Goal: Task Accomplishment & Management: Use online tool/utility

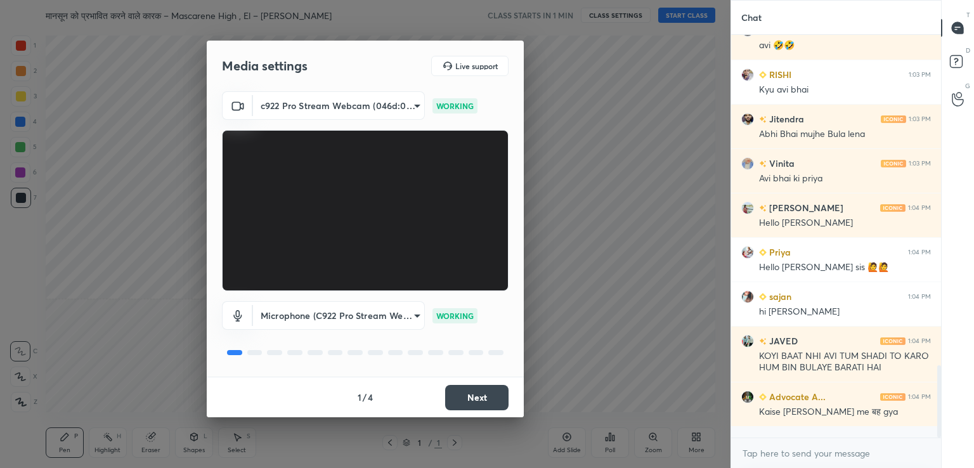
scroll to position [1870, 0]
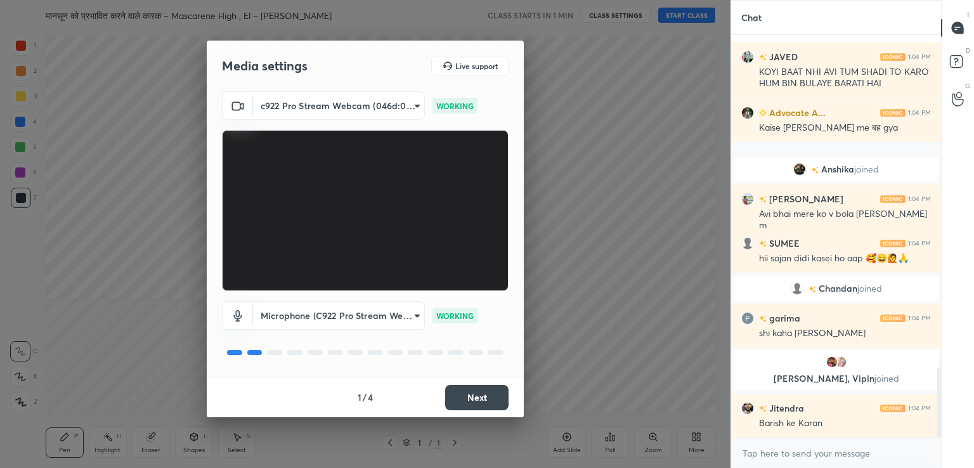
click at [475, 401] on button "Next" at bounding box center [476, 397] width 63 height 25
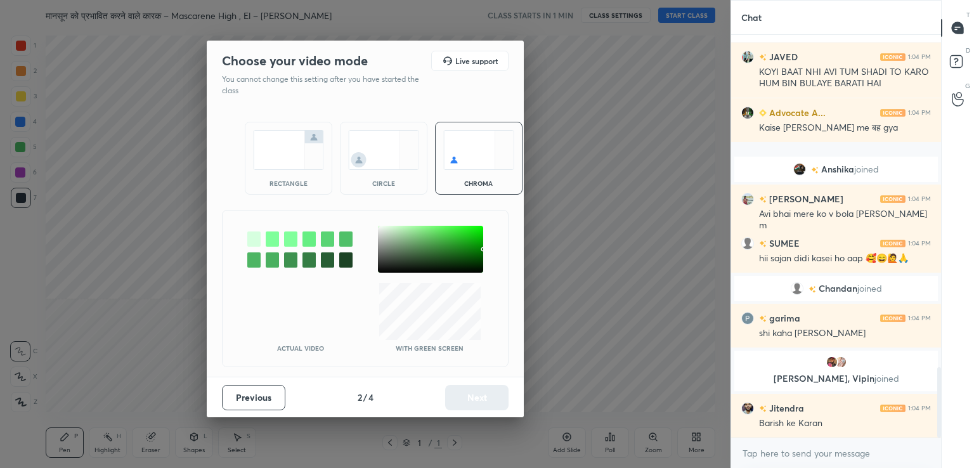
click at [381, 228] on div at bounding box center [430, 249] width 105 height 47
click at [470, 398] on button "Next" at bounding box center [476, 397] width 63 height 25
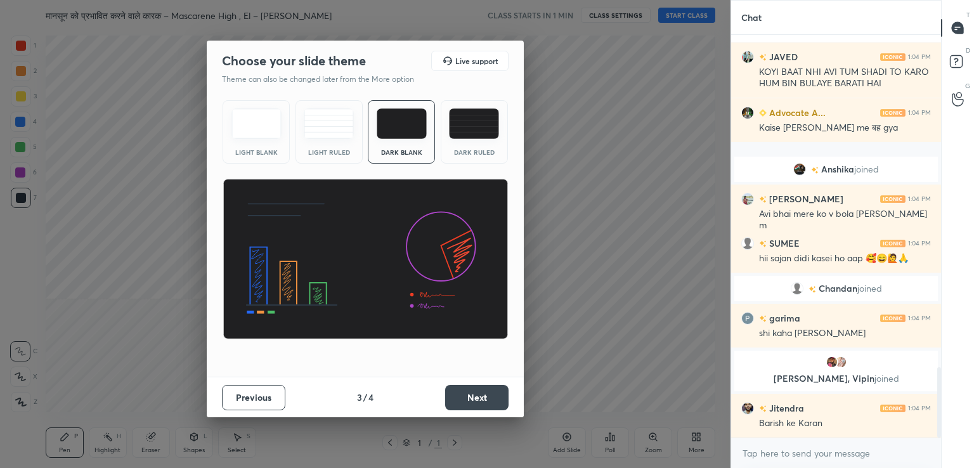
click at [260, 126] on img at bounding box center [256, 123] width 50 height 30
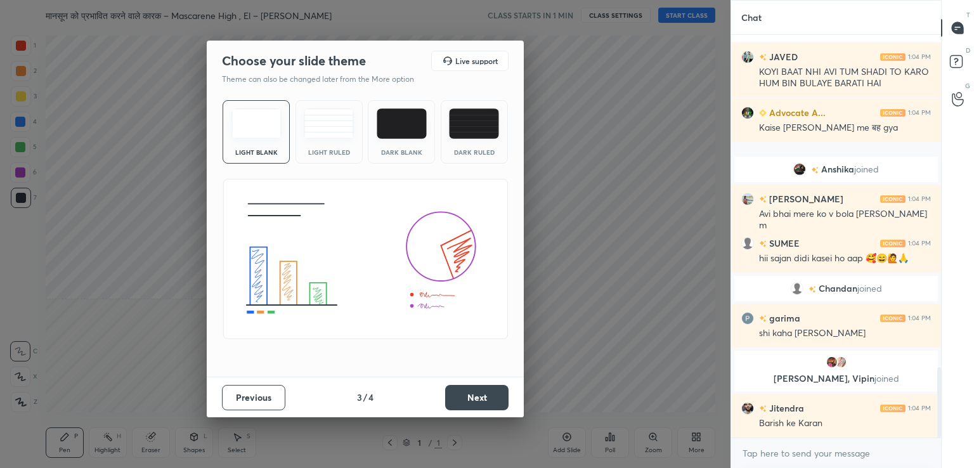
click at [456, 392] on button "Next" at bounding box center [476, 397] width 63 height 25
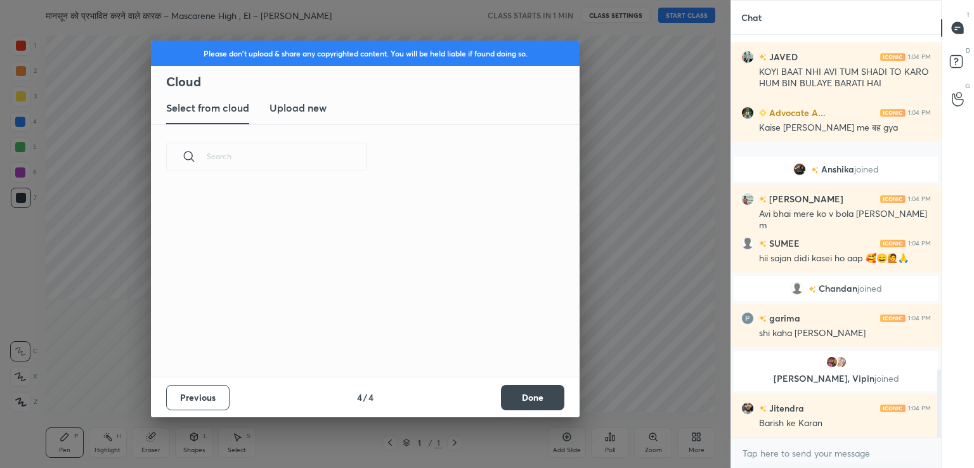
scroll to position [1956, 0]
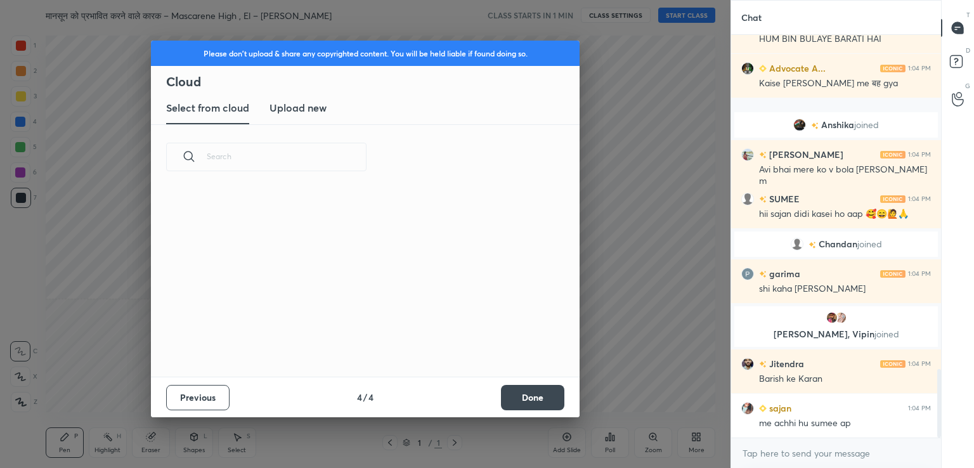
click at [307, 107] on h3 "Upload new" at bounding box center [297, 107] width 57 height 15
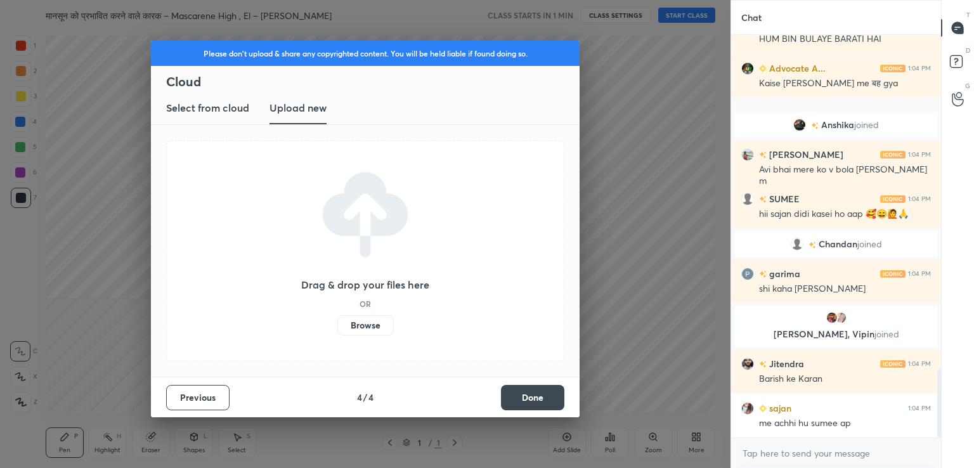
click at [359, 321] on label "Browse" at bounding box center [365, 325] width 56 height 20
click at [337, 321] on input "Browse" at bounding box center [337, 325] width 0 height 20
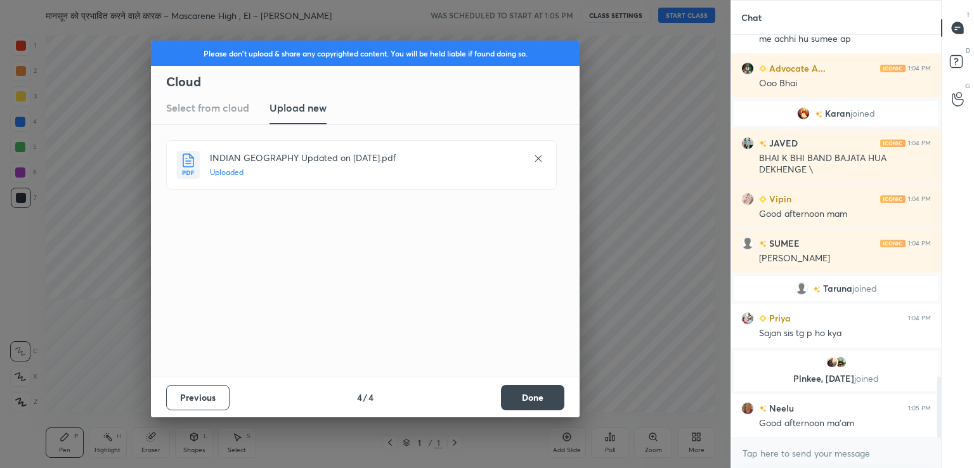
scroll to position [2259, 0]
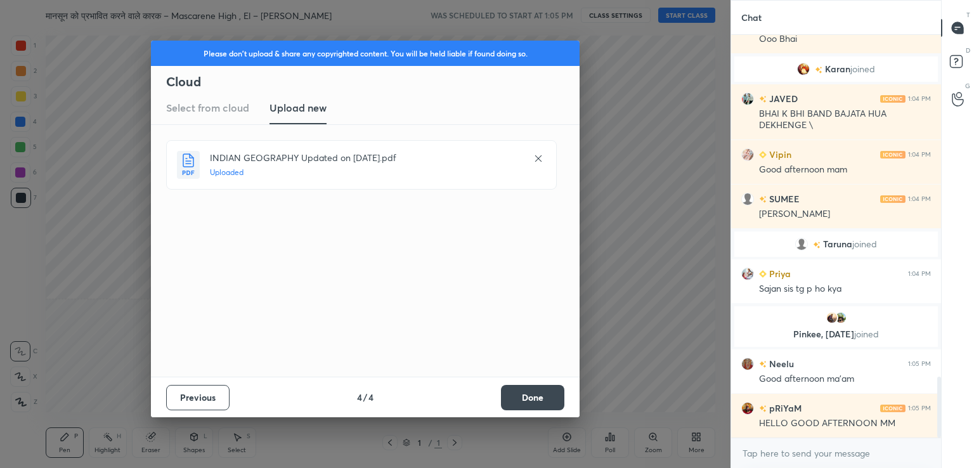
drag, startPoint x: 539, startPoint y: 396, endPoint x: 533, endPoint y: 396, distance: 6.4
click at [538, 396] on button "Done" at bounding box center [532, 397] width 63 height 25
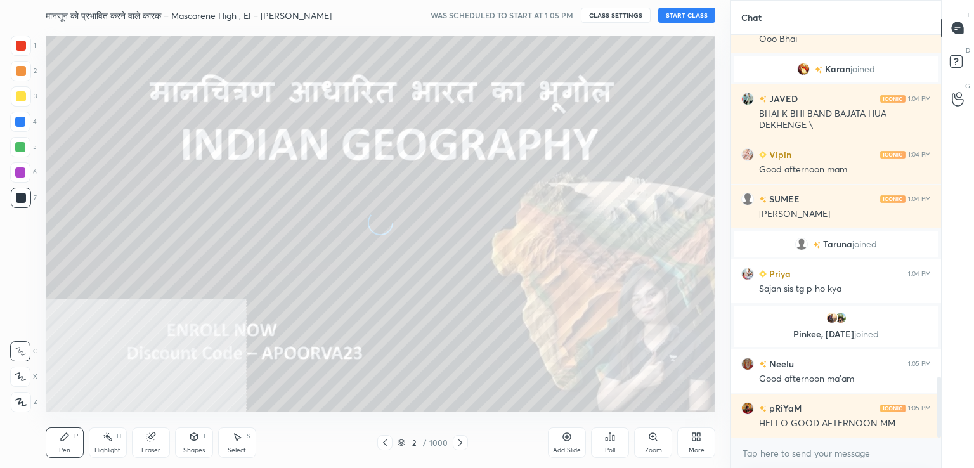
click at [23, 403] on icon at bounding box center [20, 402] width 11 height 9
click at [23, 401] on icon at bounding box center [20, 402] width 11 height 9
click at [23, 119] on div at bounding box center [20, 122] width 10 height 10
click at [21, 120] on div at bounding box center [20, 122] width 10 height 10
click at [695, 441] on div "More" at bounding box center [696, 442] width 38 height 30
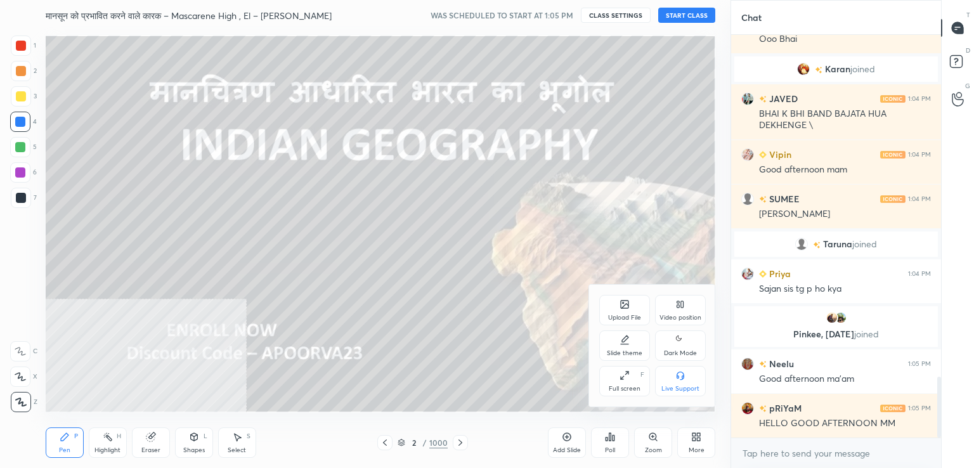
drag, startPoint x: 678, startPoint y: 318, endPoint x: 680, endPoint y: 346, distance: 27.9
click at [678, 318] on div "Video position" at bounding box center [680, 317] width 42 height 6
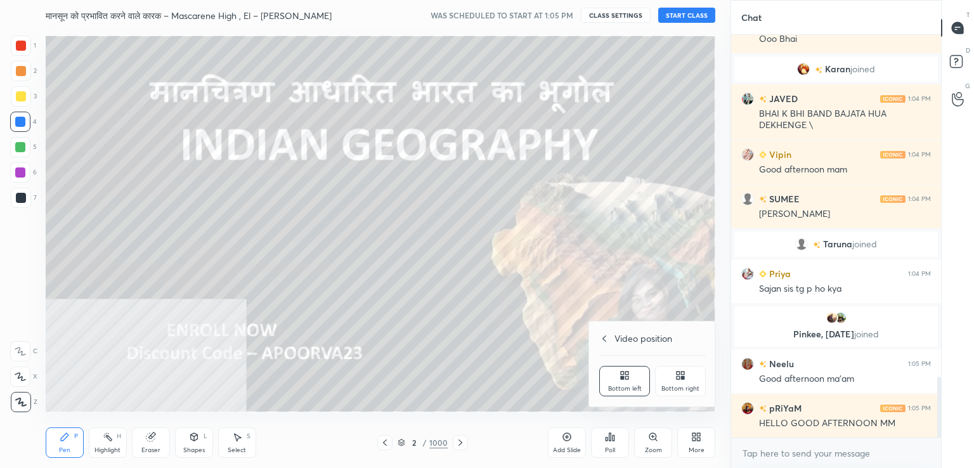
click at [691, 400] on div "Video position Bottom left Bottom right" at bounding box center [652, 363] width 127 height 85
click at [692, 435] on div at bounding box center [487, 234] width 974 height 468
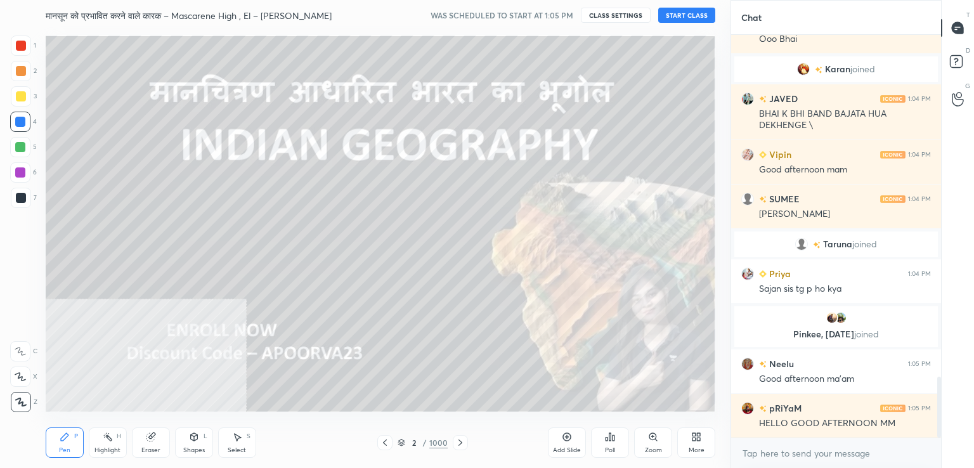
drag, startPoint x: 702, startPoint y: 439, endPoint x: 699, endPoint y: 429, distance: 10.8
click at [699, 429] on div "More" at bounding box center [696, 442] width 38 height 30
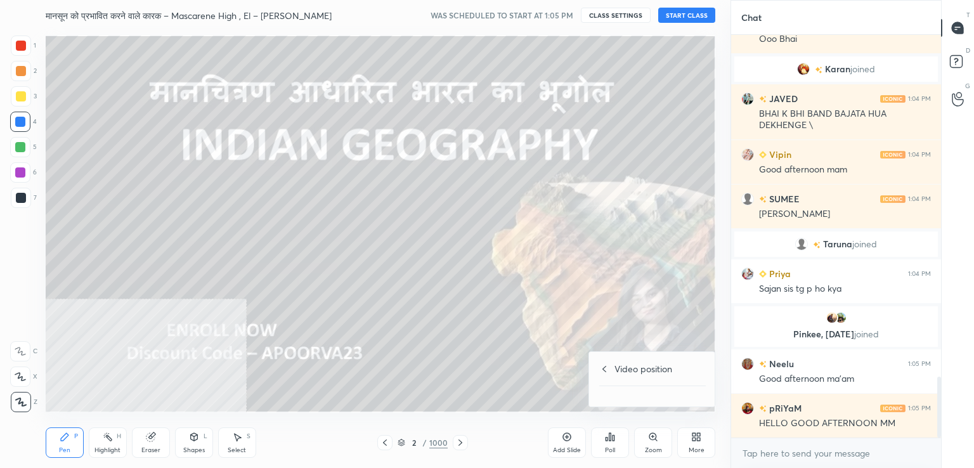
scroll to position [2304, 0]
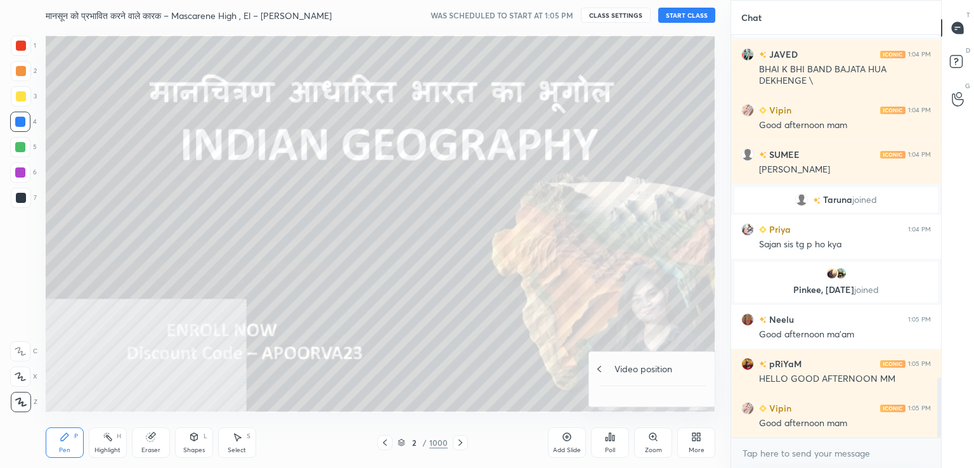
click at [619, 363] on h4 "Video position" at bounding box center [643, 368] width 58 height 13
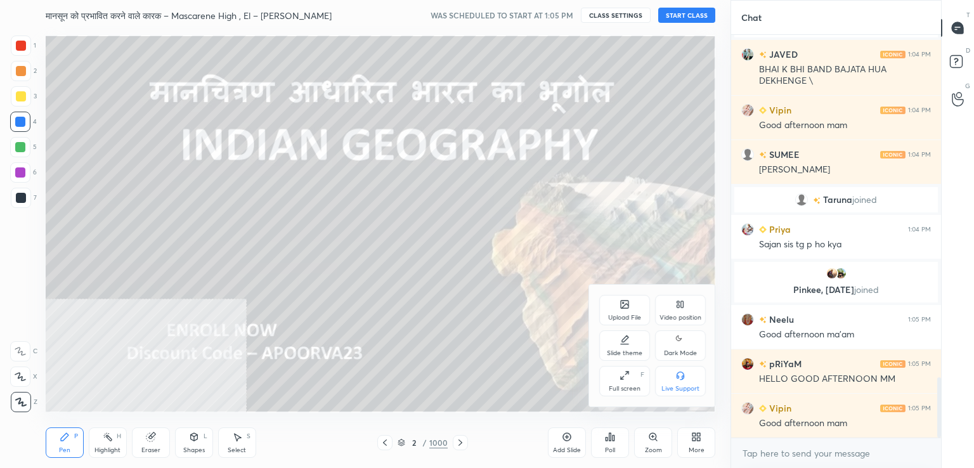
drag, startPoint x: 682, startPoint y: 321, endPoint x: 685, endPoint y: 359, distance: 38.1
click at [680, 321] on div "Video position" at bounding box center [680, 317] width 42 height 6
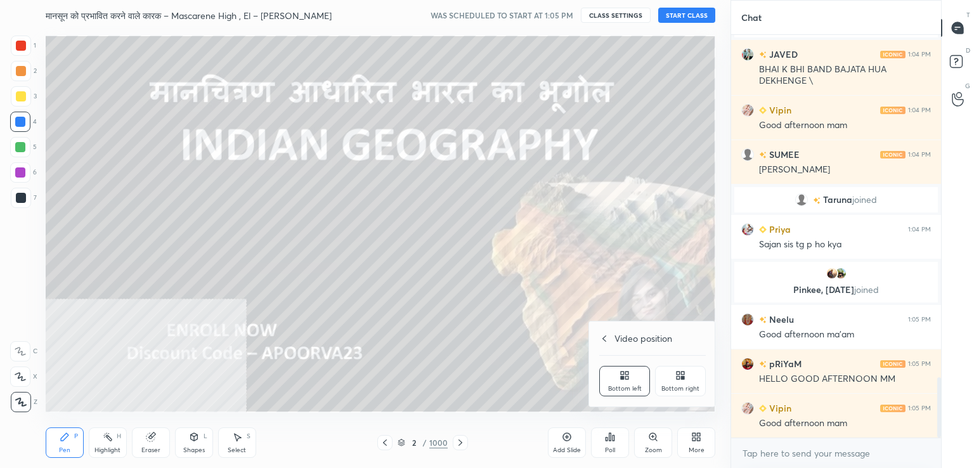
click at [677, 380] on icon at bounding box center [680, 375] width 10 height 10
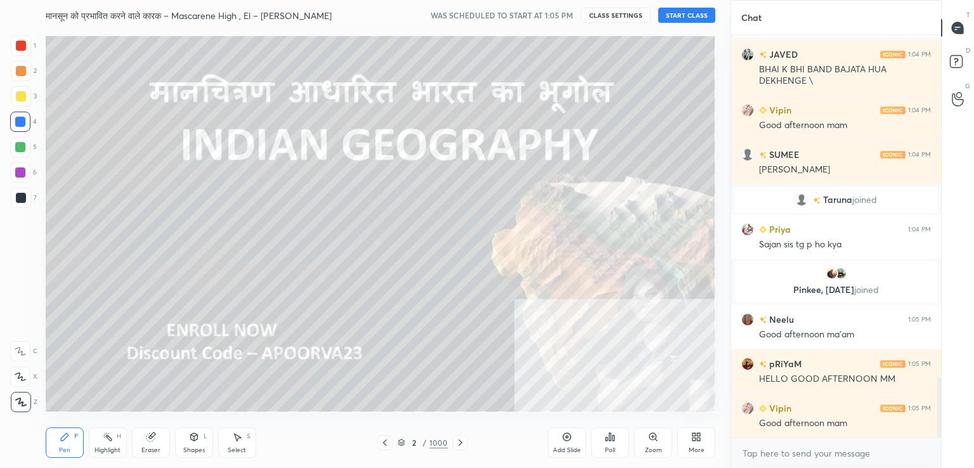
click at [690, 436] on div "More" at bounding box center [696, 442] width 38 height 30
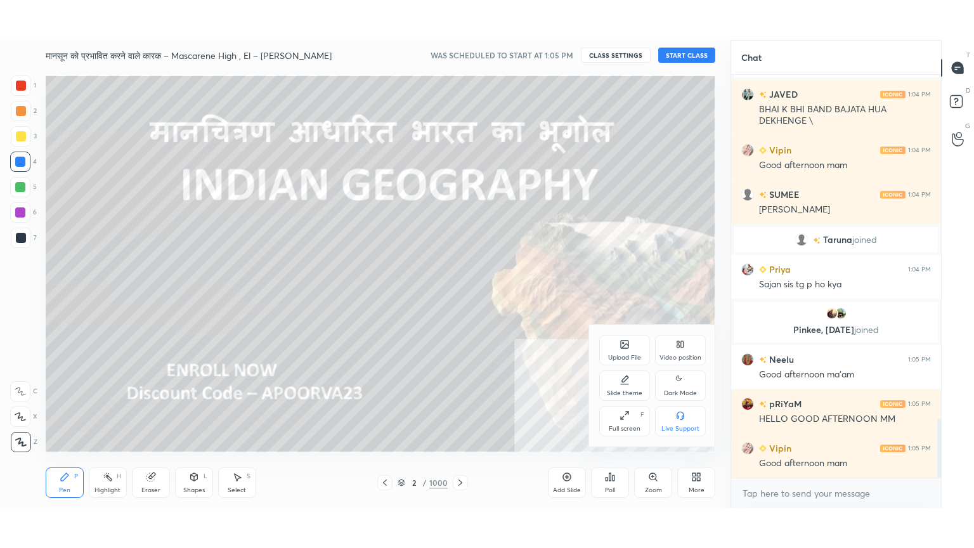
scroll to position [2348, 0]
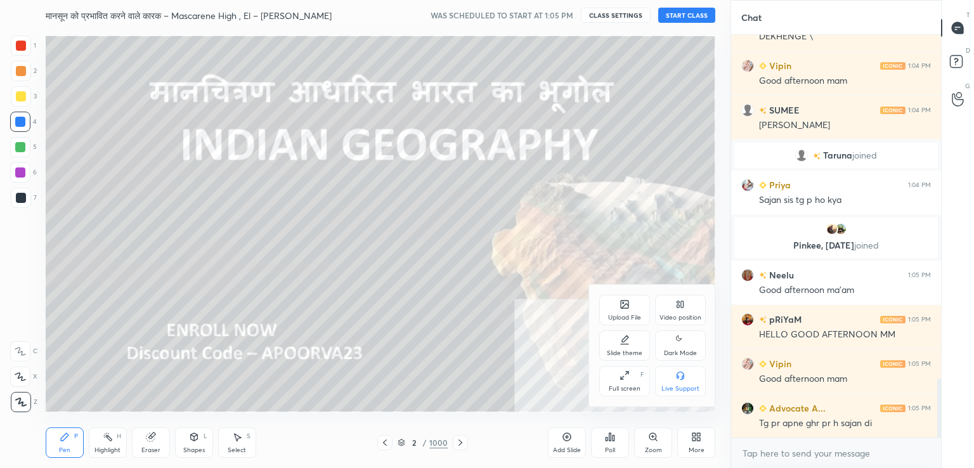
click at [629, 382] on div "Full screen F" at bounding box center [624, 381] width 51 height 30
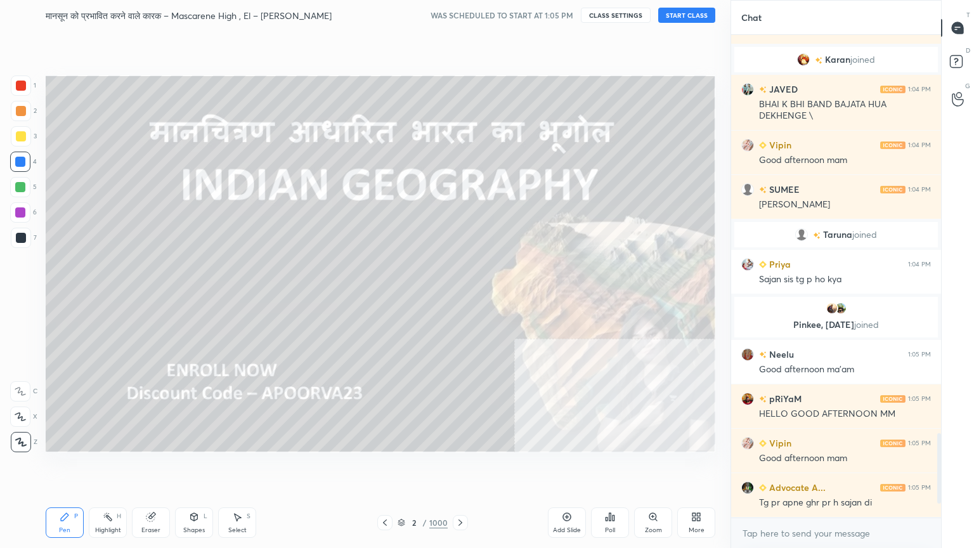
scroll to position [2269, 0]
click at [26, 165] on div at bounding box center [20, 162] width 20 height 20
click at [22, 165] on div at bounding box center [20, 162] width 20 height 20
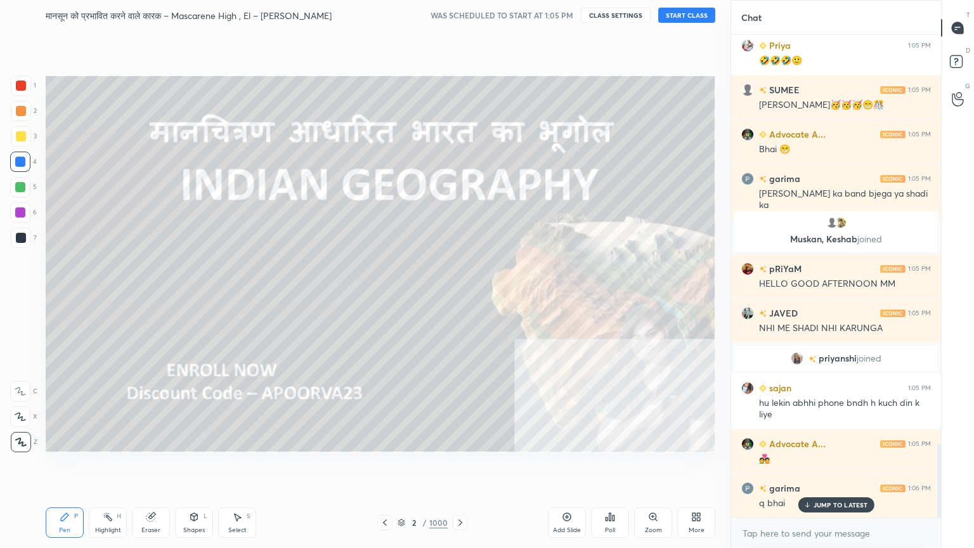
scroll to position [2751, 0]
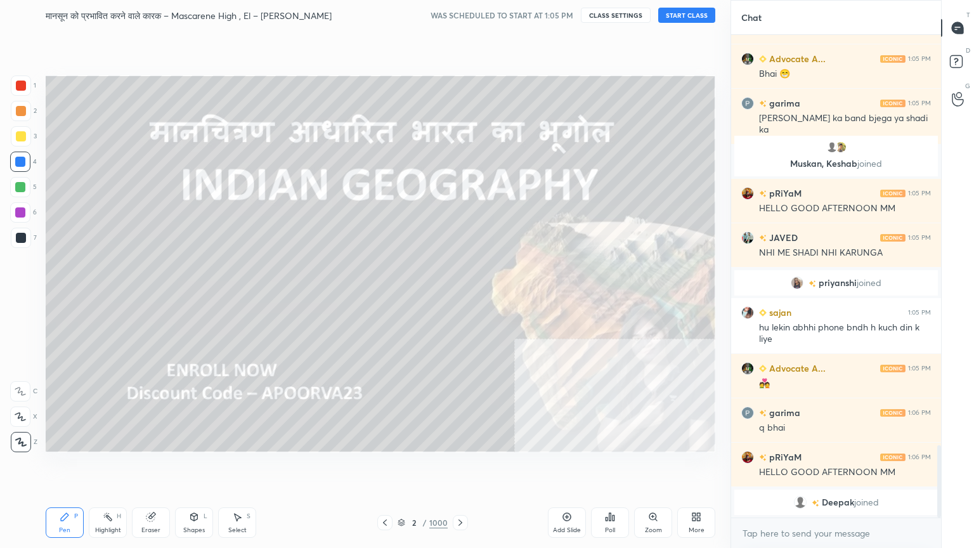
click at [678, 13] on button "START CLASS" at bounding box center [686, 15] width 57 height 15
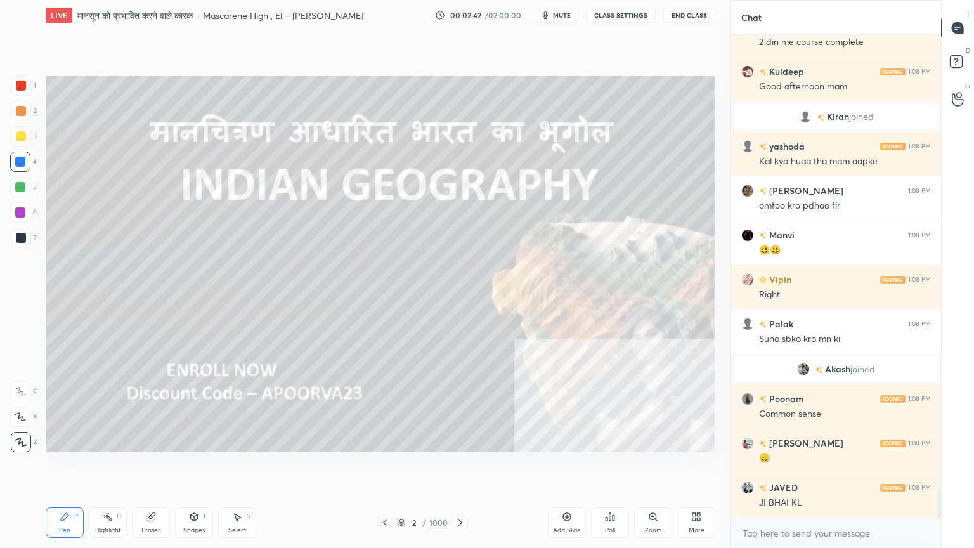
scroll to position [7595, 0]
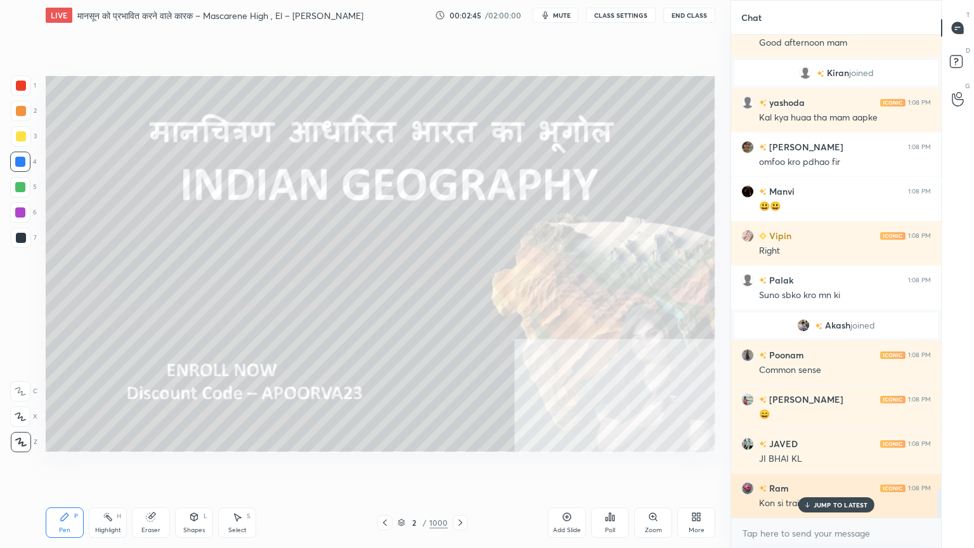
click at [818, 467] on p "JUMP TO LATEST" at bounding box center [840, 505] width 55 height 8
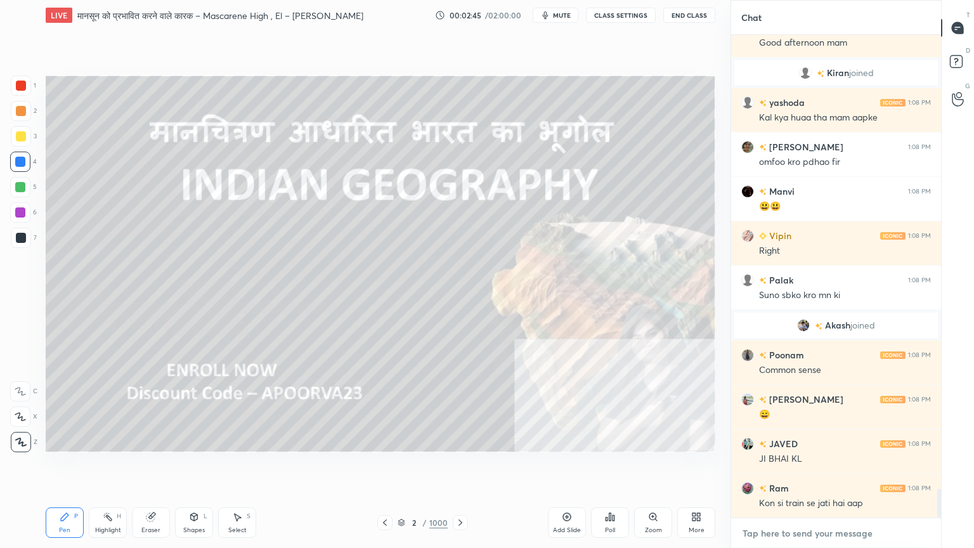
click at [812, 467] on textarea at bounding box center [836, 533] width 190 height 20
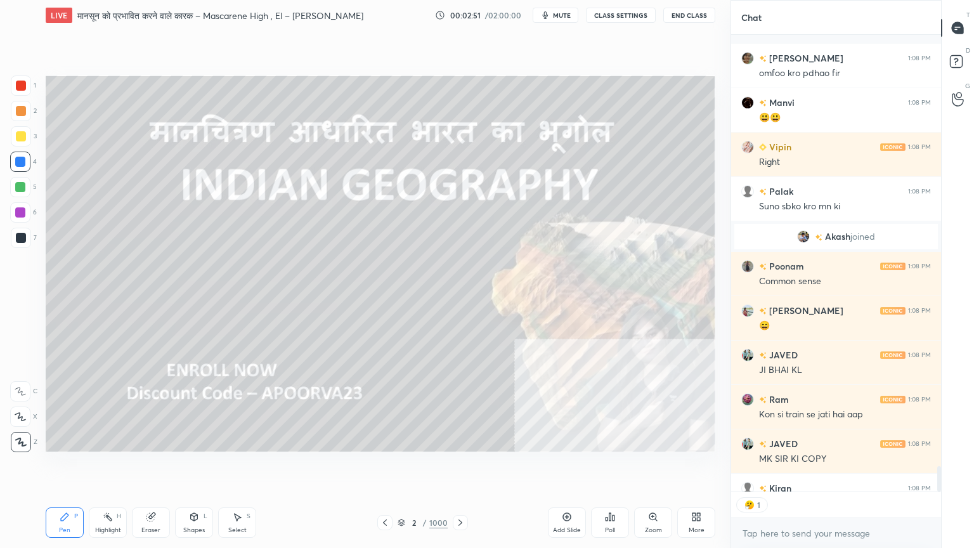
scroll to position [7755, 0]
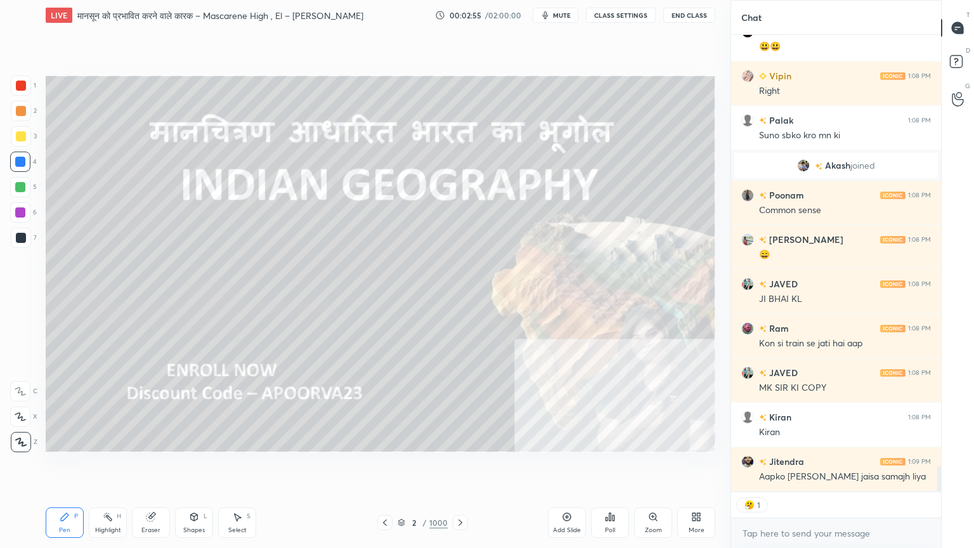
click at [159, 467] on div "Eraser" at bounding box center [150, 530] width 19 height 6
click at [155, 467] on div "Eraser" at bounding box center [151, 522] width 38 height 30
click at [23, 439] on span "Erase all" at bounding box center [20, 441] width 19 height 9
click at [25, 436] on div "1 2 3 4 5 6 7 C X Z C X Z E E Erase all H H" at bounding box center [20, 263] width 41 height 377
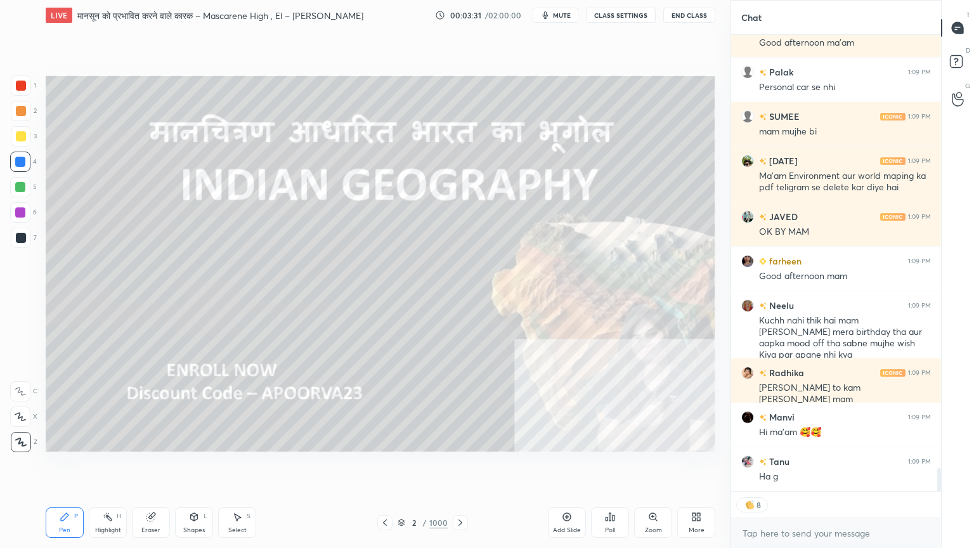
scroll to position [8330, 0]
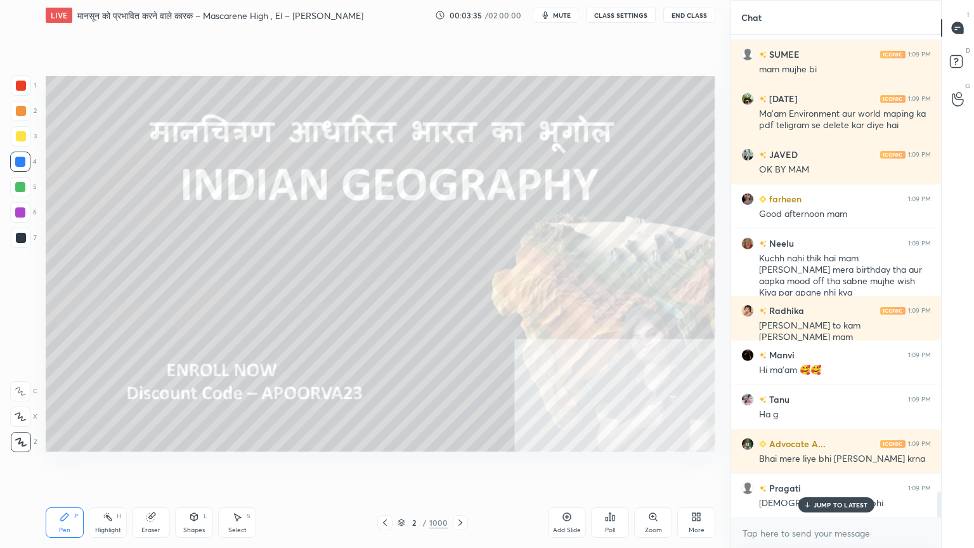
click at [22, 165] on div at bounding box center [20, 162] width 10 height 10
click at [20, 165] on div at bounding box center [20, 162] width 10 height 10
click at [814, 467] on p "JUMP TO LATEST" at bounding box center [840, 505] width 55 height 8
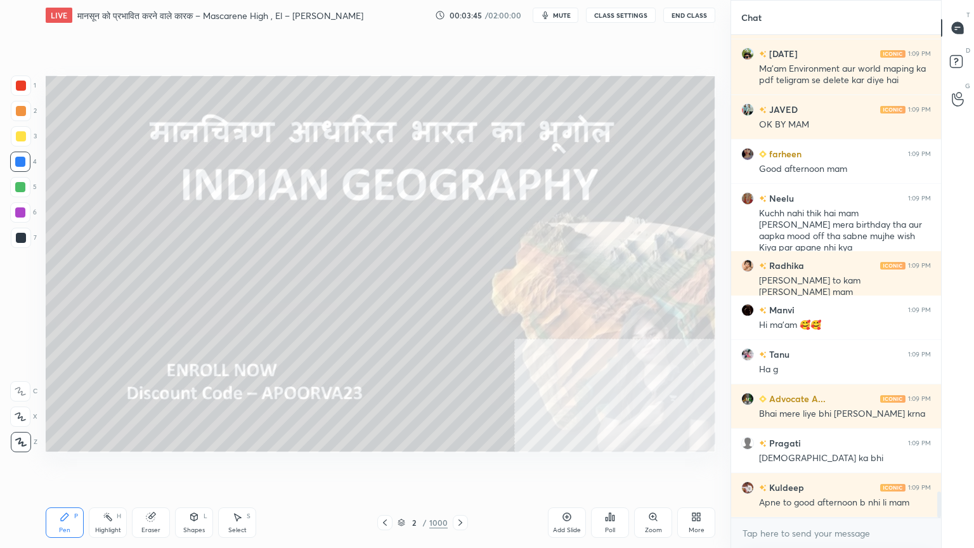
click at [416, 467] on div "Setting up your live class Poll for secs No correct answer Start poll" at bounding box center [381, 263] width 680 height 467
click at [406, 467] on div "2 / 1000" at bounding box center [423, 522] width 50 height 11
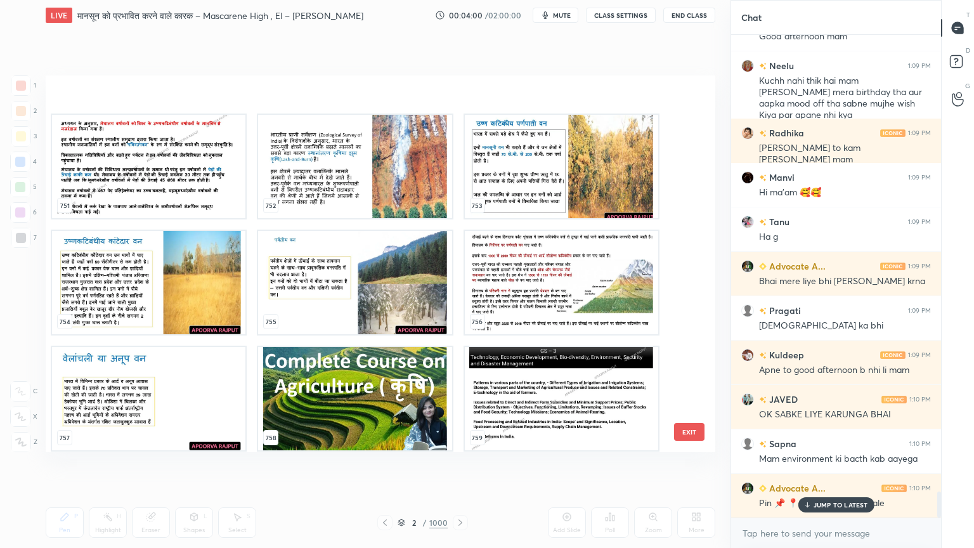
scroll to position [29099, 0]
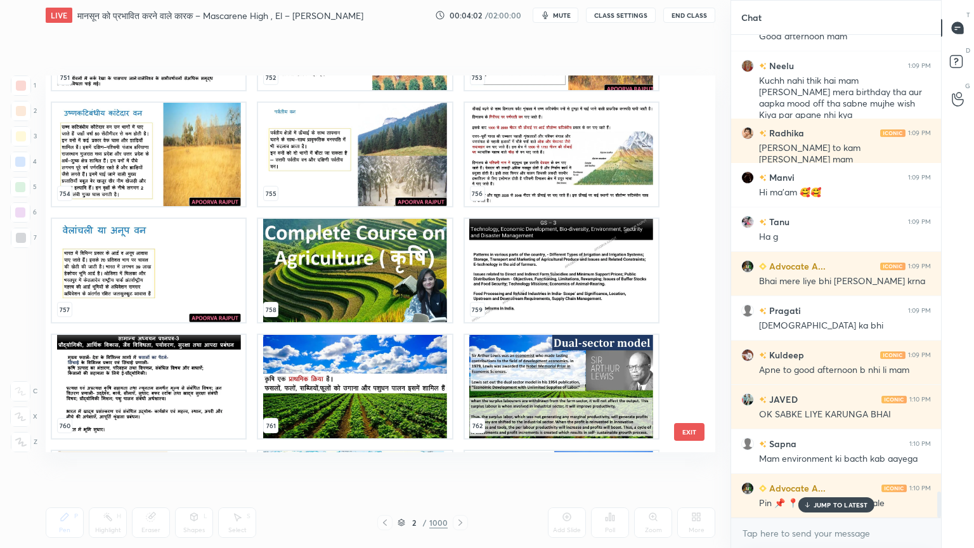
click at [389, 360] on img "grid" at bounding box center [354, 386] width 193 height 103
click at [387, 360] on img "grid" at bounding box center [354, 386] width 193 height 103
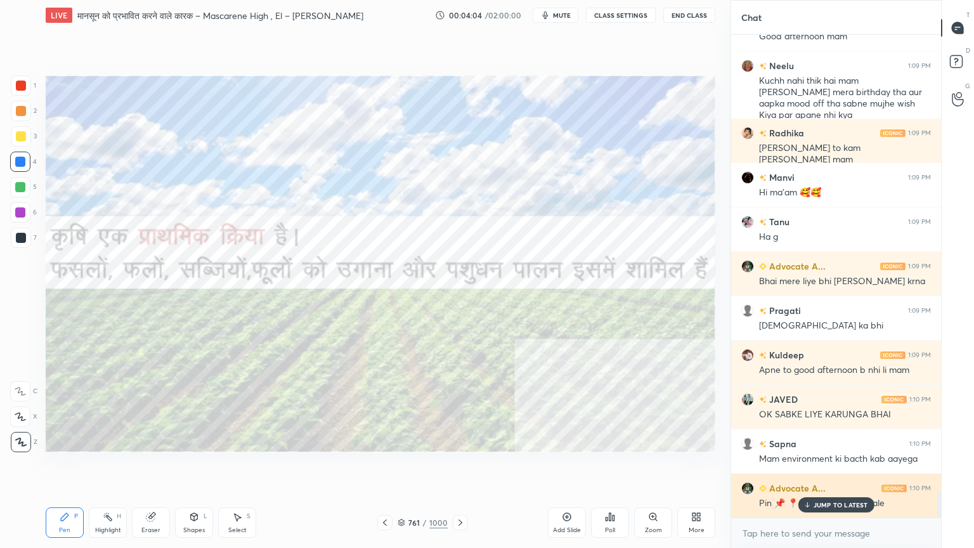
click at [818, 467] on p "JUMP TO LATEST" at bounding box center [840, 505] width 55 height 8
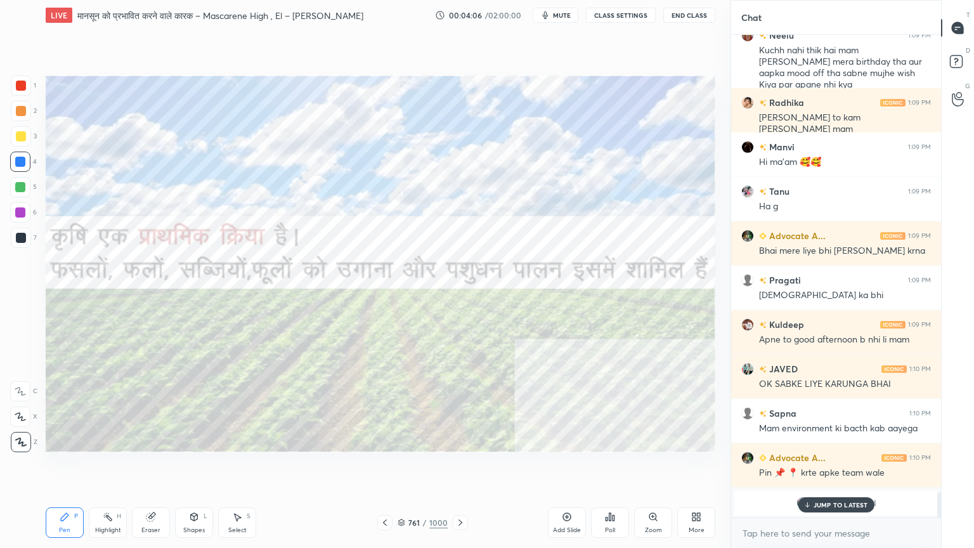
scroll to position [8447, 0]
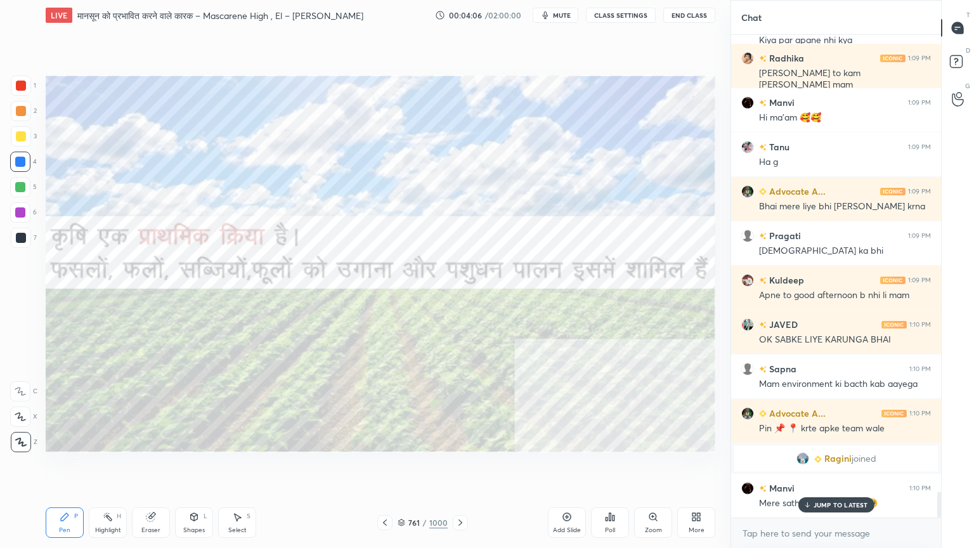
click at [459, 467] on icon at bounding box center [460, 522] width 10 height 10
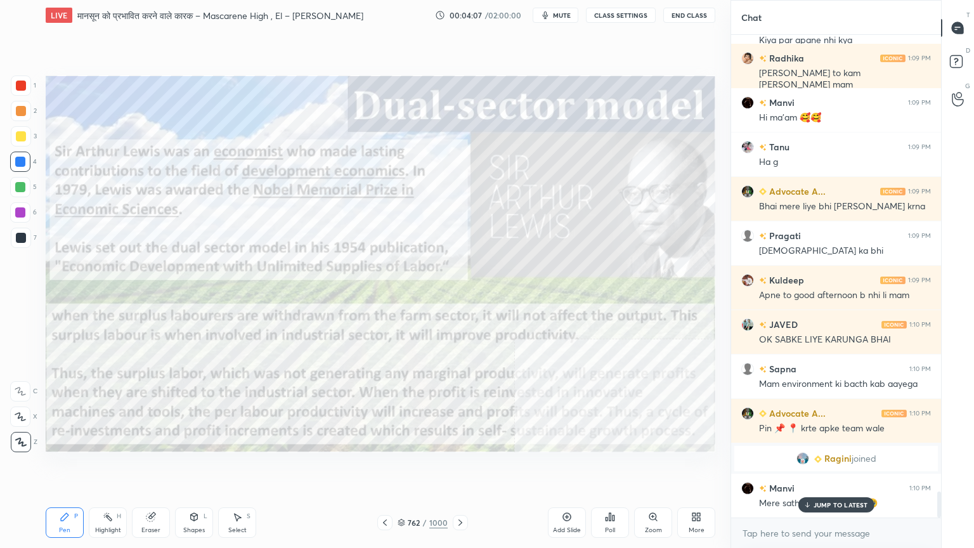
click at [456, 467] on icon at bounding box center [460, 522] width 10 height 10
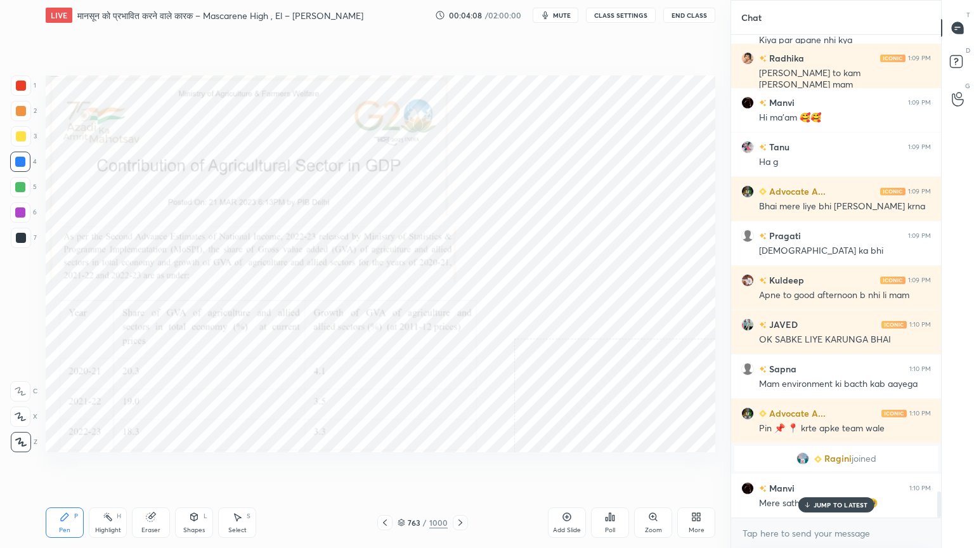
click at [457, 467] on icon at bounding box center [460, 522] width 10 height 10
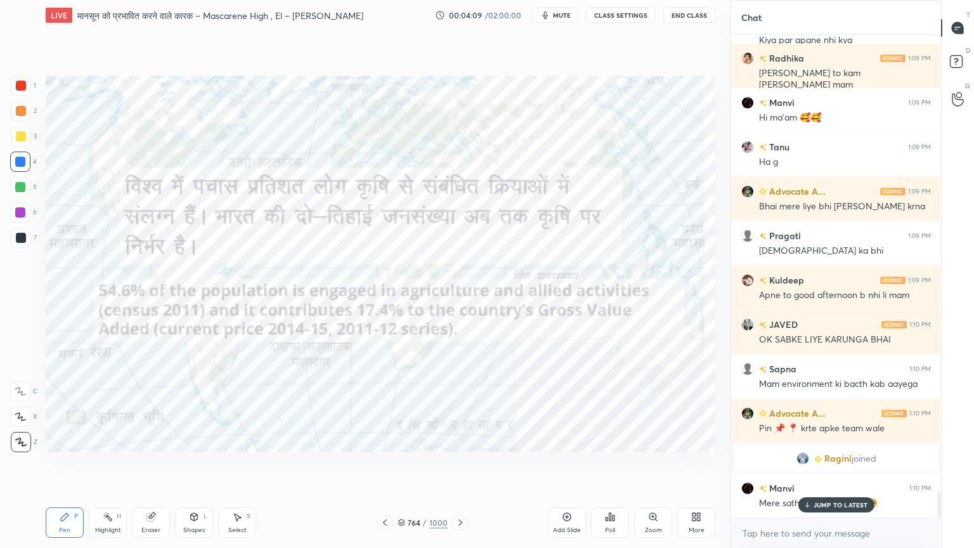
scroll to position [8478, 0]
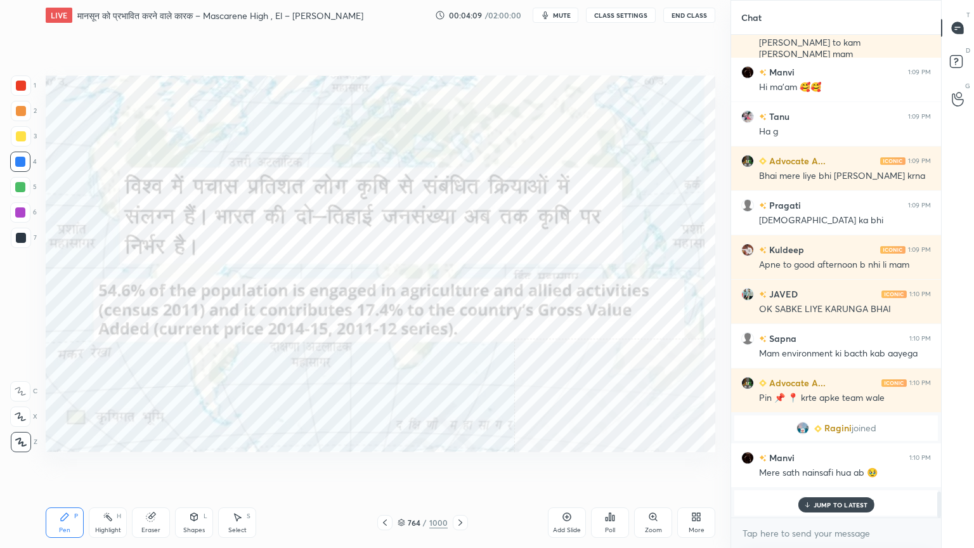
click at [832, 467] on p "JUMP TO LATEST" at bounding box center [840, 505] width 55 height 8
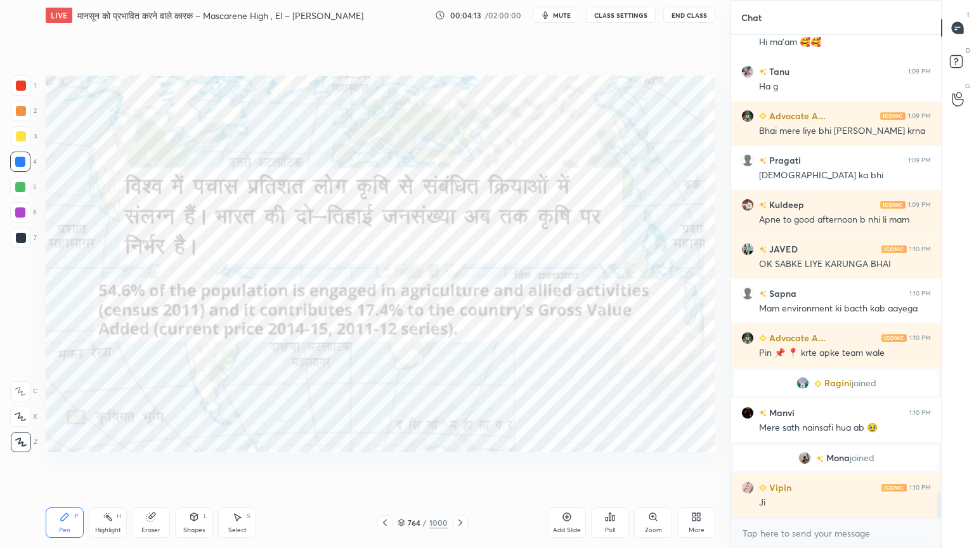
scroll to position [8553, 0]
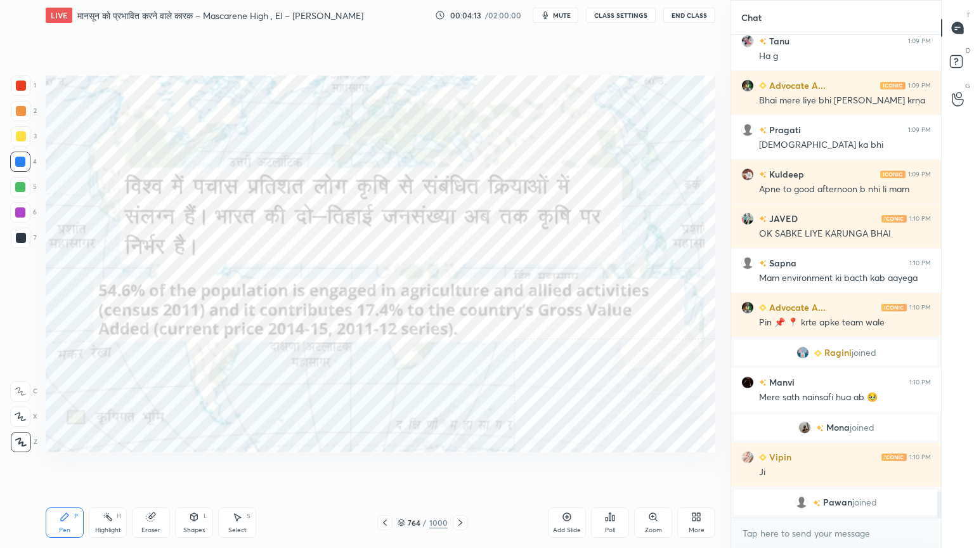
click at [466, 467] on div at bounding box center [460, 522] width 15 height 15
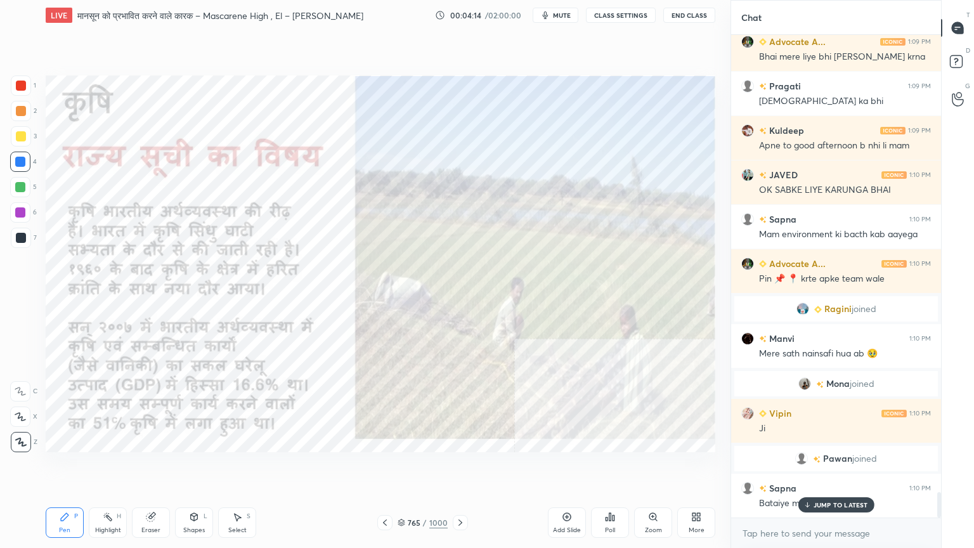
click at [460, 467] on icon at bounding box center [460, 522] width 10 height 10
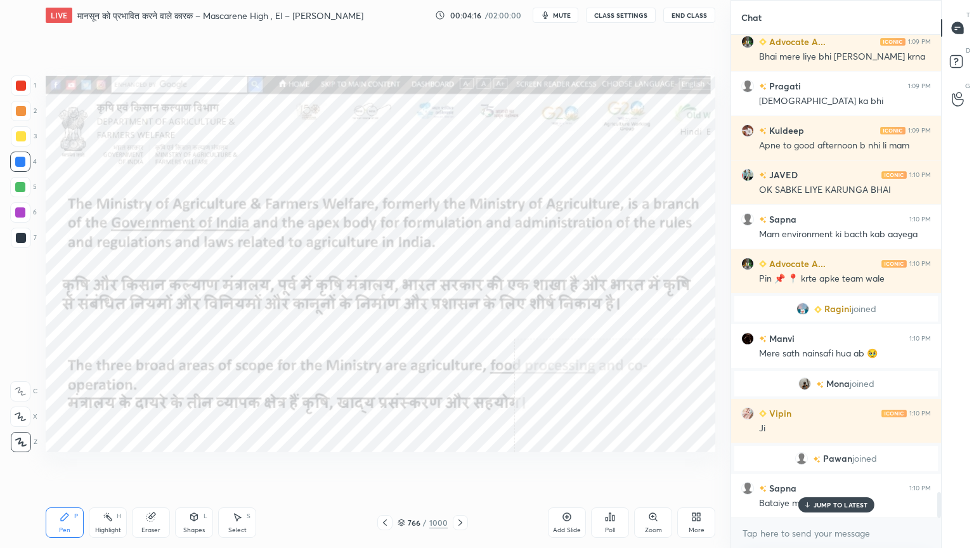
click at [817, 467] on p "JUMP TO LATEST" at bounding box center [840, 505] width 55 height 8
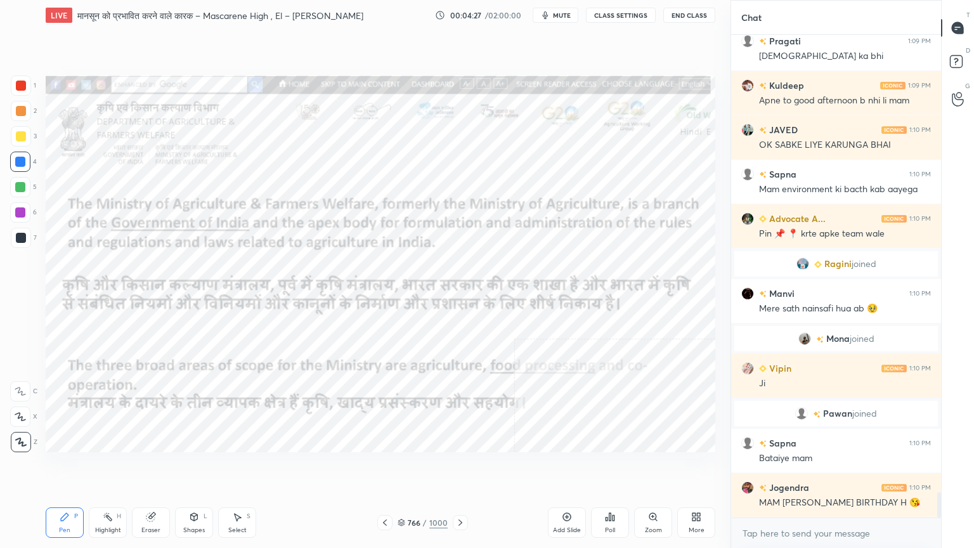
click at [462, 467] on icon at bounding box center [460, 522] width 10 height 10
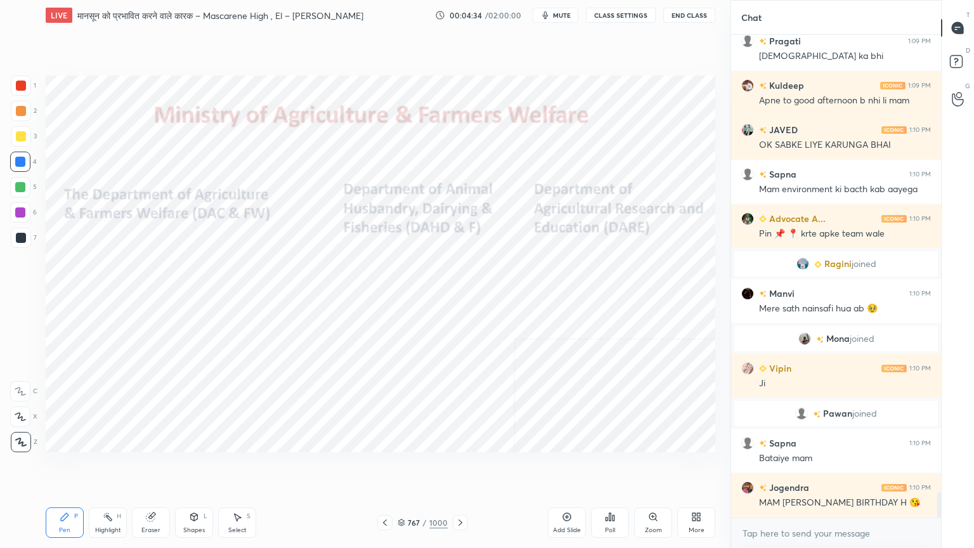
click at [684, 15] on button "End Class" at bounding box center [689, 15] width 52 height 15
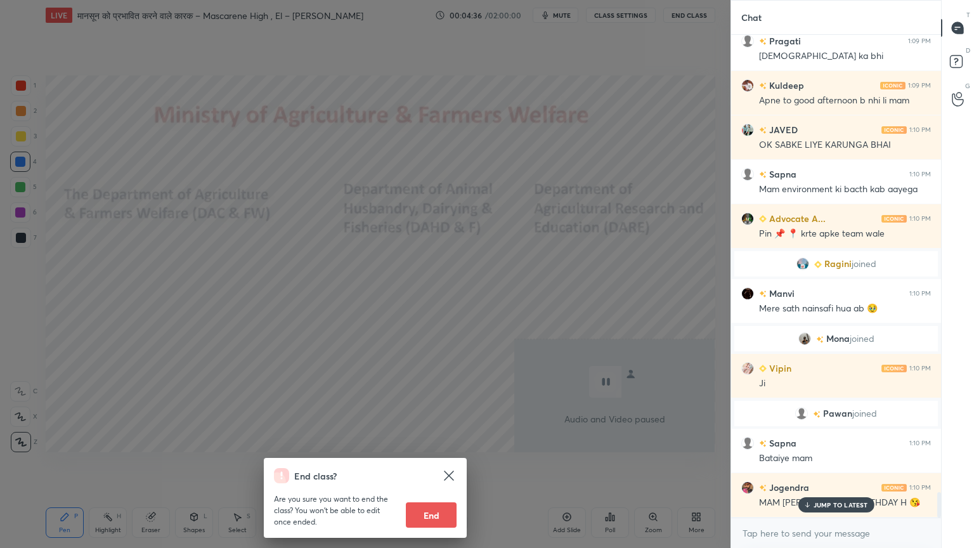
scroll to position [8685, 0]
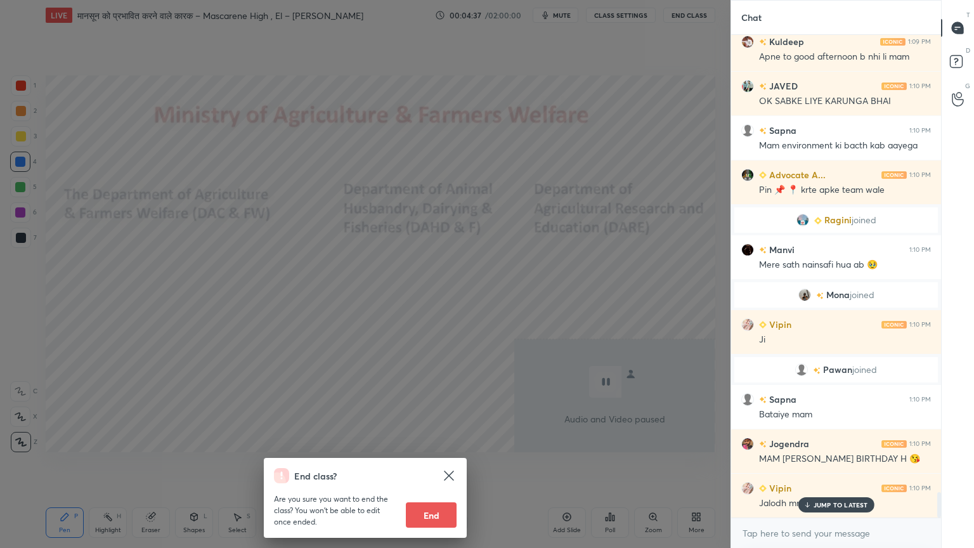
click at [451, 467] on icon at bounding box center [448, 475] width 15 height 15
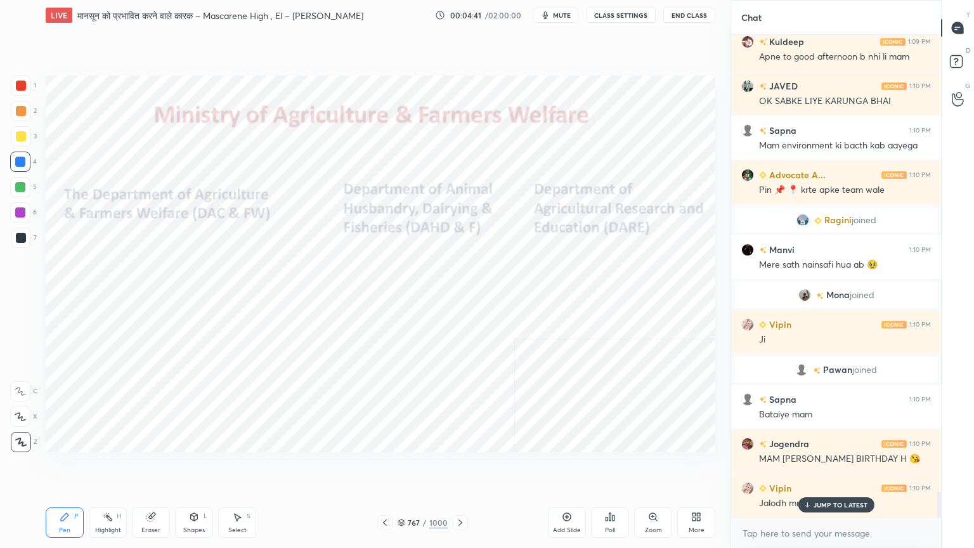
scroll to position [8730, 0]
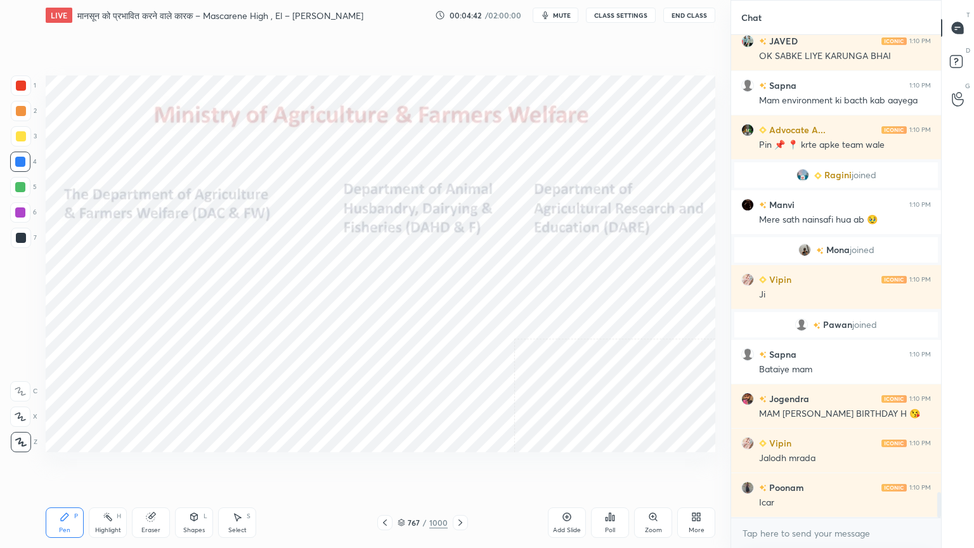
click at [463, 467] on icon at bounding box center [460, 522] width 10 height 10
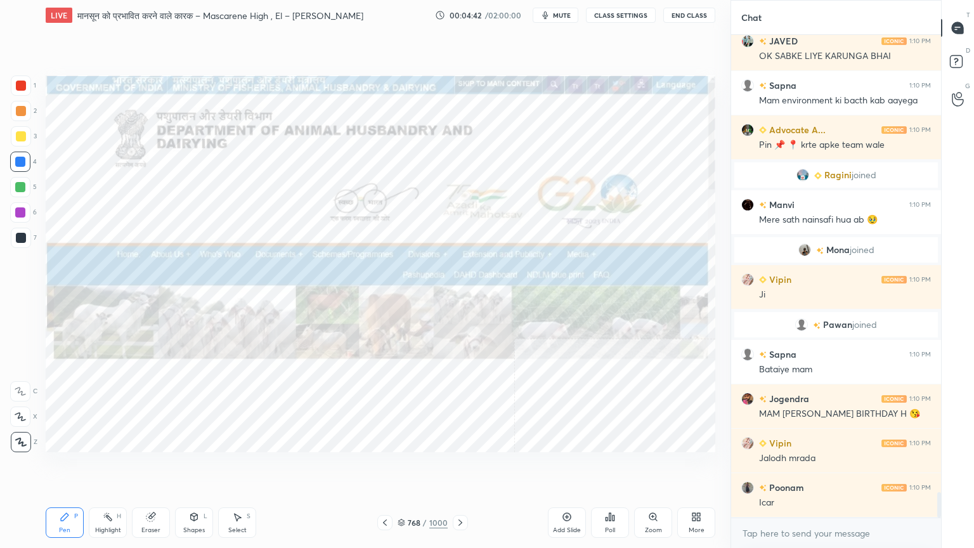
click at [462, 467] on icon at bounding box center [460, 522] width 10 height 10
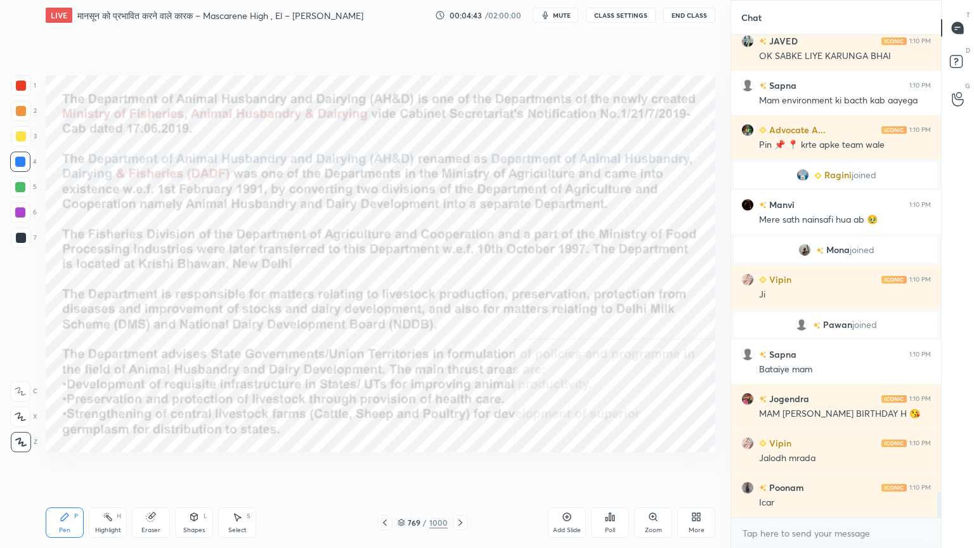
click at [460, 467] on icon at bounding box center [460, 522] width 10 height 10
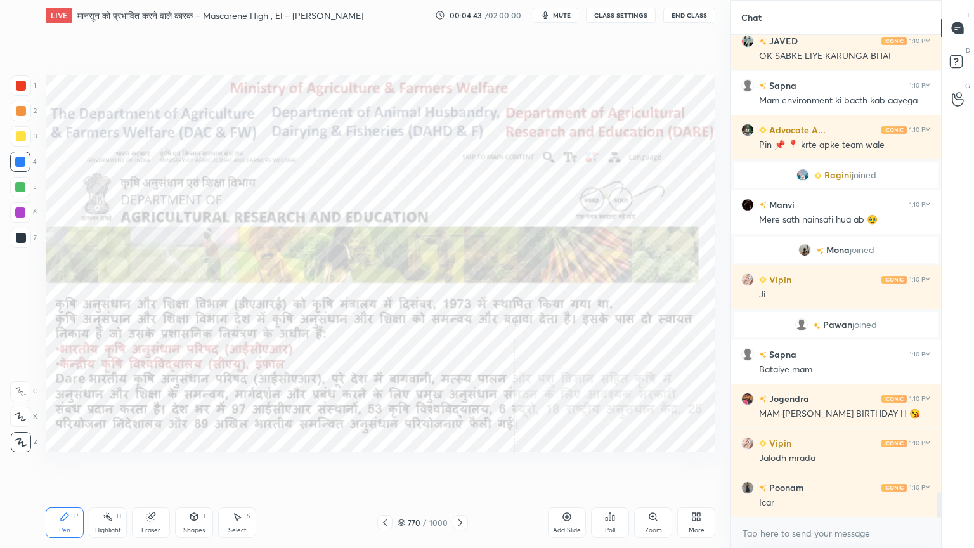
click at [460, 467] on icon at bounding box center [460, 522] width 4 height 6
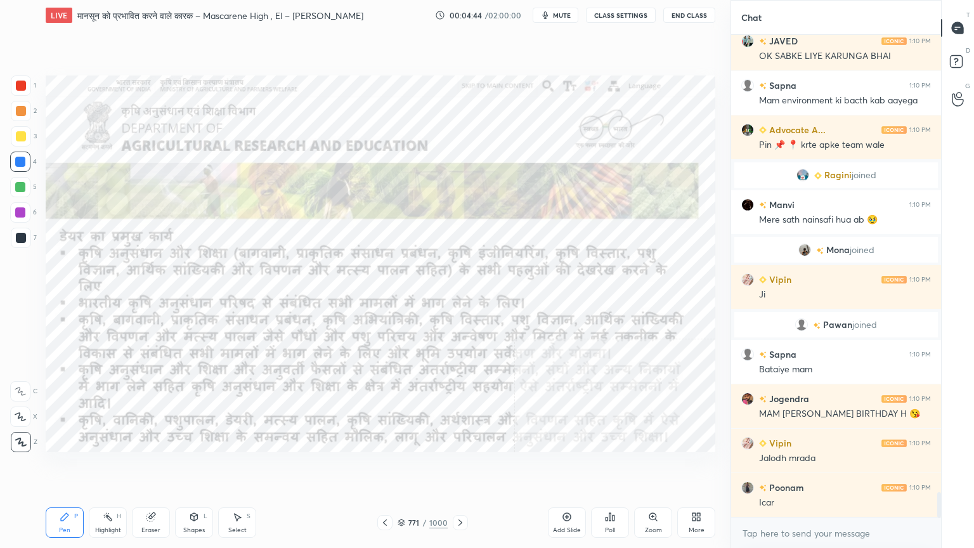
click at [460, 467] on icon at bounding box center [460, 522] width 4 height 6
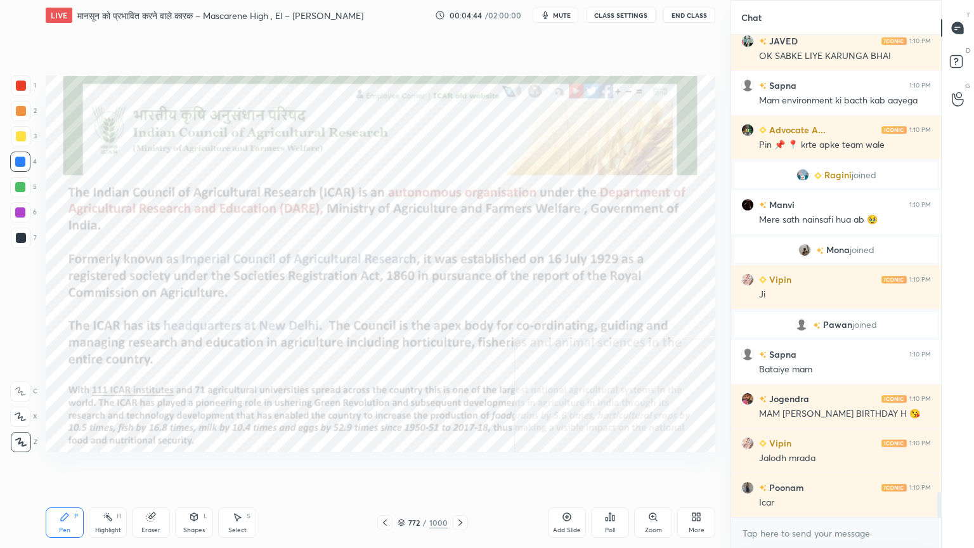
click at [459, 467] on icon at bounding box center [460, 522] width 10 height 10
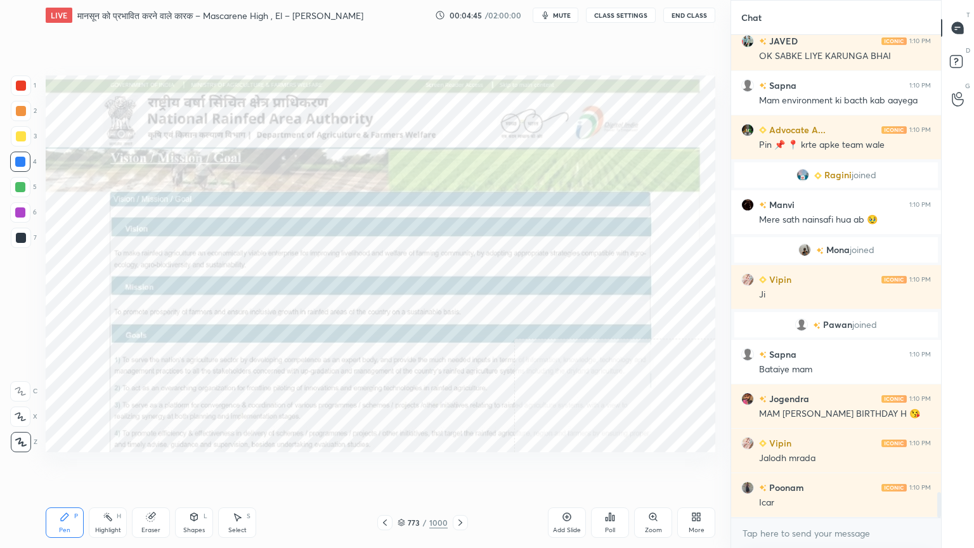
click at [457, 467] on icon at bounding box center [460, 522] width 10 height 10
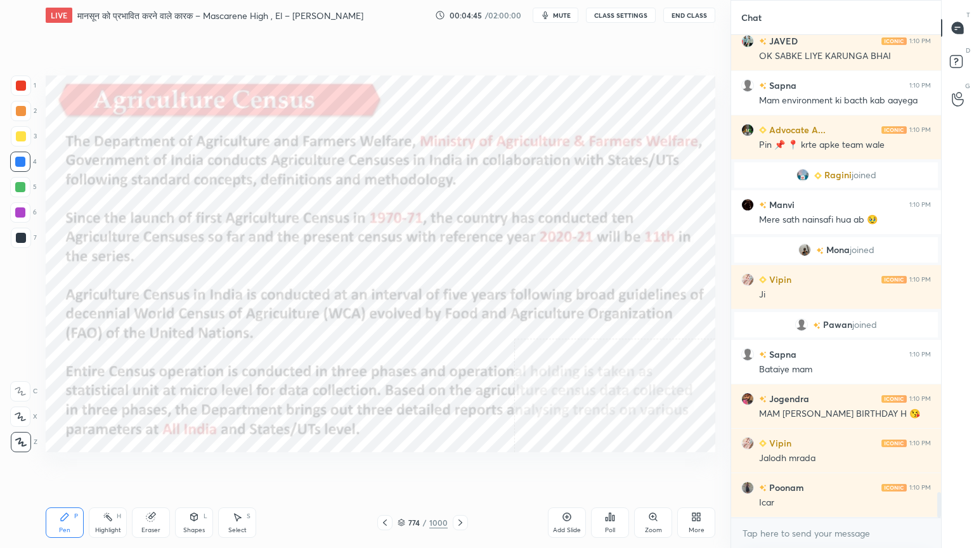
click at [456, 467] on icon at bounding box center [460, 522] width 10 height 10
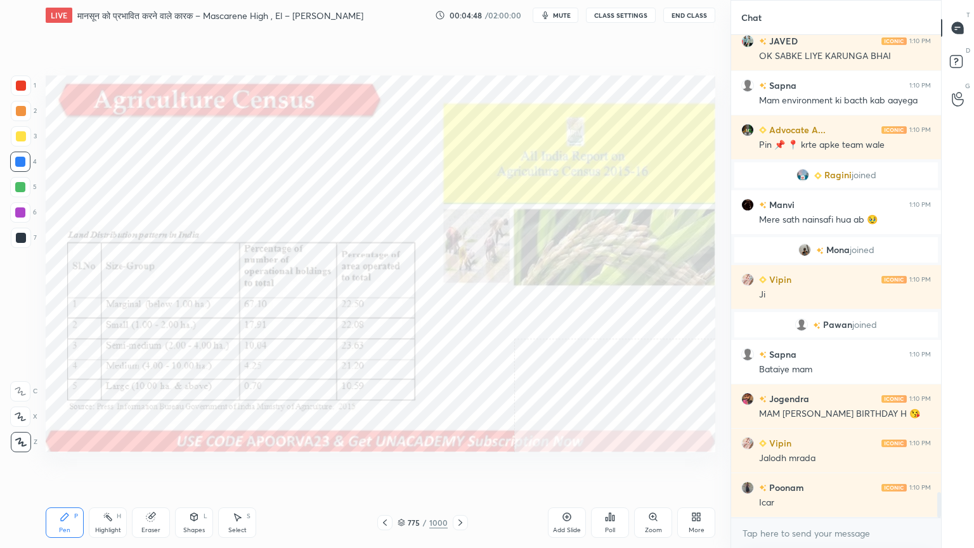
click at [459, 467] on icon at bounding box center [460, 522] width 10 height 10
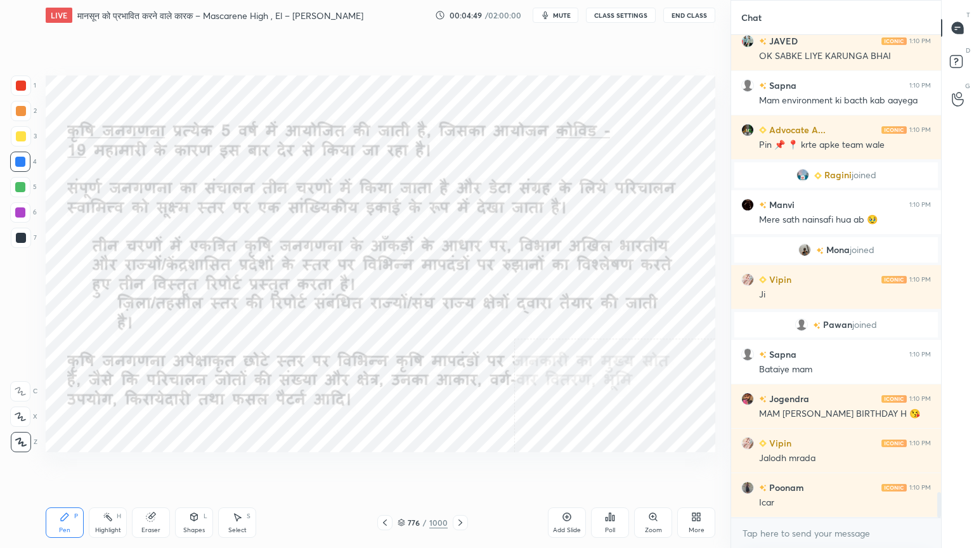
click at [458, 467] on icon at bounding box center [460, 522] width 10 height 10
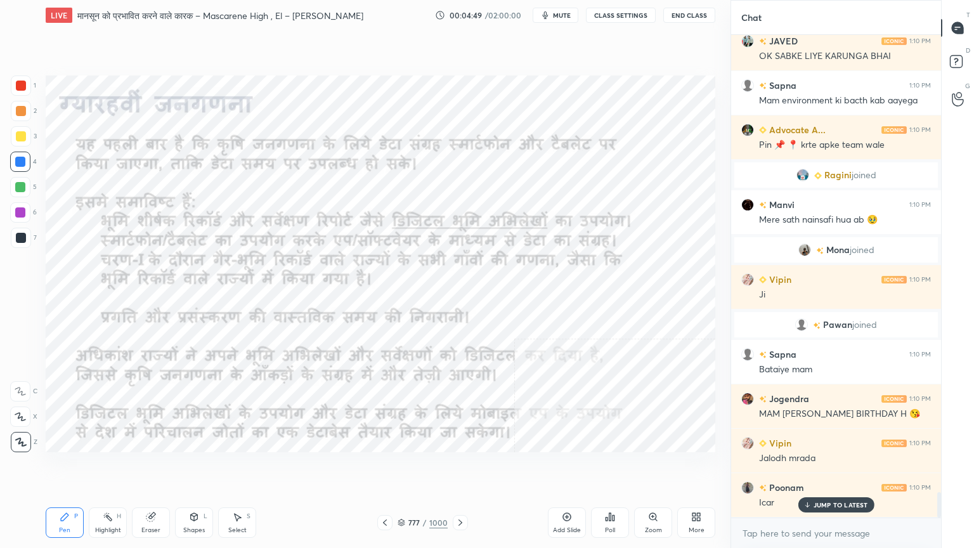
scroll to position [8774, 0]
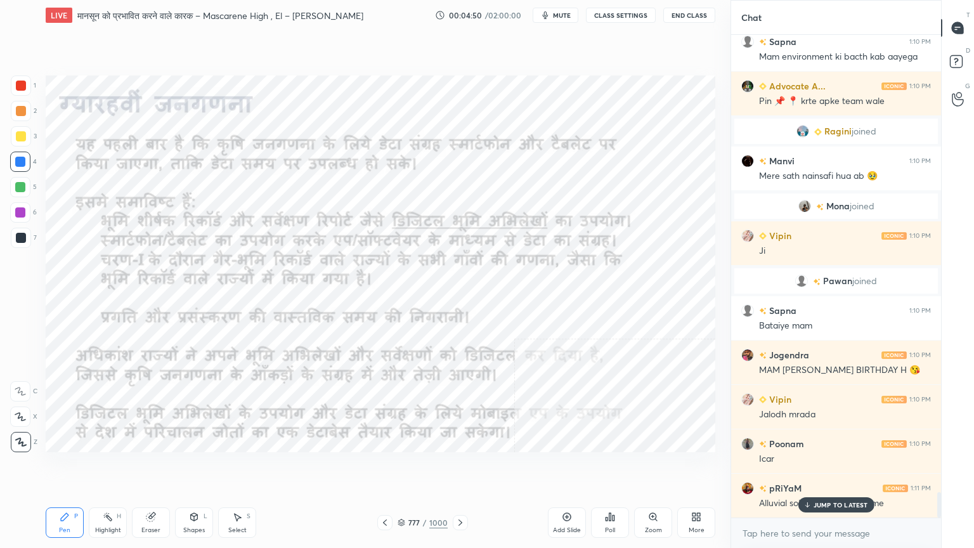
click at [460, 467] on icon at bounding box center [460, 522] width 4 height 6
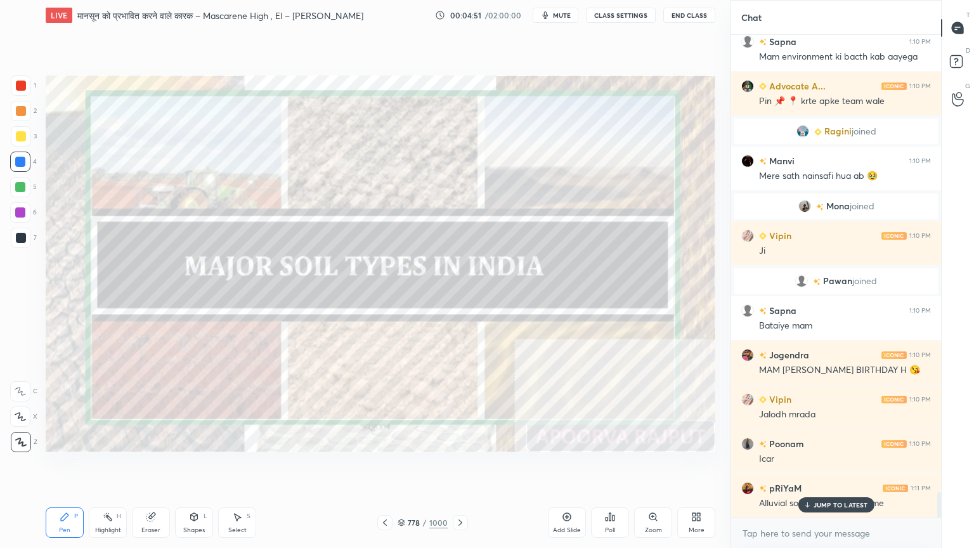
click at [459, 467] on icon at bounding box center [460, 522] width 10 height 10
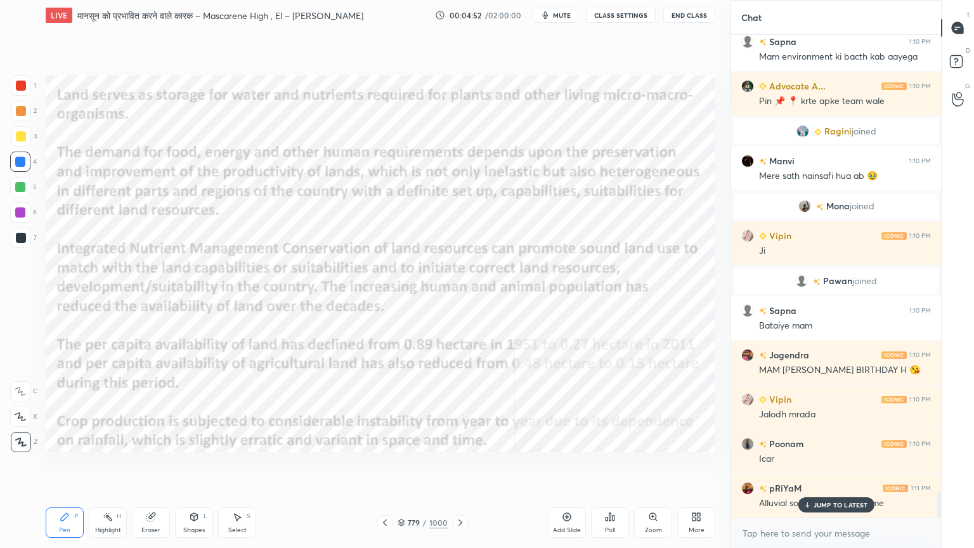
click at [460, 467] on icon at bounding box center [460, 522] width 10 height 10
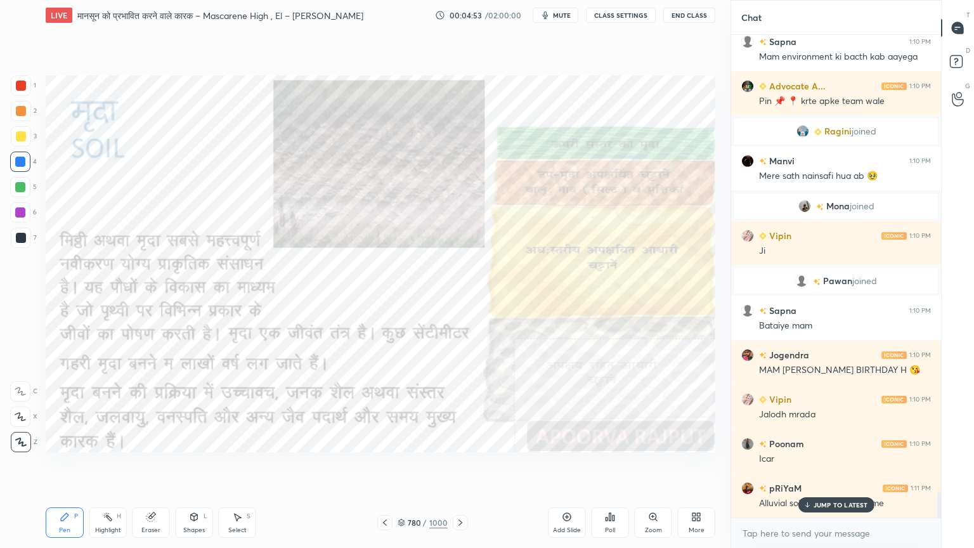
scroll to position [8805, 0]
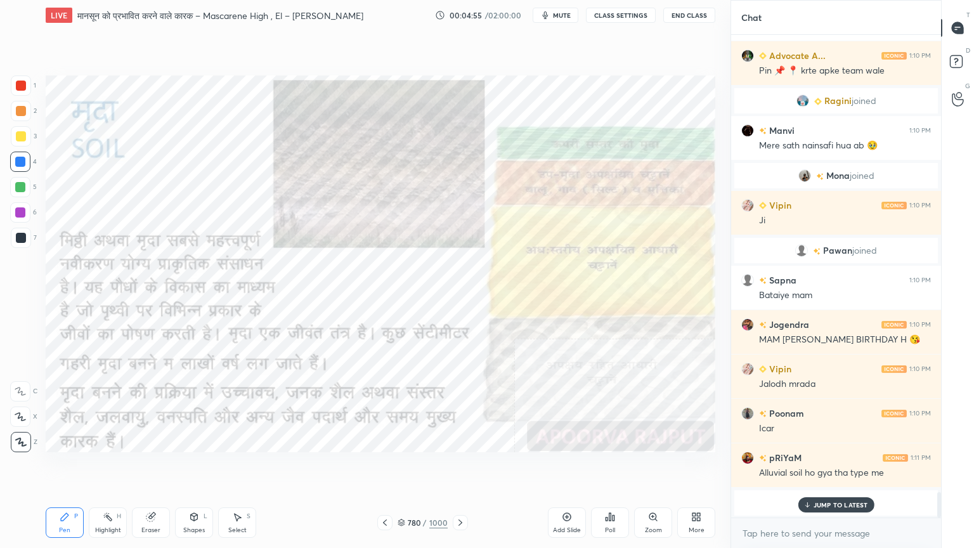
click at [458, 467] on icon at bounding box center [460, 522] width 10 height 10
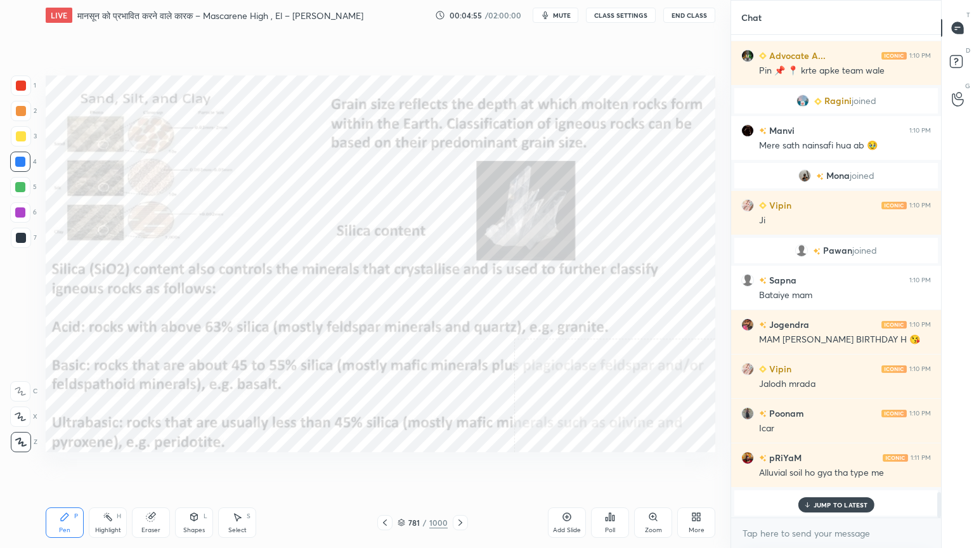
click at [461, 467] on icon at bounding box center [460, 522] width 10 height 10
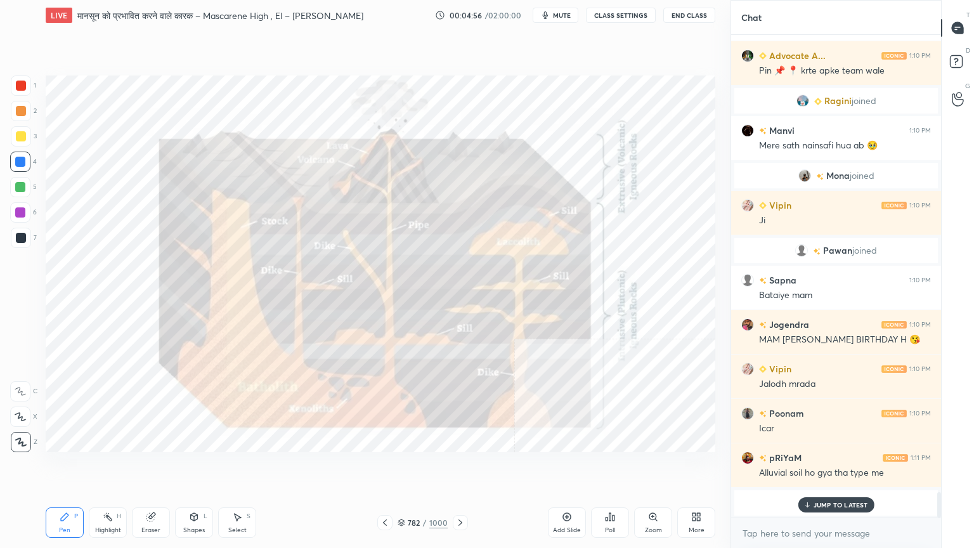
click at [461, 467] on icon at bounding box center [460, 522] width 10 height 10
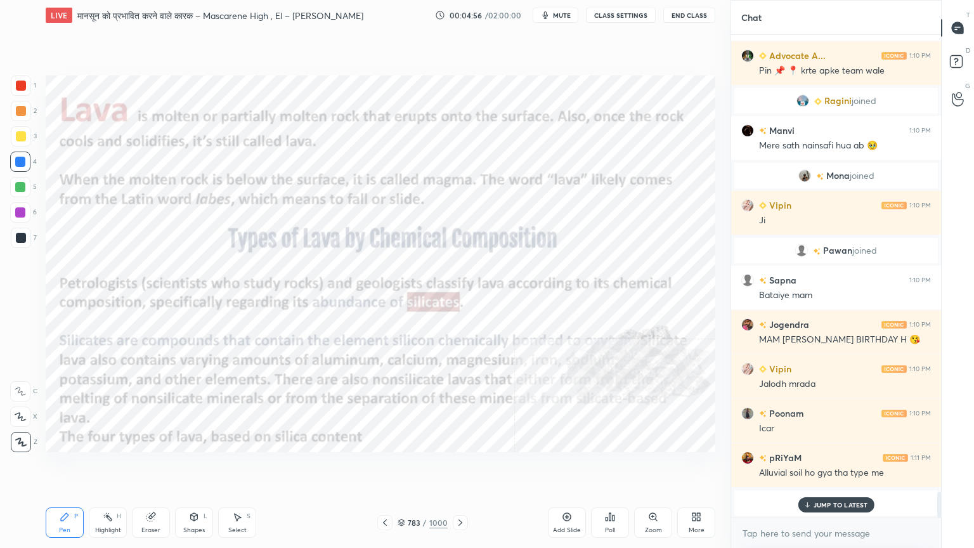
click at [460, 467] on icon at bounding box center [460, 522] width 10 height 10
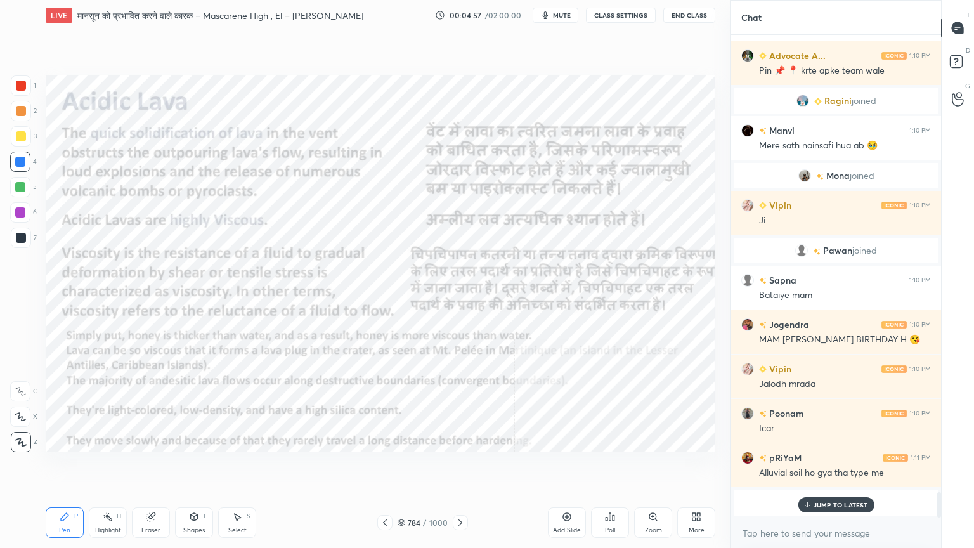
click at [457, 467] on icon at bounding box center [460, 522] width 10 height 10
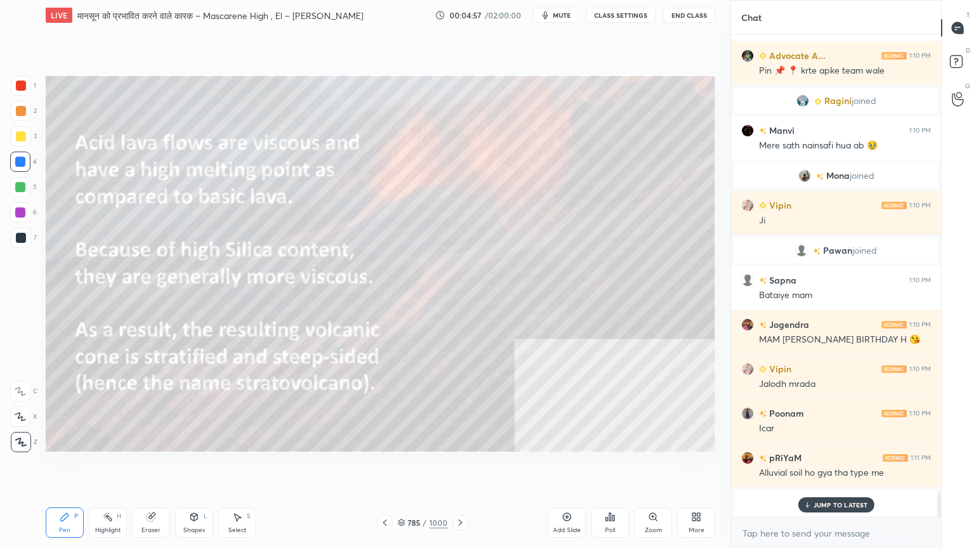
click at [458, 467] on icon at bounding box center [460, 522] width 10 height 10
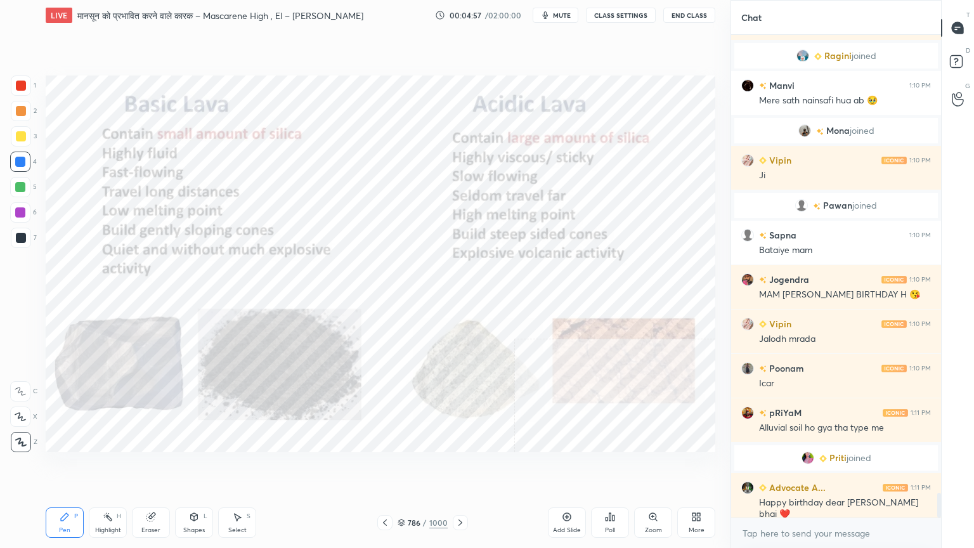
click at [457, 467] on icon at bounding box center [460, 522] width 10 height 10
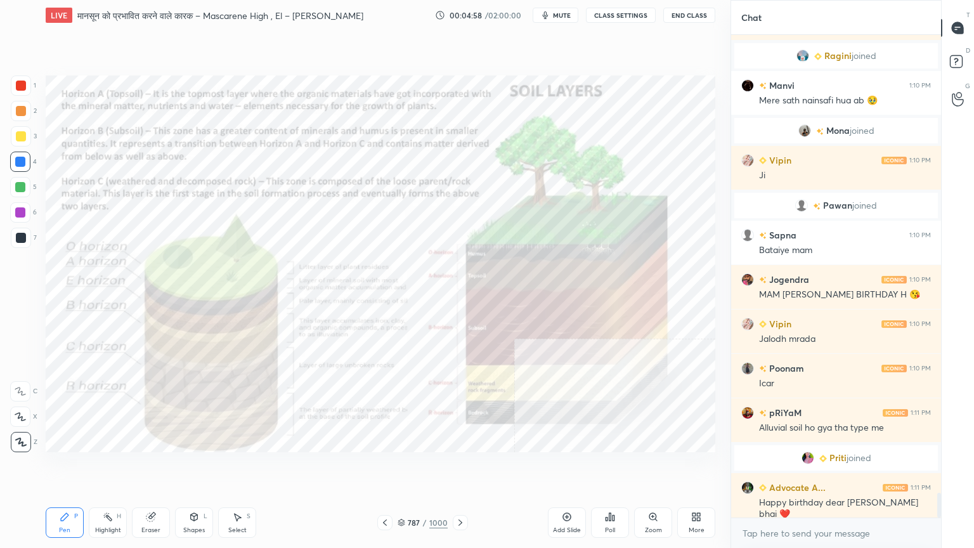
click at [456, 467] on icon at bounding box center [460, 522] width 10 height 10
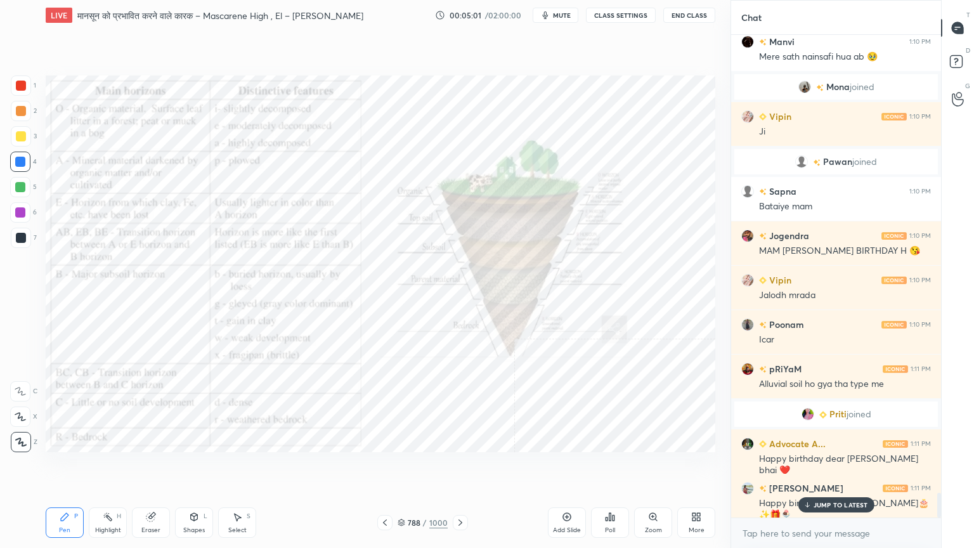
scroll to position [8982, 0]
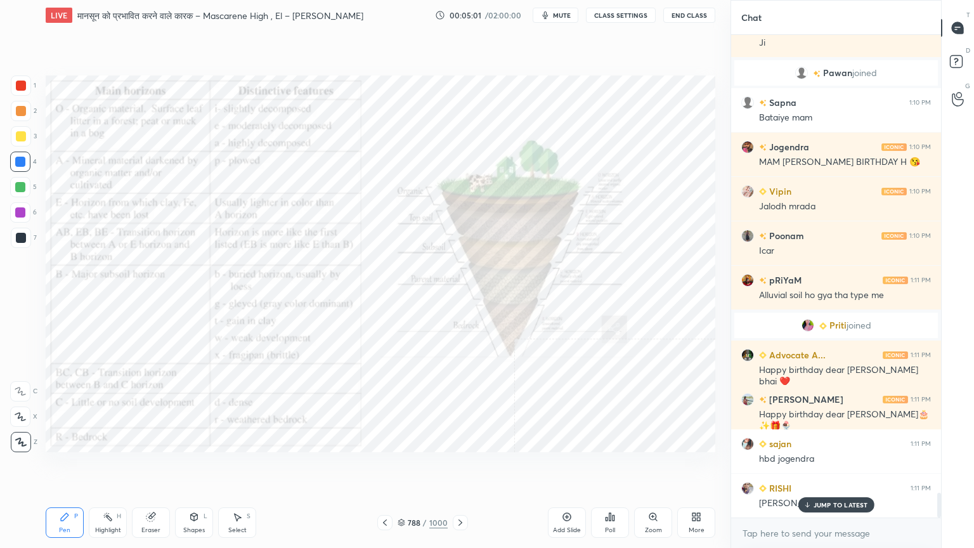
click at [844, 467] on p "JUMP TO LATEST" at bounding box center [840, 505] width 55 height 8
drag, startPoint x: 403, startPoint y: 522, endPoint x: 426, endPoint y: 490, distance: 39.1
click at [404, 467] on icon at bounding box center [402, 523] width 8 height 8
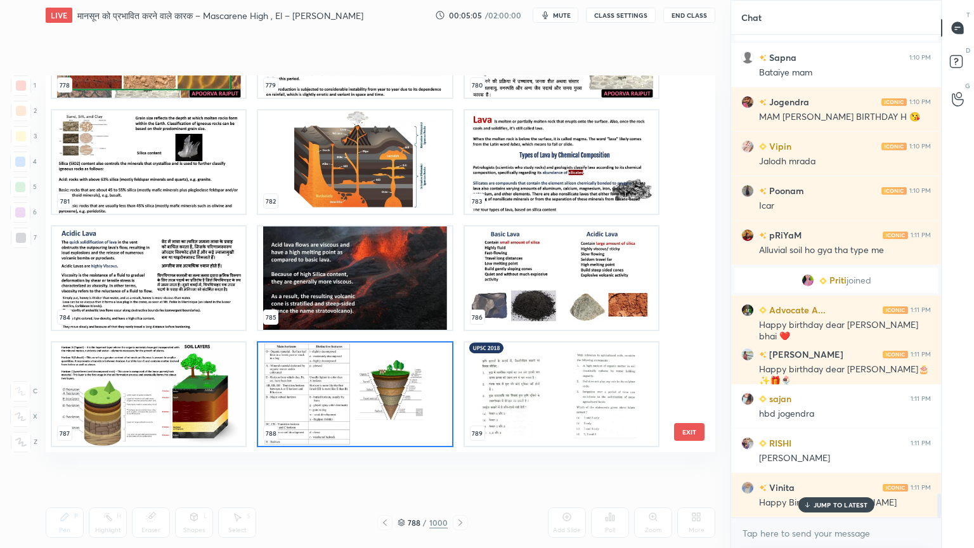
scroll to position [9071, 0]
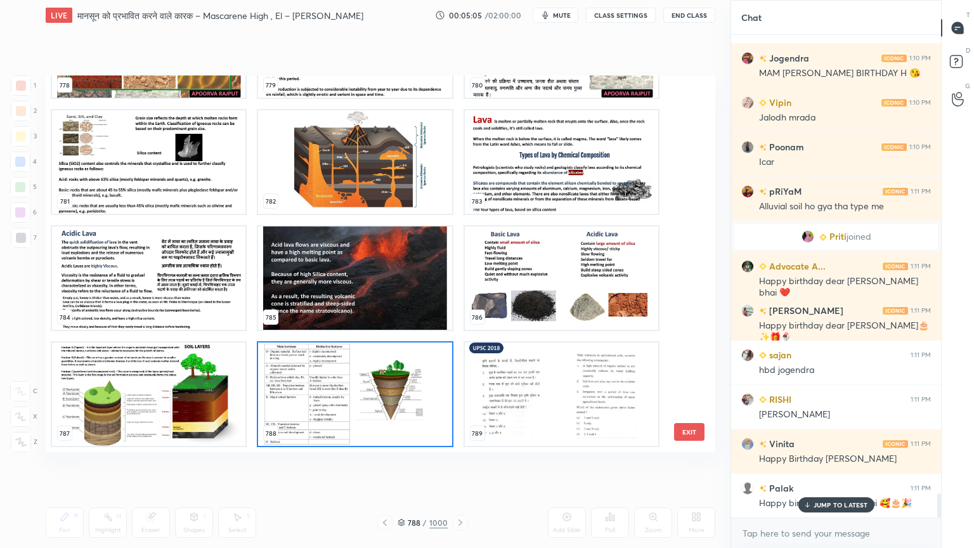
click at [342, 411] on img "grid" at bounding box center [354, 393] width 193 height 103
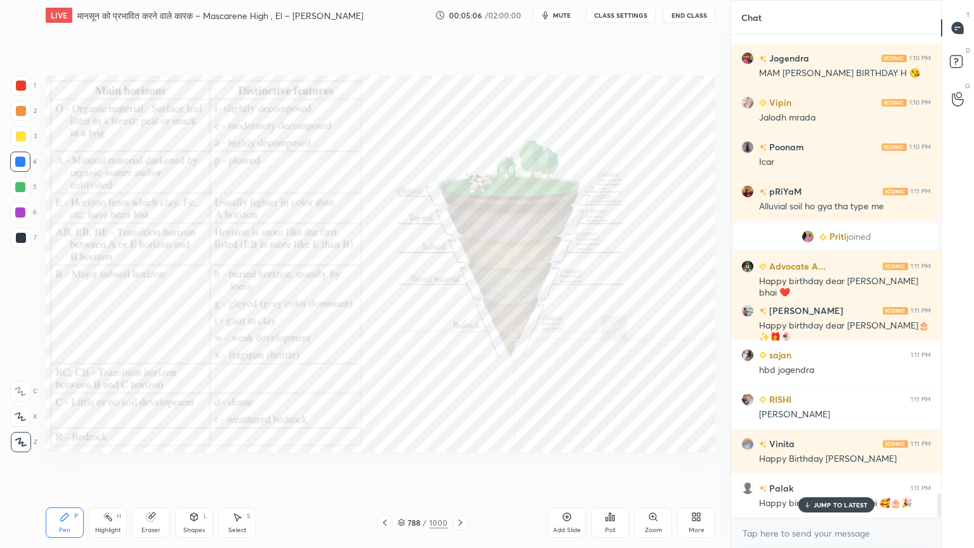
click at [20, 162] on div at bounding box center [20, 162] width 10 height 10
click at [456, 467] on icon at bounding box center [460, 522] width 10 height 10
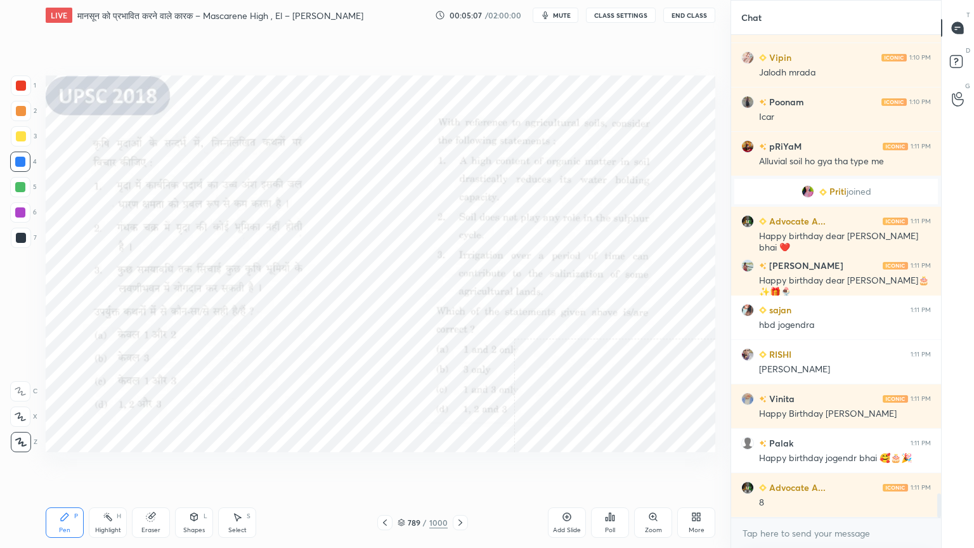
click at [460, 467] on icon at bounding box center [460, 522] width 4 height 6
click at [458, 467] on icon at bounding box center [460, 522] width 10 height 10
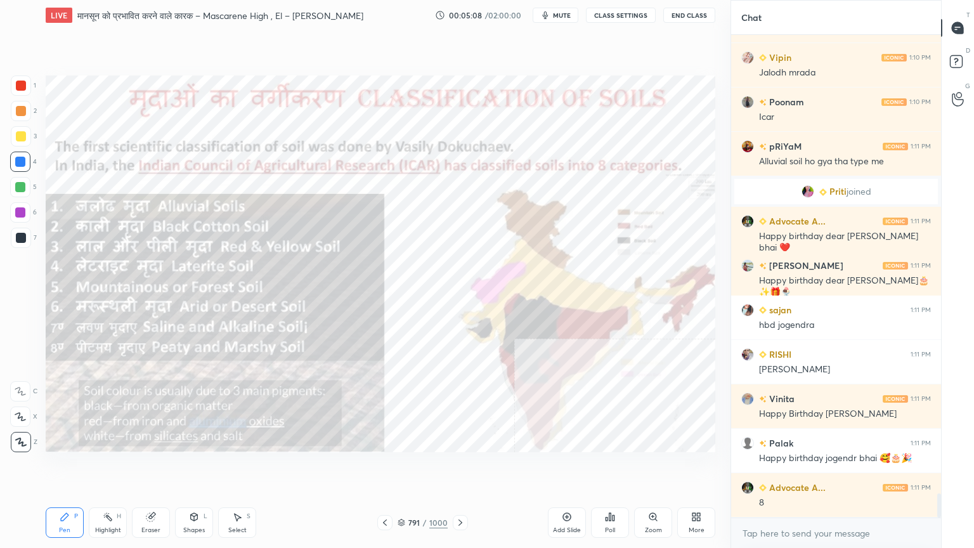
click at [460, 467] on icon at bounding box center [460, 522] width 10 height 10
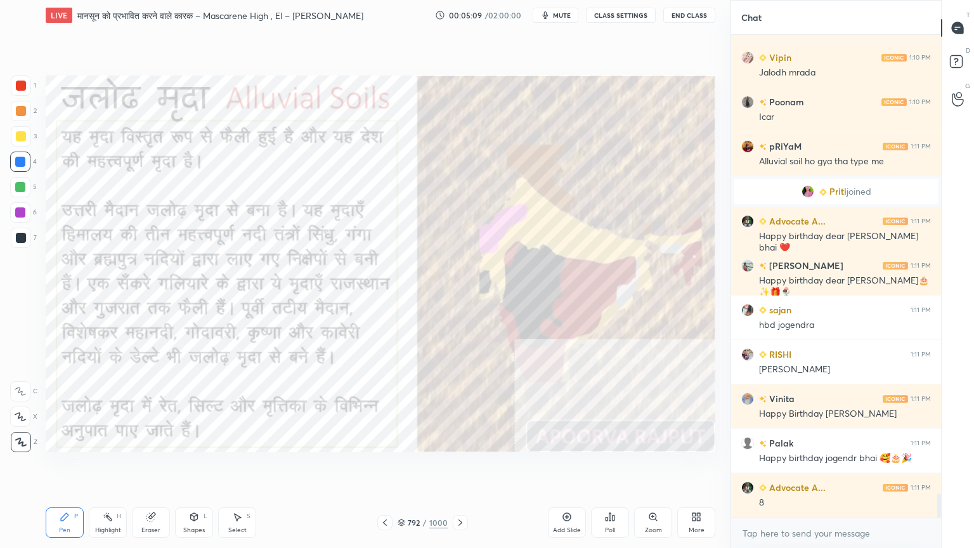
click at [463, 467] on icon at bounding box center [460, 522] width 10 height 10
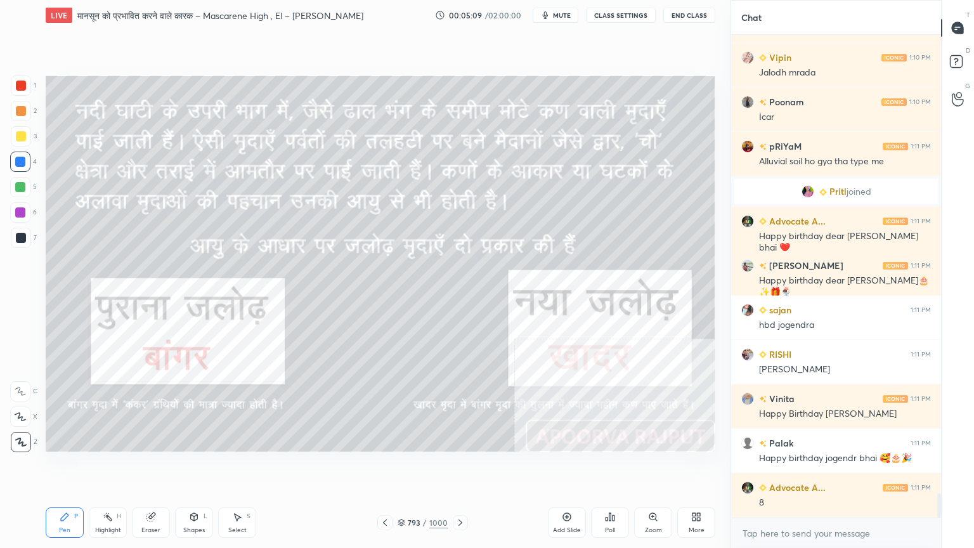
click at [464, 467] on div at bounding box center [460, 522] width 15 height 15
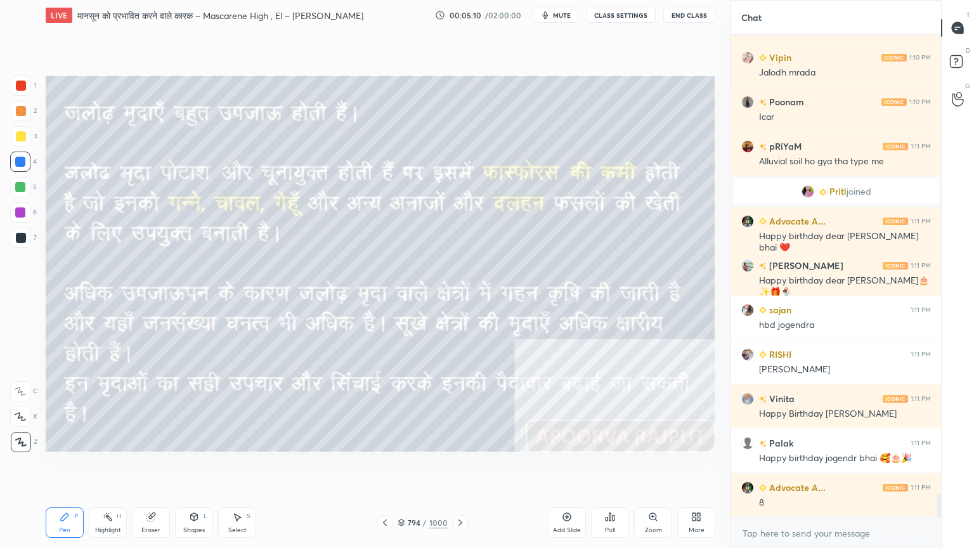
click at [464, 467] on div at bounding box center [460, 522] width 15 height 15
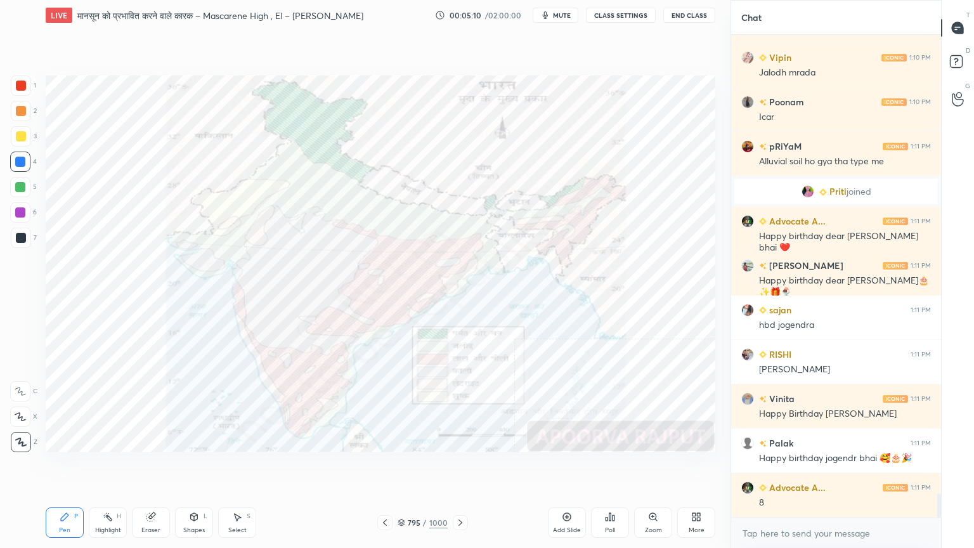
click at [463, 467] on icon at bounding box center [460, 522] width 10 height 10
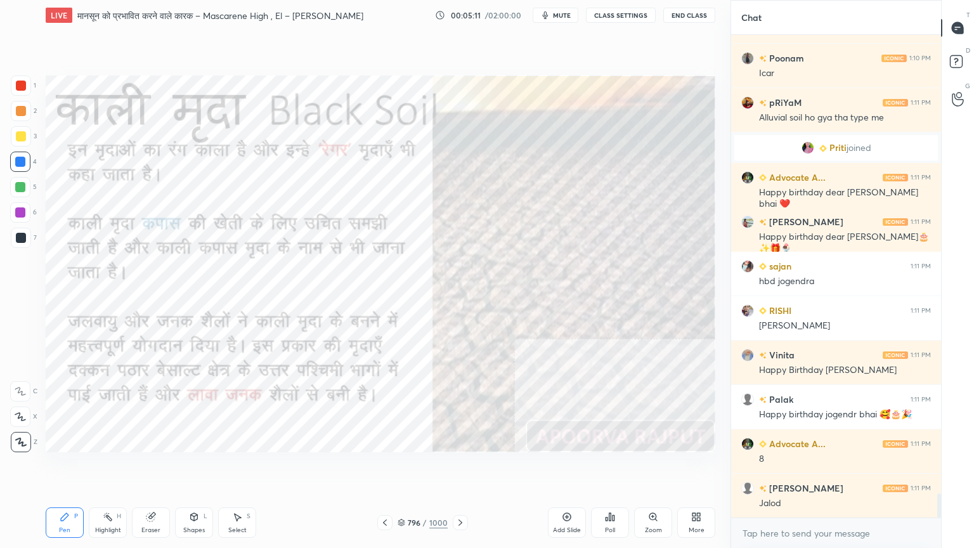
scroll to position [9205, 0]
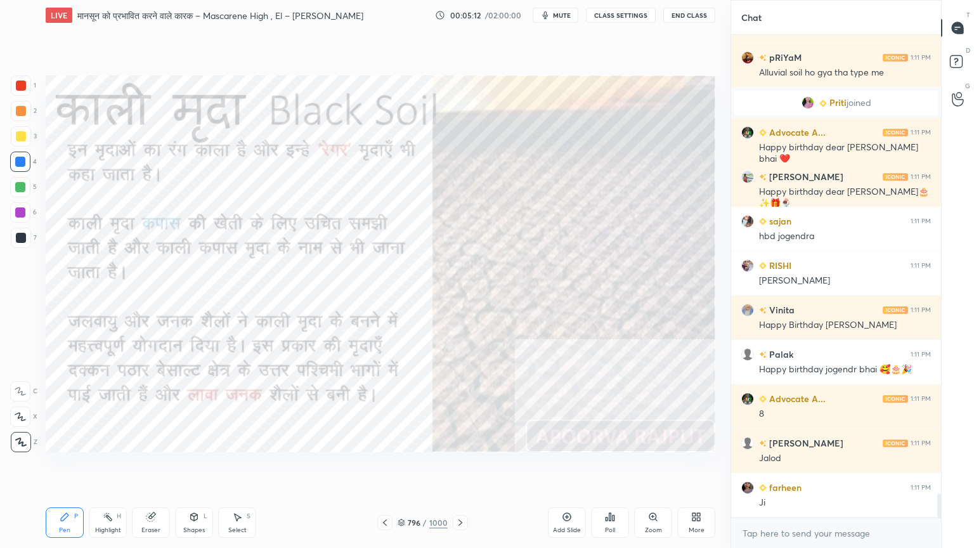
click at [20, 160] on div at bounding box center [20, 162] width 10 height 10
click at [18, 162] on div at bounding box center [20, 162] width 10 height 10
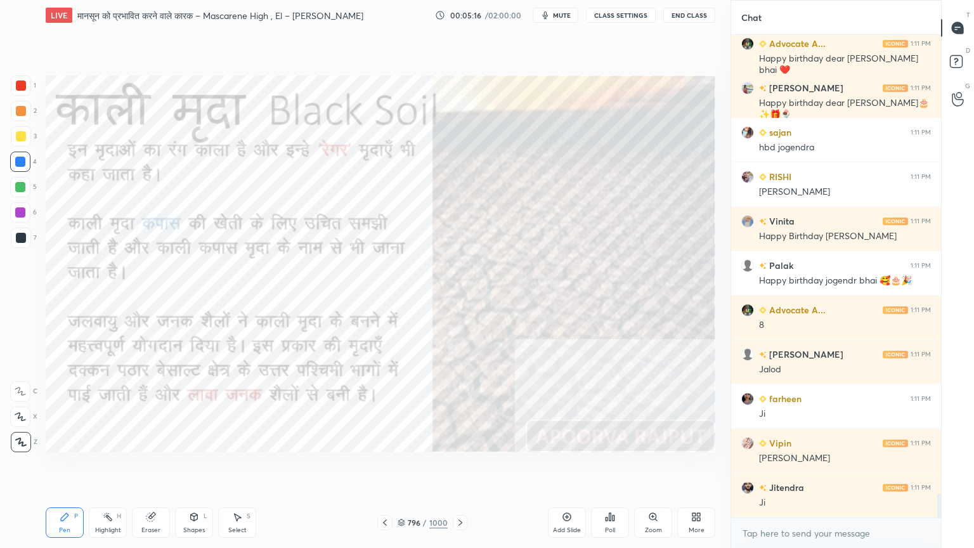
scroll to position [9337, 0]
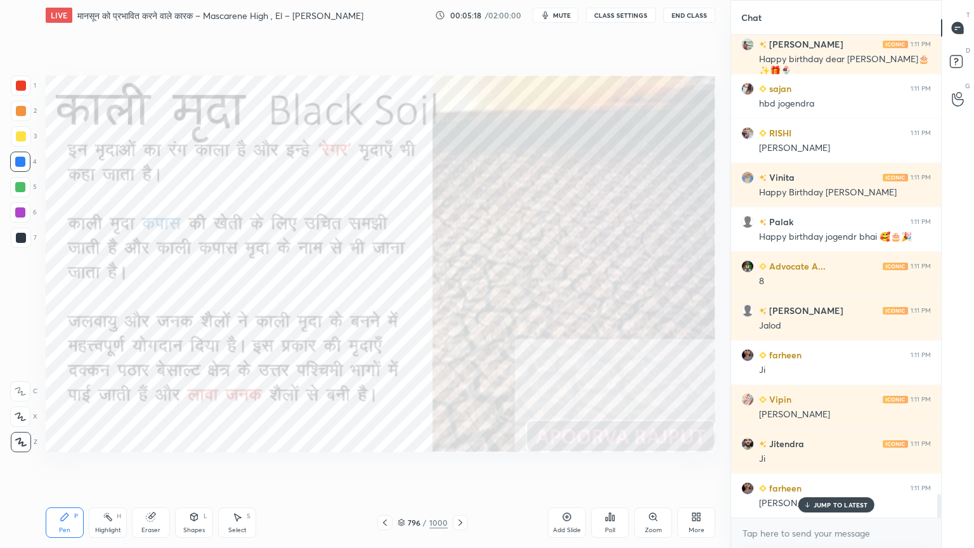
click at [17, 160] on div at bounding box center [20, 162] width 10 height 10
click at [18, 160] on div at bounding box center [20, 162] width 10 height 10
click at [20, 158] on div at bounding box center [20, 162] width 10 height 10
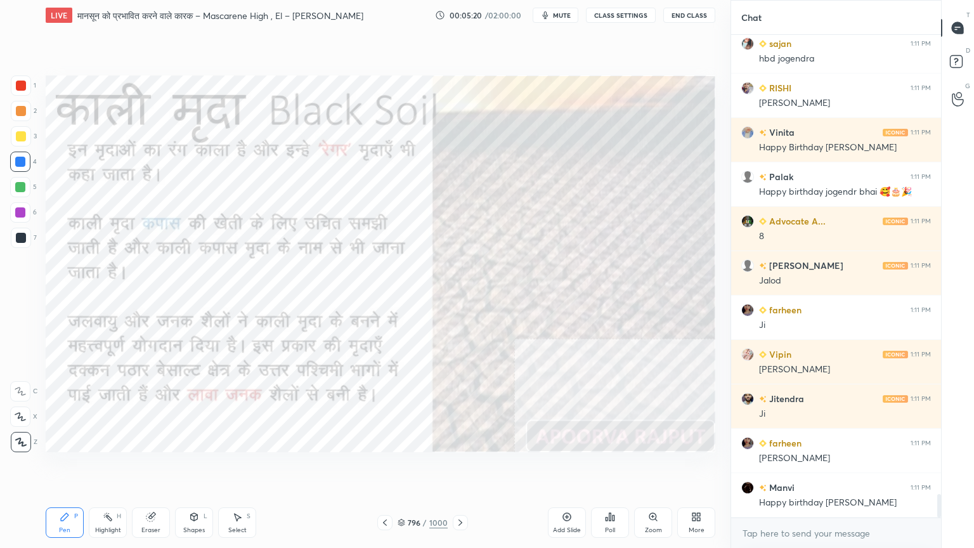
scroll to position [9426, 0]
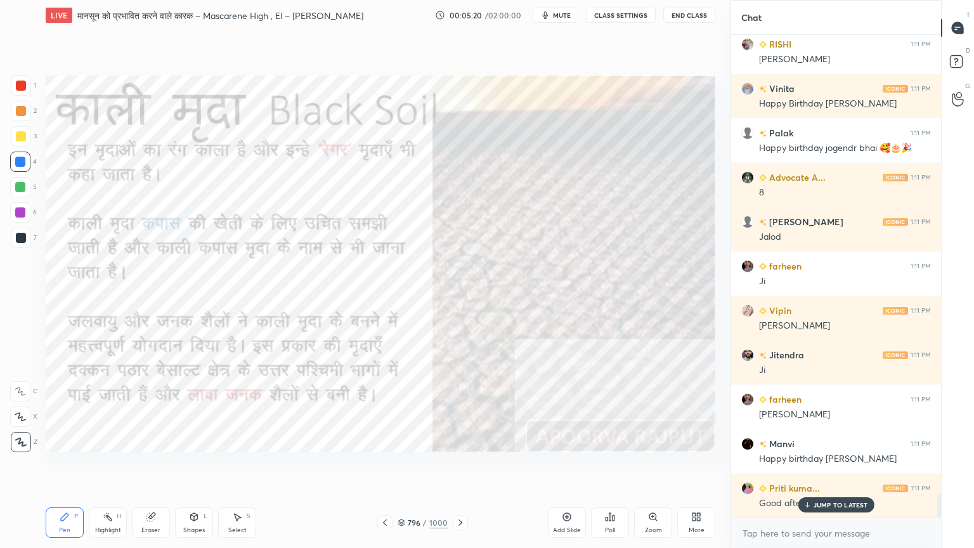
click at [696, 467] on icon at bounding box center [696, 517] width 10 height 10
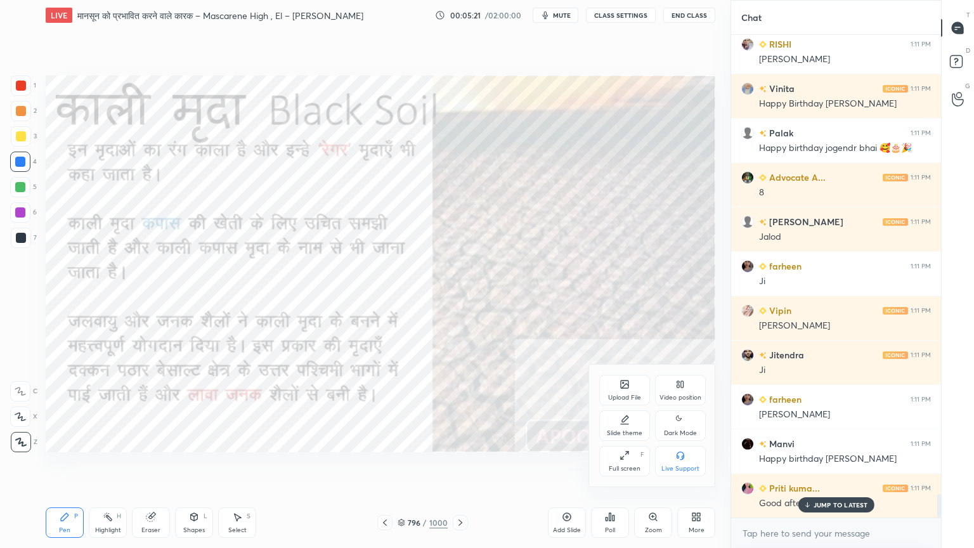
click at [625, 430] on div "Slide theme" at bounding box center [624, 425] width 51 height 30
click at [622, 465] on div "Dark Blank" at bounding box center [625, 468] width 32 height 6
click at [522, 467] on div at bounding box center [487, 274] width 974 height 548
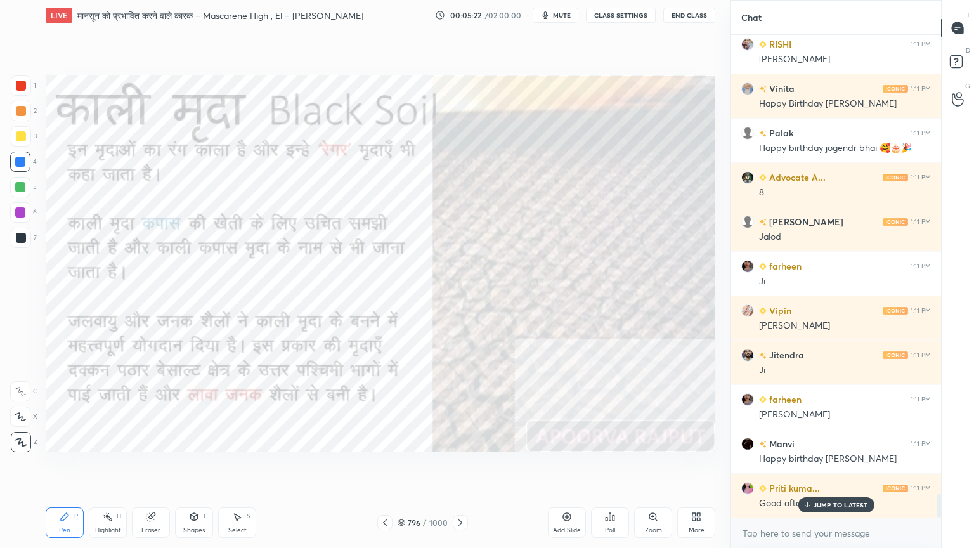
click at [573, 467] on div "Add Slide" at bounding box center [567, 530] width 28 height 6
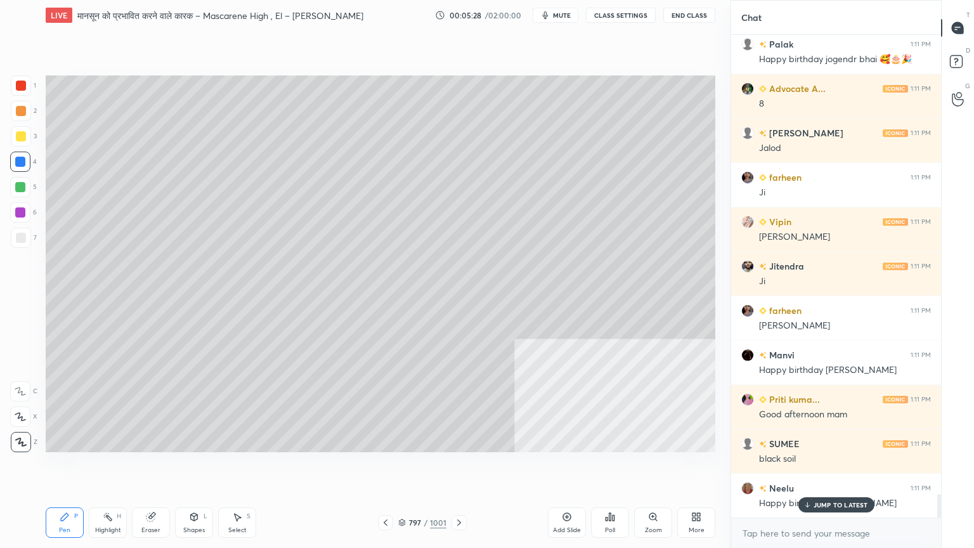
scroll to position [9560, 0]
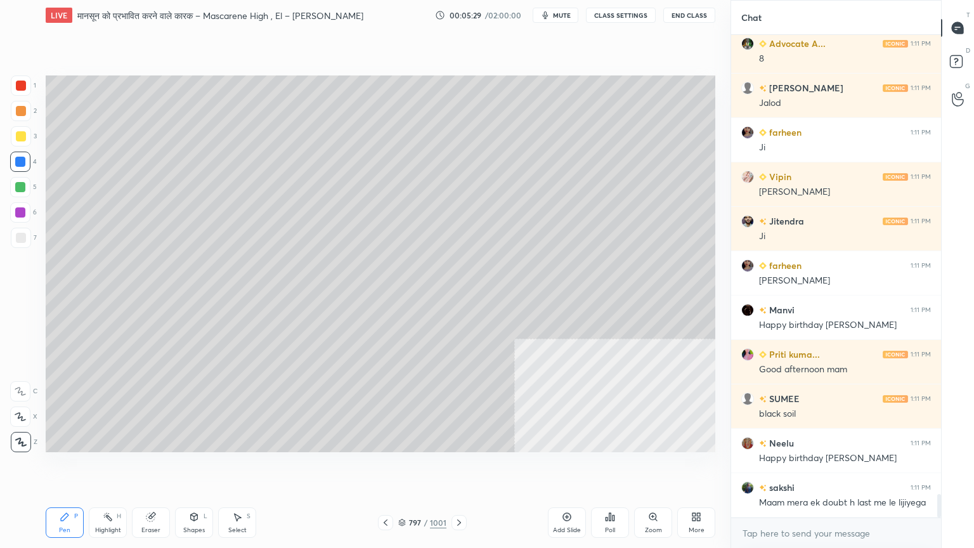
drag, startPoint x: 17, startPoint y: 241, endPoint x: 25, endPoint y: 237, distance: 9.1
click at [16, 241] on div at bounding box center [21, 238] width 10 height 10
click at [23, 237] on div at bounding box center [21, 238] width 10 height 10
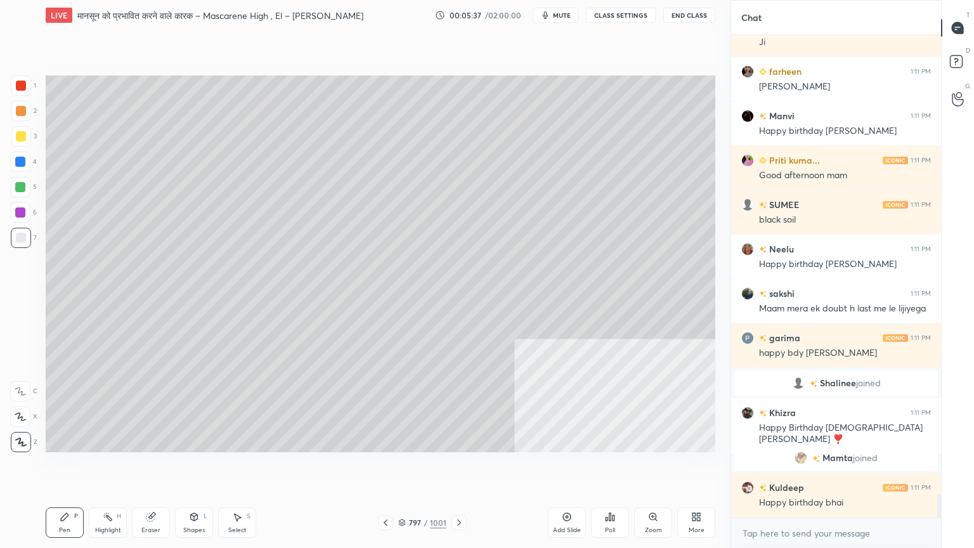
scroll to position [9397, 0]
click at [11, 235] on div at bounding box center [21, 238] width 20 height 20
click at [15, 235] on div at bounding box center [21, 238] width 20 height 20
click at [16, 232] on div at bounding box center [21, 238] width 20 height 20
click at [8, 164] on div "1 2 3 4 5 6 7 C X Z C X Z E E Erase all H H" at bounding box center [20, 263] width 41 height 377
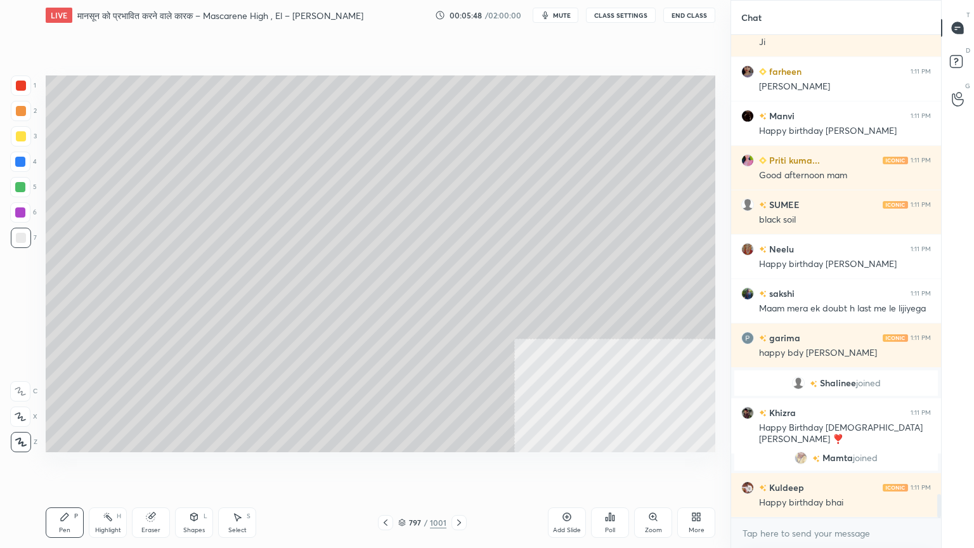
click at [21, 163] on div at bounding box center [20, 162] width 10 height 10
click at [21, 162] on div at bounding box center [20, 162] width 10 height 10
drag, startPoint x: 404, startPoint y: 520, endPoint x: 417, endPoint y: 510, distance: 16.2
click at [407, 467] on div "797 / 1001" at bounding box center [422, 522] width 48 height 11
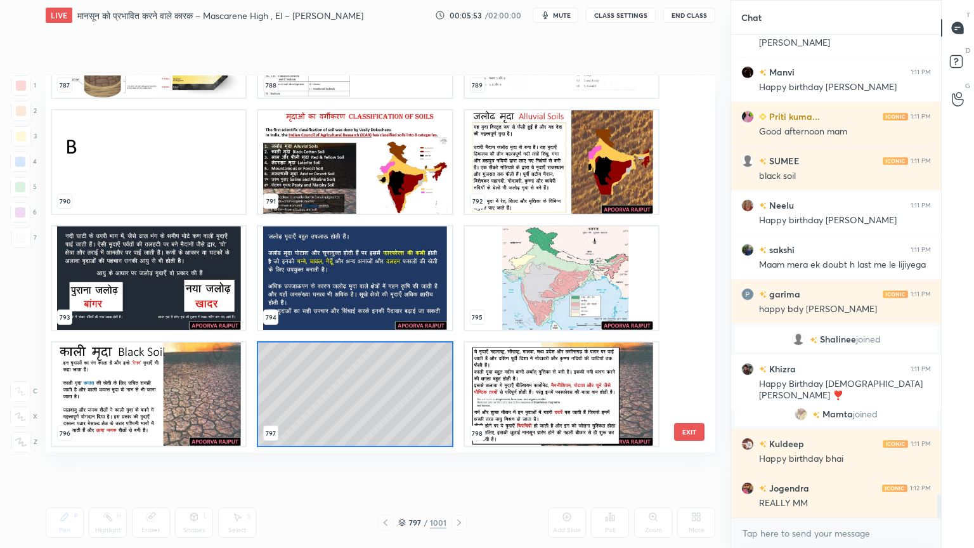
scroll to position [9486, 0]
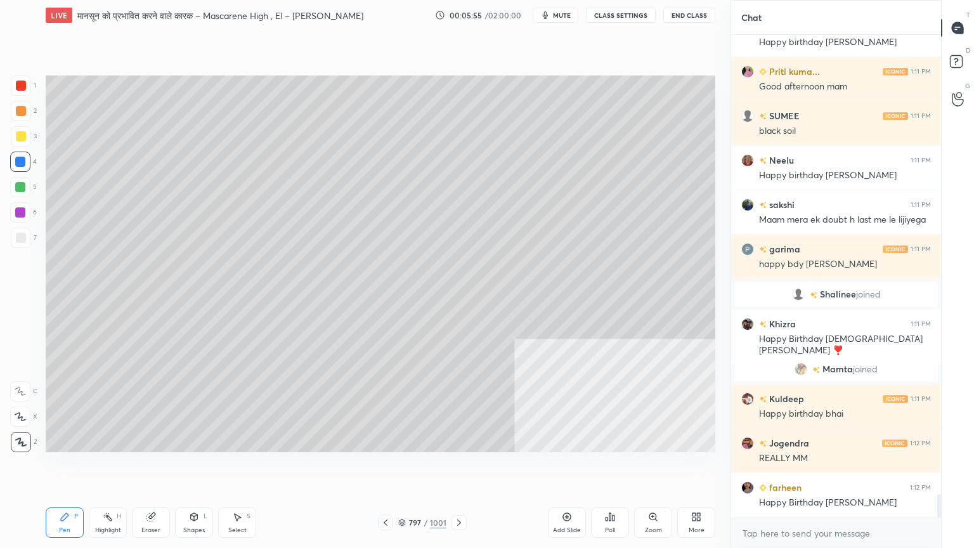
click at [30, 169] on div "4" at bounding box center [23, 162] width 27 height 20
click at [384, 467] on icon at bounding box center [385, 522] width 10 height 10
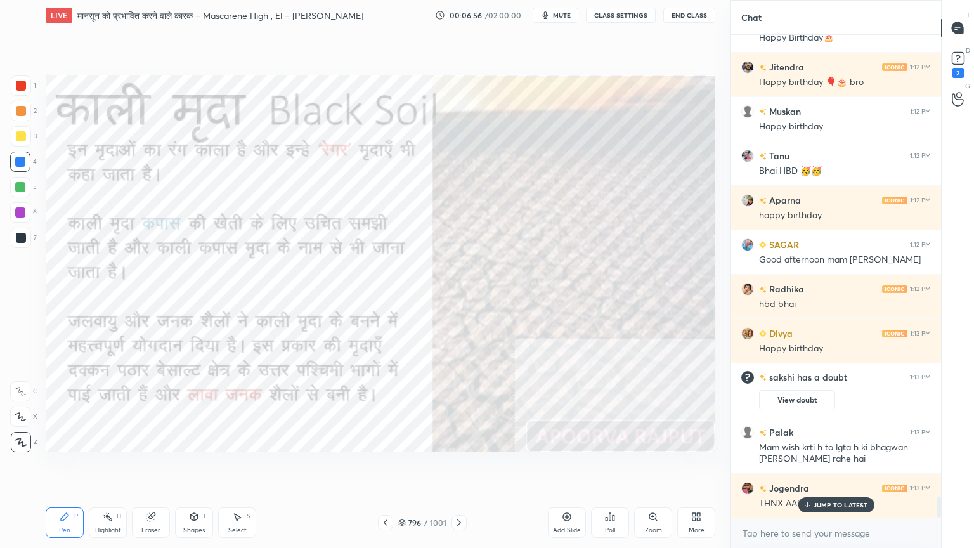
scroll to position [10617, 0]
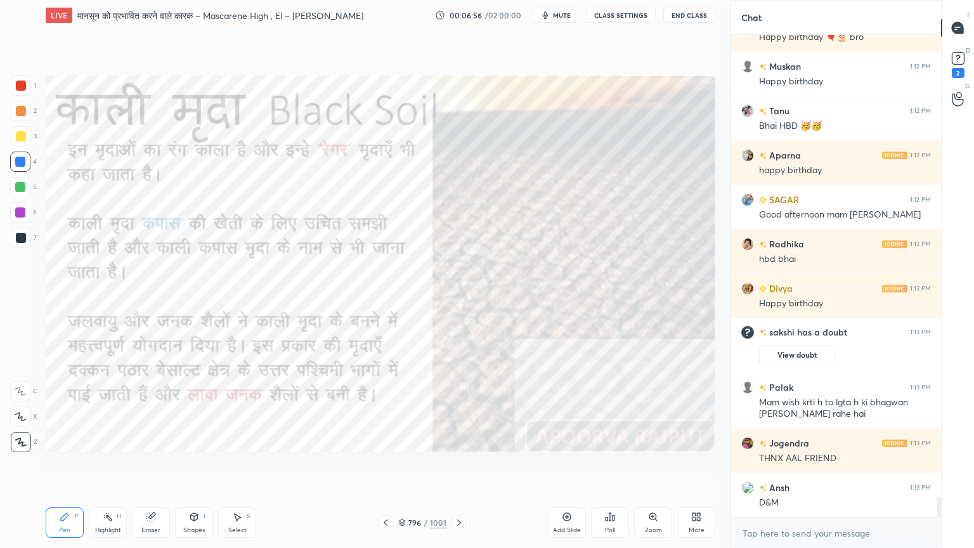
click at [23, 163] on div at bounding box center [20, 162] width 10 height 10
click at [23, 162] on div at bounding box center [20, 162] width 10 height 10
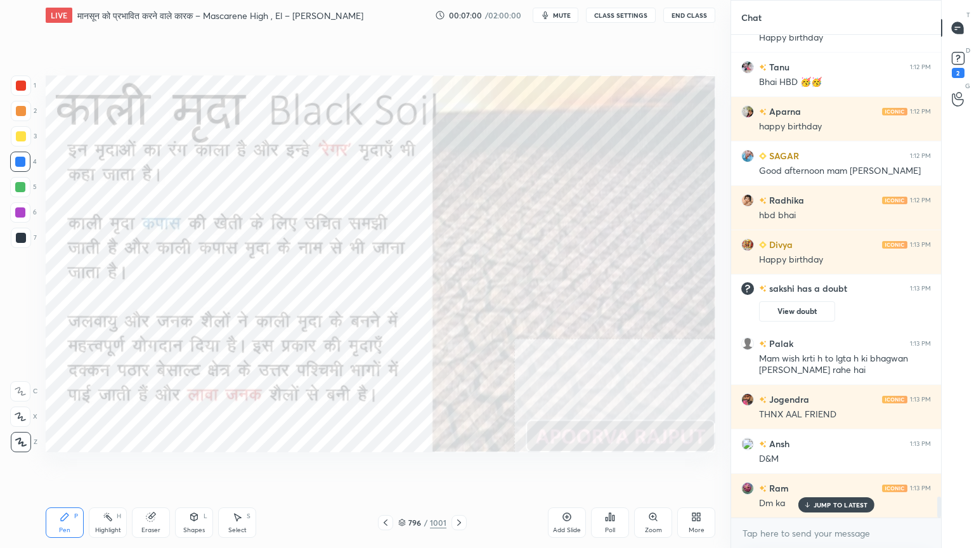
scroll to position [10729, 0]
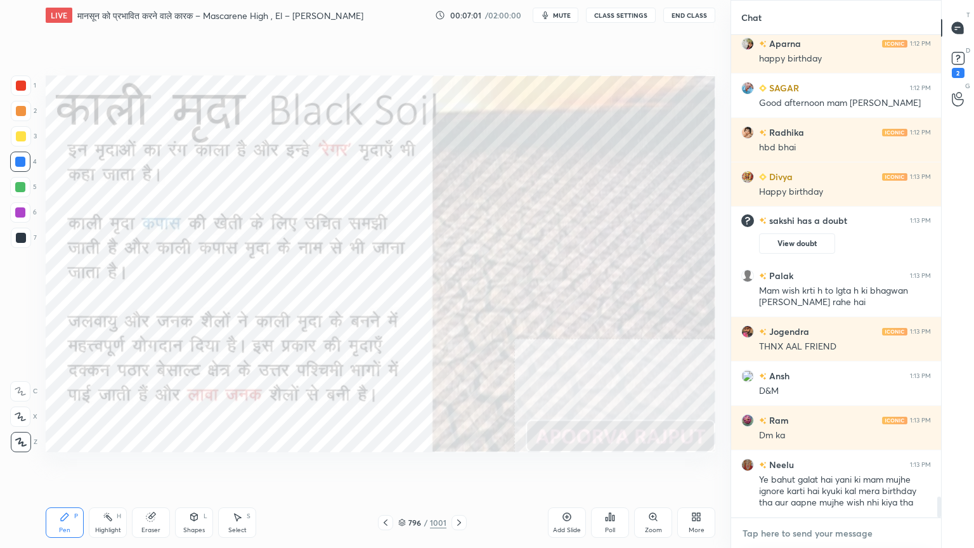
click at [804, 467] on textarea at bounding box center [836, 533] width 190 height 20
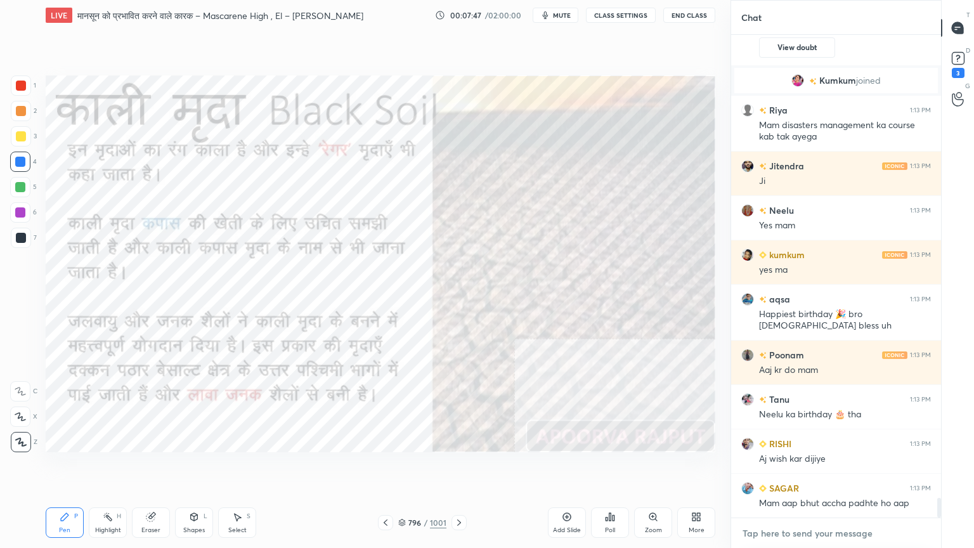
scroll to position [11396, 0]
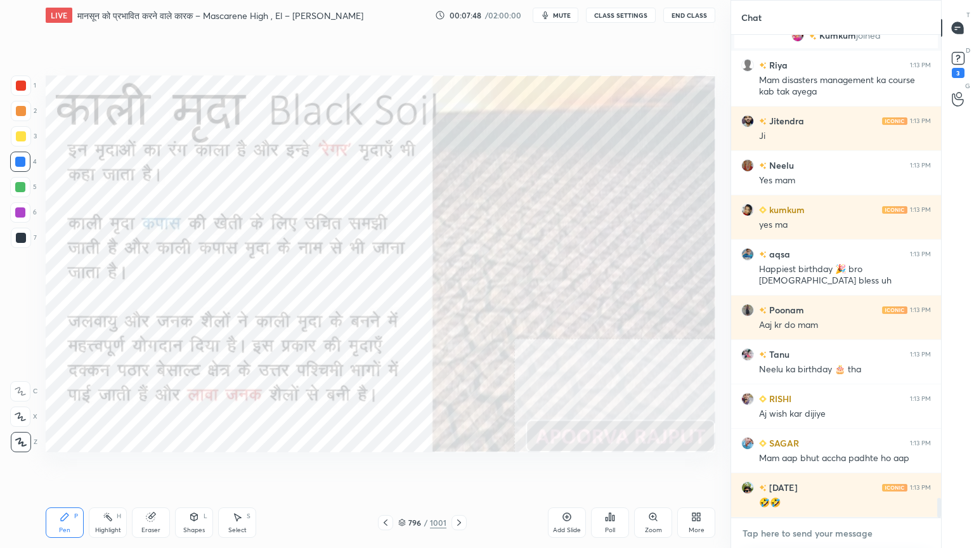
click at [794, 467] on textarea at bounding box center [836, 533] width 190 height 20
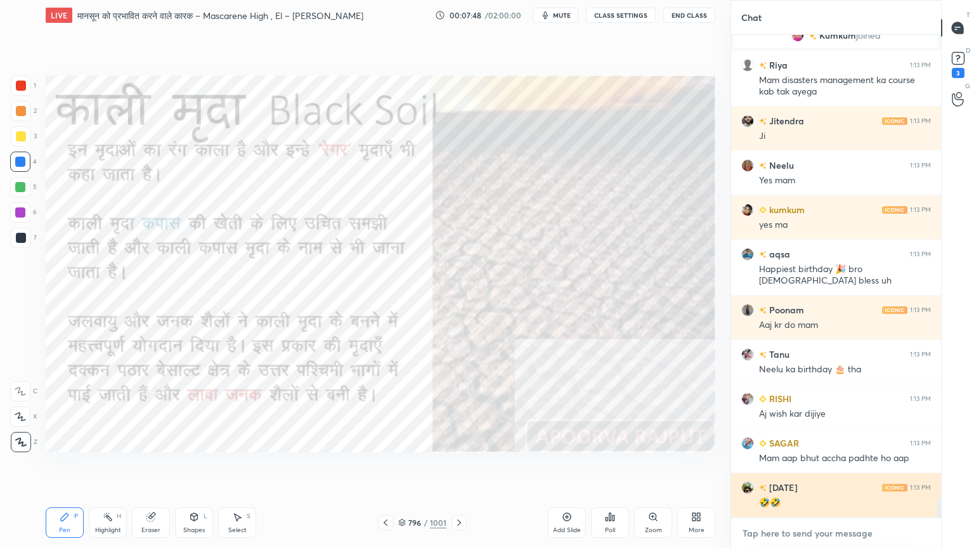
drag, startPoint x: 799, startPoint y: 534, endPoint x: 785, endPoint y: 505, distance: 32.3
click at [797, 467] on textarea at bounding box center [836, 533] width 190 height 20
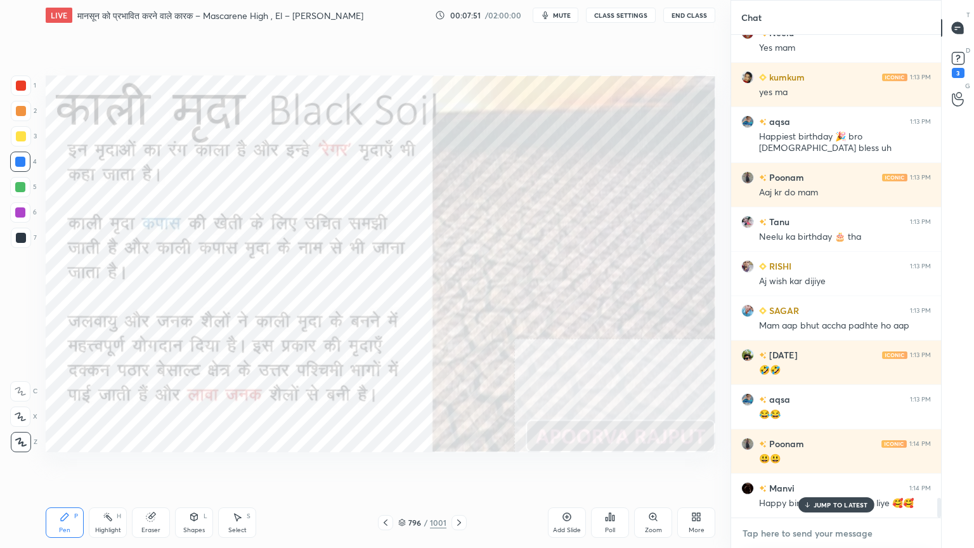
scroll to position [11662, 0]
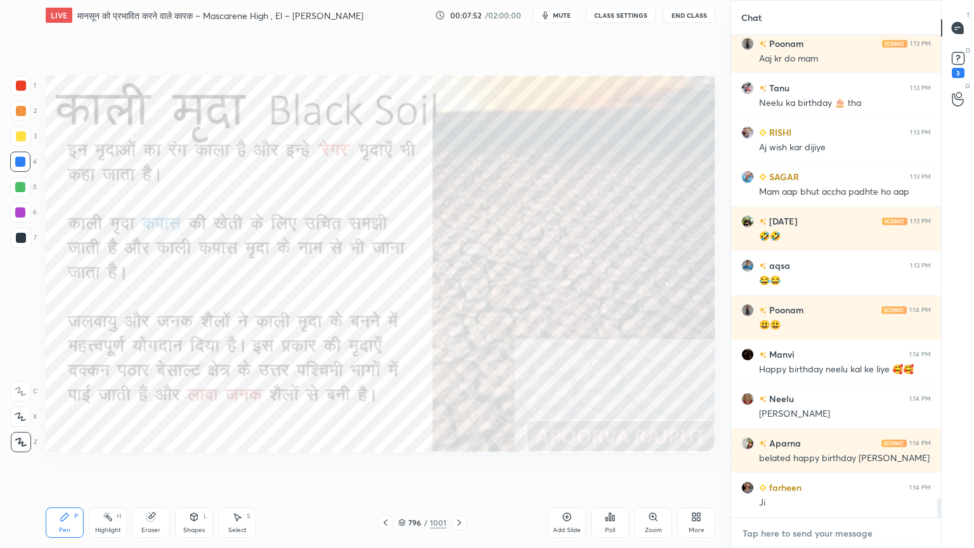
click at [790, 467] on textarea at bounding box center [836, 533] width 190 height 20
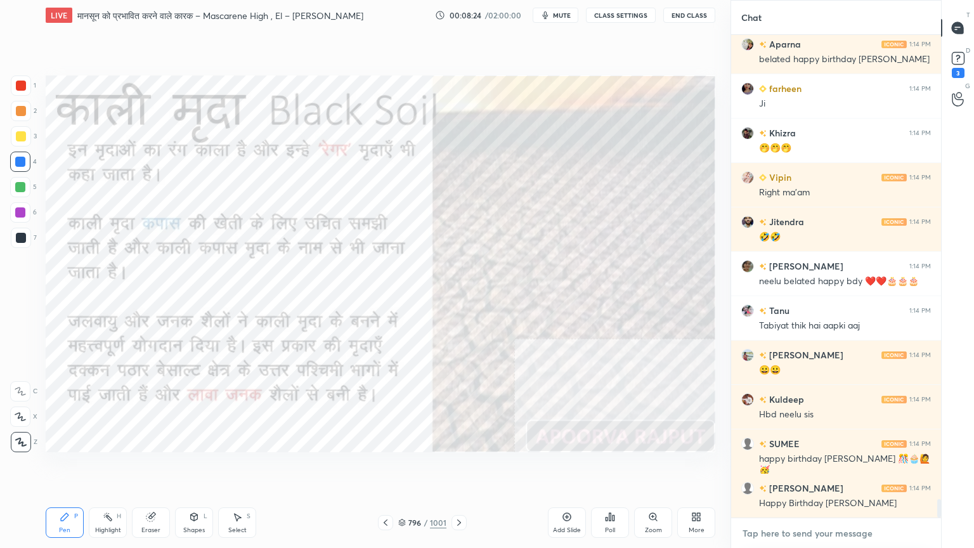
scroll to position [12106, 0]
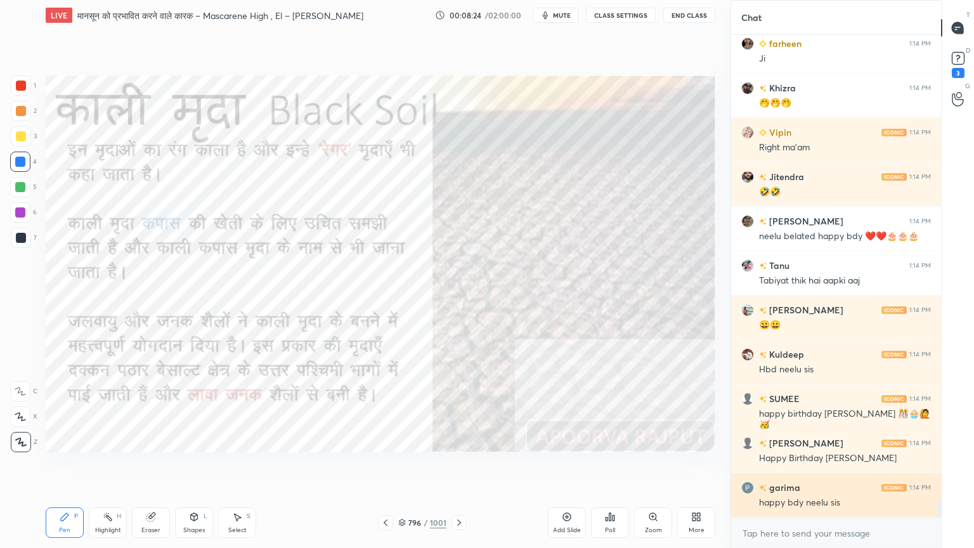
click at [819, 467] on div "happy bdy neelu sis" at bounding box center [845, 502] width 172 height 13
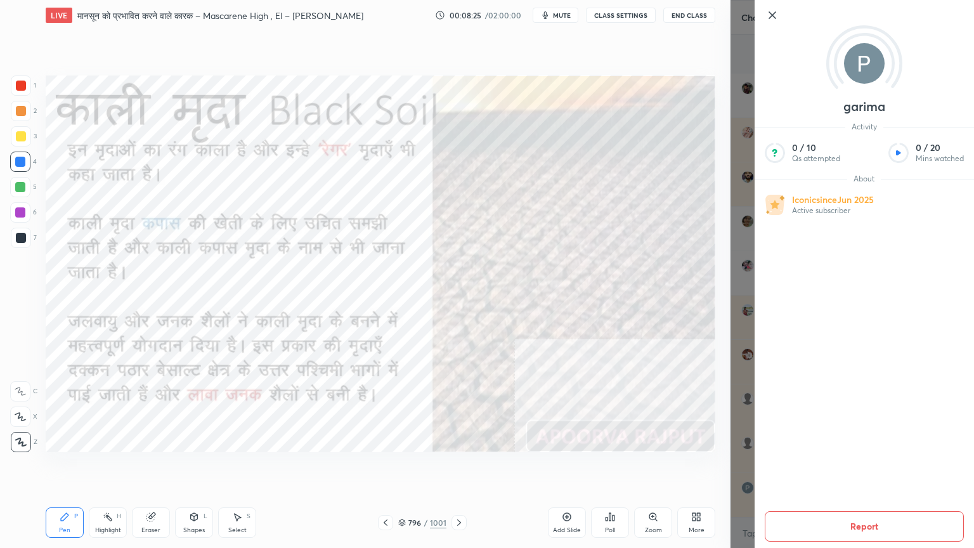
scroll to position [12195, 0]
click at [766, 18] on icon at bounding box center [772, 15] width 15 height 15
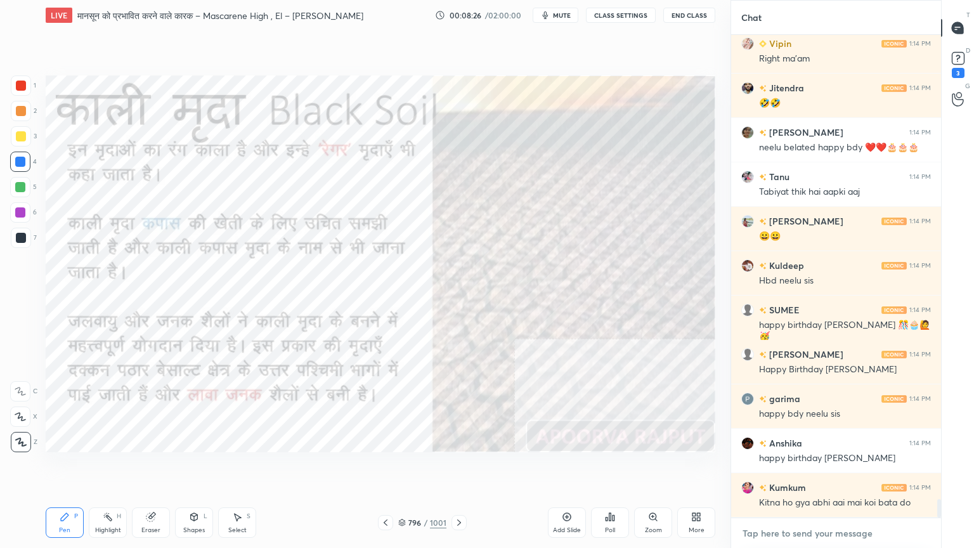
click at [825, 467] on textarea at bounding box center [836, 533] width 190 height 20
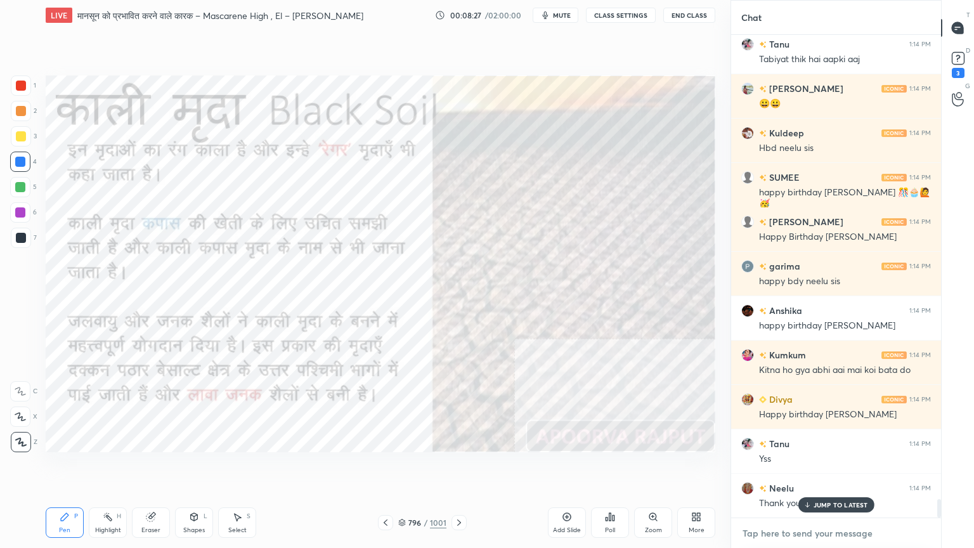
scroll to position [12372, 0]
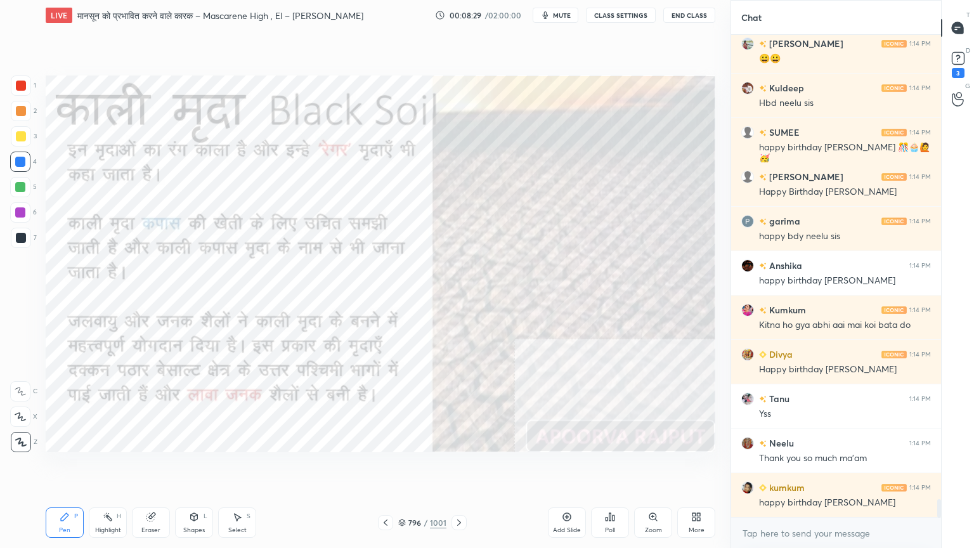
click at [22, 160] on div at bounding box center [20, 162] width 10 height 10
click at [25, 159] on div at bounding box center [20, 162] width 10 height 10
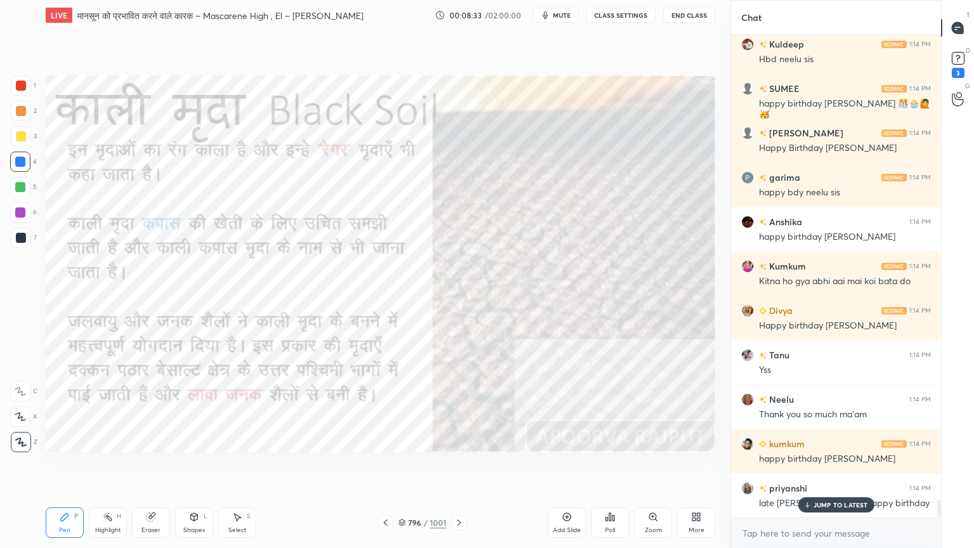
click at [825, 467] on div "Manvi 1:14 PM Happy birthday neelu kal ke liye 🥰🥰 Neelu 1:14 PM [PERSON_NAME] A…" at bounding box center [836, 276] width 210 height 482
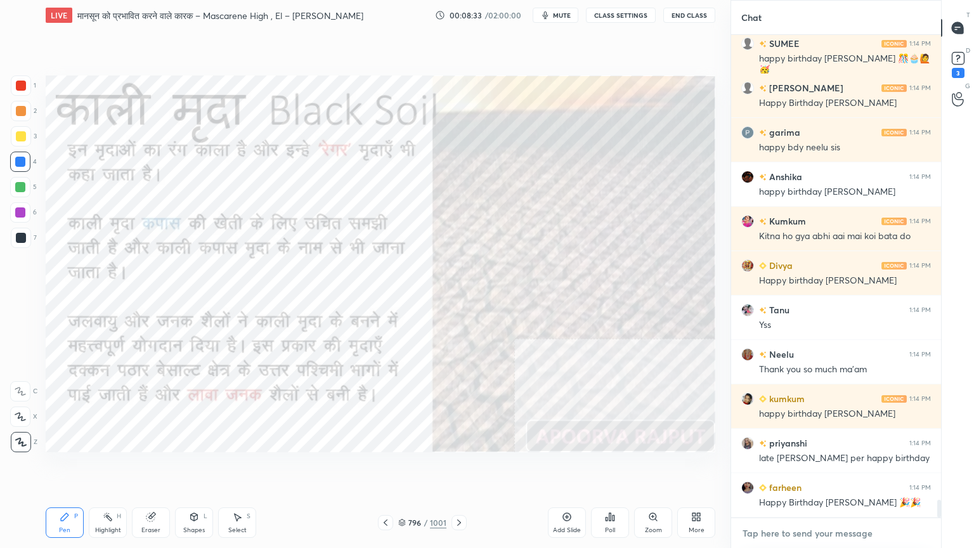
click at [817, 467] on textarea at bounding box center [836, 533] width 190 height 20
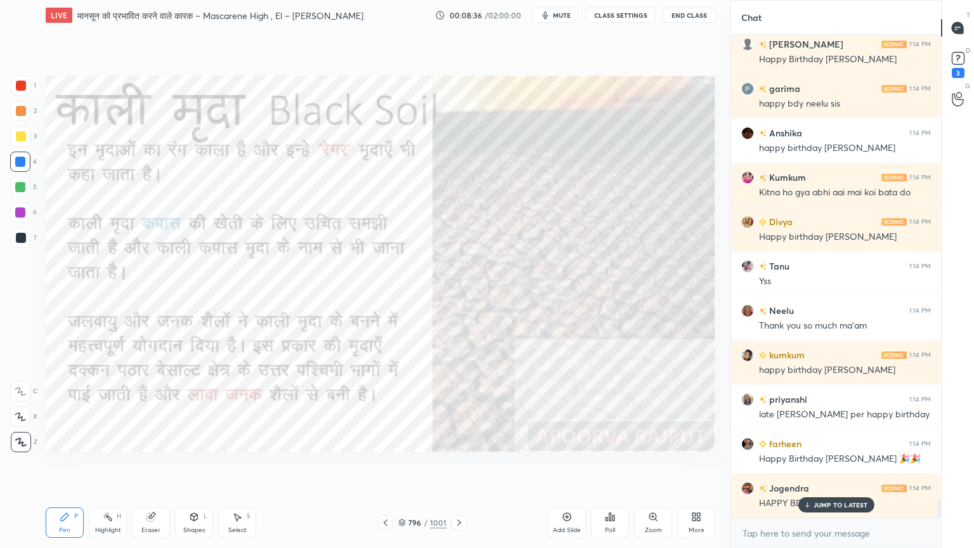
click at [24, 161] on div at bounding box center [20, 162] width 10 height 10
drag, startPoint x: 22, startPoint y: 160, endPoint x: 36, endPoint y: 204, distance: 45.1
click at [20, 162] on div at bounding box center [20, 162] width 10 height 10
click at [842, 467] on p "JUMP TO LATEST" at bounding box center [840, 505] width 55 height 8
click at [832, 467] on textarea at bounding box center [836, 533] width 190 height 20
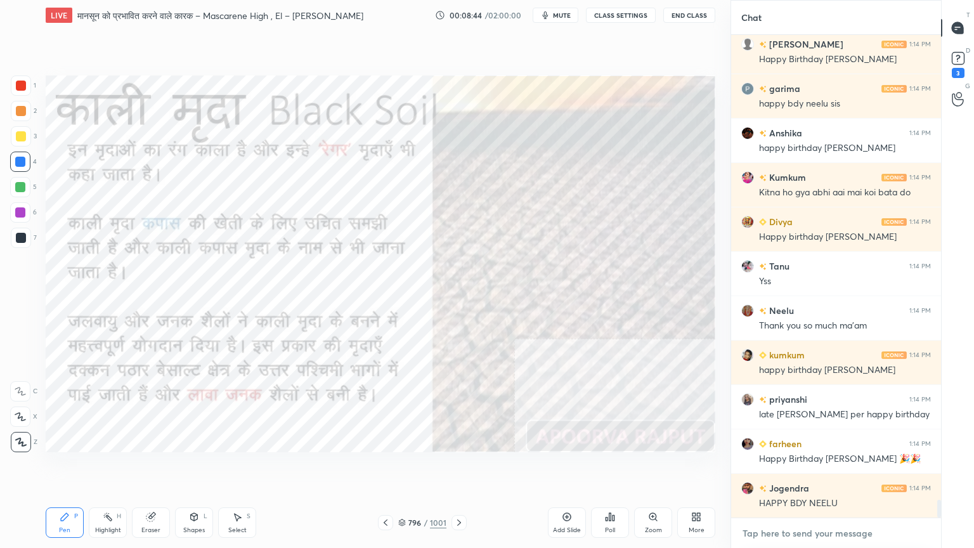
scroll to position [12550, 0]
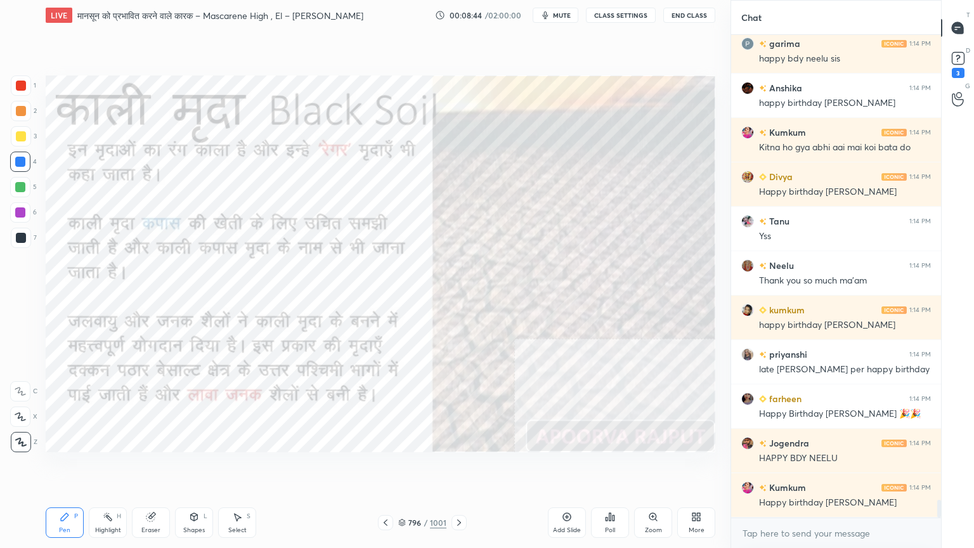
click at [459, 467] on icon at bounding box center [459, 522] width 10 height 10
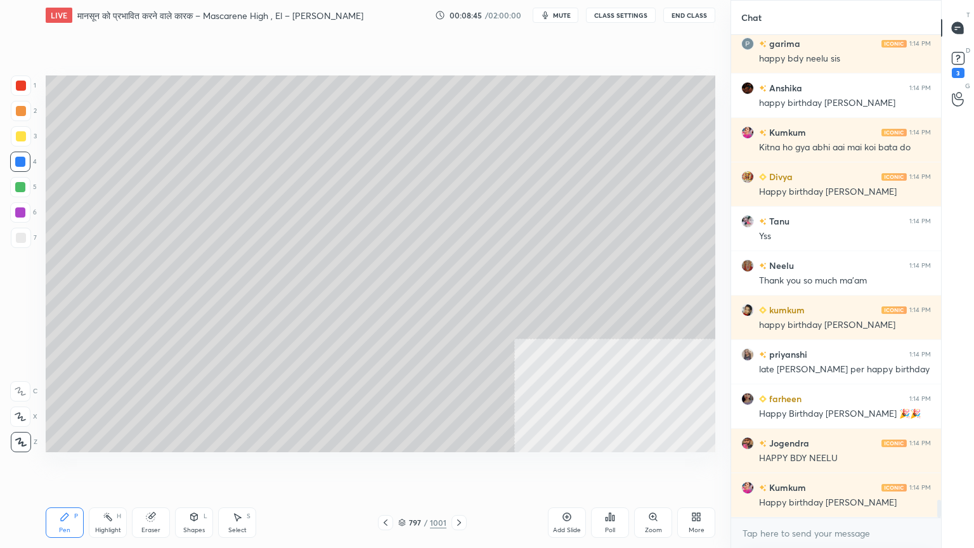
click at [25, 239] on div at bounding box center [21, 238] width 10 height 10
click at [23, 236] on div at bounding box center [21, 238] width 10 height 10
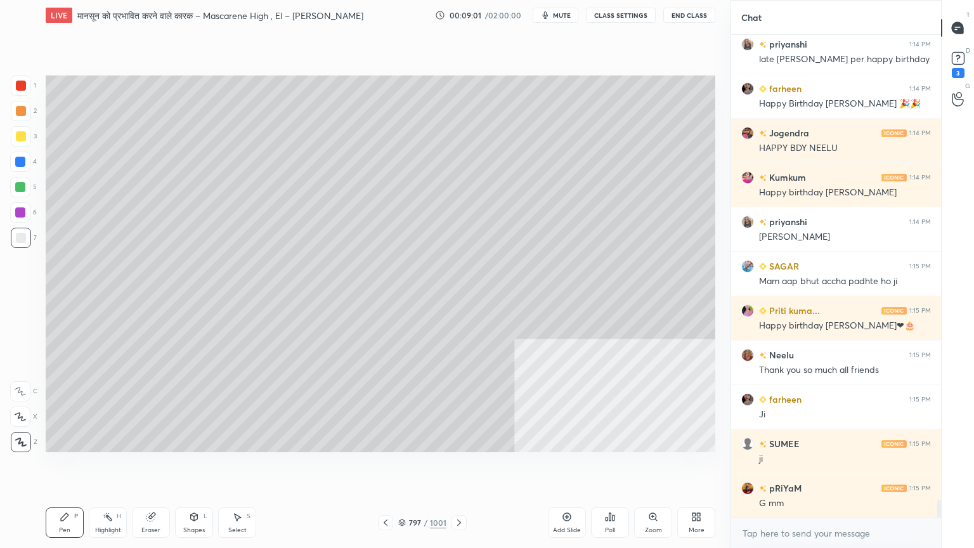
scroll to position [12915, 0]
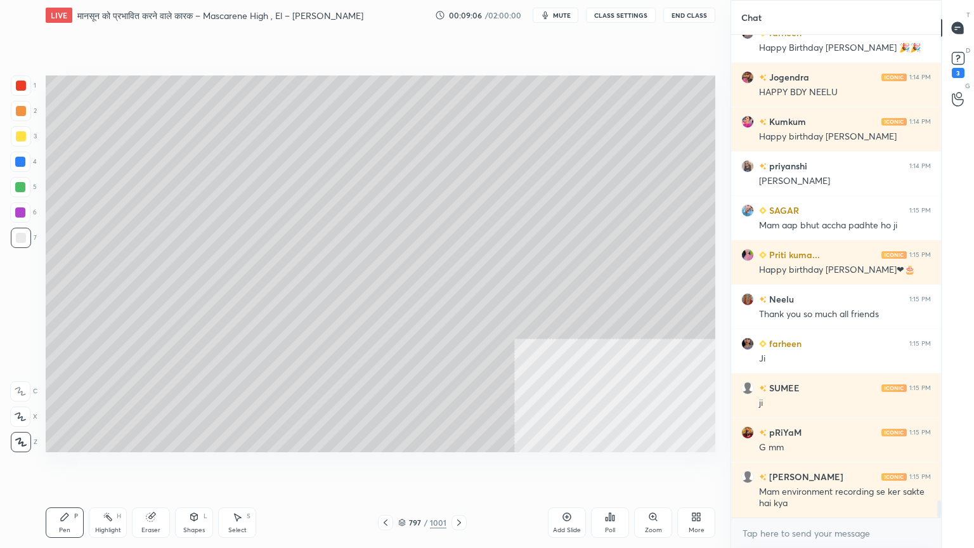
click at [23, 139] on div at bounding box center [21, 136] width 10 height 10
click at [27, 80] on div at bounding box center [21, 85] width 20 height 20
click at [23, 84] on div at bounding box center [21, 86] width 10 height 10
click at [32, 238] on div "7" at bounding box center [24, 238] width 26 height 20
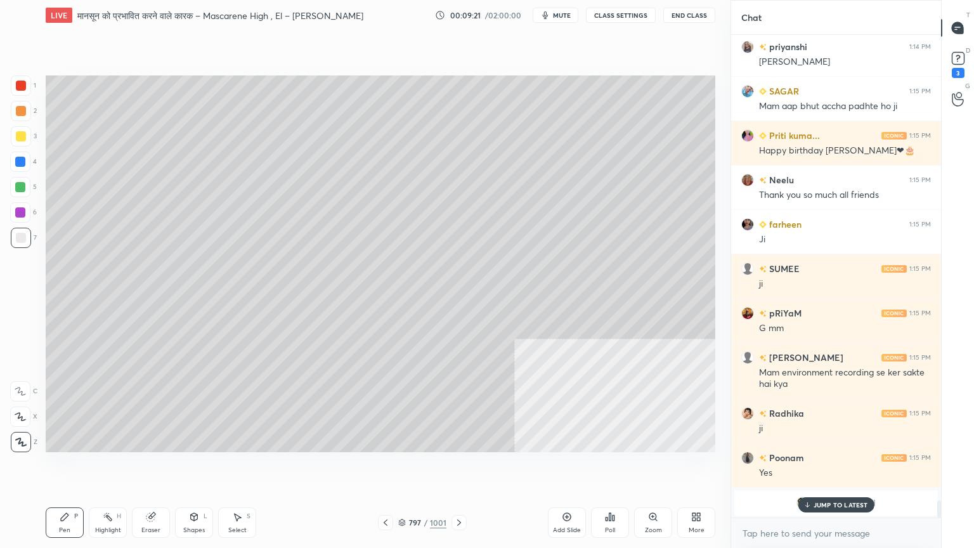
scroll to position [13123, 0]
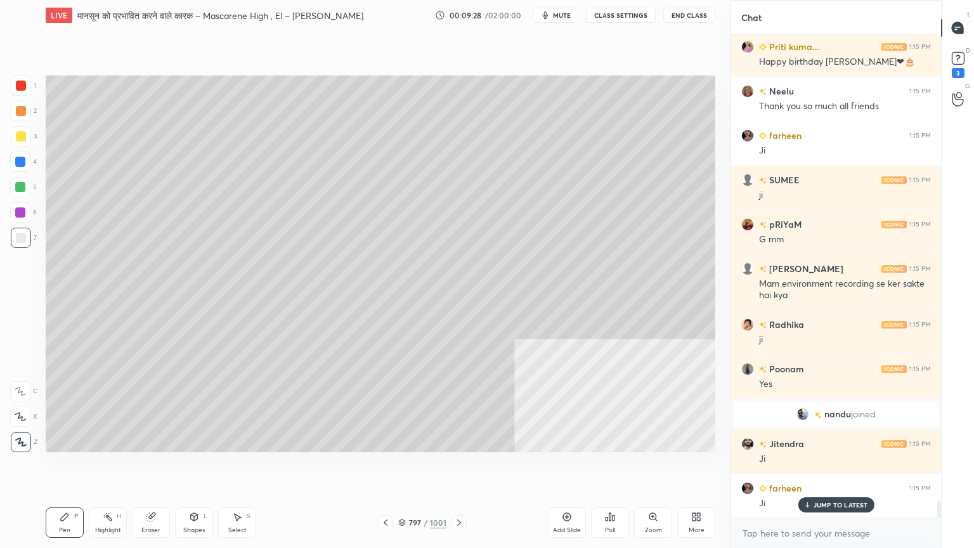
click at [22, 162] on div at bounding box center [20, 162] width 10 height 10
drag, startPoint x: 20, startPoint y: 164, endPoint x: 34, endPoint y: 160, distance: 15.1
click at [22, 164] on div at bounding box center [20, 162] width 10 height 10
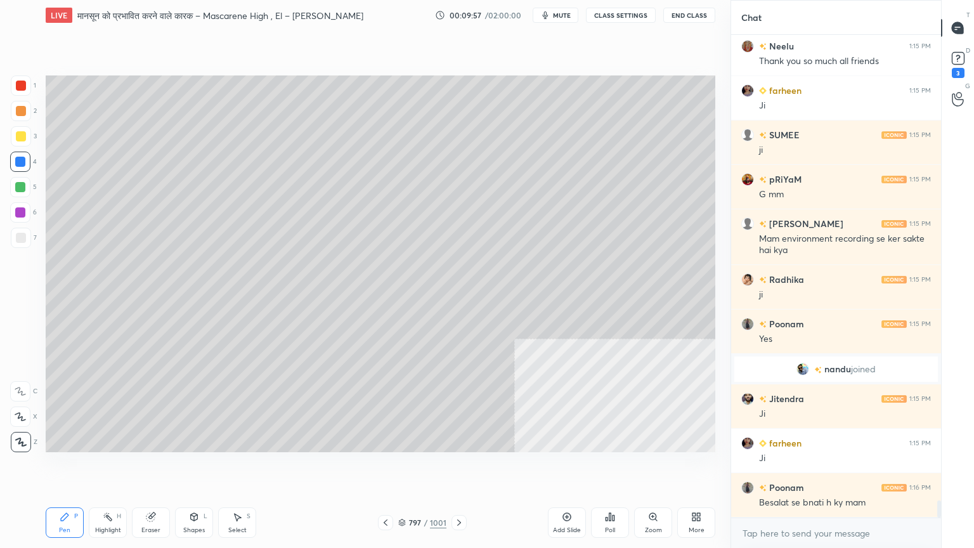
drag, startPoint x: 251, startPoint y: 520, endPoint x: 242, endPoint y: 525, distance: 10.5
click at [250, 467] on div "Select S" at bounding box center [237, 522] width 38 height 30
click at [240, 467] on div "Select S" at bounding box center [237, 522] width 38 height 30
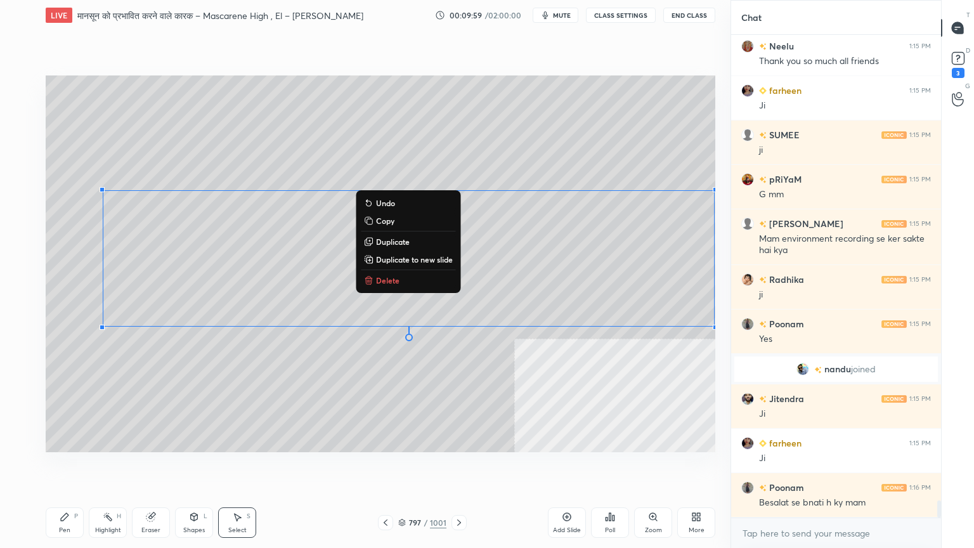
drag, startPoint x: 147, startPoint y: 183, endPoint x: 677, endPoint y: 321, distance: 547.7
click at [713, 350] on div "0 ° Undo Copy Duplicate Duplicate to new slide Delete" at bounding box center [380, 263] width 669 height 377
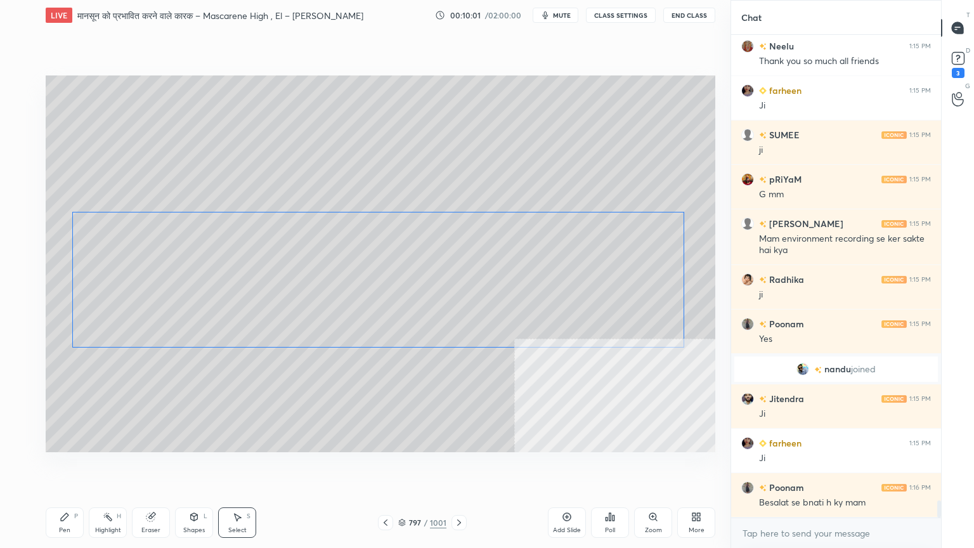
drag, startPoint x: 660, startPoint y: 282, endPoint x: 627, endPoint y: 306, distance: 40.8
click at [628, 306] on div "0 ° Undo Copy Duplicate Duplicate to new slide Delete" at bounding box center [380, 263] width 669 height 377
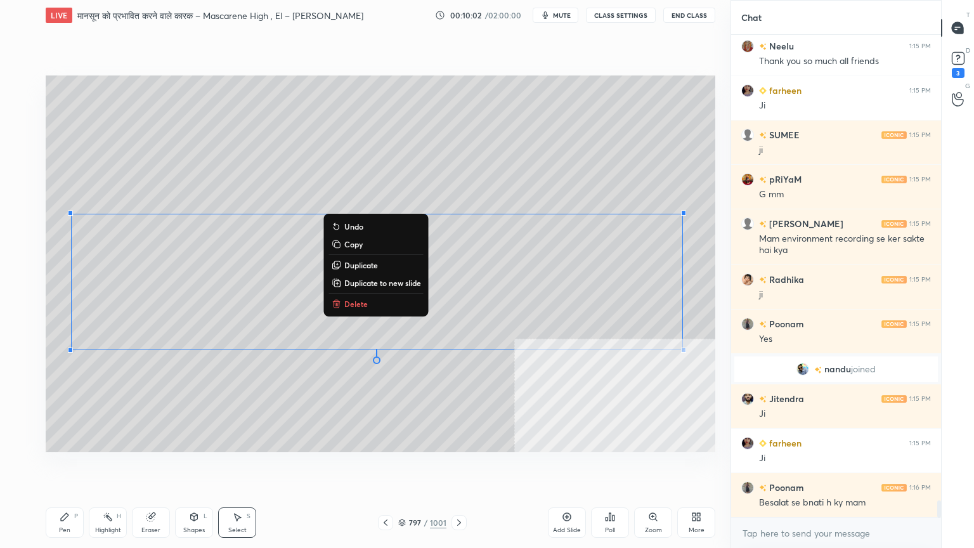
click at [59, 467] on div "Pen" at bounding box center [64, 530] width 11 height 6
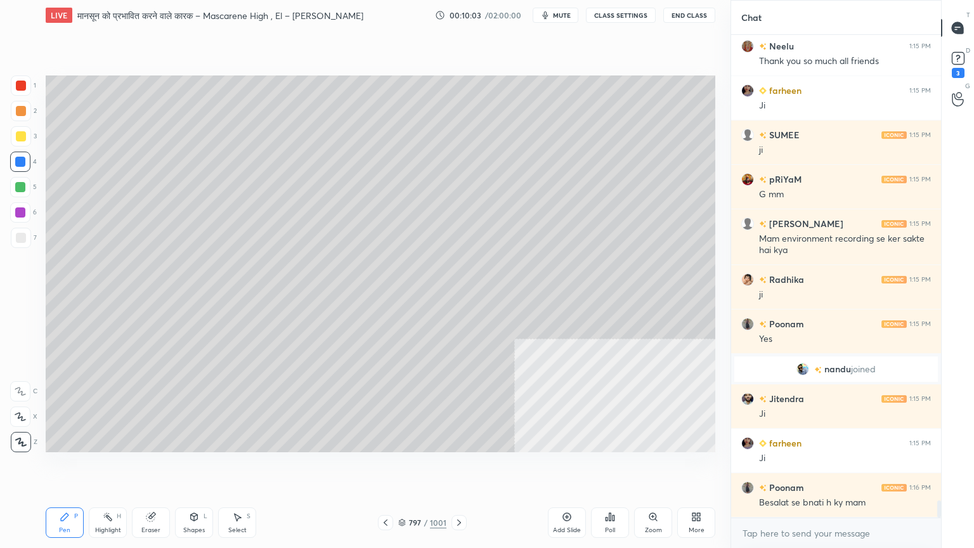
click at [27, 209] on div at bounding box center [20, 212] width 20 height 20
click at [27, 212] on div at bounding box center [20, 212] width 20 height 20
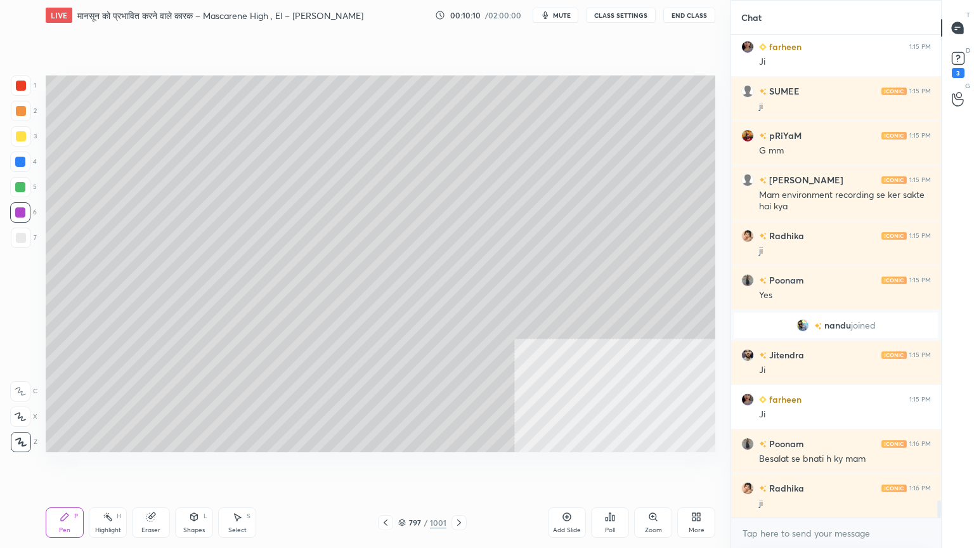
scroll to position [13257, 0]
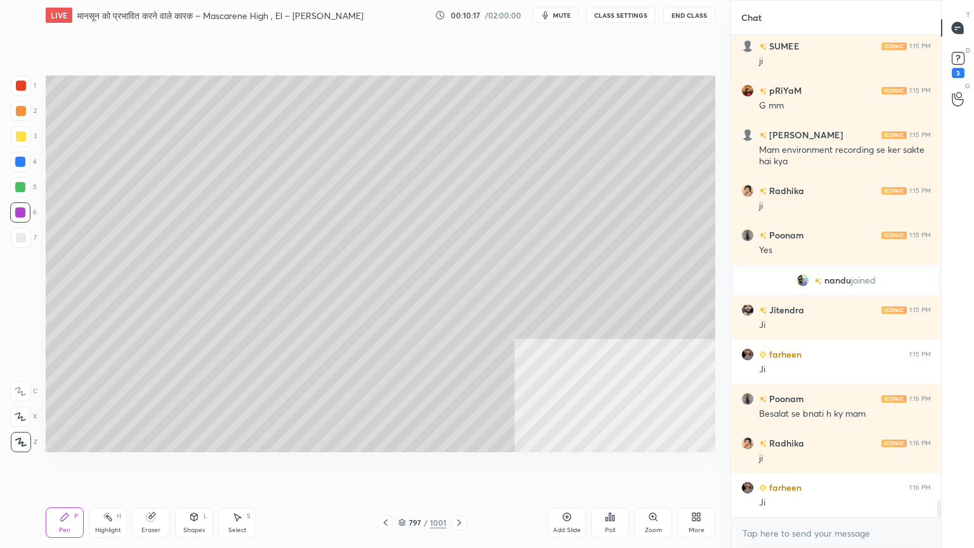
drag, startPoint x: 229, startPoint y: 518, endPoint x: 235, endPoint y: 514, distance: 6.9
click at [232, 467] on div "Select S" at bounding box center [237, 522] width 38 height 30
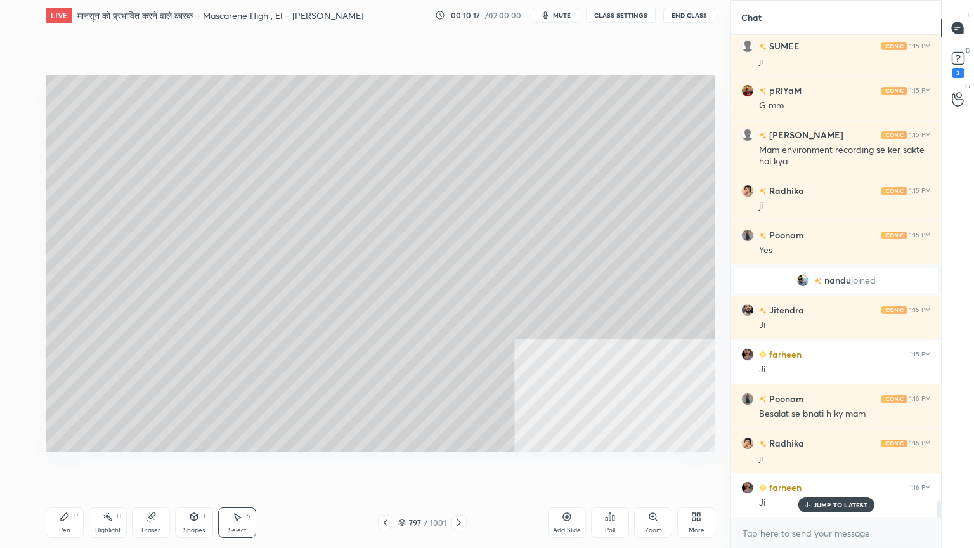
scroll to position [13301, 0]
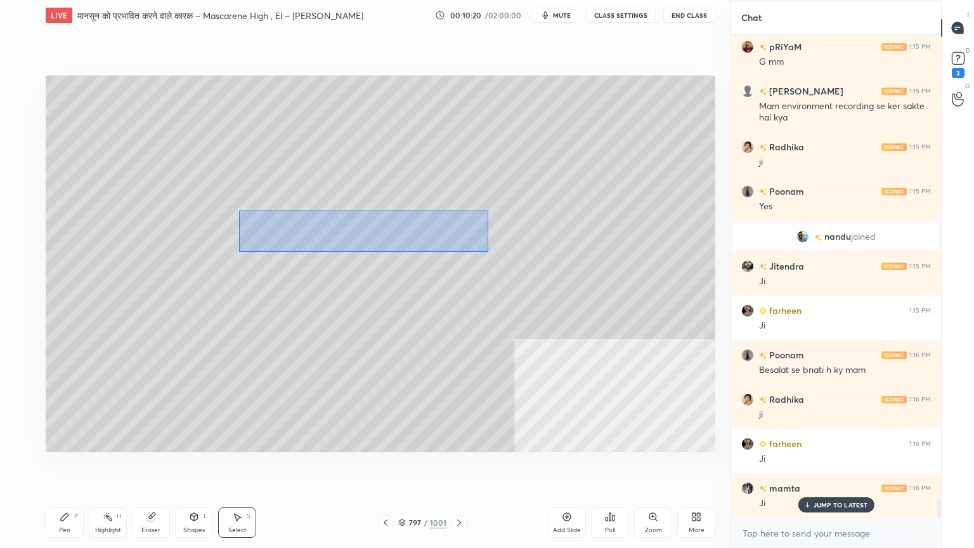
drag, startPoint x: 243, startPoint y: 214, endPoint x: 487, endPoint y: 251, distance: 246.2
click at [487, 251] on div "0 ° Undo Copy Duplicate Duplicate to new slide Delete" at bounding box center [380, 263] width 669 height 377
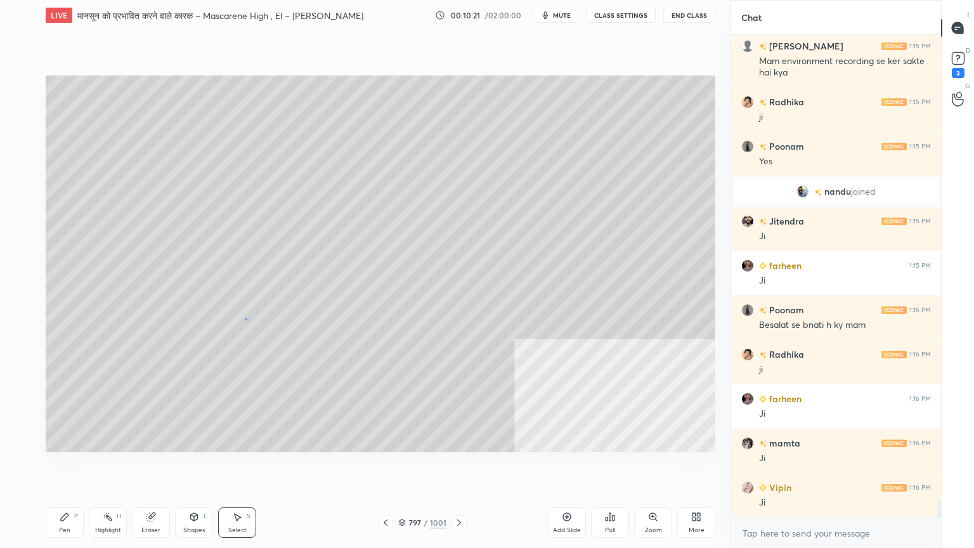
click at [246, 319] on div "0 ° Undo Copy Duplicate Duplicate to new slide Delete" at bounding box center [380, 263] width 669 height 377
drag, startPoint x: 119, startPoint y: 231, endPoint x: 242, endPoint y: 265, distance: 128.3
click at [252, 274] on div "0 ° Undo Copy Duplicate Duplicate to new slide Delete" at bounding box center [380, 263] width 669 height 377
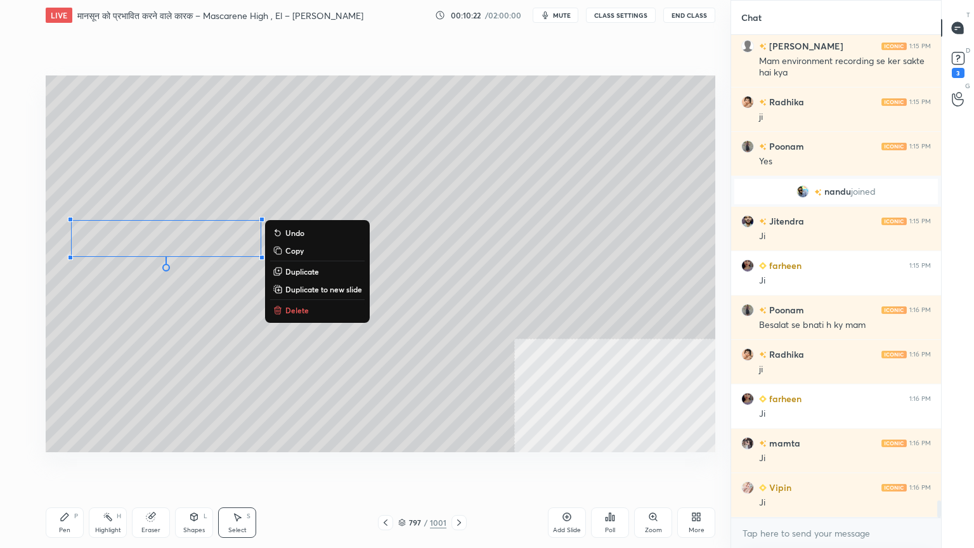
click at [199, 288] on div "0 ° Undo Copy Duplicate Duplicate to new slide Delete" at bounding box center [380, 263] width 669 height 377
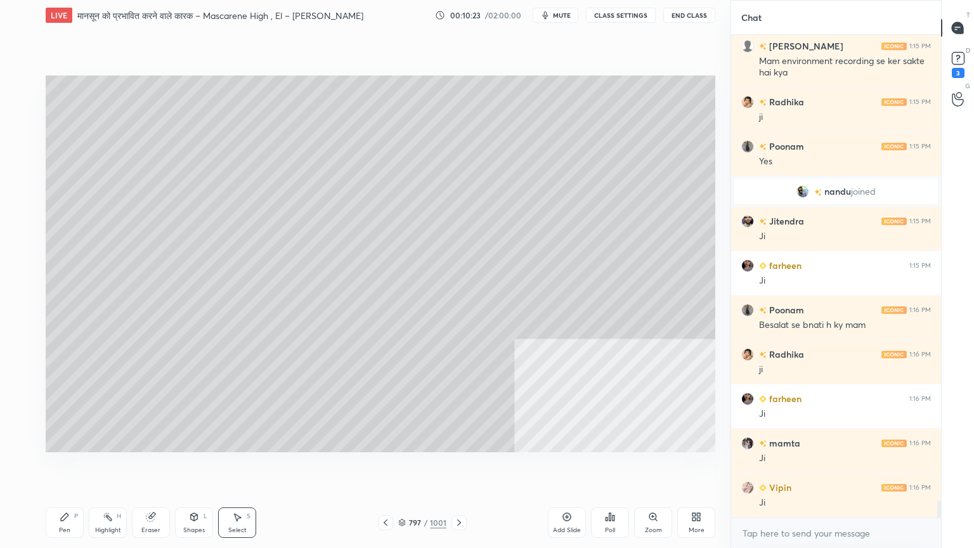
click at [62, 467] on div "Pen P" at bounding box center [65, 522] width 38 height 30
click at [69, 467] on icon at bounding box center [65, 517] width 10 height 10
click at [25, 244] on div at bounding box center [21, 238] width 20 height 20
click at [25, 243] on div at bounding box center [21, 238] width 20 height 20
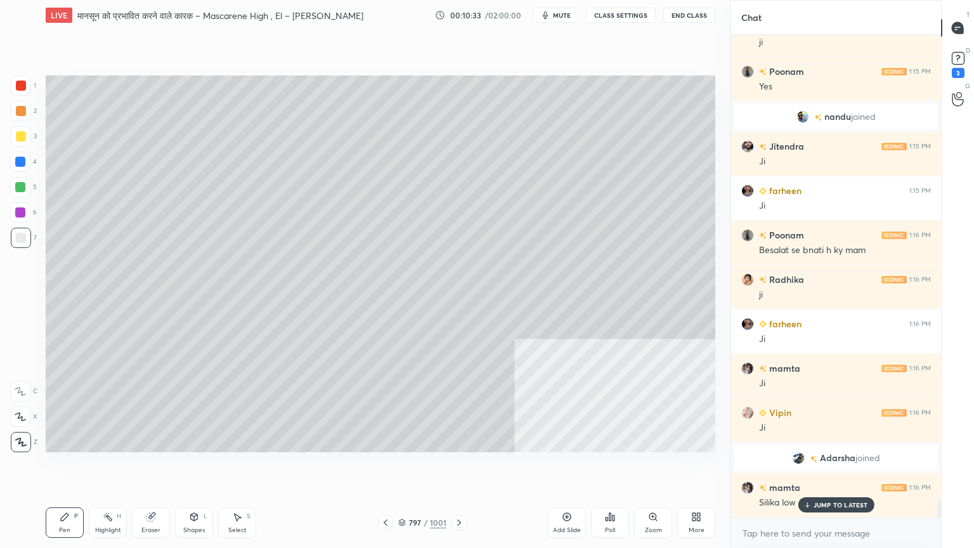
scroll to position [12687, 0]
drag, startPoint x: 227, startPoint y: 531, endPoint x: 242, endPoint y: 518, distance: 19.7
click at [231, 467] on div "Select S" at bounding box center [237, 522] width 38 height 30
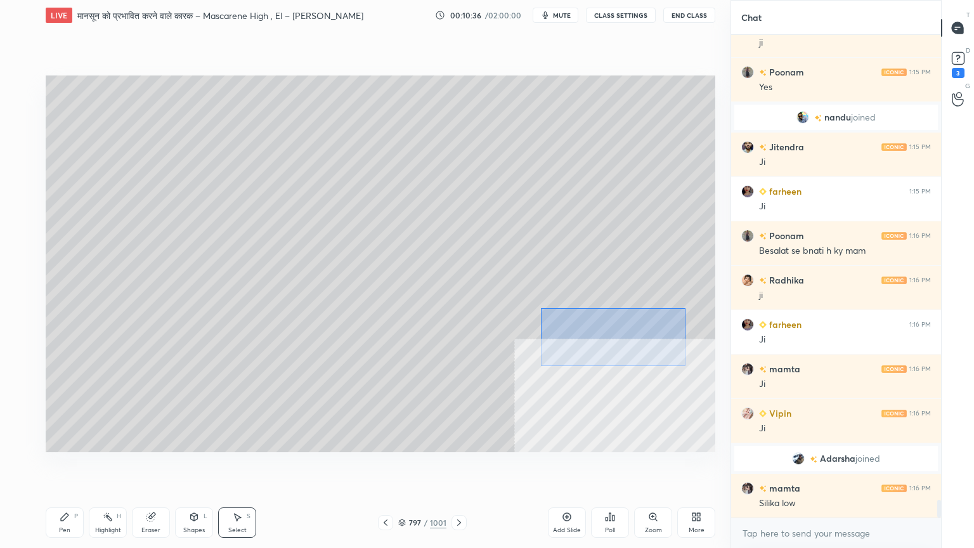
drag, startPoint x: 557, startPoint y: 314, endPoint x: 583, endPoint y: 330, distance: 30.7
click at [680, 365] on div "0 ° Undo Copy Duplicate Duplicate to new slide Delete" at bounding box center [380, 263] width 669 height 377
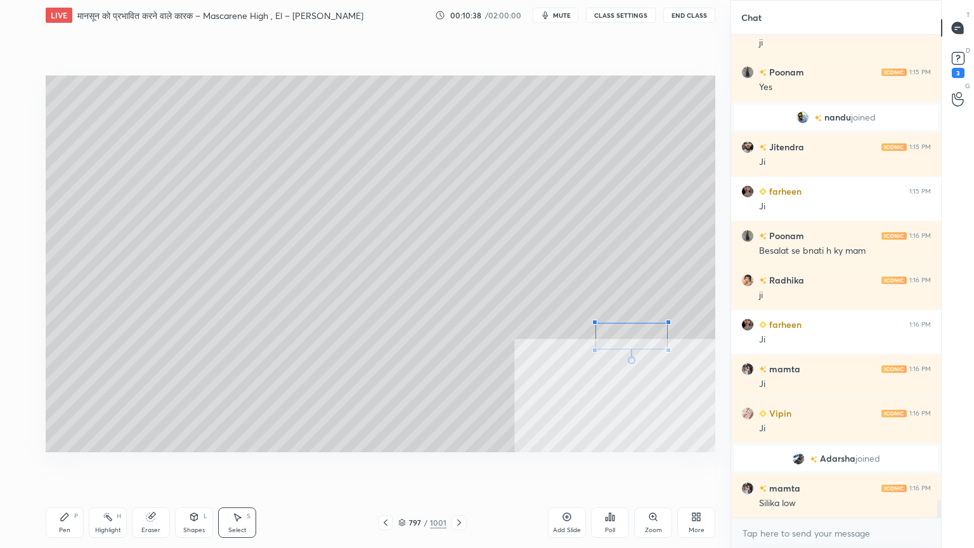
drag, startPoint x: 543, startPoint y: 307, endPoint x: 619, endPoint y: 334, distance: 80.2
click at [595, 323] on div at bounding box center [594, 322] width 5 height 5
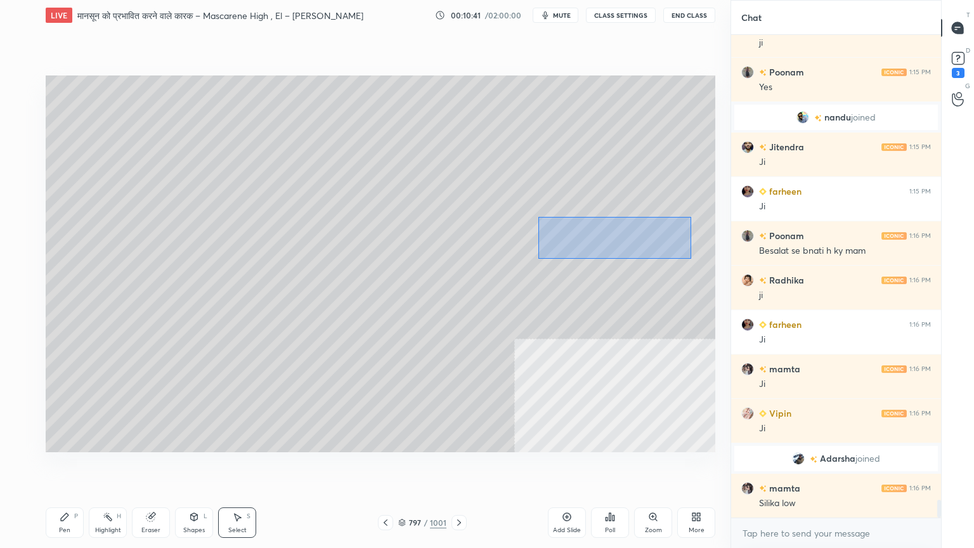
drag, startPoint x: 549, startPoint y: 219, endPoint x: 676, endPoint y: 254, distance: 131.7
click at [687, 256] on div "0 ° Undo Copy Duplicate Duplicate to new slide Delete" at bounding box center [380, 263] width 669 height 377
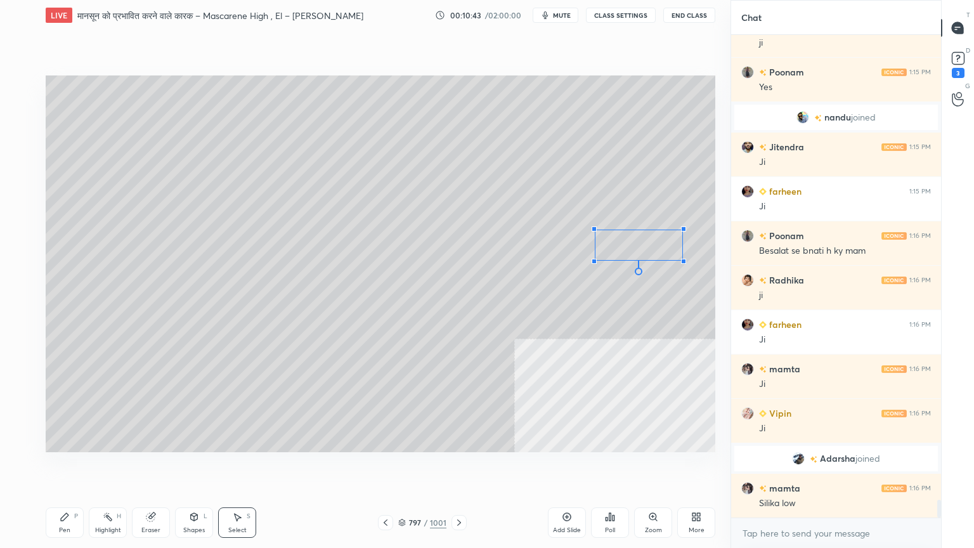
drag, startPoint x: 538, startPoint y: 213, endPoint x: 596, endPoint y: 231, distance: 60.4
click at [596, 231] on div at bounding box center [593, 228] width 5 height 5
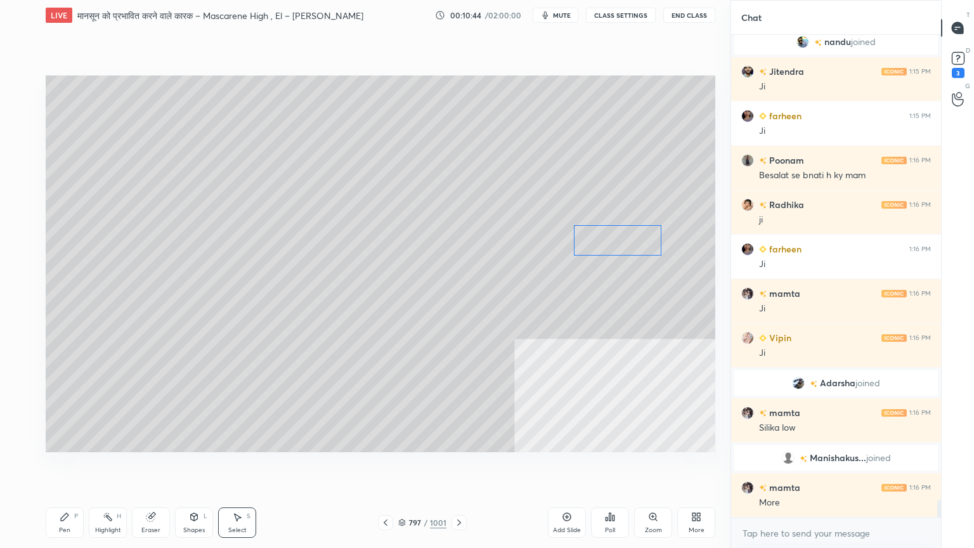
scroll to position [12712, 0]
click at [614, 243] on div "0 ° Undo Copy Duplicate Duplicate to new slide Delete" at bounding box center [380, 263] width 669 height 377
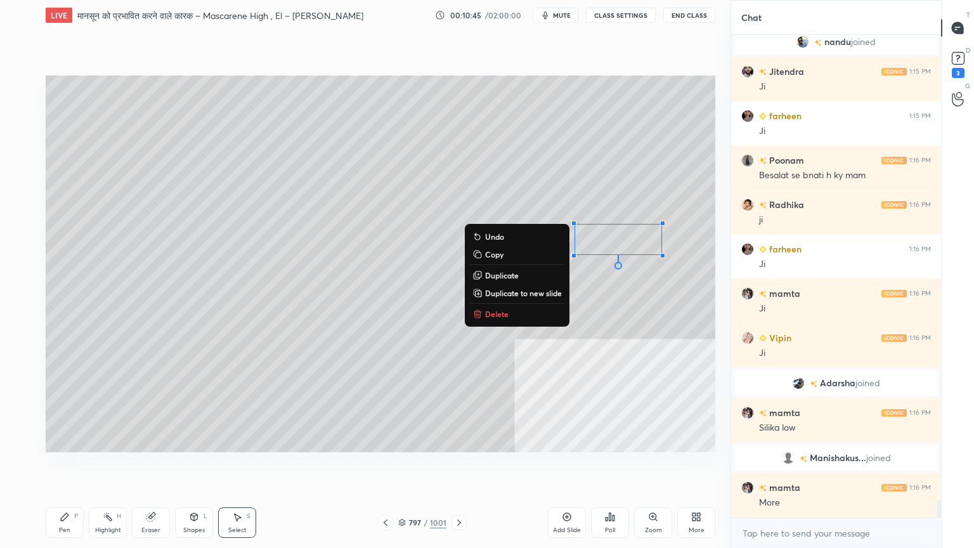
click at [597, 196] on div "0 ° Undo Copy Duplicate Duplicate to new slide Delete" at bounding box center [380, 263] width 669 height 377
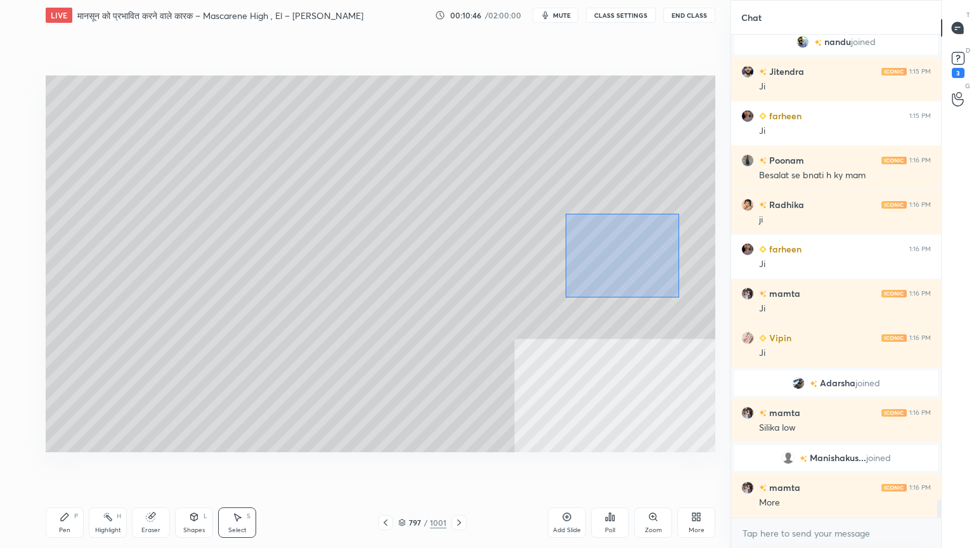
drag, startPoint x: 583, startPoint y: 229, endPoint x: 635, endPoint y: 269, distance: 65.6
click at [678, 295] on div "0 ° Undo Copy Duplicate Duplicate to new slide Delete" at bounding box center [380, 263] width 669 height 377
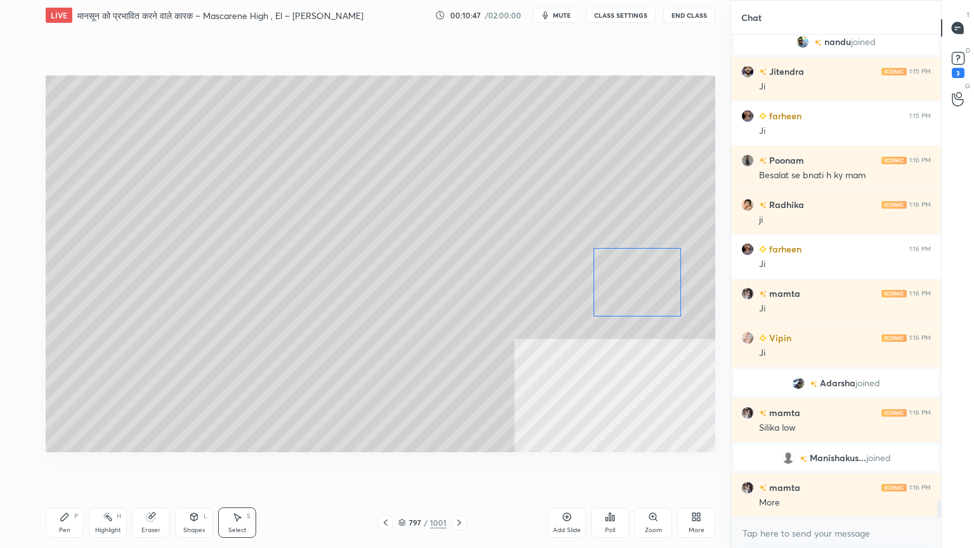
drag, startPoint x: 621, startPoint y: 268, endPoint x: 633, endPoint y: 278, distance: 15.3
click at [637, 291] on div "0 ° Undo Copy Duplicate Duplicate to new slide Delete" at bounding box center [380, 263] width 669 height 377
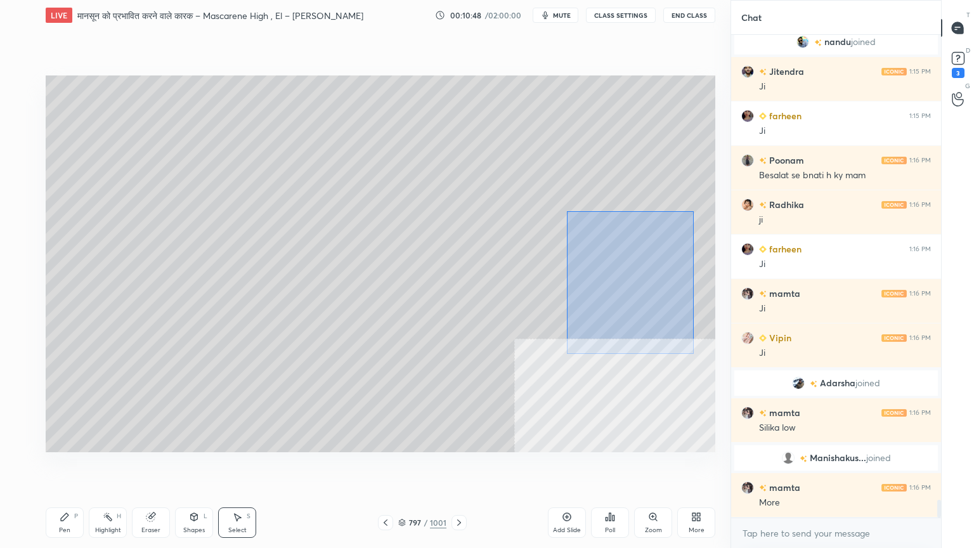
drag, startPoint x: 602, startPoint y: 239, endPoint x: 640, endPoint y: 304, distance: 75.3
click at [690, 351] on div "0 ° Undo Copy Duplicate Duplicate to new slide Delete" at bounding box center [380, 263] width 669 height 377
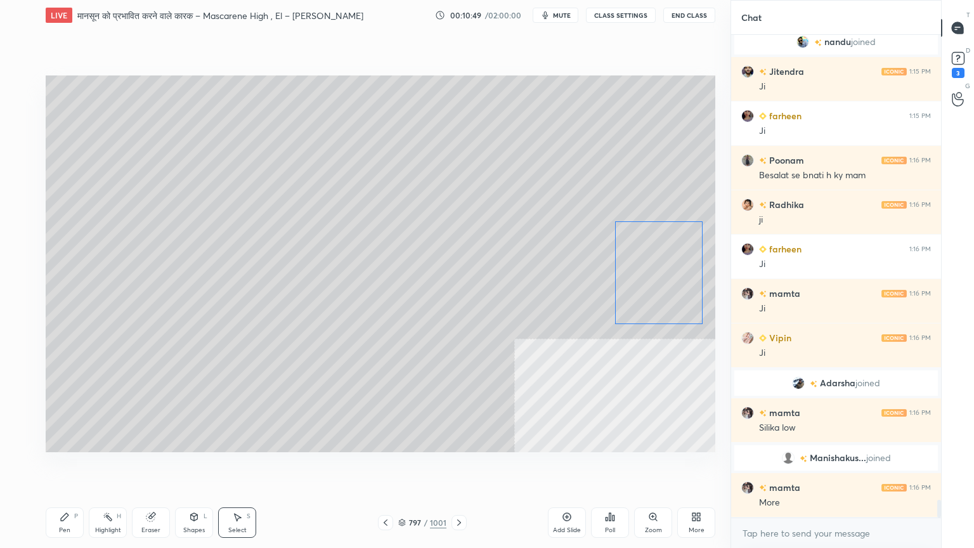
drag, startPoint x: 635, startPoint y: 293, endPoint x: 660, endPoint y: 266, distance: 36.3
click at [661, 268] on div "0 ° Undo Copy Duplicate Duplicate to new slide Delete" at bounding box center [380, 263] width 669 height 377
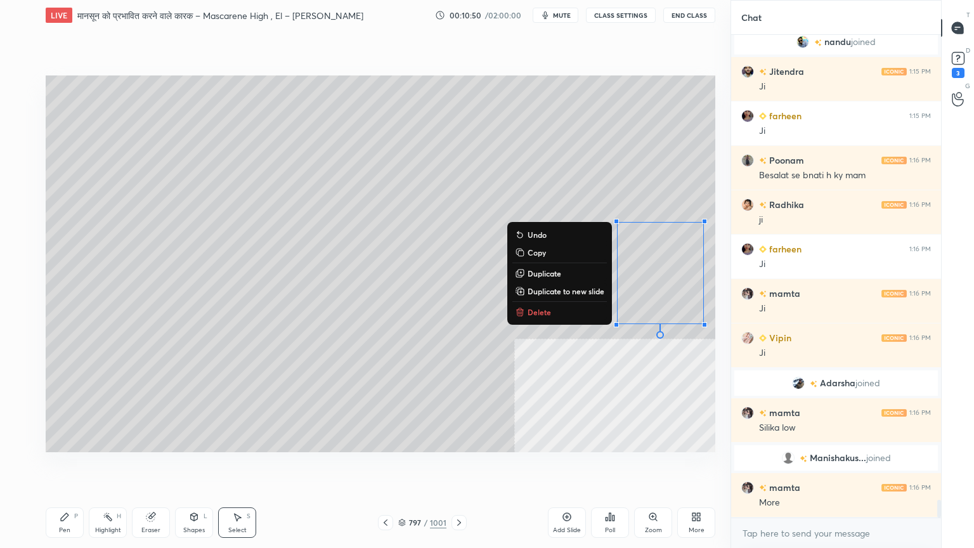
click at [619, 148] on div "0 ° Undo Copy Duplicate Duplicate to new slide Delete" at bounding box center [380, 263] width 669 height 377
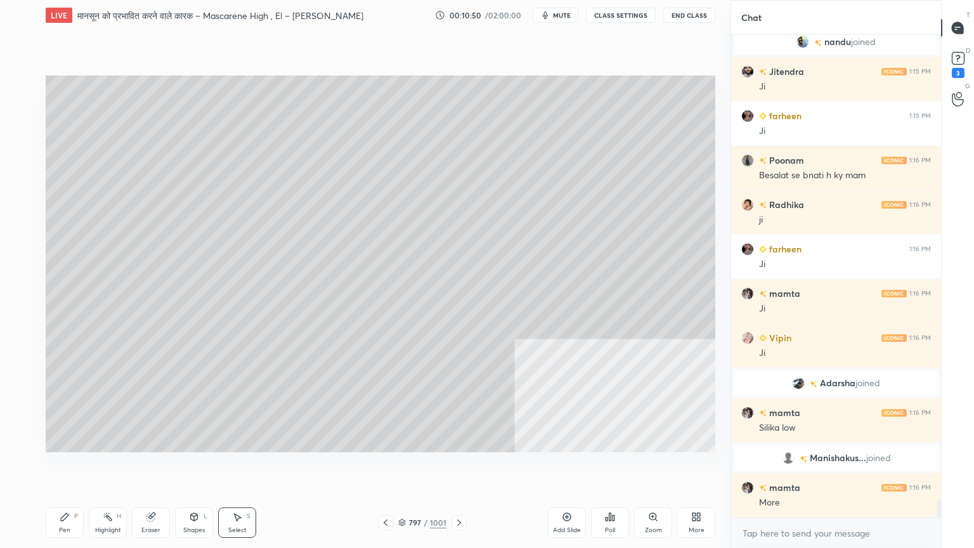
click at [46, 467] on div "1 2 3 4 5 6 7 C X Z C X Z E E Erase all H H LIVE मानसून को प्रभावित करने वाले क…" at bounding box center [360, 274] width 720 height 548
click at [58, 467] on div "Pen P" at bounding box center [65, 522] width 38 height 30
click at [18, 226] on div "6" at bounding box center [23, 214] width 27 height 25
click at [19, 229] on div "1 2 3 4 5 6 7" at bounding box center [23, 164] width 27 height 178
click at [20, 236] on div at bounding box center [21, 238] width 10 height 10
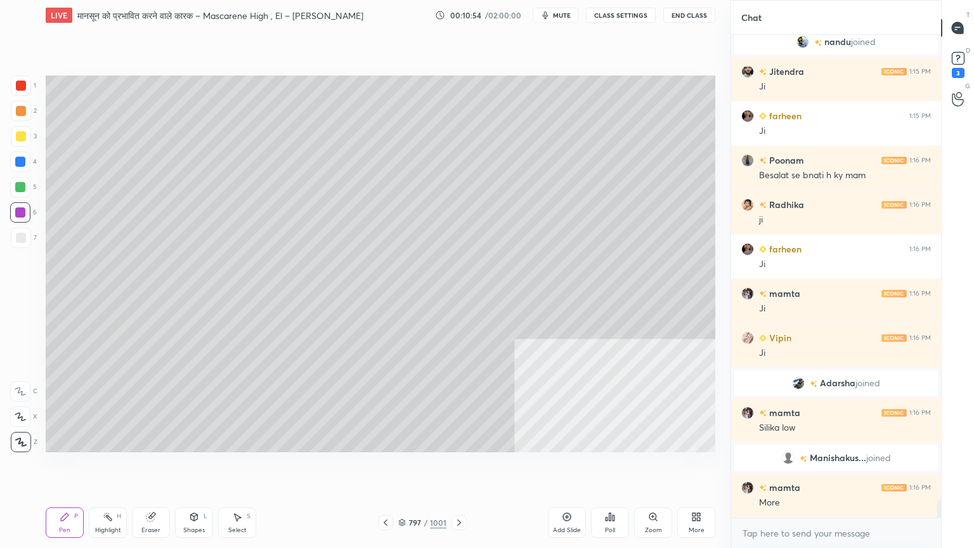
click at [24, 236] on div at bounding box center [21, 238] width 10 height 10
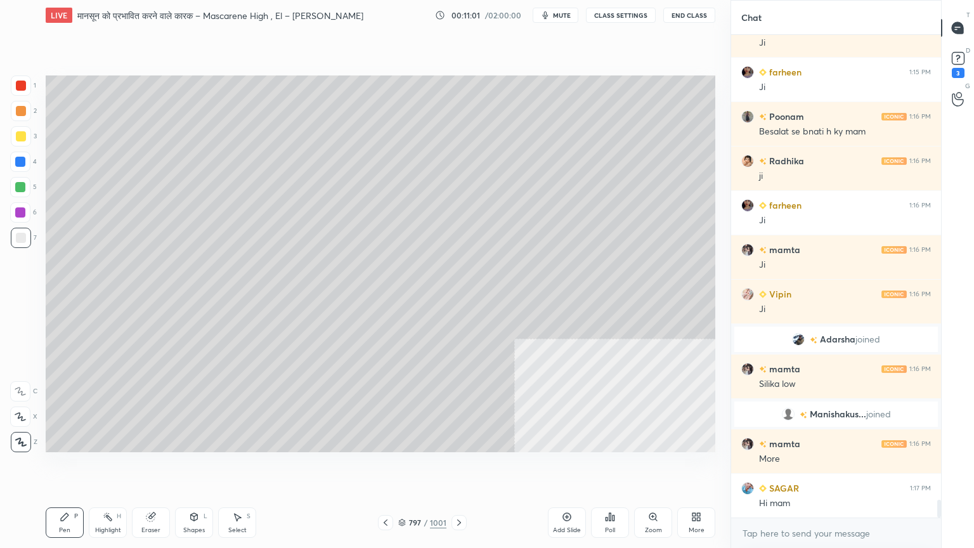
click at [150, 467] on div "Eraser" at bounding box center [151, 522] width 38 height 30
click at [157, 467] on div "Eraser" at bounding box center [151, 522] width 38 height 30
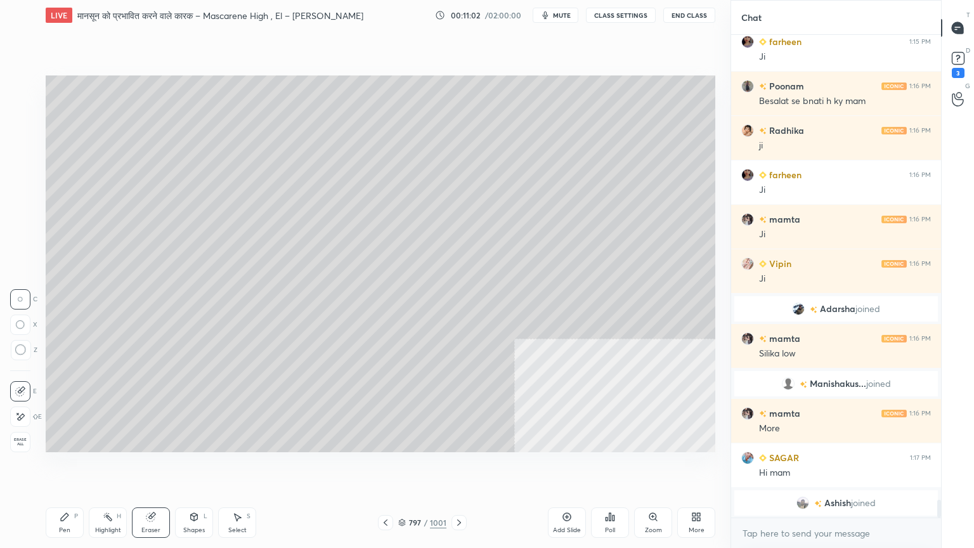
click at [28, 411] on div at bounding box center [20, 416] width 20 height 20
click at [64, 467] on icon at bounding box center [65, 517] width 8 height 8
click at [71, 467] on div "Pen P" at bounding box center [65, 522] width 38 height 30
click at [25, 169] on div at bounding box center [20, 162] width 20 height 20
click at [23, 167] on div at bounding box center [20, 162] width 20 height 20
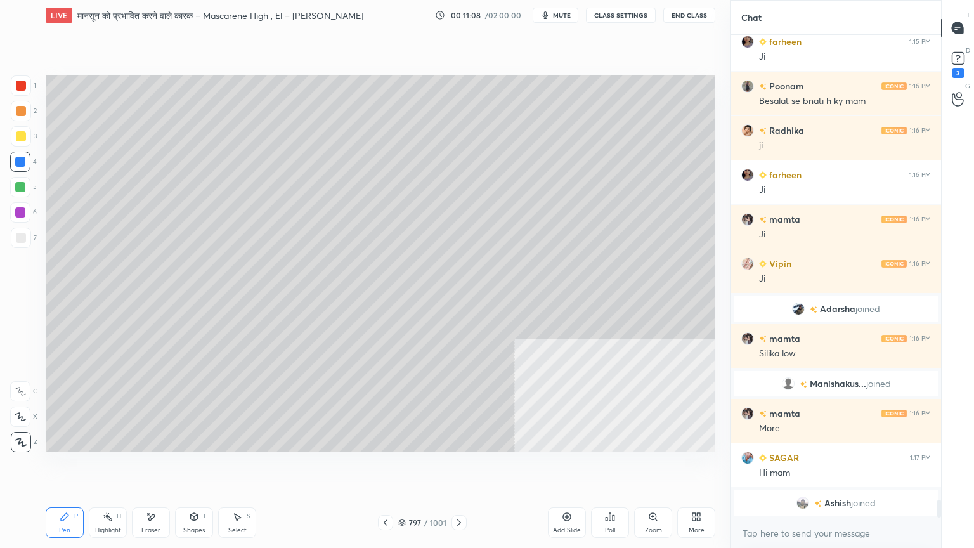
click at [17, 115] on div at bounding box center [21, 111] width 10 height 10
click at [28, 158] on div at bounding box center [20, 162] width 20 height 20
click at [25, 159] on div at bounding box center [20, 162] width 10 height 10
drag, startPoint x: 406, startPoint y: 519, endPoint x: 417, endPoint y: 511, distance: 14.1
click at [406, 467] on div "797 / 1001" at bounding box center [422, 522] width 48 height 11
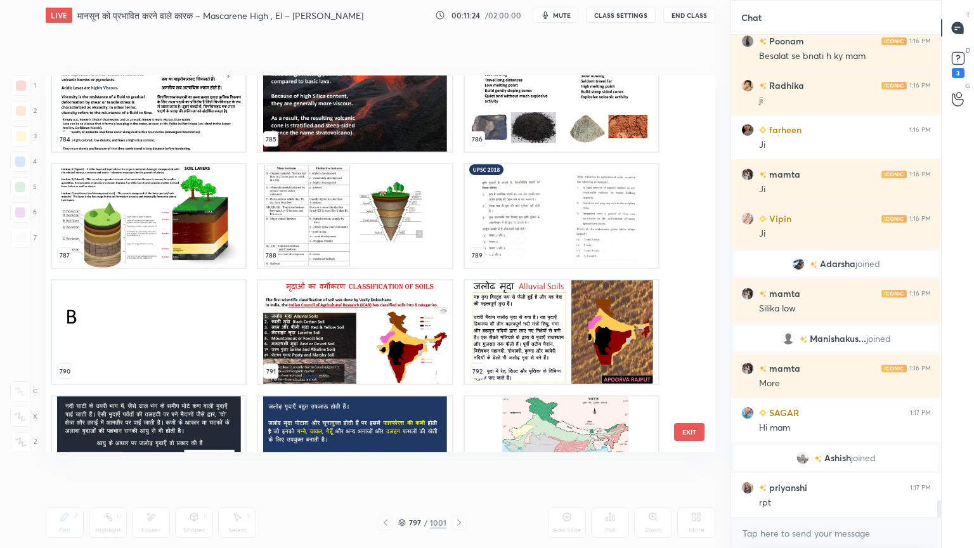
scroll to position [30187, 0]
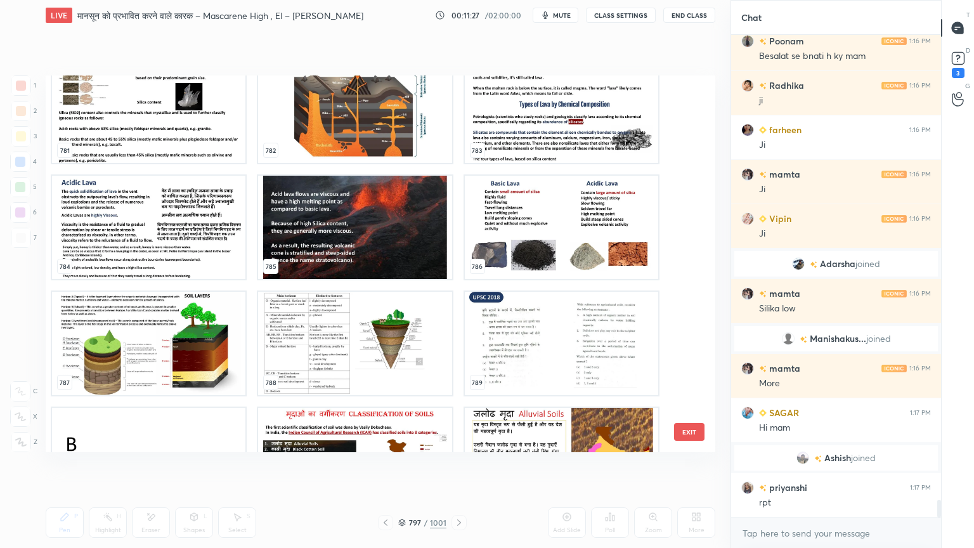
click at [557, 101] on img "grid" at bounding box center [561, 111] width 193 height 103
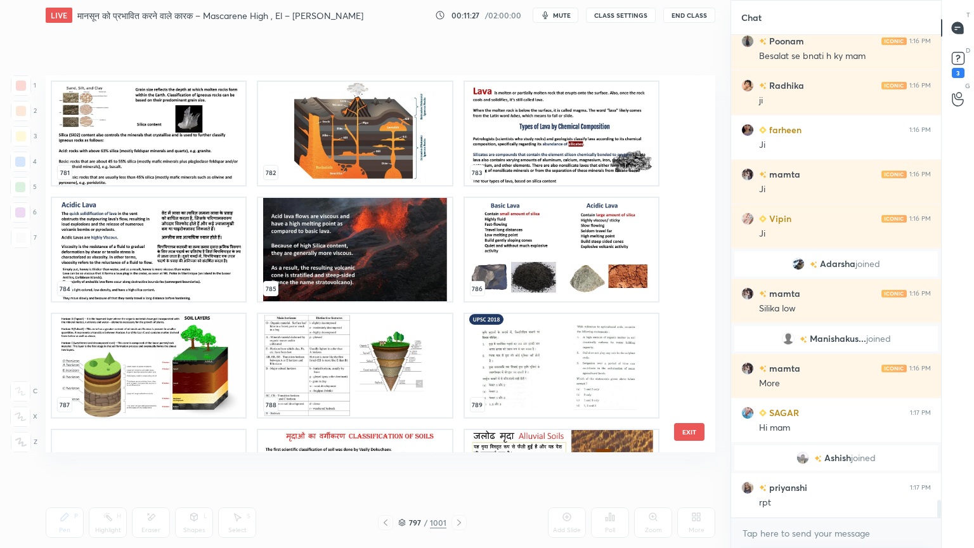
click at [557, 101] on img "grid" at bounding box center [561, 133] width 193 height 103
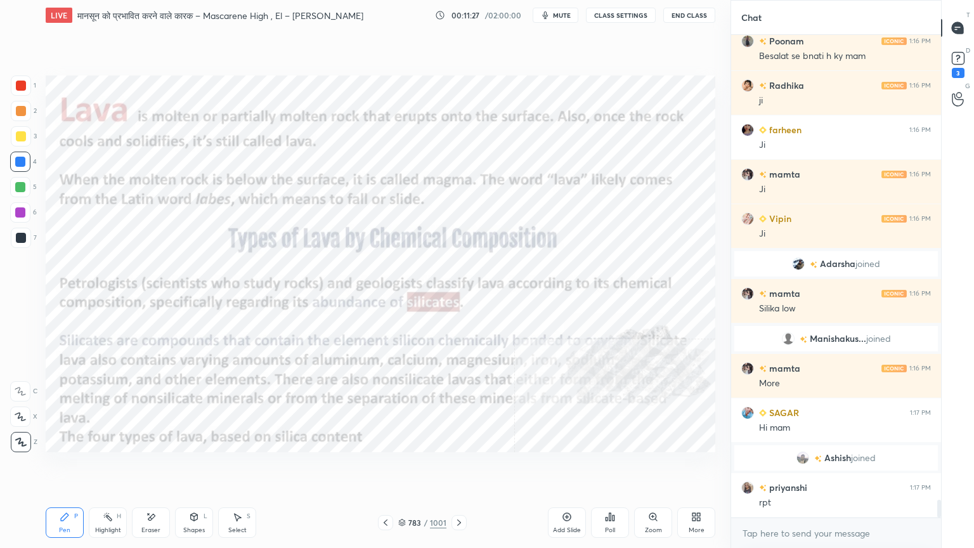
click at [555, 100] on img "grid" at bounding box center [561, 133] width 193 height 103
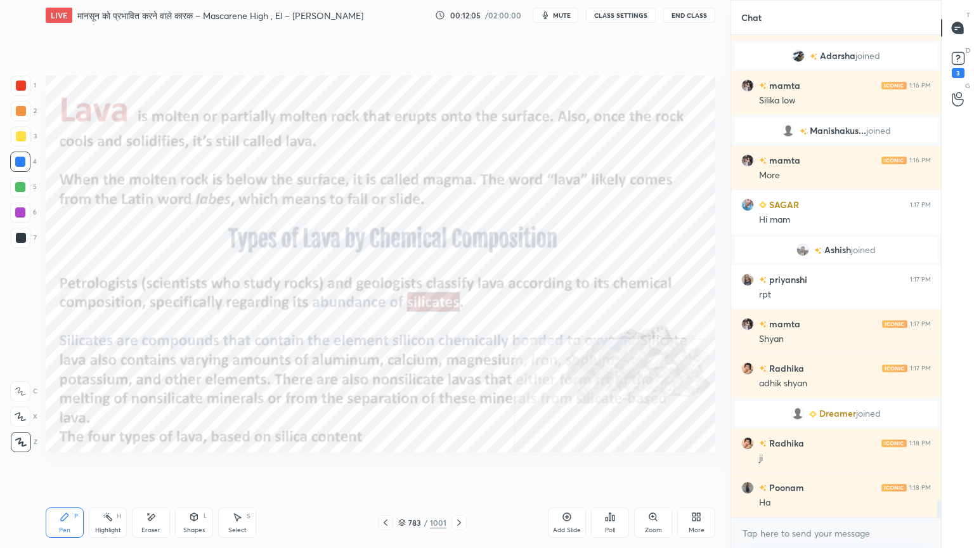
scroll to position [13077, 0]
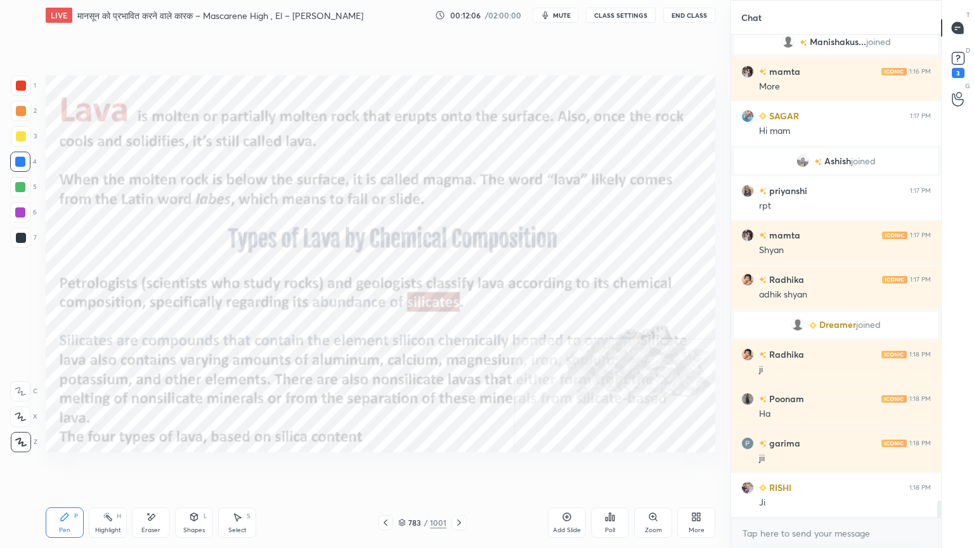
drag, startPoint x: 155, startPoint y: 523, endPoint x: 107, endPoint y: 491, distance: 57.5
click at [157, 467] on div "Eraser" at bounding box center [151, 522] width 38 height 30
click at [15, 437] on span "Erase all" at bounding box center [20, 441] width 19 height 9
click at [20, 441] on div "1 2 3 4 5 6 7 C X Z E E Erase all H H" at bounding box center [20, 263] width 41 height 377
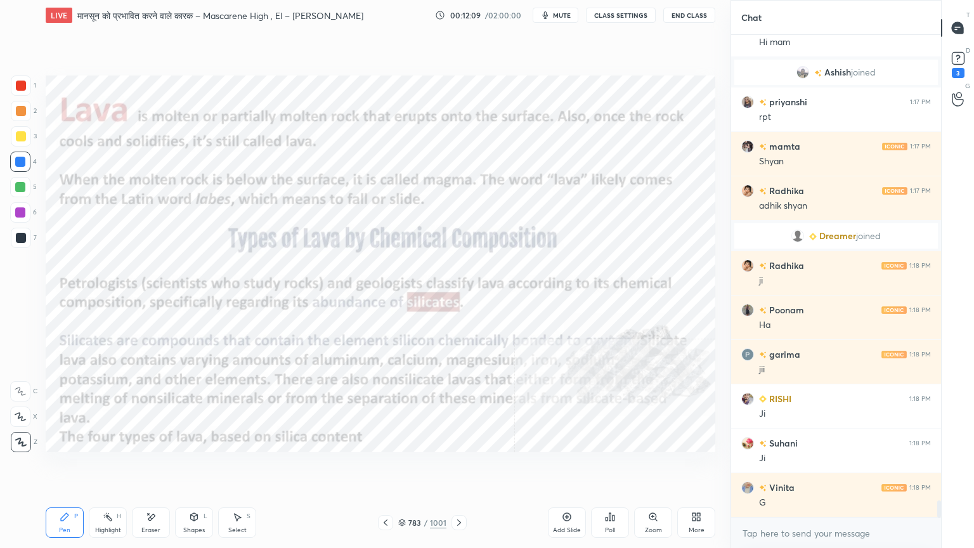
scroll to position [13210, 0]
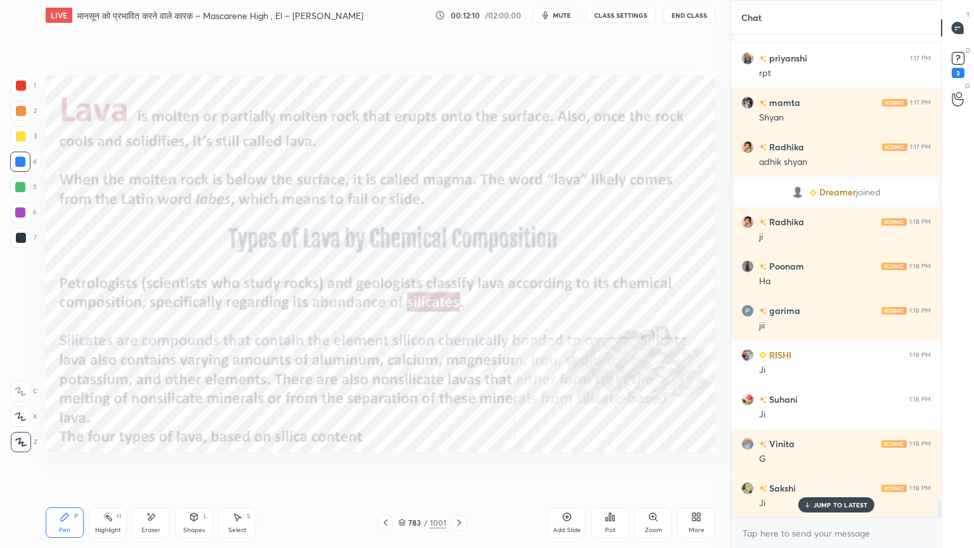
click at [457, 467] on icon at bounding box center [459, 522] width 10 height 10
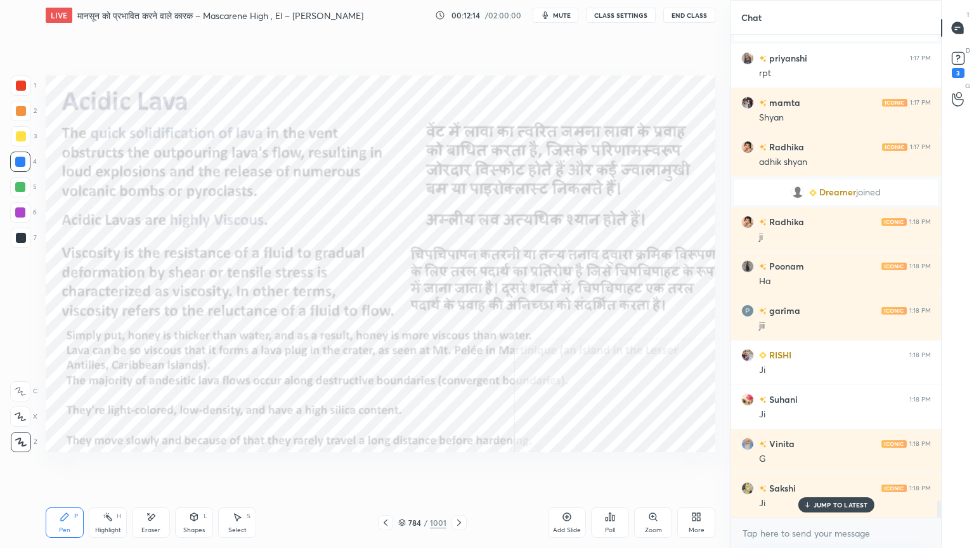
scroll to position [13240, 0]
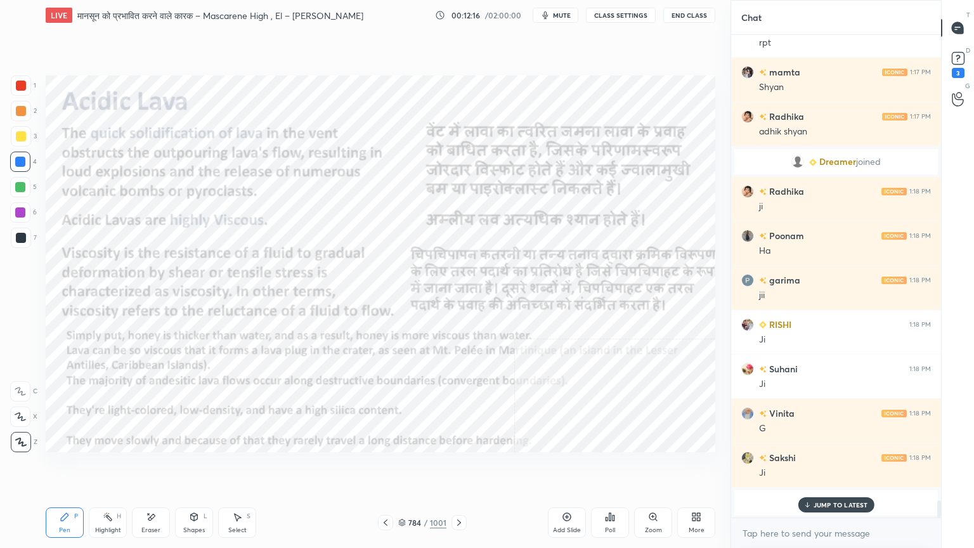
click at [458, 467] on icon at bounding box center [459, 522] width 10 height 10
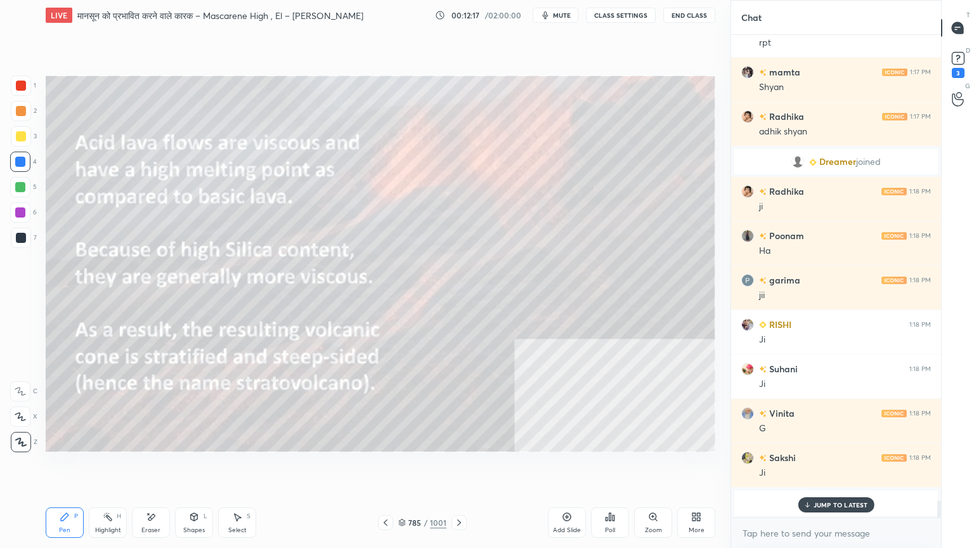
scroll to position [13285, 0]
click at [458, 467] on icon at bounding box center [459, 522] width 10 height 10
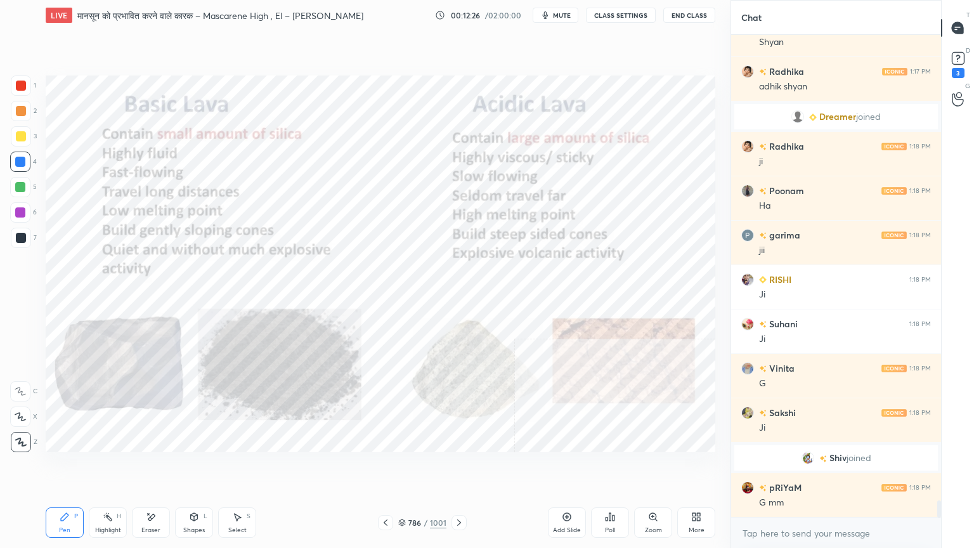
click at [410, 467] on div "786" at bounding box center [414, 523] width 13 height 8
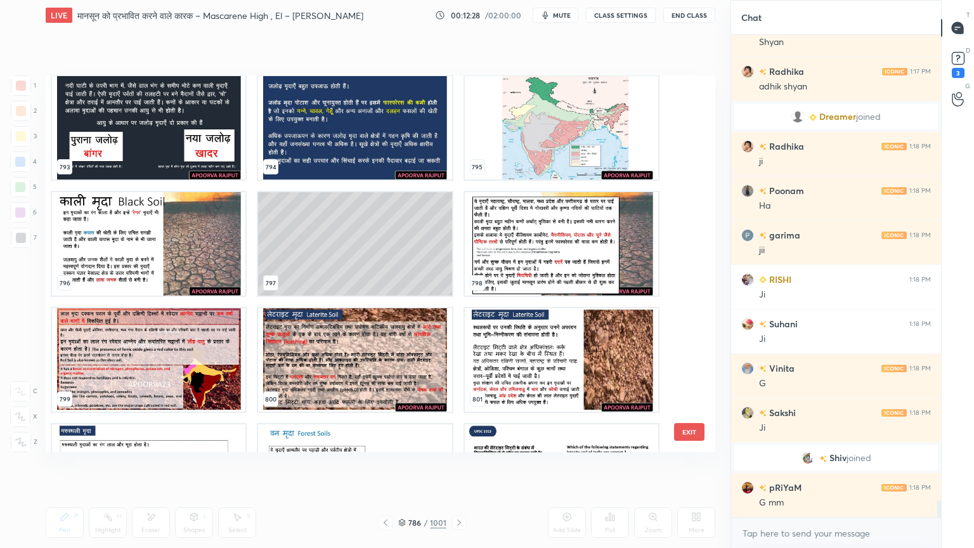
scroll to position [30698, 0]
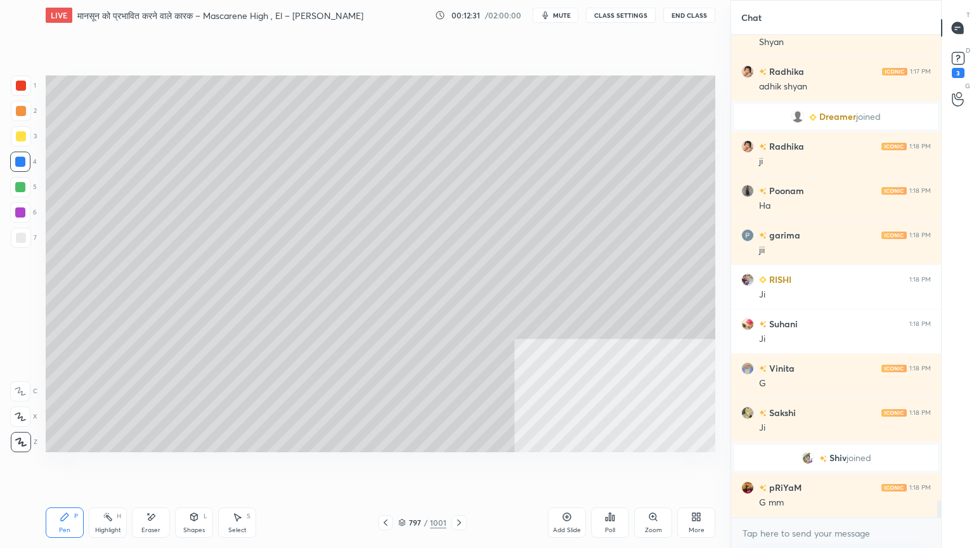
click at [20, 188] on div at bounding box center [20, 187] width 10 height 10
click at [20, 190] on div at bounding box center [20, 187] width 10 height 10
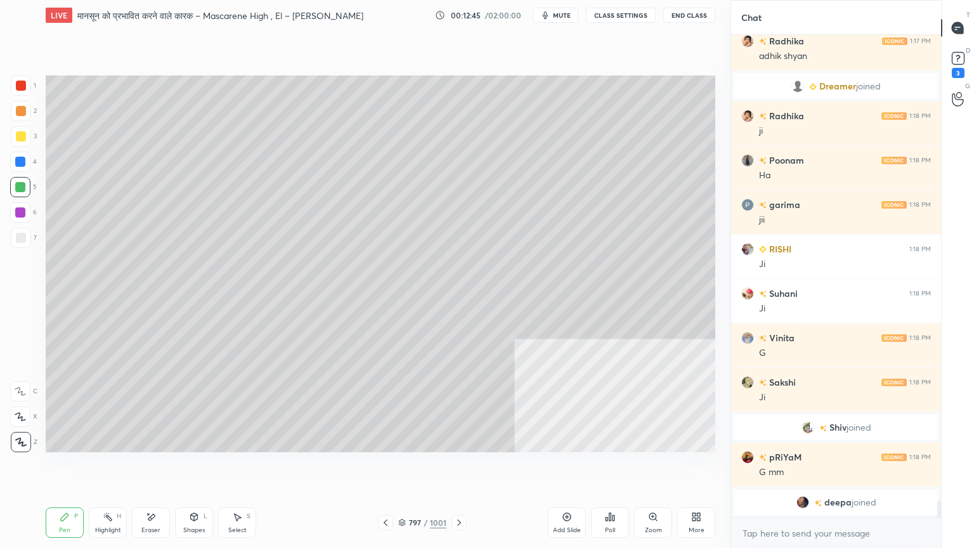
scroll to position [13210, 0]
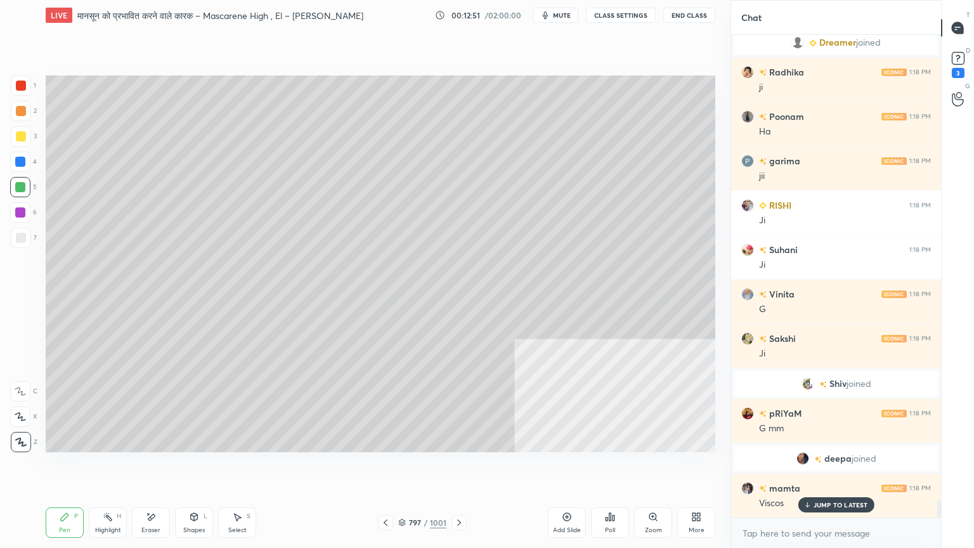
click at [23, 190] on div at bounding box center [20, 187] width 10 height 10
drag, startPoint x: 24, startPoint y: 186, endPoint x: 41, endPoint y: 216, distance: 34.1
click at [26, 190] on div at bounding box center [20, 187] width 20 height 20
click at [408, 467] on div "797 / 1001" at bounding box center [422, 522] width 48 height 11
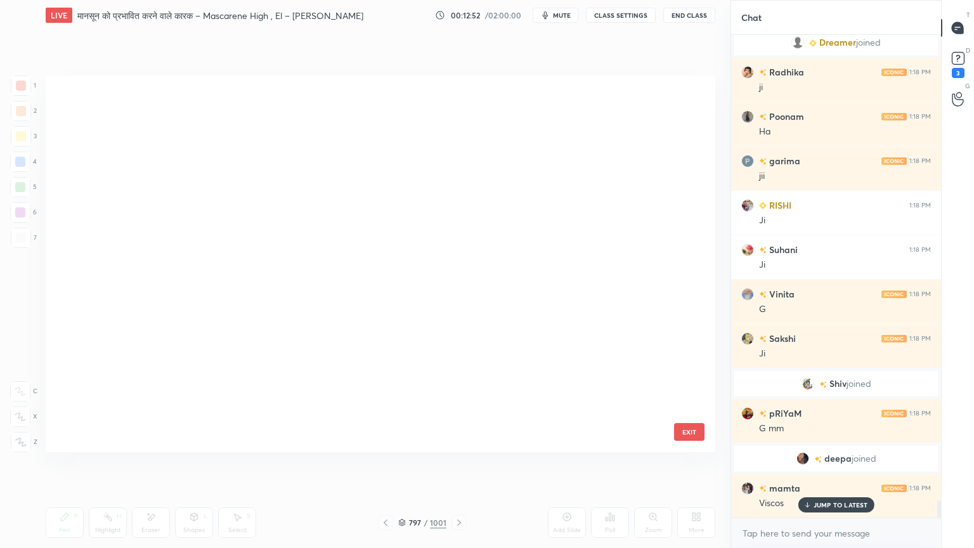
scroll to position [373, 663]
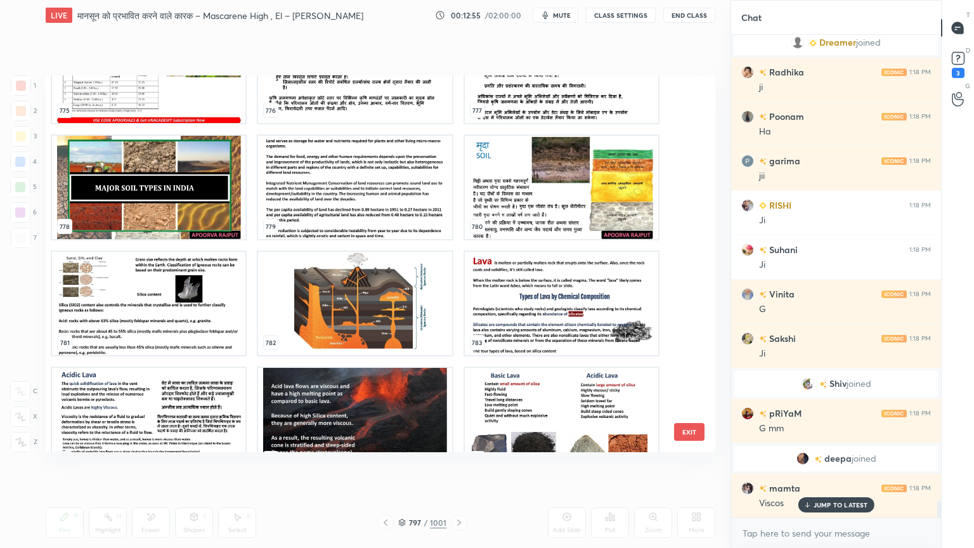
click at [533, 391] on img "grid" at bounding box center [561, 419] width 193 height 103
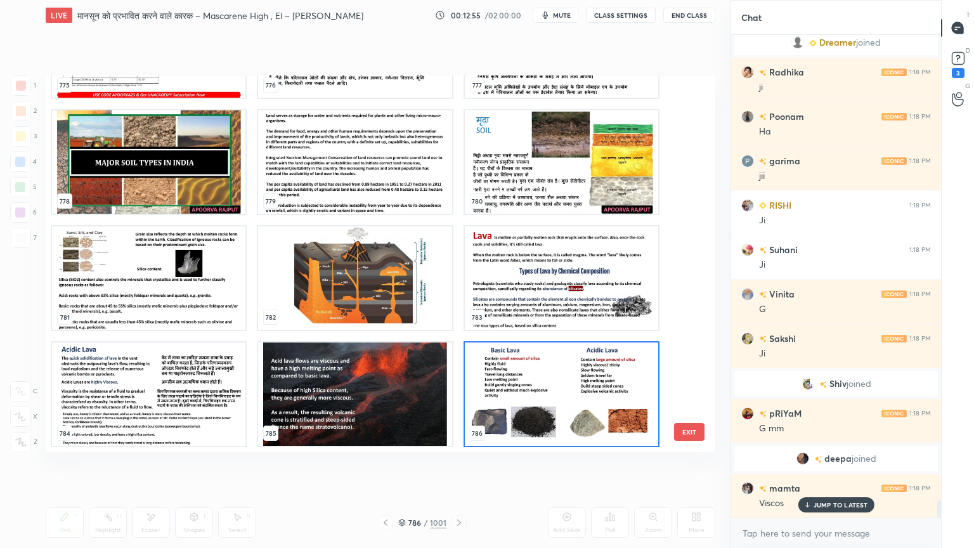
click at [535, 391] on img "grid" at bounding box center [561, 393] width 193 height 103
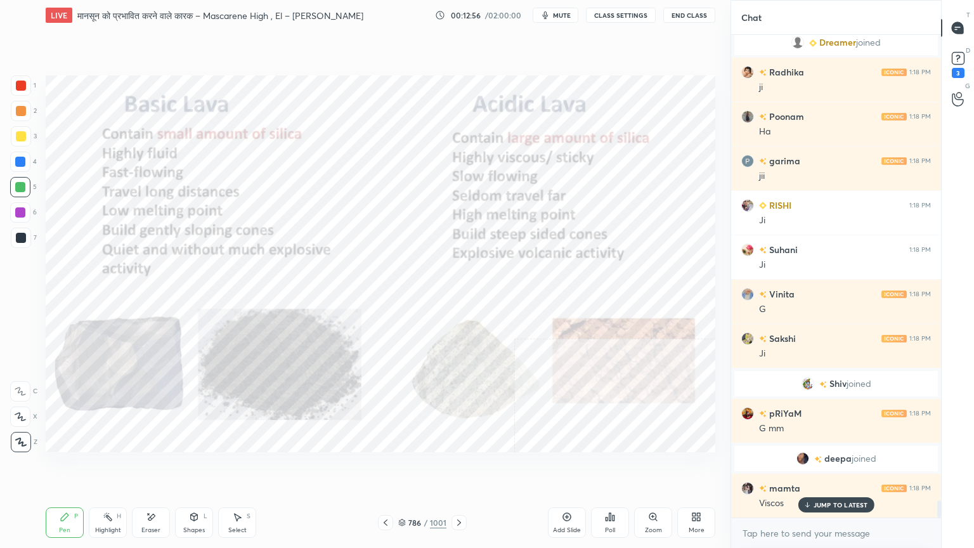
click at [535, 391] on img "grid" at bounding box center [561, 393] width 193 height 103
click at [23, 165] on div at bounding box center [20, 162] width 10 height 10
click at [18, 165] on div at bounding box center [20, 162] width 10 height 10
click at [15, 164] on div at bounding box center [20, 162] width 10 height 10
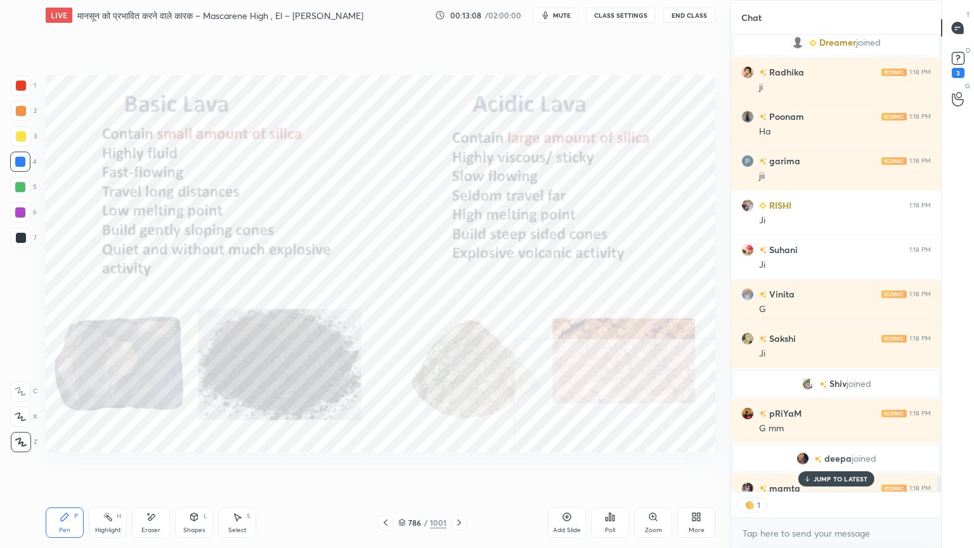
scroll to position [13281, 0]
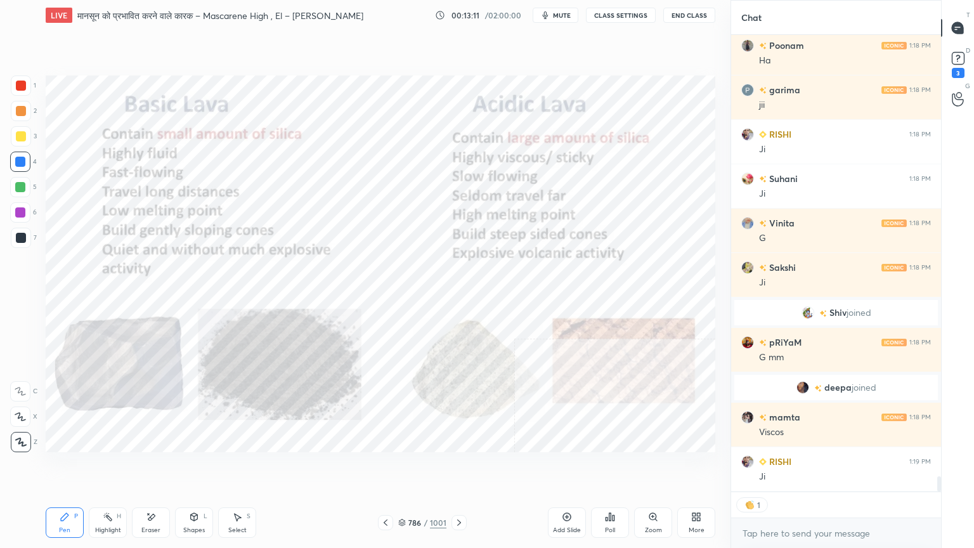
click at [407, 467] on div "786 / 1001" at bounding box center [422, 522] width 48 height 11
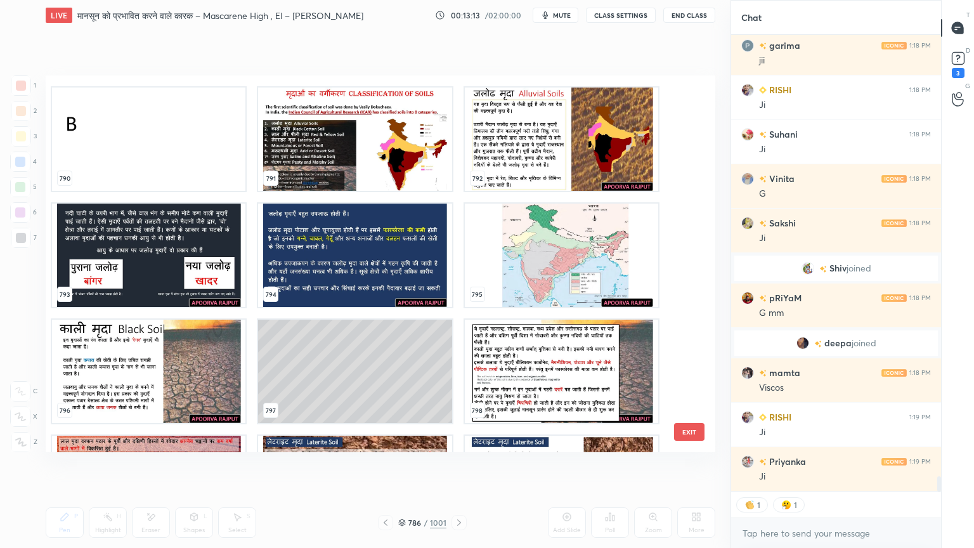
scroll to position [13369, 0]
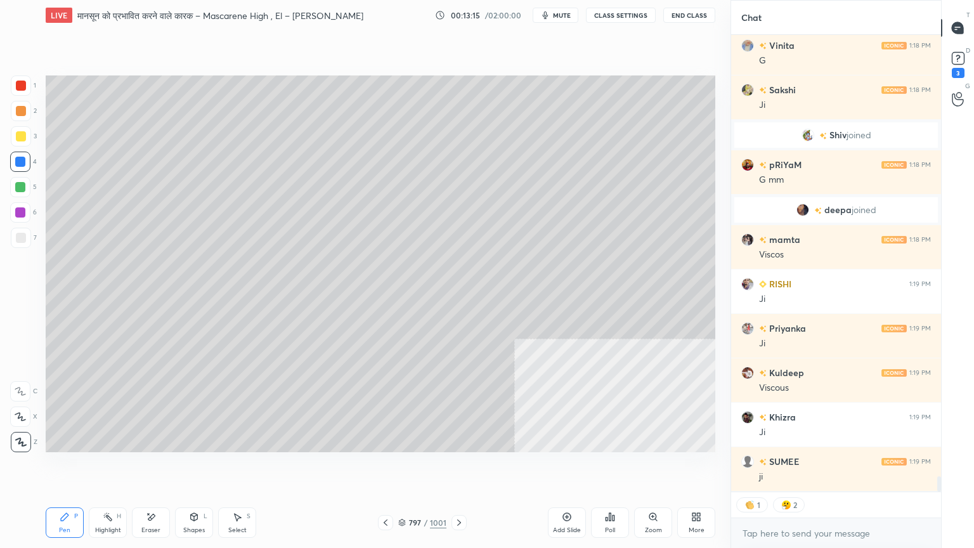
click at [27, 229] on div at bounding box center [21, 238] width 20 height 20
click at [23, 234] on div at bounding box center [21, 238] width 10 height 10
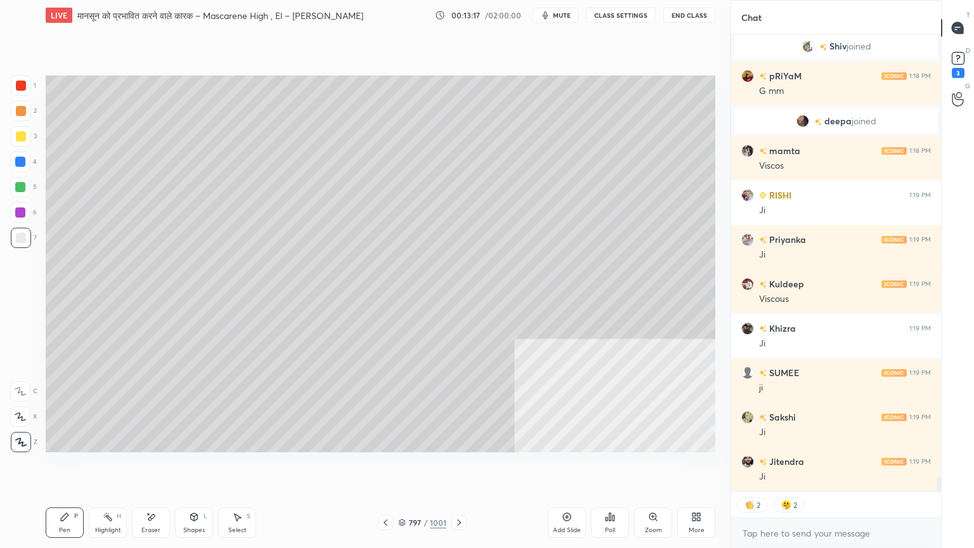
scroll to position [13591, 0]
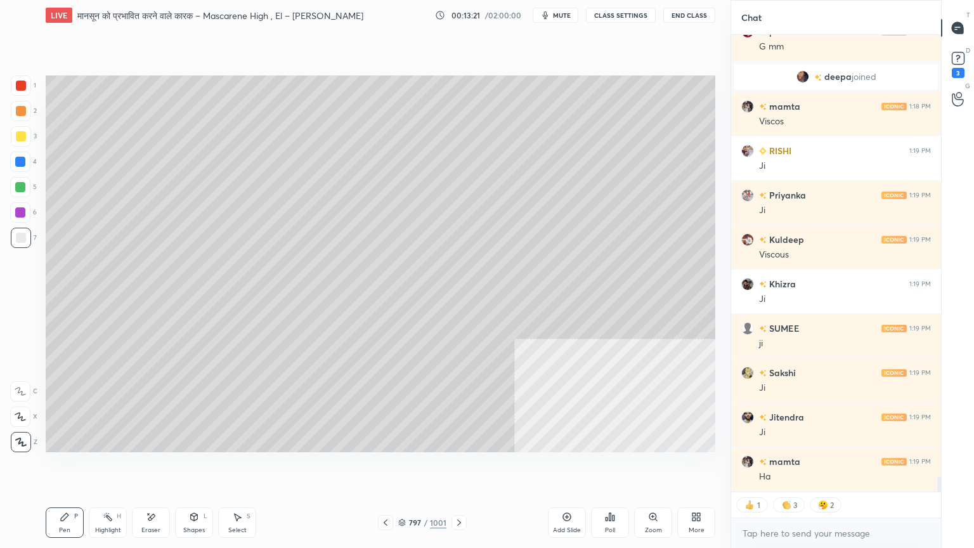
click at [224, 467] on div "Select S" at bounding box center [237, 522] width 38 height 30
click at [242, 467] on icon at bounding box center [237, 517] width 10 height 10
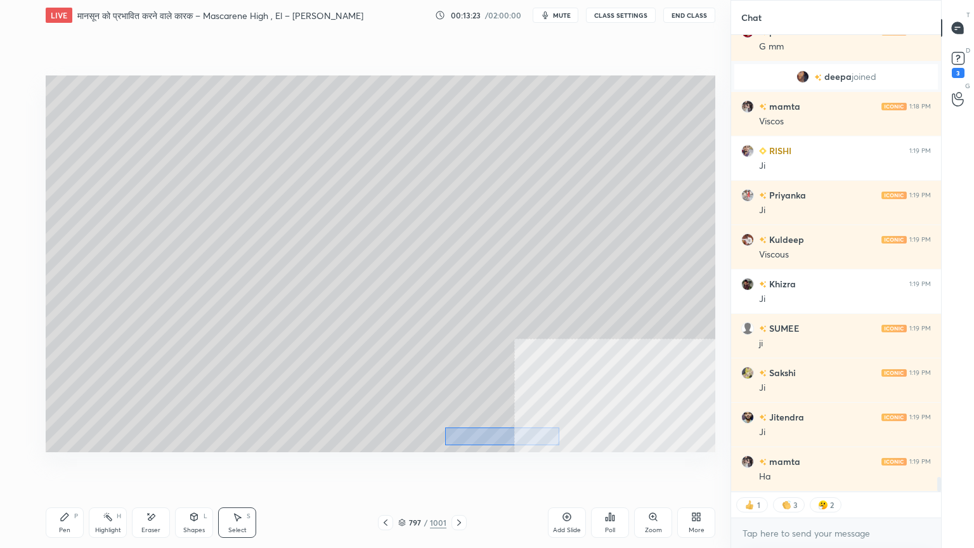
drag, startPoint x: 451, startPoint y: 425, endPoint x: 503, endPoint y: 431, distance: 52.9
click at [555, 444] on div "0 ° Undo Copy Duplicate Duplicate to new slide Delete" at bounding box center [380, 263] width 669 height 377
drag, startPoint x: 433, startPoint y: 440, endPoint x: 346, endPoint y: 437, distance: 87.5
click at [352, 437] on div "0 ° Undo Copy Duplicate Duplicate to new slide Delete" at bounding box center [380, 263] width 669 height 377
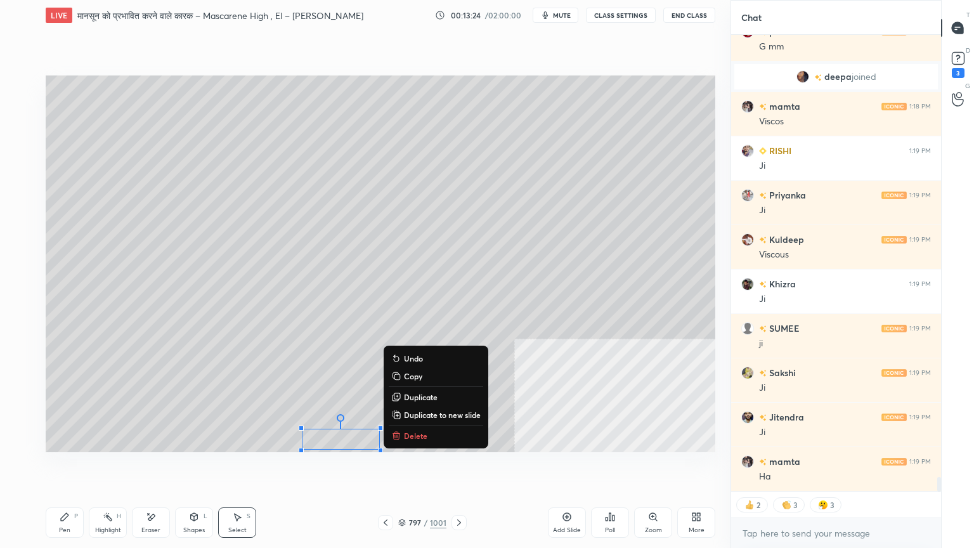
click at [183, 368] on div "0 ° Undo Copy Duplicate Duplicate to new slide Delete" at bounding box center [380, 263] width 669 height 377
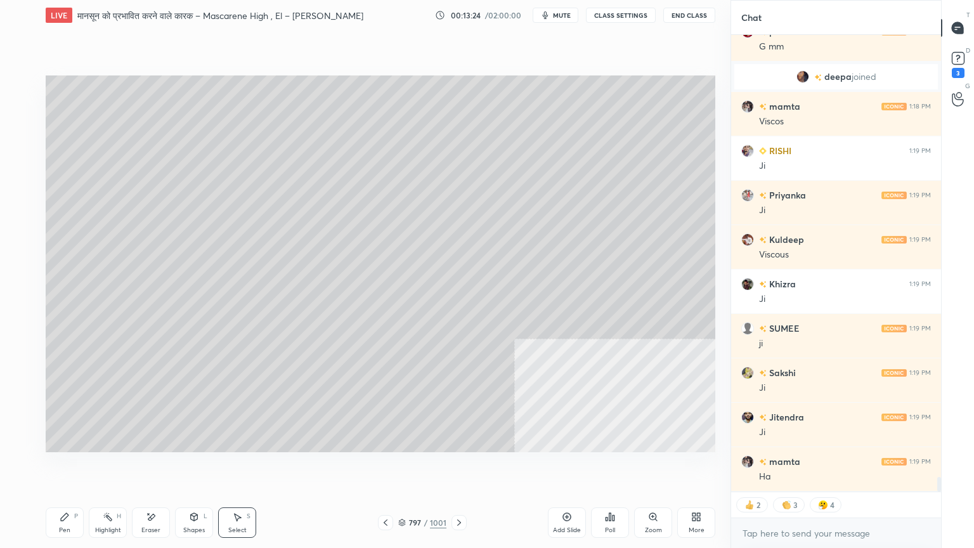
click at [62, 467] on div "Pen" at bounding box center [64, 530] width 11 height 6
click at [61, 467] on div "Pen" at bounding box center [64, 530] width 11 height 6
click at [606, 18] on button "CLASS SETTINGS" at bounding box center [621, 15] width 70 height 15
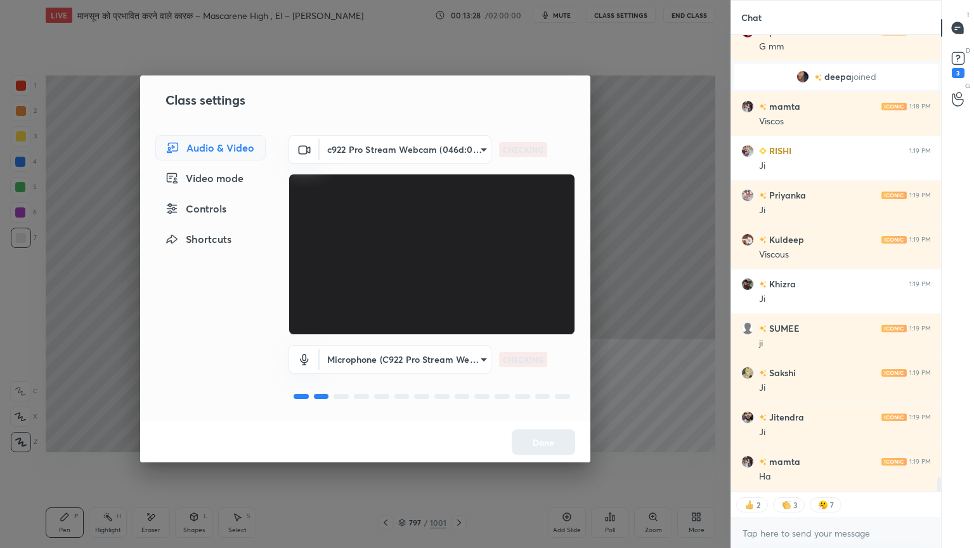
click at [208, 215] on div "Controls" at bounding box center [210, 208] width 110 height 25
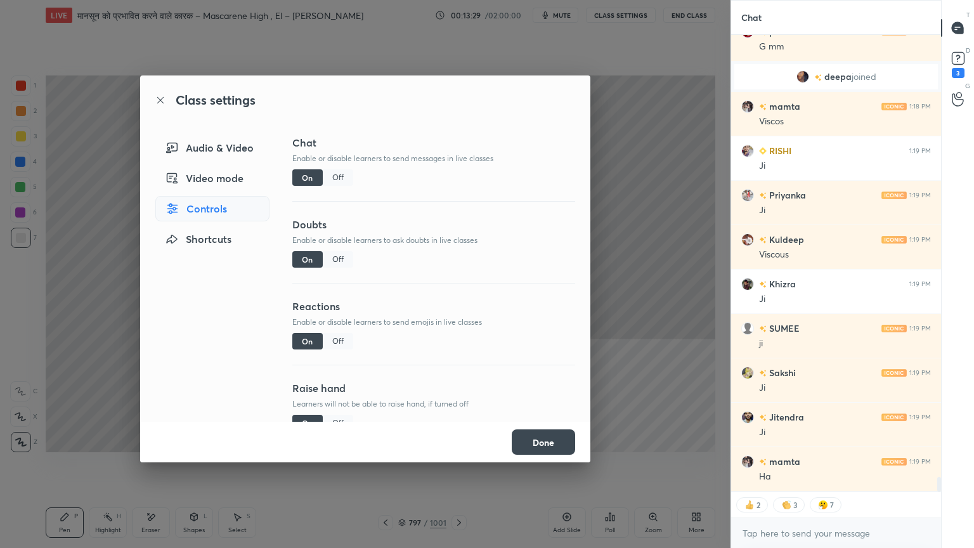
click at [338, 338] on div "Off" at bounding box center [338, 341] width 30 height 16
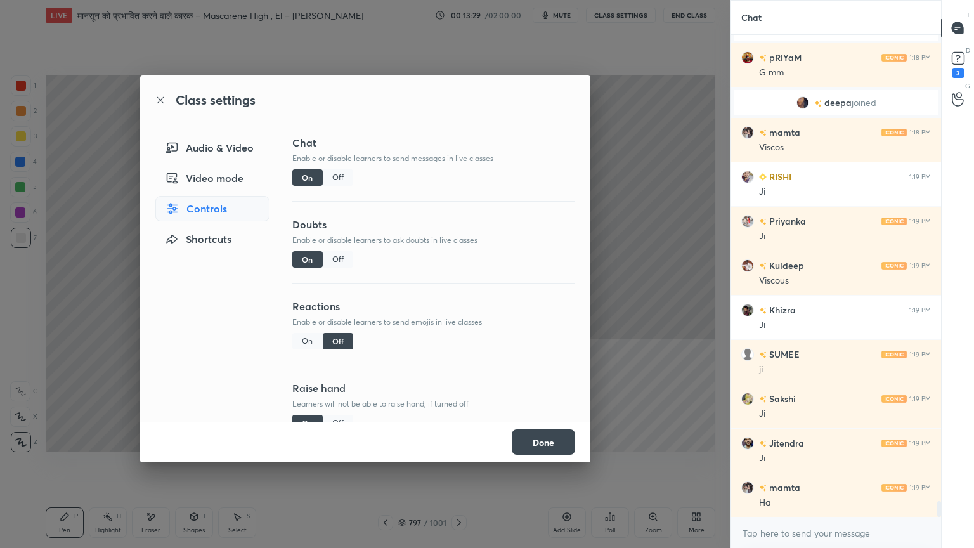
scroll to position [13565, 0]
click at [522, 429] on button "Done" at bounding box center [543, 441] width 63 height 25
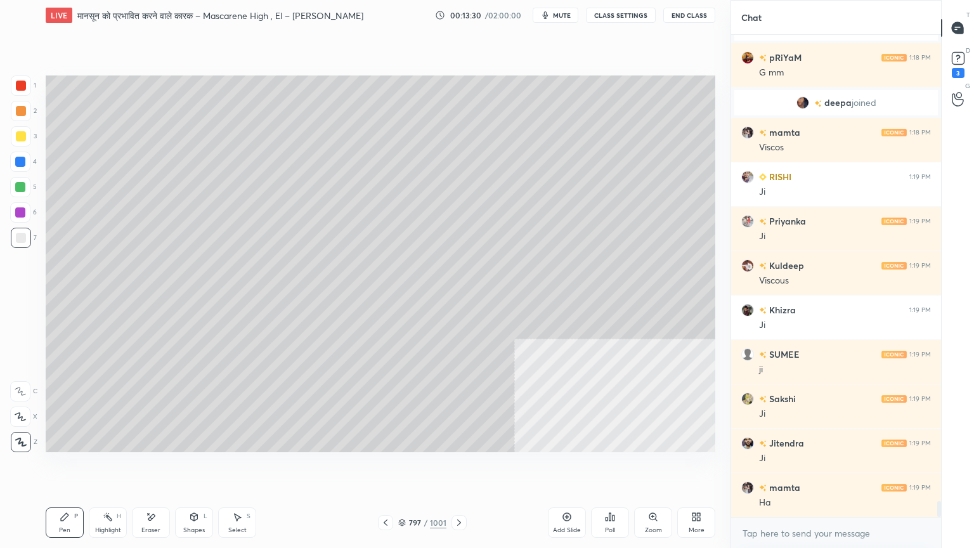
click at [71, 467] on div "Pen P" at bounding box center [65, 522] width 38 height 30
click at [25, 162] on div at bounding box center [20, 162] width 10 height 10
click at [23, 163] on div at bounding box center [20, 162] width 10 height 10
click at [195, 467] on div "Shapes" at bounding box center [194, 530] width 22 height 6
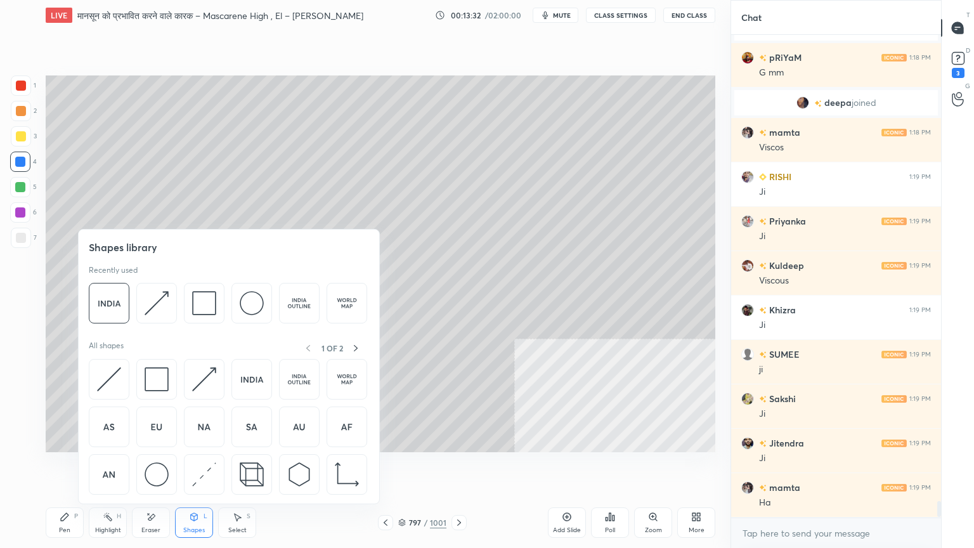
click at [162, 467] on div "Eraser" at bounding box center [151, 522] width 38 height 30
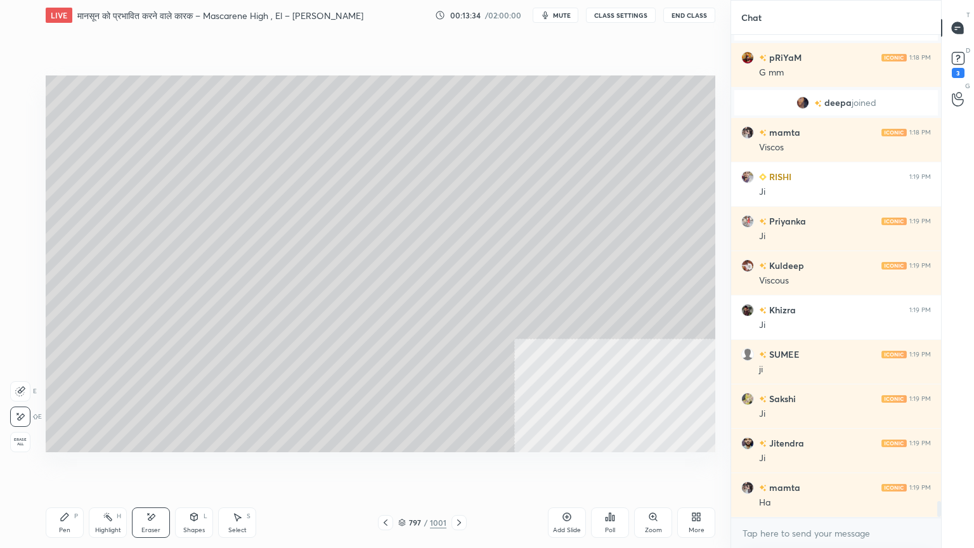
scroll to position [13610, 0]
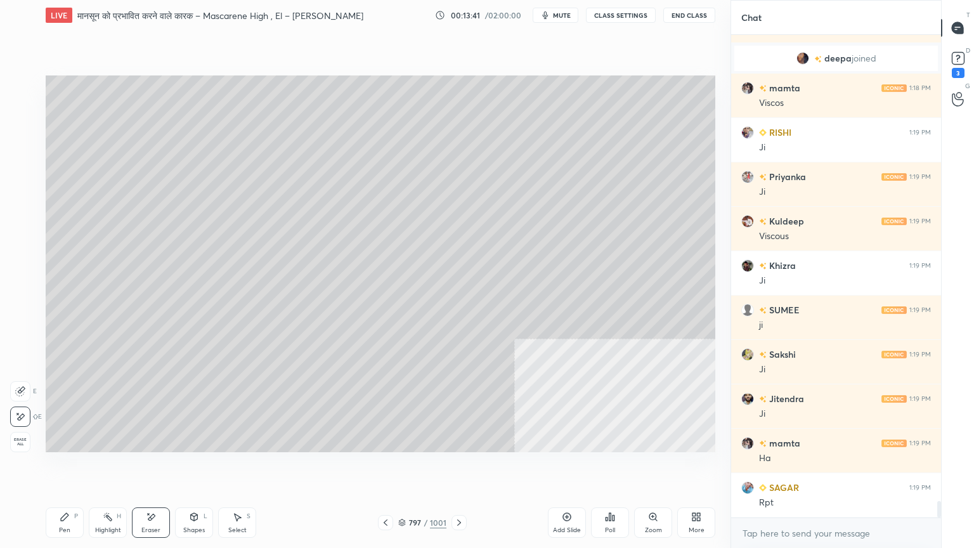
click at [66, 467] on div "Pen P" at bounding box center [65, 522] width 38 height 30
click at [65, 467] on icon at bounding box center [65, 517] width 10 height 10
click at [20, 218] on div at bounding box center [20, 212] width 20 height 20
click at [20, 214] on div at bounding box center [20, 212] width 10 height 10
click at [20, 245] on div at bounding box center [21, 238] width 20 height 20
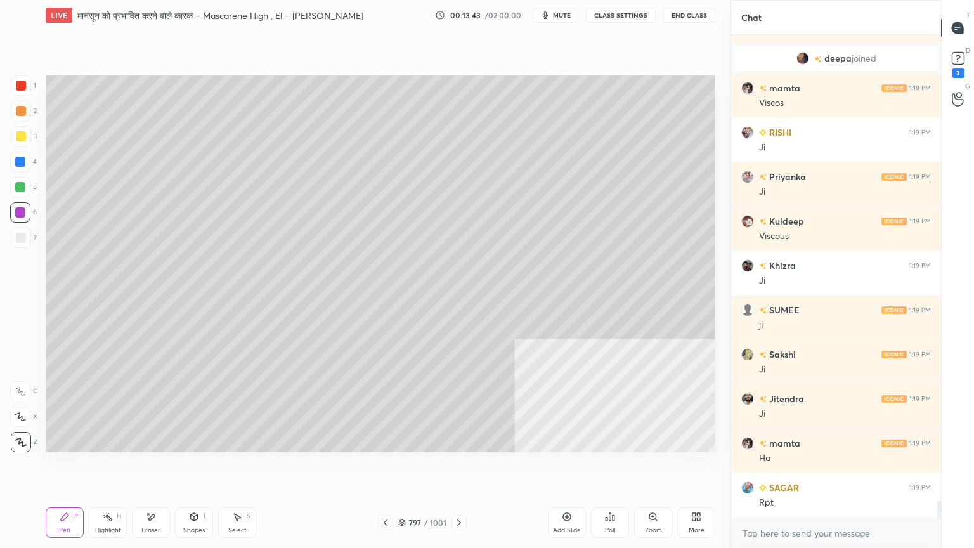
click at [25, 246] on div at bounding box center [21, 238] width 20 height 20
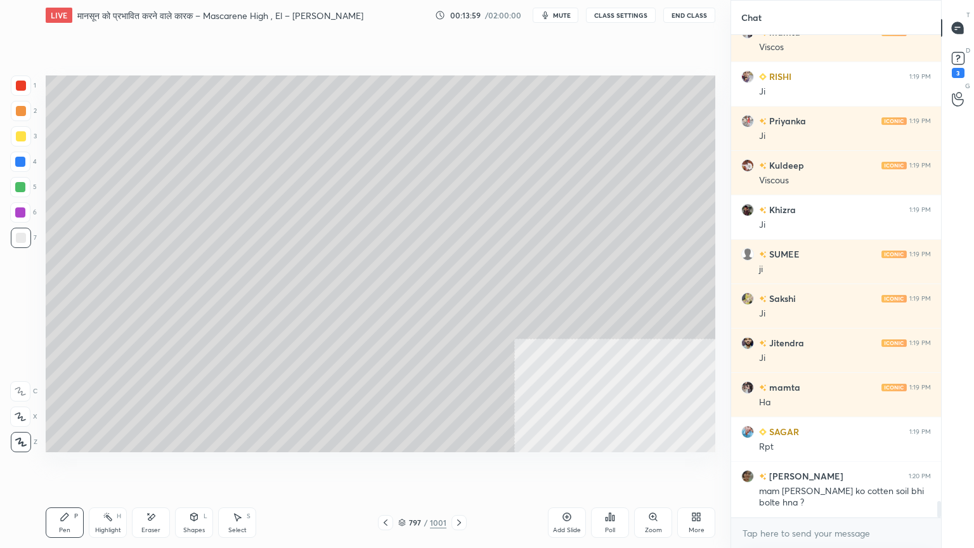
click at [24, 185] on div at bounding box center [20, 187] width 10 height 10
click at [144, 467] on div "Eraser" at bounding box center [150, 530] width 19 height 6
drag, startPoint x: 157, startPoint y: 523, endPoint x: 93, endPoint y: 519, distance: 64.8
click at [157, 467] on div "Eraser" at bounding box center [151, 522] width 38 height 30
click at [52, 467] on div "Pen P" at bounding box center [65, 522] width 38 height 30
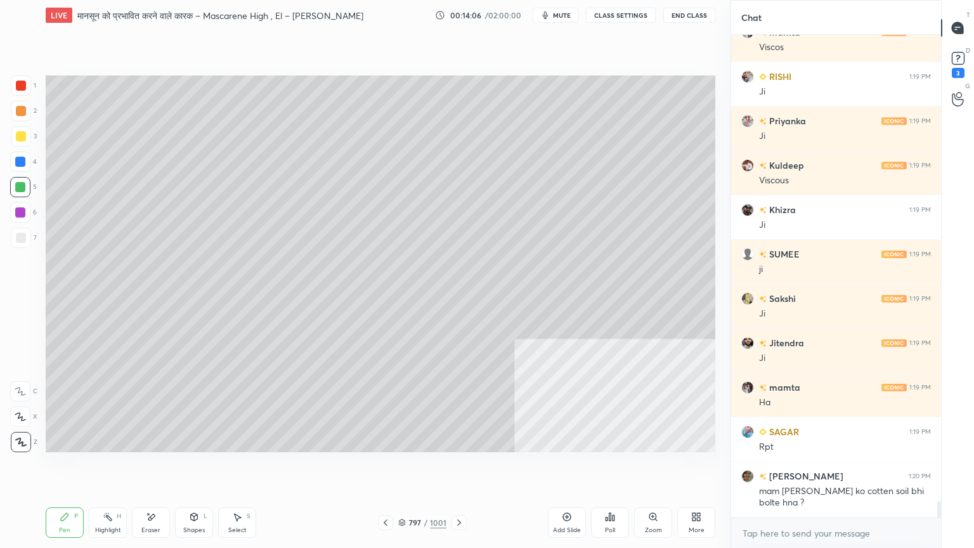
click at [68, 467] on div "Pen P" at bounding box center [65, 522] width 38 height 30
drag, startPoint x: 77, startPoint y: 517, endPoint x: 80, endPoint y: 505, distance: 12.5
click at [78, 467] on div "Pen P" at bounding box center [65, 522] width 38 height 30
click at [20, 242] on div at bounding box center [21, 238] width 10 height 10
click at [23, 238] on div at bounding box center [21, 238] width 10 height 10
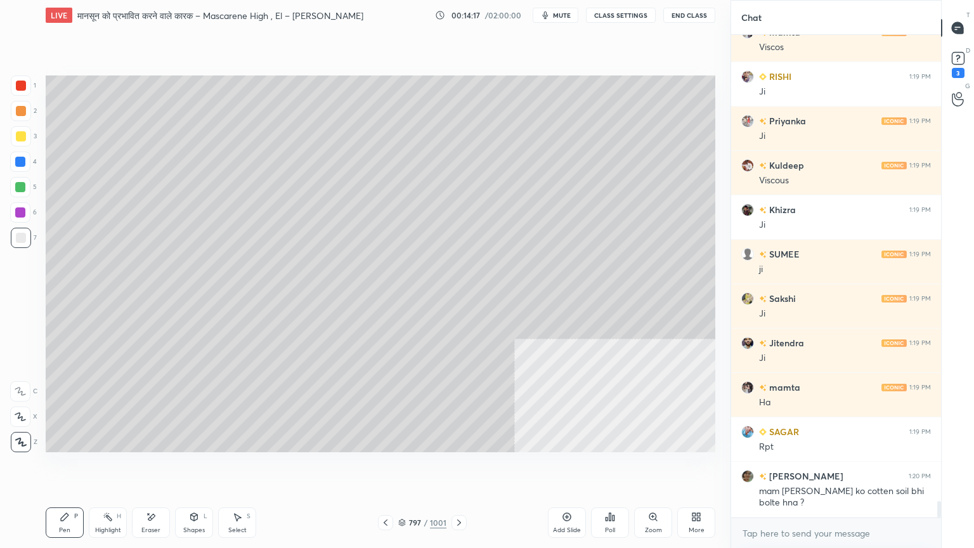
click at [23, 180] on div at bounding box center [20, 187] width 20 height 20
click at [24, 188] on div at bounding box center [20, 187] width 10 height 10
click at [23, 230] on div at bounding box center [21, 238] width 20 height 20
click at [23, 233] on div at bounding box center [21, 238] width 10 height 10
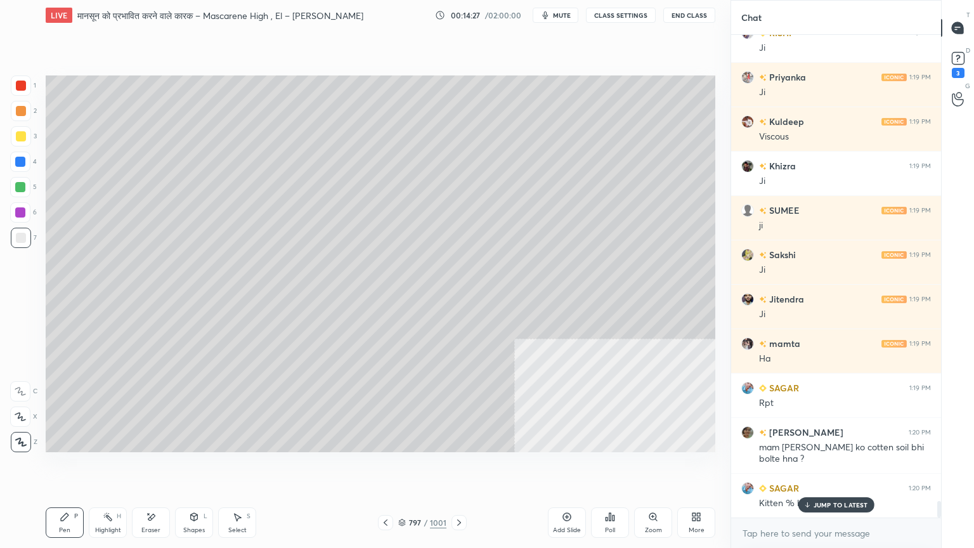
click at [818, 467] on p "JUMP TO LATEST" at bounding box center [840, 505] width 55 height 8
drag, startPoint x: 818, startPoint y: 539, endPoint x: 817, endPoint y: 528, distance: 10.8
click at [817, 467] on textarea at bounding box center [836, 533] width 190 height 20
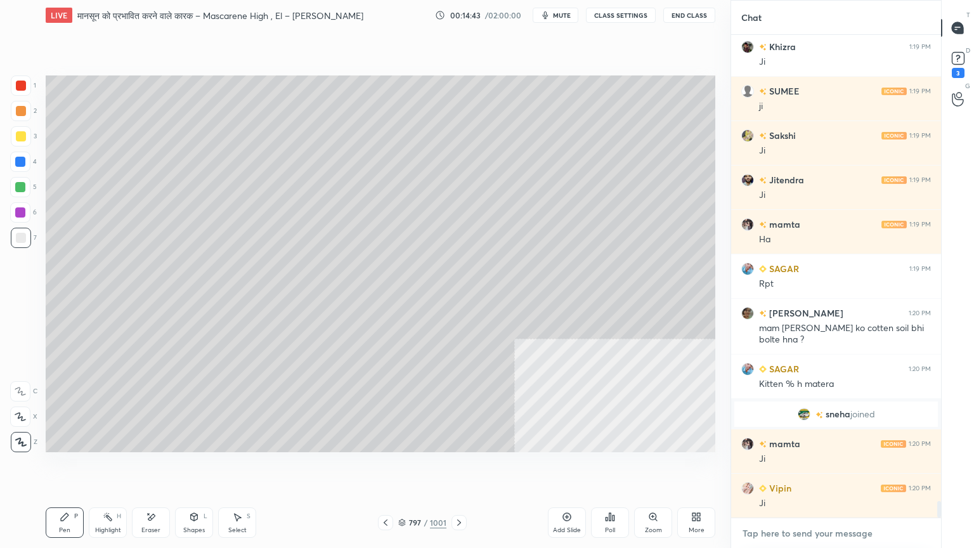
scroll to position [13739, 0]
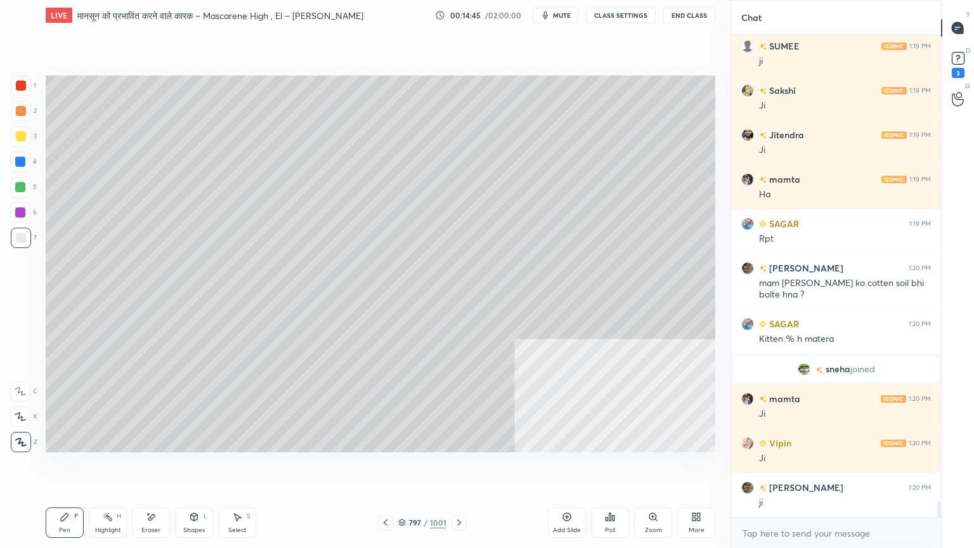
click at [162, 467] on div "Eraser" at bounding box center [151, 522] width 38 height 30
click at [160, 467] on div "Eraser" at bounding box center [151, 522] width 38 height 30
drag, startPoint x: 70, startPoint y: 525, endPoint x: 71, endPoint y: 461, distance: 64.0
click at [71, 467] on div "Pen P" at bounding box center [65, 522] width 38 height 30
click at [23, 162] on div at bounding box center [20, 162] width 10 height 10
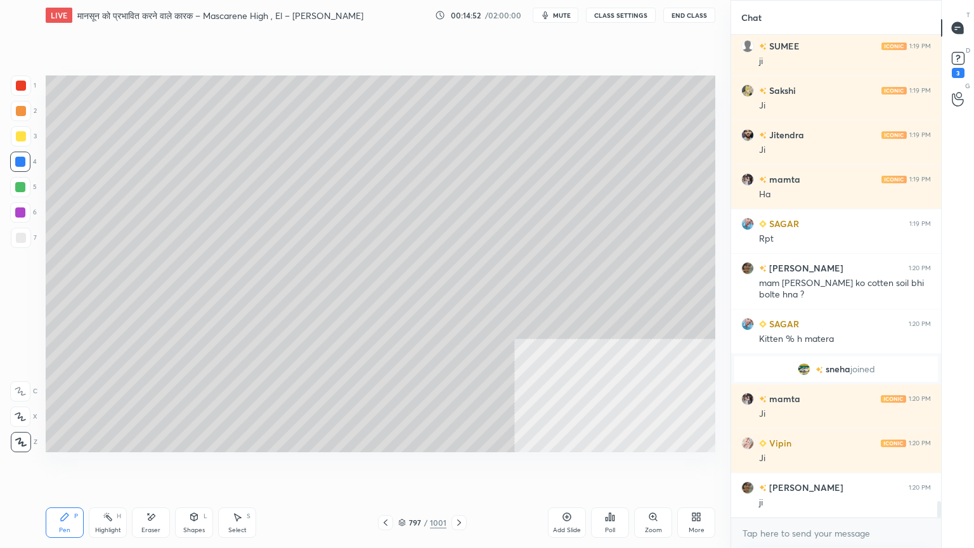
click at [165, 467] on div "Eraser" at bounding box center [151, 522] width 38 height 30
click at [232, 467] on icon at bounding box center [237, 517] width 10 height 10
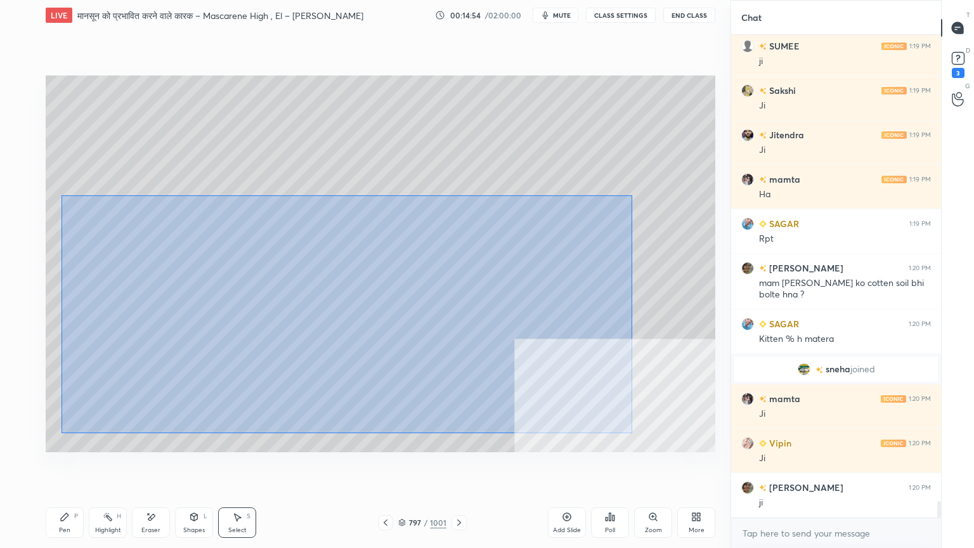
drag, startPoint x: 180, startPoint y: 233, endPoint x: 593, endPoint y: 408, distance: 448.9
click at [631, 432] on div "0 ° Undo Copy Duplicate Duplicate to new slide Delete" at bounding box center [380, 263] width 669 height 377
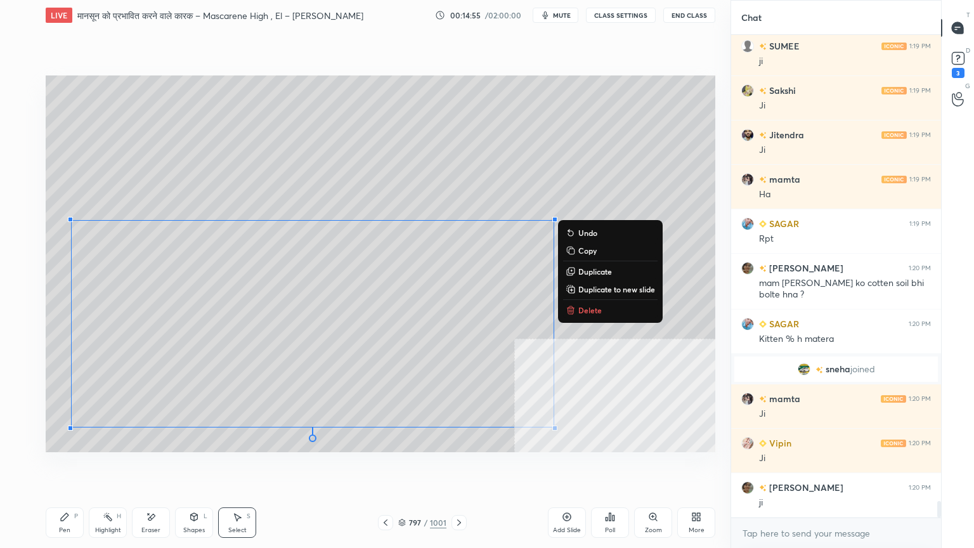
click at [588, 304] on button "Delete" at bounding box center [610, 309] width 94 height 15
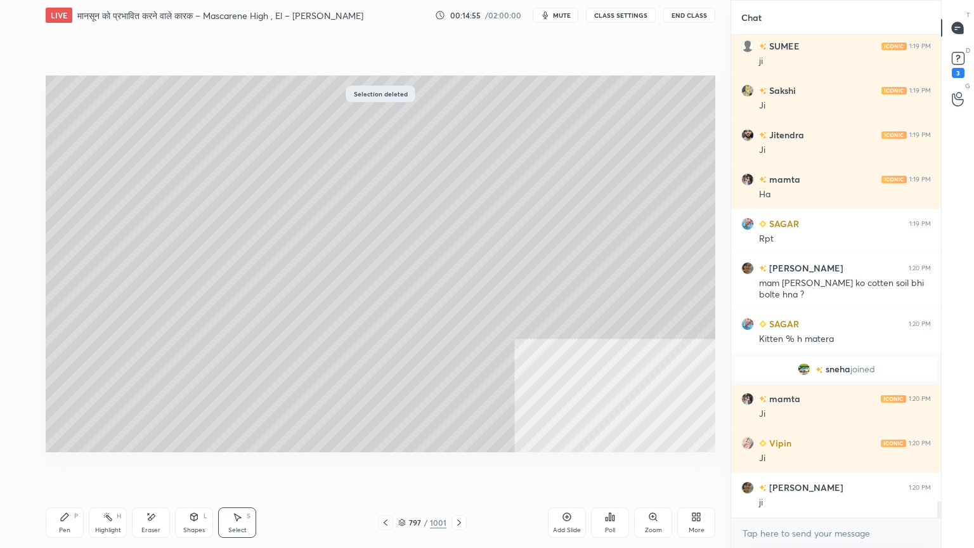
scroll to position [13783, 0]
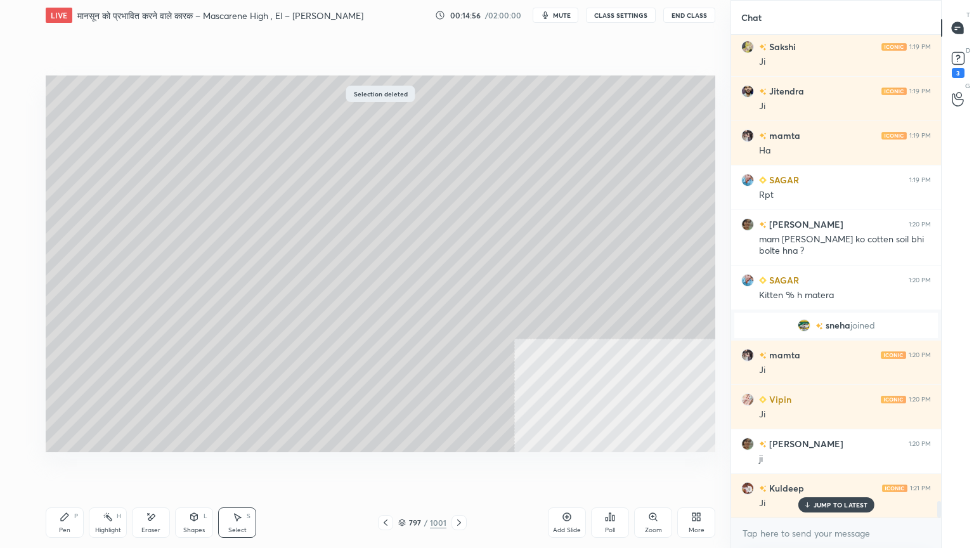
click at [61, 467] on div "Pen P" at bounding box center [65, 522] width 38 height 30
click at [66, 467] on icon at bounding box center [65, 517] width 8 height 8
click at [27, 162] on div at bounding box center [20, 162] width 20 height 20
click at [160, 467] on div "Eraser" at bounding box center [151, 522] width 38 height 30
click at [59, 467] on div "Pen" at bounding box center [64, 530] width 11 height 6
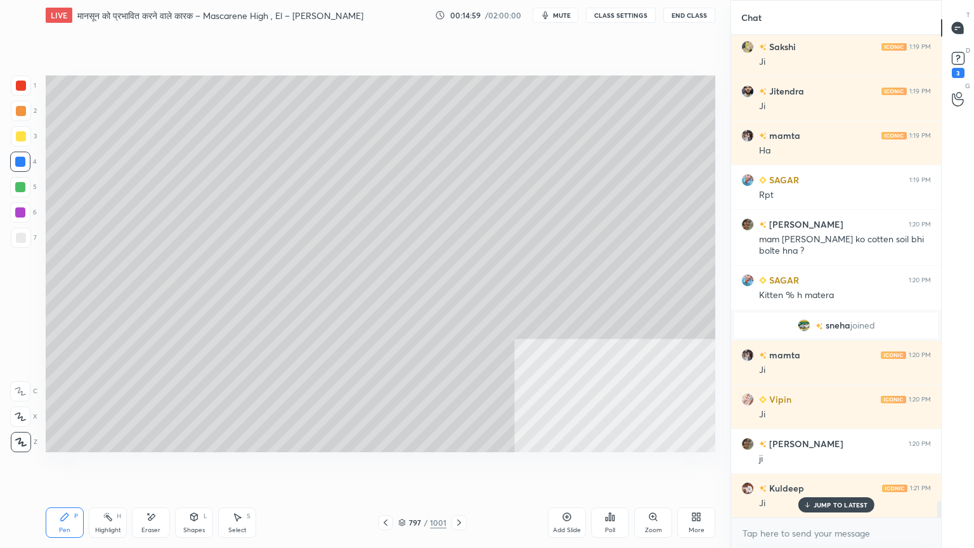
click at [77, 467] on div "Pen P" at bounding box center [65, 522] width 38 height 30
click at [22, 233] on div at bounding box center [21, 238] width 10 height 10
click at [23, 236] on div at bounding box center [21, 238] width 10 height 10
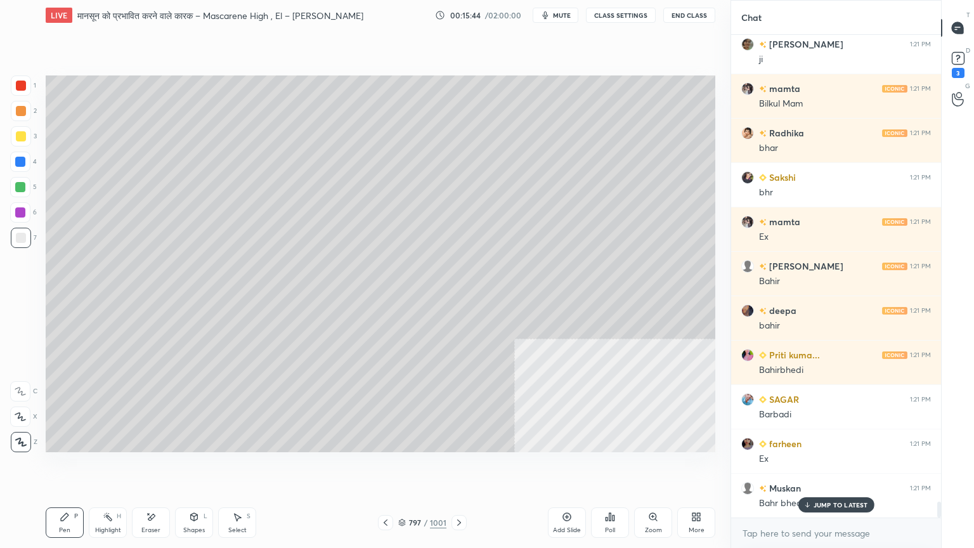
scroll to position [14360, 0]
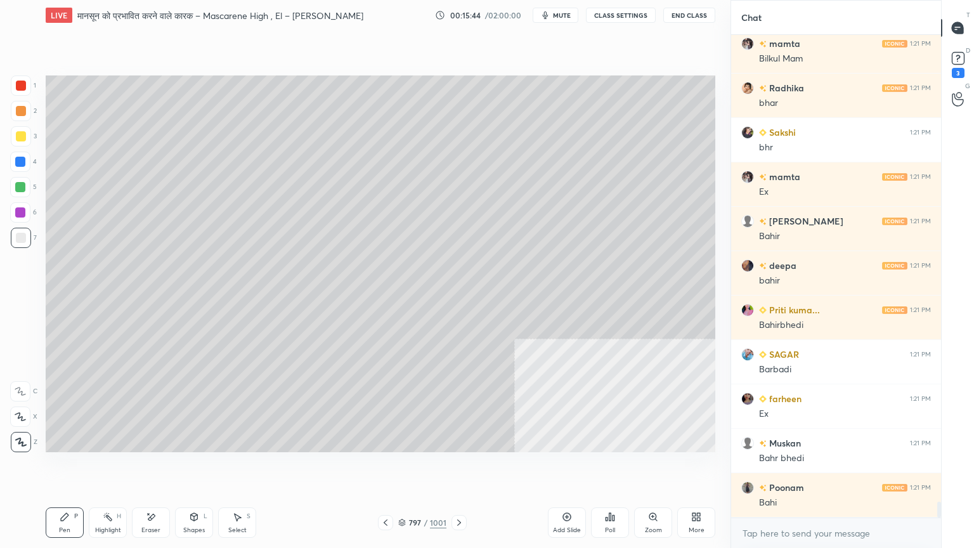
click at [25, 162] on div at bounding box center [20, 162] width 10 height 10
click at [20, 164] on div at bounding box center [20, 162] width 10 height 10
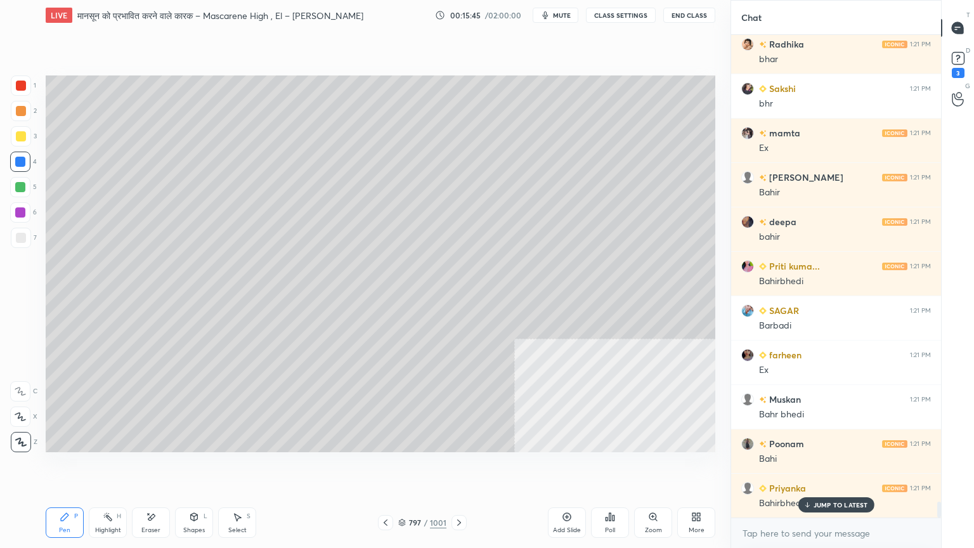
drag, startPoint x: 385, startPoint y: 495, endPoint x: 391, endPoint y: 506, distance: 11.9
click at [393, 467] on div "LIVE मानसून को प्रभावित करने वाले कारक – Mascarene High , El – [PERSON_NAME] Ni…" at bounding box center [381, 274] width 680 height 548
click at [385, 467] on icon at bounding box center [386, 522] width 4 height 6
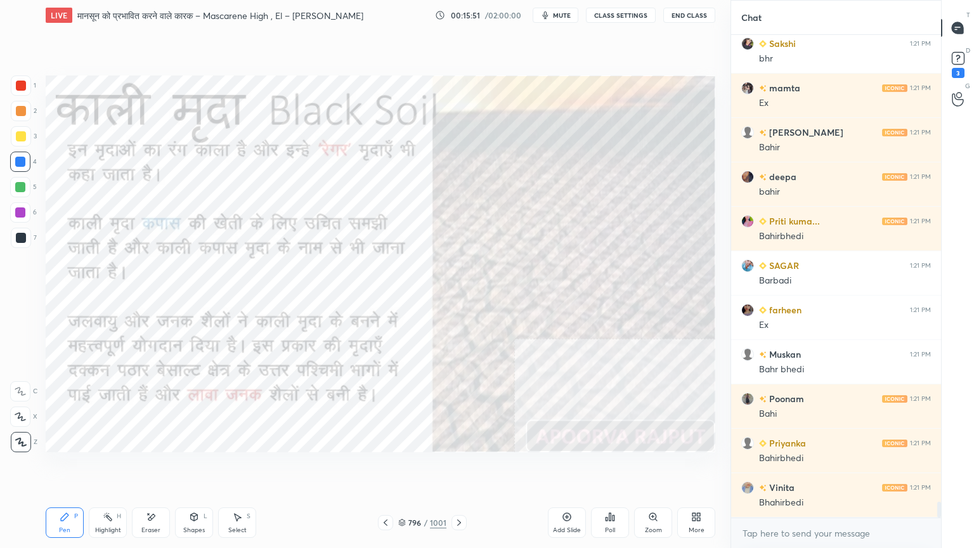
click at [451, 467] on div at bounding box center [458, 522] width 15 height 15
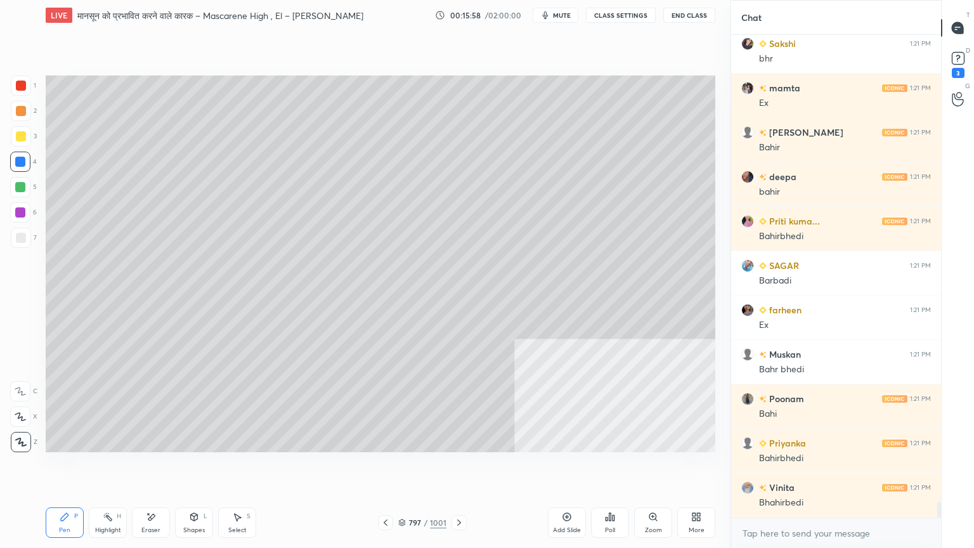
click at [382, 467] on icon at bounding box center [385, 522] width 10 height 10
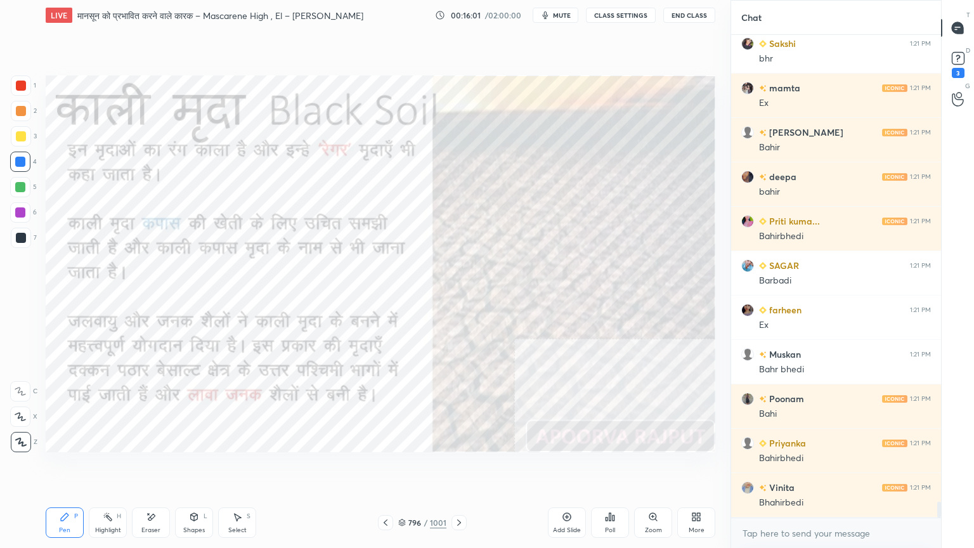
click at [457, 467] on div at bounding box center [458, 522] width 15 height 15
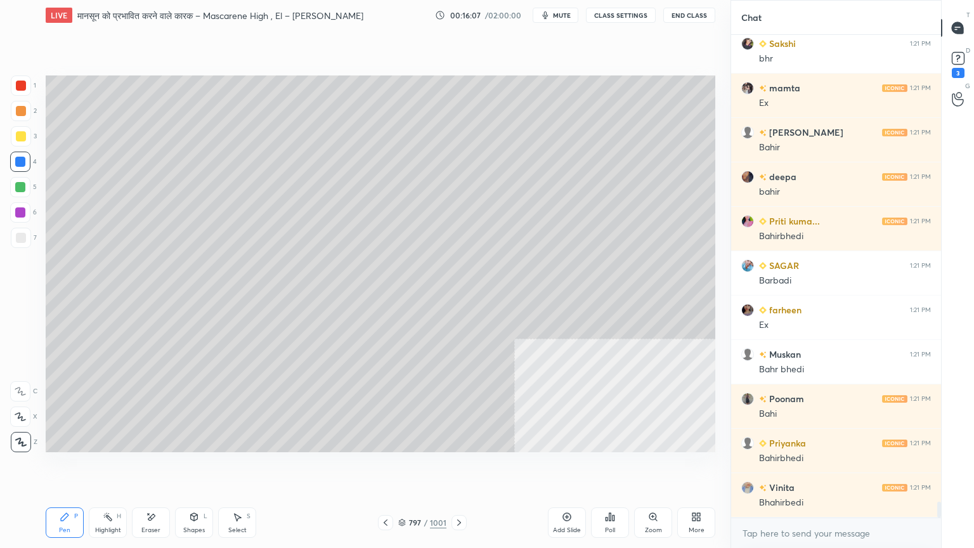
click at [24, 233] on div at bounding box center [21, 238] width 10 height 10
click at [23, 235] on div at bounding box center [21, 238] width 10 height 10
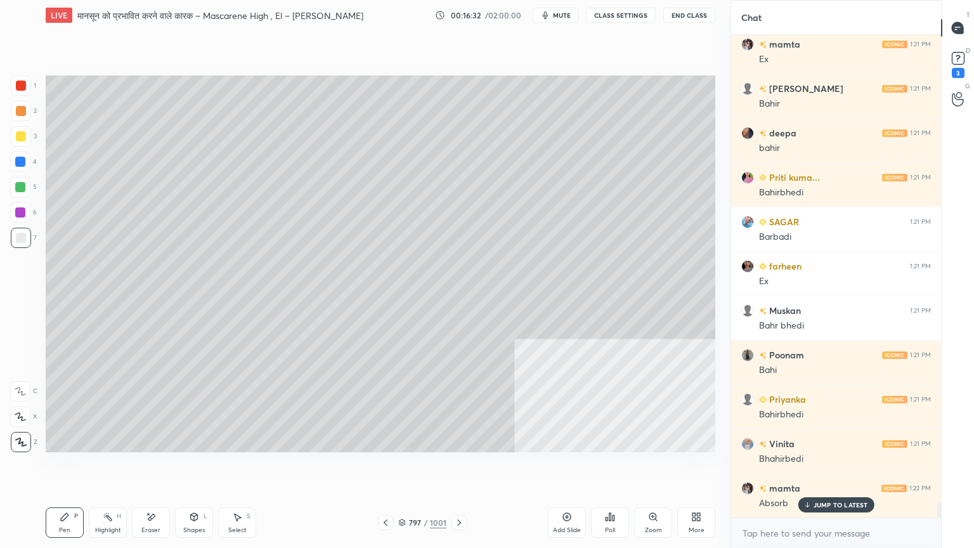
scroll to position [14523, 0]
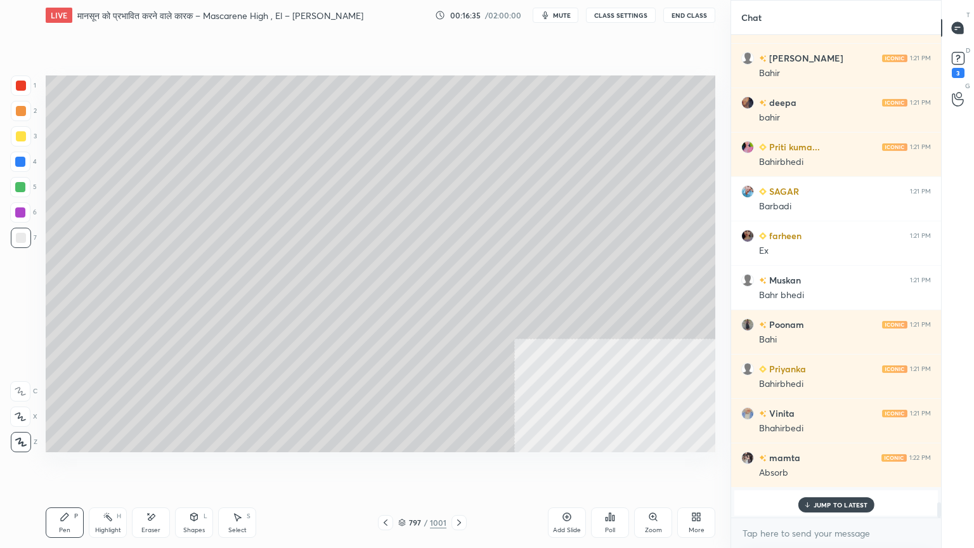
click at [827, 467] on p "JUMP TO LATEST" at bounding box center [840, 505] width 55 height 8
click at [813, 467] on textarea at bounding box center [836, 533] width 190 height 20
click at [27, 160] on div "4" at bounding box center [23, 162] width 27 height 20
click at [26, 160] on div at bounding box center [20, 162] width 20 height 20
drag, startPoint x: 385, startPoint y: 520, endPoint x: 385, endPoint y: 495, distance: 24.7
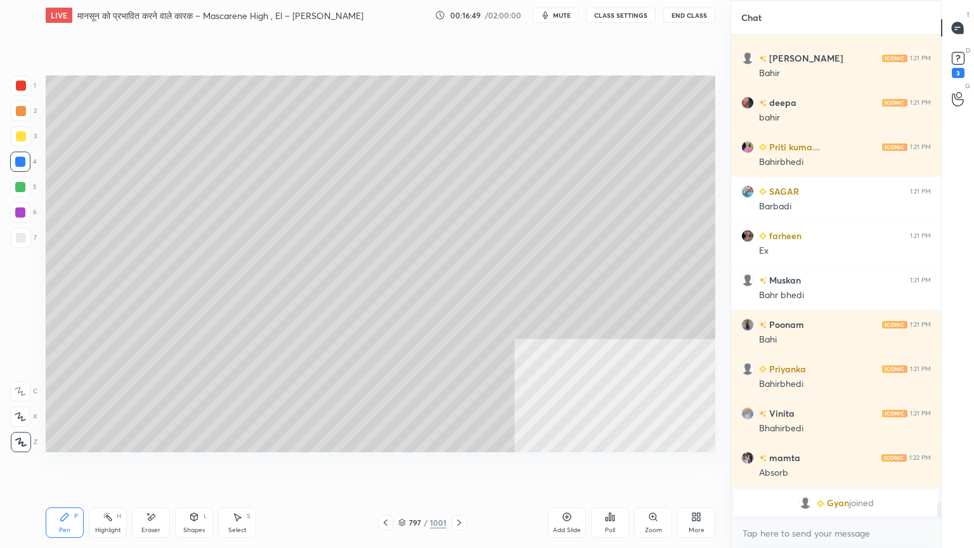
click at [384, 467] on div at bounding box center [385, 522] width 15 height 15
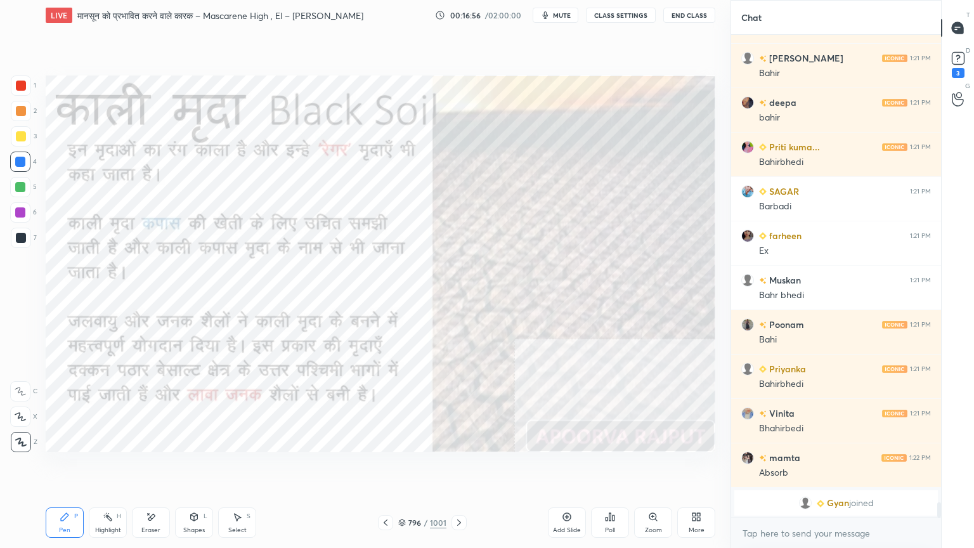
click at [455, 467] on icon at bounding box center [459, 522] width 10 height 10
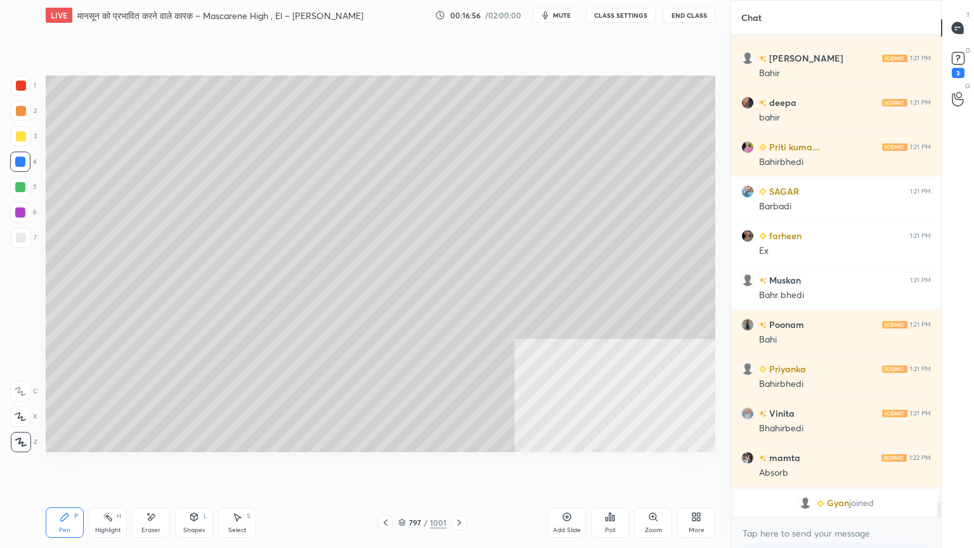
click at [457, 467] on icon at bounding box center [459, 522] width 10 height 10
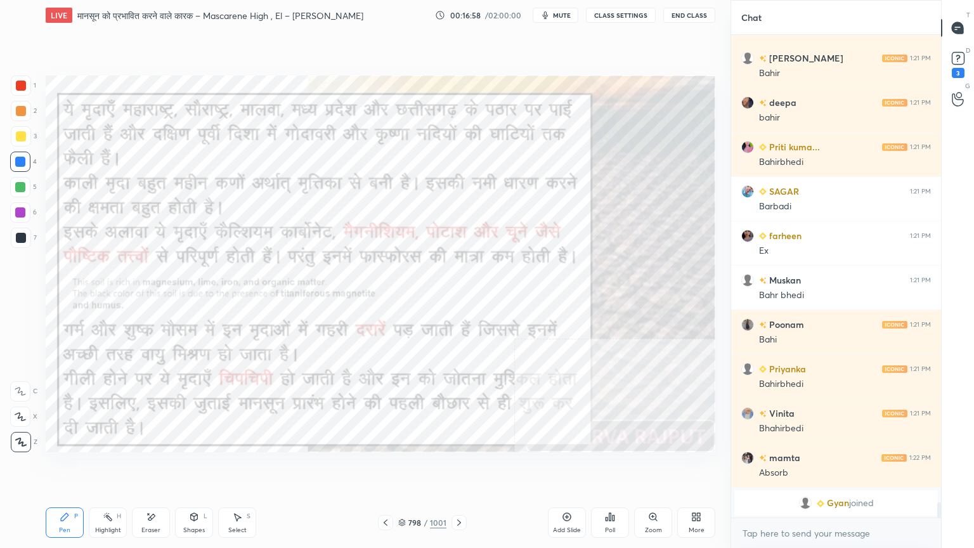
scroll to position [14568, 0]
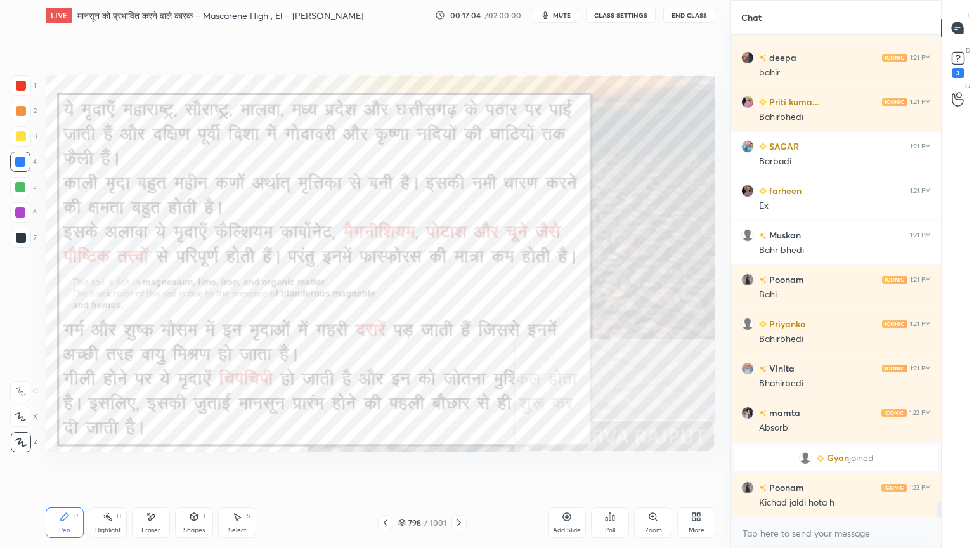
drag, startPoint x: 152, startPoint y: 515, endPoint x: 149, endPoint y: 510, distance: 6.5
click at [155, 467] on icon at bounding box center [151, 517] width 10 height 11
click at [19, 439] on span "Erase all" at bounding box center [20, 441] width 19 height 9
drag, startPoint x: 405, startPoint y: 521, endPoint x: 414, endPoint y: 514, distance: 11.7
click at [406, 467] on icon at bounding box center [402, 523] width 8 height 8
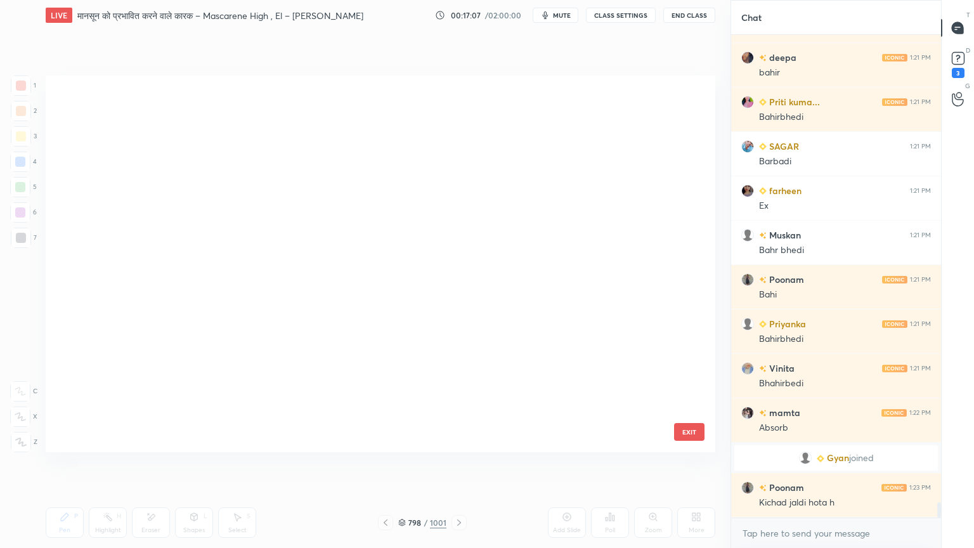
scroll to position [373, 663]
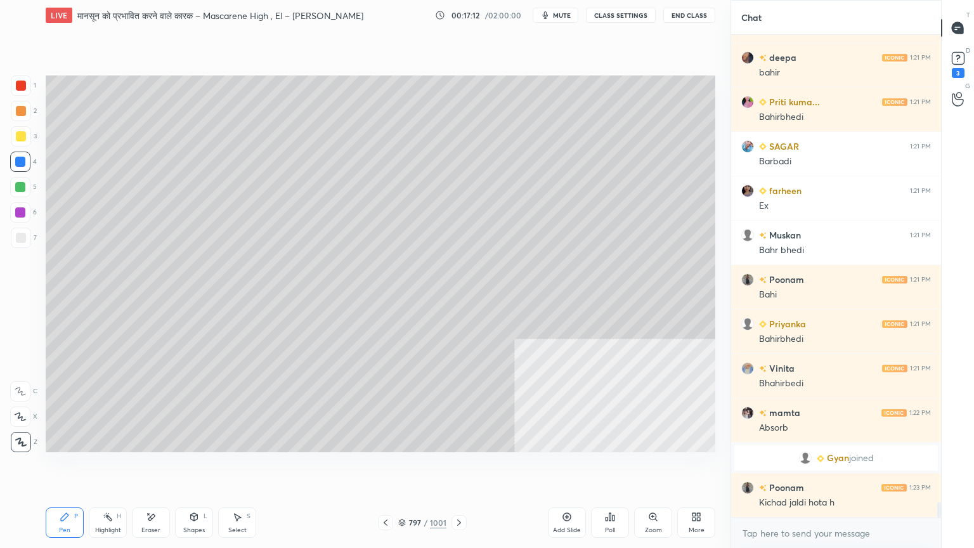
click at [23, 241] on div at bounding box center [21, 238] width 10 height 10
click at [22, 241] on div at bounding box center [21, 238] width 10 height 10
click at [698, 467] on icon at bounding box center [698, 518] width 3 height 3
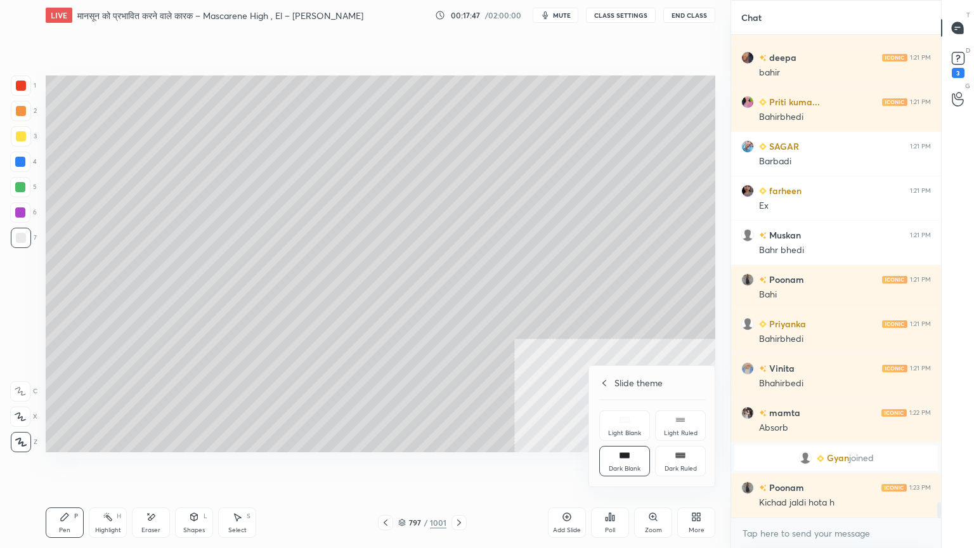
click at [611, 383] on div "Slide theme" at bounding box center [652, 382] width 107 height 13
click at [675, 386] on div "Video position" at bounding box center [680, 390] width 51 height 30
drag, startPoint x: 617, startPoint y: 464, endPoint x: 623, endPoint y: 443, distance: 21.7
click at [619, 462] on div "Bottom left" at bounding box center [624, 461] width 51 height 30
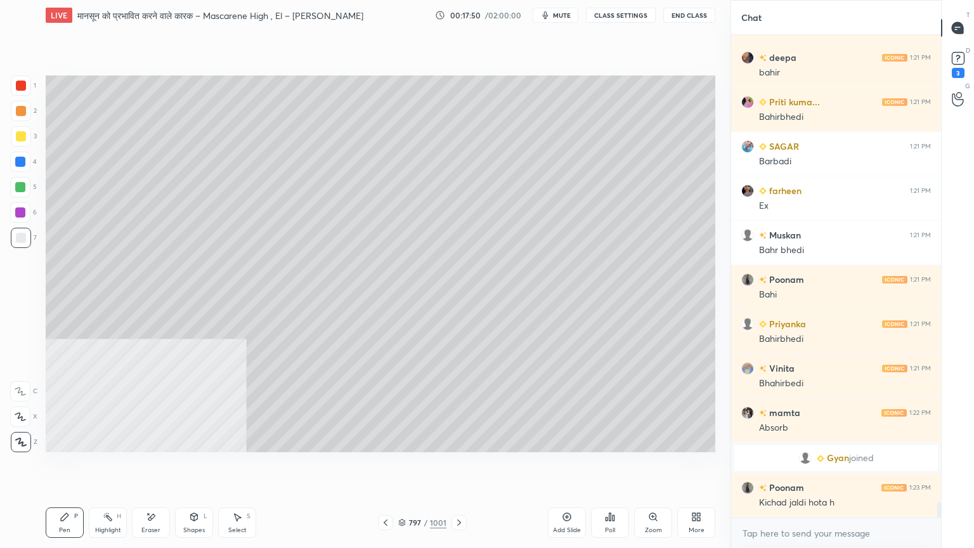
click at [689, 467] on div "More" at bounding box center [696, 522] width 38 height 30
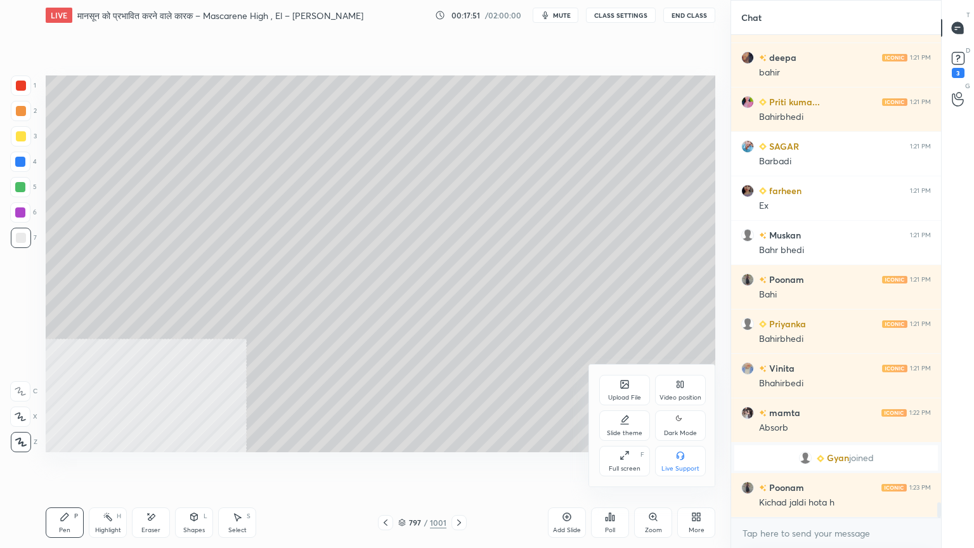
click at [680, 397] on div "Video position" at bounding box center [680, 397] width 42 height 6
click at [684, 451] on icon at bounding box center [682, 452] width 3 height 3
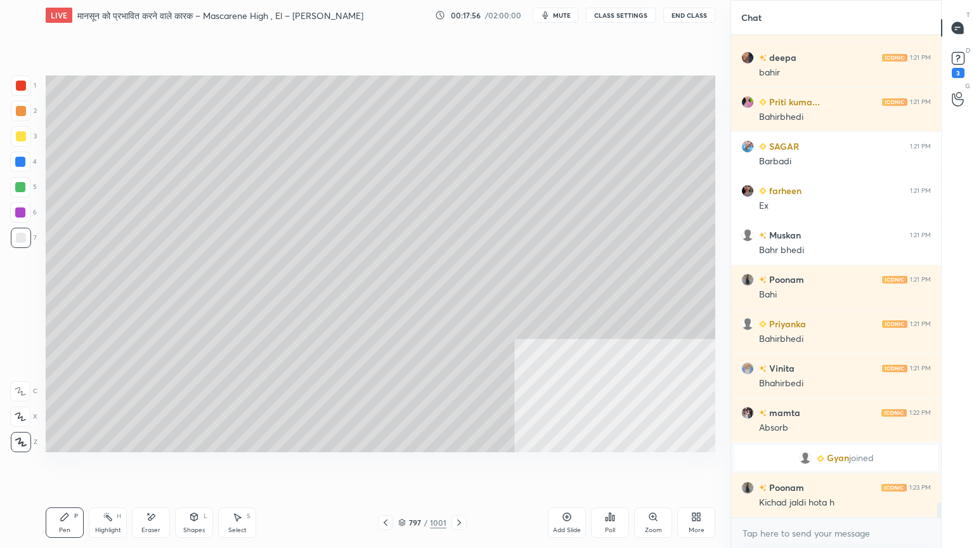
drag, startPoint x: 241, startPoint y: 512, endPoint x: 226, endPoint y: 471, distance: 43.9
click at [242, 467] on div "Select S" at bounding box center [237, 522] width 38 height 30
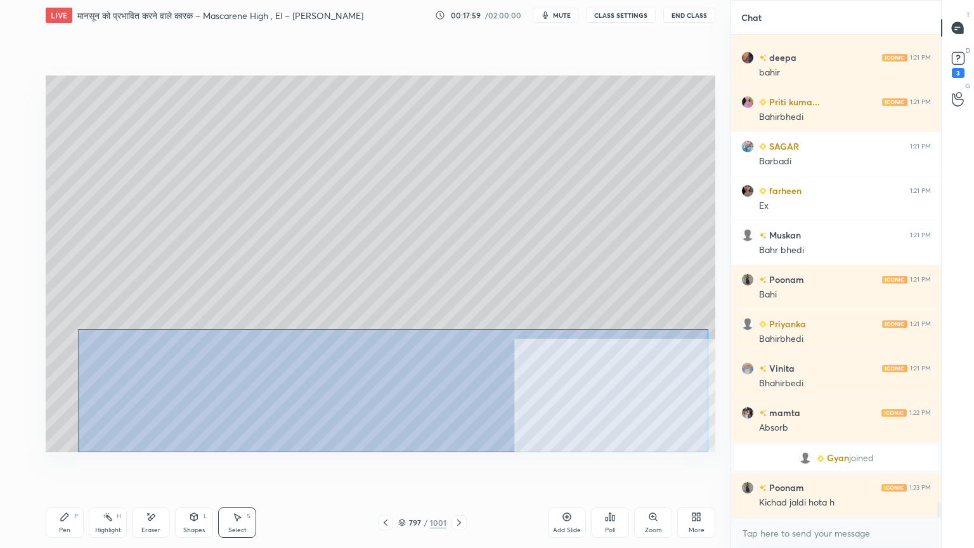
drag, startPoint x: 104, startPoint y: 341, endPoint x: 567, endPoint y: 424, distance: 470.8
click at [704, 451] on div "0 ° Undo Copy Duplicate Duplicate to new slide Delete" at bounding box center [380, 263] width 669 height 377
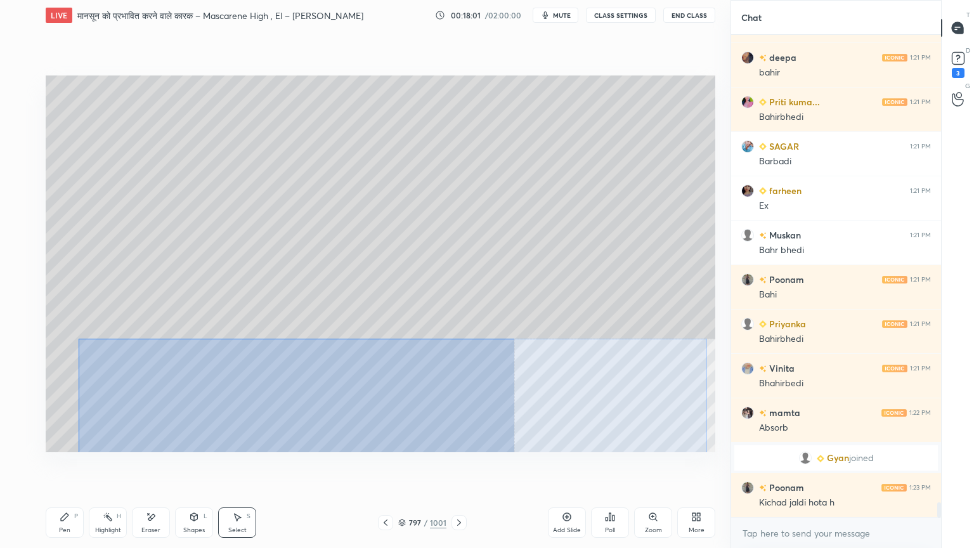
drag, startPoint x: 79, startPoint y: 339, endPoint x: 564, endPoint y: 421, distance: 491.2
click at [705, 451] on div "0 ° Undo Copy Duplicate Duplicate to new slide Delete" at bounding box center [380, 263] width 669 height 377
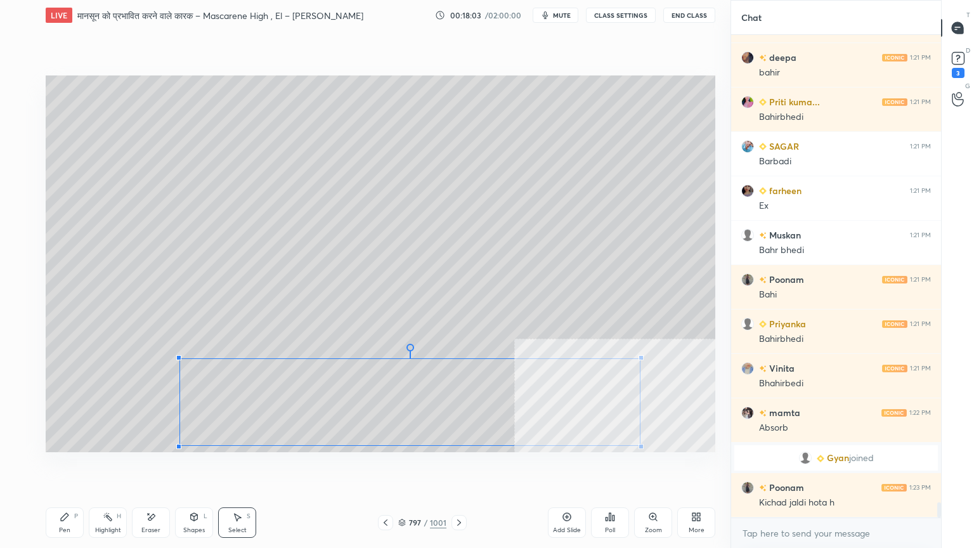
drag, startPoint x: 80, startPoint y: 340, endPoint x: 183, endPoint y: 358, distance: 104.3
click at [178, 359] on div at bounding box center [178, 357] width 5 height 5
drag, startPoint x: 271, startPoint y: 384, endPoint x: 172, endPoint y: 358, distance: 101.8
click at [172, 363] on div "0 ° Undo Copy Duplicate Duplicate to new slide Delete" at bounding box center [380, 263] width 669 height 377
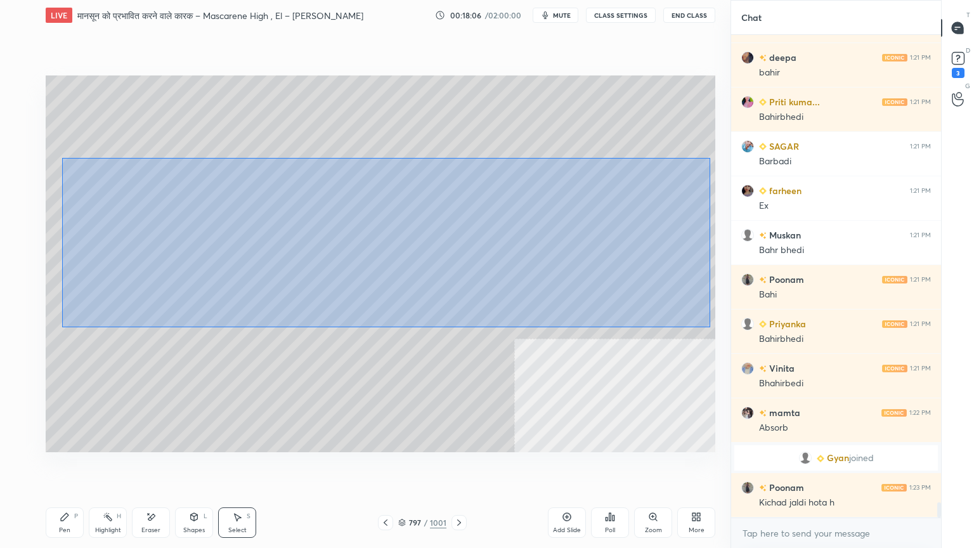
drag, startPoint x: 99, startPoint y: 170, endPoint x: 667, endPoint y: 322, distance: 588.1
click at [708, 327] on div "0 ° Undo Copy Duplicate Duplicate to new slide Delete" at bounding box center [380, 263] width 669 height 377
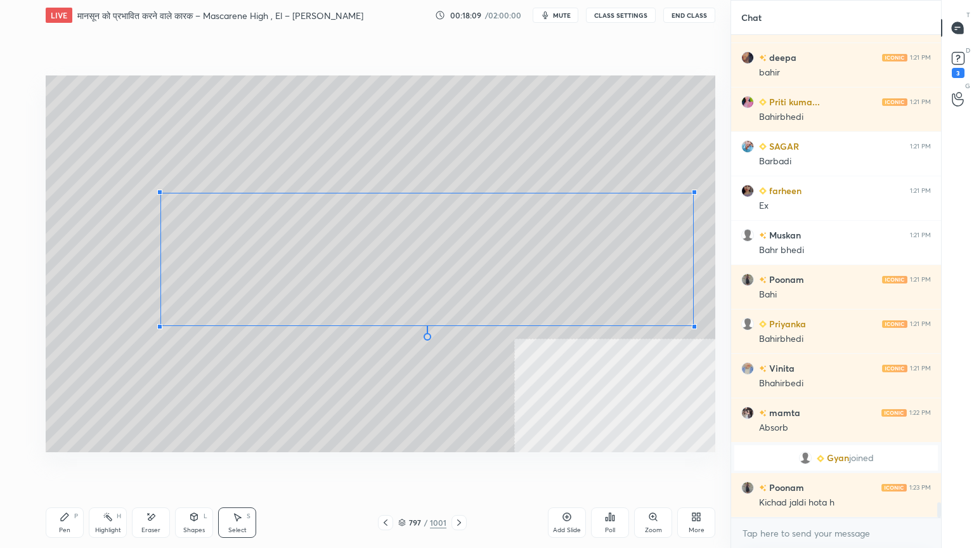
drag, startPoint x: 75, startPoint y: 172, endPoint x: 227, endPoint y: 213, distance: 157.5
click at [160, 193] on div at bounding box center [159, 192] width 5 height 5
drag, startPoint x: 233, startPoint y: 223, endPoint x: 148, endPoint y: 209, distance: 85.5
click at [150, 223] on div "0 ° Undo Copy Duplicate Duplicate to new slide Delete" at bounding box center [380, 263] width 669 height 377
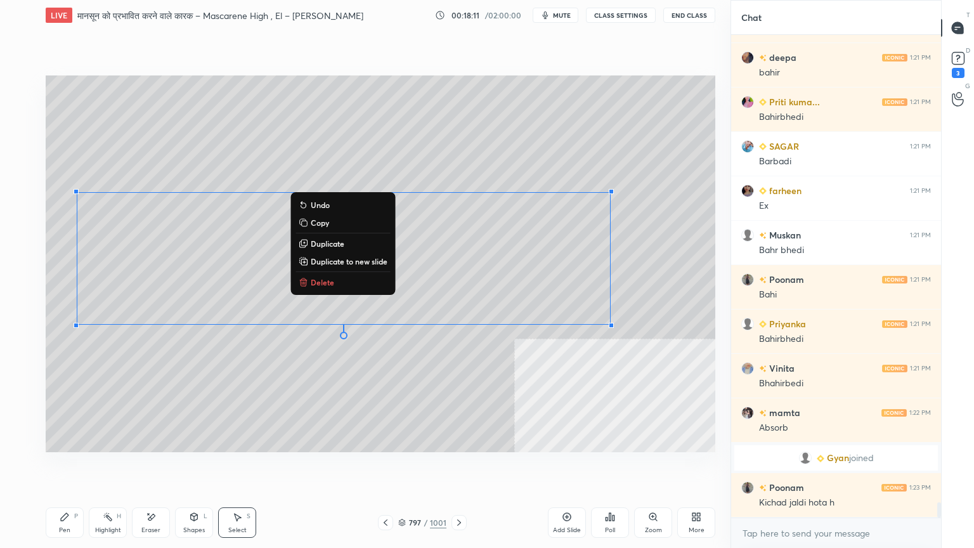
click at [108, 150] on div "0 ° Undo Copy Duplicate Duplicate to new slide Delete" at bounding box center [380, 263] width 669 height 377
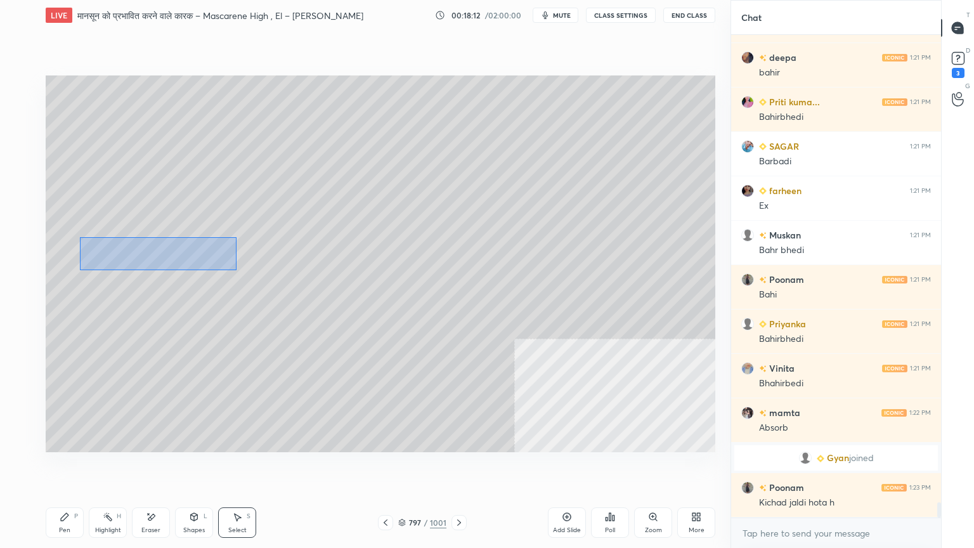
drag, startPoint x: 80, startPoint y: 237, endPoint x: 236, endPoint y: 265, distance: 158.4
click at [238, 267] on div "0 ° Undo Copy Duplicate Duplicate to new slide Delete" at bounding box center [380, 263] width 669 height 377
drag, startPoint x: 186, startPoint y: 254, endPoint x: 105, endPoint y: 243, distance: 81.9
click at [105, 246] on div "0 ° Undo Copy Duplicate Duplicate to new slide Delete" at bounding box center [380, 263] width 669 height 377
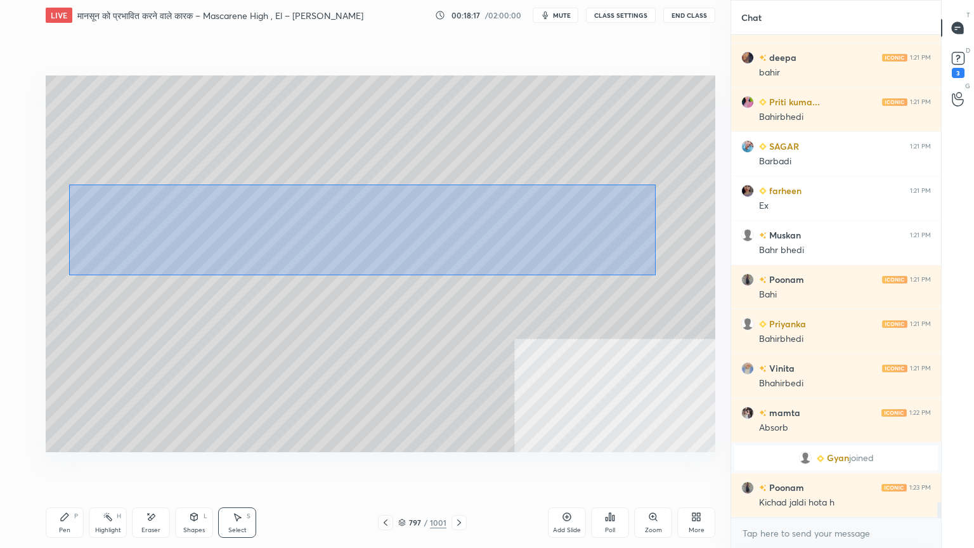
drag, startPoint x: 79, startPoint y: 186, endPoint x: 479, endPoint y: 250, distance: 404.4
click at [649, 274] on div "0 ° Undo Copy Duplicate Duplicate to new slide Delete" at bounding box center [380, 263] width 669 height 377
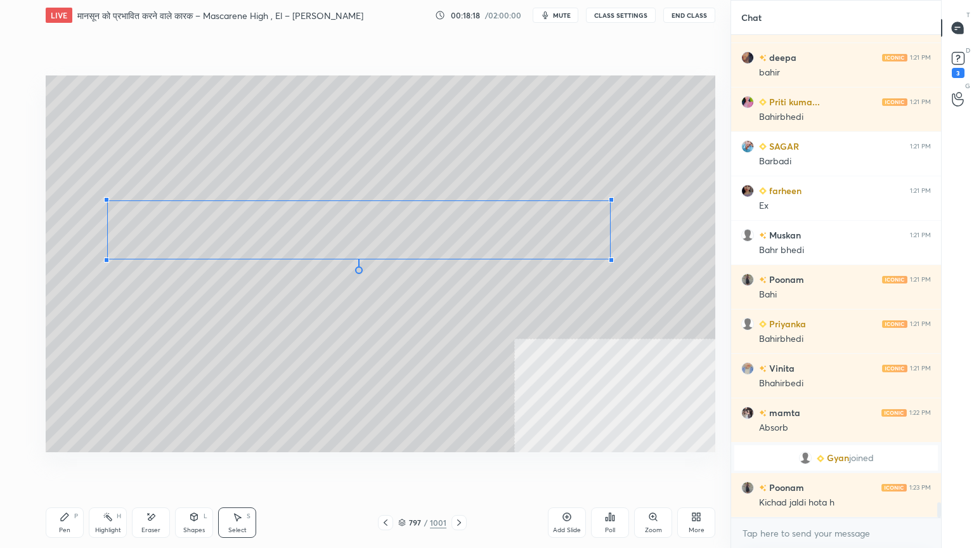
drag, startPoint x: 81, startPoint y: 192, endPoint x: 117, endPoint y: 207, distance: 38.4
click at [109, 202] on div at bounding box center [106, 199] width 5 height 5
drag, startPoint x: 148, startPoint y: 224, endPoint x: 84, endPoint y: 203, distance: 67.0
click at [96, 184] on div "0 ° Undo Copy Duplicate Duplicate to new slide Delete" at bounding box center [380, 263] width 669 height 377
drag, startPoint x: 65, startPoint y: 218, endPoint x: 64, endPoint y: 233, distance: 15.2
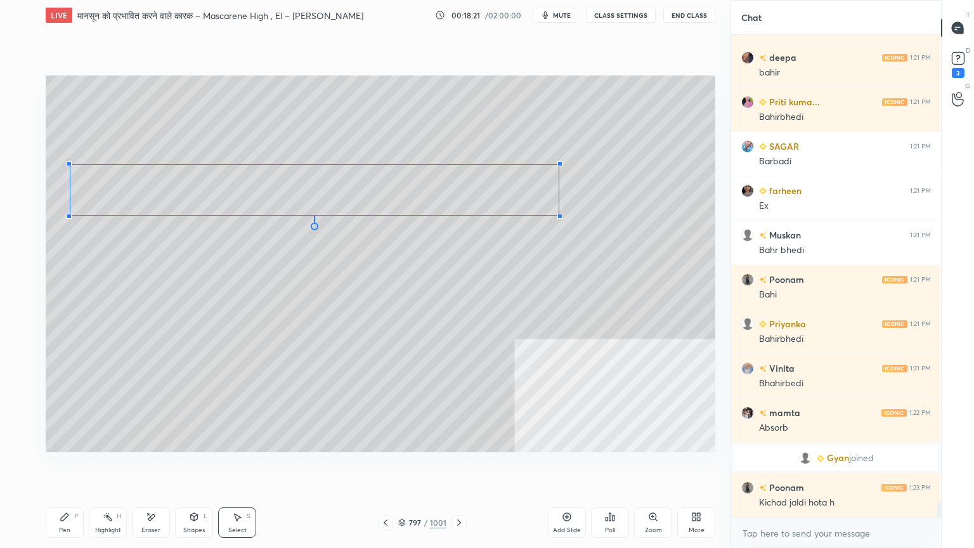
click at [69, 216] on div at bounding box center [69, 216] width 5 height 5
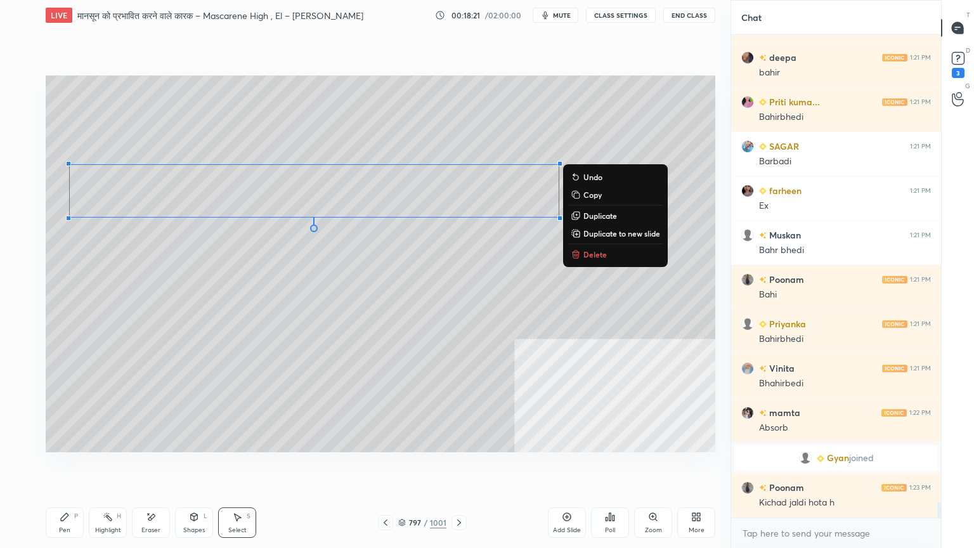
click at [63, 240] on div "0 ° Undo Copy Duplicate Duplicate to new slide Delete" at bounding box center [380, 263] width 669 height 377
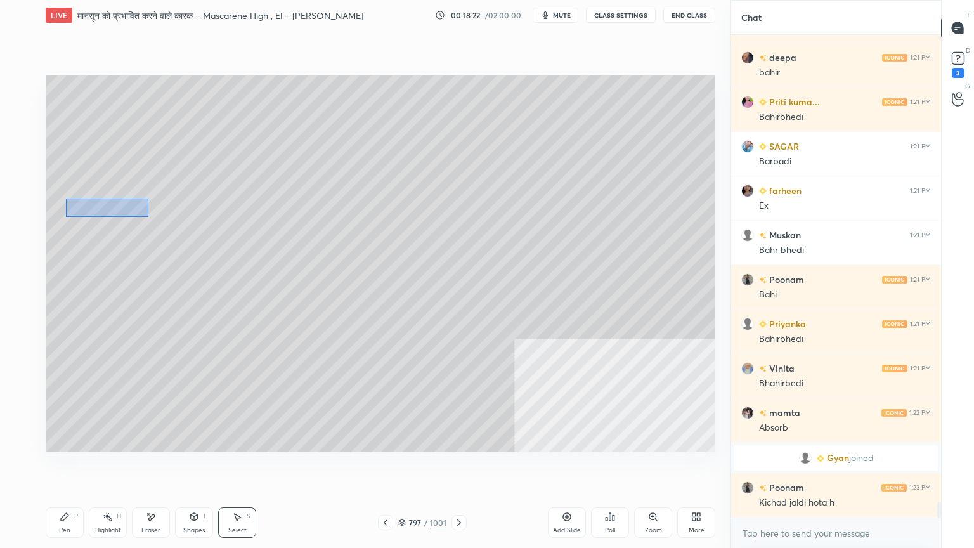
scroll to position [14612, 0]
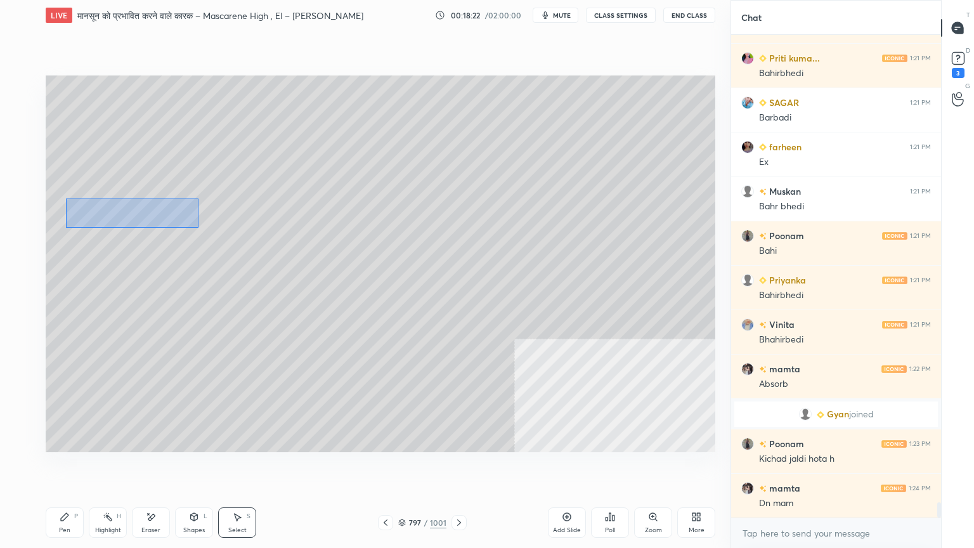
drag, startPoint x: 67, startPoint y: 195, endPoint x: 150, endPoint y: 213, distance: 85.5
click at [195, 226] on div "0 ° Undo Copy Duplicate Duplicate to new slide Delete" at bounding box center [380, 263] width 669 height 377
drag, startPoint x: 125, startPoint y: 208, endPoint x: 633, endPoint y: 174, distance: 509.6
click at [635, 174] on div "0 ° Undo Copy Duplicate Duplicate to new slide Delete" at bounding box center [380, 263] width 669 height 377
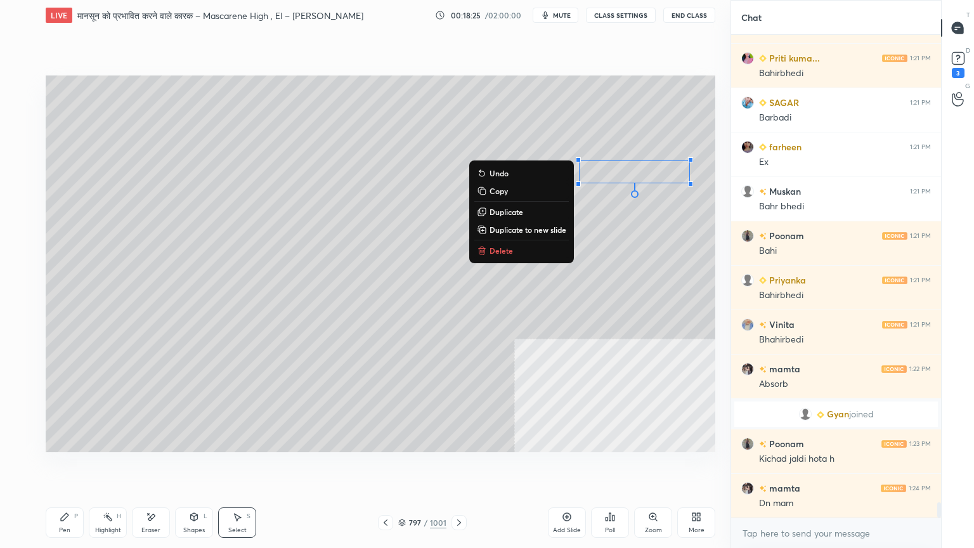
click at [332, 216] on div "0 ° Undo Copy Duplicate Duplicate to new slide Delete" at bounding box center [380, 263] width 669 height 377
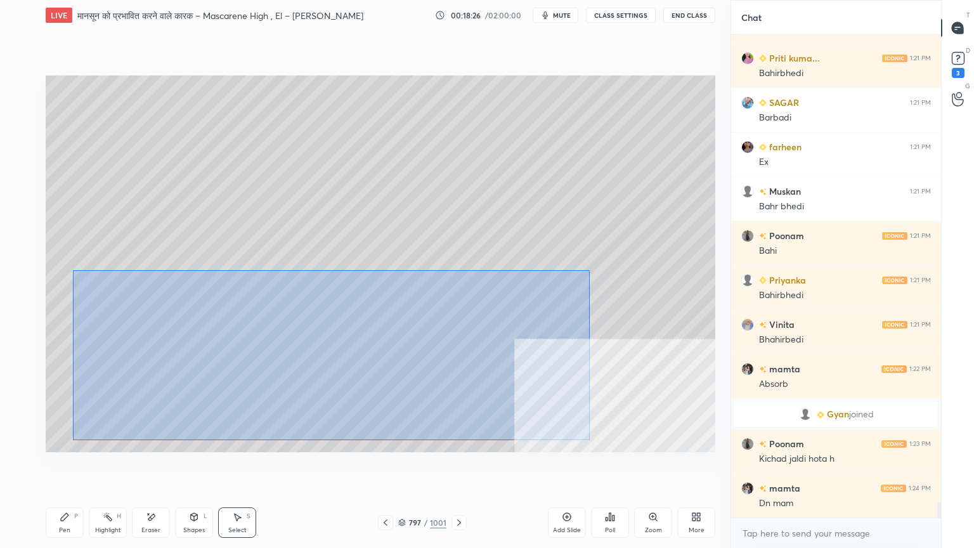
drag, startPoint x: 75, startPoint y: 271, endPoint x: 529, endPoint y: 420, distance: 477.0
click at [583, 437] on div "0 ° Undo Copy Duplicate Duplicate to new slide Delete" at bounding box center [380, 263] width 669 height 377
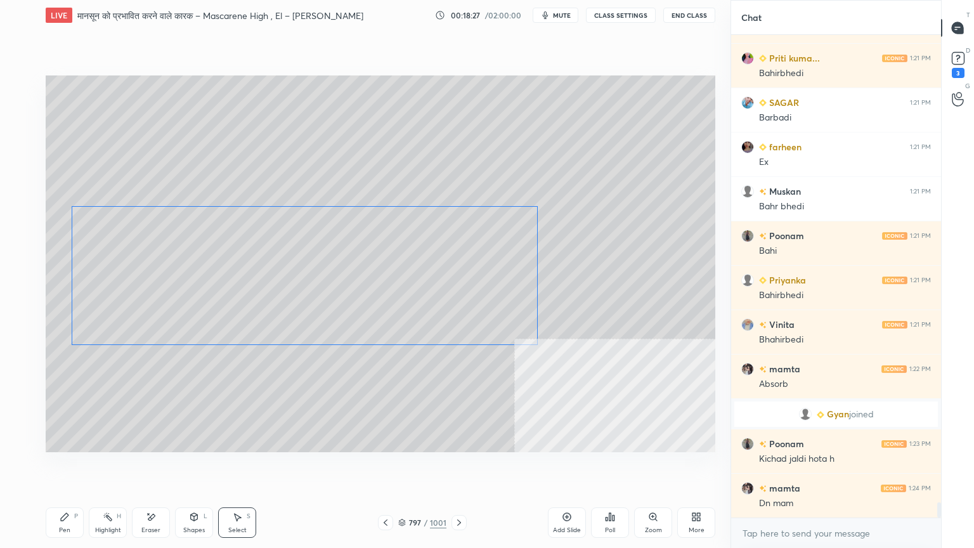
drag, startPoint x: 270, startPoint y: 286, endPoint x: 287, endPoint y: 262, distance: 28.7
click at [291, 260] on div "0 ° Undo Copy Duplicate Duplicate to new slide Delete" at bounding box center [380, 263] width 669 height 377
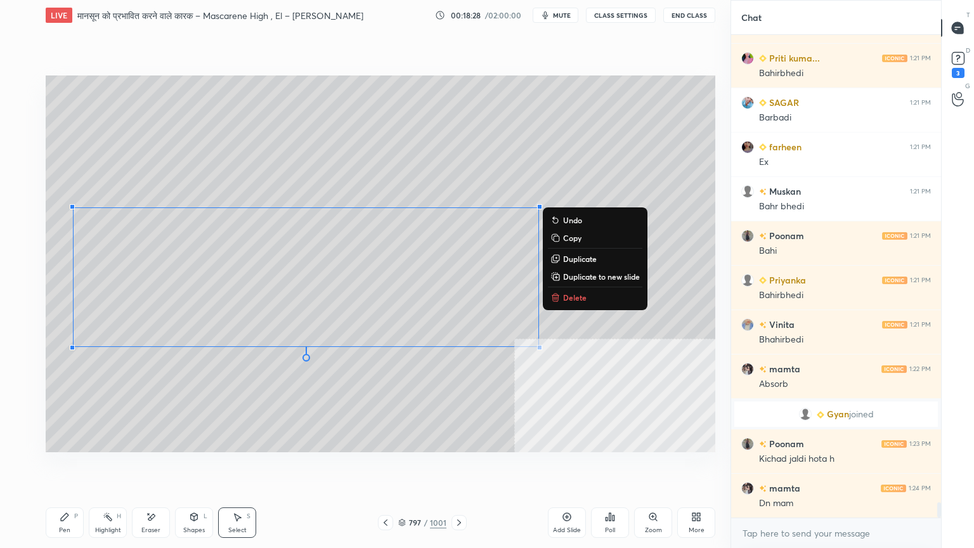
click at [62, 467] on icon at bounding box center [65, 517] width 8 height 8
click at [65, 467] on icon at bounding box center [65, 517] width 10 height 10
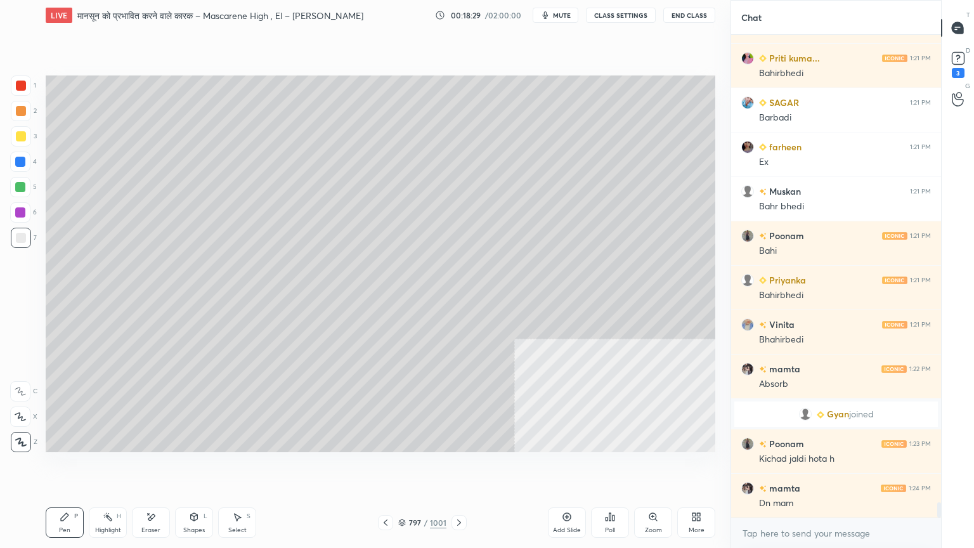
click at [22, 167] on div at bounding box center [20, 162] width 20 height 20
click at [25, 167] on div at bounding box center [20, 162] width 20 height 20
click at [405, 467] on icon at bounding box center [402, 523] width 6 height 2
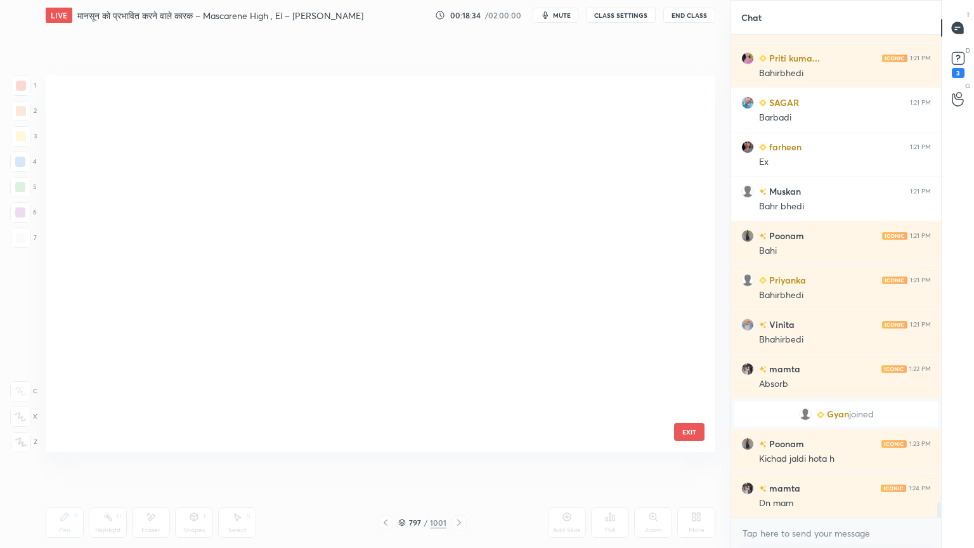
scroll to position [373, 663]
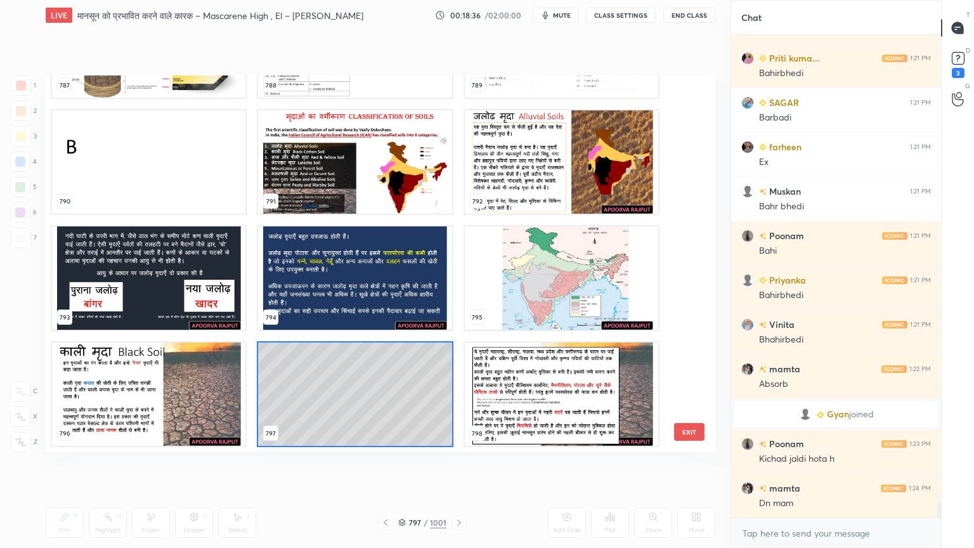
click at [578, 381] on img "grid" at bounding box center [561, 393] width 193 height 103
click at [578, 378] on img "grid" at bounding box center [561, 393] width 193 height 103
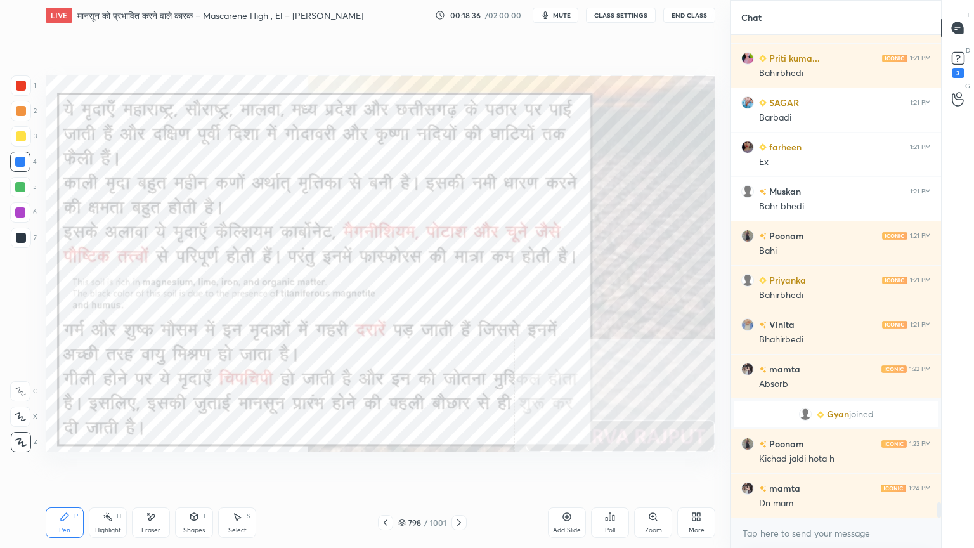
click at [578, 379] on img "grid" at bounding box center [561, 393] width 193 height 103
drag, startPoint x: 237, startPoint y: 522, endPoint x: 259, endPoint y: 503, distance: 29.2
click at [239, 467] on div "Select S" at bounding box center [237, 522] width 38 height 30
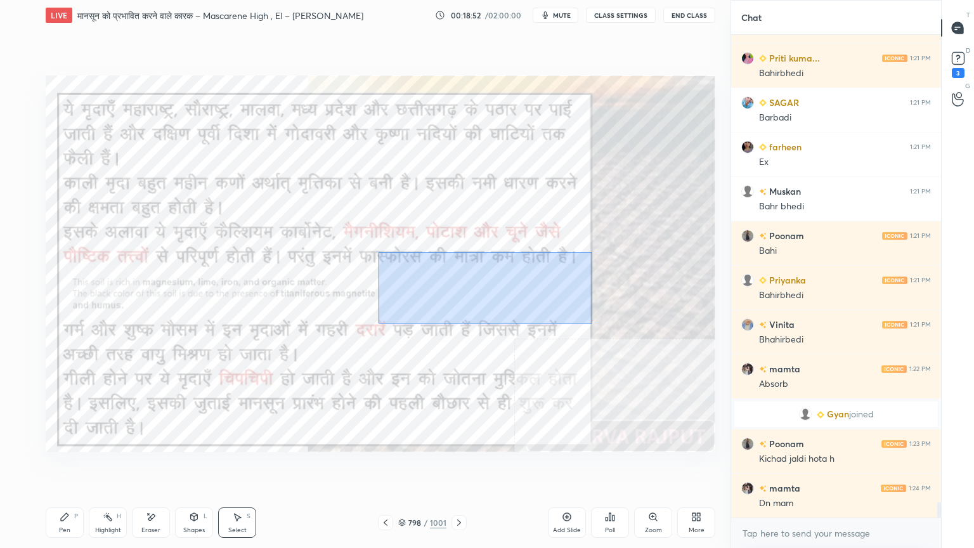
drag, startPoint x: 378, startPoint y: 252, endPoint x: 604, endPoint y: 322, distance: 236.2
click at [605, 324] on div "0 ° Undo Copy Duplicate Duplicate to new slide Delete" at bounding box center [380, 263] width 669 height 377
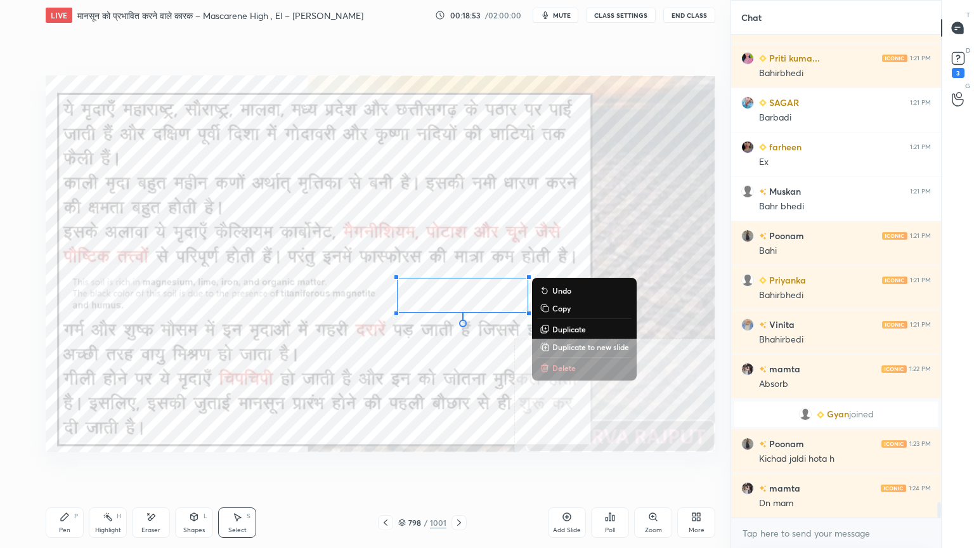
click at [564, 327] on p "Duplicate" at bounding box center [569, 329] width 34 height 10
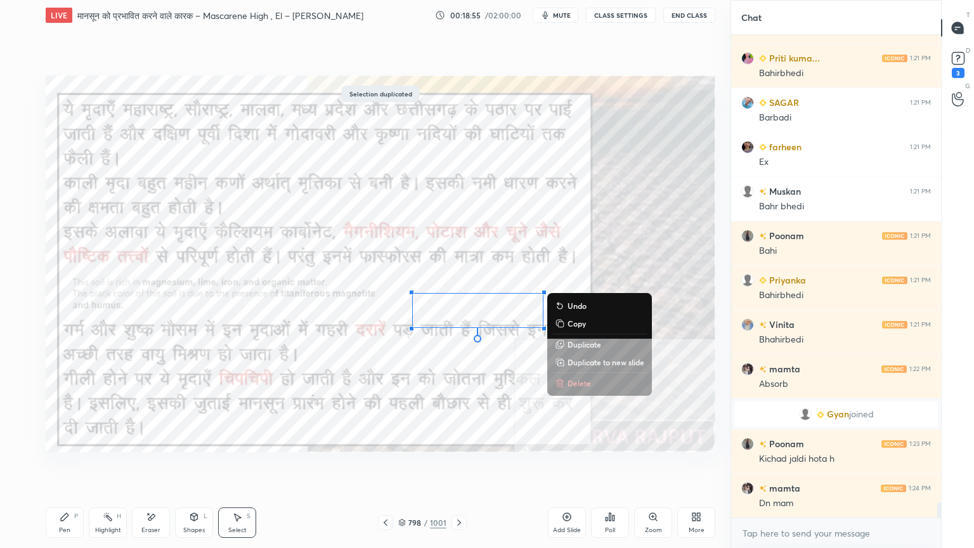
drag, startPoint x: 573, startPoint y: 320, endPoint x: 558, endPoint y: 333, distance: 20.6
click at [557, 336] on div "Undo Copy Duplicate Duplicate to new slide Delete" at bounding box center [599, 344] width 105 height 103
click at [160, 467] on div "Eraser" at bounding box center [151, 522] width 38 height 30
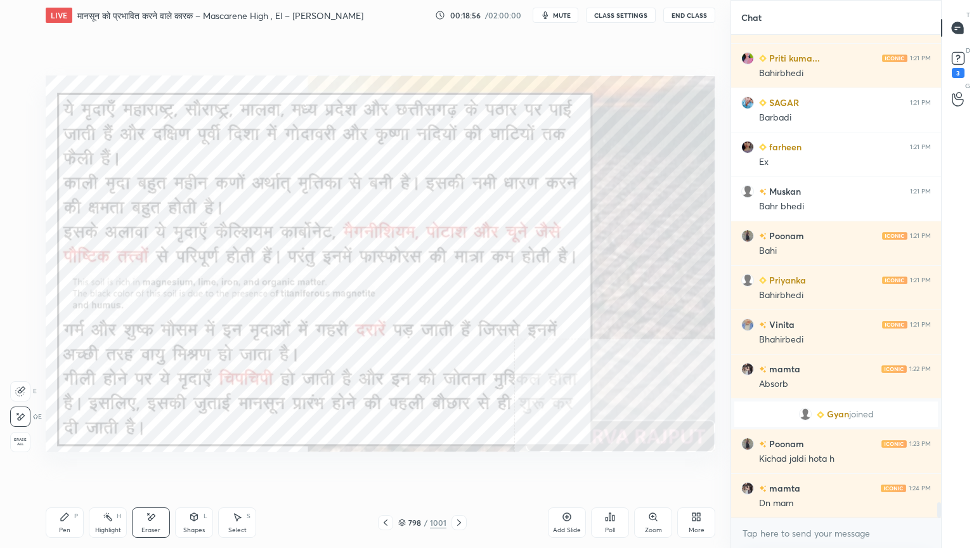
drag, startPoint x: 15, startPoint y: 436, endPoint x: 221, endPoint y: 456, distance: 206.4
click at [20, 436] on div "Erase all" at bounding box center [20, 442] width 20 height 20
click at [387, 467] on div at bounding box center [385, 522] width 15 height 15
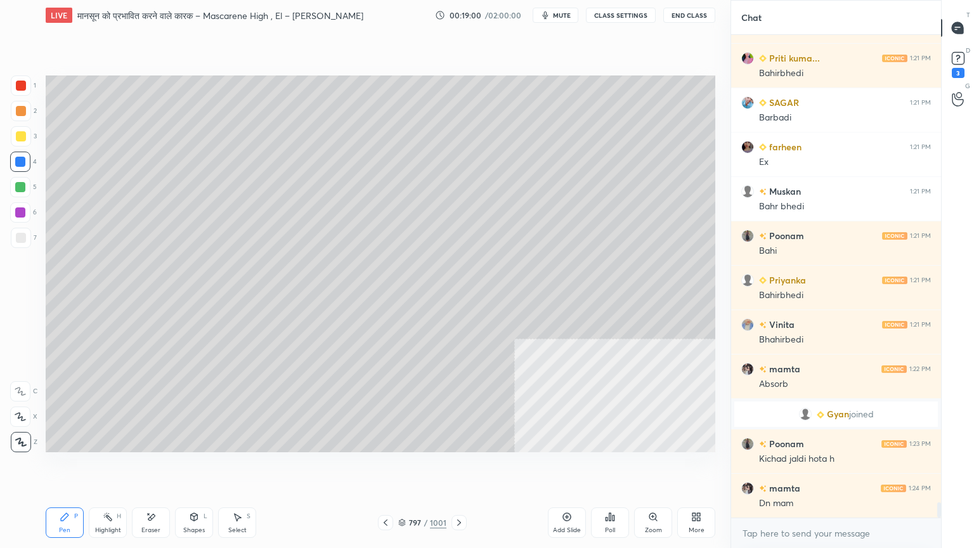
click at [457, 467] on icon at bounding box center [459, 522] width 10 height 10
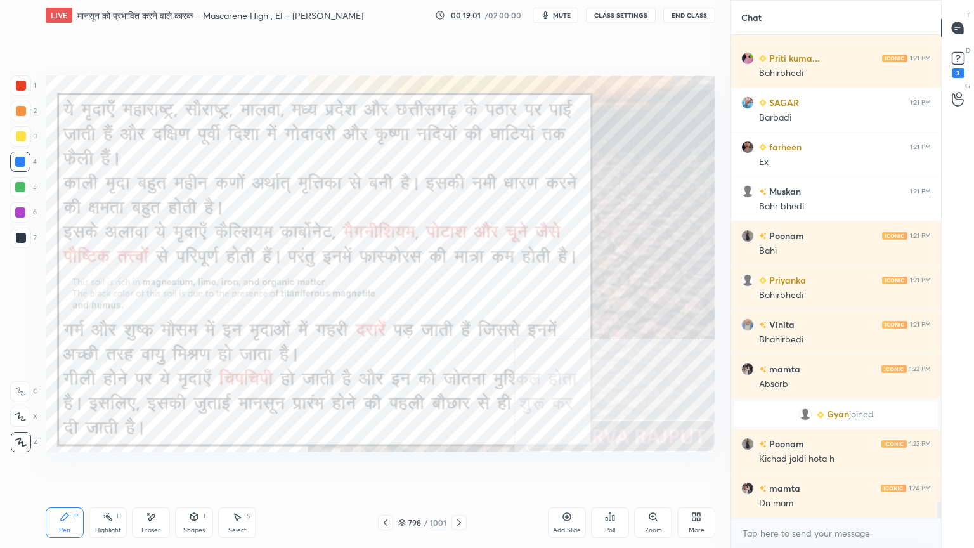
click at [390, 467] on icon at bounding box center [385, 522] width 10 height 10
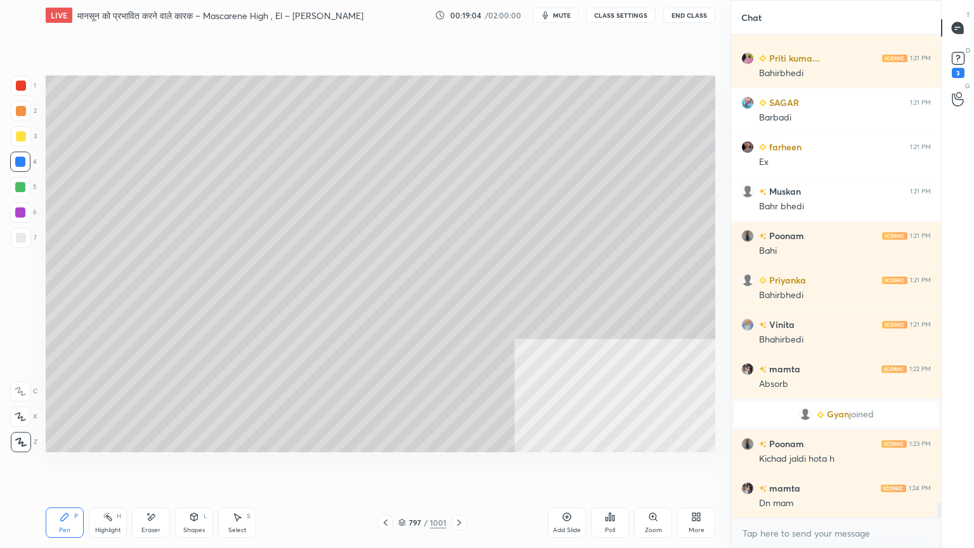
click at [459, 467] on icon at bounding box center [459, 522] width 10 height 10
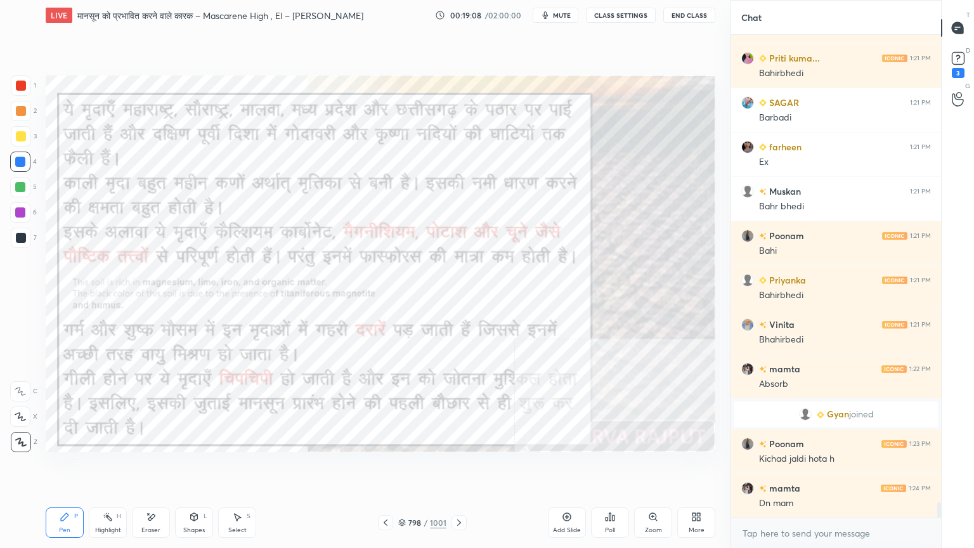
click at [155, 467] on div "Eraser" at bounding box center [151, 522] width 38 height 30
drag, startPoint x: 20, startPoint y: 438, endPoint x: 42, endPoint y: 418, distance: 30.1
click at [23, 434] on div "Erase all" at bounding box center [20, 442] width 20 height 20
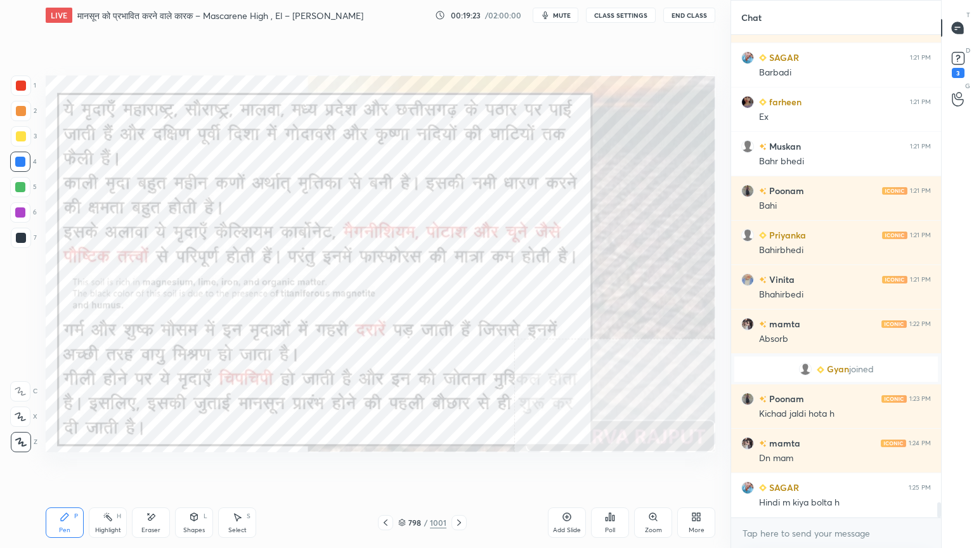
click at [240, 467] on div "Select S" at bounding box center [237, 522] width 38 height 30
drag, startPoint x: 392, startPoint y: 247, endPoint x: 617, endPoint y: 335, distance: 241.5
click at [617, 335] on div "0 ° Undo Copy Duplicate Duplicate to new slide Delete" at bounding box center [380, 263] width 669 height 377
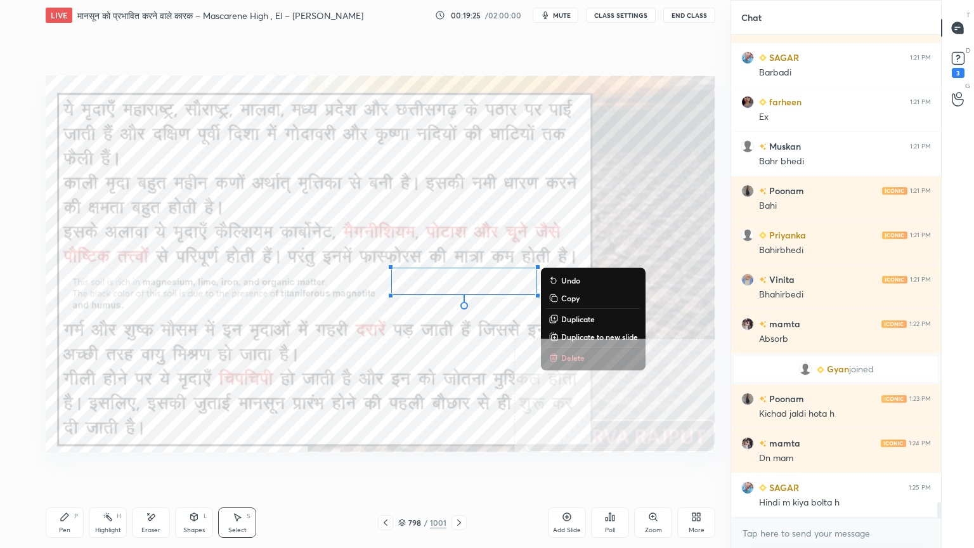
click at [566, 299] on p "Copy" at bounding box center [570, 298] width 18 height 10
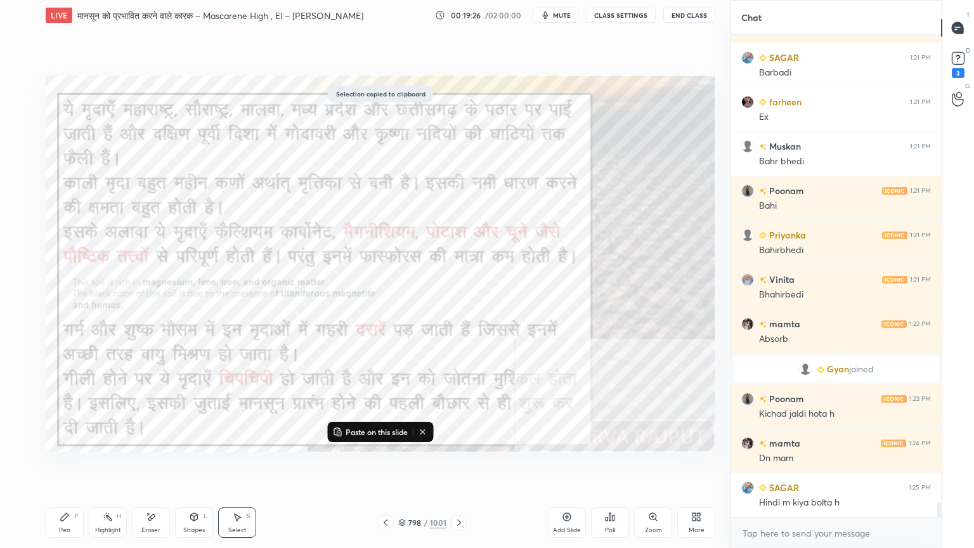
click at [389, 467] on icon at bounding box center [385, 522] width 10 height 10
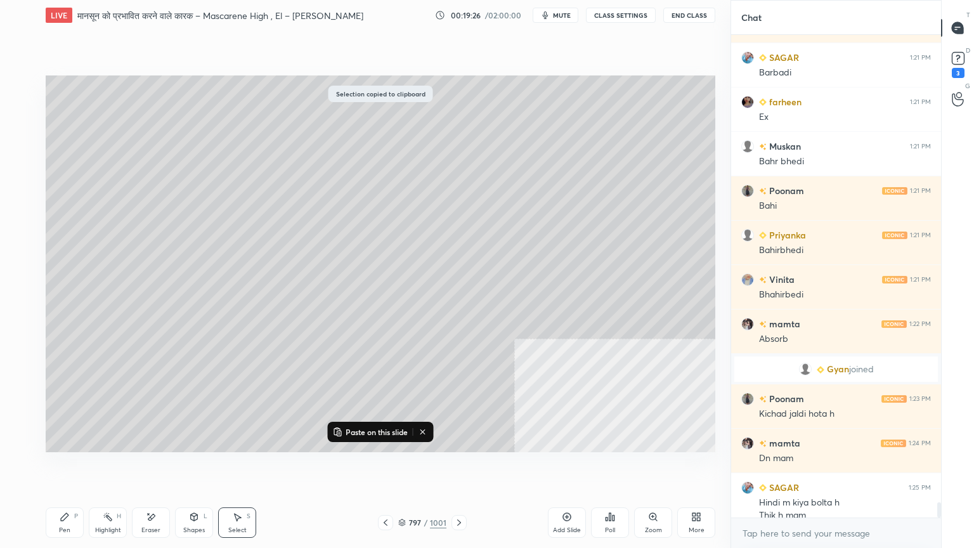
scroll to position [14670, 0]
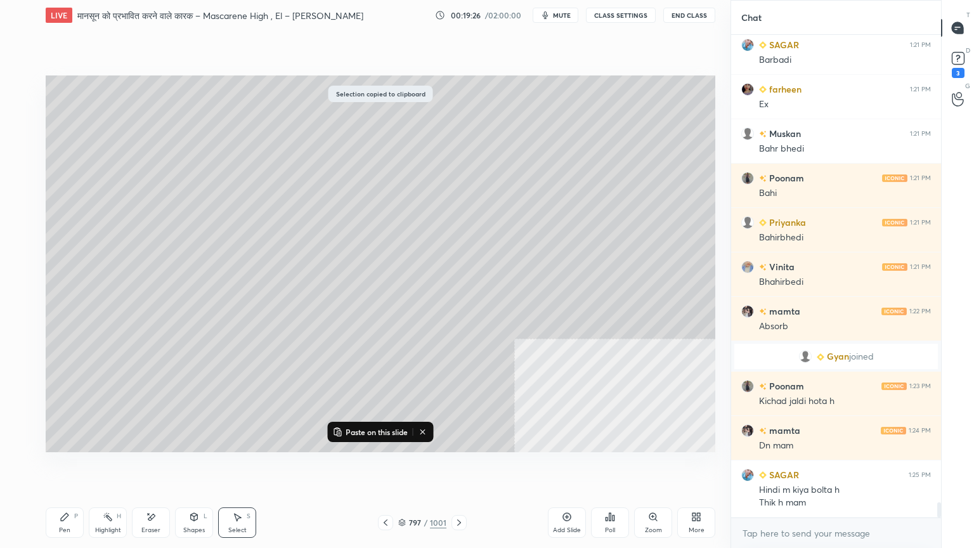
drag, startPoint x: 394, startPoint y: 432, endPoint x: 400, endPoint y: 433, distance: 6.4
click at [394, 434] on p "Paste on this slide" at bounding box center [377, 432] width 62 height 10
drag, startPoint x: 453, startPoint y: 285, endPoint x: 122, endPoint y: 423, distance: 358.4
click at [137, 393] on div "0 ° Undo Copy Paste here Duplicate Duplicate to new slide Delete" at bounding box center [380, 263] width 669 height 377
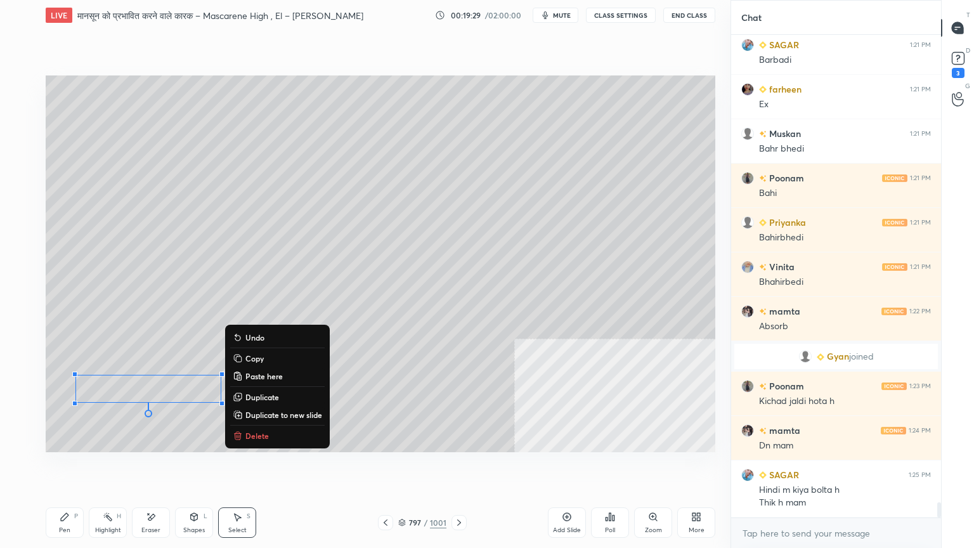
click at [64, 467] on div "Pen" at bounding box center [64, 530] width 11 height 6
click at [68, 467] on div "Pen P" at bounding box center [65, 522] width 38 height 30
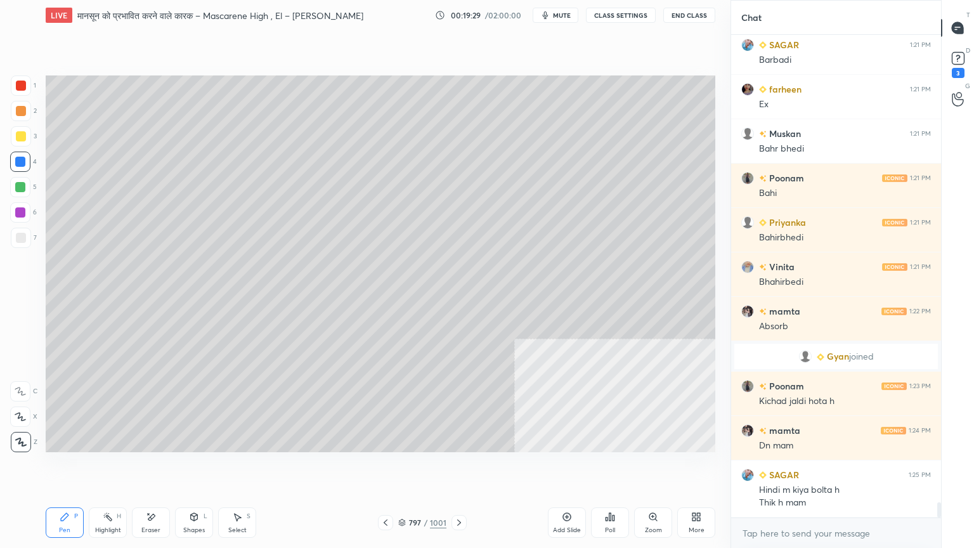
click at [23, 243] on div at bounding box center [21, 238] width 20 height 20
click at [23, 242] on div at bounding box center [21, 238] width 20 height 20
click at [466, 467] on div at bounding box center [458, 522] width 15 height 15
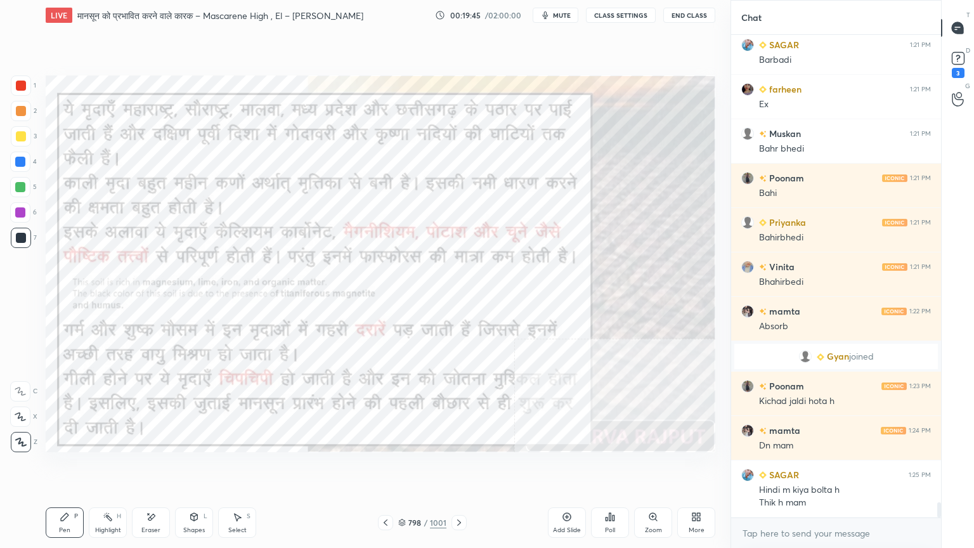
scroll to position [14723, 0]
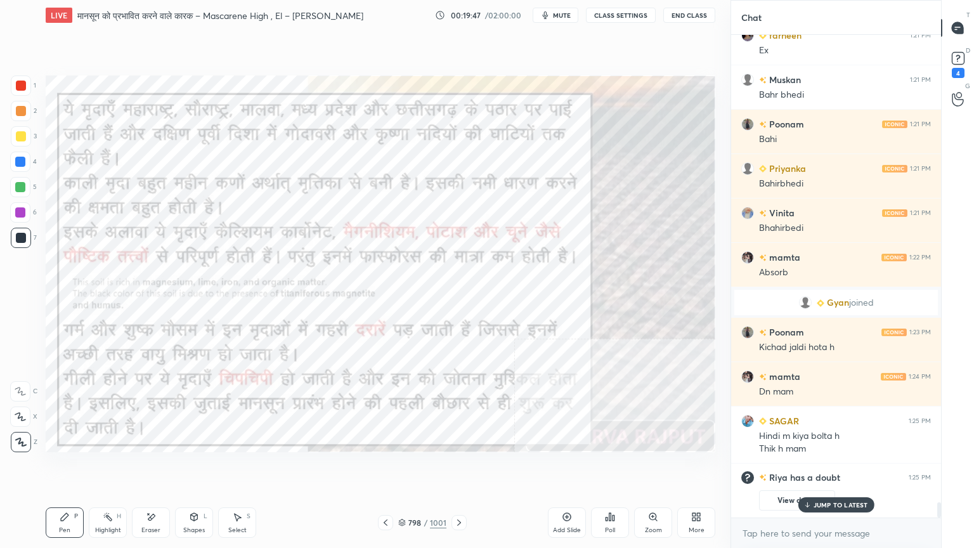
click at [459, 467] on icon at bounding box center [459, 522] width 10 height 10
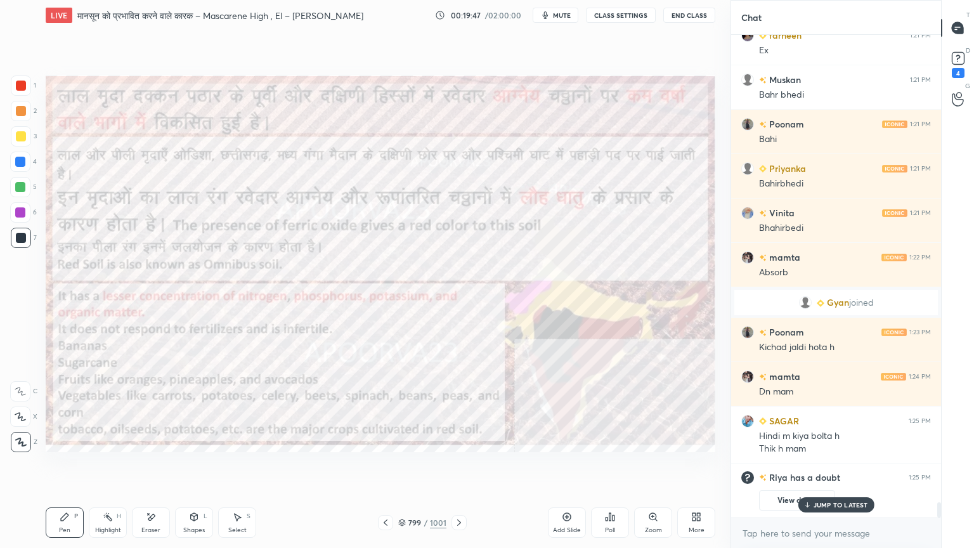
scroll to position [14495, 0]
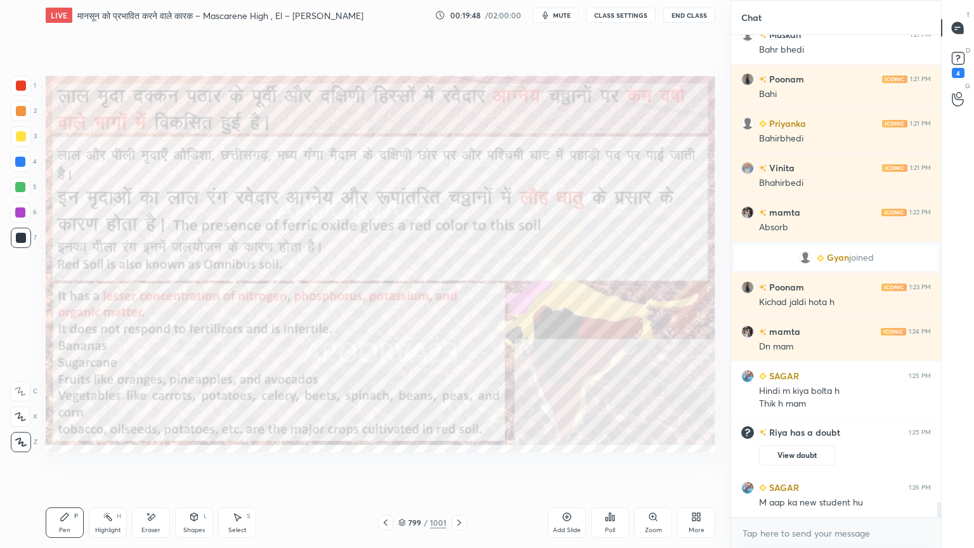
click at [381, 467] on icon at bounding box center [385, 522] width 10 height 10
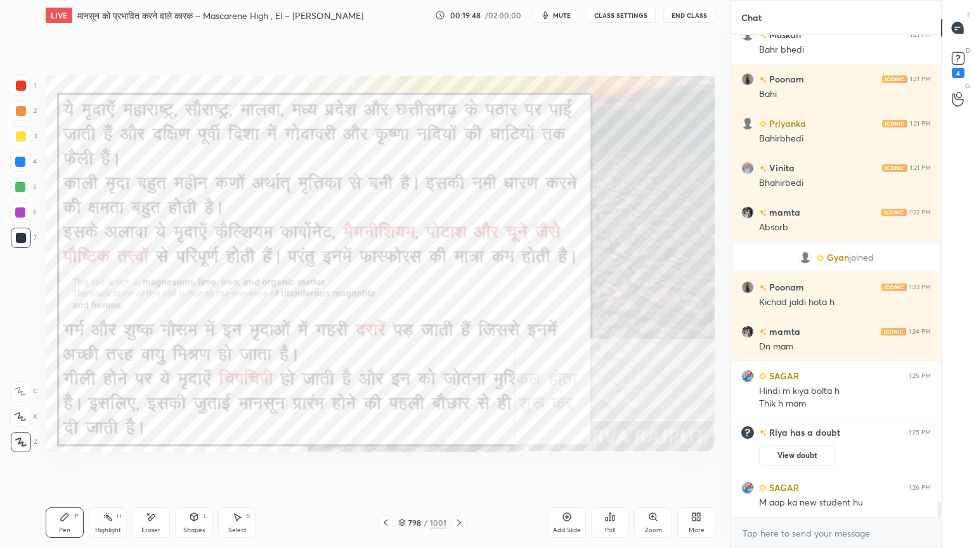
click at [384, 467] on icon at bounding box center [385, 522] width 10 height 10
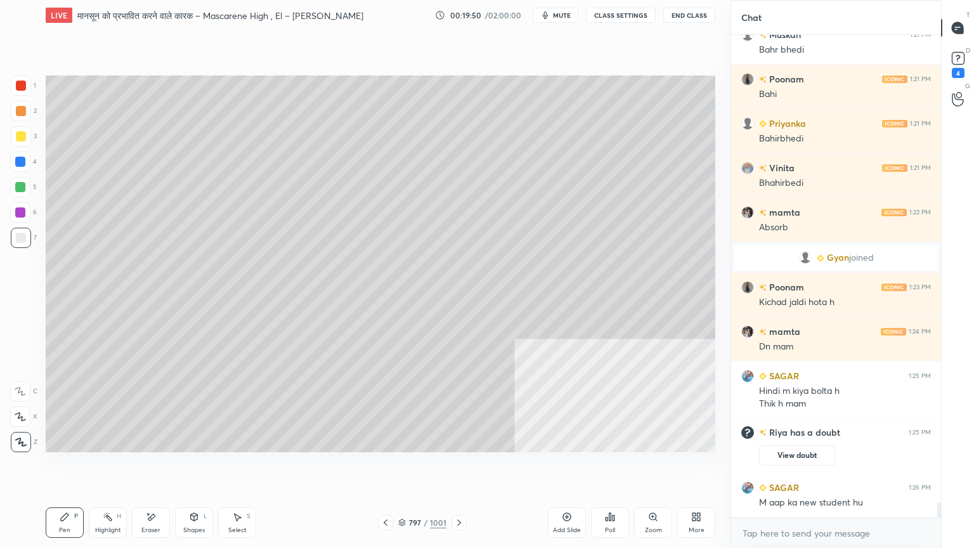
scroll to position [14550, 0]
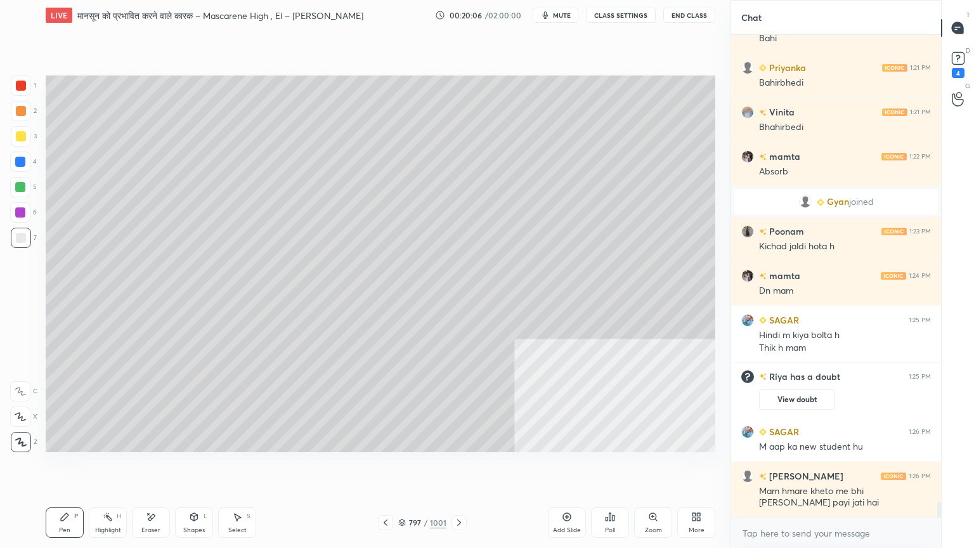
click at [699, 467] on icon at bounding box center [698, 518] width 3 height 3
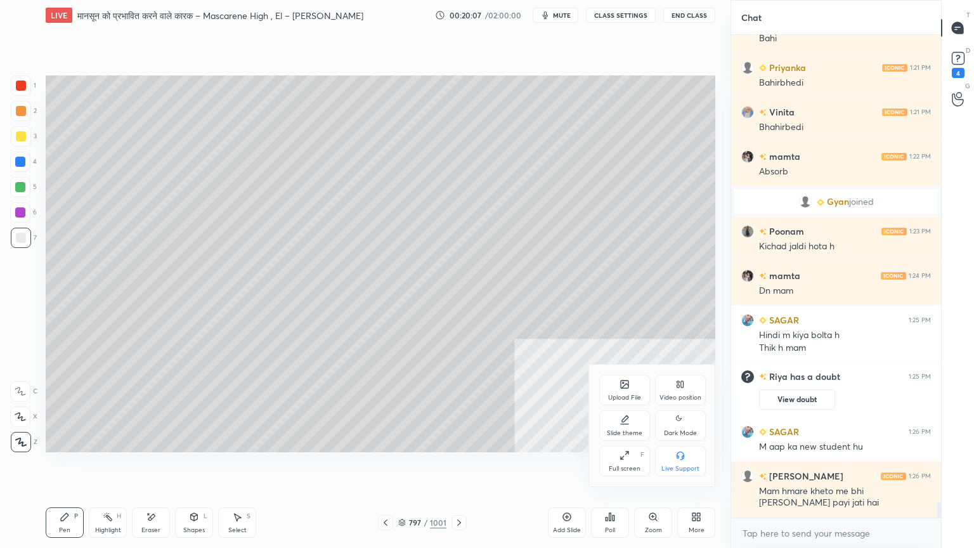
click at [674, 392] on div "Video position" at bounding box center [680, 390] width 51 height 30
click at [601, 462] on div "Bottom left" at bounding box center [624, 461] width 51 height 30
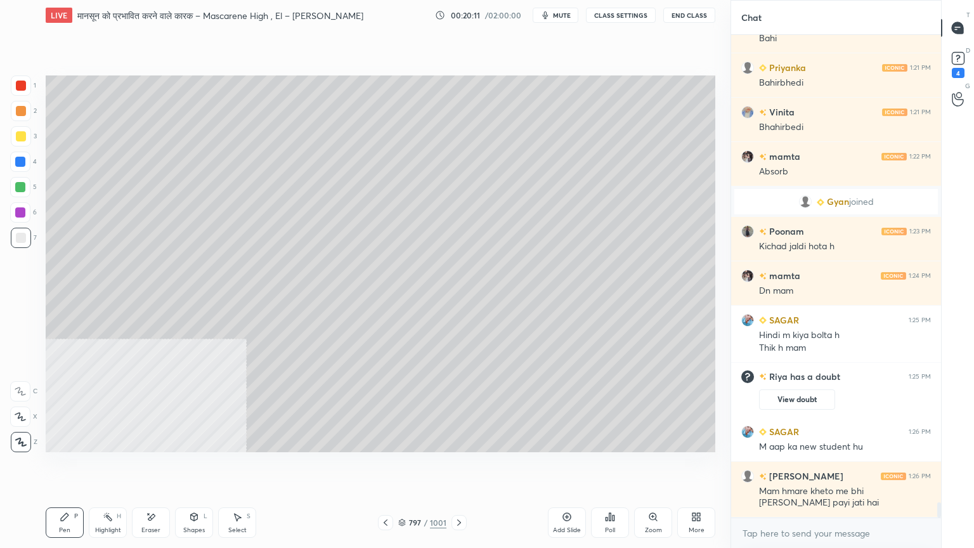
click at [695, 467] on div "More" at bounding box center [696, 522] width 38 height 30
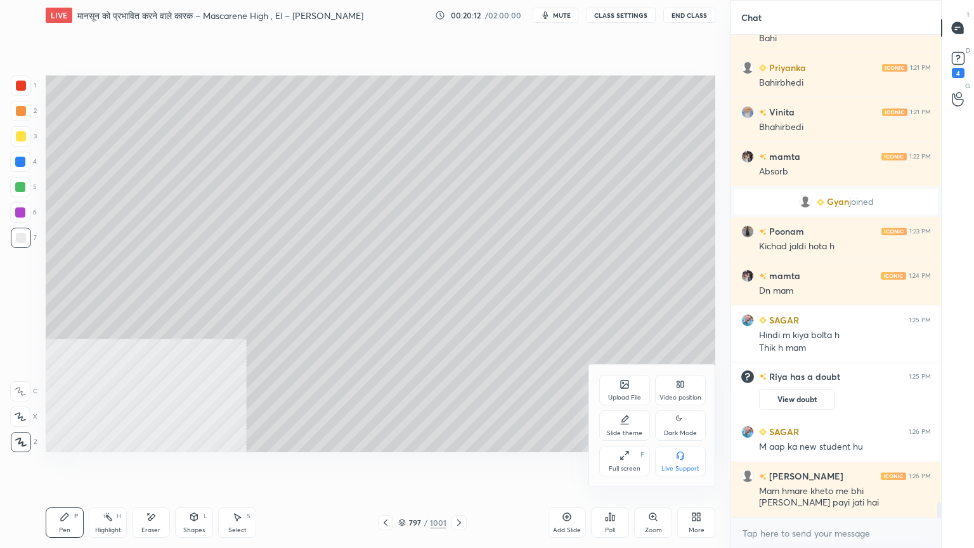
click at [684, 392] on div "Video position" at bounding box center [680, 390] width 51 height 30
click at [690, 456] on div "Bottom right" at bounding box center [680, 461] width 51 height 30
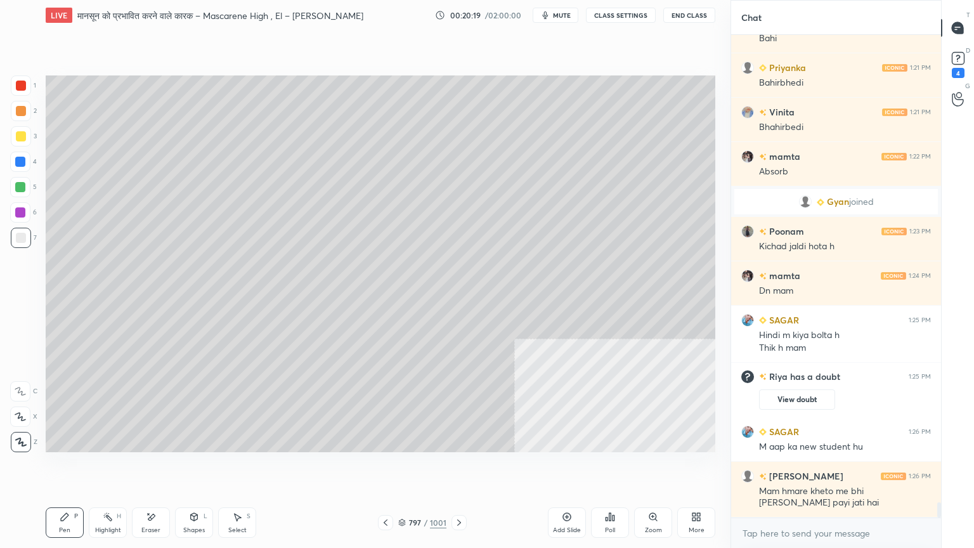
click at [238, 467] on icon at bounding box center [237, 517] width 10 height 10
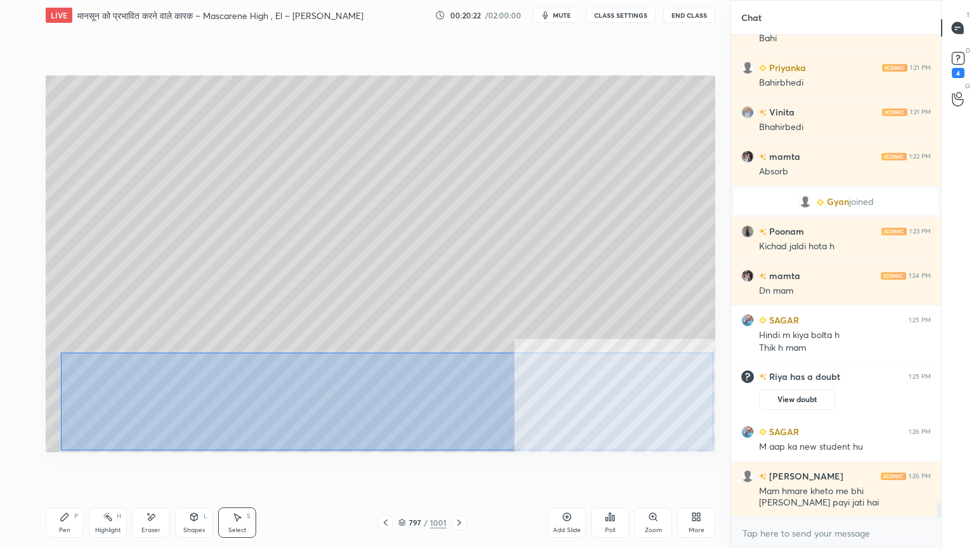
drag, startPoint x: 61, startPoint y: 352, endPoint x: 702, endPoint y: 449, distance: 648.9
click at [708, 451] on div "0 ° Undo Copy Paste here Duplicate Duplicate to new slide Delete" at bounding box center [380, 263] width 669 height 377
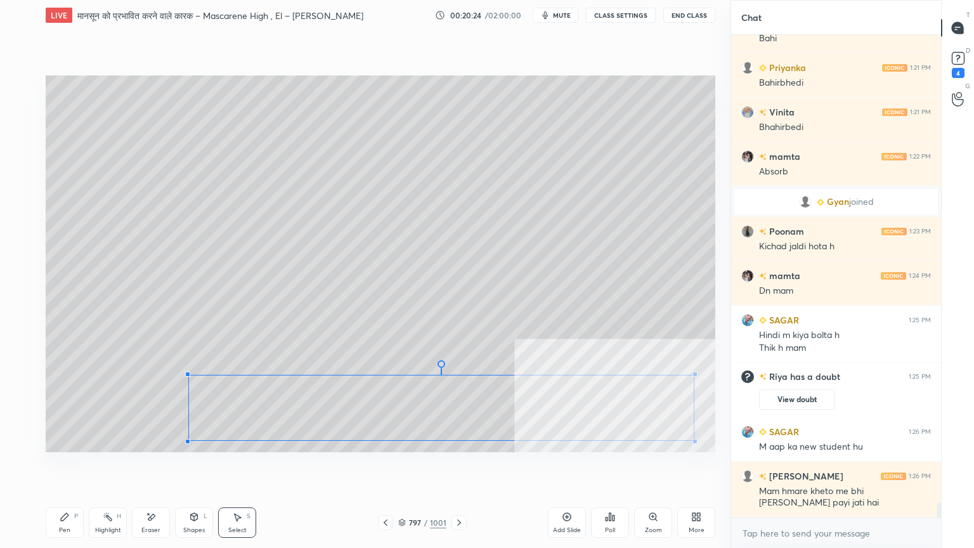
drag, startPoint x: 99, startPoint y: 363, endPoint x: 188, endPoint y: 375, distance: 90.3
click at [188, 375] on div at bounding box center [187, 374] width 5 height 5
drag, startPoint x: 264, startPoint y: 402, endPoint x: 175, endPoint y: 385, distance: 90.3
click at [175, 388] on div "0 ° Undo Copy Paste here Duplicate Duplicate to new slide Delete" at bounding box center [380, 263] width 669 height 377
drag, startPoint x: 68, startPoint y: 281, endPoint x: 68, endPoint y: 274, distance: 7.6
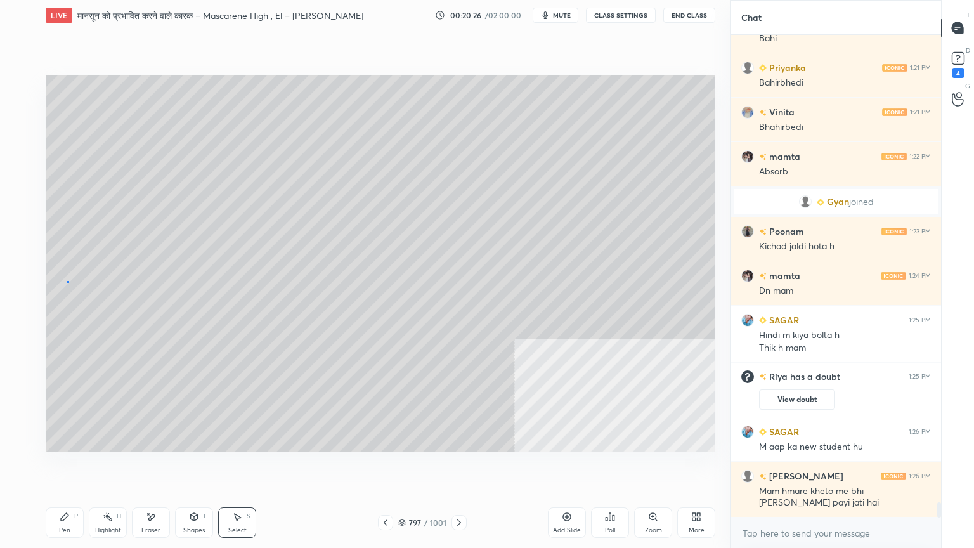
click at [68, 281] on div "0 ° Undo Copy Paste here Duplicate Duplicate to new slide Delete" at bounding box center [380, 263] width 669 height 377
drag, startPoint x: 70, startPoint y: 203, endPoint x: 139, endPoint y: 243, distance: 80.7
click at [141, 245] on div "0 ° Undo Copy Paste here Duplicate Duplicate to new slide Delete" at bounding box center [380, 263] width 669 height 377
drag, startPoint x: 72, startPoint y: 205, endPoint x: 104, endPoint y: 221, distance: 35.7
click at [88, 219] on div at bounding box center [86, 217] width 5 height 5
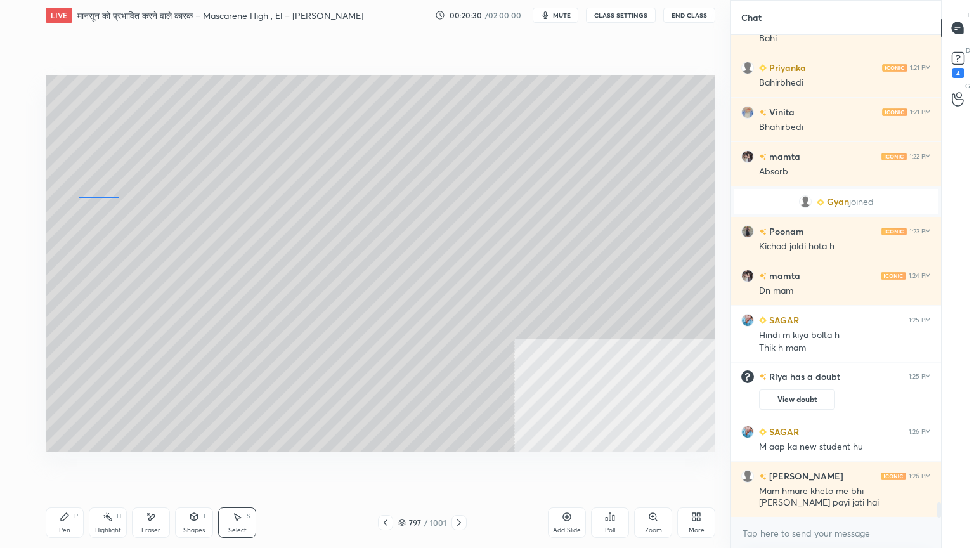
drag, startPoint x: 108, startPoint y: 227, endPoint x: 84, endPoint y: 231, distance: 25.0
click at [99, 206] on div "0 ° Undo Copy Paste here Duplicate Duplicate to new slide Delete" at bounding box center [380, 263] width 669 height 377
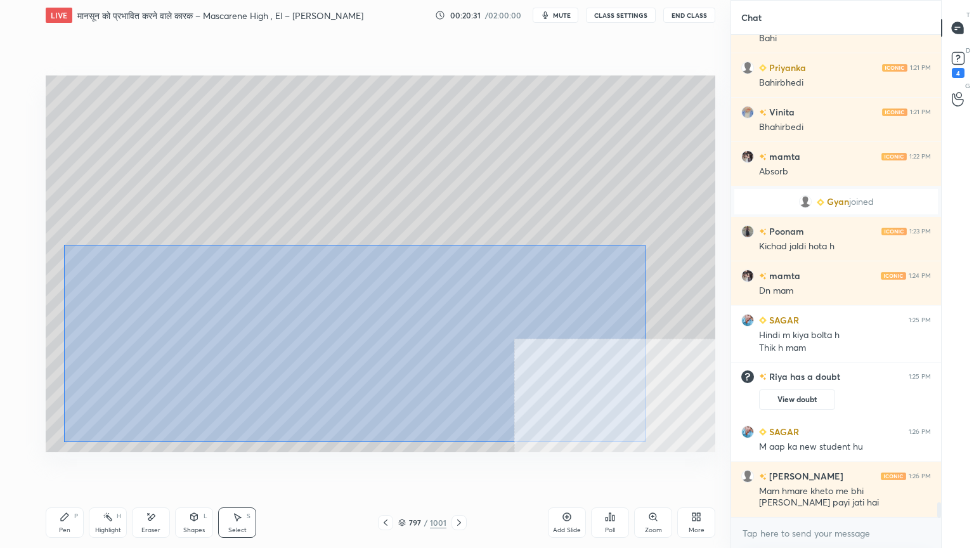
drag, startPoint x: 65, startPoint y: 245, endPoint x: 631, endPoint y: 428, distance: 595.5
click at [654, 446] on div "0 ° Undo Copy Paste here Duplicate Duplicate to new slide Delete" at bounding box center [380, 263] width 669 height 377
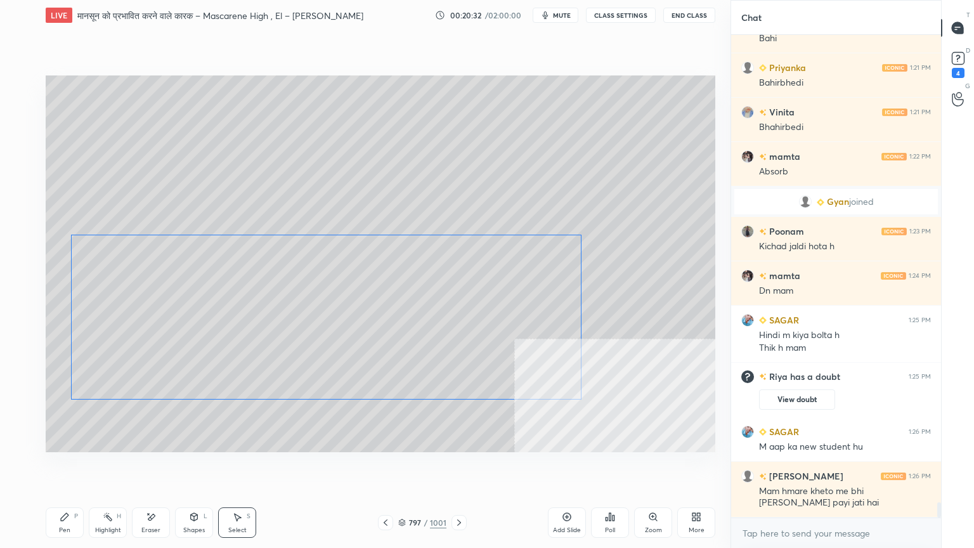
drag, startPoint x: 492, startPoint y: 342, endPoint x: 486, endPoint y: 315, distance: 27.9
click at [486, 319] on div "0 ° Undo Copy Paste here Duplicate Duplicate to new slide Delete" at bounding box center [380, 263] width 669 height 377
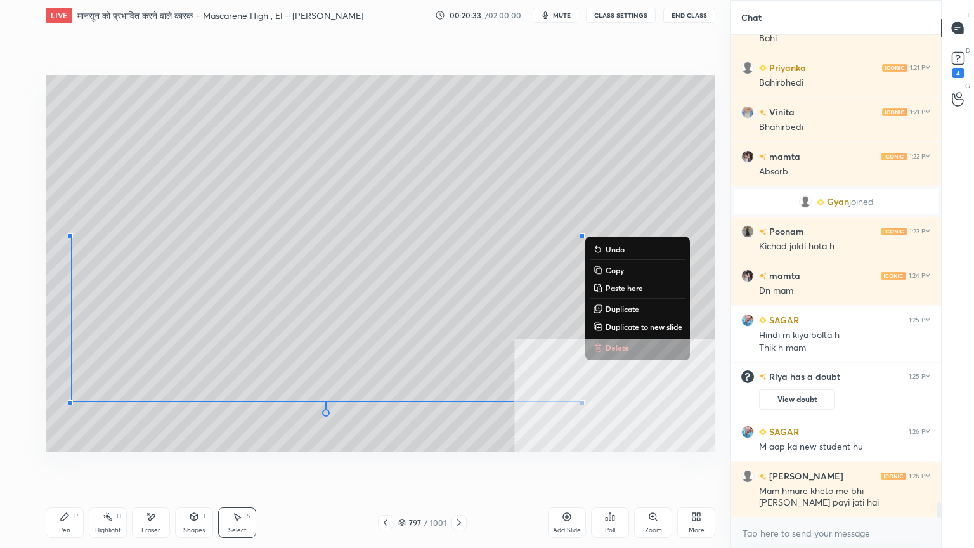
click at [165, 122] on div "0 ° Undo Copy Paste here Duplicate Duplicate to new slide Delete" at bounding box center [380, 263] width 669 height 377
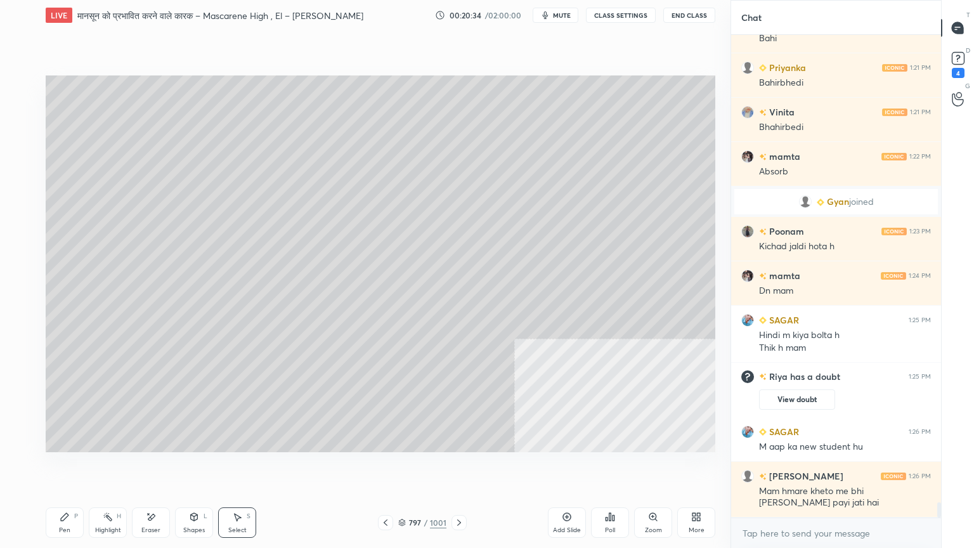
scroll to position [14581, 0]
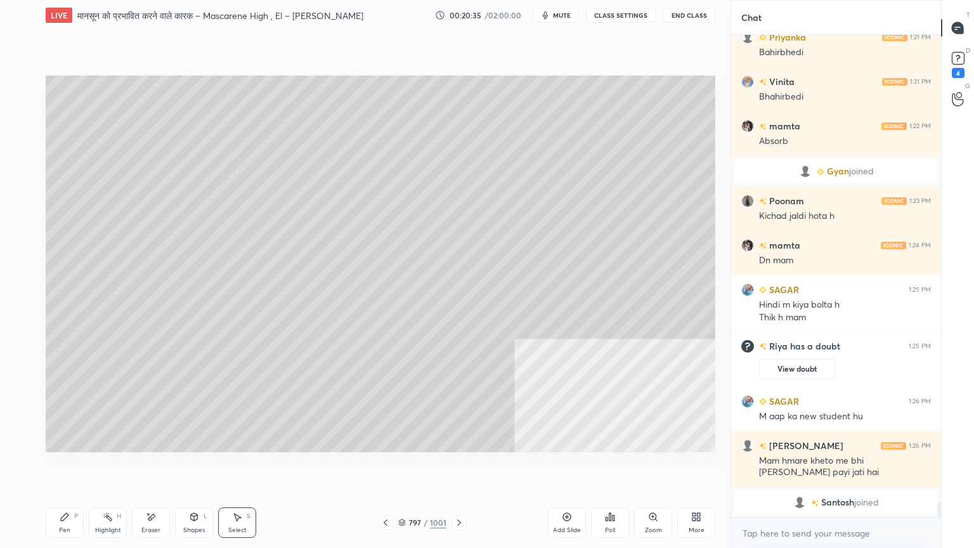
drag, startPoint x: 75, startPoint y: 512, endPoint x: 84, endPoint y: 512, distance: 8.2
click at [79, 467] on div "Pen P" at bounding box center [65, 522] width 38 height 30
click at [84, 467] on div "Pen P Highlight H Eraser Shapes L Select S" at bounding box center [171, 522] width 251 height 30
click at [22, 170] on div at bounding box center [20, 162] width 20 height 20
click at [21, 167] on div at bounding box center [20, 162] width 20 height 20
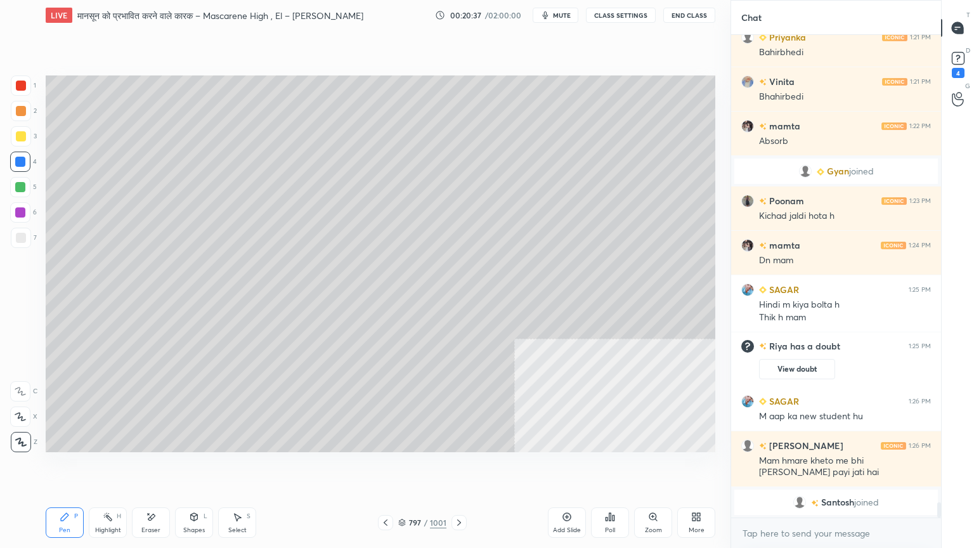
click at [411, 467] on div "797" at bounding box center [414, 523] width 13 height 8
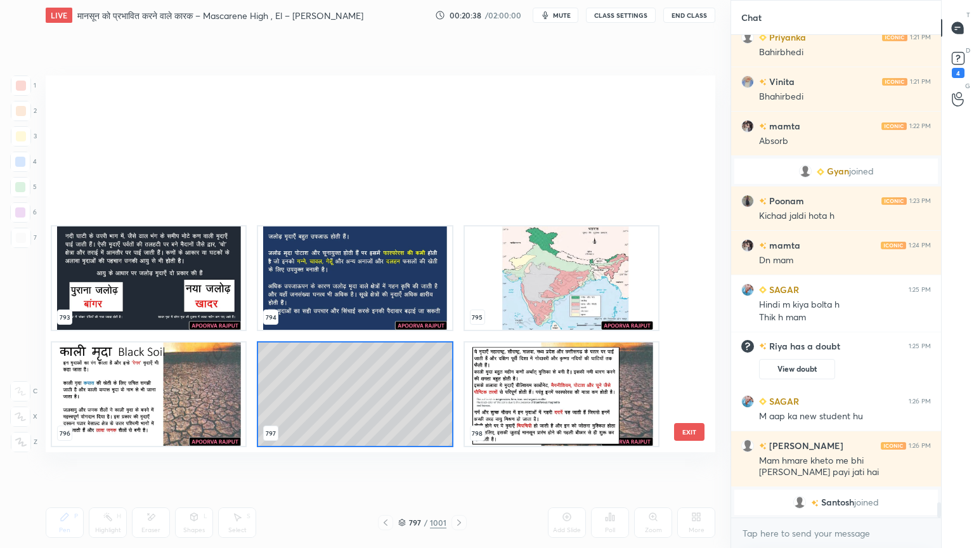
scroll to position [30634, 0]
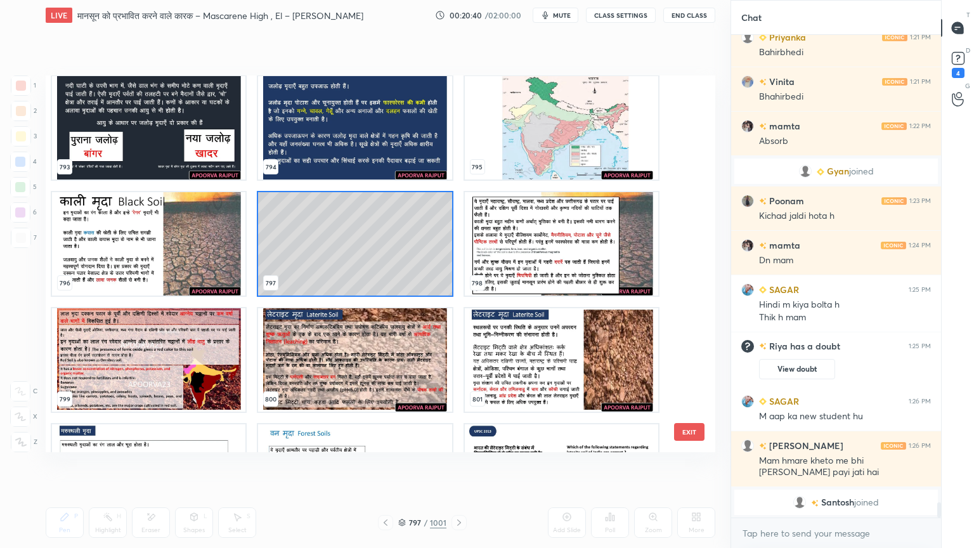
click at [494, 241] on img "grid" at bounding box center [561, 243] width 193 height 103
click at [495, 241] on img "grid" at bounding box center [561, 243] width 193 height 103
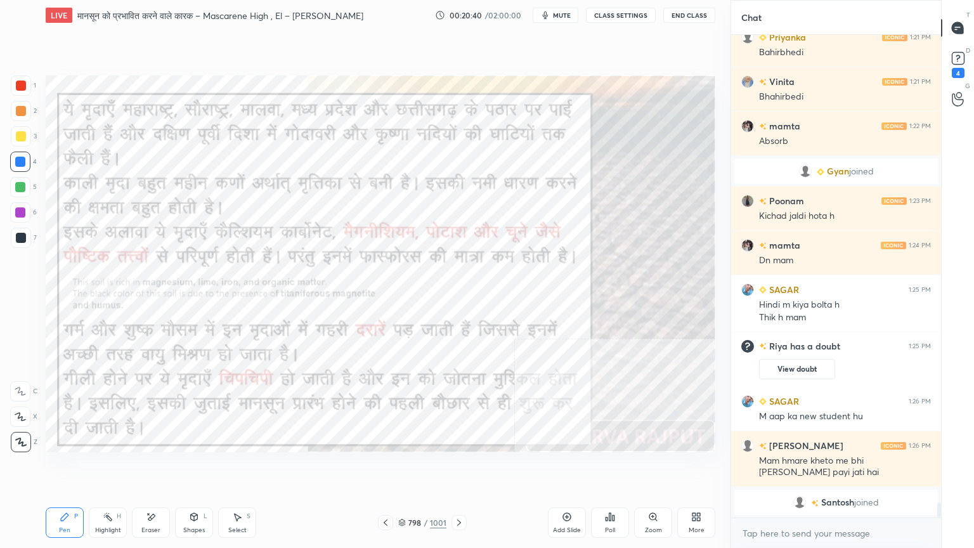
click at [496, 241] on img "grid" at bounding box center [561, 243] width 193 height 103
click at [10, 158] on div at bounding box center [20, 162] width 20 height 20
click at [17, 157] on div at bounding box center [20, 162] width 10 height 10
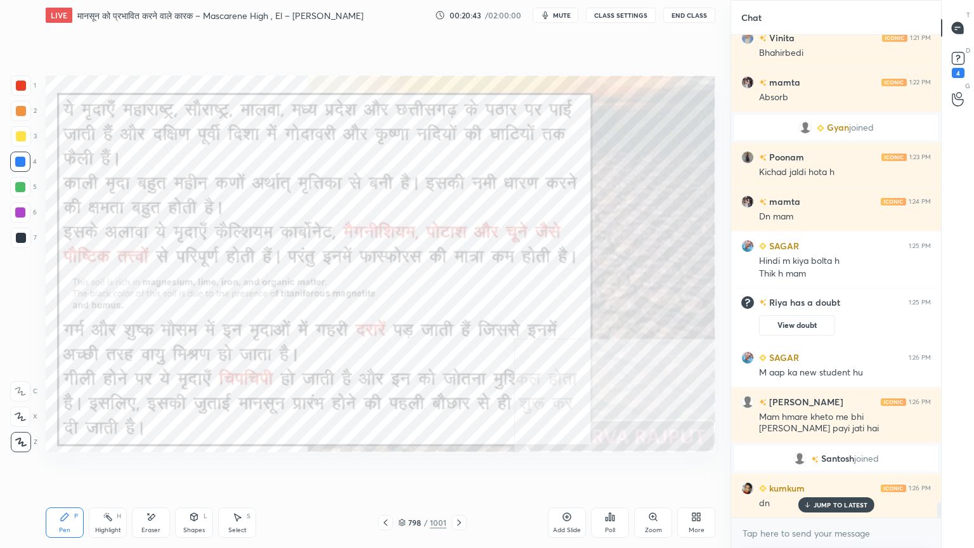
click at [152, 467] on div "Eraser" at bounding box center [151, 522] width 38 height 30
drag, startPoint x: 154, startPoint y: 524, endPoint x: 126, endPoint y: 493, distance: 41.7
click at [150, 467] on div "Eraser" at bounding box center [151, 522] width 38 height 30
click at [20, 434] on div "Erase all" at bounding box center [20, 442] width 20 height 20
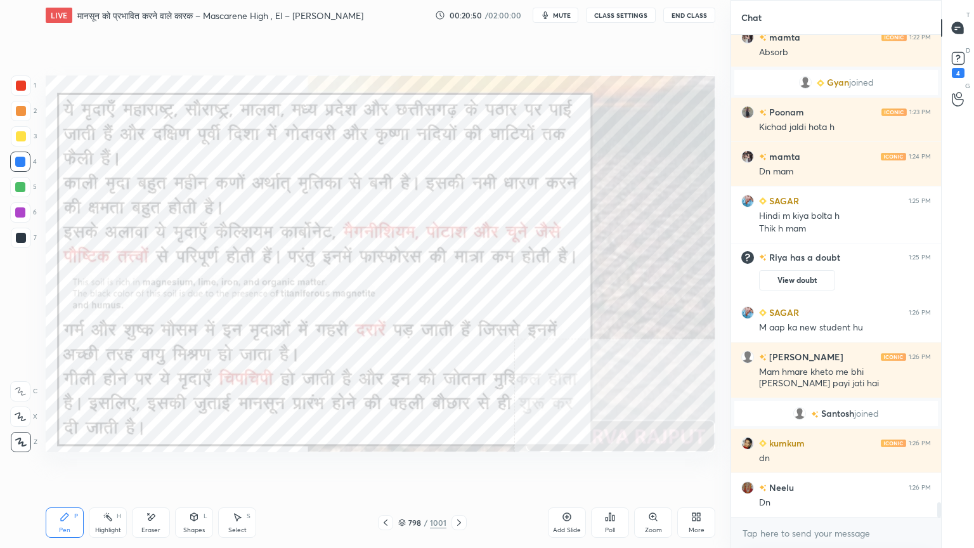
click at [387, 467] on icon at bounding box center [385, 522] width 10 height 10
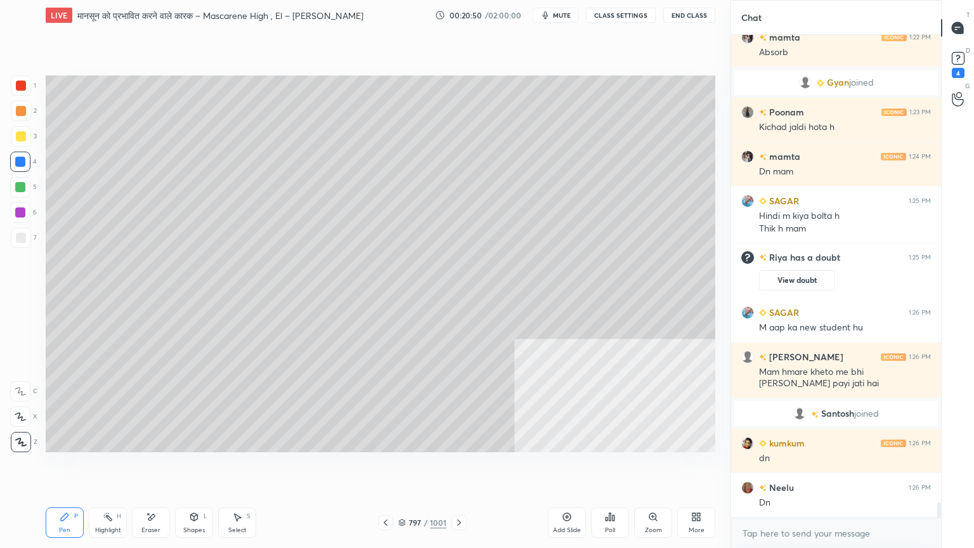
click at [385, 467] on icon at bounding box center [385, 522] width 10 height 10
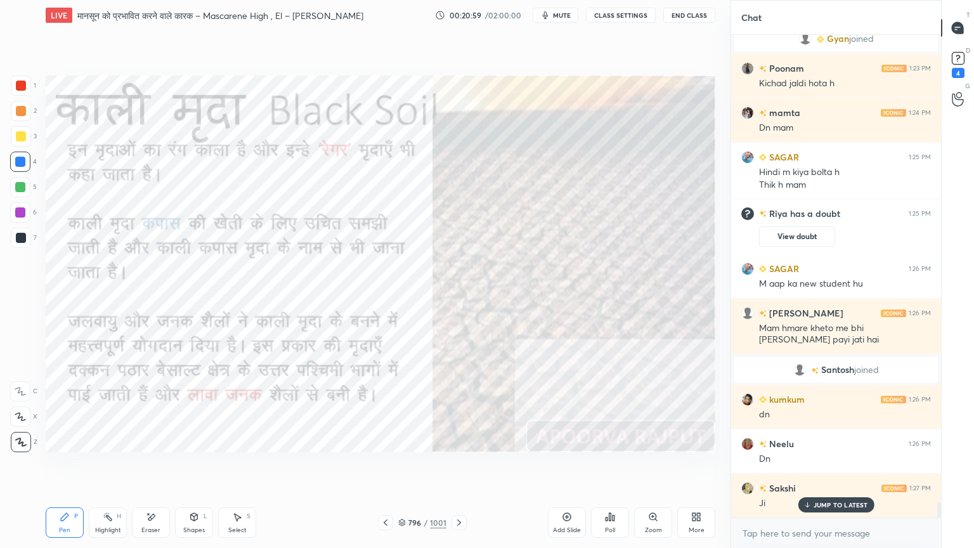
scroll to position [14706, 0]
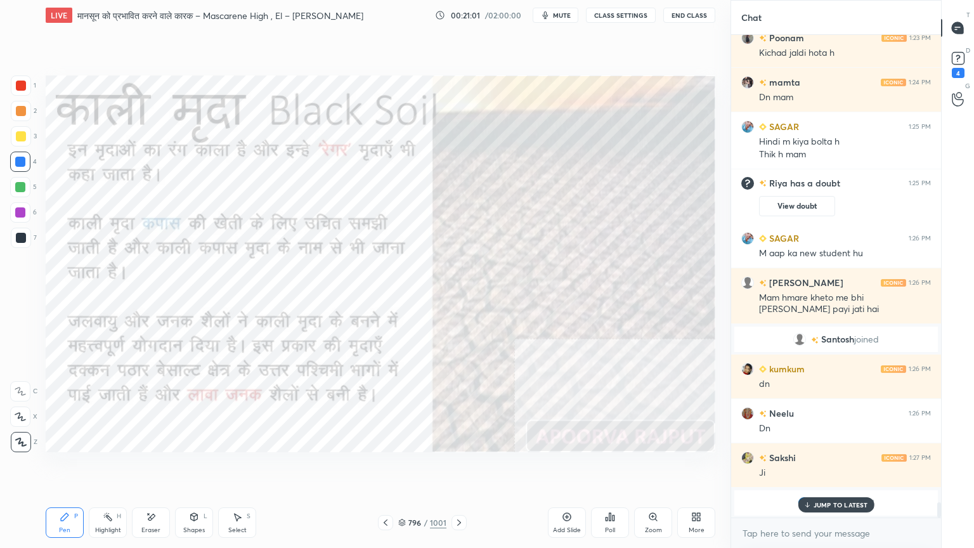
click at [458, 467] on icon at bounding box center [459, 522] width 10 height 10
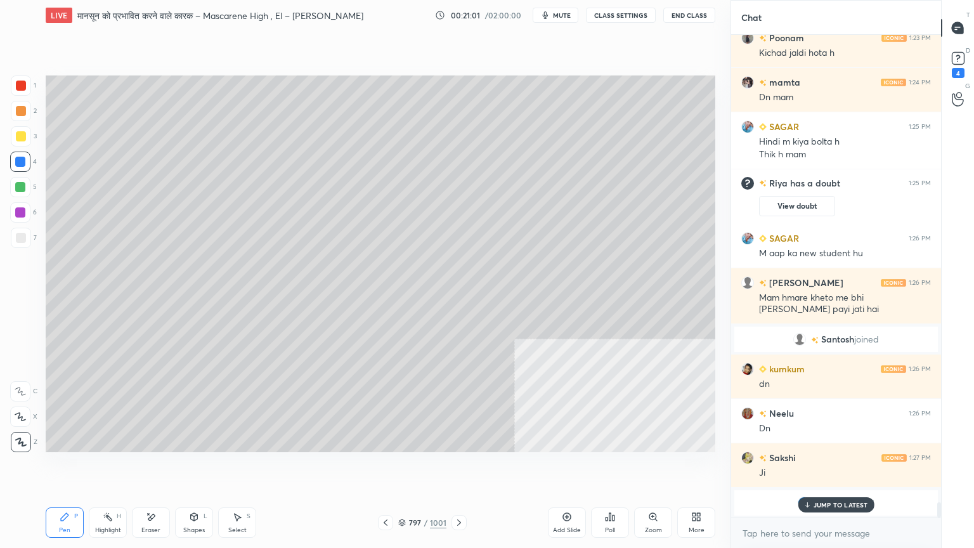
click at [459, 467] on icon at bounding box center [459, 522] width 10 height 10
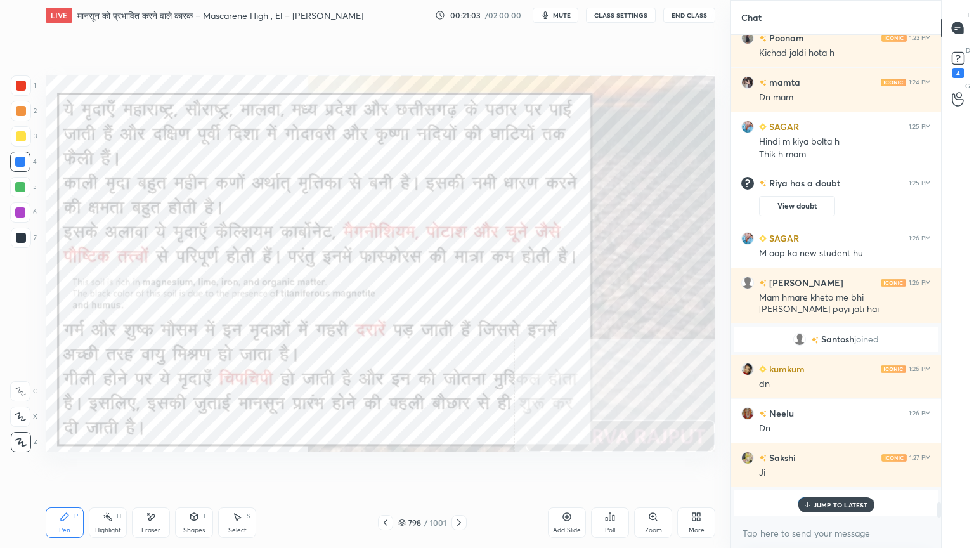
scroll to position [14751, 0]
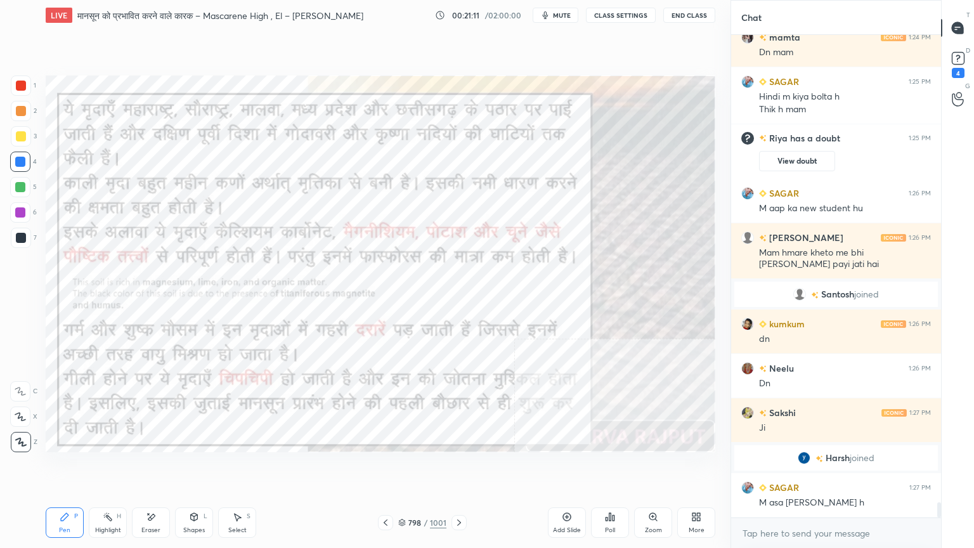
drag, startPoint x: 162, startPoint y: 523, endPoint x: 156, endPoint y: 515, distance: 9.9
click at [162, 467] on div "Eraser" at bounding box center [151, 522] width 38 height 30
click at [18, 441] on span "Erase all" at bounding box center [20, 441] width 19 height 9
click at [19, 437] on div "1 2 3 4 5 6 7 C X Z E E Erase all H H" at bounding box center [20, 263] width 41 height 377
click at [19, 437] on icon at bounding box center [20, 441] width 11 height 9
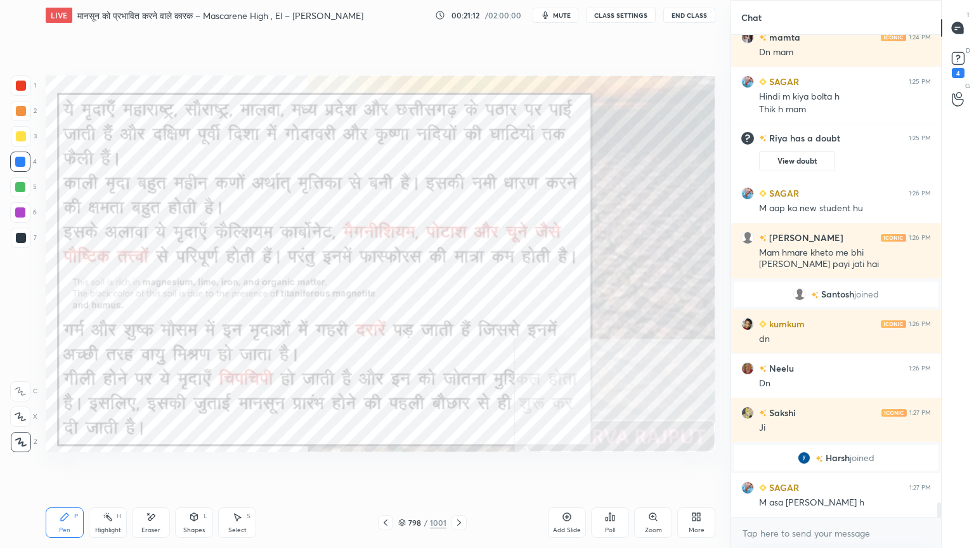
drag, startPoint x: 21, startPoint y: 436, endPoint x: 39, endPoint y: 422, distance: 22.7
click at [20, 436] on div at bounding box center [21, 442] width 20 height 20
click at [392, 467] on div at bounding box center [385, 522] width 15 height 15
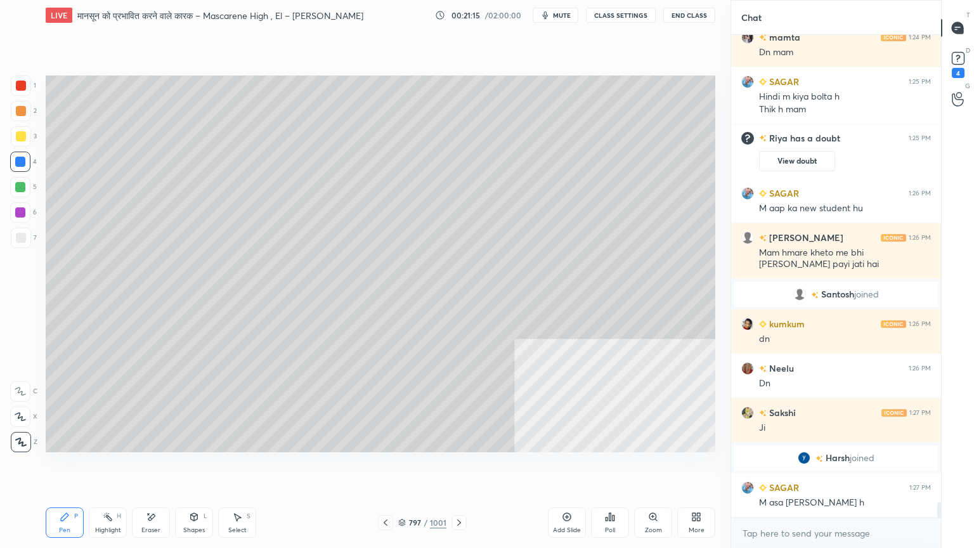
click at [22, 233] on div at bounding box center [21, 238] width 10 height 10
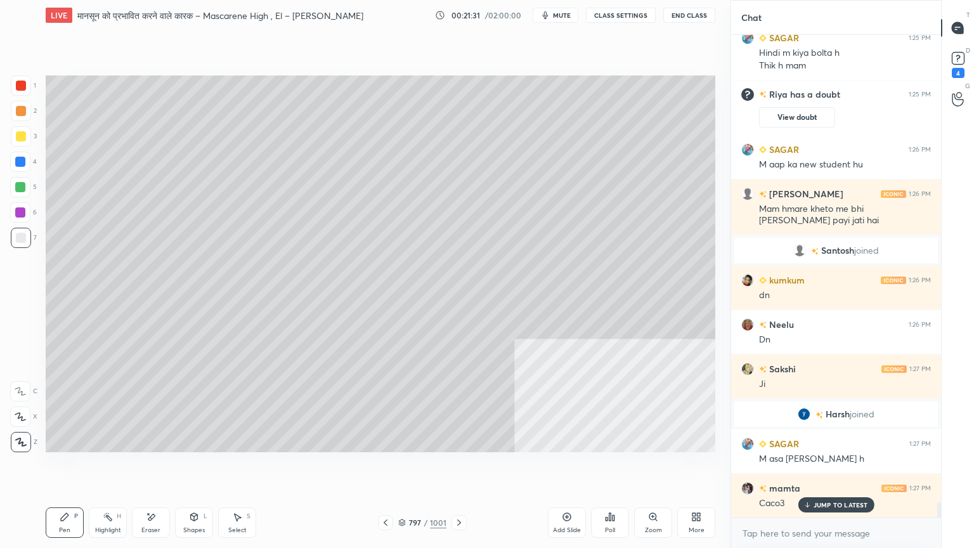
click at [458, 467] on icon at bounding box center [459, 522] width 10 height 10
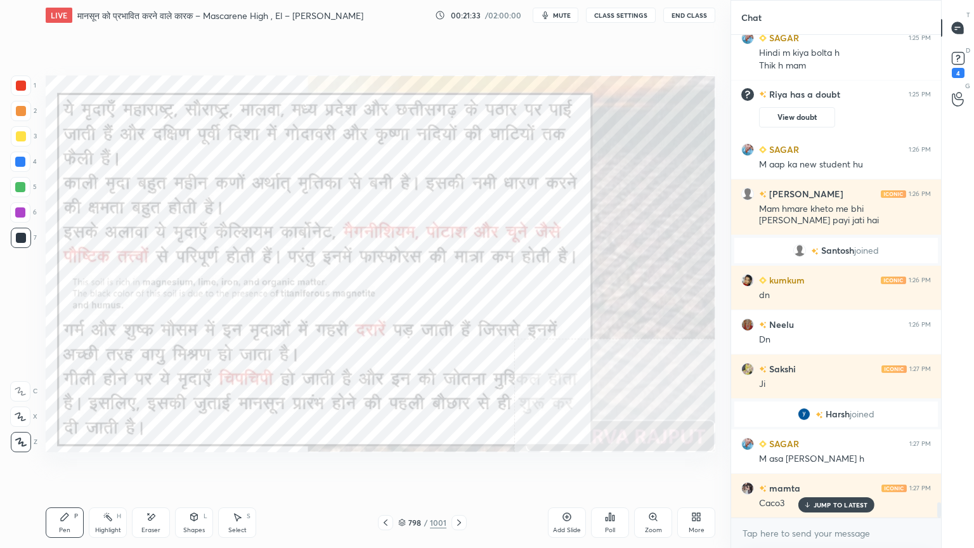
click at [388, 467] on icon at bounding box center [385, 522] width 10 height 10
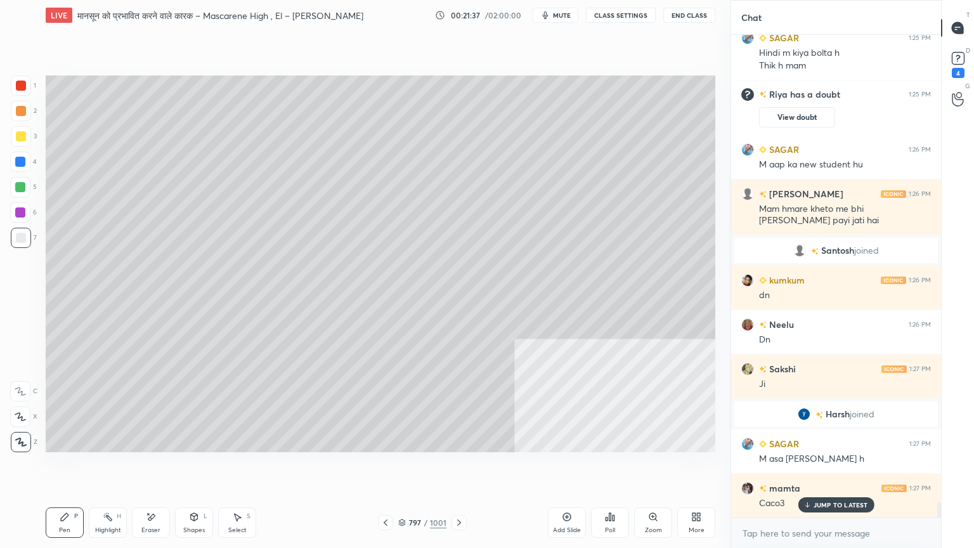
scroll to position [14850, 0]
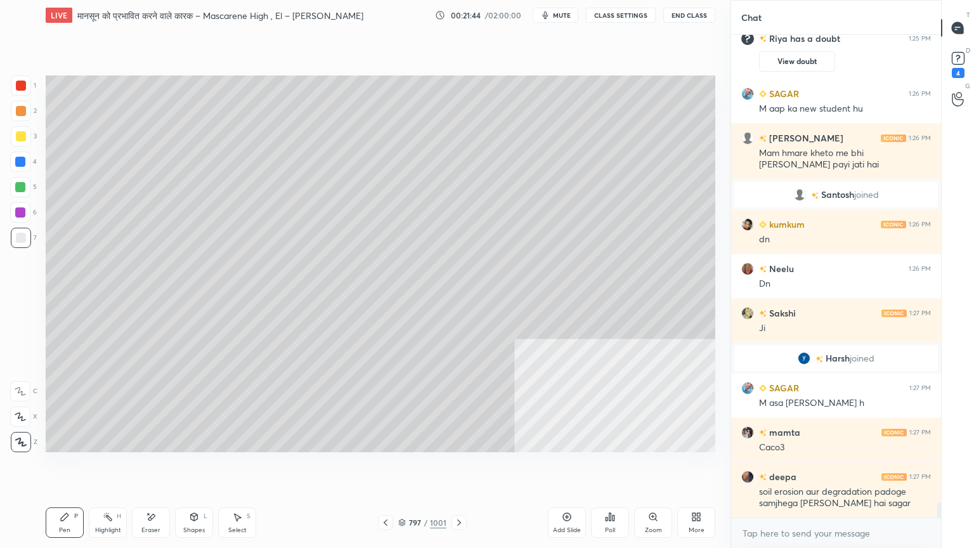
click at [687, 467] on div "More" at bounding box center [696, 522] width 38 height 30
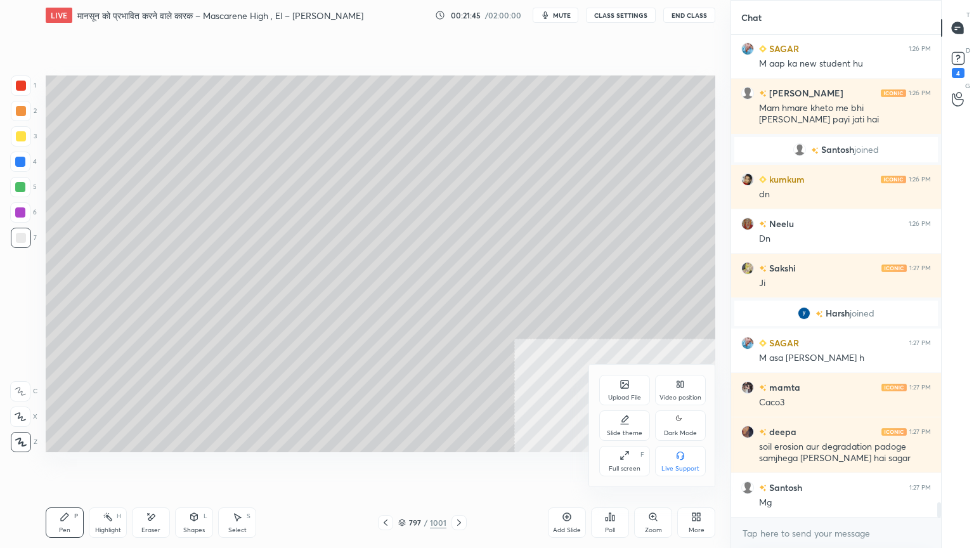
click at [669, 386] on div "Video position" at bounding box center [680, 390] width 51 height 30
click at [617, 459] on div "Bottom left" at bounding box center [624, 461] width 51 height 30
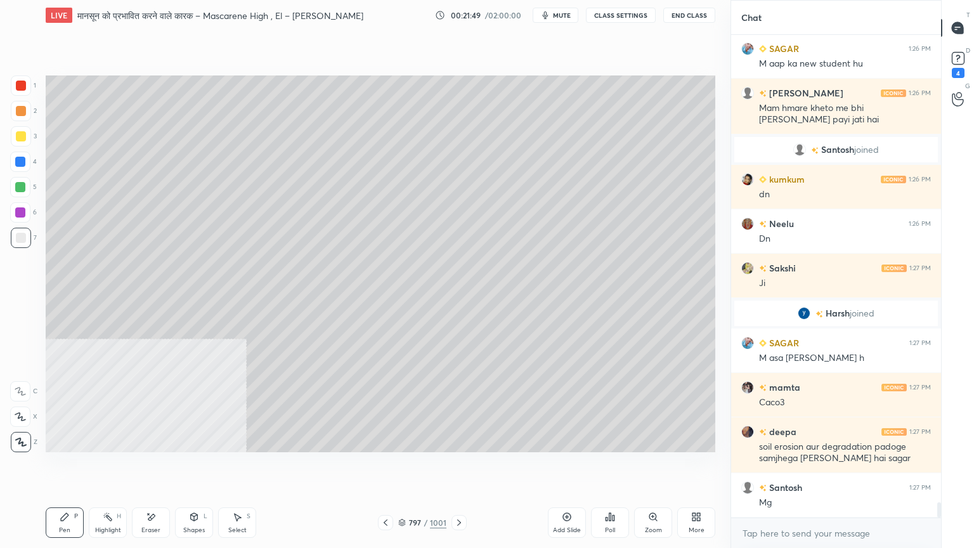
click at [695, 467] on icon at bounding box center [696, 517] width 10 height 10
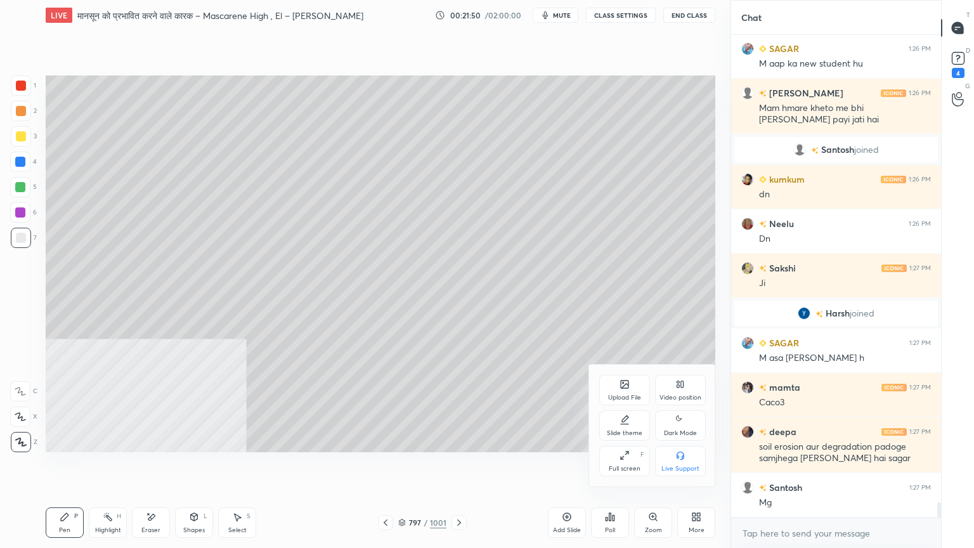
click at [679, 395] on div "Video position" at bounding box center [680, 390] width 51 height 30
click at [680, 459] on icon at bounding box center [680, 455] width 10 height 10
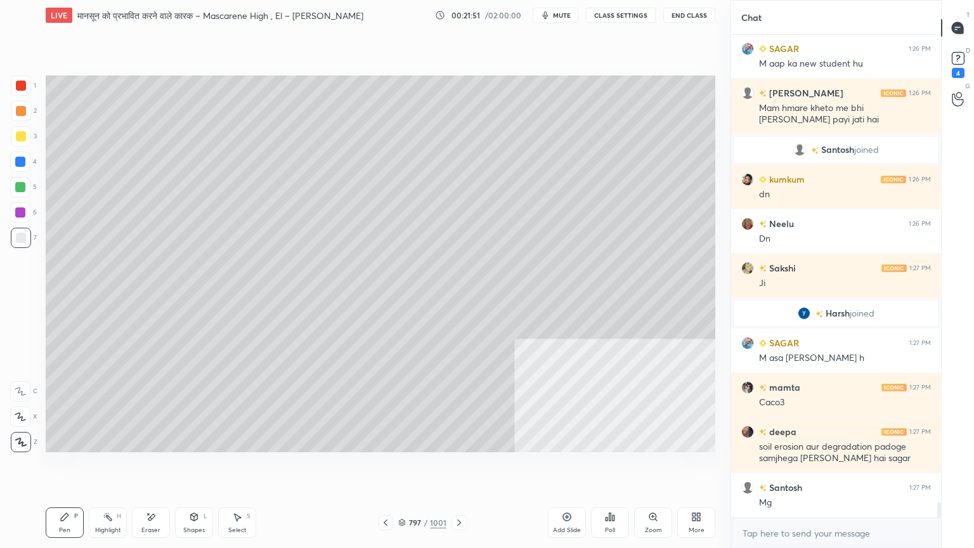
click at [240, 467] on div "Select S" at bounding box center [237, 522] width 38 height 30
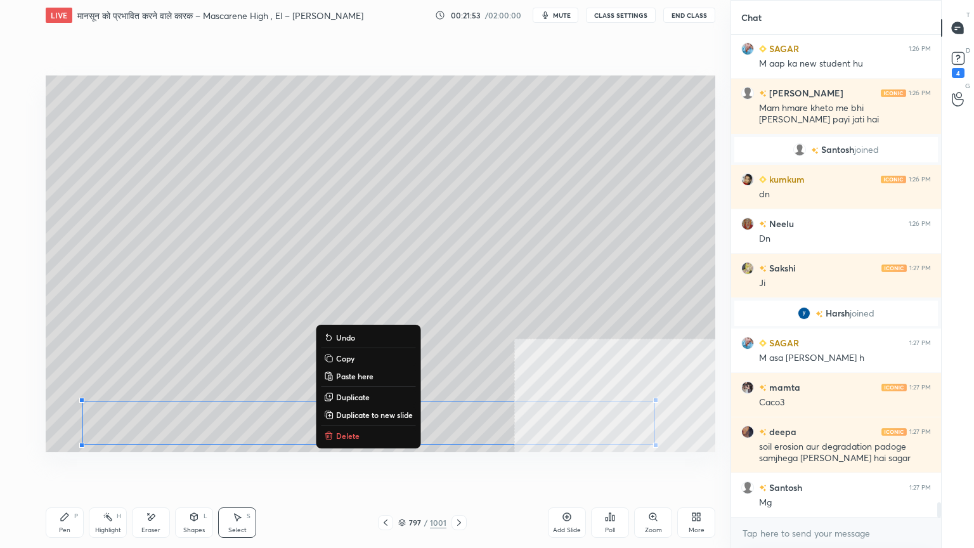
drag, startPoint x: 99, startPoint y: 417, endPoint x: 712, endPoint y: 453, distance: 614.1
click at [714, 454] on div "0 ° Undo Copy Paste here Duplicate Duplicate to new slide Delete Setting up you…" at bounding box center [381, 263] width 680 height 467
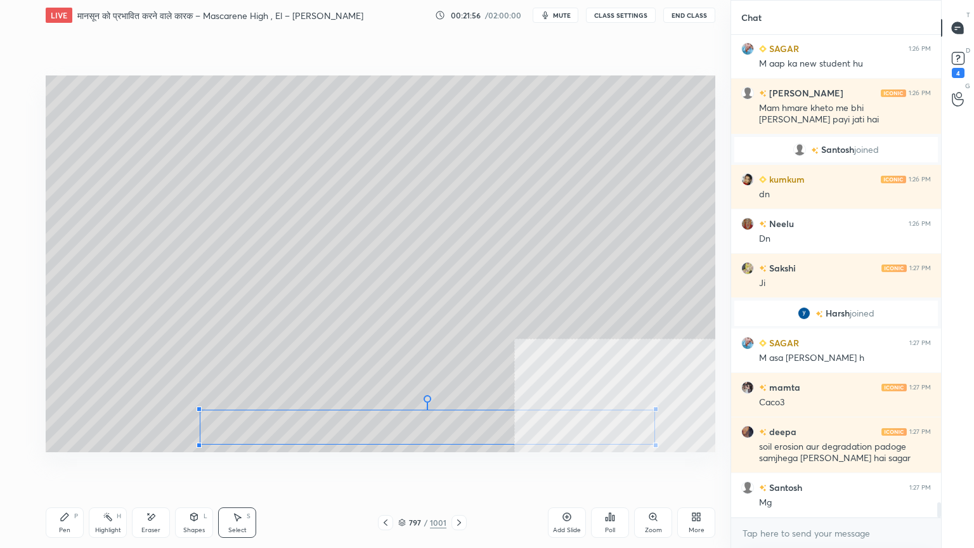
drag, startPoint x: 81, startPoint y: 401, endPoint x: 251, endPoint y: 430, distance: 172.3
click at [200, 410] on div at bounding box center [199, 408] width 5 height 5
drag, startPoint x: 187, startPoint y: 434, endPoint x: 146, endPoint y: 432, distance: 40.6
click at [146, 432] on div "0 ° Undo Copy Paste here Duplicate Duplicate to new slide Delete" at bounding box center [380, 263] width 669 height 377
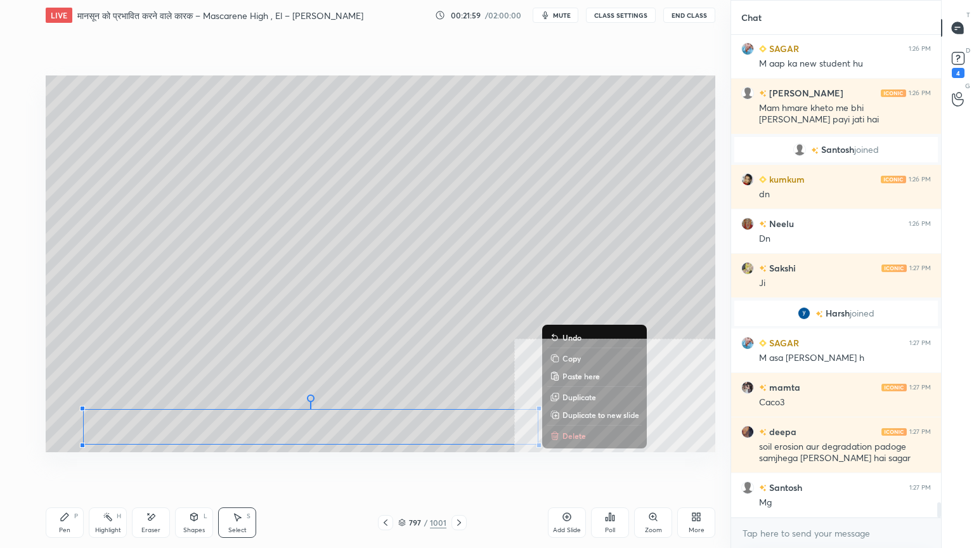
click at [56, 342] on div "0 ° Undo Copy Paste here Duplicate Duplicate to new slide Delete" at bounding box center [380, 263] width 669 height 377
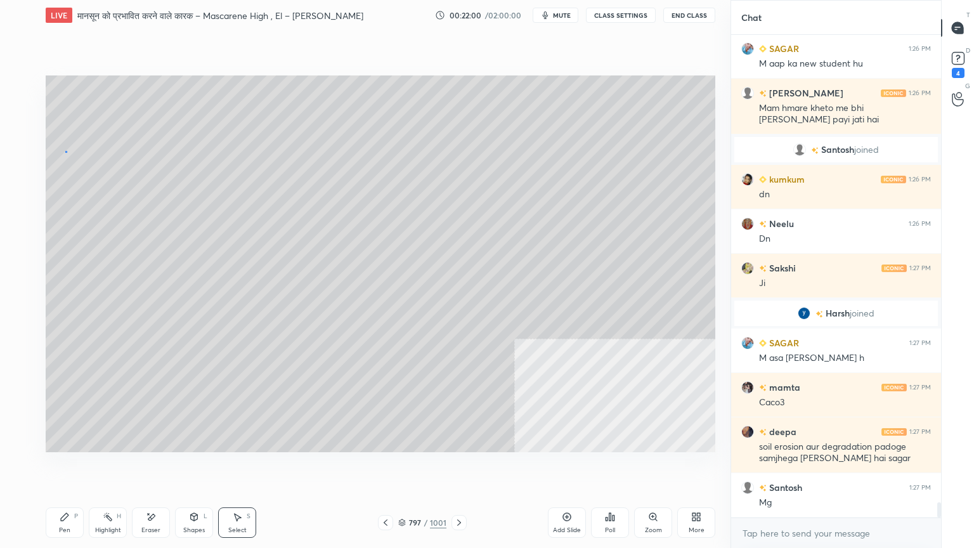
drag, startPoint x: 64, startPoint y: 149, endPoint x: 170, endPoint y: 138, distance: 106.4
click at [68, 152] on div "0 ° Undo Copy Paste here Duplicate Duplicate to new slide Delete" at bounding box center [380, 263] width 669 height 377
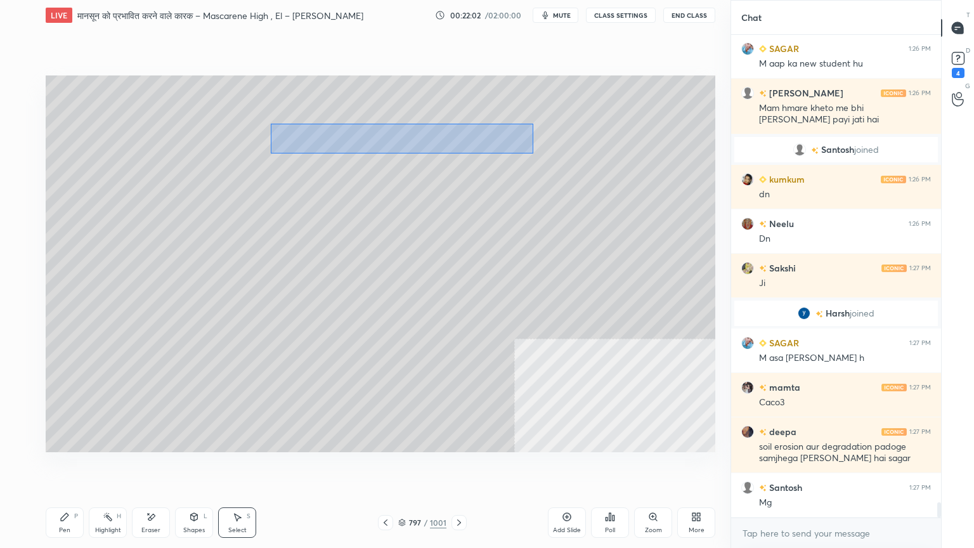
drag, startPoint x: 322, startPoint y: 137, endPoint x: 536, endPoint y: 165, distance: 215.5
click at [533, 153] on div "0 ° Undo Copy Paste here Duplicate Duplicate to new slide Delete" at bounding box center [380, 263] width 669 height 377
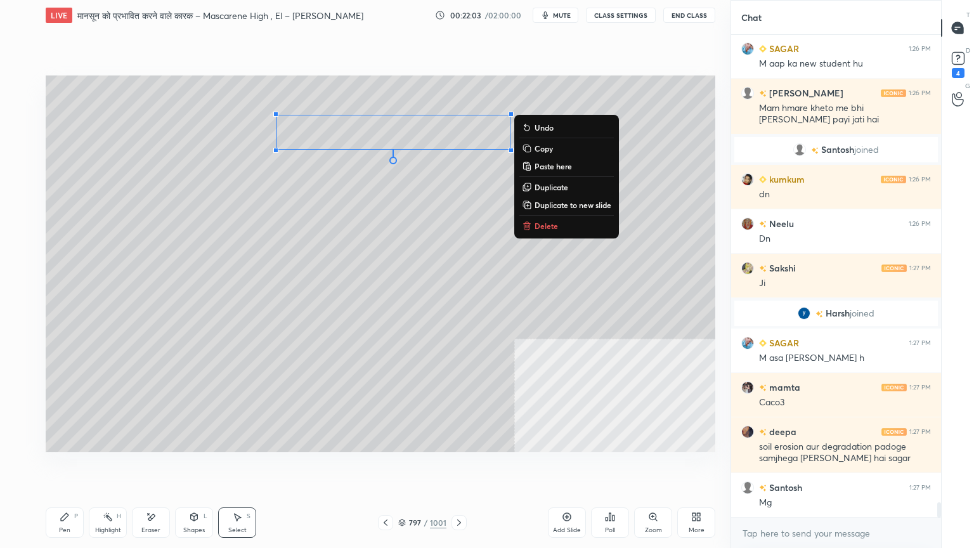
click at [543, 226] on p "Delete" at bounding box center [545, 226] width 23 height 10
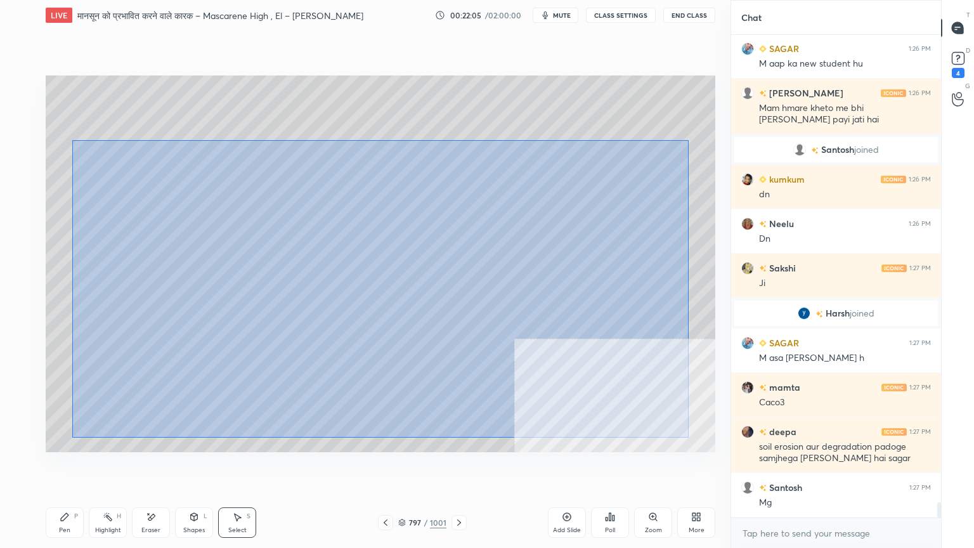
drag, startPoint x: 72, startPoint y: 139, endPoint x: 642, endPoint y: 431, distance: 640.8
click at [678, 437] on div "0 ° Undo Copy Paste here Duplicate Duplicate to new slide Delete" at bounding box center [380, 263] width 669 height 377
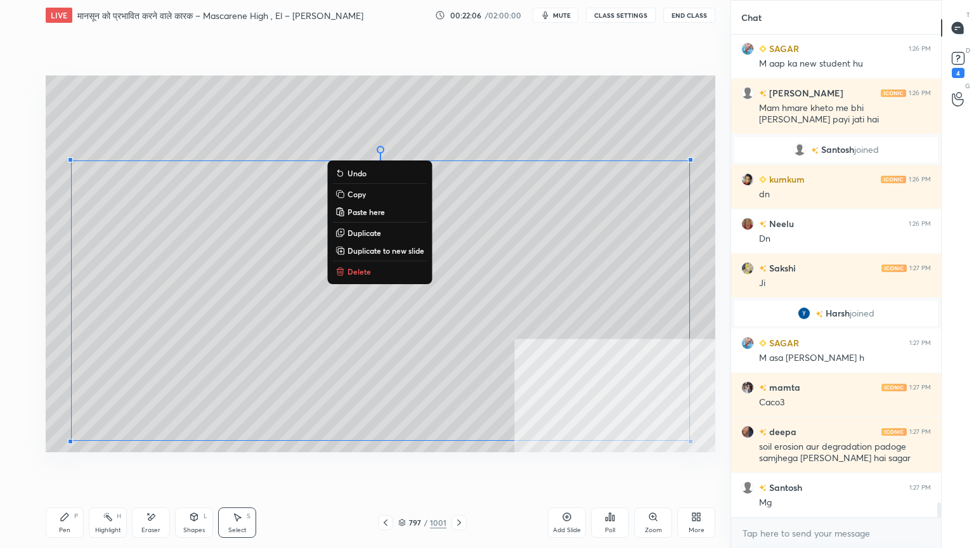
click at [68, 467] on icon at bounding box center [65, 517] width 10 height 10
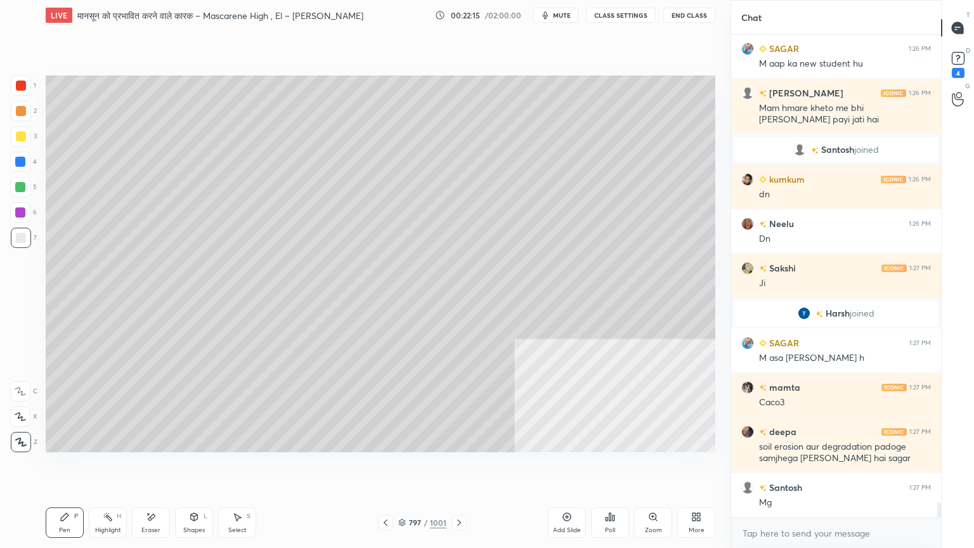
click at [695, 467] on div "More" at bounding box center [696, 522] width 38 height 30
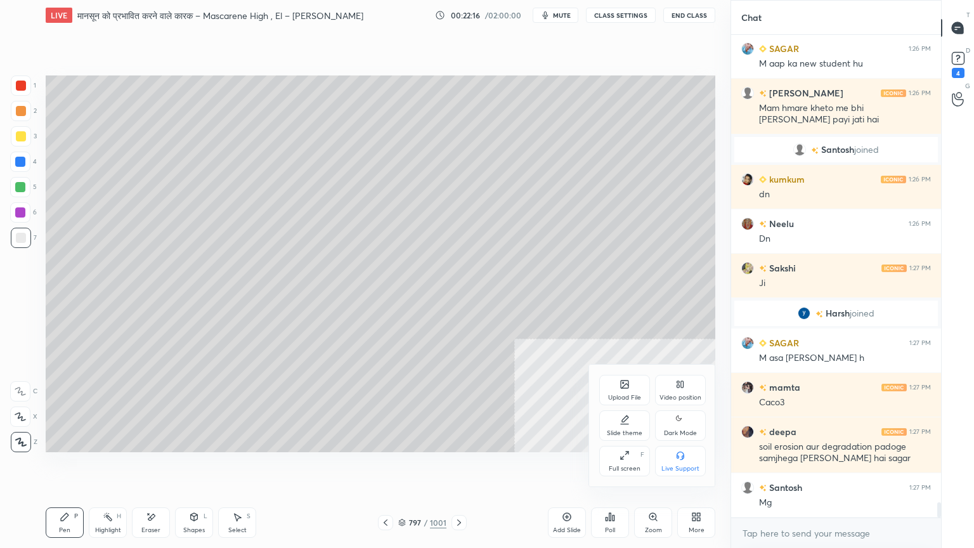
click at [682, 391] on div "Video position" at bounding box center [680, 390] width 51 height 30
drag, startPoint x: 621, startPoint y: 467, endPoint x: 630, endPoint y: 449, distance: 19.6
click at [624, 463] on div "Bottom left" at bounding box center [624, 461] width 51 height 30
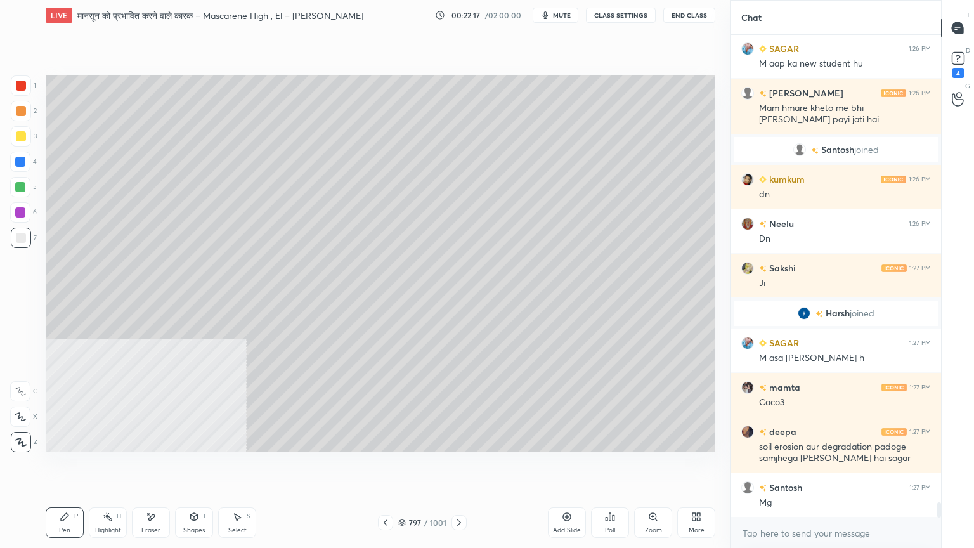
scroll to position [14939, 0]
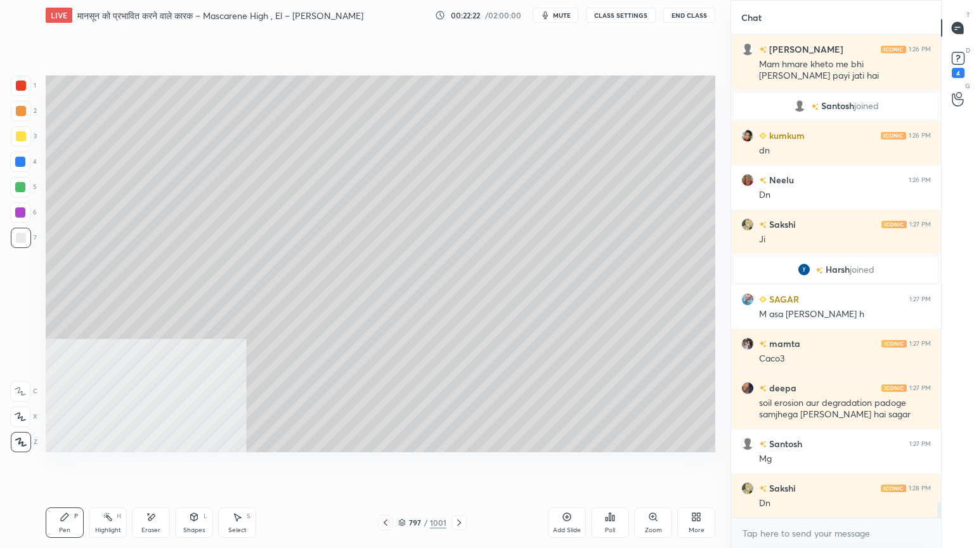
click at [695, 467] on icon at bounding box center [693, 518] width 3 height 3
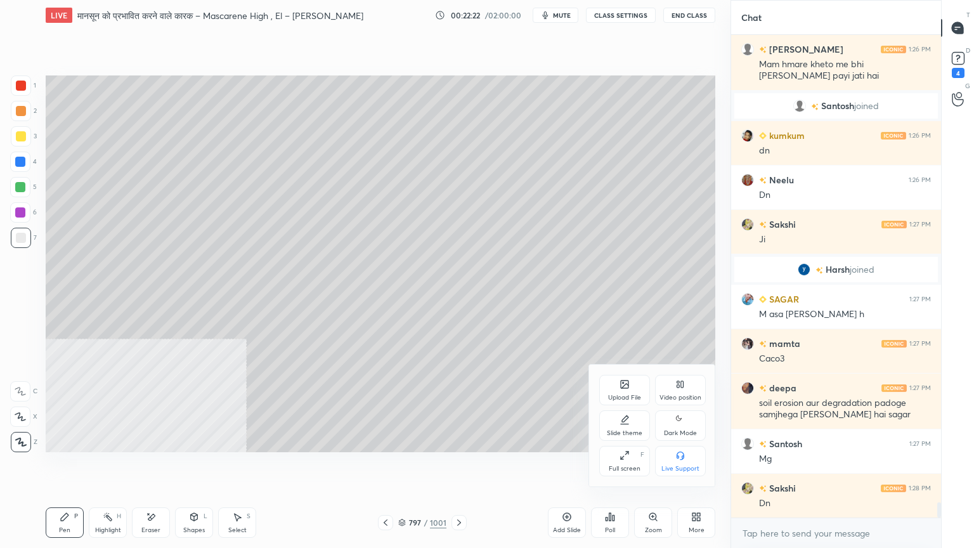
click at [680, 394] on div "Video position" at bounding box center [680, 390] width 51 height 30
click at [693, 463] on div "Bottom right" at bounding box center [680, 461] width 51 height 30
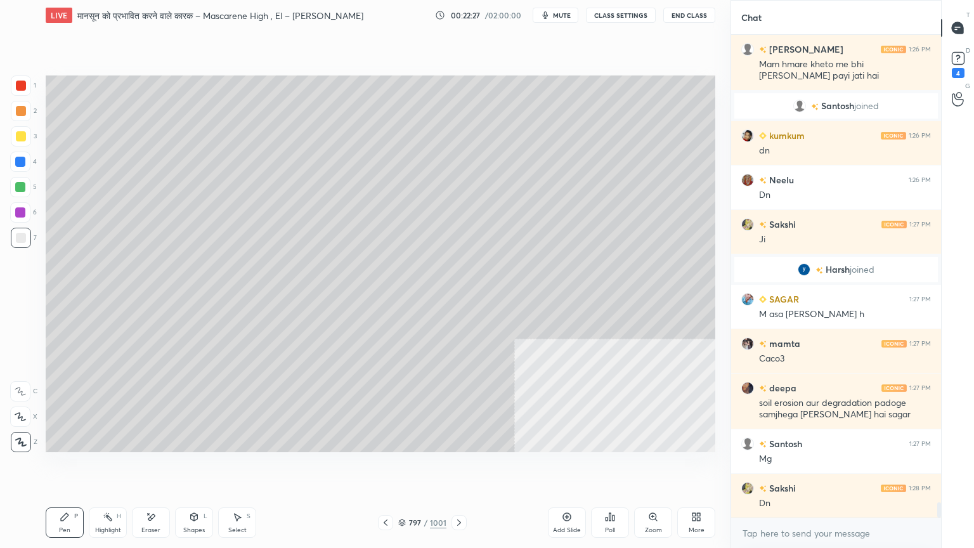
click at [26, 162] on div at bounding box center [20, 162] width 20 height 20
click at [25, 162] on div at bounding box center [20, 162] width 20 height 20
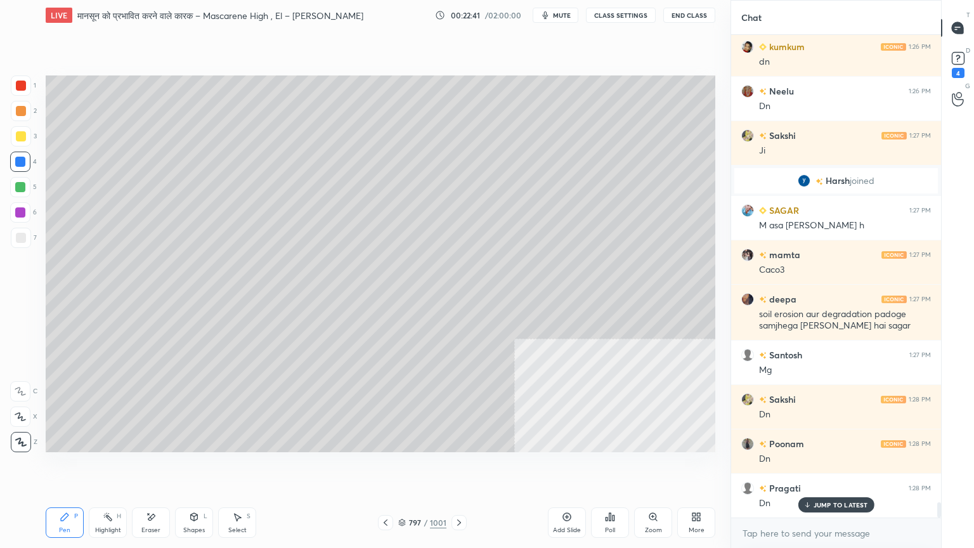
scroll to position [15073, 0]
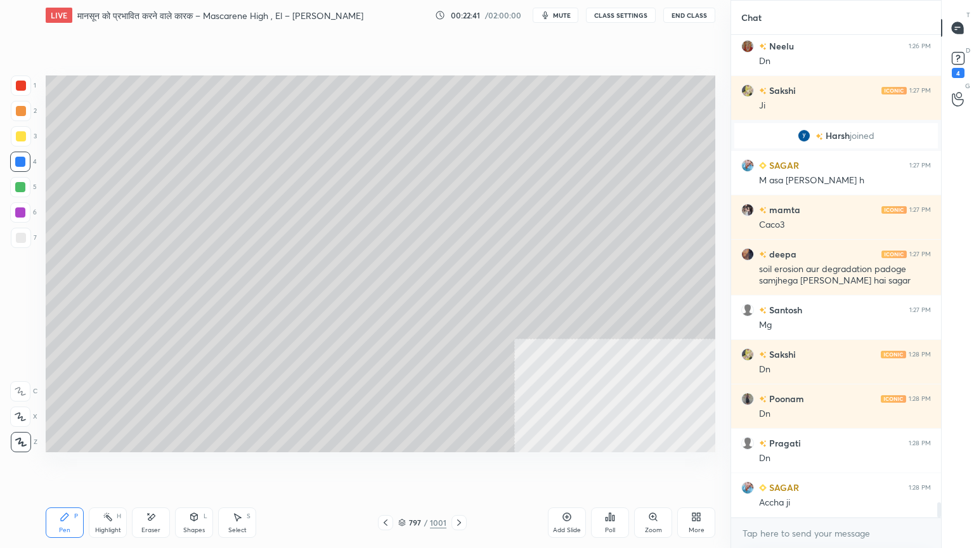
click at [830, 467] on div "kumkum 1:26 PM dn Neelu 1:26 PM Dn Sakshi 1:27 PM [PERSON_NAME] joined SAGAR 1:…" at bounding box center [836, 276] width 210 height 482
click at [822, 467] on textarea at bounding box center [836, 533] width 190 height 20
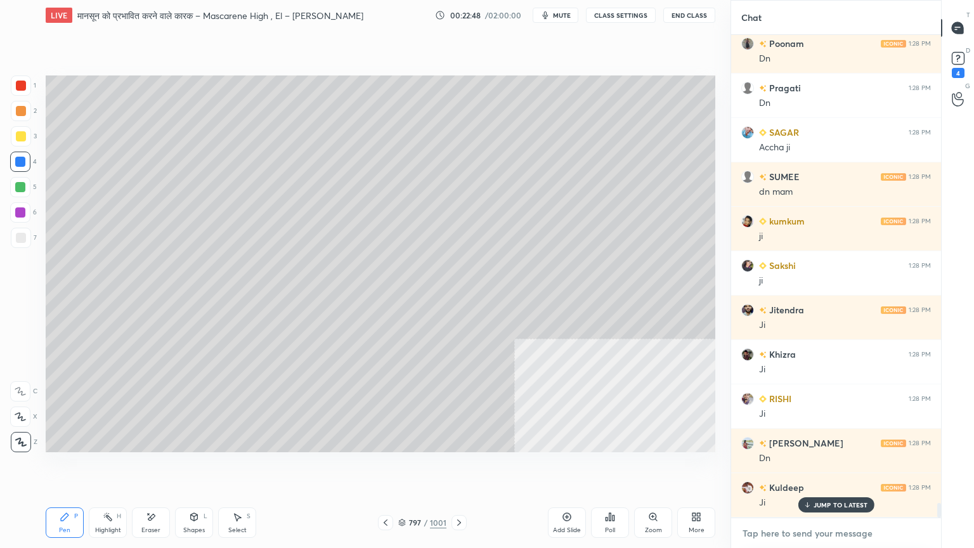
scroll to position [15472, 0]
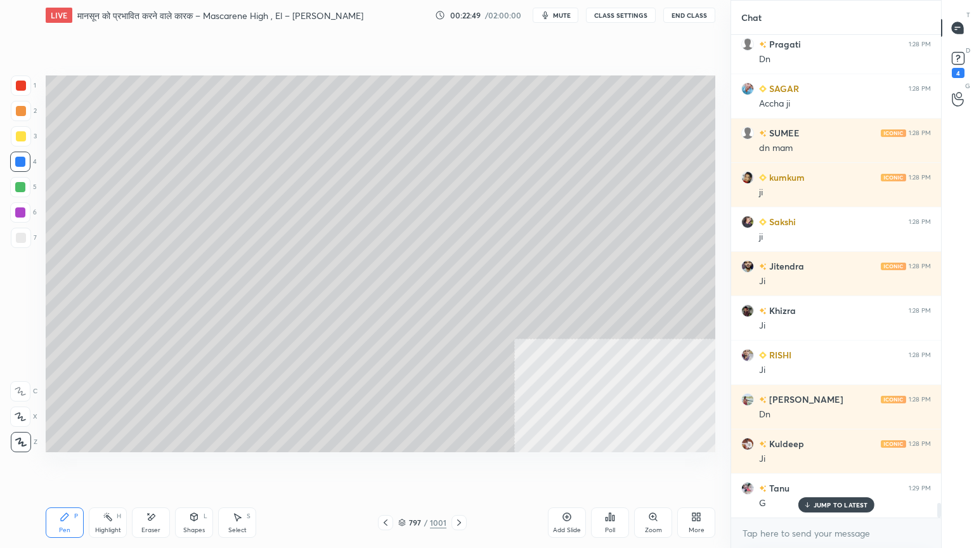
drag, startPoint x: 455, startPoint y: 487, endPoint x: 465, endPoint y: 489, distance: 9.8
click at [471, 467] on div "Setting up your live class Poll for secs No correct answer Start poll" at bounding box center [381, 263] width 680 height 467
click at [472, 467] on div "Setting up your live class Poll for secs No correct answer Start poll" at bounding box center [381, 263] width 680 height 467
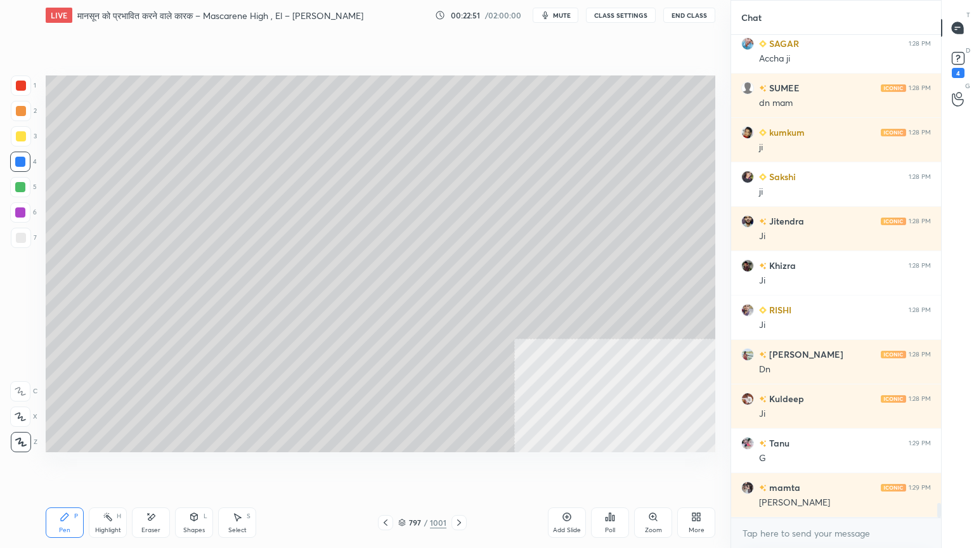
click at [458, 467] on icon at bounding box center [459, 522] width 10 height 10
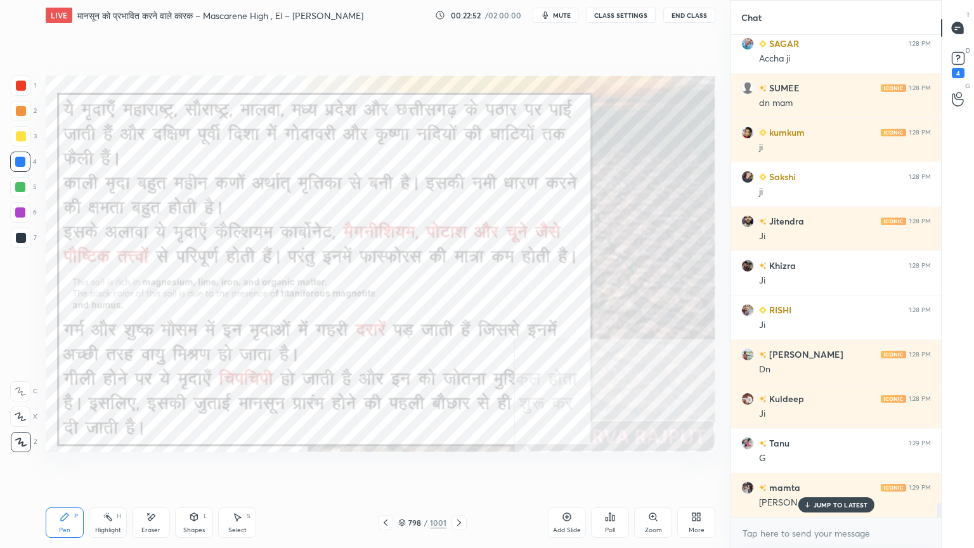
scroll to position [15560, 0]
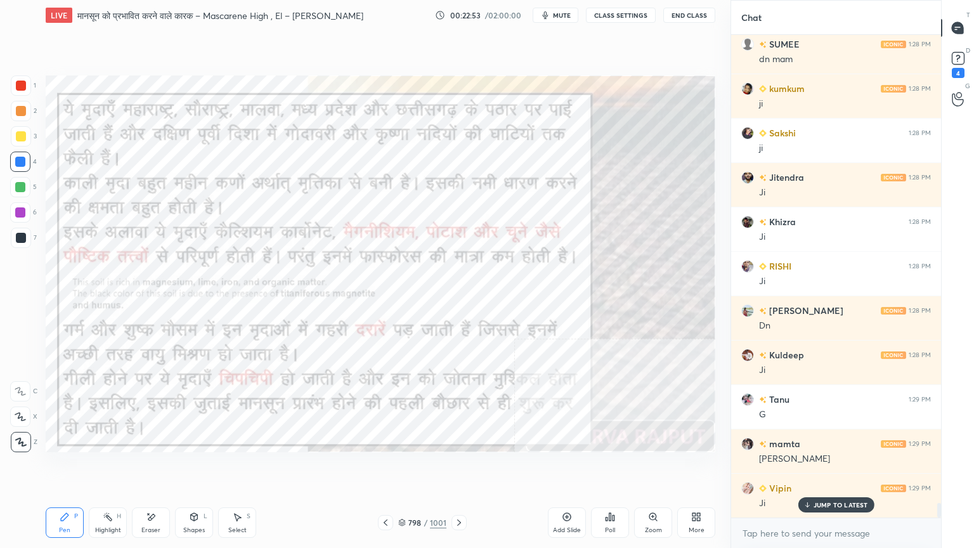
click at [15, 165] on div at bounding box center [20, 162] width 20 height 20
click at [16, 162] on div at bounding box center [20, 162] width 10 height 10
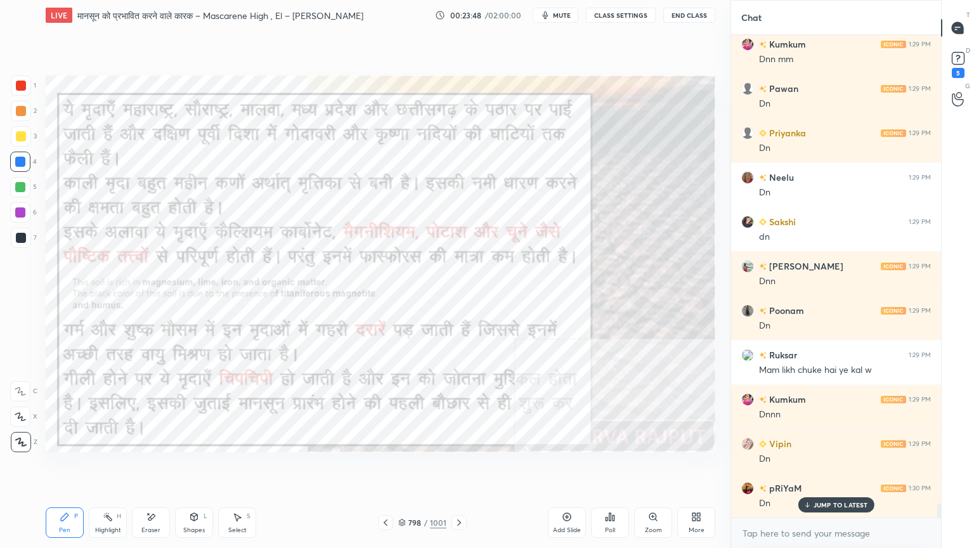
scroll to position [16138, 0]
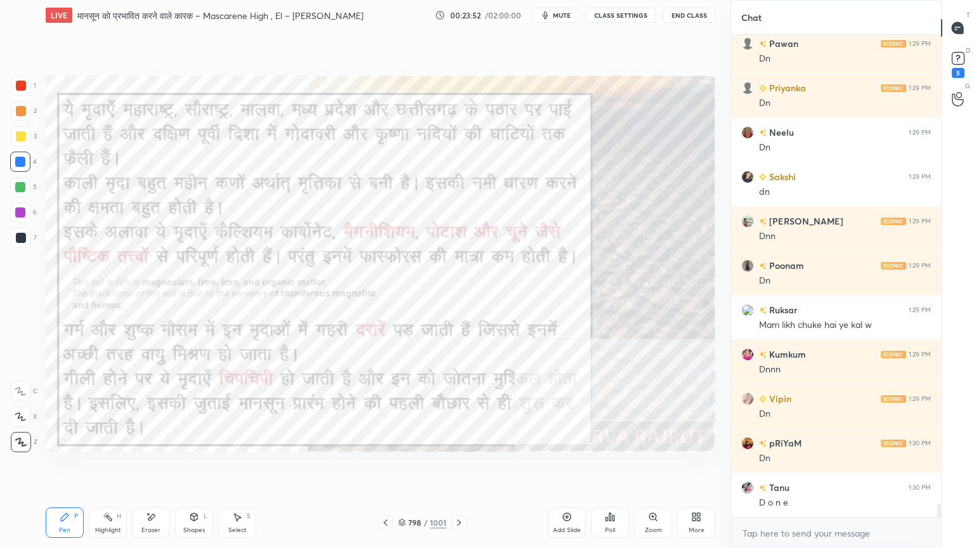
drag, startPoint x: 404, startPoint y: 525, endPoint x: 411, endPoint y: 488, distance: 38.0
click at [403, 467] on icon at bounding box center [402, 523] width 8 height 8
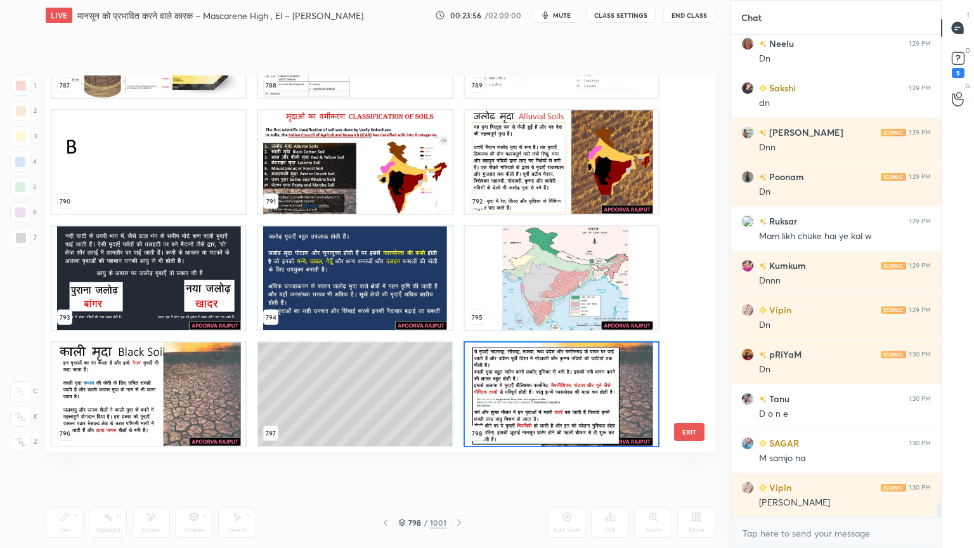
scroll to position [16270, 0]
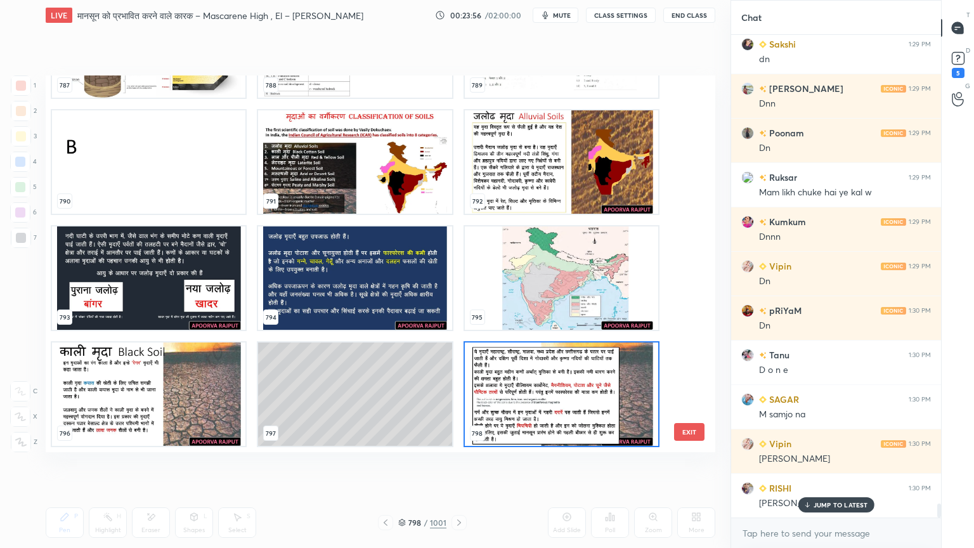
click at [539, 388] on img "grid" at bounding box center [561, 393] width 193 height 103
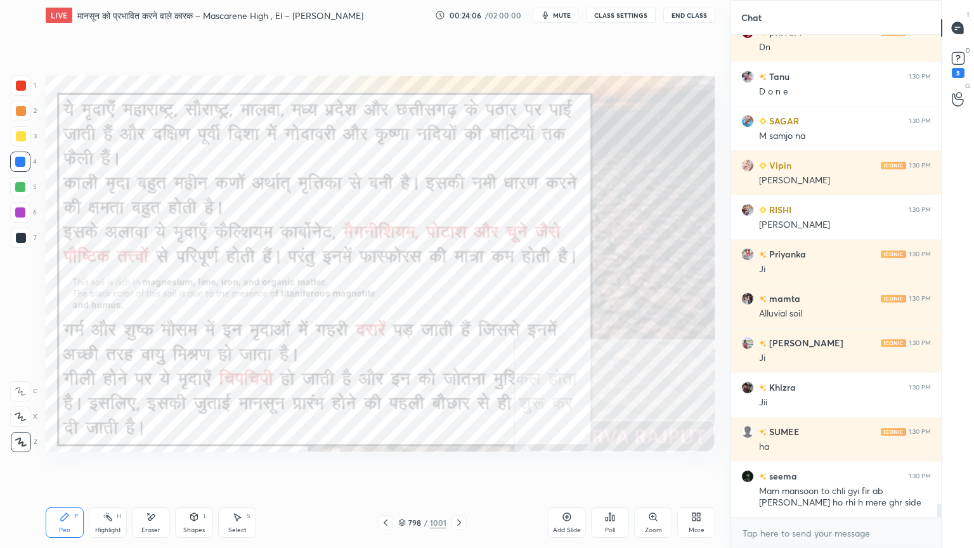
scroll to position [16592, 0]
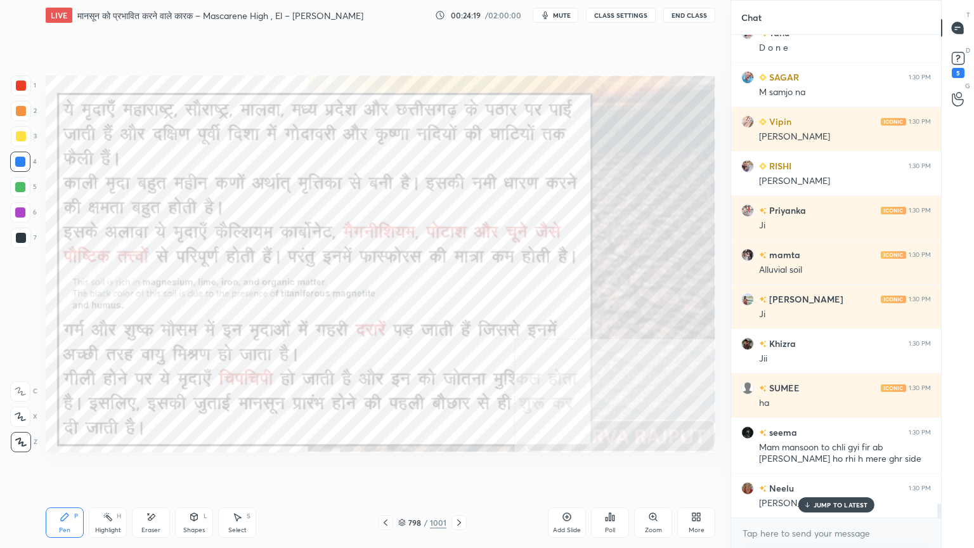
click at [170, 467] on div "Pen P Highlight H Eraser Shapes L Select S" at bounding box center [171, 522] width 251 height 30
click at [164, 467] on div "Eraser" at bounding box center [151, 522] width 38 height 30
click at [160, 467] on div "Eraser" at bounding box center [151, 522] width 38 height 30
click at [31, 437] on div "E E Erase all" at bounding box center [26, 414] width 32 height 76
click at [29, 433] on div "Erase all" at bounding box center [21, 442] width 23 height 20
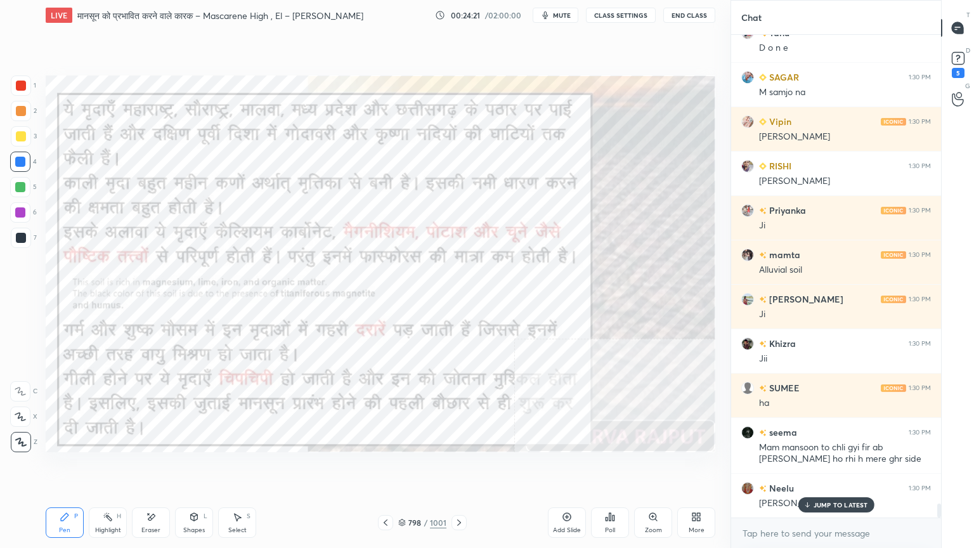
click at [18, 444] on icon at bounding box center [20, 441] width 11 height 9
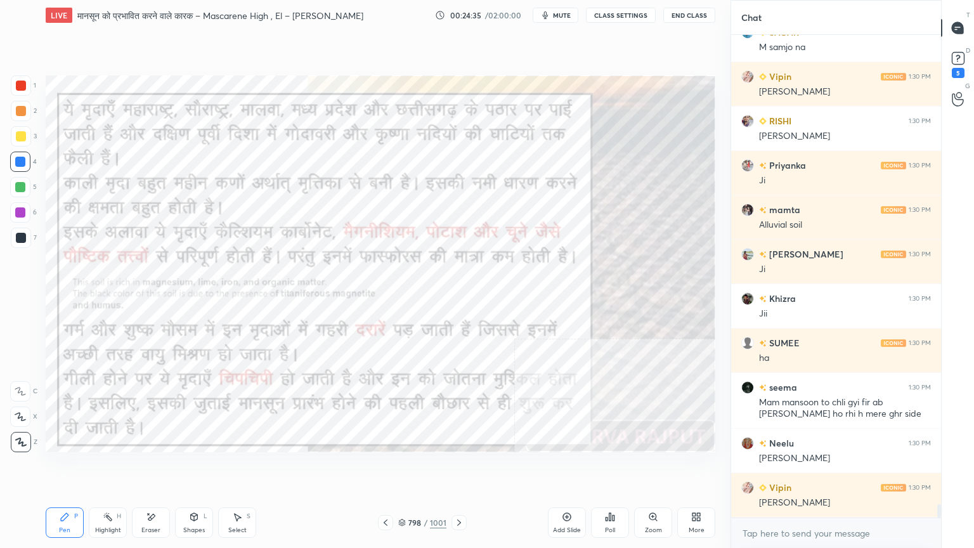
click at [155, 467] on div "Eraser" at bounding box center [151, 522] width 38 height 30
drag, startPoint x: 20, startPoint y: 437, endPoint x: 23, endPoint y: 430, distance: 7.4
click at [20, 434] on div "Erase all" at bounding box center [20, 442] width 20 height 20
click at [22, 430] on div "1 2 3 4 5 6 7 C X Z E E Erase all H H" at bounding box center [20, 263] width 41 height 377
click at [404, 467] on icon at bounding box center [402, 523] width 8 height 8
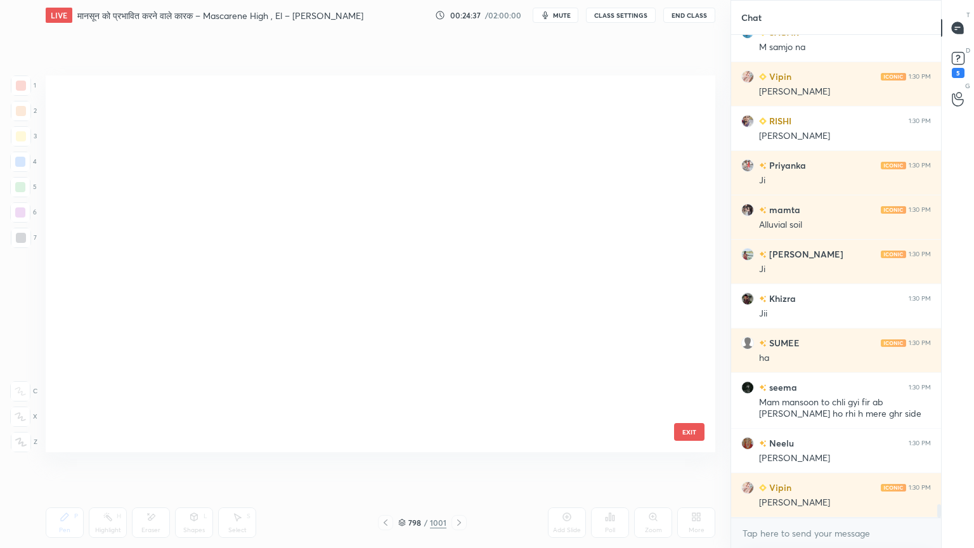
scroll to position [373, 663]
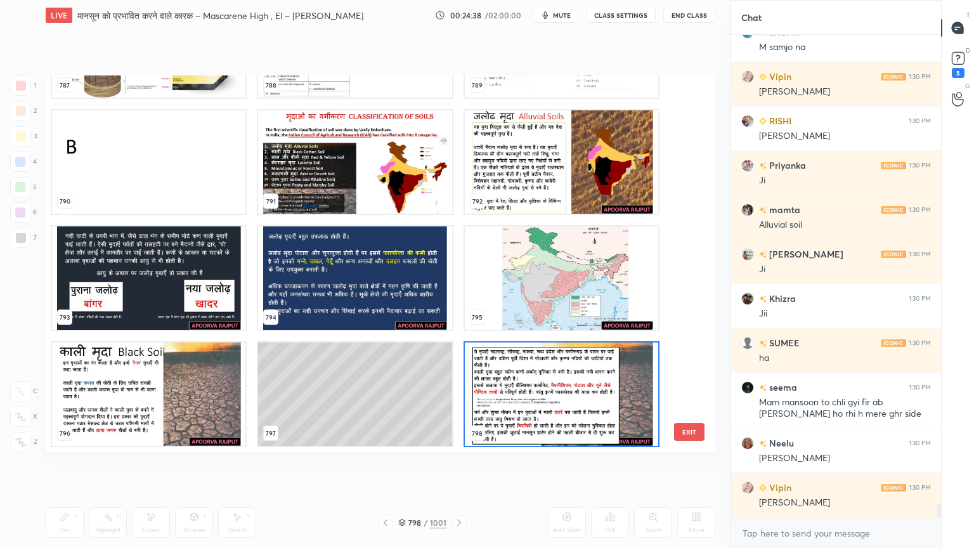
click at [529, 298] on img "grid" at bounding box center [561, 277] width 193 height 103
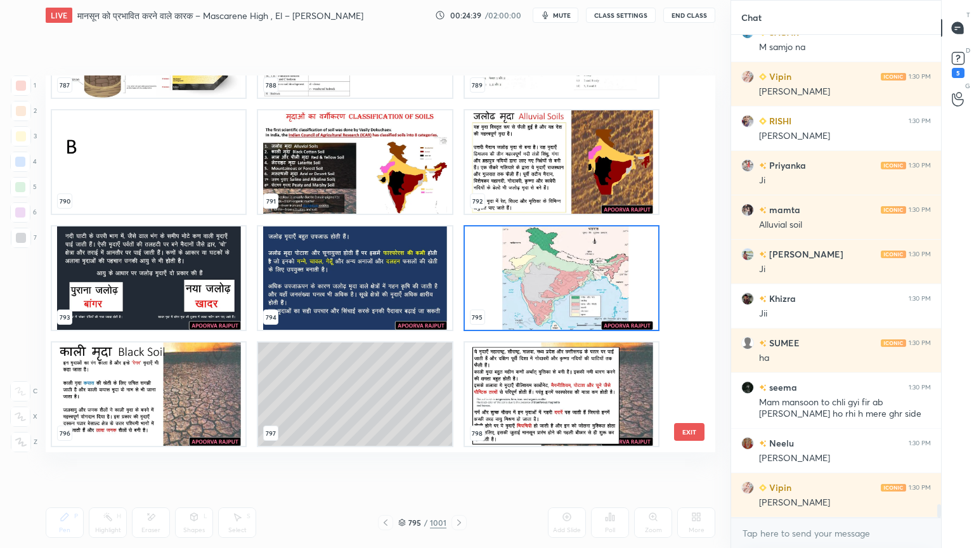
click at [528, 297] on img "grid" at bounding box center [561, 277] width 193 height 103
click at [527, 298] on img "grid" at bounding box center [561, 277] width 193 height 103
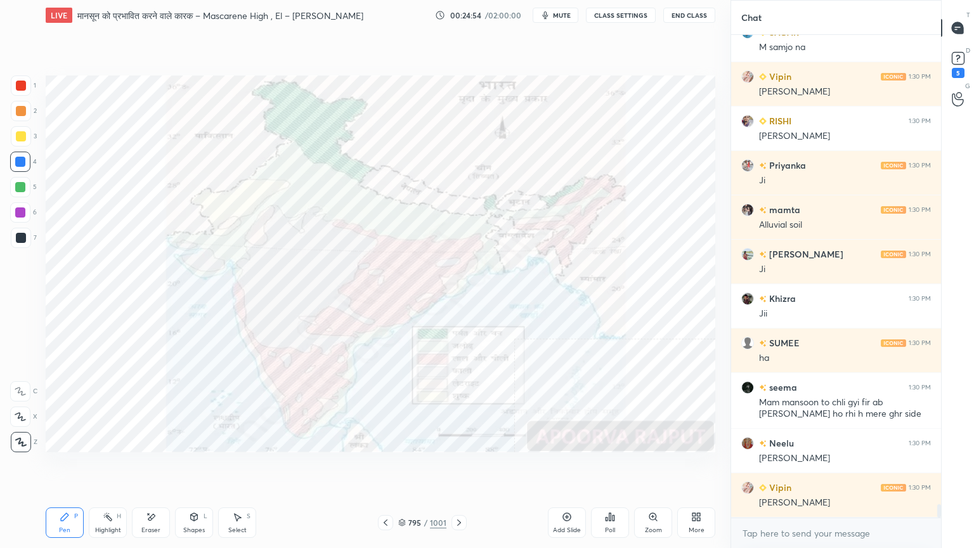
click at [160, 467] on div "Eraser" at bounding box center [151, 522] width 38 height 30
click at [20, 439] on span "Erase all" at bounding box center [20, 441] width 19 height 9
click at [24, 441] on div "1 2 3 4 5 6 7 C X Z E E Erase all H H" at bounding box center [20, 263] width 41 height 377
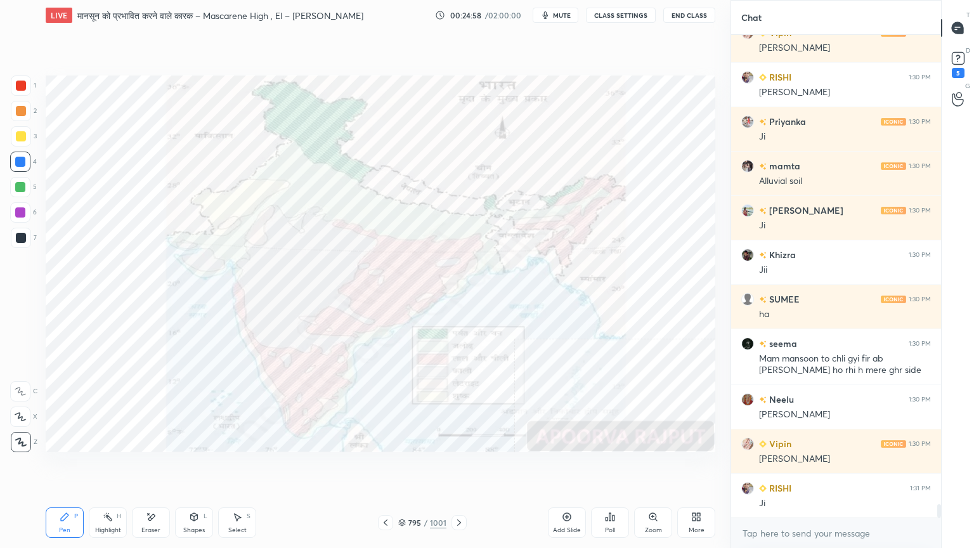
scroll to position [16726, 0]
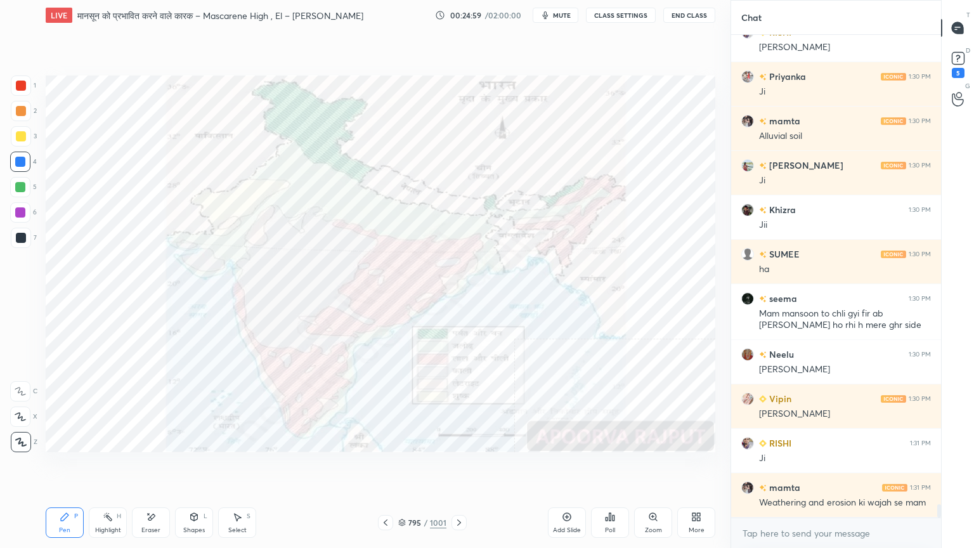
click at [150, 467] on div "Eraser" at bounding box center [151, 522] width 38 height 30
click at [20, 444] on span "Erase all" at bounding box center [20, 441] width 19 height 9
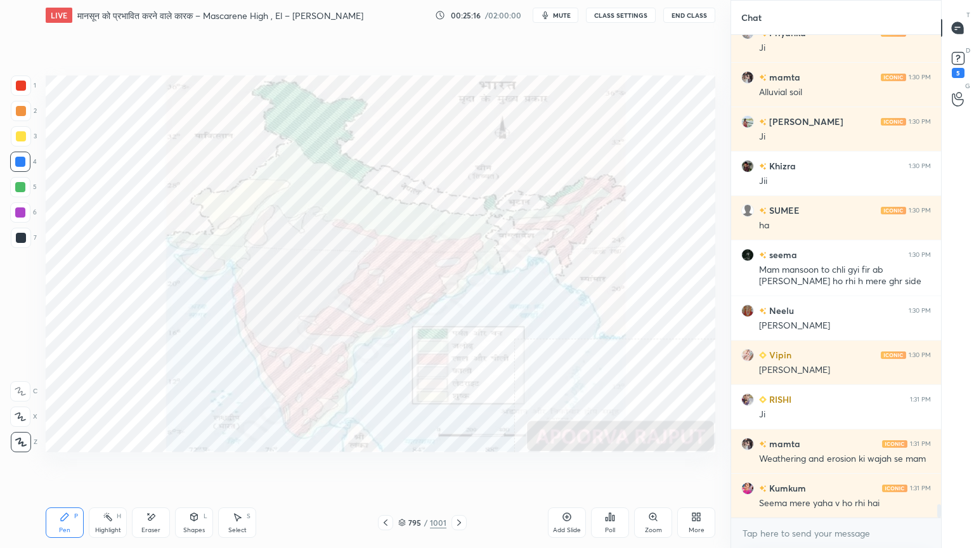
scroll to position [16815, 0]
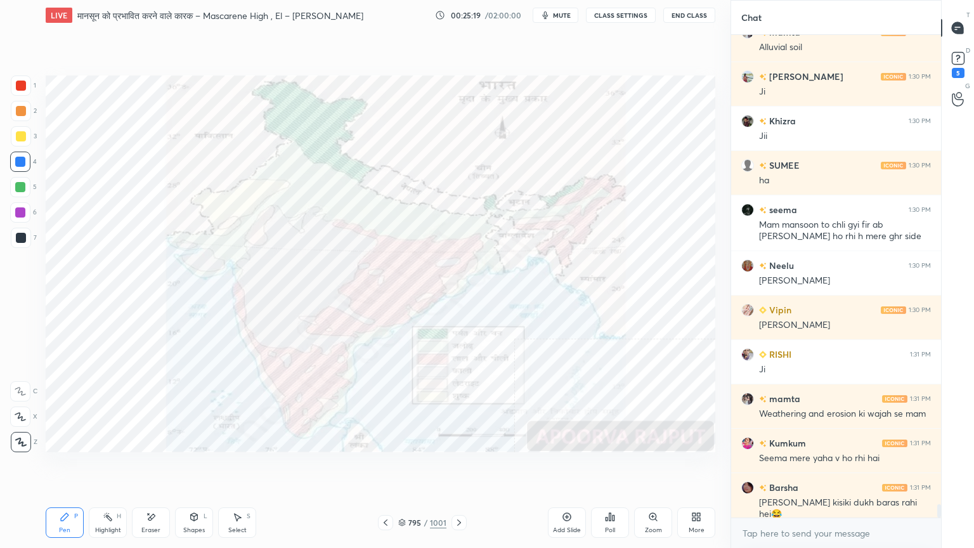
drag, startPoint x: 167, startPoint y: 533, endPoint x: 162, endPoint y: 525, distance: 9.4
click at [161, 467] on div "Eraser" at bounding box center [151, 522] width 38 height 30
drag, startPoint x: 162, startPoint y: 525, endPoint x: 101, endPoint y: 496, distance: 67.5
click at [158, 467] on div "Eraser" at bounding box center [151, 522] width 38 height 30
click at [18, 444] on span "Erase all" at bounding box center [20, 441] width 19 height 9
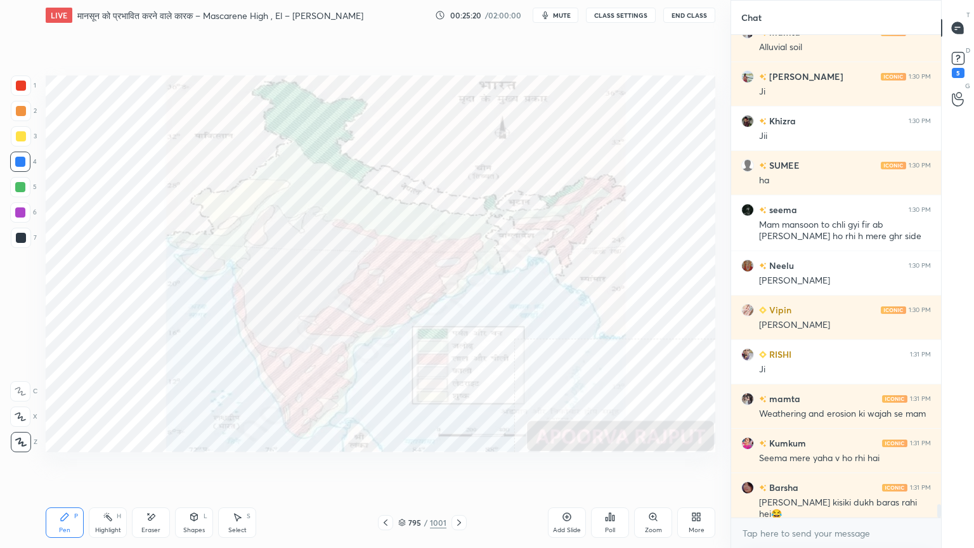
click at [151, 467] on icon at bounding box center [151, 517] width 10 height 11
click at [155, 467] on icon at bounding box center [151, 517] width 10 height 11
click at [25, 441] on span "Erase all" at bounding box center [20, 441] width 19 height 9
click at [25, 437] on div "1 2 3 4 5 6 7 C X Z E E Erase all H H" at bounding box center [20, 263] width 41 height 377
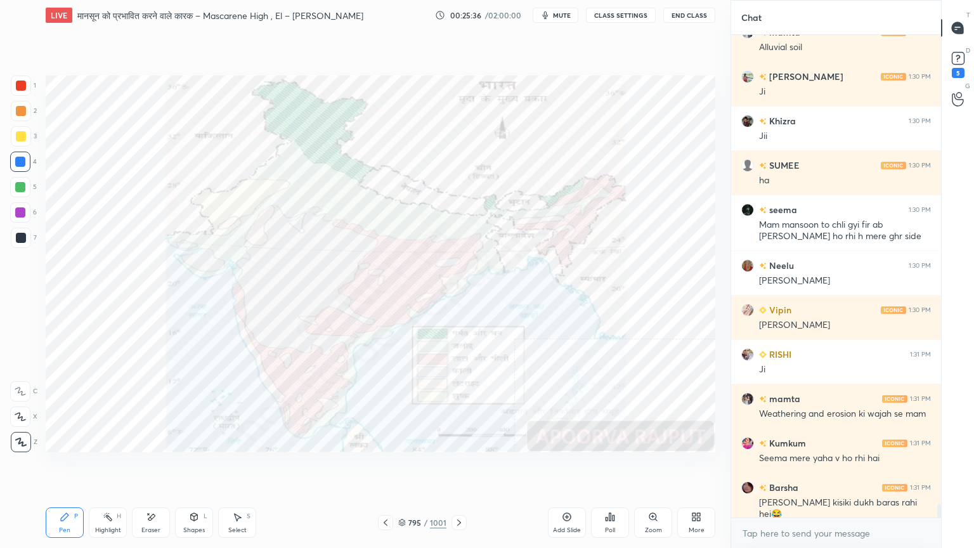
scroll to position [16927, 0]
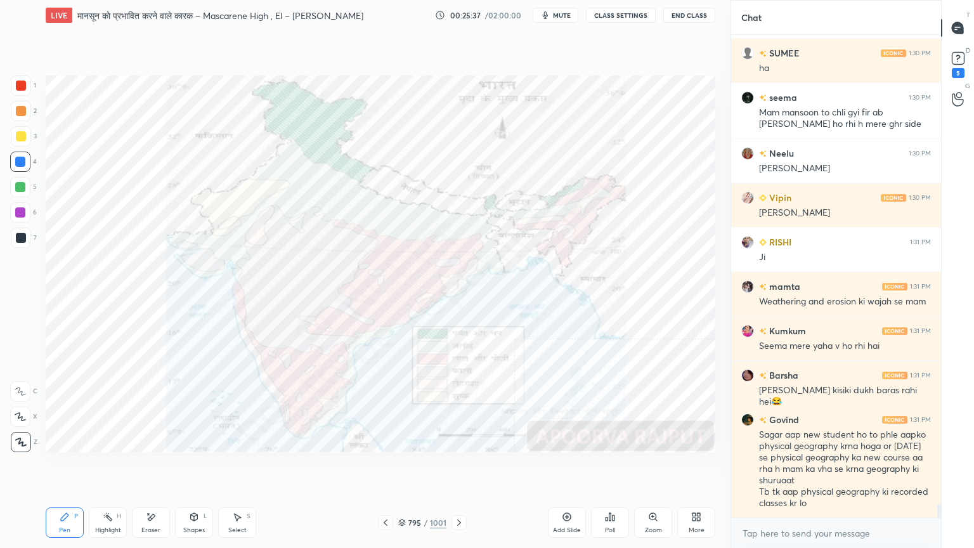
drag, startPoint x: 160, startPoint y: 519, endPoint x: 148, endPoint y: 515, distance: 12.8
click at [154, 467] on div "Eraser" at bounding box center [151, 522] width 38 height 30
click at [27, 439] on span "Erase all" at bounding box center [20, 441] width 19 height 9
click at [27, 437] on div "1 2 3 4 5 6 7 C X Z E E Erase all H H" at bounding box center [20, 263] width 41 height 377
click at [25, 436] on div at bounding box center [21, 442] width 20 height 20
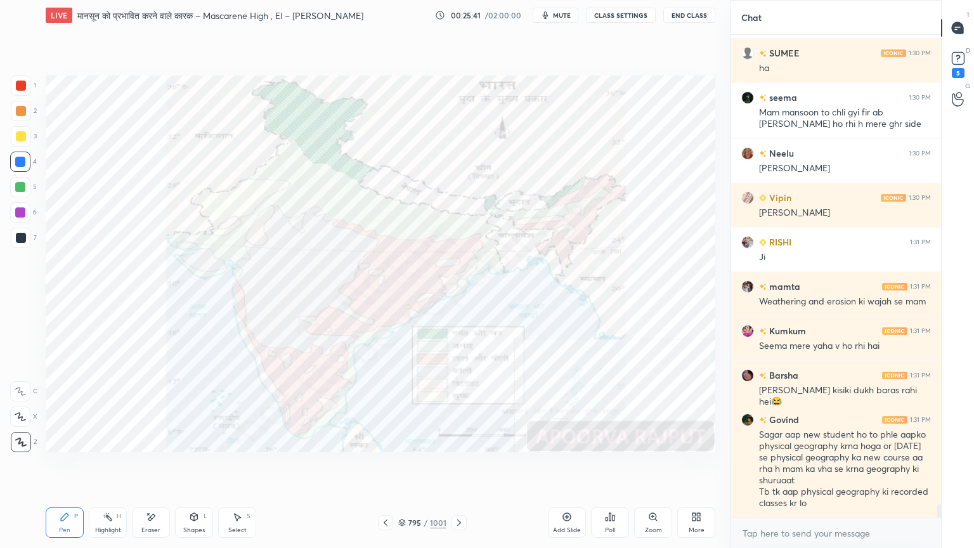
click at [456, 467] on icon at bounding box center [459, 522] width 10 height 10
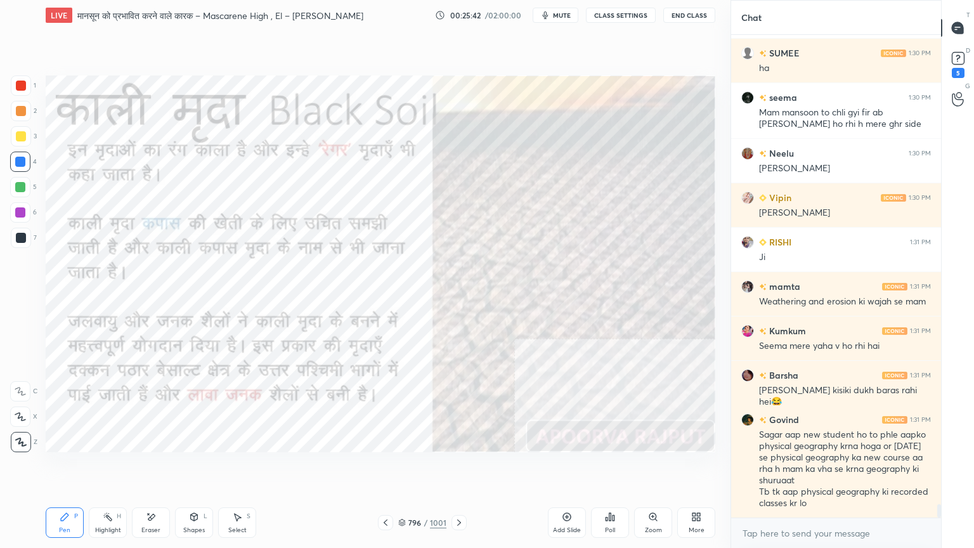
click at [454, 467] on icon at bounding box center [459, 522] width 10 height 10
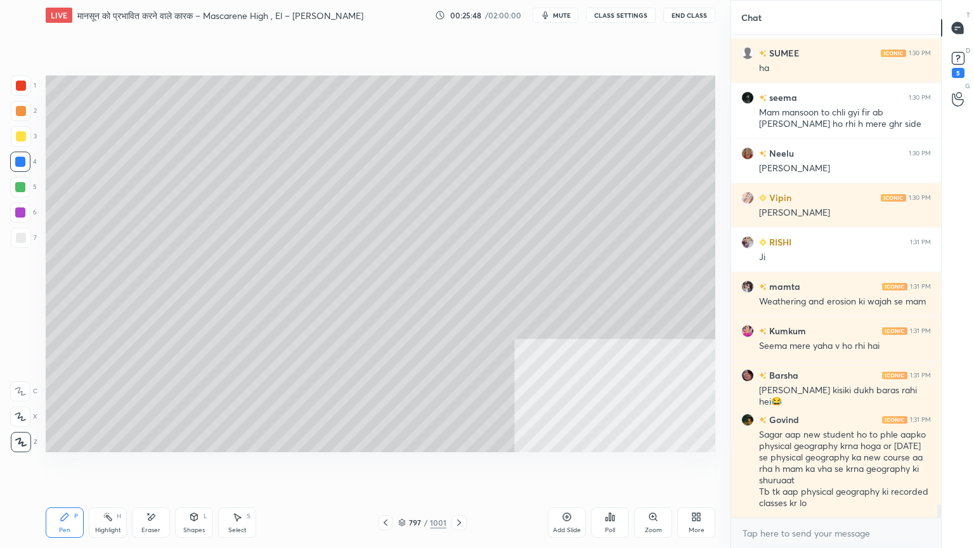
scroll to position [16972, 0]
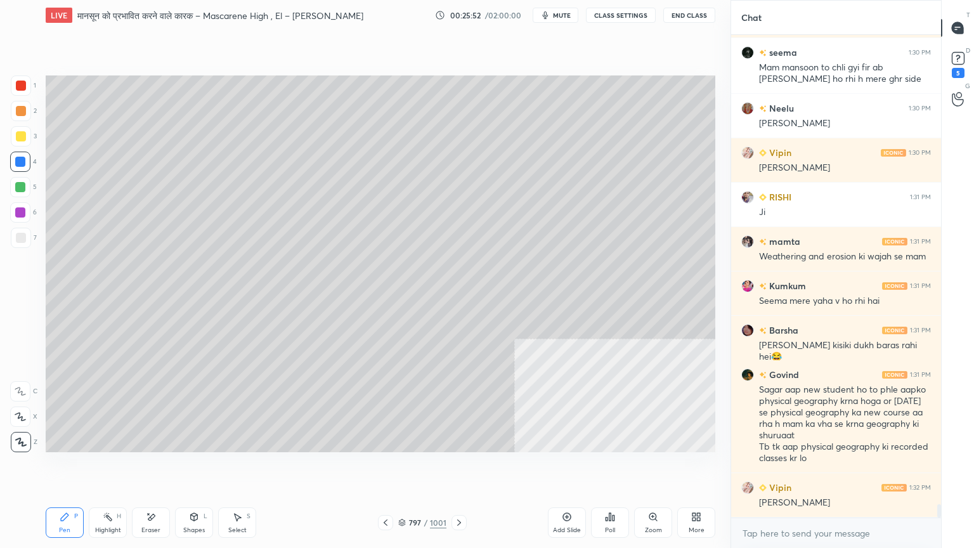
click at [20, 165] on div at bounding box center [20, 162] width 10 height 10
click at [406, 467] on div "797 / 1001" at bounding box center [422, 522] width 48 height 11
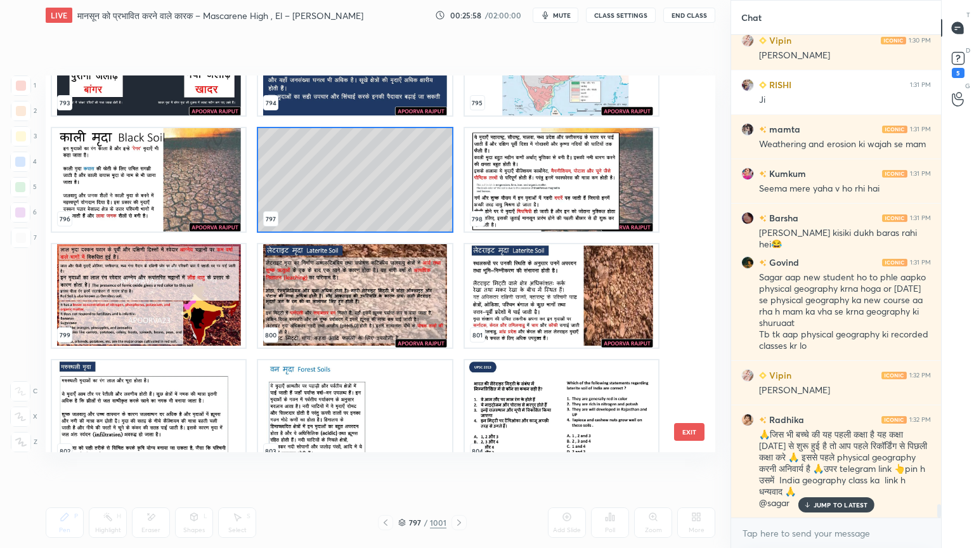
scroll to position [17140, 0]
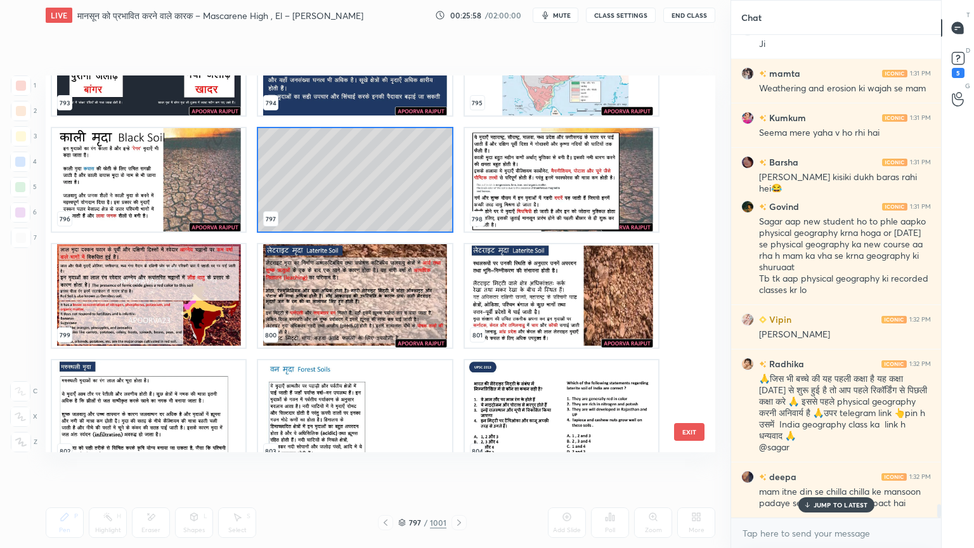
click at [831, 467] on p "JUMP TO LATEST" at bounding box center [840, 505] width 55 height 8
click at [515, 203] on img "grid" at bounding box center [561, 179] width 193 height 103
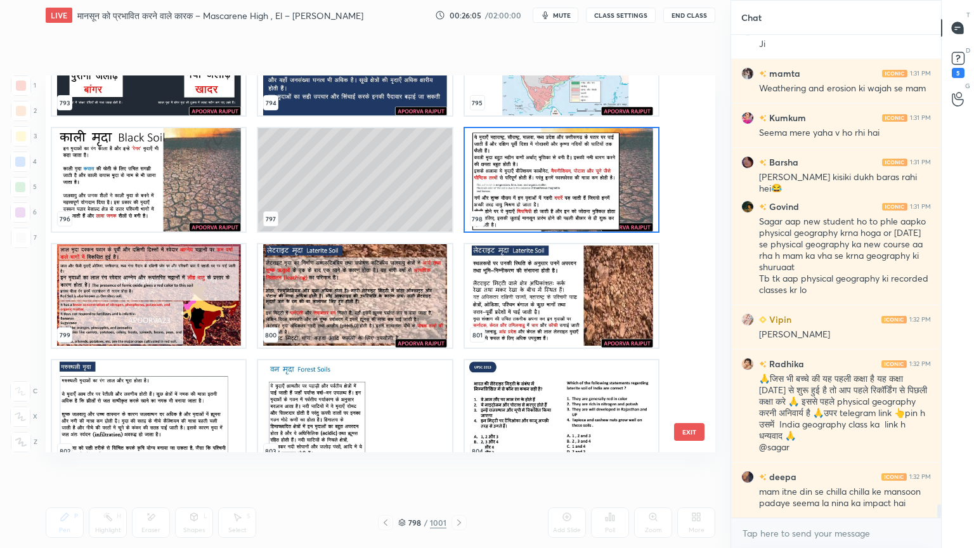
click at [516, 203] on img "grid" at bounding box center [561, 179] width 193 height 103
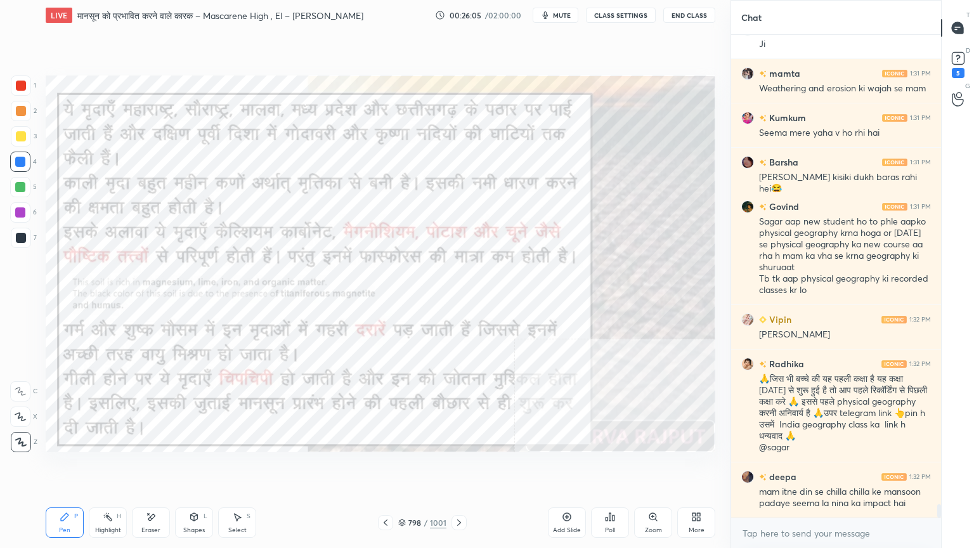
click at [517, 203] on img "grid" at bounding box center [561, 179] width 193 height 103
click at [517, 202] on img "grid" at bounding box center [561, 179] width 193 height 103
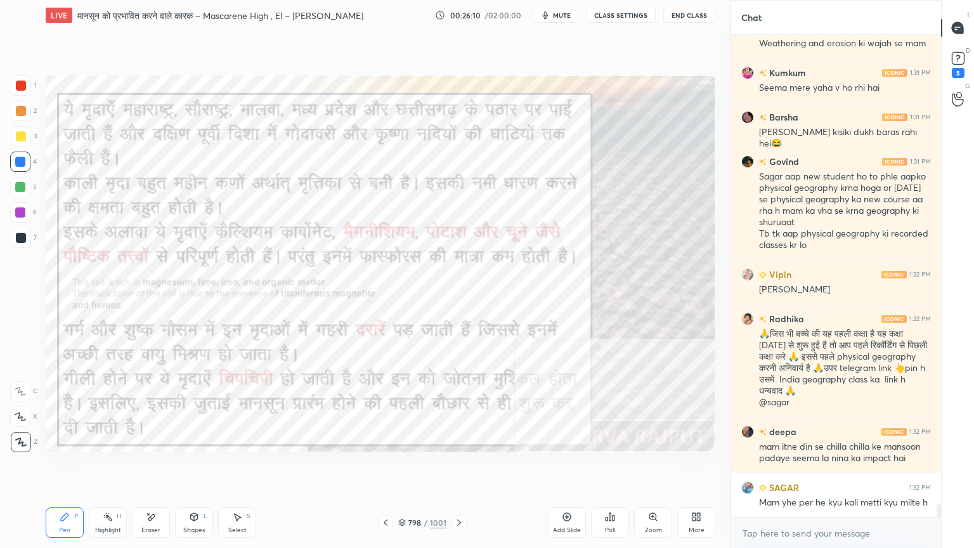
click at [23, 162] on div at bounding box center [20, 162] width 10 height 10
click at [23, 158] on div at bounding box center [20, 162] width 10 height 10
drag, startPoint x: 391, startPoint y: 520, endPoint x: 437, endPoint y: 492, distance: 54.6
click at [439, 467] on div "LIVE मानसून को प्रभावित करने वाले कारक – Mascarene High , El – [PERSON_NAME] Ni…" at bounding box center [381, 274] width 680 height 548
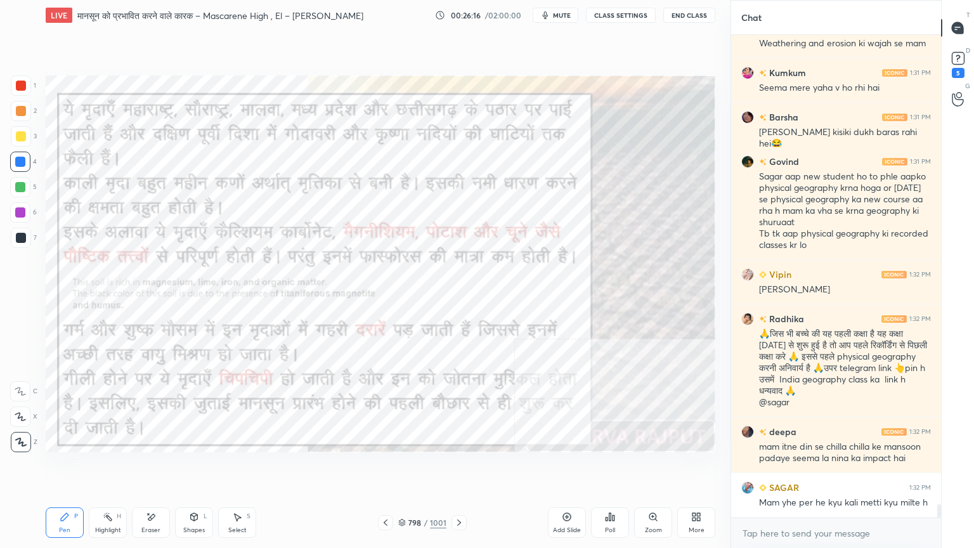
click at [385, 467] on icon at bounding box center [385, 522] width 10 height 10
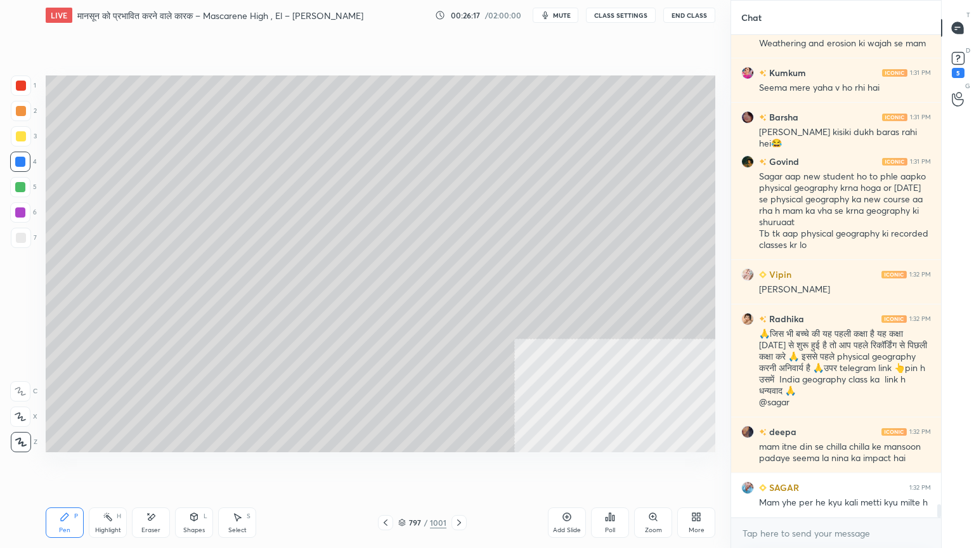
click at [385, 467] on icon at bounding box center [385, 522] width 10 height 10
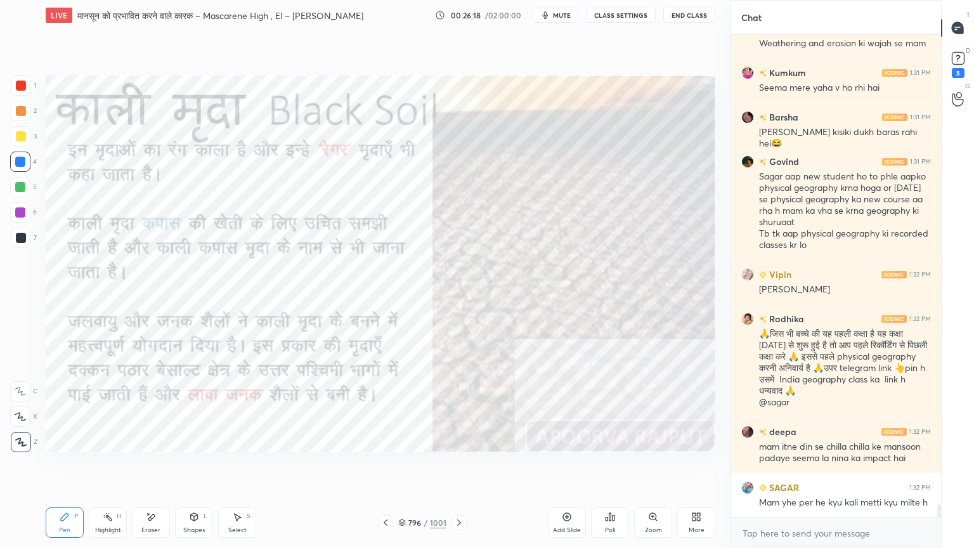
click at [387, 467] on icon at bounding box center [385, 522] width 10 height 10
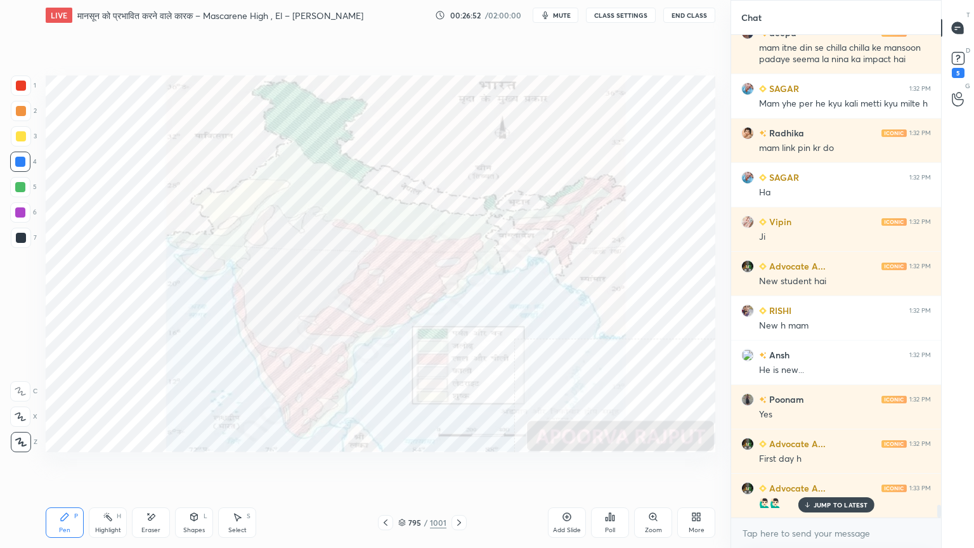
scroll to position [17629, 0]
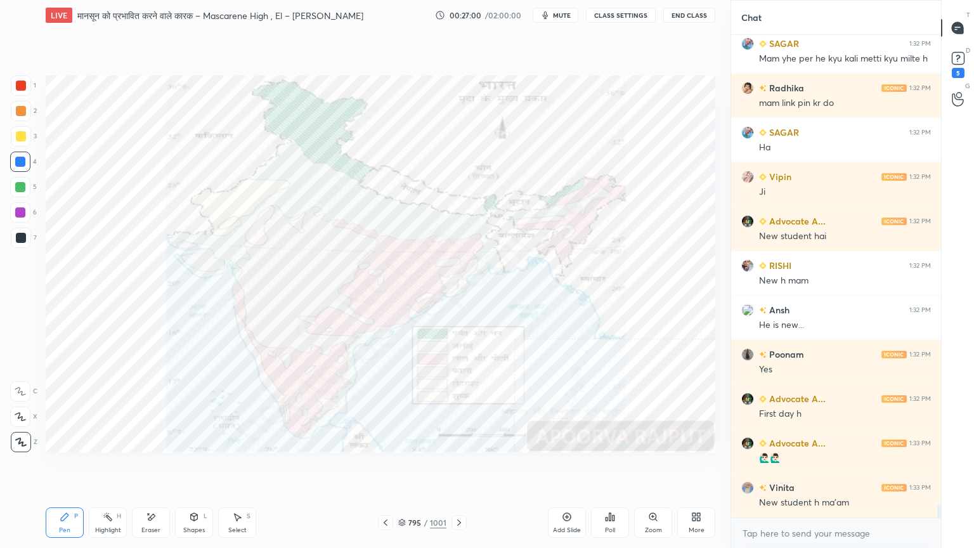
click at [152, 467] on div "Eraser" at bounding box center [150, 530] width 19 height 6
click at [158, 467] on div "Eraser" at bounding box center [151, 522] width 38 height 30
click at [32, 434] on div "Erase all" at bounding box center [21, 442] width 23 height 20
click at [28, 433] on div "1 2 3 4 5 6 7 C X Z E E Erase all H H" at bounding box center [20, 263] width 41 height 377
click at [150, 467] on div "Eraser" at bounding box center [150, 530] width 19 height 6
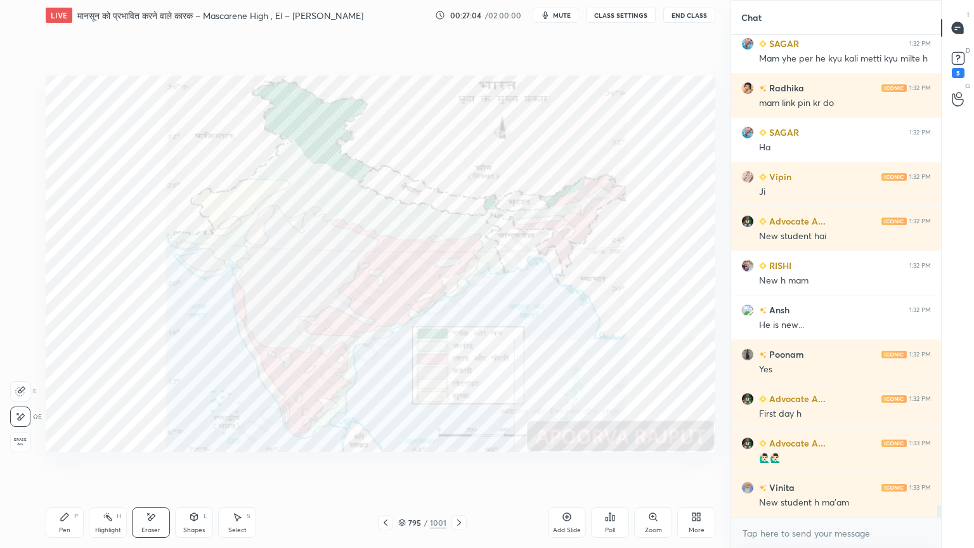
drag, startPoint x: 160, startPoint y: 519, endPoint x: 126, endPoint y: 495, distance: 42.2
click at [155, 467] on div "Eraser" at bounding box center [151, 522] width 38 height 30
click at [28, 437] on div "Erase all" at bounding box center [21, 442] width 23 height 20
click at [30, 433] on div "1 2 3 4 5 6 7 C X Z E E Erase all H H" at bounding box center [20, 263] width 41 height 377
click at [150, 467] on div "Eraser" at bounding box center [151, 522] width 38 height 30
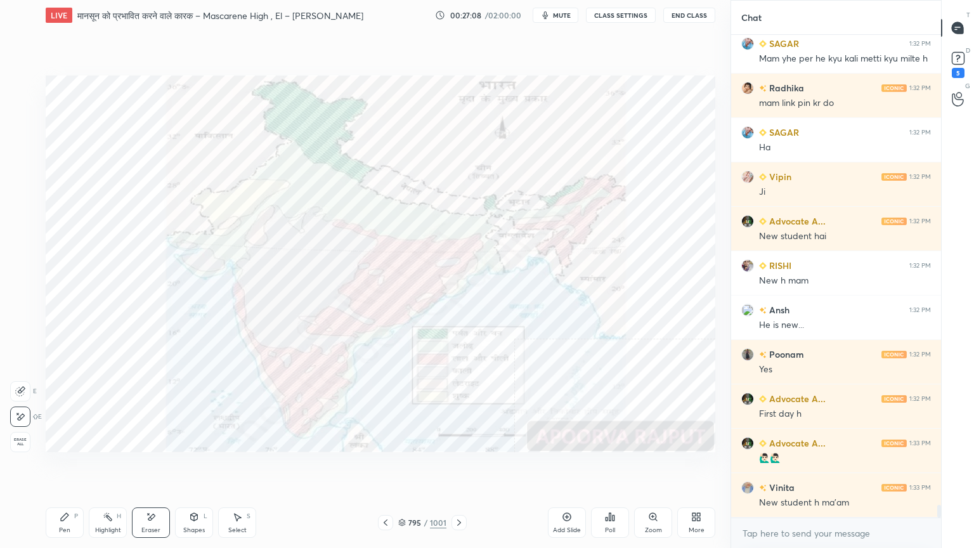
scroll to position [17673, 0]
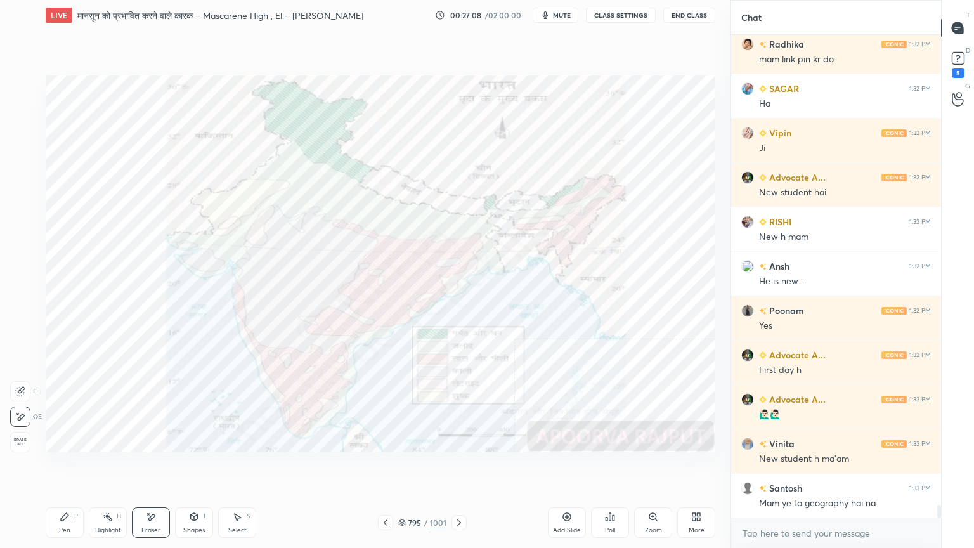
drag, startPoint x: 27, startPoint y: 435, endPoint x: 114, endPoint y: 456, distance: 90.1
click at [25, 437] on span "Erase all" at bounding box center [20, 441] width 19 height 9
click at [461, 467] on icon at bounding box center [459, 522] width 10 height 10
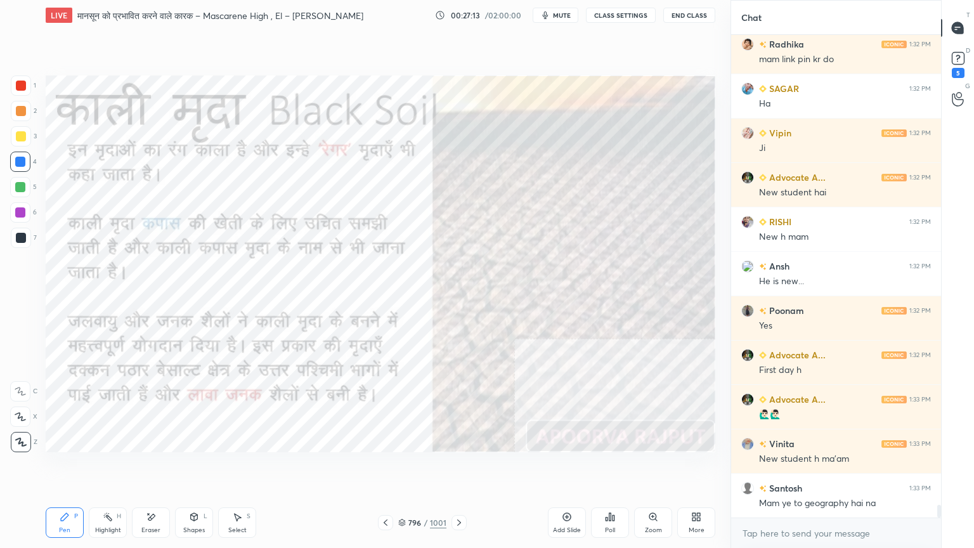
click at [458, 467] on icon at bounding box center [459, 522] width 4 height 6
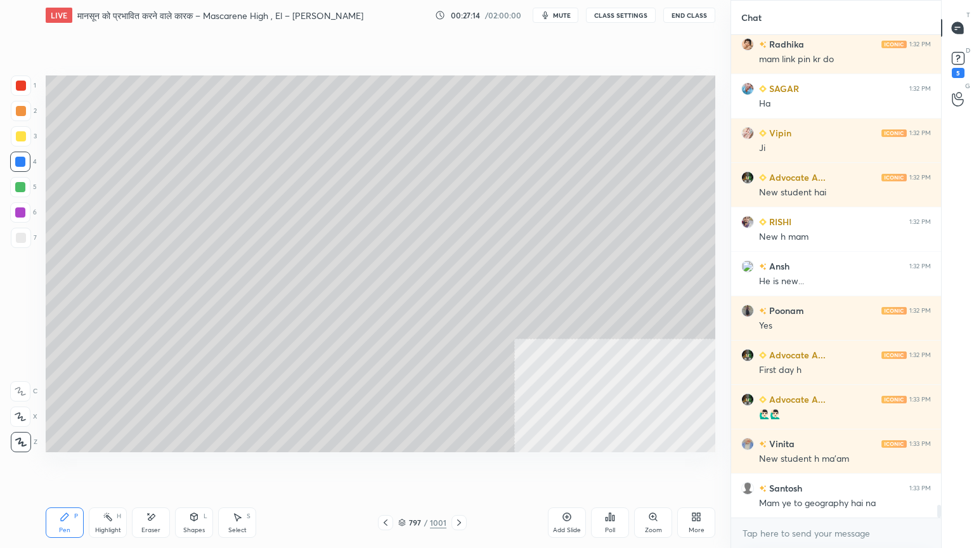
click at [459, 467] on icon at bounding box center [459, 522] width 10 height 10
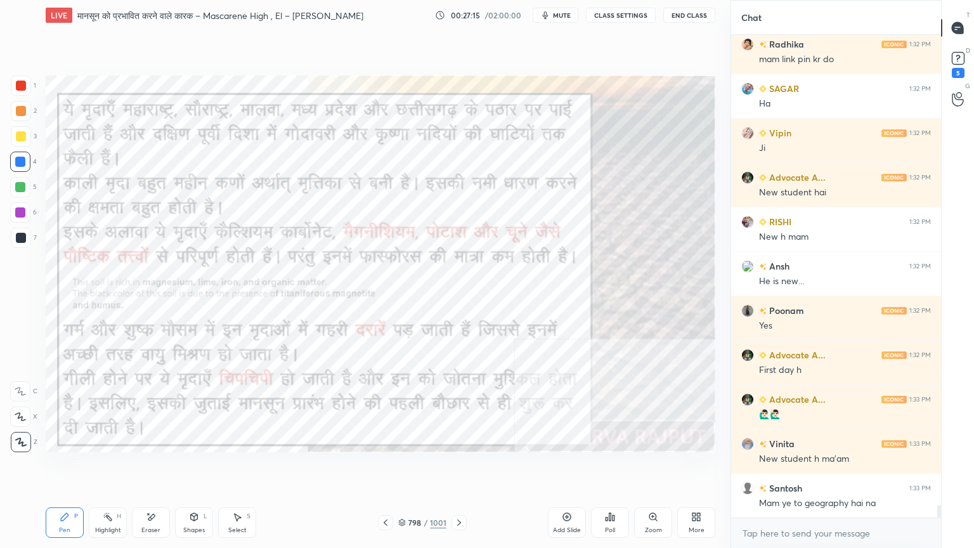
drag, startPoint x: 404, startPoint y: 520, endPoint x: 411, endPoint y: 515, distance: 9.1
click at [404, 467] on icon at bounding box center [402, 523] width 8 height 8
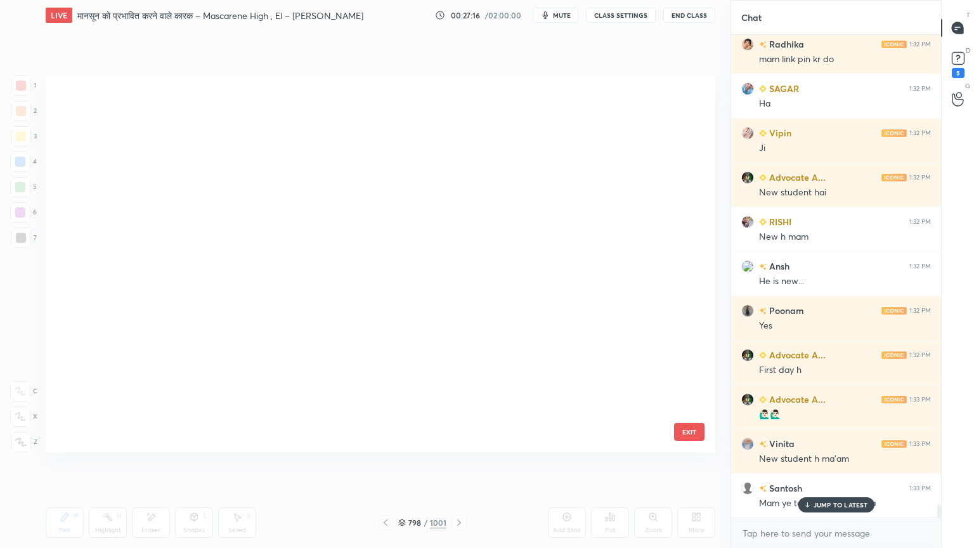
scroll to position [373, 663]
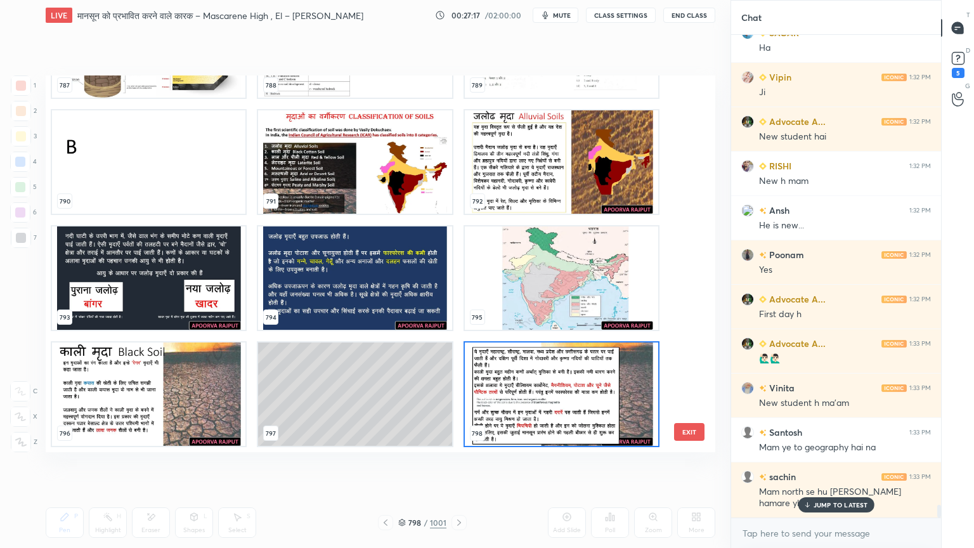
click at [841, 467] on p "JUMP TO LATEST" at bounding box center [840, 505] width 55 height 8
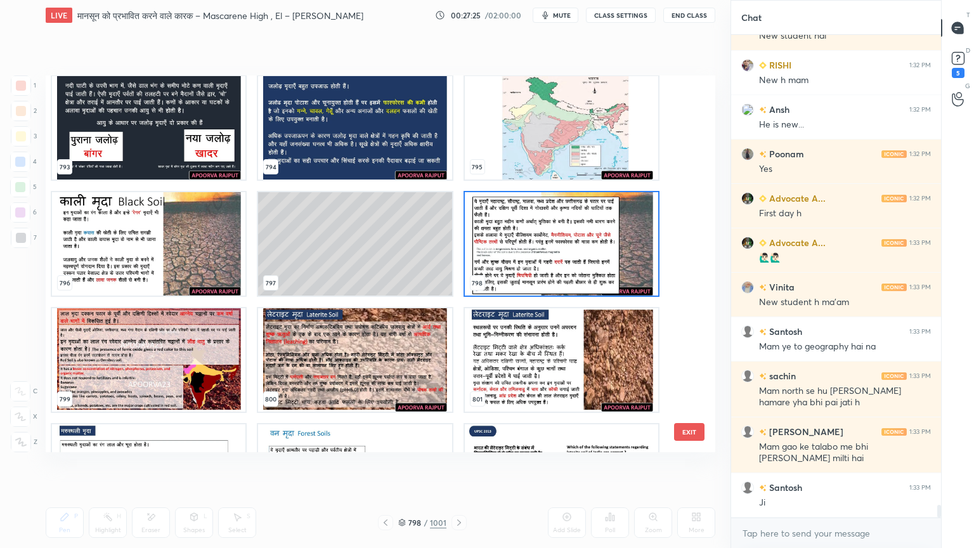
scroll to position [17873, 0]
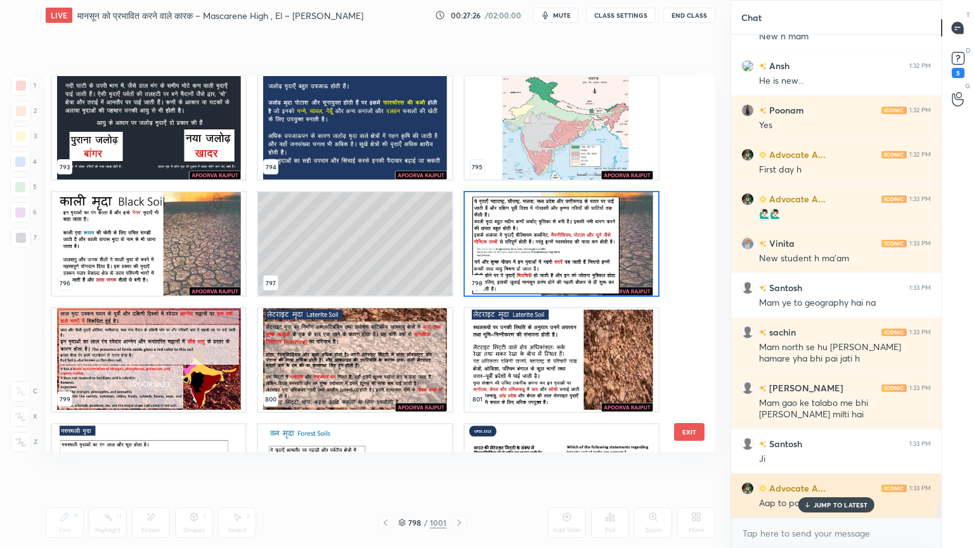
click at [817, 467] on p "JUMP TO LATEST" at bounding box center [840, 505] width 55 height 8
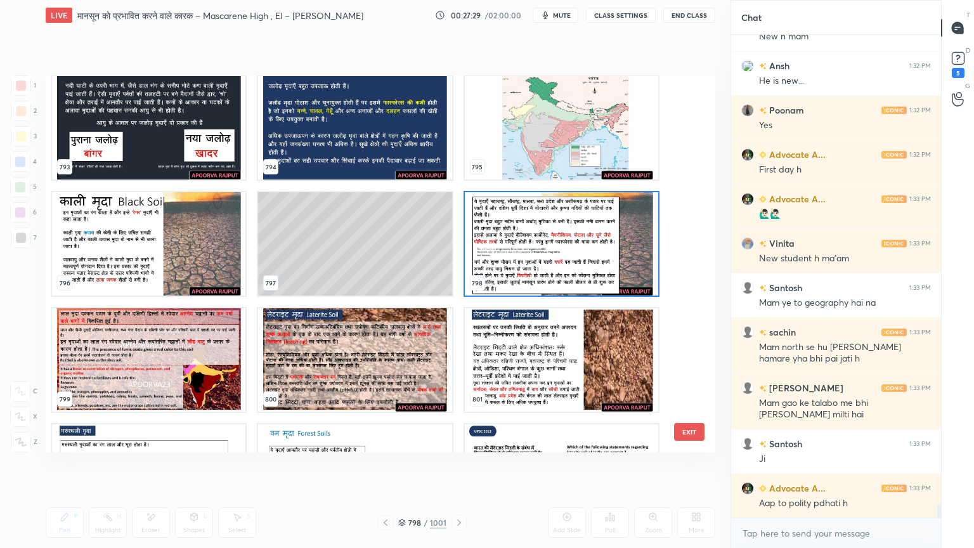
scroll to position [17918, 0]
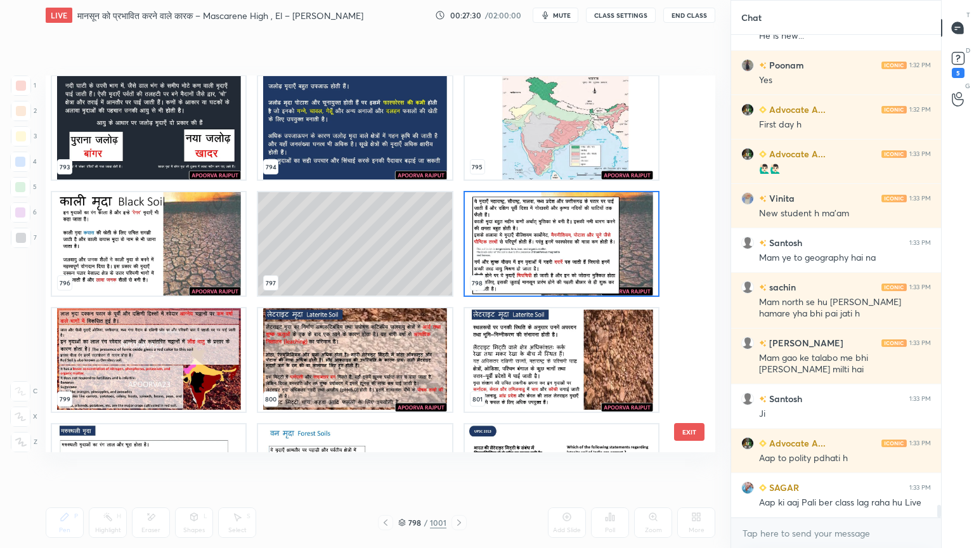
click at [564, 269] on img "grid" at bounding box center [561, 243] width 193 height 103
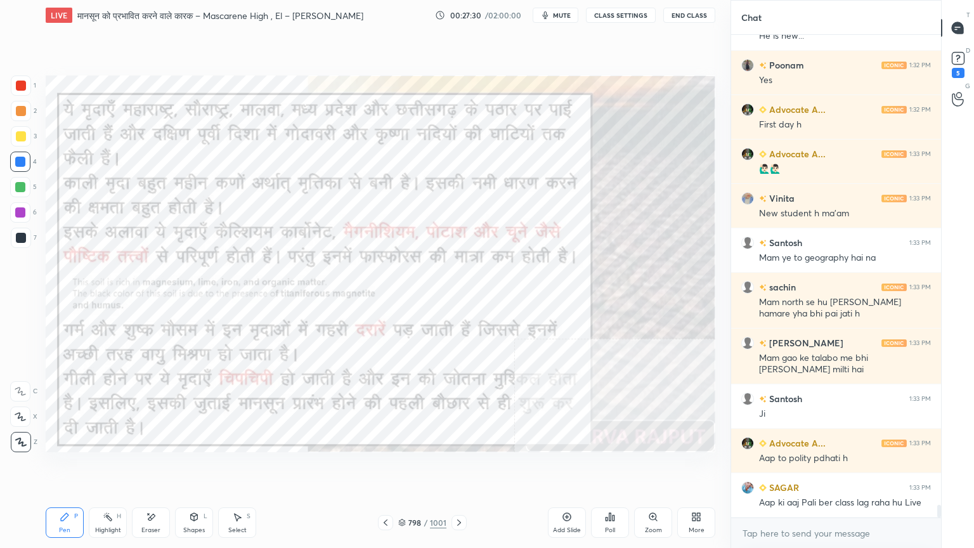
click at [565, 269] on img "grid" at bounding box center [561, 243] width 193 height 103
click at [566, 269] on img "grid" at bounding box center [561, 243] width 193 height 103
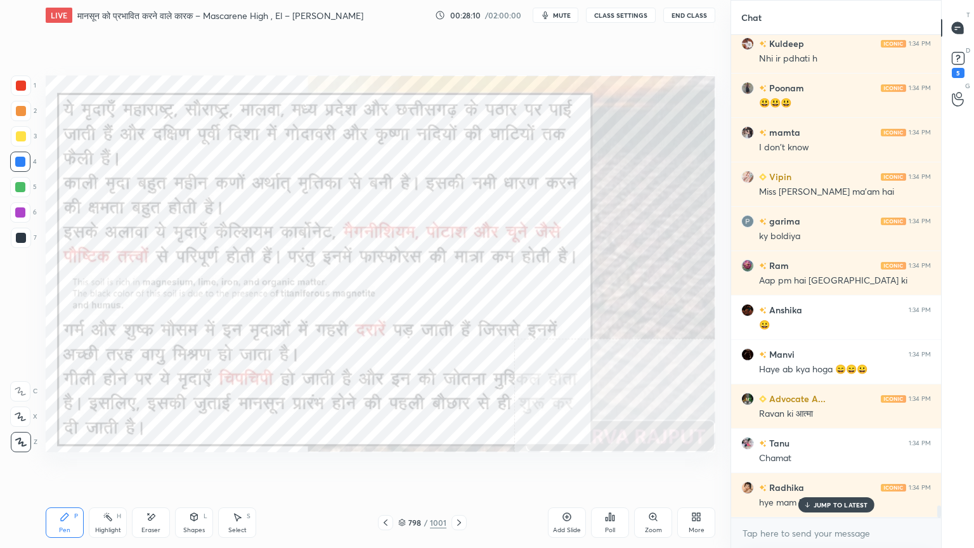
scroll to position [19116, 0]
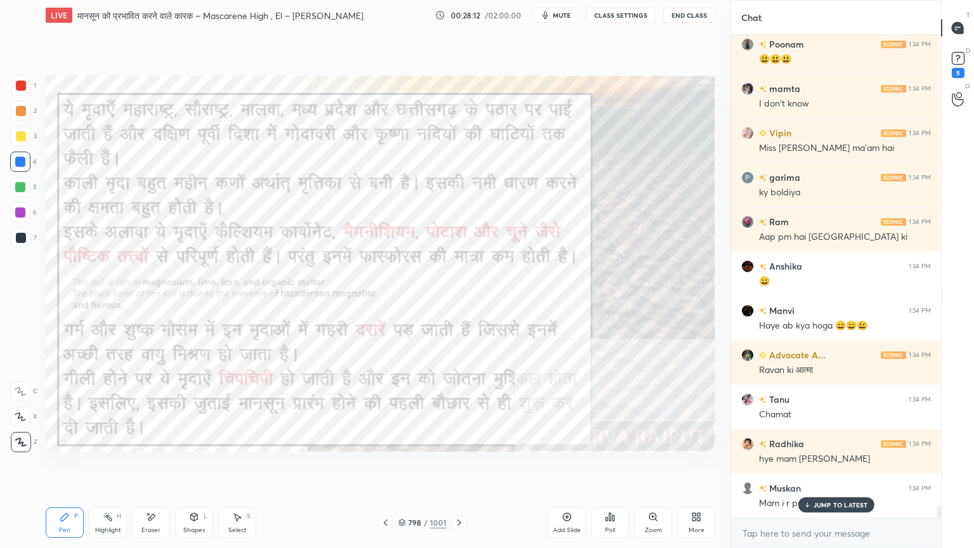
click at [820, 467] on p "JUMP TO LATEST" at bounding box center [840, 505] width 55 height 8
click at [814, 467] on textarea at bounding box center [836, 533] width 190 height 20
click at [25, 167] on div at bounding box center [20, 162] width 20 height 20
click at [23, 165] on div at bounding box center [20, 162] width 20 height 20
click at [22, 164] on div at bounding box center [20, 162] width 10 height 10
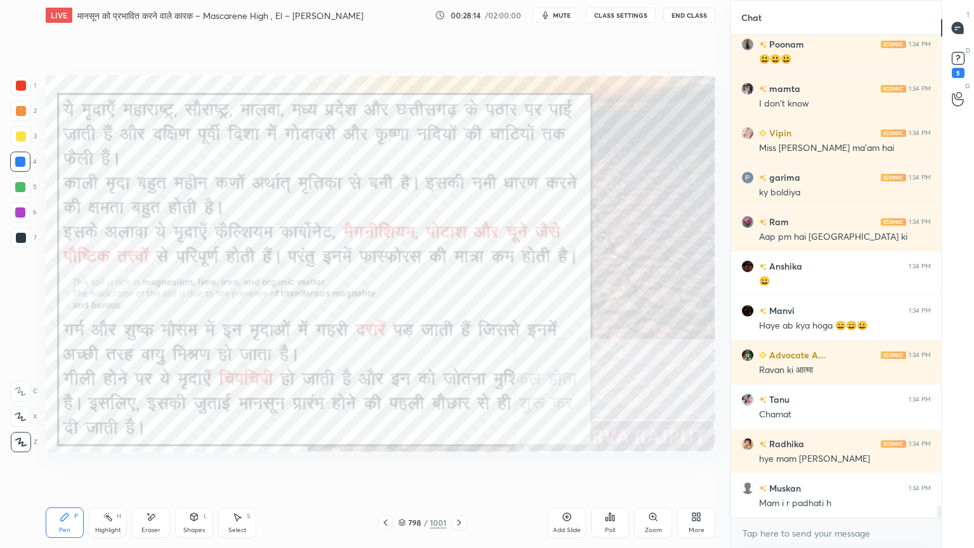
click at [20, 162] on div at bounding box center [20, 162] width 10 height 10
click at [388, 467] on div "Setting up your live class Poll for secs No correct answer Start poll" at bounding box center [381, 263] width 680 height 467
drag, startPoint x: 385, startPoint y: 484, endPoint x: 398, endPoint y: 483, distance: 12.1
click at [398, 467] on div "Setting up your live class Poll for secs No correct answer Start poll" at bounding box center [381, 263] width 680 height 467
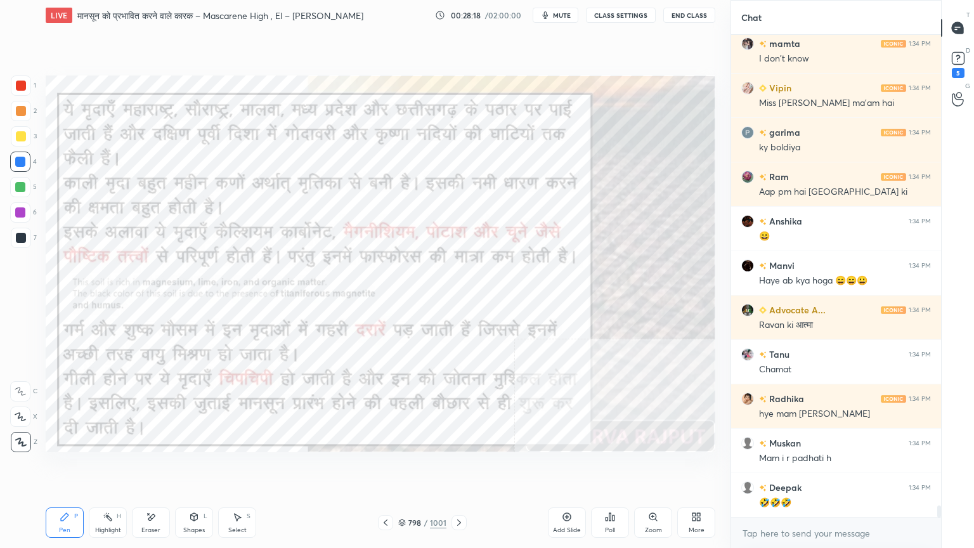
drag, startPoint x: 406, startPoint y: 489, endPoint x: 416, endPoint y: 486, distance: 10.2
click at [417, 467] on div "Setting up your live class Poll for secs No correct answer Start poll" at bounding box center [381, 263] width 680 height 467
drag, startPoint x: 415, startPoint y: 489, endPoint x: 411, endPoint y: 500, distance: 11.7
click at [421, 467] on div "Setting up your live class Poll for secs No correct answer Start poll" at bounding box center [381, 263] width 680 height 467
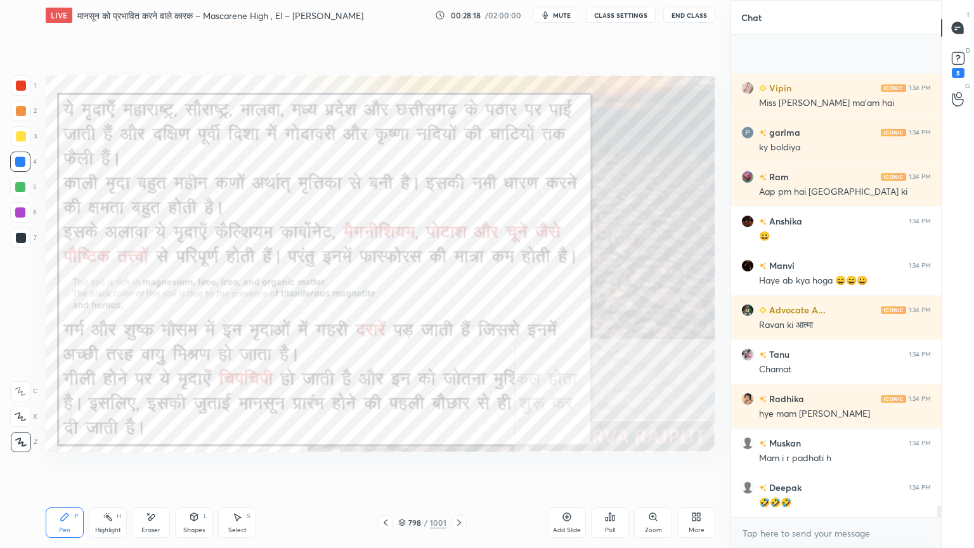
scroll to position [19249, 0]
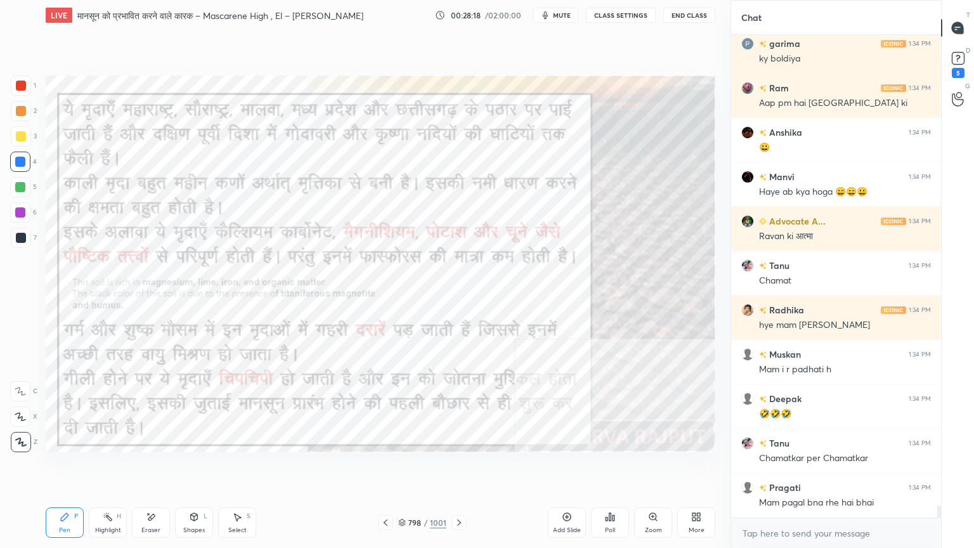
click at [404, 467] on icon at bounding box center [402, 520] width 6 height 3
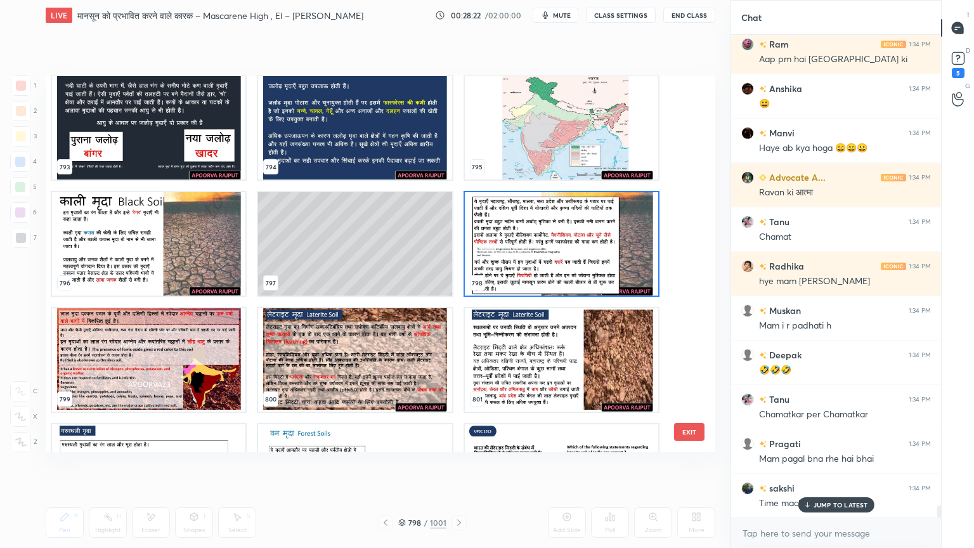
scroll to position [30698, 0]
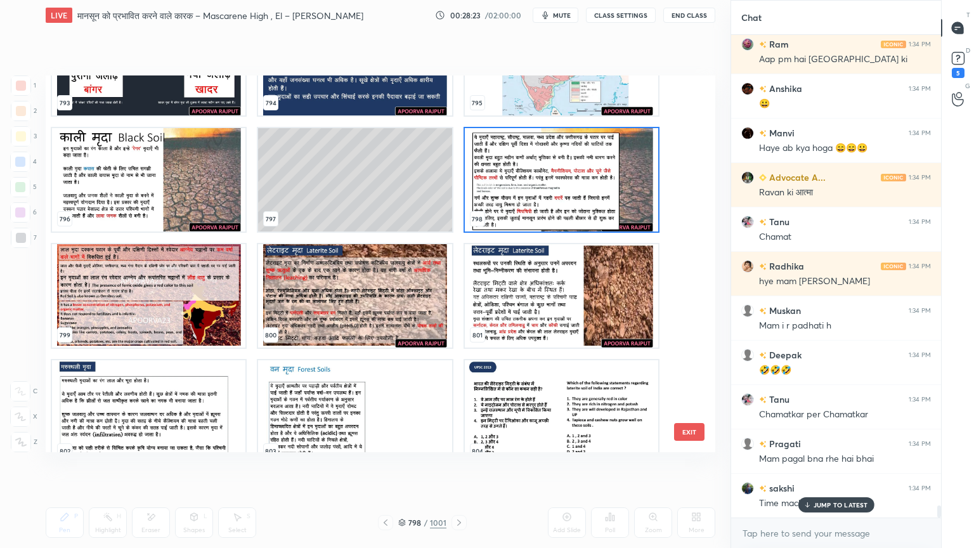
click at [555, 209] on img "grid" at bounding box center [561, 179] width 193 height 103
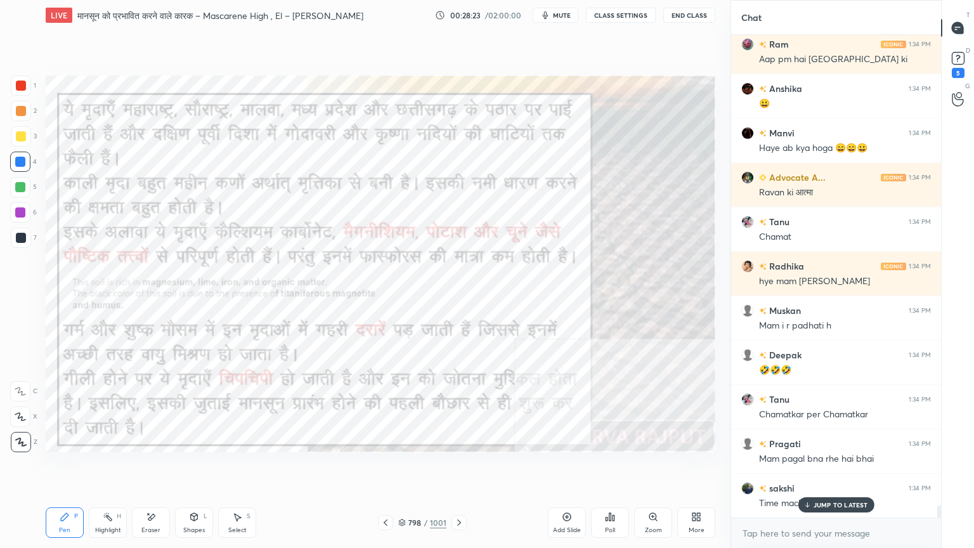
click at [555, 208] on img "grid" at bounding box center [561, 179] width 193 height 103
click at [555, 209] on img "grid" at bounding box center [561, 179] width 193 height 103
click at [16, 162] on div at bounding box center [20, 162] width 10 height 10
click at [14, 162] on div at bounding box center [20, 162] width 20 height 20
click at [832, 467] on p "JUMP TO LATEST" at bounding box center [840, 505] width 55 height 8
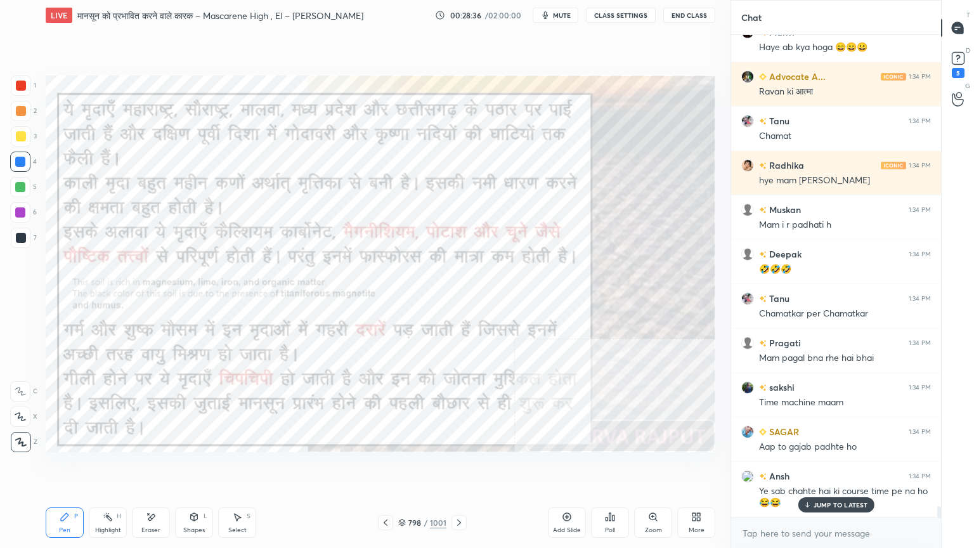
scroll to position [19438, 0]
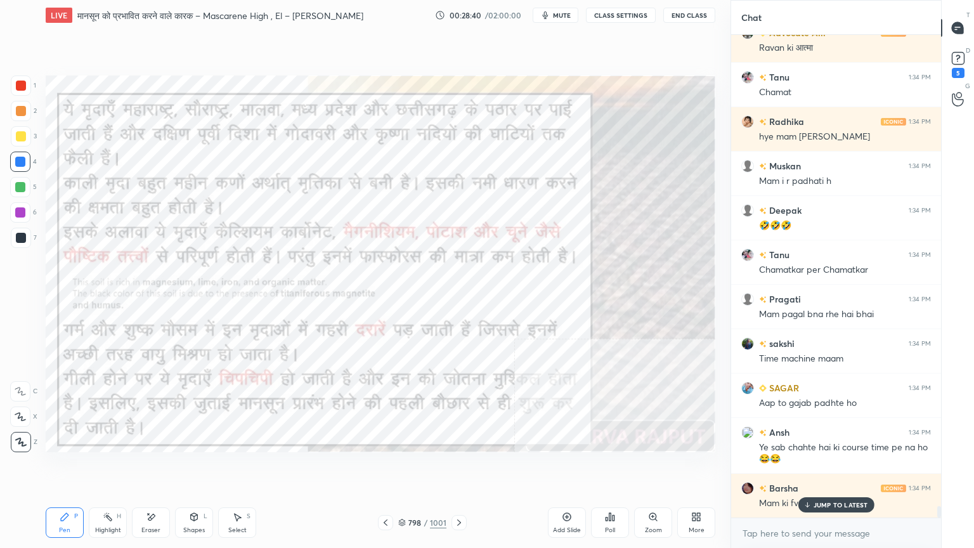
click at [833, 467] on p "JUMP TO LATEST" at bounding box center [840, 505] width 55 height 8
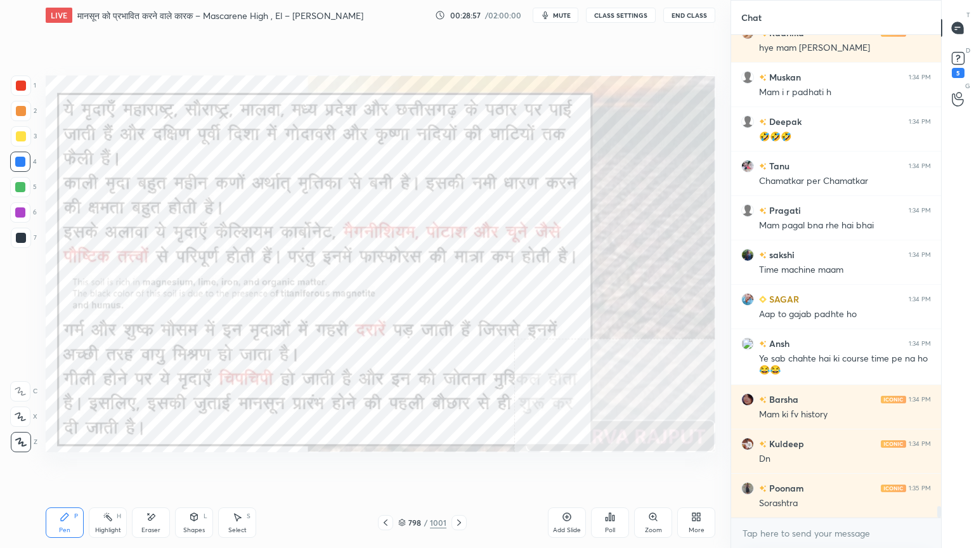
scroll to position [19571, 0]
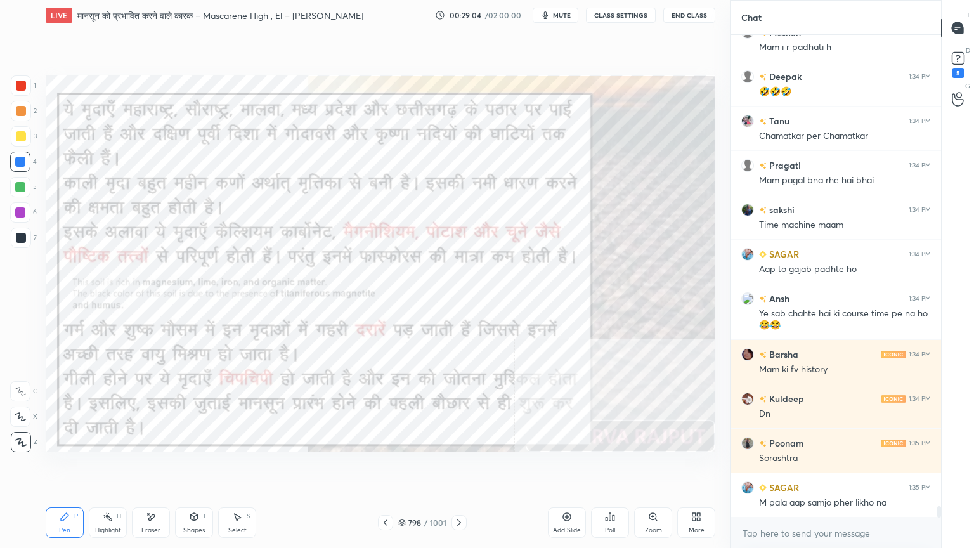
click at [403, 467] on div "798 / 1001" at bounding box center [422, 522] width 48 height 11
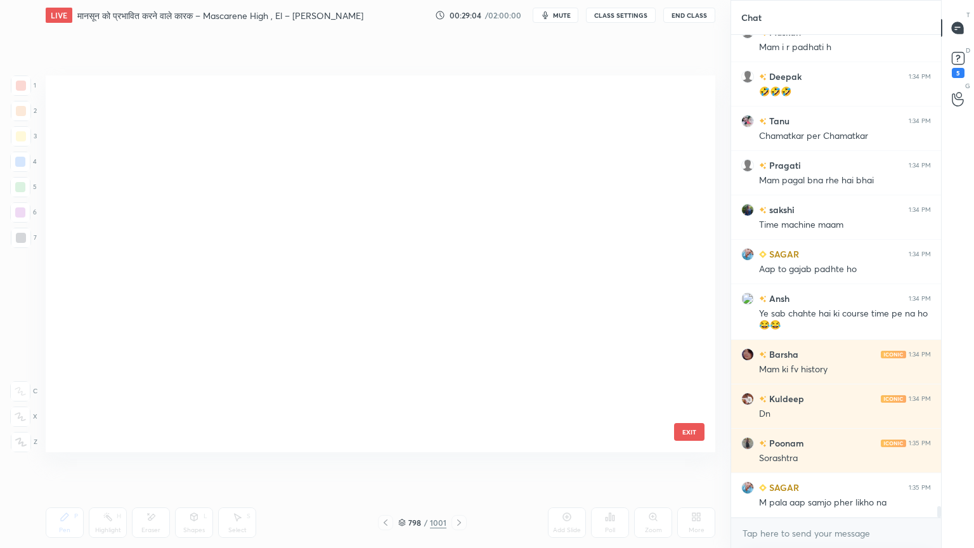
scroll to position [373, 663]
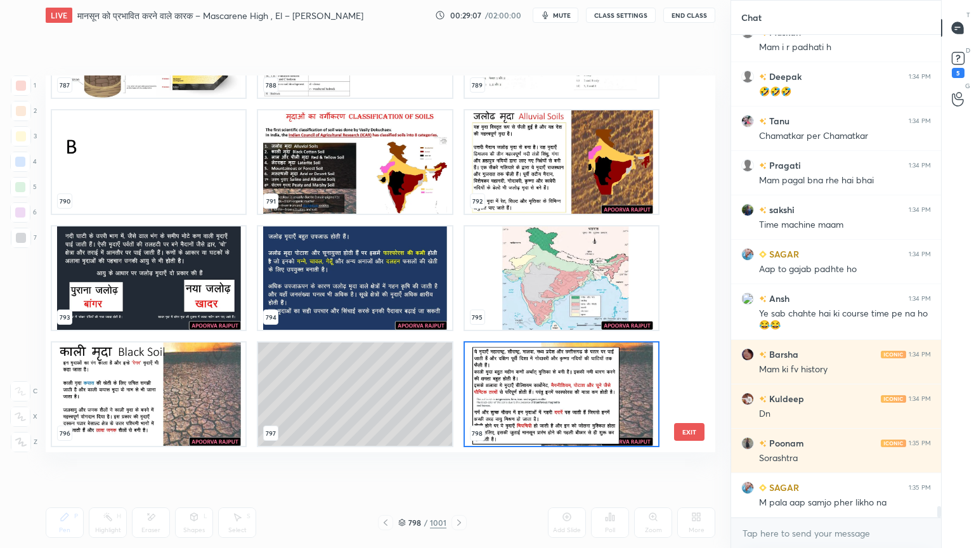
click at [529, 376] on img "grid" at bounding box center [561, 393] width 193 height 103
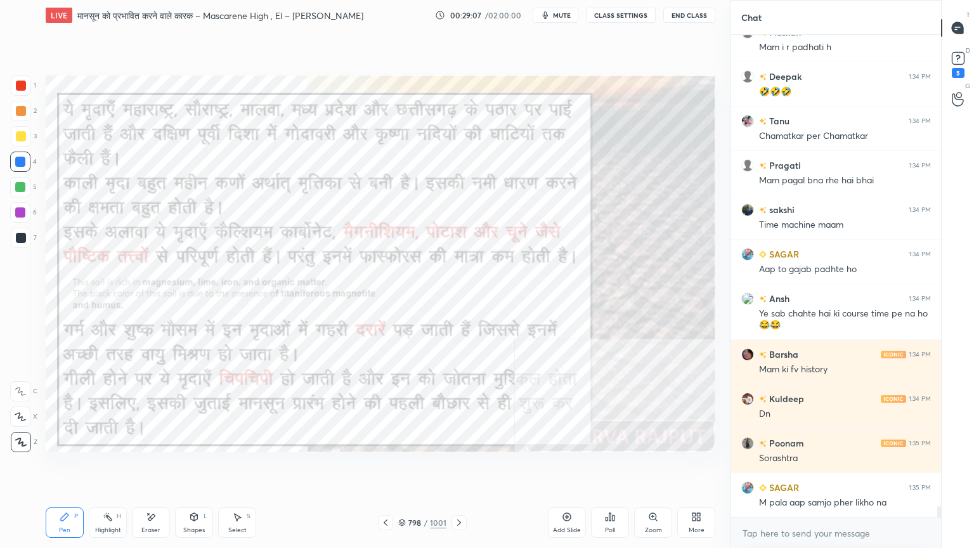
click at [531, 375] on img "grid" at bounding box center [561, 393] width 193 height 103
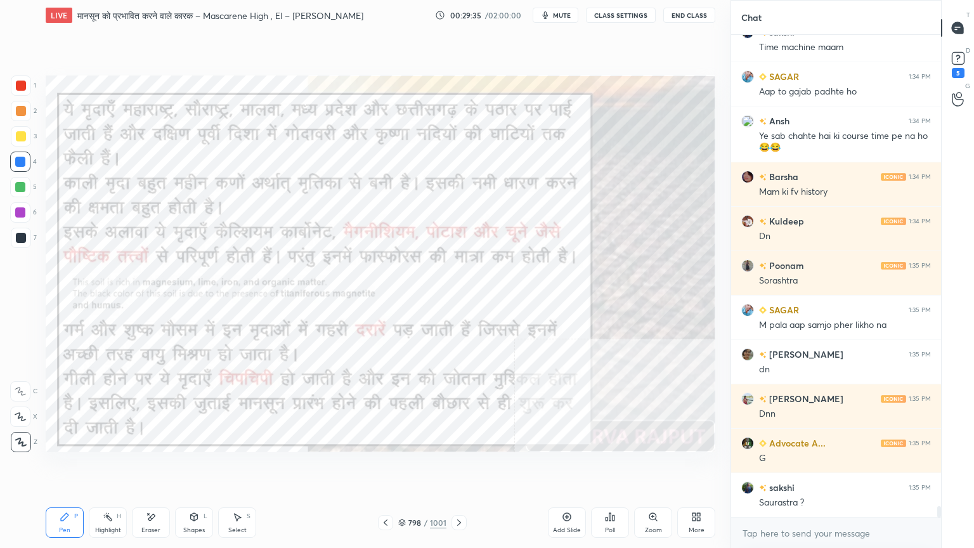
scroll to position [19793, 0]
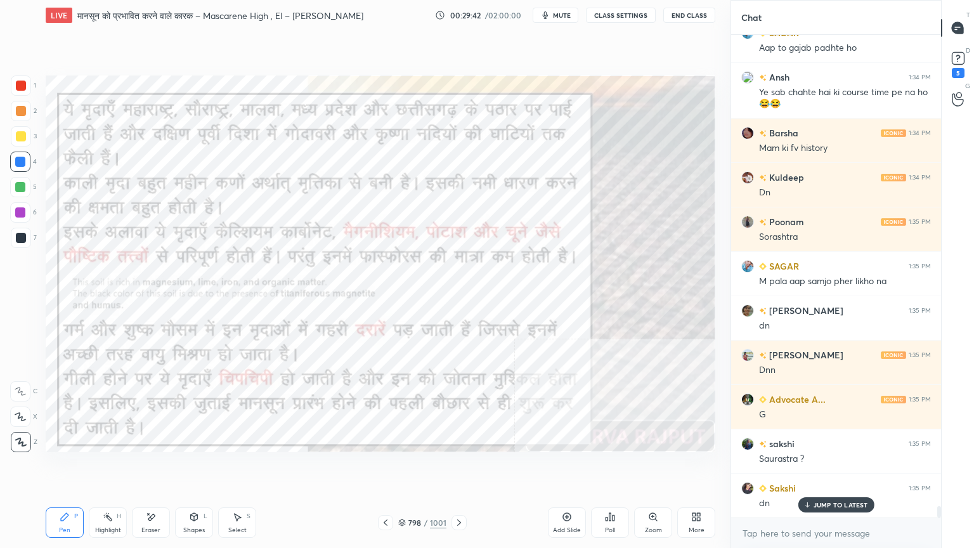
click at [162, 467] on div "Eraser" at bounding box center [151, 522] width 38 height 30
click at [27, 432] on div "Erase all" at bounding box center [20, 442] width 20 height 20
click at [25, 432] on div "1 2 3 4 5 6 7 C X Z E E Erase all H H" at bounding box center [20, 263] width 41 height 377
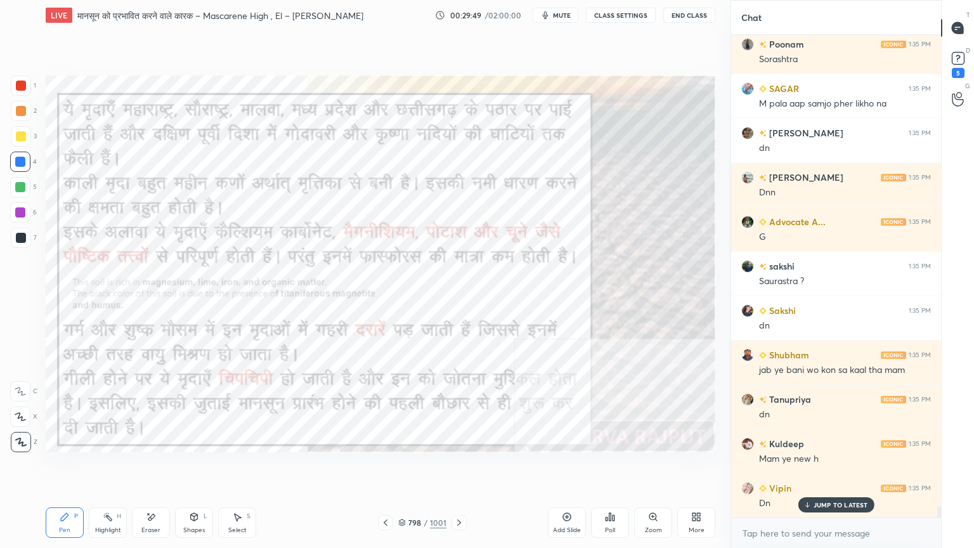
scroll to position [20026, 0]
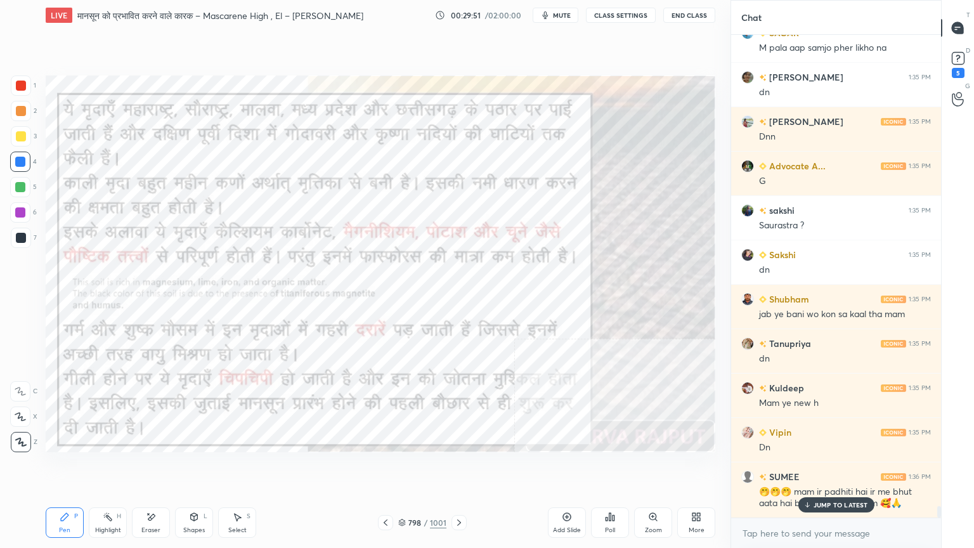
click at [847, 467] on p "JUMP TO LATEST" at bounding box center [840, 505] width 55 height 8
click at [297, 467] on div "Setting up your live class Poll for secs No correct answer Start poll" at bounding box center [381, 263] width 680 height 467
click at [307, 467] on div "Setting up your live class Poll for secs No correct answer Start poll" at bounding box center [381, 263] width 680 height 467
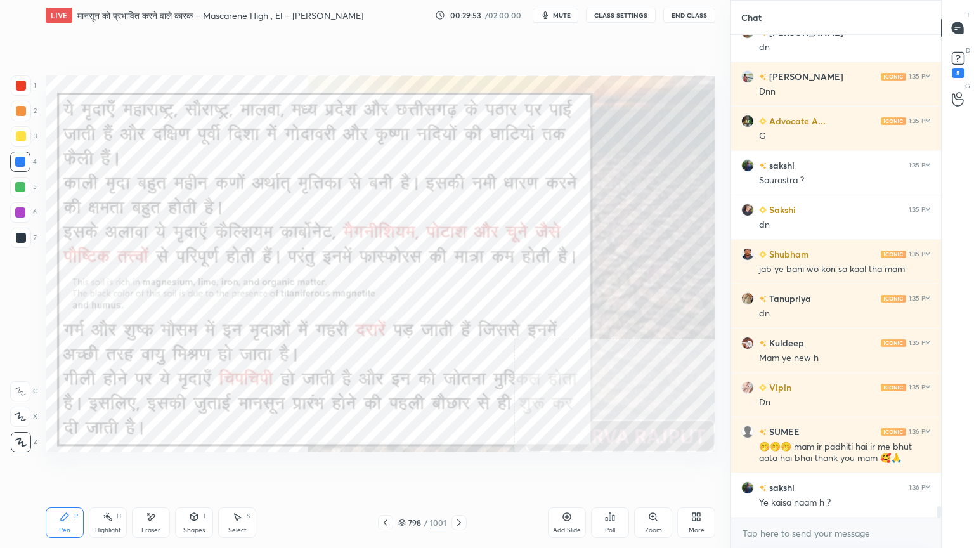
scroll to position [20160, 0]
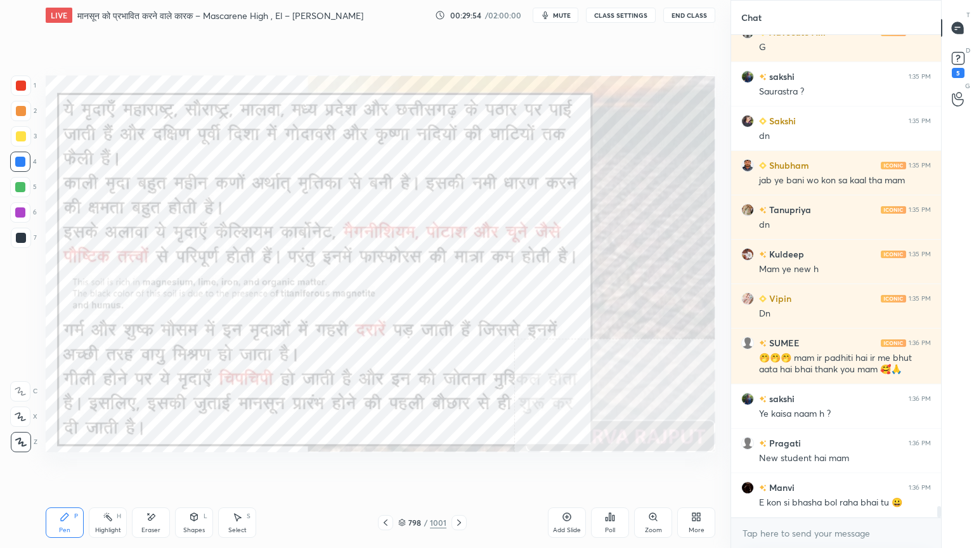
drag, startPoint x: 462, startPoint y: 520, endPoint x: 466, endPoint y: 502, distance: 18.3
click at [466, 467] on div "Pen P Highlight H Eraser Shapes L Select S 798 / 1001 Add Slide Poll Zoom More" at bounding box center [380, 522] width 669 height 51
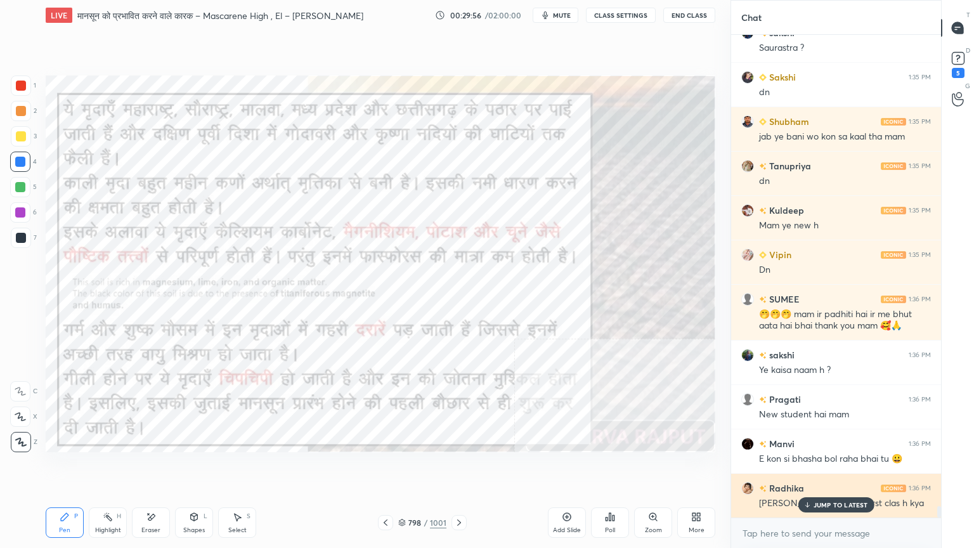
click at [840, 467] on p "JUMP TO LATEST" at bounding box center [840, 505] width 55 height 8
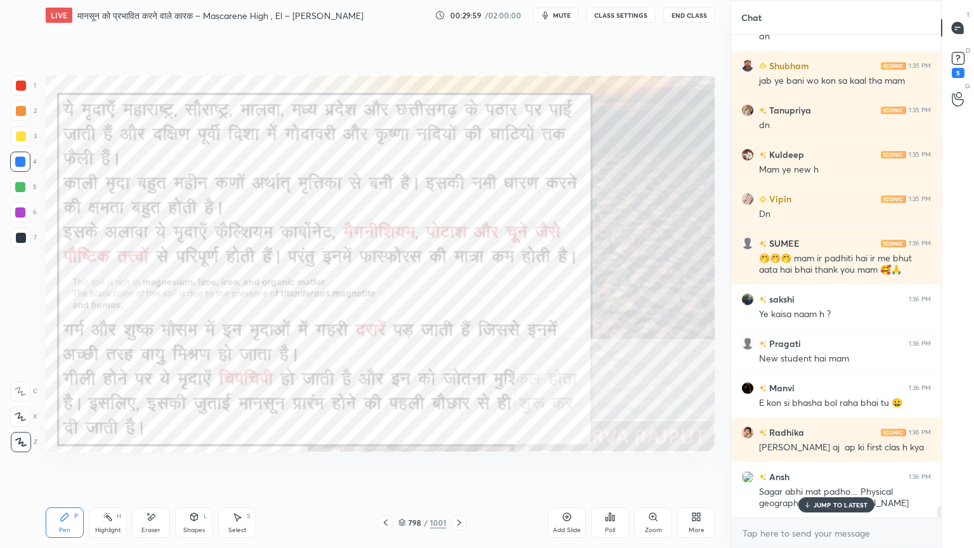
scroll to position [20304, 0]
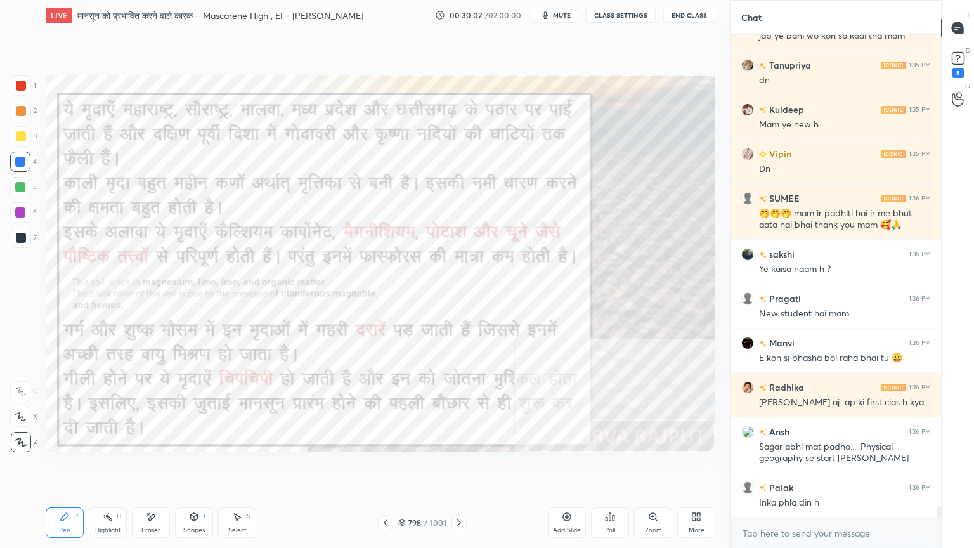
drag, startPoint x: 388, startPoint y: 477, endPoint x: 406, endPoint y: 477, distance: 17.8
click at [407, 467] on div "Setting up your live class Poll for secs No correct answer Start poll" at bounding box center [381, 263] width 680 height 467
drag, startPoint x: 406, startPoint y: 479, endPoint x: 434, endPoint y: 484, distance: 28.4
click at [425, 467] on div "Setting up your live class Poll for secs No correct answer Start poll" at bounding box center [381, 263] width 680 height 467
click at [460, 467] on icon at bounding box center [459, 522] width 10 height 10
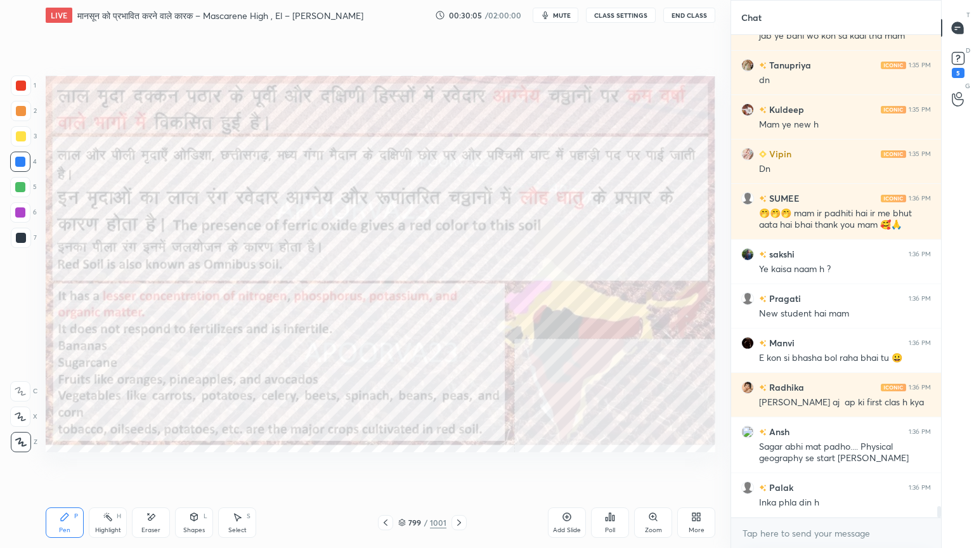
drag, startPoint x: 406, startPoint y: 525, endPoint x: 385, endPoint y: 522, distance: 21.2
click at [390, 467] on div "Pen P Highlight H Eraser Shapes L Select S 799 / 1001 Add Slide Poll Zoom More" at bounding box center [380, 522] width 669 height 51
click at [387, 467] on icon at bounding box center [385, 522] width 10 height 10
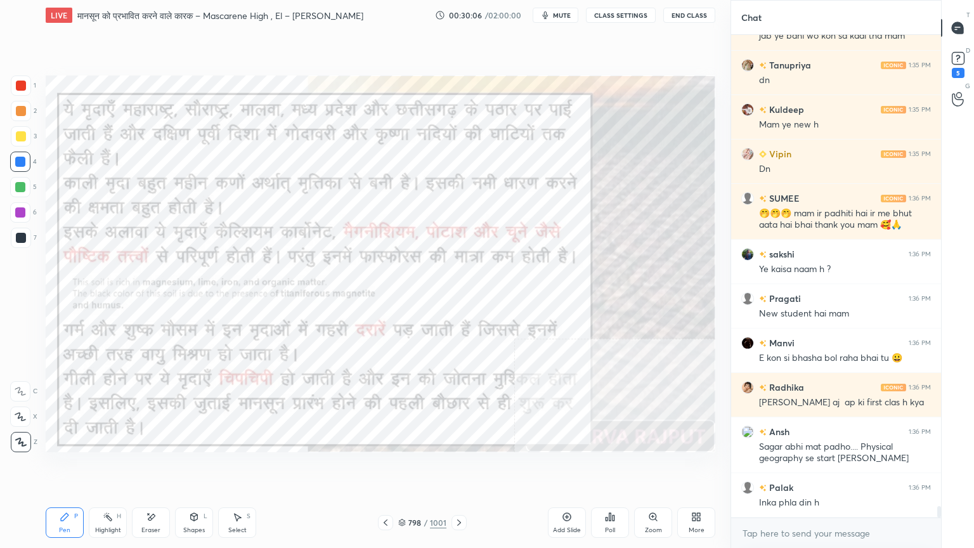
click at [387, 467] on icon at bounding box center [385, 522] width 10 height 10
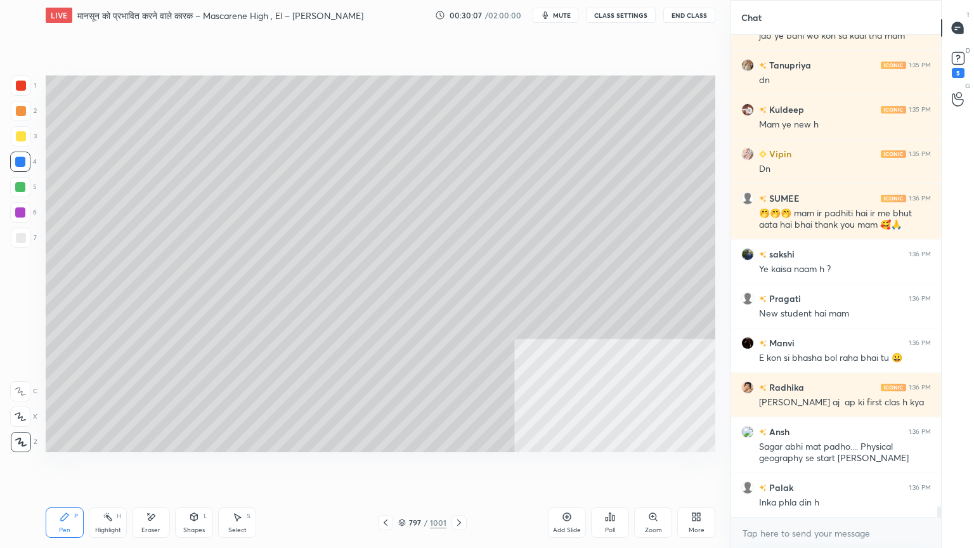
click at [388, 467] on icon at bounding box center [385, 522] width 10 height 10
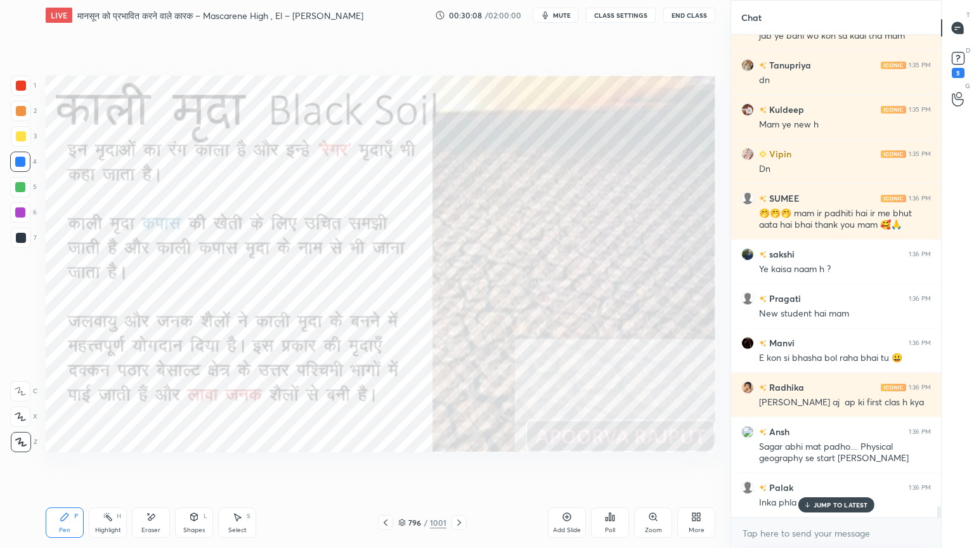
scroll to position [20348, 0]
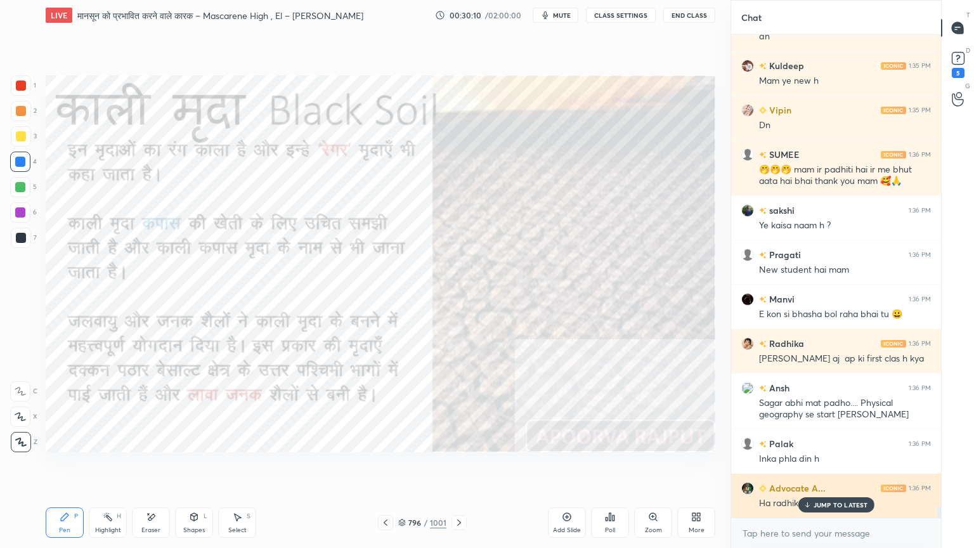
click at [837, 467] on p "JUMP TO LATEST" at bounding box center [840, 505] width 55 height 8
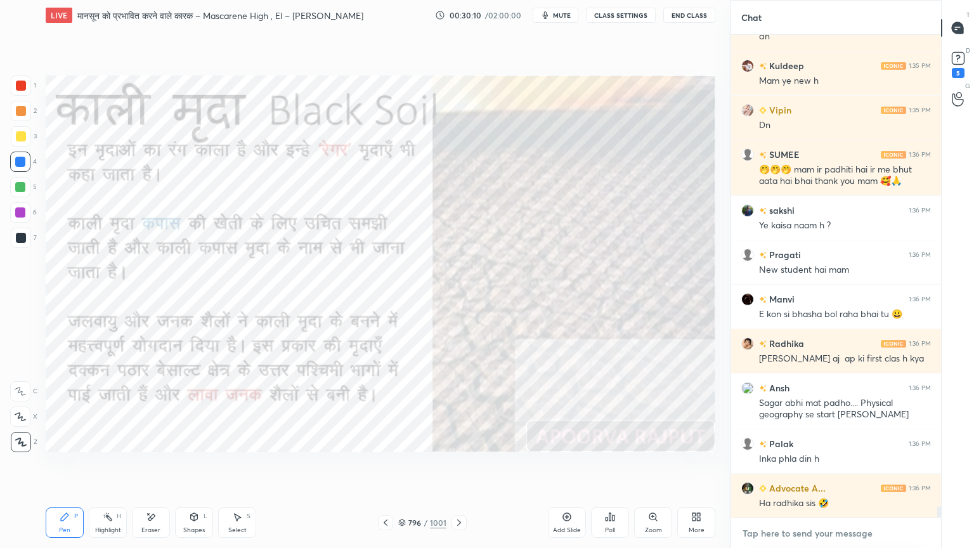
drag, startPoint x: 825, startPoint y: 541, endPoint x: 827, endPoint y: 530, distance: 10.9
click at [827, 467] on textarea at bounding box center [836, 533] width 190 height 20
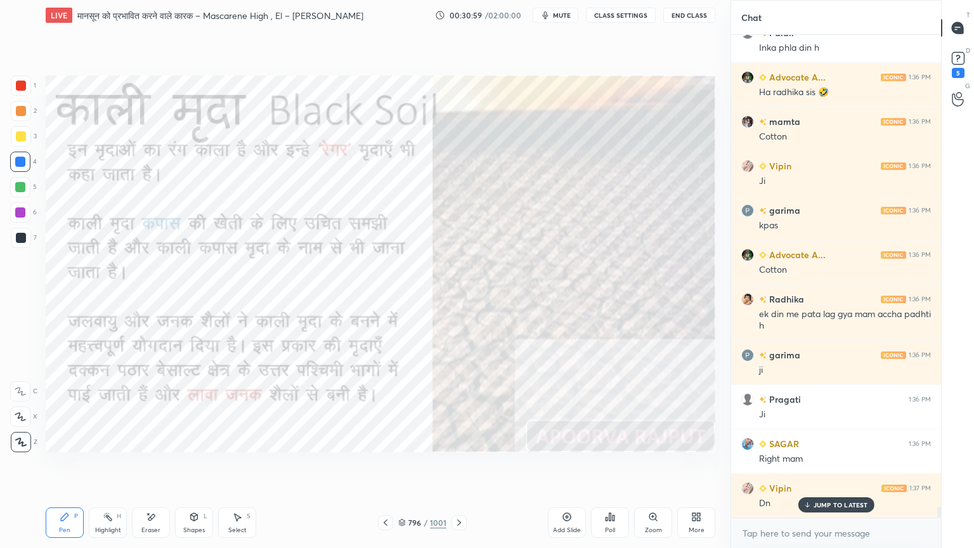
scroll to position [20804, 0]
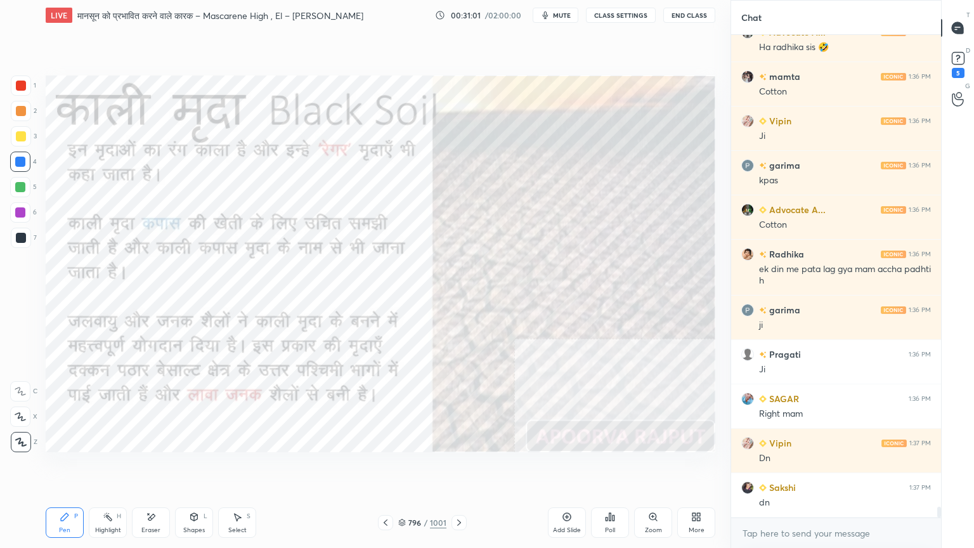
click at [155, 467] on div "Eraser" at bounding box center [151, 522] width 38 height 30
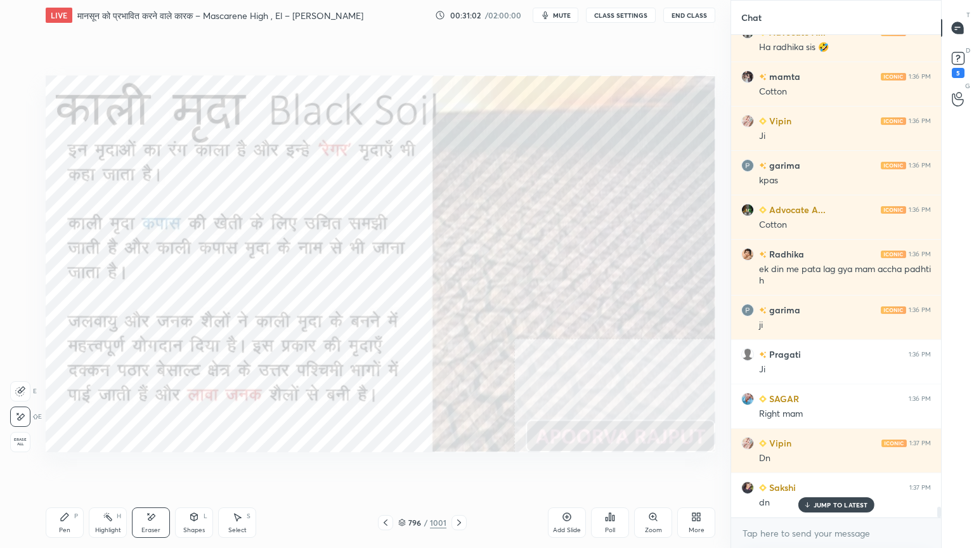
scroll to position [20848, 0]
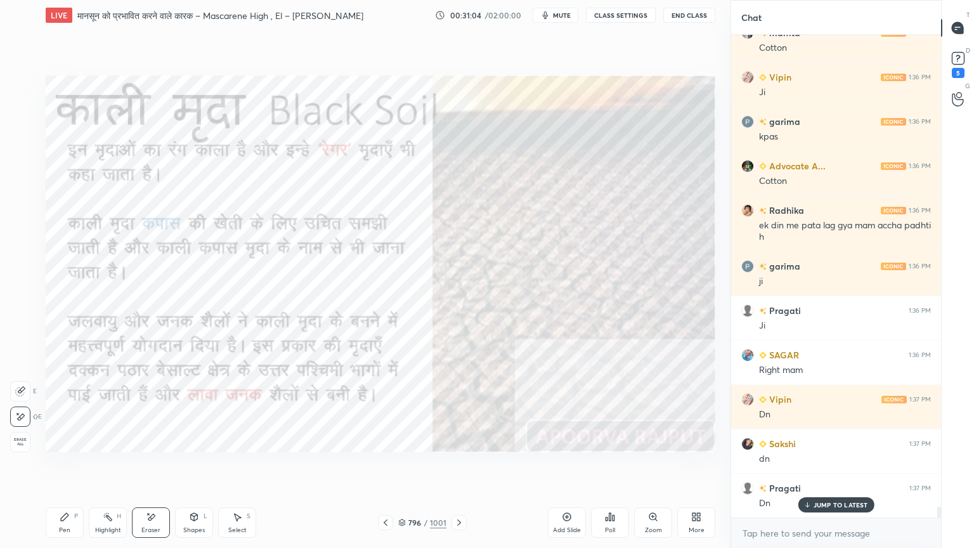
click at [21, 438] on span "Erase all" at bounding box center [20, 441] width 19 height 9
click at [342, 467] on div "Setting up your live class Poll for secs No correct answer Start poll" at bounding box center [381, 263] width 680 height 467
drag, startPoint x: 346, startPoint y: 477, endPoint x: 353, endPoint y: 475, distance: 7.8
click at [352, 467] on div "Setting up your live class Poll for secs No correct answer Start poll" at bounding box center [381, 263] width 680 height 467
drag, startPoint x: 354, startPoint y: 477, endPoint x: 360, endPoint y: 474, distance: 6.9
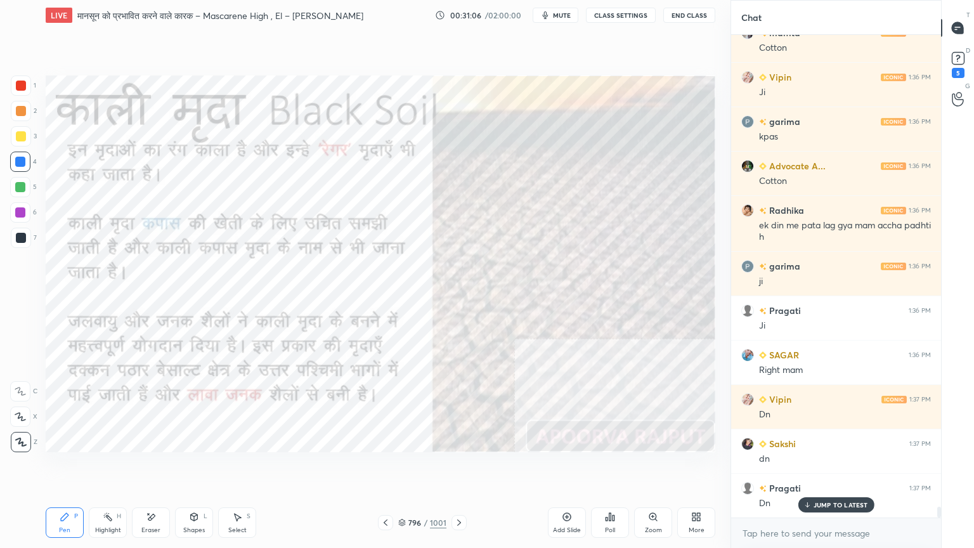
click at [362, 467] on div "Setting up your live class Poll for secs No correct answer Start poll" at bounding box center [381, 263] width 680 height 467
click at [370, 467] on div "Setting up your live class Poll for secs No correct answer Start poll" at bounding box center [381, 263] width 680 height 467
click at [374, 467] on div "Setting up your live class Poll for secs No correct answer Start poll" at bounding box center [381, 263] width 680 height 467
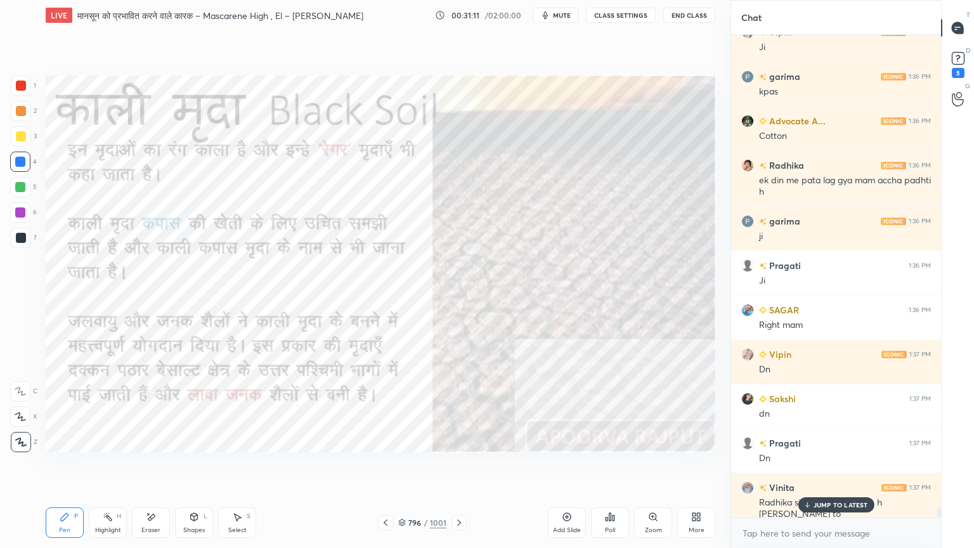
scroll to position [20936, 0]
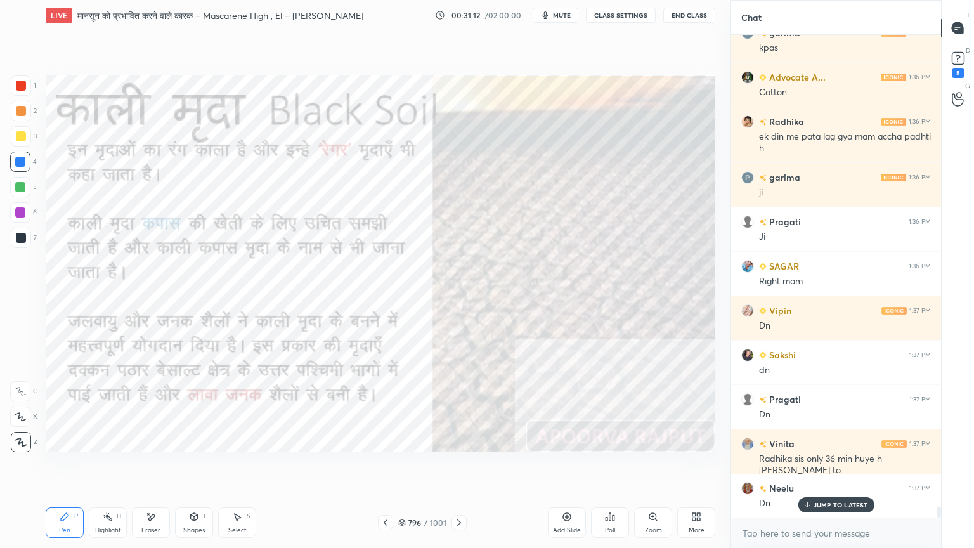
click at [436, 467] on div "Setting up your live class Poll for secs No correct answer Start poll" at bounding box center [381, 263] width 680 height 467
click at [446, 467] on div "Setting up your live class Poll for secs No correct answer Start poll" at bounding box center [381, 263] width 680 height 467
click at [458, 467] on icon at bounding box center [459, 522] width 10 height 10
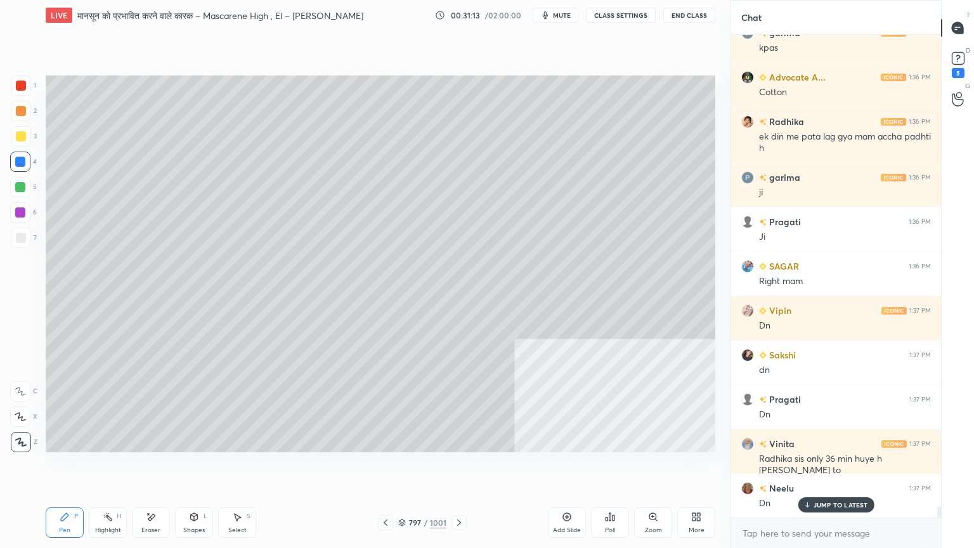
click at [458, 467] on icon at bounding box center [459, 522] width 4 height 6
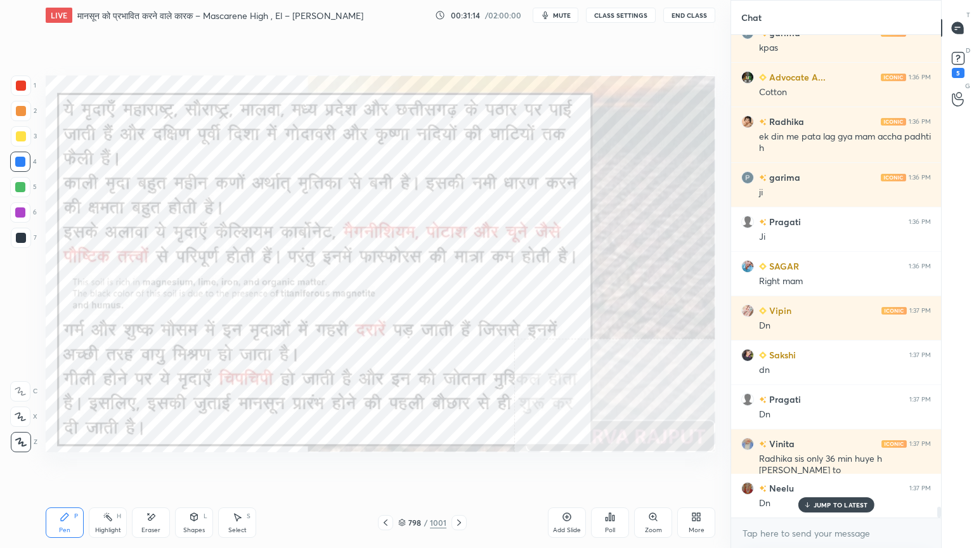
click at [457, 467] on icon at bounding box center [459, 522] width 10 height 10
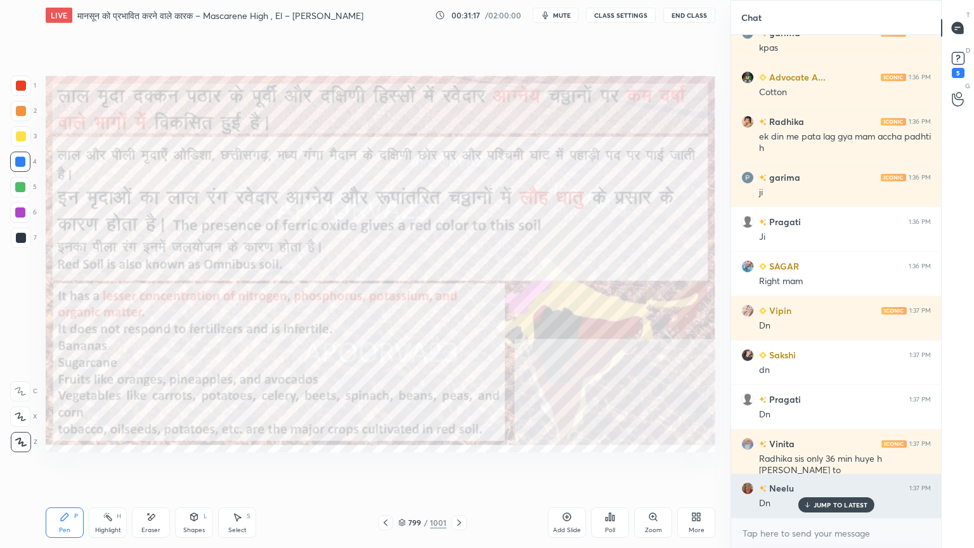
click at [829, 467] on p "JUMP TO LATEST" at bounding box center [840, 505] width 55 height 8
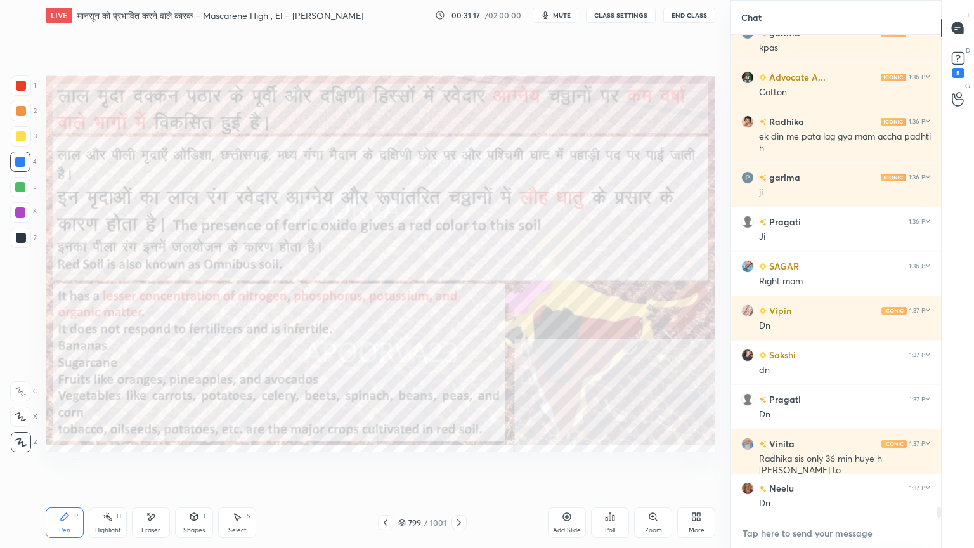
click at [832, 467] on textarea at bounding box center [836, 533] width 190 height 20
click at [408, 467] on div "799" at bounding box center [414, 523] width 13 height 8
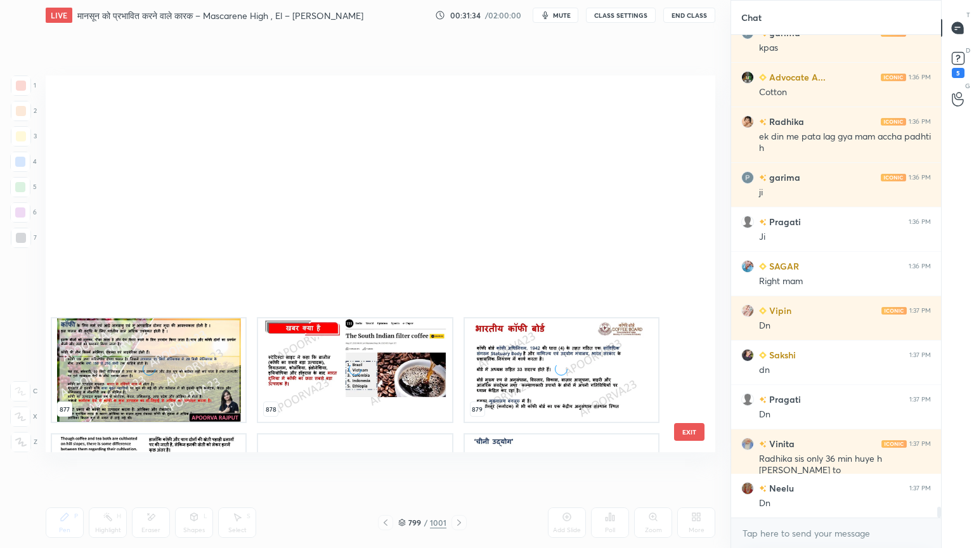
scroll to position [33896, 0]
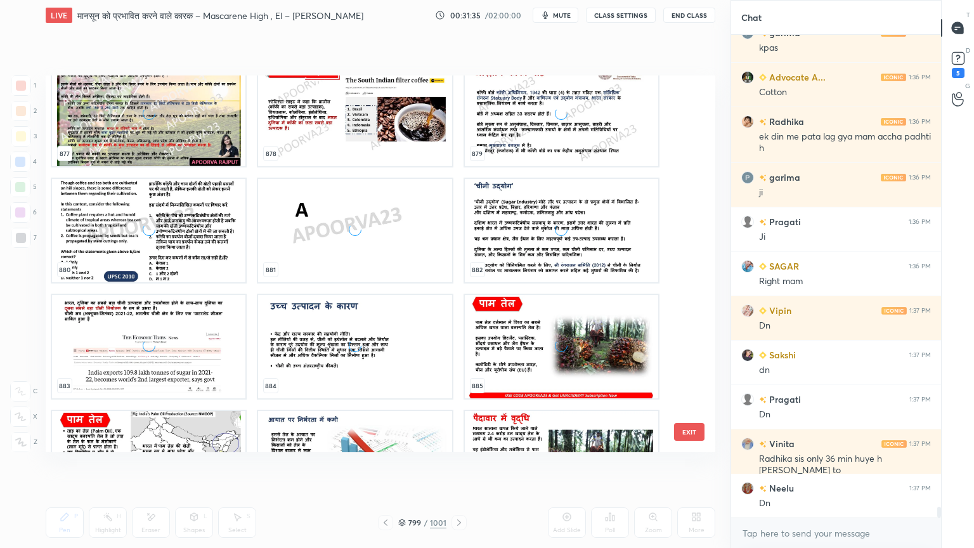
click at [687, 429] on button "EXIT" at bounding box center [689, 432] width 30 height 18
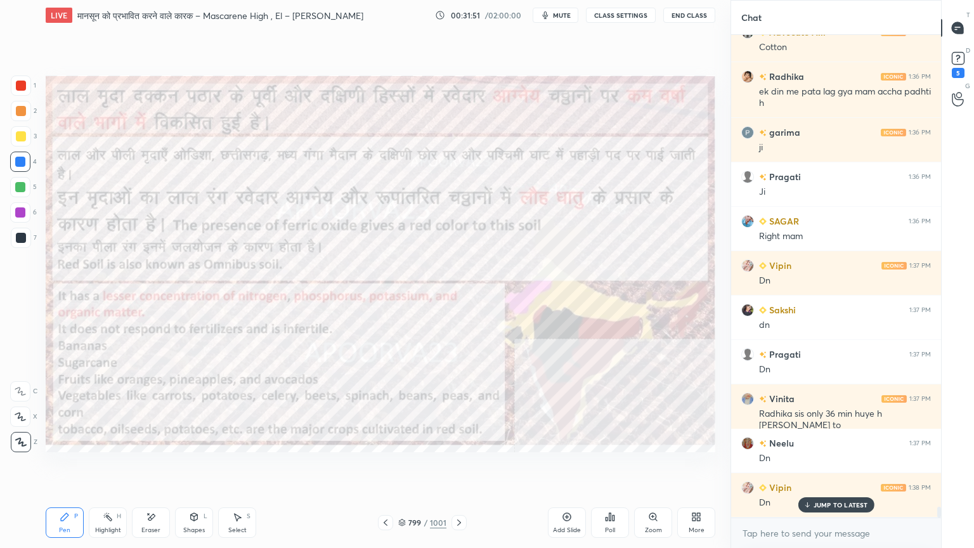
scroll to position [21025, 0]
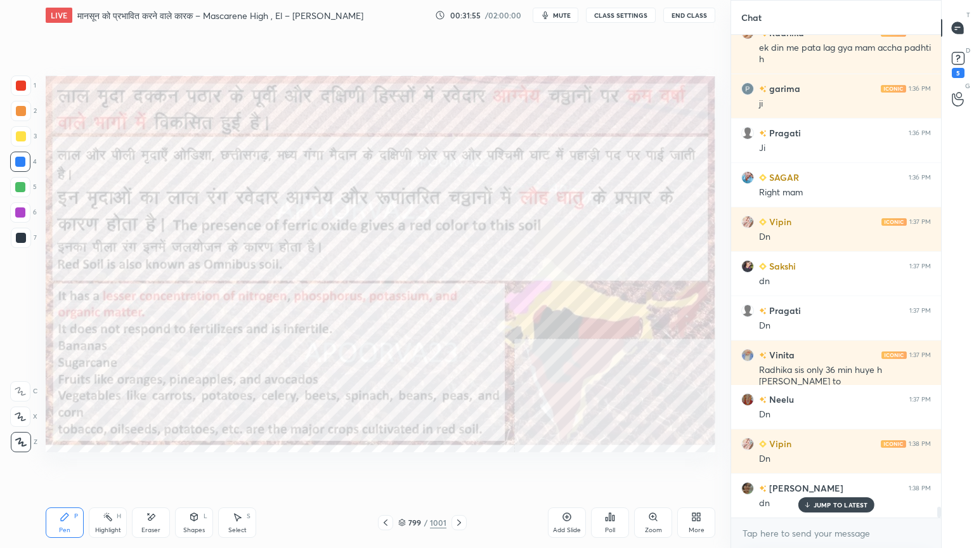
click at [153, 467] on div "Eraser" at bounding box center [151, 522] width 38 height 30
click at [15, 439] on span "Erase all" at bounding box center [20, 441] width 19 height 9
click at [17, 441] on div "1 2 3 4 5 6 7 C X Z E E Erase all H H" at bounding box center [20, 263] width 41 height 377
drag, startPoint x: 16, startPoint y: 441, endPoint x: 38, endPoint y: 425, distance: 26.8
click at [17, 441] on icon at bounding box center [20, 441] width 11 height 9
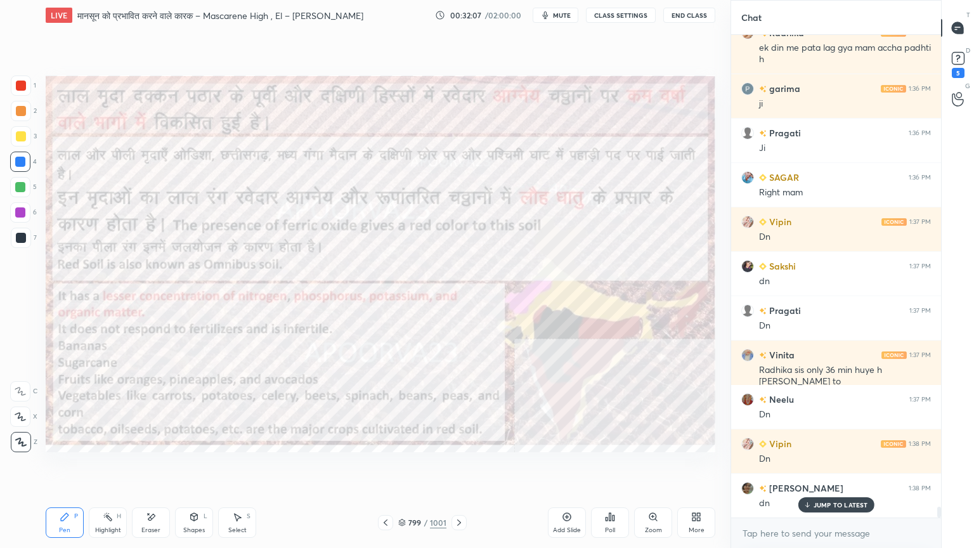
scroll to position [21081, 0]
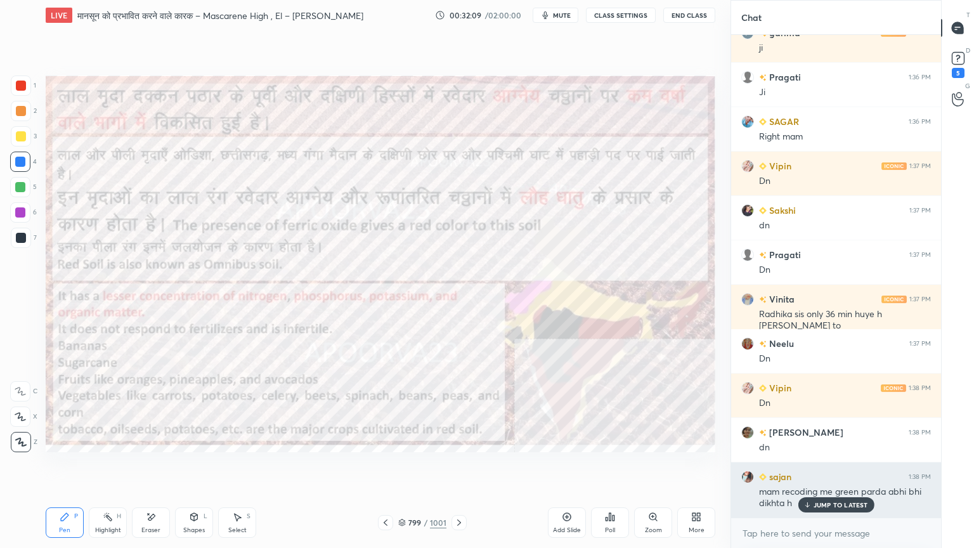
click at [829, 467] on p "JUMP TO LATEST" at bounding box center [840, 505] width 55 height 8
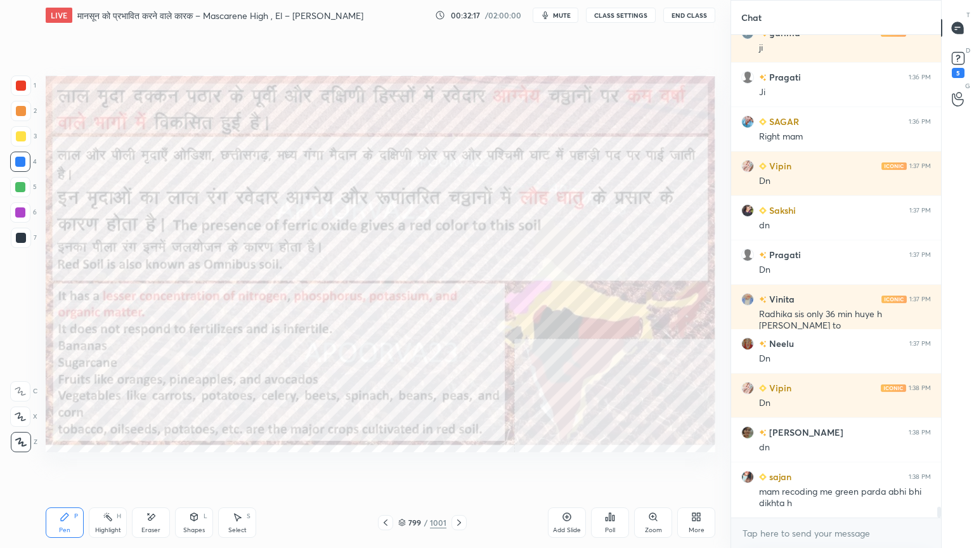
scroll to position [21149, 0]
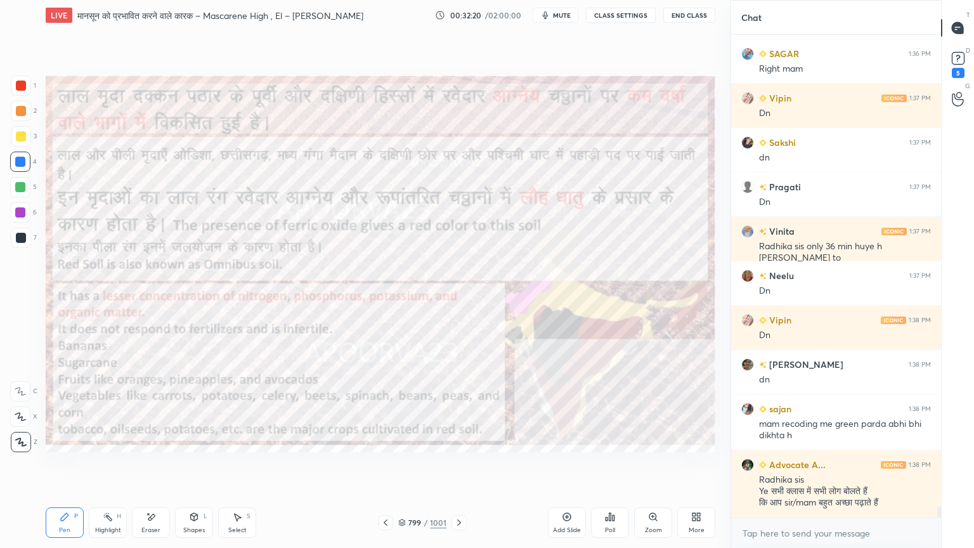
click at [147, 467] on div "Eraser" at bounding box center [150, 530] width 19 height 6
click at [148, 467] on icon at bounding box center [151, 517] width 10 height 11
click at [22, 437] on span "Erase all" at bounding box center [20, 441] width 19 height 9
click at [25, 436] on div "1 2 3 4 5 6 7 C X Z E E Erase all H H" at bounding box center [20, 263] width 41 height 377
click at [780, 467] on textarea at bounding box center [836, 533] width 190 height 20
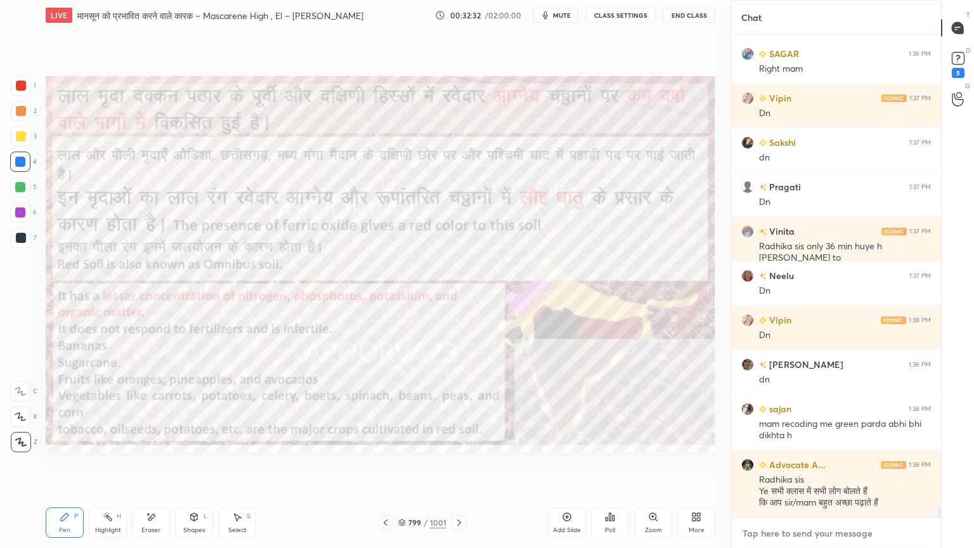
click at [784, 467] on textarea at bounding box center [836, 533] width 190 height 20
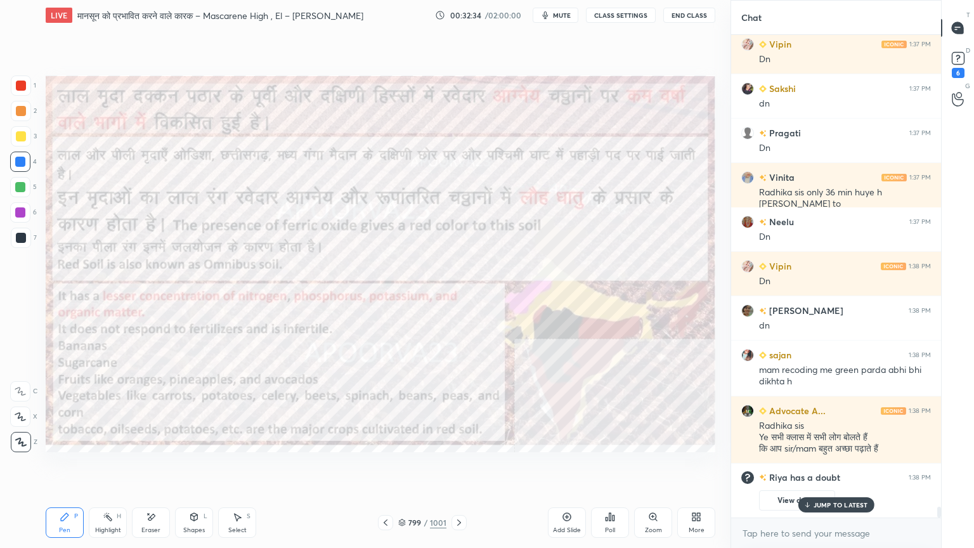
click at [18, 164] on div at bounding box center [20, 162] width 10 height 10
click at [18, 162] on div at bounding box center [20, 162] width 10 height 10
click at [20, 161] on div at bounding box center [20, 162] width 10 height 10
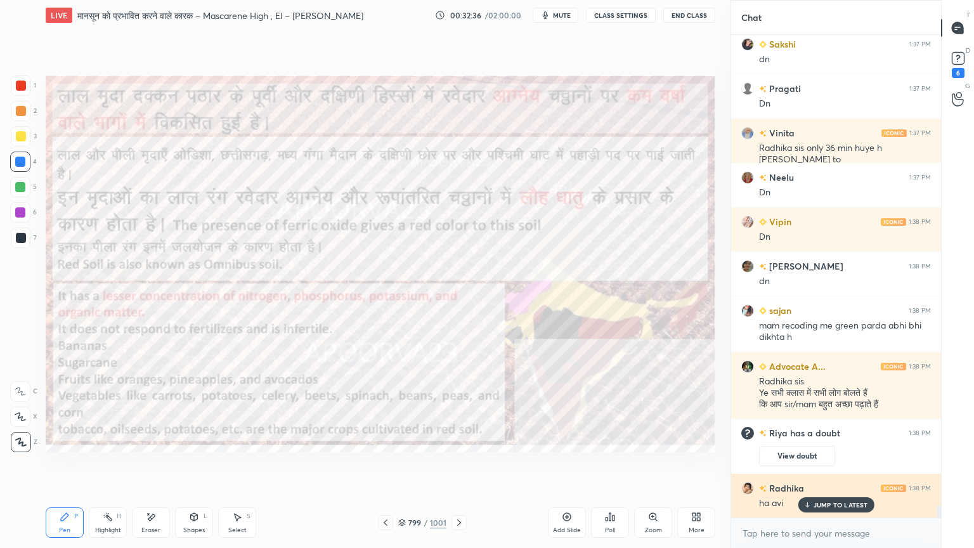
click at [862, 467] on p "JUMP TO LATEST" at bounding box center [840, 505] width 55 height 8
drag, startPoint x: 837, startPoint y: 543, endPoint x: 798, endPoint y: 505, distance: 54.7
click at [837, 467] on div "x" at bounding box center [836, 533] width 210 height 30
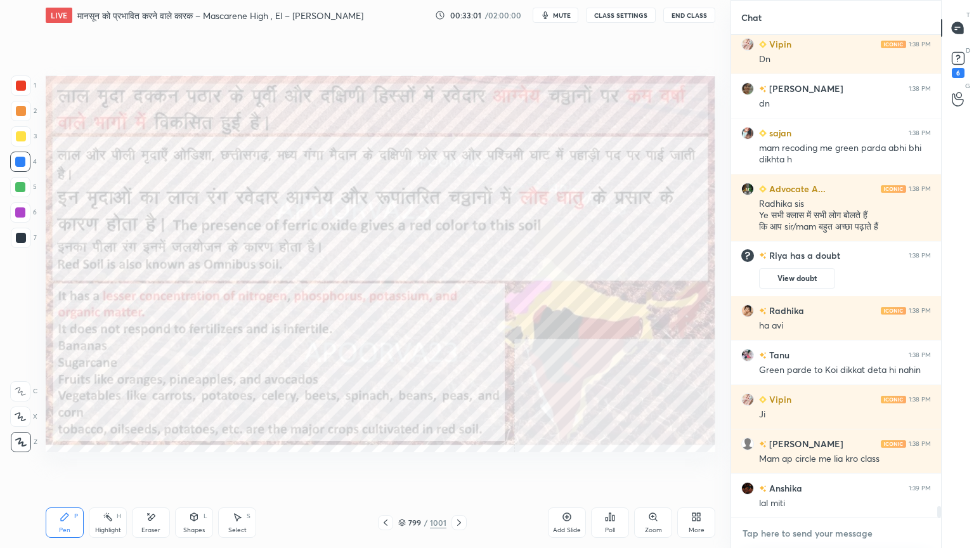
scroll to position [19429, 0]
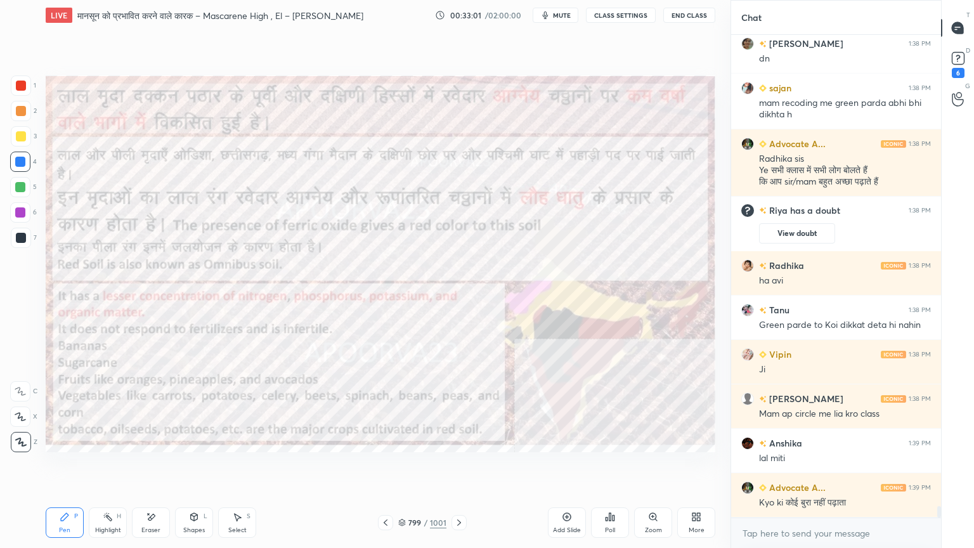
click at [630, 15] on button "CLASS SETTINGS" at bounding box center [621, 15] width 70 height 15
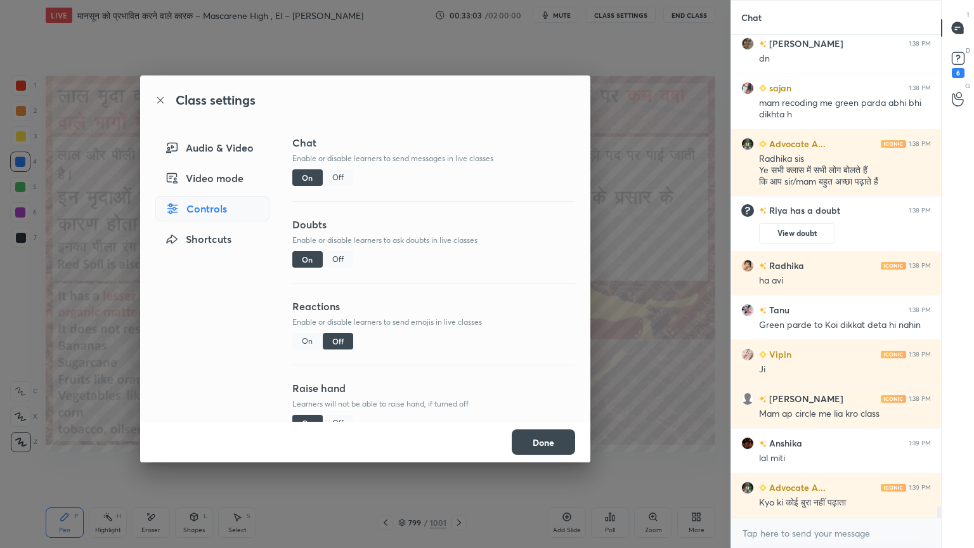
drag, startPoint x: 551, startPoint y: 443, endPoint x: 571, endPoint y: 404, distance: 43.7
click at [548, 439] on button "Done" at bounding box center [543, 441] width 63 height 25
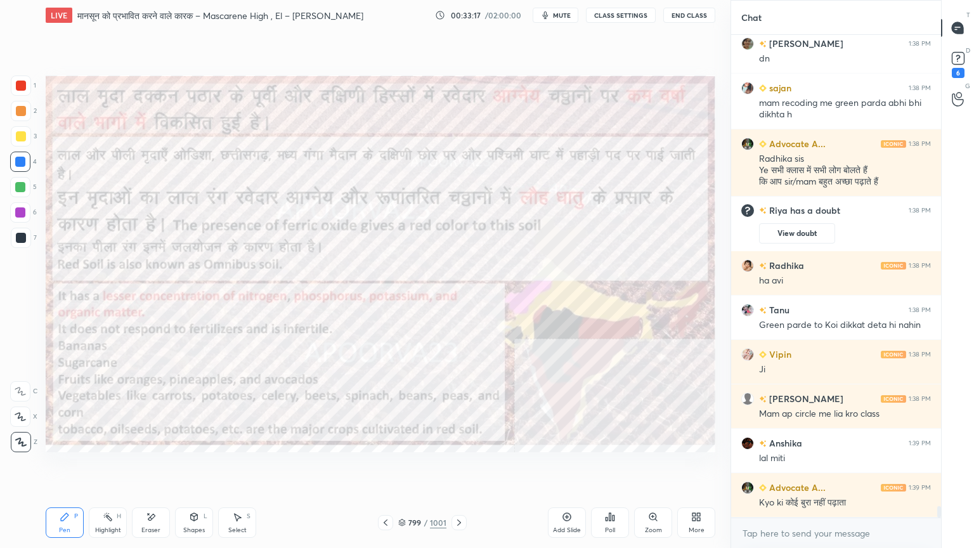
click at [404, 467] on icon at bounding box center [402, 523] width 8 height 8
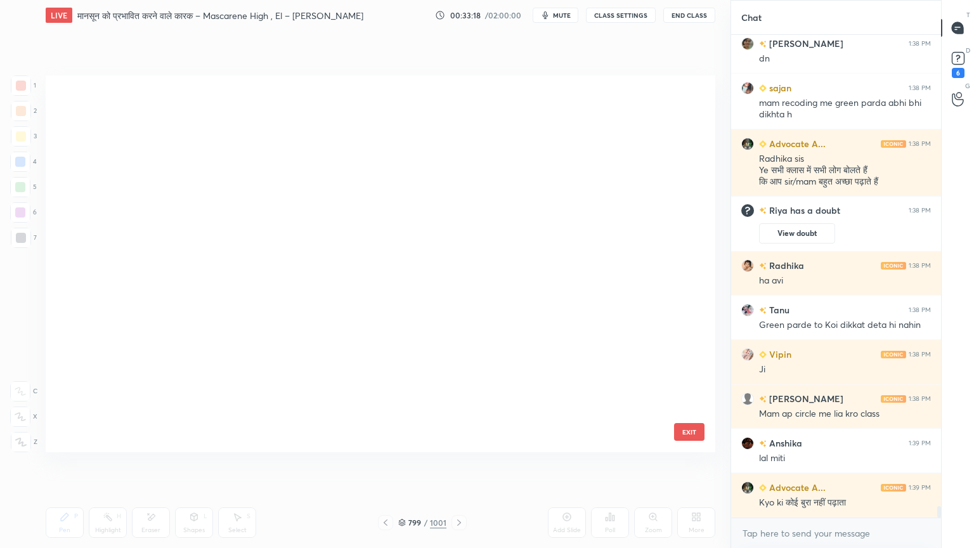
scroll to position [373, 663]
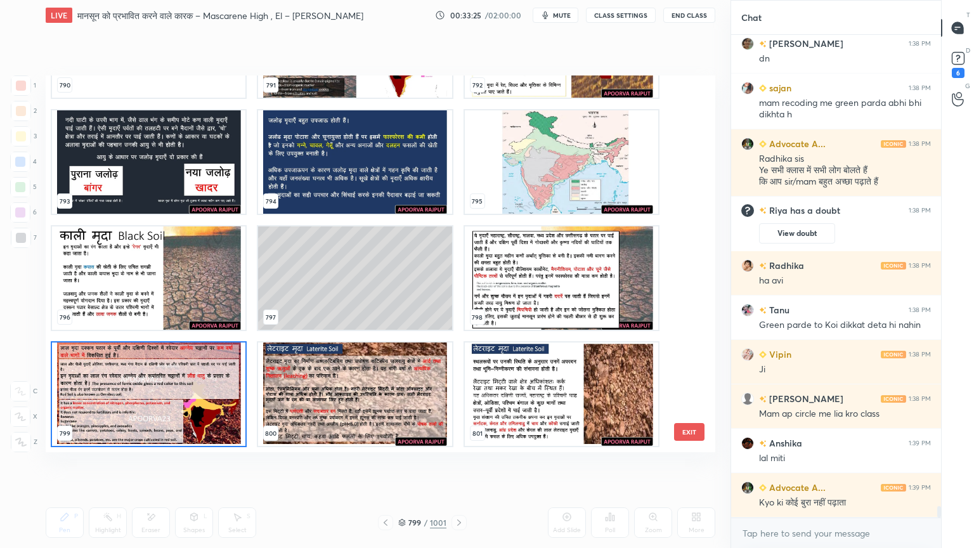
click at [555, 164] on img "grid" at bounding box center [561, 161] width 193 height 103
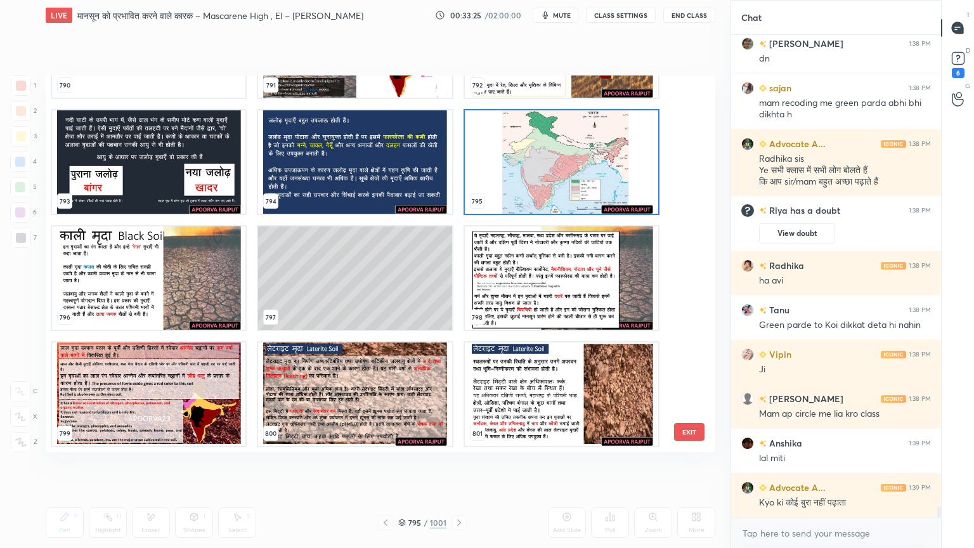
scroll to position [19485, 0]
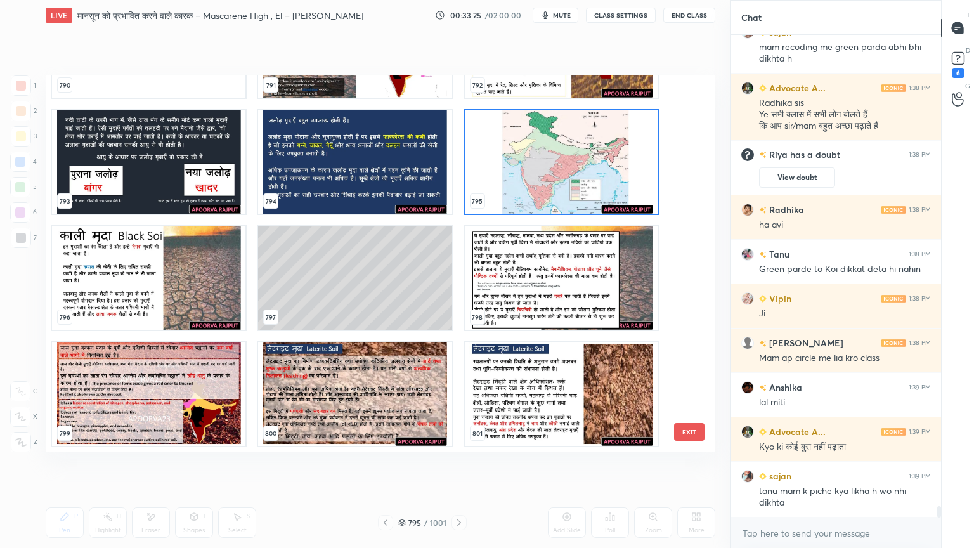
click at [558, 162] on img "grid" at bounding box center [561, 161] width 193 height 103
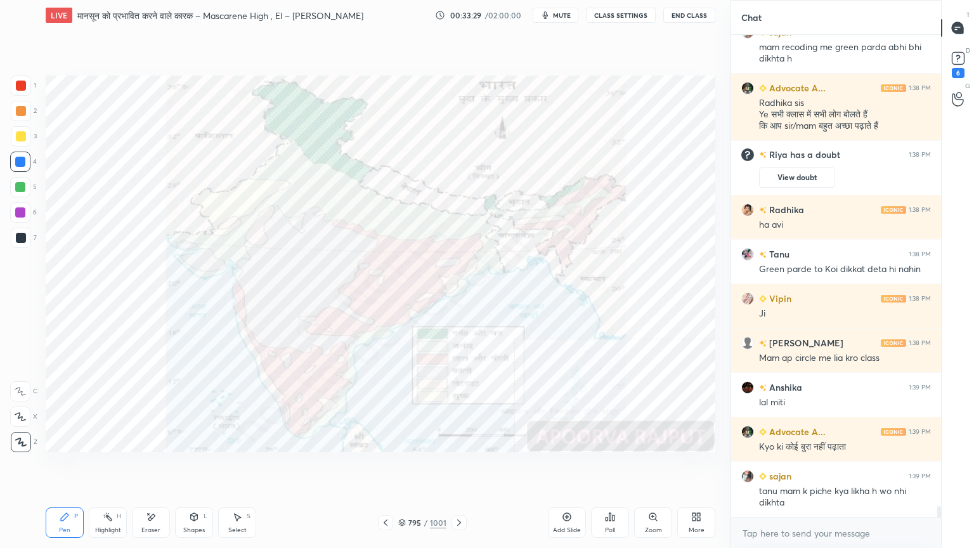
scroll to position [19529, 0]
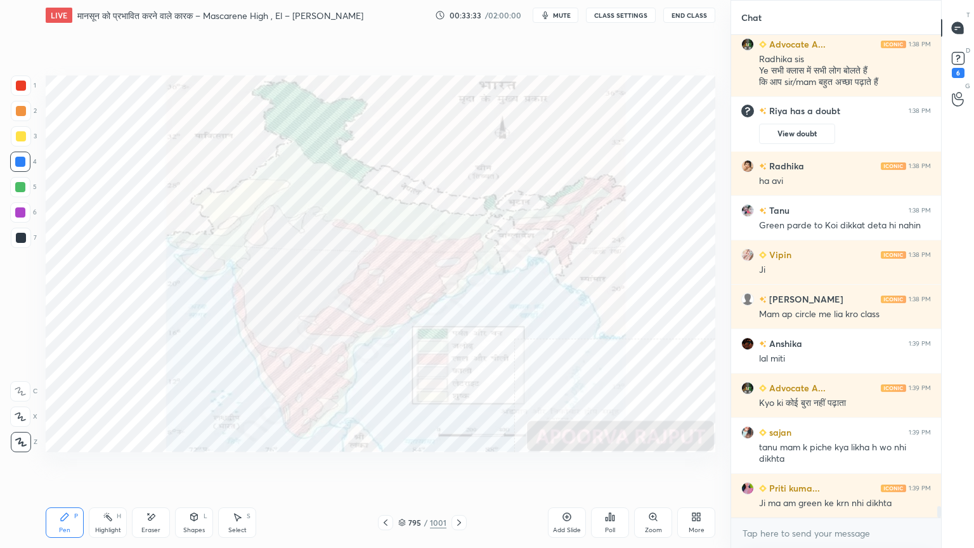
click at [27, 86] on div at bounding box center [21, 85] width 20 height 20
click at [27, 87] on div at bounding box center [21, 85] width 20 height 20
click at [157, 467] on div "Eraser" at bounding box center [151, 522] width 38 height 30
click at [23, 435] on div "Erase all" at bounding box center [20, 442] width 20 height 20
click at [402, 467] on icon at bounding box center [402, 523] width 8 height 8
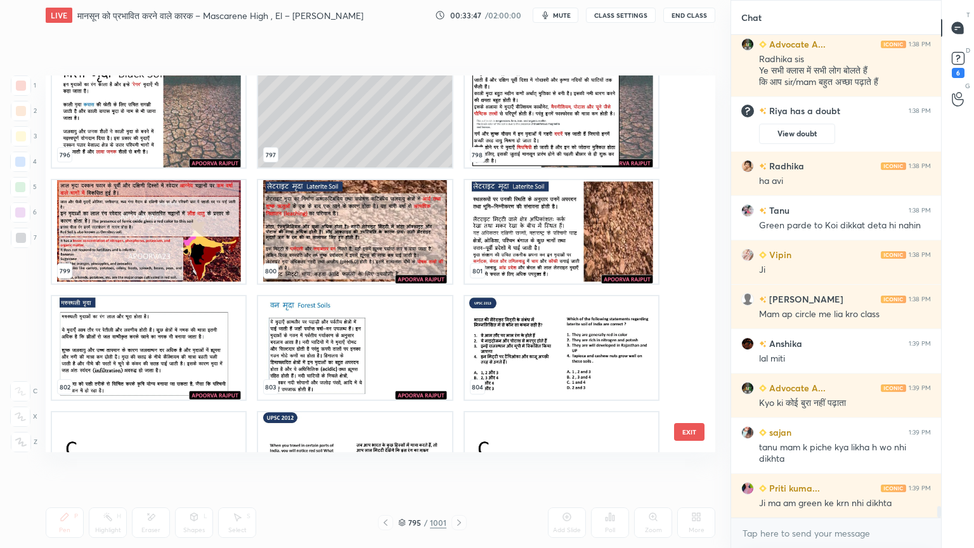
scroll to position [19574, 0]
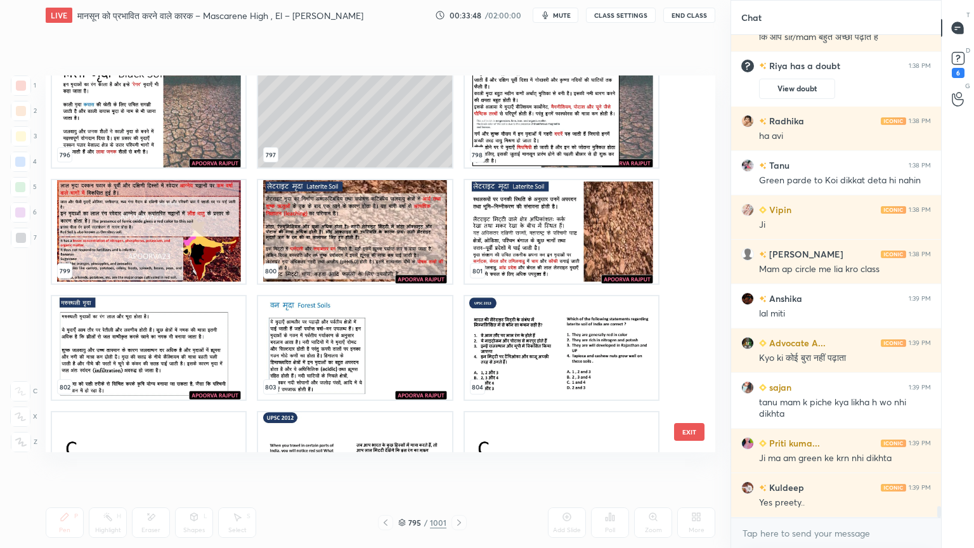
click at [690, 429] on button "EXIT" at bounding box center [689, 432] width 30 height 18
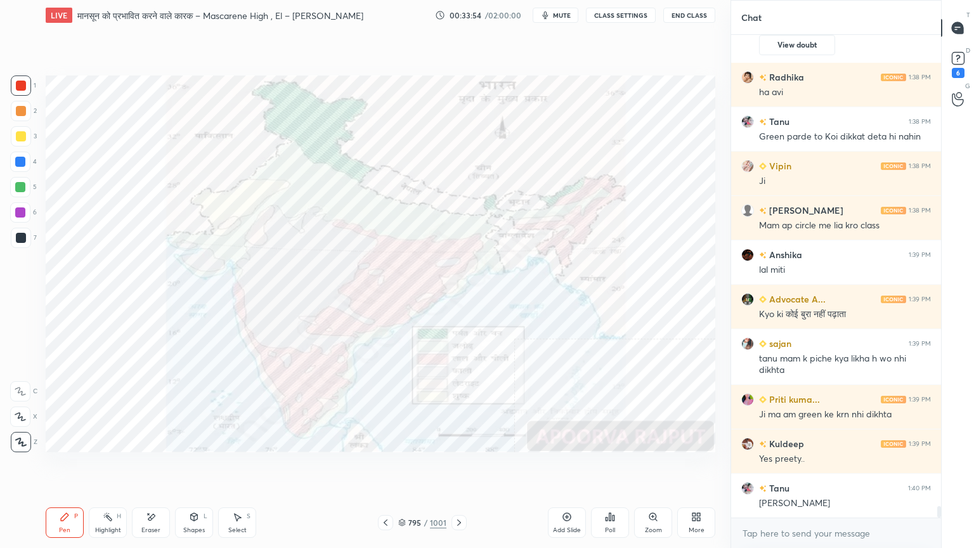
scroll to position [19663, 0]
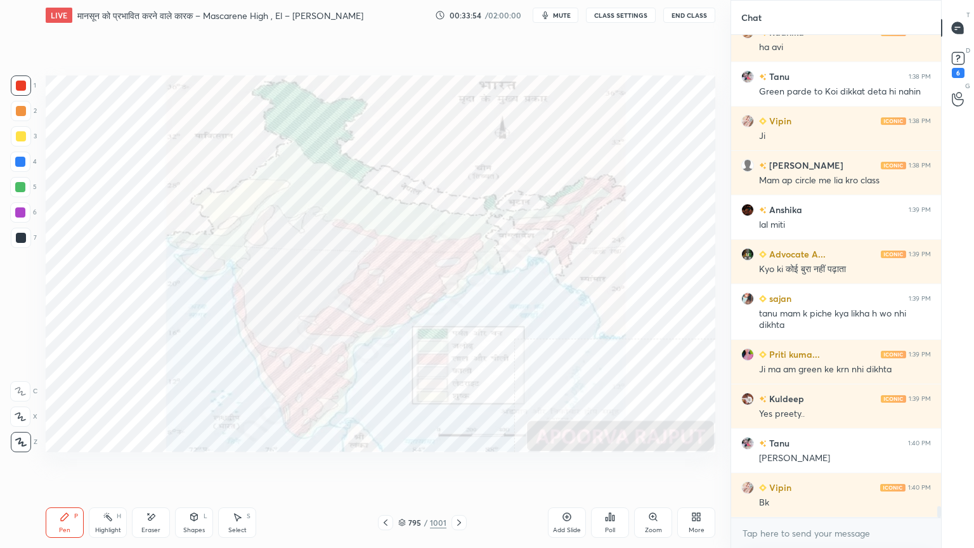
click at [158, 467] on div "Eraser" at bounding box center [151, 522] width 38 height 30
click at [157, 467] on div "Eraser" at bounding box center [151, 522] width 38 height 30
drag, startPoint x: 20, startPoint y: 436, endPoint x: 31, endPoint y: 432, distance: 11.4
click at [22, 434] on div "Erase all" at bounding box center [20, 442] width 20 height 20
click at [458, 467] on div at bounding box center [458, 522] width 15 height 15
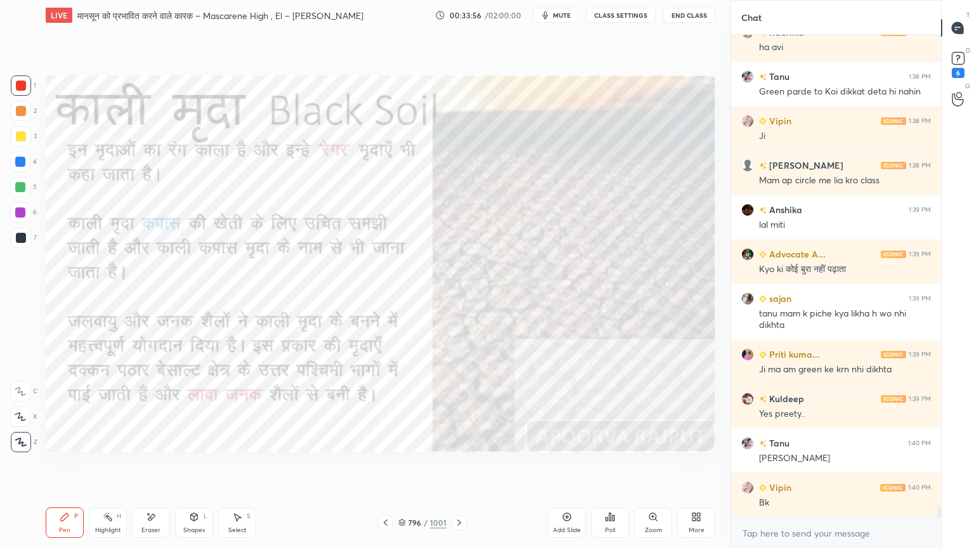
click at [459, 467] on icon at bounding box center [459, 522] width 10 height 10
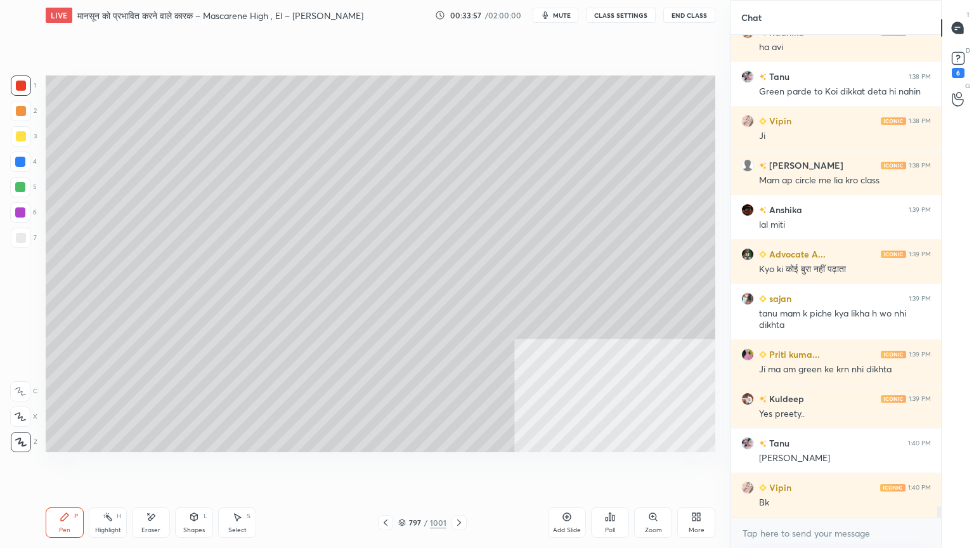
click at [462, 467] on icon at bounding box center [459, 522] width 10 height 10
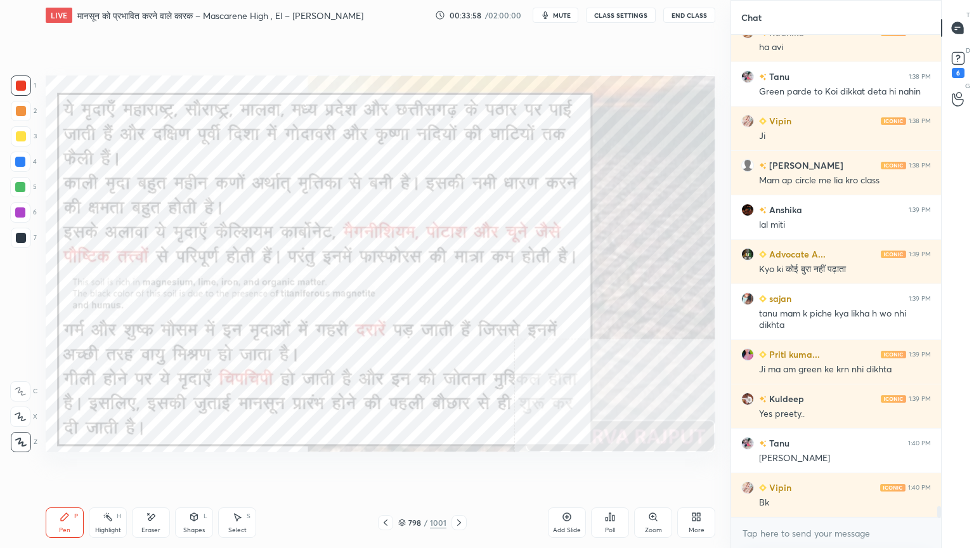
click at [464, 467] on div at bounding box center [458, 522] width 15 height 15
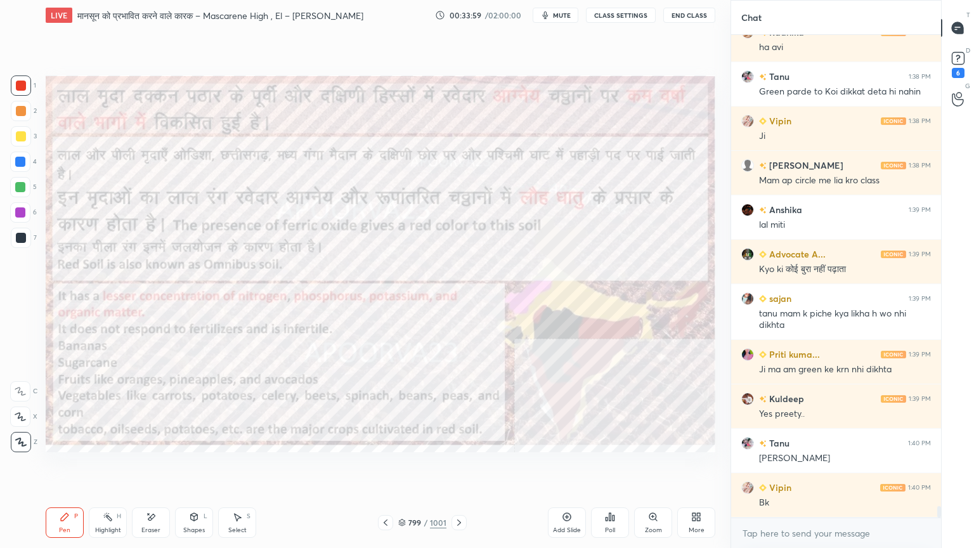
click at [153, 467] on div "Eraser" at bounding box center [150, 530] width 19 height 6
click at [18, 437] on span "Erase all" at bounding box center [20, 441] width 19 height 9
click at [30, 160] on div at bounding box center [20, 162] width 20 height 20
click at [23, 160] on div at bounding box center [20, 162] width 10 height 10
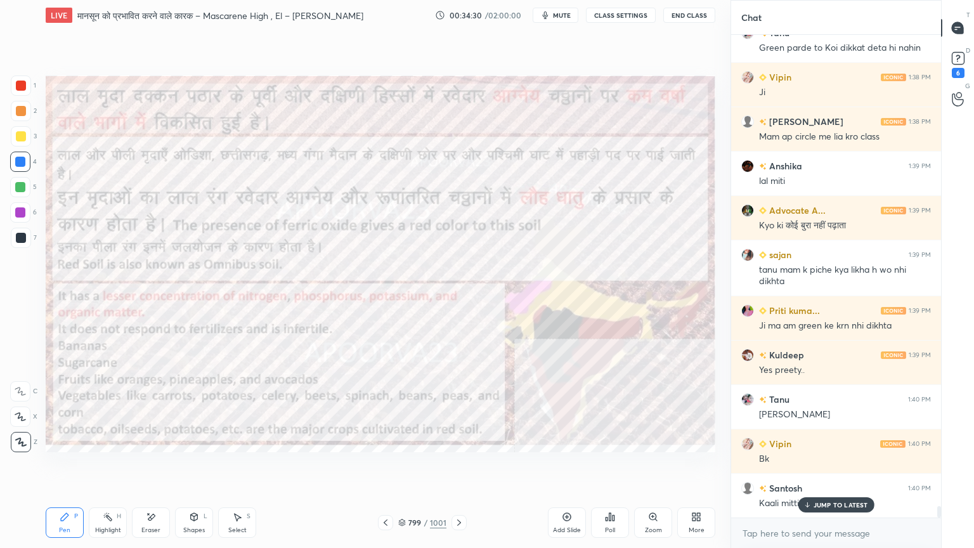
drag, startPoint x: 817, startPoint y: 509, endPoint x: 811, endPoint y: 537, distance: 28.5
click at [817, 467] on div "JUMP TO LATEST" at bounding box center [836, 504] width 76 height 15
click at [810, 467] on div "x" at bounding box center [836, 533] width 210 height 30
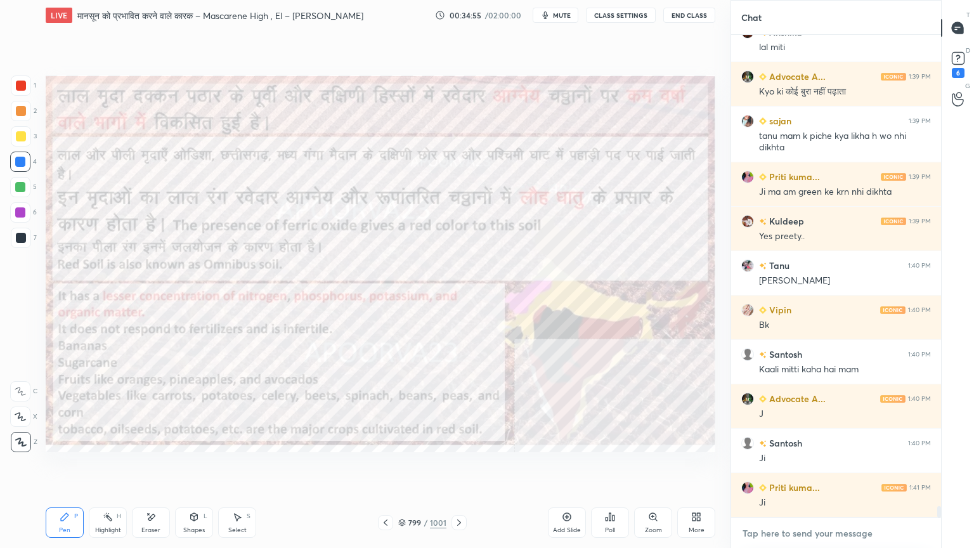
scroll to position [19884, 0]
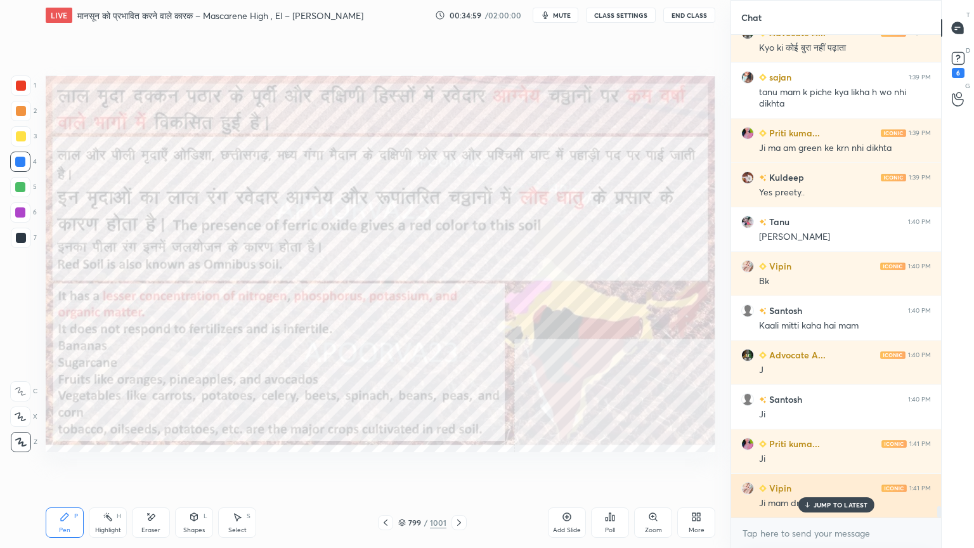
click at [838, 467] on p "JUMP TO LATEST" at bounding box center [840, 505] width 55 height 8
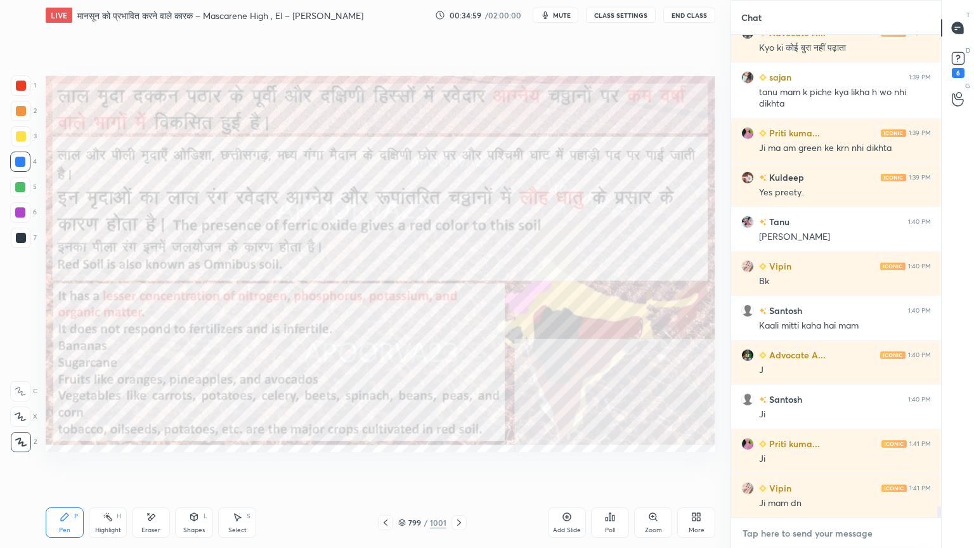
click at [837, 467] on textarea at bounding box center [836, 533] width 190 height 20
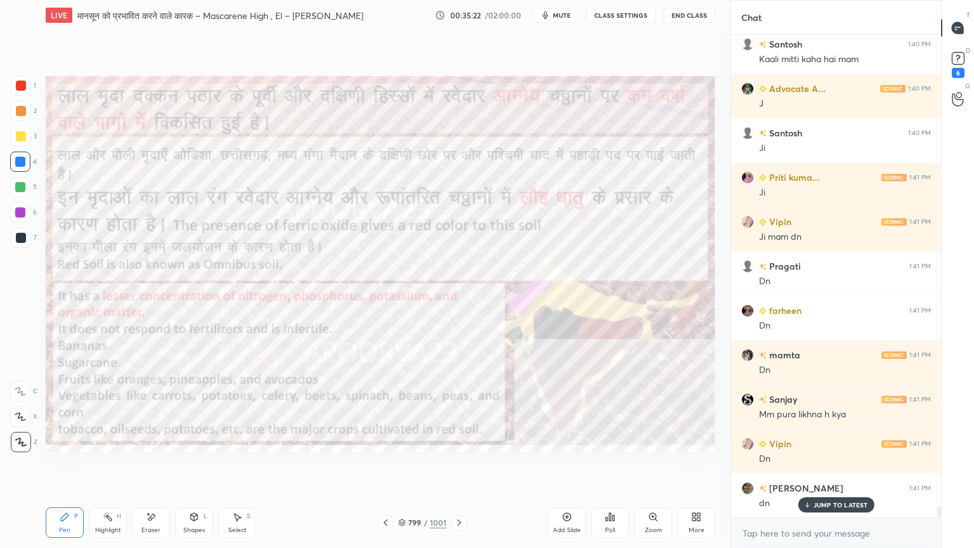
scroll to position [20163, 0]
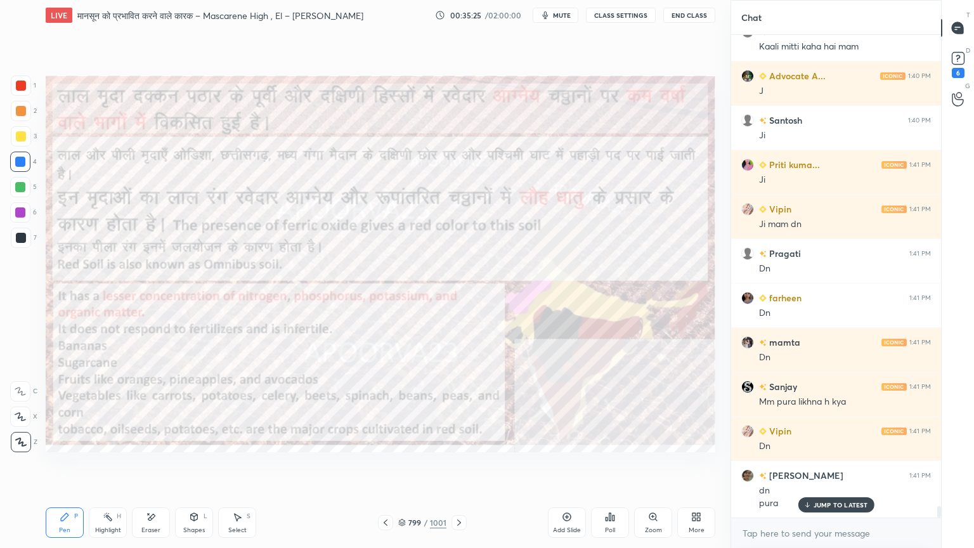
click at [567, 467] on icon at bounding box center [567, 517] width 10 height 10
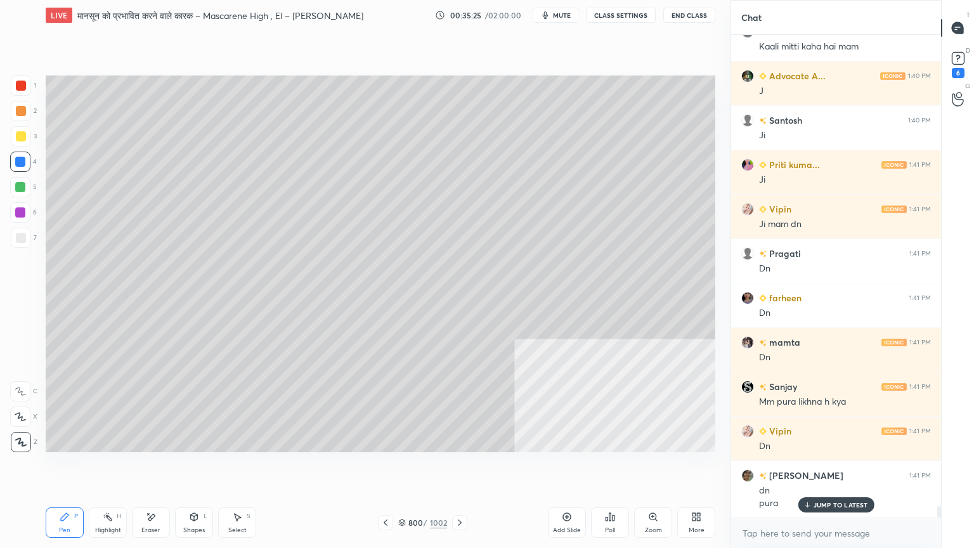
click at [190, 467] on div "Shapes L" at bounding box center [194, 522] width 38 height 30
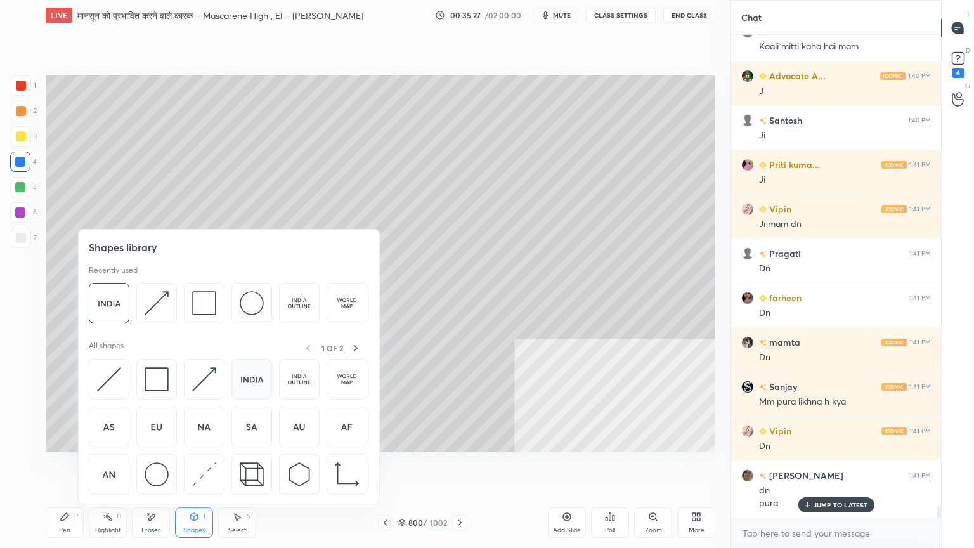
click at [259, 387] on img at bounding box center [252, 379] width 24 height 24
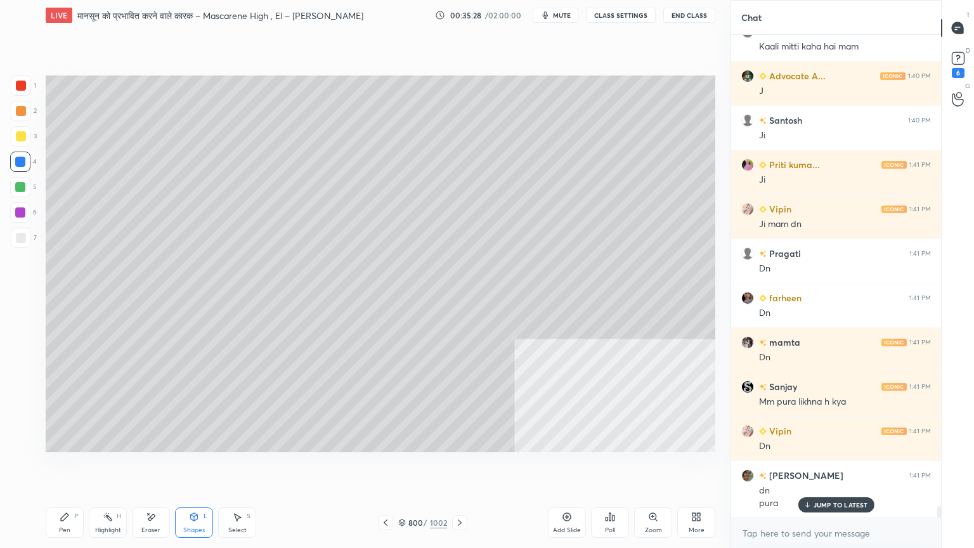
click at [22, 244] on div at bounding box center [21, 238] width 20 height 20
click at [74, 467] on div "Pen P" at bounding box center [65, 522] width 38 height 30
click at [71, 467] on div "Pen P" at bounding box center [65, 522] width 38 height 30
click at [18, 164] on div at bounding box center [20, 162] width 10 height 10
click at [23, 163] on div at bounding box center [20, 162] width 10 height 10
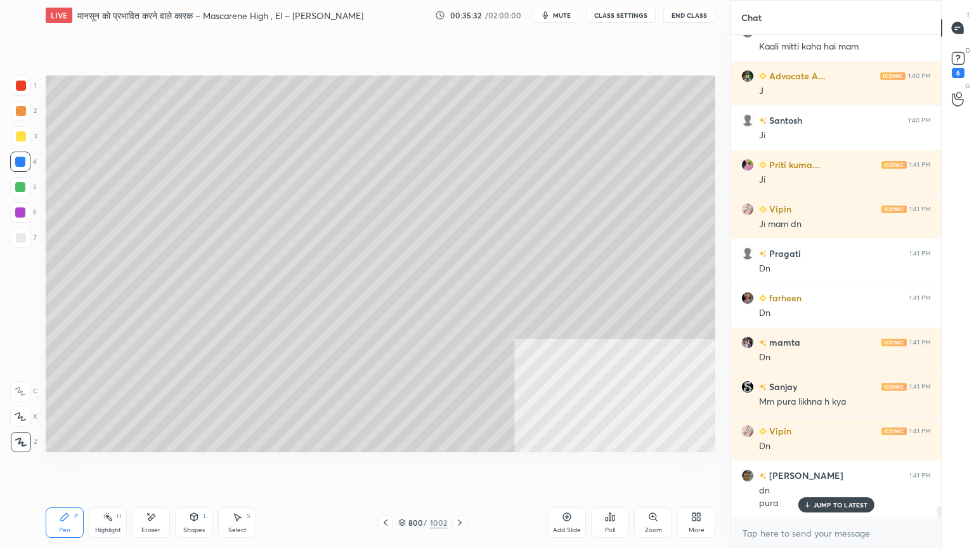
click at [30, 187] on div at bounding box center [20, 187] width 20 height 20
click at [28, 190] on div at bounding box center [20, 187] width 20 height 20
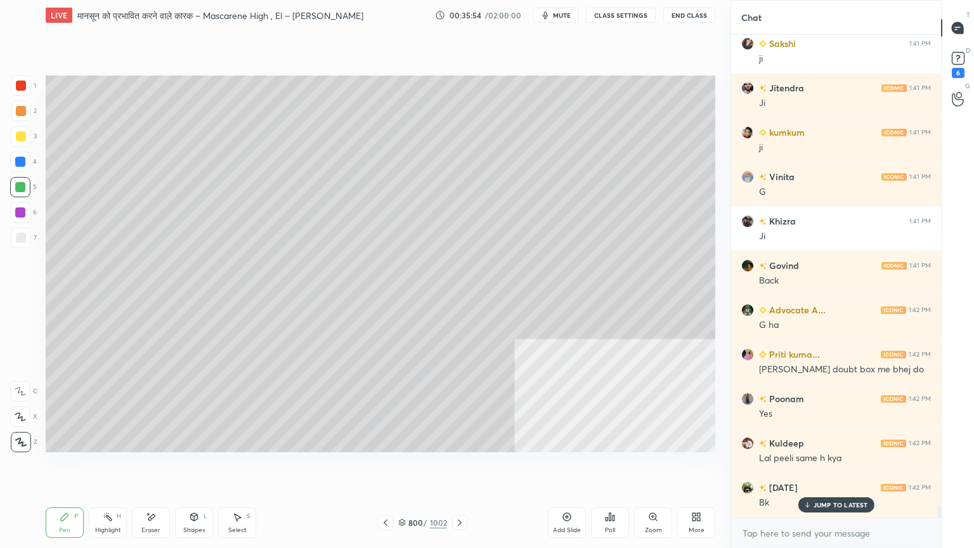
scroll to position [20784, 0]
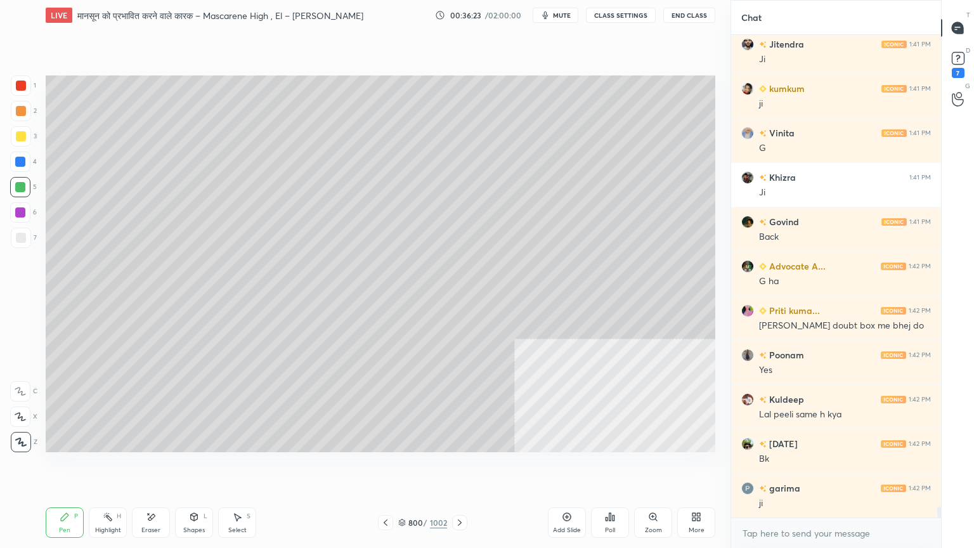
click at [29, 236] on div at bounding box center [21, 238] width 20 height 20
drag, startPoint x: 28, startPoint y: 236, endPoint x: 39, endPoint y: 226, distance: 15.3
click at [29, 236] on div at bounding box center [21, 238] width 20 height 20
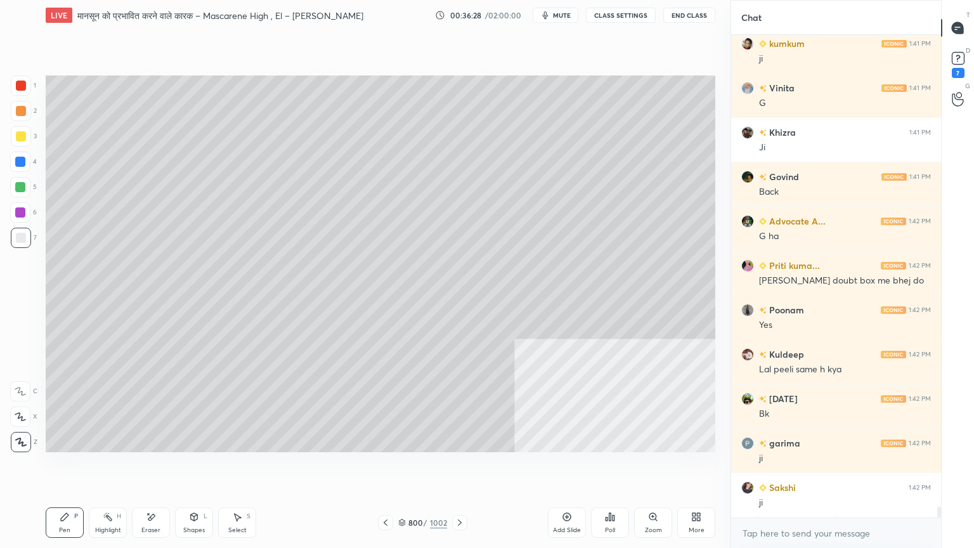
click at [27, 91] on div at bounding box center [21, 85] width 20 height 20
click at [25, 89] on div at bounding box center [21, 86] width 10 height 10
click at [20, 217] on div at bounding box center [20, 212] width 10 height 10
click at [21, 214] on div at bounding box center [20, 212] width 10 height 10
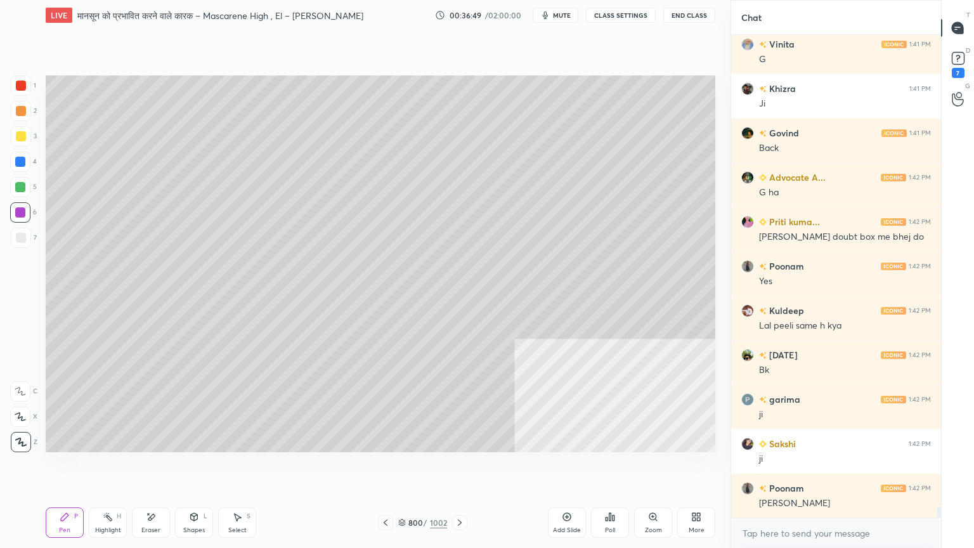
drag, startPoint x: 15, startPoint y: 185, endPoint x: 36, endPoint y: 178, distance: 21.7
click at [18, 186] on div at bounding box center [20, 187] width 10 height 10
click at [23, 185] on div at bounding box center [20, 187] width 10 height 10
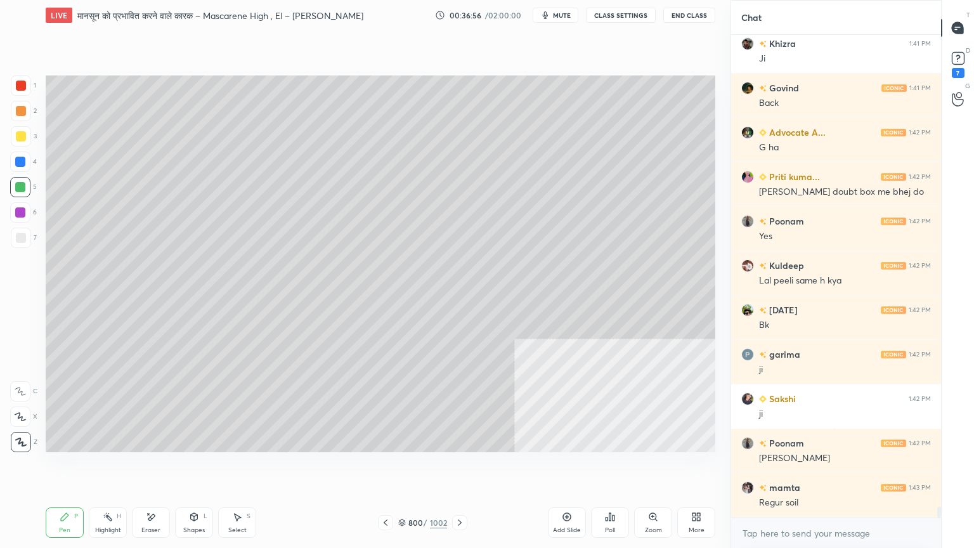
click at [18, 136] on div at bounding box center [21, 136] width 10 height 10
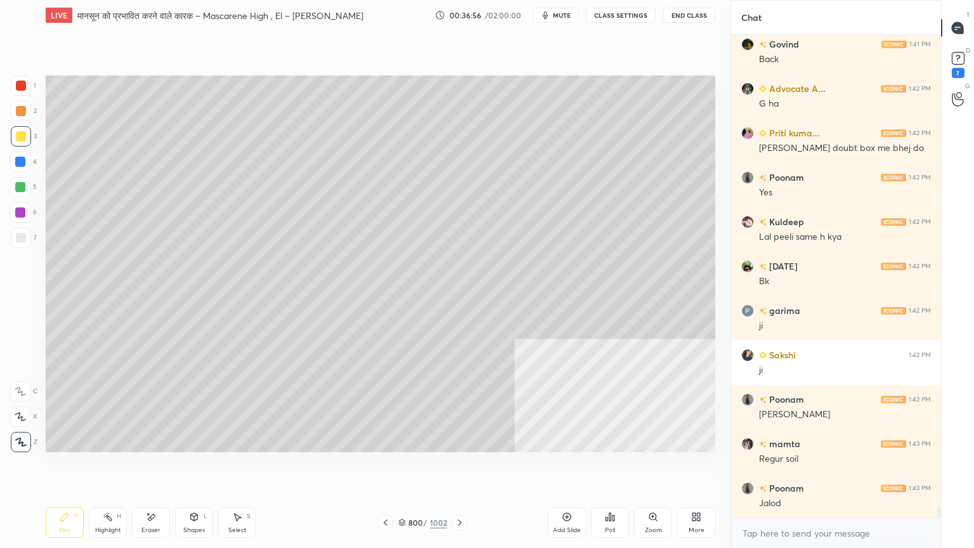
click at [17, 94] on div at bounding box center [21, 85] width 20 height 20
click at [23, 88] on div at bounding box center [21, 86] width 10 height 10
click at [18, 246] on div "7" at bounding box center [24, 240] width 26 height 25
drag, startPoint x: 18, startPoint y: 243, endPoint x: 20, endPoint y: 237, distance: 6.8
click at [19, 241] on div at bounding box center [21, 238] width 20 height 20
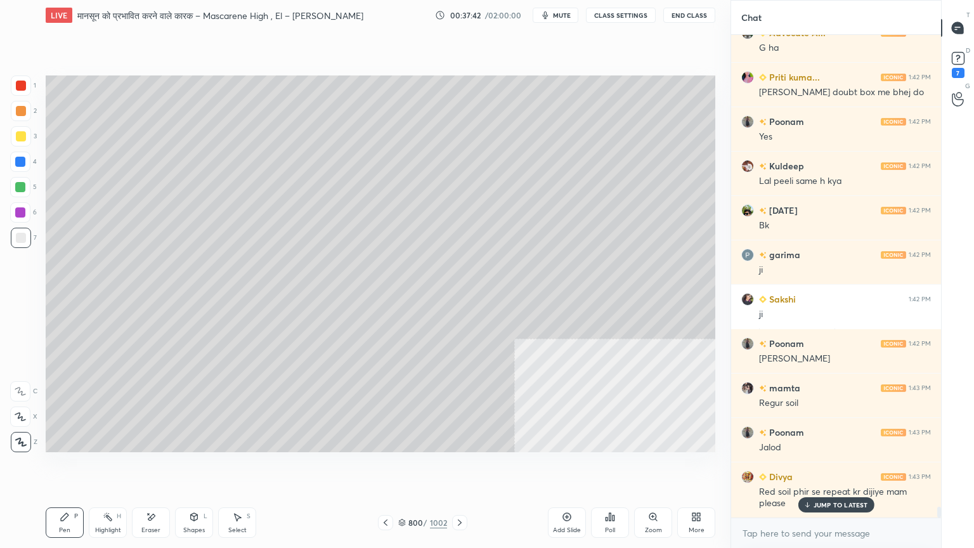
scroll to position [21063, 0]
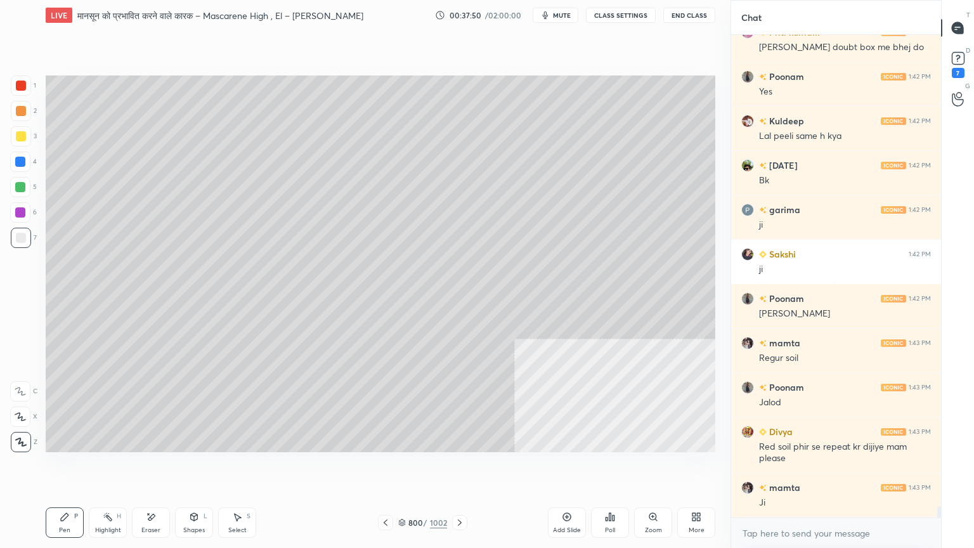
click at [25, 86] on div at bounding box center [21, 85] width 20 height 20
click at [25, 87] on div at bounding box center [21, 86] width 10 height 10
click at [383, 467] on icon at bounding box center [385, 522] width 10 height 10
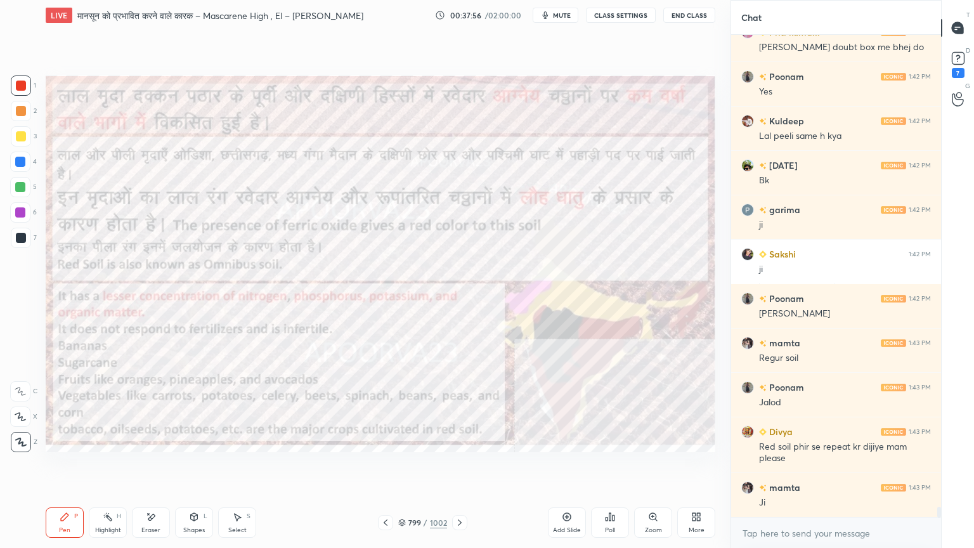
click at [20, 162] on div at bounding box center [20, 162] width 10 height 10
click at [17, 165] on div at bounding box center [20, 162] width 10 height 10
click at [460, 467] on icon at bounding box center [460, 522] width 10 height 10
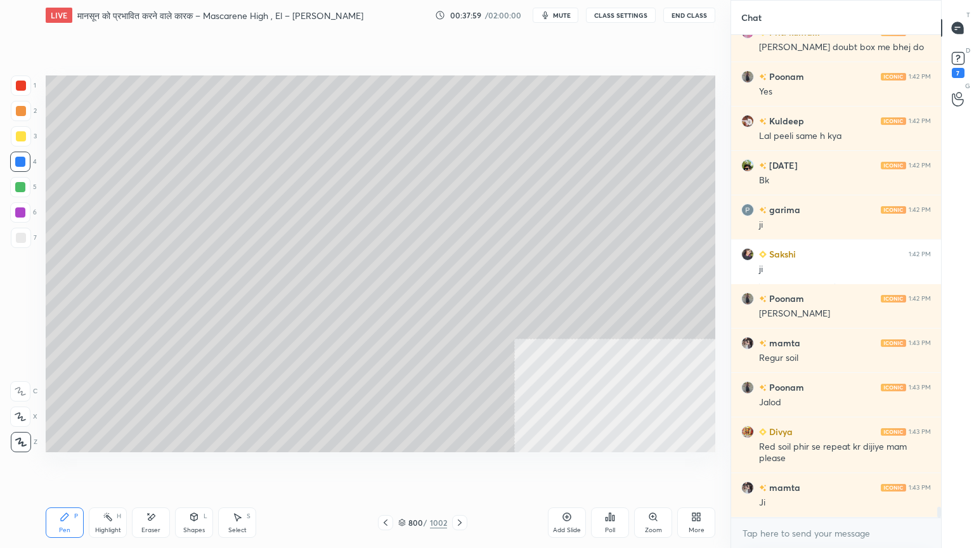
click at [19, 86] on div at bounding box center [21, 86] width 10 height 10
click at [21, 92] on div at bounding box center [21, 85] width 20 height 20
click at [385, 467] on icon at bounding box center [385, 522] width 10 height 10
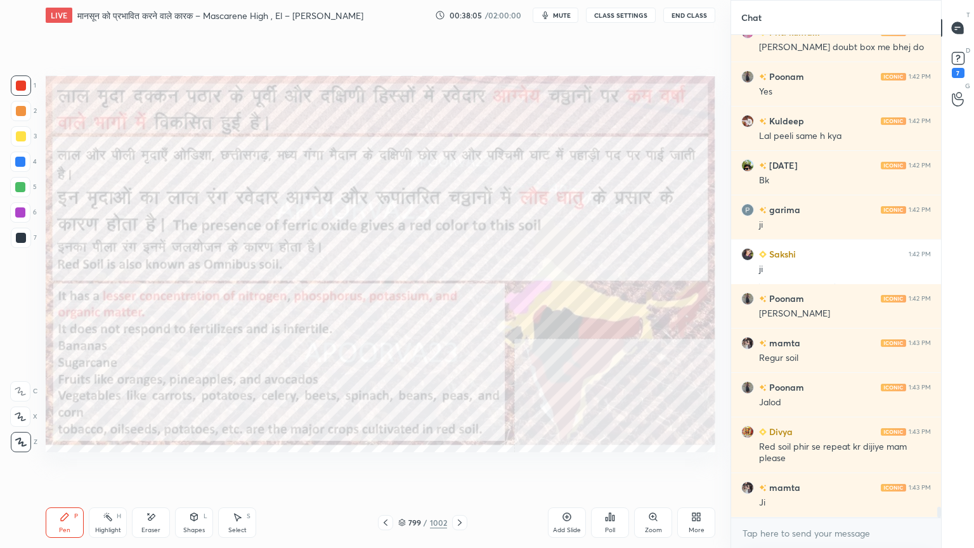
click at [461, 467] on div "Pen P Highlight H Eraser Shapes L Select S 799 / 1002 Add Slide Poll Zoom More" at bounding box center [380, 522] width 669 height 51
click at [460, 467] on icon at bounding box center [460, 522] width 10 height 10
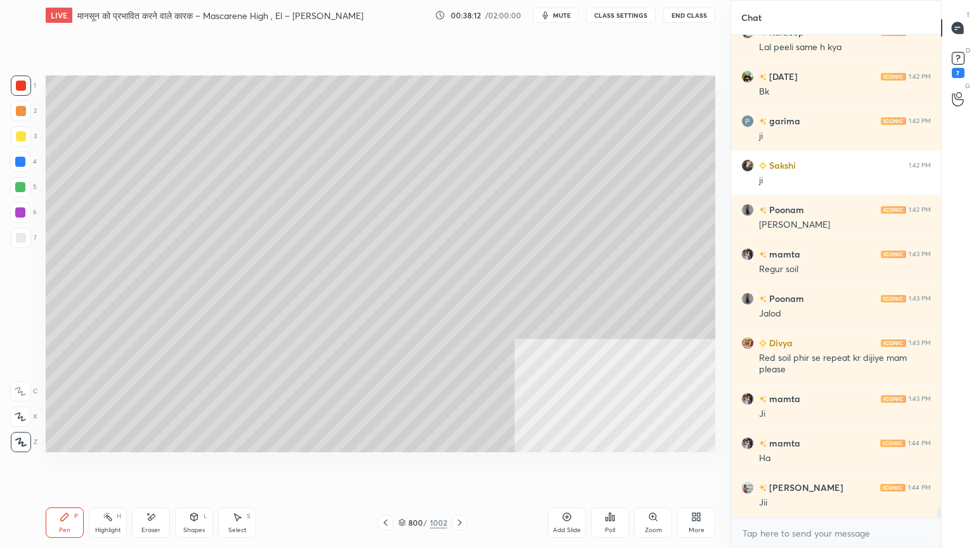
scroll to position [21195, 0]
click at [384, 467] on icon at bounding box center [385, 522] width 10 height 10
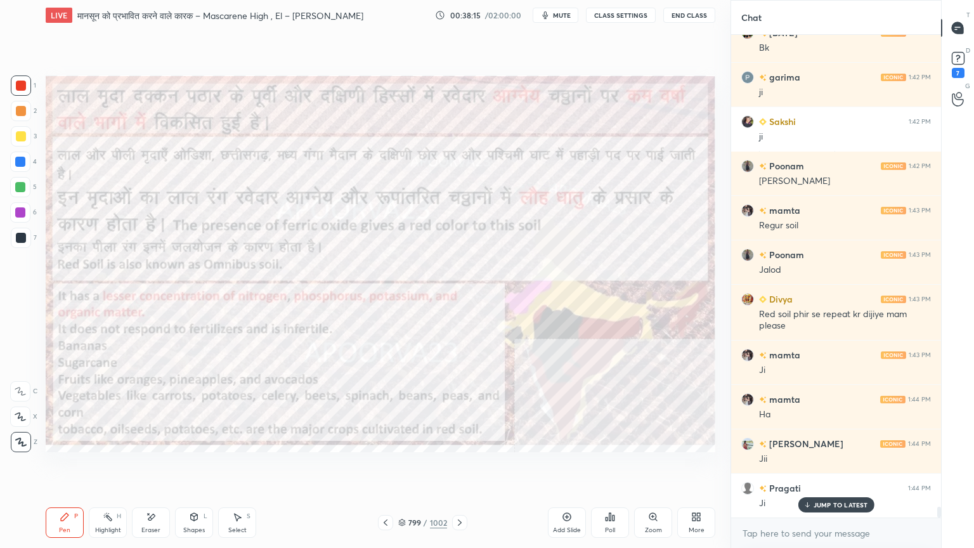
click at [455, 467] on icon at bounding box center [460, 522] width 10 height 10
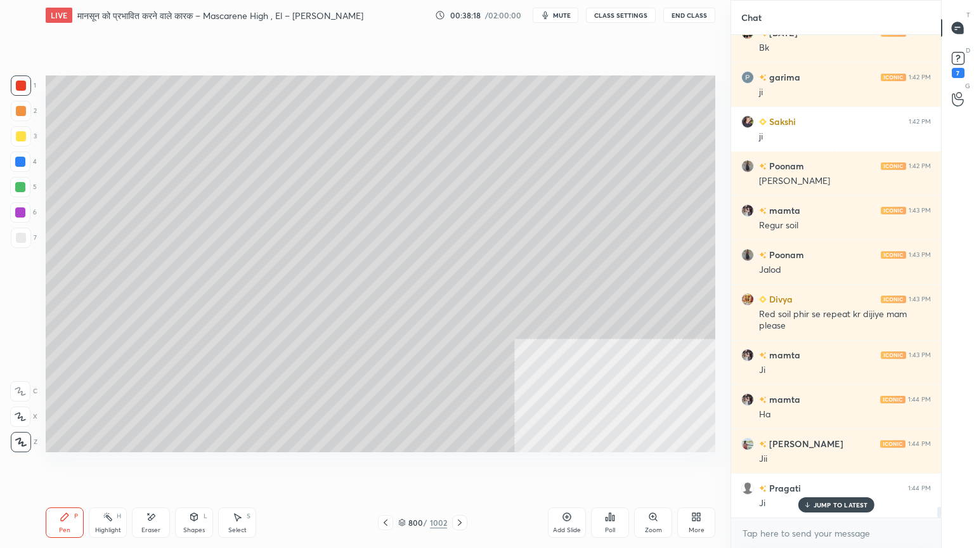
scroll to position [21240, 0]
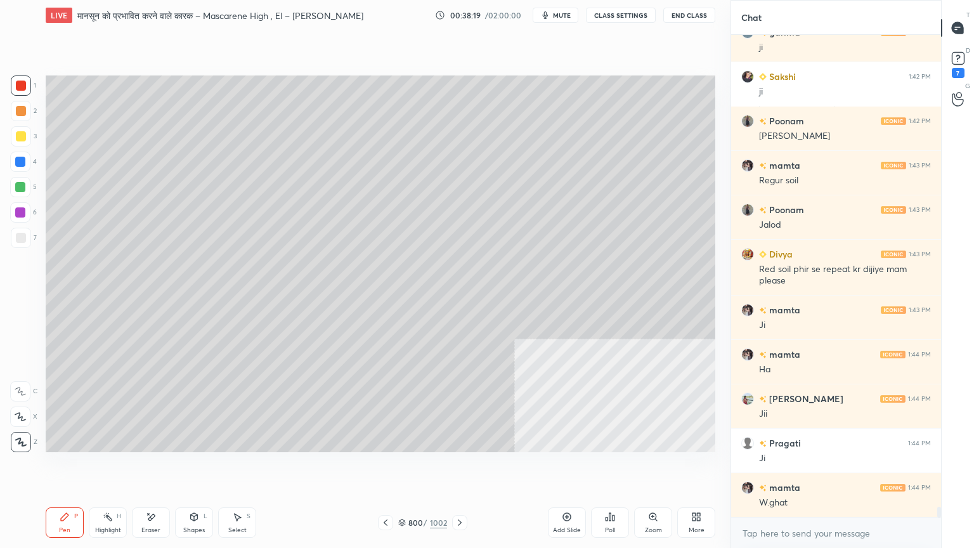
click at [389, 467] on icon at bounding box center [385, 522] width 10 height 10
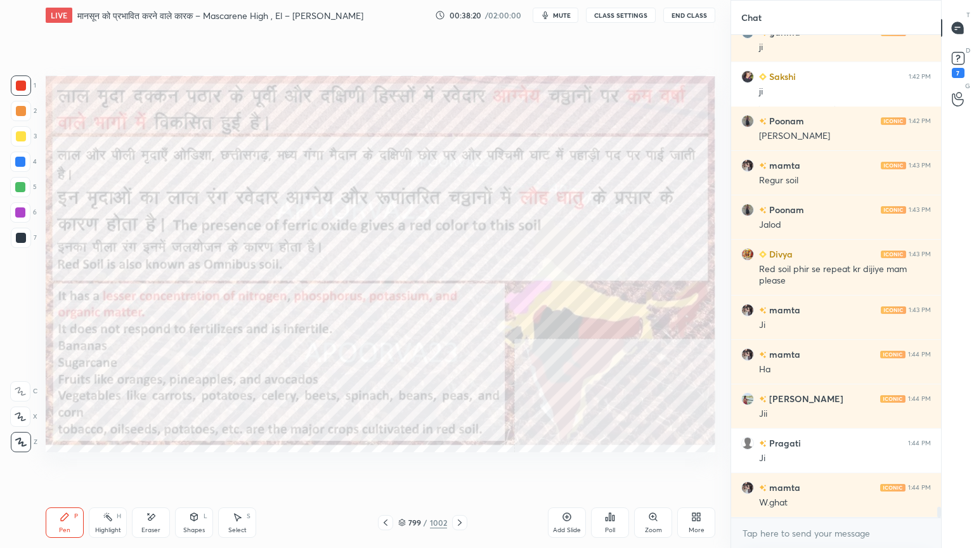
click at [19, 163] on div at bounding box center [20, 162] width 10 height 10
click at [18, 162] on div at bounding box center [20, 162] width 10 height 10
click at [18, 160] on div at bounding box center [20, 162] width 10 height 10
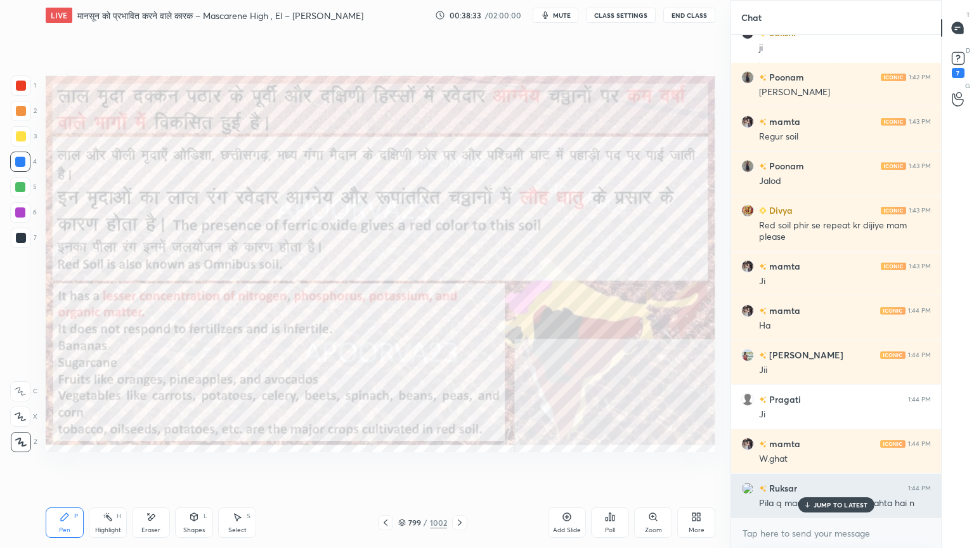
click at [827, 467] on p "JUMP TO LATEST" at bounding box center [840, 505] width 55 height 8
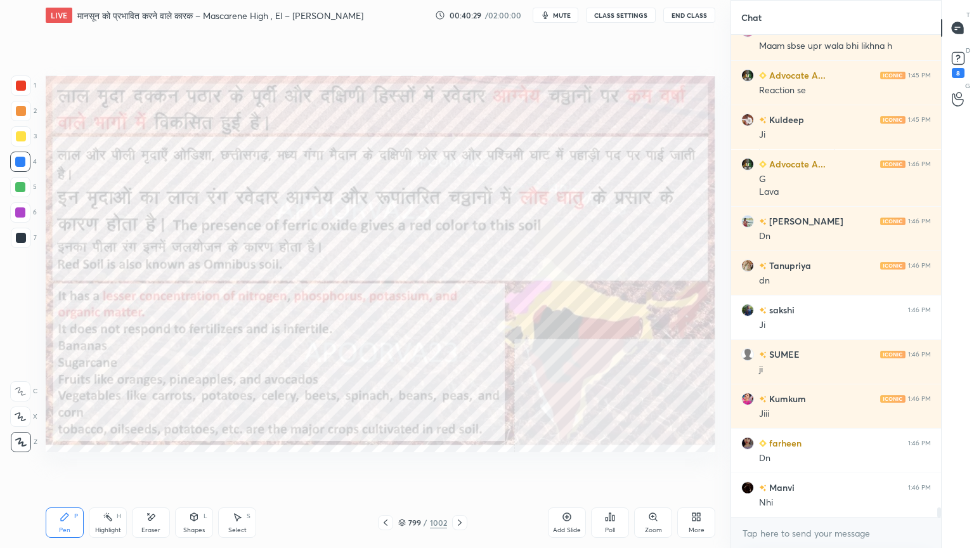
scroll to position [21829, 0]
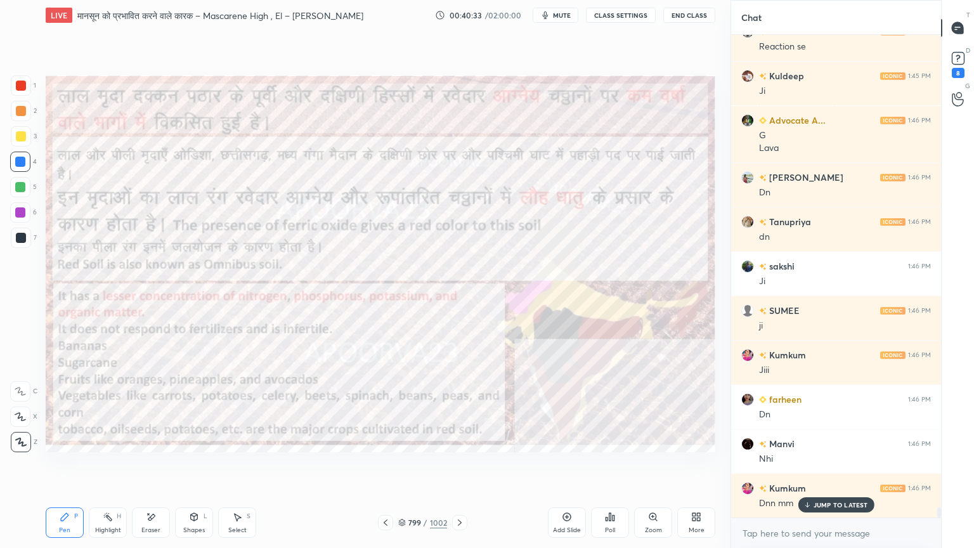
click at [152, 467] on icon at bounding box center [151, 517] width 10 height 11
click at [66, 467] on icon at bounding box center [65, 517] width 8 height 8
click at [68, 467] on div "Pen P" at bounding box center [65, 522] width 38 height 30
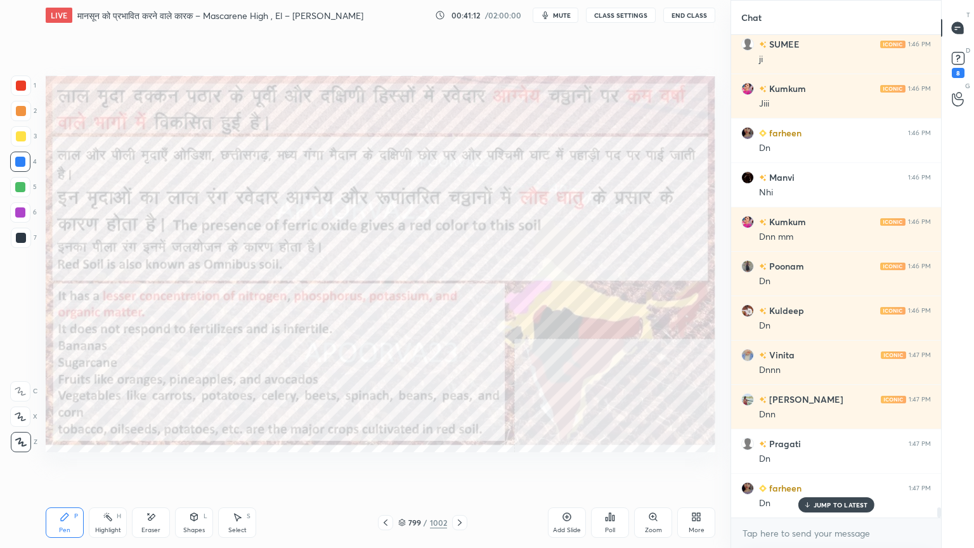
scroll to position [22140, 0]
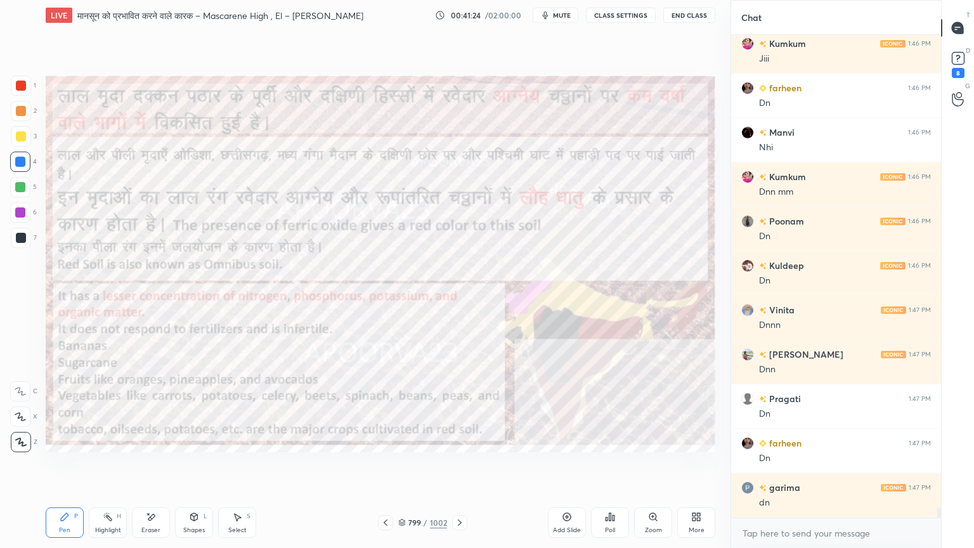
click at [21, 137] on div at bounding box center [21, 136] width 10 height 10
click at [21, 93] on div at bounding box center [21, 85] width 20 height 20
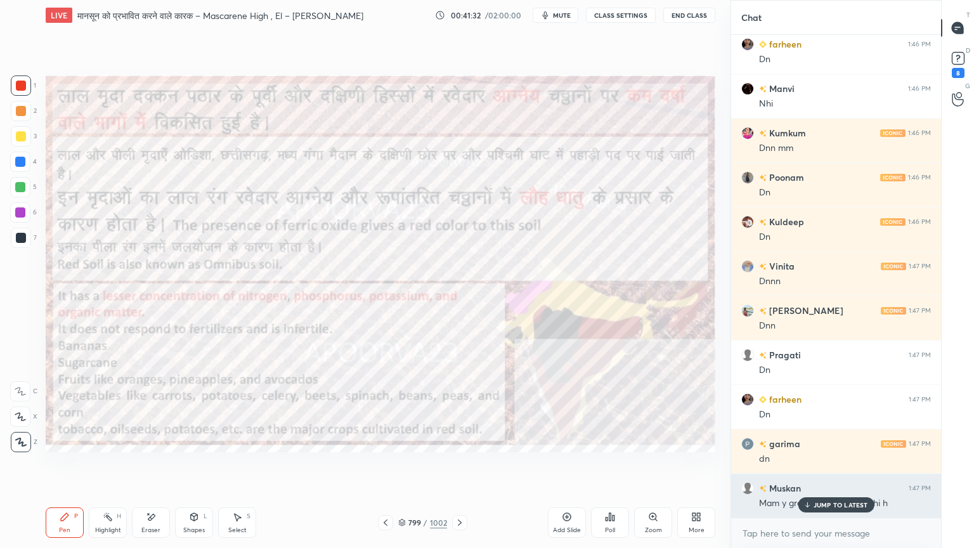
drag, startPoint x: 845, startPoint y: 504, endPoint x: 852, endPoint y: 502, distance: 7.2
click at [850, 467] on p "JUMP TO LATEST" at bounding box center [840, 505] width 55 height 8
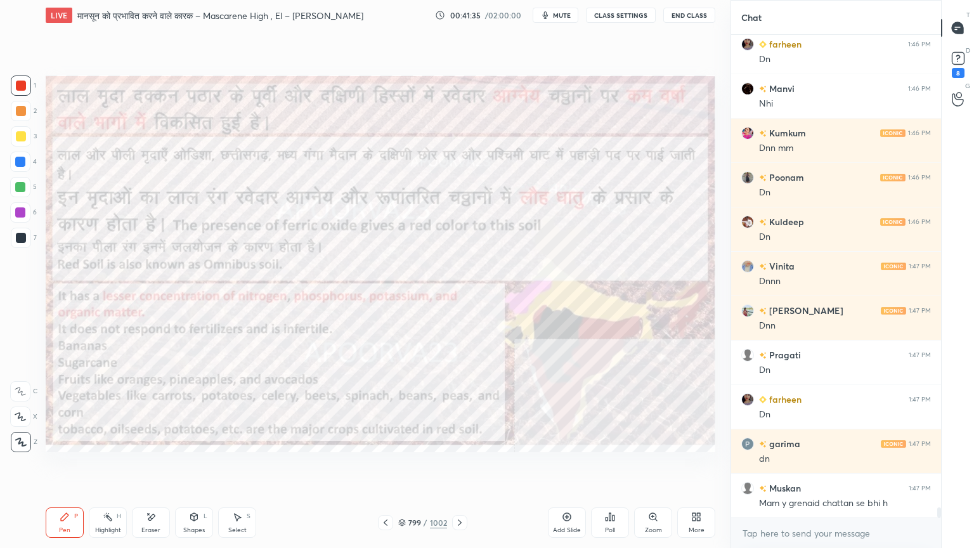
click at [36, 160] on div "4" at bounding box center [23, 162] width 27 height 20
click at [23, 162] on div at bounding box center [20, 162] width 10 height 10
drag, startPoint x: 22, startPoint y: 160, endPoint x: 32, endPoint y: 158, distance: 10.5
click at [22, 160] on div at bounding box center [20, 162] width 10 height 10
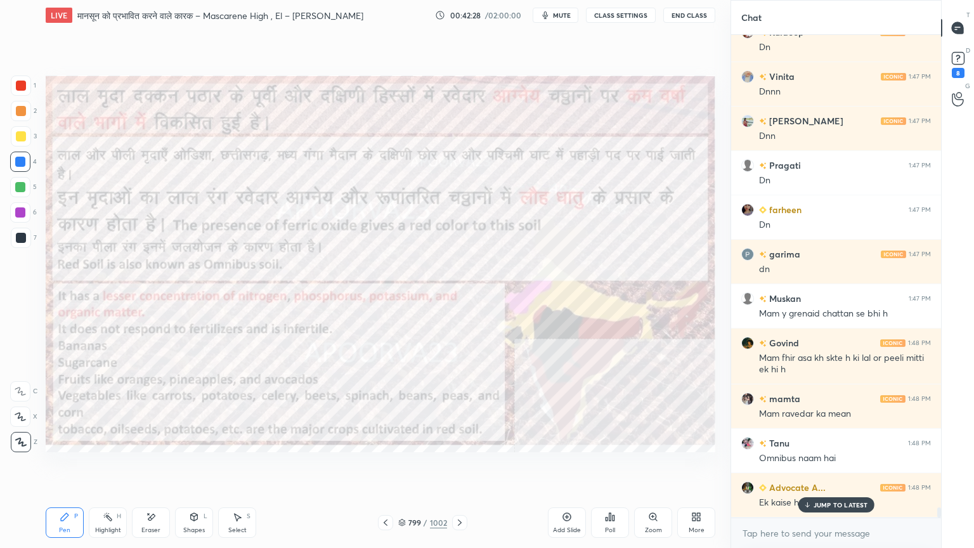
scroll to position [22417, 0]
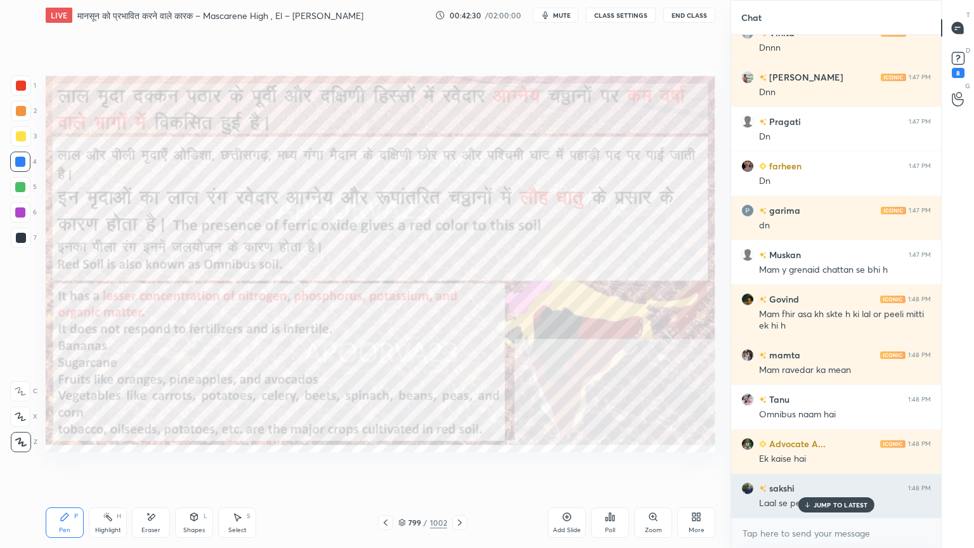
click at [839, 467] on p "JUMP TO LATEST" at bounding box center [840, 505] width 55 height 8
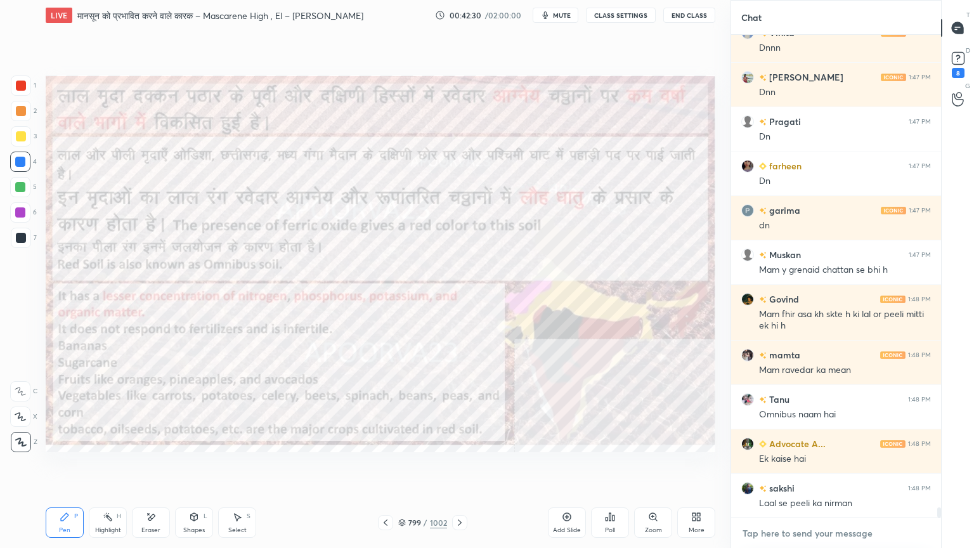
click at [814, 467] on textarea at bounding box center [836, 533] width 190 height 20
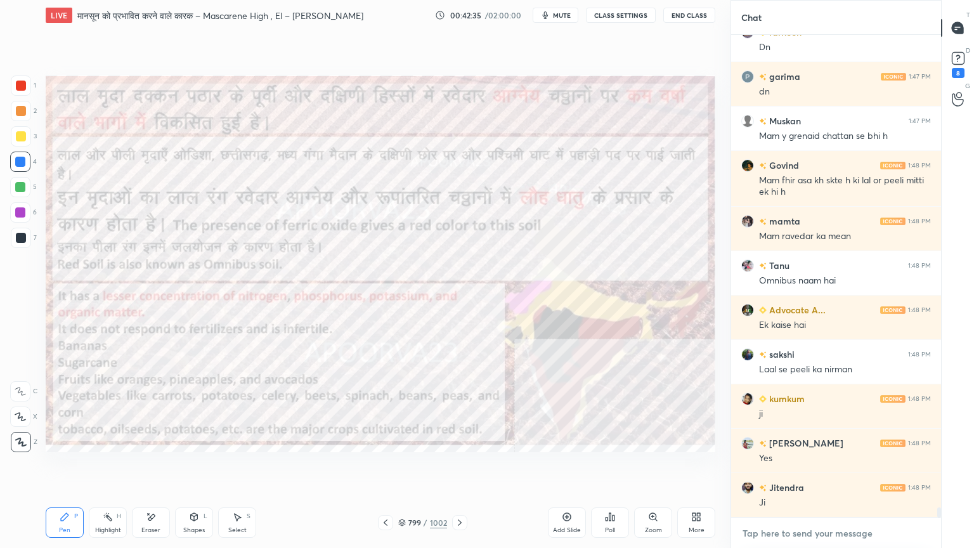
scroll to position [22595, 0]
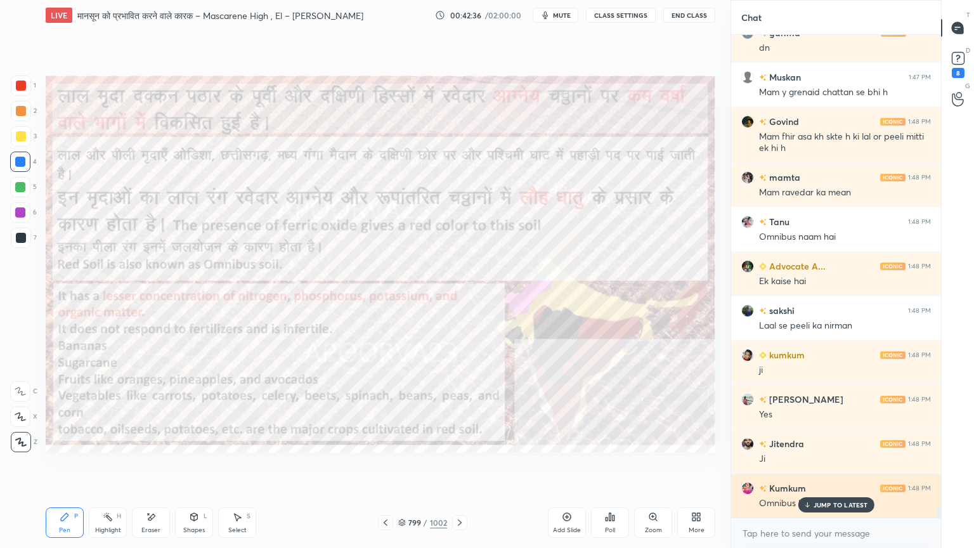
drag, startPoint x: 825, startPoint y: 502, endPoint x: 824, endPoint y: 510, distance: 7.6
click at [825, 467] on p "JUMP TO LATEST" at bounding box center [840, 505] width 55 height 8
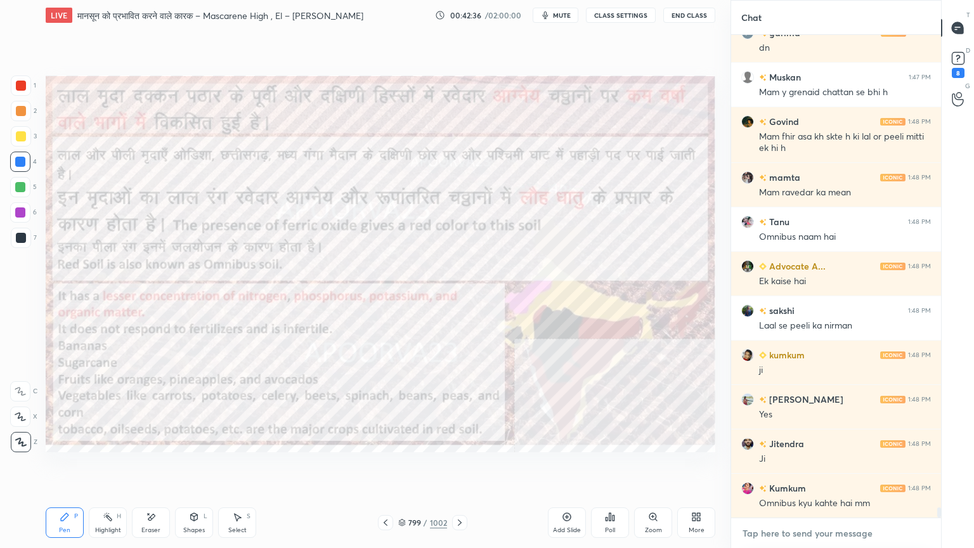
click at [824, 467] on textarea at bounding box center [836, 533] width 190 height 20
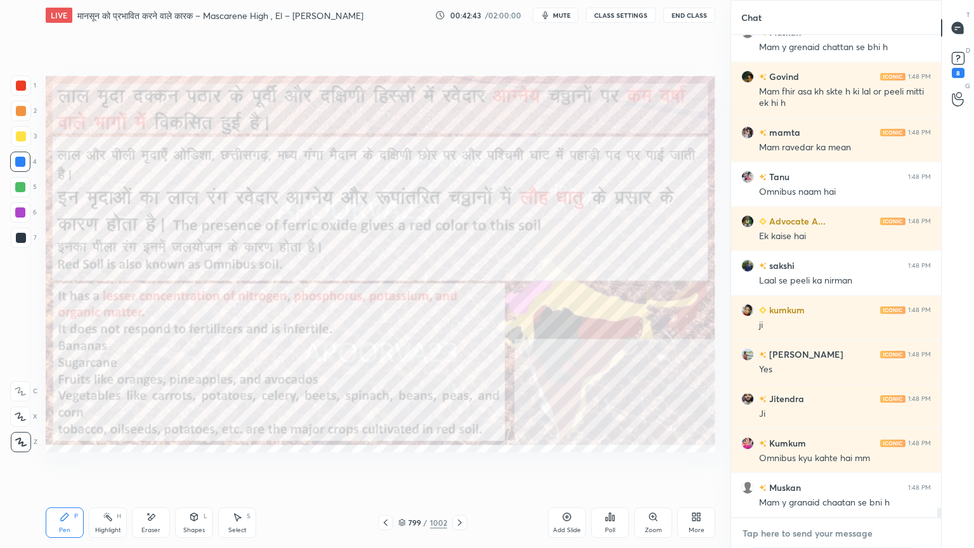
scroll to position [22684, 0]
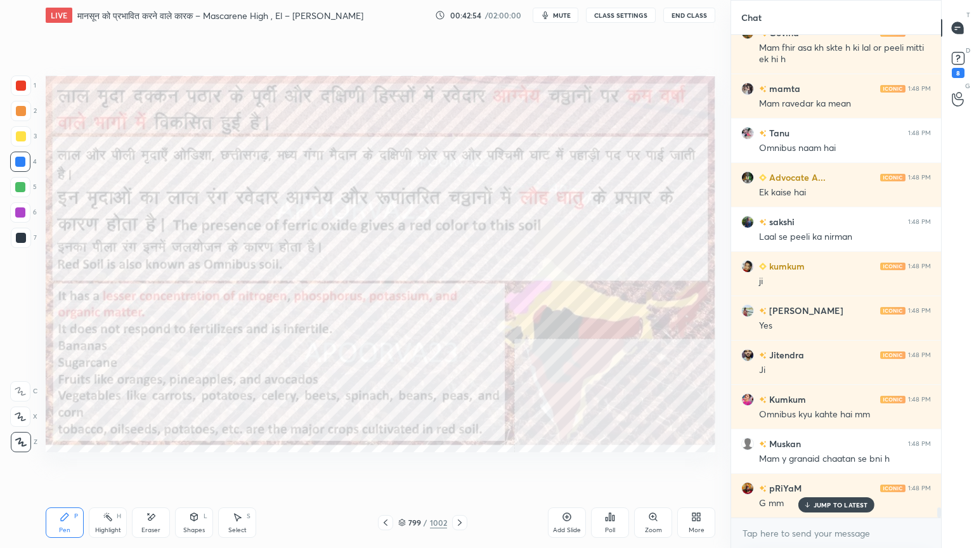
click at [697, 467] on div "More" at bounding box center [696, 522] width 38 height 30
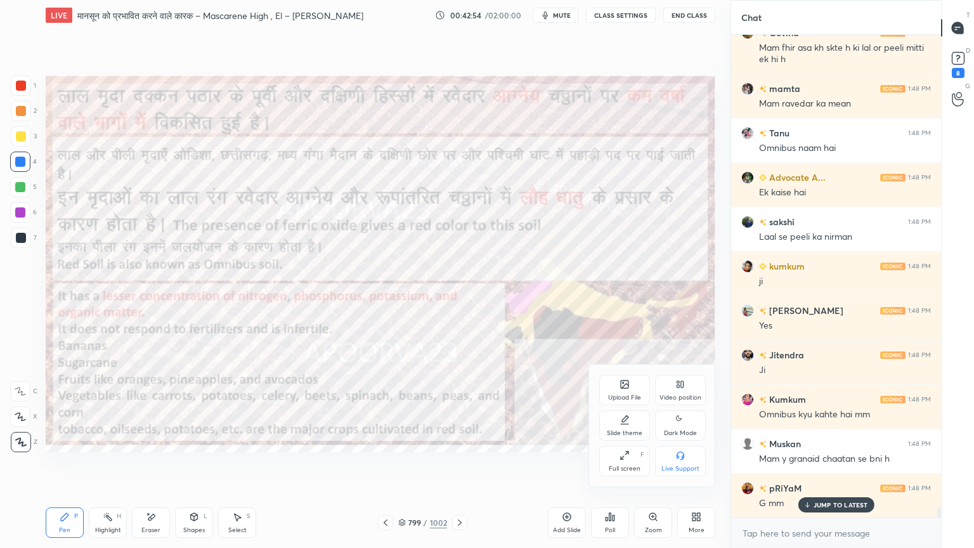
click at [684, 391] on div "Video position" at bounding box center [680, 390] width 51 height 30
click at [621, 458] on div "Bottom left" at bounding box center [624, 461] width 51 height 30
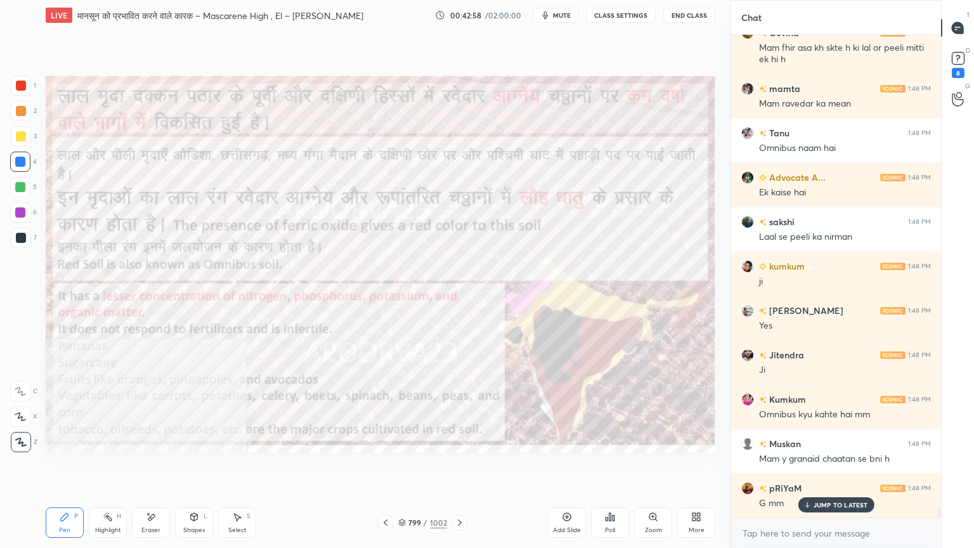
click at [157, 467] on div "Eraser" at bounding box center [151, 522] width 38 height 30
click at [25, 446] on div "Erase all" at bounding box center [20, 442] width 20 height 20
click at [695, 467] on icon at bounding box center [696, 517] width 10 height 10
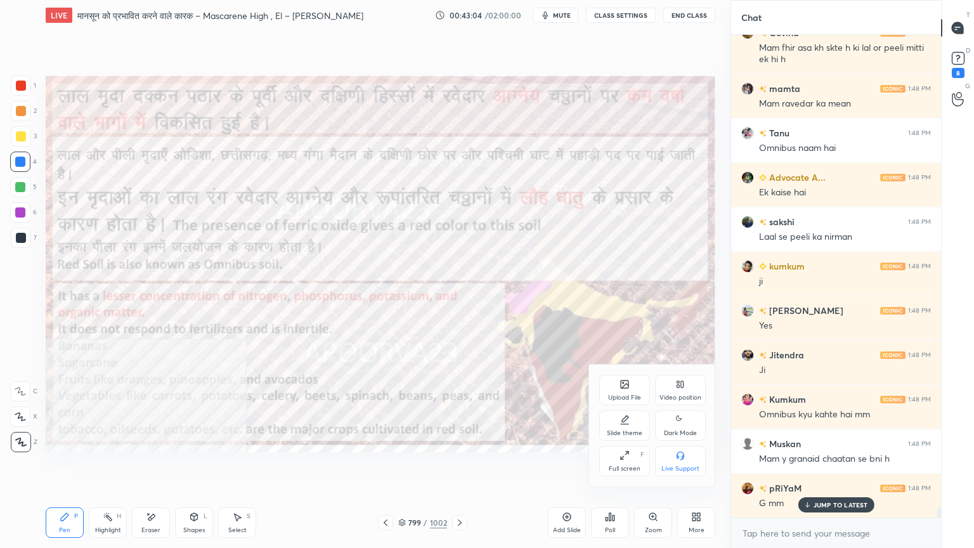
click at [680, 391] on div "Video position" at bounding box center [680, 390] width 51 height 30
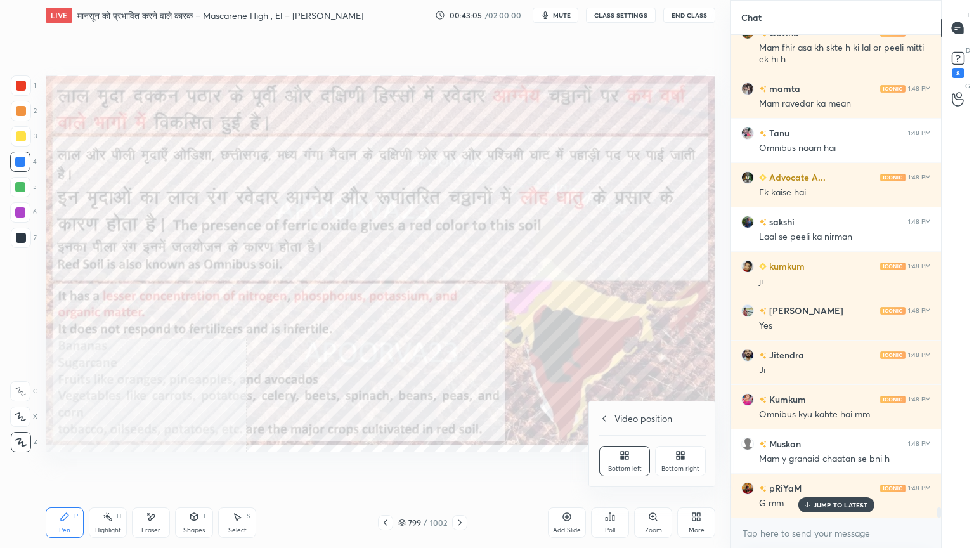
click at [685, 449] on div "Bottom right" at bounding box center [680, 461] width 51 height 30
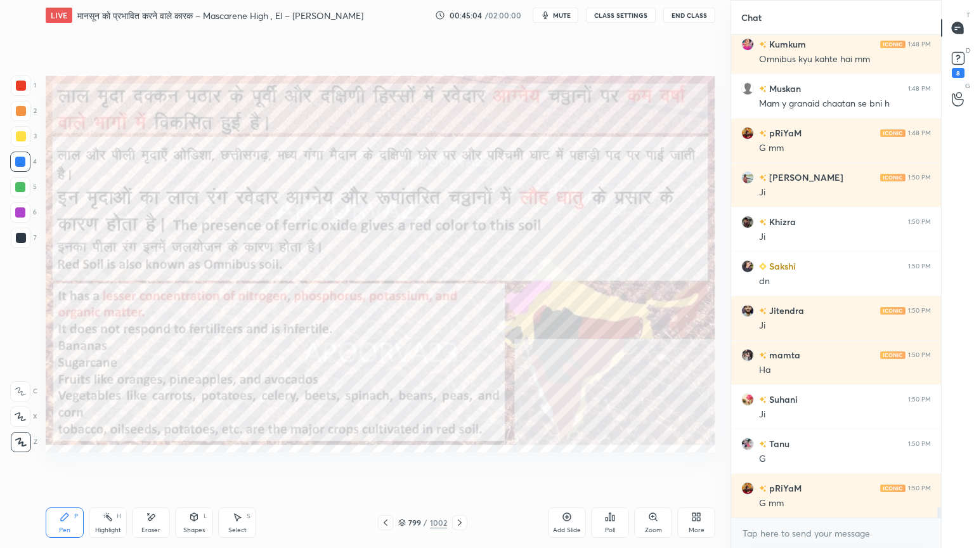
scroll to position [23084, 0]
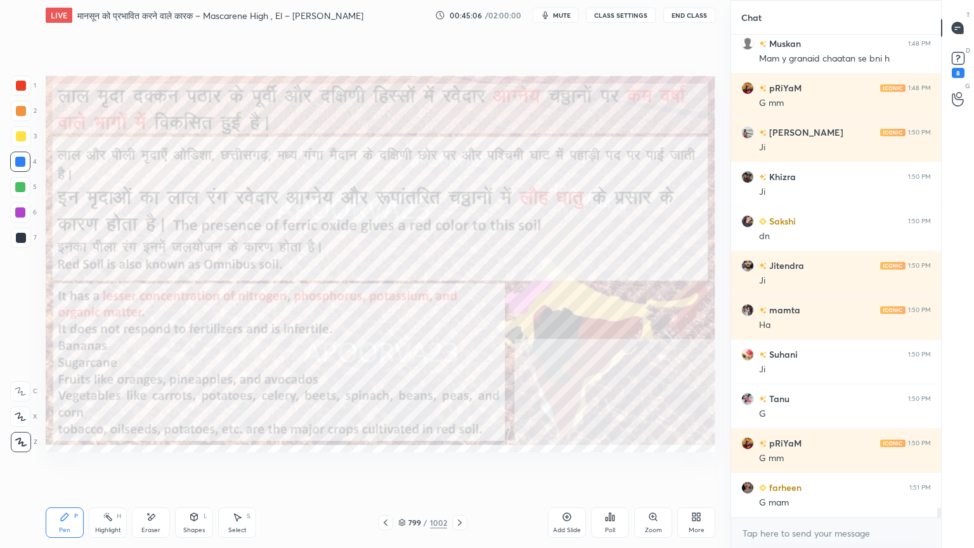
click at [21, 241] on div at bounding box center [21, 238] width 10 height 10
click at [153, 467] on div "Eraser" at bounding box center [151, 522] width 38 height 30
click at [72, 467] on div "Pen P" at bounding box center [65, 522] width 38 height 30
click at [20, 160] on div at bounding box center [20, 162] width 10 height 10
click at [20, 164] on div at bounding box center [20, 162] width 10 height 10
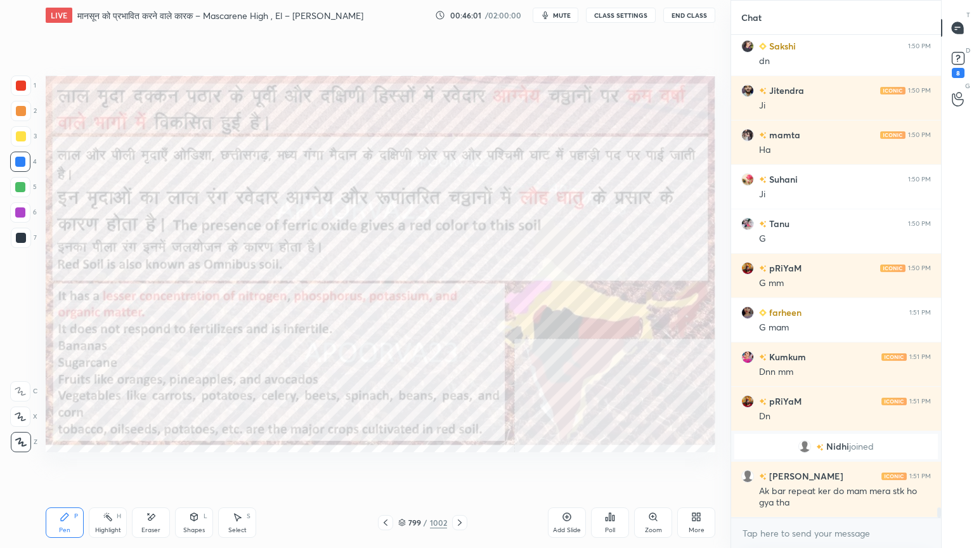
scroll to position [22171, 0]
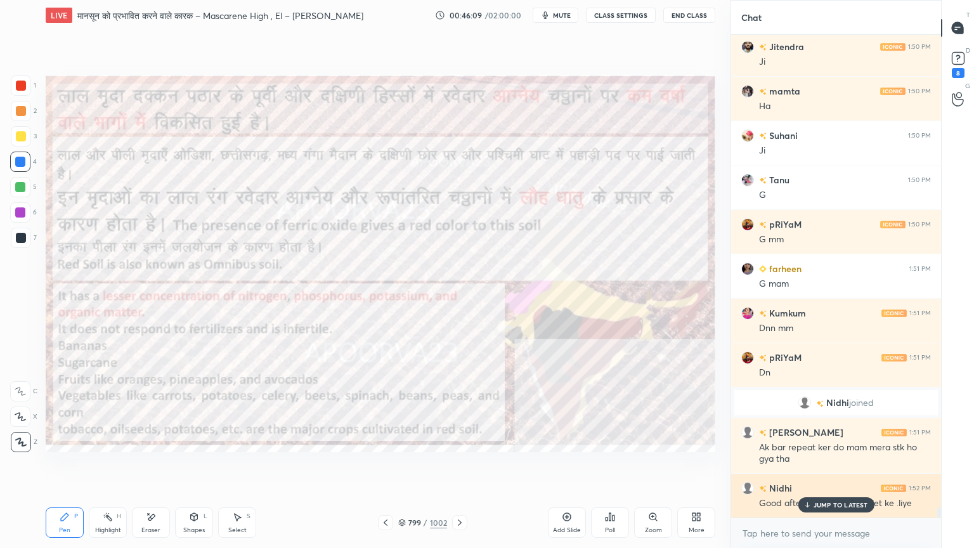
click at [841, 467] on p "JUMP TO LATEST" at bounding box center [840, 505] width 55 height 8
click at [825, 467] on textarea at bounding box center [836, 533] width 190 height 20
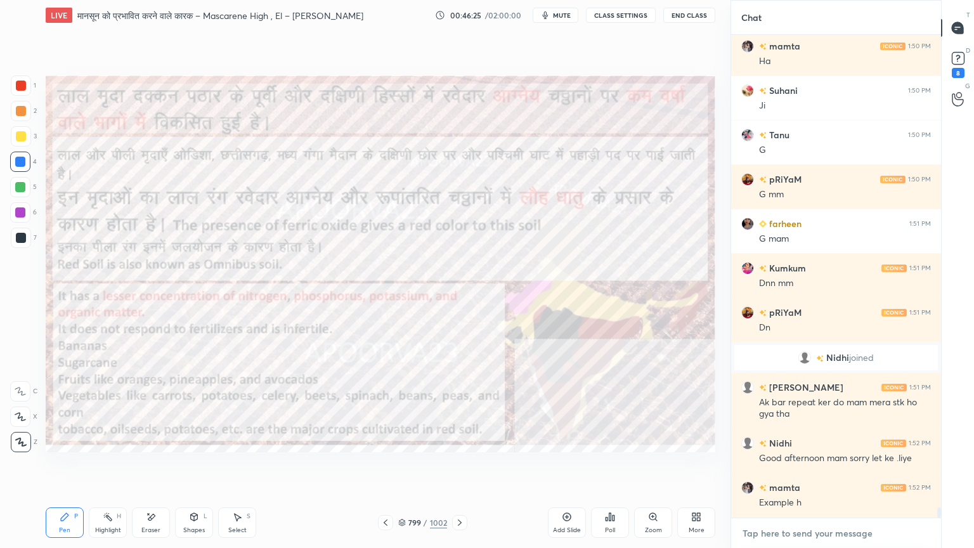
scroll to position [22260, 0]
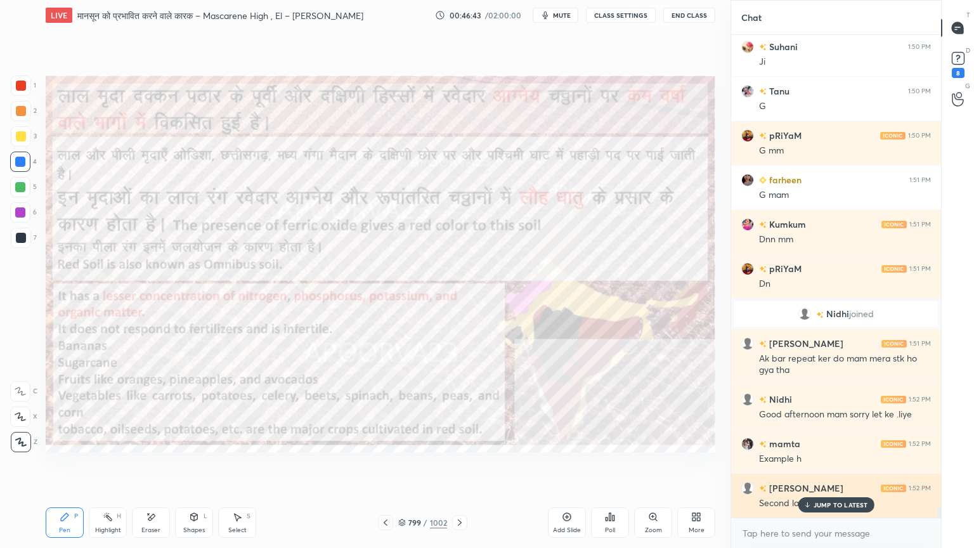
click at [828, 467] on p "JUMP TO LATEST" at bounding box center [840, 505] width 55 height 8
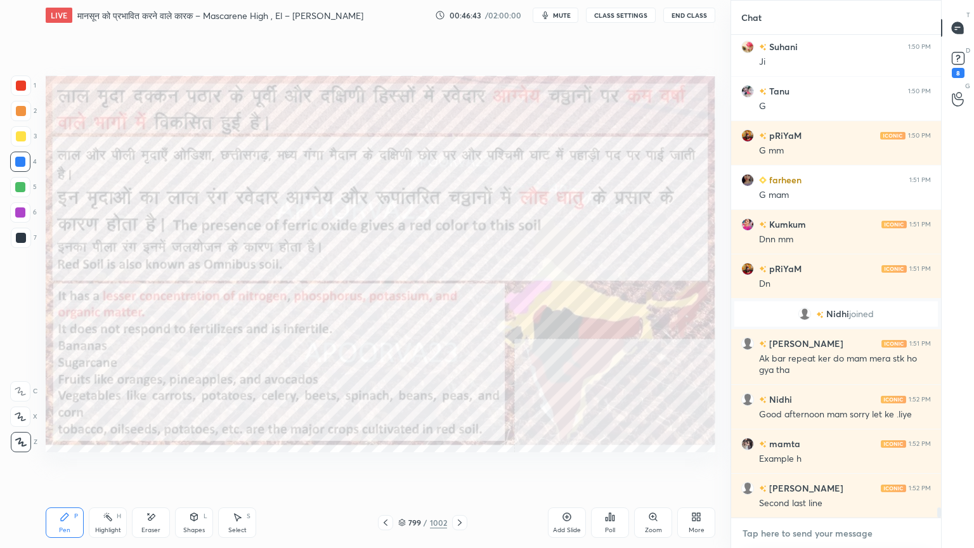
click at [829, 467] on textarea at bounding box center [836, 533] width 190 height 20
click at [967, 62] on div "D Doubts (D) 8" at bounding box center [957, 64] width 32 height 36
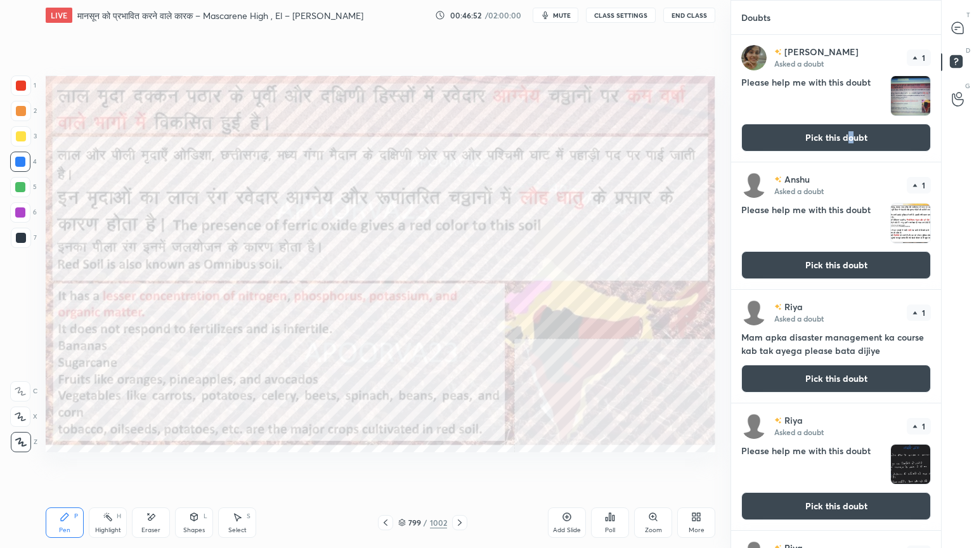
drag, startPoint x: 848, startPoint y: 136, endPoint x: 852, endPoint y: 129, distance: 8.3
click at [850, 135] on button "Pick this doubt" at bounding box center [836, 138] width 190 height 28
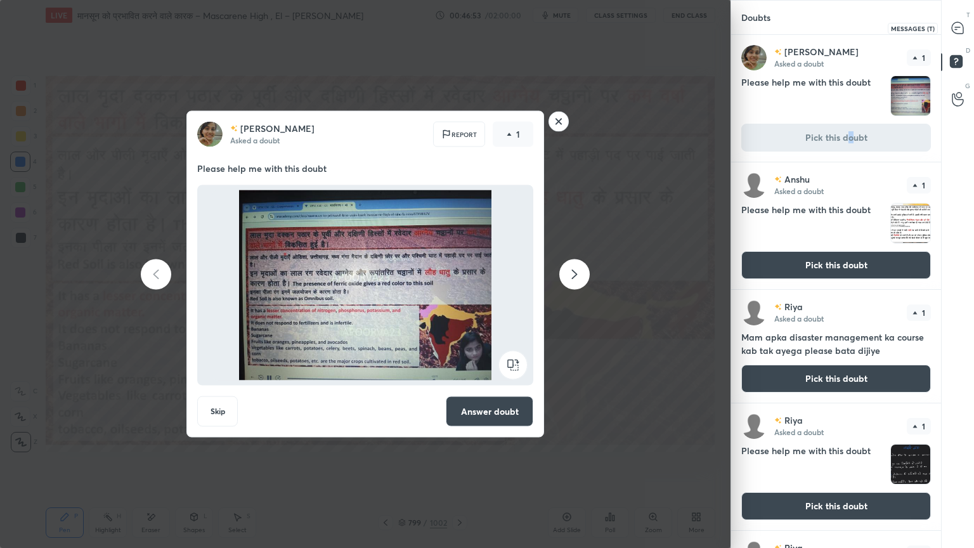
click at [966, 32] on div at bounding box center [957, 27] width 25 height 23
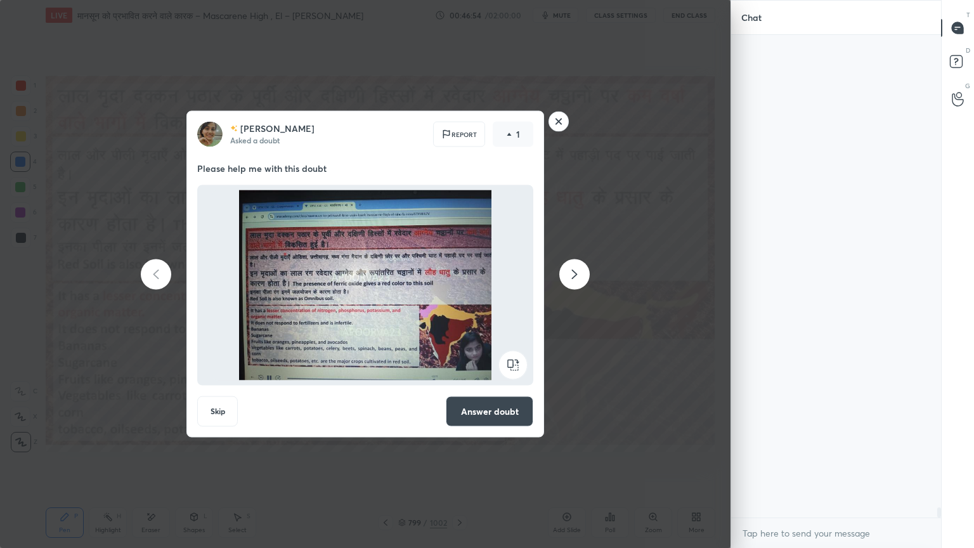
scroll to position [479, 206]
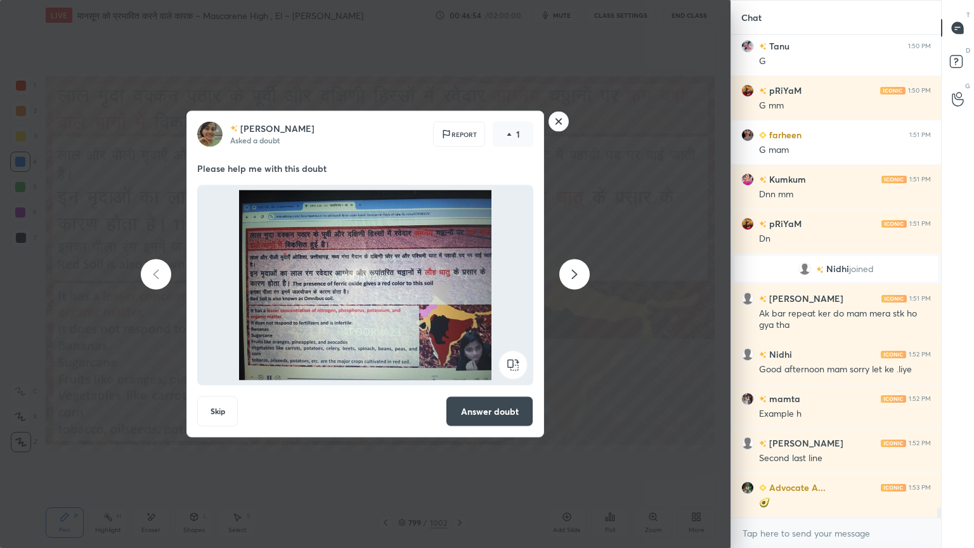
click at [568, 278] on icon at bounding box center [574, 273] width 15 height 15
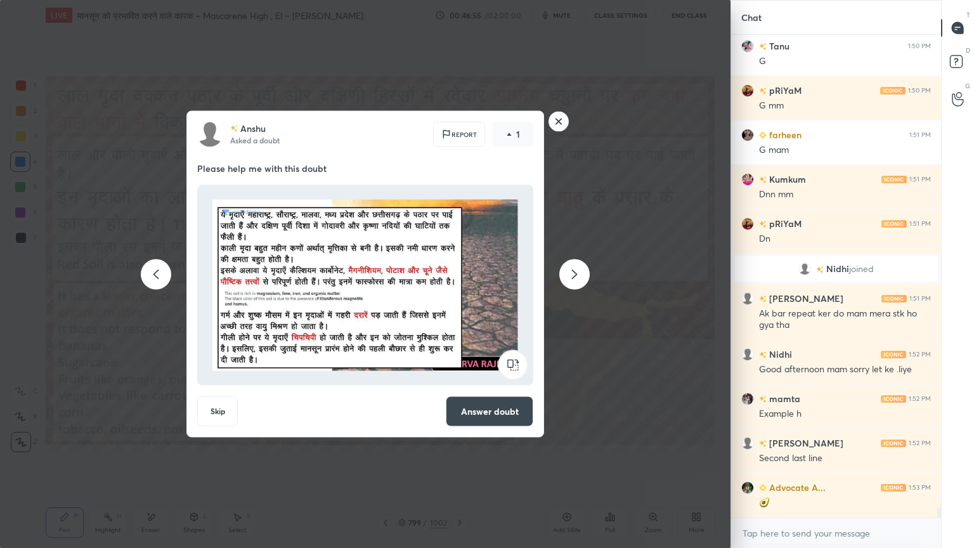
click at [576, 275] on icon at bounding box center [574, 273] width 15 height 15
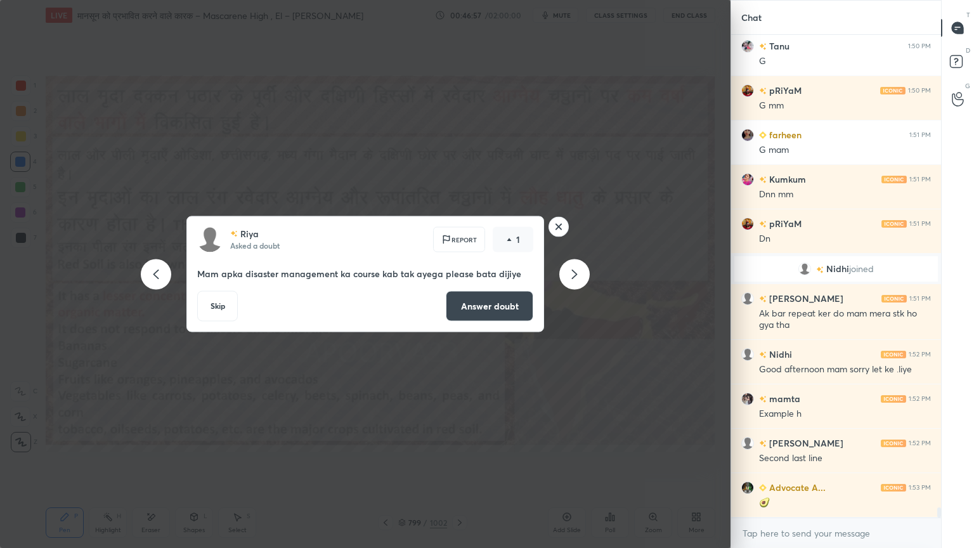
click at [576, 280] on icon at bounding box center [574, 273] width 15 height 15
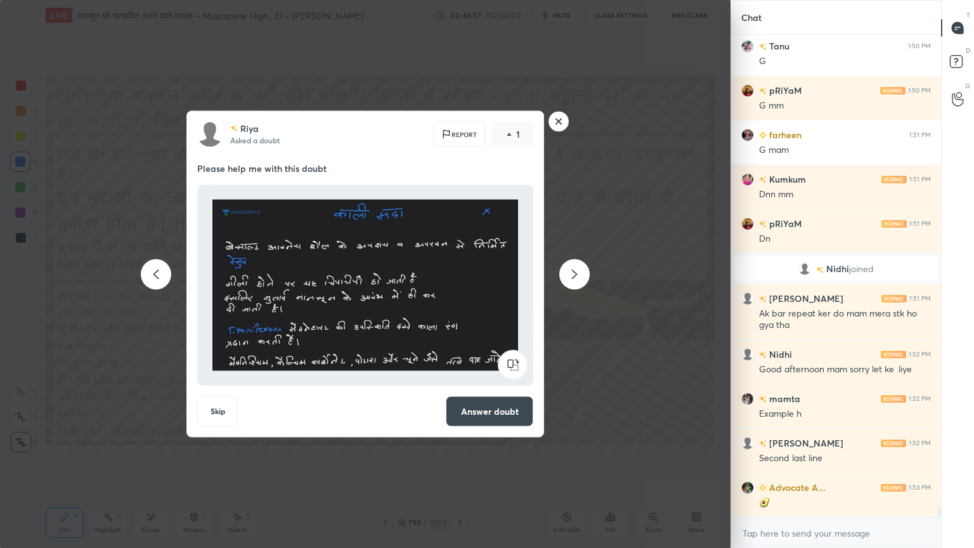
click at [576, 279] on icon at bounding box center [574, 273] width 15 height 15
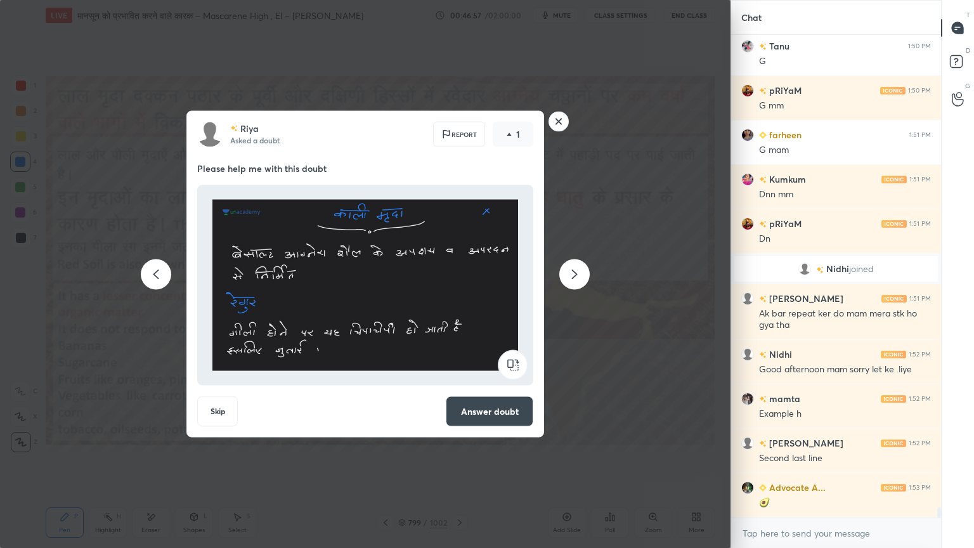
click at [576, 278] on icon at bounding box center [574, 273] width 15 height 15
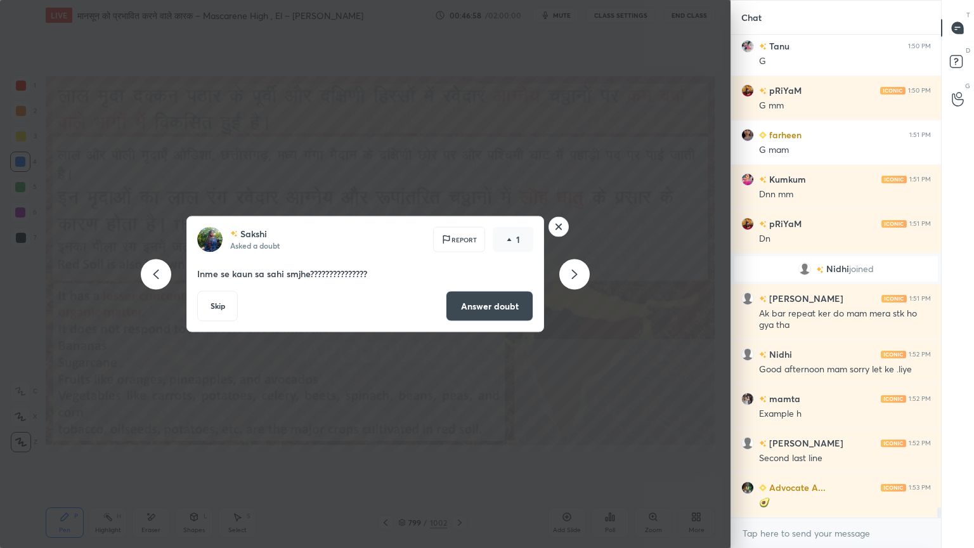
click at [576, 279] on icon at bounding box center [574, 273] width 15 height 15
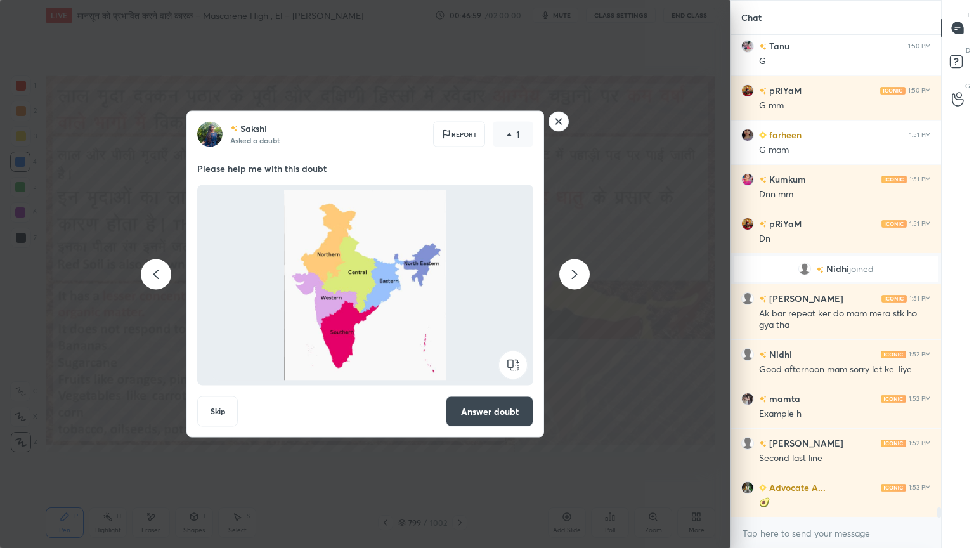
click at [155, 274] on icon at bounding box center [155, 273] width 15 height 15
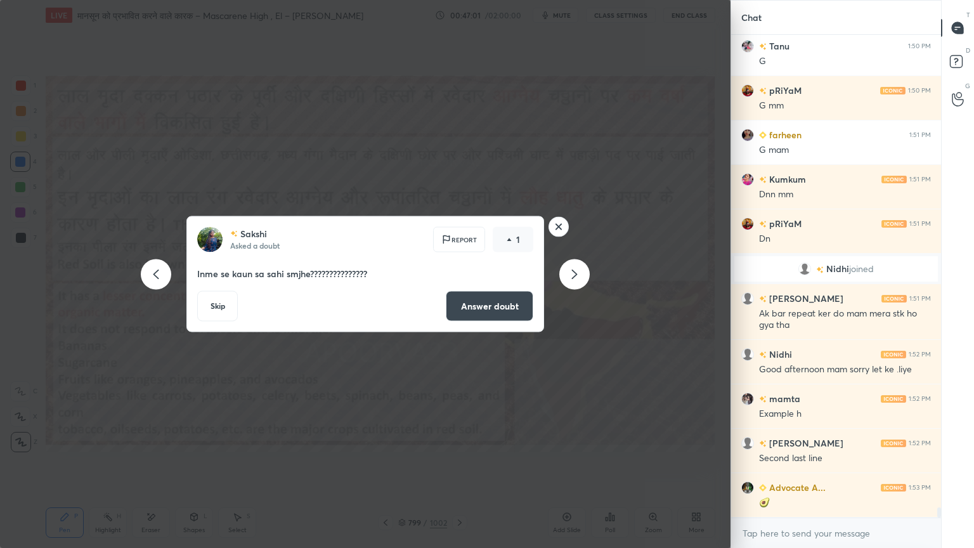
click at [574, 274] on icon at bounding box center [574, 273] width 15 height 15
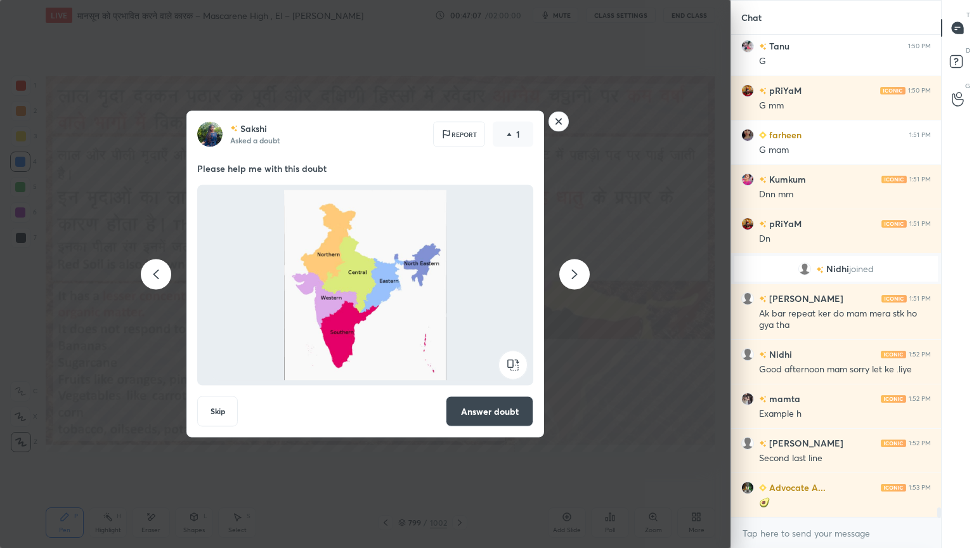
click at [571, 274] on icon at bounding box center [574, 273] width 15 height 15
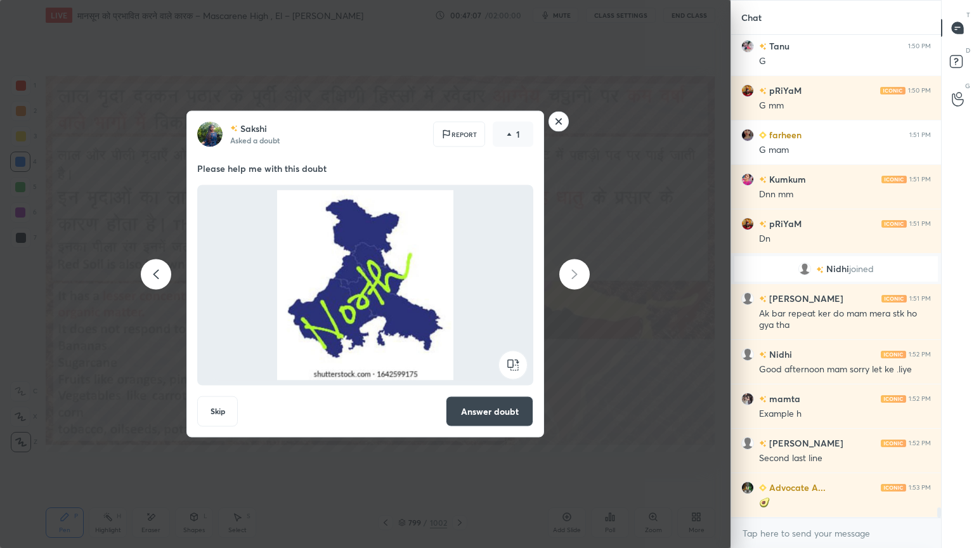
scroll to position [465, 0]
click at [163, 273] on div at bounding box center [156, 274] width 30 height 30
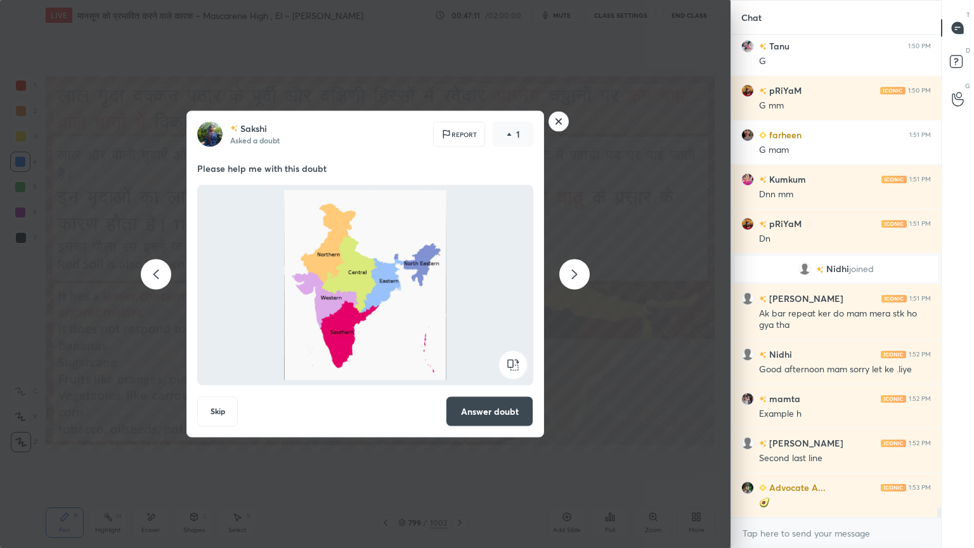
click at [579, 281] on div at bounding box center [574, 274] width 30 height 30
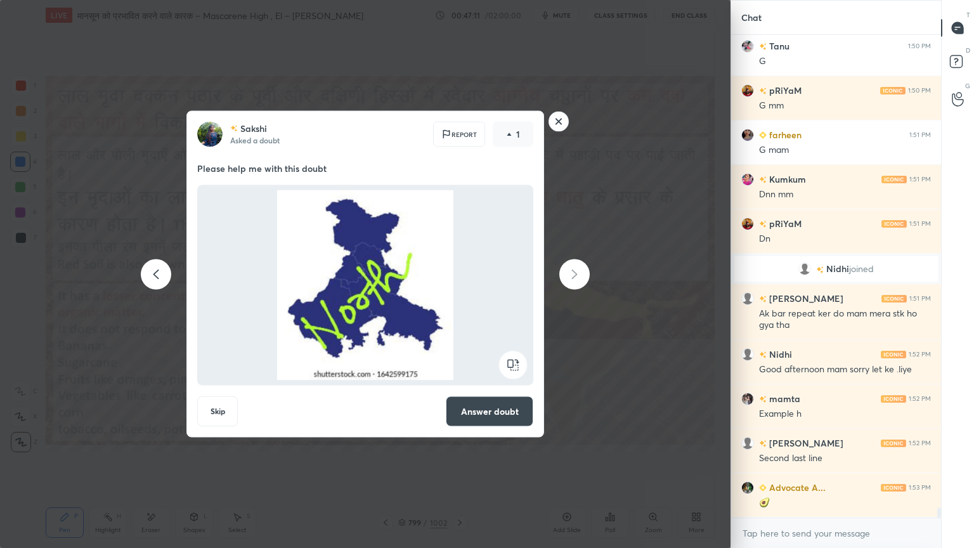
click at [581, 282] on div at bounding box center [574, 274] width 30 height 30
click at [555, 127] on rect at bounding box center [559, 122] width 20 height 20
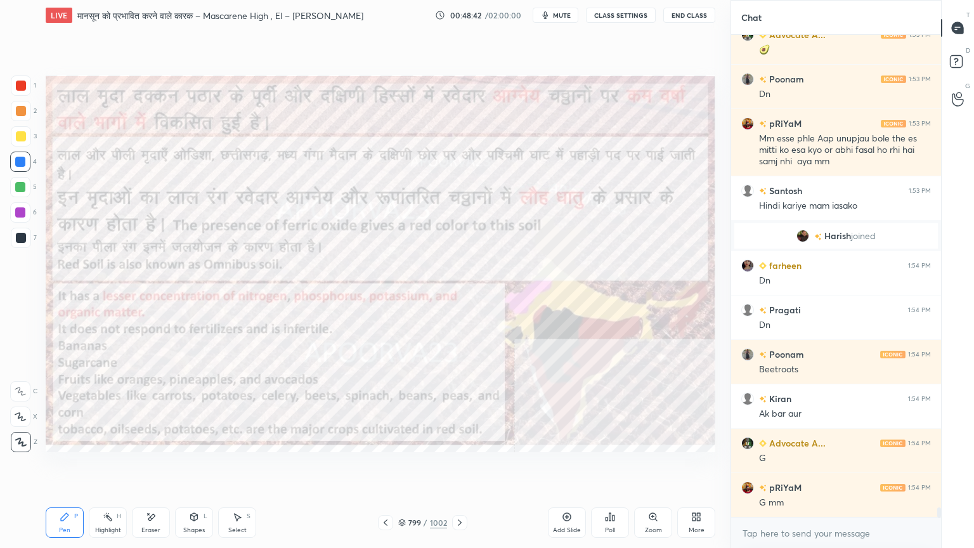
scroll to position [22663, 0]
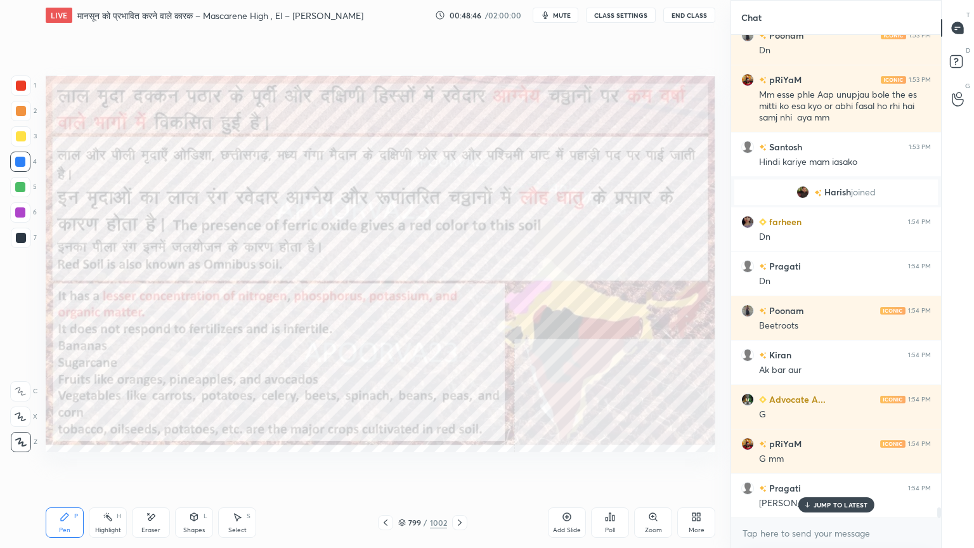
click at [157, 467] on div "Eraser" at bounding box center [150, 530] width 19 height 6
click at [15, 439] on span "Erase all" at bounding box center [20, 441] width 19 height 9
click at [18, 439] on div "1 2 3 4 5 6 7 C X Z E E Erase all H H" at bounding box center [20, 263] width 41 height 377
click at [459, 467] on icon at bounding box center [460, 522] width 4 height 6
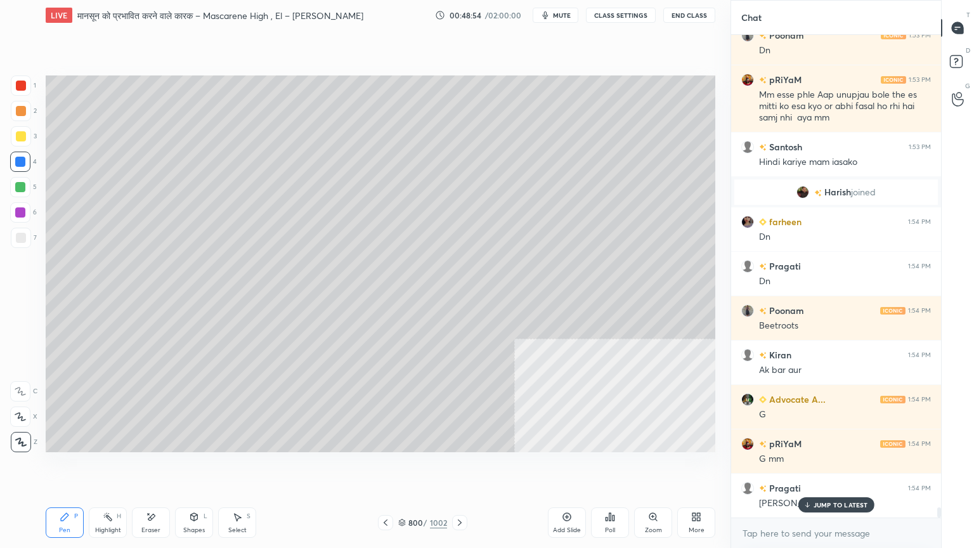
click at [457, 467] on icon at bounding box center [460, 522] width 10 height 10
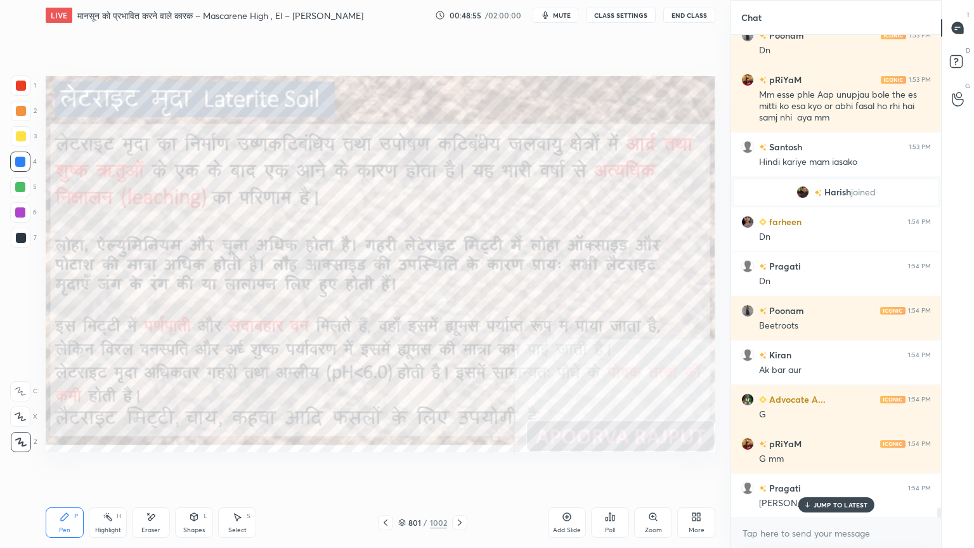
click at [16, 167] on div at bounding box center [20, 162] width 20 height 20
click at [16, 166] on div at bounding box center [20, 162] width 20 height 20
click at [457, 467] on icon at bounding box center [460, 522] width 10 height 10
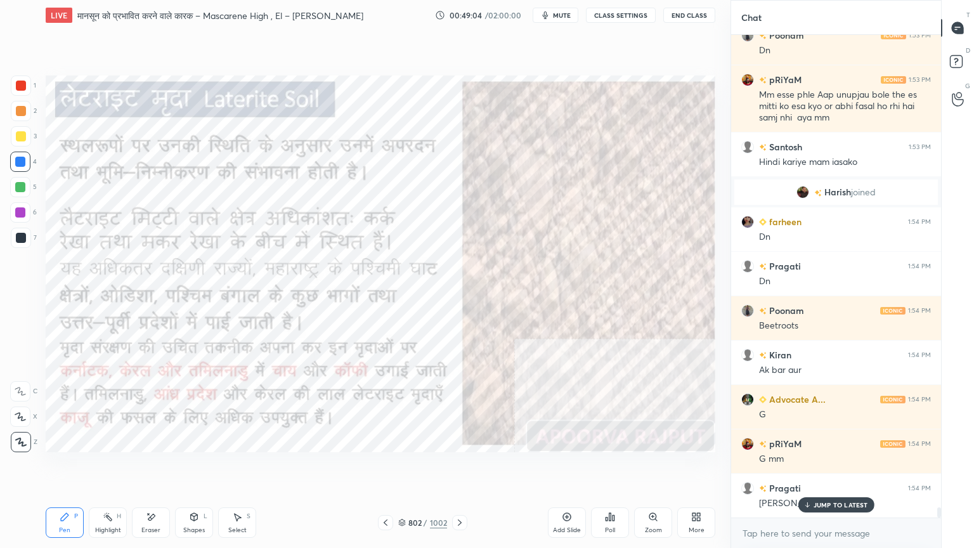
click at [456, 467] on icon at bounding box center [460, 522] width 10 height 10
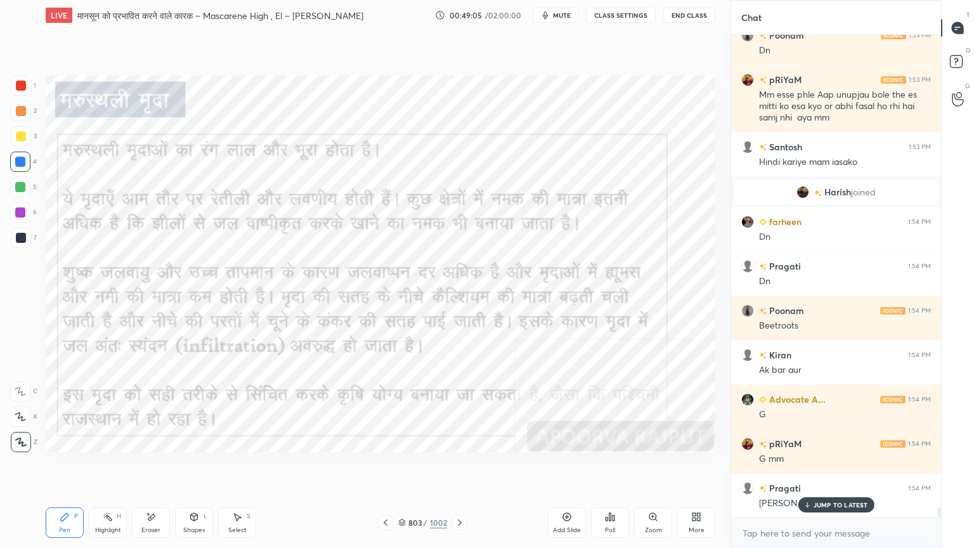
click at [458, 467] on icon at bounding box center [460, 522] width 4 height 6
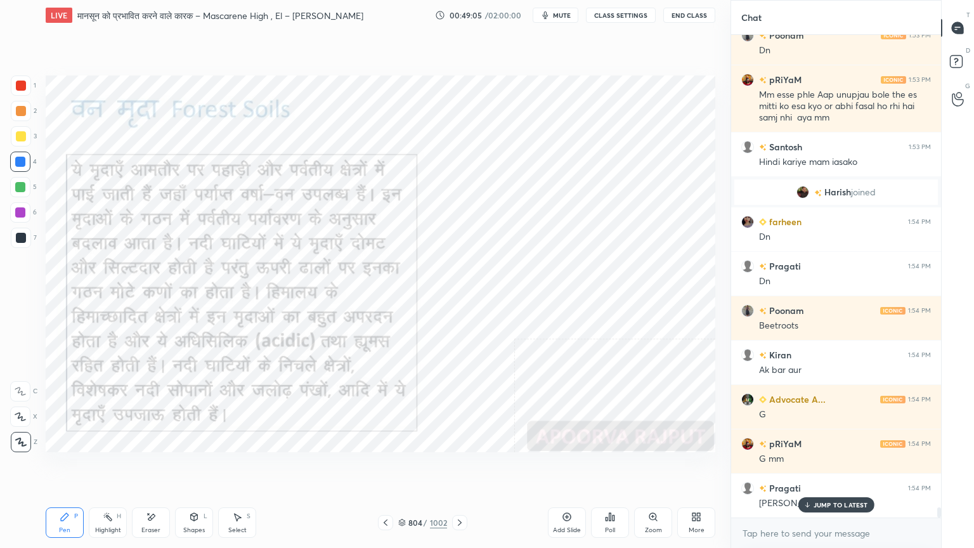
click at [458, 467] on icon at bounding box center [460, 522] width 4 height 6
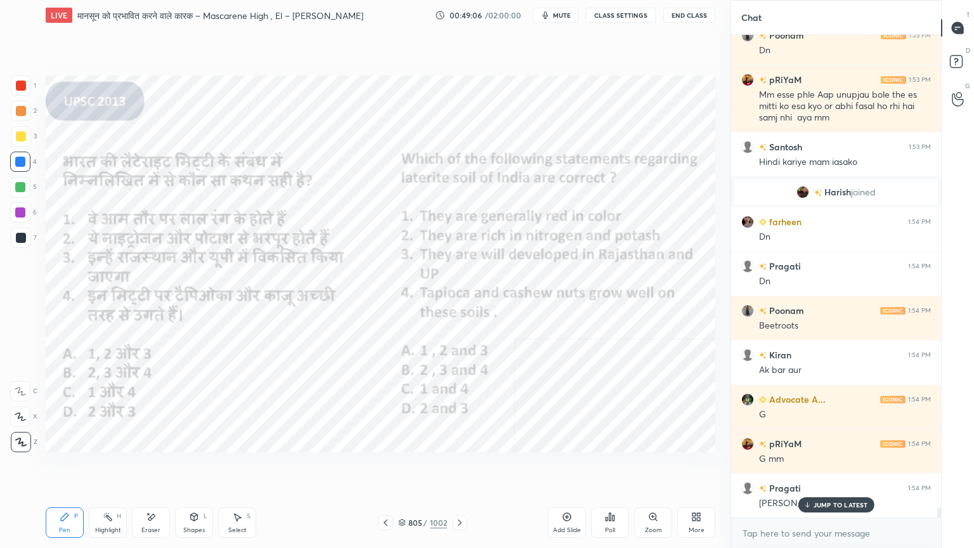
click at [457, 467] on icon at bounding box center [460, 522] width 10 height 10
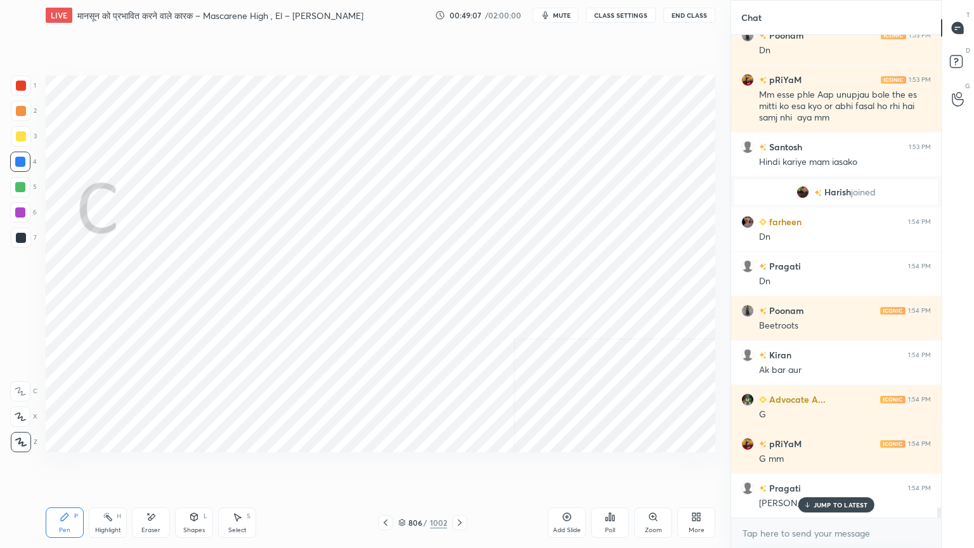
click at [457, 467] on icon at bounding box center [460, 522] width 10 height 10
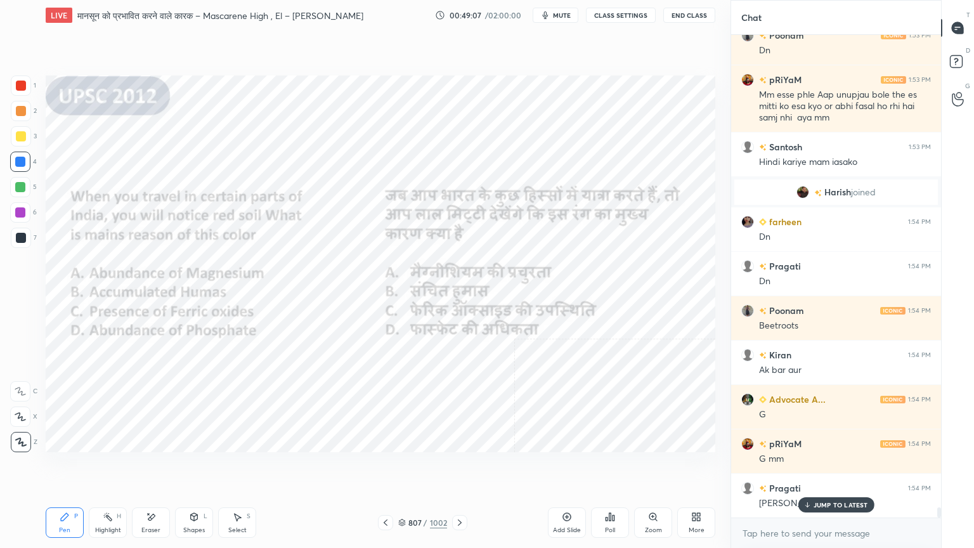
click at [457, 467] on icon at bounding box center [460, 522] width 10 height 10
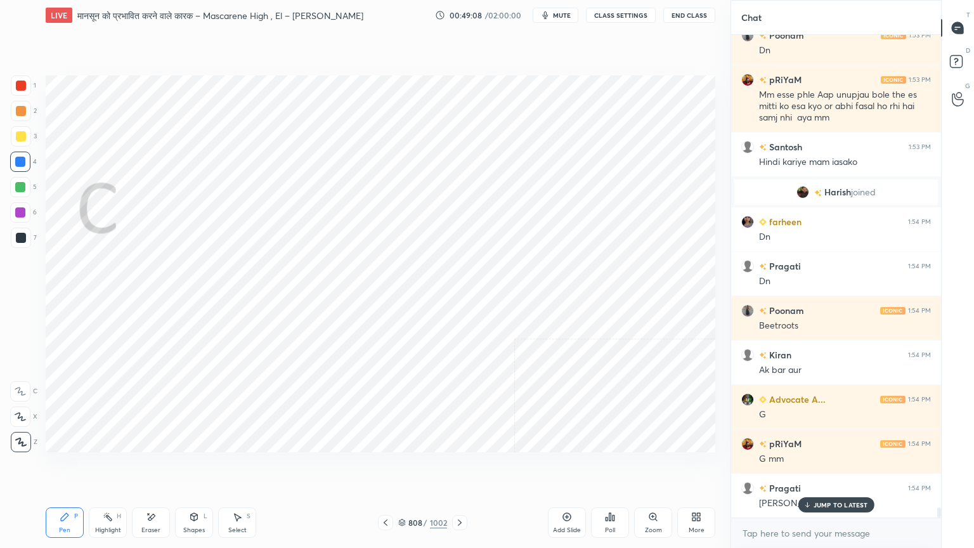
click at [456, 467] on icon at bounding box center [460, 522] width 10 height 10
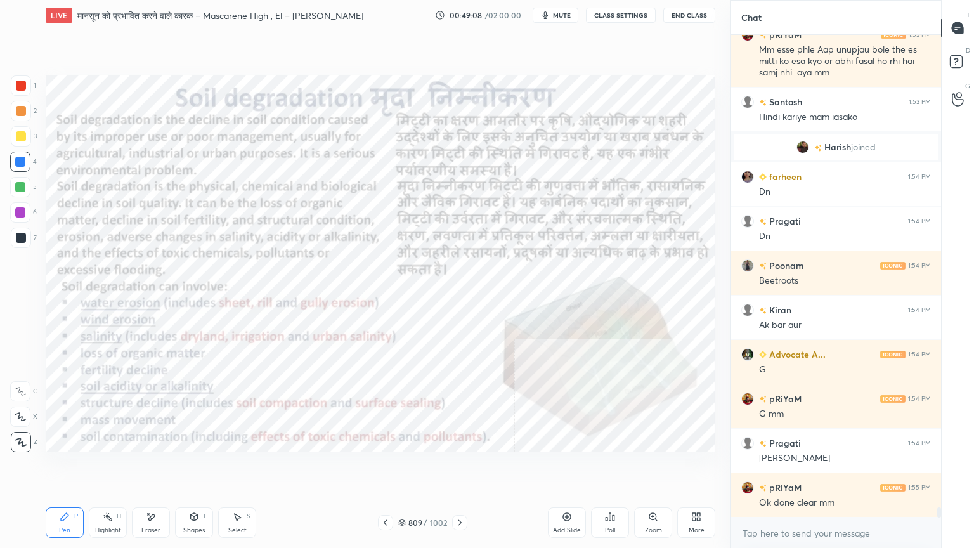
click at [456, 467] on icon at bounding box center [460, 522] width 10 height 10
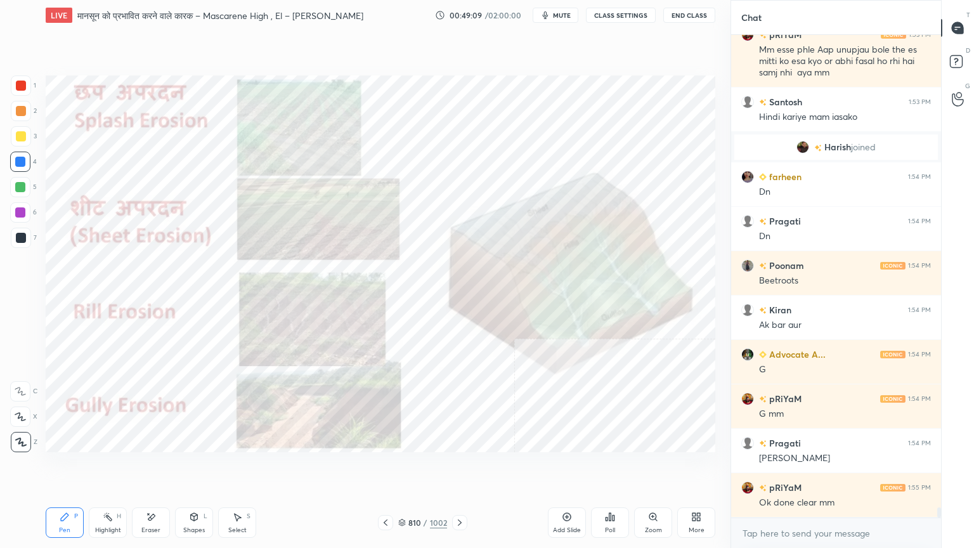
click at [456, 467] on icon at bounding box center [460, 522] width 10 height 10
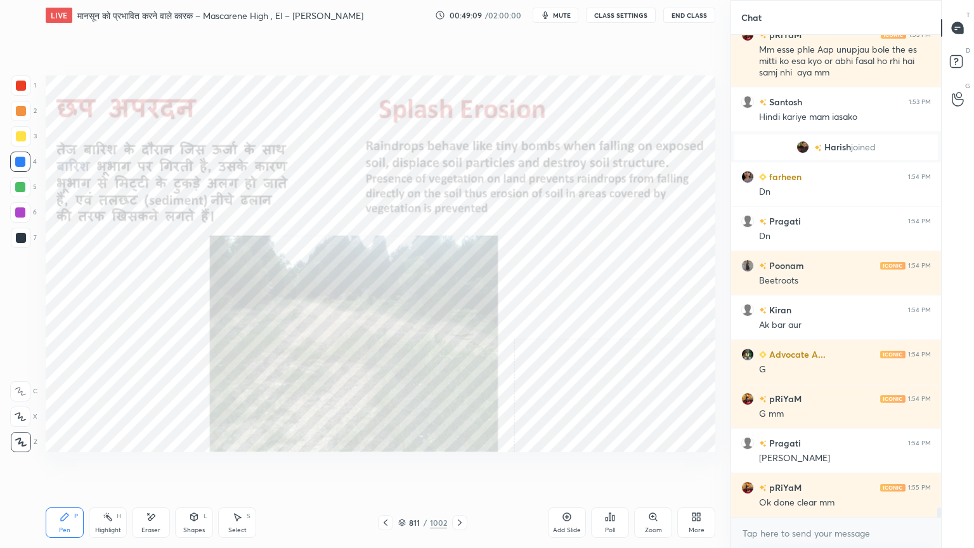
click at [456, 467] on icon at bounding box center [460, 522] width 10 height 10
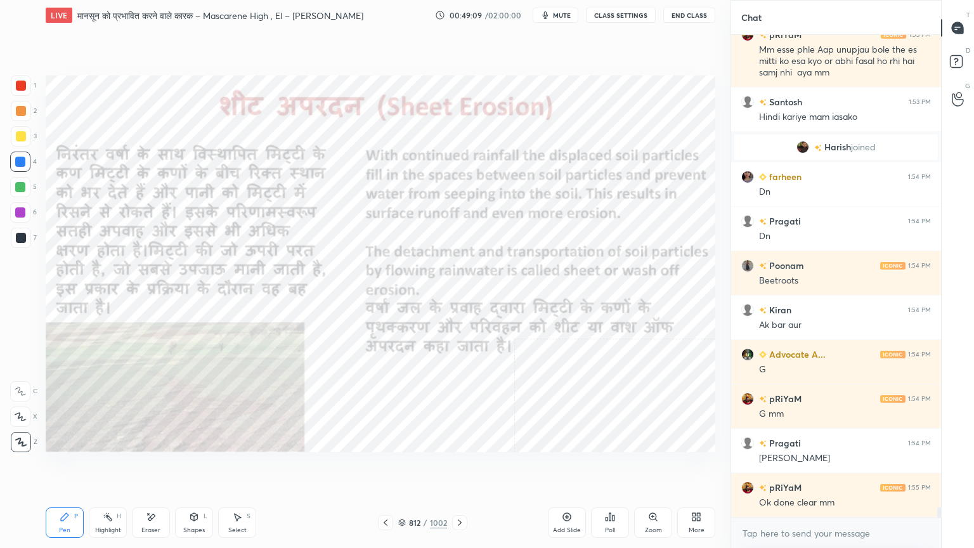
click at [456, 467] on icon at bounding box center [460, 522] width 10 height 10
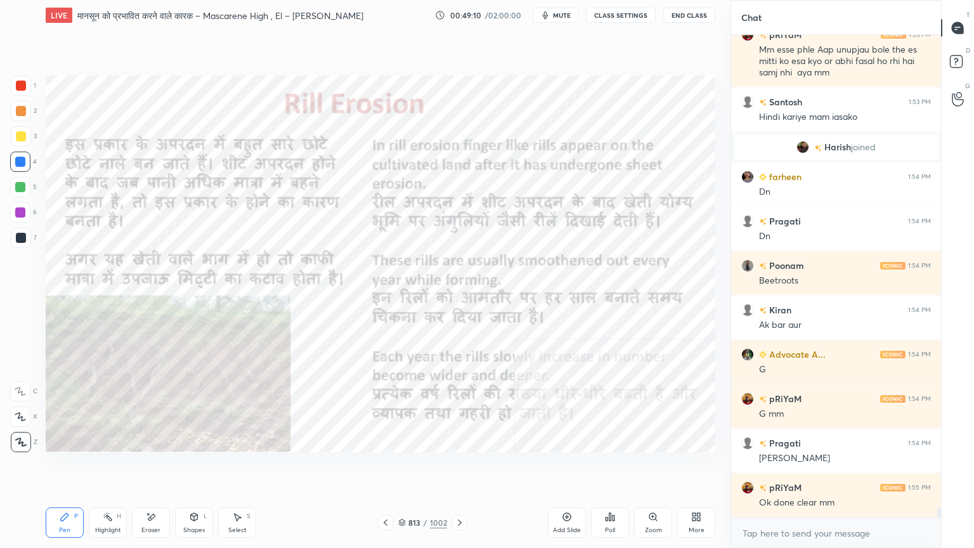
click at [457, 467] on icon at bounding box center [460, 522] width 10 height 10
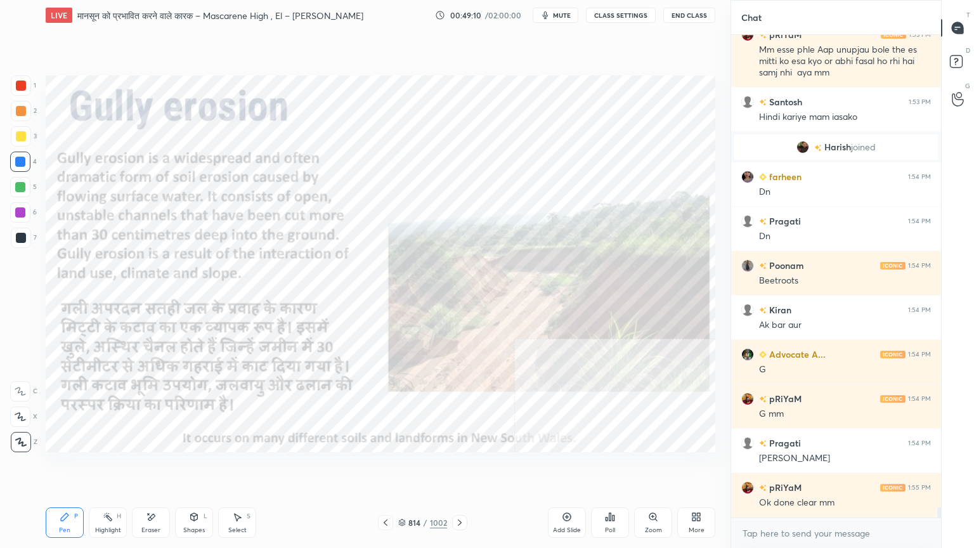
click at [458, 467] on icon at bounding box center [460, 522] width 10 height 10
click at [459, 467] on icon at bounding box center [460, 522] width 4 height 6
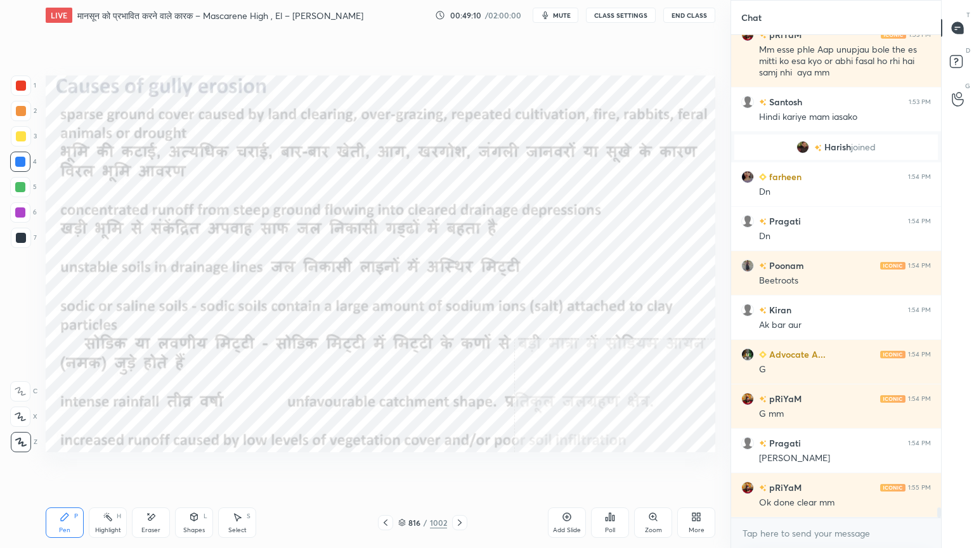
click at [456, 467] on icon at bounding box center [460, 522] width 10 height 10
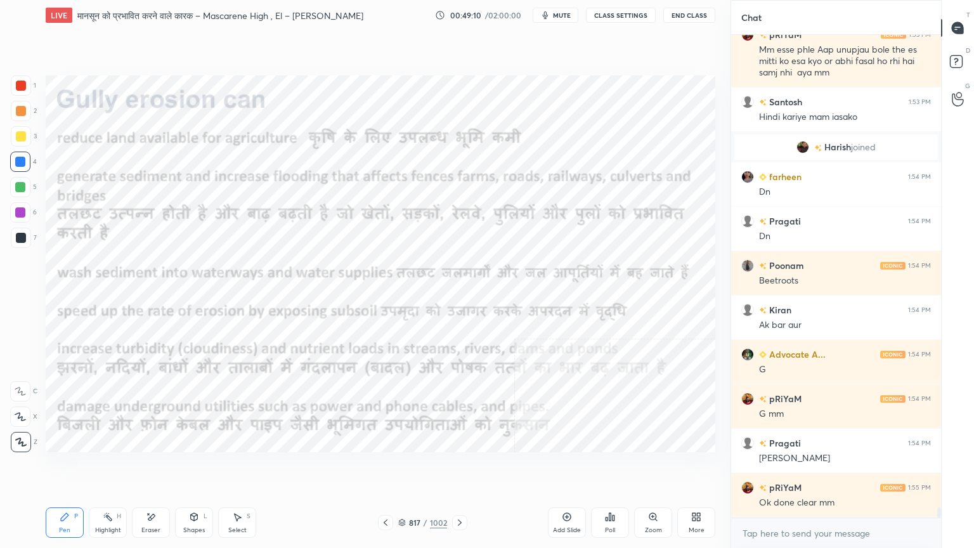
click at [456, 467] on icon at bounding box center [460, 522] width 10 height 10
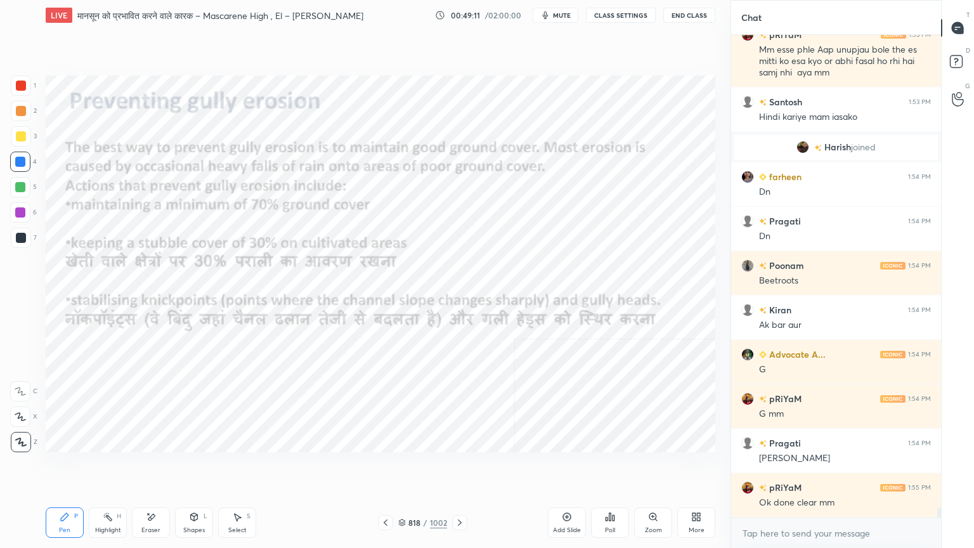
click at [456, 467] on icon at bounding box center [460, 522] width 10 height 10
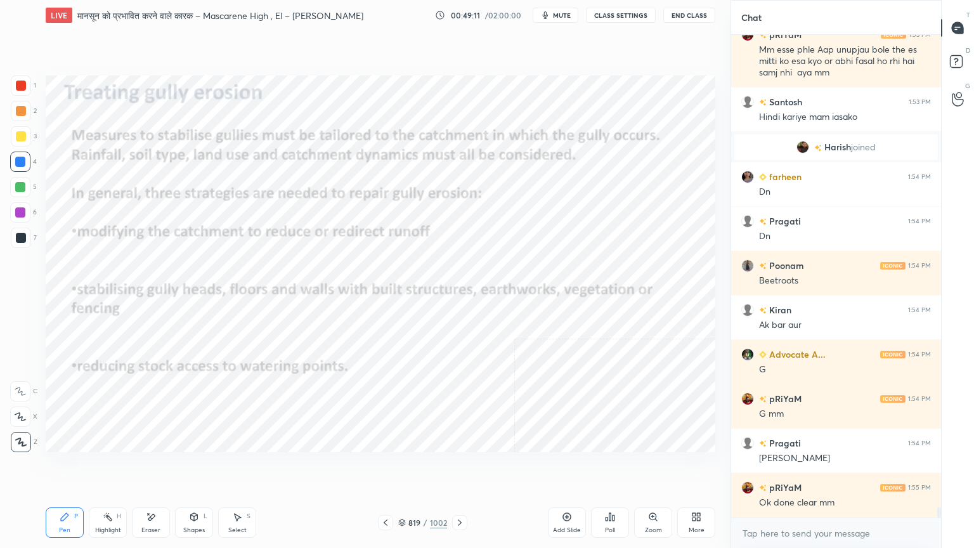
click at [456, 467] on icon at bounding box center [460, 522] width 10 height 10
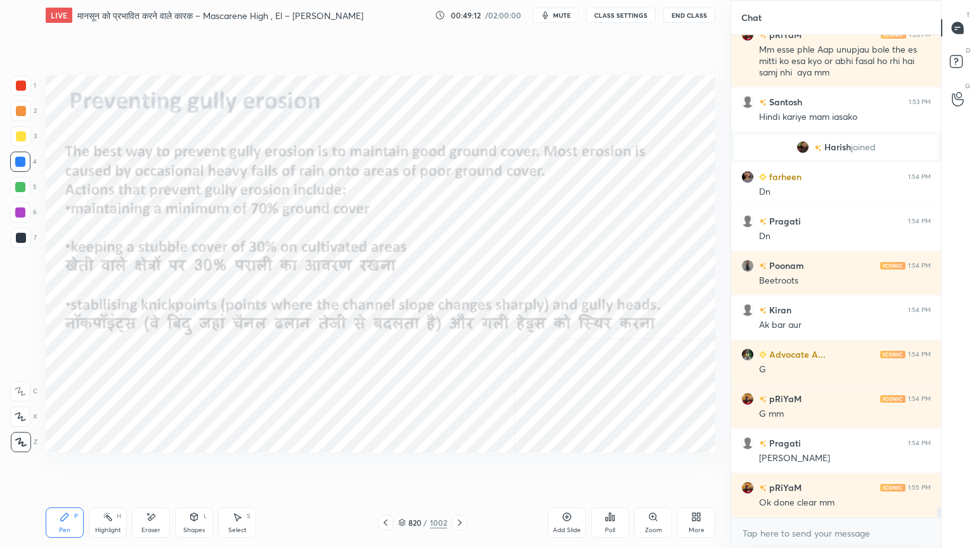
click at [459, 467] on icon at bounding box center [460, 522] width 10 height 10
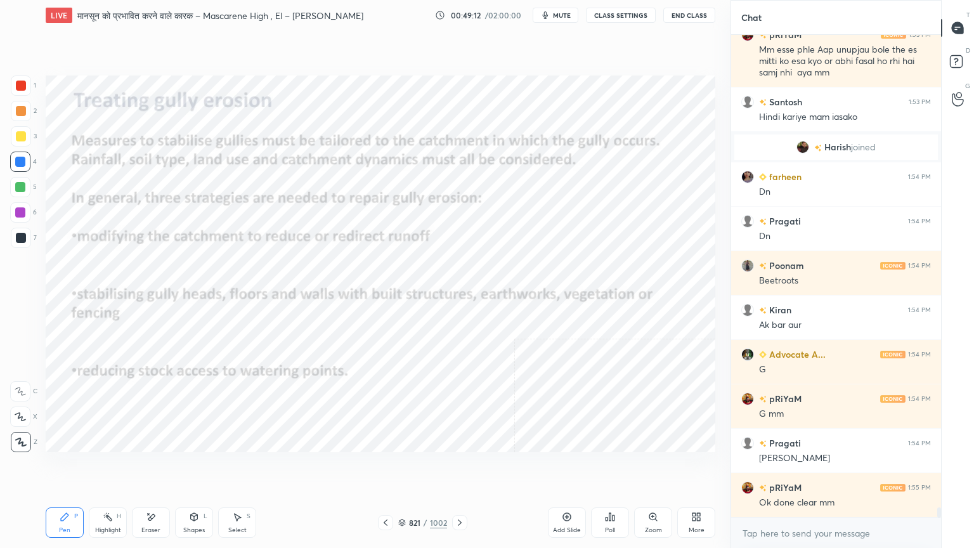
click at [456, 467] on icon at bounding box center [460, 522] width 10 height 10
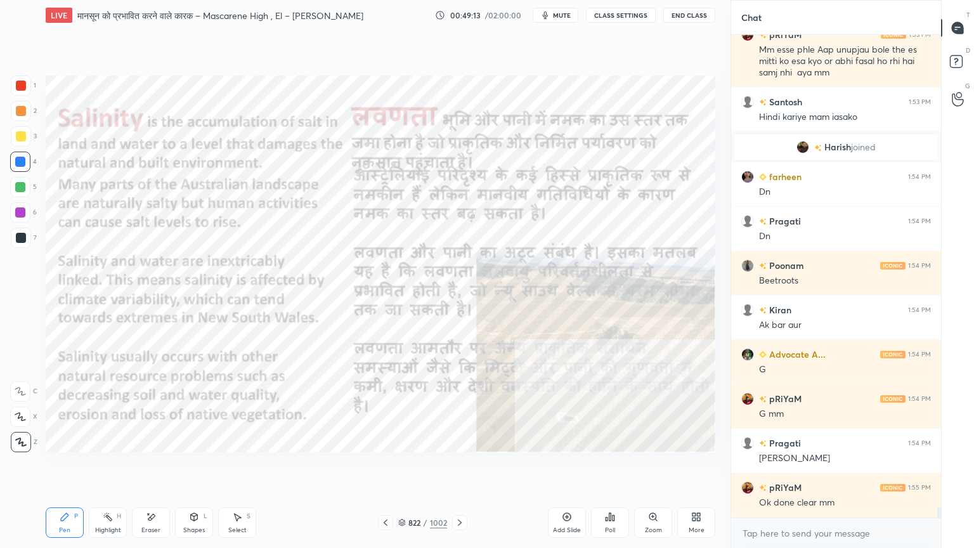
click at [455, 467] on icon at bounding box center [460, 522] width 10 height 10
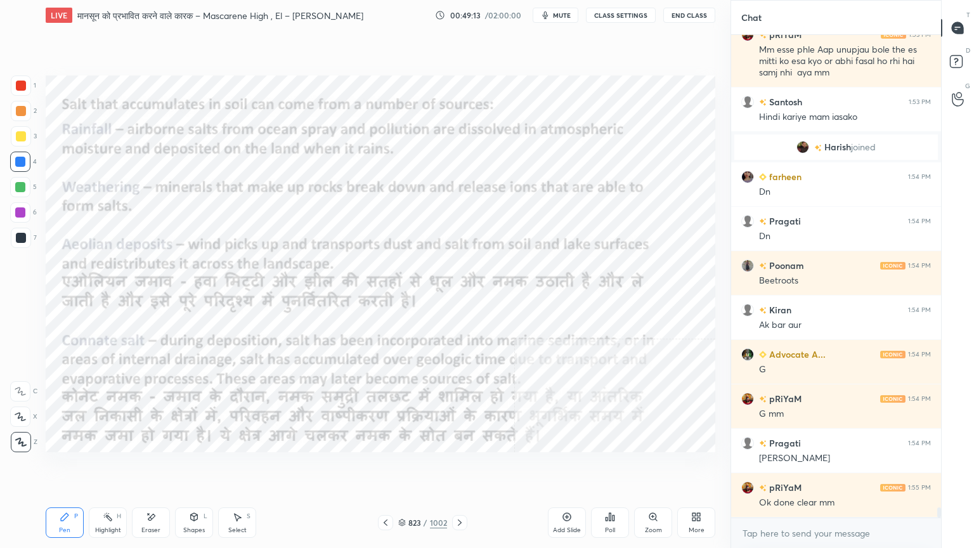
click at [453, 467] on div at bounding box center [459, 522] width 15 height 15
click at [452, 467] on div at bounding box center [459, 522] width 15 height 15
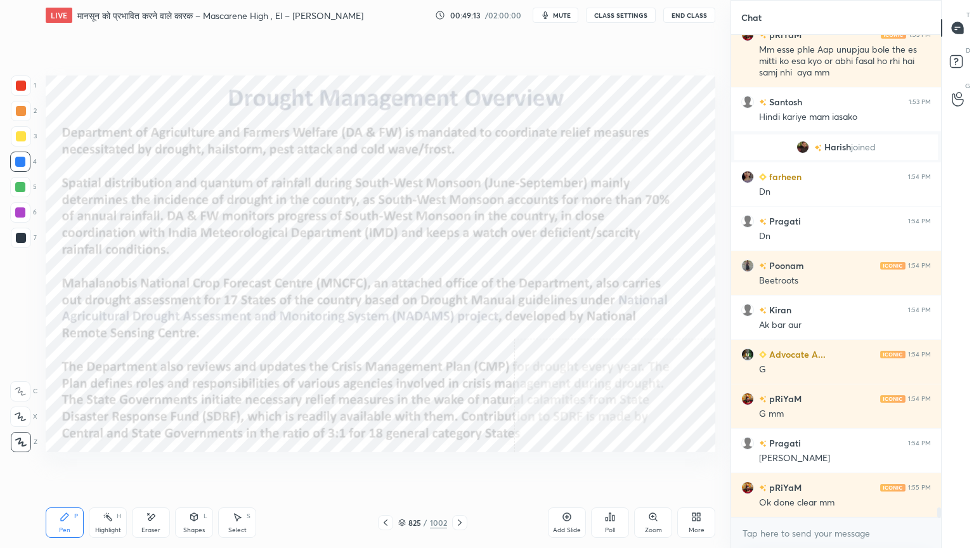
click at [455, 467] on icon at bounding box center [460, 522] width 10 height 10
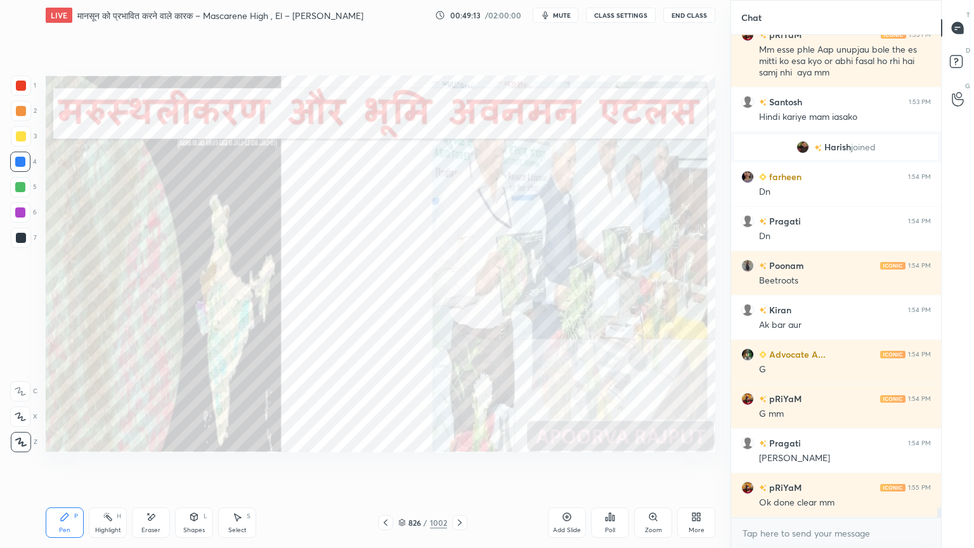
click at [453, 467] on div at bounding box center [459, 522] width 15 height 15
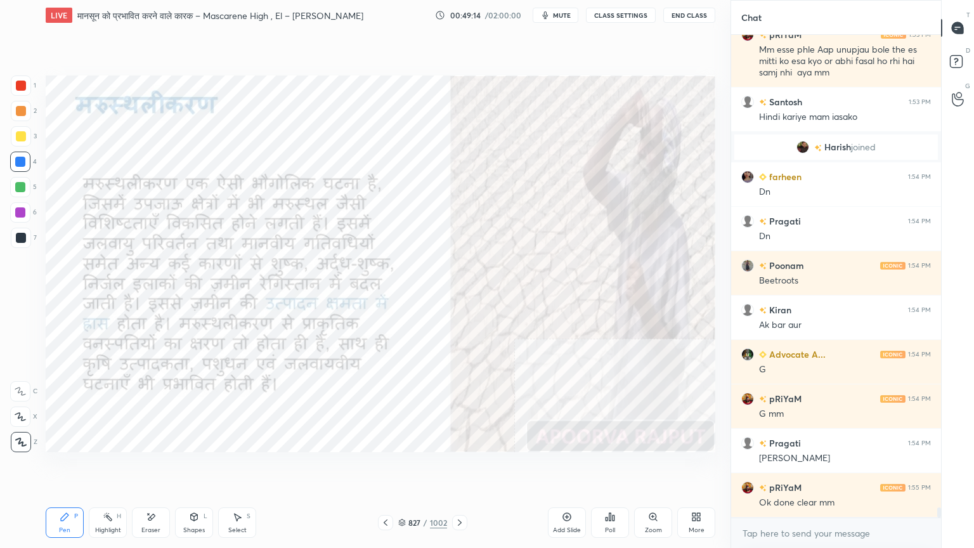
click at [453, 467] on div at bounding box center [459, 522] width 15 height 15
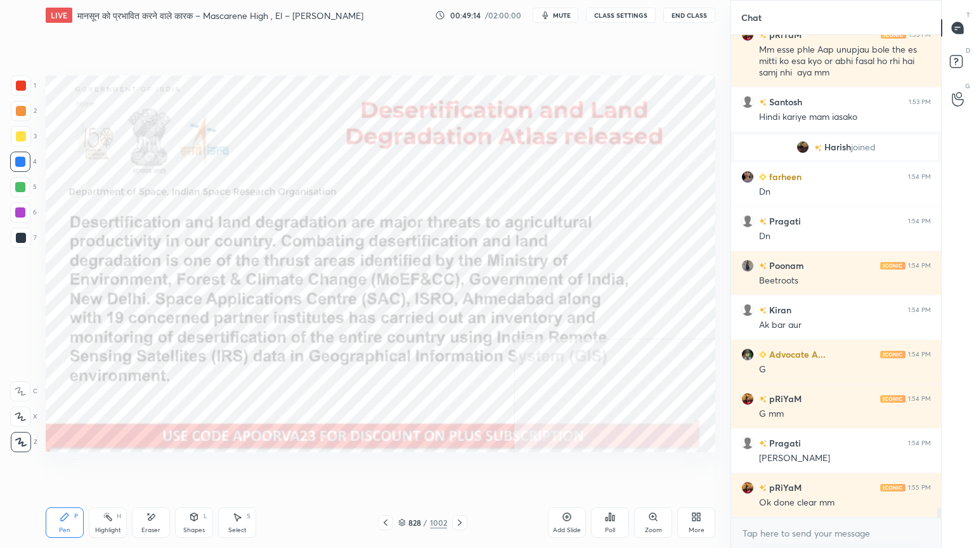
click at [464, 467] on div at bounding box center [459, 522] width 15 height 15
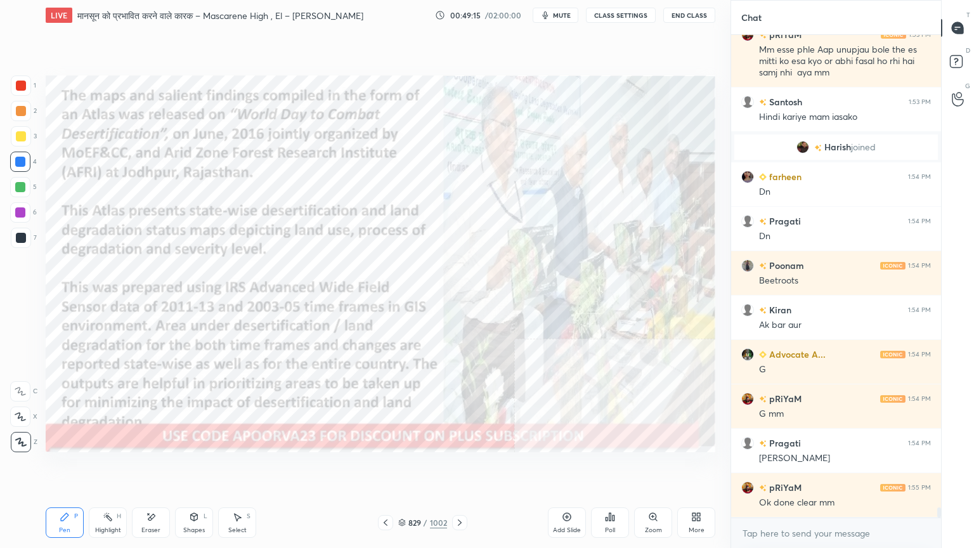
click at [463, 467] on div at bounding box center [459, 522] width 15 height 15
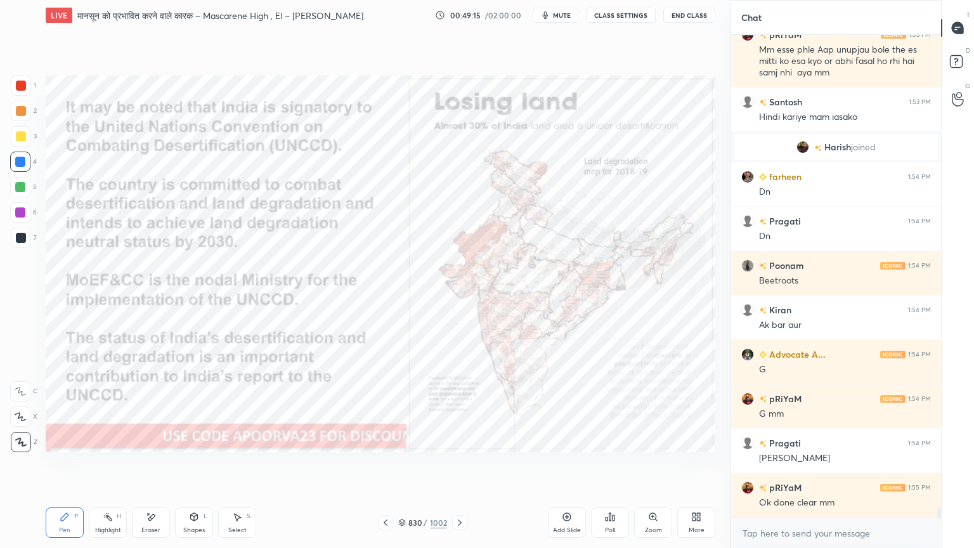
click at [462, 467] on icon at bounding box center [460, 522] width 10 height 10
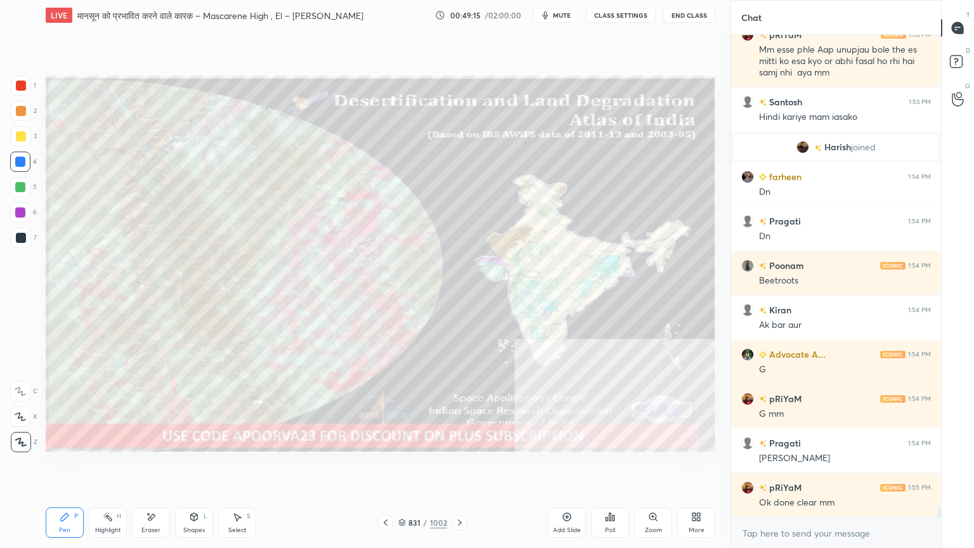
click at [460, 467] on icon at bounding box center [460, 522] width 4 height 6
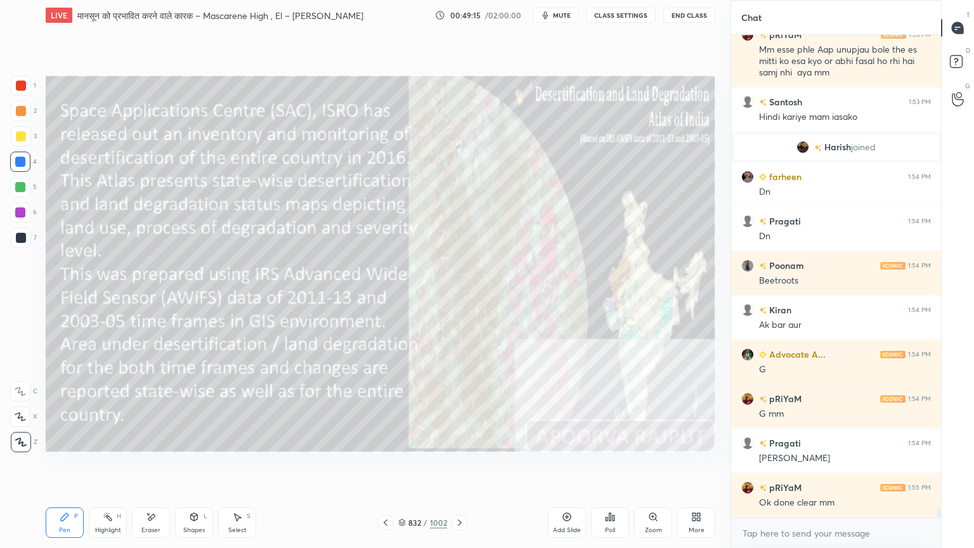
click at [459, 467] on icon at bounding box center [460, 522] width 10 height 10
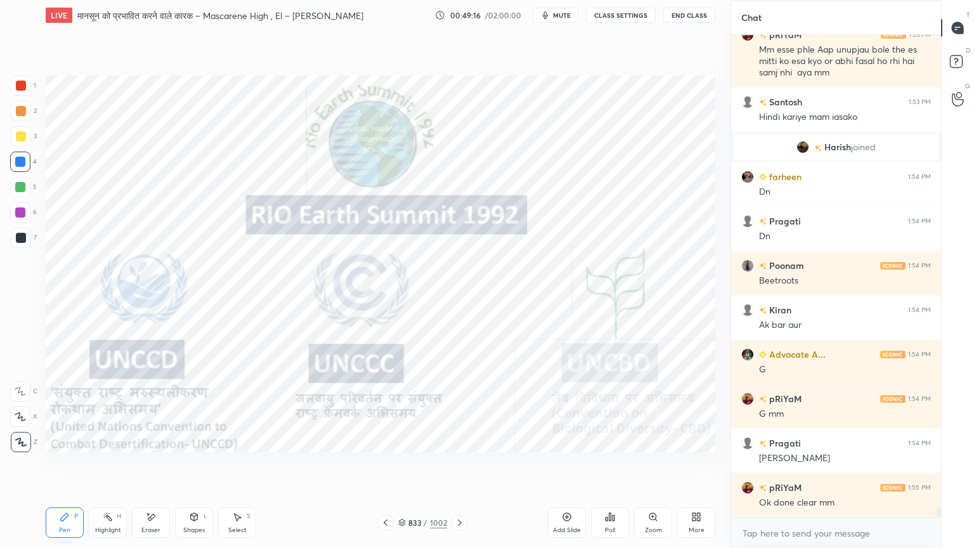
click at [460, 467] on icon at bounding box center [460, 522] width 10 height 10
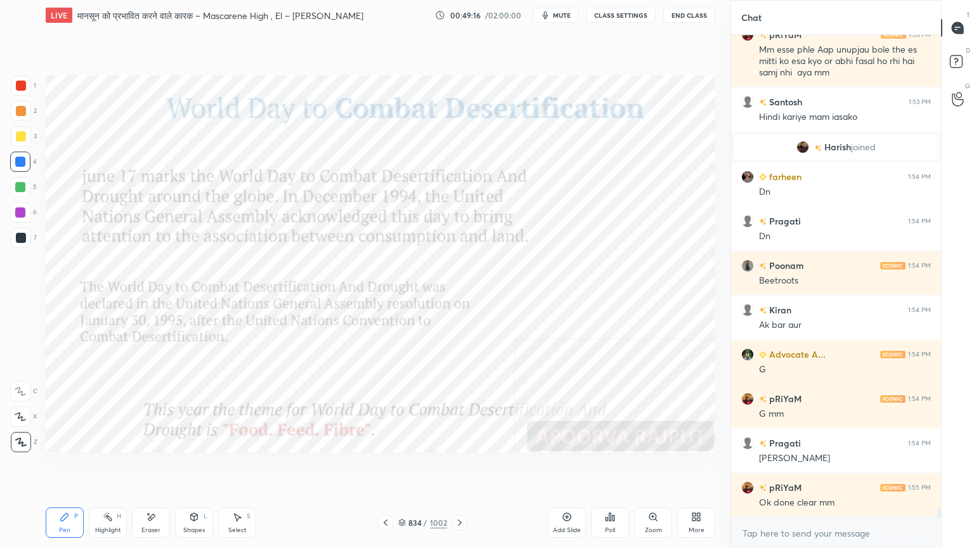
click at [457, 467] on icon at bounding box center [460, 522] width 10 height 10
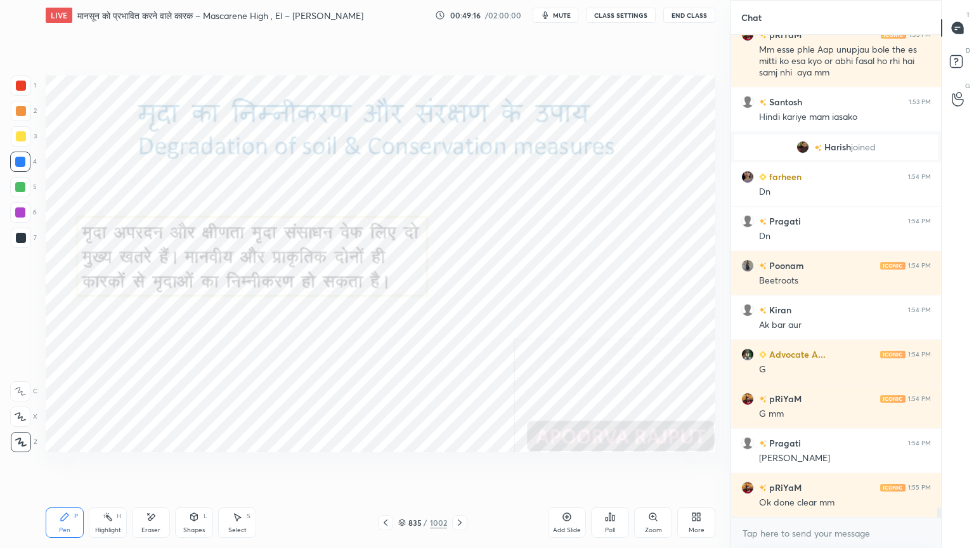
click at [458, 467] on icon at bounding box center [460, 522] width 10 height 10
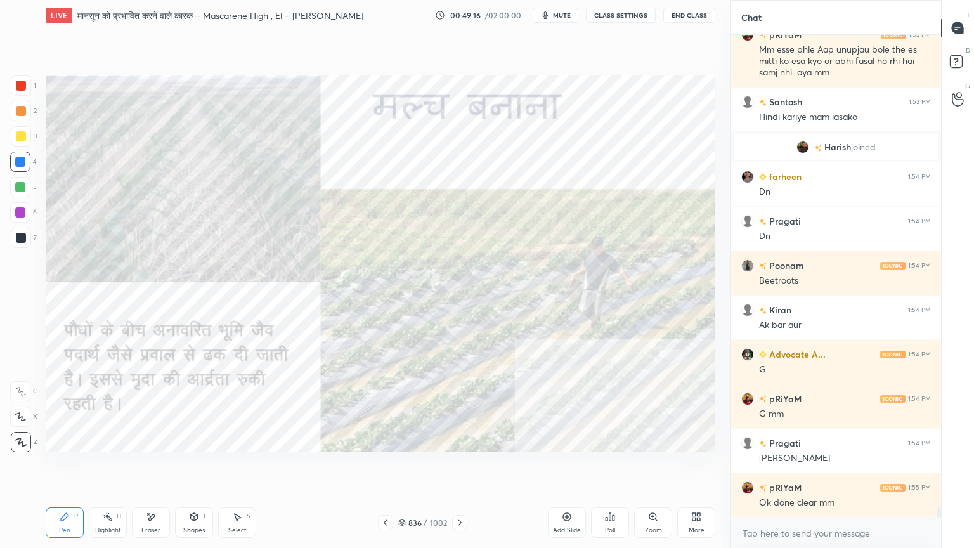
click at [458, 467] on icon at bounding box center [460, 522] width 10 height 10
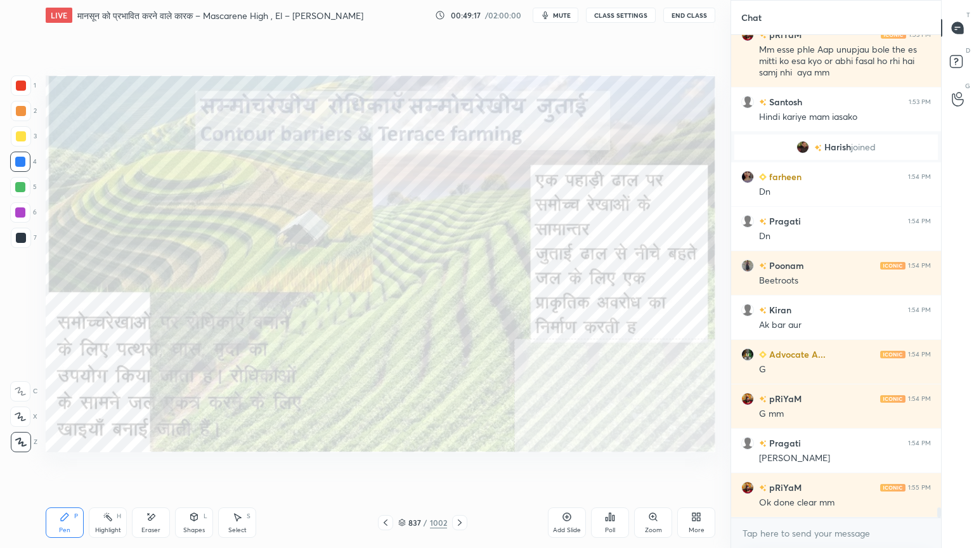
click at [458, 467] on icon at bounding box center [460, 522] width 10 height 10
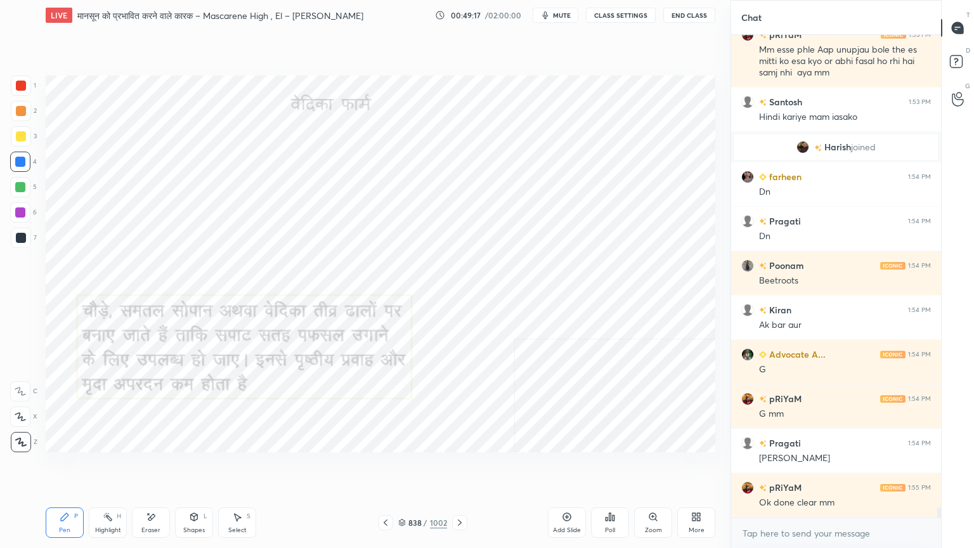
click at [457, 467] on icon at bounding box center [460, 522] width 10 height 10
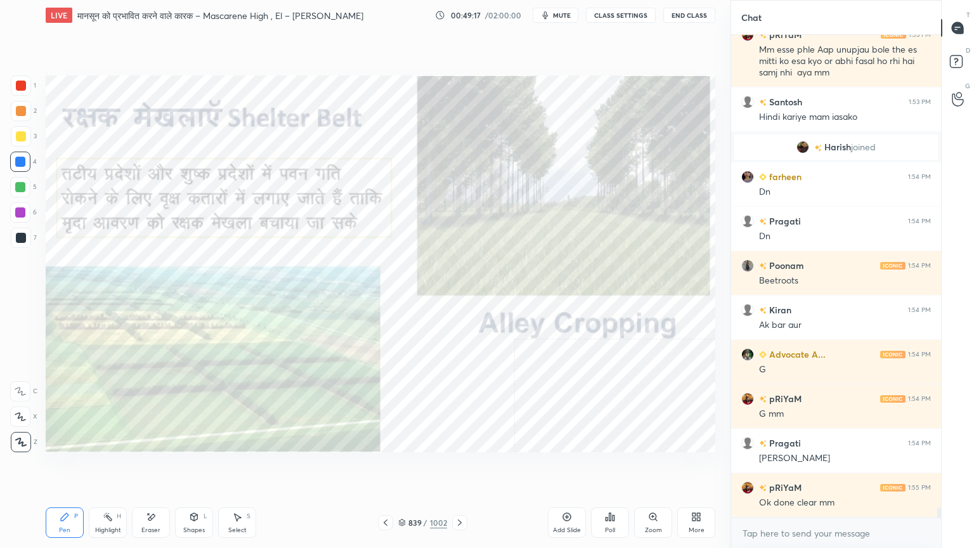
click at [458, 467] on icon at bounding box center [460, 522] width 4 height 6
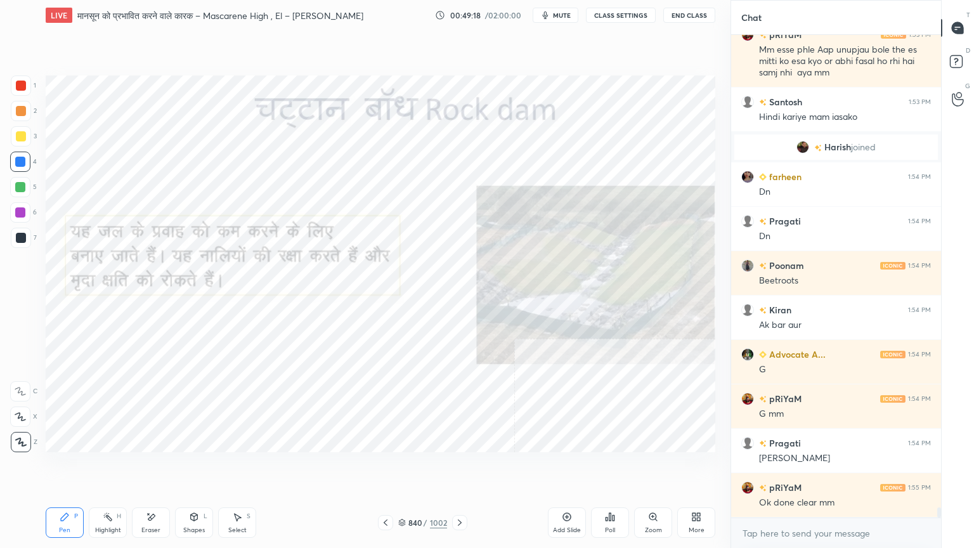
click at [460, 467] on icon at bounding box center [460, 522] width 10 height 10
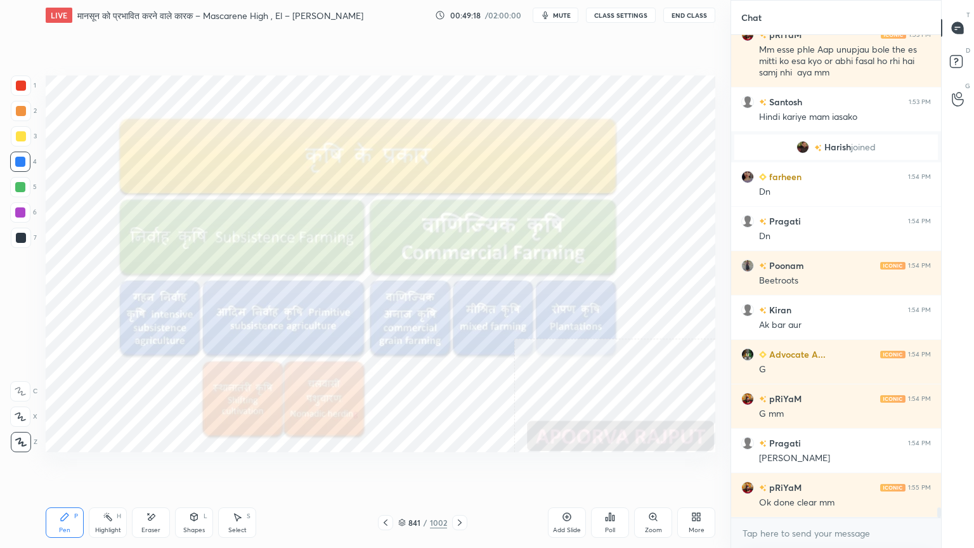
click at [460, 467] on icon at bounding box center [460, 522] width 10 height 10
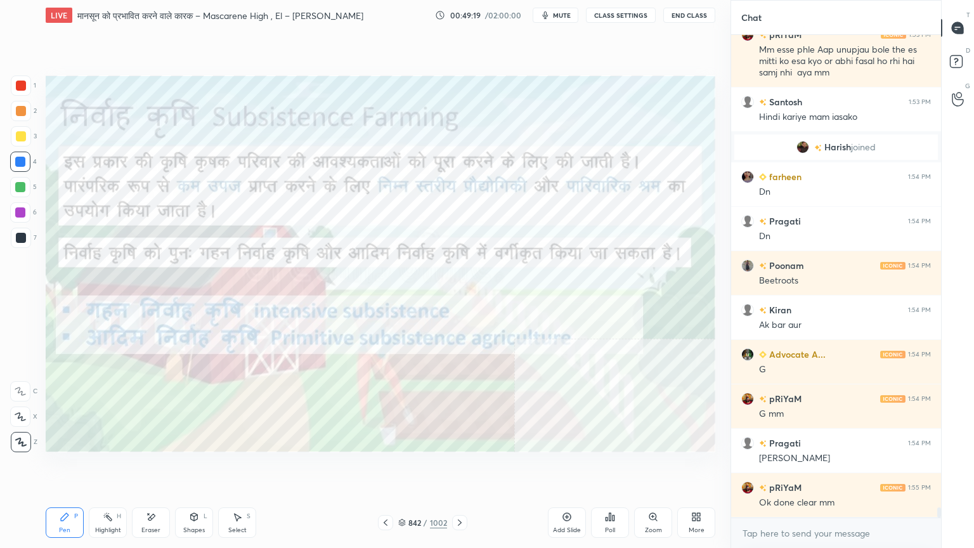
drag, startPoint x: 405, startPoint y: 523, endPoint x: 403, endPoint y: 515, distance: 7.8
click at [404, 467] on icon at bounding box center [402, 523] width 8 height 8
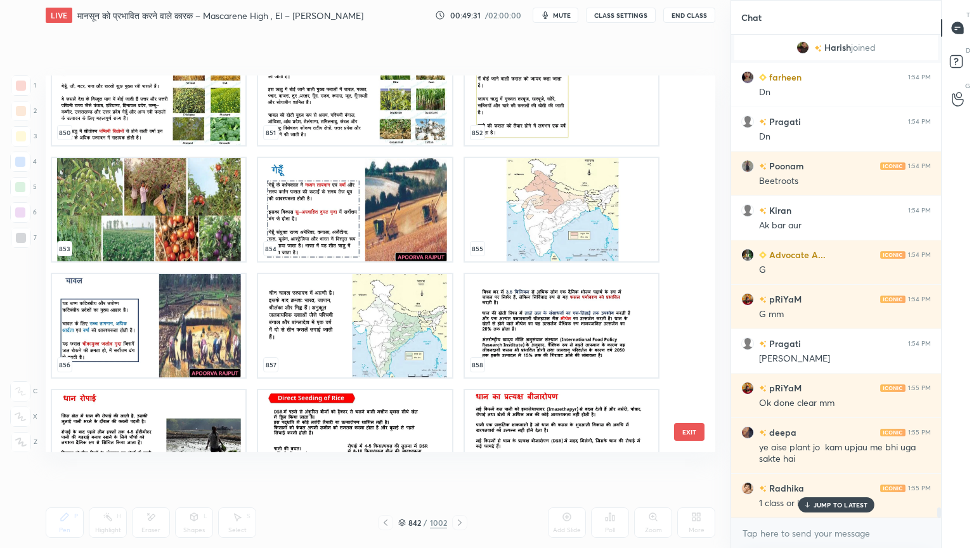
scroll to position [32745, 0]
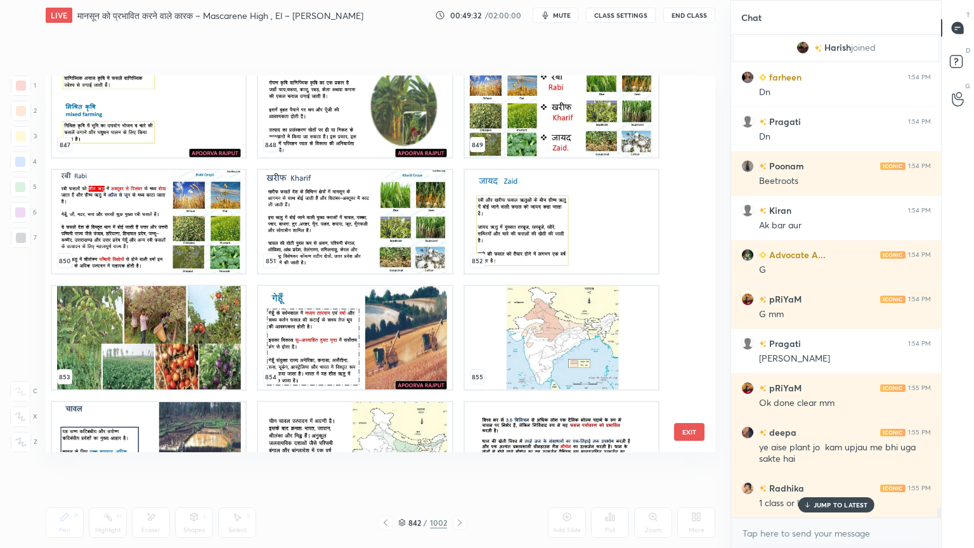
click at [837, 467] on p "JUMP TO LATEST" at bounding box center [840, 505] width 55 height 8
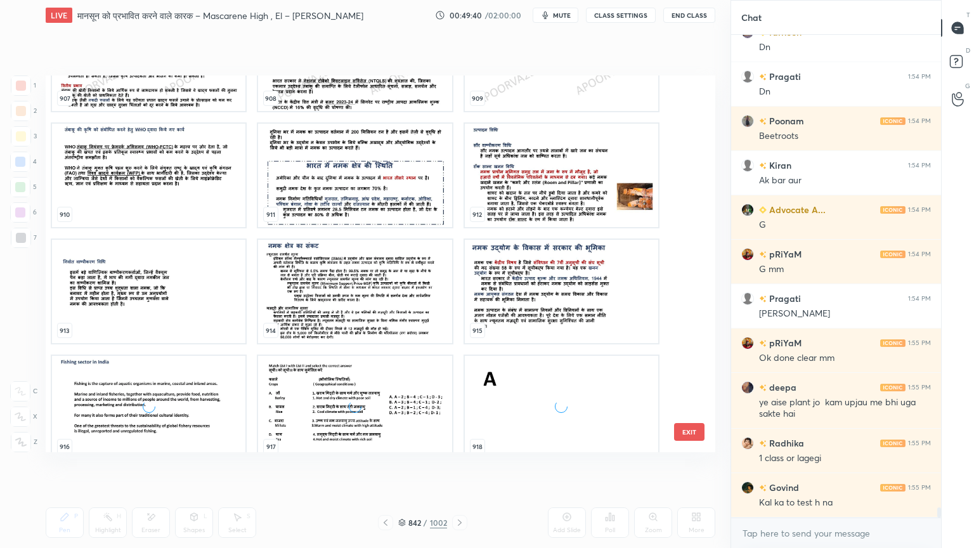
scroll to position [35303, 0]
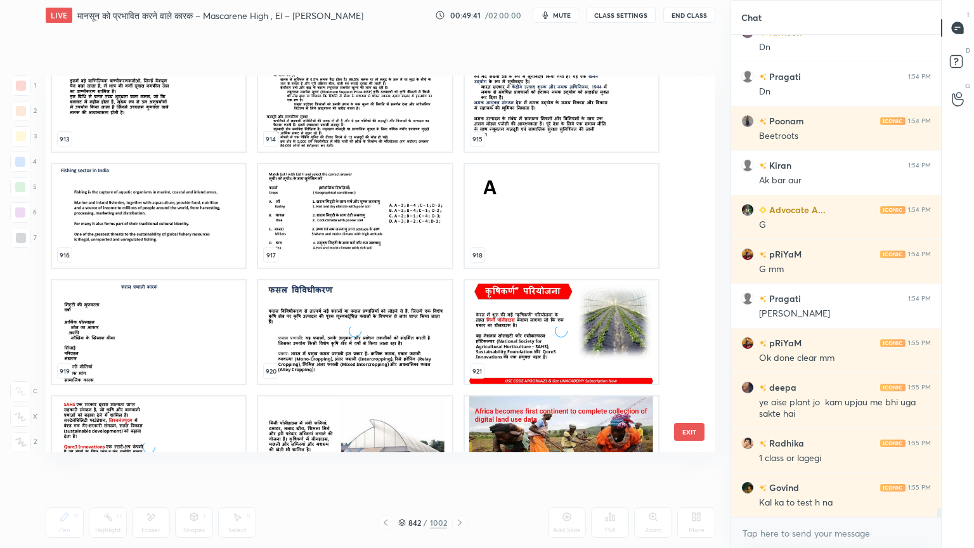
click at [692, 434] on button "EXIT" at bounding box center [689, 432] width 30 height 18
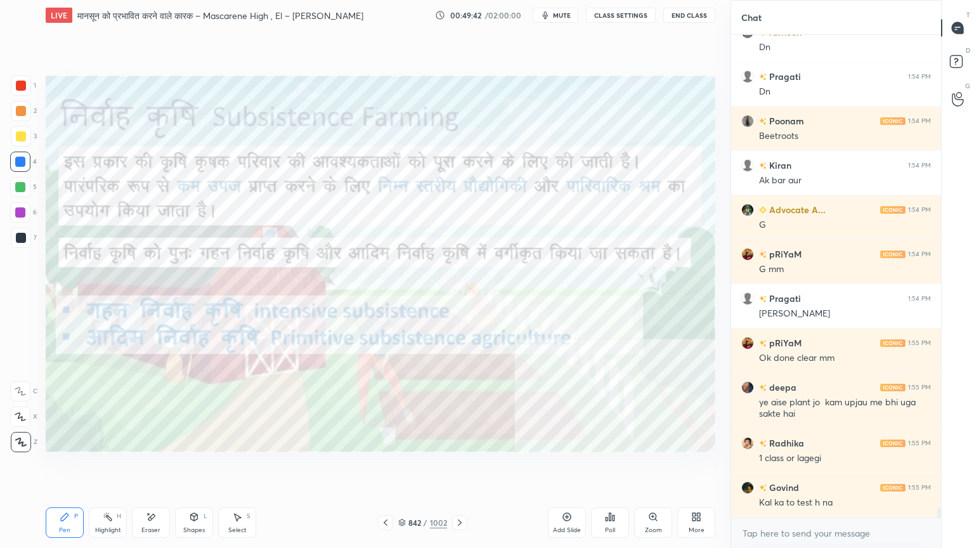
click at [382, 467] on icon at bounding box center [385, 522] width 10 height 10
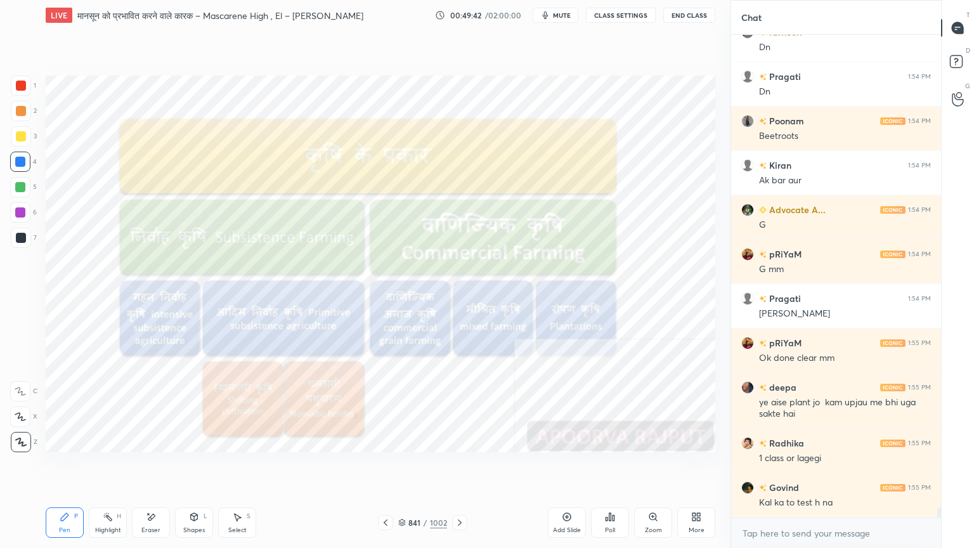
click at [385, 467] on icon at bounding box center [385, 522] width 10 height 10
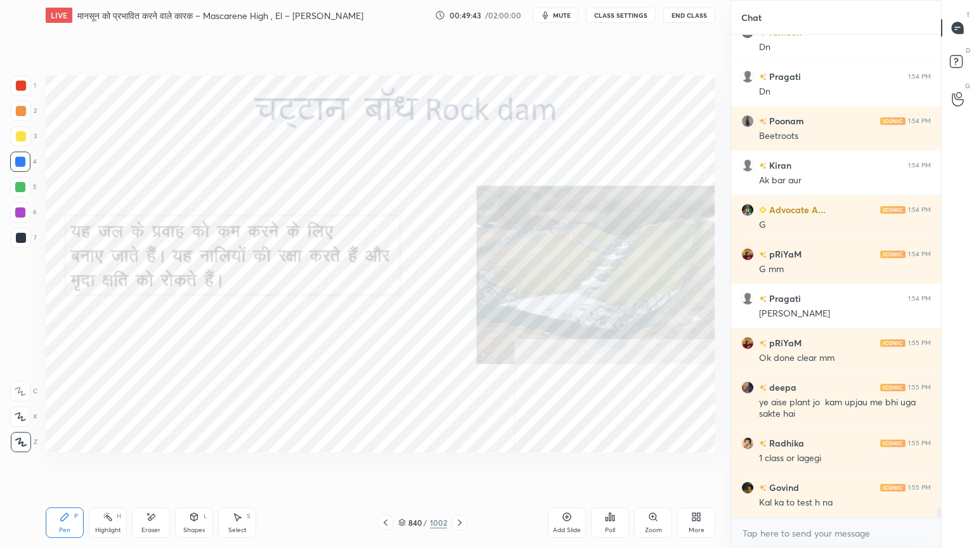
click at [385, 467] on icon at bounding box center [385, 522] width 10 height 10
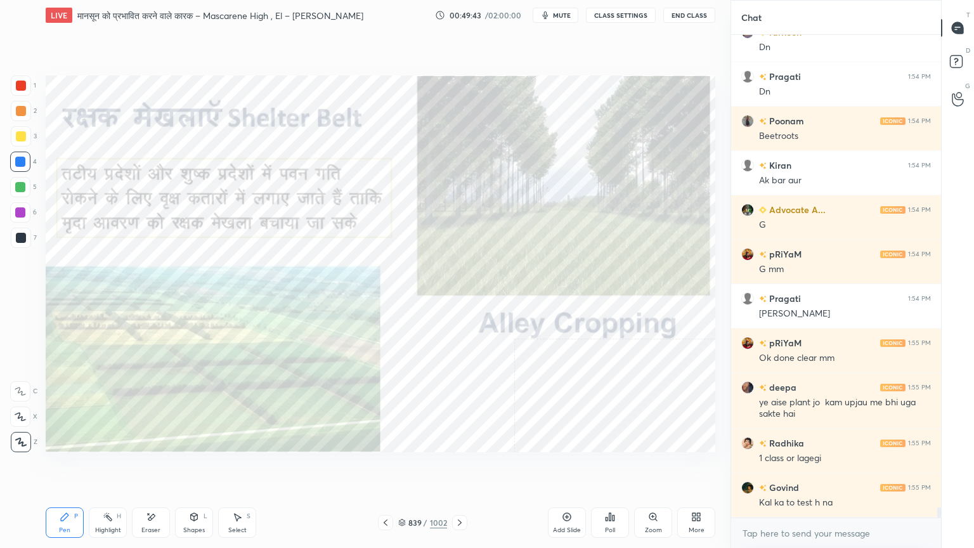
click at [386, 467] on icon at bounding box center [385, 522] width 10 height 10
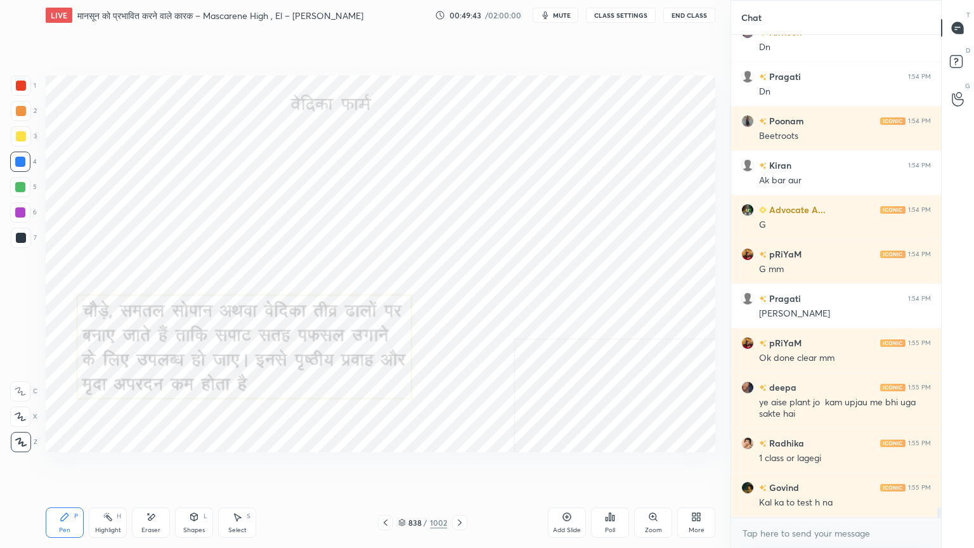
click at [385, 467] on icon at bounding box center [385, 522] width 10 height 10
click at [386, 467] on icon at bounding box center [385, 522] width 10 height 10
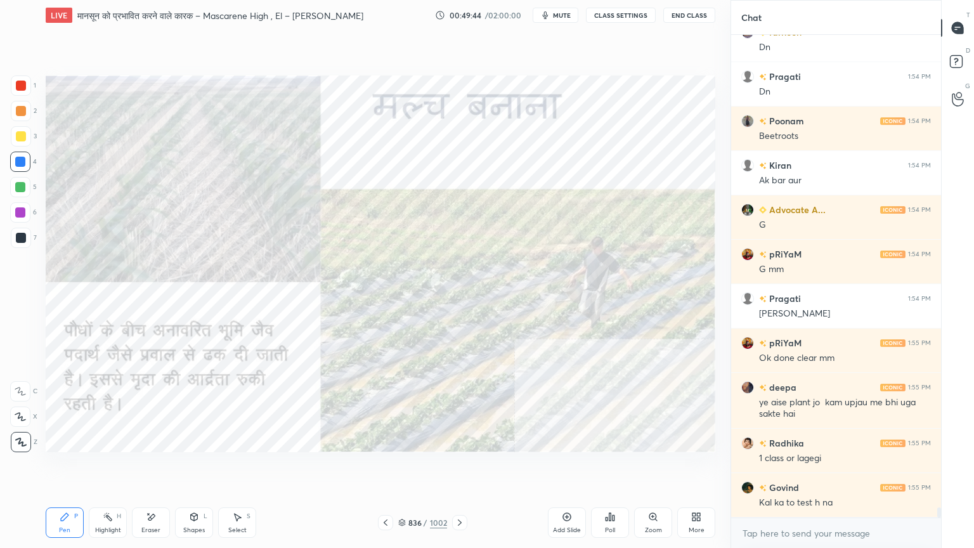
click at [386, 467] on icon at bounding box center [385, 522] width 10 height 10
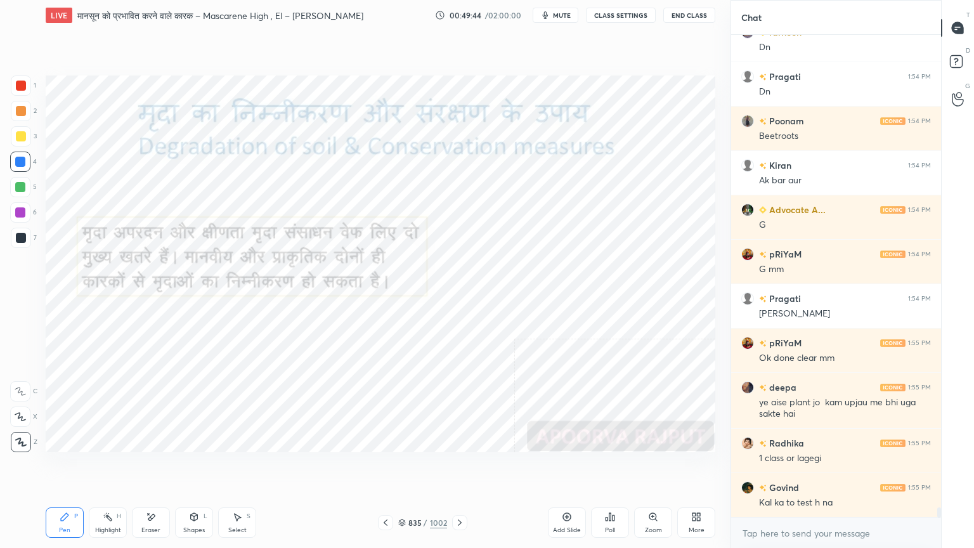
click at [388, 467] on icon at bounding box center [385, 522] width 10 height 10
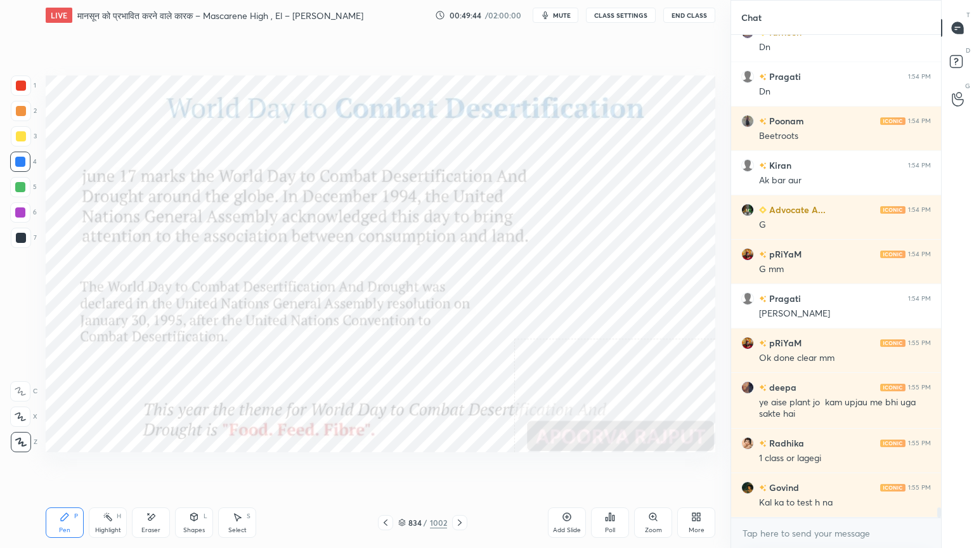
click at [387, 467] on icon at bounding box center [385, 522] width 10 height 10
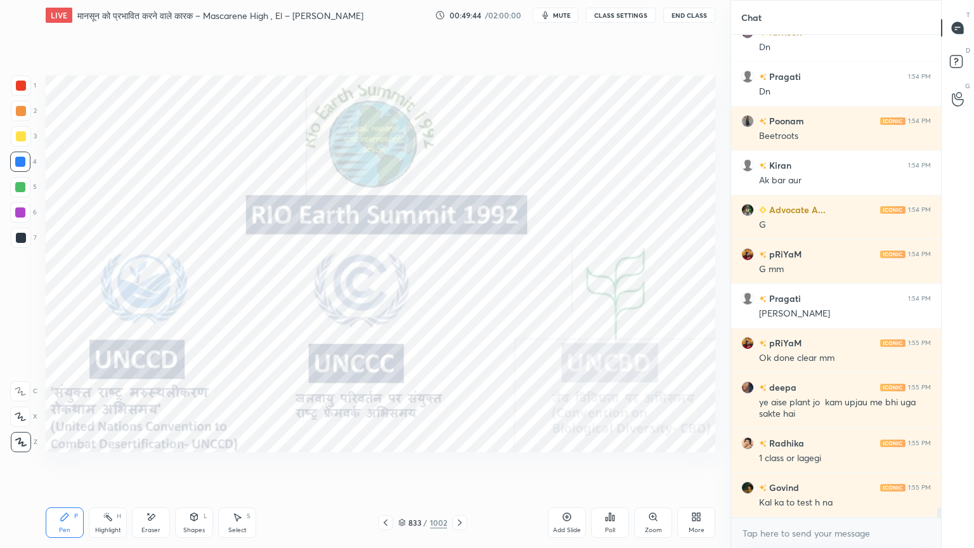
click at [388, 467] on icon at bounding box center [385, 522] width 10 height 10
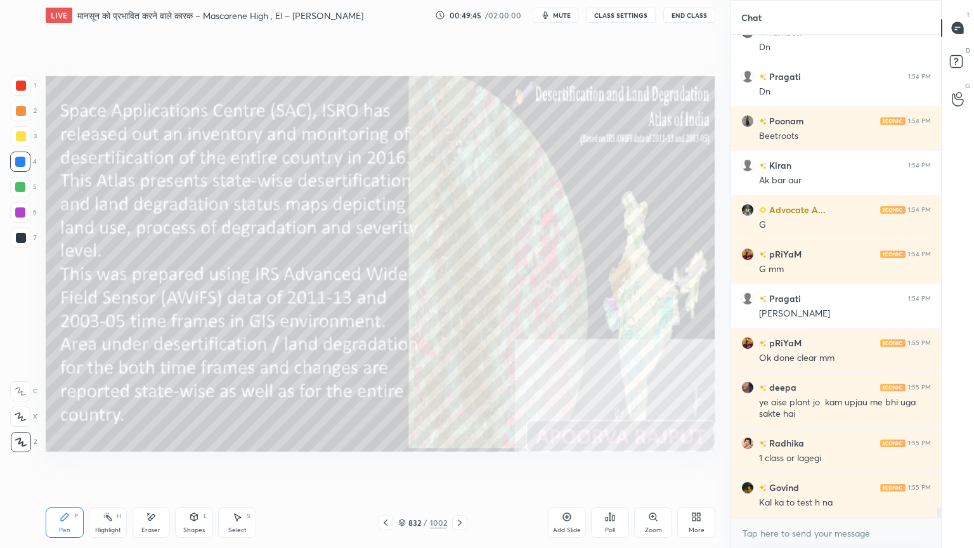
click at [389, 467] on icon at bounding box center [385, 522] width 10 height 10
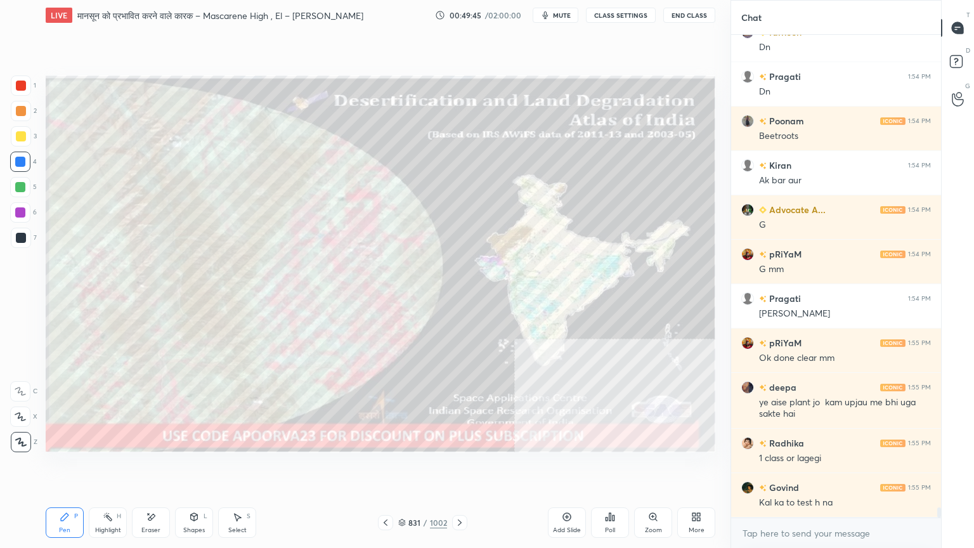
click at [389, 467] on icon at bounding box center [385, 522] width 10 height 10
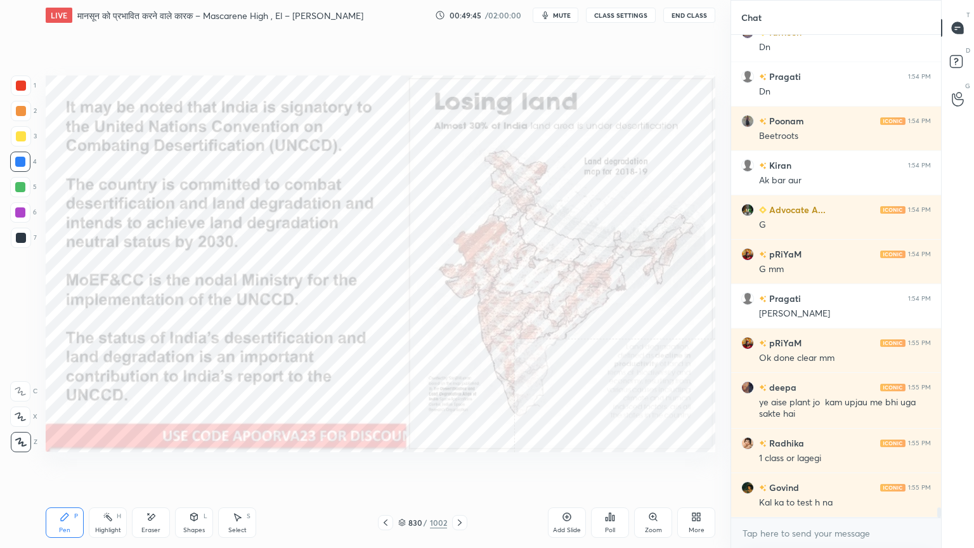
click at [390, 467] on icon at bounding box center [385, 522] width 10 height 10
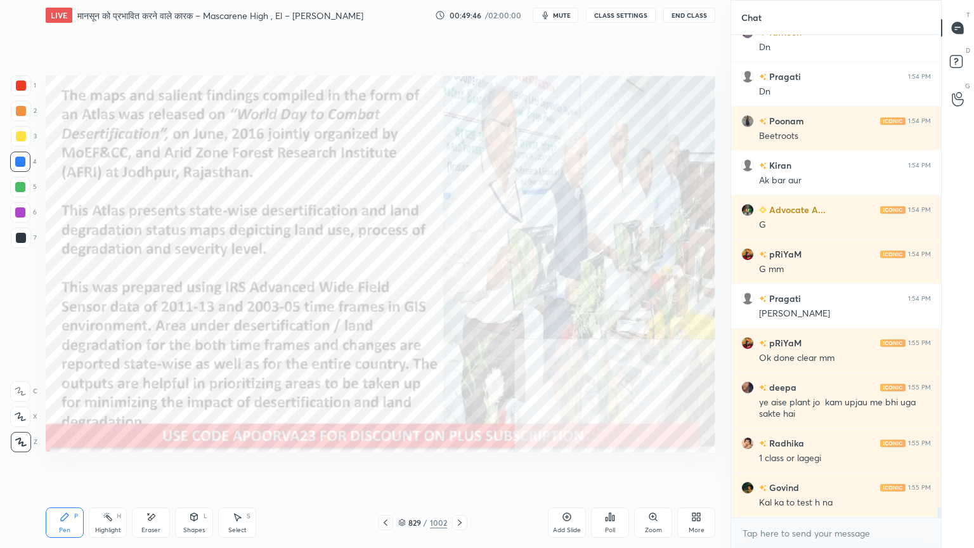
click at [389, 467] on icon at bounding box center [385, 522] width 10 height 10
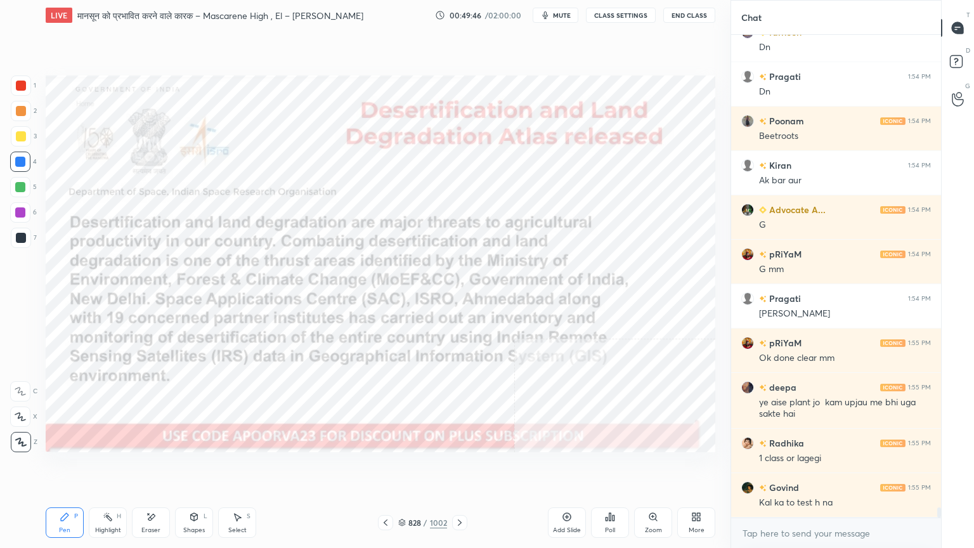
click at [387, 467] on icon at bounding box center [385, 522] width 10 height 10
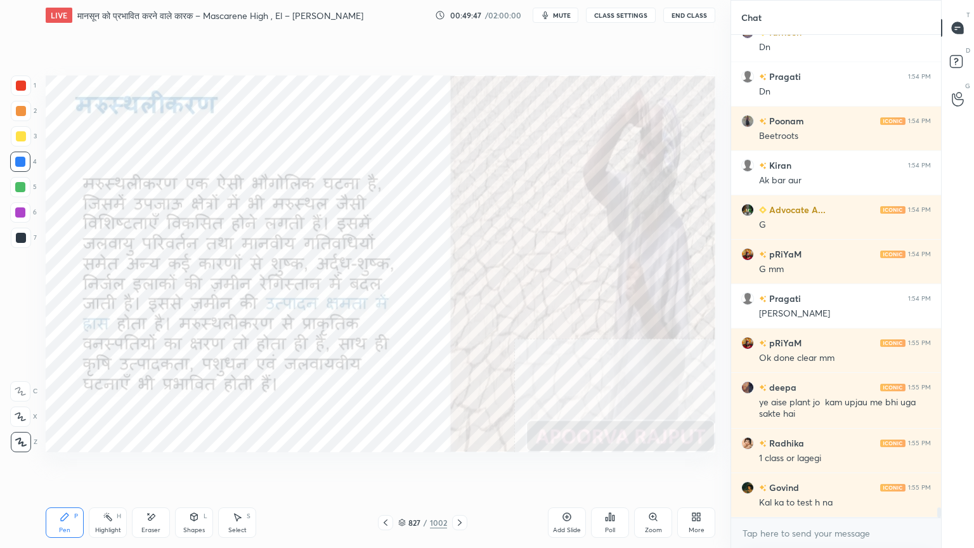
scroll to position [22909, 0]
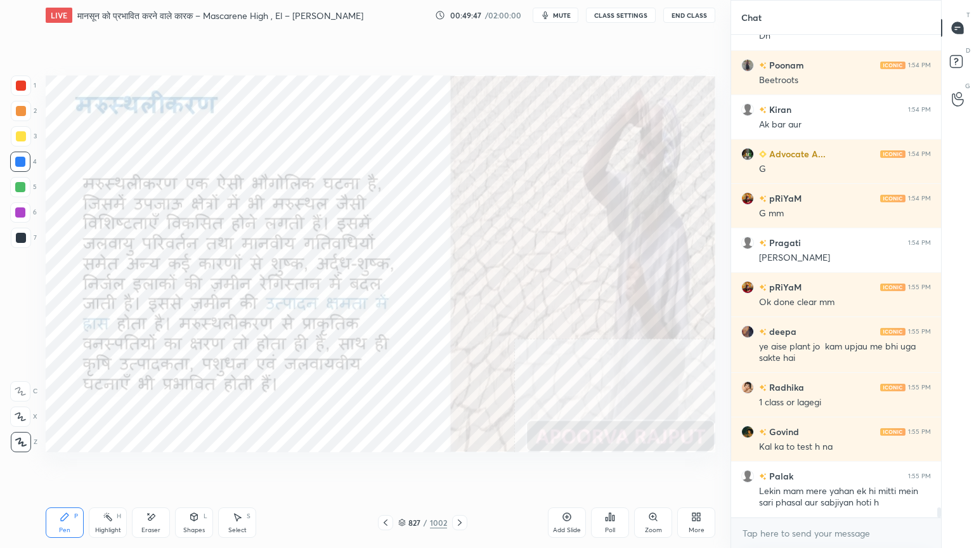
click at [387, 467] on icon at bounding box center [385, 522] width 10 height 10
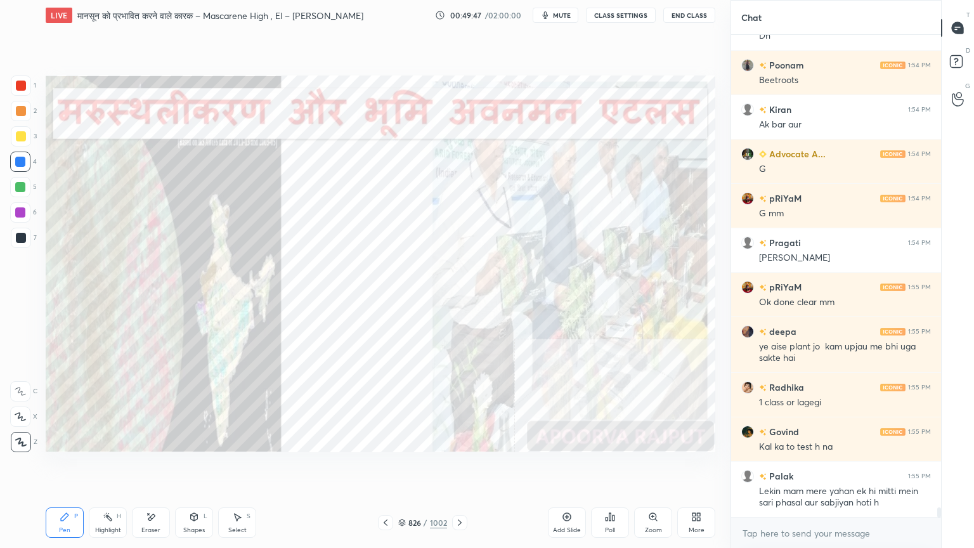
click at [386, 467] on icon at bounding box center [385, 522] width 10 height 10
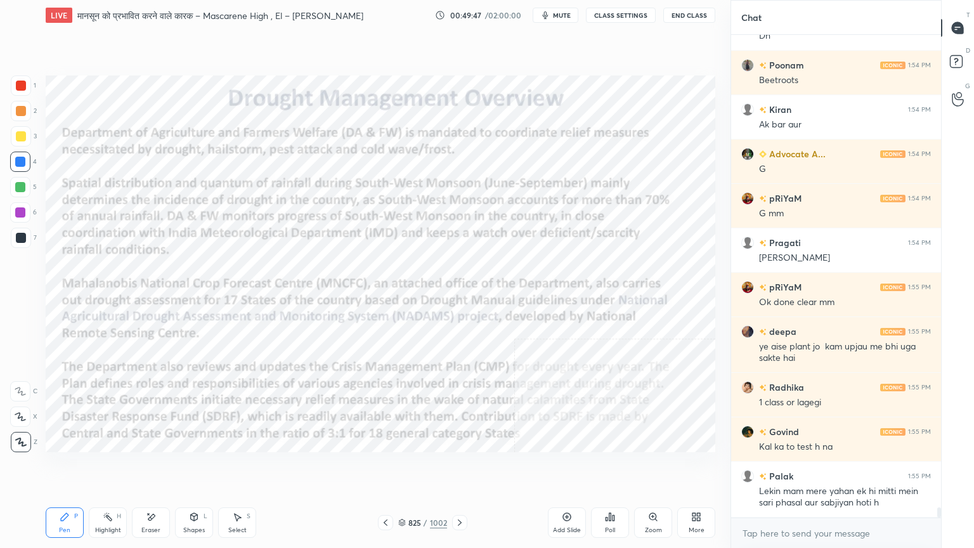
click at [388, 467] on icon at bounding box center [385, 522] width 10 height 10
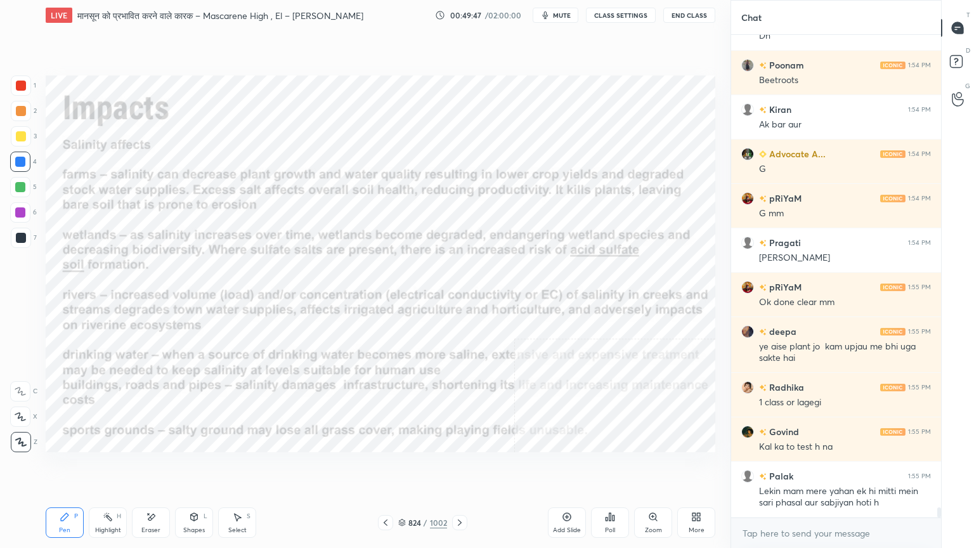
click at [387, 467] on icon at bounding box center [385, 522] width 10 height 10
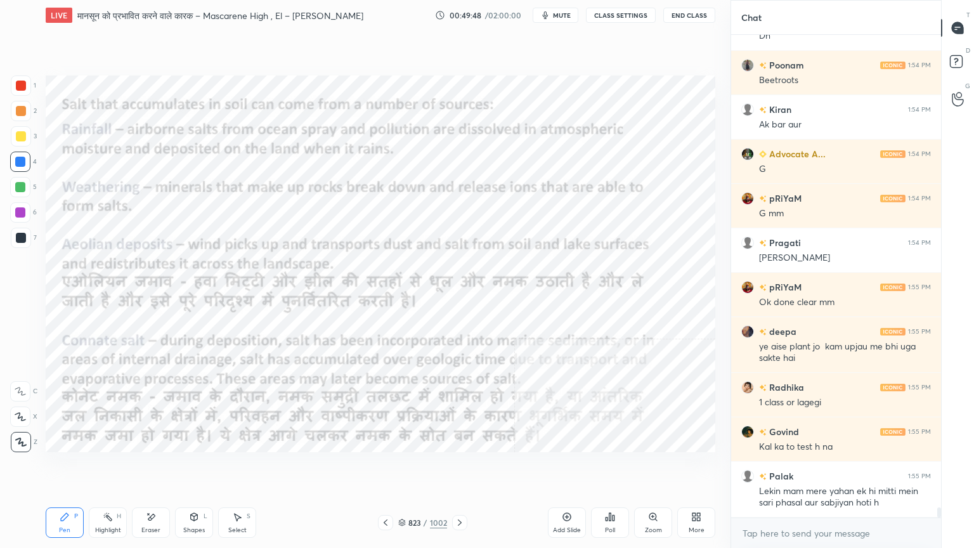
click at [385, 467] on icon at bounding box center [385, 522] width 10 height 10
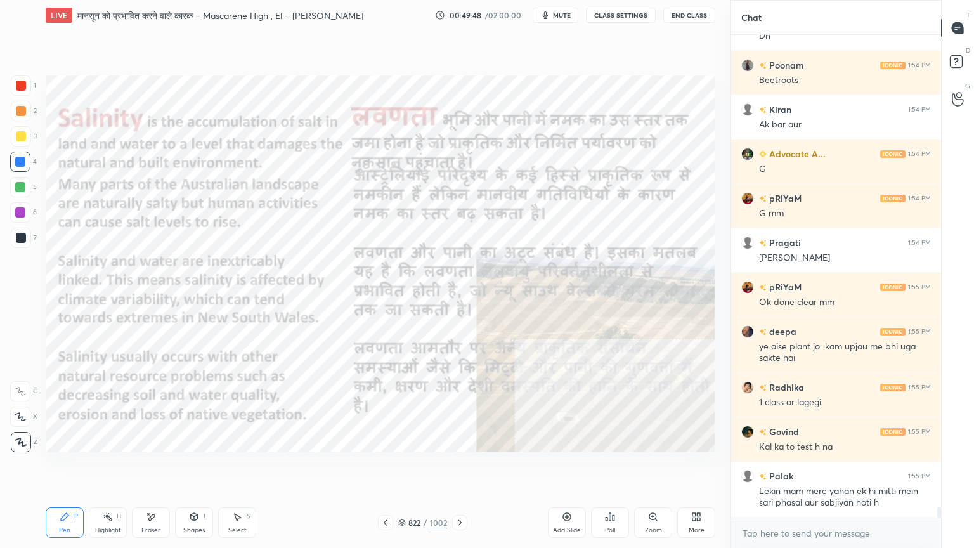
click at [388, 467] on icon at bounding box center [385, 522] width 10 height 10
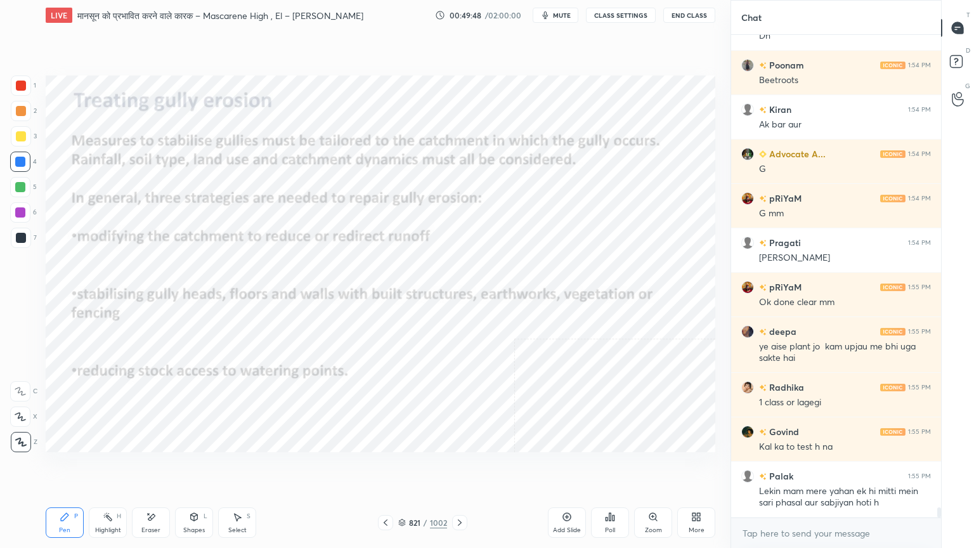
click at [388, 467] on icon at bounding box center [385, 522] width 10 height 10
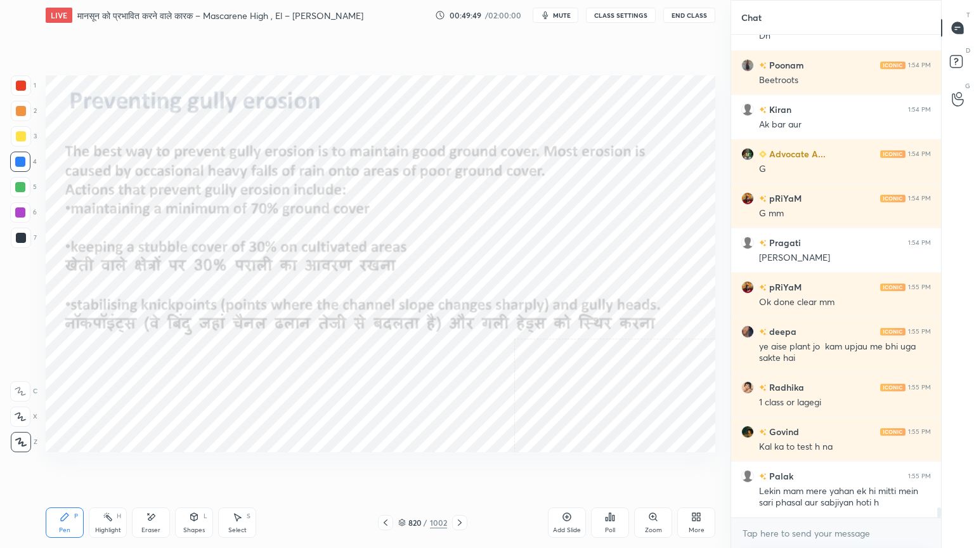
click at [388, 467] on icon at bounding box center [385, 522] width 10 height 10
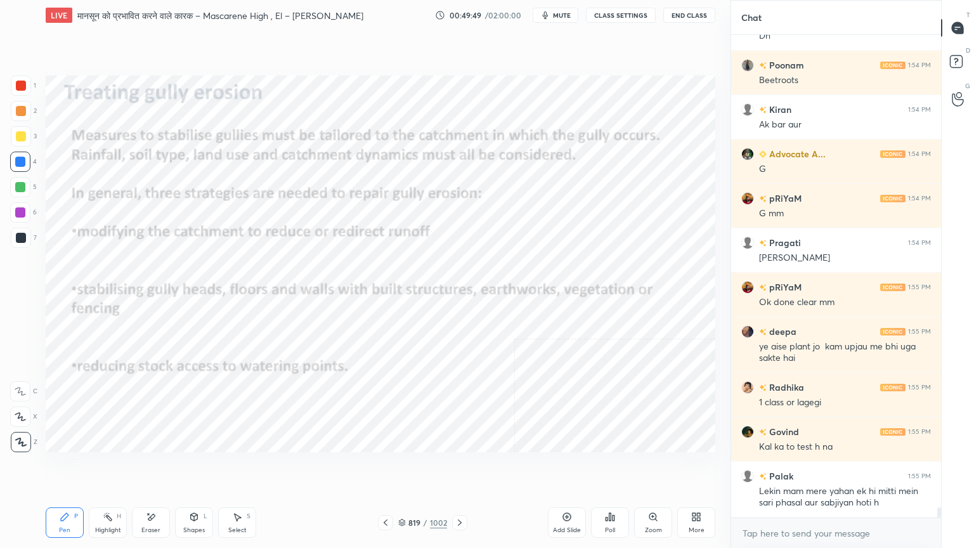
click at [388, 467] on icon at bounding box center [385, 522] width 10 height 10
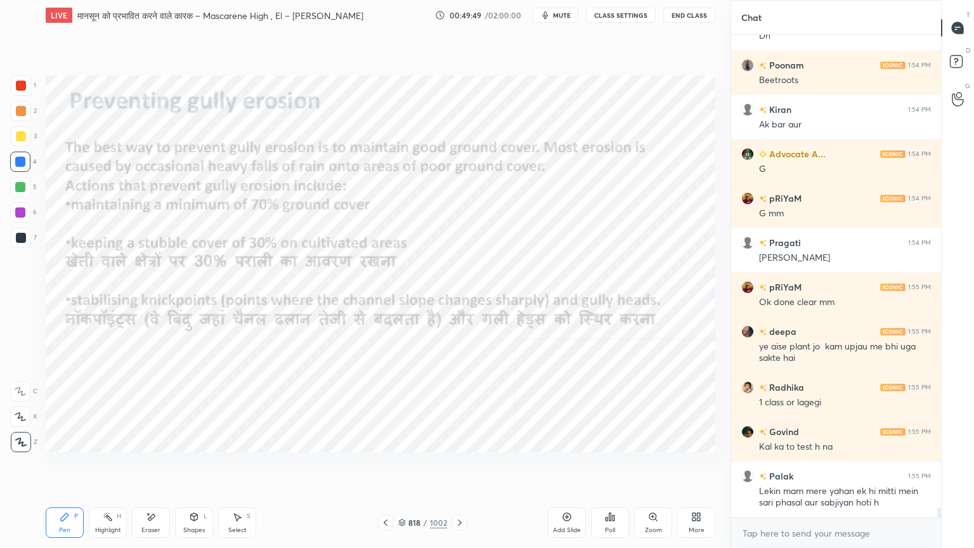
click at [387, 467] on icon at bounding box center [385, 522] width 10 height 10
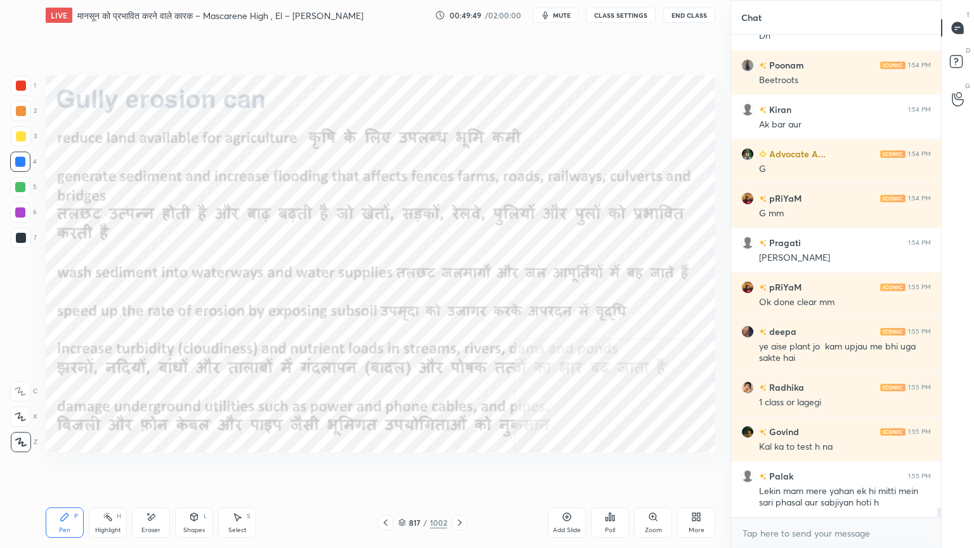
click at [387, 467] on icon at bounding box center [385, 522] width 10 height 10
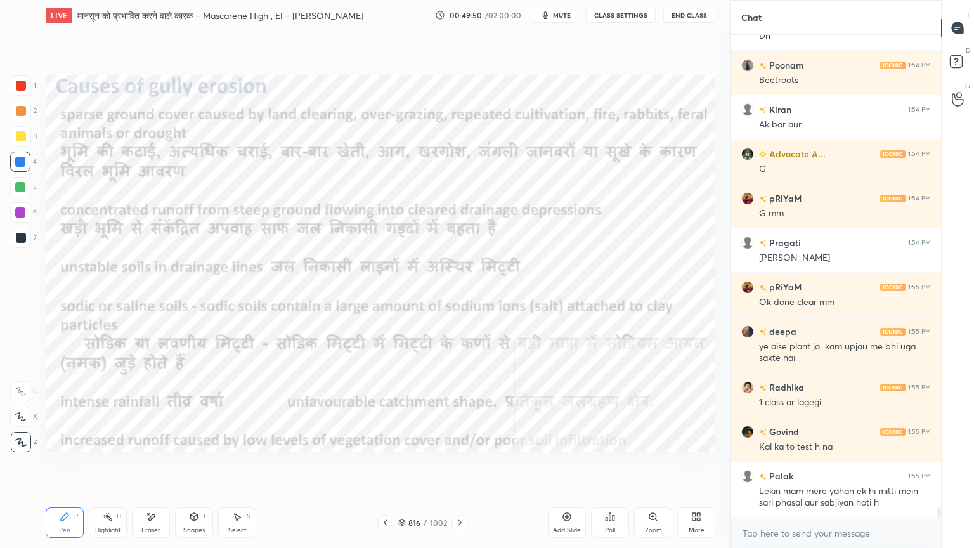
click at [387, 467] on icon at bounding box center [385, 522] width 10 height 10
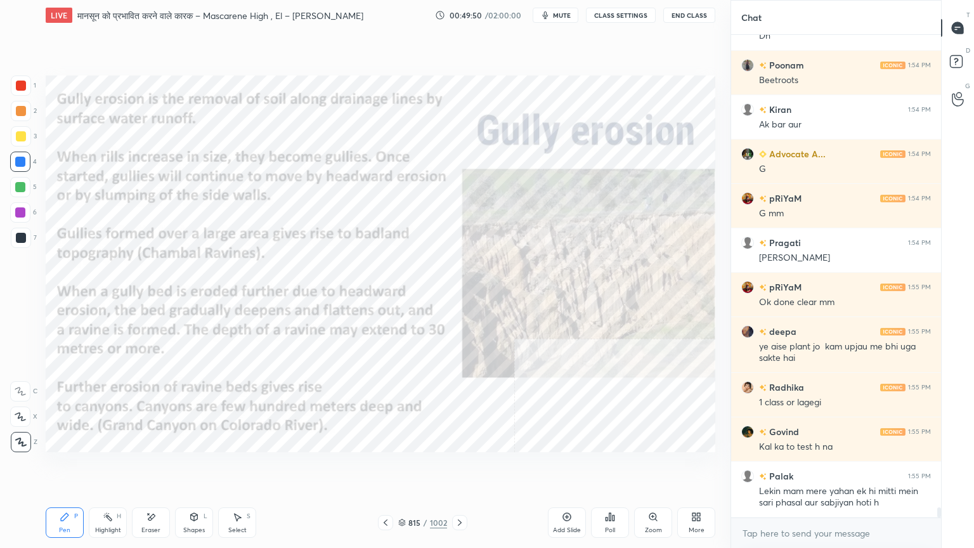
click at [388, 467] on icon at bounding box center [385, 522] width 10 height 10
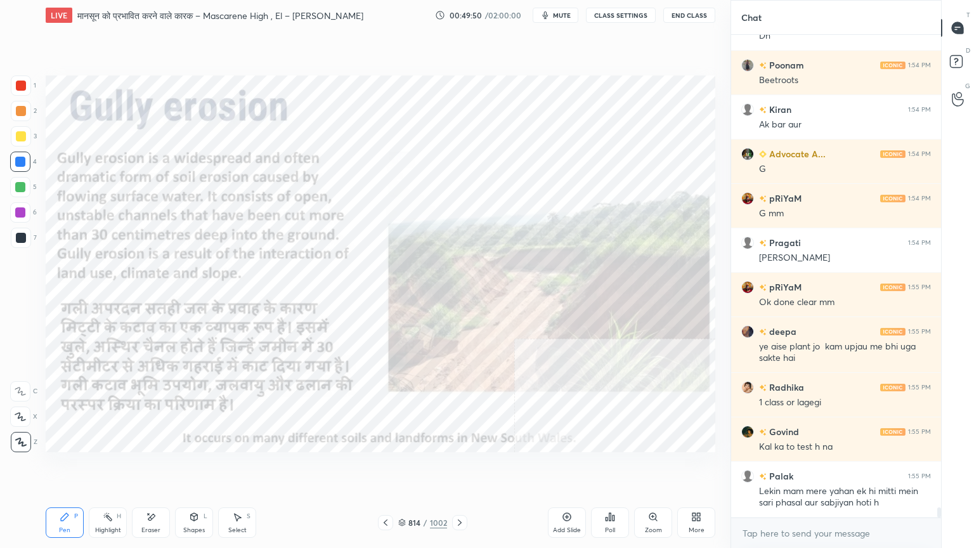
click at [388, 467] on icon at bounding box center [385, 522] width 10 height 10
click at [387, 467] on icon at bounding box center [385, 522] width 10 height 10
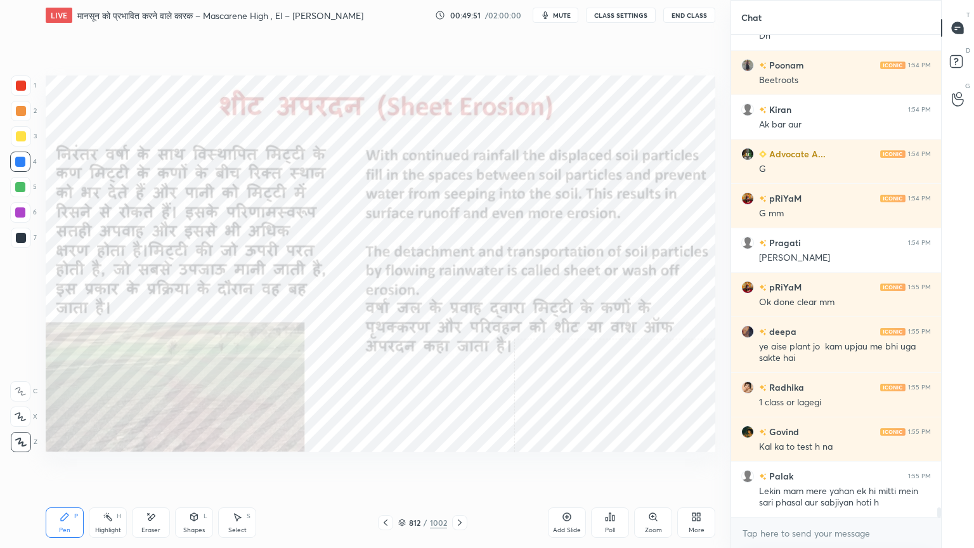
click at [387, 467] on icon at bounding box center [385, 522] width 10 height 10
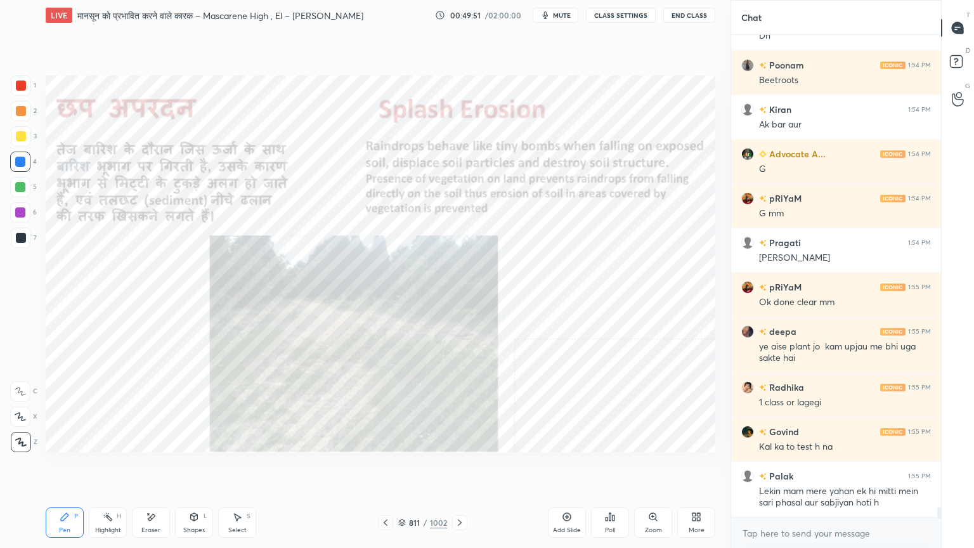
click at [386, 467] on icon at bounding box center [385, 522] width 10 height 10
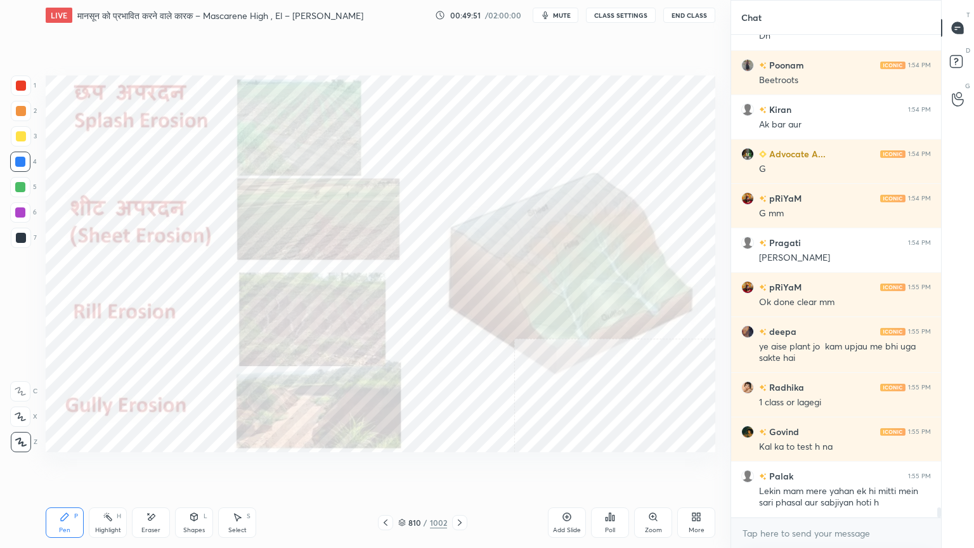
click at [387, 467] on icon at bounding box center [385, 522] width 10 height 10
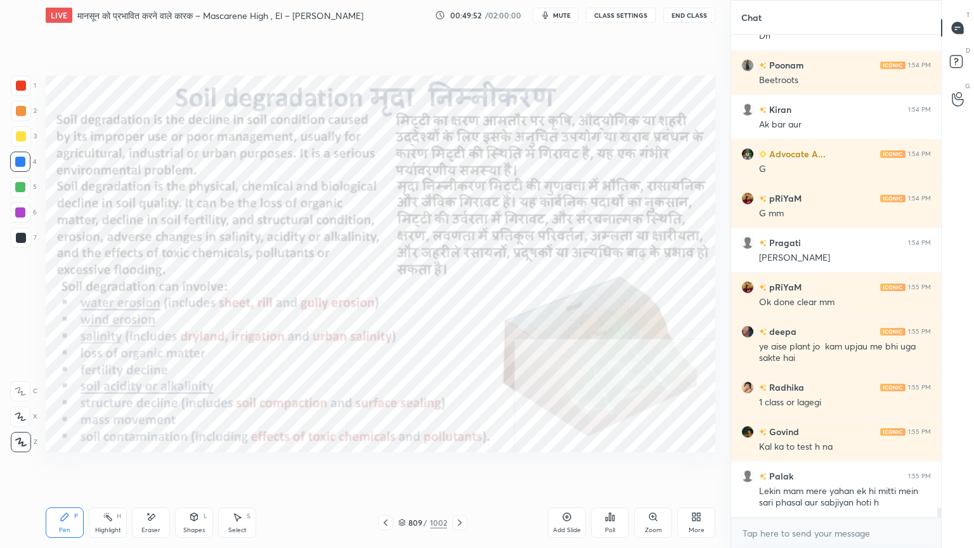
click at [386, 467] on icon at bounding box center [385, 522] width 10 height 10
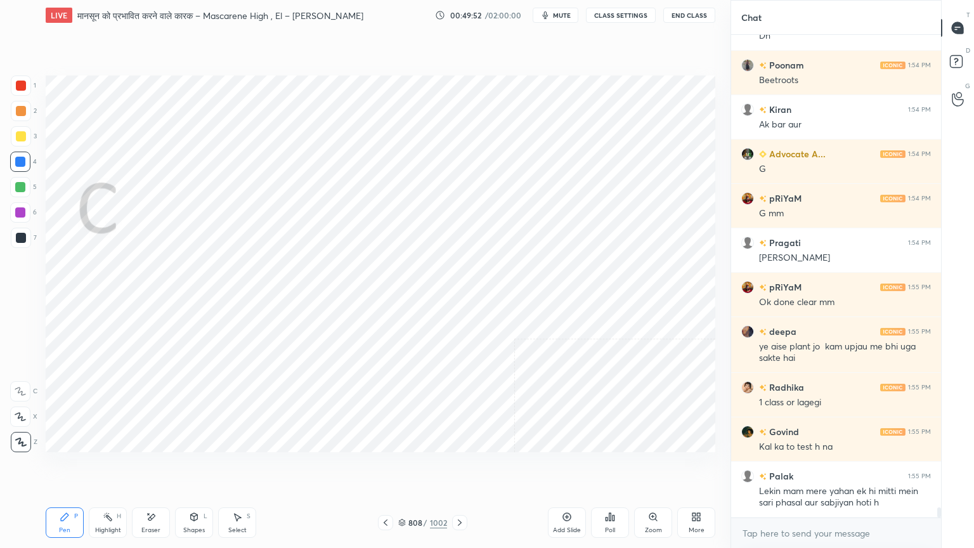
click at [385, 467] on icon at bounding box center [385, 522] width 10 height 10
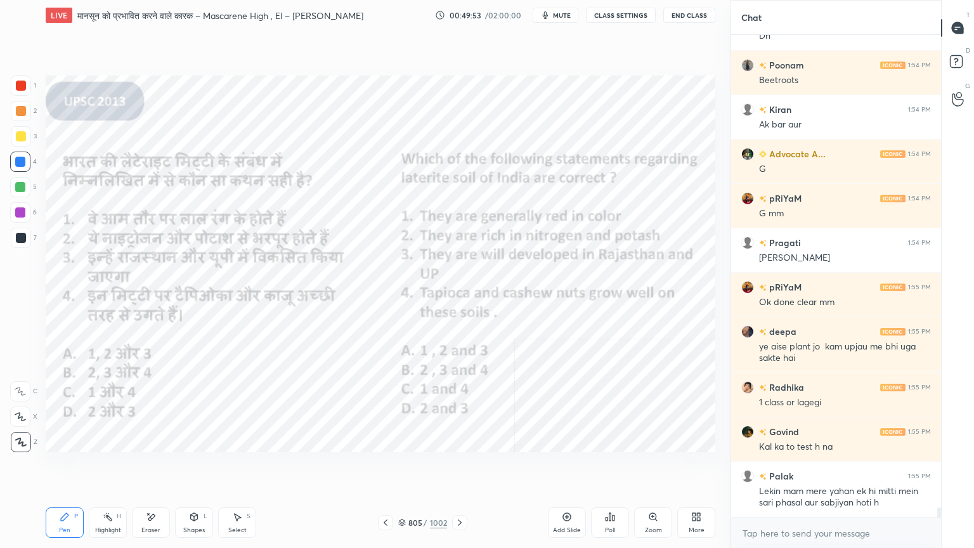
click at [386, 467] on icon at bounding box center [385, 522] width 10 height 10
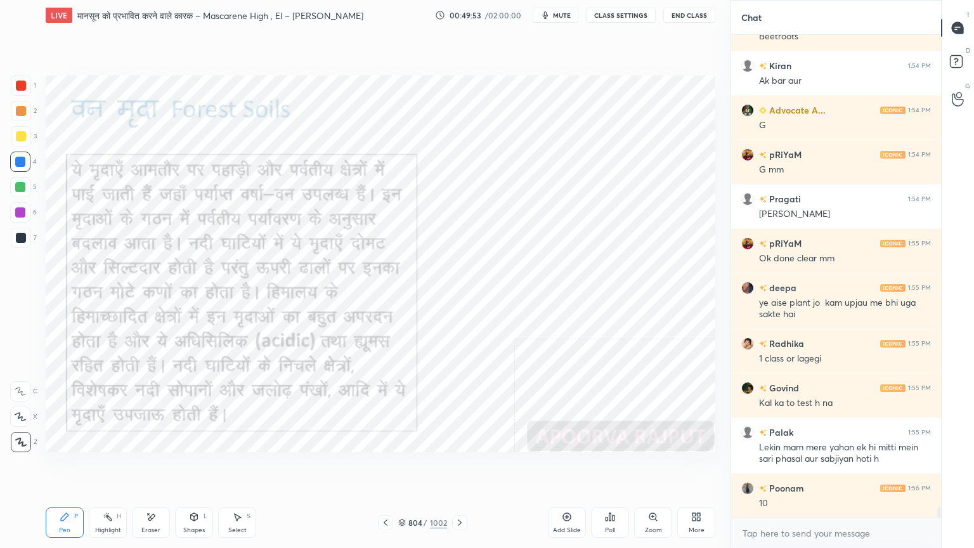
click at [385, 467] on icon at bounding box center [385, 522] width 10 height 10
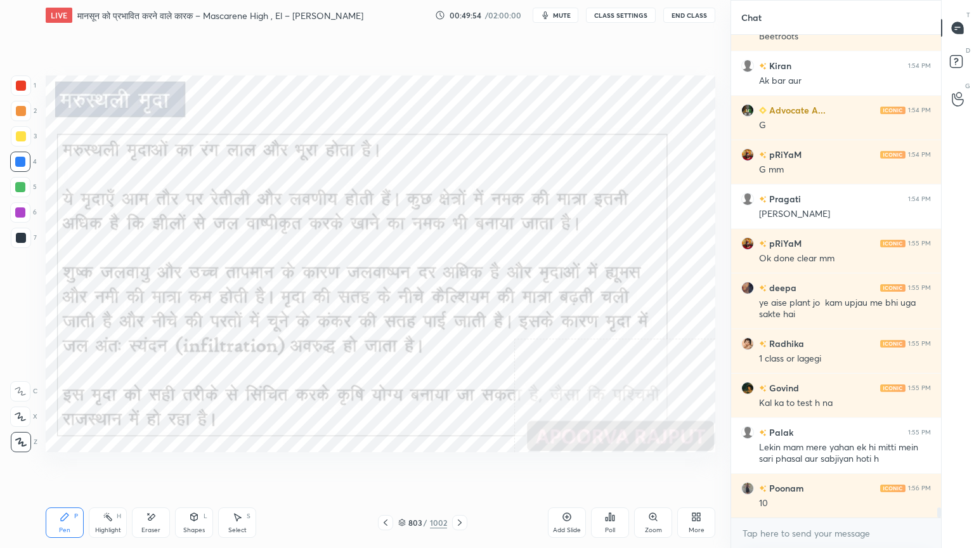
click at [386, 467] on icon at bounding box center [385, 522] width 10 height 10
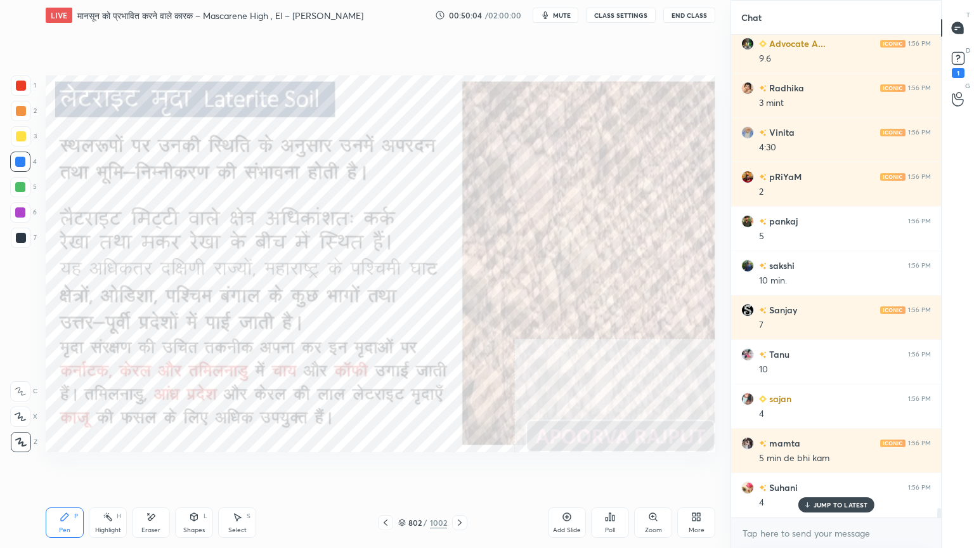
scroll to position [23460, 0]
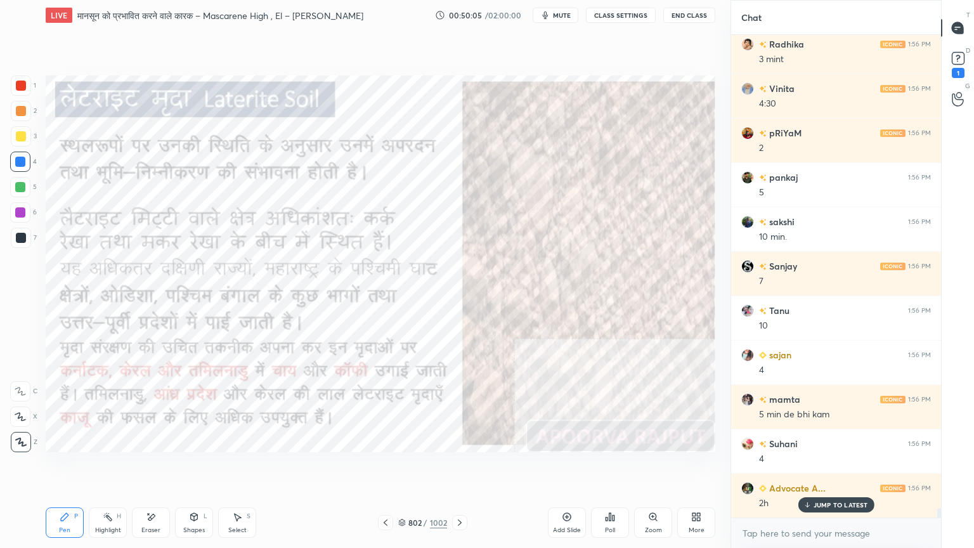
click at [563, 467] on icon at bounding box center [567, 517] width 8 height 8
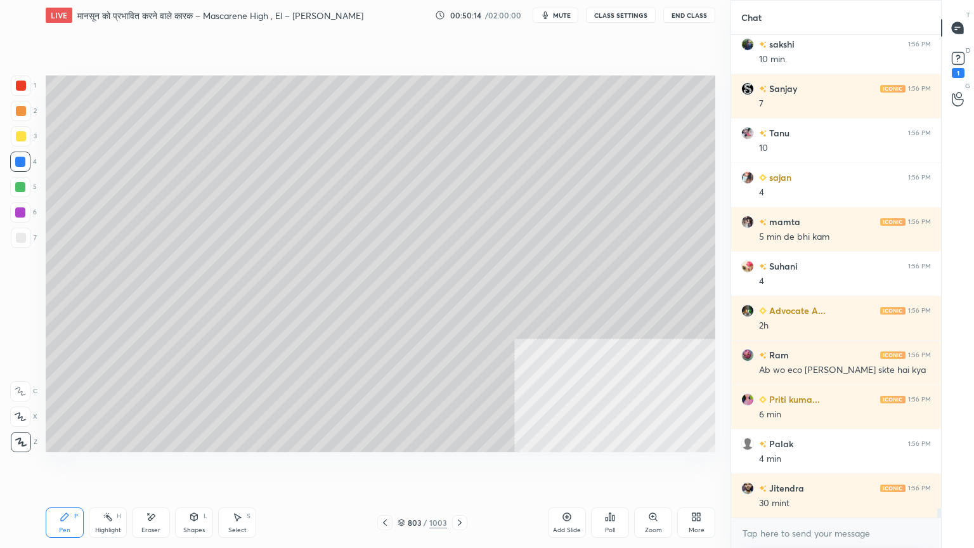
scroll to position [23682, 0]
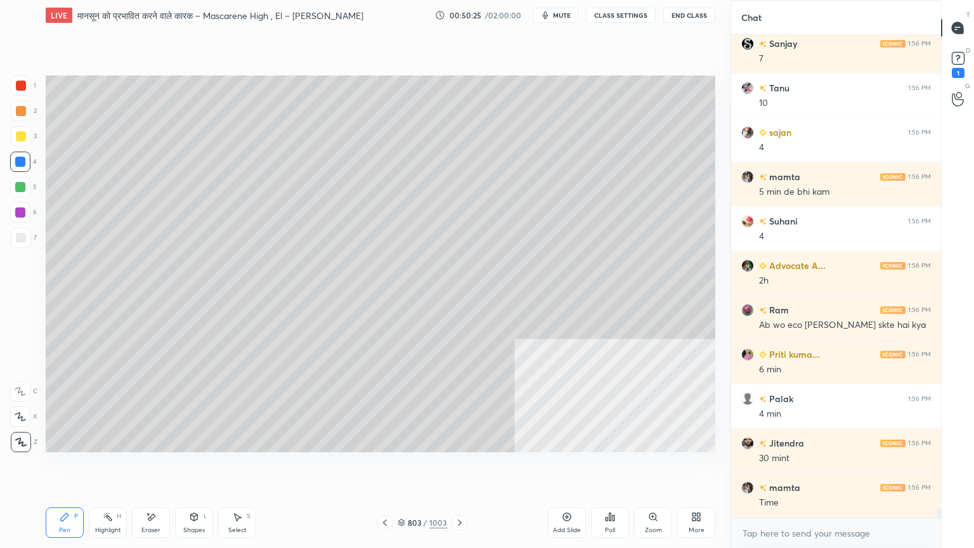
click at [16, 241] on div at bounding box center [21, 238] width 10 height 10
click at [22, 239] on div at bounding box center [21, 238] width 10 height 10
click at [20, 239] on div at bounding box center [21, 238] width 10 height 10
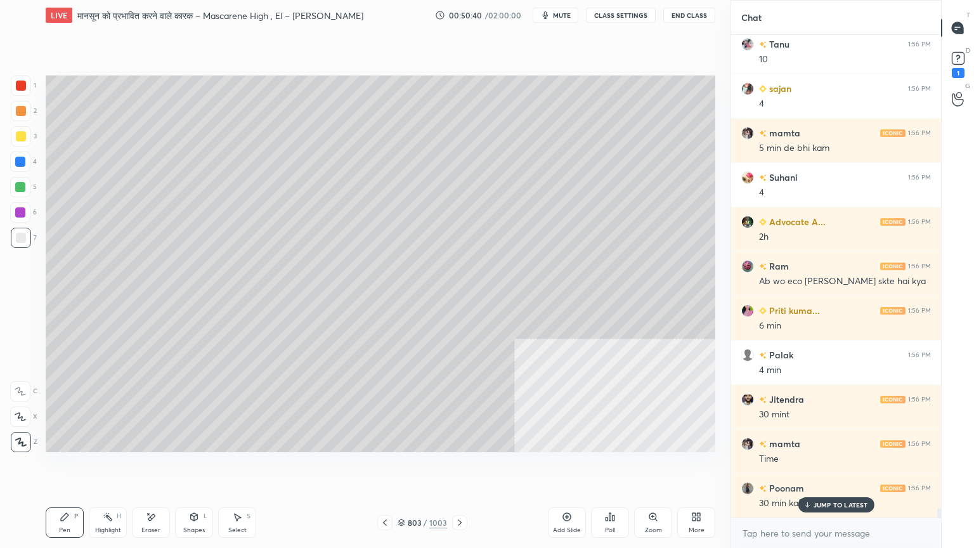
scroll to position [23771, 0]
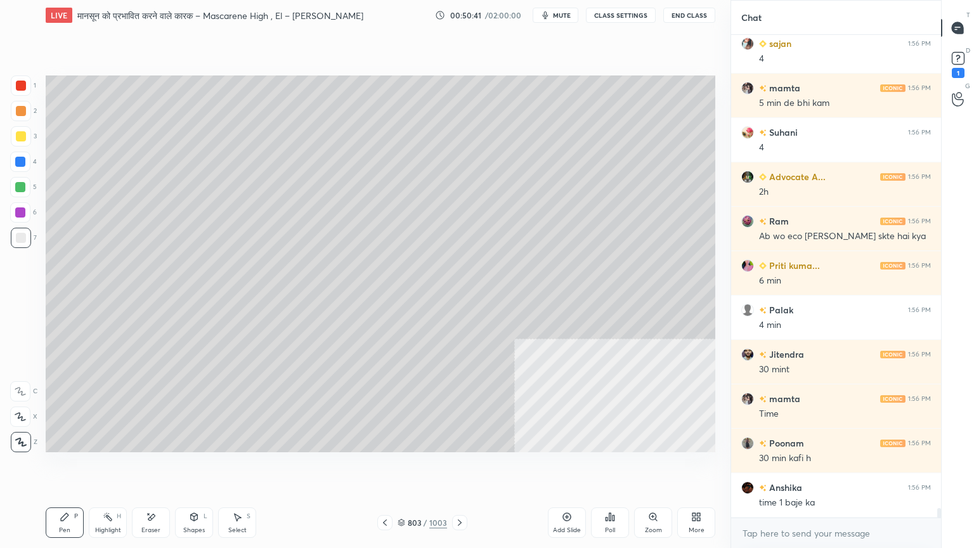
click at [19, 165] on div at bounding box center [20, 162] width 10 height 10
click at [18, 164] on div at bounding box center [20, 162] width 10 height 10
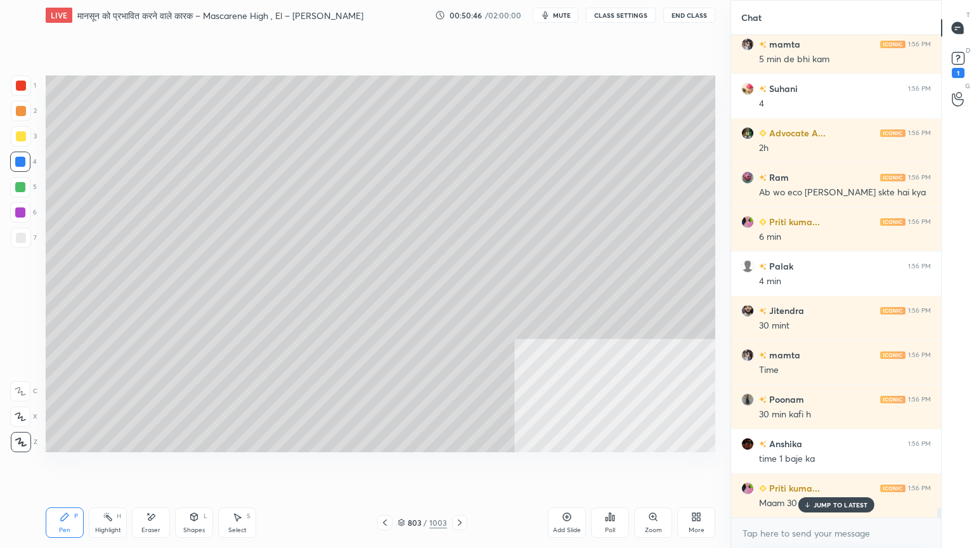
scroll to position [23860, 0]
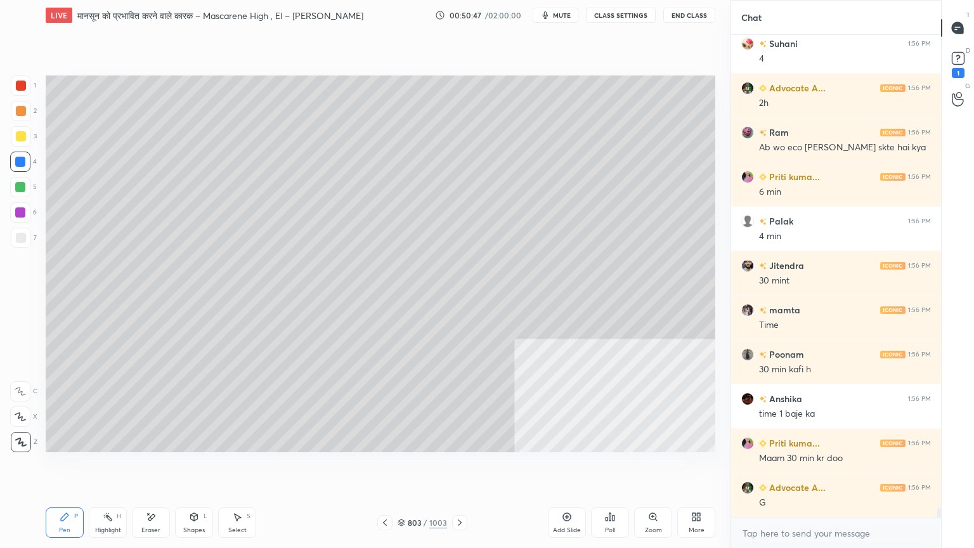
click at [806, 467] on div "x" at bounding box center [836, 533] width 210 height 30
click at [805, 467] on div "x" at bounding box center [836, 533] width 210 height 30
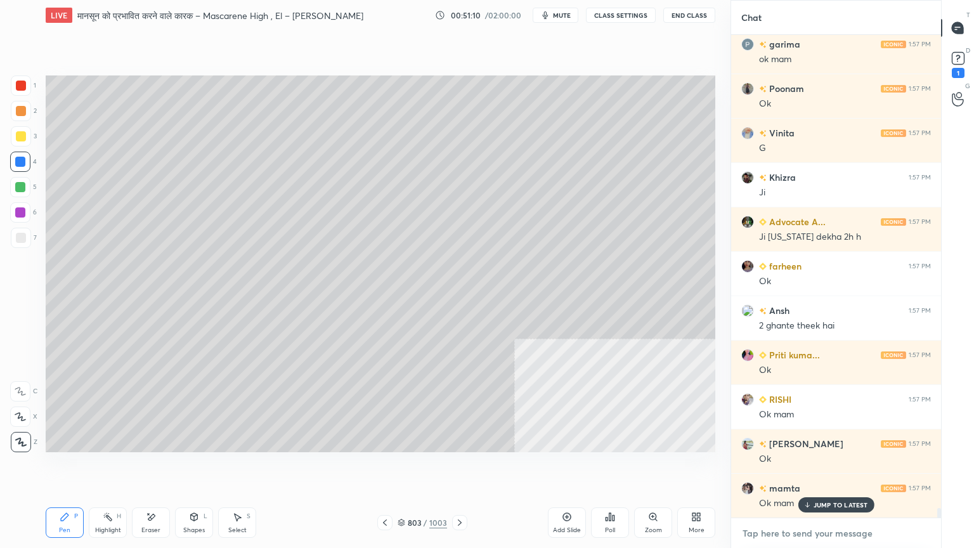
scroll to position [24481, 0]
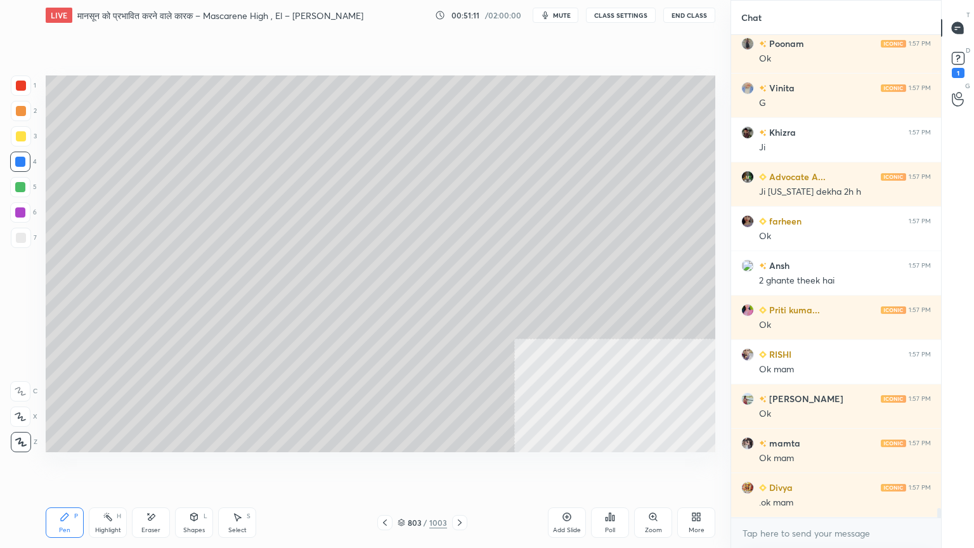
click at [16, 166] on div at bounding box center [20, 162] width 10 height 10
click at [16, 162] on div at bounding box center [20, 162] width 10 height 10
click at [13, 160] on div at bounding box center [20, 162] width 20 height 20
drag, startPoint x: 430, startPoint y: 500, endPoint x: 417, endPoint y: 504, distance: 13.4
click at [441, 467] on div "LIVE मानसून को प्रभावित करने वाले कारक – Mascarene High , El – [PERSON_NAME] Ni…" at bounding box center [381, 274] width 680 height 548
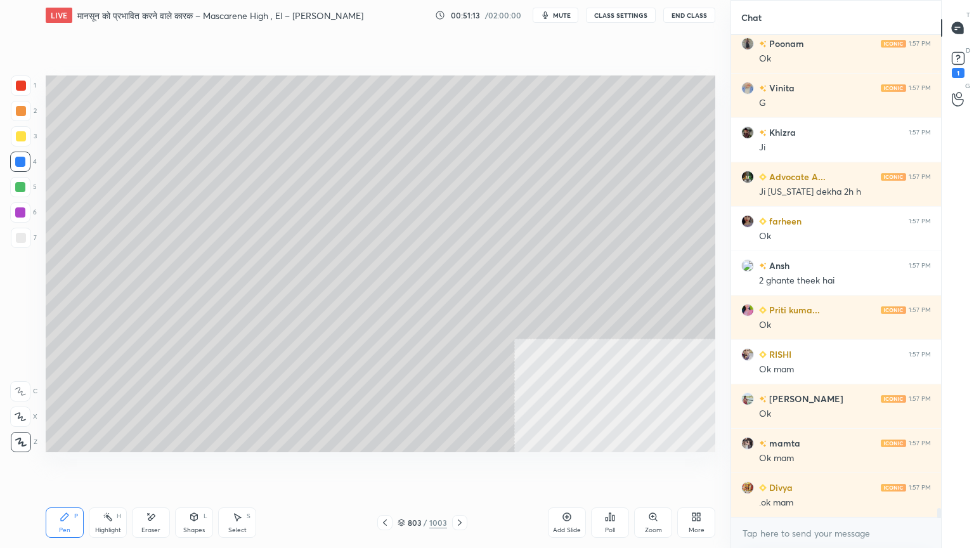
scroll to position [24525, 0]
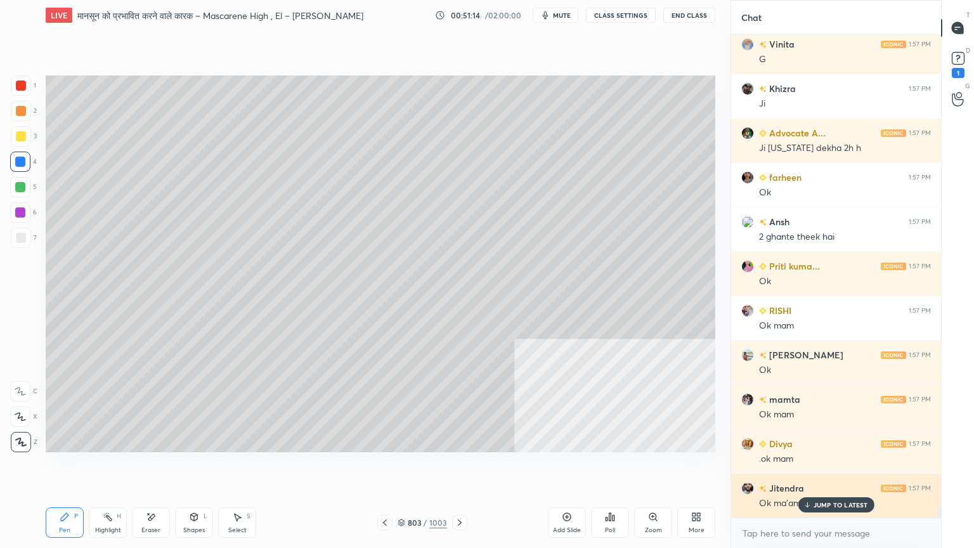
click at [850, 467] on p "JUMP TO LATEST" at bounding box center [840, 505] width 55 height 8
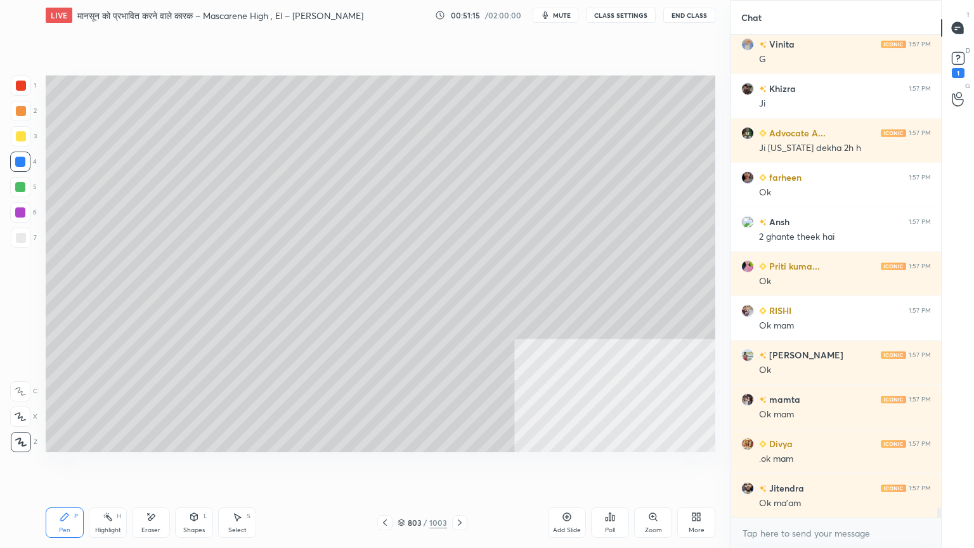
scroll to position [24570, 0]
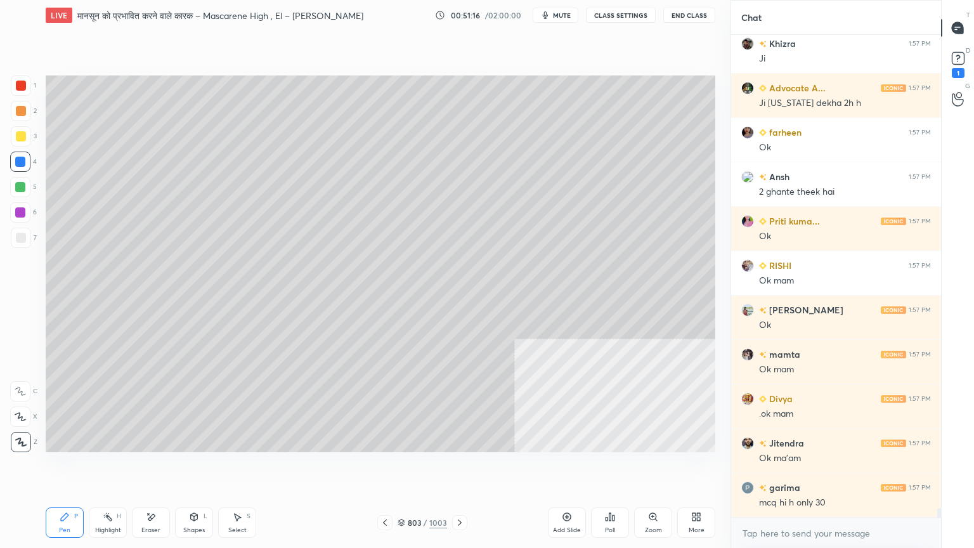
click at [385, 467] on icon at bounding box center [385, 522] width 10 height 10
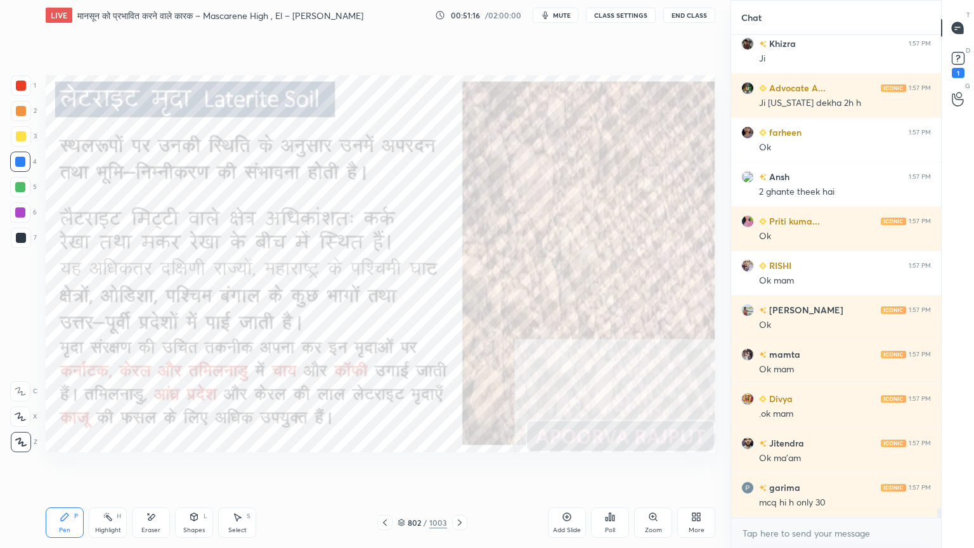
scroll to position [24613, 0]
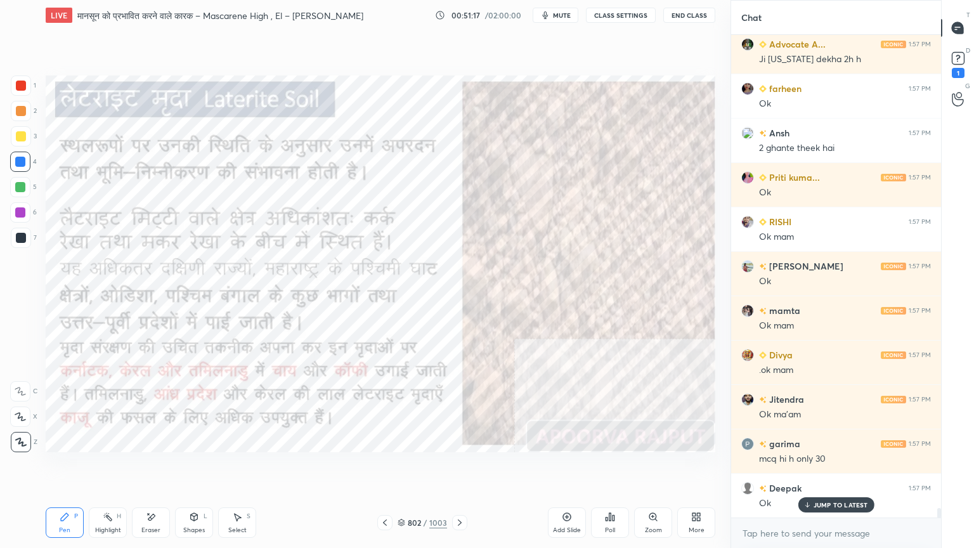
drag, startPoint x: 403, startPoint y: 500, endPoint x: 415, endPoint y: 495, distance: 13.1
click at [415, 467] on div "LIVE मानसून को प्रभावित करने वाले कारक – Mascarene High , El – [PERSON_NAME] Ni…" at bounding box center [381, 274] width 680 height 548
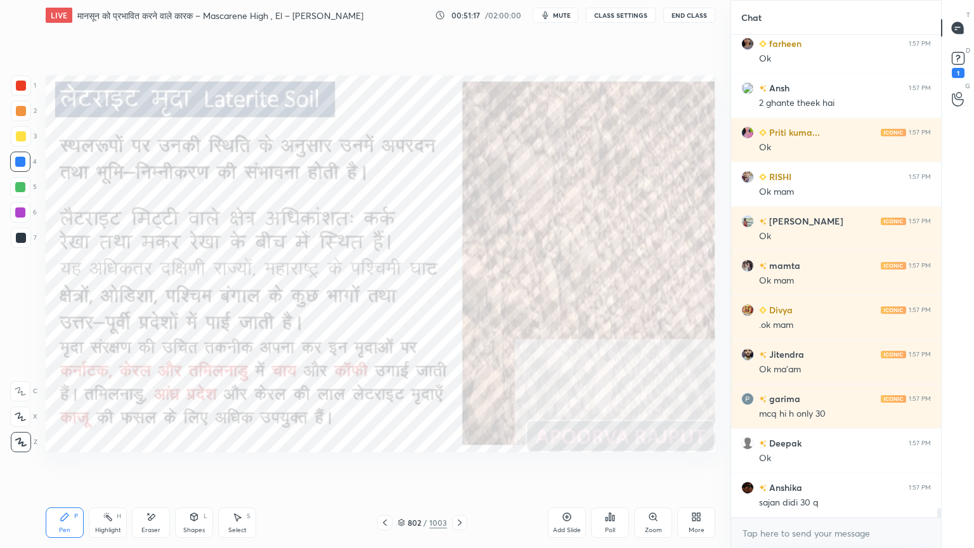
scroll to position [24702, 0]
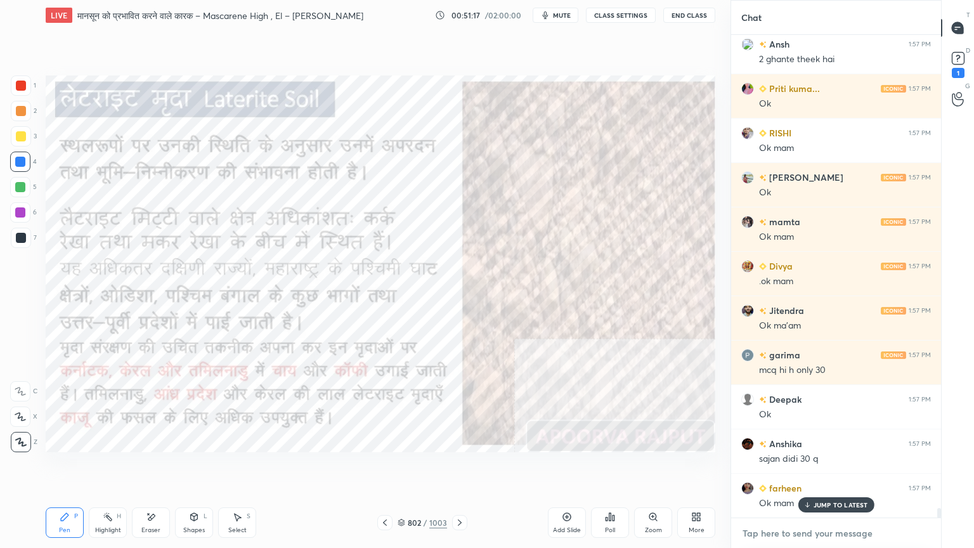
click at [827, 467] on textarea at bounding box center [836, 533] width 190 height 20
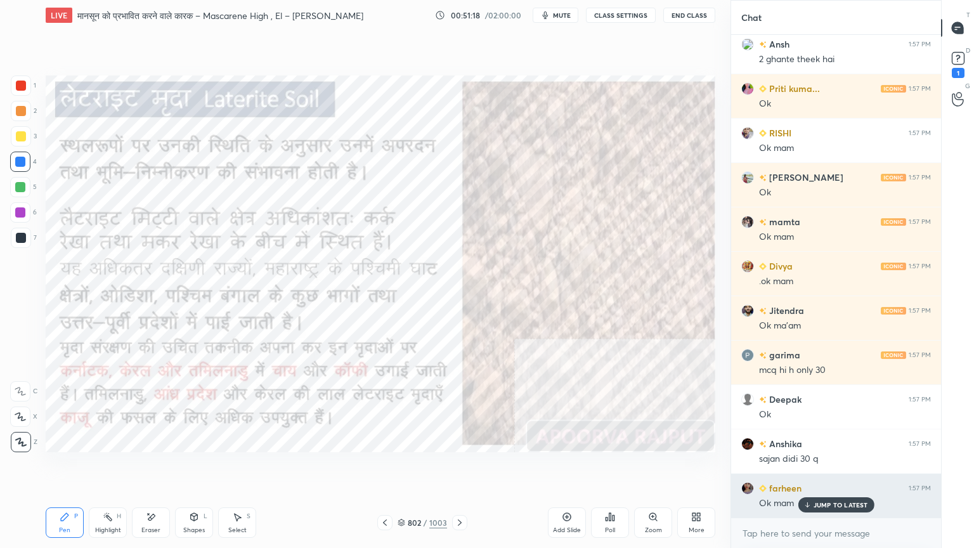
drag, startPoint x: 832, startPoint y: 500, endPoint x: 837, endPoint y: 515, distance: 16.5
click at [834, 467] on div "JUMP TO LATEST" at bounding box center [836, 504] width 76 height 15
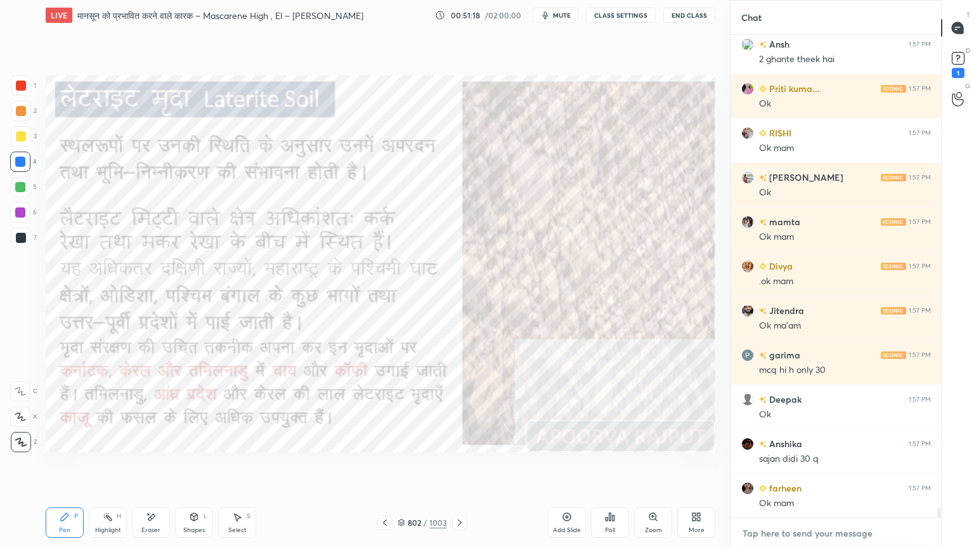
click at [839, 467] on textarea at bounding box center [836, 533] width 190 height 20
click at [853, 467] on div "x" at bounding box center [836, 533] width 210 height 30
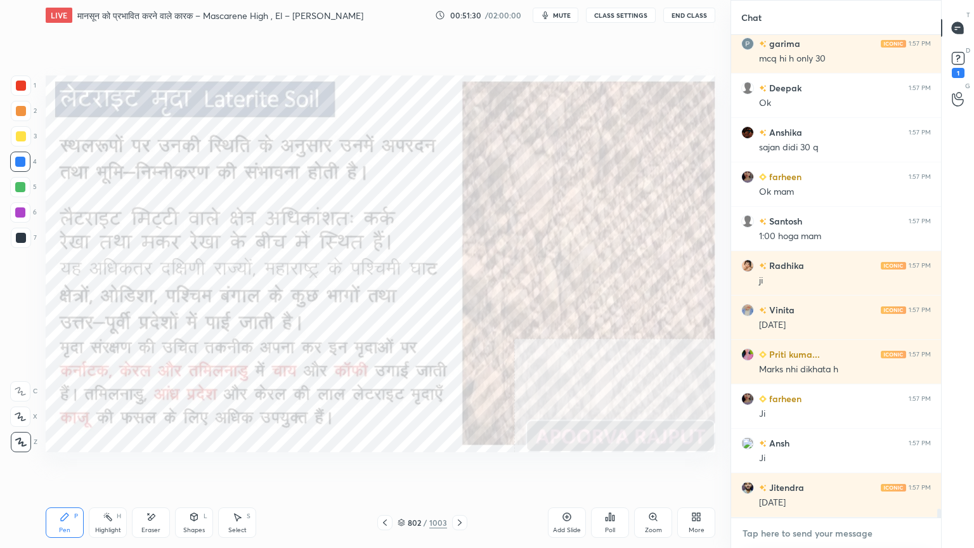
scroll to position [25069, 0]
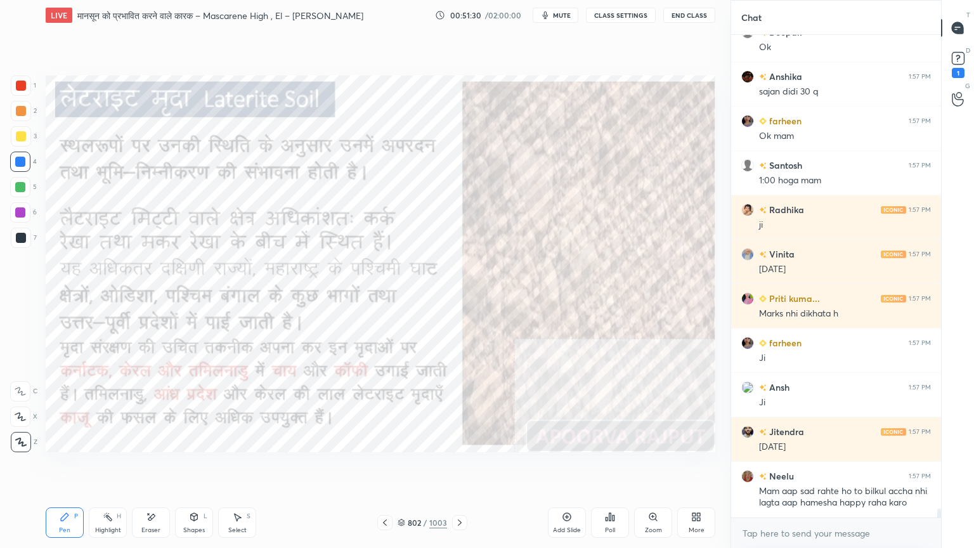
click at [26, 162] on div at bounding box center [20, 162] width 20 height 20
click at [25, 160] on div at bounding box center [20, 162] width 20 height 20
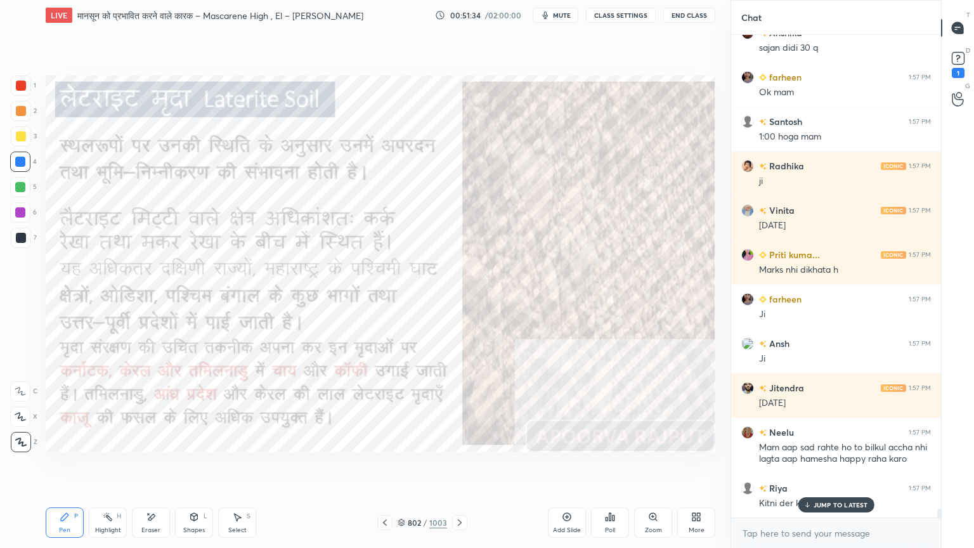
scroll to position [25169, 0]
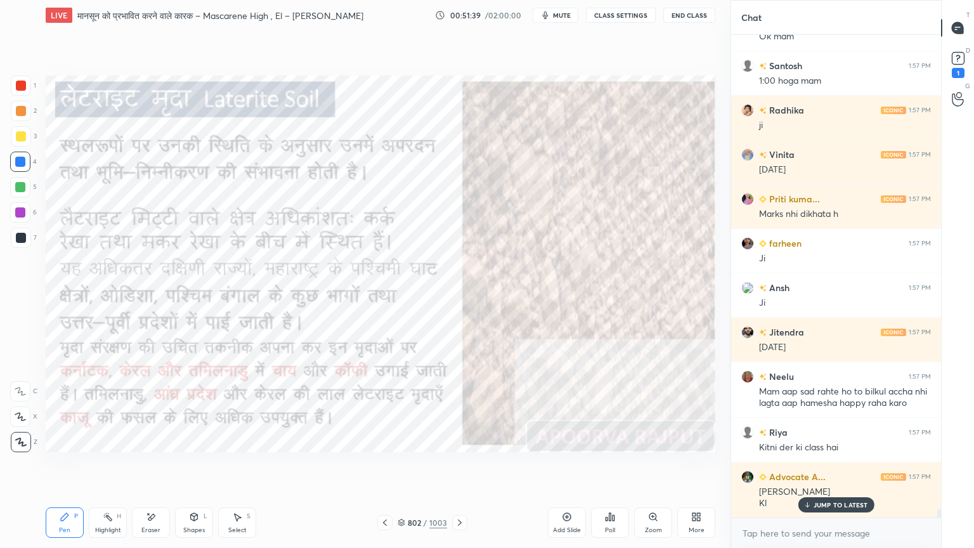
drag, startPoint x: 403, startPoint y: 522, endPoint x: 664, endPoint y: 499, distance: 261.6
click at [404, 467] on icon at bounding box center [402, 523] width 8 height 8
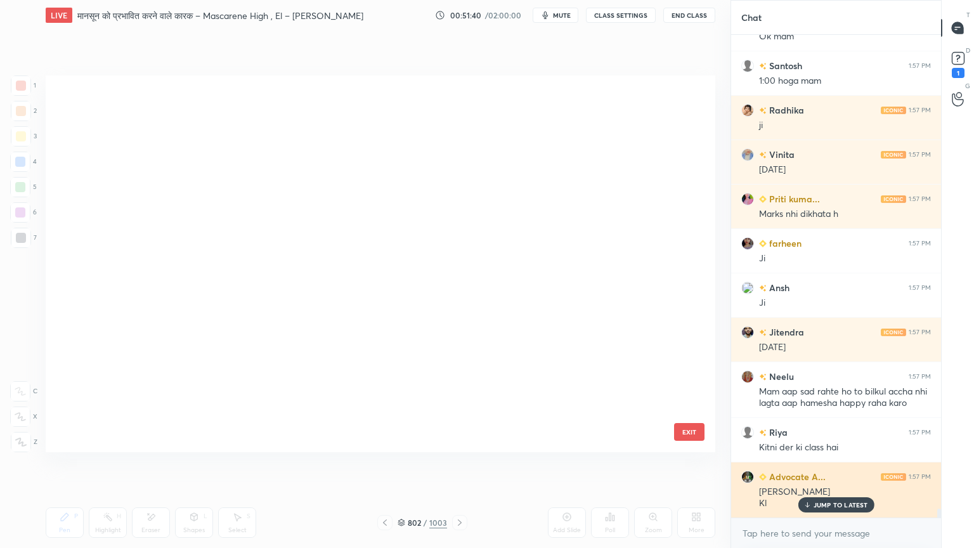
scroll to position [373, 663]
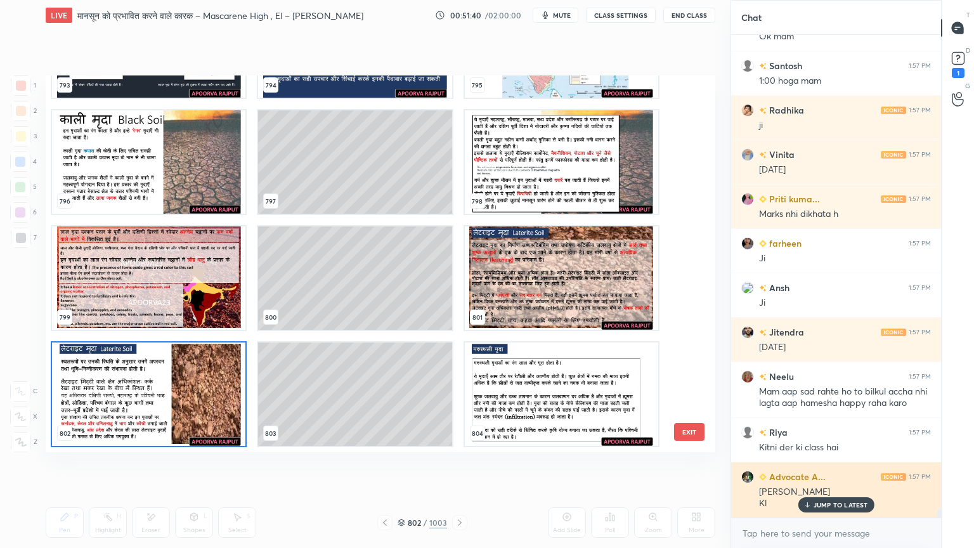
click at [825, 467] on p "JUMP TO LATEST" at bounding box center [840, 505] width 55 height 8
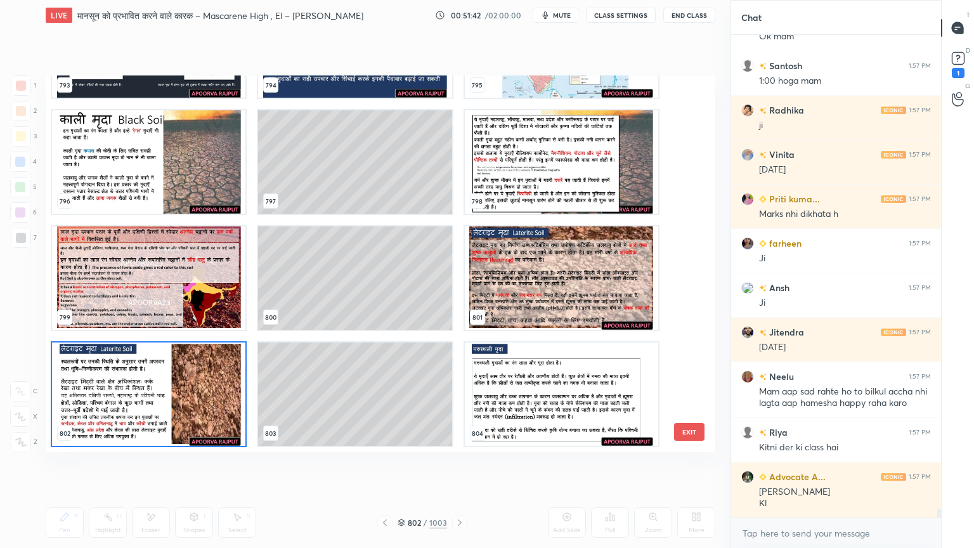
click at [202, 388] on img "grid" at bounding box center [148, 393] width 193 height 103
click at [203, 388] on img "grid" at bounding box center [148, 393] width 193 height 103
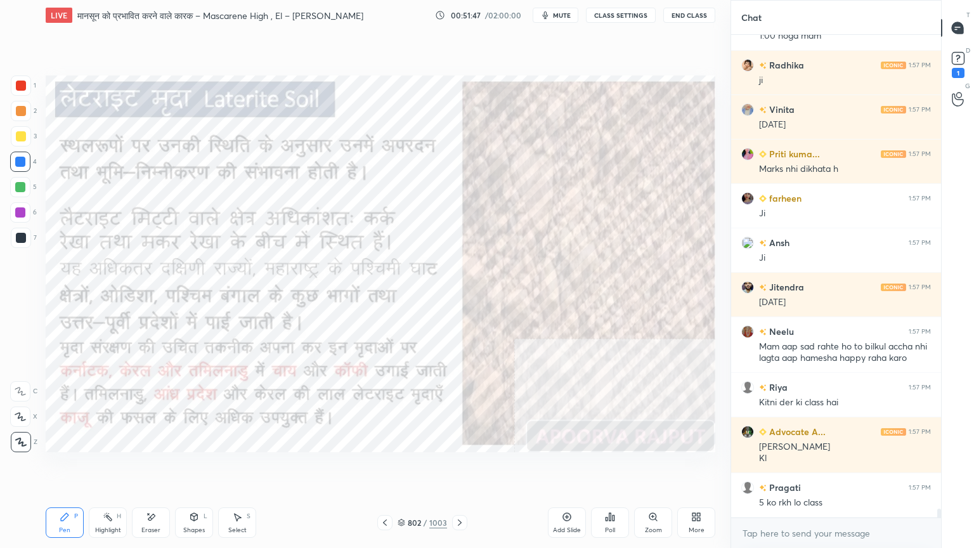
scroll to position [25258, 0]
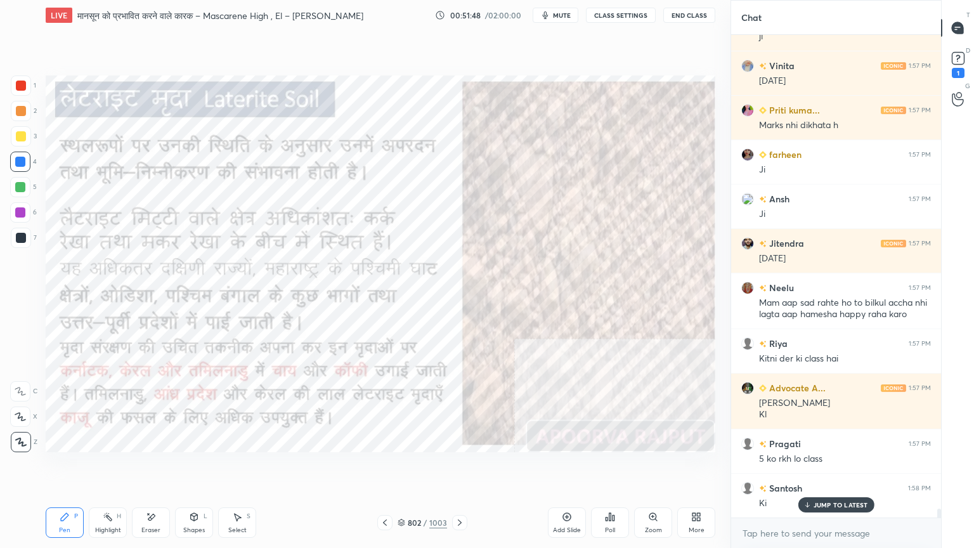
click at [18, 164] on div at bounding box center [20, 162] width 10 height 10
click at [16, 162] on div at bounding box center [20, 162] width 10 height 10
click at [831, 467] on div "Santosh 1:58 PM Ki" at bounding box center [836, 496] width 210 height 44
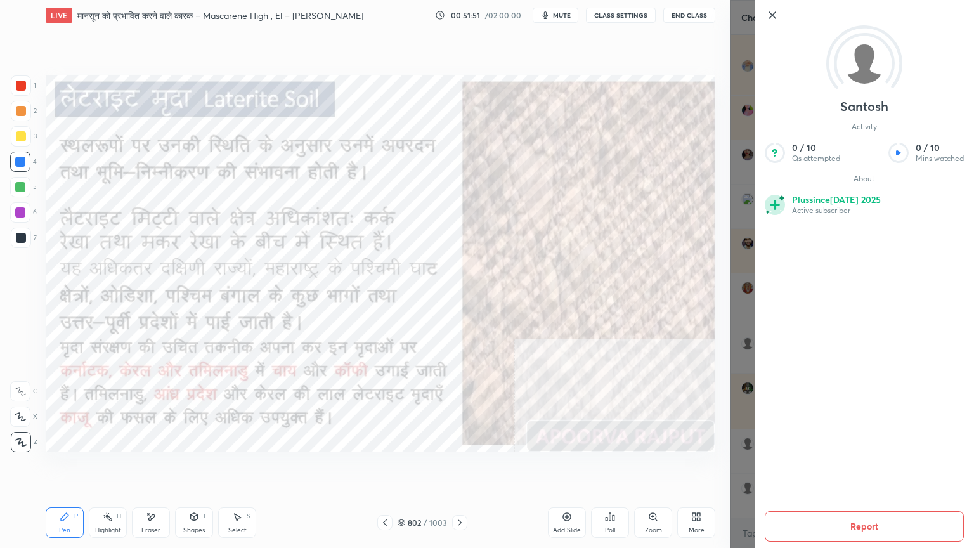
click at [768, 13] on icon at bounding box center [772, 15] width 15 height 15
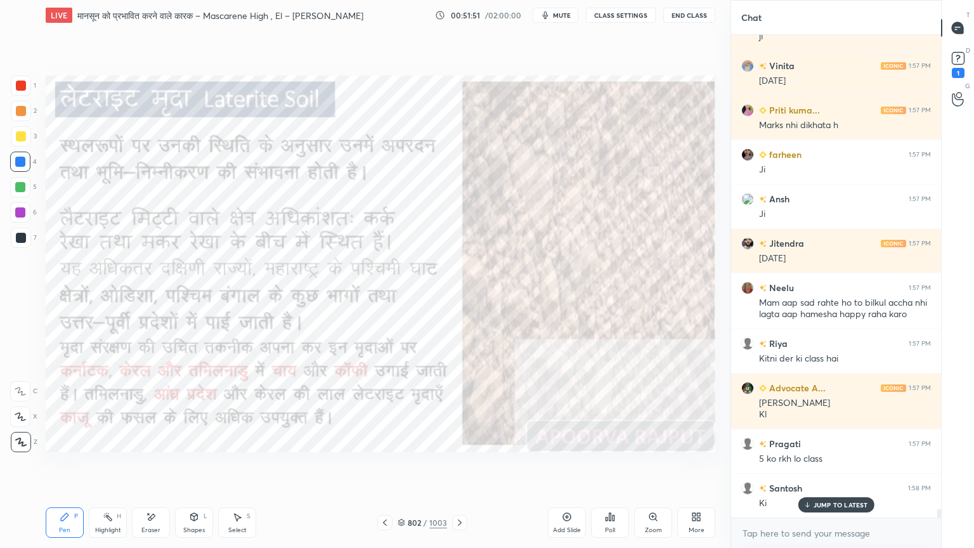
scroll to position [25303, 0]
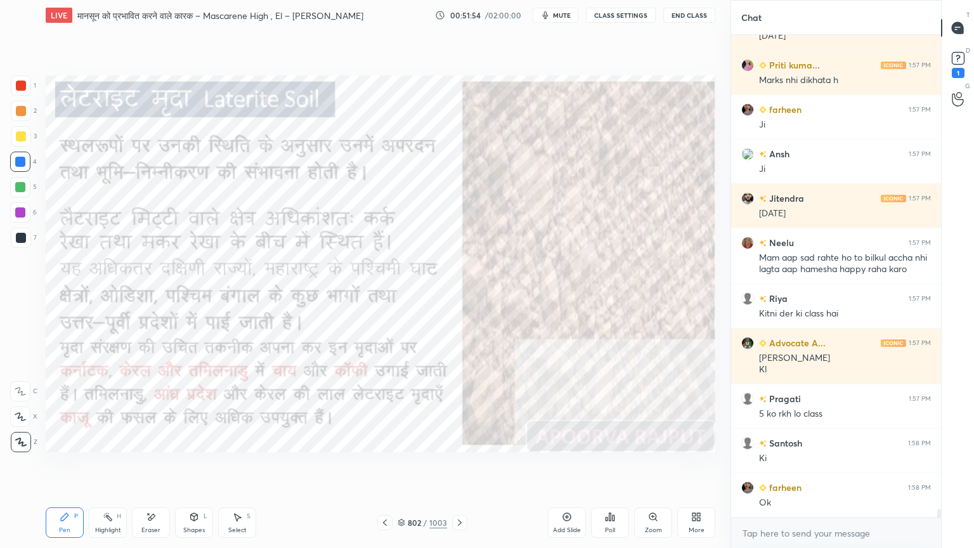
click at [20, 169] on div at bounding box center [20, 162] width 20 height 20
click at [20, 164] on div at bounding box center [20, 162] width 10 height 10
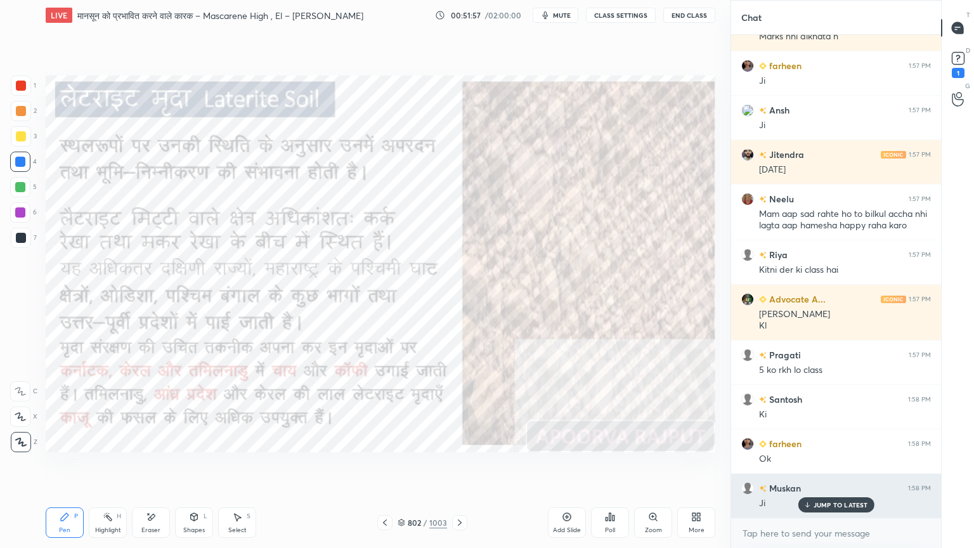
click at [860, 467] on p "JUMP TO LATEST" at bounding box center [840, 505] width 55 height 8
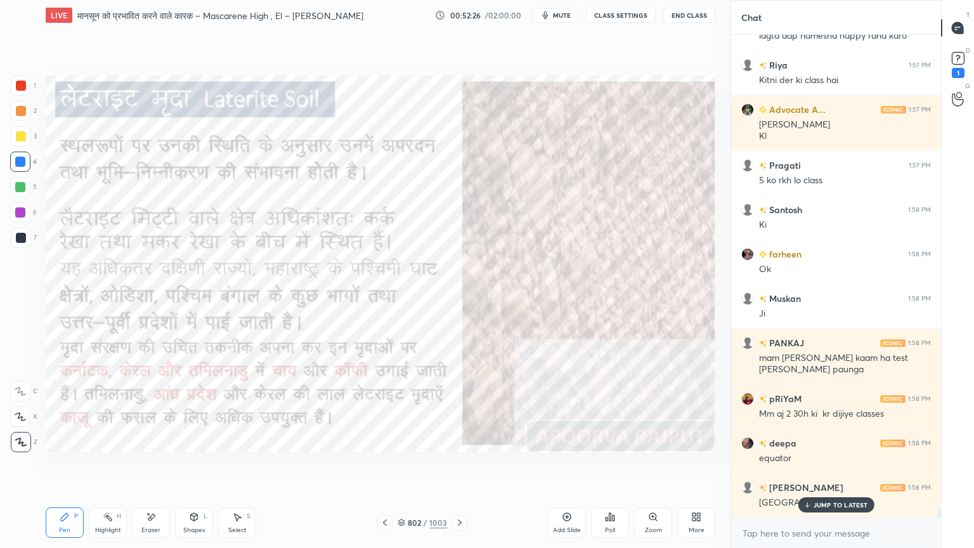
scroll to position [25580, 0]
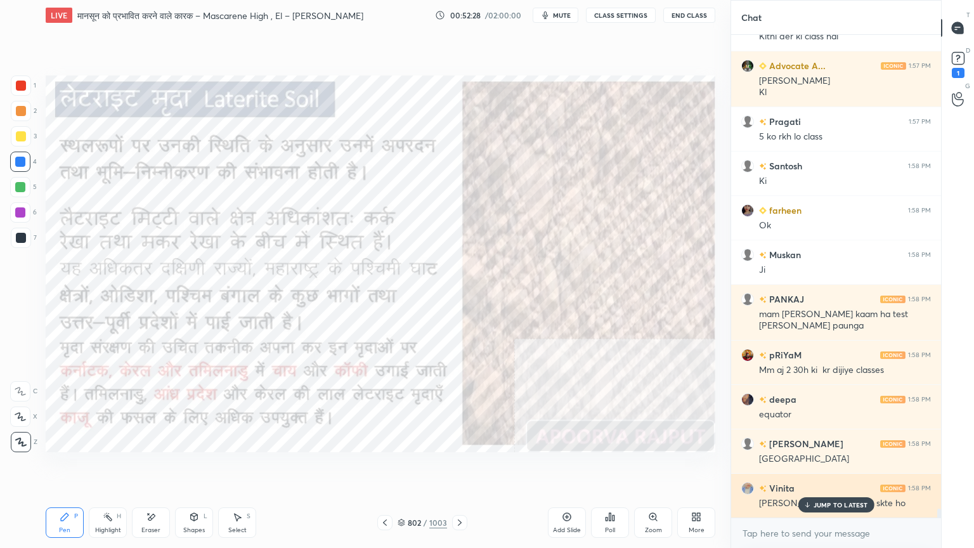
click at [824, 467] on div "JUMP TO LATEST" at bounding box center [836, 504] width 76 height 15
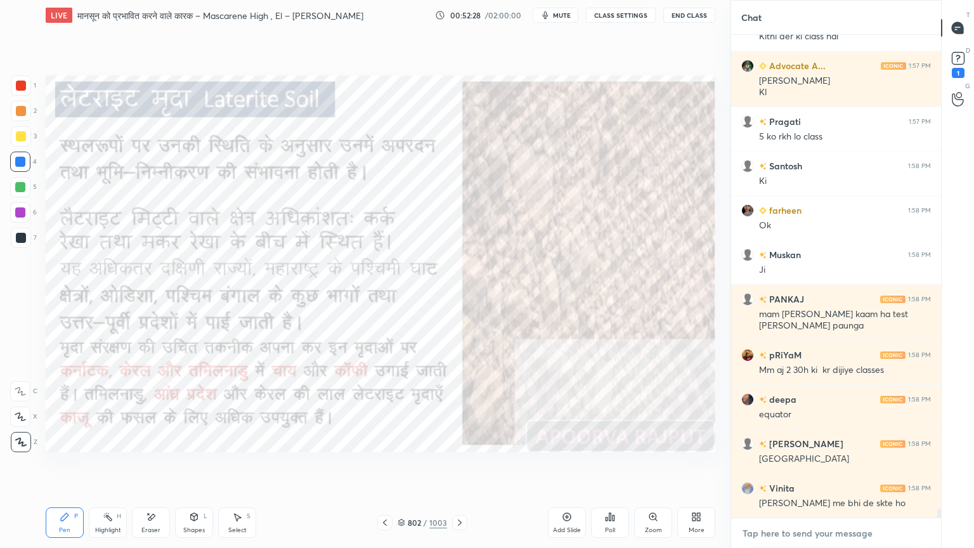
click at [819, 467] on textarea at bounding box center [836, 533] width 190 height 20
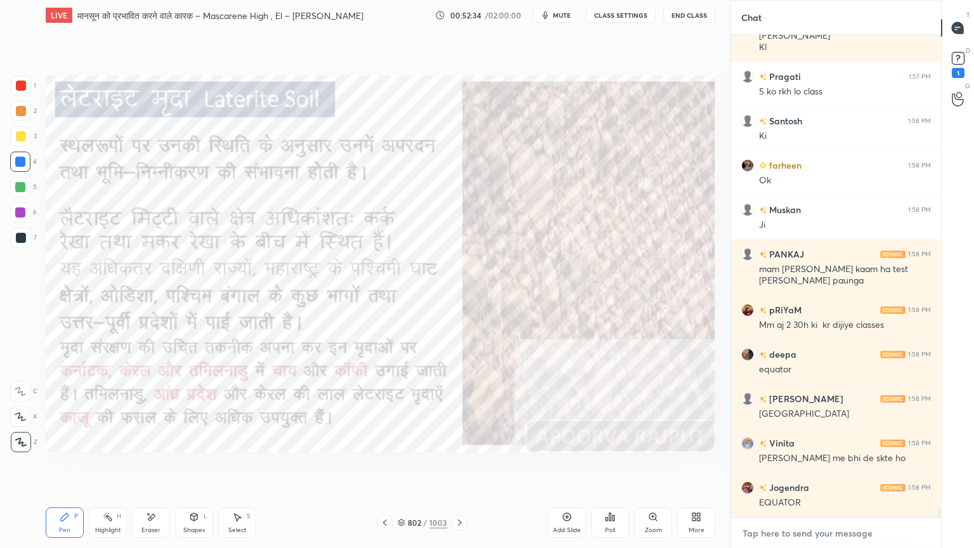
scroll to position [25668, 0]
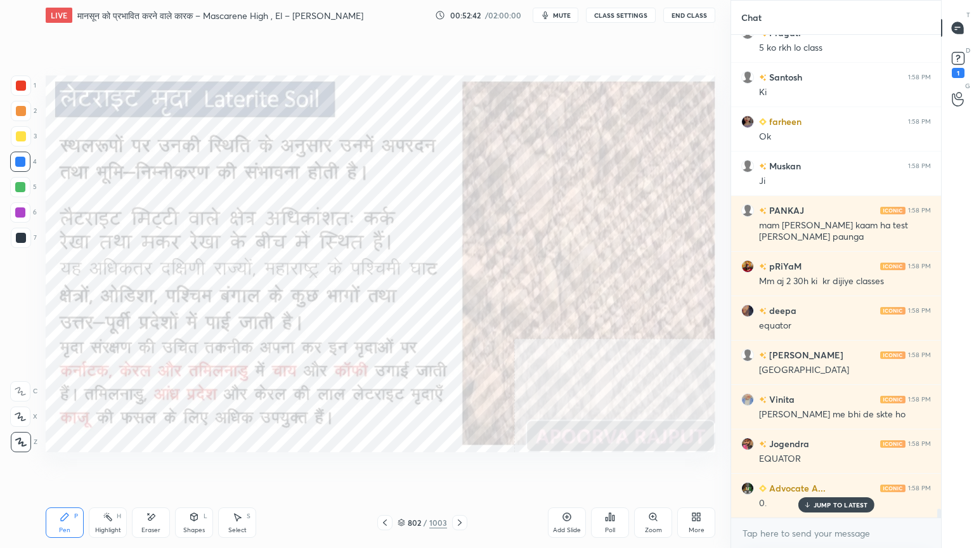
click at [162, 467] on div "Eraser" at bounding box center [151, 522] width 38 height 30
click at [157, 467] on div "Eraser" at bounding box center [151, 522] width 38 height 30
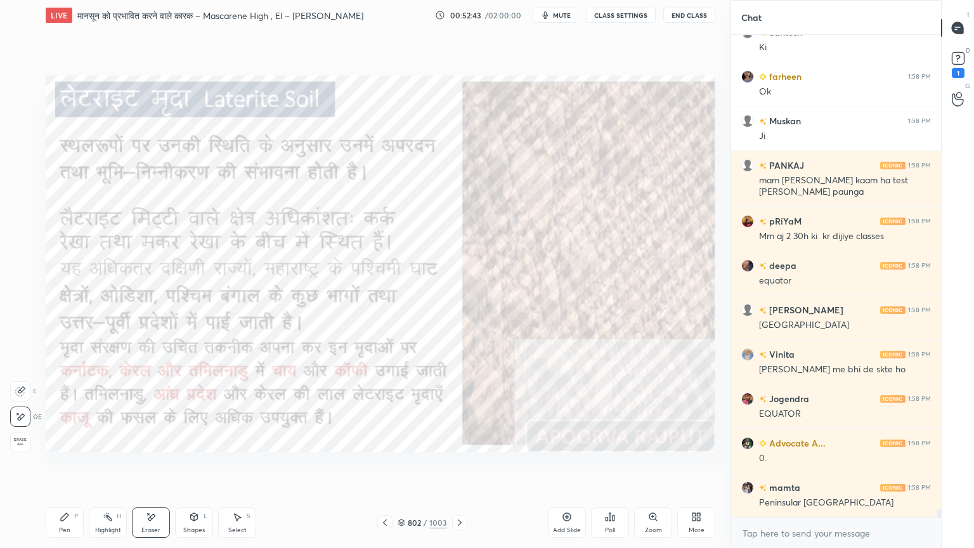
click at [19, 439] on span "Erase all" at bounding box center [20, 441] width 19 height 9
drag, startPoint x: 20, startPoint y: 437, endPoint x: 43, endPoint y: 418, distance: 29.7
click at [20, 437] on div "1 2 3 4 5 6 7 C X Z E E Erase all H H" at bounding box center [20, 263] width 41 height 377
click at [154, 467] on div "Eraser" at bounding box center [151, 522] width 38 height 30
click at [33, 429] on div "E E Erase all" at bounding box center [26, 414] width 32 height 76
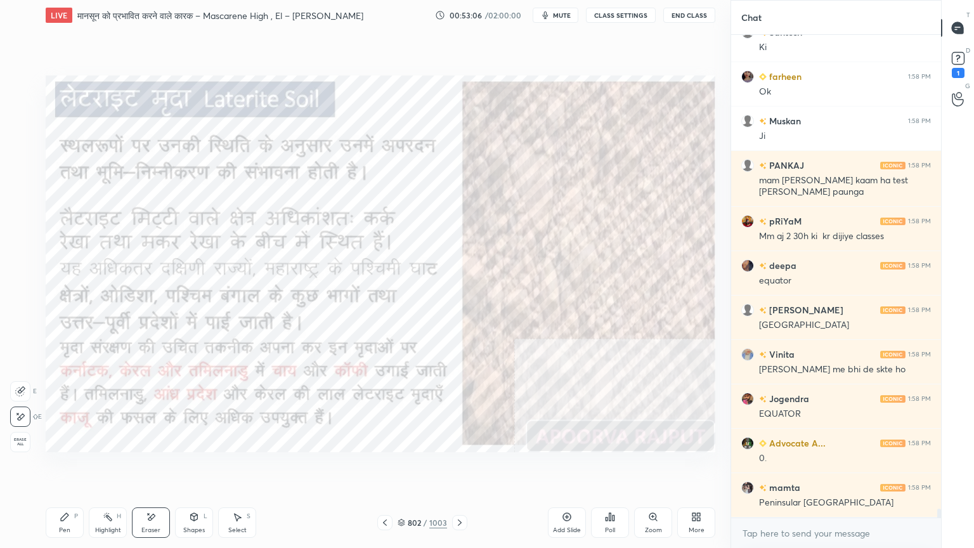
click at [30, 428] on div "Erase all" at bounding box center [21, 439] width 23 height 25
click at [459, 467] on icon at bounding box center [460, 522] width 10 height 10
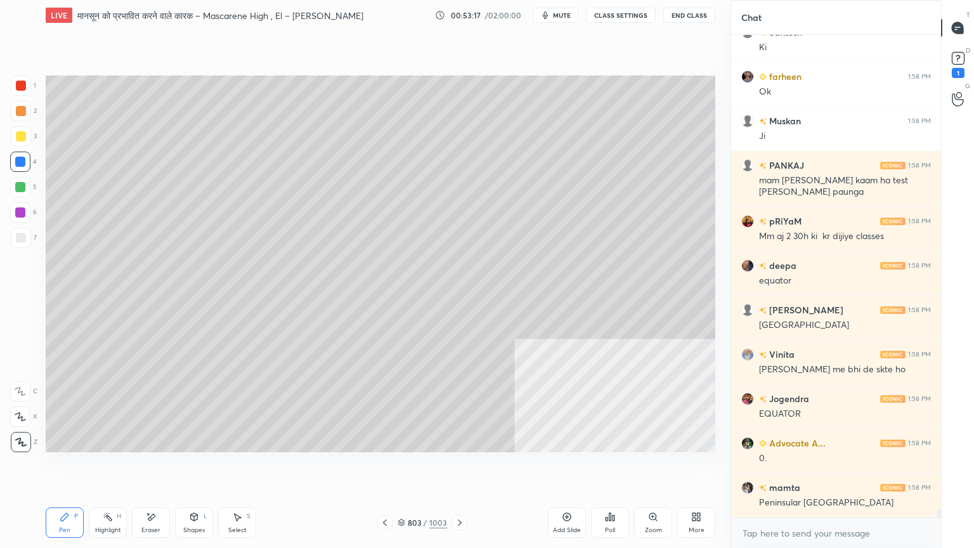
click at [382, 467] on icon at bounding box center [385, 522] width 10 height 10
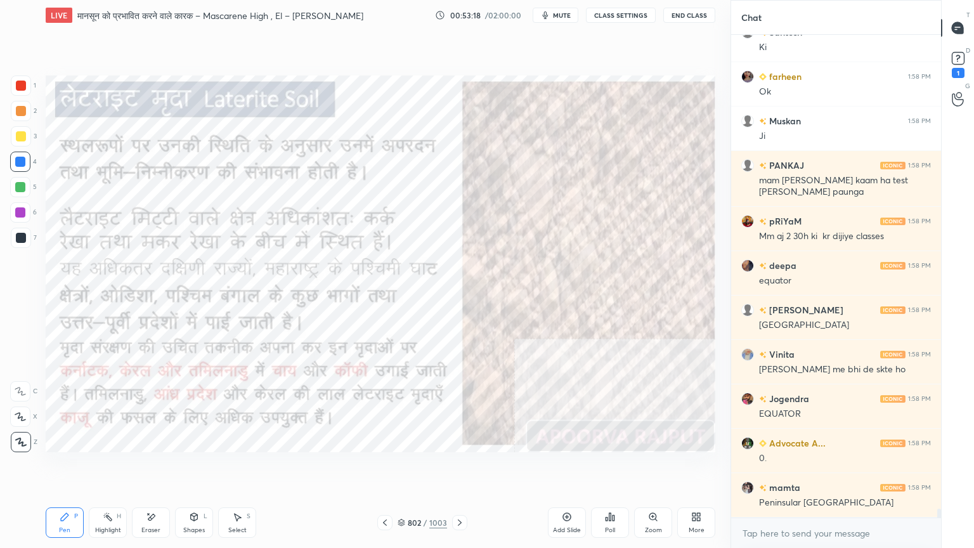
click at [404, 467] on icon at bounding box center [402, 523] width 8 height 8
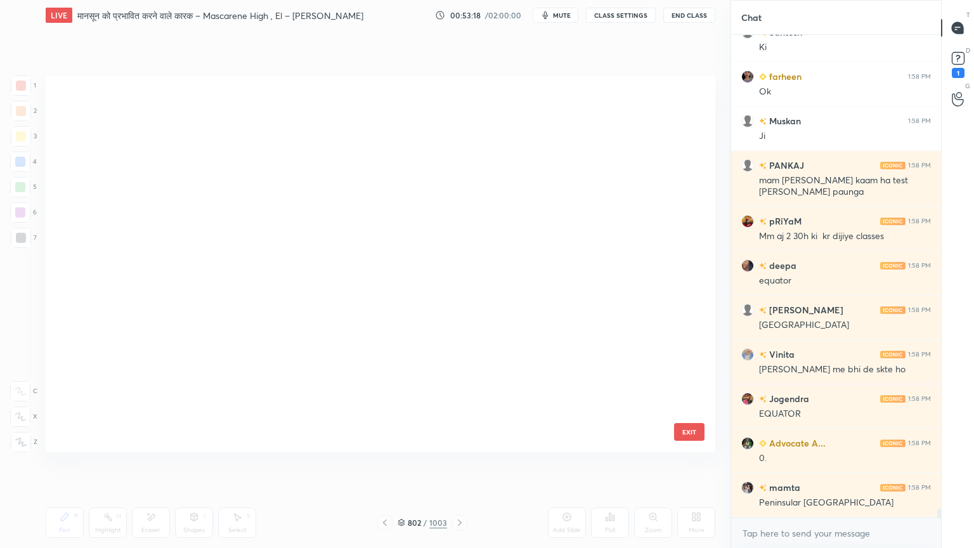
scroll to position [373, 663]
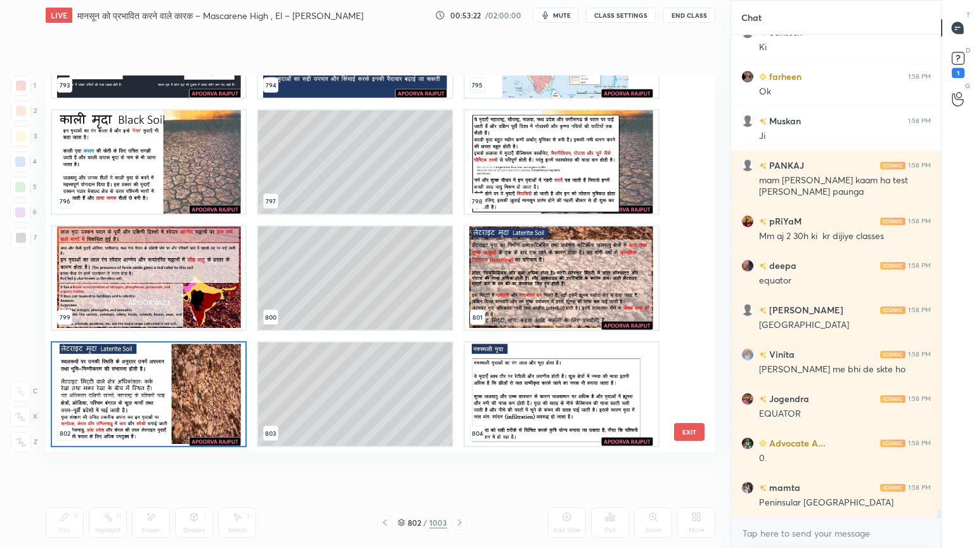
click at [685, 336] on div "793 794 795 796 797 798 799 800 801 802 803 804 805 806 807 808 809 810" at bounding box center [369, 263] width 647 height 377
click at [540, 87] on img "grid" at bounding box center [561, 45] width 193 height 103
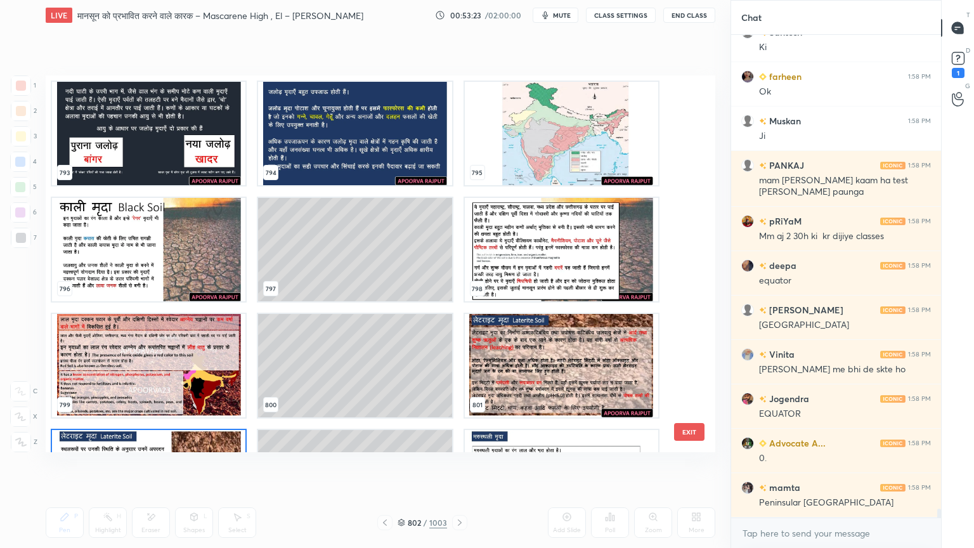
click at [540, 89] on img "grid" at bounding box center [561, 133] width 193 height 103
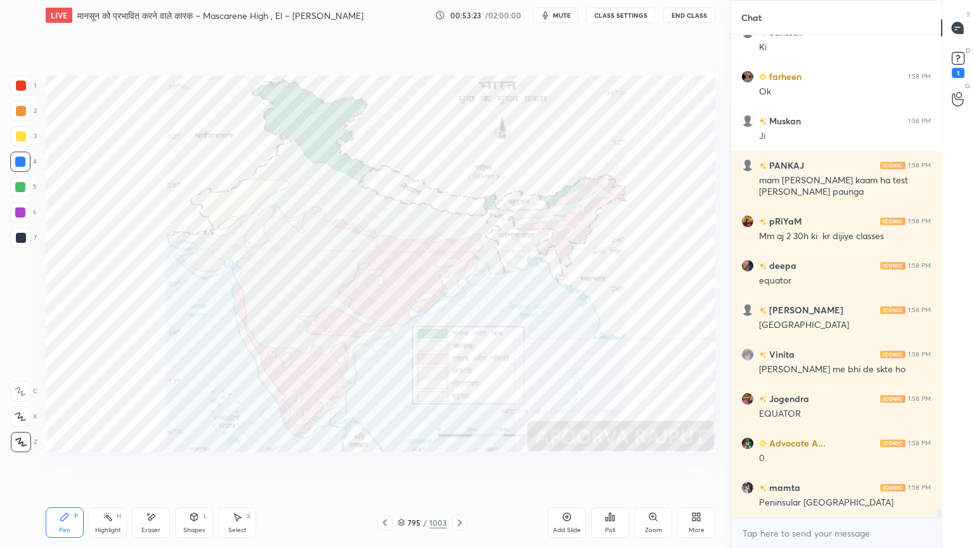
click at [540, 89] on img "grid" at bounding box center [561, 133] width 193 height 103
click at [539, 89] on img "grid" at bounding box center [561, 133] width 193 height 103
click at [656, 467] on icon at bounding box center [652, 516] width 7 height 7
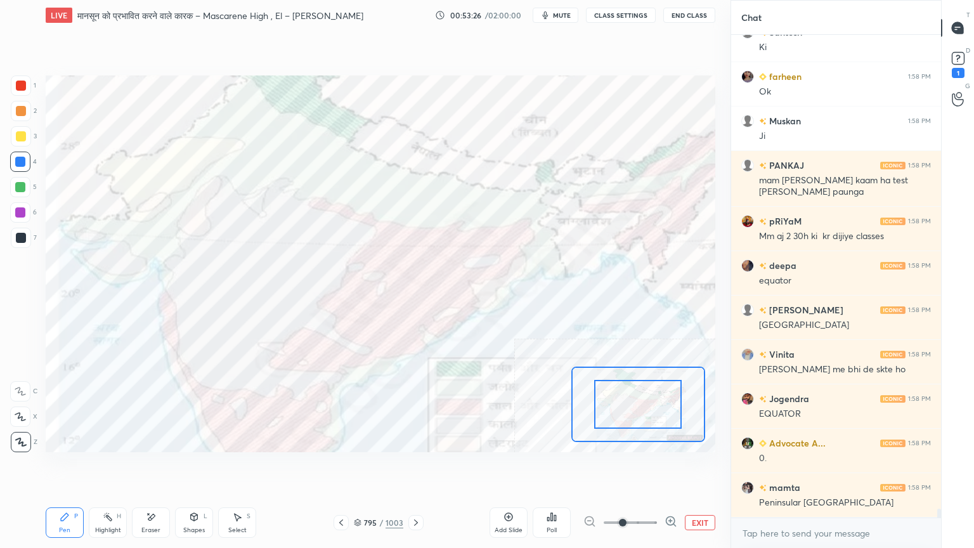
click at [669, 467] on icon at bounding box center [670, 521] width 13 height 13
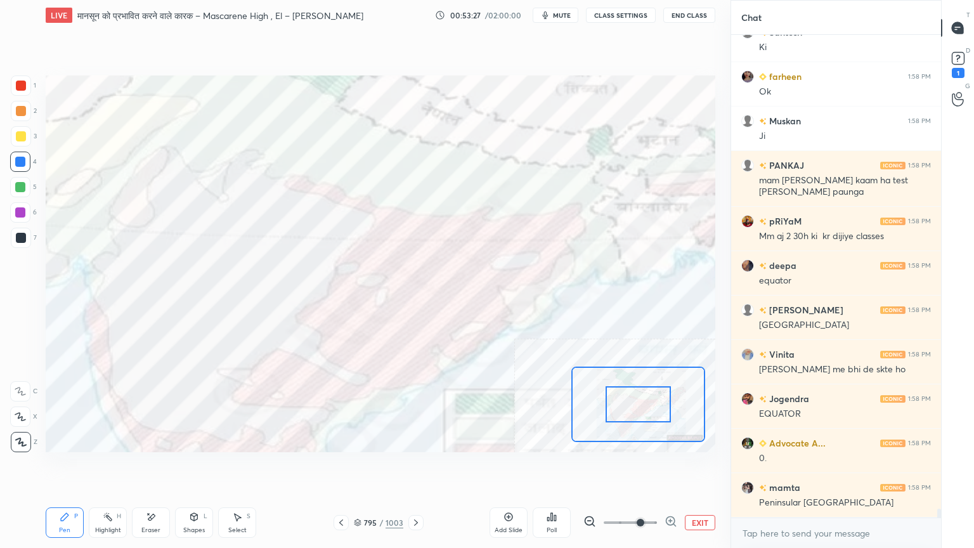
click at [670, 467] on icon at bounding box center [670, 520] width 0 height 3
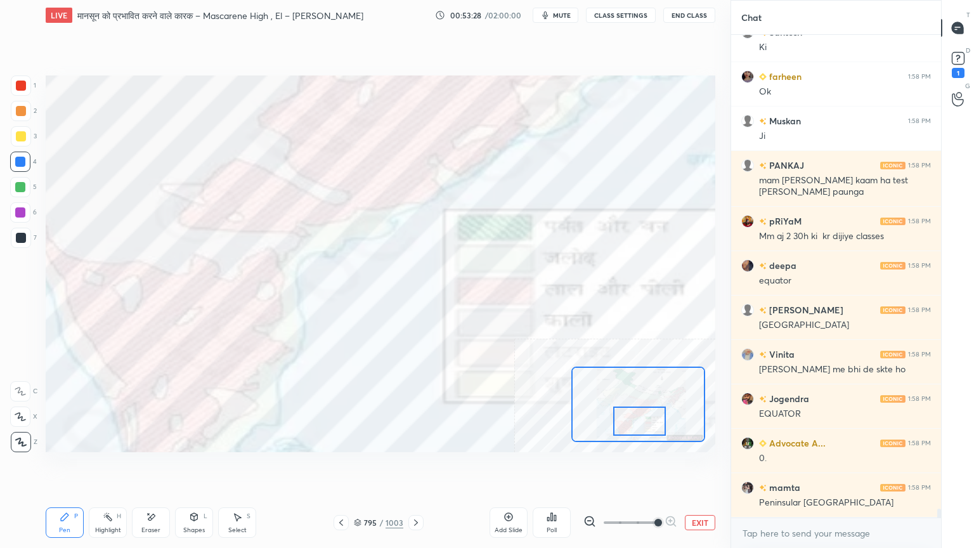
drag, startPoint x: 638, startPoint y: 414, endPoint x: 637, endPoint y: 427, distance: 12.8
click at [637, 429] on div at bounding box center [639, 420] width 53 height 29
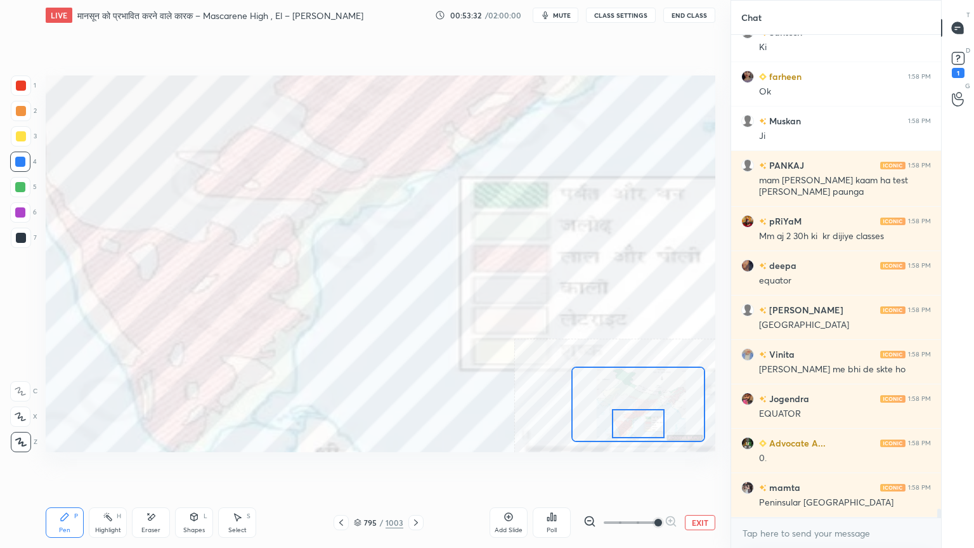
click at [168, 467] on div "Pen P Highlight H Eraser Shapes L Select S" at bounding box center [157, 522] width 222 height 30
click at [141, 467] on div "Eraser" at bounding box center [151, 522] width 38 height 30
click at [16, 436] on div "Erase all" at bounding box center [20, 442] width 20 height 20
click at [23, 436] on div "1 2 3 4 5 6 7 C X Z E E Erase all H H" at bounding box center [20, 263] width 41 height 377
click at [706, 467] on button "EXIT" at bounding box center [700, 522] width 30 height 15
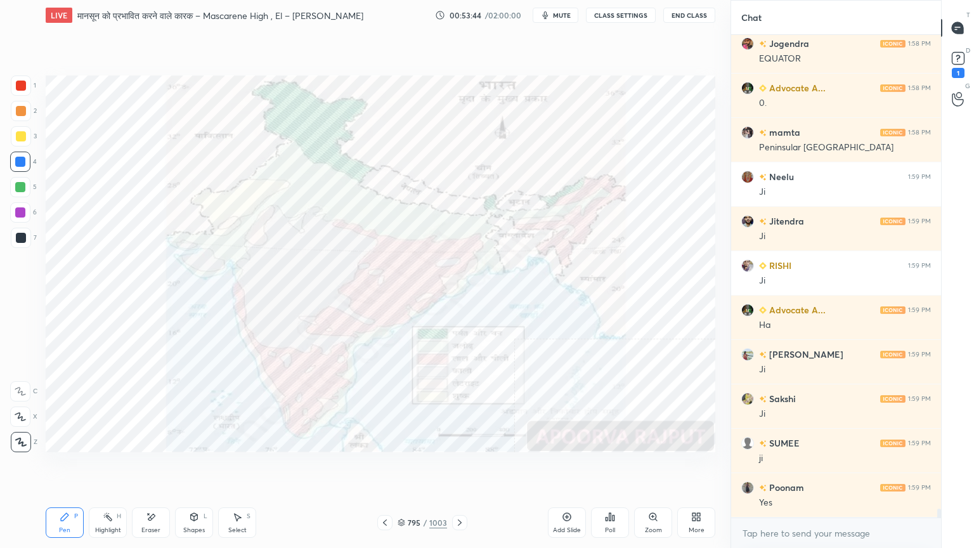
scroll to position [26112, 0]
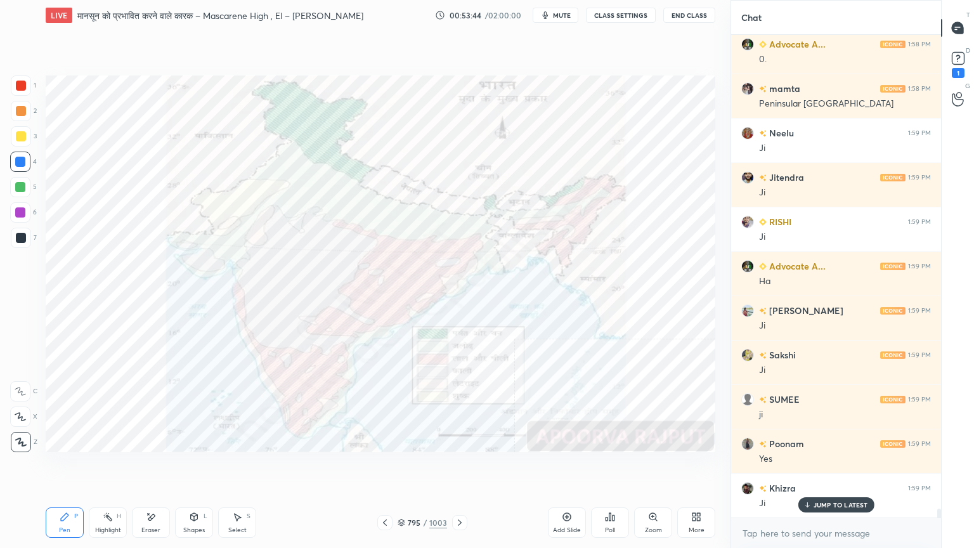
click at [152, 467] on div "Eraser" at bounding box center [151, 522] width 38 height 30
click at [157, 467] on div "Eraser" at bounding box center [151, 522] width 38 height 30
click at [15, 430] on div "Erase all" at bounding box center [21, 439] width 23 height 25
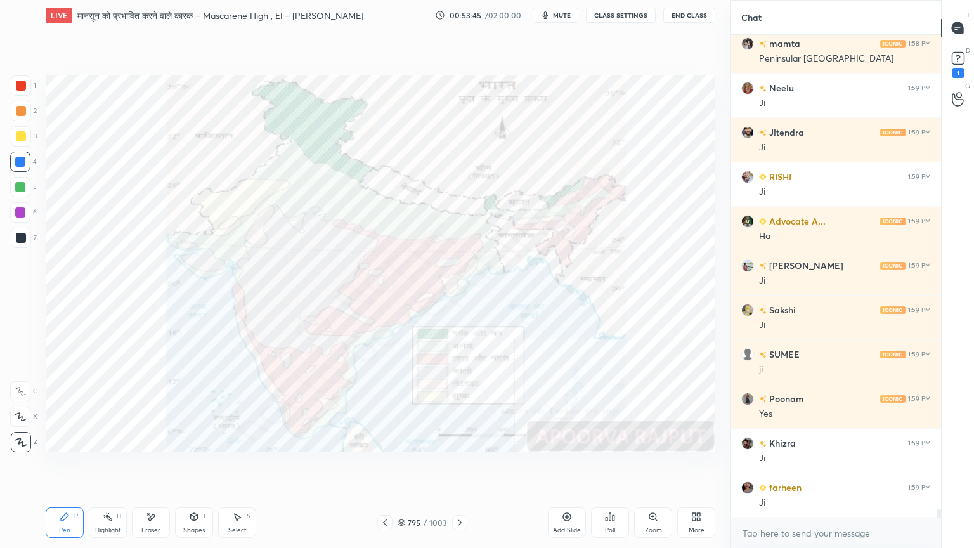
click at [11, 428] on div "1 2 3 4 5 6 7 C X Z E E Erase all H H" at bounding box center [20, 263] width 41 height 377
click at [11, 427] on div "Z" at bounding box center [24, 439] width 27 height 25
click at [408, 467] on div "795" at bounding box center [414, 523] width 13 height 8
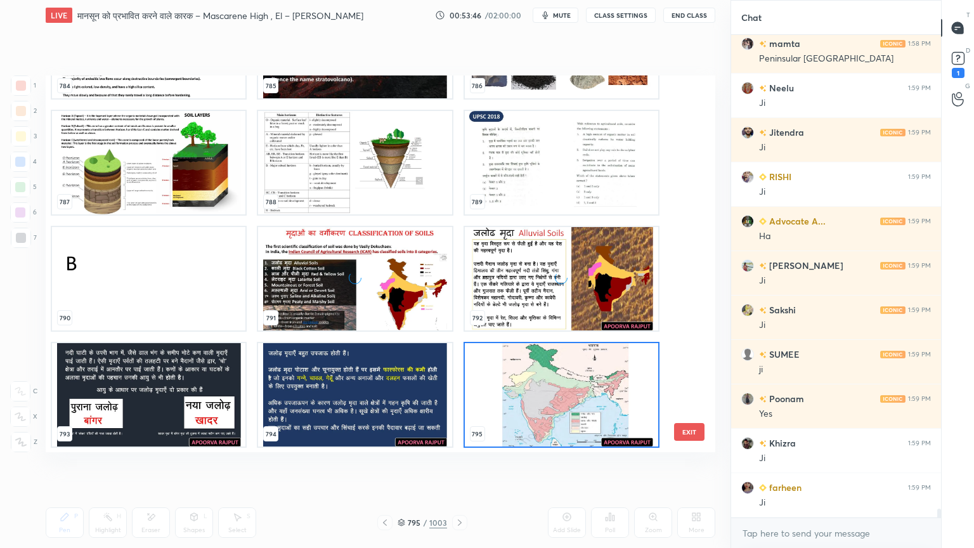
scroll to position [373, 663]
click at [680, 344] on div "781 782 783 784 785 786 787 788 789 790 791 792 793 794 795" at bounding box center [369, 263] width 647 height 377
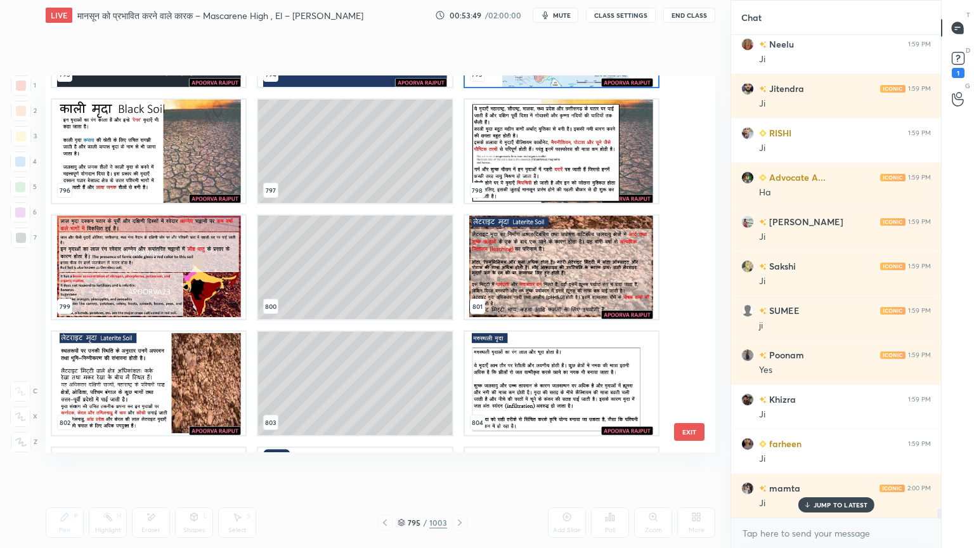
scroll to position [30791, 0]
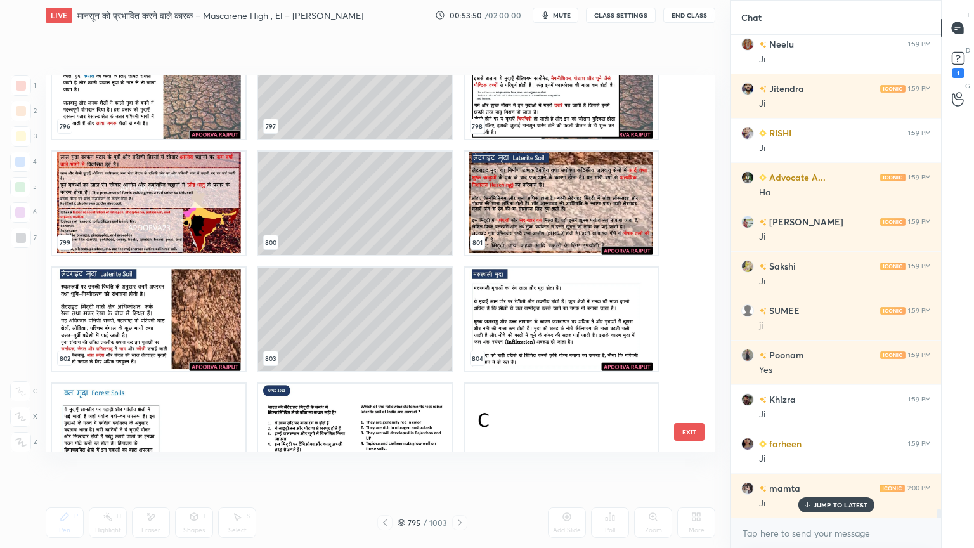
click at [133, 335] on img "grid" at bounding box center [148, 319] width 193 height 103
click at [133, 333] on img "grid" at bounding box center [148, 319] width 193 height 103
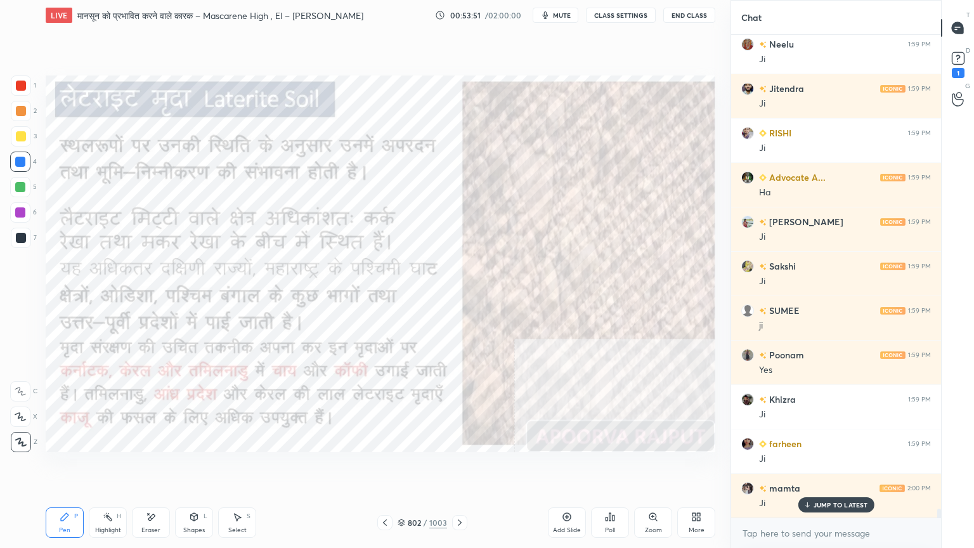
click at [132, 332] on img "grid" at bounding box center [148, 319] width 193 height 103
click at [4, 164] on div "1 2 3 4 5 6 7 C X Z E E Erase all H H" at bounding box center [20, 263] width 41 height 377
click at [14, 158] on div at bounding box center [20, 162] width 20 height 20
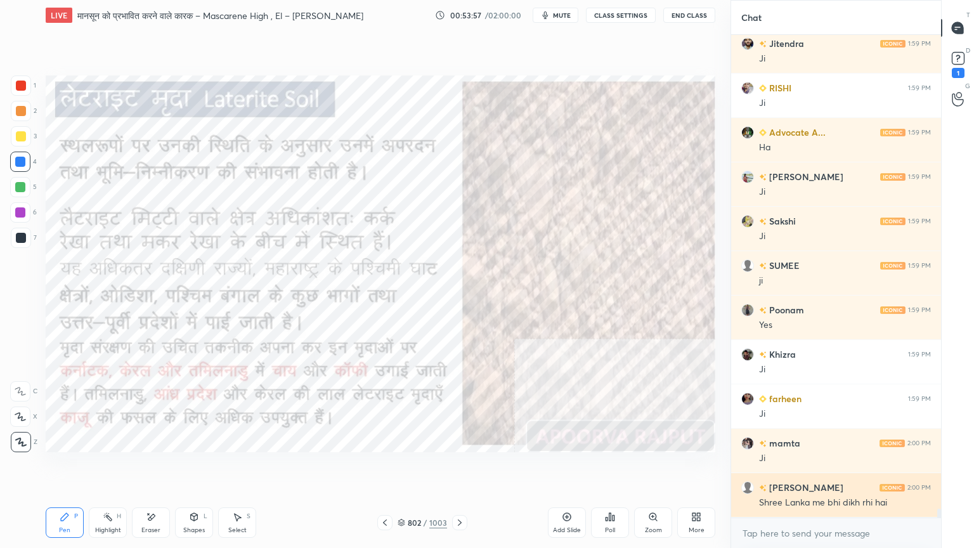
drag, startPoint x: 801, startPoint y: 543, endPoint x: 770, endPoint y: 495, distance: 57.3
click at [803, 467] on div "x" at bounding box center [836, 533] width 210 height 30
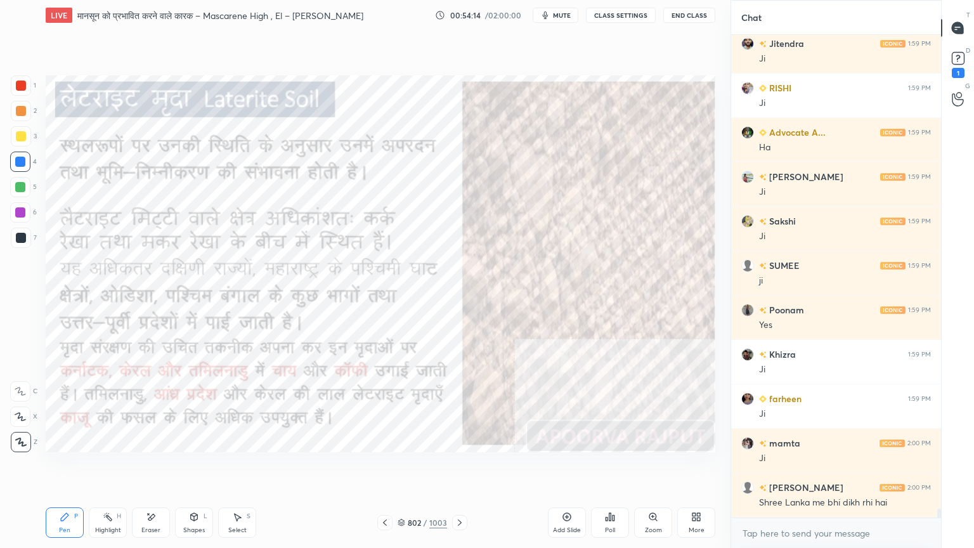
click at [413, 467] on div "802" at bounding box center [414, 523] width 13 height 8
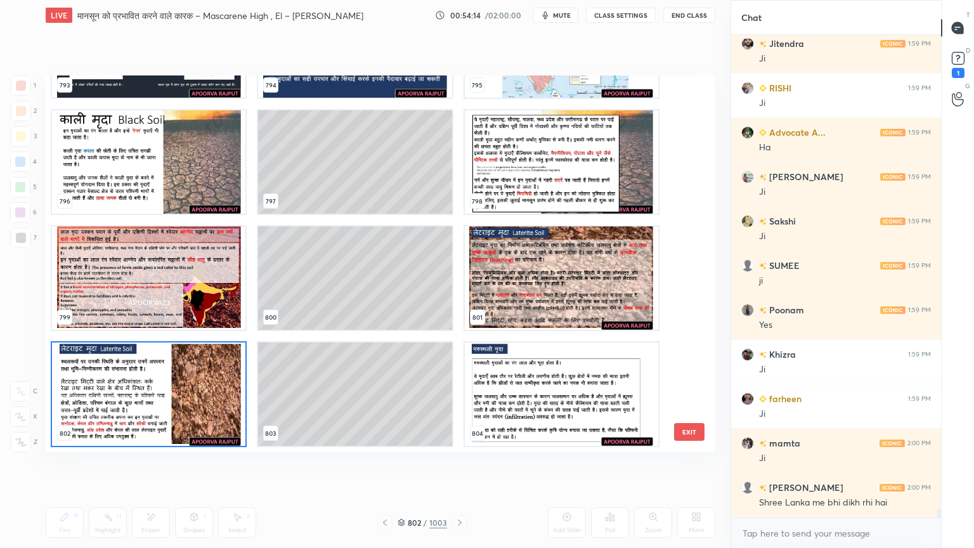
scroll to position [373, 663]
click at [177, 387] on img "grid" at bounding box center [148, 393] width 193 height 103
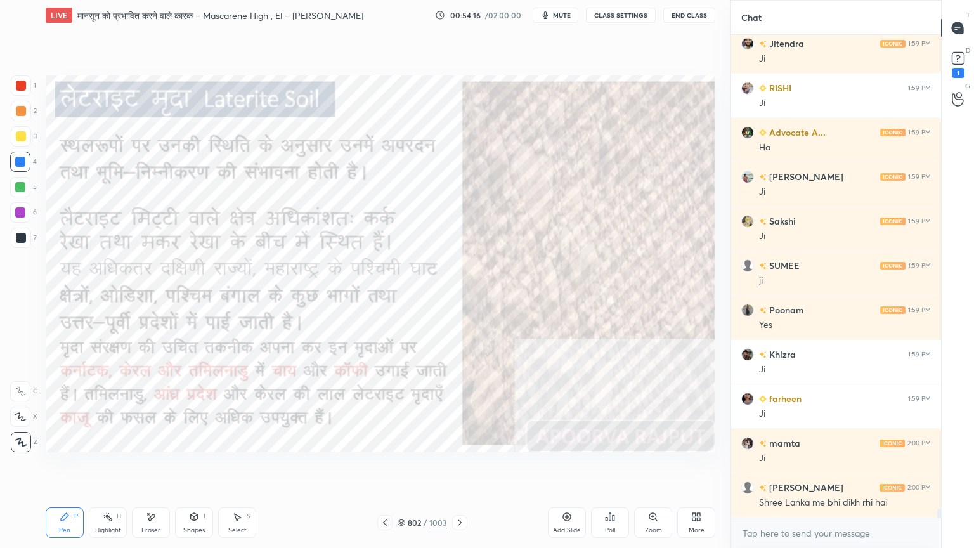
click at [176, 387] on img "grid" at bounding box center [148, 393] width 193 height 103
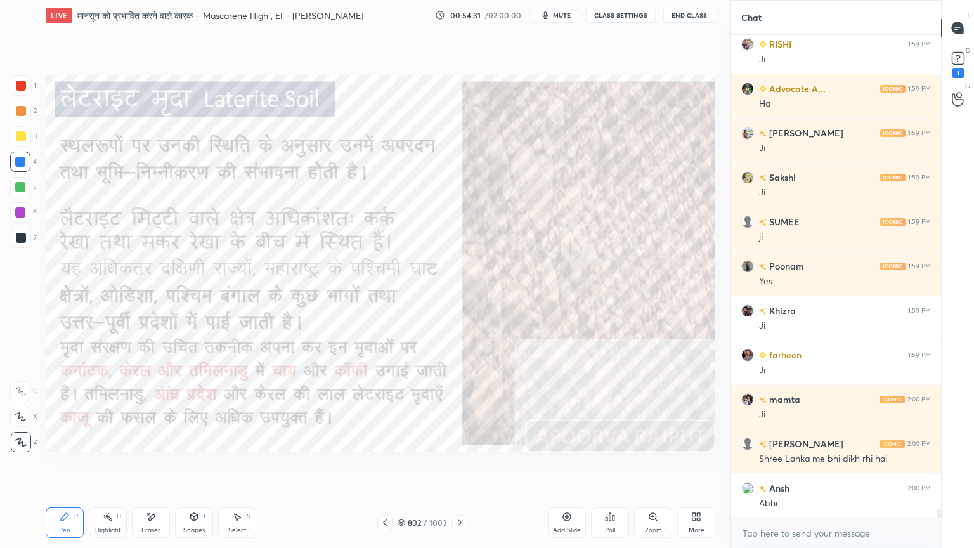
click at [687, 16] on button "End Class" at bounding box center [689, 15] width 52 height 15
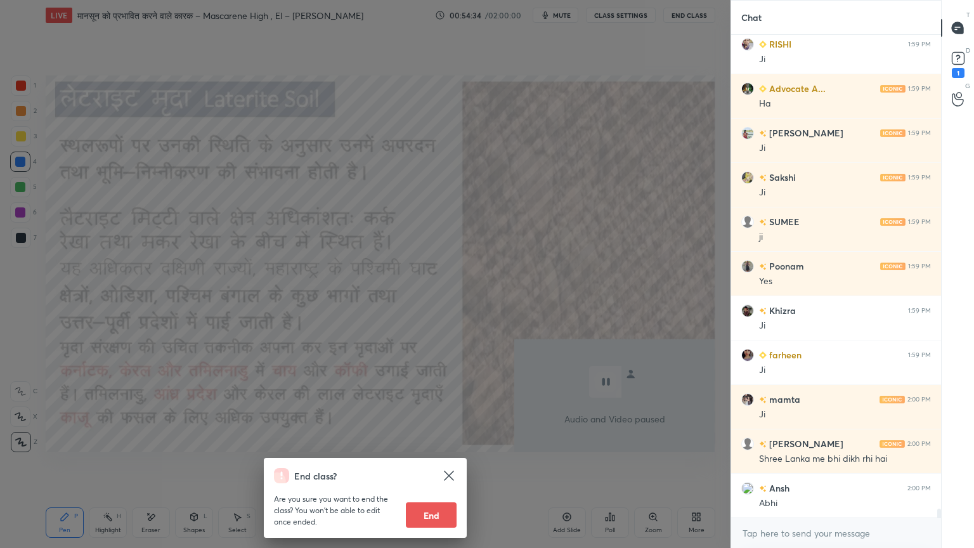
click at [451, 467] on icon at bounding box center [448, 475] width 15 height 15
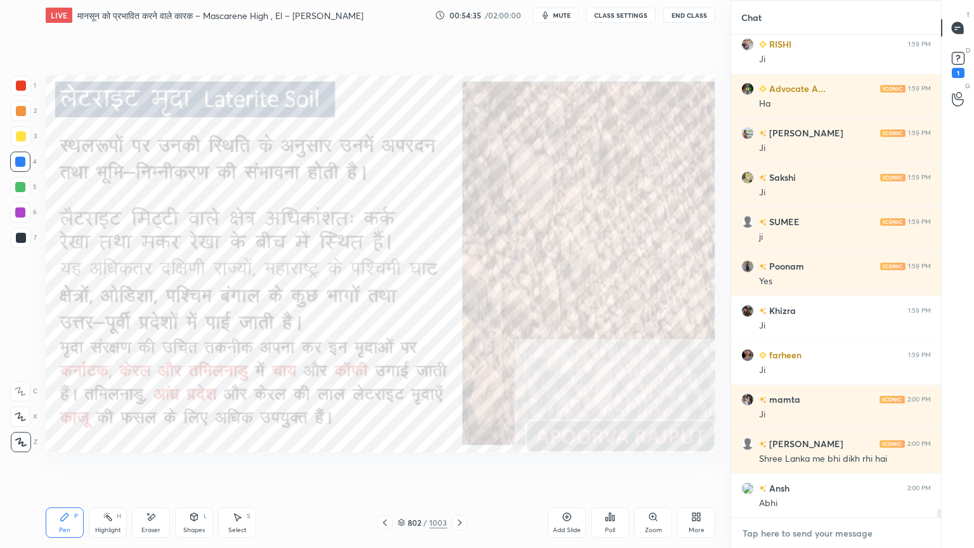
type textarea "x"
click at [806, 467] on textarea at bounding box center [836, 533] width 190 height 20
type textarea "W"
type textarea "x"
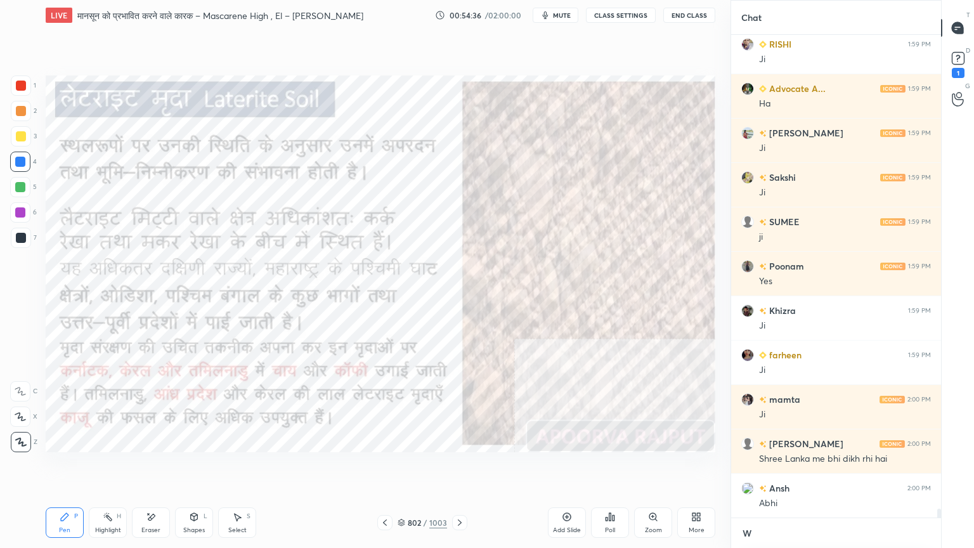
type textarea "WI"
type textarea "x"
type textarea "[PERSON_NAME]"
type textarea "x"
type textarea "WILL"
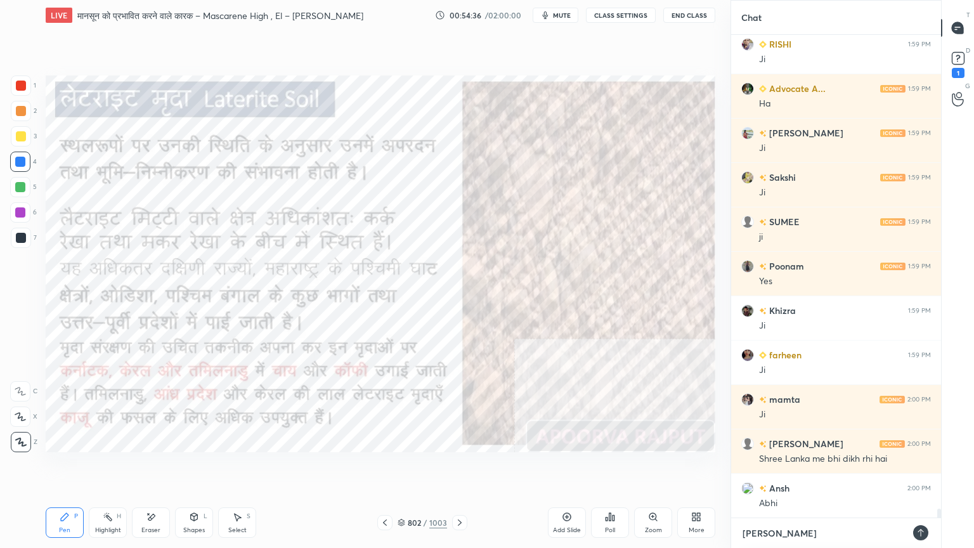
type textarea "x"
type textarea "WILL"
type textarea "x"
type textarea "WILL B"
type textarea "x"
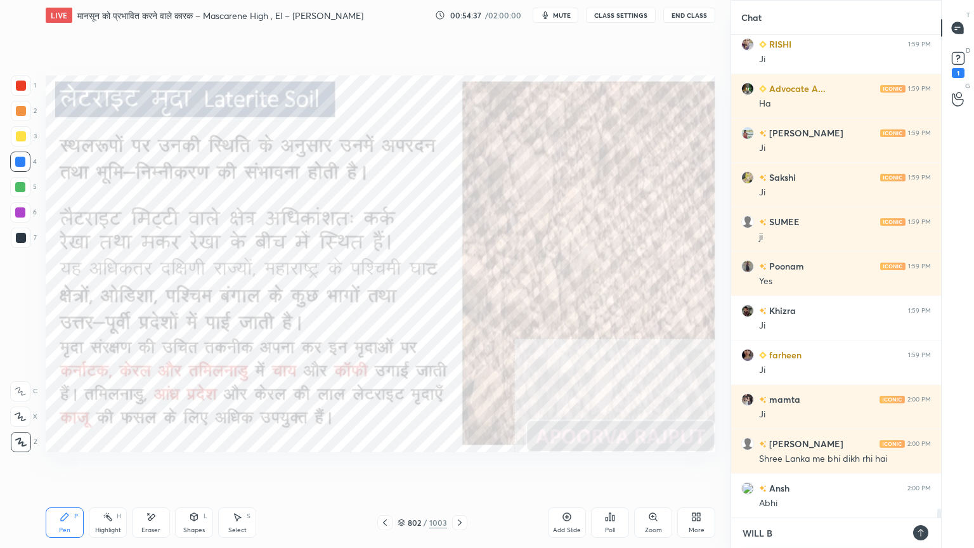
type textarea "WILL BA"
type textarea "x"
type textarea "WILL BAC"
type textarea "x"
type textarea "WILL BACK"
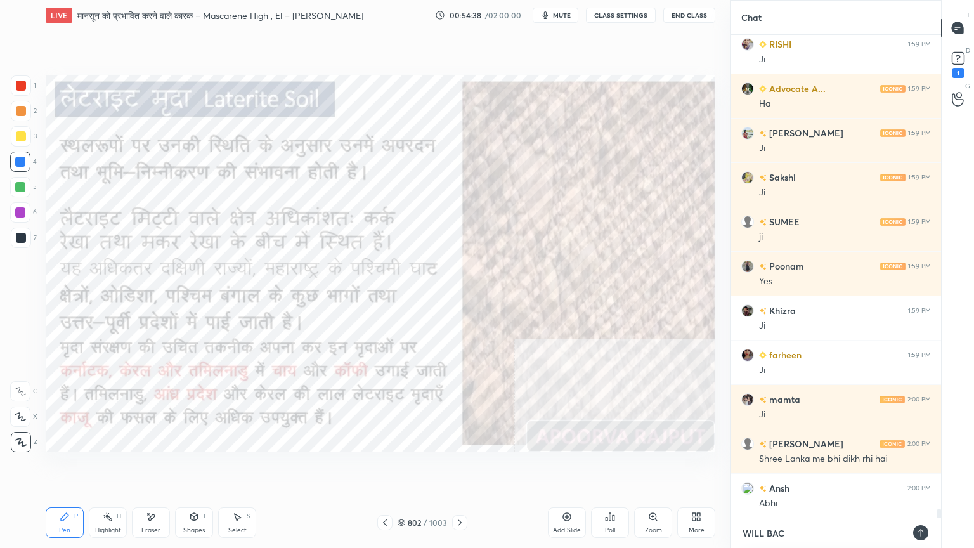
type textarea "x"
type textarea "WILL BACK"
type textarea "x"
type textarea "WILL BACK I"
type textarea "x"
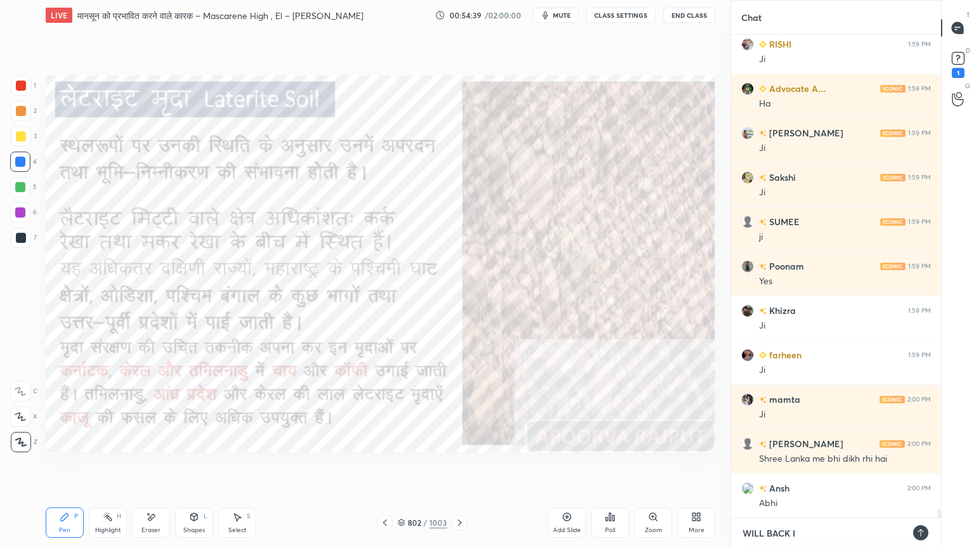
type textarea "WILL BACK IN"
type textarea "x"
type textarea "WILL BACK IN"
type textarea "x"
type textarea "WILL BACK IN 1"
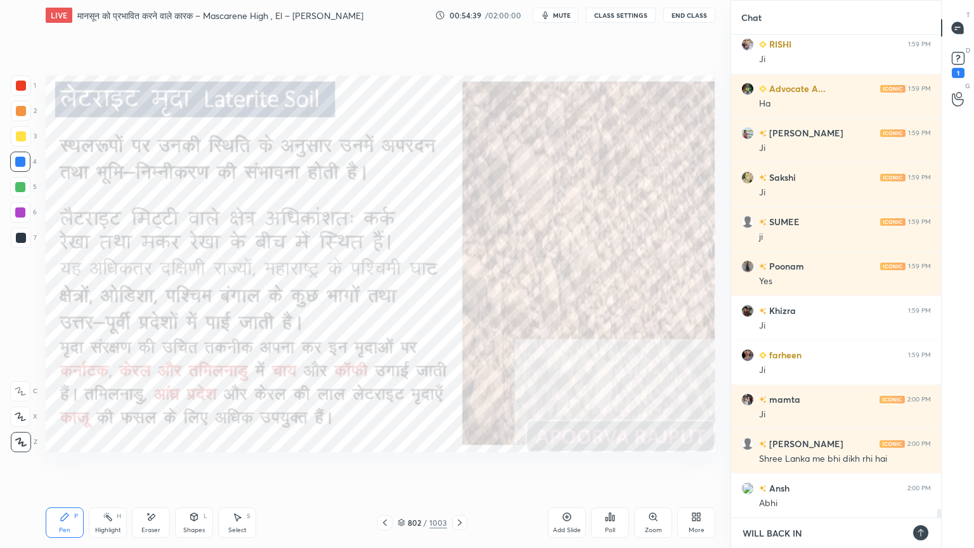
type textarea "x"
type textarea "WILL BACK IN 1"
type textarea "x"
type textarea "WILL BACK IN 1 M"
type textarea "x"
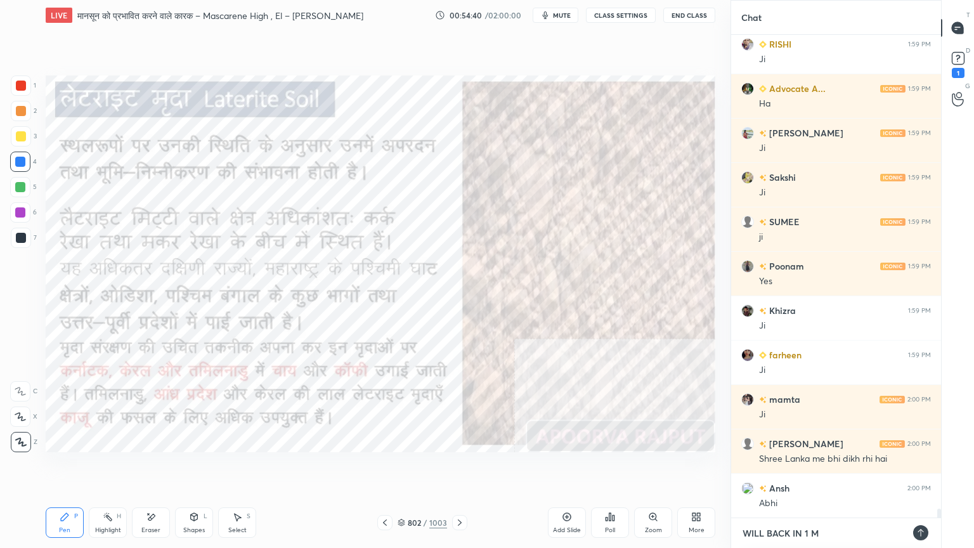
type textarea "WILL BACK IN 1 MI"
type textarea "x"
type textarea "WILL BACK IN 1 MIN"
type textarea "x"
type textarea "WILL BACK IN 1 MIN"
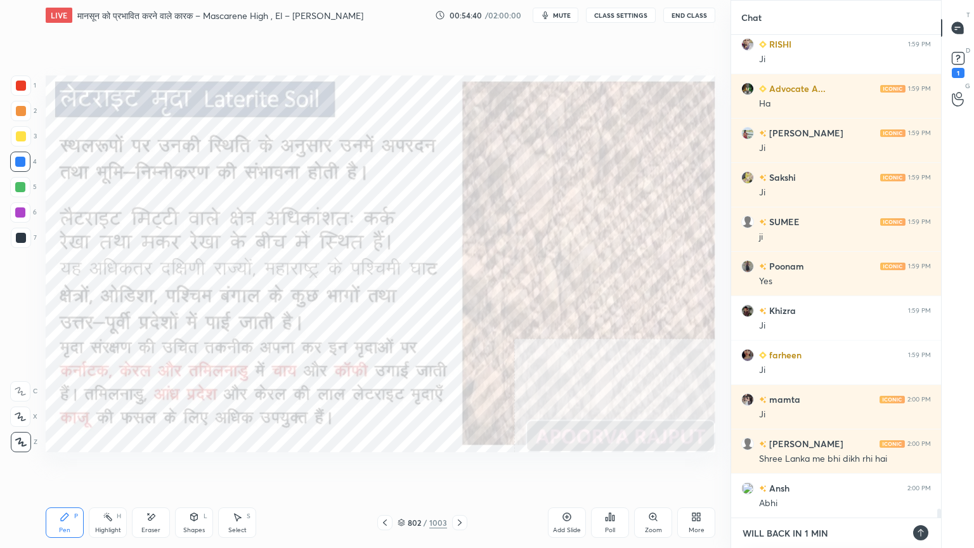
type textarea "x"
type textarea "WILL BACK IN 1 MIN R"
type textarea "x"
type textarea "WILL BACK IN 1 MIN RT"
type textarea "x"
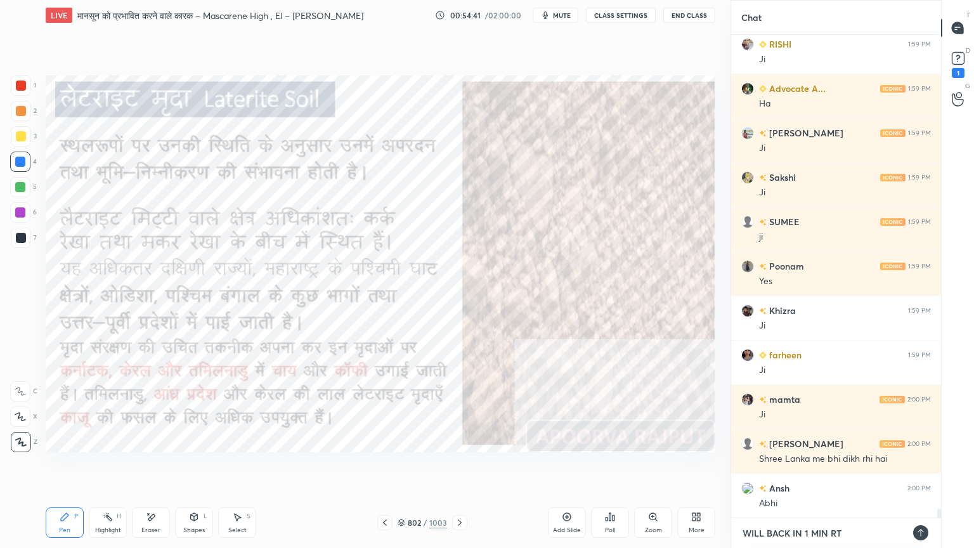
type textarea "WILL BACK IN 1 MIN RTA"
type textarea "x"
type textarea "WILL BACK IN 1 MIN RT"
type textarea "x"
type textarea "WILL BACK IN 1 MIN R"
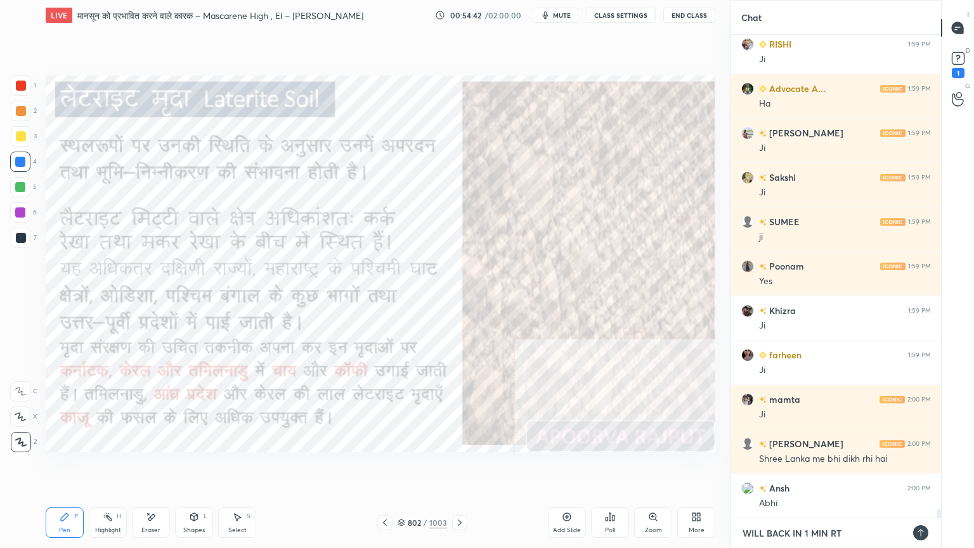
type textarea "x"
type textarea "WILL BACK IN 1 MIN"
type textarea "x"
type textarea "WILL BACK IN 1 MIN T"
type textarea "x"
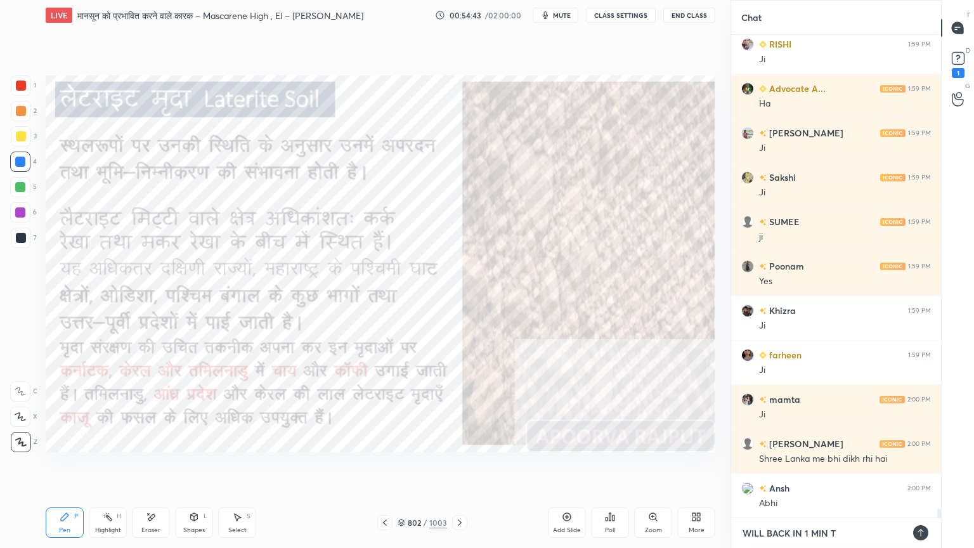
type textarea "WILL BACK IN 1 MIN TA"
type textarea "x"
type textarea "WILL BACK IN 1 MIN TAB"
type textarea "x"
type textarea "WILL BACK IN 1 MIN TAB"
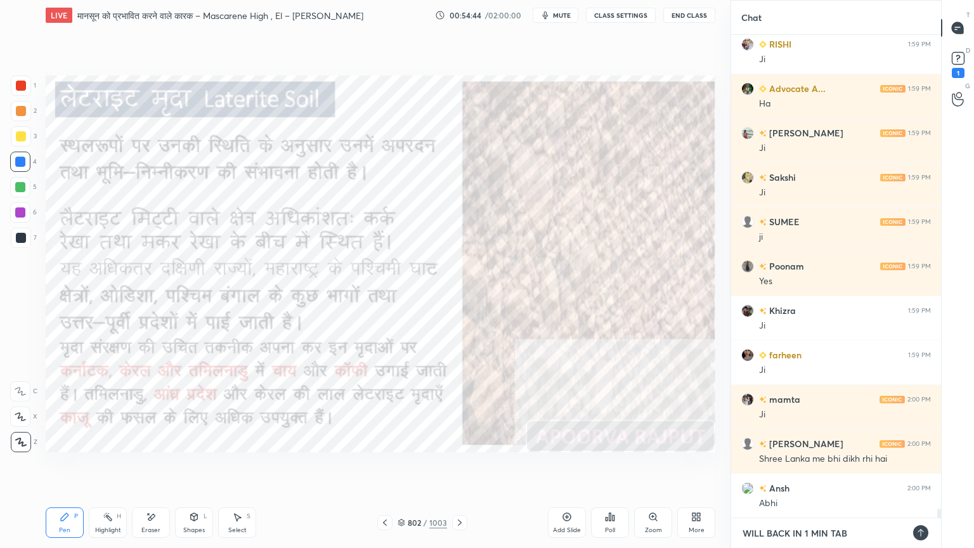
type textarea "x"
type textarea "WILL BACK IN 1 MIN TAB T"
type textarea "x"
type textarea "WILL BACK IN 1 MIN TAB TA"
type textarea "x"
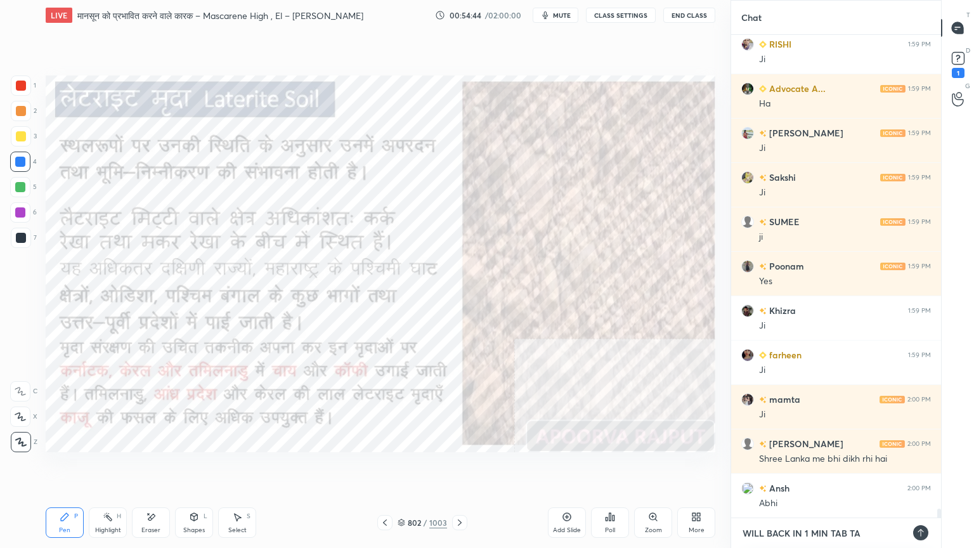
type textarea "WILL BACK IN 1 MIN TAB TAK"
type textarea "x"
type textarea "WILL BACK IN 1 MIN TAB TAK"
type textarea "x"
type textarea "WILL BACK IN 1 MIN TAB TAK L"
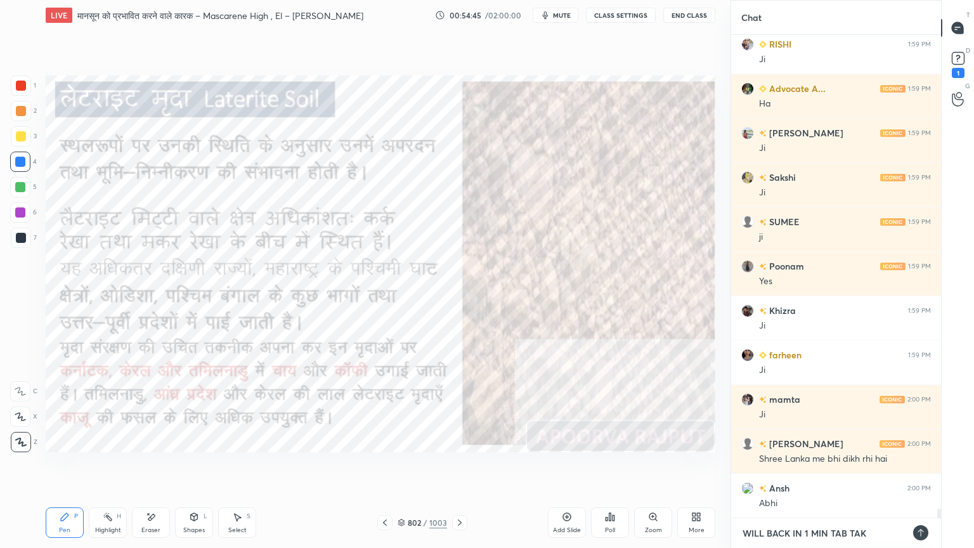
type textarea "x"
type textarea "WILL BACK IN 1 MIN TAB TAK LI"
type textarea "x"
type textarea "WILL BACK IN 1 MIN TAB TAK LIK"
type textarea "x"
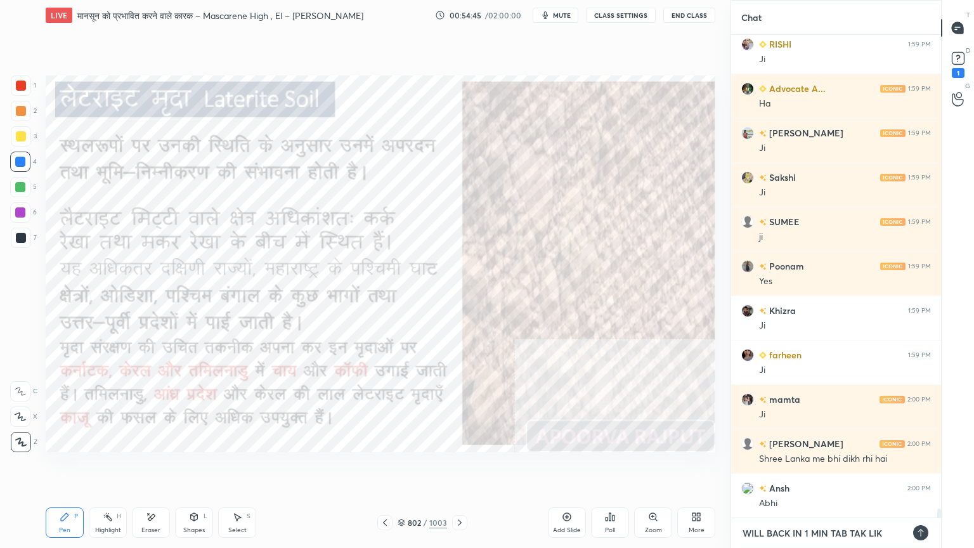
type textarea "WILL BACK IN 1 MIN TAB TAK LIKH"
type textarea "x"
type textarea "WILL BACK IN 1 MIN TAB TAK LIKHO"
type textarea "x"
type textarea "WILL BACK IN 1 MIN TAB TAK LIKHOO"
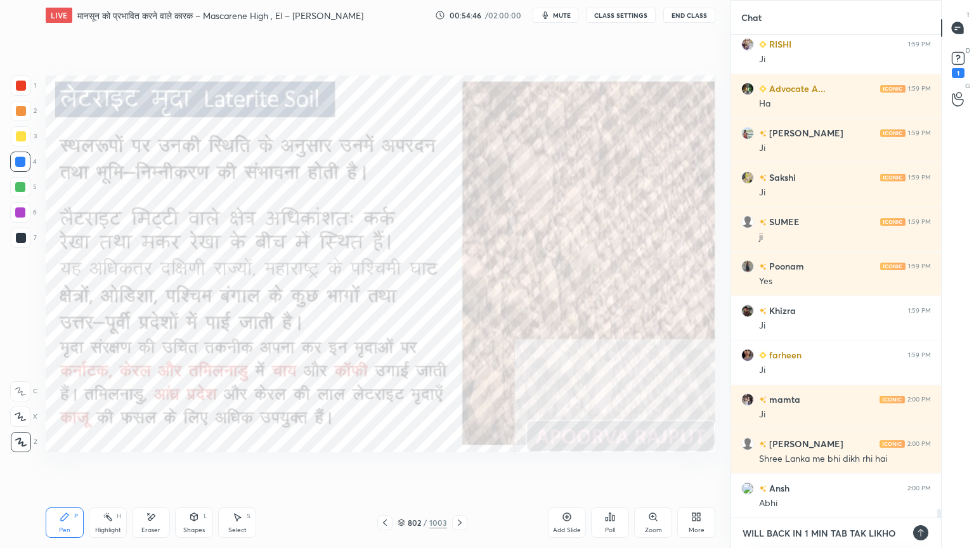
type textarea "x"
type textarea "WILL BACK IN 1 MIN TAB TAK LIKHOOO"
type textarea "x"
type textarea "WILL BACK IN 1 MIN TAB TAK LIKHOOO"
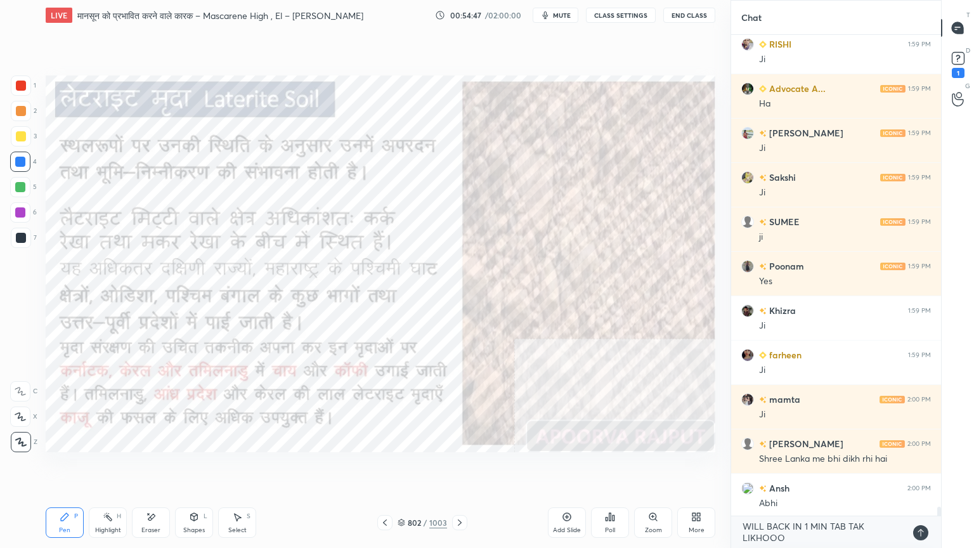
type textarea "x"
click at [921, 467] on icon at bounding box center [920, 533] width 6 height 8
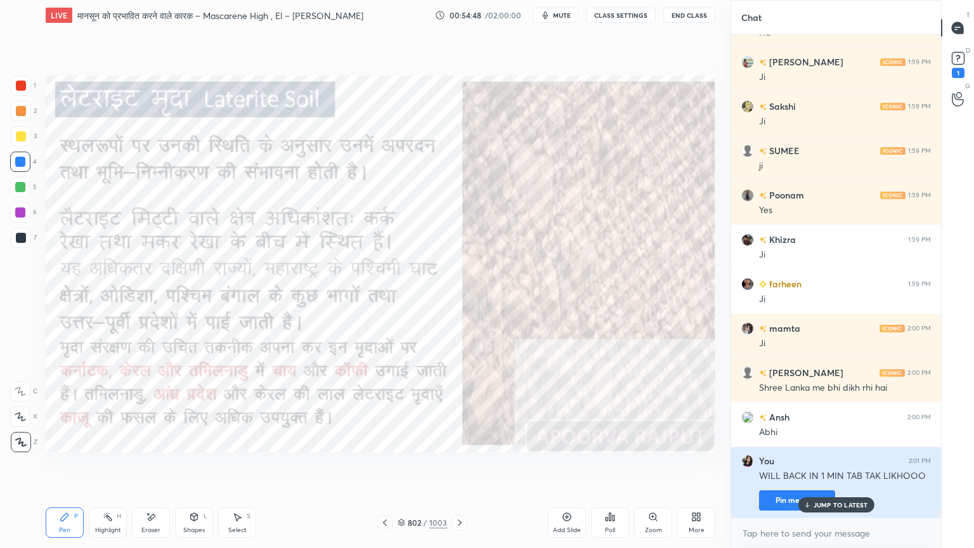
click at [777, 467] on button "Pin message" at bounding box center [797, 500] width 76 height 20
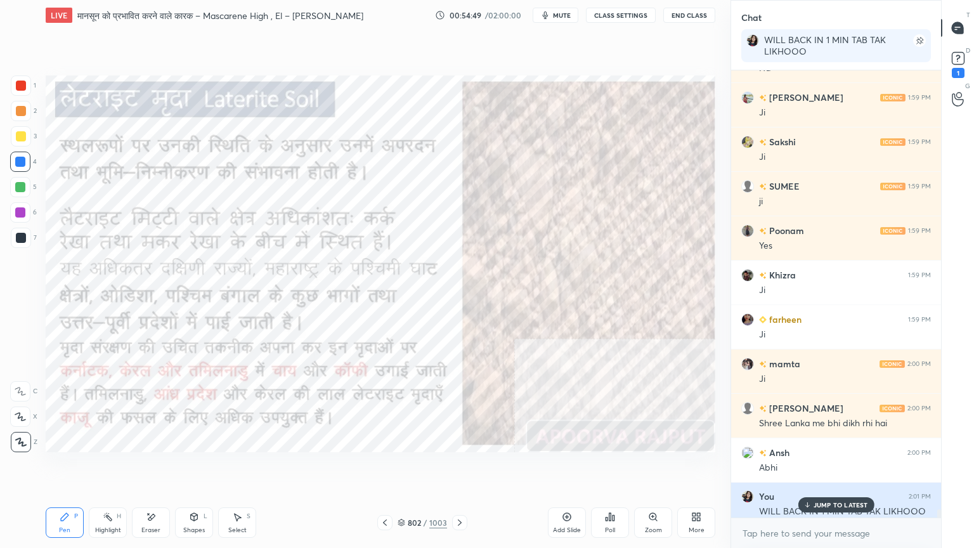
scroll to position [4, 4]
click at [676, 16] on button "End Class" at bounding box center [689, 15] width 52 height 15
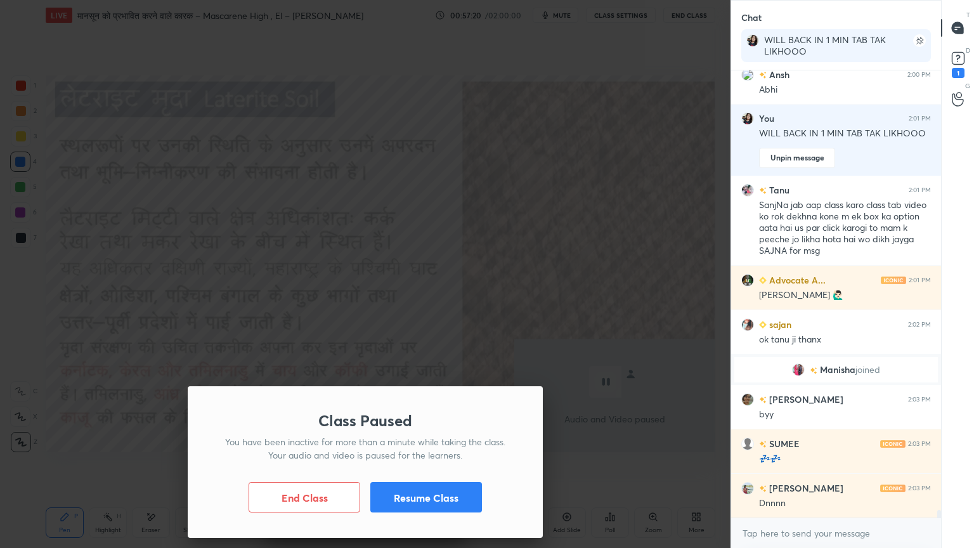
scroll to position [25668, 0]
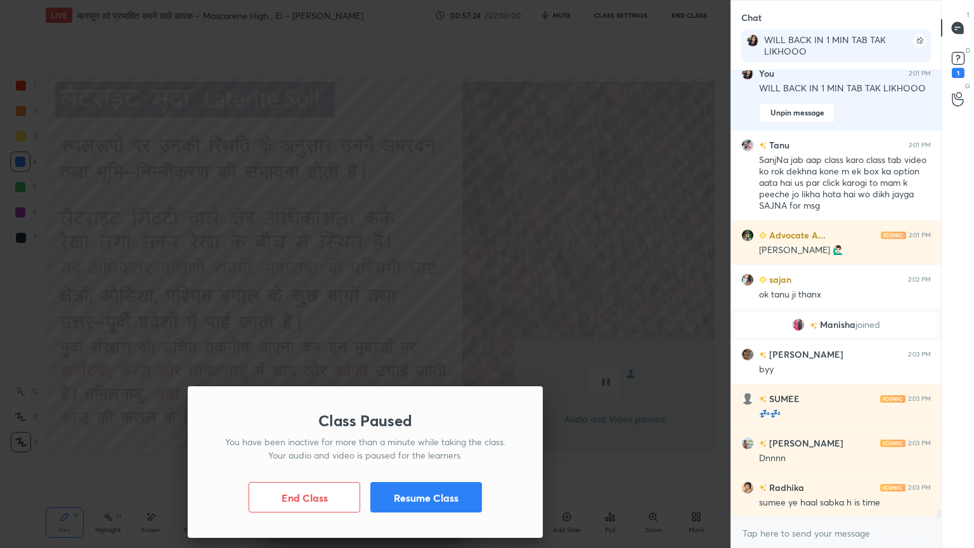
click at [401, 467] on button "Resume Class" at bounding box center [426, 497] width 112 height 30
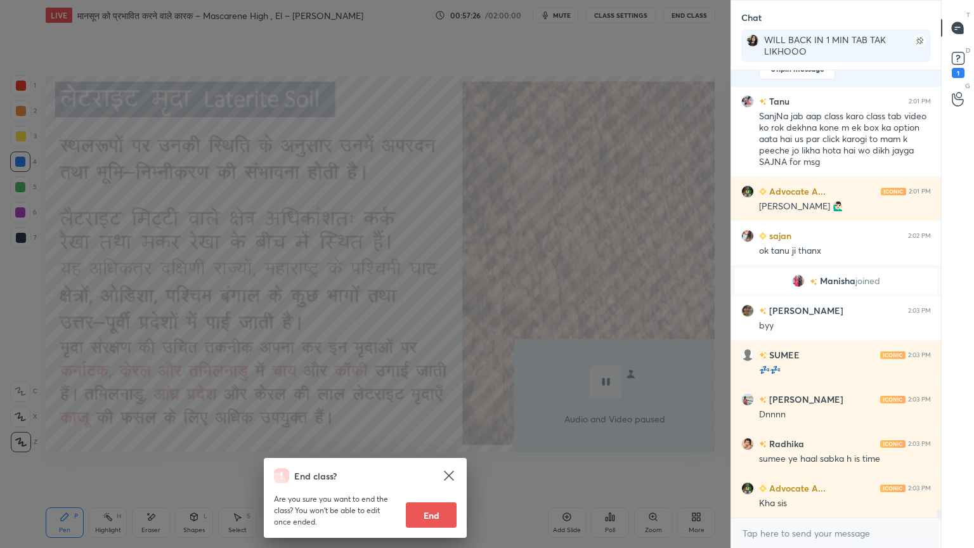
scroll to position [25757, 0]
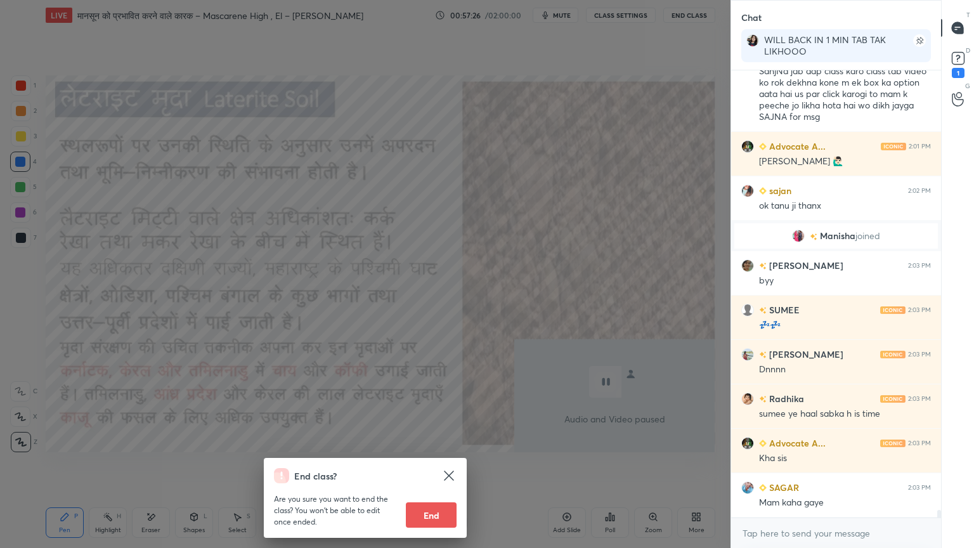
click at [449, 467] on icon at bounding box center [448, 475] width 15 height 15
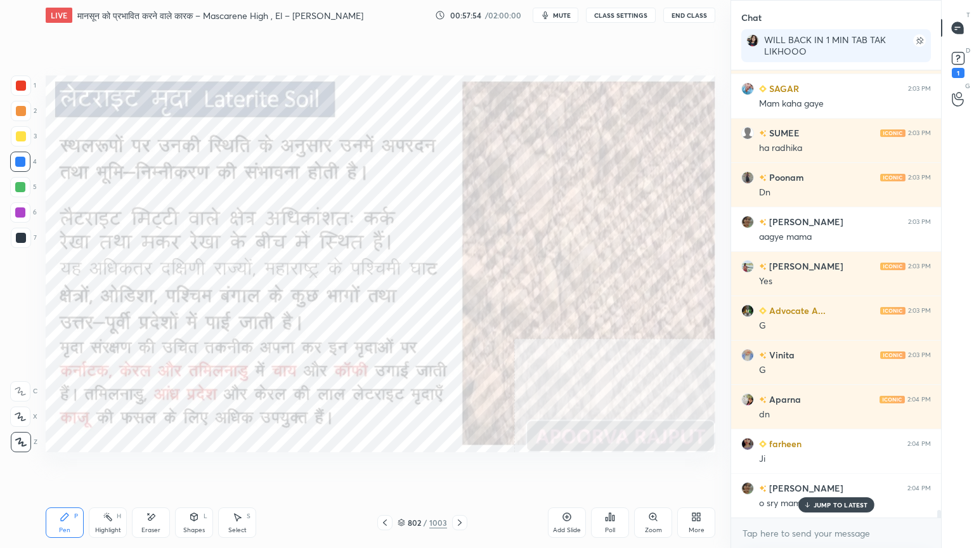
scroll to position [26200, 0]
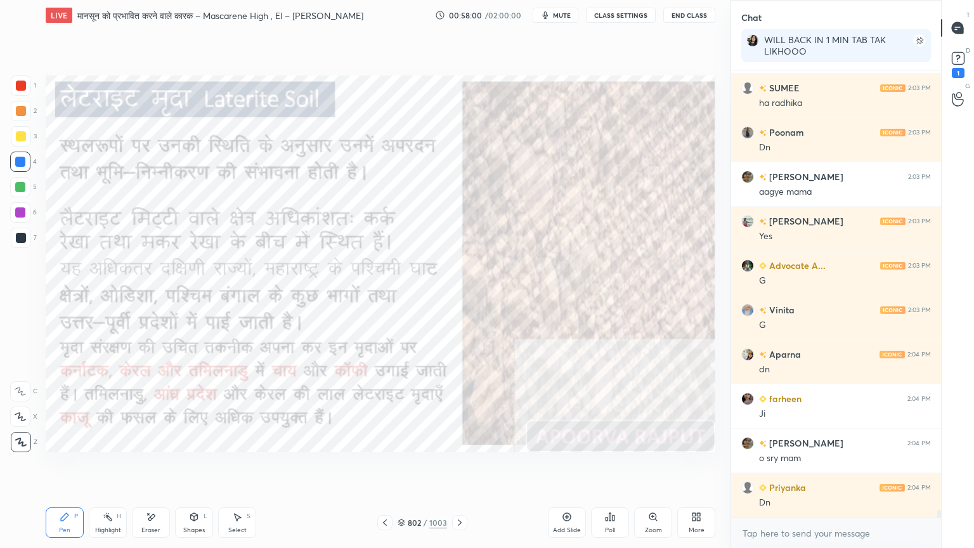
click at [458, 467] on icon at bounding box center [460, 522] width 10 height 10
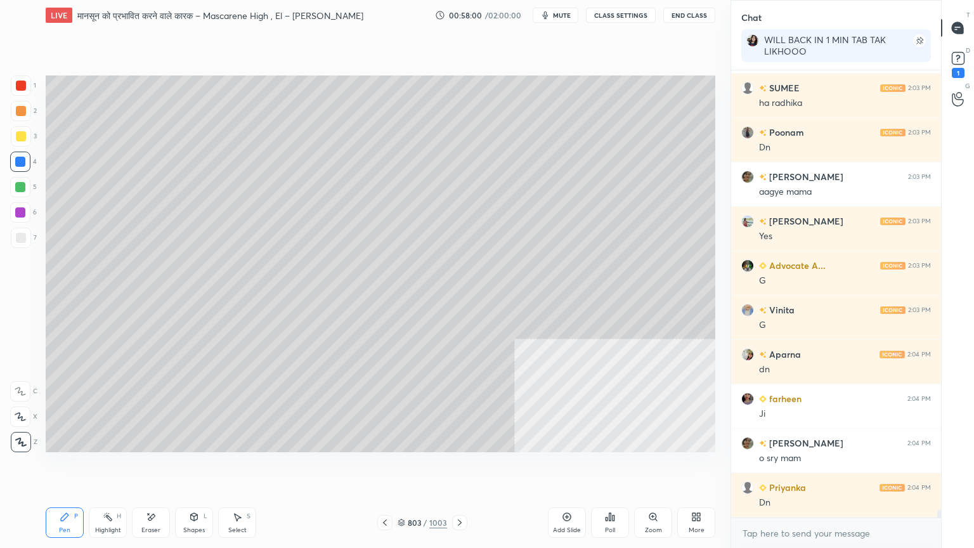
click at [455, 467] on icon at bounding box center [460, 522] width 10 height 10
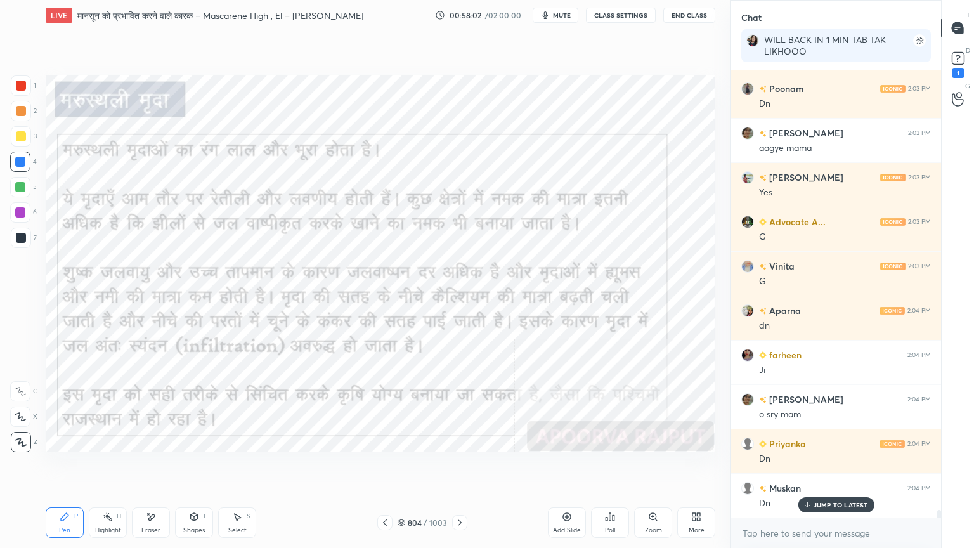
click at [820, 467] on p "JUMP TO LATEST" at bounding box center [840, 505] width 55 height 8
click at [810, 467] on textarea at bounding box center [836, 533] width 190 height 20
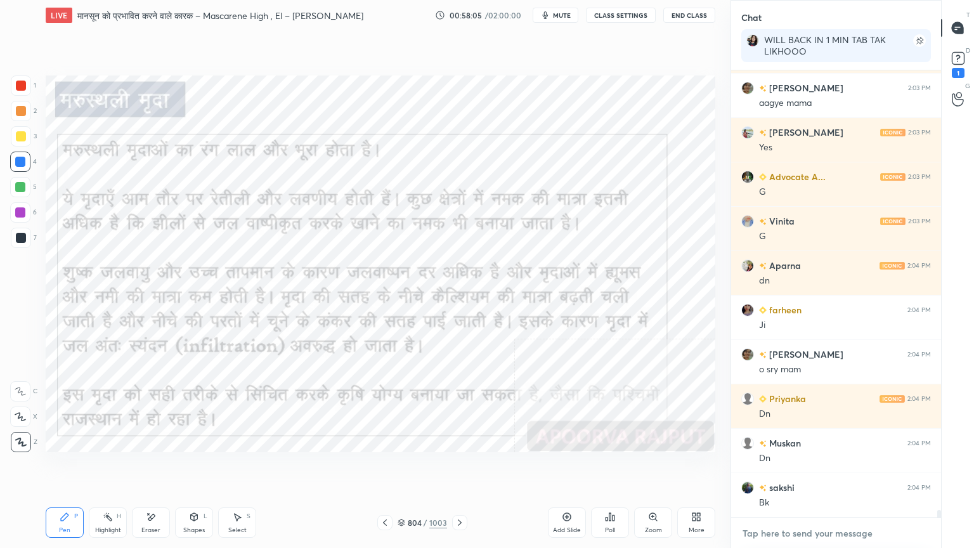
scroll to position [26333, 0]
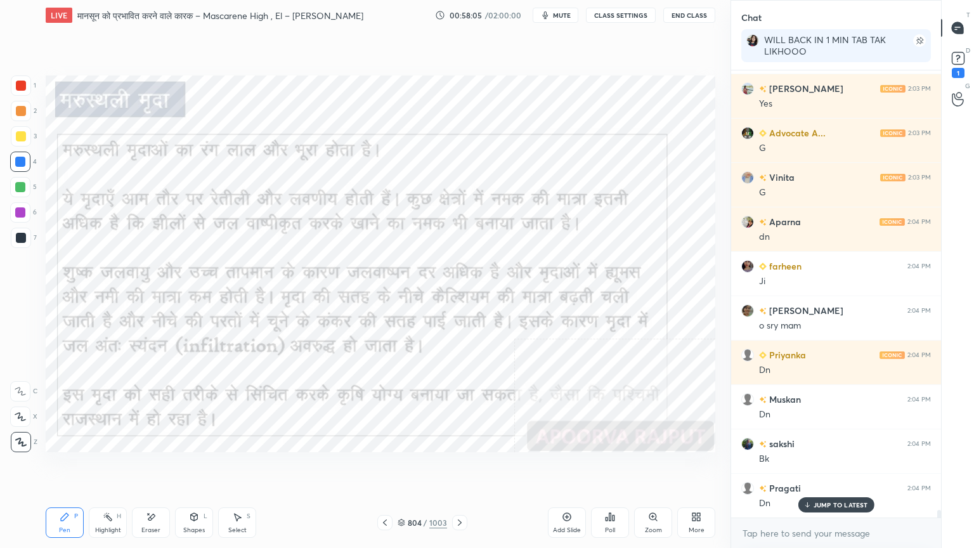
click at [387, 467] on icon at bounding box center [385, 522] width 10 height 10
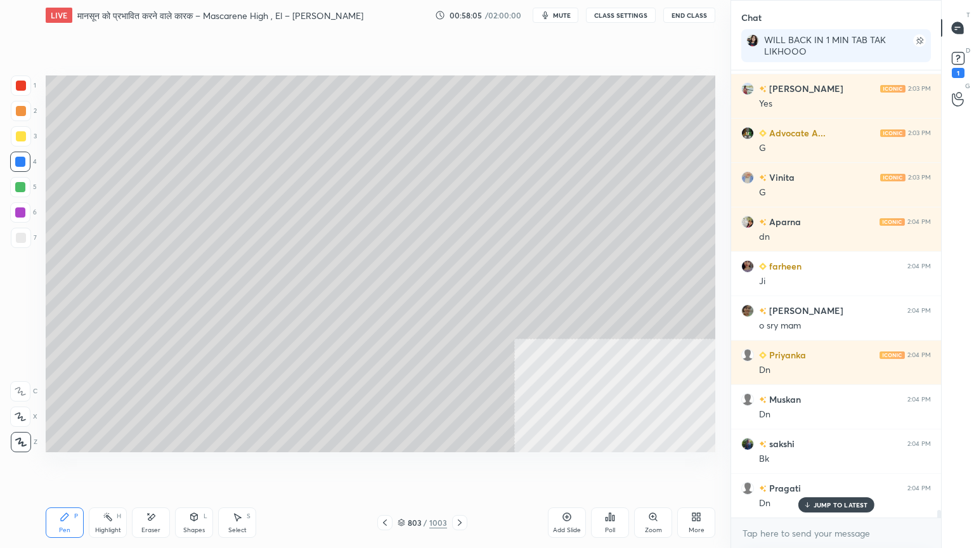
click at [387, 467] on icon at bounding box center [385, 522] width 10 height 10
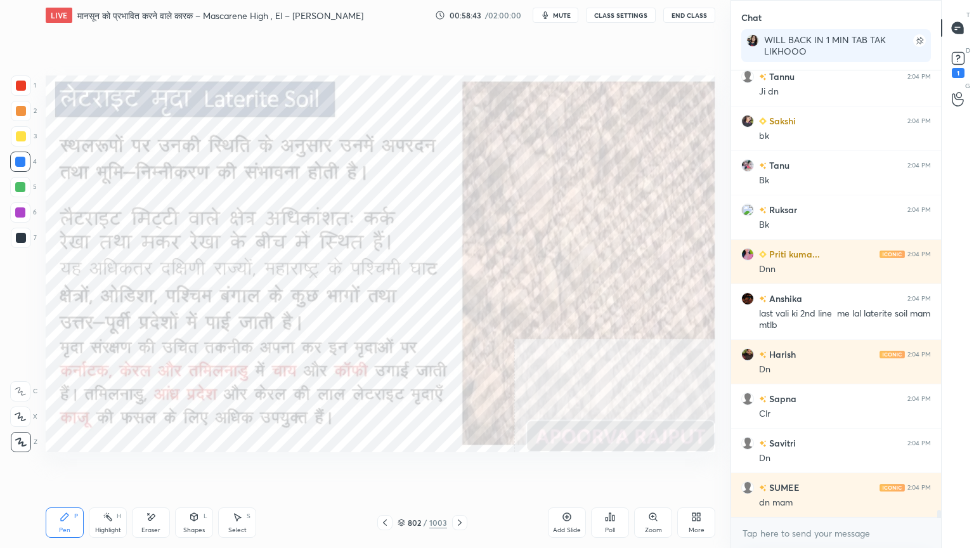
scroll to position [26832, 0]
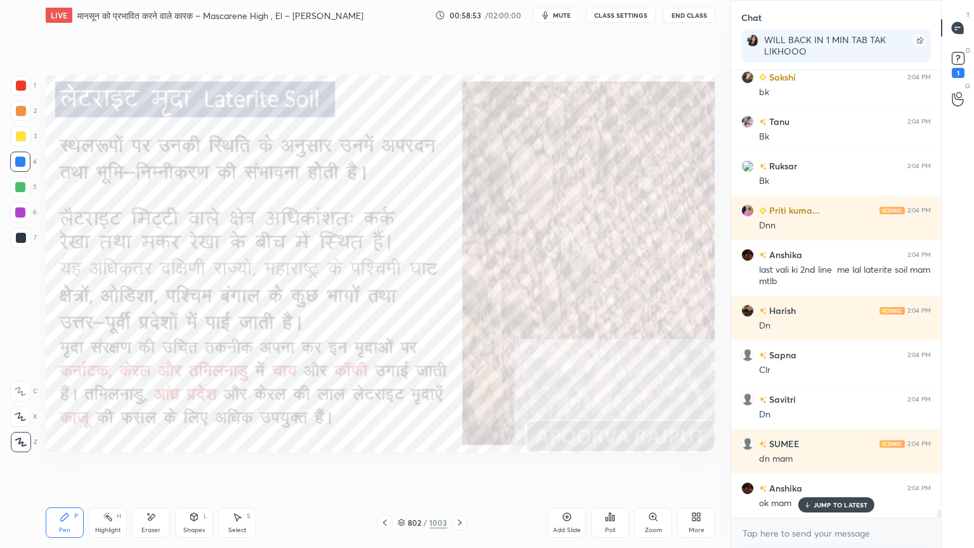
click at [460, 467] on icon at bounding box center [460, 522] width 10 height 10
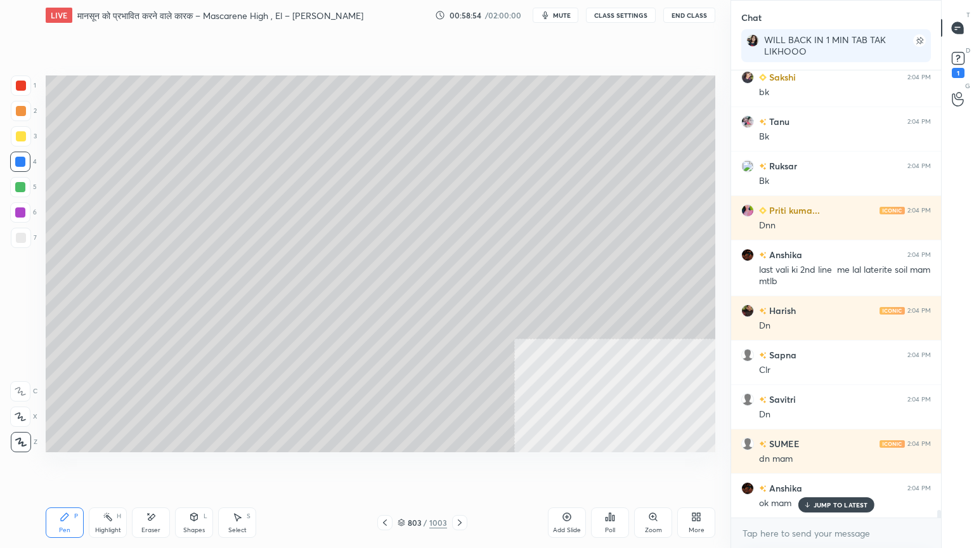
click at [457, 467] on icon at bounding box center [460, 522] width 10 height 10
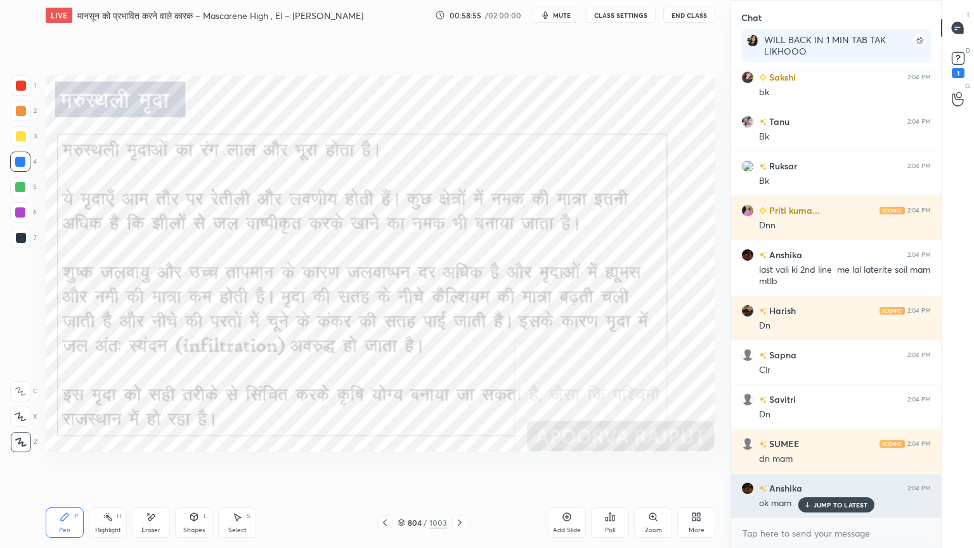
click at [825, 467] on p "JUMP TO LATEST" at bounding box center [840, 505] width 55 height 8
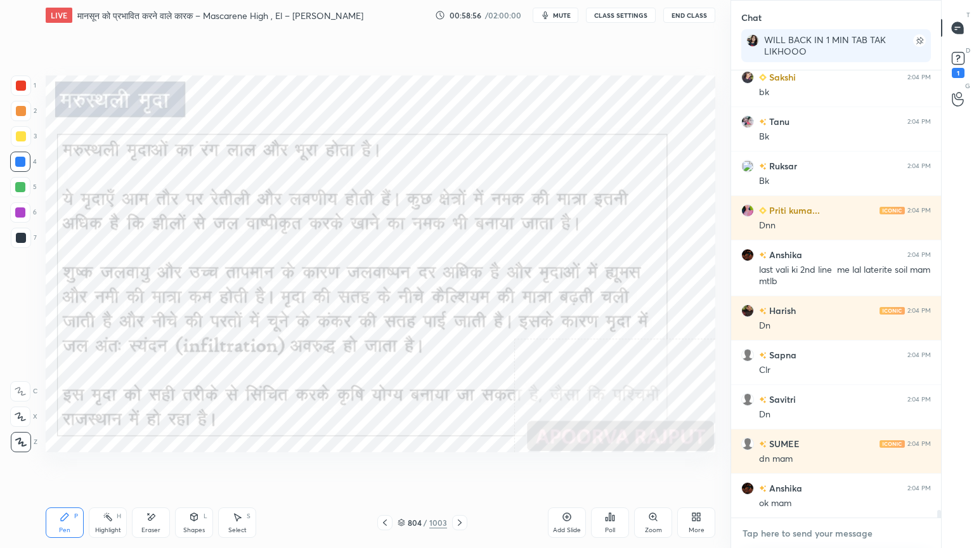
click at [826, 467] on textarea at bounding box center [836, 533] width 190 height 20
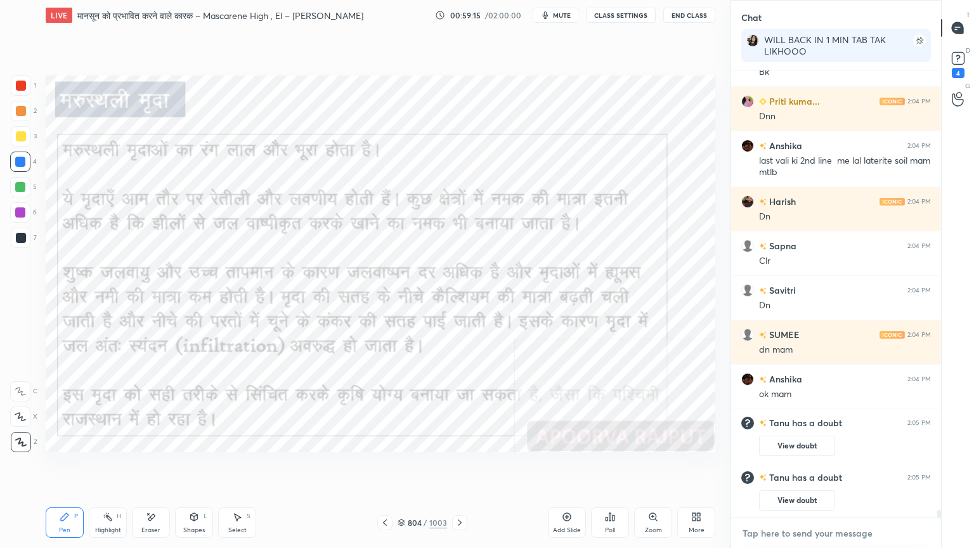
scroll to position [26560, 0]
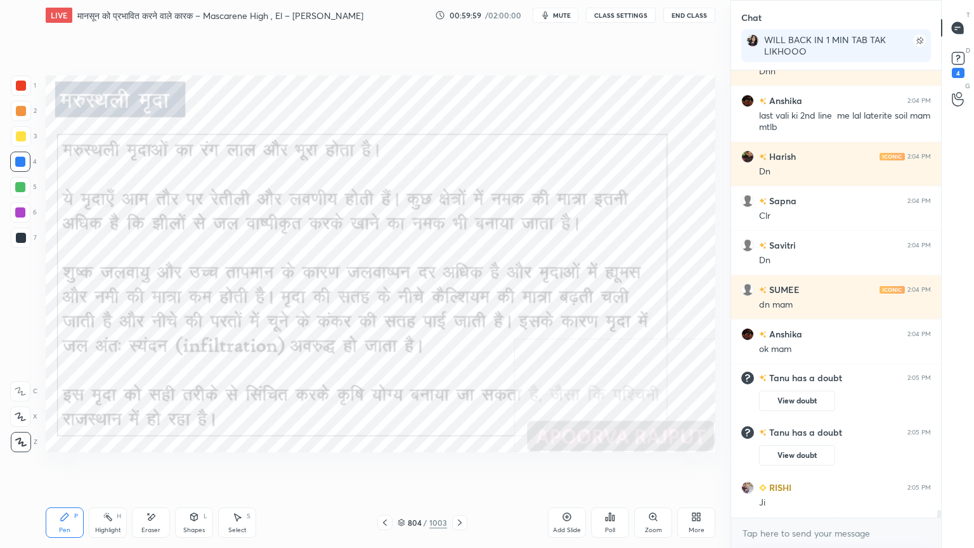
click at [146, 467] on div "Eraser" at bounding box center [151, 522] width 38 height 30
click at [6, 443] on div "1 2 3 4 5 6 7 C X Z E E Erase all H H" at bounding box center [20, 263] width 41 height 377
click at [15, 439] on span "Erase all" at bounding box center [20, 441] width 19 height 9
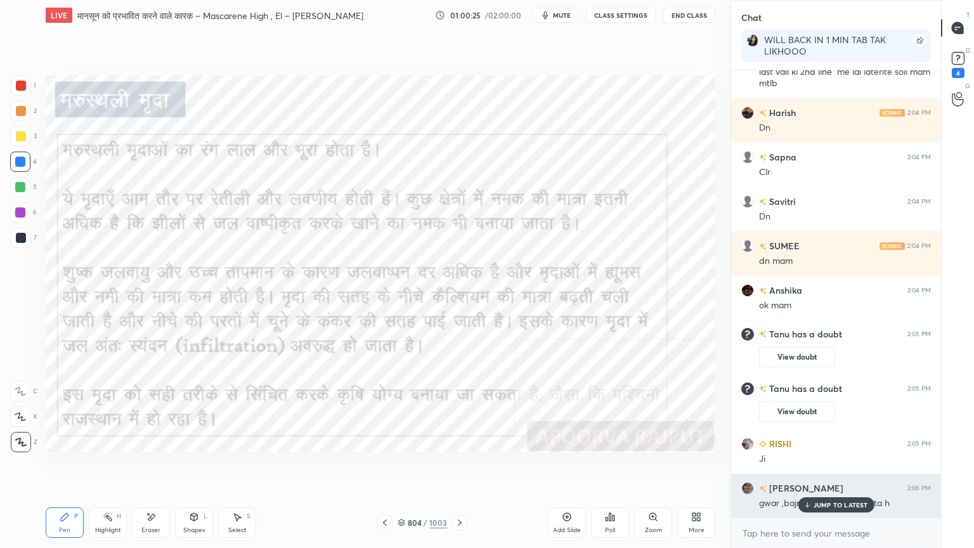
click at [843, 467] on p "JUMP TO LATEST" at bounding box center [840, 505] width 55 height 8
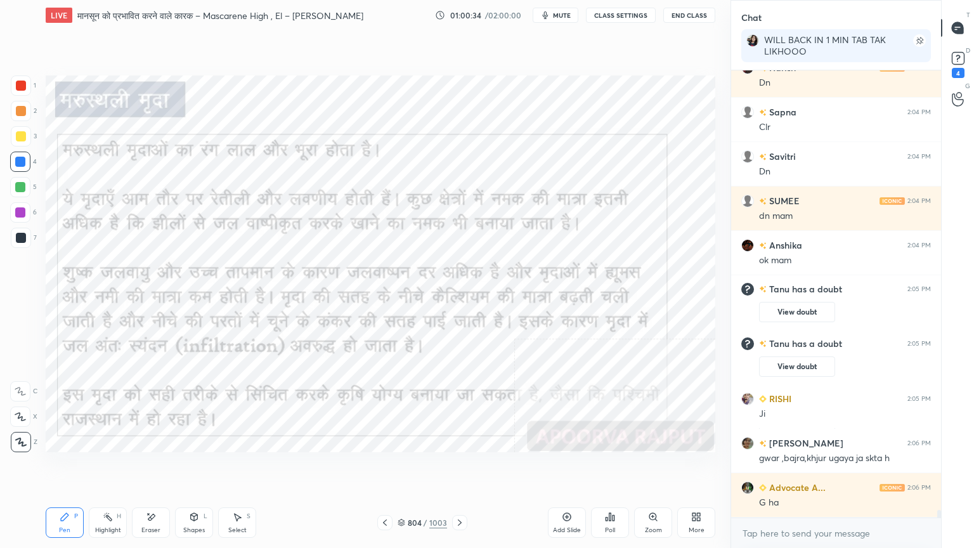
click at [152, 467] on div "Eraser" at bounding box center [150, 530] width 19 height 6
click at [58, 467] on div "Pen P" at bounding box center [65, 522] width 38 height 30
click at [68, 467] on div "Pen" at bounding box center [64, 530] width 11 height 6
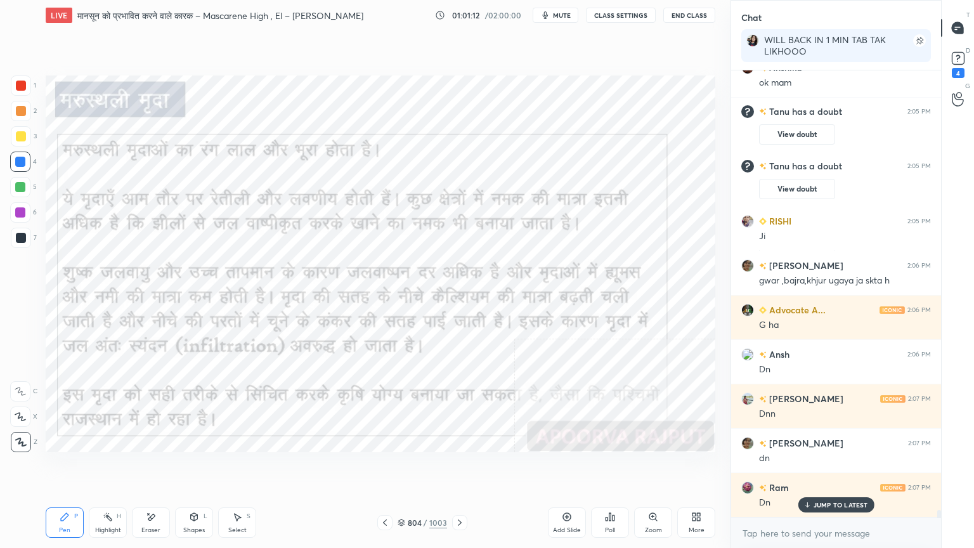
scroll to position [26870, 0]
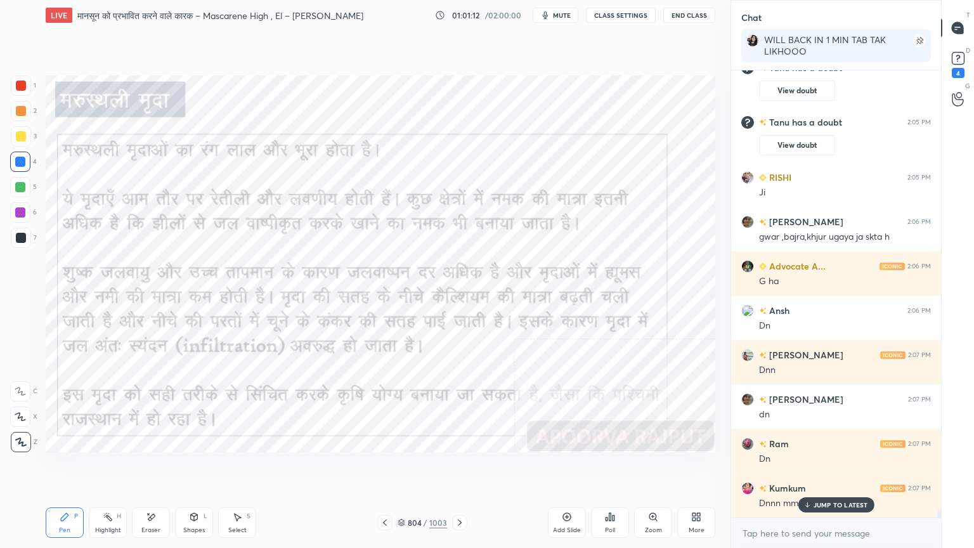
drag, startPoint x: 483, startPoint y: 489, endPoint x: 481, endPoint y: 496, distance: 7.4
click at [482, 467] on div "Setting up your live class Poll for secs No correct answer Start poll" at bounding box center [381, 263] width 680 height 467
click at [457, 467] on icon at bounding box center [460, 522] width 10 height 10
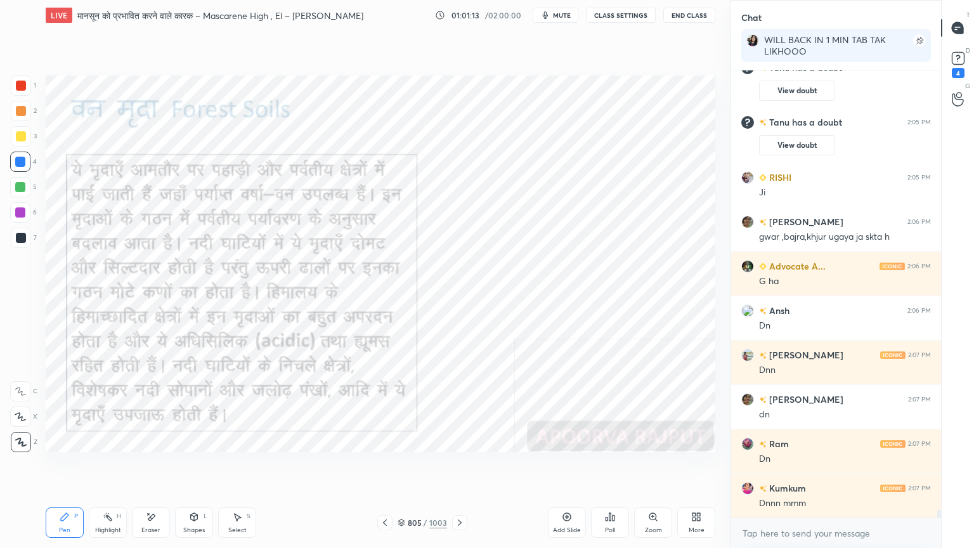
scroll to position [26915, 0]
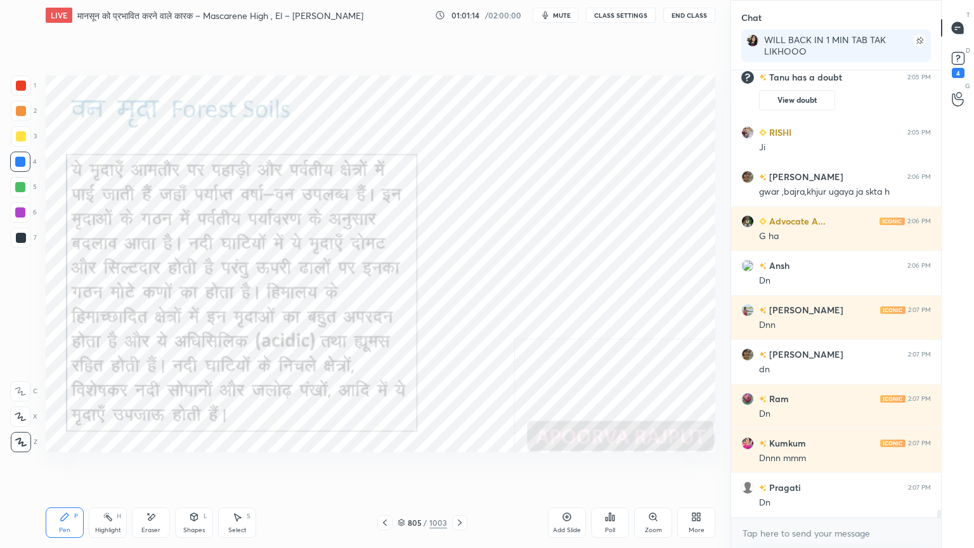
drag, startPoint x: 463, startPoint y: 489, endPoint x: 483, endPoint y: 495, distance: 20.5
click at [483, 467] on div "Setting up your live class Poll for secs No correct answer Start poll" at bounding box center [381, 263] width 680 height 467
click at [406, 467] on div "805 / 1003" at bounding box center [422, 522] width 49 height 11
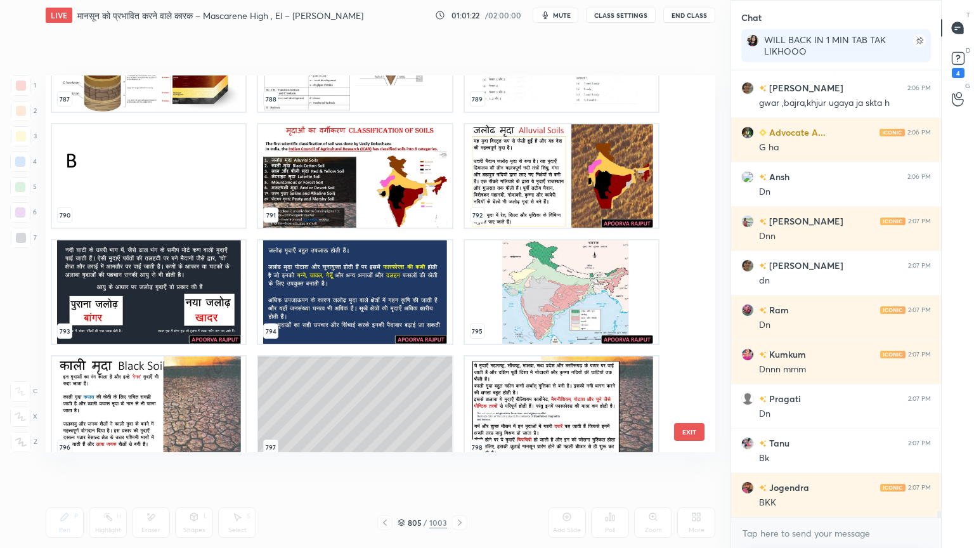
scroll to position [30598, 0]
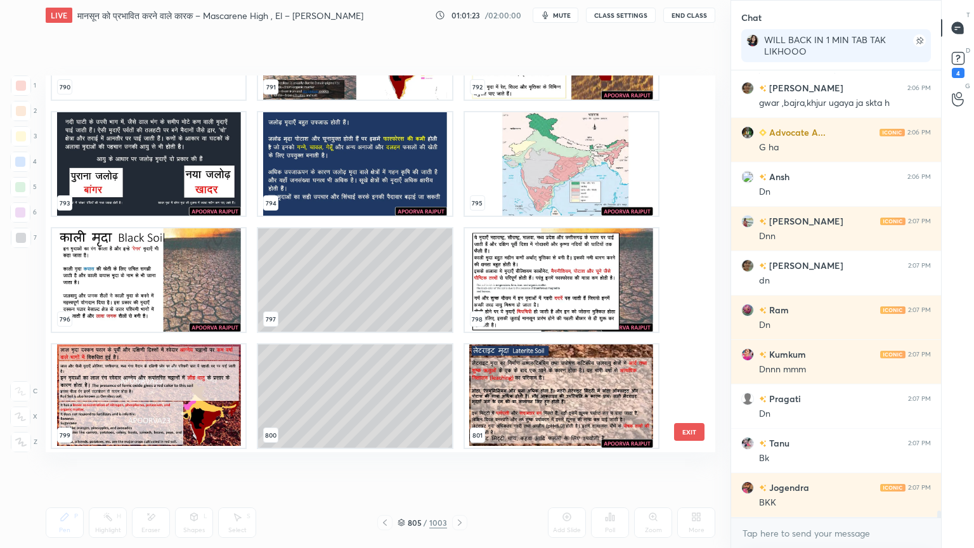
click at [342, 89] on img "grid" at bounding box center [354, 47] width 193 height 103
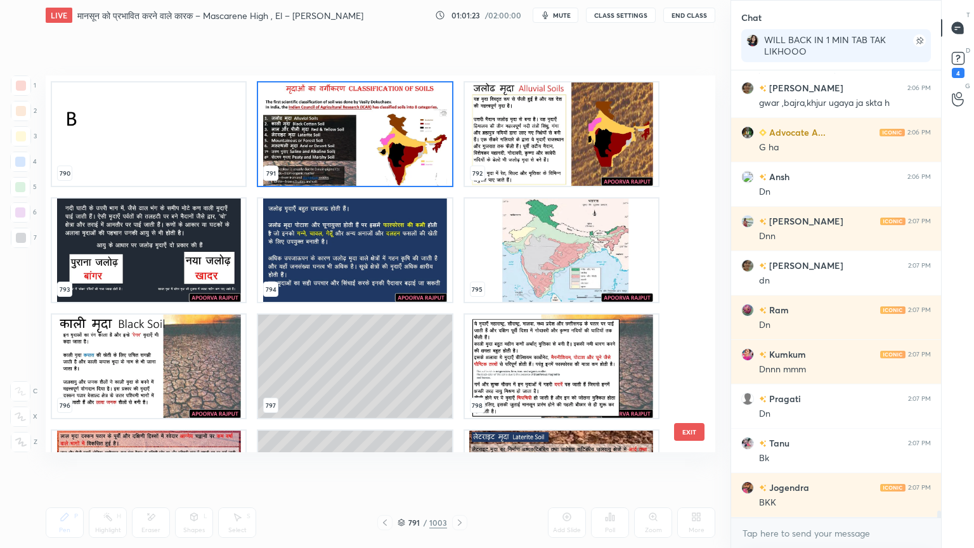
click at [340, 114] on img "grid" at bounding box center [354, 133] width 193 height 103
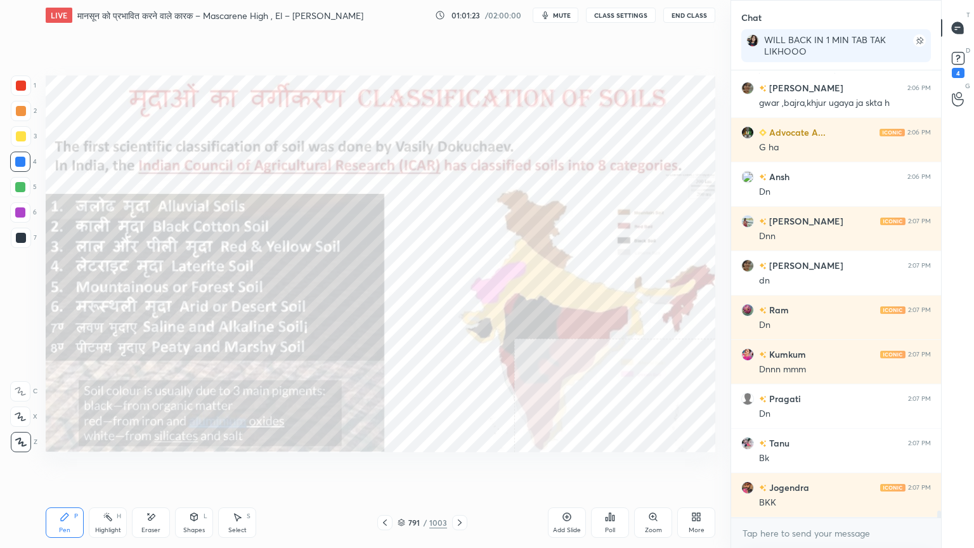
click at [340, 114] on img "grid" at bounding box center [354, 133] width 193 height 103
click at [339, 113] on img "grid" at bounding box center [354, 133] width 193 height 103
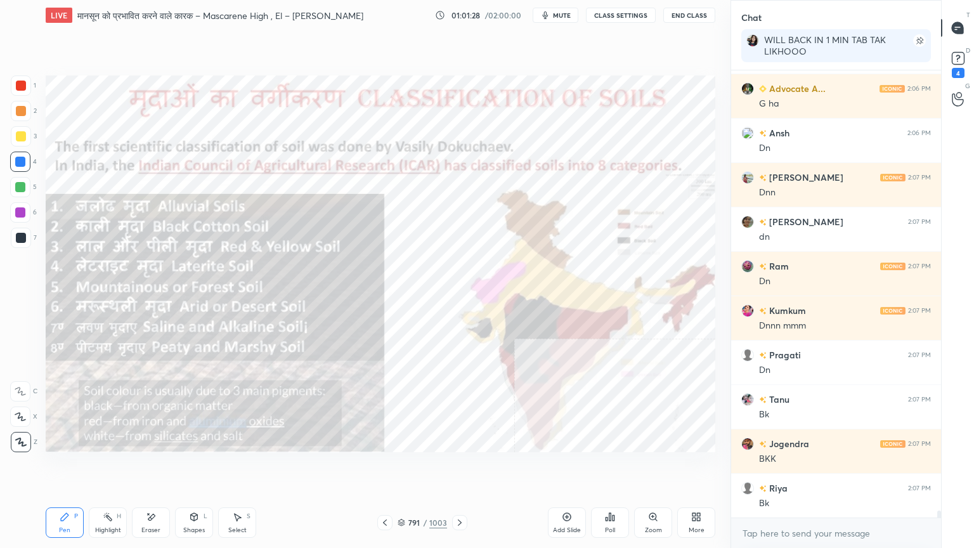
scroll to position [27093, 0]
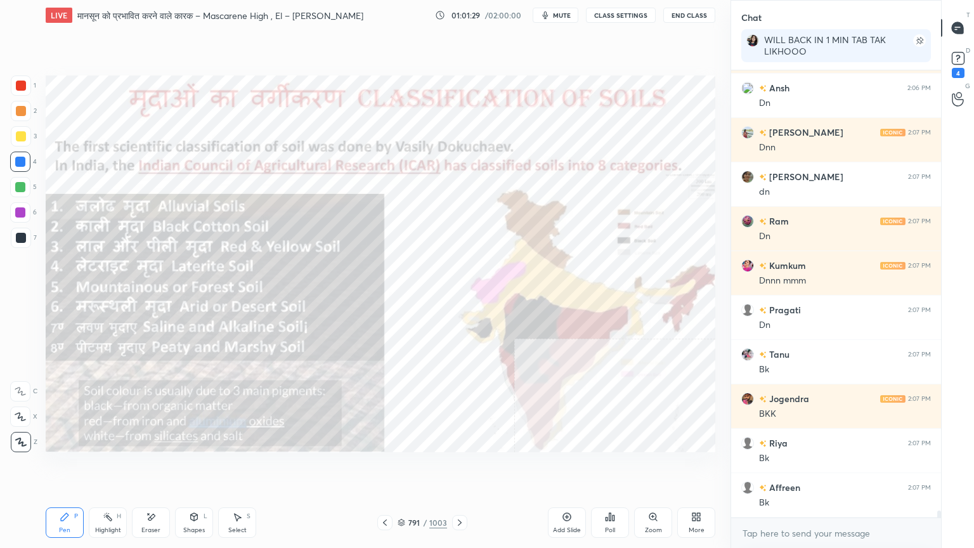
click at [151, 467] on icon at bounding box center [151, 517] width 10 height 11
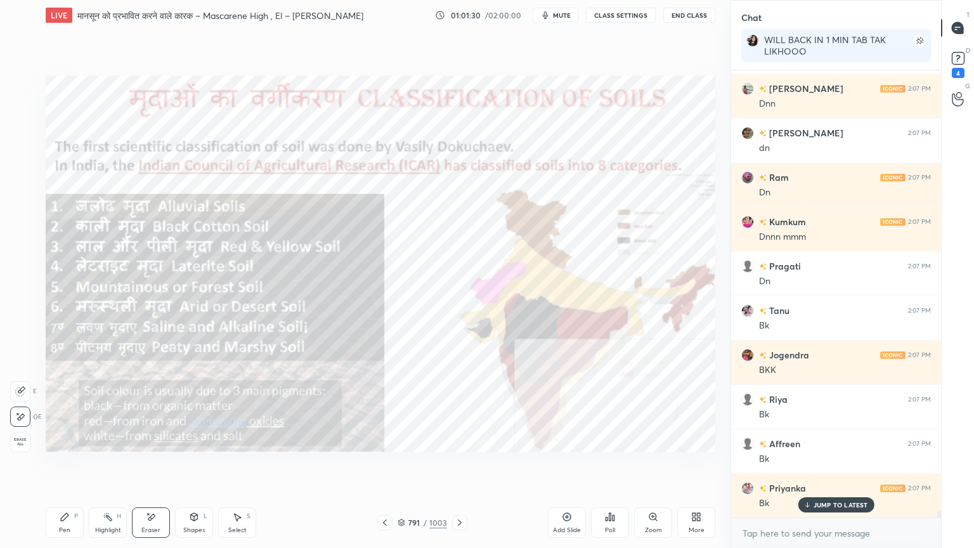
drag, startPoint x: 23, startPoint y: 434, endPoint x: 41, endPoint y: 435, distance: 17.8
click at [22, 436] on div "Erase all" at bounding box center [20, 442] width 20 height 20
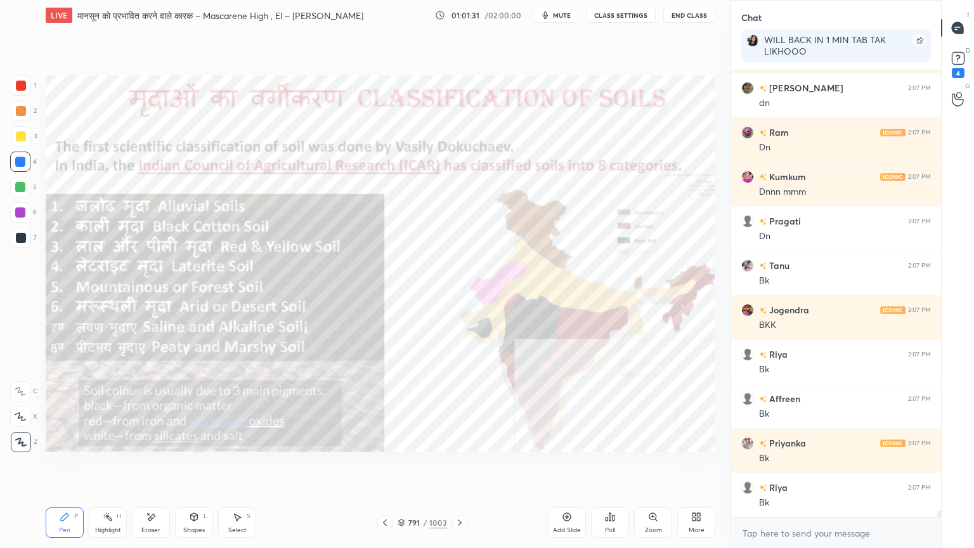
click at [403, 467] on icon at bounding box center [402, 523] width 8 height 8
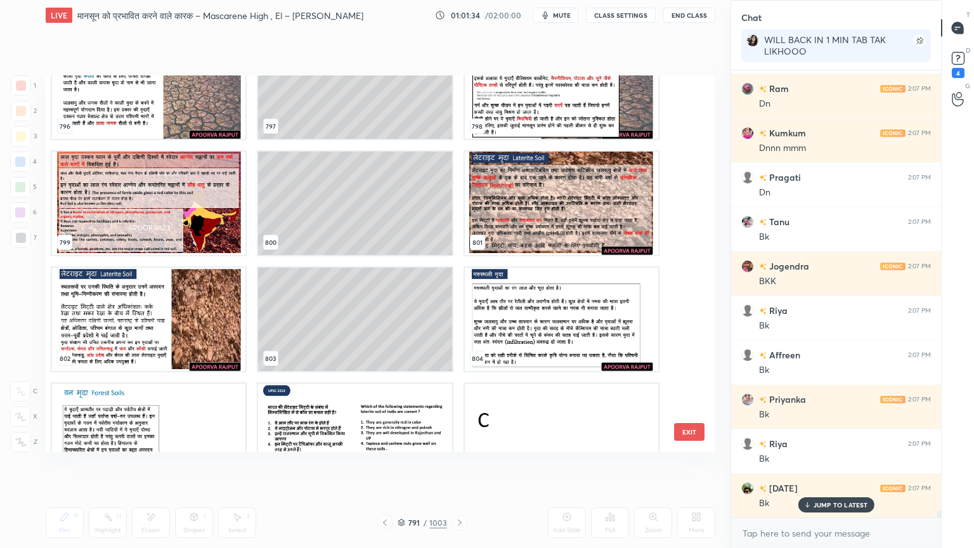
scroll to position [30919, 0]
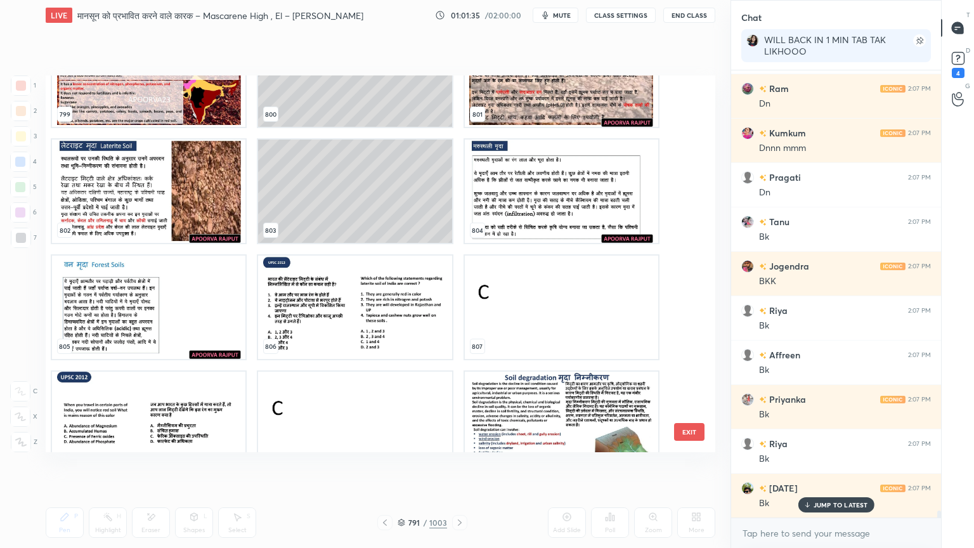
click at [543, 215] on img "grid" at bounding box center [561, 190] width 193 height 103
click at [543, 214] on img "grid" at bounding box center [561, 190] width 193 height 103
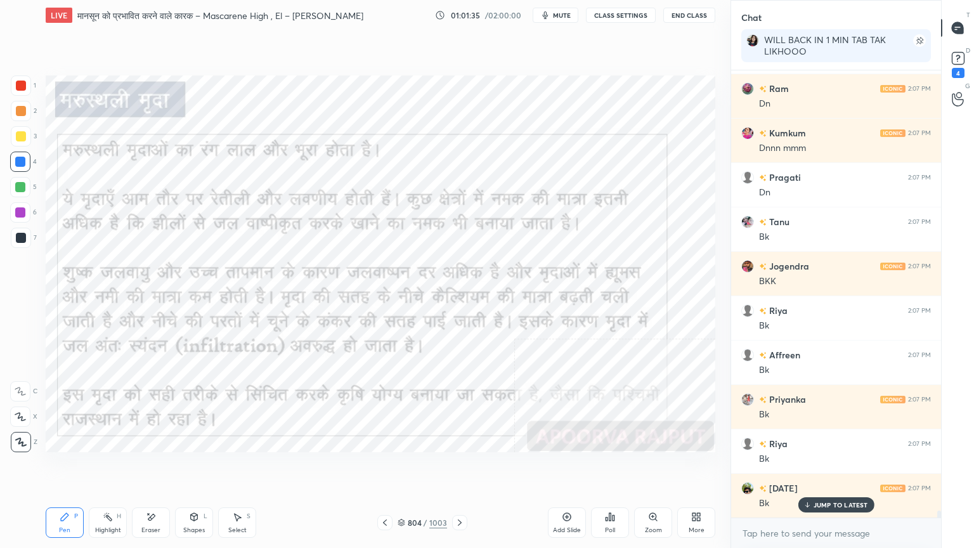
click at [543, 214] on img "grid" at bounding box center [561, 190] width 193 height 103
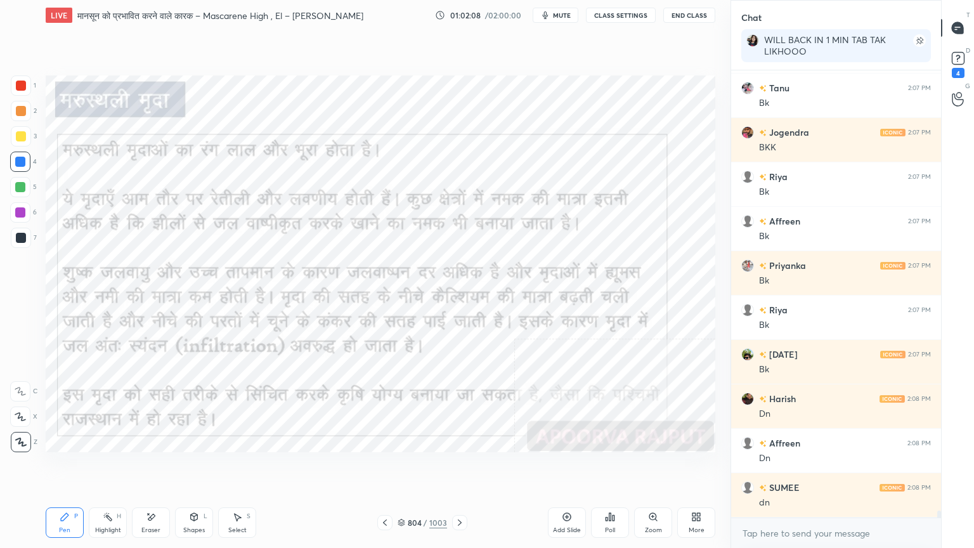
scroll to position [27403, 0]
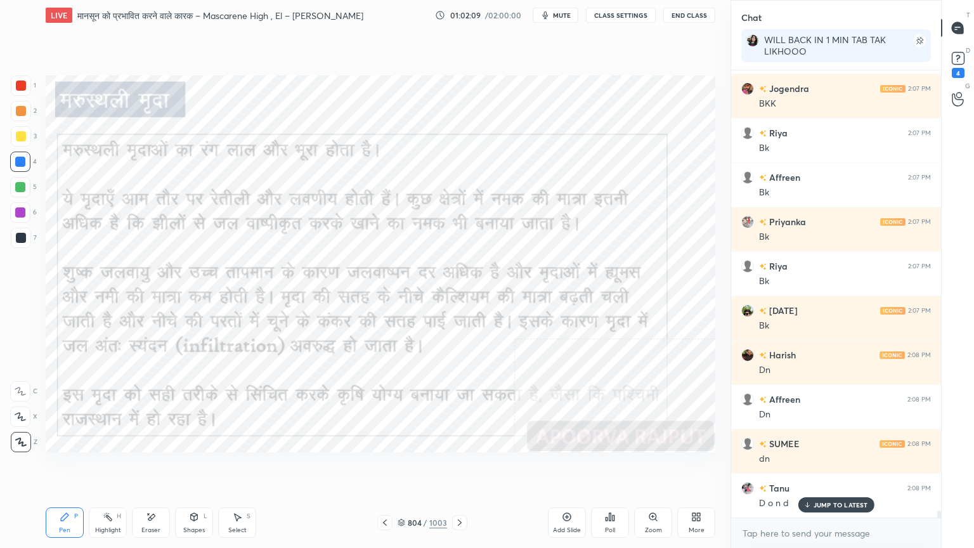
click at [461, 467] on icon at bounding box center [460, 522] width 10 height 10
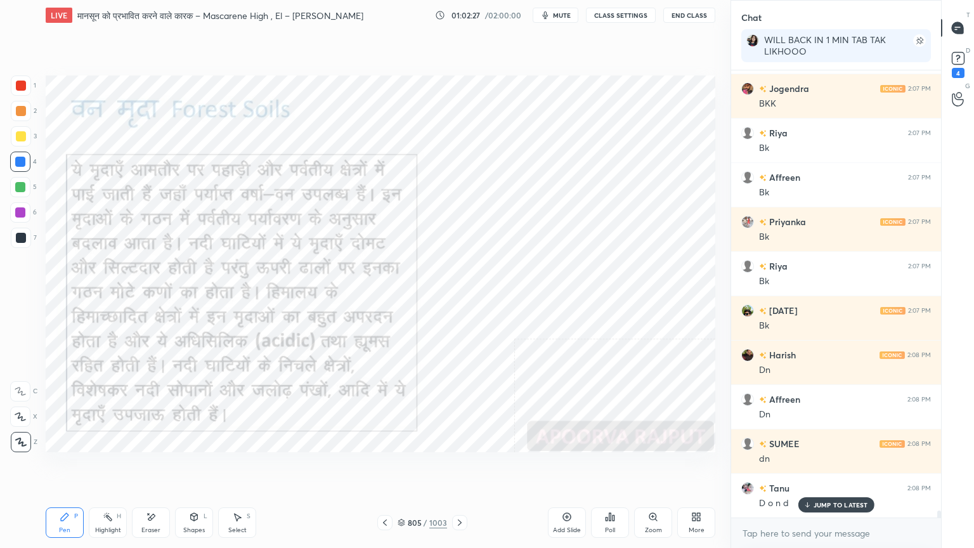
click at [149, 467] on div "Eraser" at bounding box center [151, 522] width 38 height 30
drag, startPoint x: 22, startPoint y: 439, endPoint x: 28, endPoint y: 434, distance: 7.2
click at [23, 439] on span "Erase all" at bounding box center [20, 441] width 19 height 9
click at [158, 467] on div "Eraser" at bounding box center [151, 522] width 38 height 30
click at [21, 441] on span "Erase all" at bounding box center [20, 441] width 19 height 9
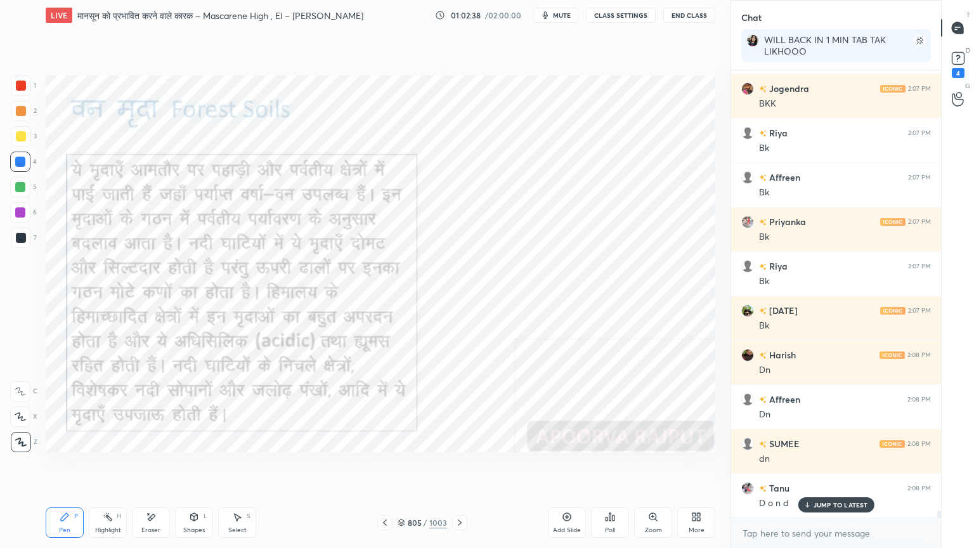
click at [27, 186] on div at bounding box center [20, 187] width 20 height 20
click at [26, 187] on div at bounding box center [20, 187] width 20 height 20
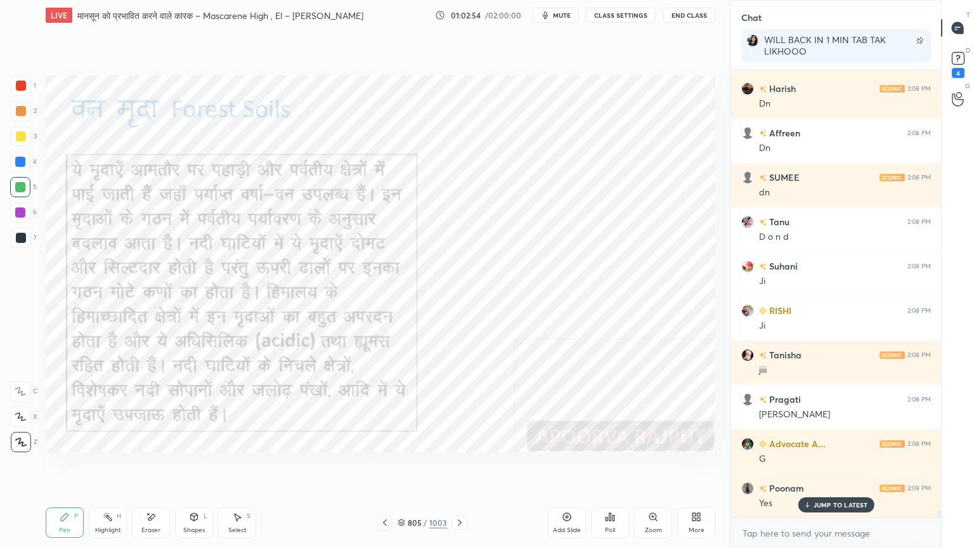
scroll to position [27700, 0]
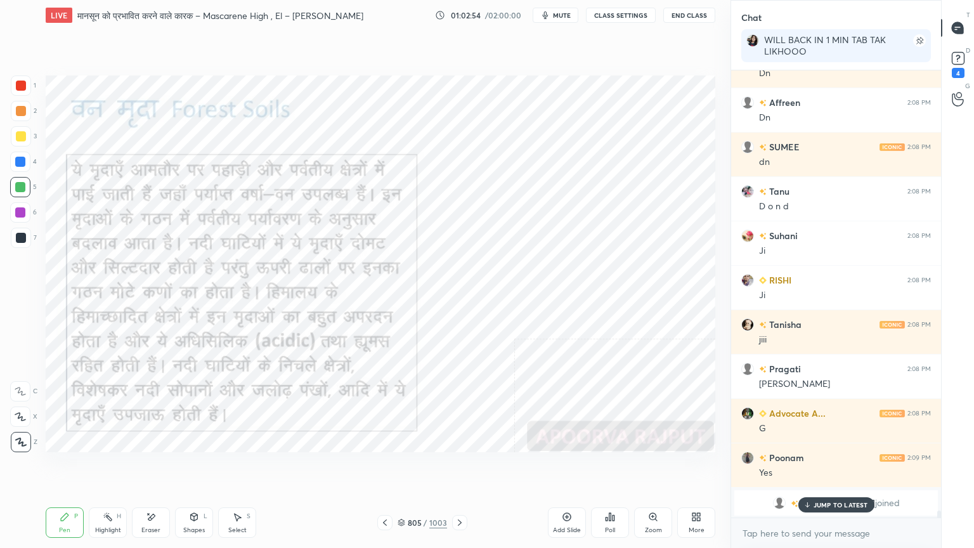
click at [822, 467] on p "JUMP TO LATEST" at bounding box center [840, 505] width 55 height 8
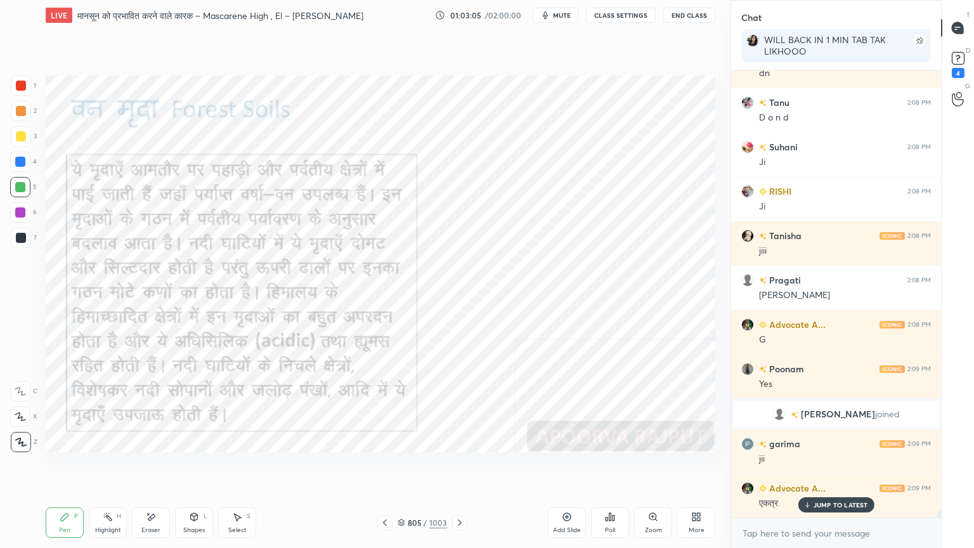
scroll to position [27833, 0]
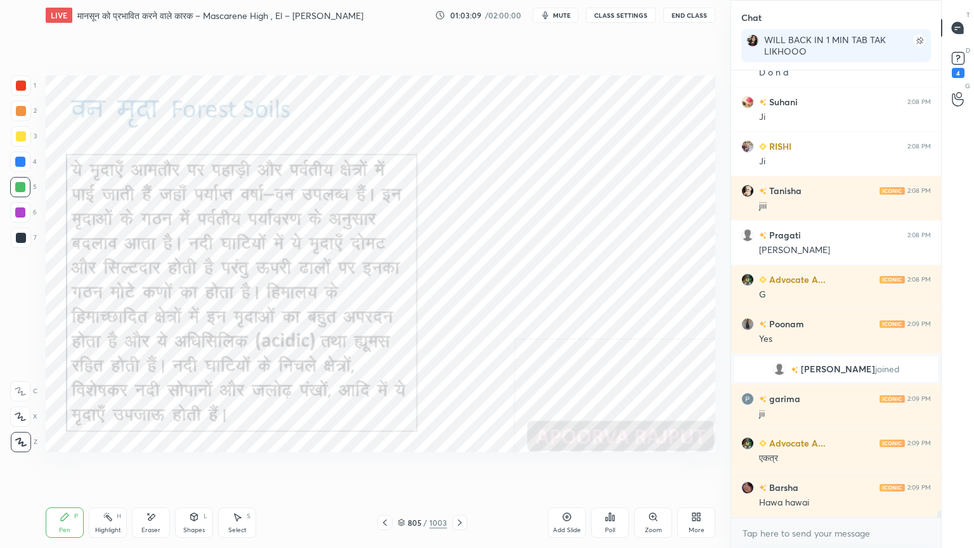
click at [155, 467] on div "Pen P Highlight H Eraser Shapes L Select S 805 / 1003 Add Slide Poll Zoom More" at bounding box center [380, 522] width 669 height 51
click at [147, 467] on div "Eraser" at bounding box center [151, 522] width 38 height 30
click at [24, 436] on div "Erase all" at bounding box center [20, 442] width 20 height 20
click at [28, 434] on div "1 2 3 4 5 6 7 C X Z E E Erase all H H" at bounding box center [20, 263] width 41 height 377
click at [472, 467] on div "Setting up your live class Poll for secs No correct answer Start poll" at bounding box center [381, 263] width 680 height 467
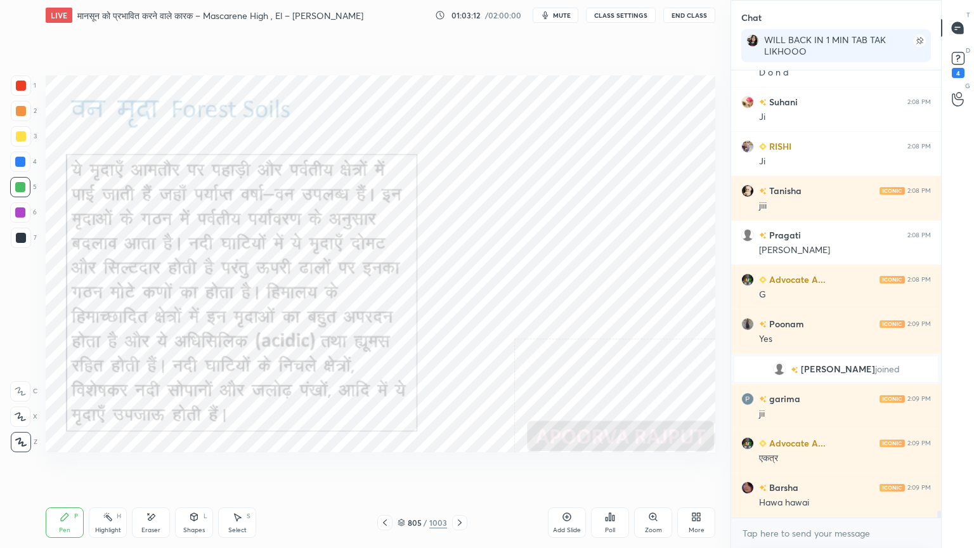
click at [472, 467] on div "Setting up your live class Poll for secs No correct answer Start poll" at bounding box center [381, 263] width 680 height 467
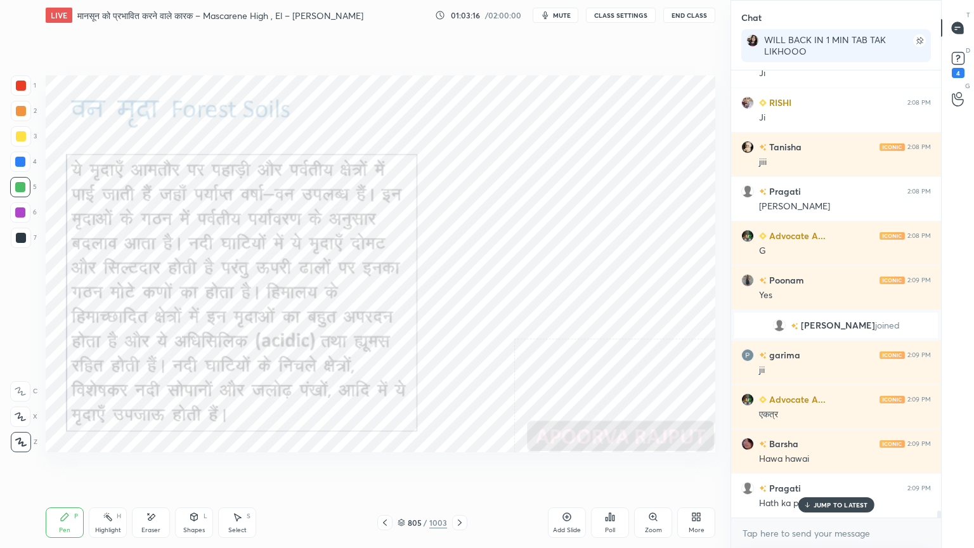
click at [837, 467] on p "JUMP TO LATEST" at bounding box center [840, 505] width 55 height 8
drag, startPoint x: 444, startPoint y: 493, endPoint x: 451, endPoint y: 495, distance: 6.6
click at [451, 467] on div "Setting up your live class Poll for secs No correct answer Start poll" at bounding box center [381, 263] width 680 height 467
drag, startPoint x: 451, startPoint y: 495, endPoint x: 458, endPoint y: 505, distance: 12.3
click at [458, 467] on div "Setting up your live class Poll for secs No correct answer Start poll" at bounding box center [381, 263] width 680 height 467
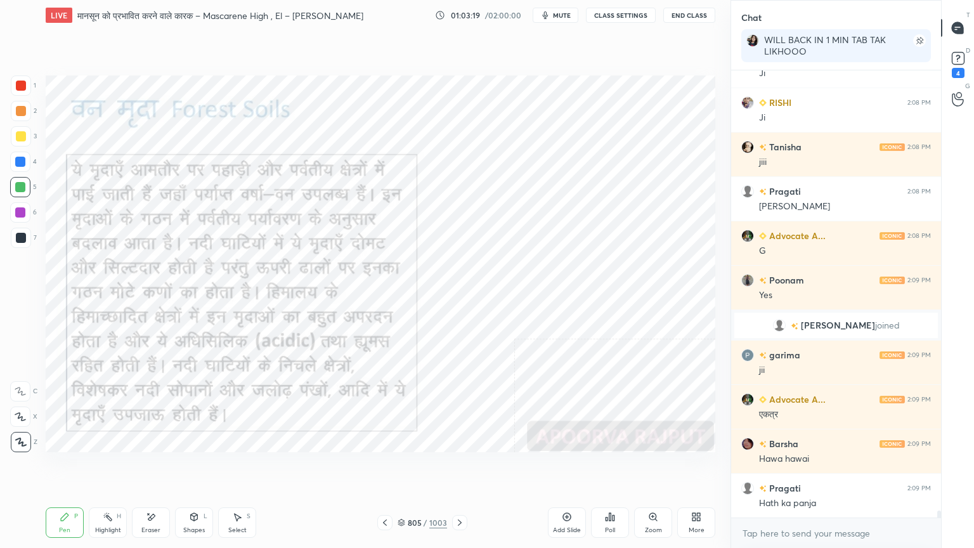
click at [453, 467] on div at bounding box center [459, 522] width 15 height 15
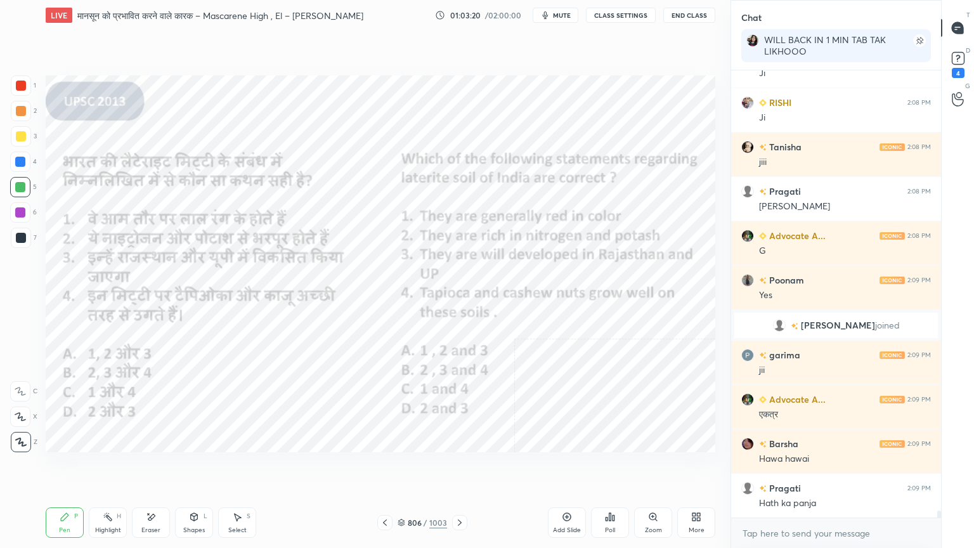
click at [457, 467] on icon at bounding box center [460, 522] width 10 height 10
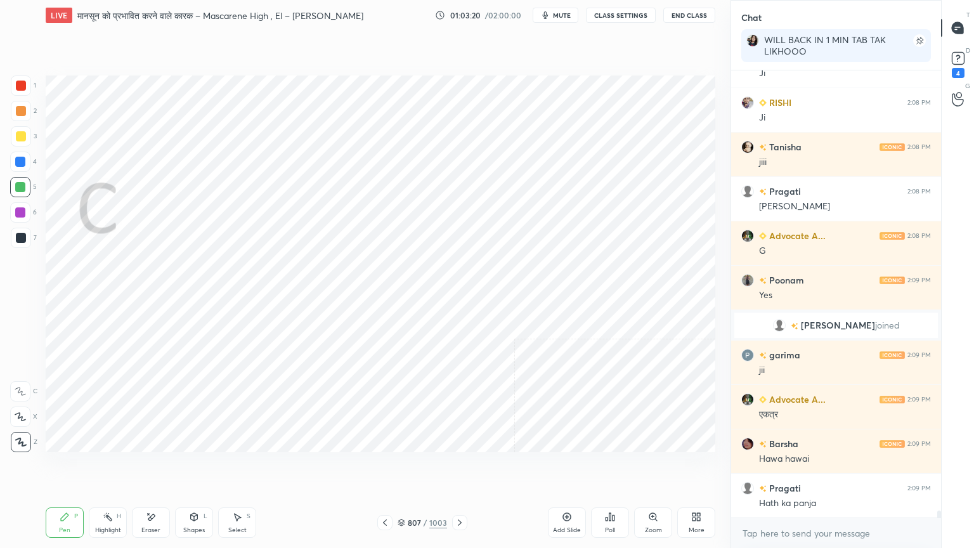
click at [455, 467] on icon at bounding box center [460, 522] width 10 height 10
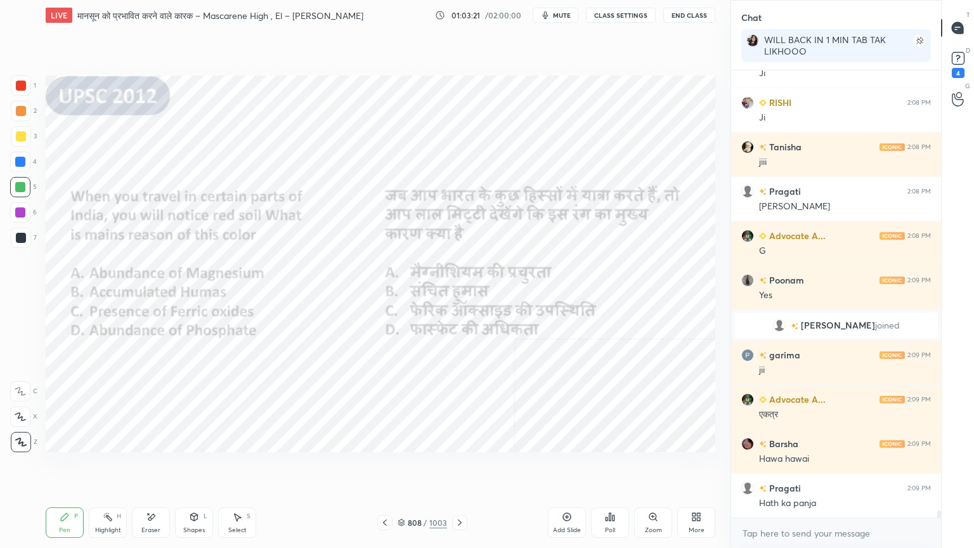
click at [456, 467] on icon at bounding box center [460, 522] width 10 height 10
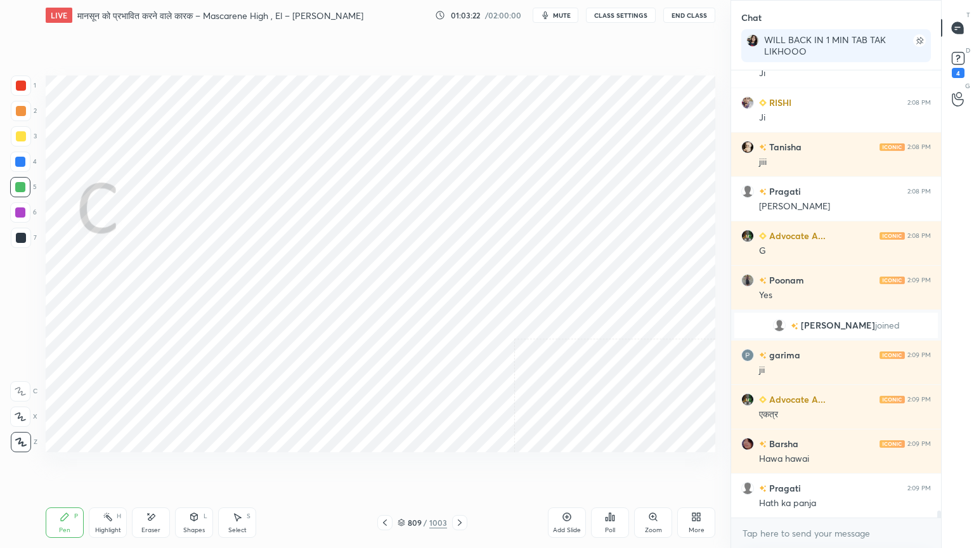
click at [457, 467] on icon at bounding box center [460, 522] width 10 height 10
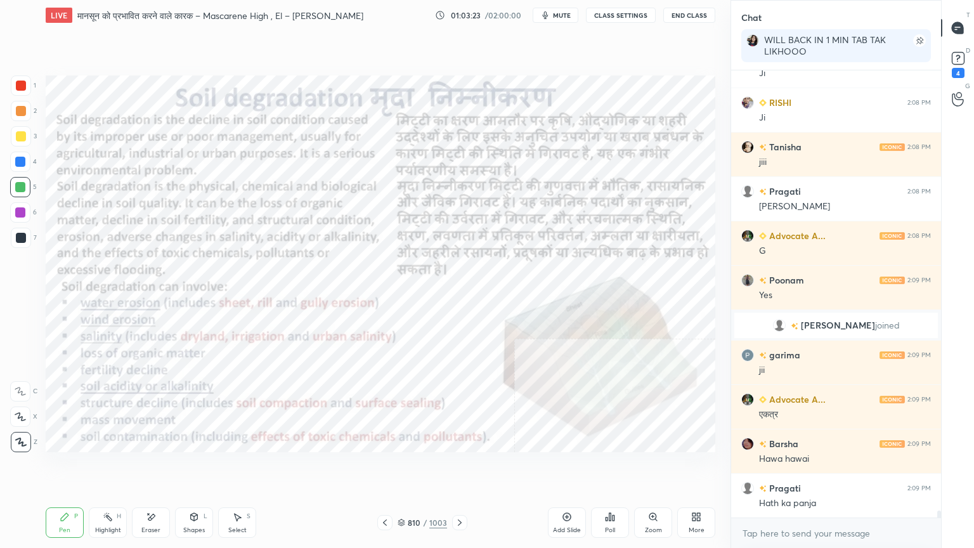
click at [384, 467] on icon at bounding box center [385, 522] width 10 height 10
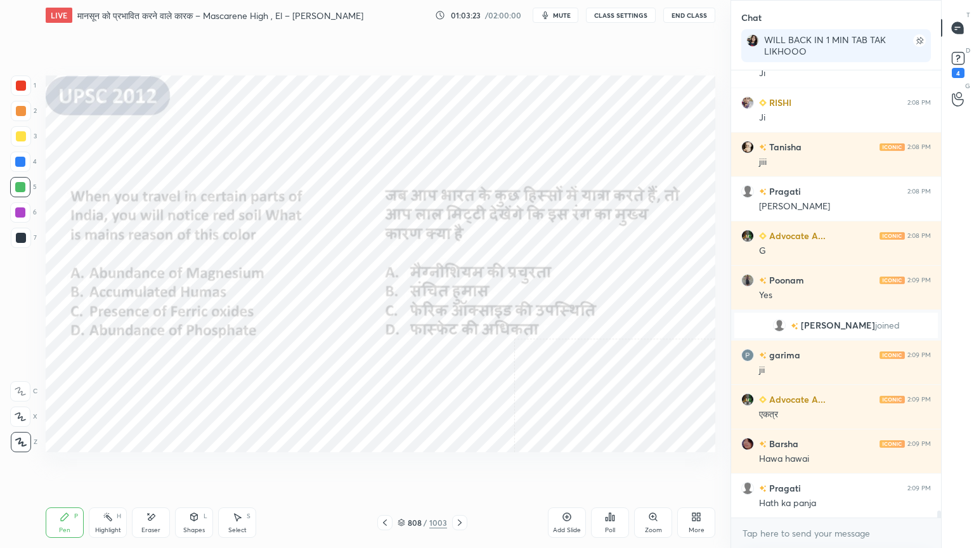
click at [383, 467] on icon at bounding box center [385, 522] width 10 height 10
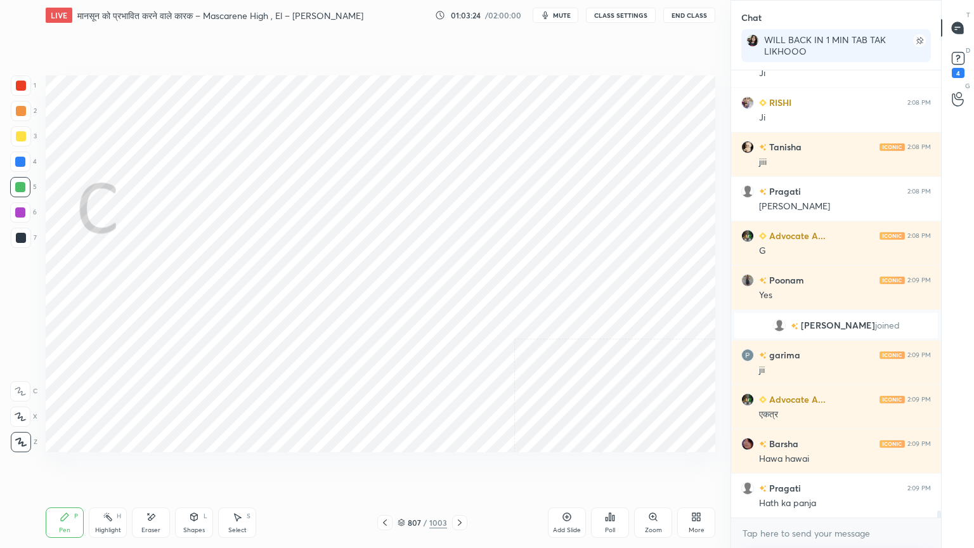
click at [385, 467] on icon at bounding box center [385, 522] width 4 height 6
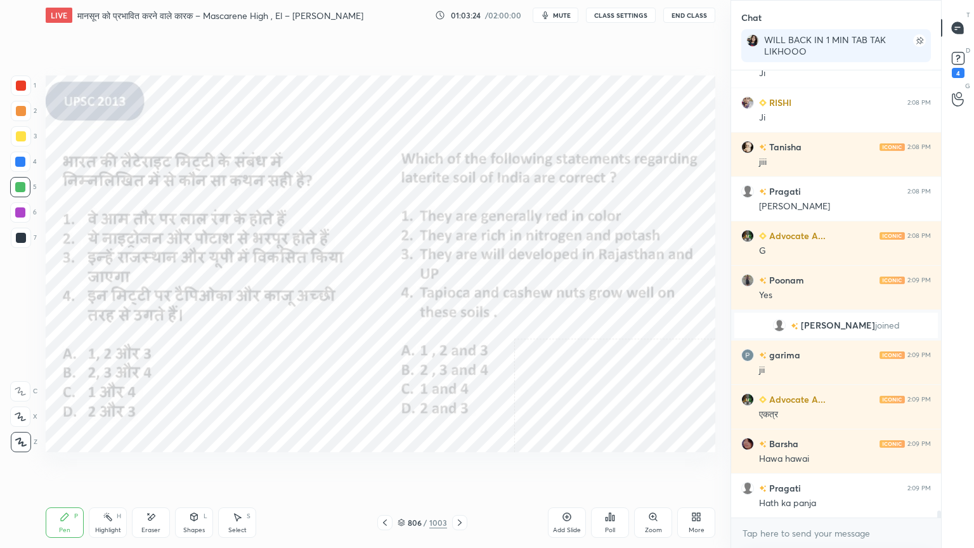
click at [386, 467] on icon at bounding box center [385, 522] width 10 height 10
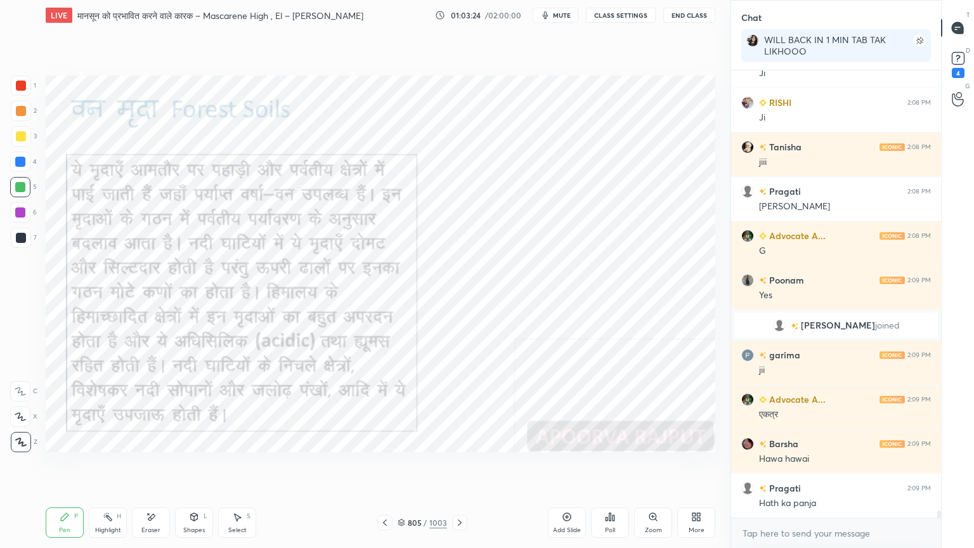
click at [385, 467] on icon at bounding box center [385, 522] width 10 height 10
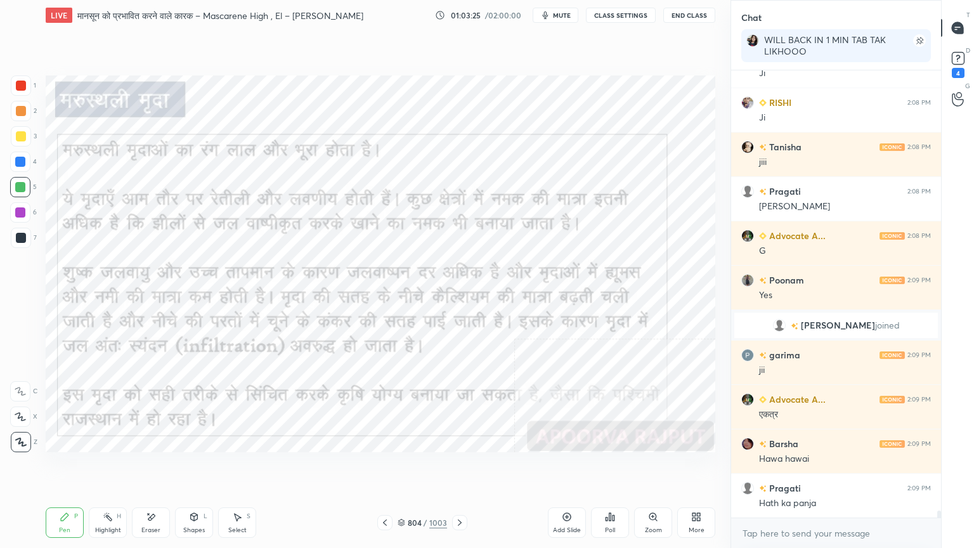
click at [408, 467] on div "804" at bounding box center [414, 523] width 13 height 8
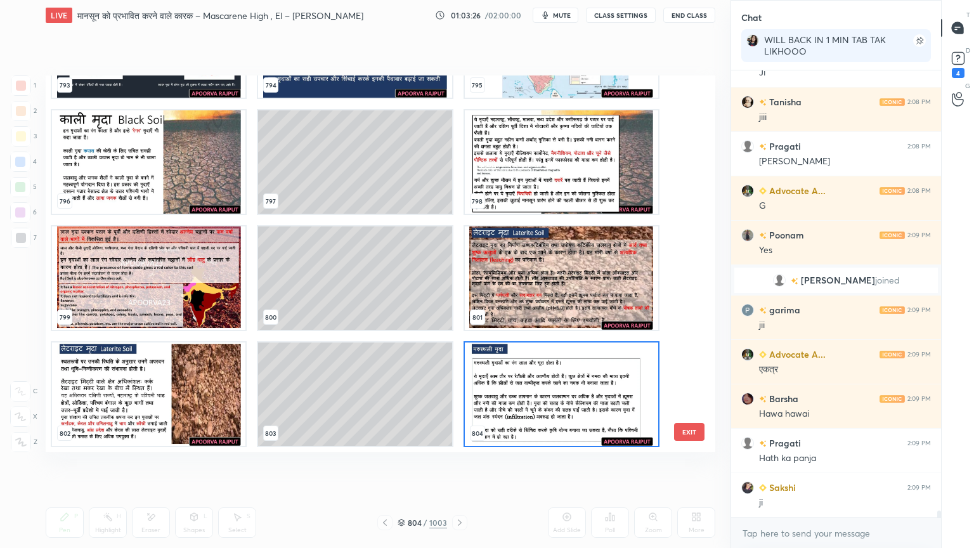
scroll to position [27966, 0]
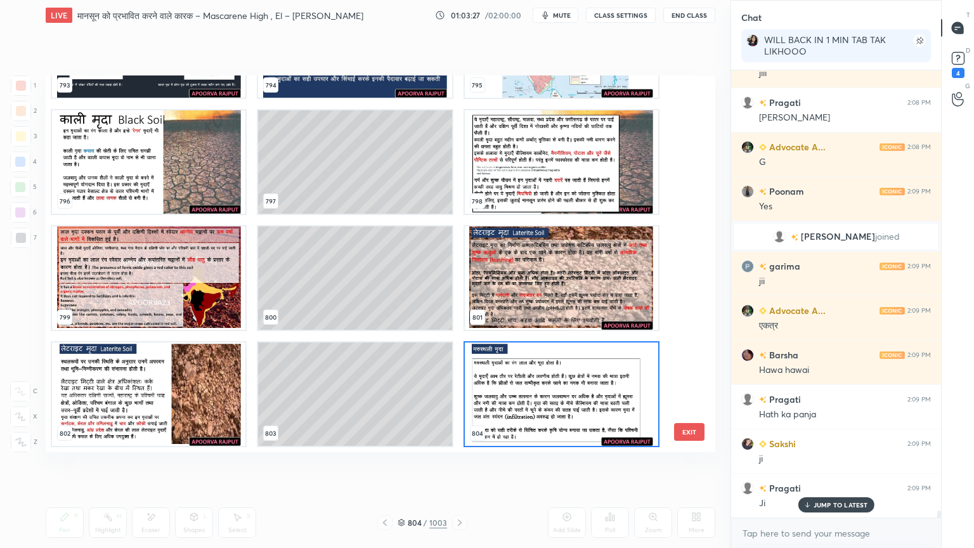
click at [692, 327] on div "793 794 795 796 797 798 799 800 801 802 803 804 805 806 807 808 809 810" at bounding box center [369, 263] width 647 height 377
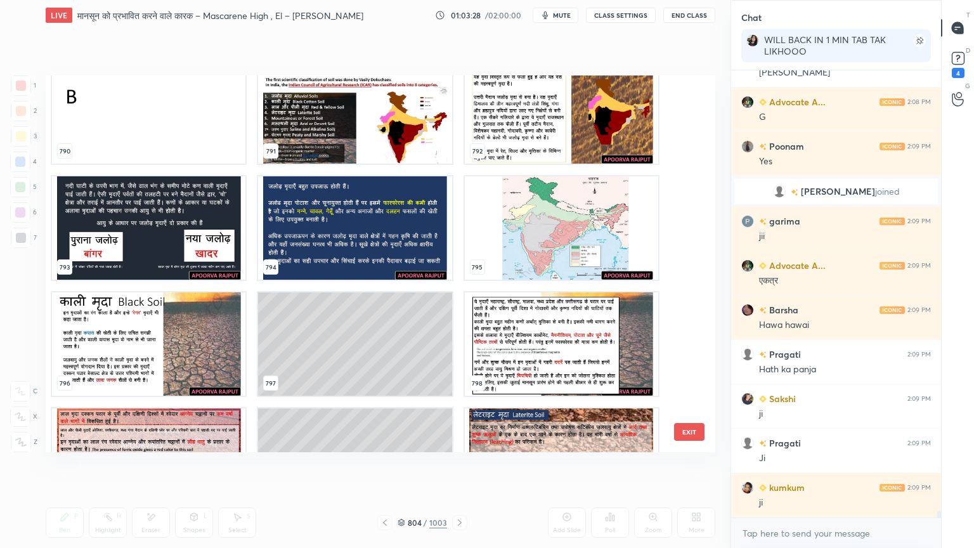
scroll to position [30342, 0]
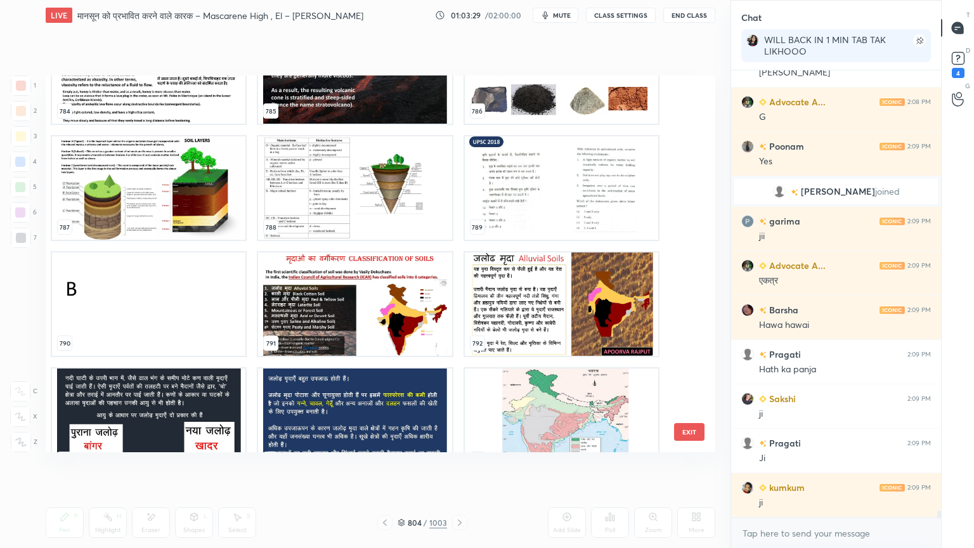
click at [339, 334] on img "grid" at bounding box center [354, 303] width 193 height 103
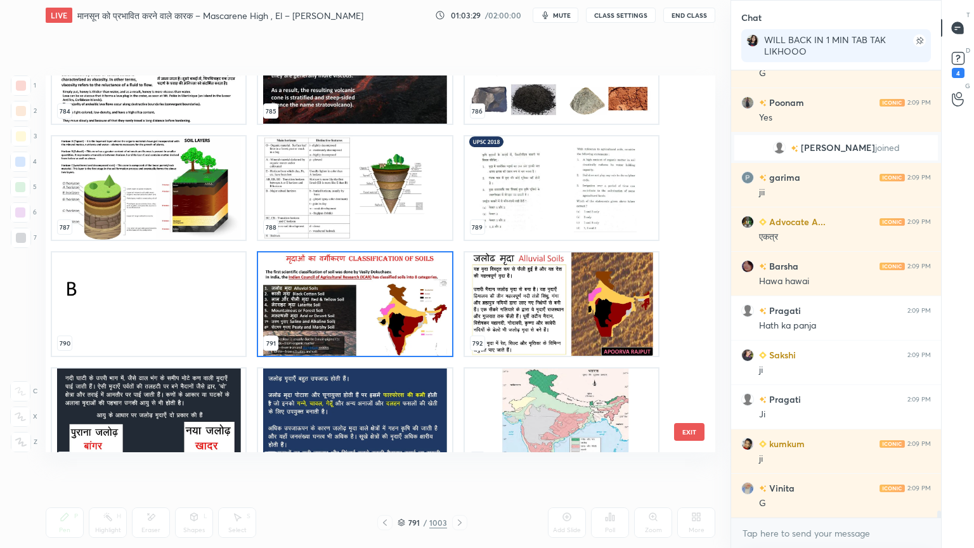
click at [337, 335] on img "grid" at bounding box center [354, 303] width 193 height 103
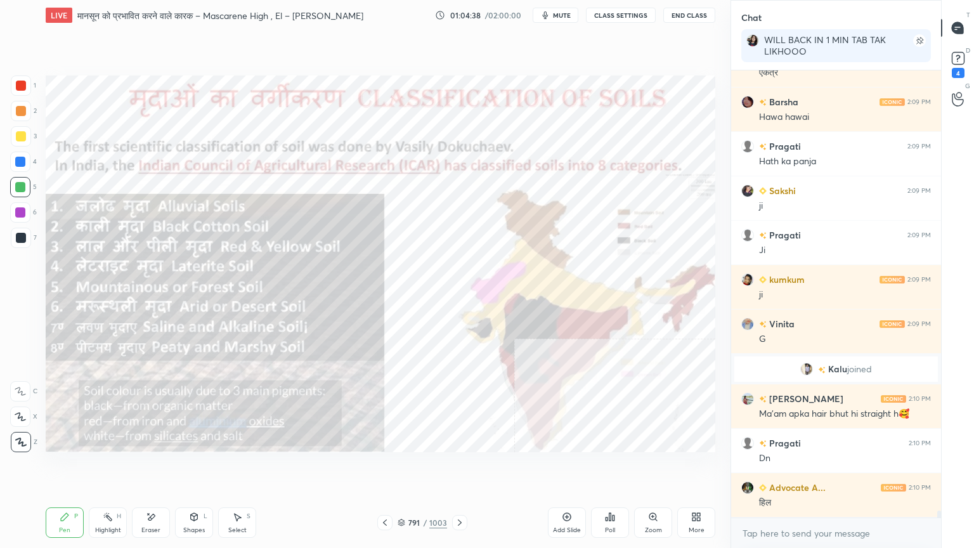
scroll to position [27768, 0]
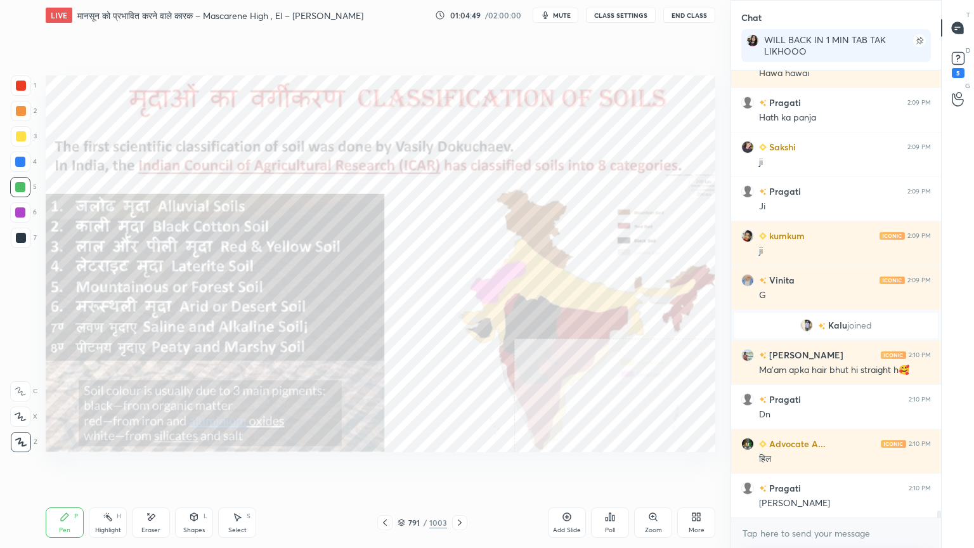
click at [405, 467] on icon at bounding box center [402, 523] width 8 height 8
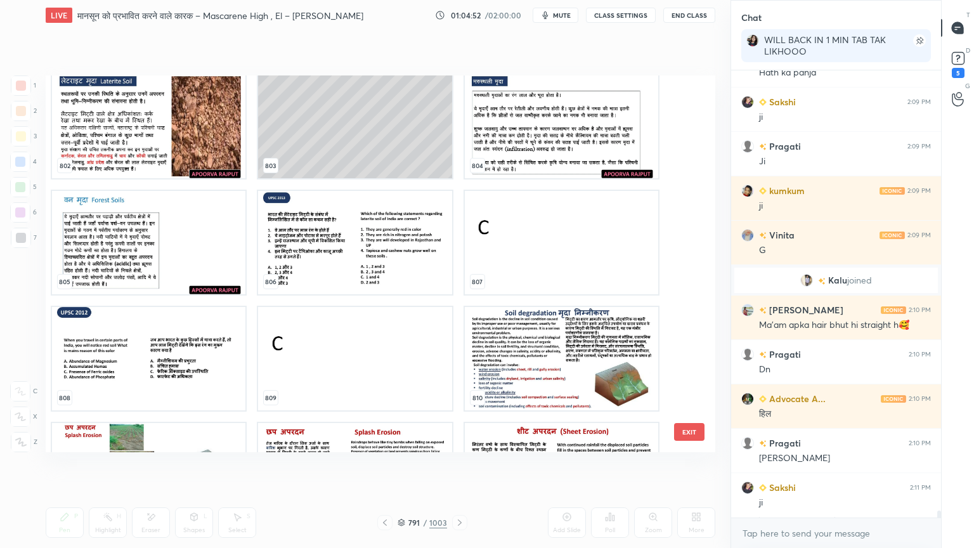
scroll to position [27857, 0]
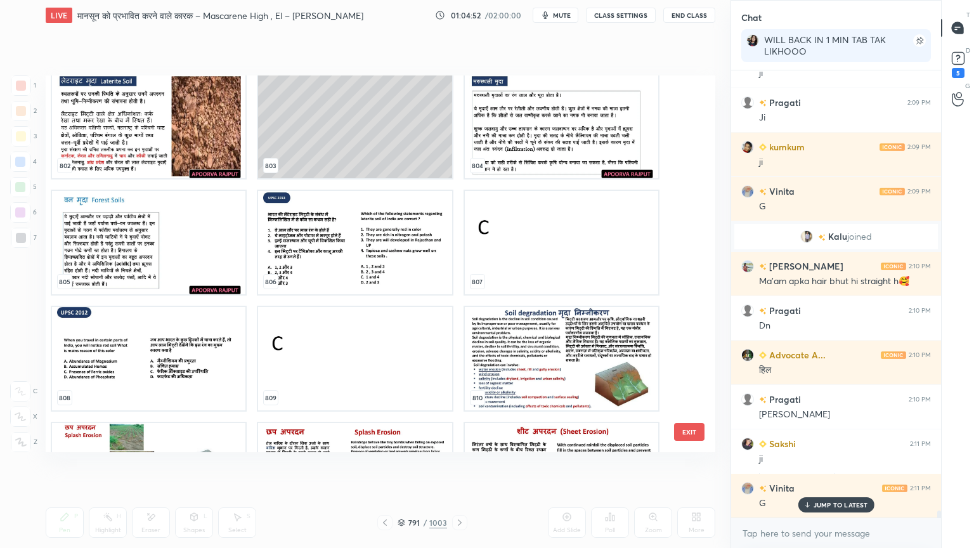
click at [297, 241] on img "grid" at bounding box center [354, 242] width 193 height 103
click at [295, 241] on img "grid" at bounding box center [354, 242] width 193 height 103
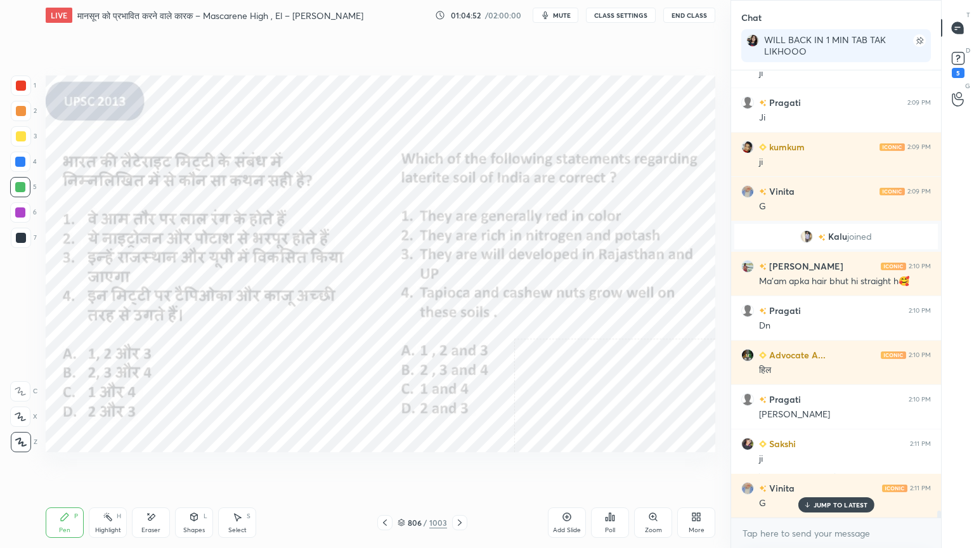
click at [296, 240] on img "grid" at bounding box center [354, 242] width 193 height 103
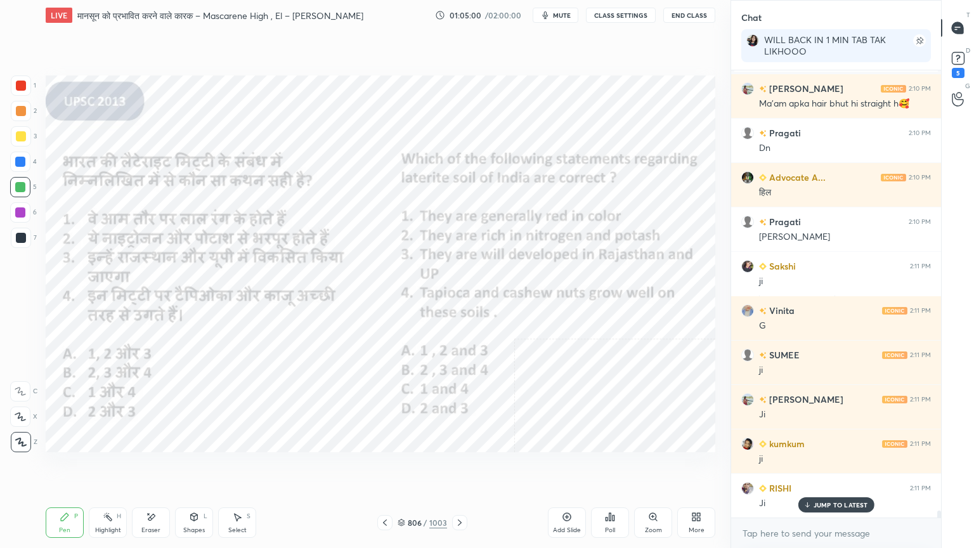
scroll to position [28079, 0]
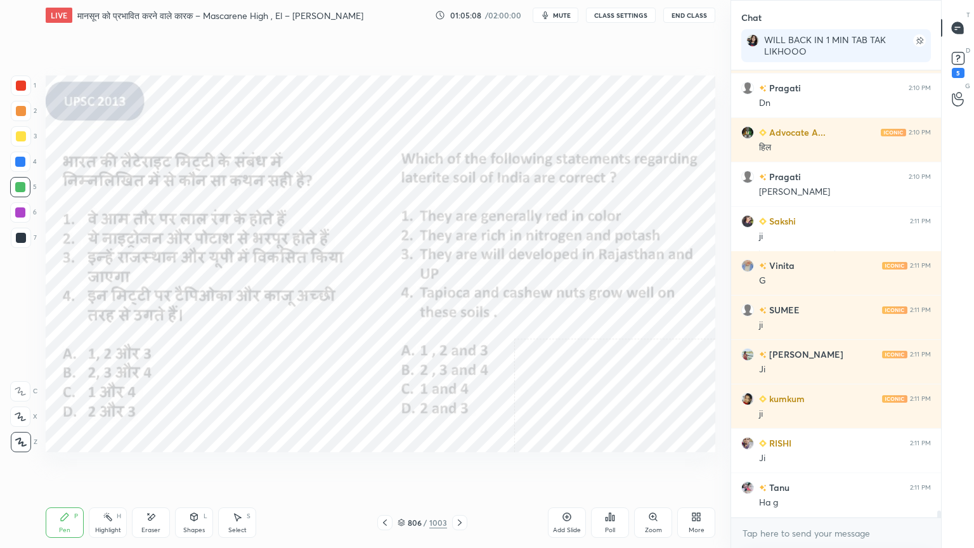
click at [23, 162] on div at bounding box center [20, 162] width 10 height 10
click at [22, 164] on div at bounding box center [20, 162] width 10 height 10
click at [152, 467] on div "Eraser" at bounding box center [150, 530] width 19 height 6
click at [15, 449] on div "1 2 3 4 5 6 7 C X Z E E Erase all H H LIVE मानसून को प्रभावित करने वाले कारक – …" at bounding box center [360, 274] width 720 height 548
drag, startPoint x: 15, startPoint y: 445, endPoint x: 36, endPoint y: 418, distance: 33.5
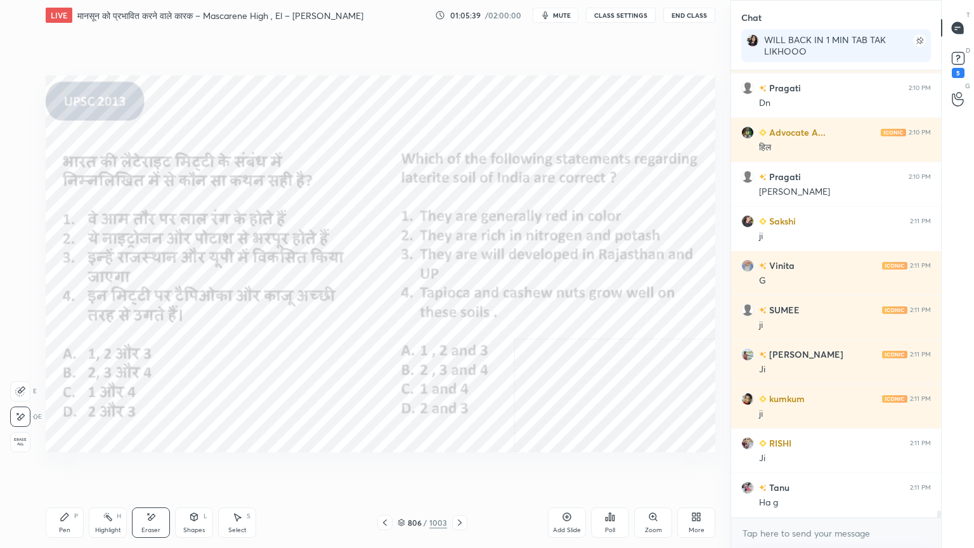
click at [16, 443] on span "Erase all" at bounding box center [20, 441] width 19 height 9
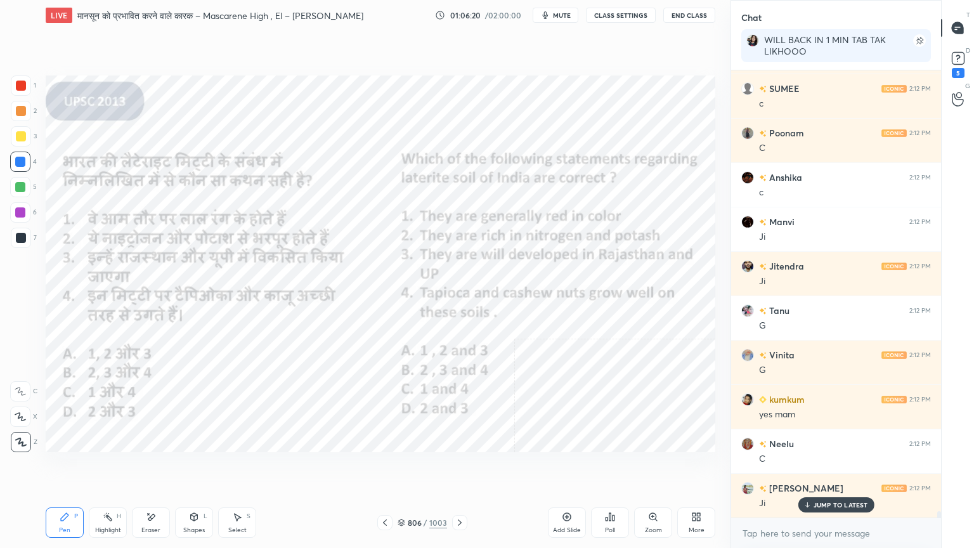
scroll to position [29943, 0]
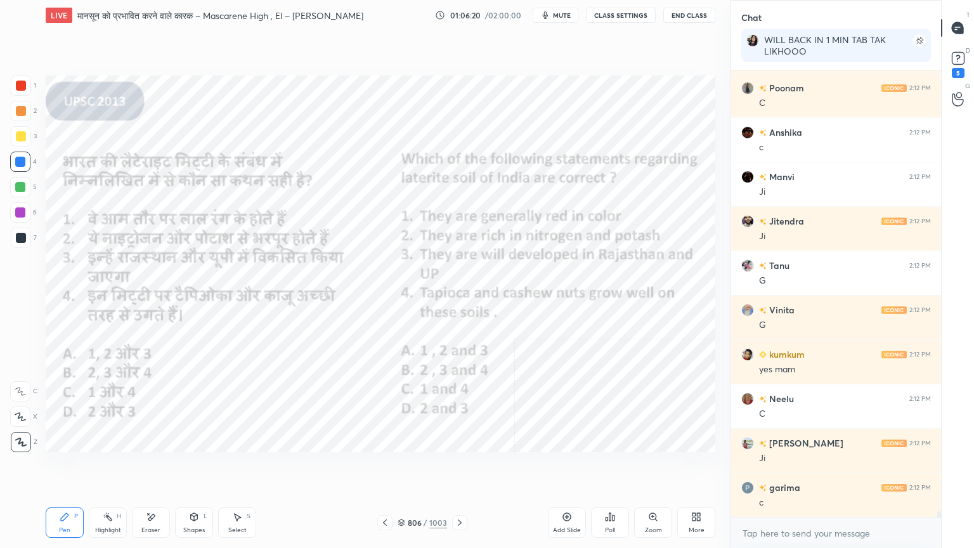
drag, startPoint x: 153, startPoint y: 524, endPoint x: 113, endPoint y: 474, distance: 65.0
click at [155, 467] on div "Eraser" at bounding box center [151, 522] width 38 height 30
click at [20, 434] on div "Erase all" at bounding box center [20, 442] width 20 height 20
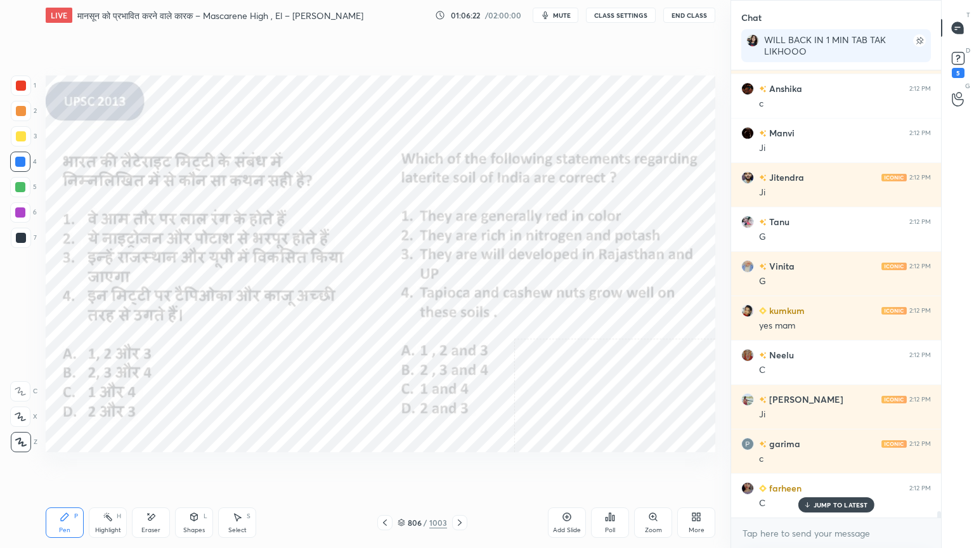
click at [612, 467] on div "Poll" at bounding box center [610, 522] width 38 height 30
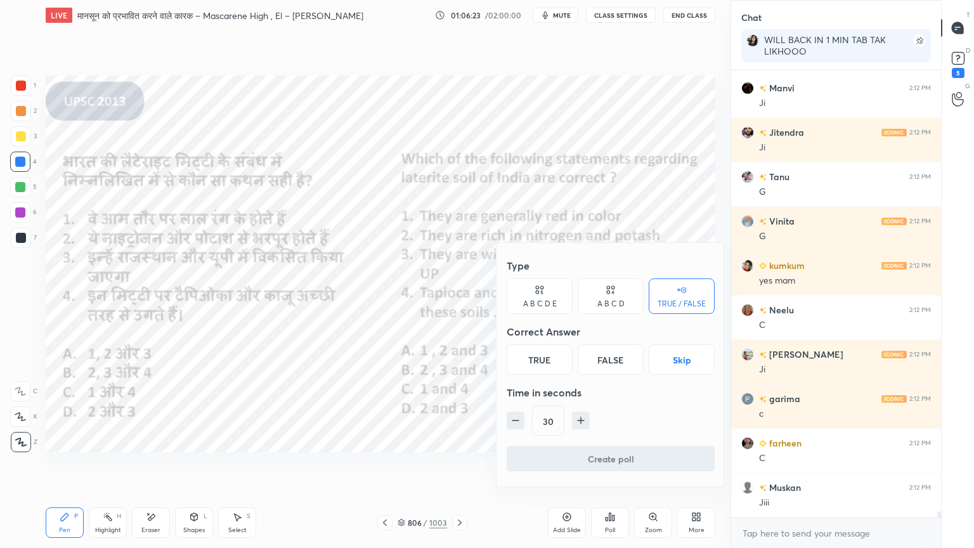
click at [606, 300] on div "A B C D" at bounding box center [610, 304] width 27 height 8
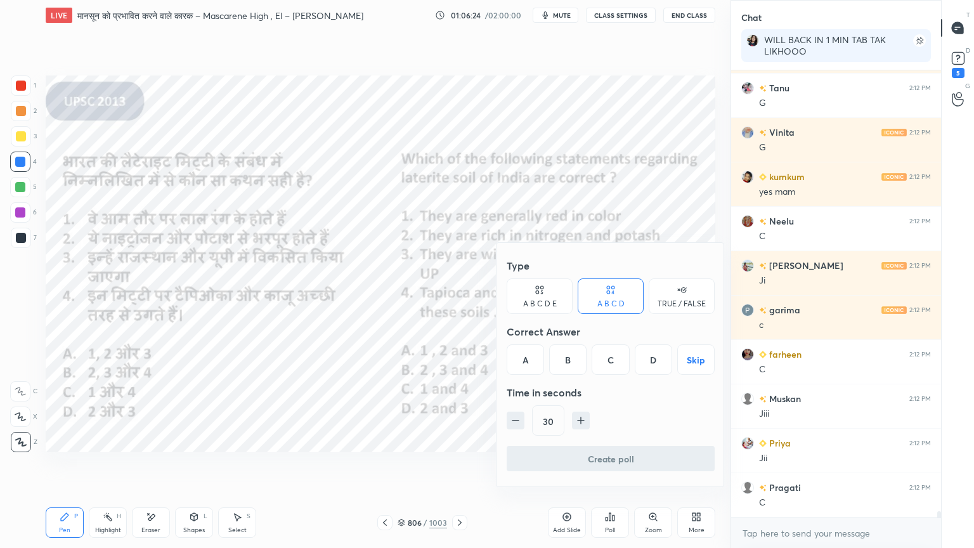
click at [385, 467] on div at bounding box center [487, 274] width 974 height 548
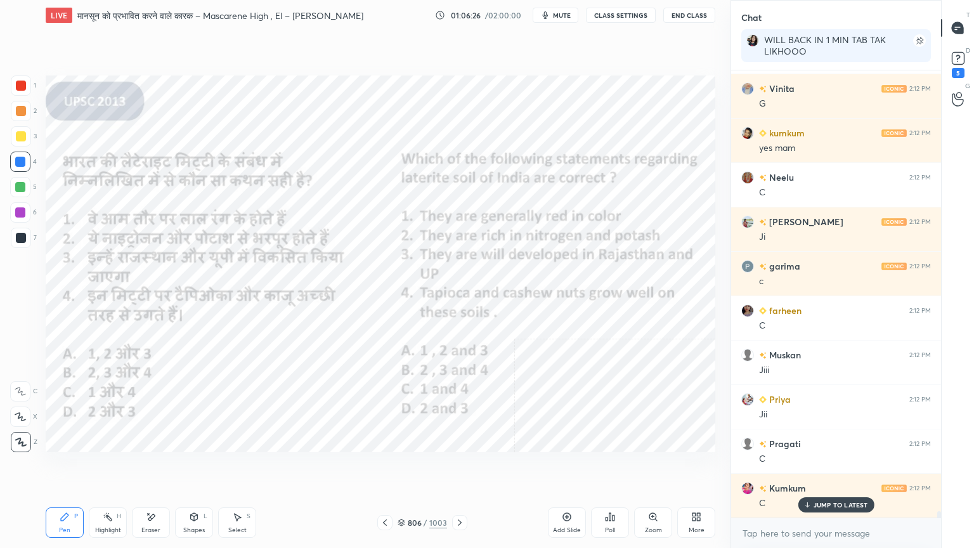
scroll to position [30210, 0]
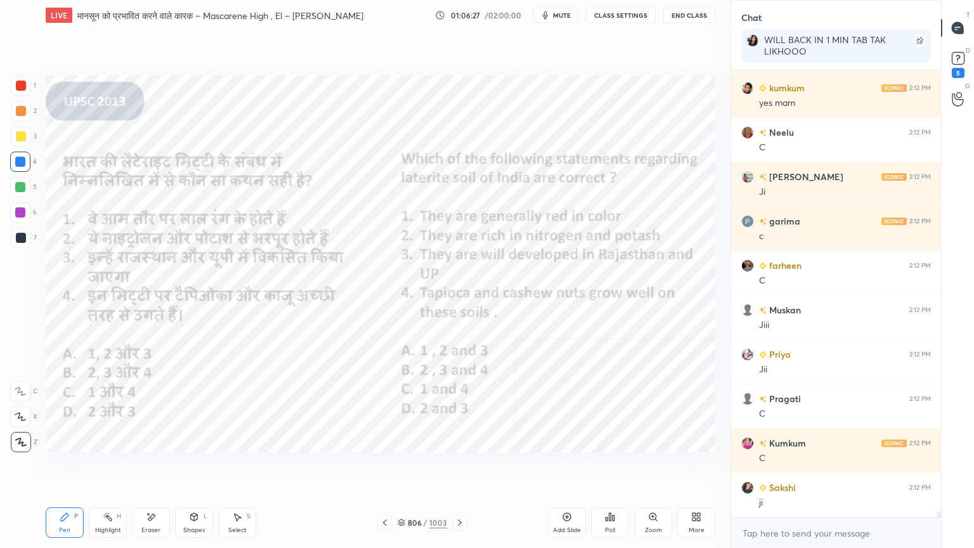
click at [460, 467] on icon at bounding box center [460, 522] width 4 height 6
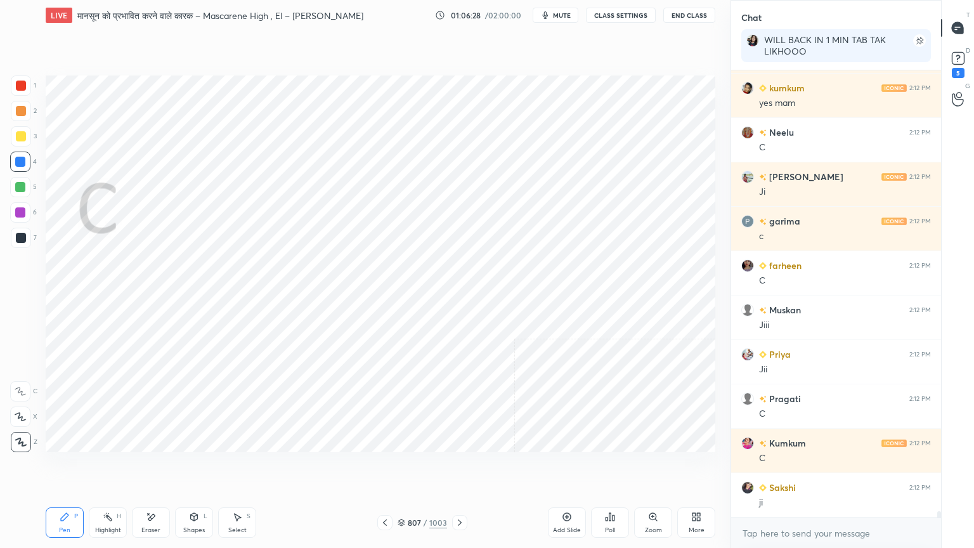
click at [460, 467] on icon at bounding box center [460, 522] width 10 height 10
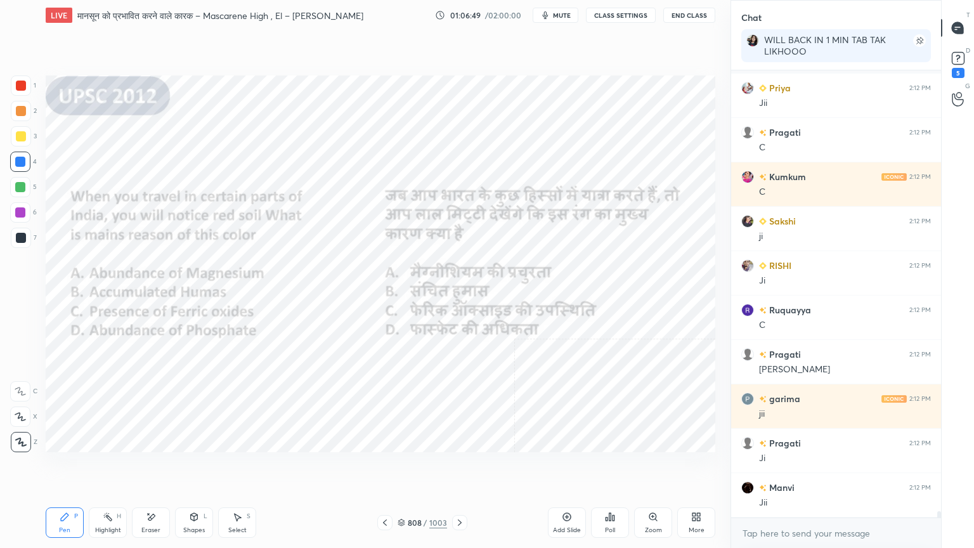
scroll to position [30565, 0]
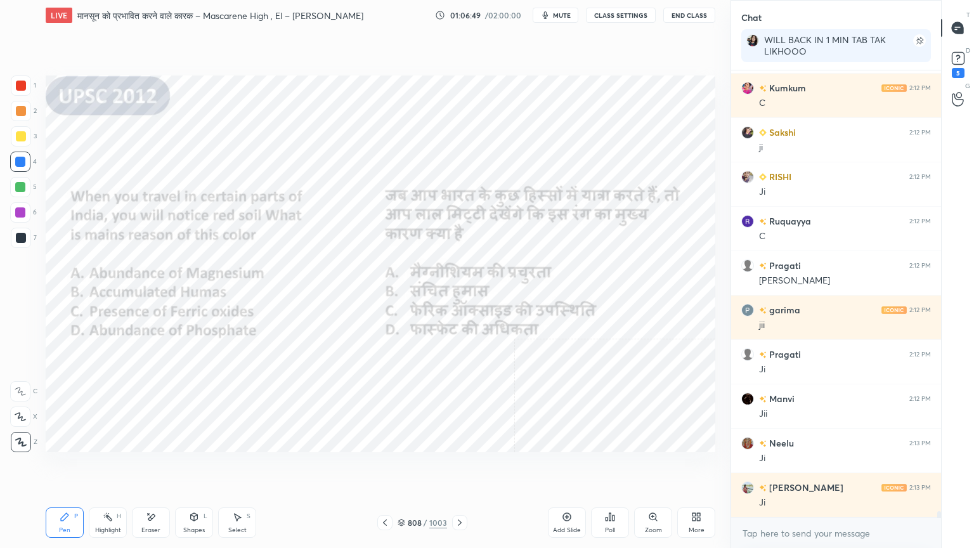
drag, startPoint x: 155, startPoint y: 520, endPoint x: 113, endPoint y: 480, distance: 58.3
click at [154, 467] on icon at bounding box center [151, 517] width 10 height 11
click at [14, 443] on span "Erase all" at bounding box center [20, 441] width 19 height 9
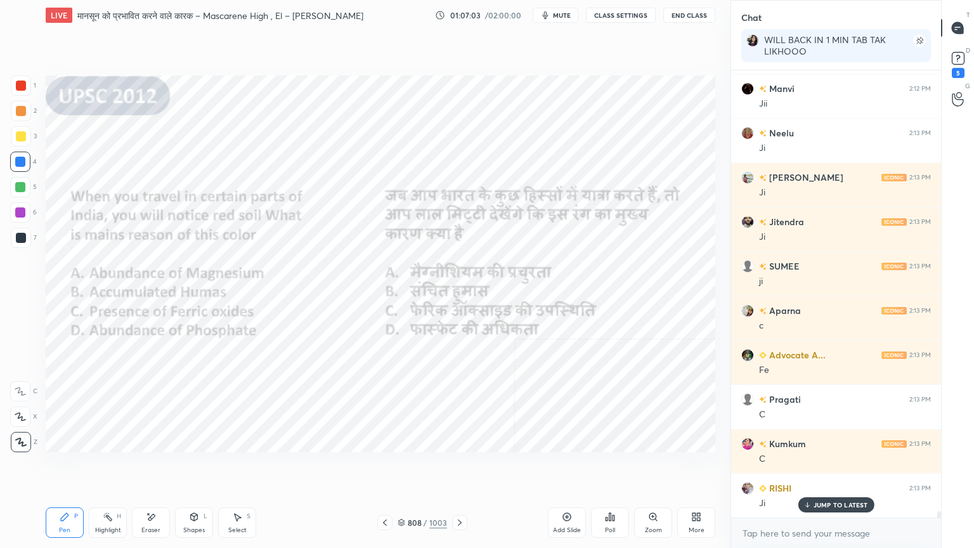
scroll to position [30920, 0]
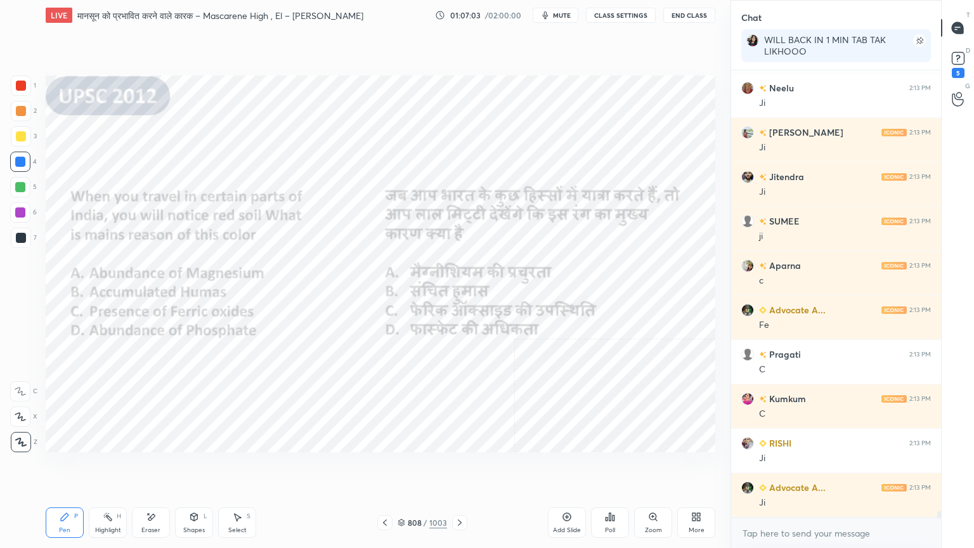
click at [456, 467] on icon at bounding box center [460, 522] width 10 height 10
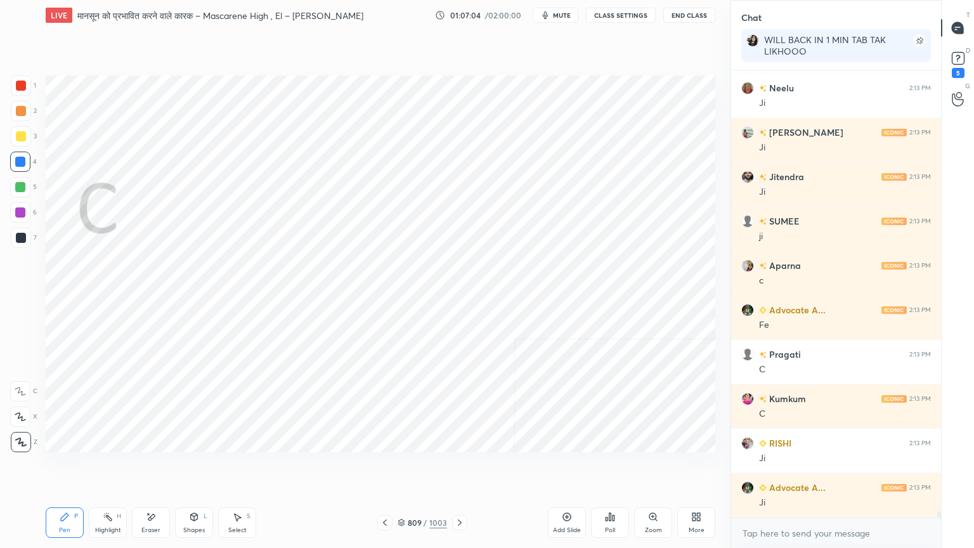
click at [455, 467] on icon at bounding box center [460, 522] width 10 height 10
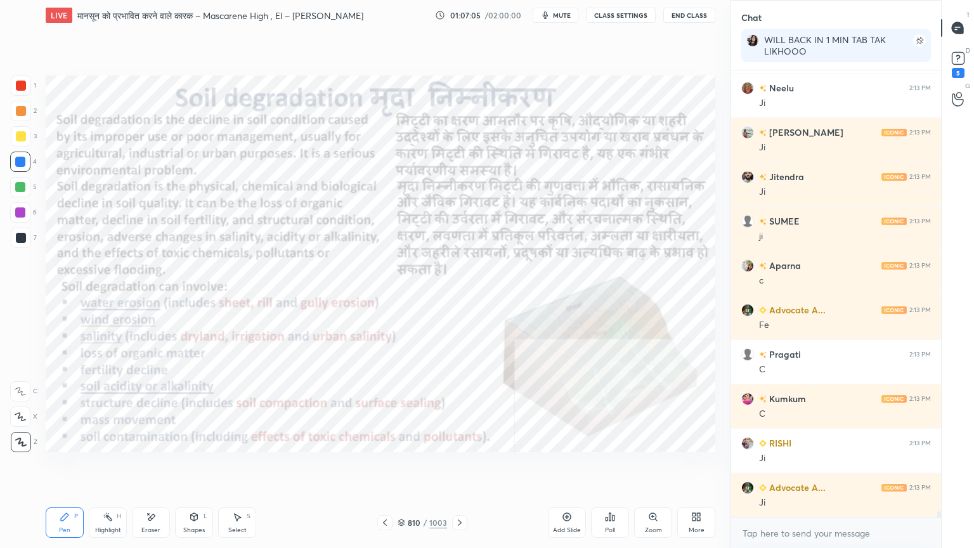
drag, startPoint x: 441, startPoint y: 494, endPoint x: 449, endPoint y: 491, distance: 8.6
click at [449, 467] on div "Setting up your live class Poll for secs No correct answer Start poll" at bounding box center [381, 263] width 680 height 467
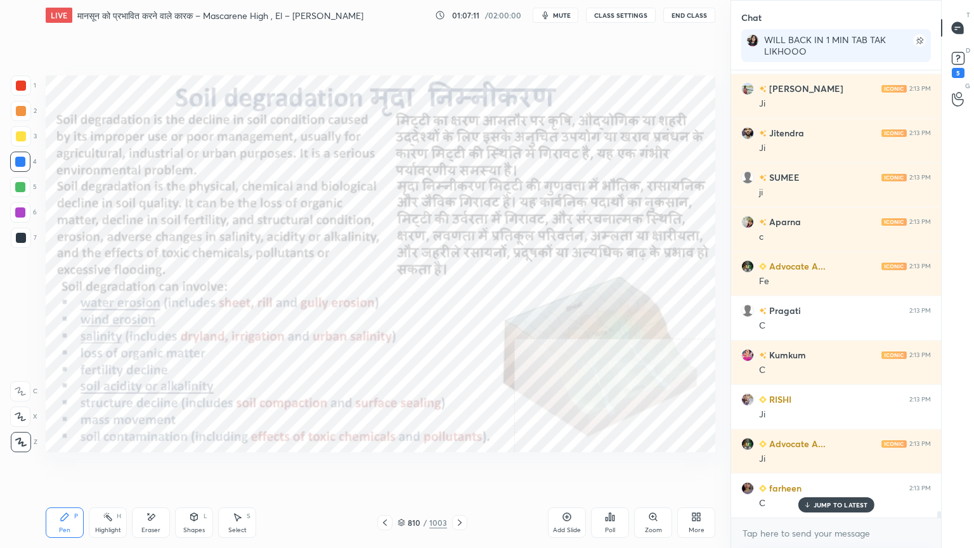
drag, startPoint x: 406, startPoint y: 522, endPoint x: 425, endPoint y: 510, distance: 23.4
click at [406, 467] on div "810 / 1003" at bounding box center [422, 522] width 49 height 11
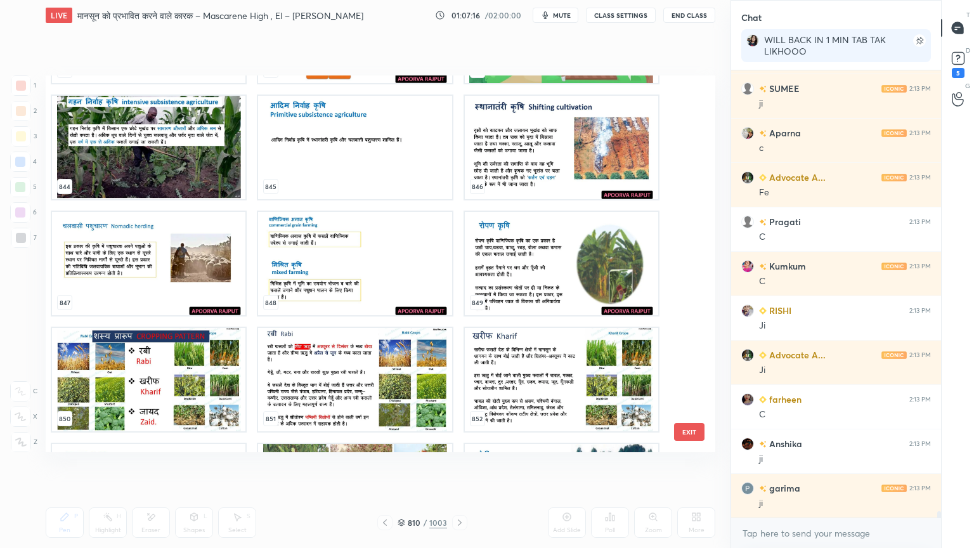
scroll to position [32716, 0]
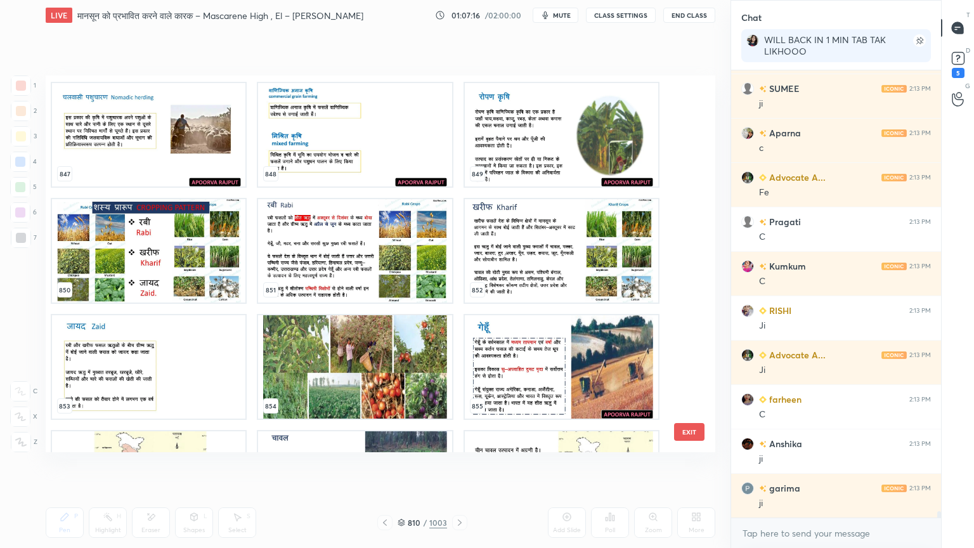
click at [694, 437] on button "EXIT" at bounding box center [689, 432] width 30 height 18
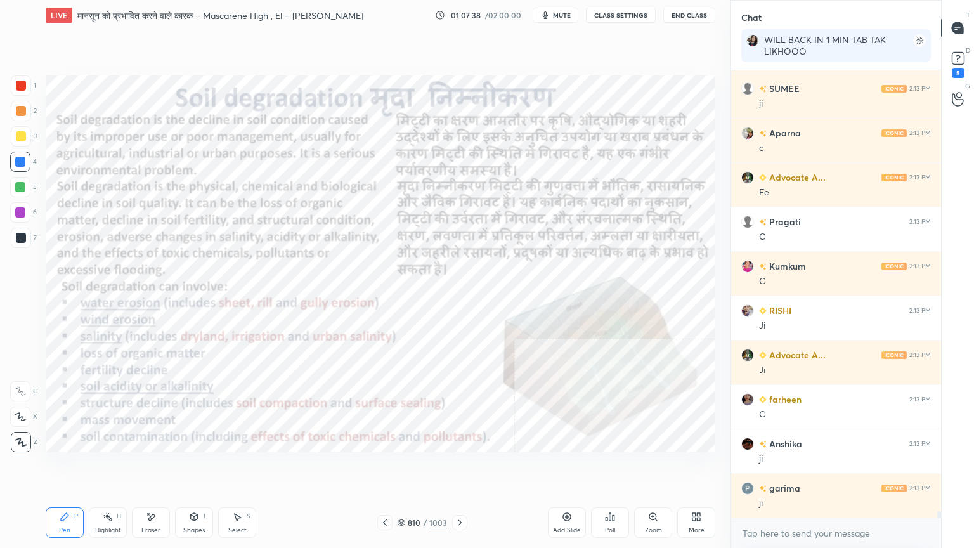
scroll to position [31097, 0]
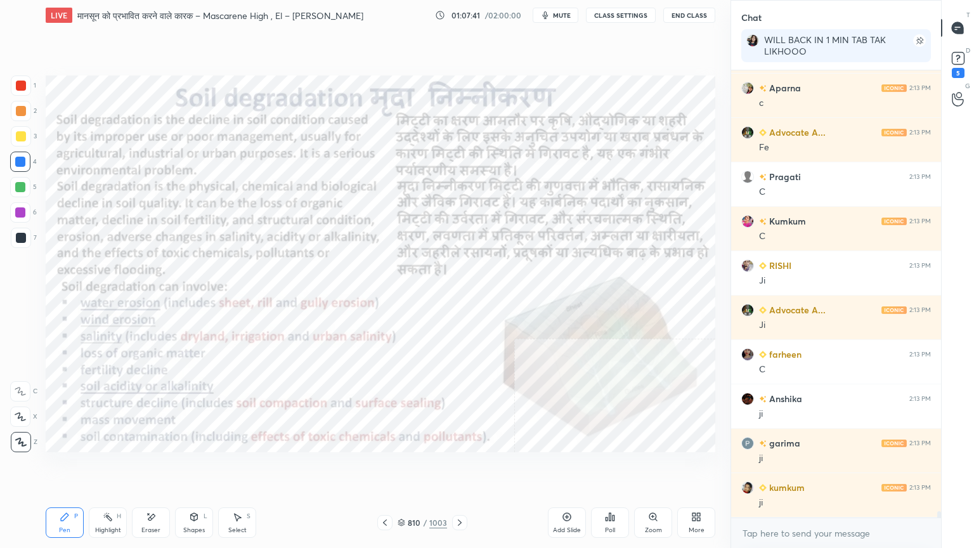
click at [565, 467] on div "Add Slide" at bounding box center [567, 522] width 38 height 30
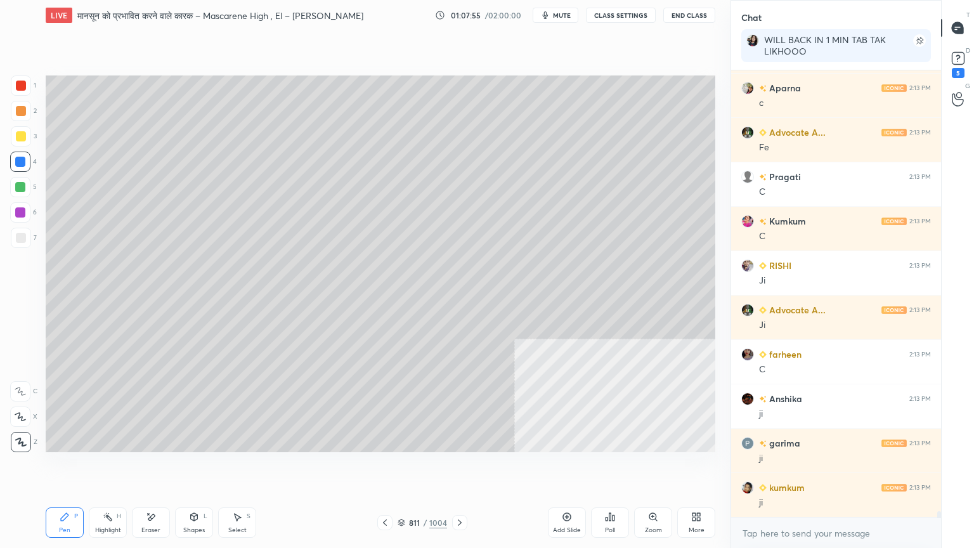
click at [35, 186] on div "5" at bounding box center [23, 187] width 27 height 20
click at [27, 191] on div at bounding box center [20, 187] width 20 height 20
click at [19, 238] on div at bounding box center [21, 238] width 10 height 10
click at [20, 235] on div at bounding box center [21, 238] width 10 height 10
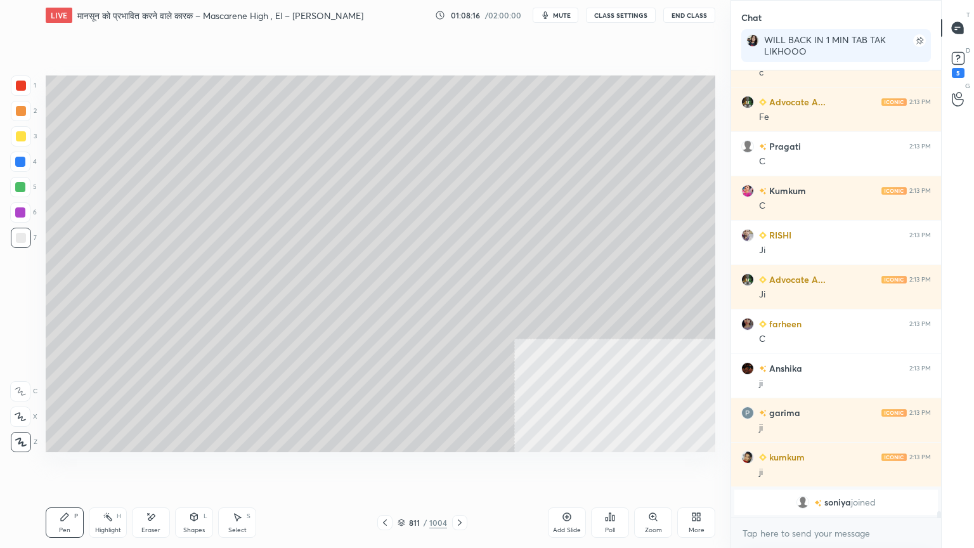
drag, startPoint x: 232, startPoint y: 522, endPoint x: 238, endPoint y: 476, distance: 46.7
click at [233, 467] on div "Select S" at bounding box center [237, 522] width 38 height 30
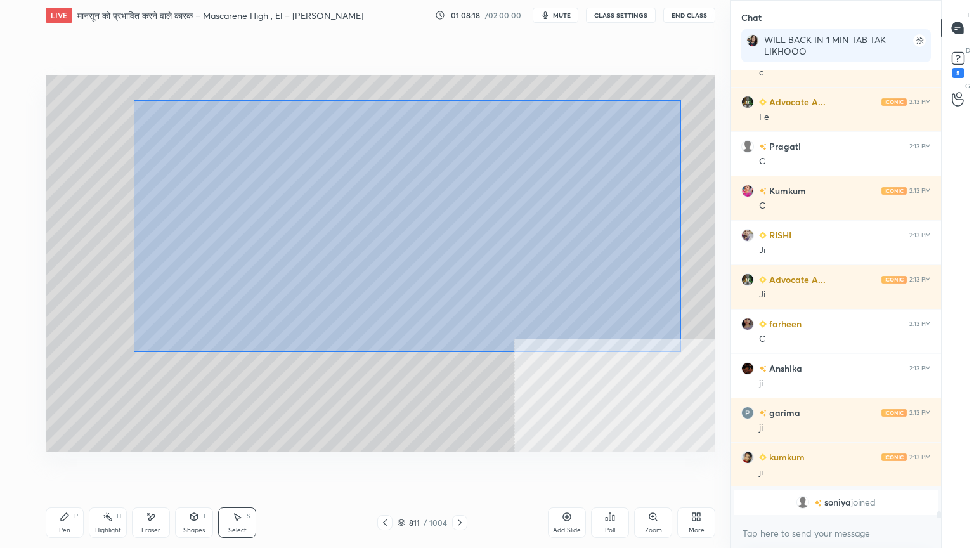
drag, startPoint x: 134, startPoint y: 100, endPoint x: 655, endPoint y: 342, distance: 574.7
click at [676, 350] on div "0 ° Undo Copy Paste here Duplicate Duplicate to new slide Delete" at bounding box center [380, 263] width 669 height 377
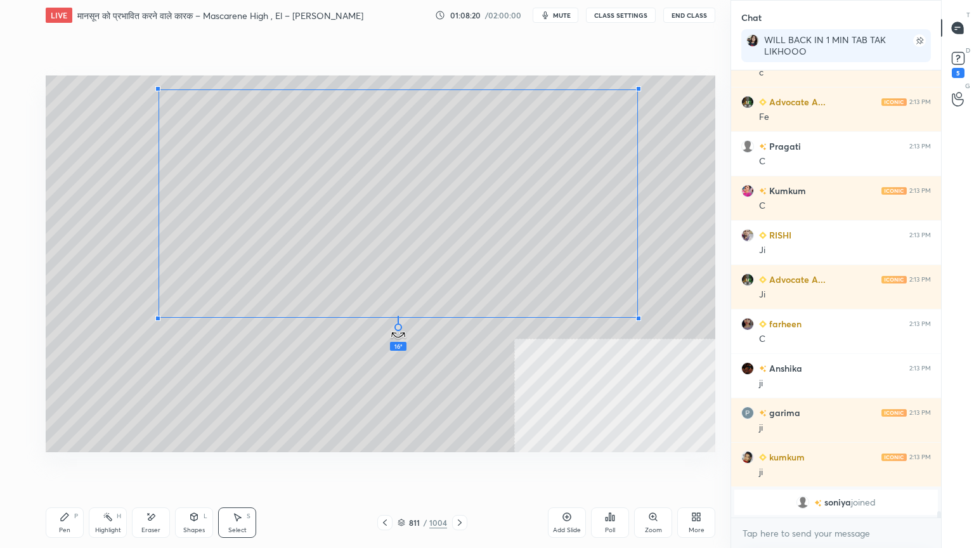
drag, startPoint x: 391, startPoint y: 315, endPoint x: 337, endPoint y: 302, distance: 55.4
click at [337, 302] on div "16 ° Undo Copy Paste here Duplicate Duplicate to new slide Delete" at bounding box center [380, 263] width 669 height 377
drag, startPoint x: 446, startPoint y: 261, endPoint x: 400, endPoint y: 295, distance: 57.9
click at [429, 289] on div "0 ° Undo Copy Paste here Duplicate Duplicate to new slide Delete" at bounding box center [380, 263] width 669 height 377
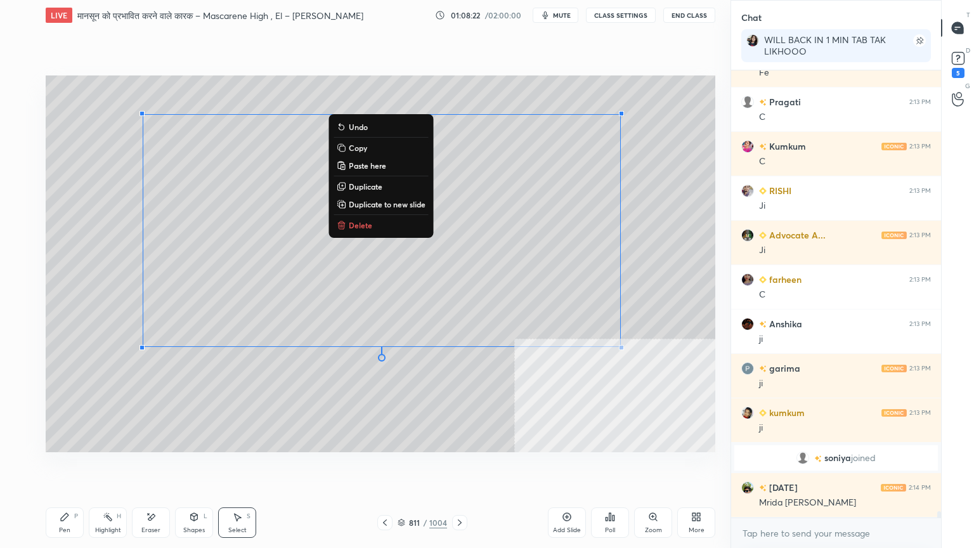
scroll to position [30243, 0]
click at [60, 467] on icon at bounding box center [65, 517] width 10 height 10
click at [67, 467] on icon at bounding box center [65, 517] width 8 height 8
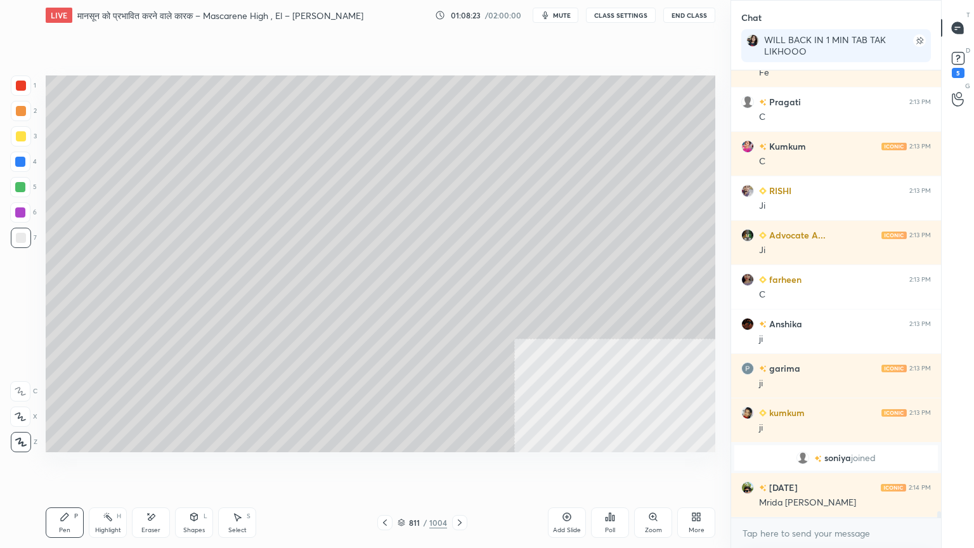
click at [23, 167] on div at bounding box center [20, 162] width 20 height 20
click at [28, 167] on div at bounding box center [20, 162] width 20 height 20
click at [18, 235] on div at bounding box center [21, 238] width 10 height 10
click at [22, 235] on div at bounding box center [21, 238] width 10 height 10
click at [20, 164] on div at bounding box center [20, 162] width 10 height 10
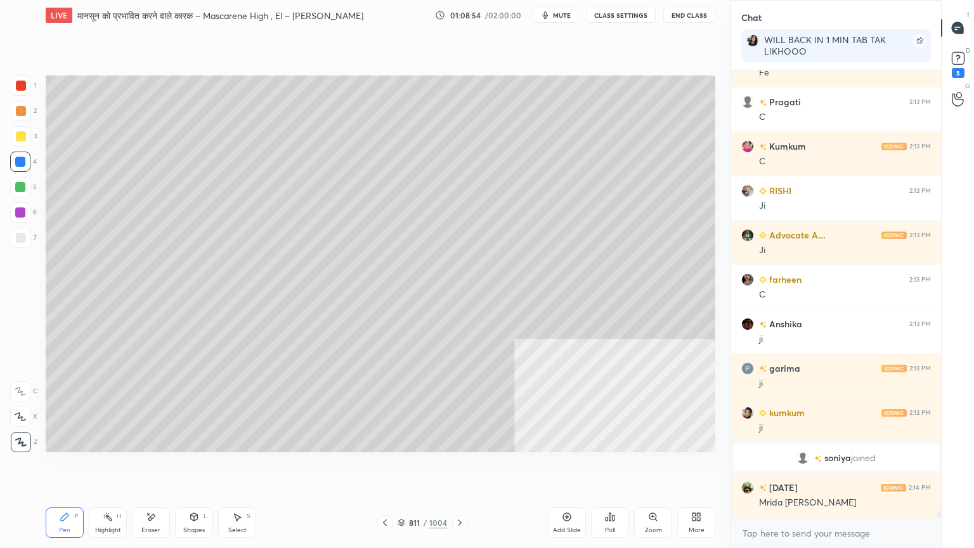
click at [21, 160] on div at bounding box center [20, 162] width 10 height 10
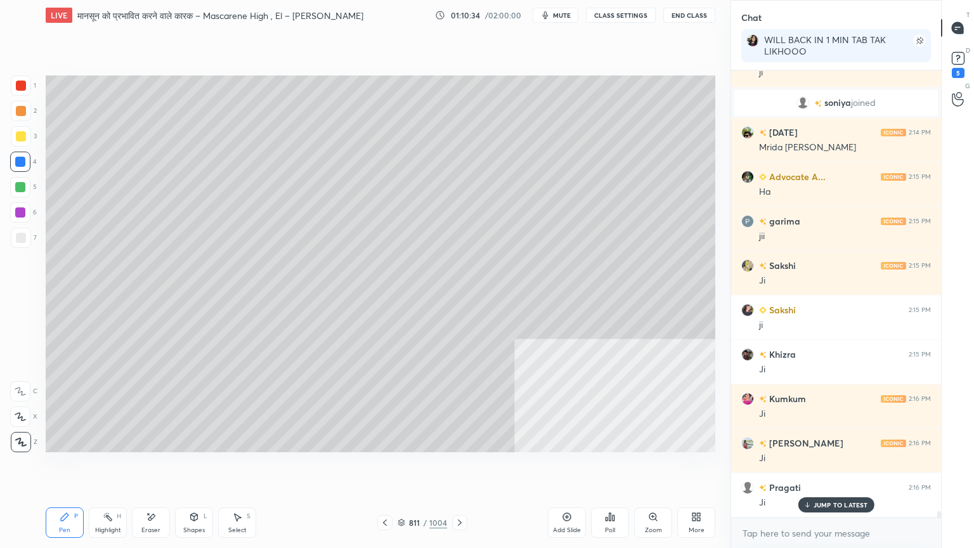
scroll to position [30641, 0]
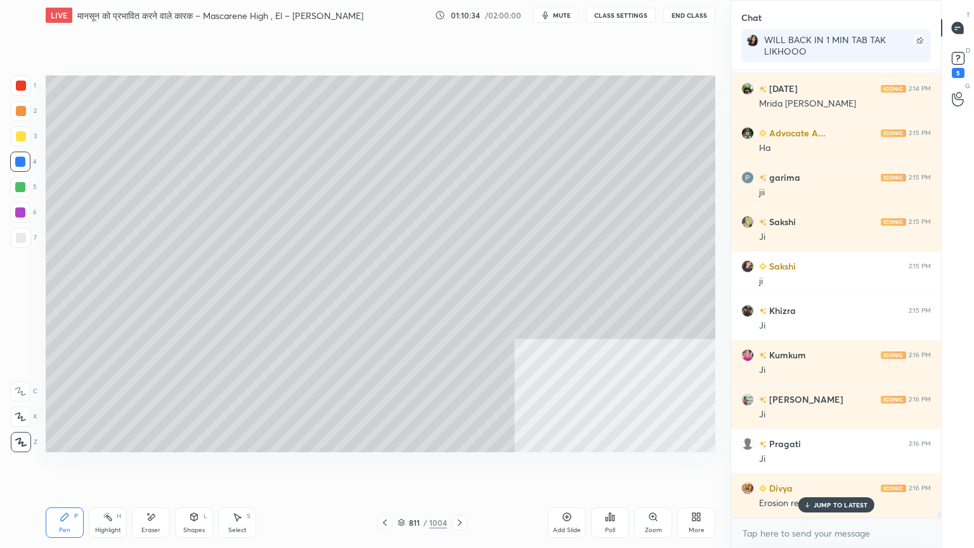
drag, startPoint x: 22, startPoint y: 162, endPoint x: 32, endPoint y: 169, distance: 12.7
click at [21, 163] on div at bounding box center [20, 162] width 10 height 10
click at [835, 467] on div "JUMP TO LATEST" at bounding box center [836, 504] width 76 height 15
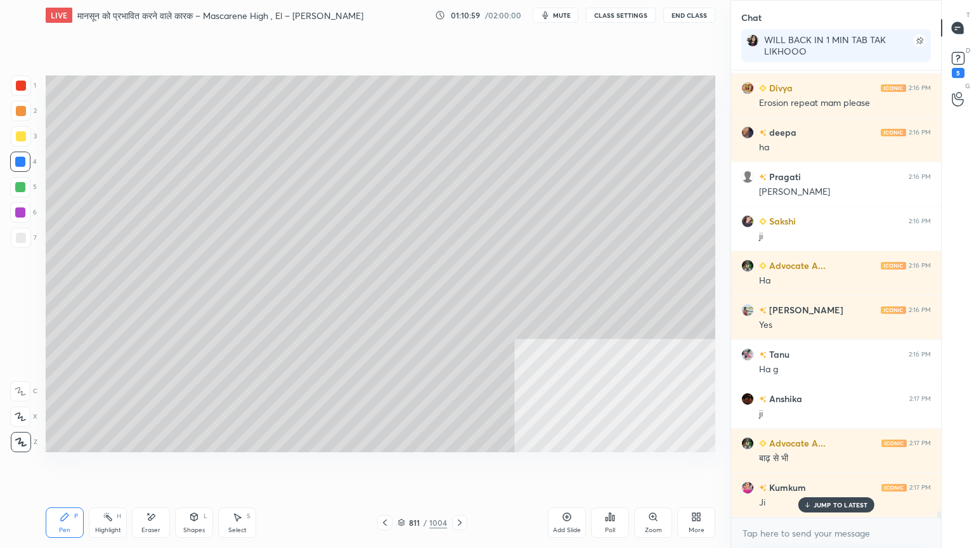
scroll to position [31085, 0]
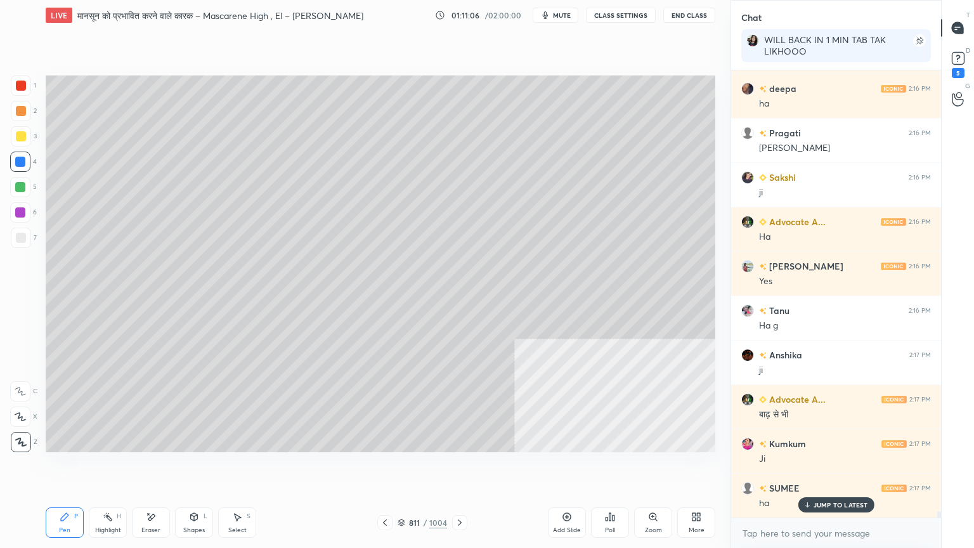
click at [28, 160] on div at bounding box center [20, 162] width 20 height 20
click at [23, 162] on div at bounding box center [20, 162] width 10 height 10
drag, startPoint x: 149, startPoint y: 523, endPoint x: 151, endPoint y: 512, distance: 11.6
click at [152, 467] on div "Eraser" at bounding box center [151, 522] width 38 height 30
click at [29, 441] on span "Erase all" at bounding box center [20, 441] width 19 height 9
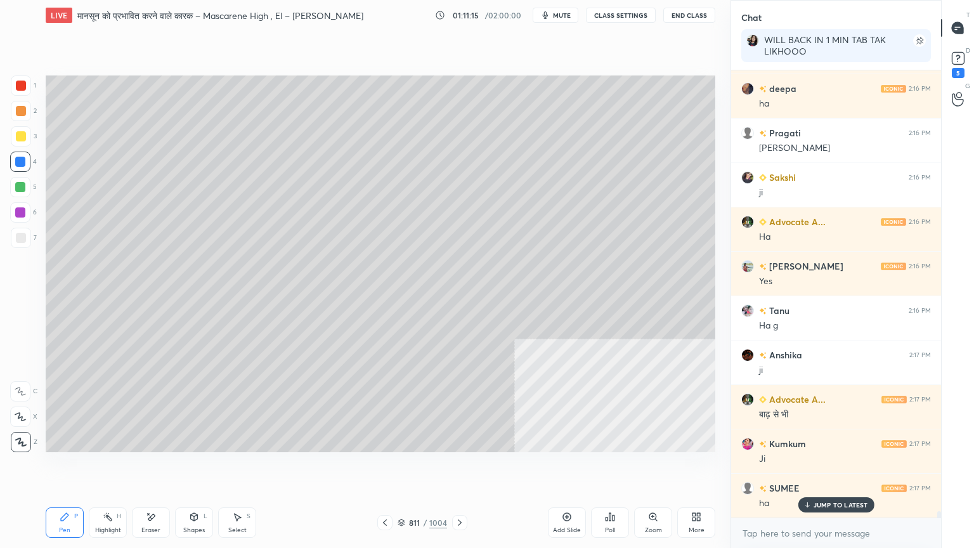
click at [388, 467] on icon at bounding box center [385, 522] width 10 height 10
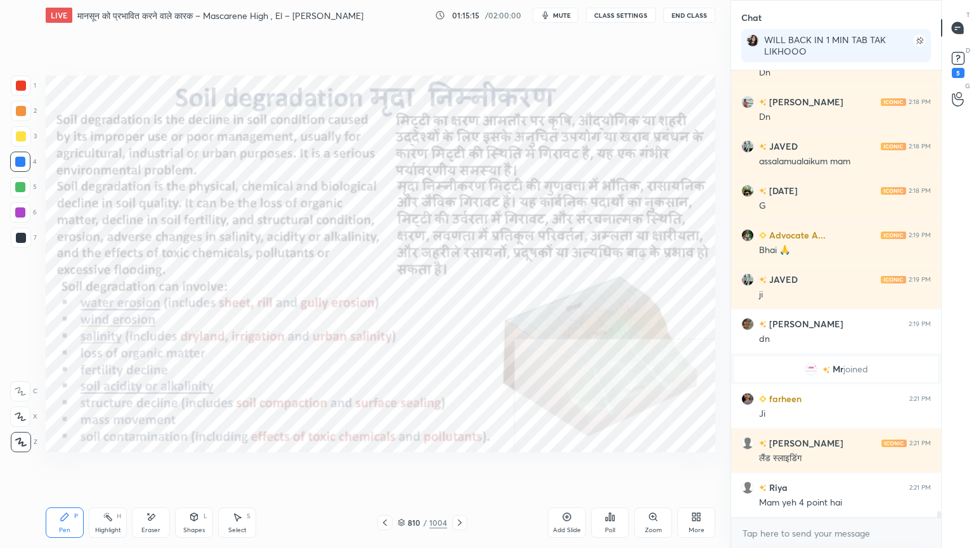
scroll to position [31750, 0]
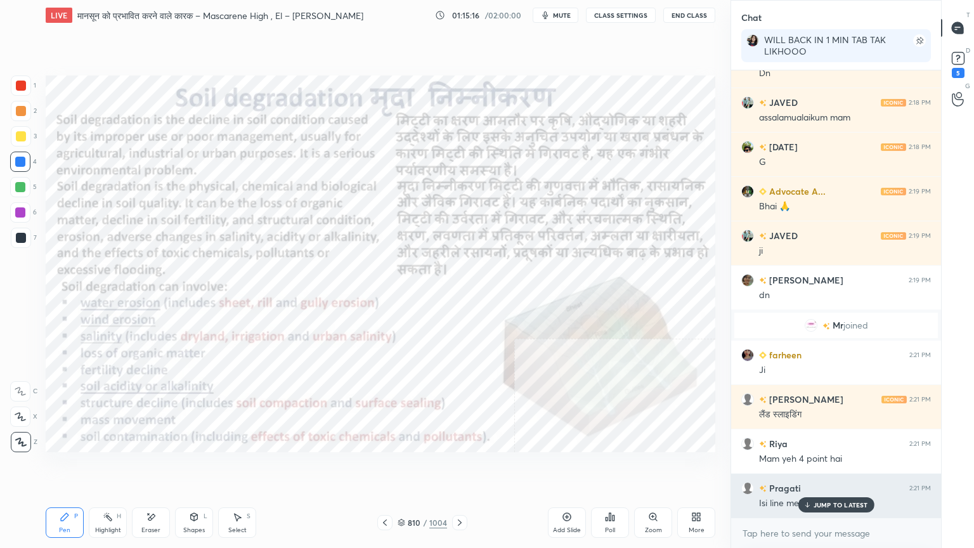
click at [824, 467] on p "JUMP TO LATEST" at bounding box center [840, 505] width 55 height 8
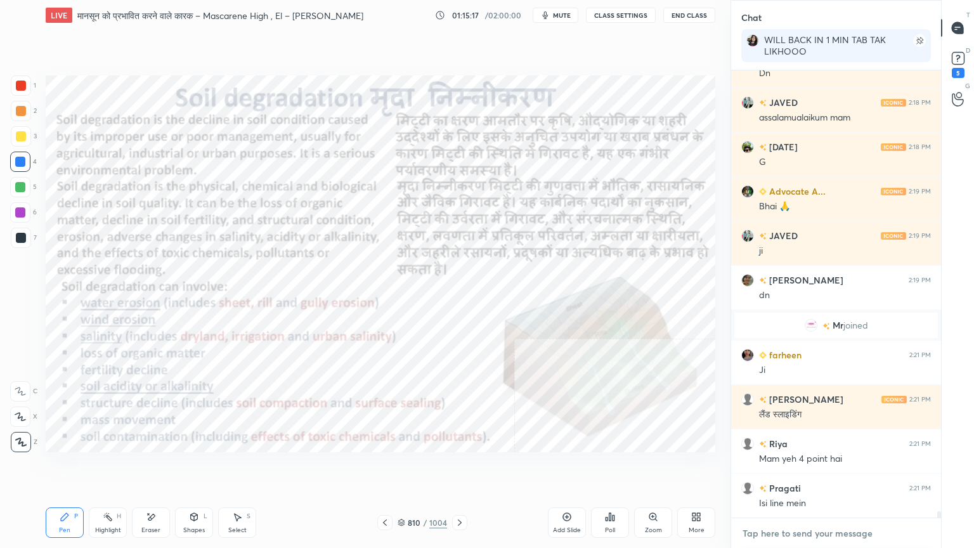
click at [824, 467] on textarea at bounding box center [836, 533] width 190 height 20
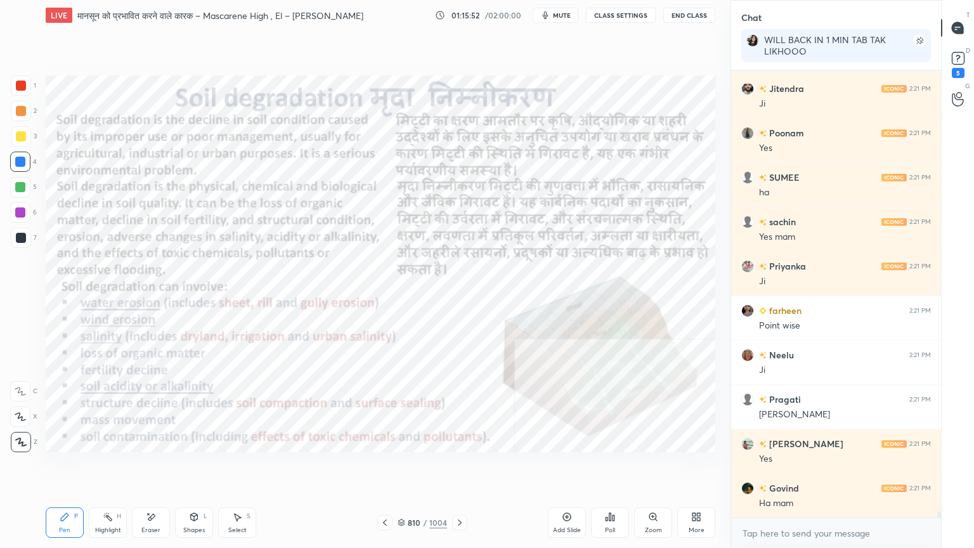
scroll to position [32682, 0]
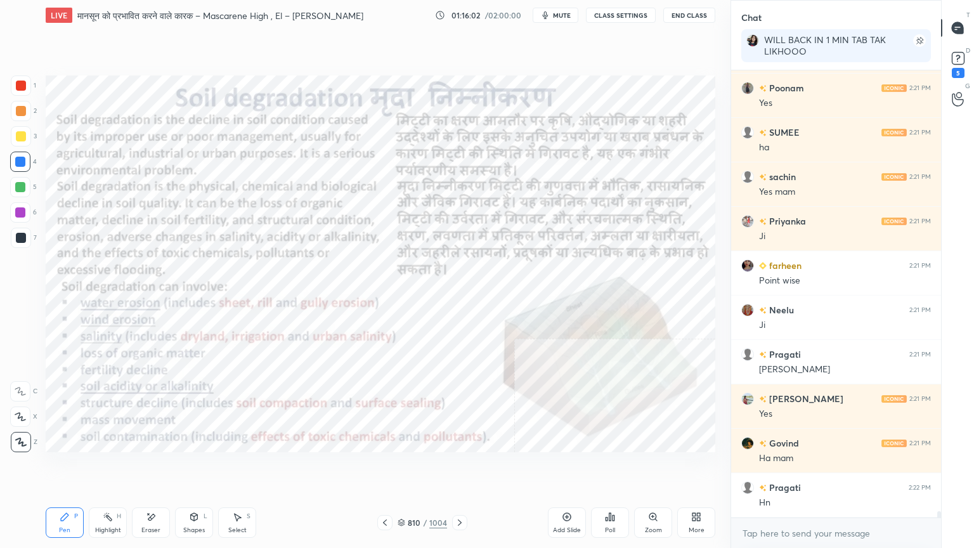
drag, startPoint x: 162, startPoint y: 526, endPoint x: 104, endPoint y: 505, distance: 62.0
click at [162, 467] on div "Eraser" at bounding box center [151, 522] width 38 height 30
click at [26, 440] on span "Erase all" at bounding box center [20, 441] width 19 height 9
click at [456, 467] on icon at bounding box center [460, 522] width 10 height 10
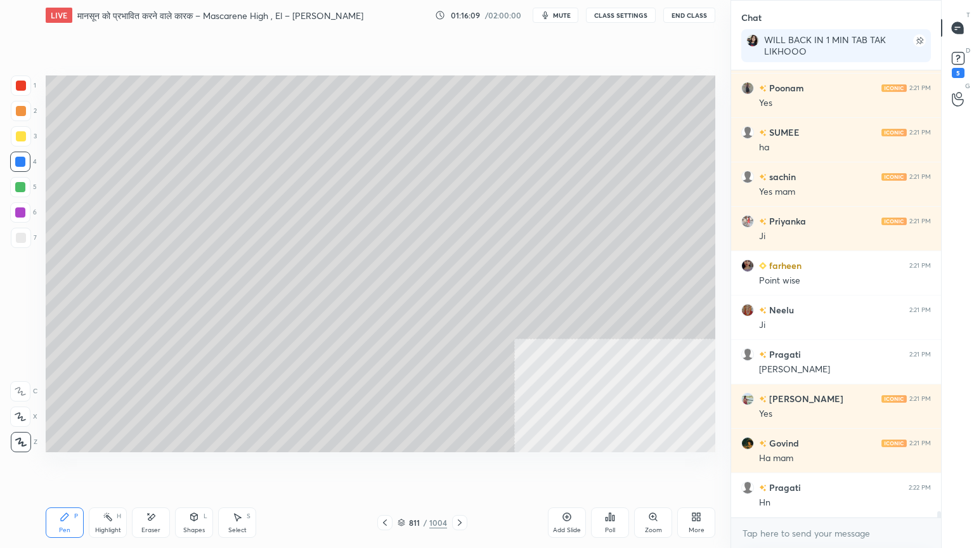
click at [458, 467] on icon at bounding box center [460, 522] width 10 height 10
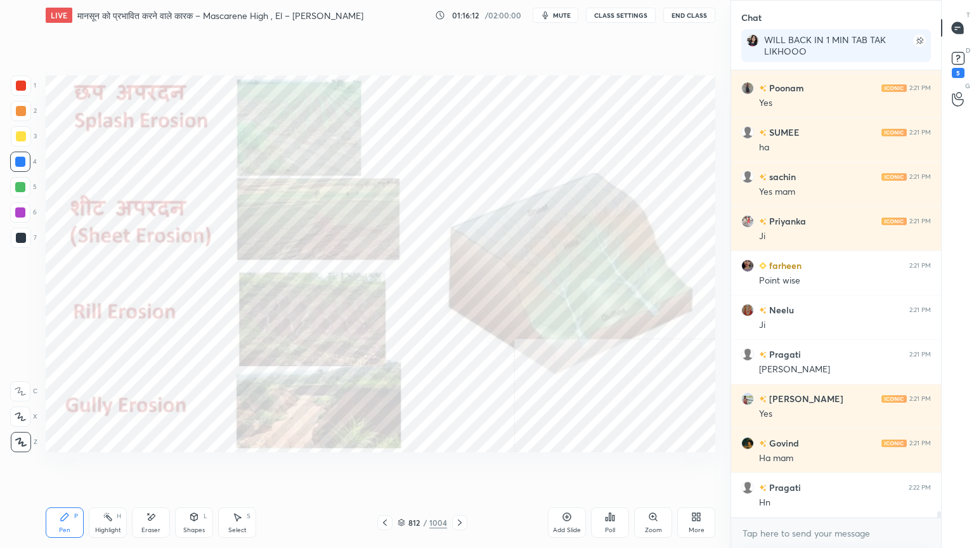
click at [401, 467] on icon at bounding box center [402, 523] width 8 height 8
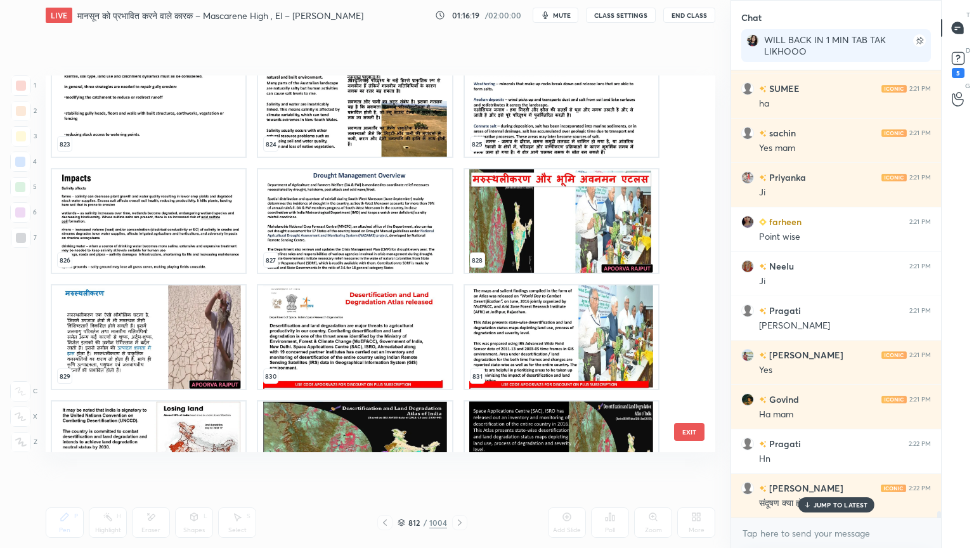
scroll to position [31689, 0]
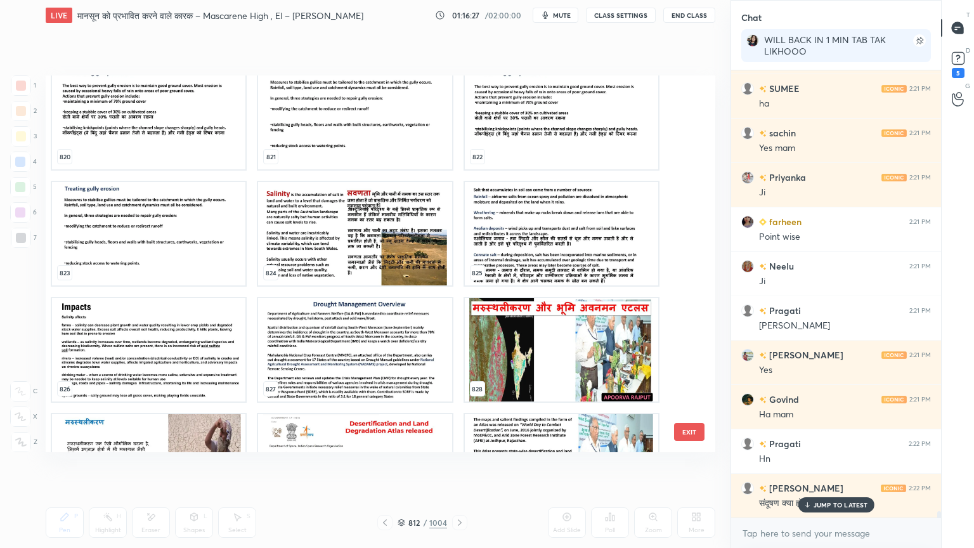
click at [380, 243] on img "grid" at bounding box center [354, 233] width 193 height 103
click at [380, 241] on img "grid" at bounding box center [354, 233] width 193 height 103
click at [382, 242] on img "grid" at bounding box center [354, 233] width 193 height 103
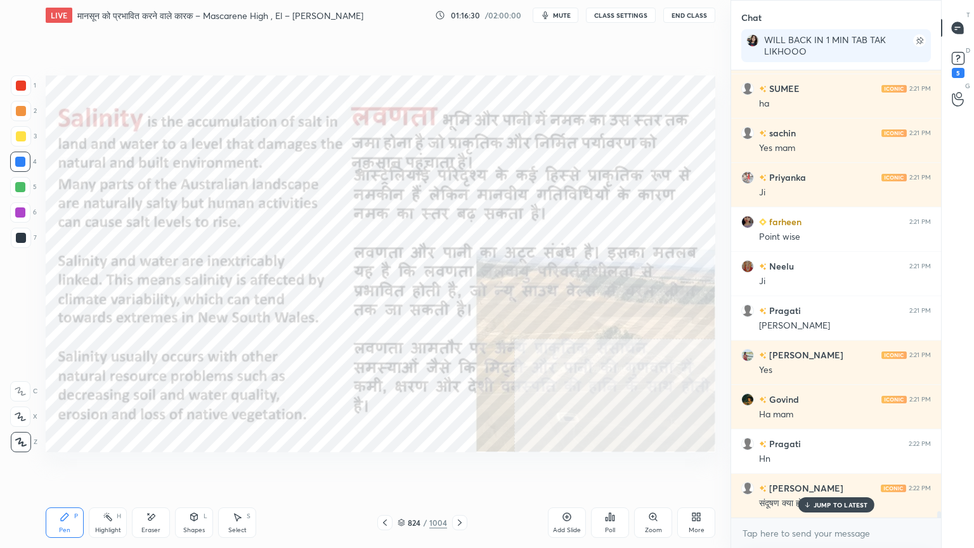
click at [458, 467] on icon at bounding box center [460, 522] width 10 height 10
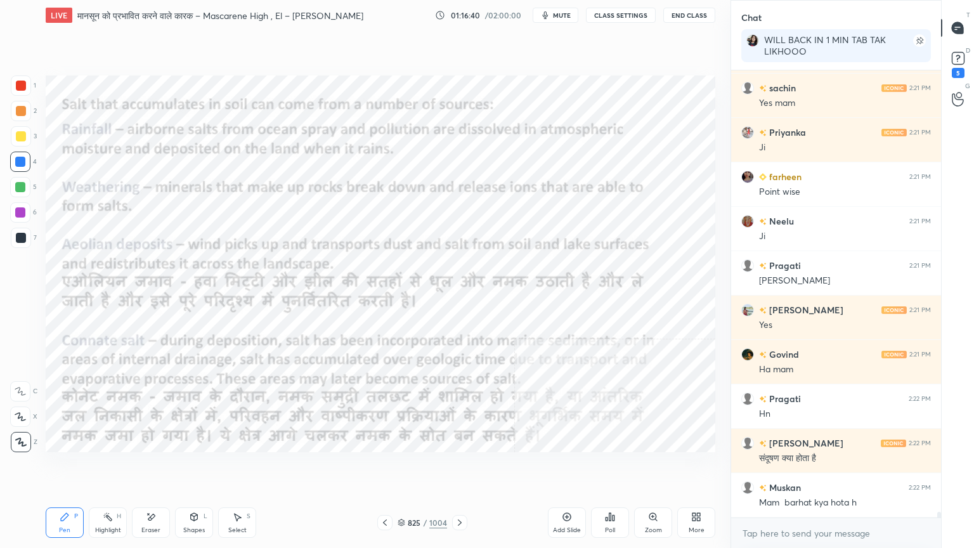
click at [462, 467] on icon at bounding box center [460, 522] width 10 height 10
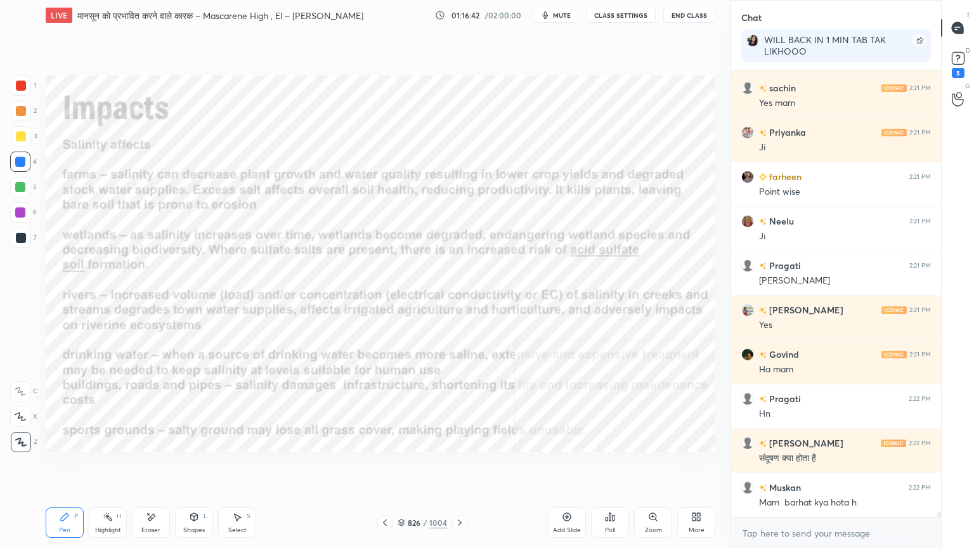
click at [472, 467] on div "Pen P Highlight H Eraser Shapes L Select S 826 / 1004 Add Slide Poll Zoom More" at bounding box center [380, 522] width 669 height 51
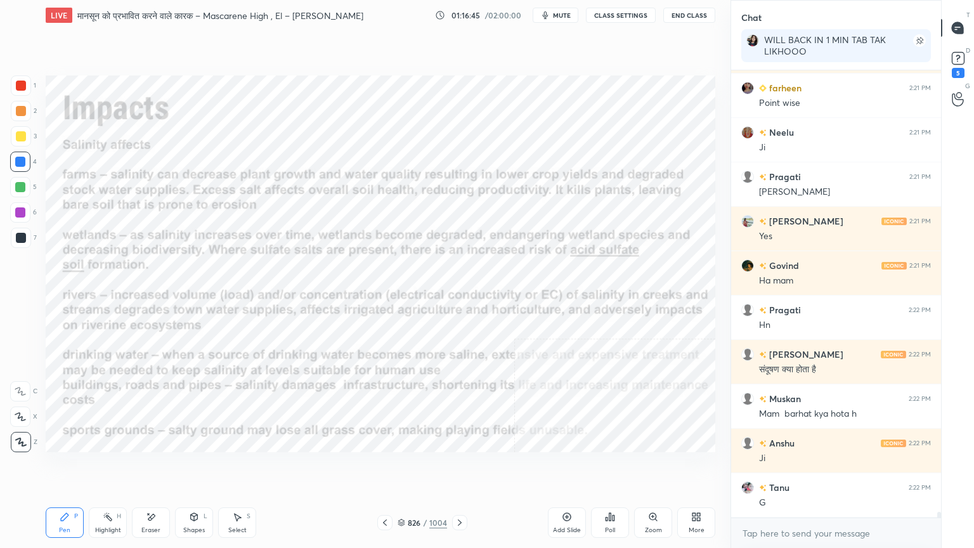
scroll to position [32948, 0]
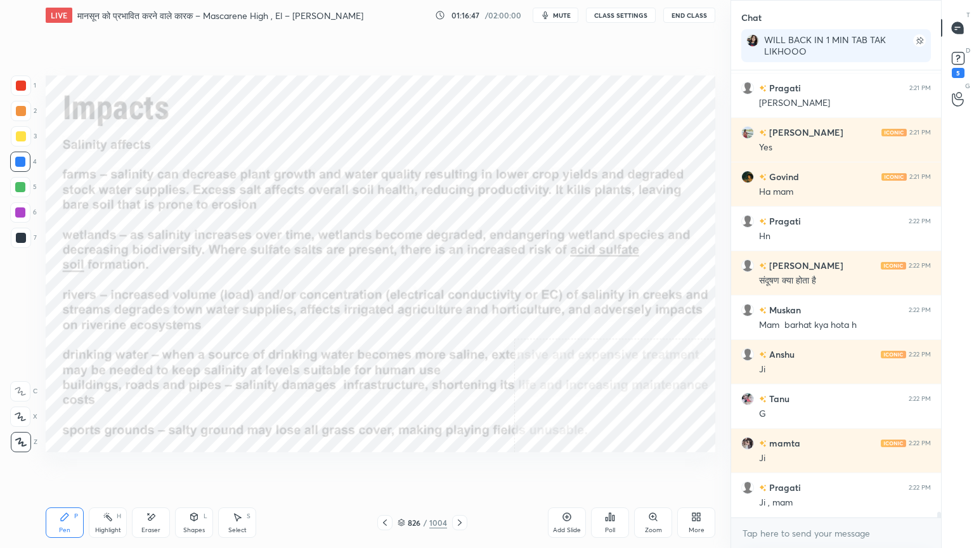
click at [470, 467] on div "Pen P Highlight H Eraser Shapes L Select S 826 / 1004 Add Slide Poll Zoom More" at bounding box center [380, 522] width 669 height 51
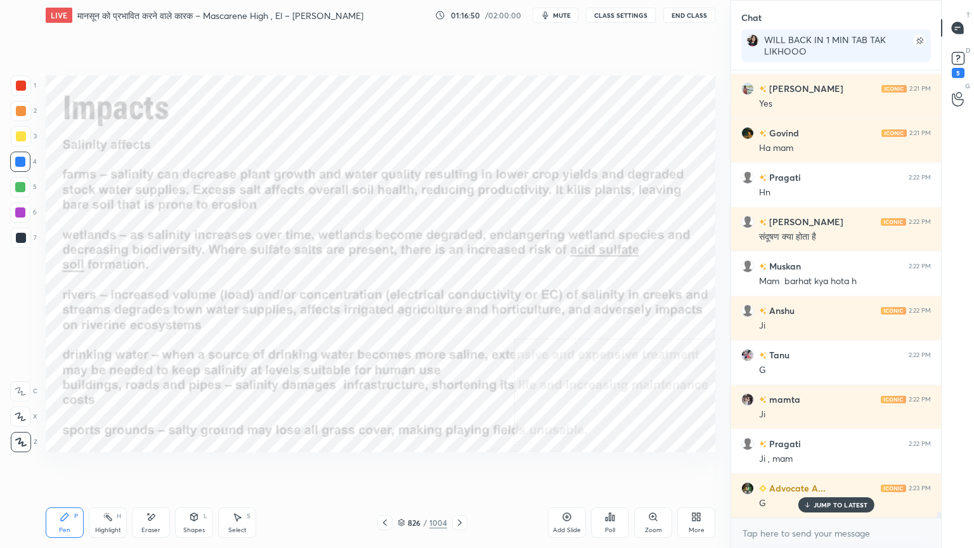
click at [460, 467] on icon at bounding box center [460, 522] width 10 height 10
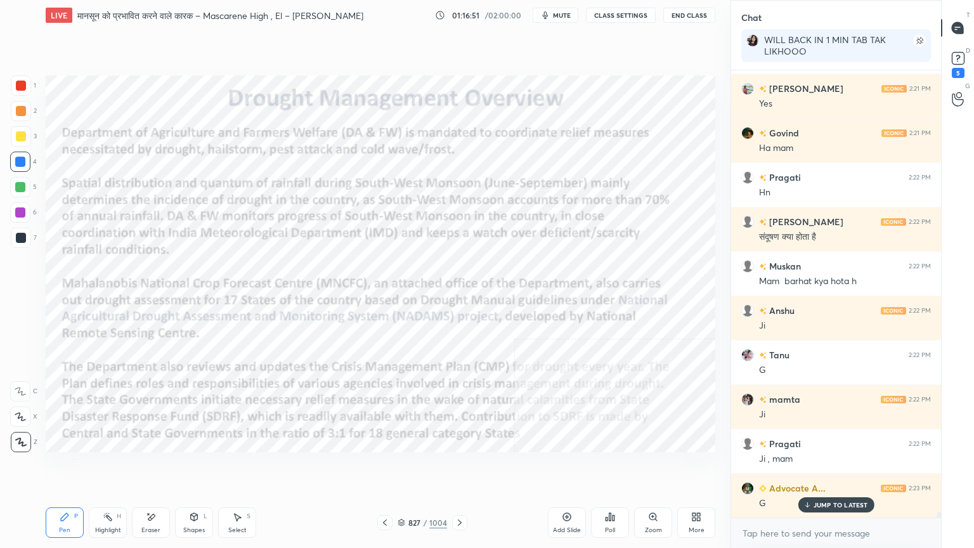
click at [462, 467] on icon at bounding box center [460, 522] width 10 height 10
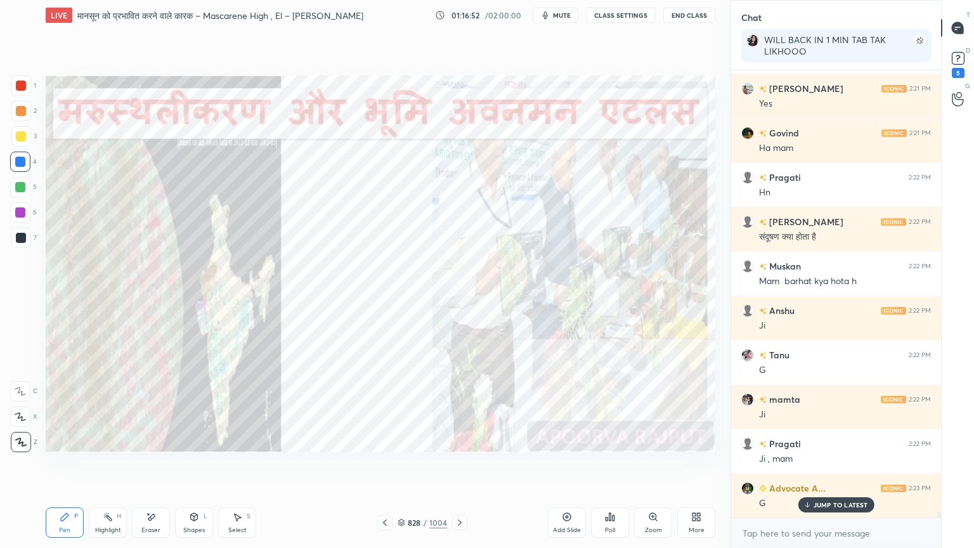
click at [462, 467] on icon at bounding box center [460, 522] width 10 height 10
click at [461, 467] on icon at bounding box center [460, 522] width 10 height 10
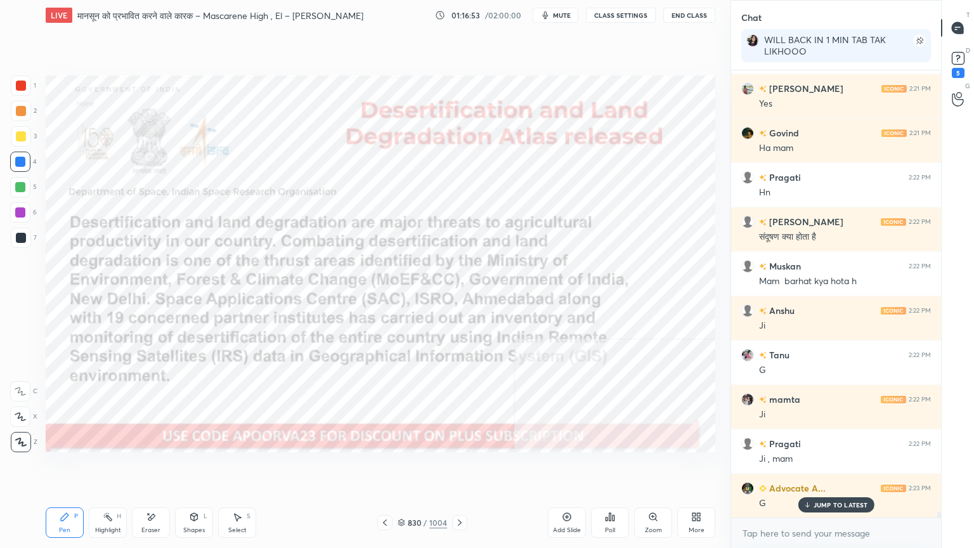
click at [405, 467] on div "830 / 1004" at bounding box center [422, 522] width 49 height 11
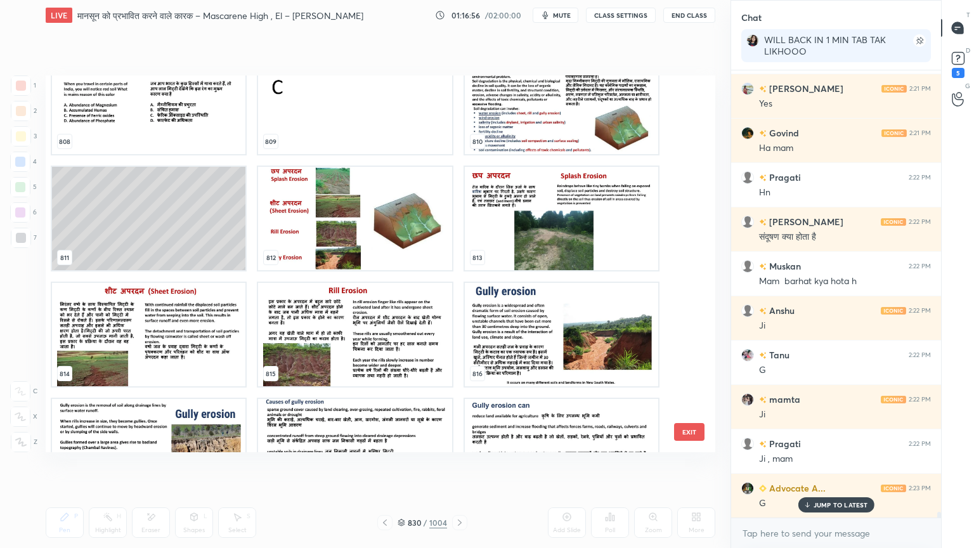
scroll to position [31176, 0]
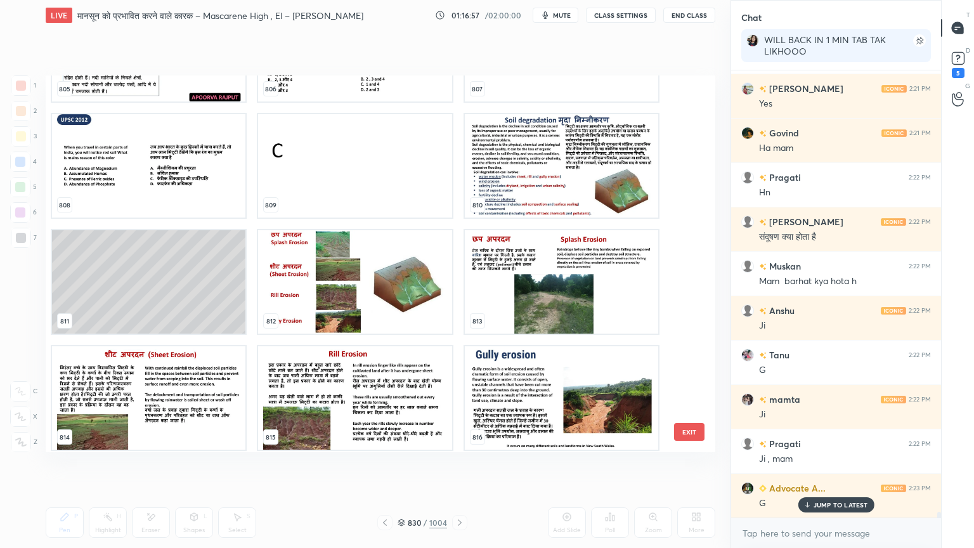
click at [350, 311] on img "grid" at bounding box center [354, 281] width 193 height 103
click at [352, 309] on img "grid" at bounding box center [354, 281] width 193 height 103
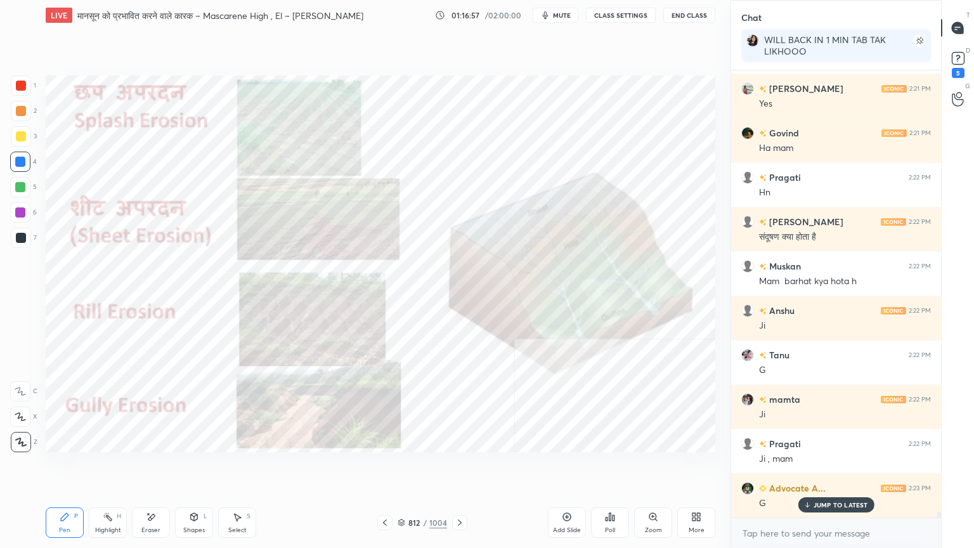
click at [352, 311] on img "grid" at bounding box center [354, 281] width 193 height 103
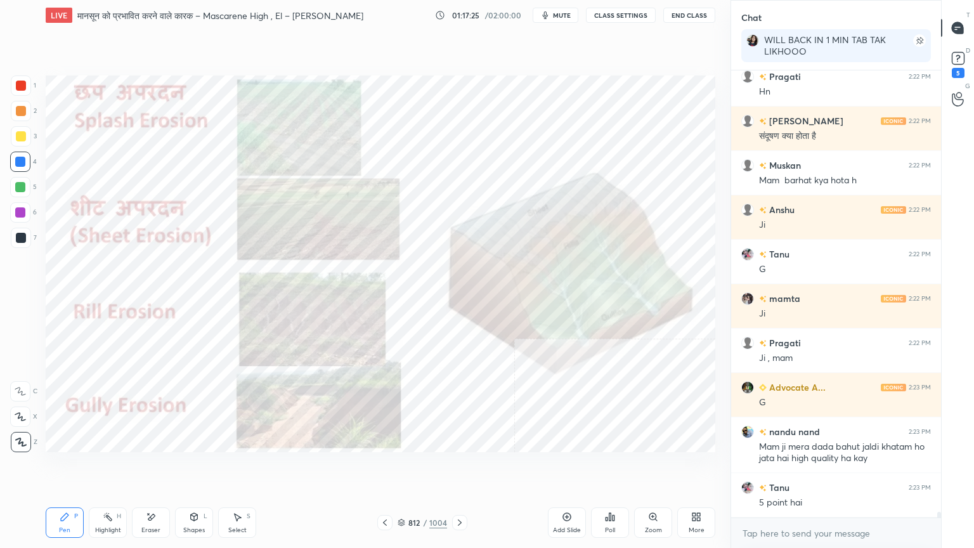
scroll to position [33137, 0]
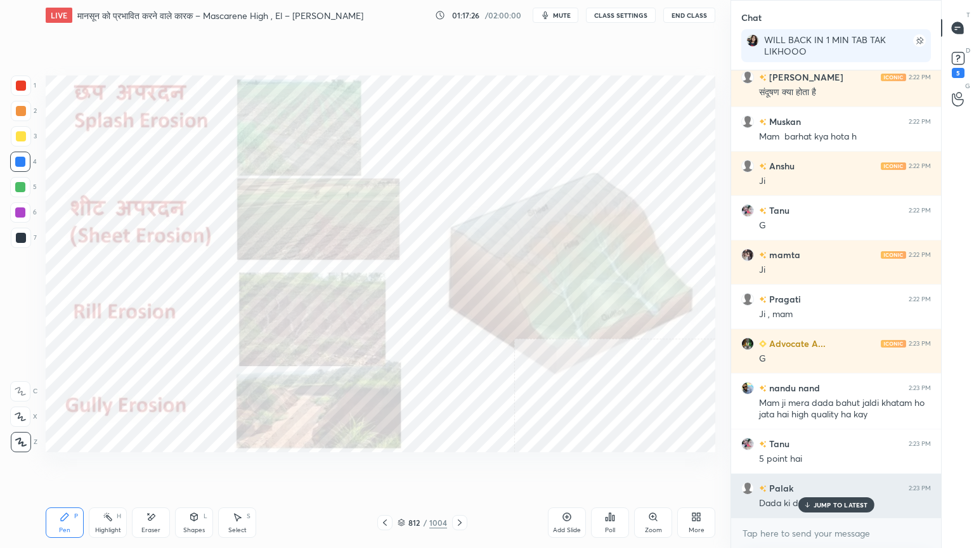
click at [814, 467] on p "JUMP TO LATEST" at bounding box center [840, 505] width 55 height 8
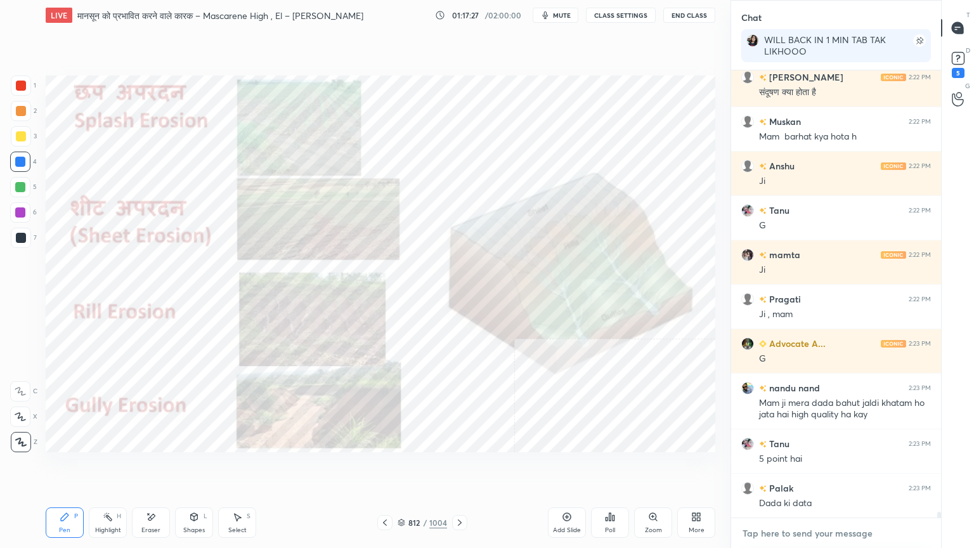
click at [805, 467] on textarea at bounding box center [836, 533] width 190 height 20
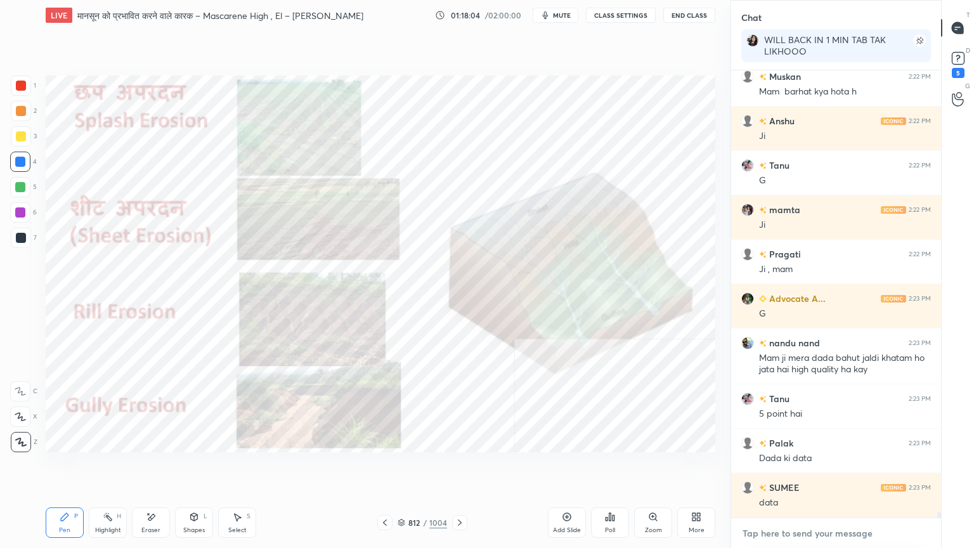
scroll to position [33225, 0]
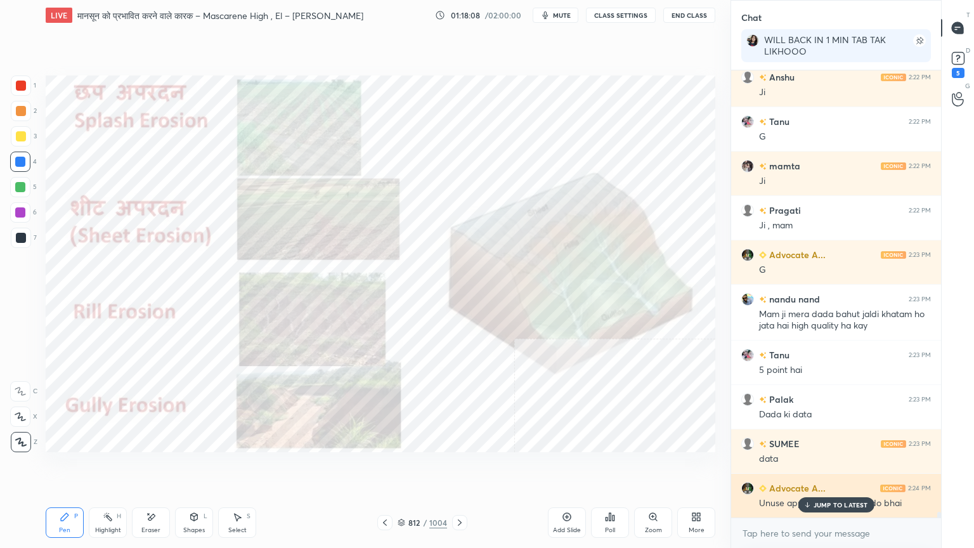
click at [815, 467] on p "JUMP TO LATEST" at bounding box center [840, 505] width 55 height 8
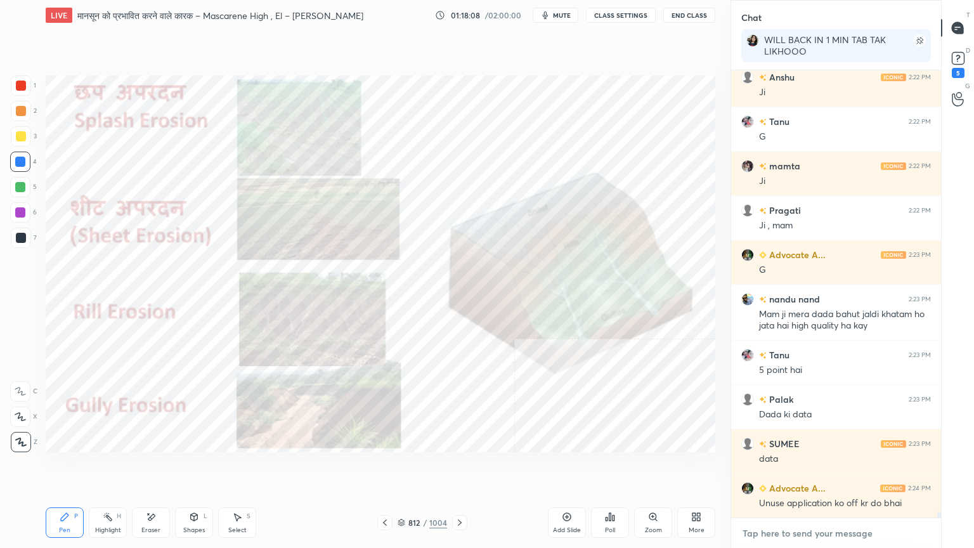
click at [812, 467] on textarea at bounding box center [836, 533] width 190 height 20
click at [460, 467] on icon at bounding box center [460, 522] width 10 height 10
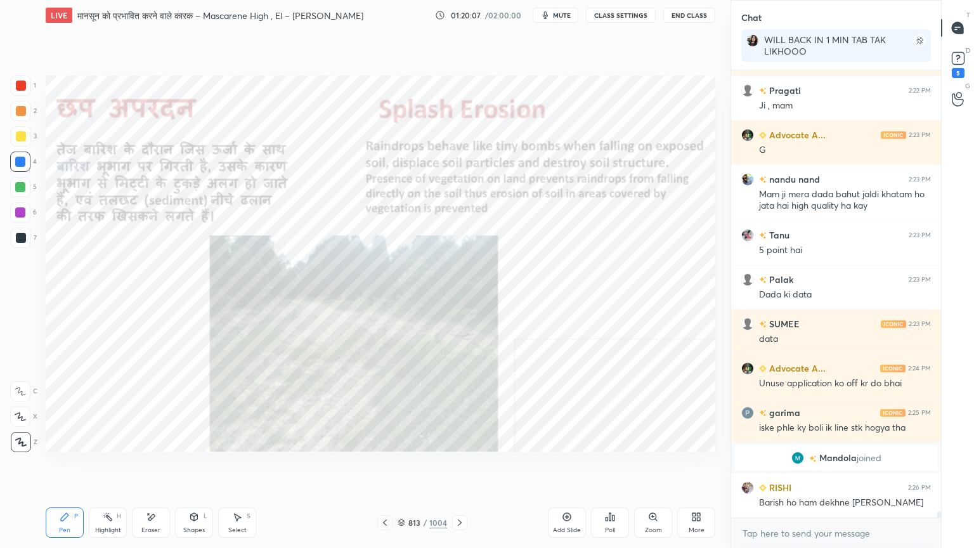
scroll to position [32472, 0]
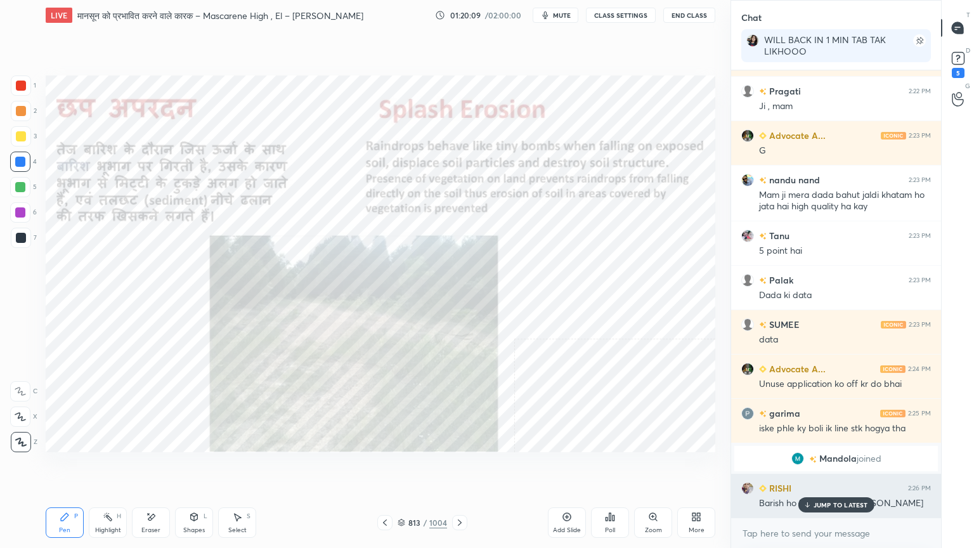
click at [832, 467] on p "JUMP TO LATEST" at bounding box center [840, 505] width 55 height 8
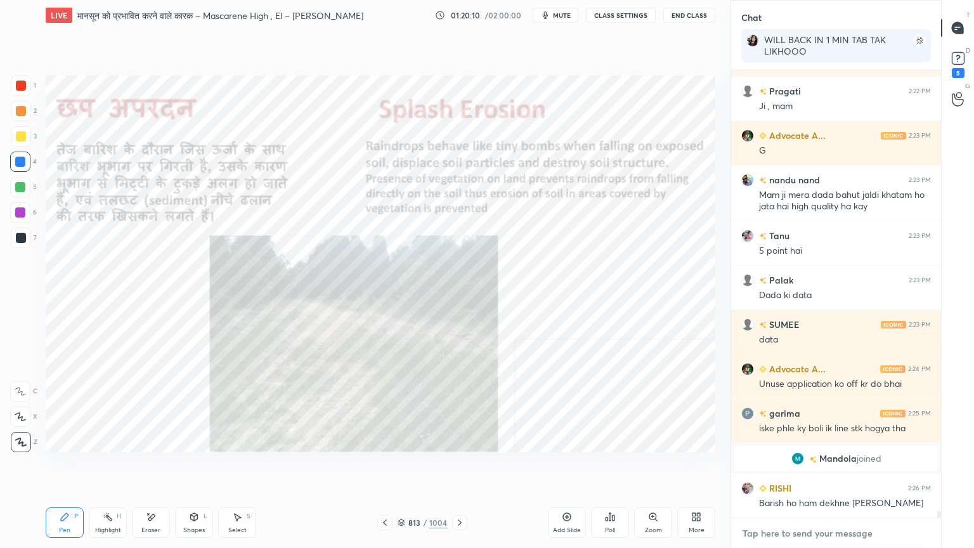
click at [829, 467] on textarea at bounding box center [836, 533] width 190 height 20
click at [160, 467] on div "Eraser" at bounding box center [151, 522] width 38 height 30
click at [23, 440] on span "Erase all" at bounding box center [20, 441] width 19 height 9
click at [22, 436] on div "1 2 3 4 5 6 7 C X Z E E Erase all H H" at bounding box center [20, 263] width 41 height 377
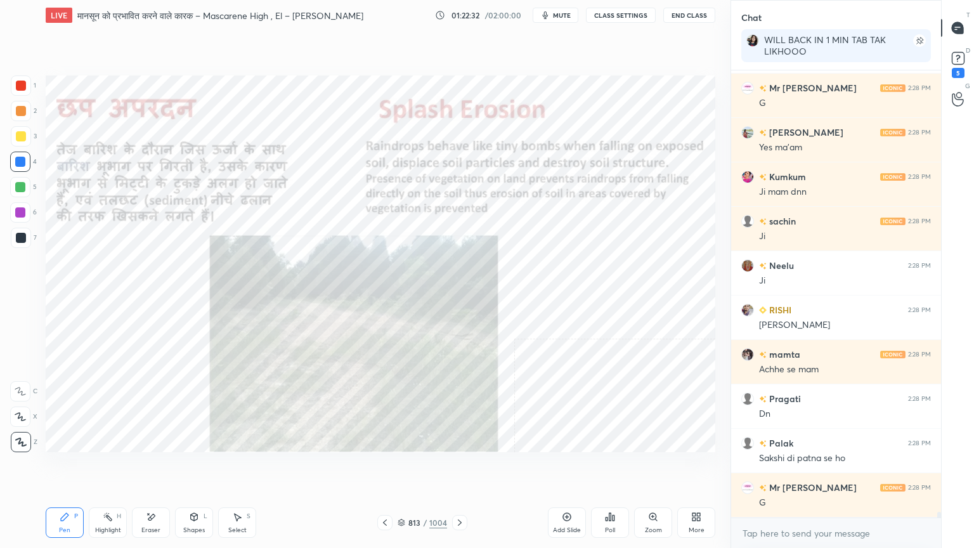
scroll to position [33994, 0]
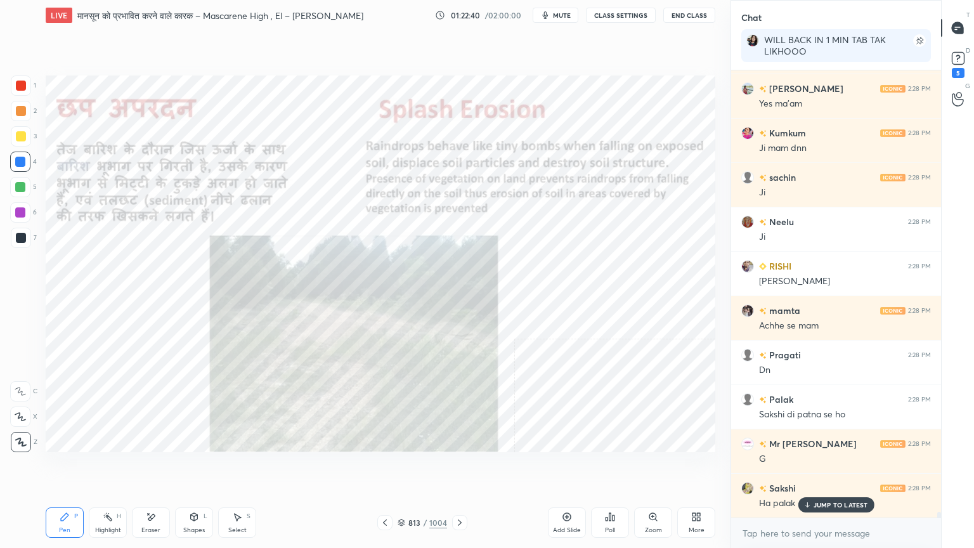
click at [150, 467] on div "Eraser" at bounding box center [151, 522] width 38 height 30
click at [20, 439] on span "Erase all" at bounding box center [20, 441] width 19 height 9
click at [459, 467] on icon at bounding box center [460, 522] width 10 height 10
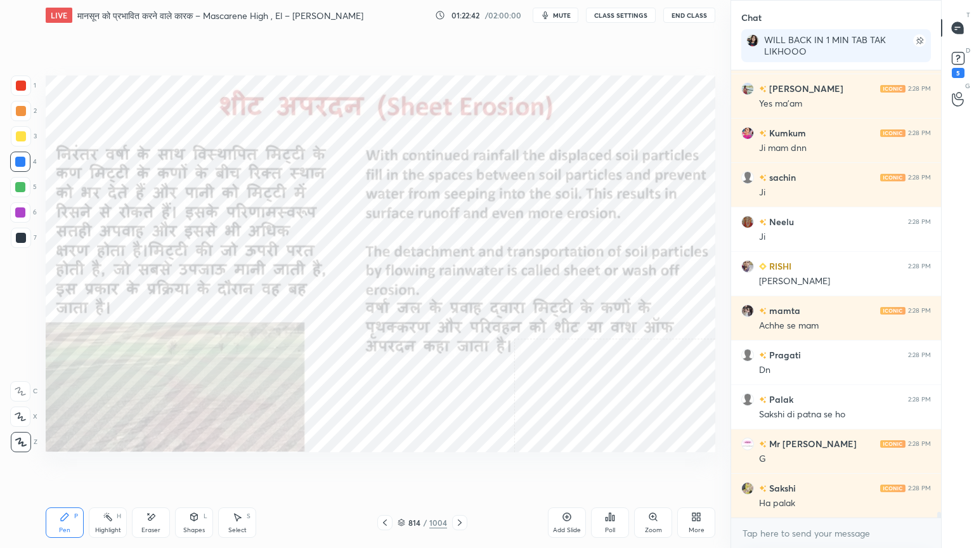
scroll to position [34039, 0]
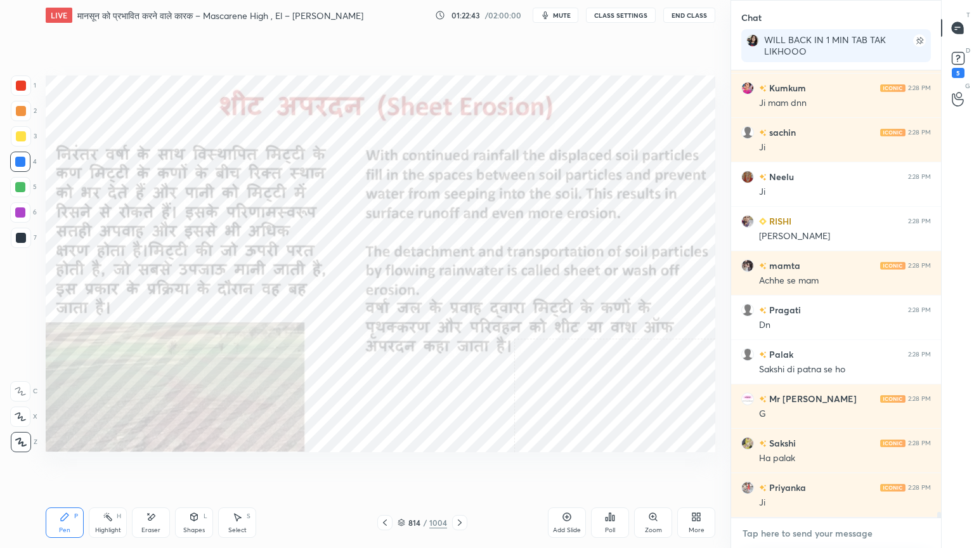
click at [818, 467] on textarea at bounding box center [836, 533] width 190 height 20
click at [390, 467] on icon at bounding box center [385, 522] width 10 height 10
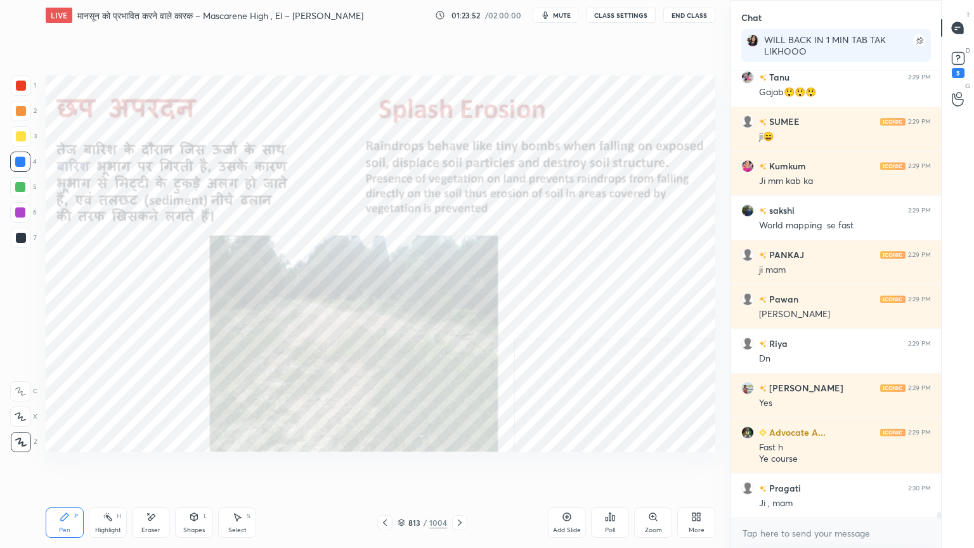
scroll to position [34982, 0]
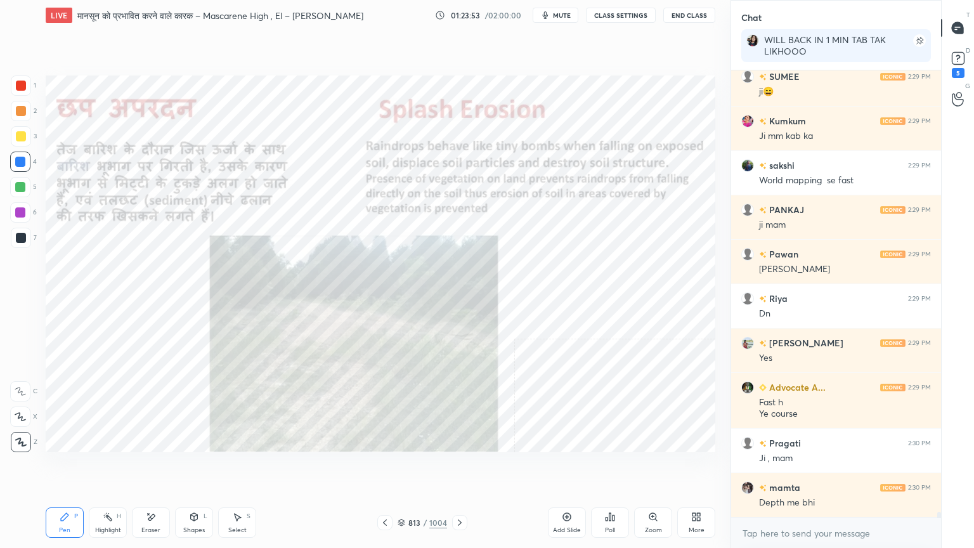
click at [11, 161] on div at bounding box center [20, 162] width 20 height 20
click at [18, 161] on div at bounding box center [20, 162] width 10 height 10
click at [22, 162] on div at bounding box center [20, 162] width 10 height 10
click at [23, 161] on div at bounding box center [20, 162] width 10 height 10
drag, startPoint x: 392, startPoint y: 495, endPoint x: 417, endPoint y: 497, distance: 24.9
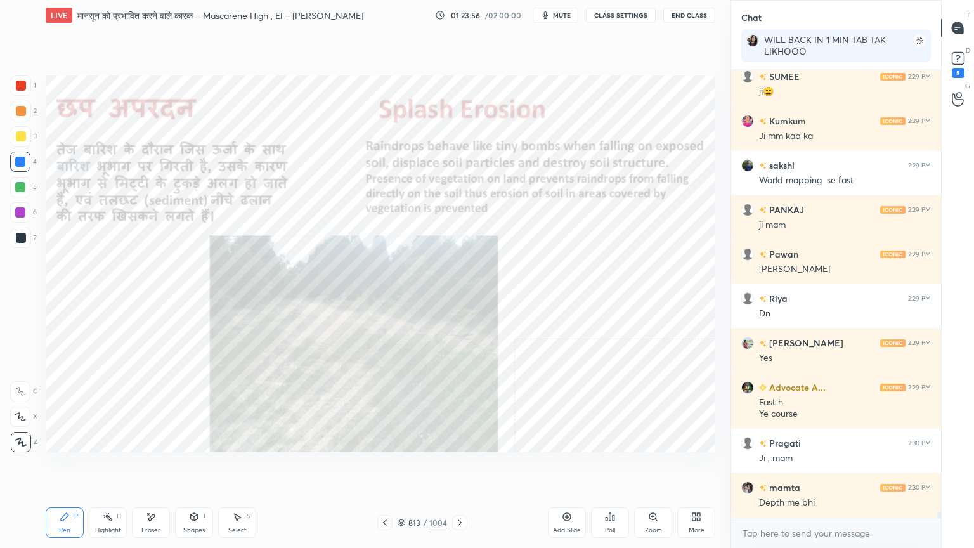
click at [398, 467] on div "Setting up your live class Poll for secs No correct answer Start poll" at bounding box center [381, 263] width 680 height 467
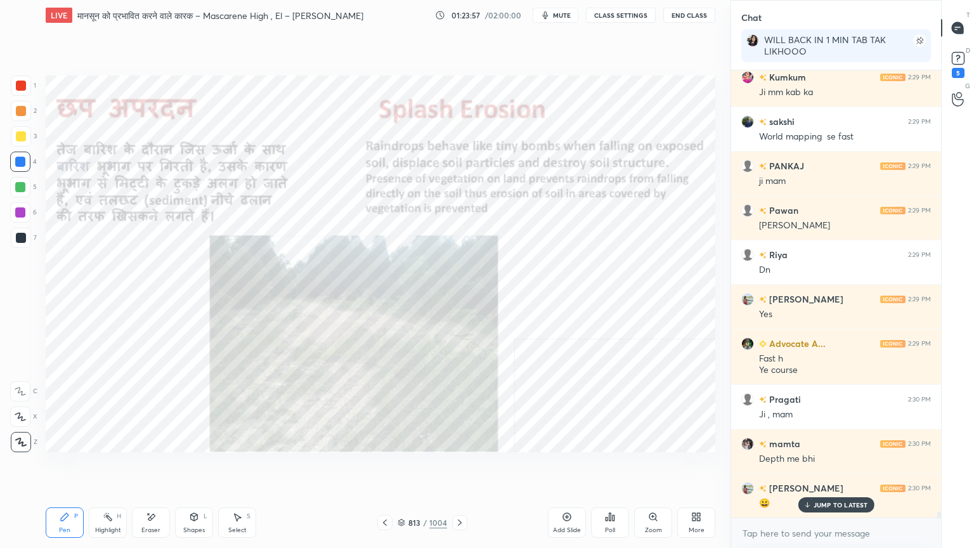
click at [458, 467] on icon at bounding box center [460, 522] width 10 height 10
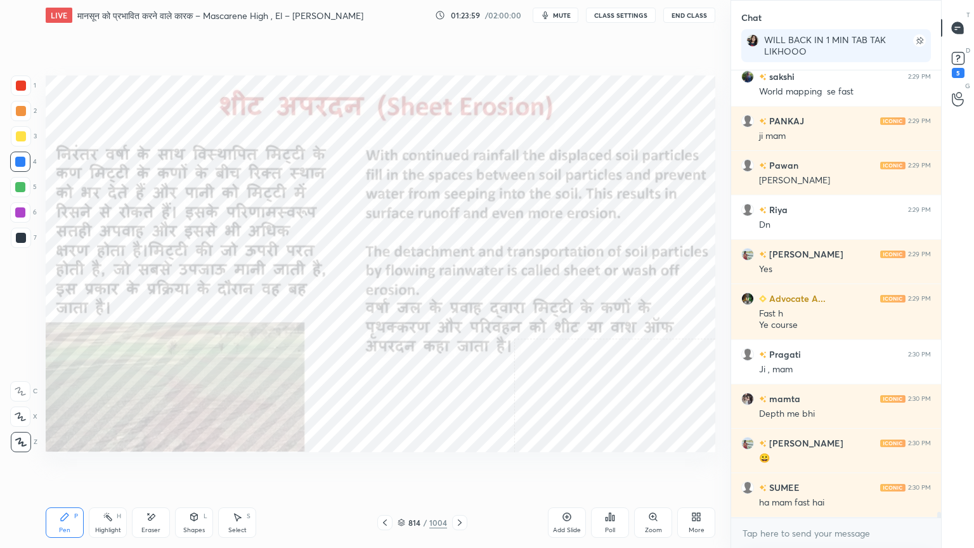
scroll to position [35115, 0]
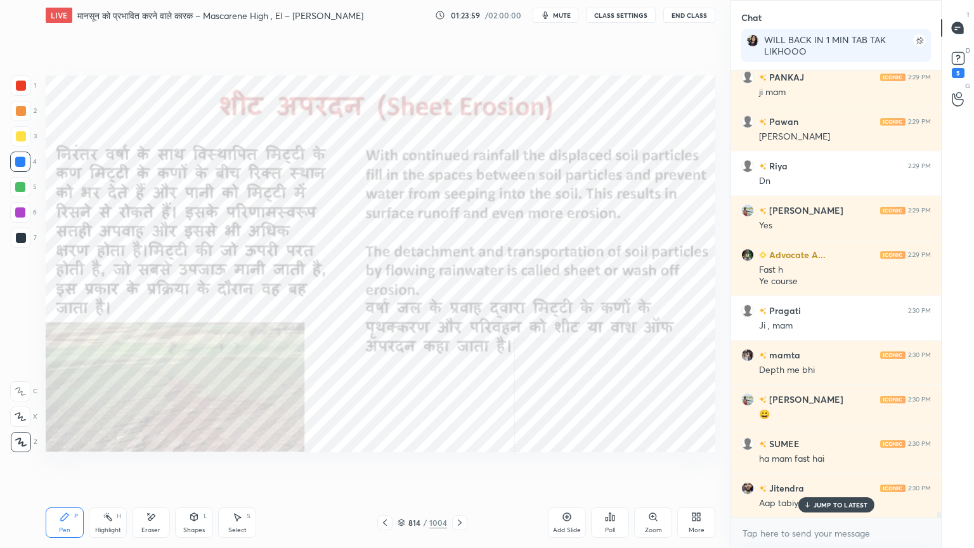
click at [25, 160] on div at bounding box center [20, 162] width 10 height 10
click at [23, 160] on div at bounding box center [20, 162] width 10 height 10
click at [819, 467] on p "JUMP TO LATEST" at bounding box center [840, 505] width 55 height 8
click at [809, 467] on textarea at bounding box center [836, 533] width 190 height 20
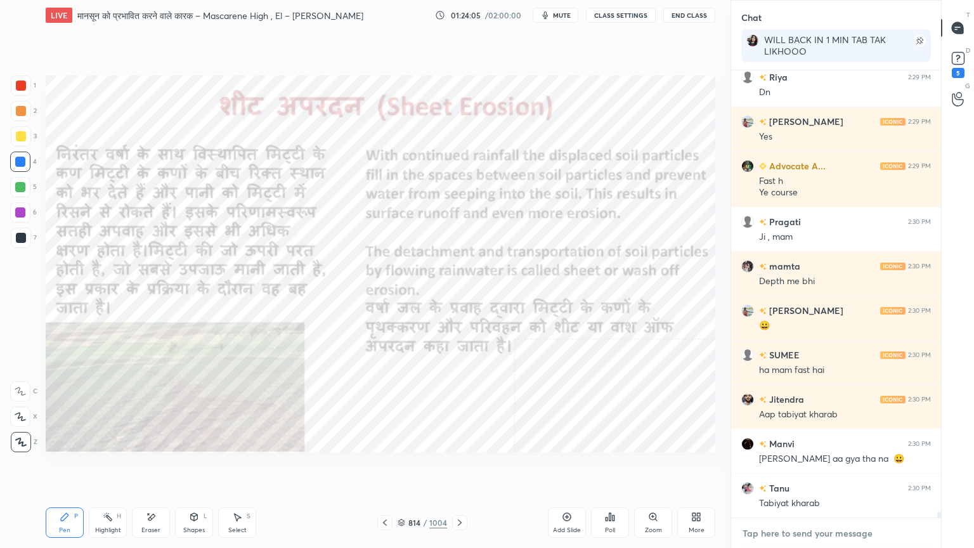
scroll to position [35248, 0]
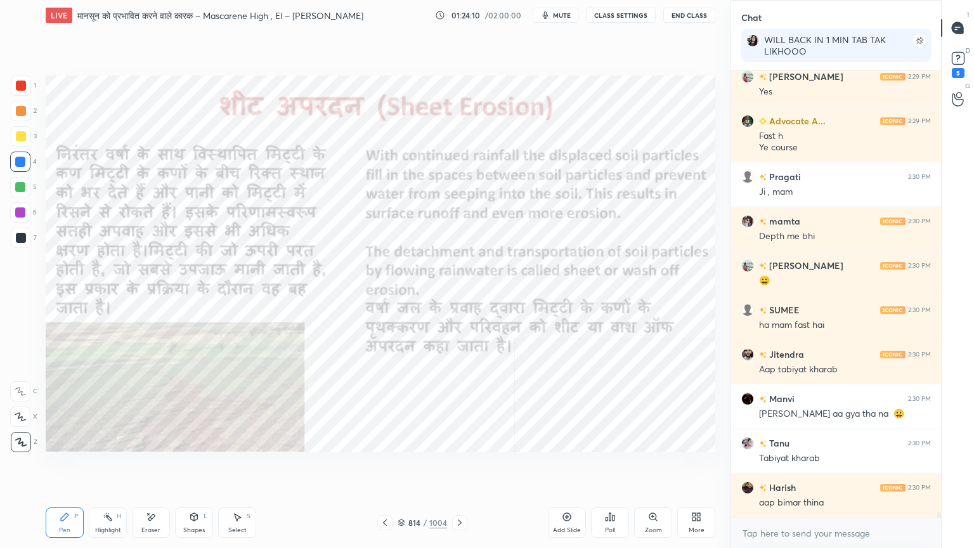
click at [20, 161] on div at bounding box center [20, 162] width 10 height 10
drag, startPoint x: 22, startPoint y: 159, endPoint x: 28, endPoint y: 148, distance: 12.5
click at [23, 158] on div at bounding box center [20, 162] width 10 height 10
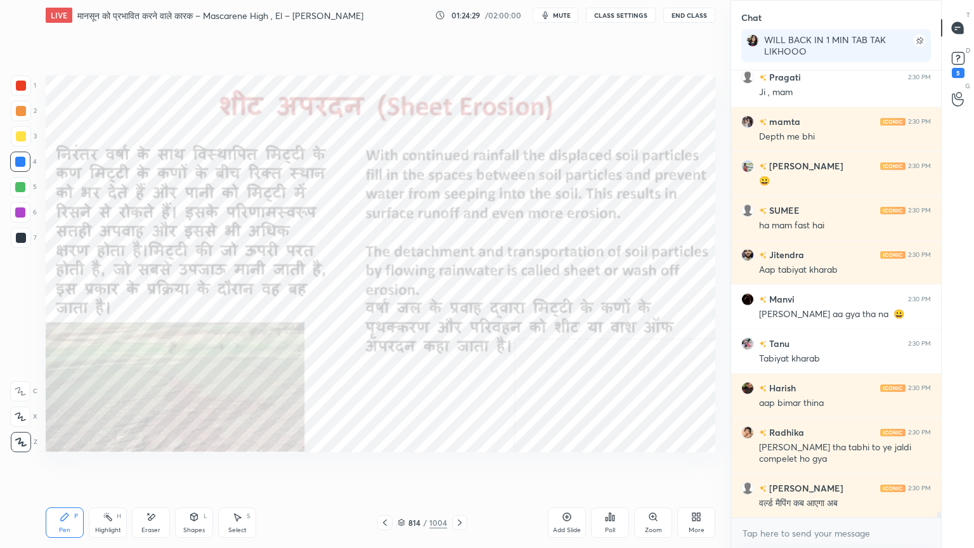
scroll to position [35393, 0]
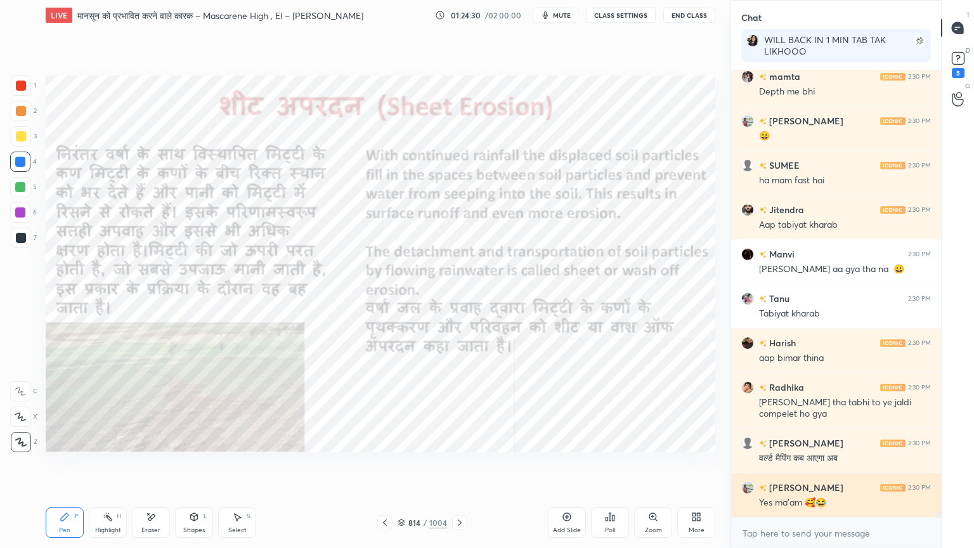
drag, startPoint x: 817, startPoint y: 545, endPoint x: 770, endPoint y: 482, distance: 77.5
click at [815, 467] on div "x" at bounding box center [836, 533] width 210 height 30
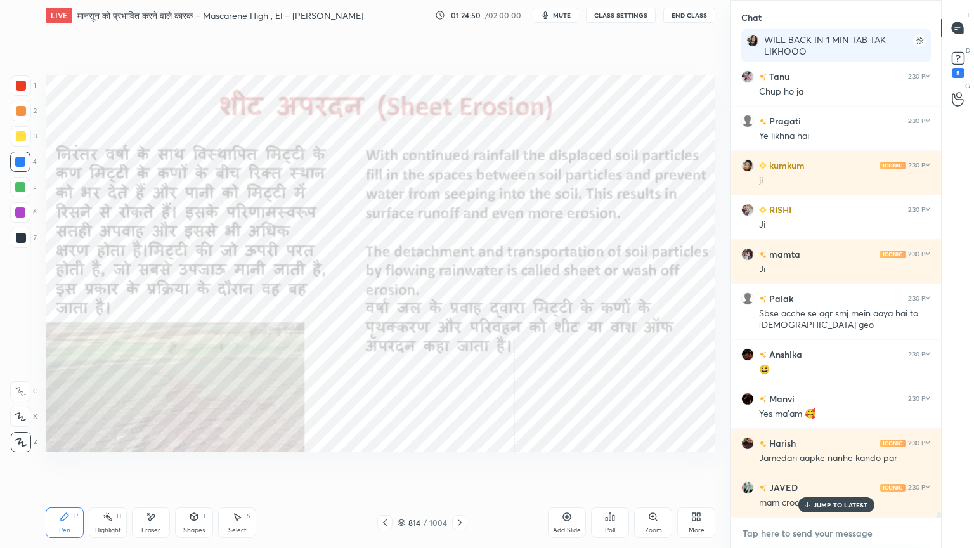
scroll to position [35936, 0]
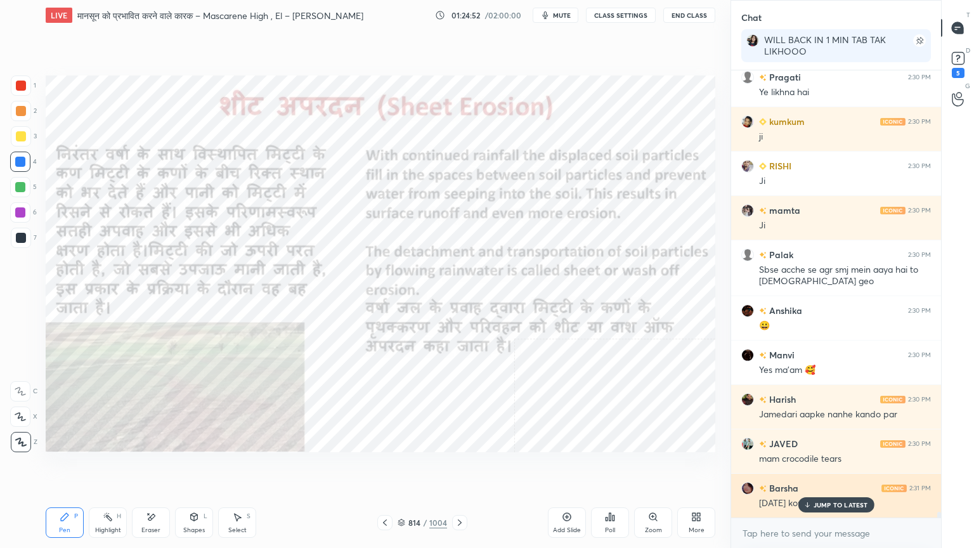
click at [842, 467] on p "JUMP TO LATEST" at bounding box center [840, 505] width 55 height 8
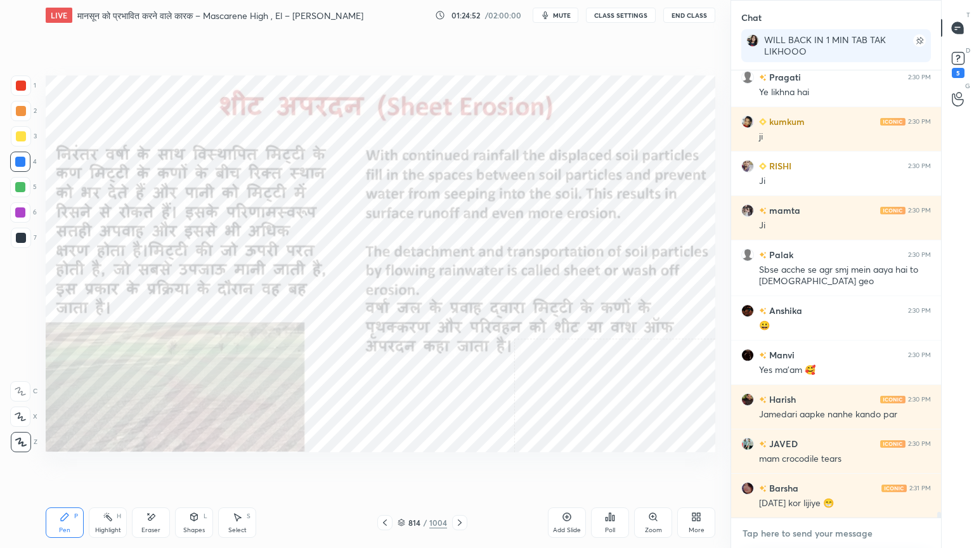
click at [839, 467] on textarea at bounding box center [836, 533] width 190 height 20
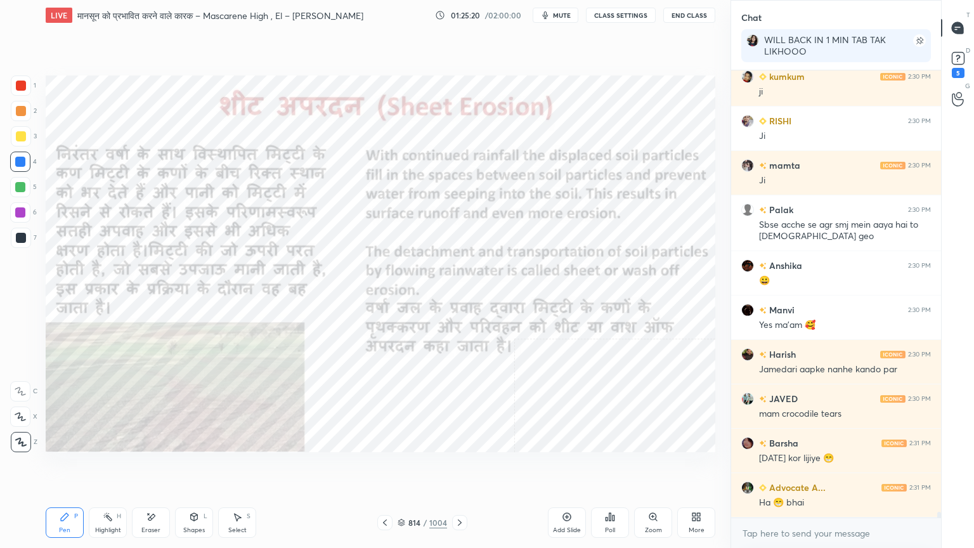
scroll to position [36037, 0]
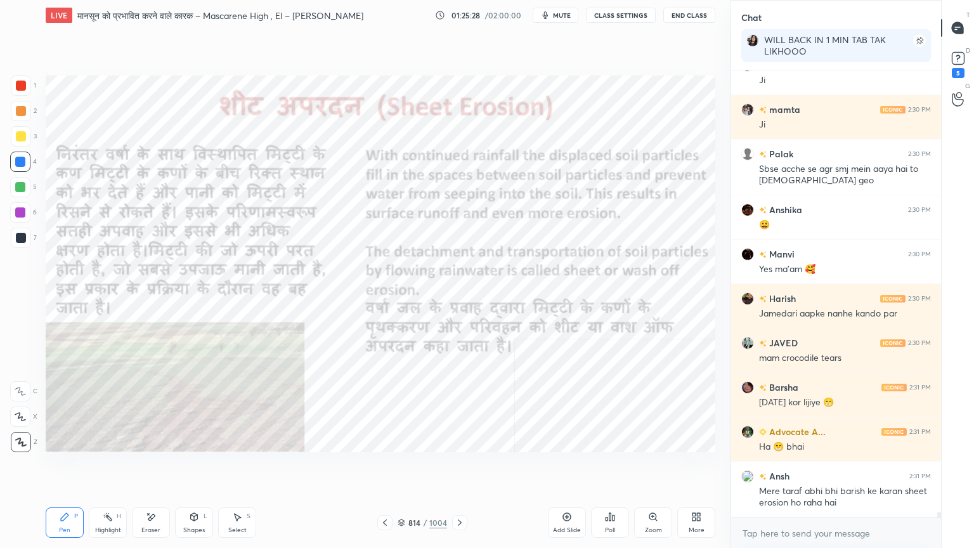
drag, startPoint x: 153, startPoint y: 527, endPoint x: 148, endPoint y: 506, distance: 21.4
click at [155, 467] on div "Eraser" at bounding box center [151, 522] width 38 height 30
click at [27, 440] on div "Erase all" at bounding box center [20, 442] width 20 height 20
click at [22, 438] on div "1 2 3 4 5 6 7 C X Z E E Erase all H H" at bounding box center [20, 263] width 41 height 377
click at [159, 467] on div "Eraser" at bounding box center [151, 522] width 38 height 30
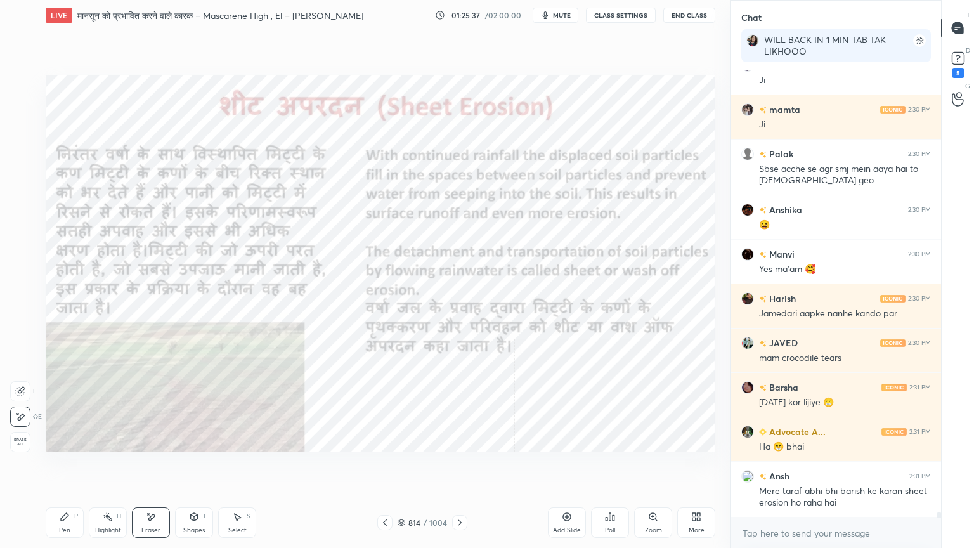
click at [13, 444] on span "Erase all" at bounding box center [20, 441] width 19 height 9
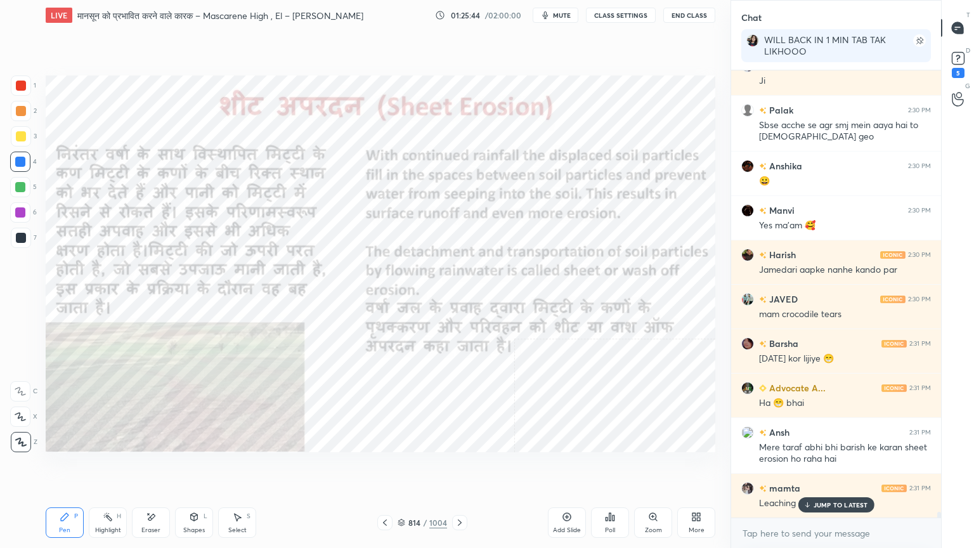
click at [836, 467] on div "Tanu 2:30 PM Tabiyat kharab Harish 2:30 PM aap bimar thina Radhika 2:30 PM [PER…" at bounding box center [836, 293] width 210 height 447
click at [830, 467] on textarea at bounding box center [836, 533] width 190 height 20
click at [826, 467] on p "JUMP TO LATEST" at bounding box center [840, 505] width 55 height 8
click at [824, 467] on textarea at bounding box center [836, 533] width 190 height 20
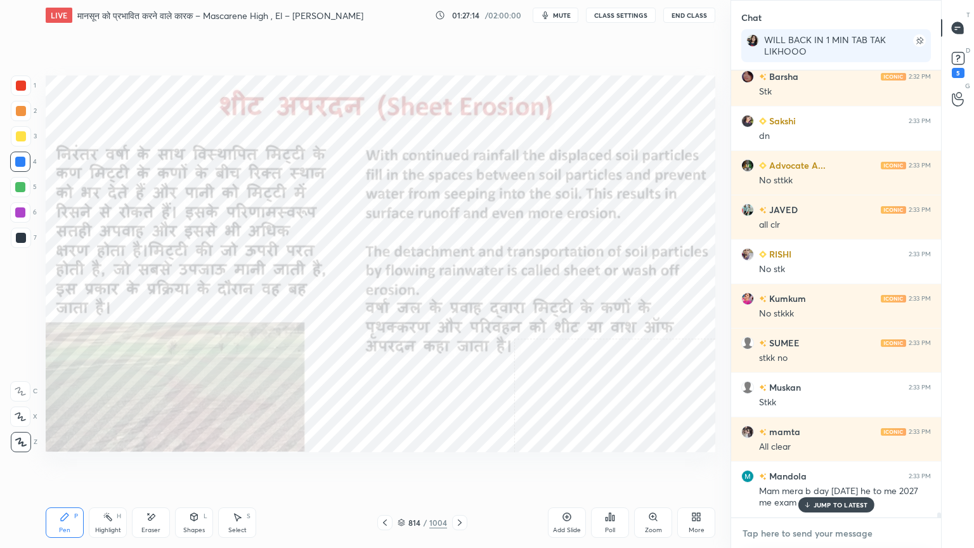
scroll to position [36758, 0]
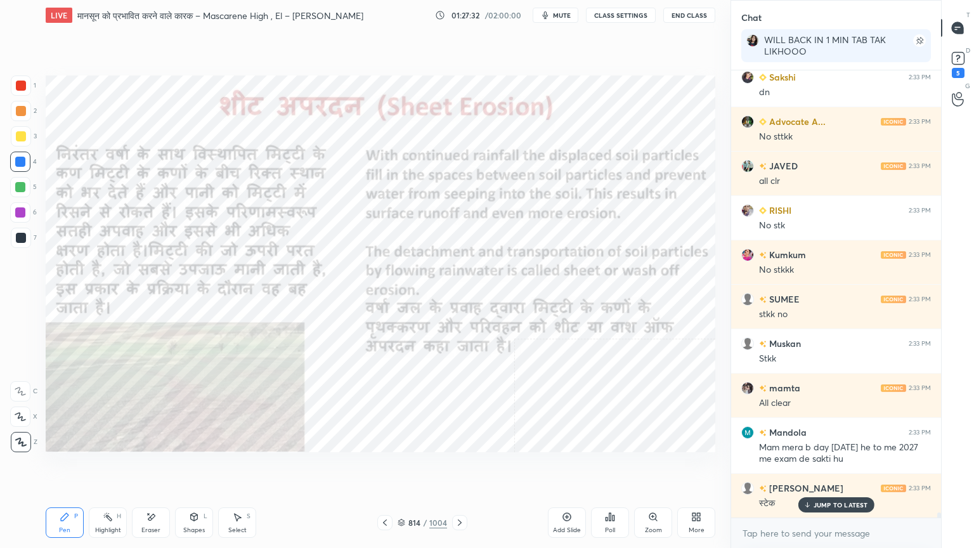
click at [460, 467] on icon at bounding box center [460, 522] width 10 height 10
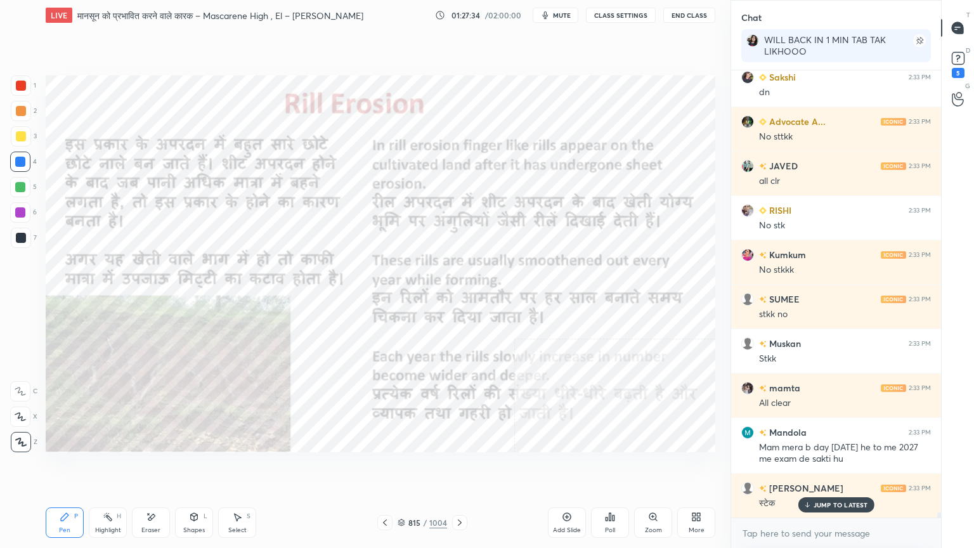
click at [387, 467] on icon at bounding box center [385, 522] width 10 height 10
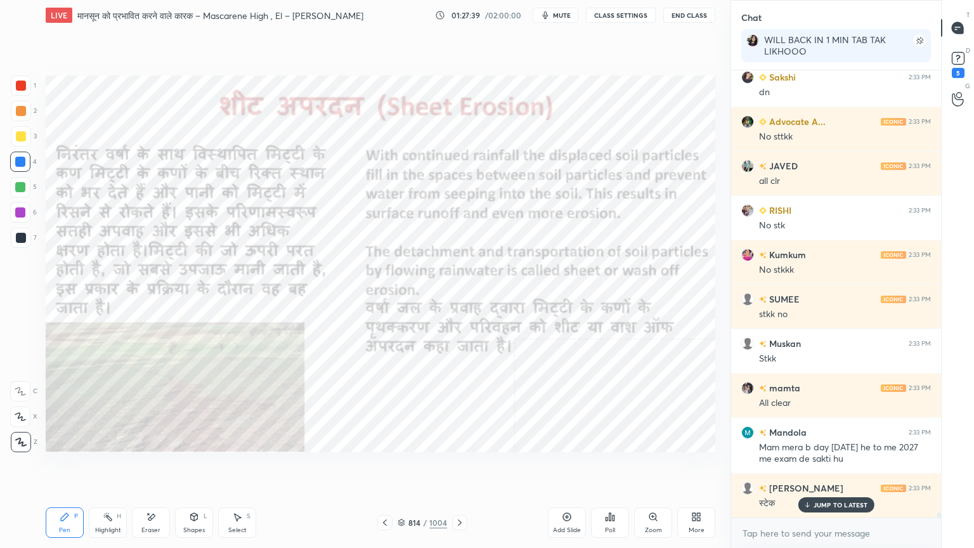
click at [459, 467] on icon at bounding box center [460, 522] width 4 height 6
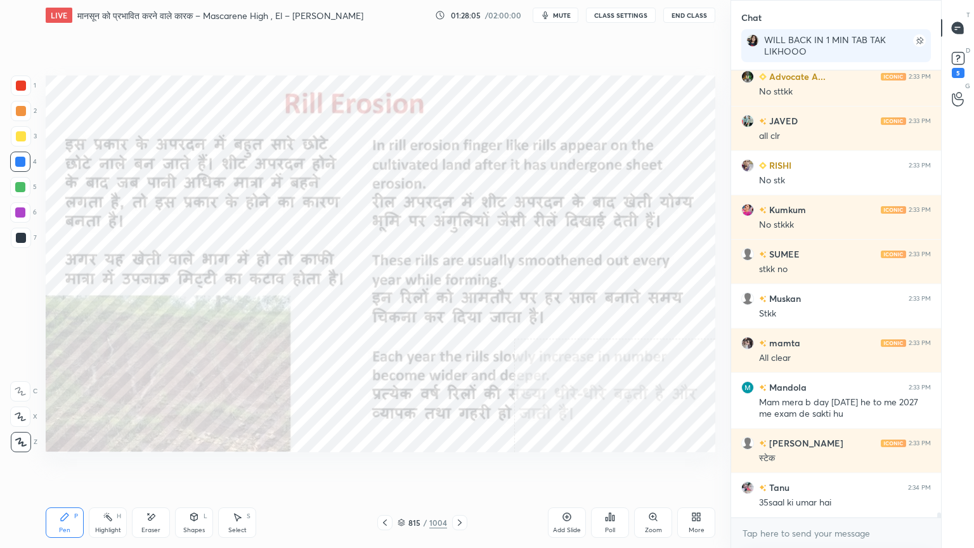
scroll to position [36847, 0]
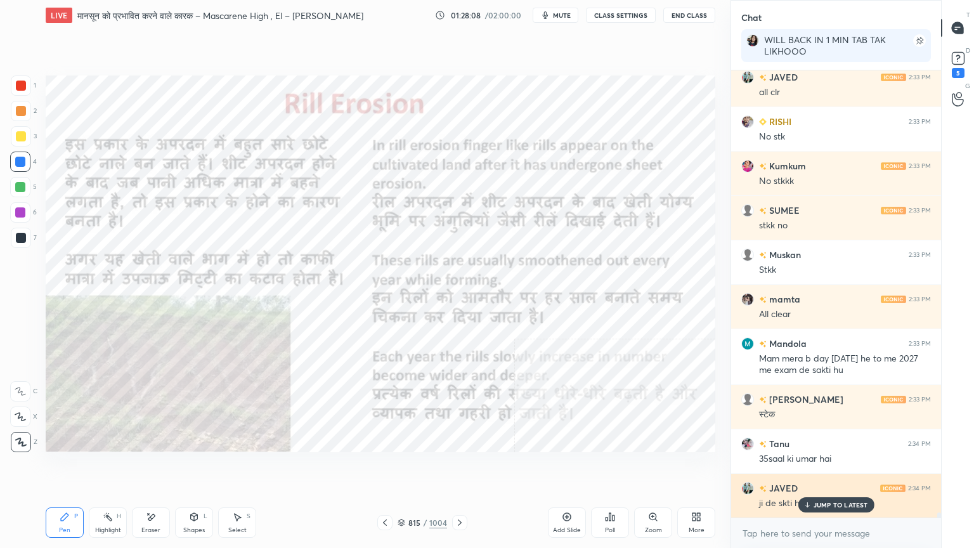
click at [839, 467] on p "JUMP TO LATEST" at bounding box center [840, 505] width 55 height 8
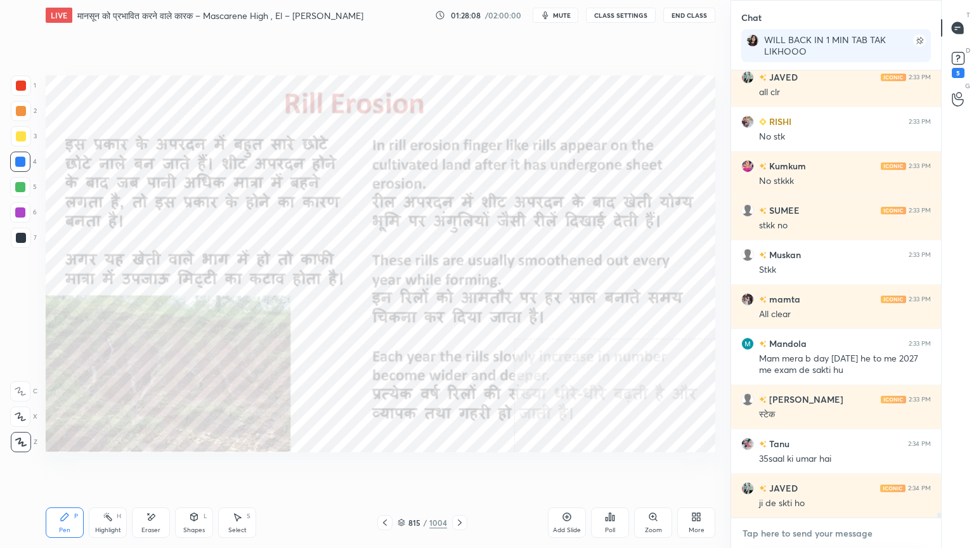
click at [832, 467] on textarea at bounding box center [836, 533] width 190 height 20
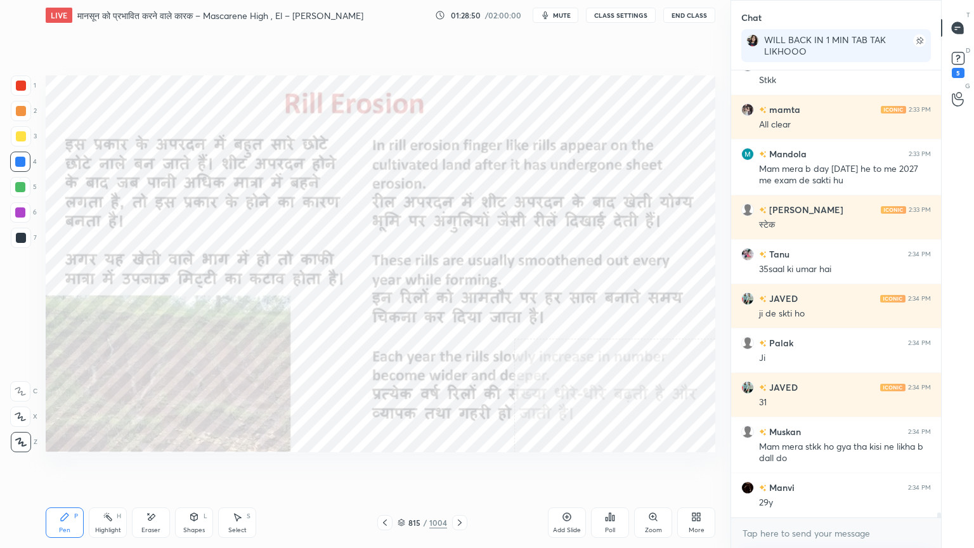
scroll to position [37080, 0]
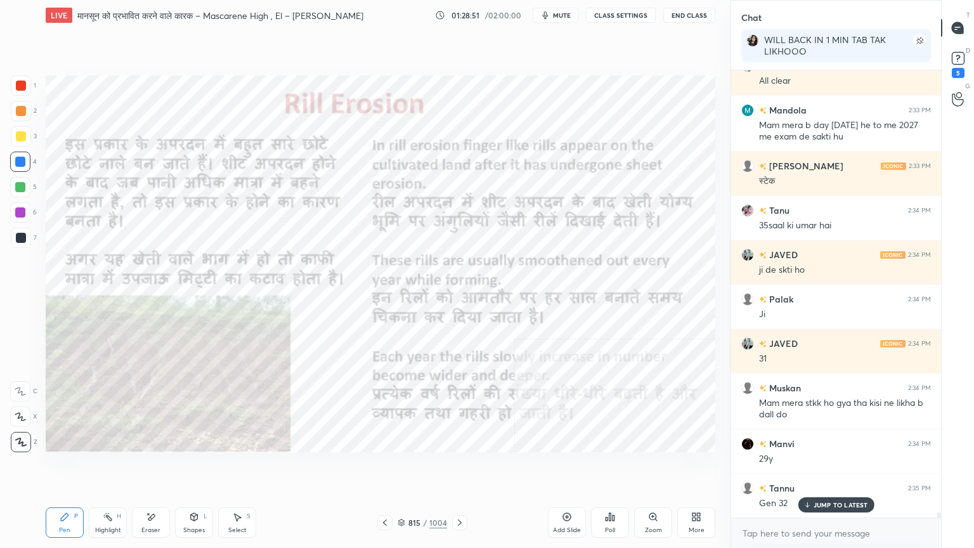
click at [164, 467] on div "Eraser" at bounding box center [151, 522] width 38 height 30
click at [21, 437] on span "Erase all" at bounding box center [20, 441] width 19 height 9
click at [24, 430] on div "1 2 3 4 5 6 7 C X Z E E Erase all H H" at bounding box center [20, 263] width 41 height 377
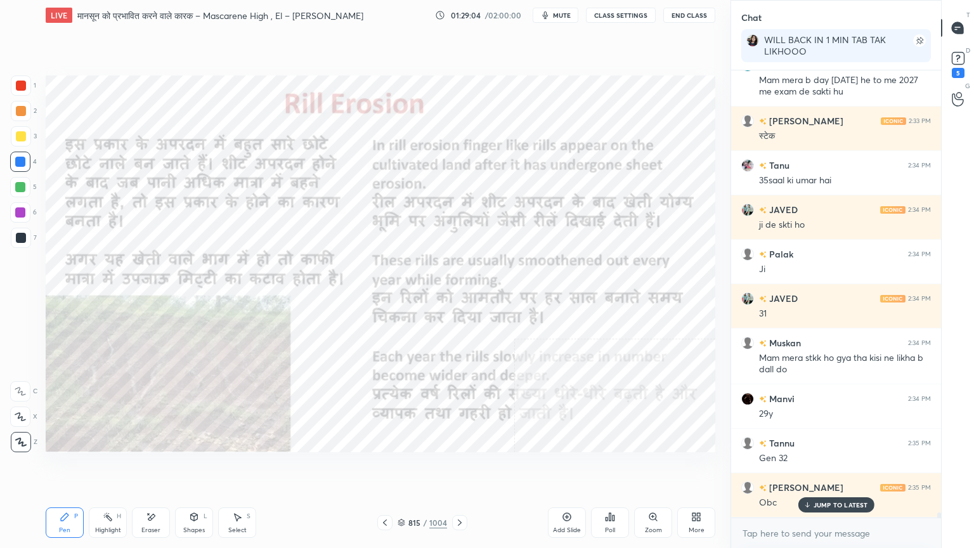
scroll to position [37169, 0]
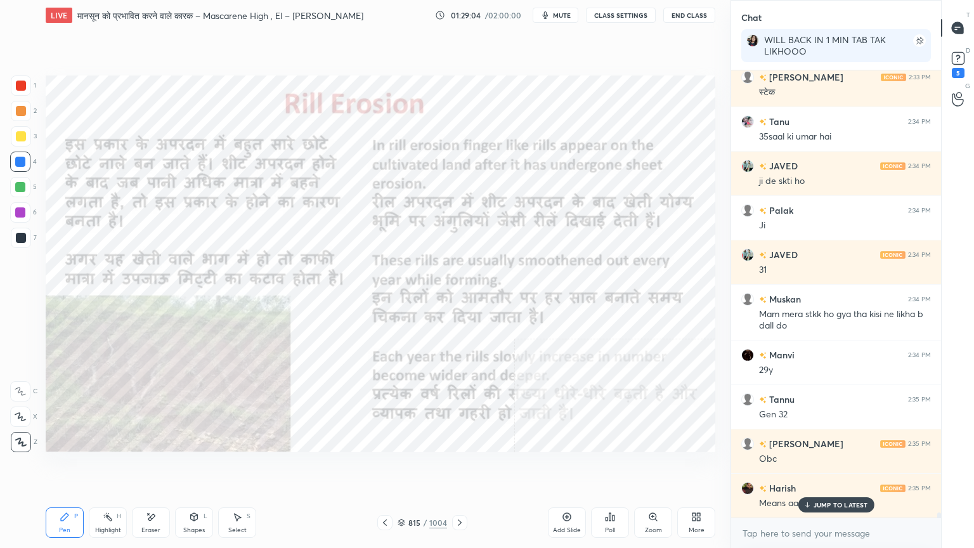
click at [158, 467] on div "Eraser" at bounding box center [151, 522] width 38 height 30
click at [159, 467] on div "Eraser" at bounding box center [151, 522] width 38 height 30
click at [160, 467] on div "Eraser" at bounding box center [151, 522] width 38 height 30
click at [23, 439] on span "Erase all" at bounding box center [20, 441] width 19 height 9
click at [825, 467] on p "JUMP TO LATEST" at bounding box center [840, 505] width 55 height 8
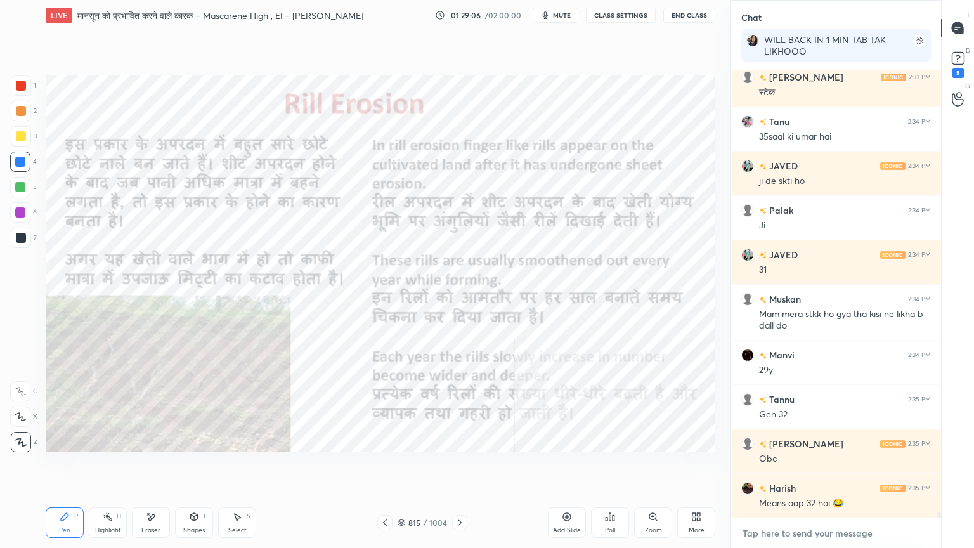
click at [821, 467] on textarea at bounding box center [836, 533] width 190 height 20
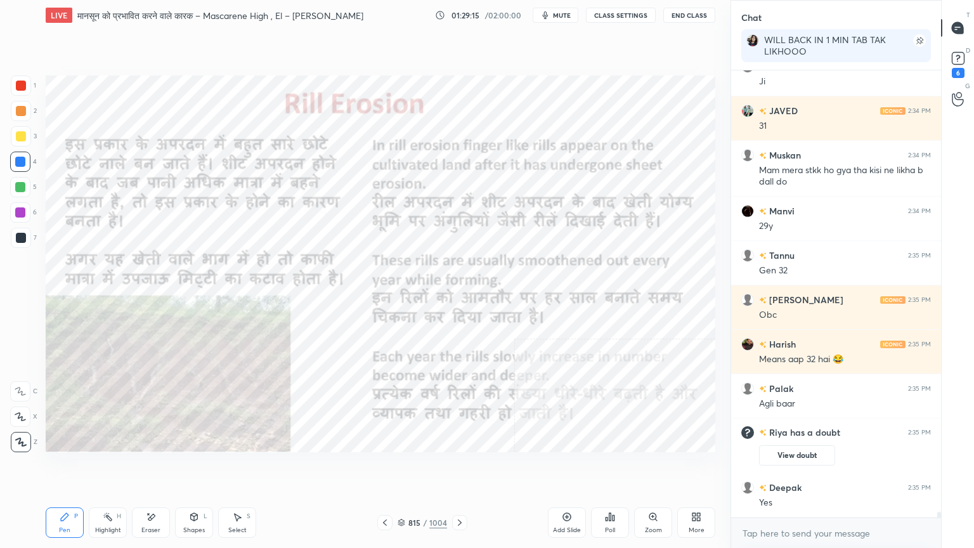
scroll to position [35862, 0]
click at [148, 467] on icon at bounding box center [151, 517] width 10 height 11
click at [20, 437] on span "Erase all" at bounding box center [20, 441] width 19 height 9
click at [171, 467] on div "Pen P Highlight H Eraser Shapes L Select S" at bounding box center [171, 522] width 251 height 30
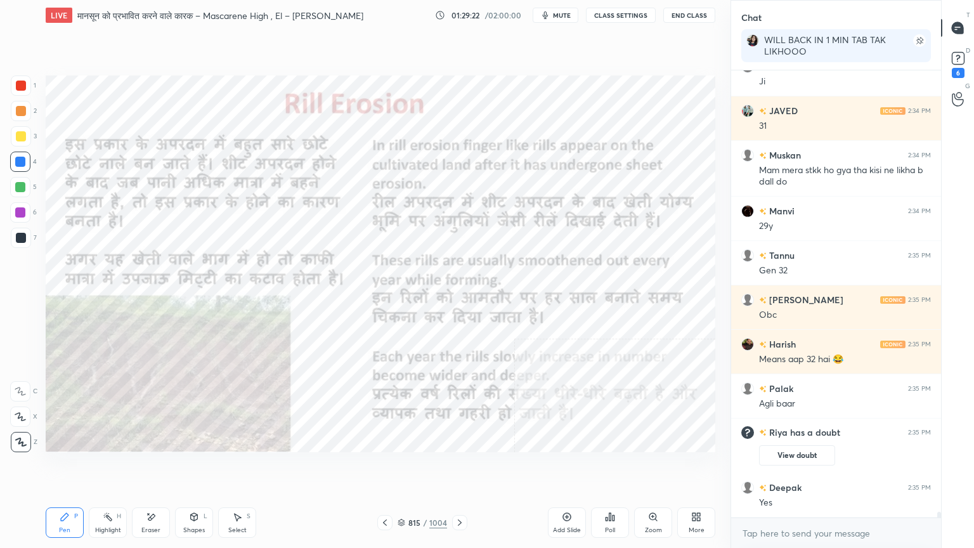
drag, startPoint x: 152, startPoint y: 524, endPoint x: 150, endPoint y: 515, distance: 9.1
click at [153, 467] on div "Eraser" at bounding box center [151, 522] width 38 height 30
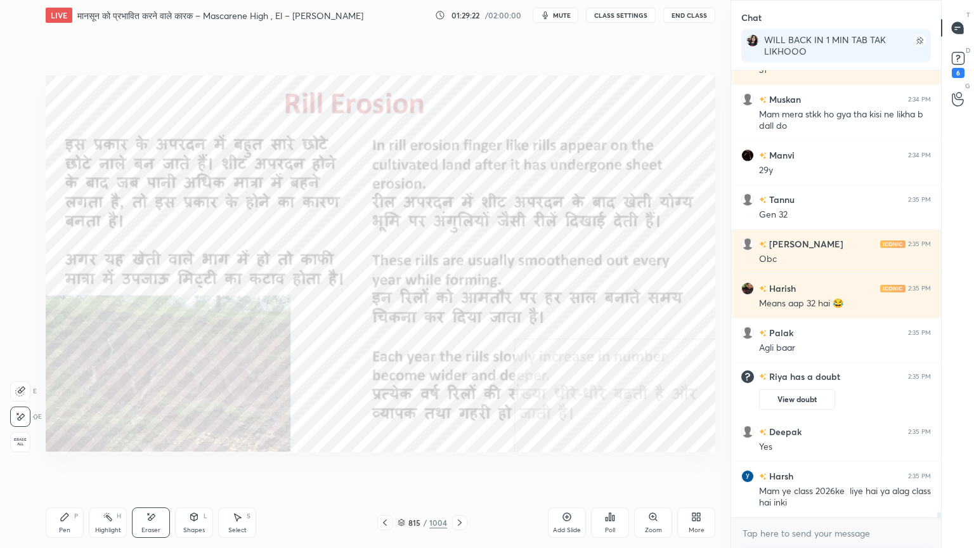
click at [23, 441] on span "Erase all" at bounding box center [20, 441] width 19 height 9
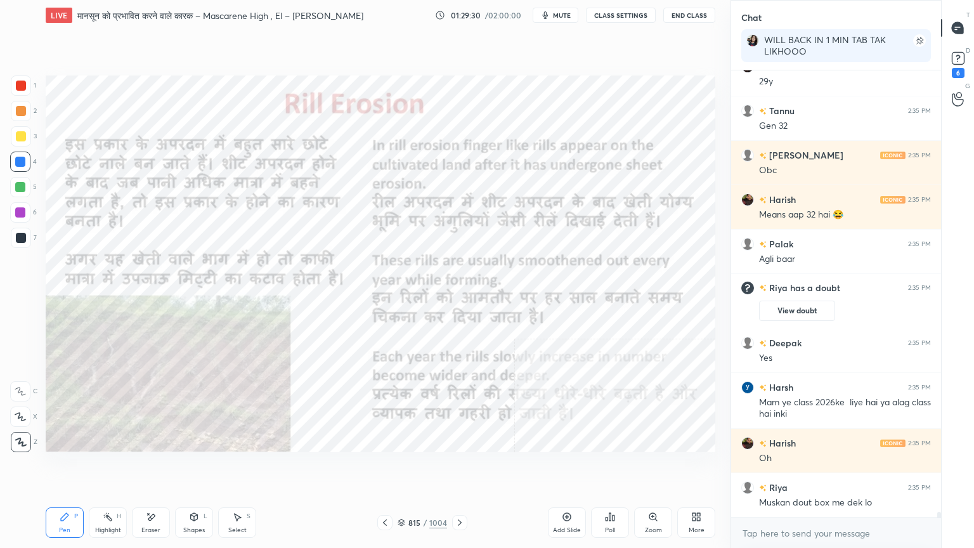
scroll to position [36050, 0]
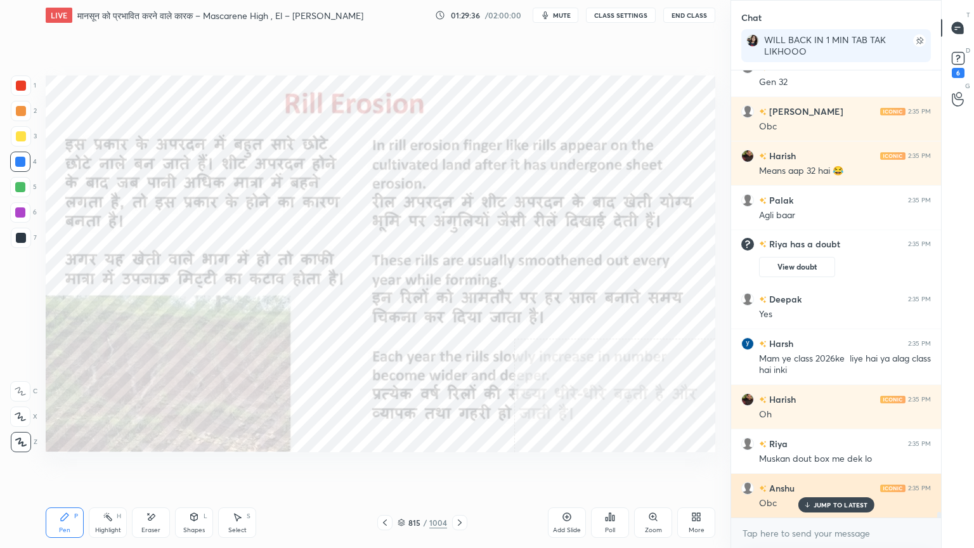
click at [844, 467] on p "JUMP TO LATEST" at bounding box center [840, 505] width 55 height 8
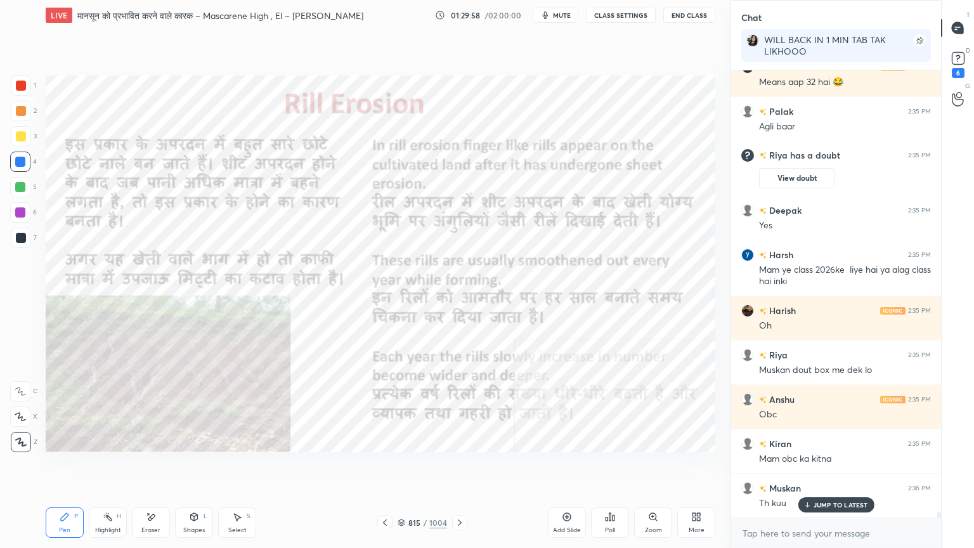
scroll to position [36195, 0]
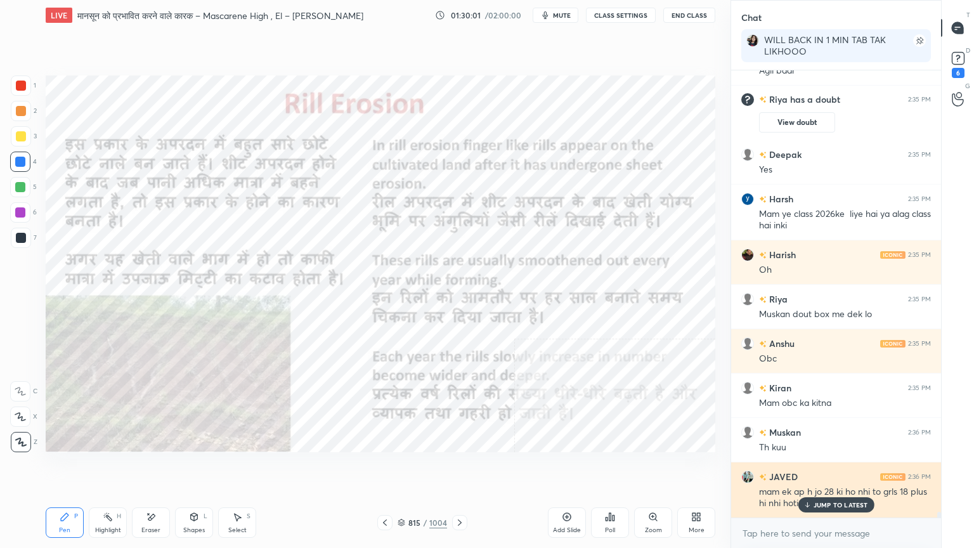
click at [846, 467] on div "JUMP TO LATEST" at bounding box center [836, 504] width 76 height 15
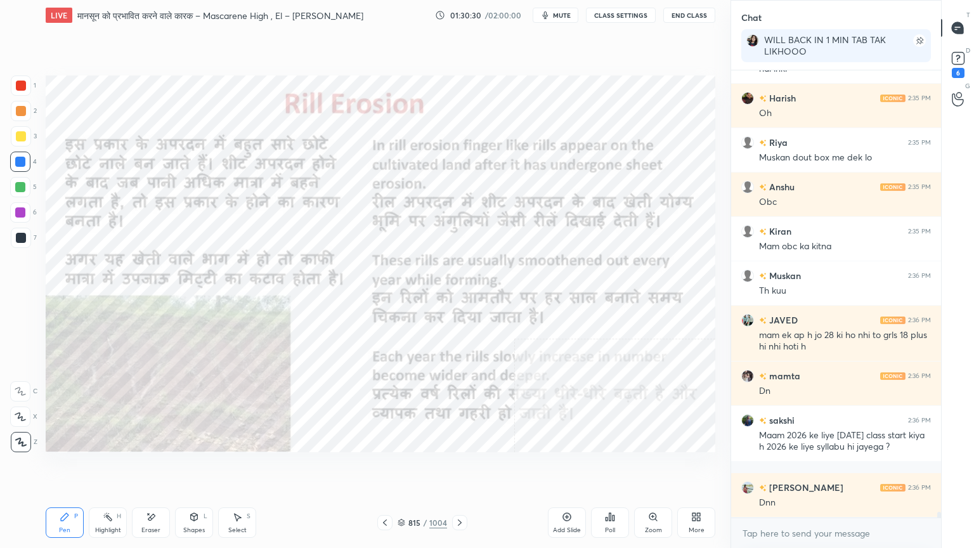
scroll to position [36395, 0]
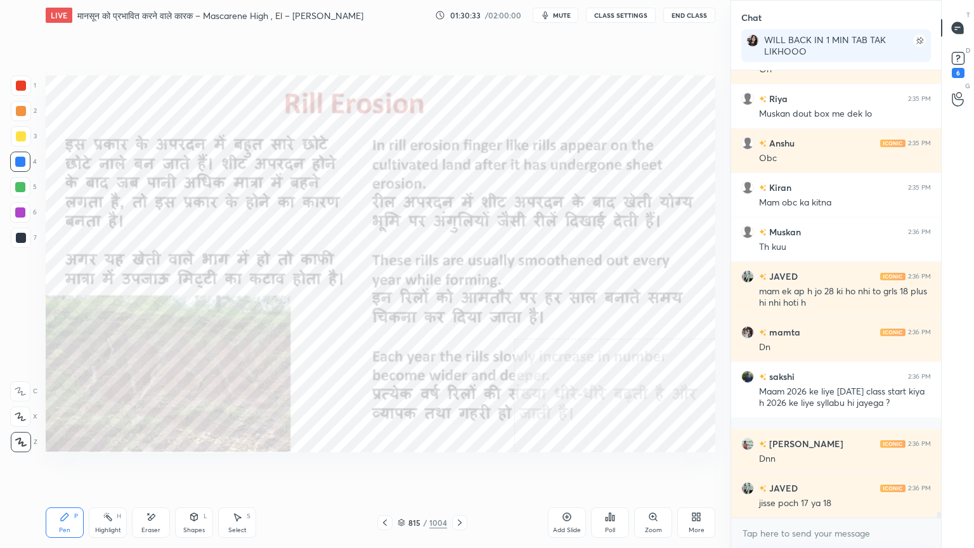
click at [149, 467] on icon at bounding box center [151, 517] width 10 height 11
click at [27, 440] on span "Erase all" at bounding box center [20, 441] width 19 height 9
click at [22, 440] on div "1 2 3 4 5 6 7 C X Z E E Erase all H H" at bounding box center [20, 263] width 41 height 377
click at [158, 467] on div "Eraser" at bounding box center [151, 522] width 38 height 30
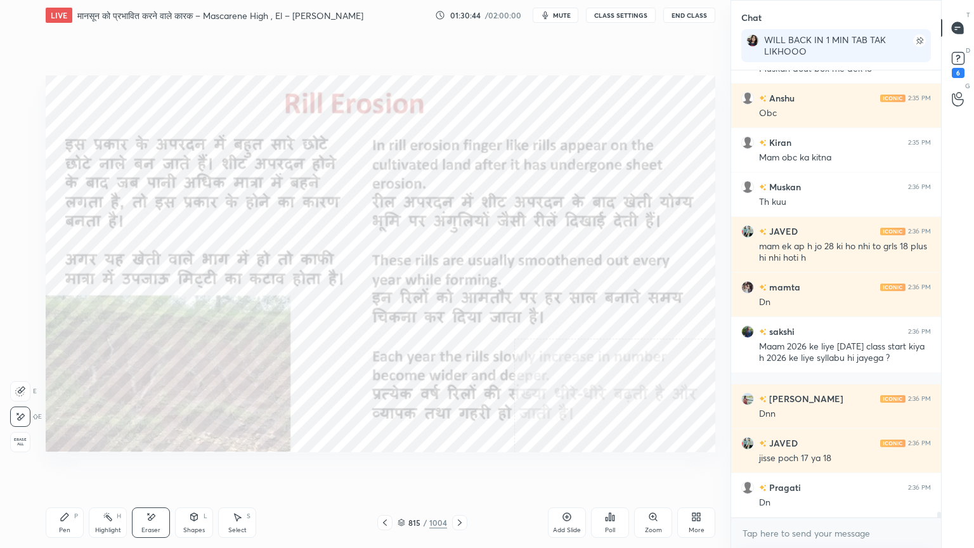
click at [20, 441] on span "Erase all" at bounding box center [20, 441] width 19 height 9
click at [16, 439] on div "1 2 3 4 5 6 7 C X Z E E Erase all H H" at bounding box center [20, 263] width 41 height 377
drag, startPoint x: 18, startPoint y: 432, endPoint x: 20, endPoint y: 415, distance: 17.2
click at [17, 432] on div at bounding box center [21, 442] width 20 height 20
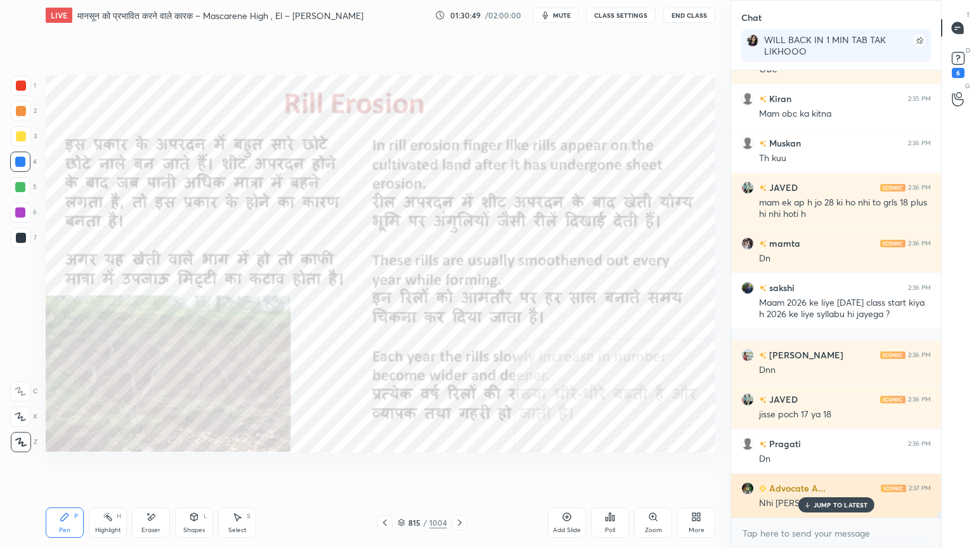
click at [844, 467] on p "JUMP TO LATEST" at bounding box center [840, 505] width 55 height 8
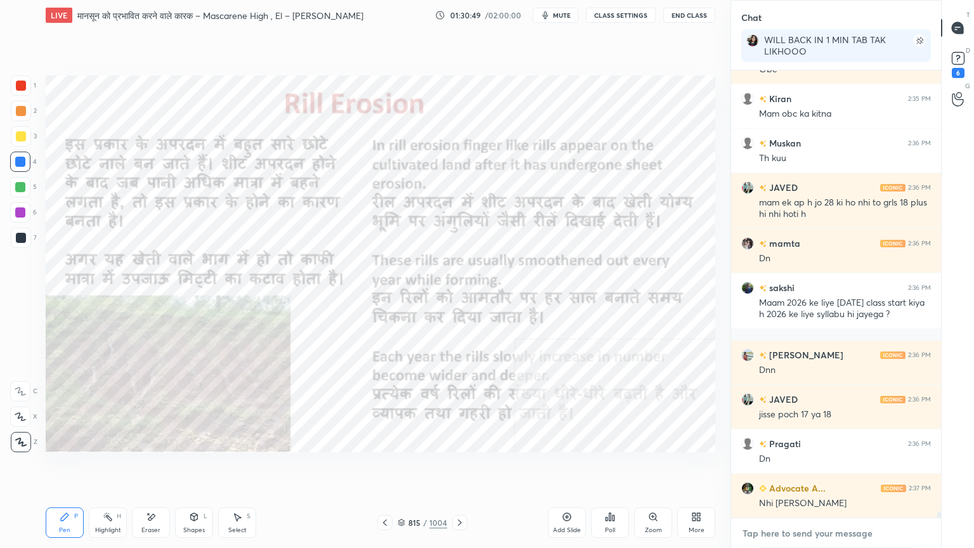
click at [846, 467] on textarea at bounding box center [836, 533] width 190 height 20
click at [152, 467] on div "Eraser" at bounding box center [151, 522] width 38 height 30
click at [25, 444] on span "Erase all" at bounding box center [20, 441] width 19 height 9
drag, startPoint x: 31, startPoint y: 437, endPoint x: 42, endPoint y: 418, distance: 21.3
click at [30, 436] on div "1 2 3 4 5 6 7 C X Z E E Erase all H H" at bounding box center [20, 263] width 41 height 377
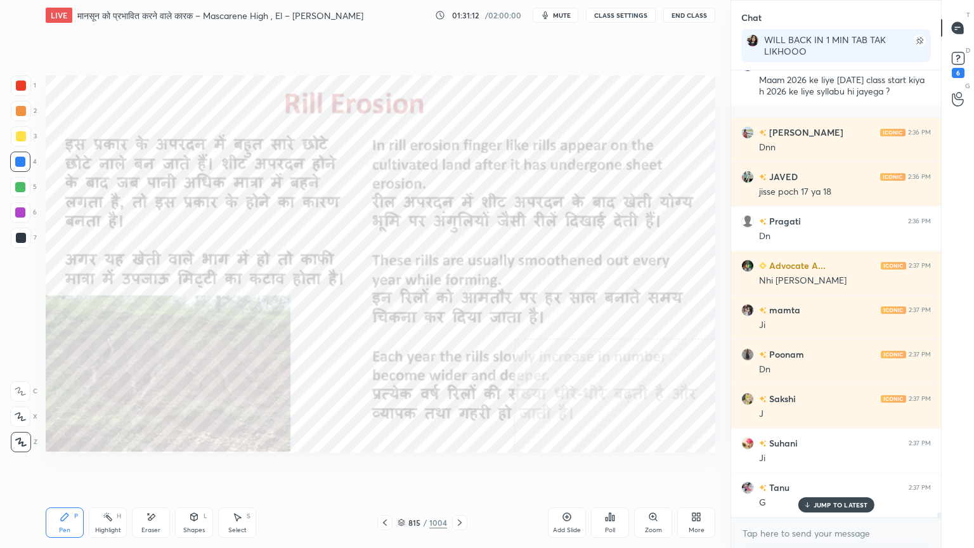
scroll to position [36750, 0]
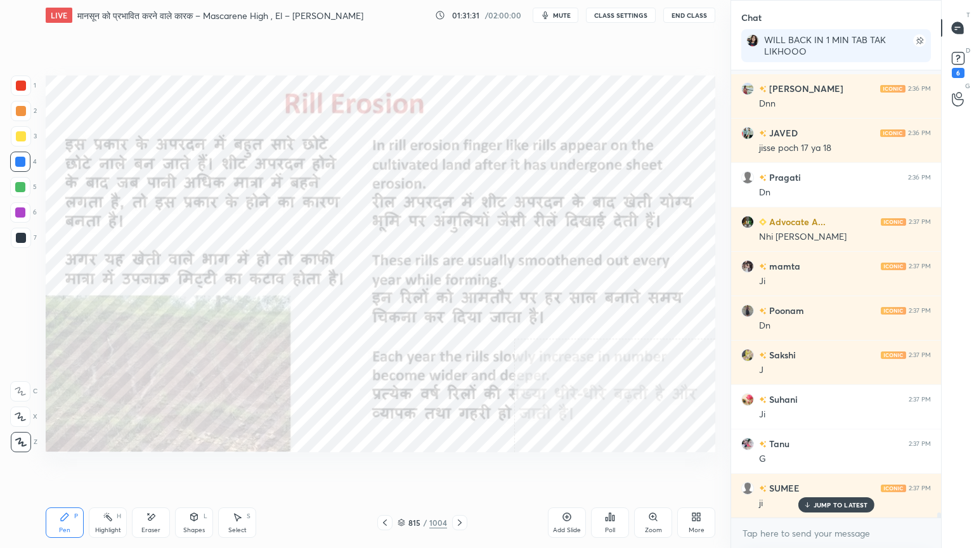
click at [150, 467] on div "Eraser" at bounding box center [151, 522] width 38 height 30
click at [155, 467] on div "Eraser" at bounding box center [151, 522] width 38 height 30
click at [27, 440] on span "Erase all" at bounding box center [20, 441] width 19 height 9
click at [28, 441] on div "1 2 3 4 5 6 7 C X Z E E Erase all H H" at bounding box center [20, 263] width 41 height 377
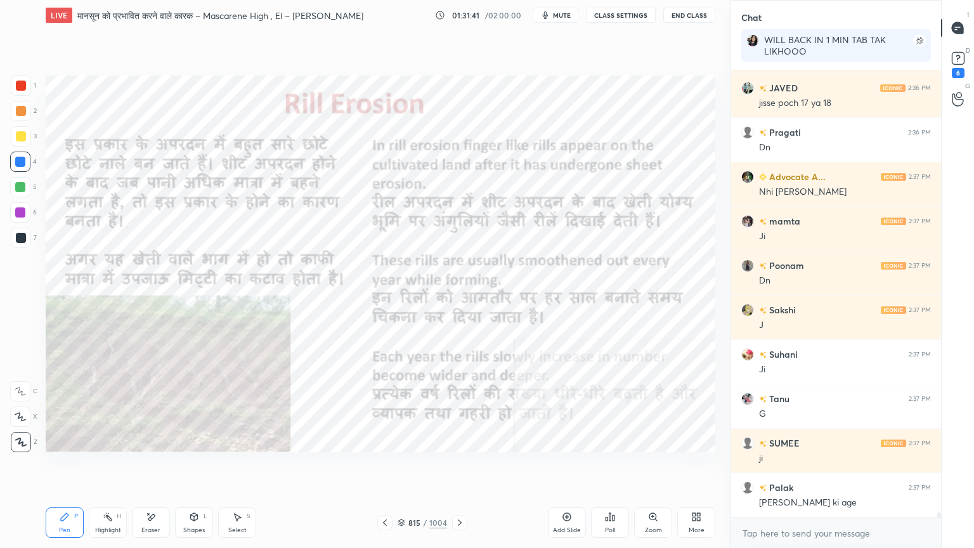
click at [145, 467] on div "Eraser" at bounding box center [151, 522] width 38 height 30
click at [22, 437] on span "Erase all" at bounding box center [20, 441] width 19 height 9
click at [24, 437] on div "1 2 3 4 5 6 7 C X Z E E Erase all H H" at bounding box center [20, 263] width 41 height 377
click at [462, 467] on icon at bounding box center [460, 522] width 10 height 10
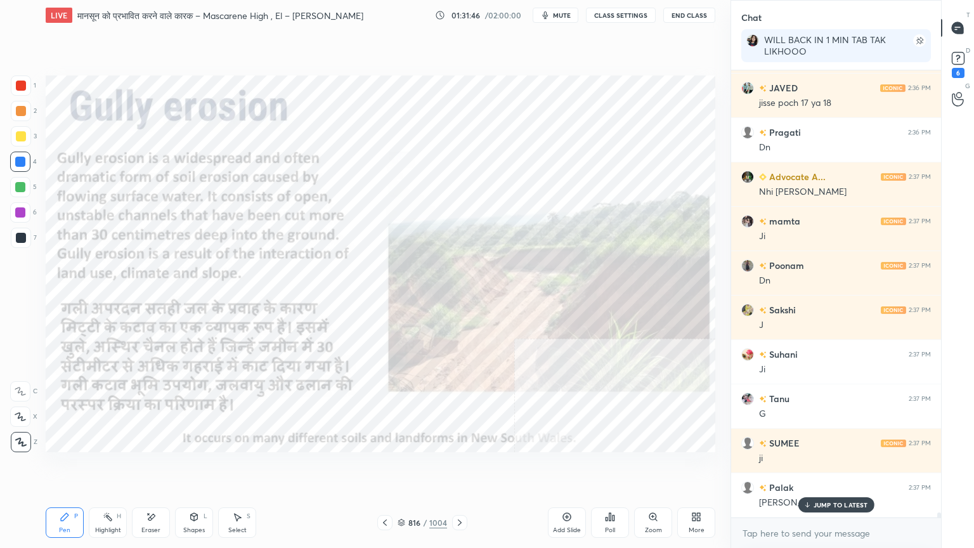
scroll to position [36839, 0]
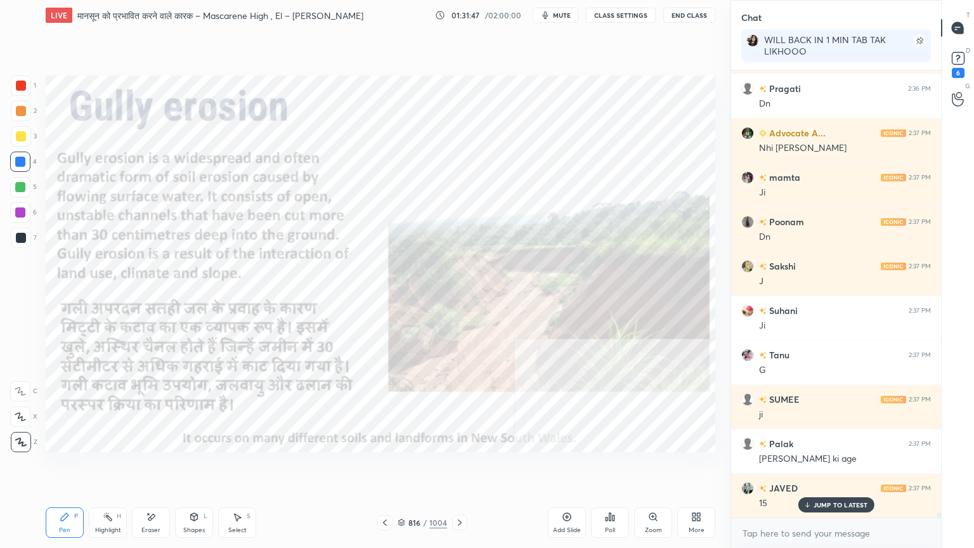
click at [822, 467] on p "JUMP TO LATEST" at bounding box center [840, 505] width 55 height 8
click at [820, 467] on textarea at bounding box center [836, 533] width 190 height 20
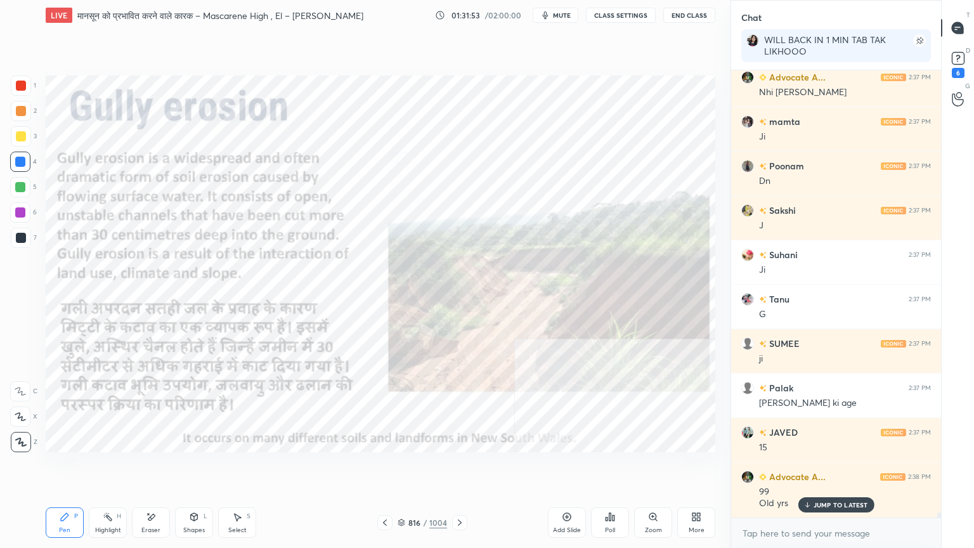
drag, startPoint x: 408, startPoint y: 520, endPoint x: 423, endPoint y: 509, distance: 19.2
click at [409, 467] on div "816" at bounding box center [414, 523] width 13 height 8
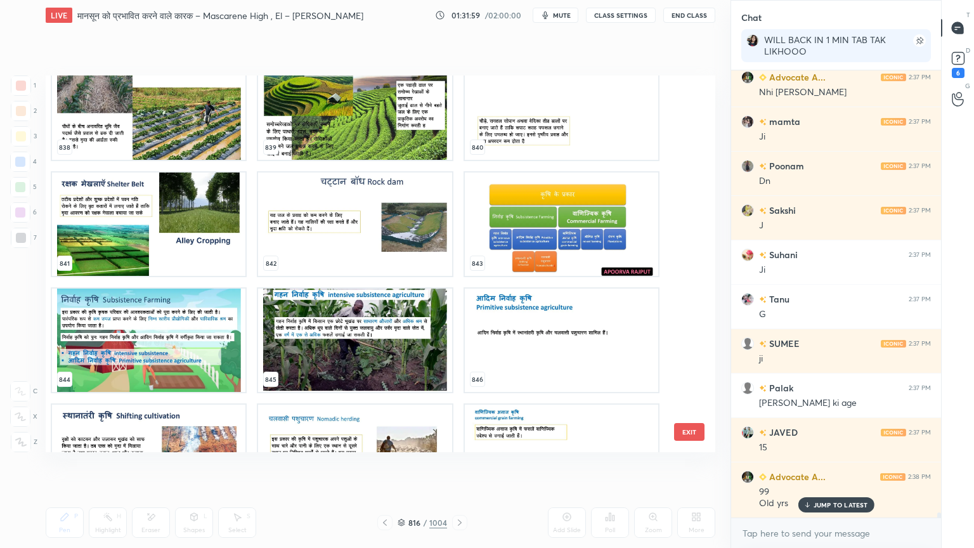
scroll to position [32459, 0]
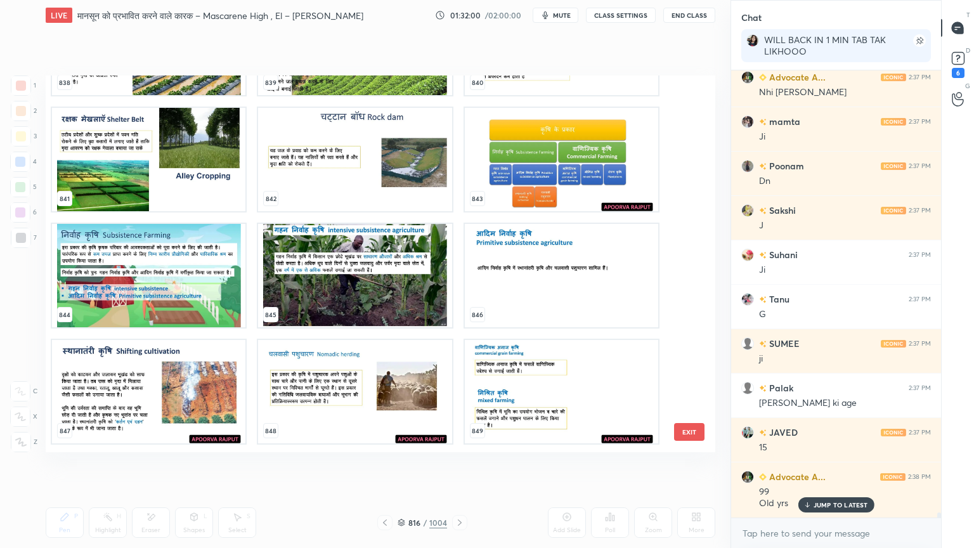
click at [687, 428] on button "EXIT" at bounding box center [689, 432] width 30 height 18
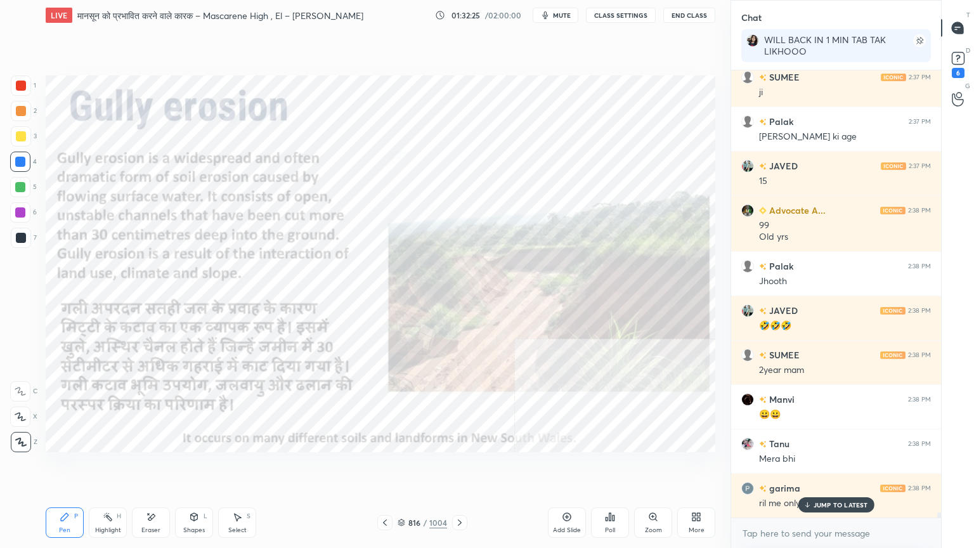
scroll to position [37206, 0]
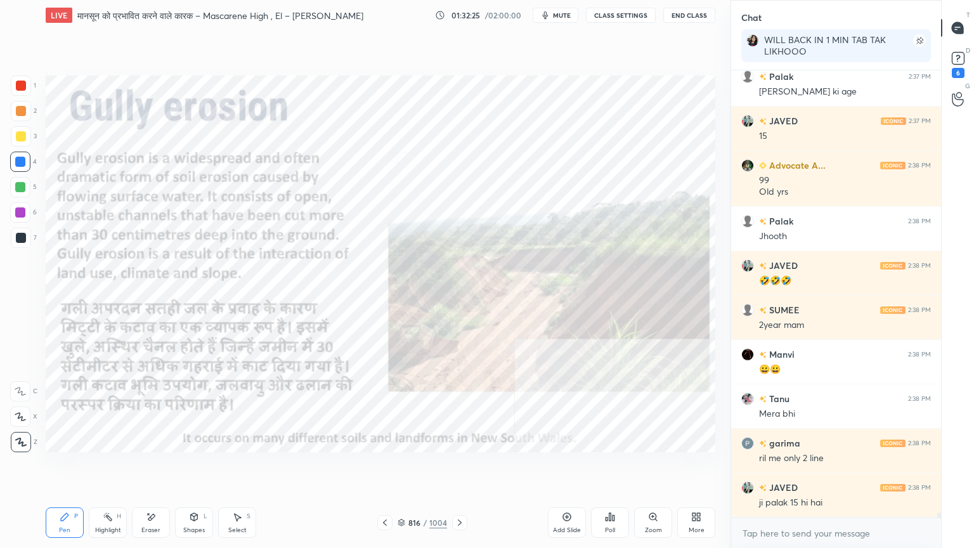
click at [822, 467] on div "x" at bounding box center [836, 533] width 210 height 30
click at [825, 467] on textarea at bounding box center [836, 533] width 190 height 20
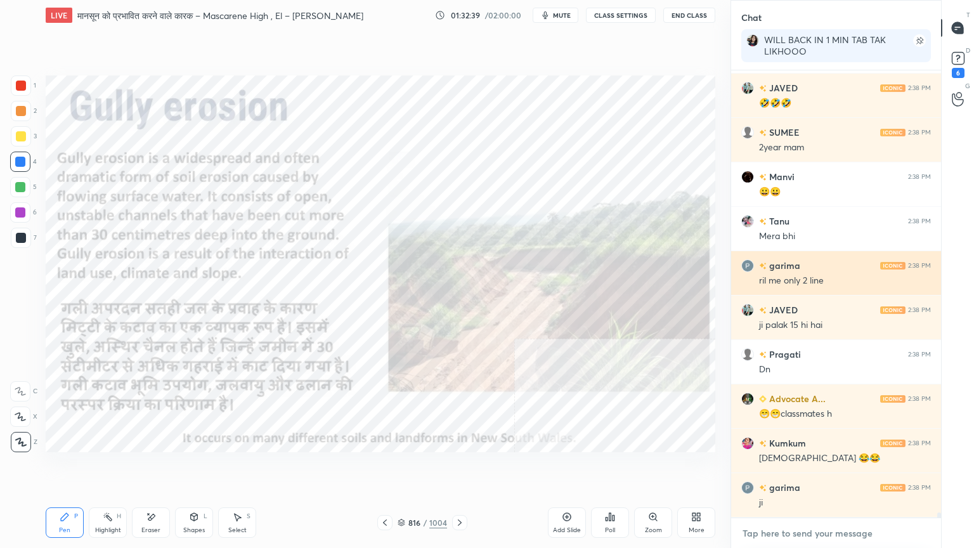
scroll to position [37427, 0]
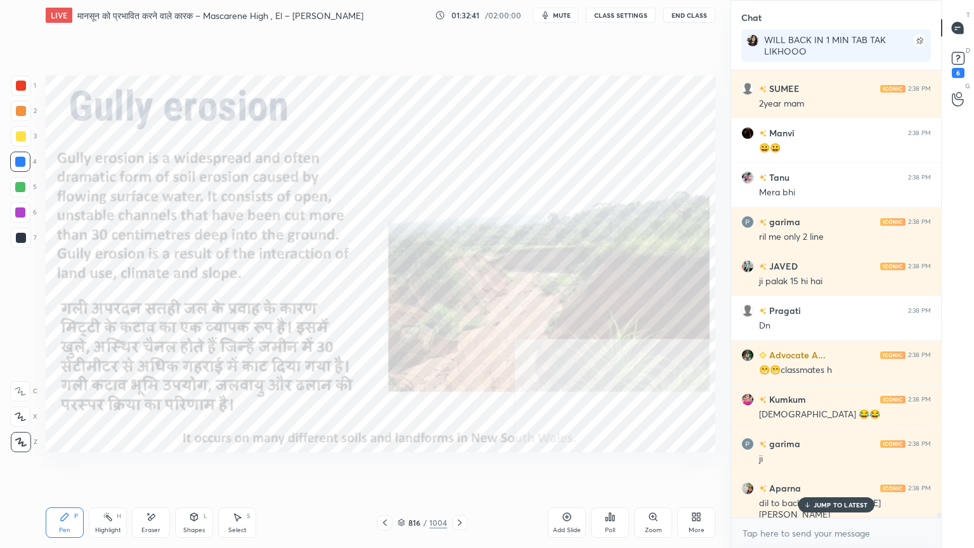
click at [824, 467] on p "JUMP TO LATEST" at bounding box center [840, 505] width 55 height 8
drag, startPoint x: 821, startPoint y: 543, endPoint x: 818, endPoint y: 536, distance: 7.4
click at [818, 467] on textarea at bounding box center [836, 533] width 190 height 20
click at [18, 166] on div at bounding box center [20, 162] width 20 height 20
click at [19, 164] on div at bounding box center [20, 162] width 10 height 10
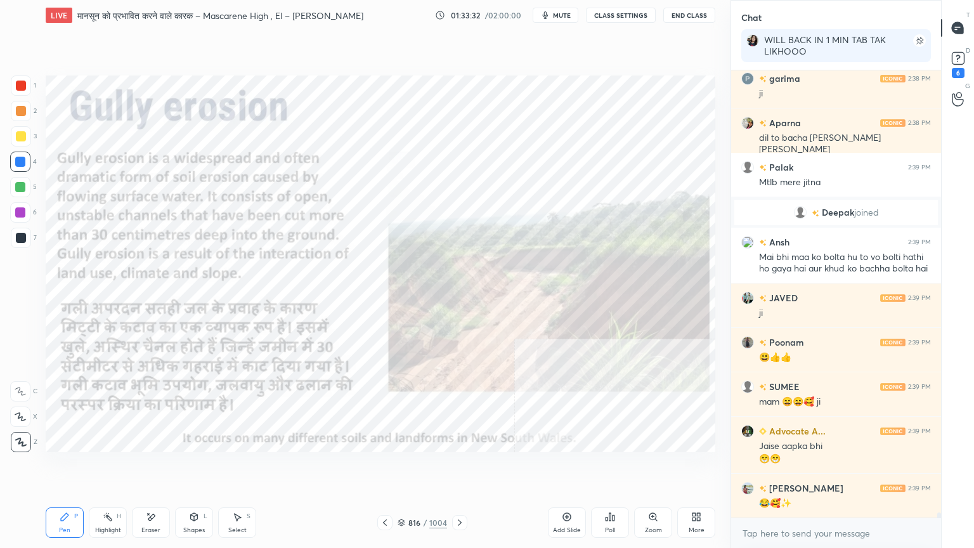
scroll to position [37328, 0]
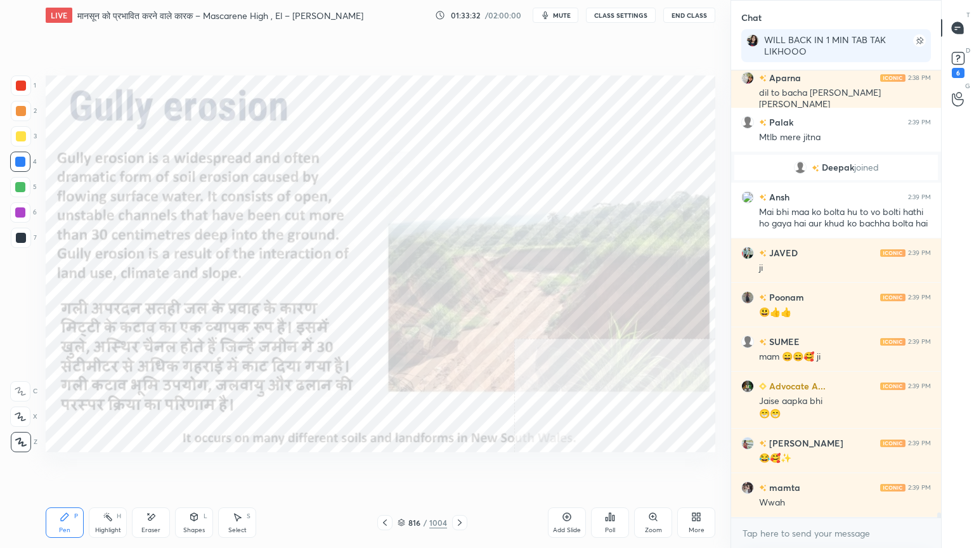
click at [243, 467] on div "Select S" at bounding box center [237, 522] width 38 height 30
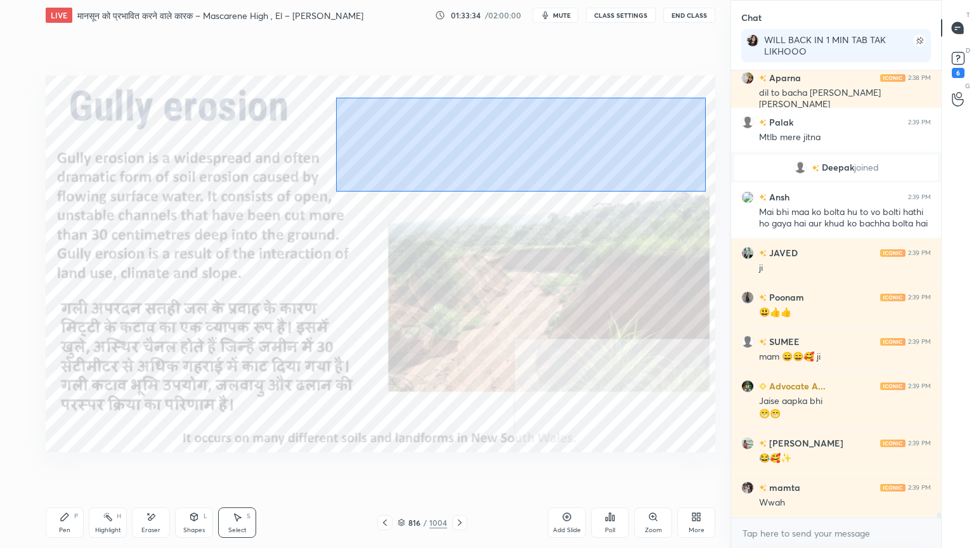
scroll to position [37372, 0]
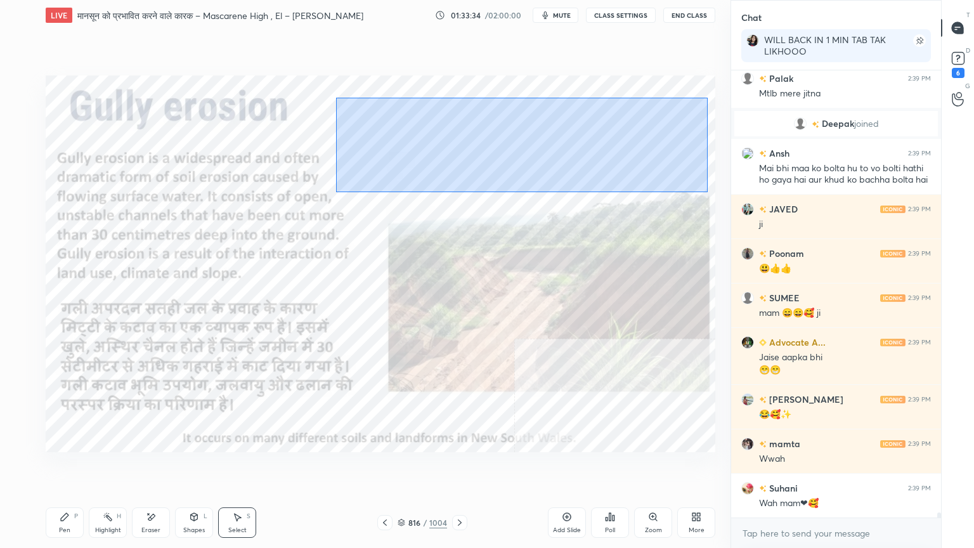
drag, startPoint x: 411, startPoint y: 124, endPoint x: 666, endPoint y: 193, distance: 264.1
click at [701, 191] on div "0 ° Undo Copy Paste here Duplicate Duplicate to new slide Delete" at bounding box center [380, 263] width 669 height 377
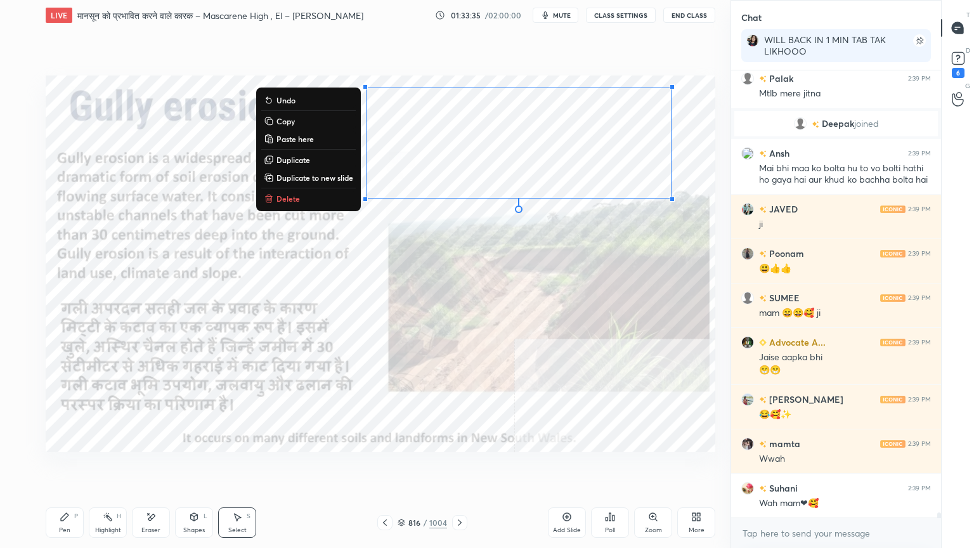
click at [67, 467] on icon at bounding box center [65, 517] width 10 height 10
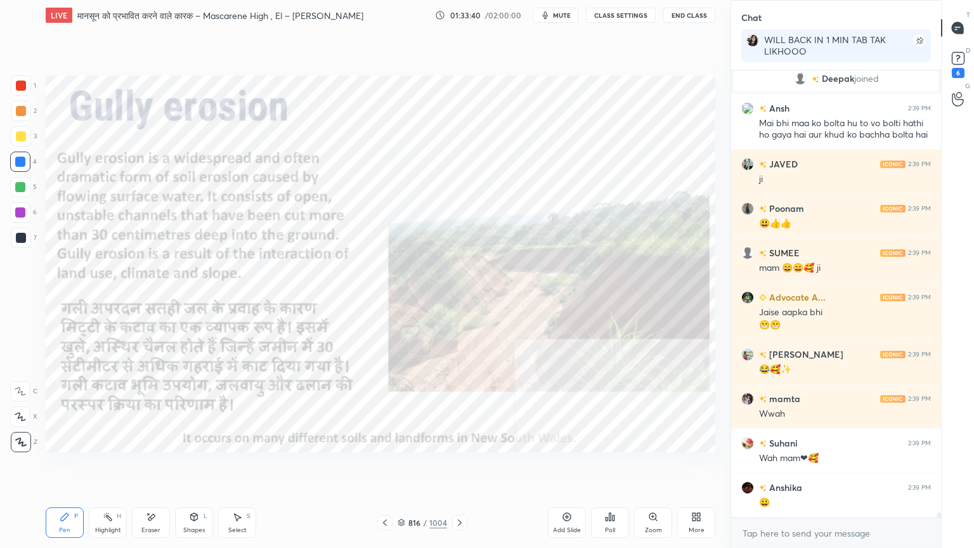
scroll to position [37460, 0]
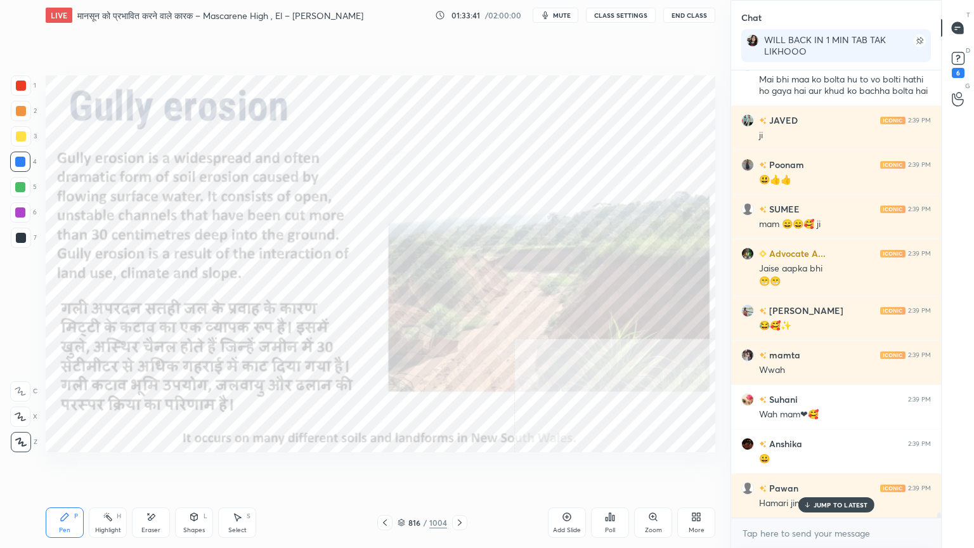
click at [823, 467] on div "JUMP TO LATEST" at bounding box center [836, 504] width 76 height 15
click at [823, 467] on div "x" at bounding box center [836, 533] width 210 height 30
drag, startPoint x: 824, startPoint y: 543, endPoint x: 816, endPoint y: 538, distance: 9.7
click at [822, 467] on textarea at bounding box center [836, 533] width 190 height 20
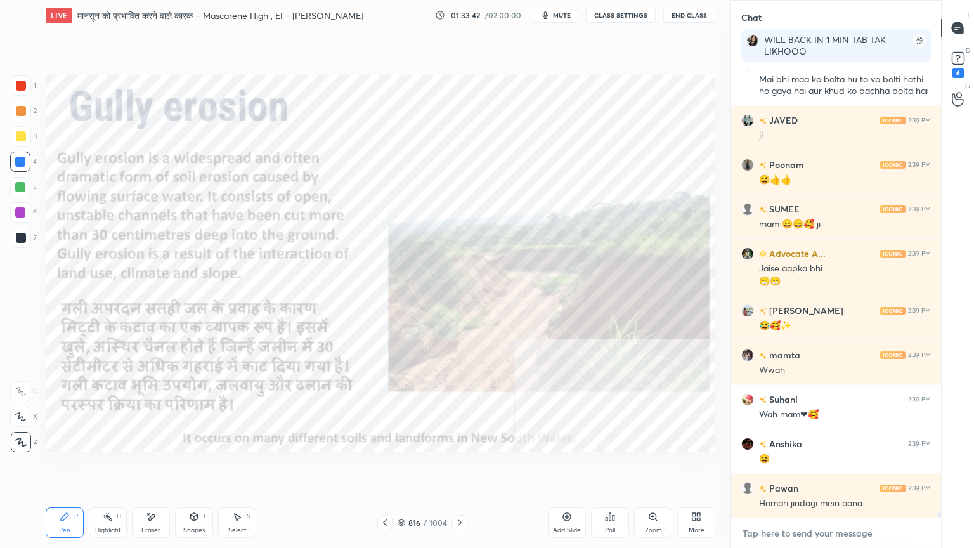
scroll to position [37505, 0]
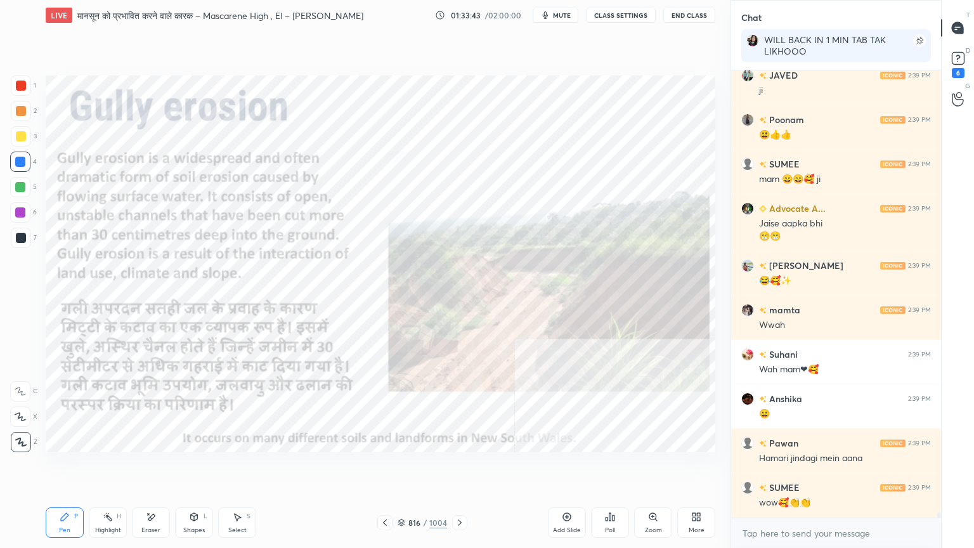
click at [167, 467] on div "Eraser" at bounding box center [151, 522] width 38 height 30
drag, startPoint x: 149, startPoint y: 526, endPoint x: 151, endPoint y: 519, distance: 7.2
click at [150, 467] on div "Eraser" at bounding box center [151, 522] width 38 height 30
click at [153, 467] on icon at bounding box center [151, 517] width 10 height 11
click at [23, 439] on span "Erase all" at bounding box center [20, 441] width 19 height 9
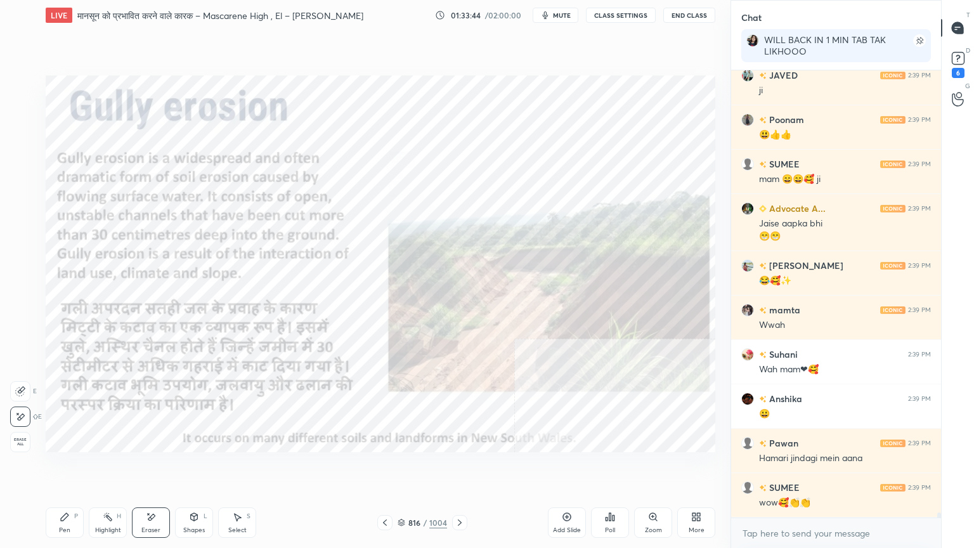
click at [23, 441] on div "1 2 3 4 5 6 7 C X Z E E Erase all H H" at bounding box center [20, 263] width 41 height 377
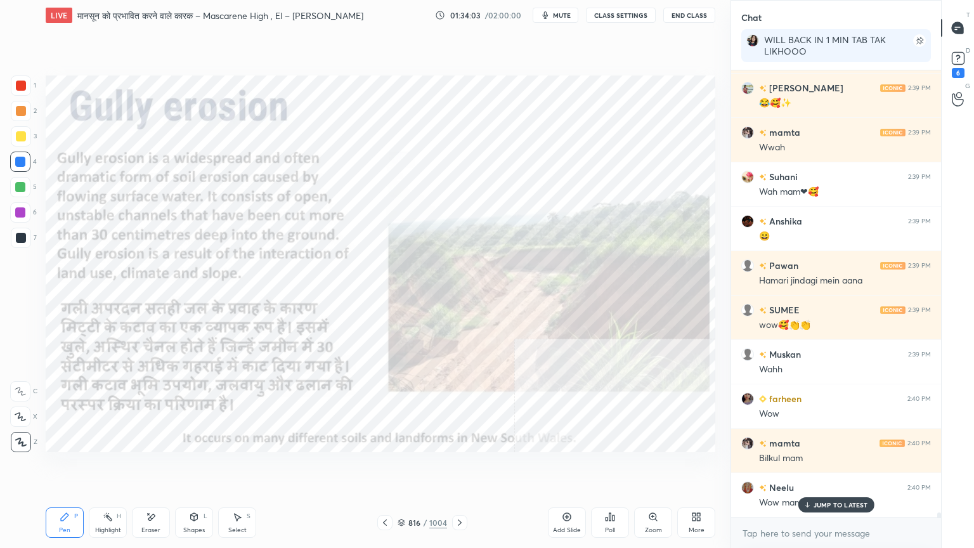
scroll to position [37727, 0]
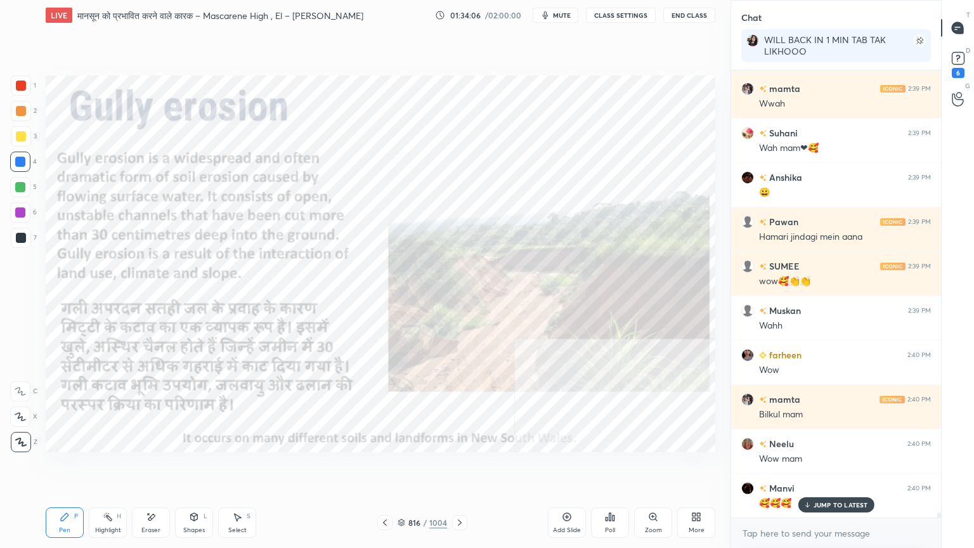
click at [145, 467] on div "Pen P Highlight H Eraser Shapes L Select S 816 / 1004 Add Slide Poll Zoom More" at bounding box center [380, 522] width 669 height 51
click at [146, 467] on icon at bounding box center [151, 517] width 10 height 11
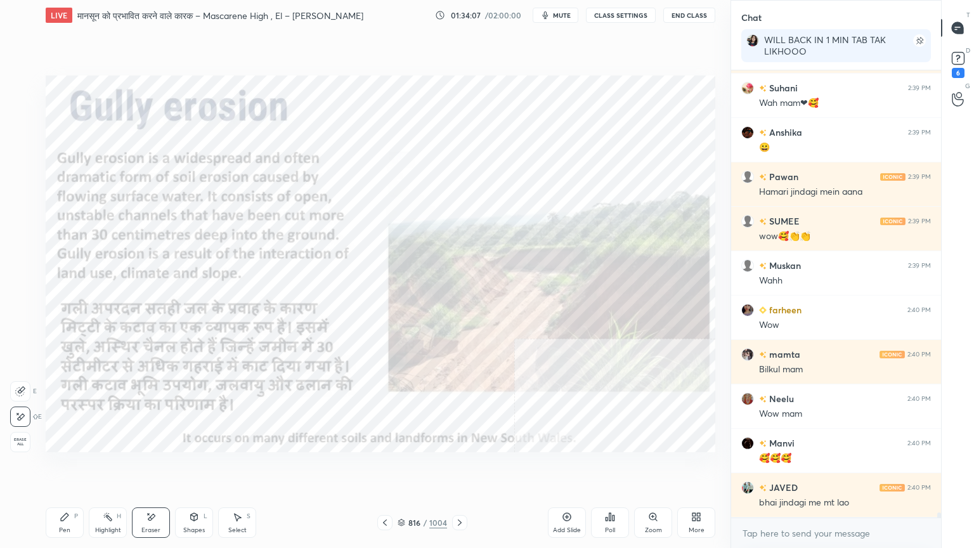
click at [22, 432] on div "Erase all" at bounding box center [20, 442] width 20 height 20
click at [20, 428] on div "1 2 3 4 5 6 7 C X Z E E Erase all H H" at bounding box center [20, 263] width 41 height 377
click at [16, 431] on div "Z" at bounding box center [24, 439] width 27 height 25
click at [20, 435] on div at bounding box center [21, 442] width 20 height 20
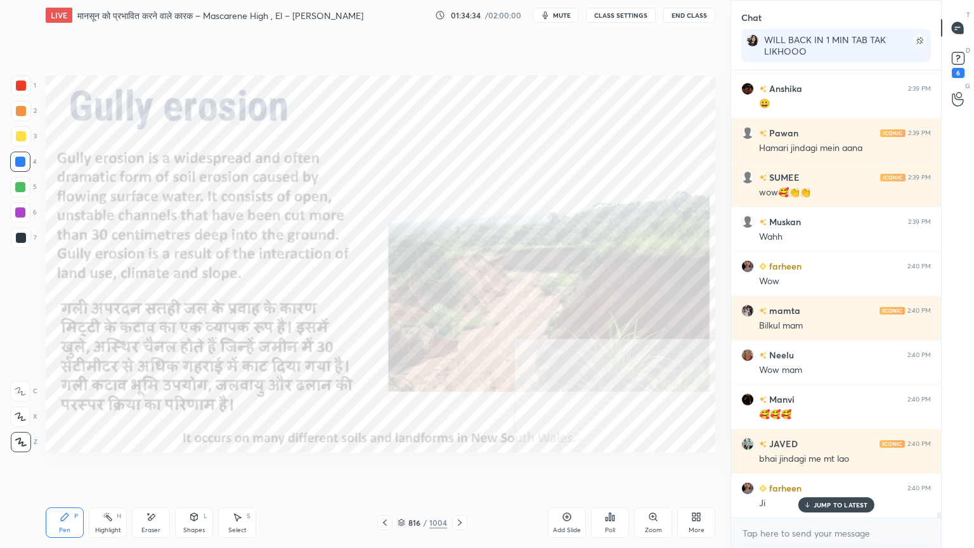
click at [405, 467] on icon at bounding box center [402, 523] width 8 height 8
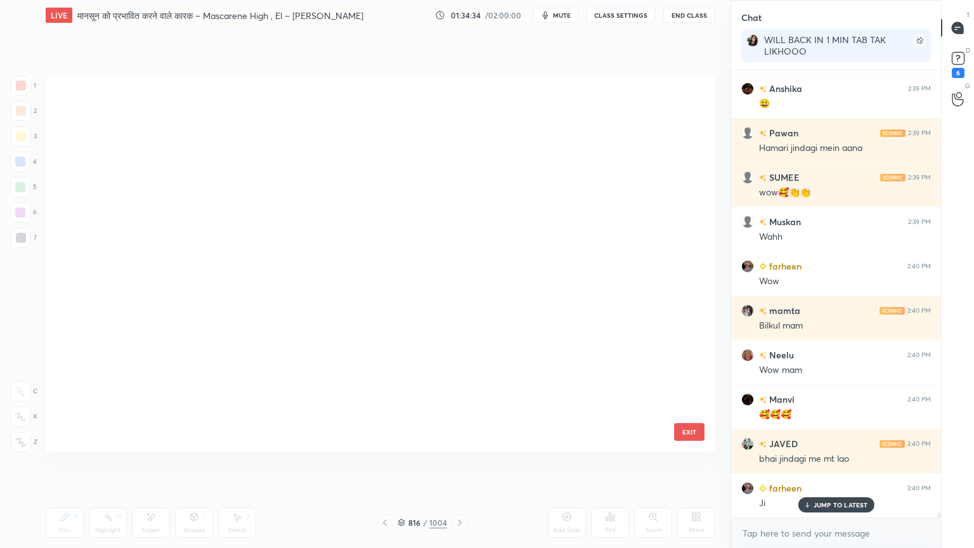
scroll to position [373, 663]
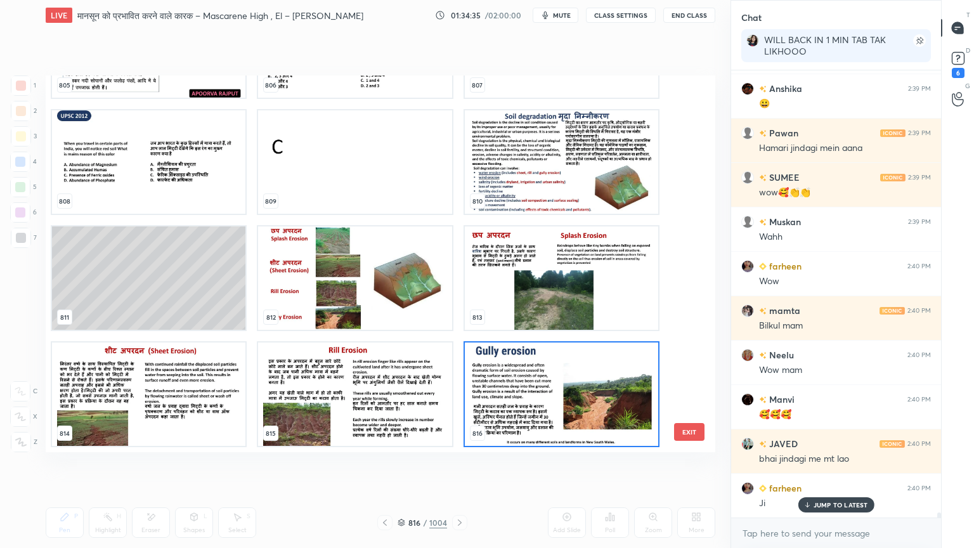
click at [684, 353] on div "805 806 807 808 809 810 811 812 813 814 815 816 817 818 819 820 821 822" at bounding box center [369, 263] width 647 height 377
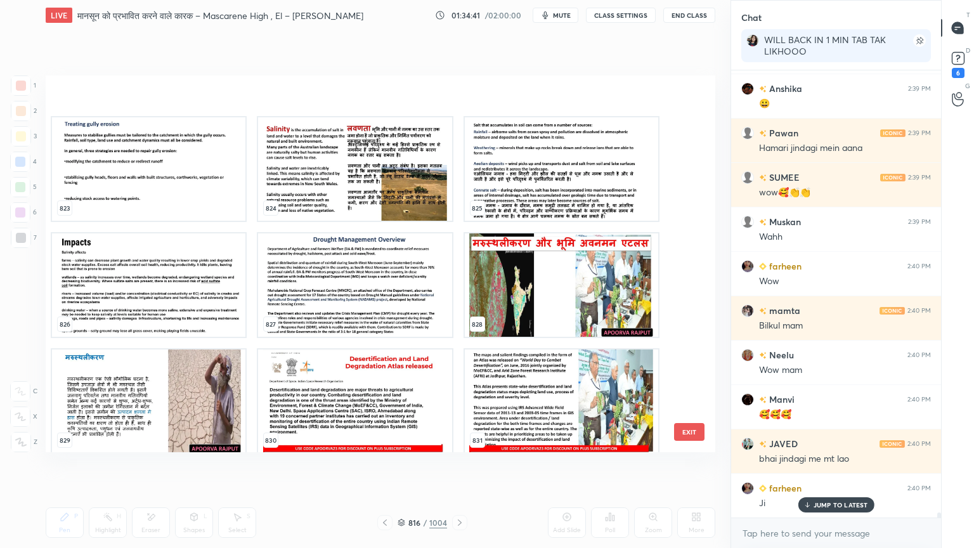
scroll to position [31881, 0]
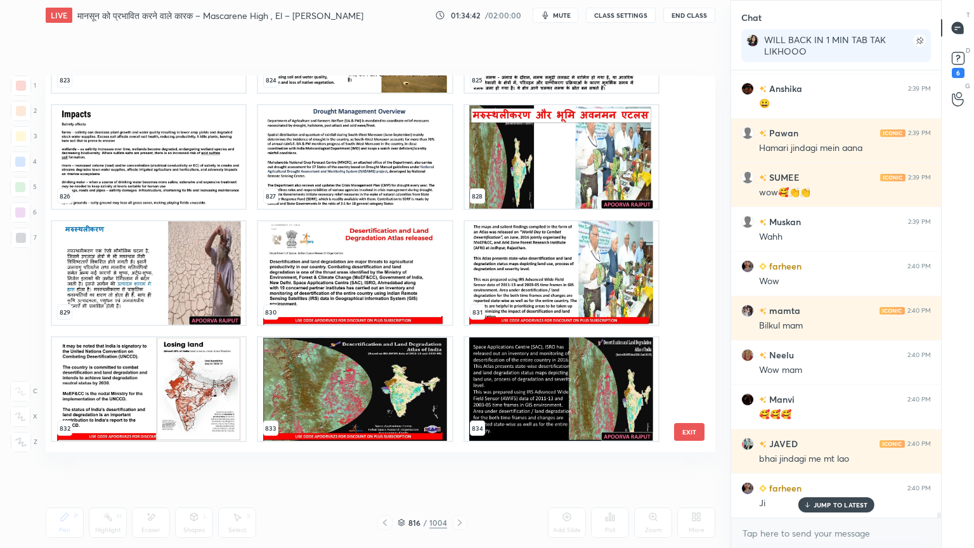
click at [688, 430] on button "EXIT" at bounding box center [689, 432] width 30 height 18
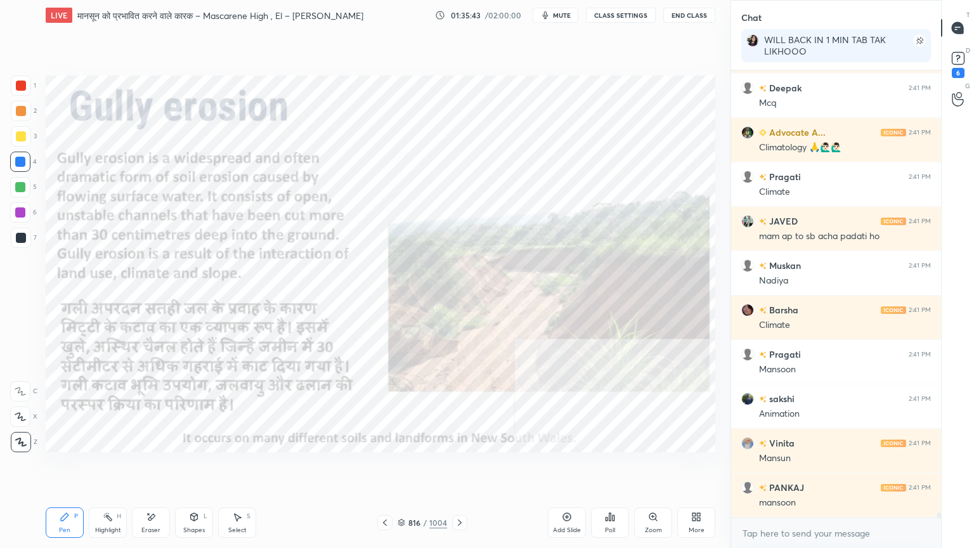
scroll to position [38348, 0]
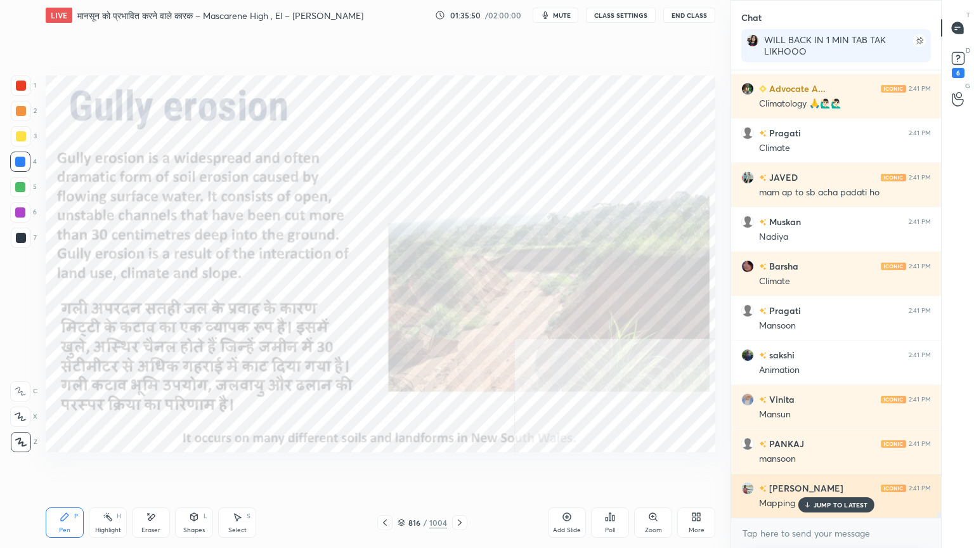
click at [834, 467] on p "JUMP TO LATEST" at bounding box center [840, 505] width 55 height 8
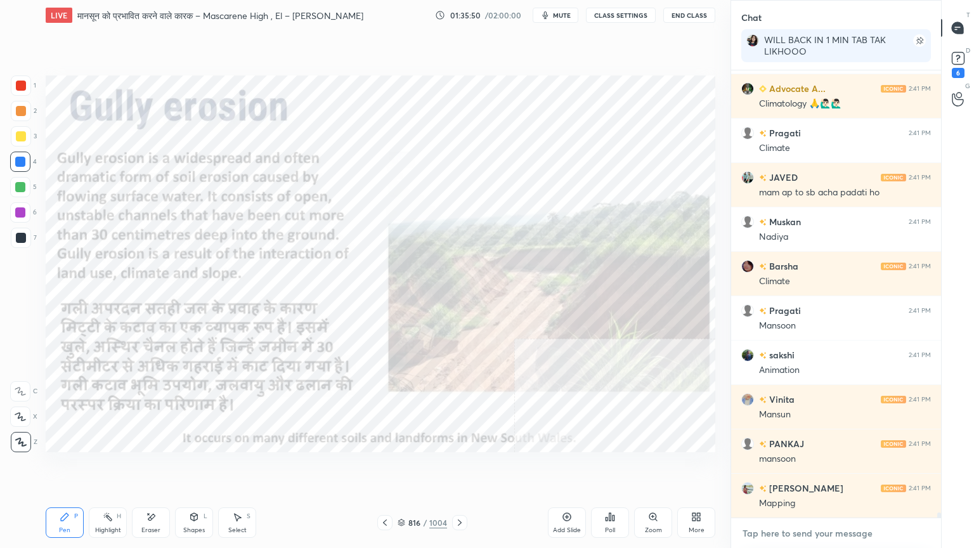
click at [832, 467] on textarea at bounding box center [836, 533] width 190 height 20
click at [824, 467] on textarea at bounding box center [836, 533] width 190 height 20
drag, startPoint x: 827, startPoint y: 540, endPoint x: 829, endPoint y: 533, distance: 7.2
click at [828, 467] on textarea at bounding box center [836, 533] width 190 height 20
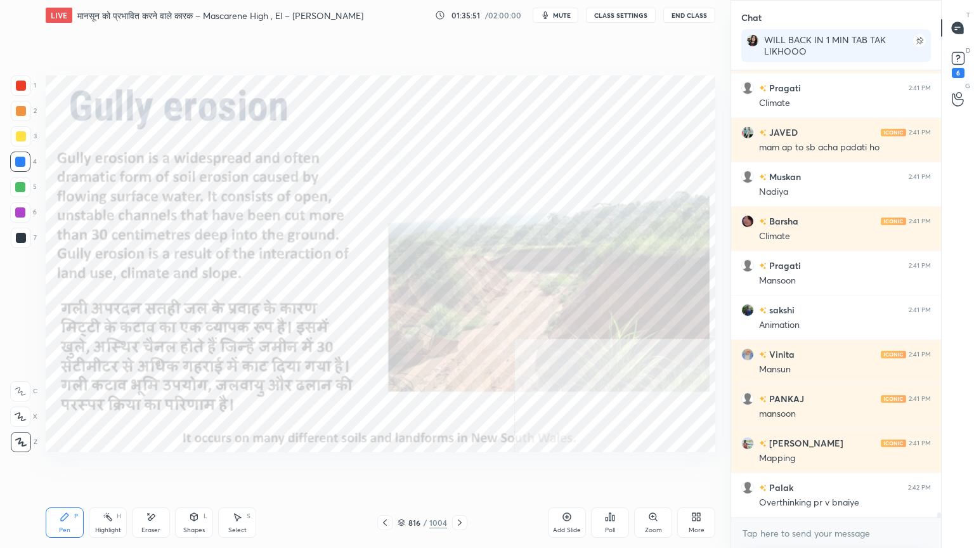
click at [824, 467] on div "x" at bounding box center [836, 533] width 210 height 30
click at [821, 467] on div "x" at bounding box center [836, 533] width 210 height 30
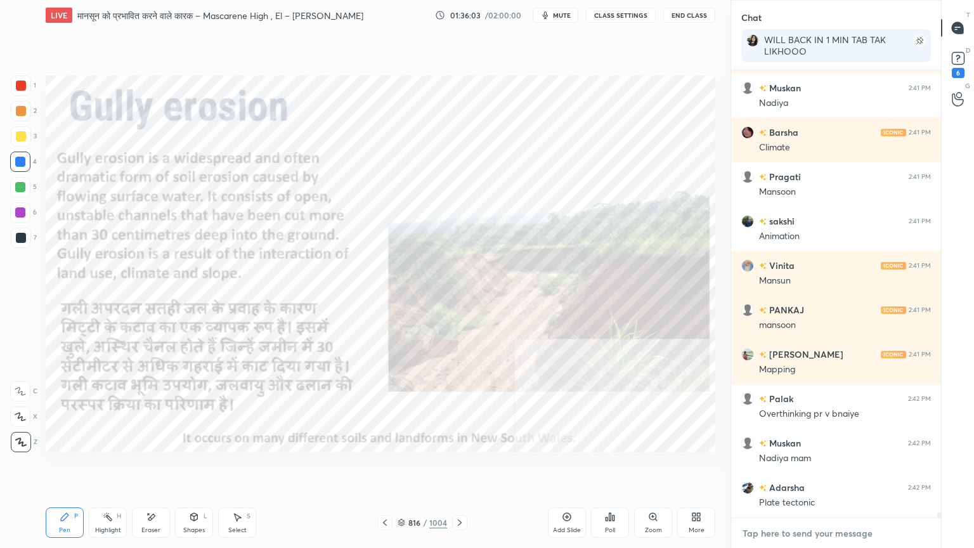
scroll to position [38525, 0]
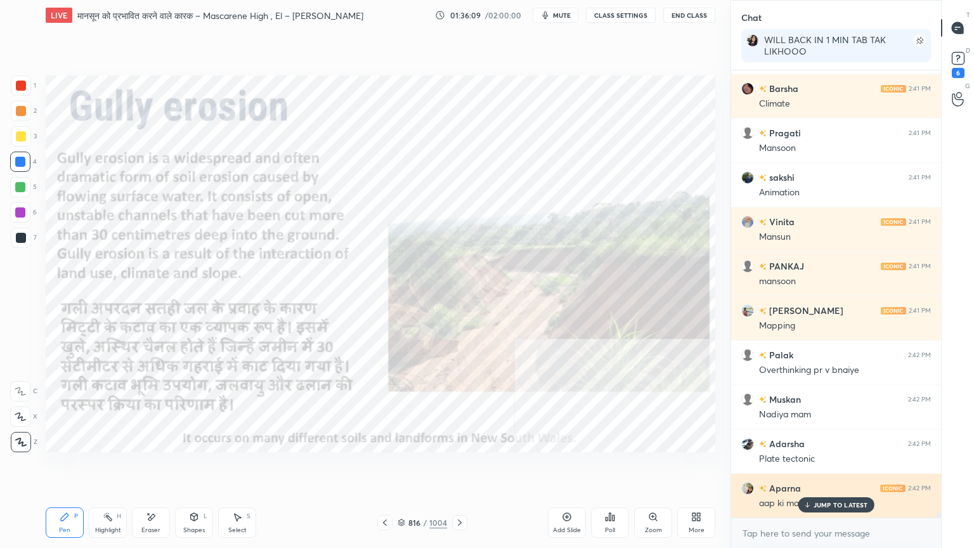
click at [844, 467] on p "JUMP TO LATEST" at bounding box center [840, 505] width 55 height 8
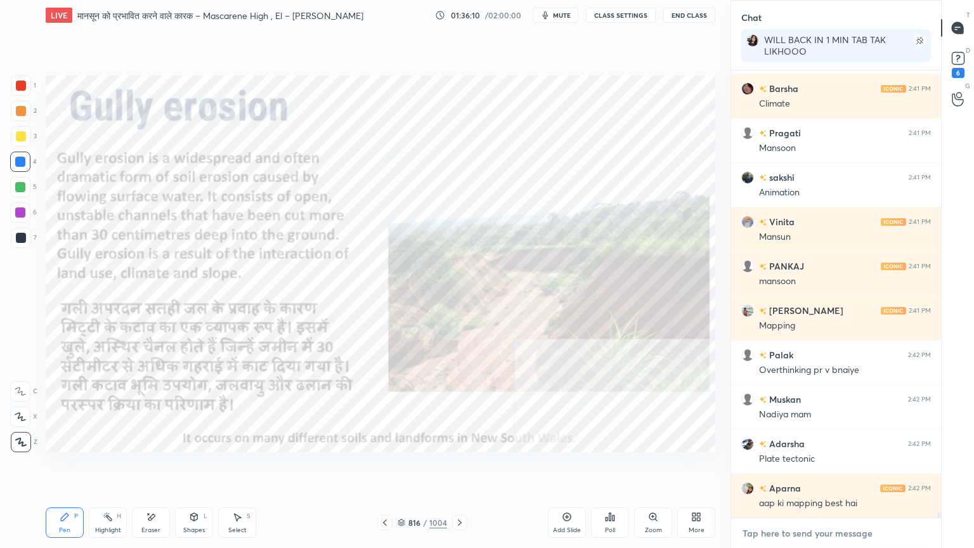
click at [843, 467] on textarea at bounding box center [836, 533] width 190 height 20
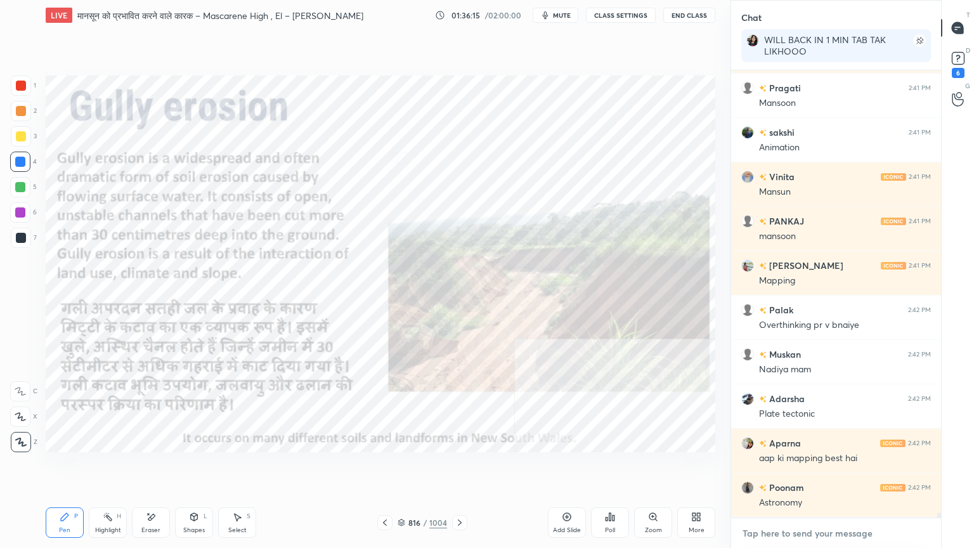
scroll to position [38614, 0]
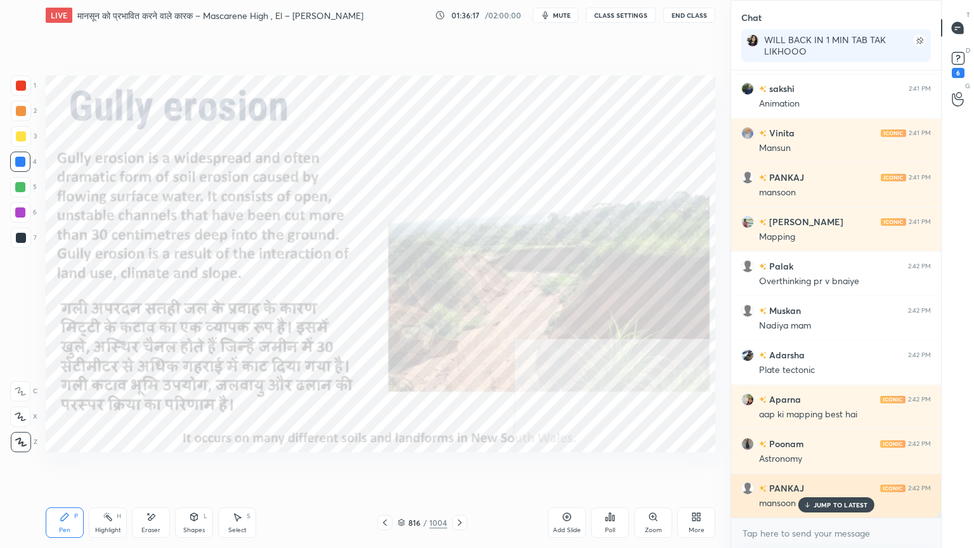
drag, startPoint x: 824, startPoint y: 502, endPoint x: 821, endPoint y: 511, distance: 9.4
click at [822, 467] on p "JUMP TO LATEST" at bounding box center [840, 505] width 55 height 8
click at [827, 467] on textarea at bounding box center [836, 533] width 190 height 20
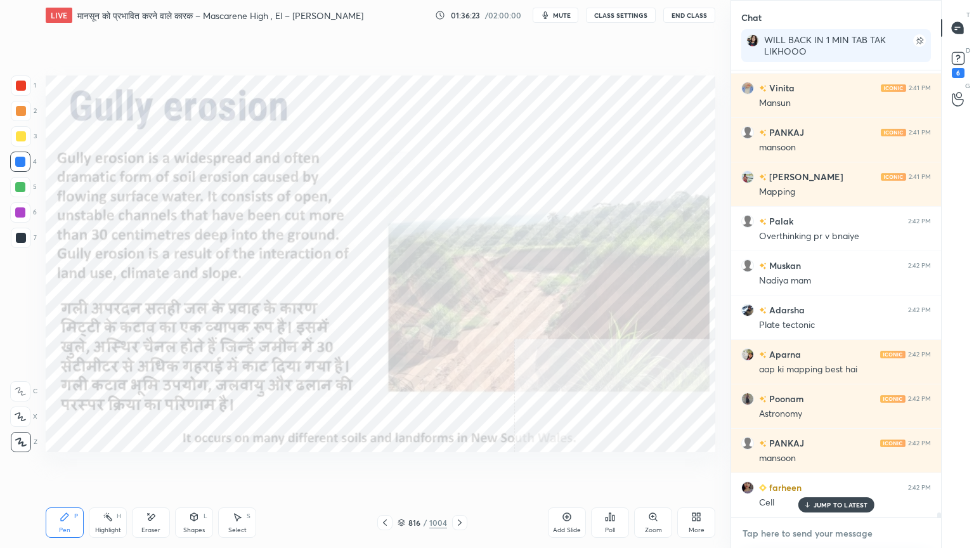
scroll to position [38703, 0]
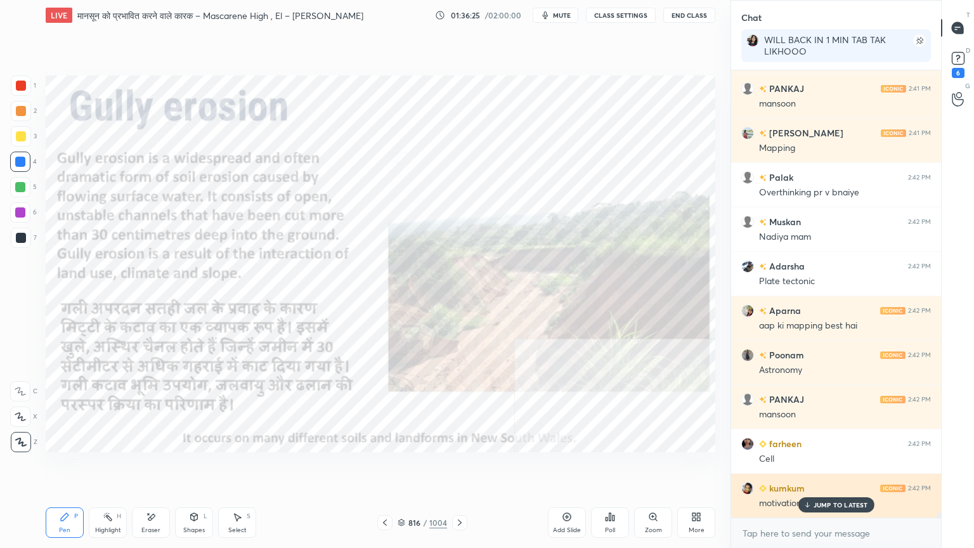
click at [828, 467] on p "JUMP TO LATEST" at bounding box center [840, 505] width 55 height 8
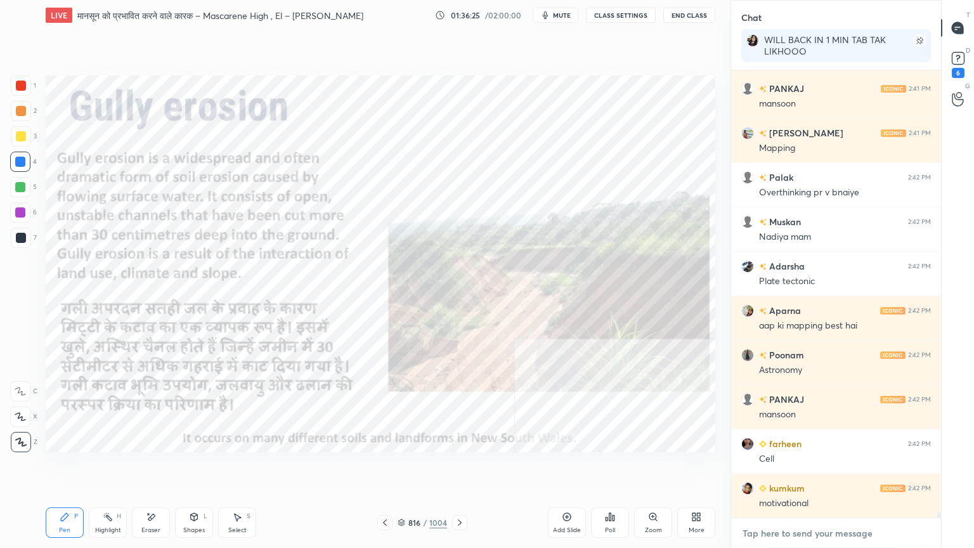
click at [834, 467] on textarea at bounding box center [836, 533] width 190 height 20
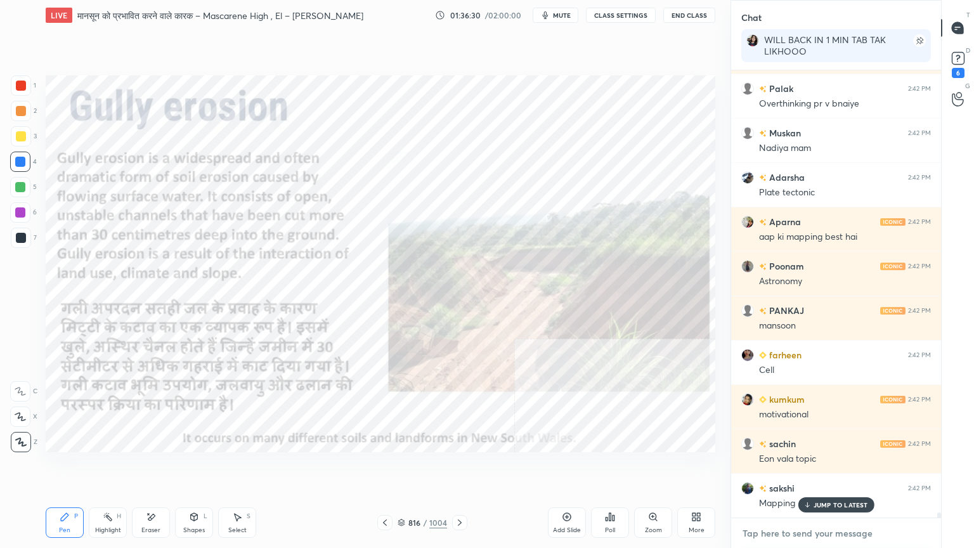
scroll to position [38847, 0]
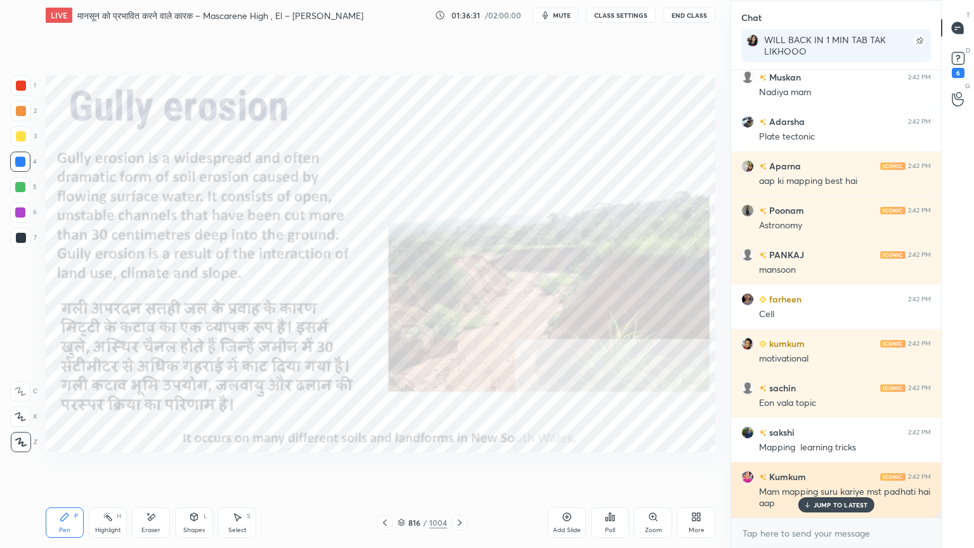
click at [820, 467] on div "JUMP TO LATEST" at bounding box center [836, 504] width 76 height 15
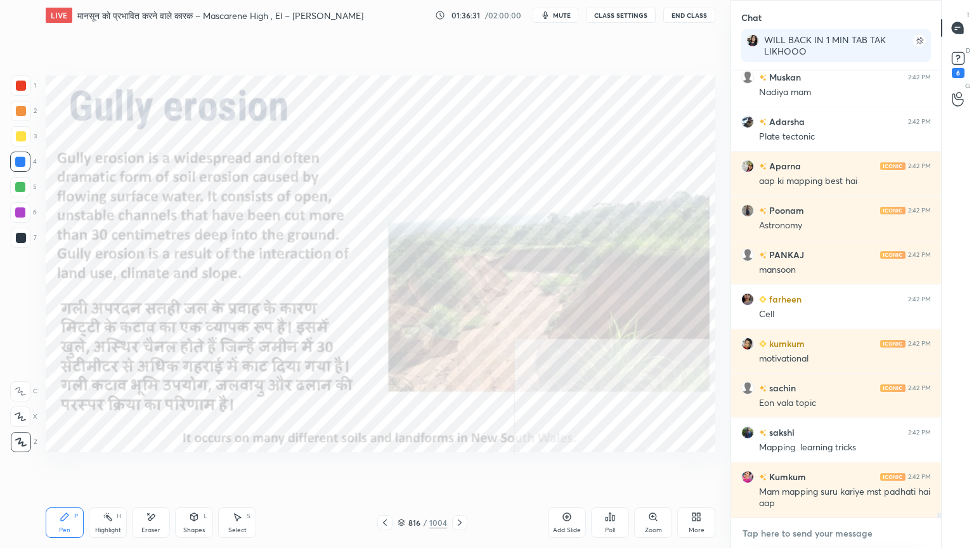
click at [811, 467] on textarea at bounding box center [836, 533] width 190 height 20
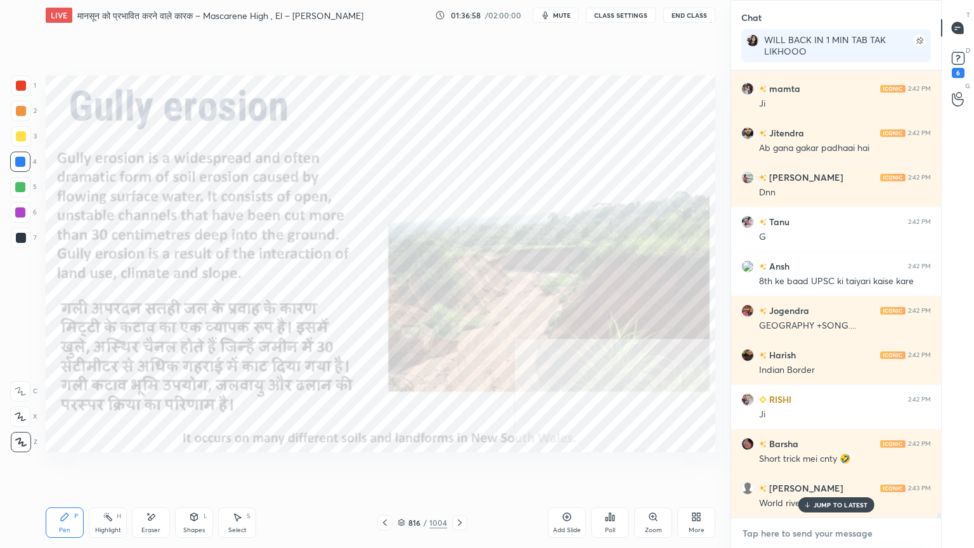
scroll to position [39425, 0]
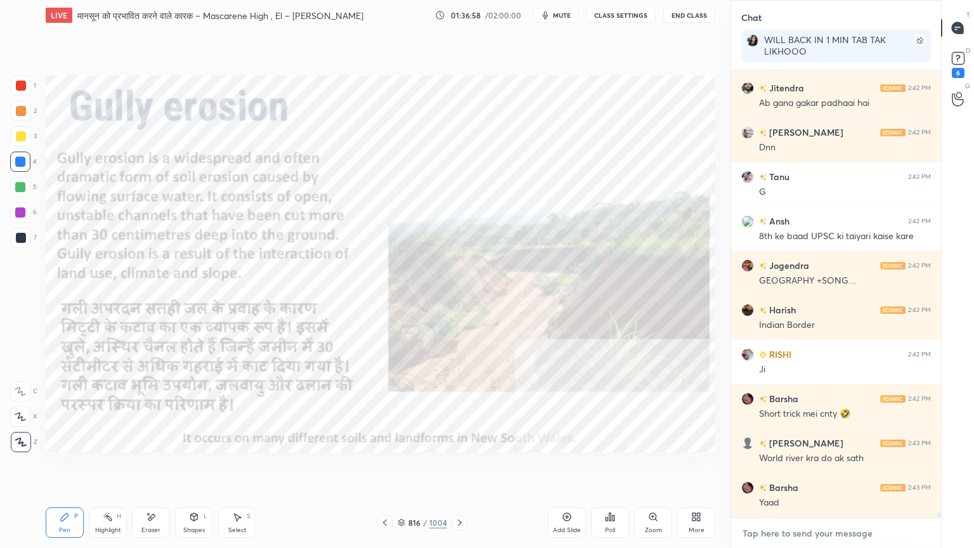
click at [817, 467] on textarea at bounding box center [836, 533] width 190 height 20
drag, startPoint x: 820, startPoint y: 539, endPoint x: 825, endPoint y: 534, distance: 6.7
click at [822, 467] on textarea at bounding box center [836, 533] width 190 height 20
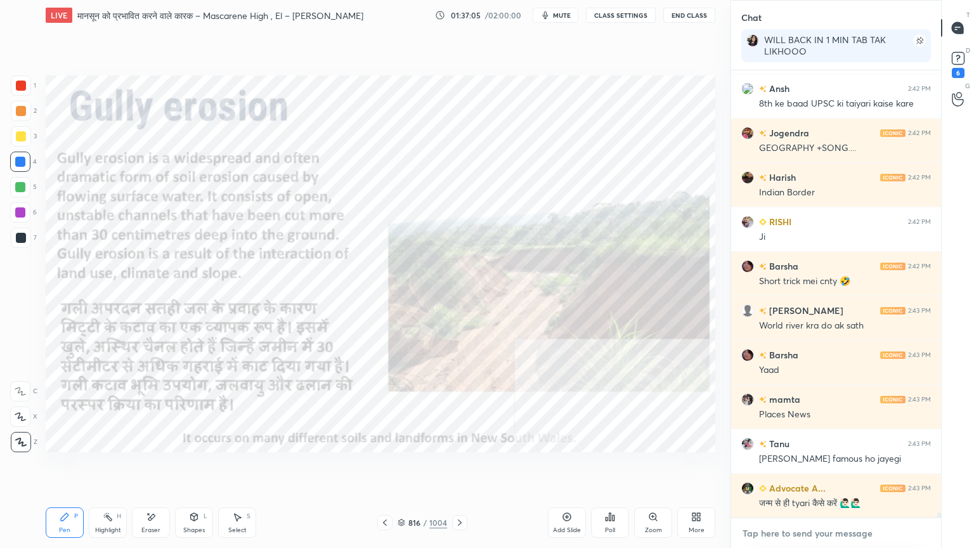
scroll to position [39603, 0]
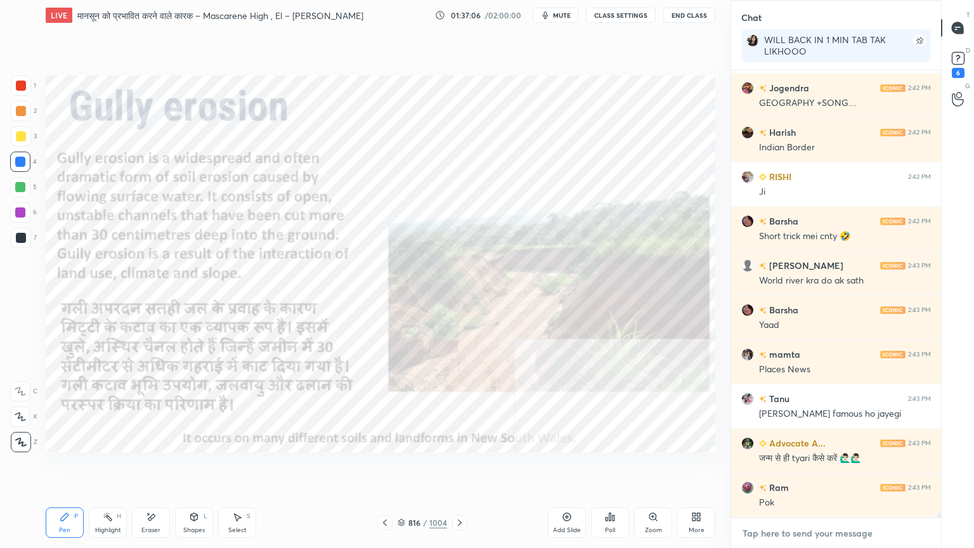
click at [832, 467] on textarea at bounding box center [836, 533] width 190 height 20
click at [834, 467] on textarea at bounding box center [836, 533] width 190 height 20
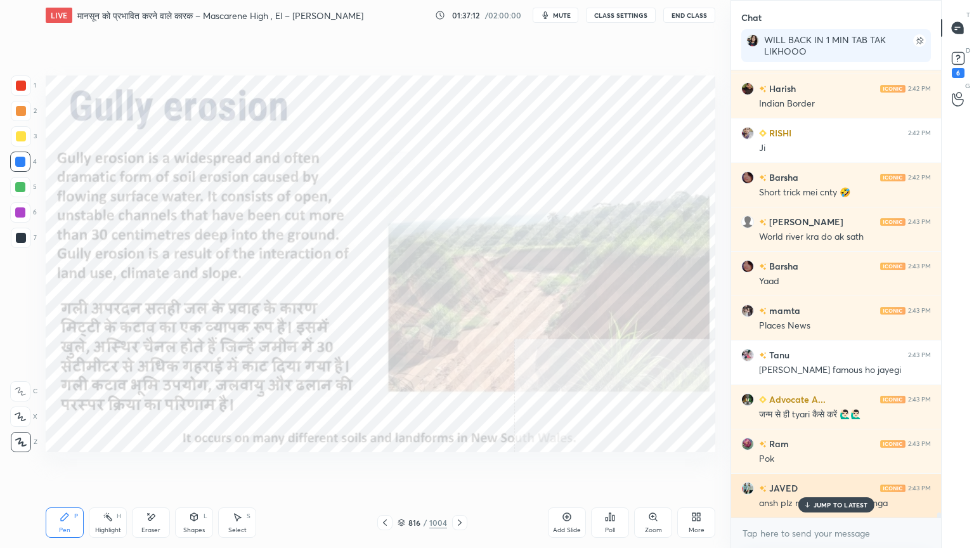
click at [836, 467] on p "JUMP TO LATEST" at bounding box center [840, 505] width 55 height 8
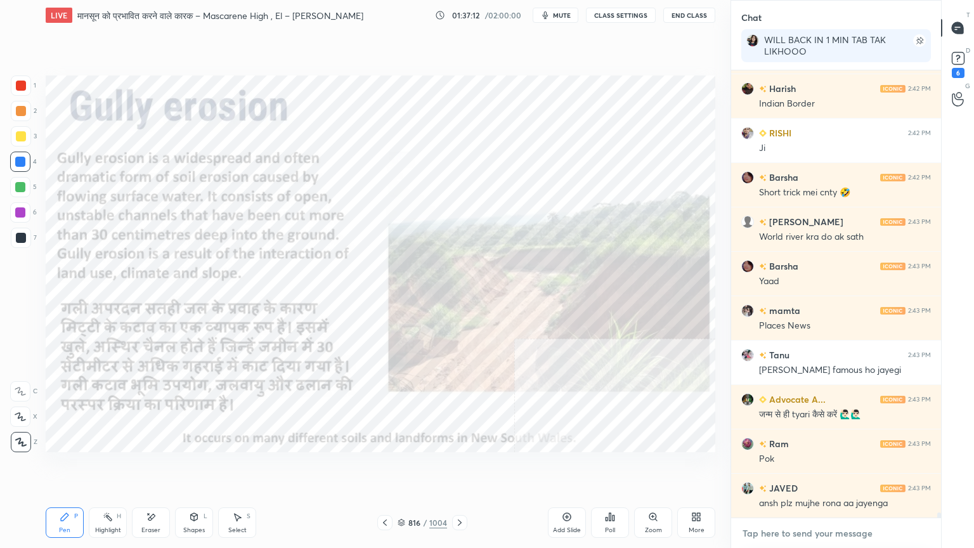
click at [831, 467] on textarea at bounding box center [836, 533] width 190 height 20
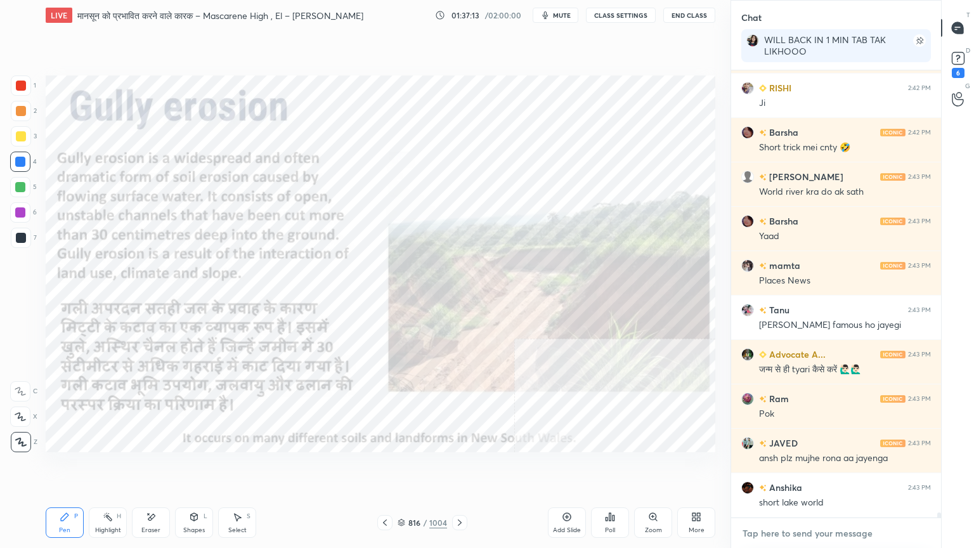
scroll to position [39735, 0]
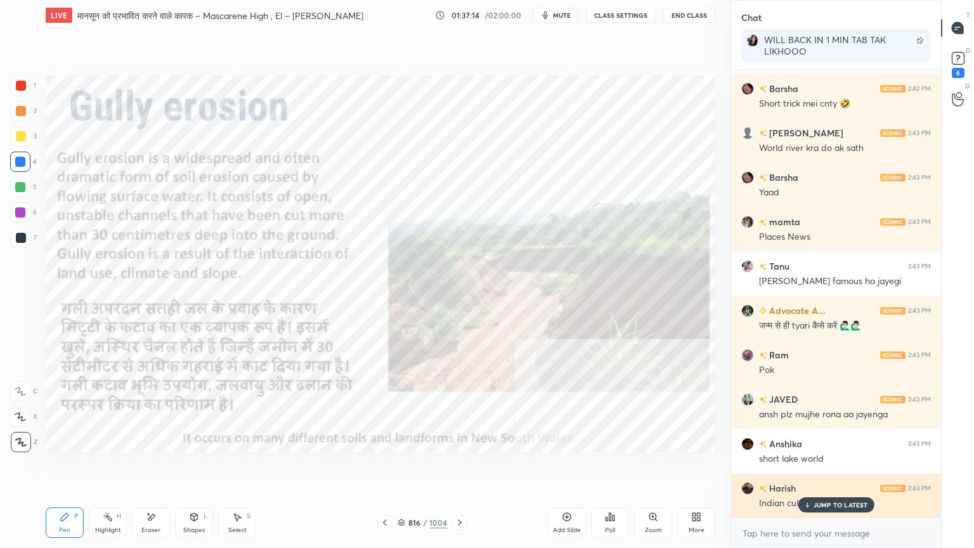
click at [832, 467] on p "JUMP TO LATEST" at bounding box center [840, 505] width 55 height 8
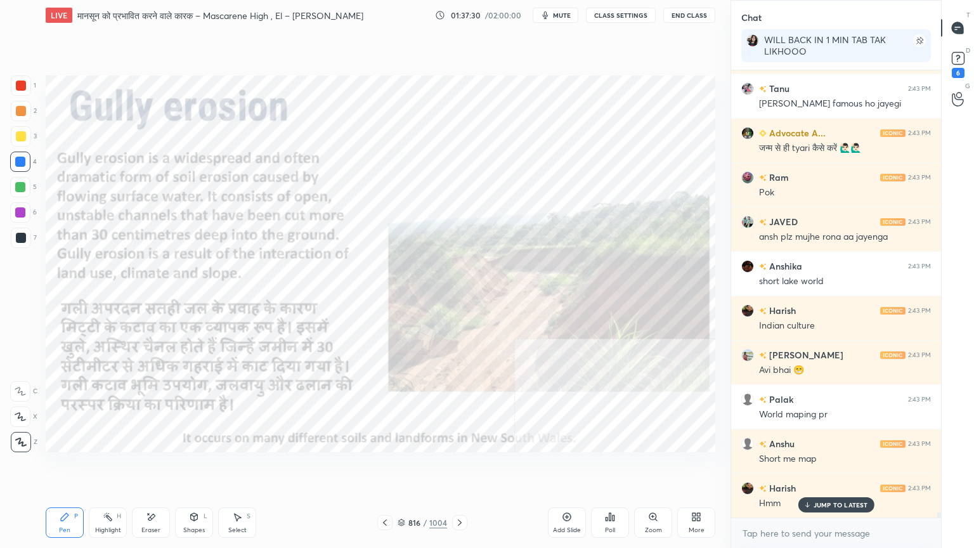
scroll to position [39968, 0]
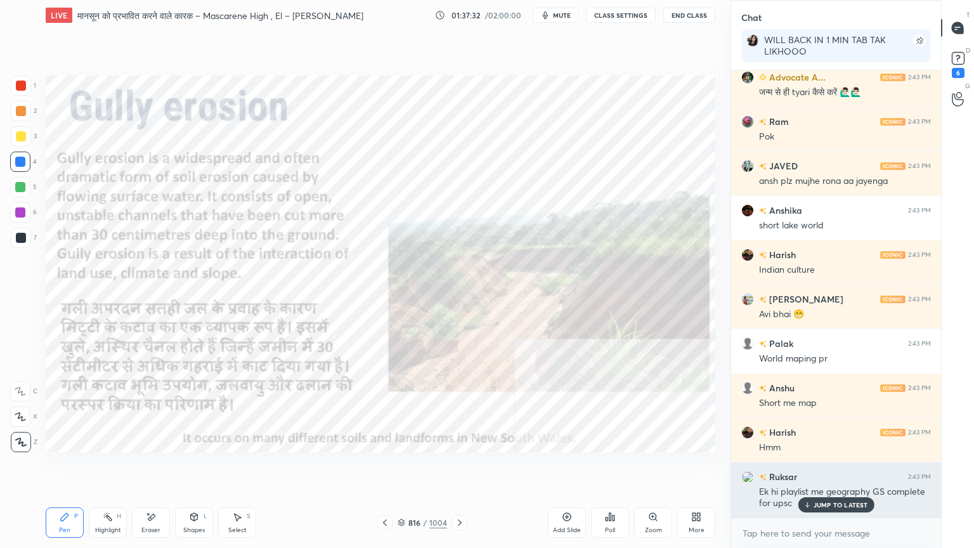
click at [839, 467] on p "JUMP TO LATEST" at bounding box center [840, 505] width 55 height 8
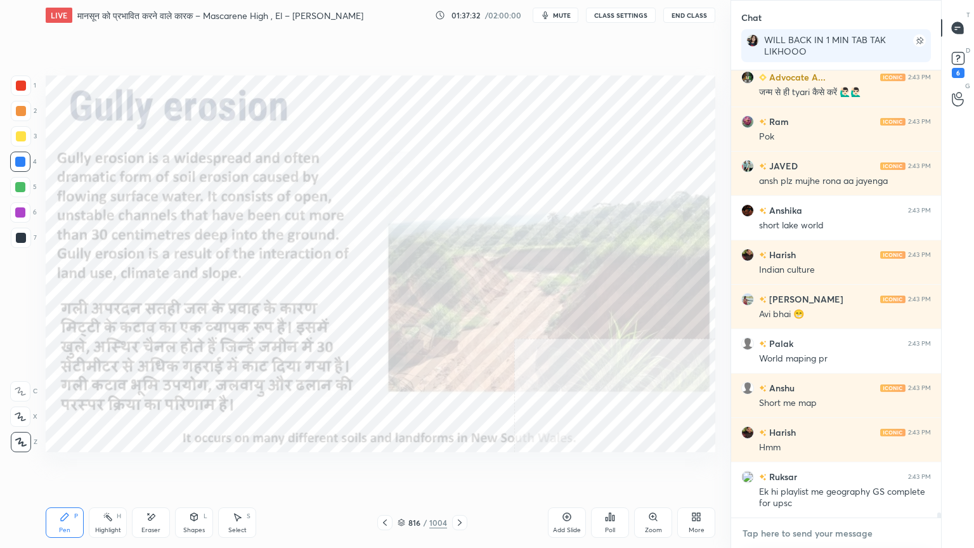
click at [823, 467] on textarea at bounding box center [836, 533] width 190 height 20
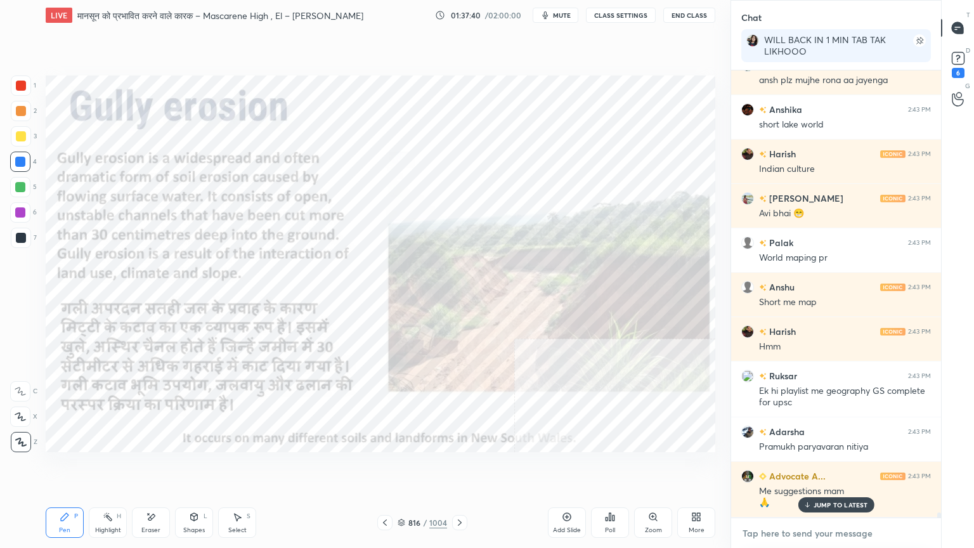
scroll to position [40113, 0]
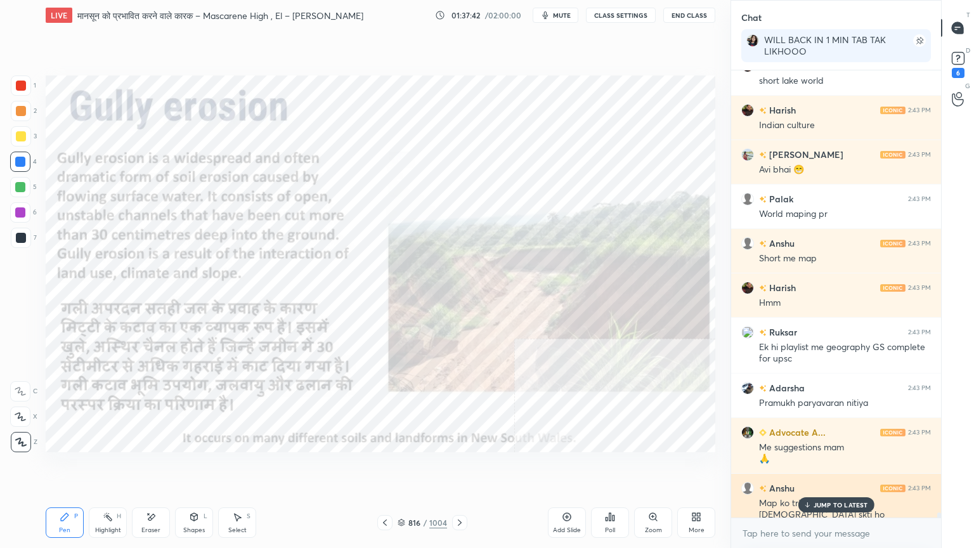
click at [840, 467] on p "JUMP TO LATEST" at bounding box center [840, 505] width 55 height 8
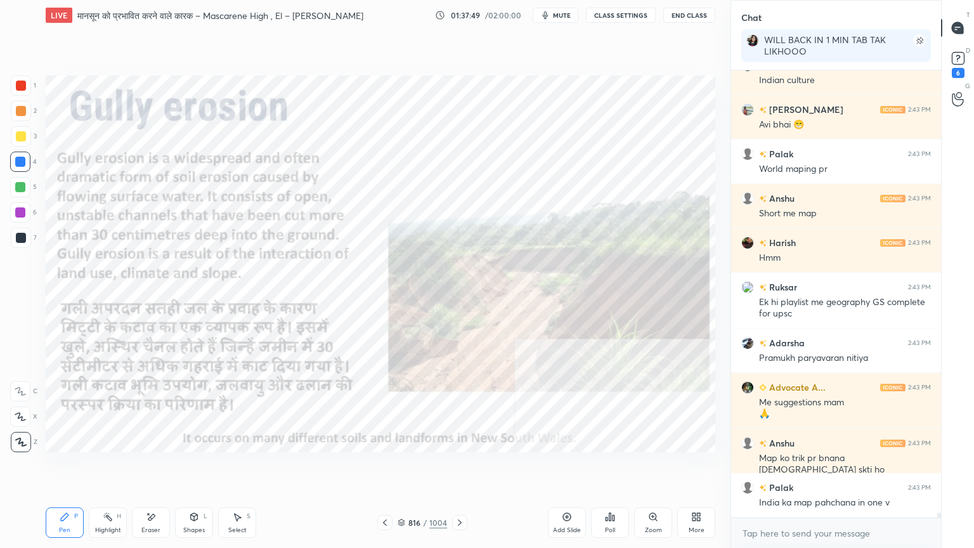
scroll to position [40202, 0]
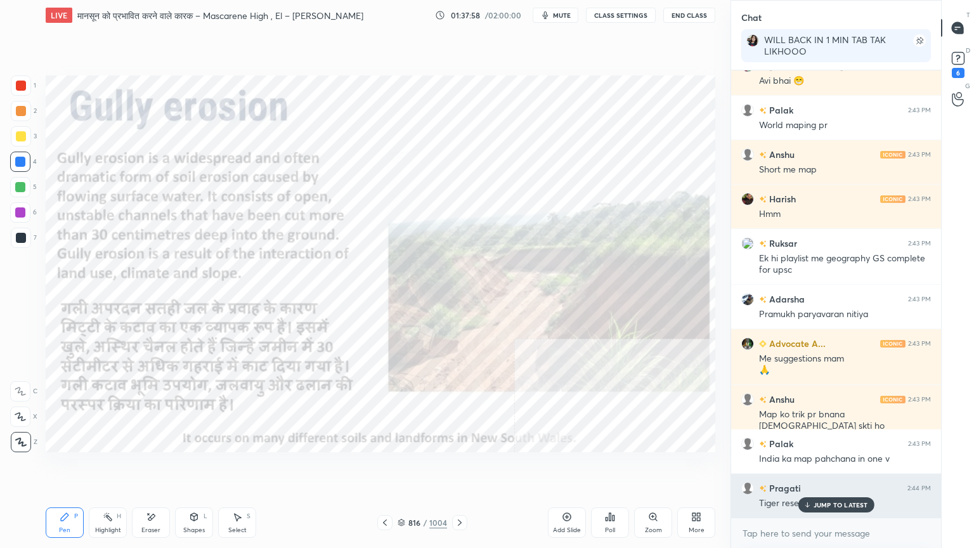
click at [842, 467] on p "JUMP TO LATEST" at bounding box center [840, 505] width 55 height 8
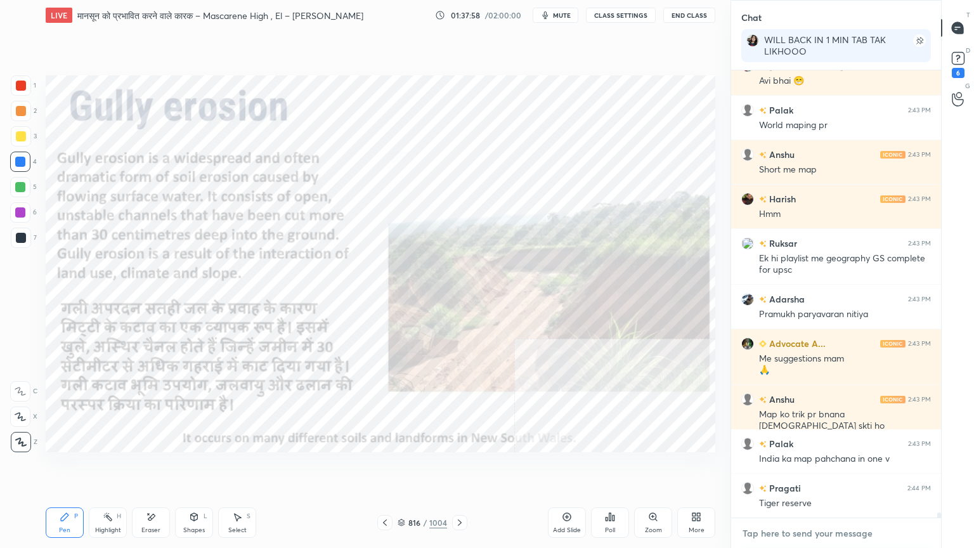
click at [832, 467] on textarea at bounding box center [836, 533] width 190 height 20
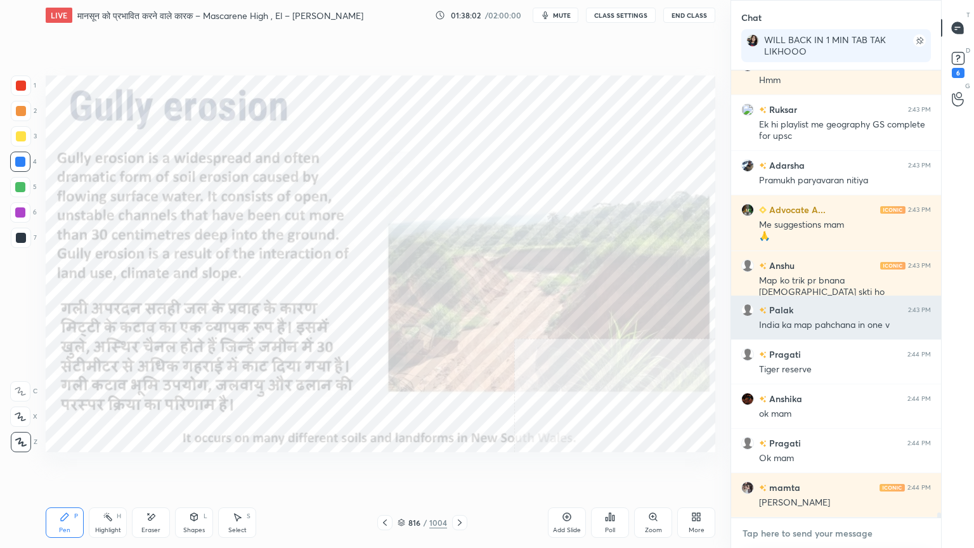
scroll to position [40379, 0]
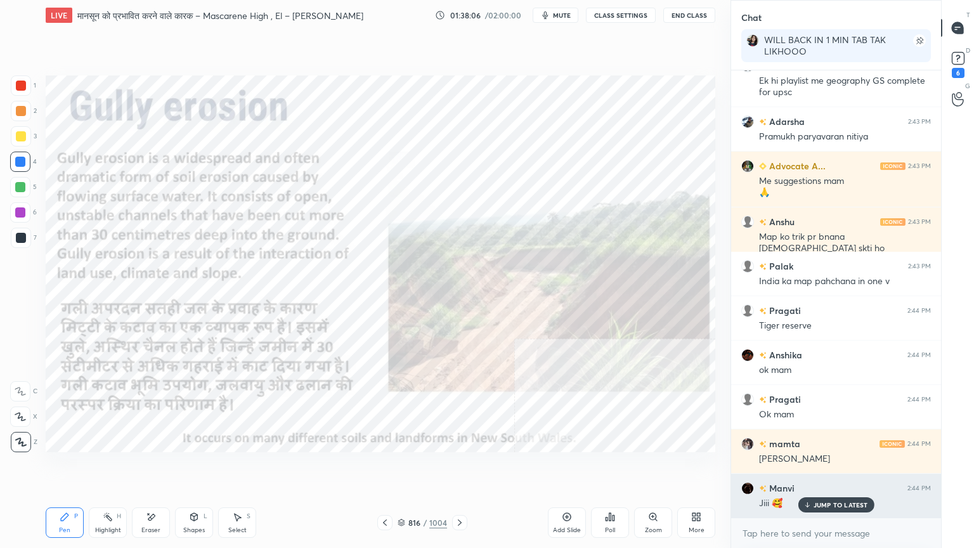
click at [821, 467] on p "JUMP TO LATEST" at bounding box center [840, 505] width 55 height 8
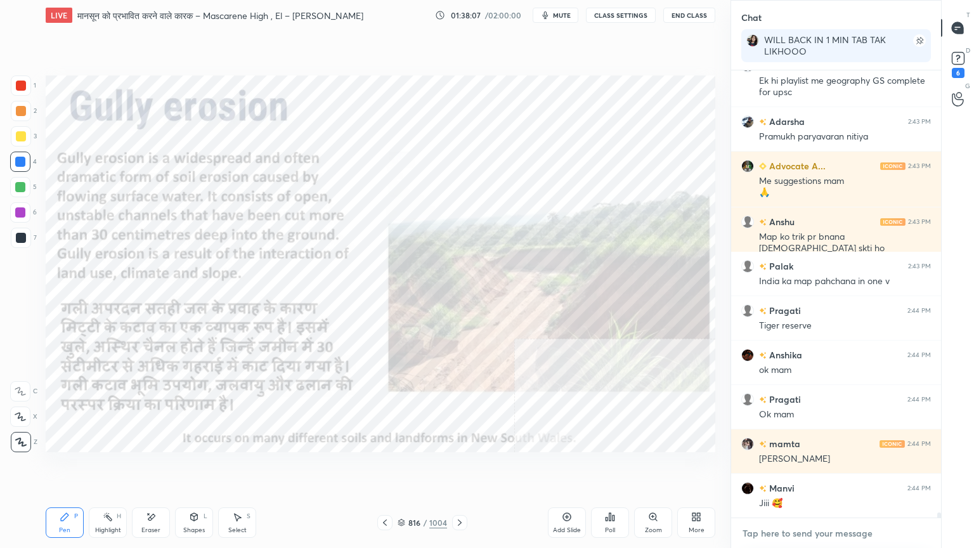
click at [815, 467] on textarea at bounding box center [836, 533] width 190 height 20
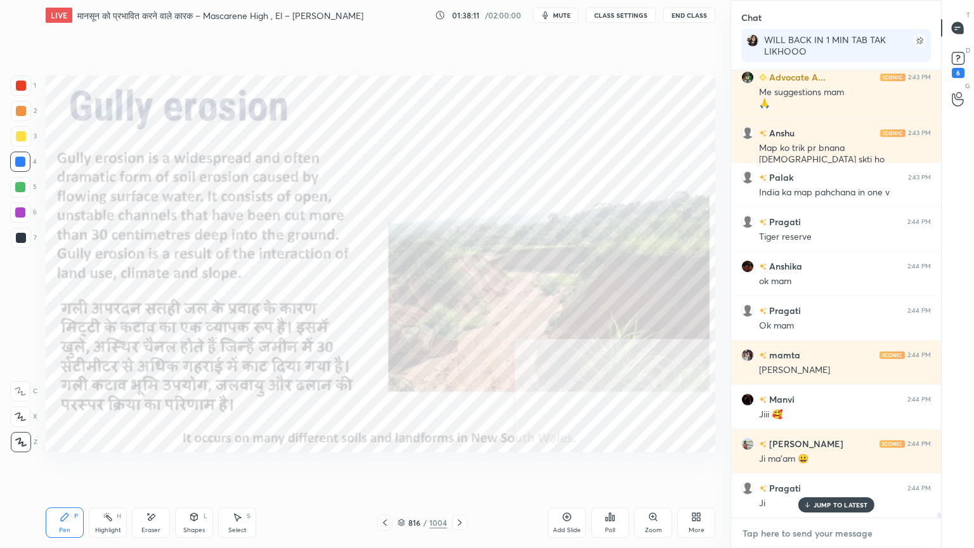
scroll to position [40513, 0]
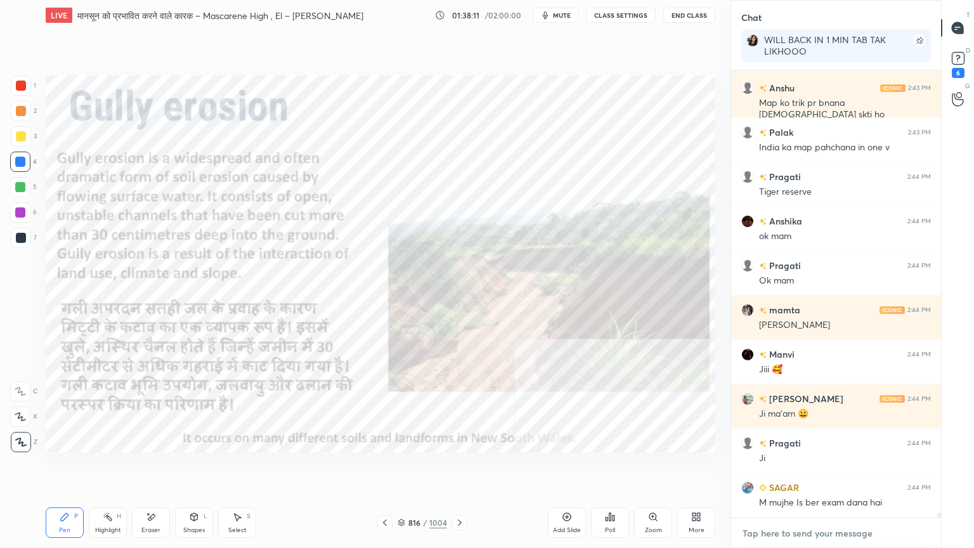
drag, startPoint x: 817, startPoint y: 541, endPoint x: 817, endPoint y: 527, distance: 13.9
click at [819, 467] on textarea at bounding box center [836, 533] width 190 height 20
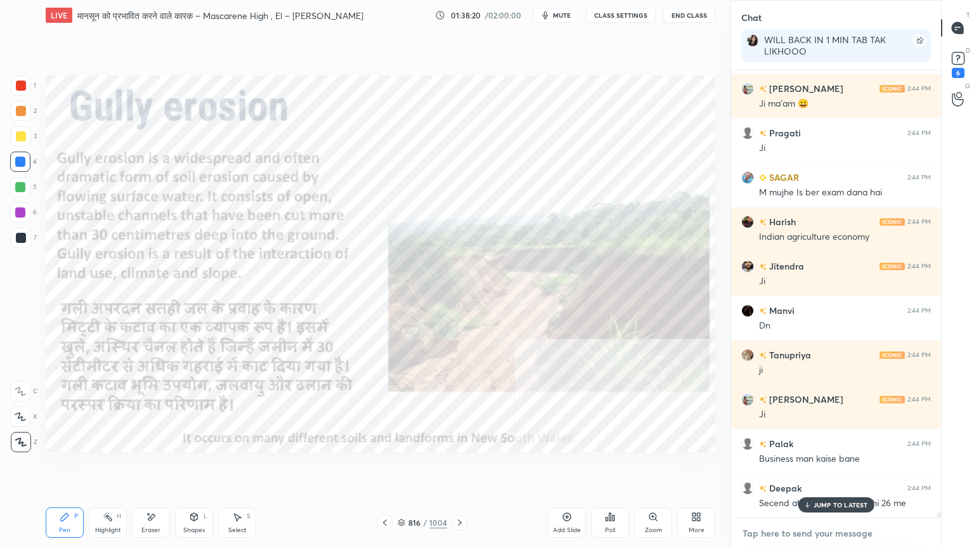
scroll to position [40868, 0]
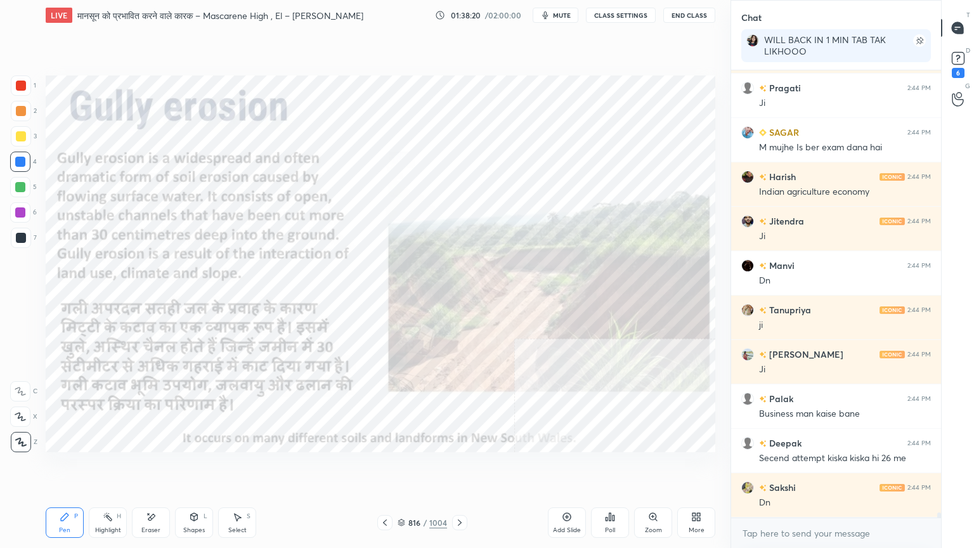
click at [822, 467] on div "x" at bounding box center [836, 533] width 210 height 30
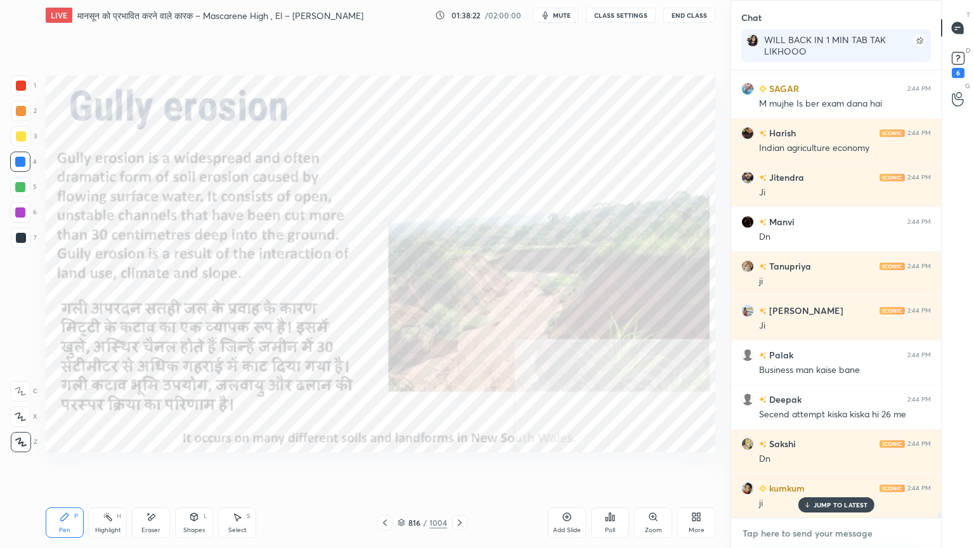
scroll to position [40968, 0]
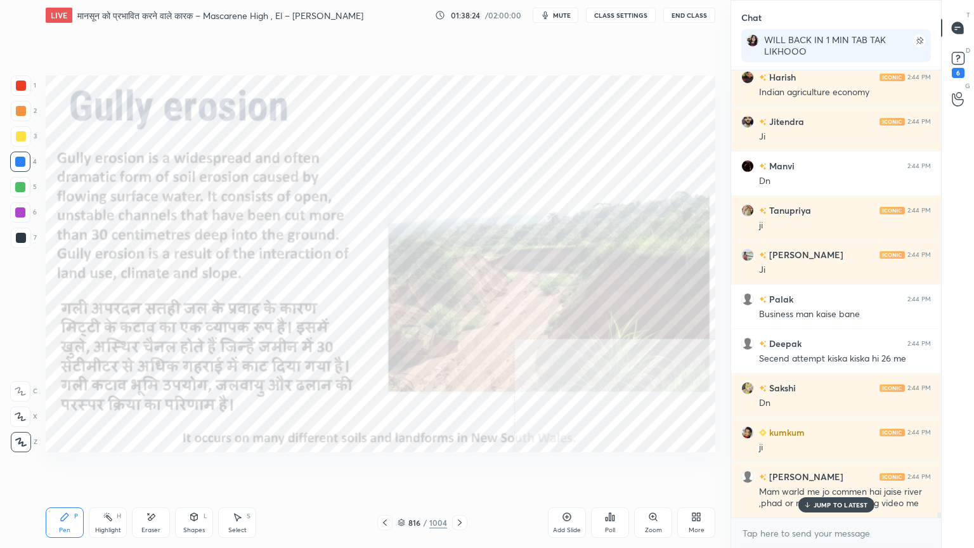
click at [815, 467] on p "JUMP TO LATEST" at bounding box center [840, 505] width 55 height 8
click at [811, 467] on textarea at bounding box center [836, 533] width 190 height 20
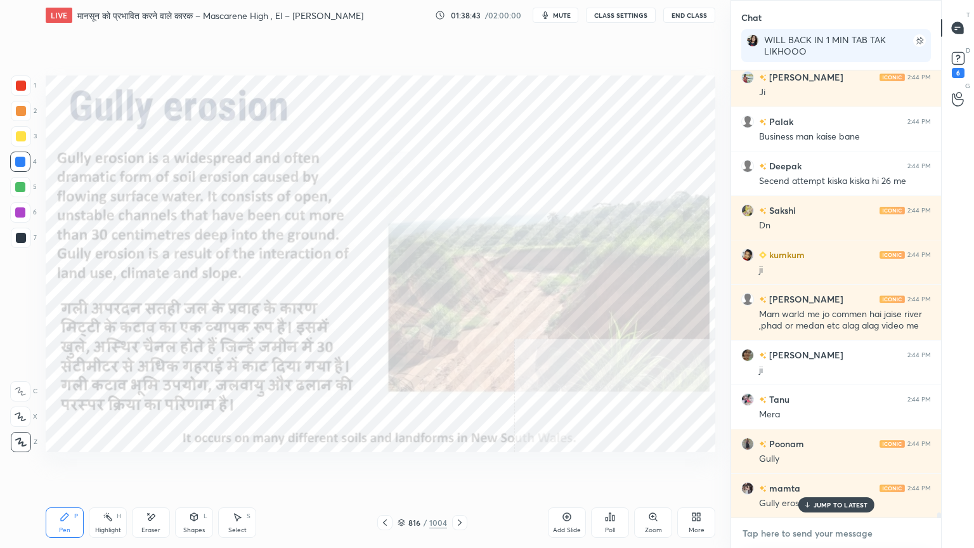
scroll to position [41190, 0]
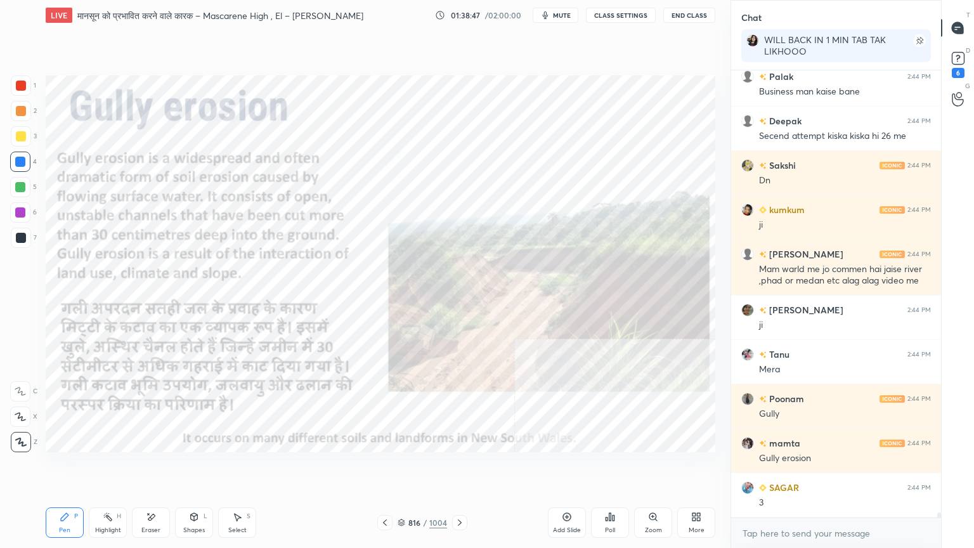
click at [462, 467] on icon at bounding box center [460, 522] width 10 height 10
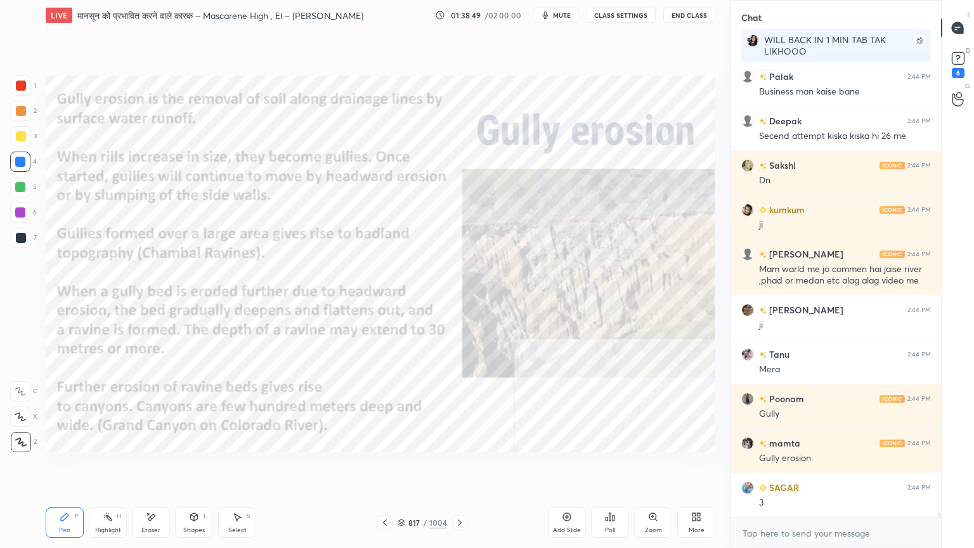
scroll to position [41234, 0]
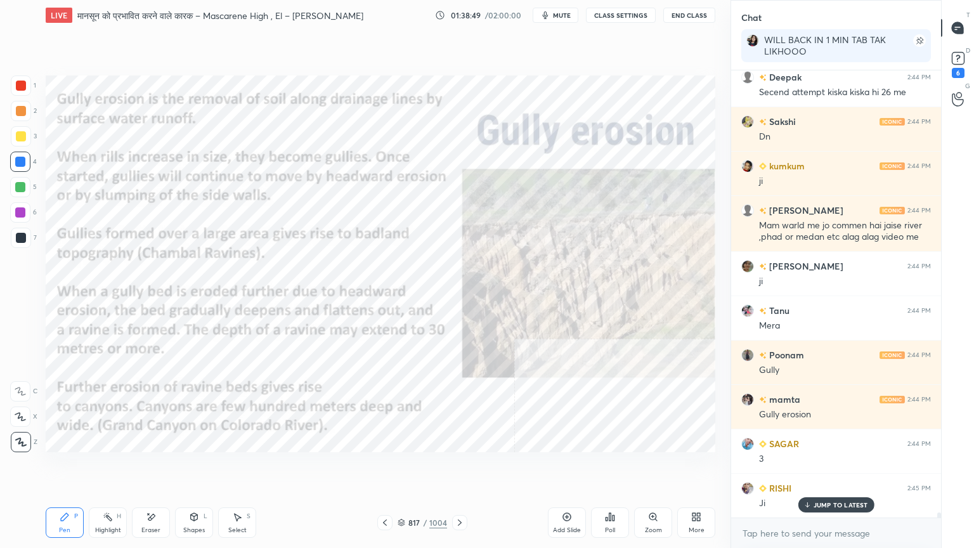
click at [459, 467] on icon at bounding box center [460, 522] width 10 height 10
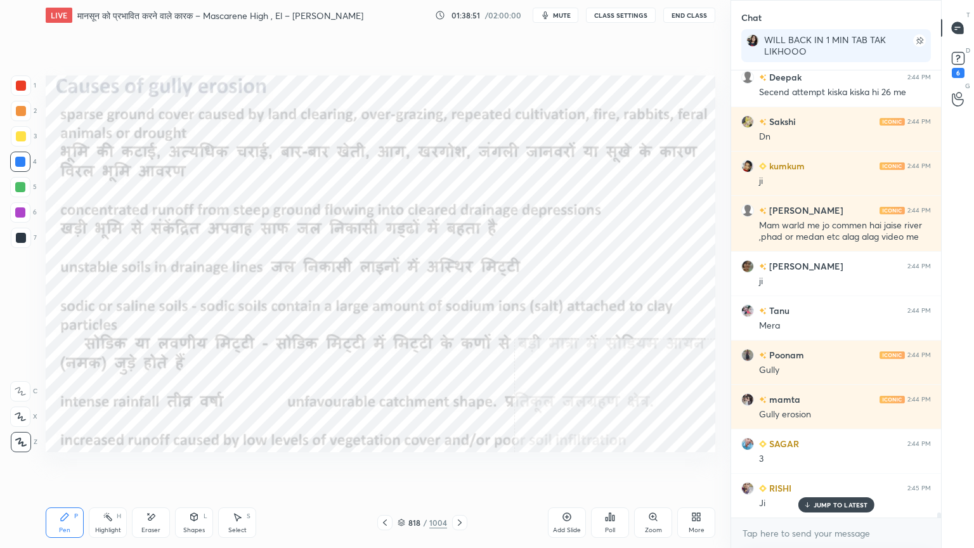
click at [455, 467] on icon at bounding box center [460, 522] width 10 height 10
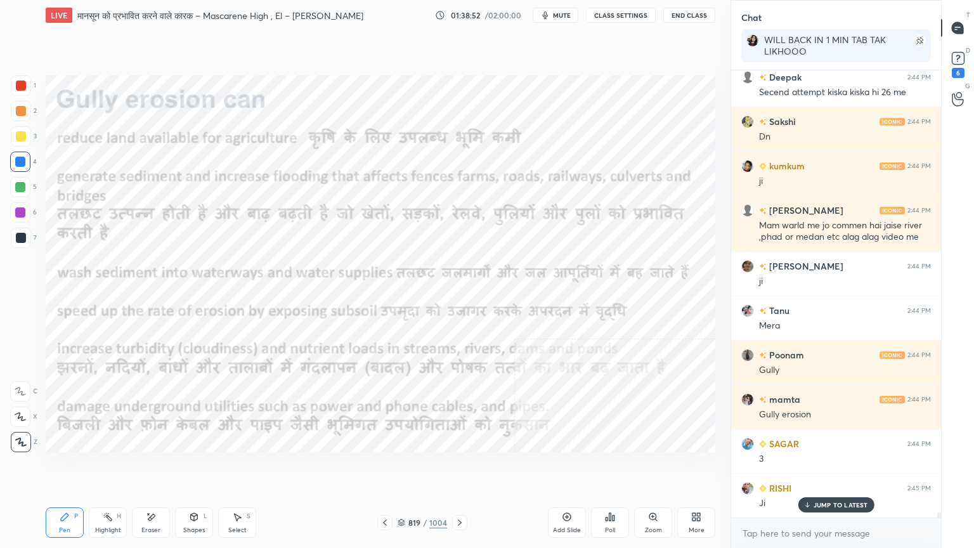
click at [455, 467] on icon at bounding box center [460, 522] width 10 height 10
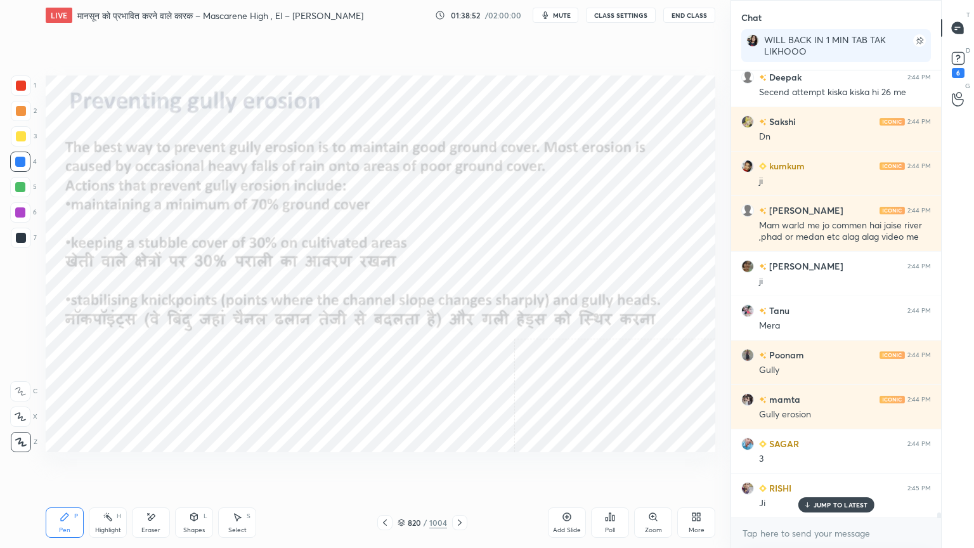
click at [453, 467] on div at bounding box center [459, 522] width 15 height 15
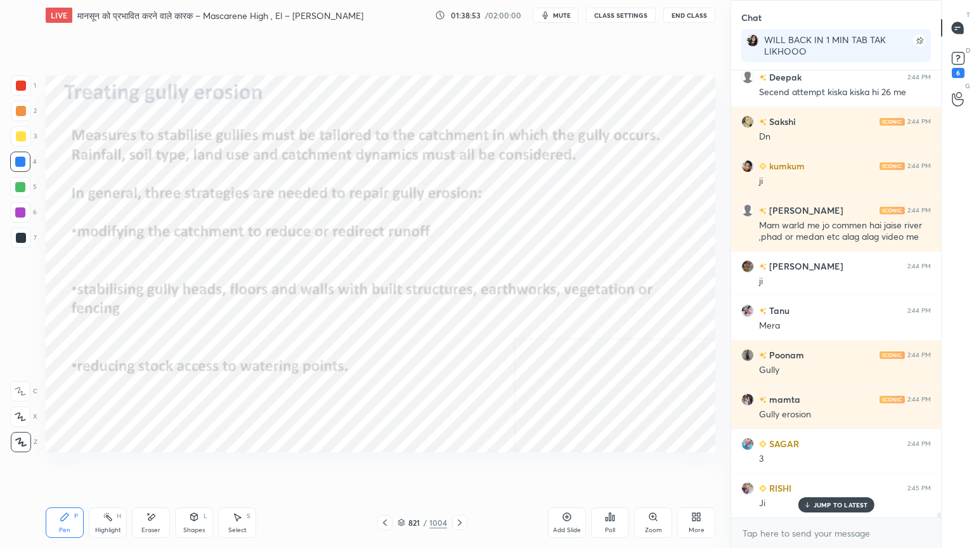
click at [455, 467] on icon at bounding box center [460, 522] width 10 height 10
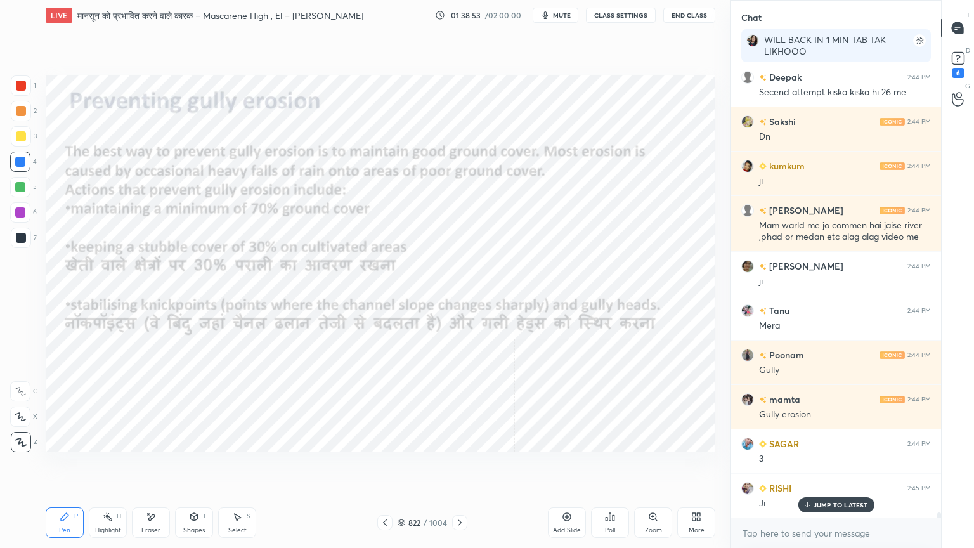
click at [455, 467] on icon at bounding box center [460, 522] width 10 height 10
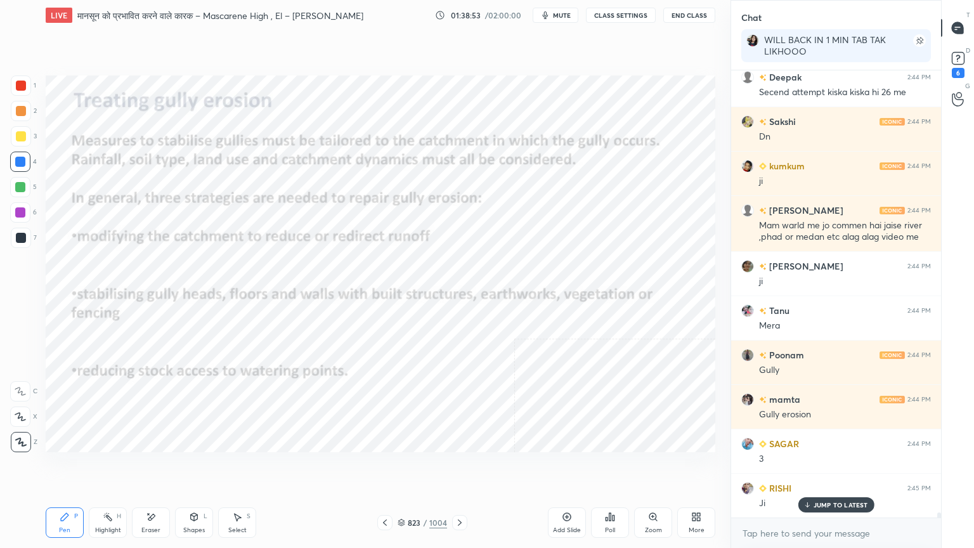
click at [455, 467] on icon at bounding box center [460, 522] width 10 height 10
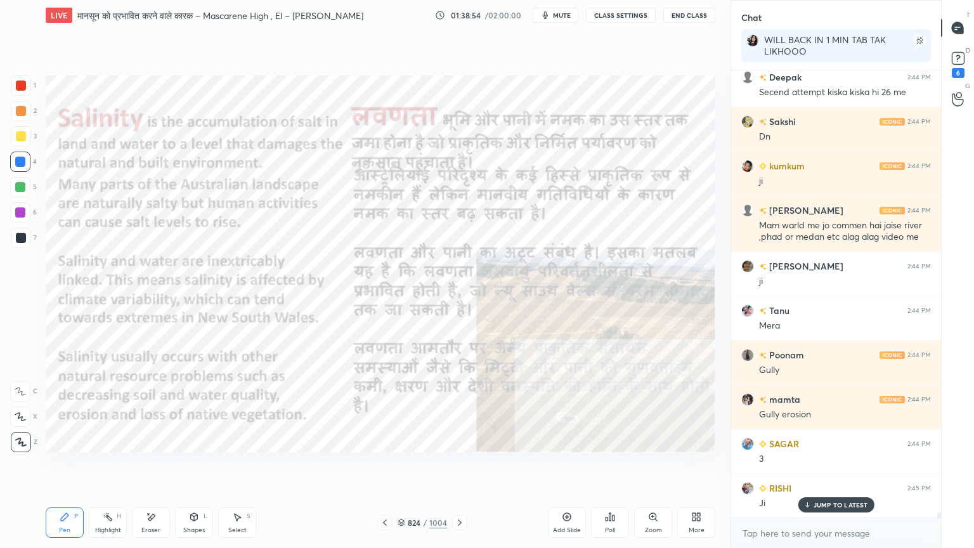
click at [456, 467] on icon at bounding box center [460, 522] width 10 height 10
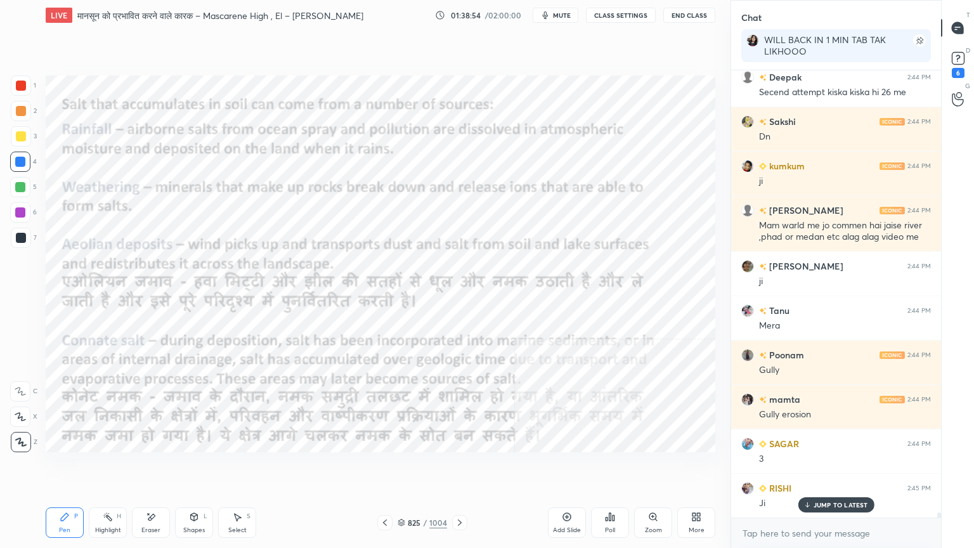
click at [455, 467] on icon at bounding box center [460, 522] width 10 height 10
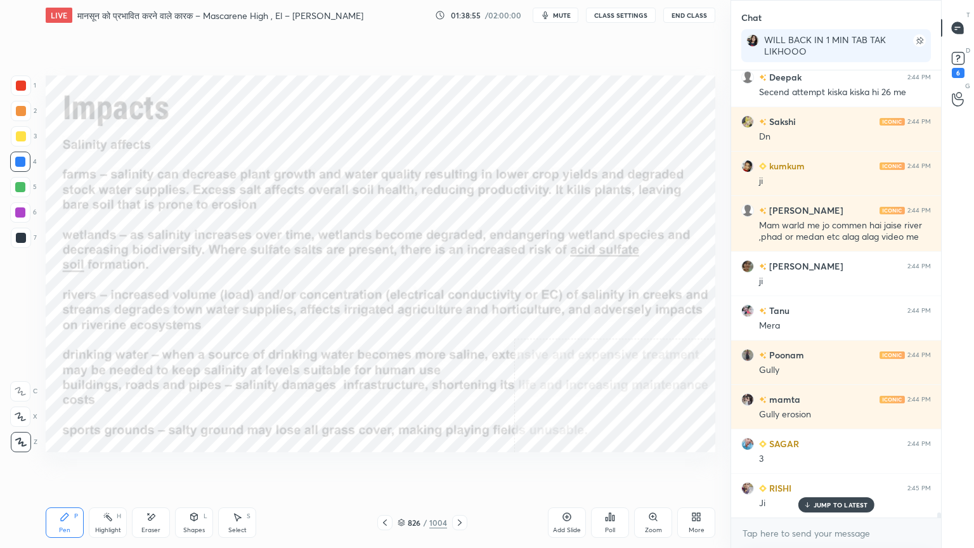
click at [456, 467] on icon at bounding box center [460, 522] width 10 height 10
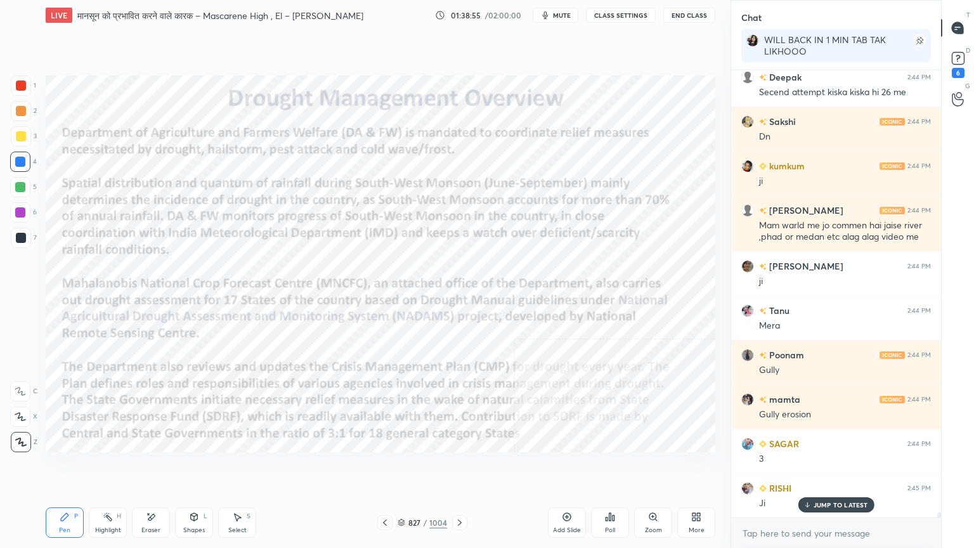
click at [457, 467] on icon at bounding box center [460, 522] width 10 height 10
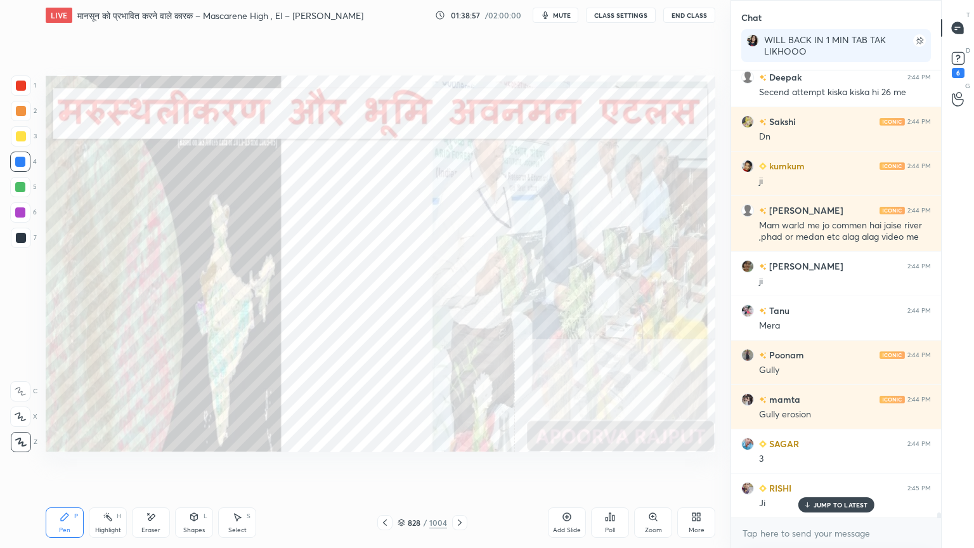
click at [410, 467] on div "828" at bounding box center [414, 523] width 13 height 8
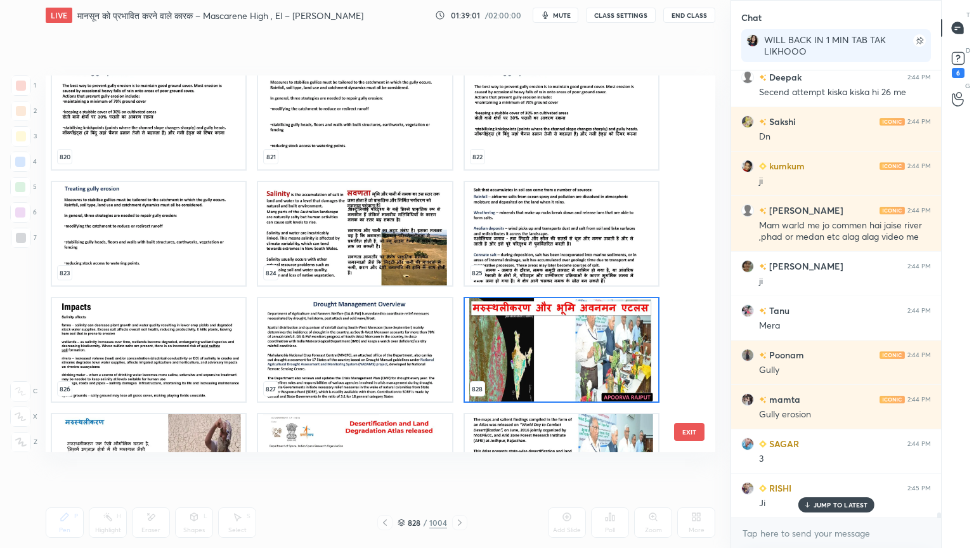
scroll to position [41279, 0]
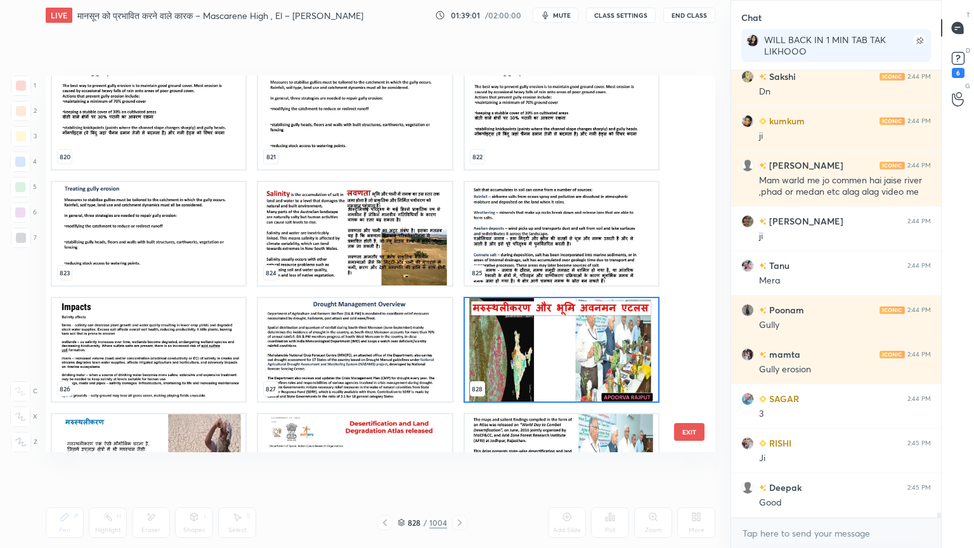
click at [544, 309] on img "grid" at bounding box center [561, 349] width 193 height 103
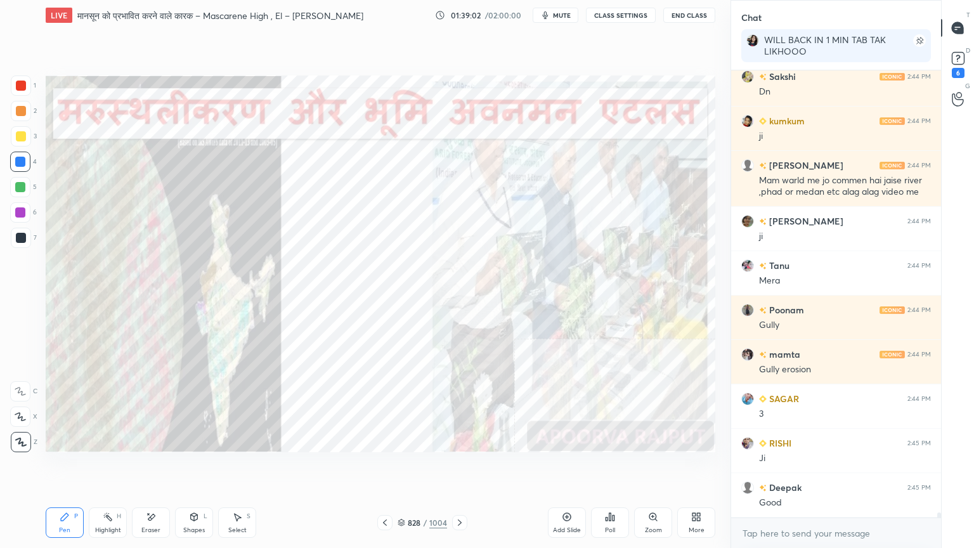
click at [545, 309] on img "grid" at bounding box center [561, 349] width 193 height 103
click at [455, 467] on icon at bounding box center [460, 522] width 10 height 10
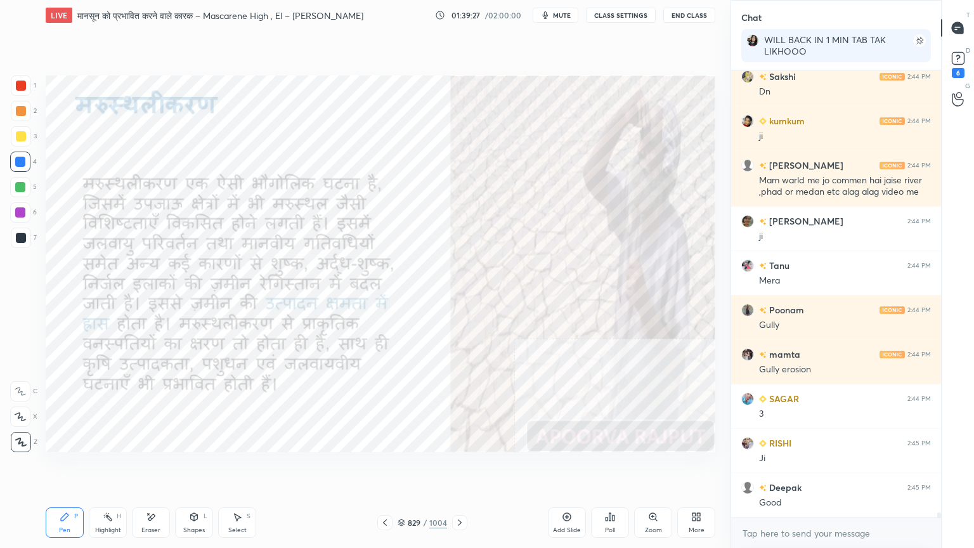
scroll to position [41323, 0]
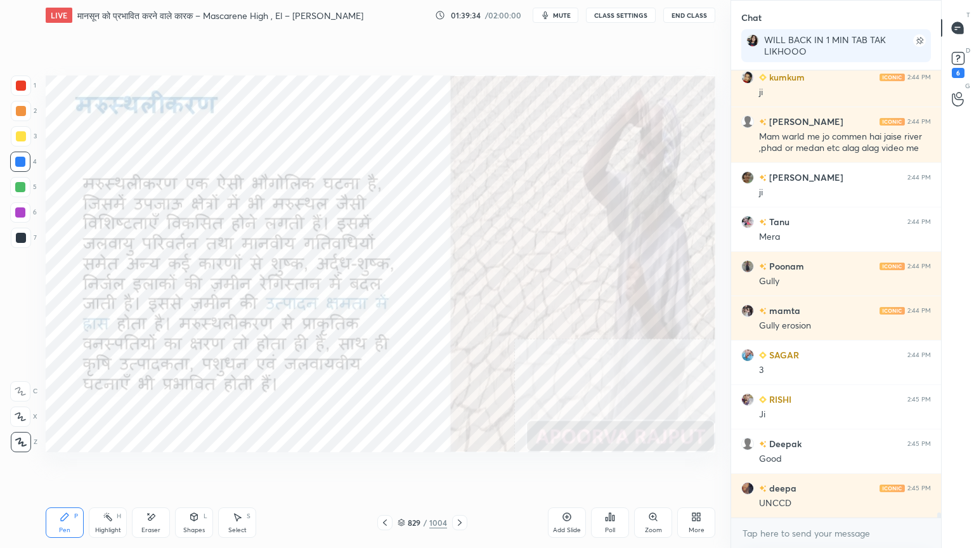
click at [159, 467] on div "Eraser" at bounding box center [151, 522] width 38 height 30
click at [18, 437] on span "Erase all" at bounding box center [20, 441] width 19 height 9
click at [161, 467] on div "Eraser" at bounding box center [151, 522] width 38 height 30
click at [25, 436] on div "Erase all" at bounding box center [20, 442] width 20 height 20
click at [19, 437] on div "1 2 3 4 5 6 7 C X Z E E Erase all H H" at bounding box center [20, 263] width 41 height 377
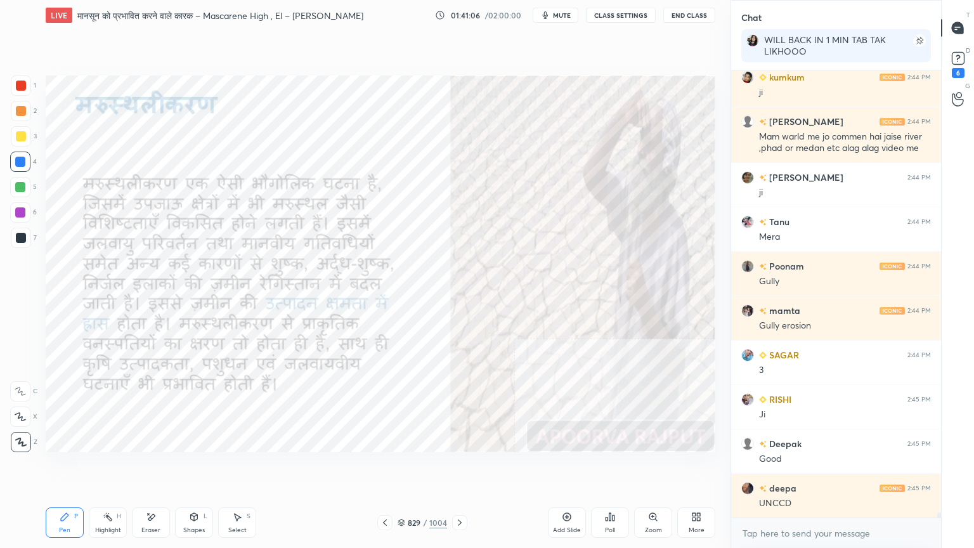
click at [153, 467] on div "Eraser" at bounding box center [150, 530] width 19 height 6
click at [49, 467] on div "Pen P" at bounding box center [65, 522] width 38 height 30
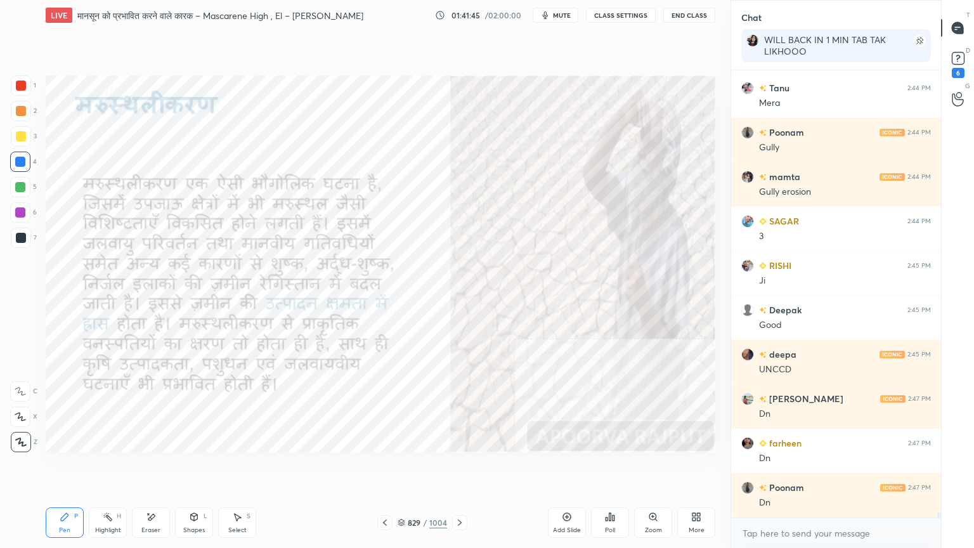
scroll to position [41500, 0]
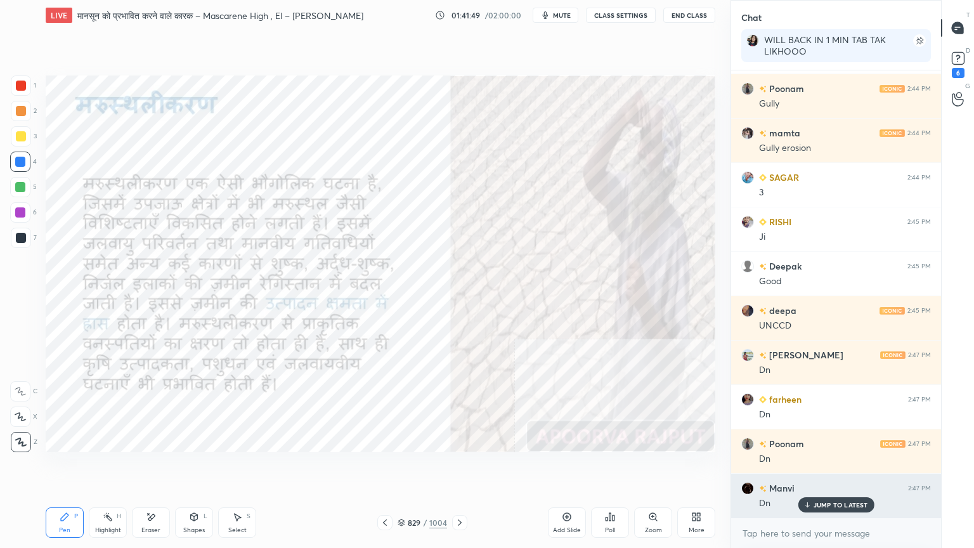
click at [815, 467] on p "JUMP TO LATEST" at bounding box center [840, 505] width 55 height 8
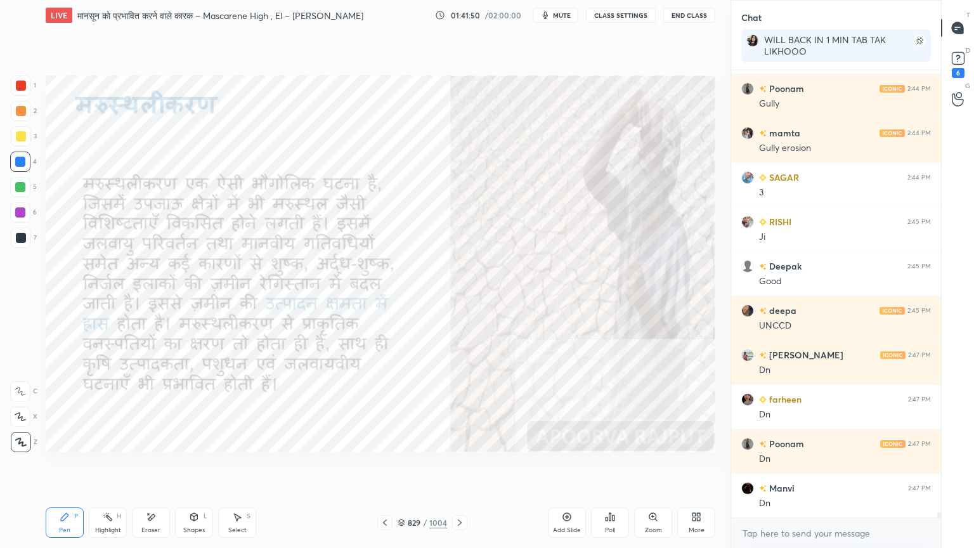
click at [148, 467] on icon at bounding box center [151, 517] width 7 height 6
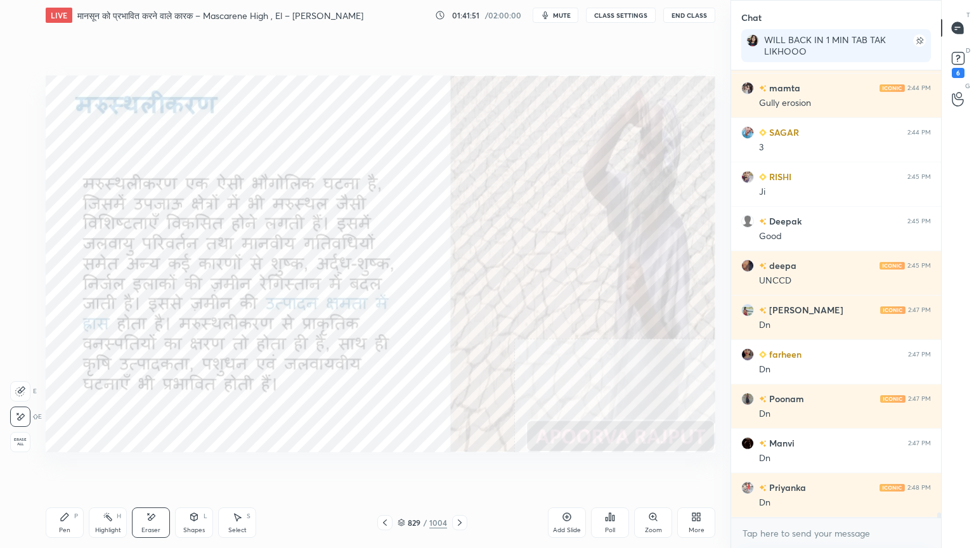
click at [18, 434] on div "Erase all" at bounding box center [20, 442] width 20 height 20
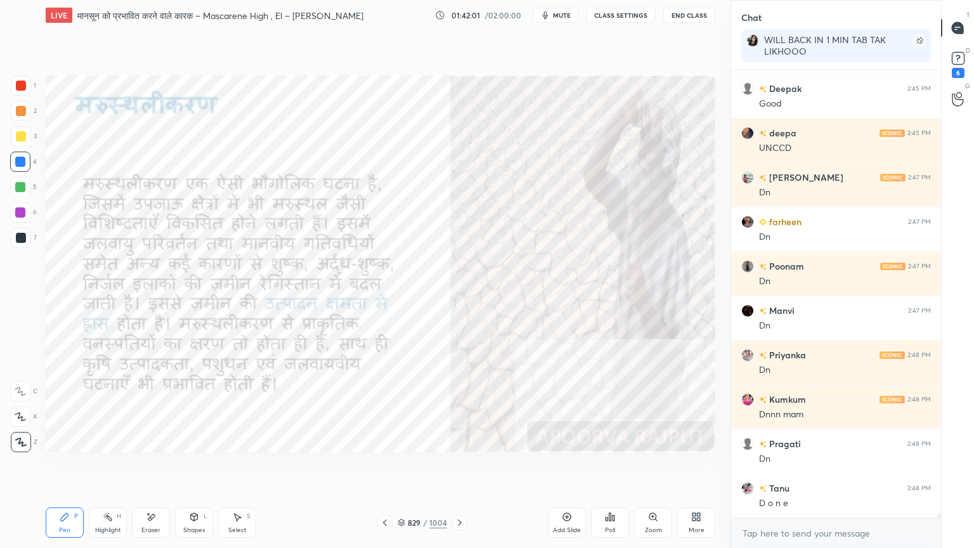
scroll to position [41723, 0]
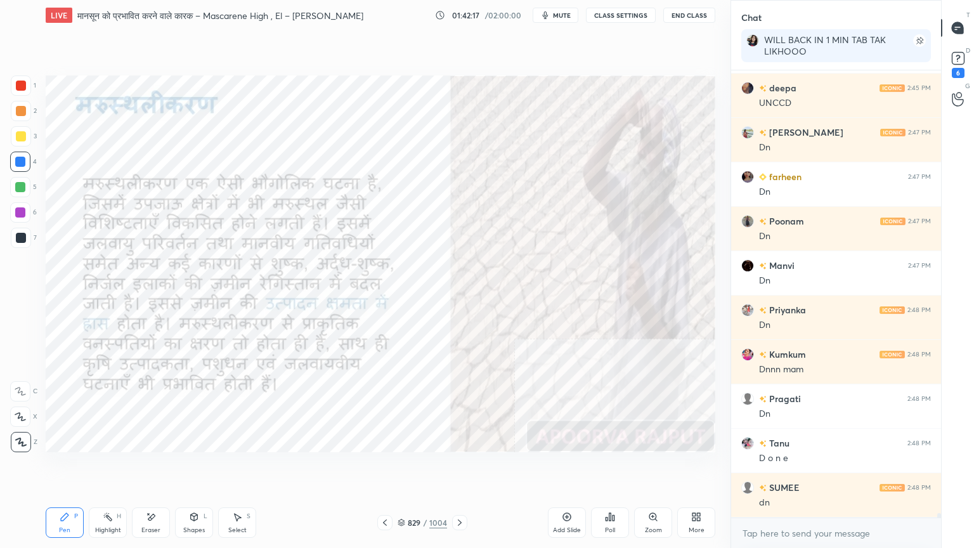
click at [160, 467] on div "Eraser" at bounding box center [151, 522] width 38 height 30
click at [24, 430] on div "Erase all" at bounding box center [21, 439] width 23 height 25
click at [458, 467] on icon at bounding box center [460, 522] width 10 height 10
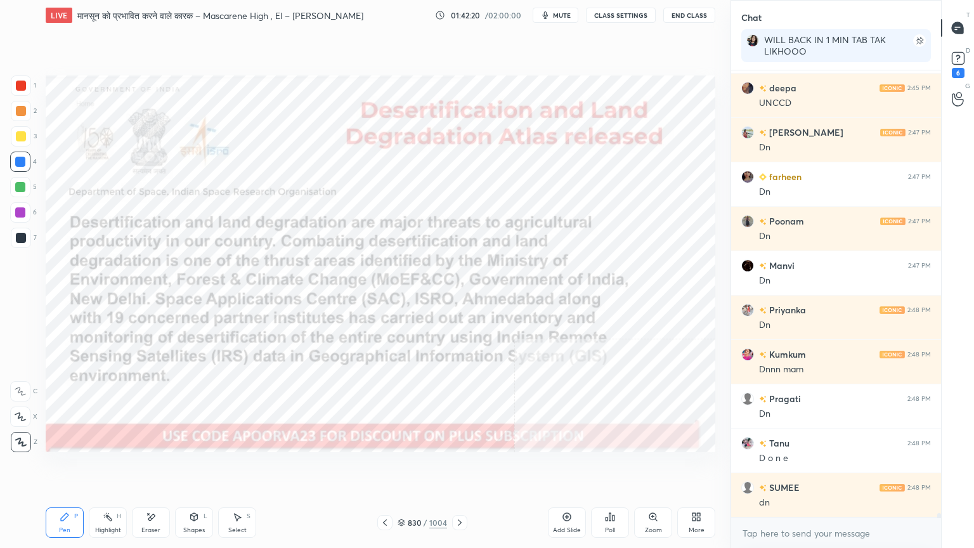
click at [460, 467] on icon at bounding box center [460, 522] width 10 height 10
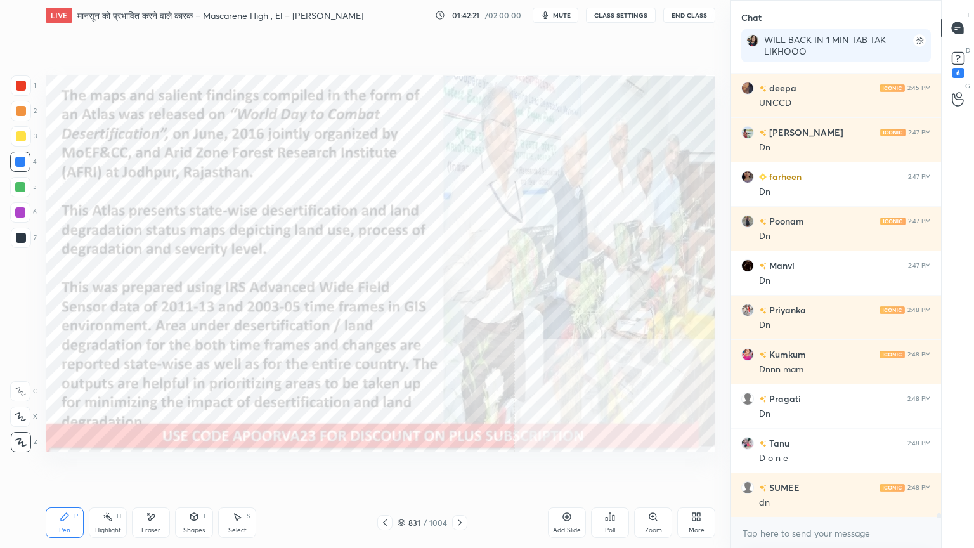
drag, startPoint x: 403, startPoint y: 524, endPoint x: 418, endPoint y: 510, distance: 20.7
click at [401, 467] on icon at bounding box center [402, 523] width 8 height 8
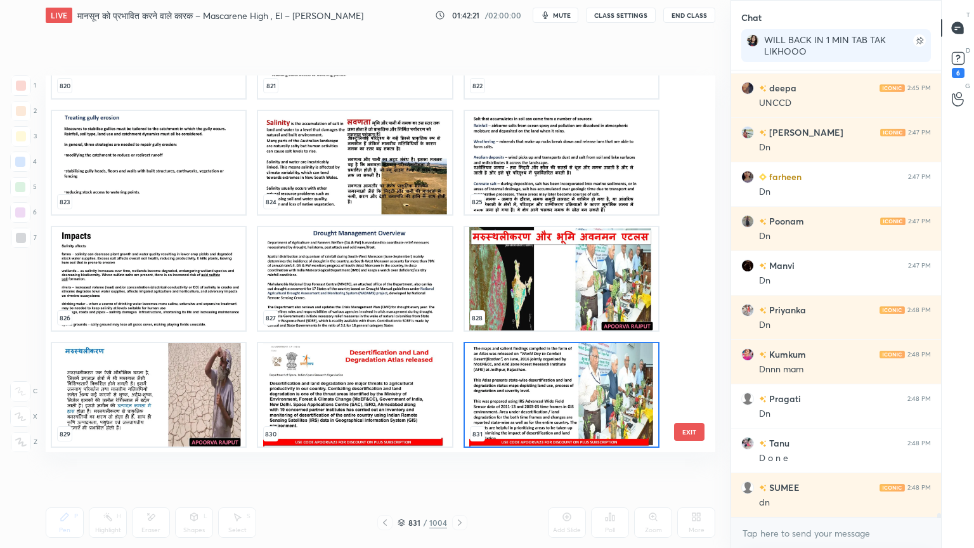
scroll to position [373, 663]
click at [108, 368] on img "grid" at bounding box center [148, 394] width 193 height 103
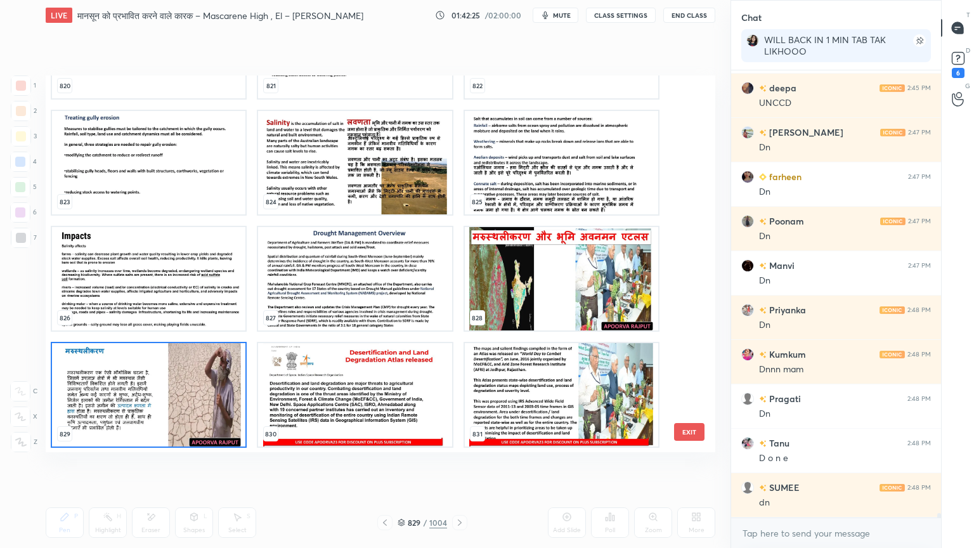
click at [109, 368] on img "grid" at bounding box center [148, 394] width 193 height 103
click at [111, 367] on img "grid" at bounding box center [148, 394] width 193 height 103
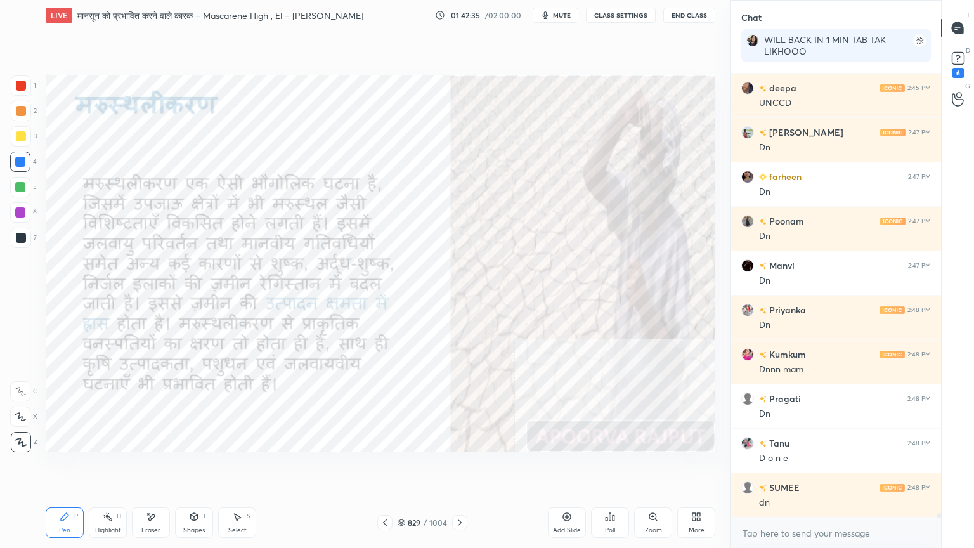
click at [461, 467] on div "LIVE मानसून को प्रभावित करने वाले कारक – Mascarene High , El – [PERSON_NAME] Ni…" at bounding box center [381, 274] width 680 height 548
click at [406, 467] on div "829 / 1004" at bounding box center [422, 522] width 49 height 11
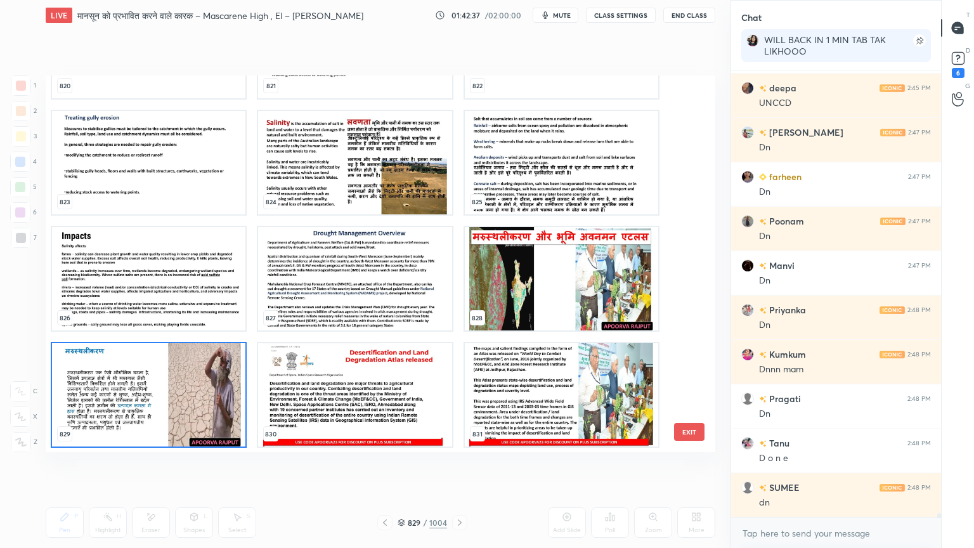
scroll to position [41766, 0]
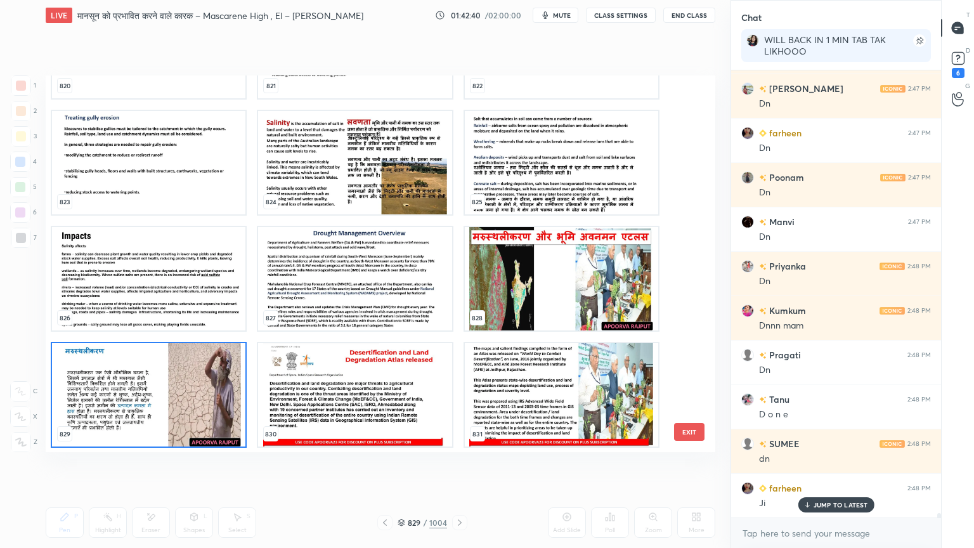
click at [553, 261] on img "grid" at bounding box center [561, 278] width 193 height 103
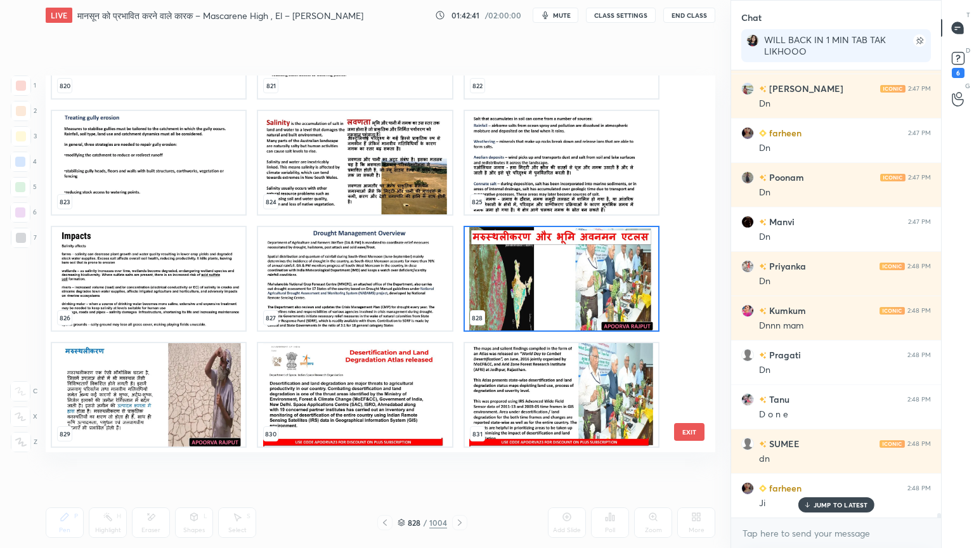
click at [553, 260] on img "grid" at bounding box center [561, 278] width 193 height 103
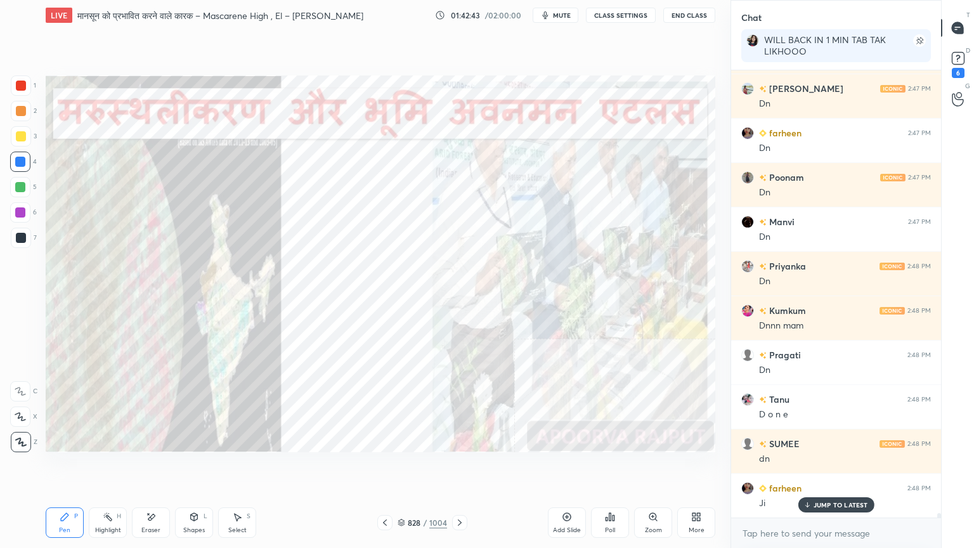
click at [456, 467] on icon at bounding box center [460, 522] width 10 height 10
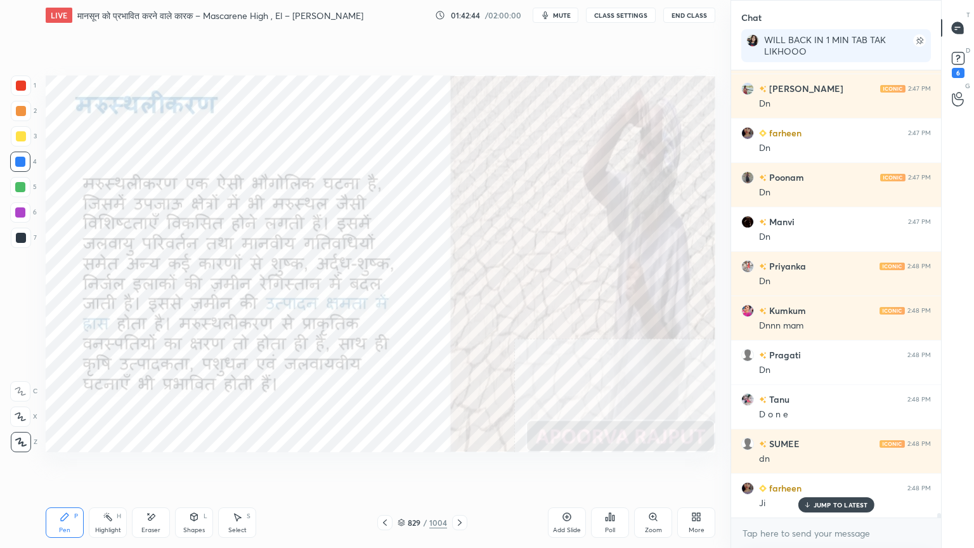
click at [459, 467] on icon at bounding box center [460, 522] width 10 height 10
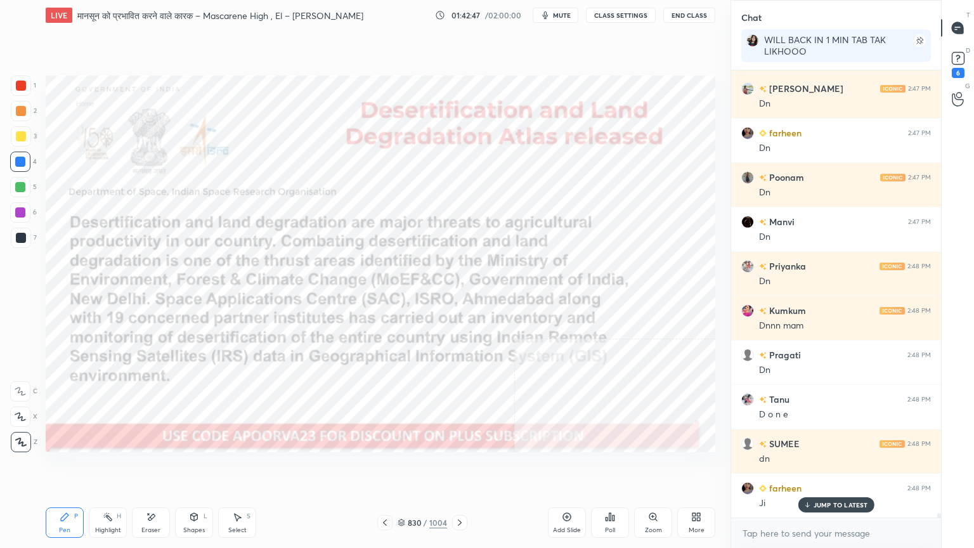
click at [459, 467] on icon at bounding box center [460, 522] width 10 height 10
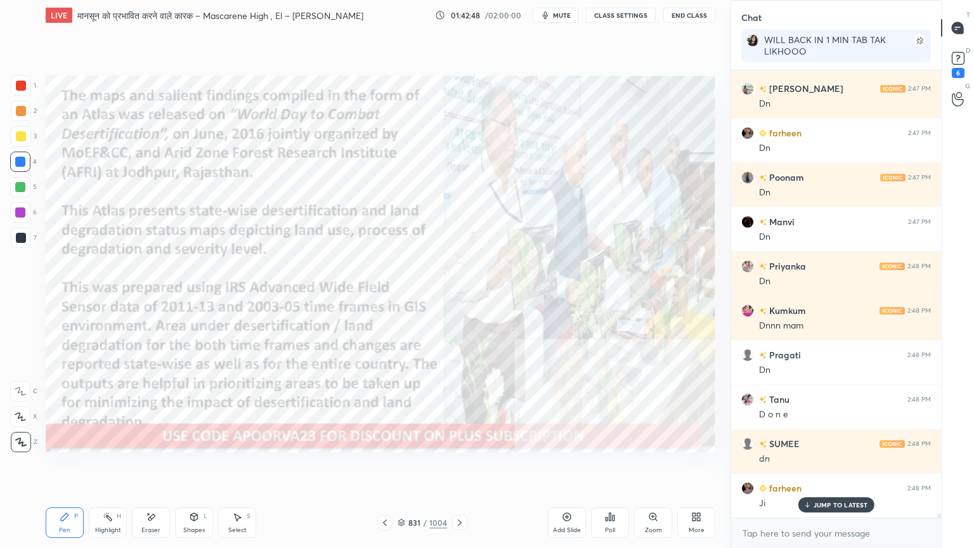
click at [456, 467] on icon at bounding box center [460, 522] width 10 height 10
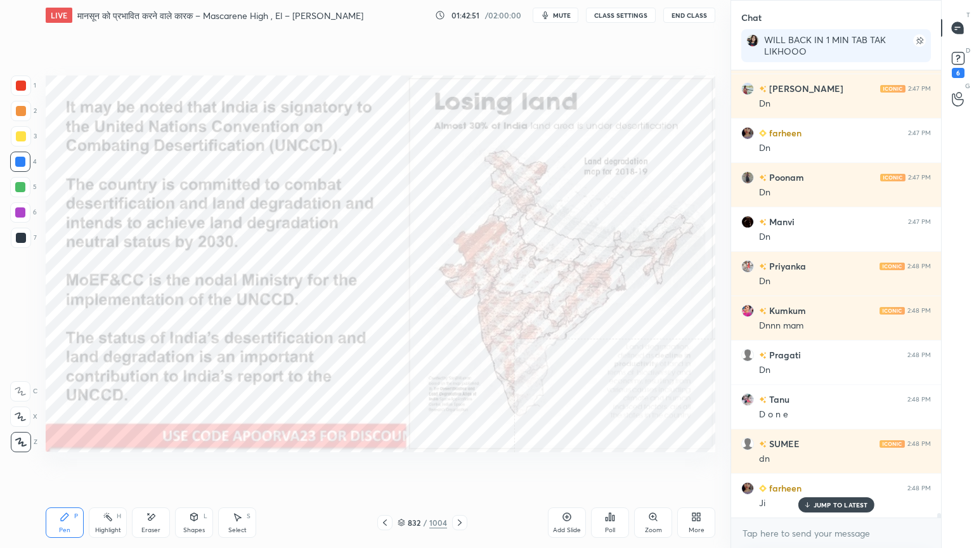
click at [457, 467] on icon at bounding box center [460, 522] width 10 height 10
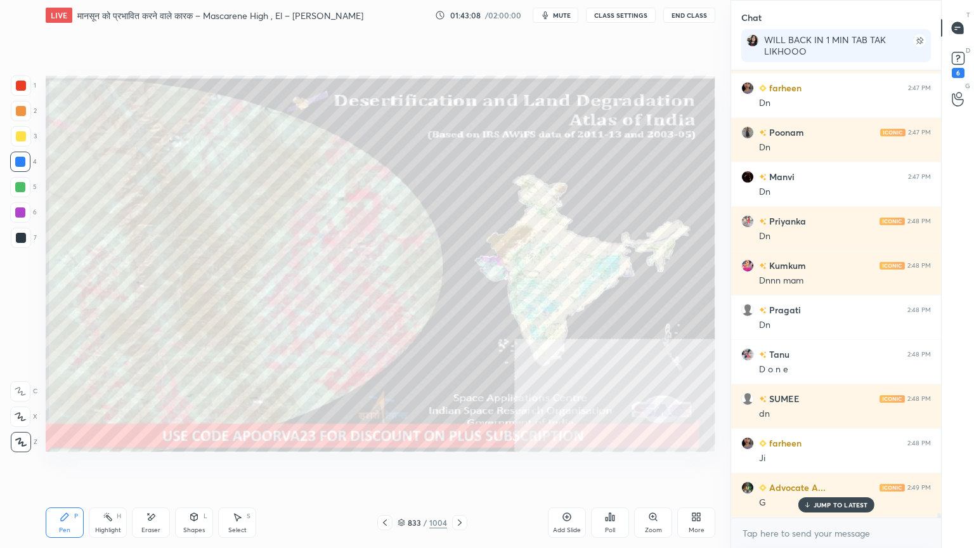
scroll to position [41855, 0]
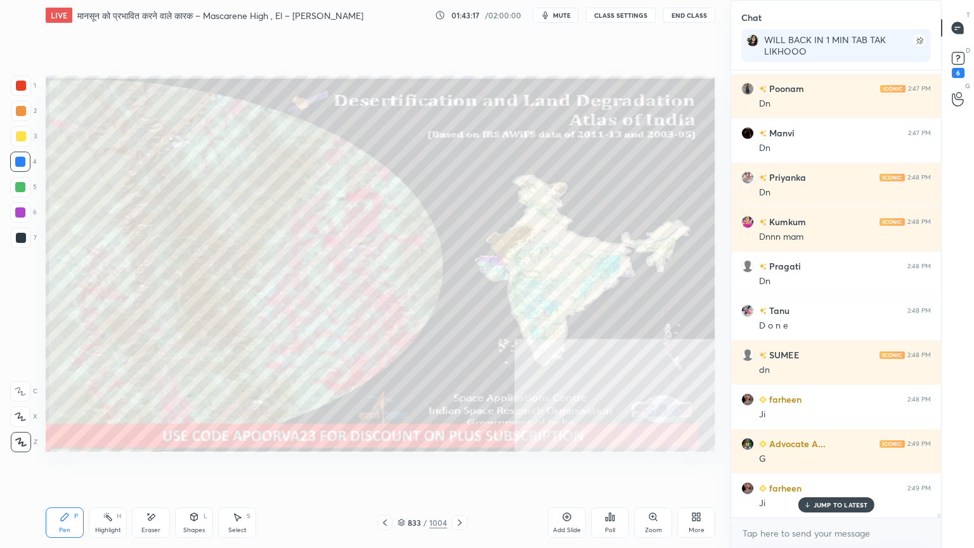
click at [410, 467] on div "833" at bounding box center [414, 523] width 13 height 8
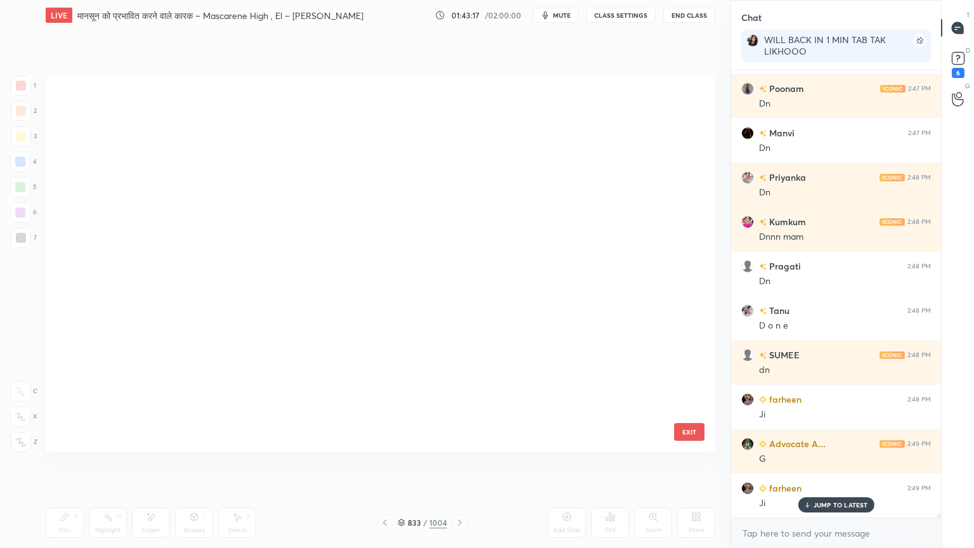
scroll to position [373, 663]
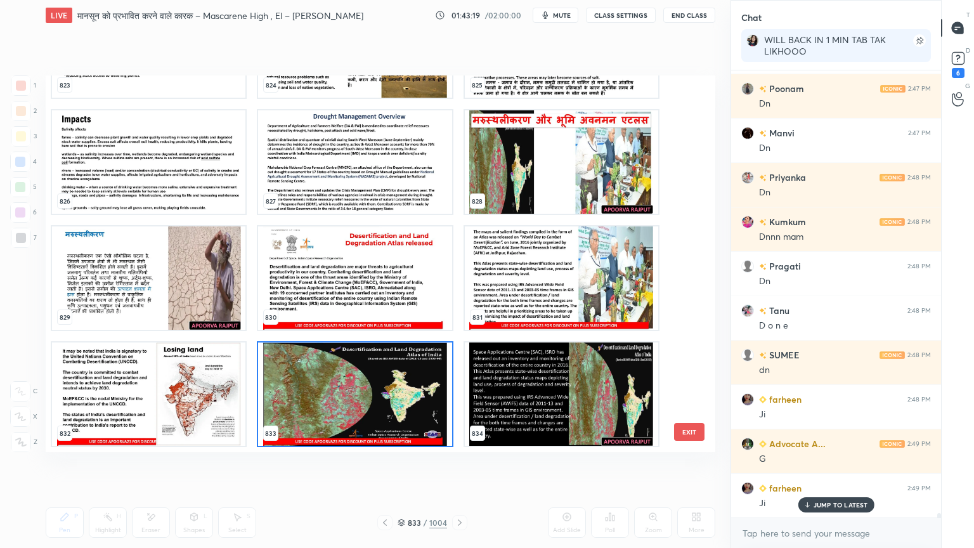
click at [549, 197] on img "grid" at bounding box center [561, 161] width 193 height 103
click at [550, 197] on img "grid" at bounding box center [561, 161] width 193 height 103
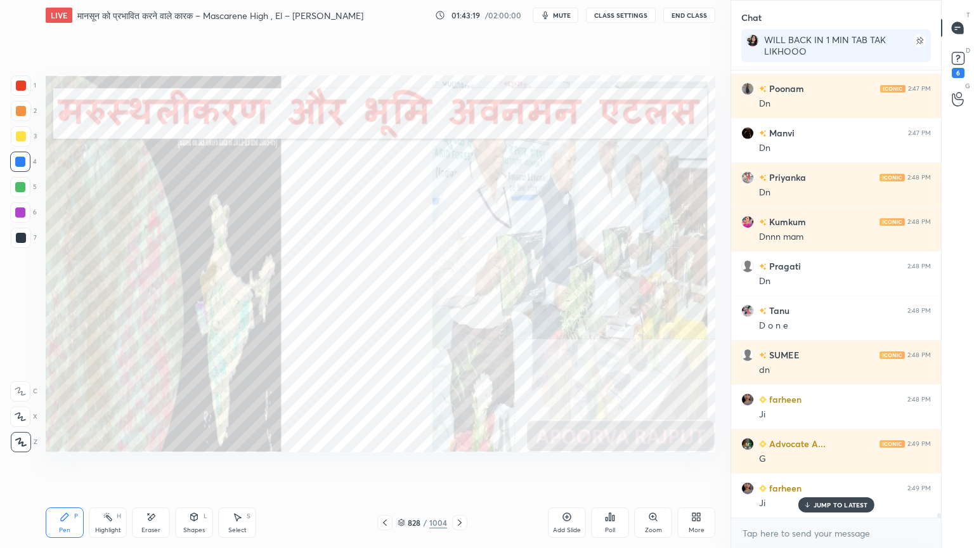
click at [550, 196] on img "grid" at bounding box center [561, 161] width 193 height 103
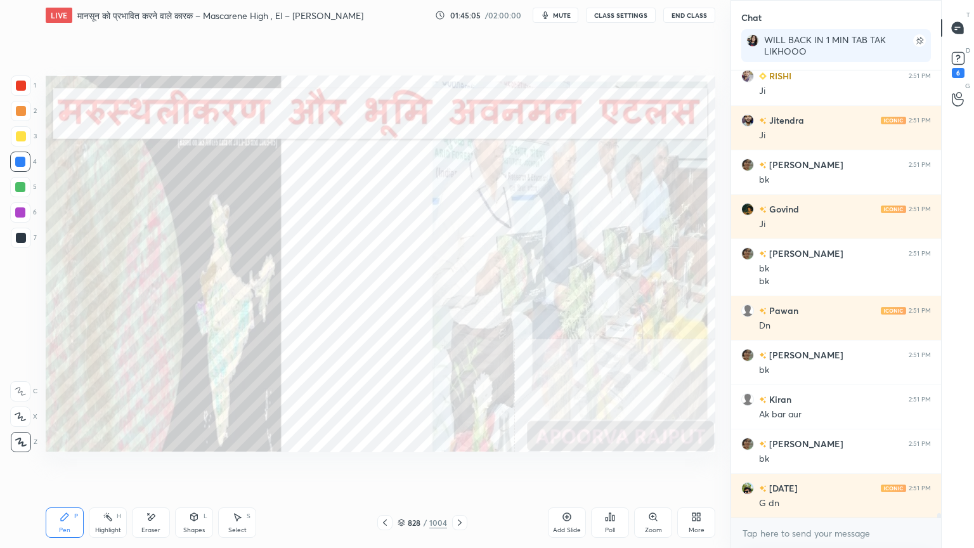
scroll to position [43067, 0]
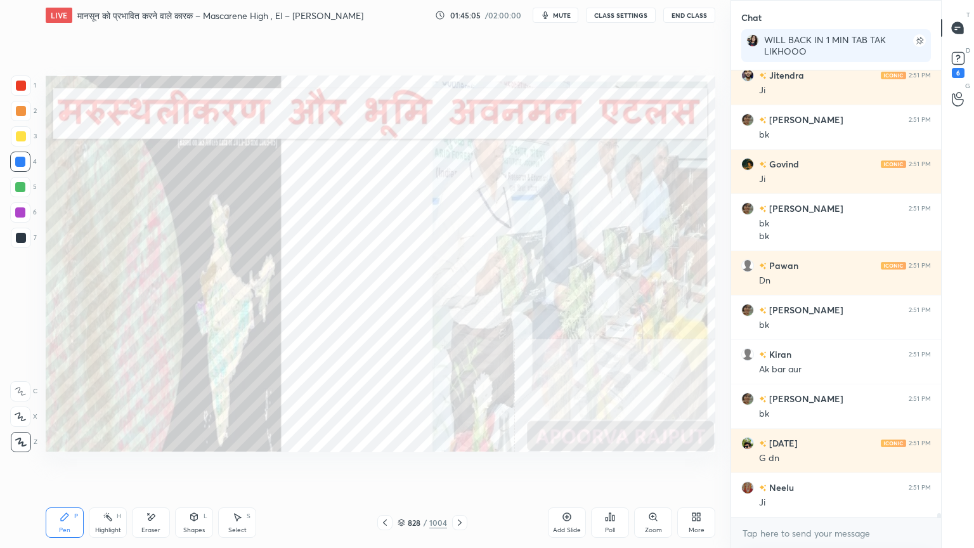
click at [166, 467] on div "Eraser" at bounding box center [151, 522] width 38 height 30
click at [22, 434] on div "Erase all" at bounding box center [20, 442] width 20 height 20
click at [460, 467] on icon at bounding box center [460, 522] width 10 height 10
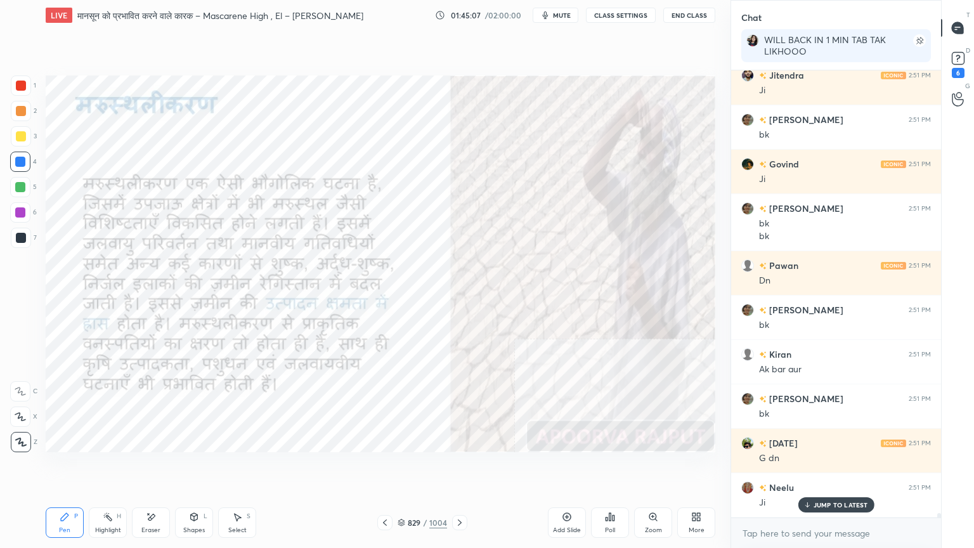
scroll to position [43110, 0]
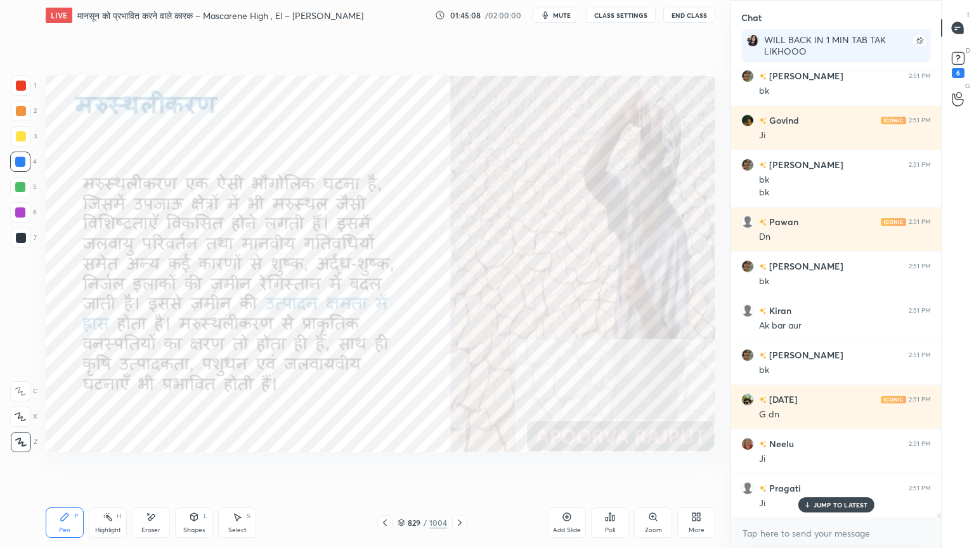
click at [392, 467] on div at bounding box center [384, 522] width 15 height 15
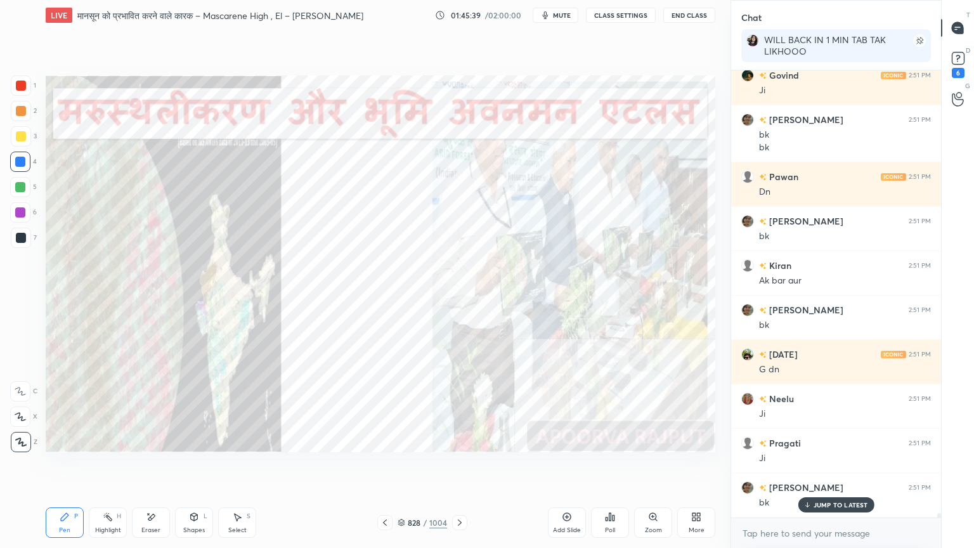
scroll to position [43199, 0]
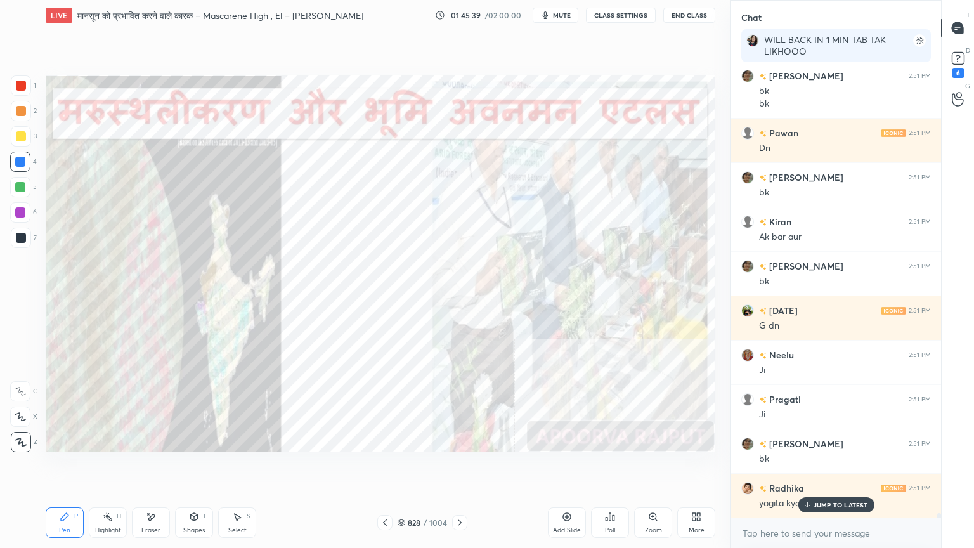
click at [456, 467] on icon at bounding box center [460, 522] width 10 height 10
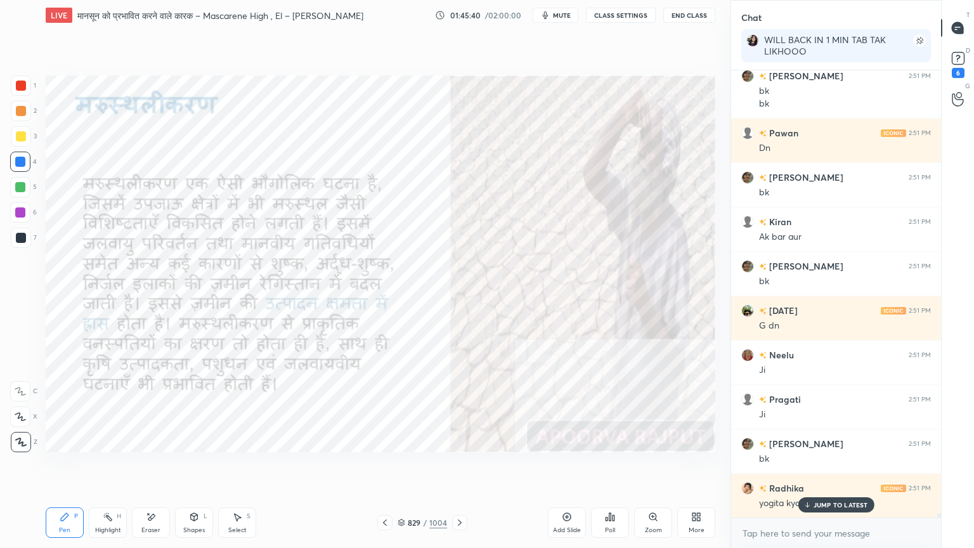
click at [456, 467] on icon at bounding box center [460, 522] width 10 height 10
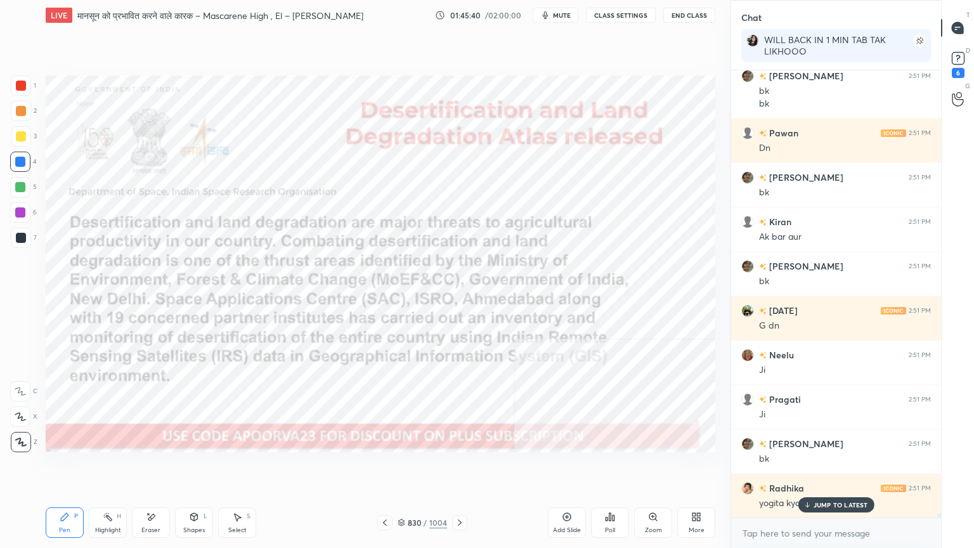
click at [456, 467] on icon at bounding box center [460, 522] width 10 height 10
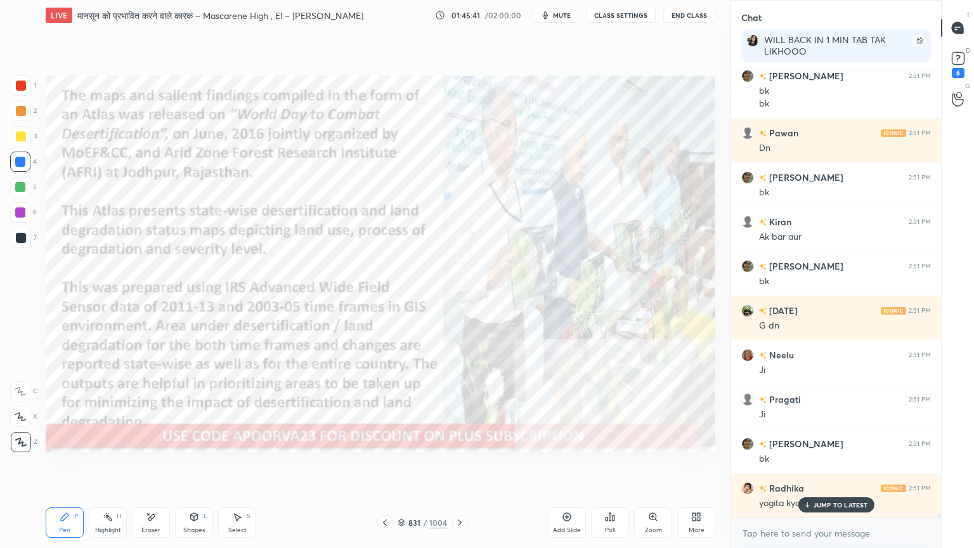
click at [457, 467] on icon at bounding box center [460, 522] width 10 height 10
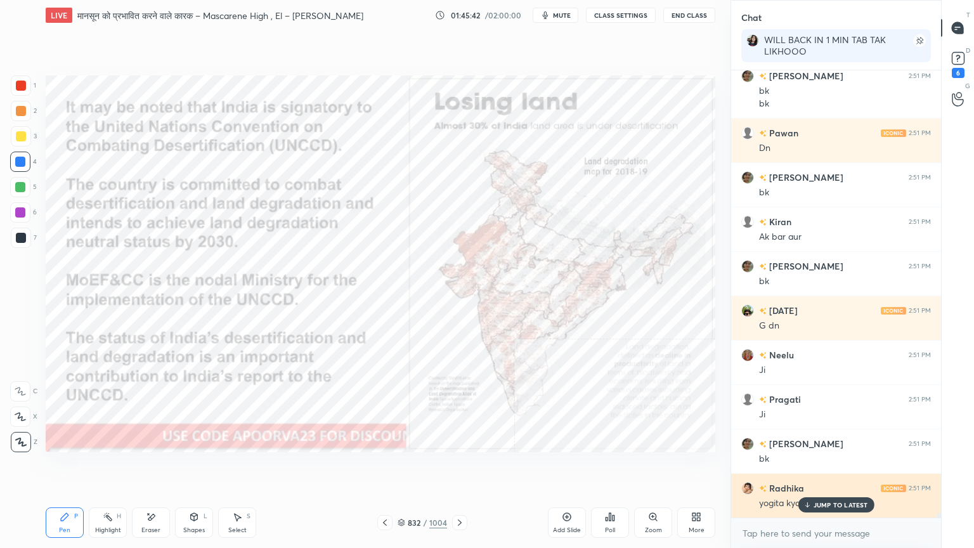
click at [837, 467] on p "JUMP TO LATEST" at bounding box center [840, 505] width 55 height 8
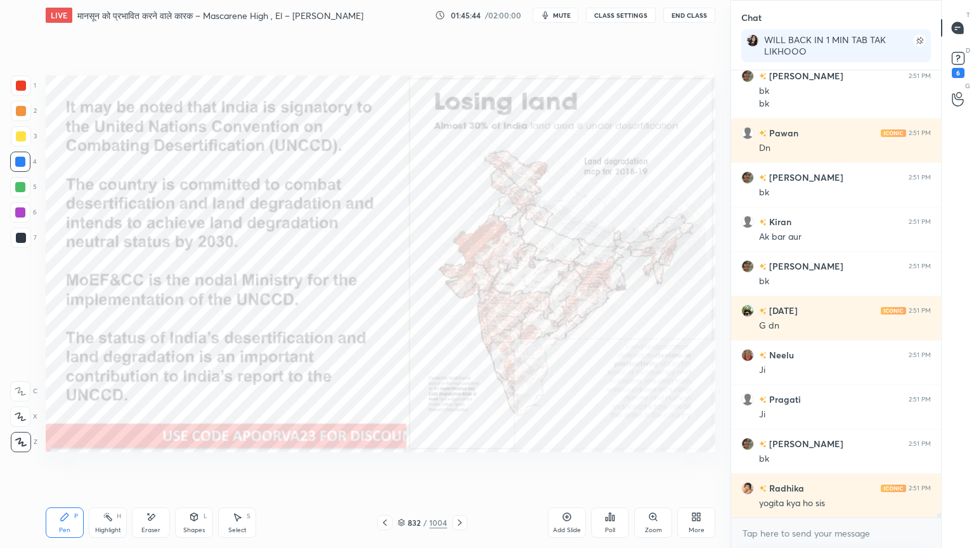
scroll to position [43212, 0]
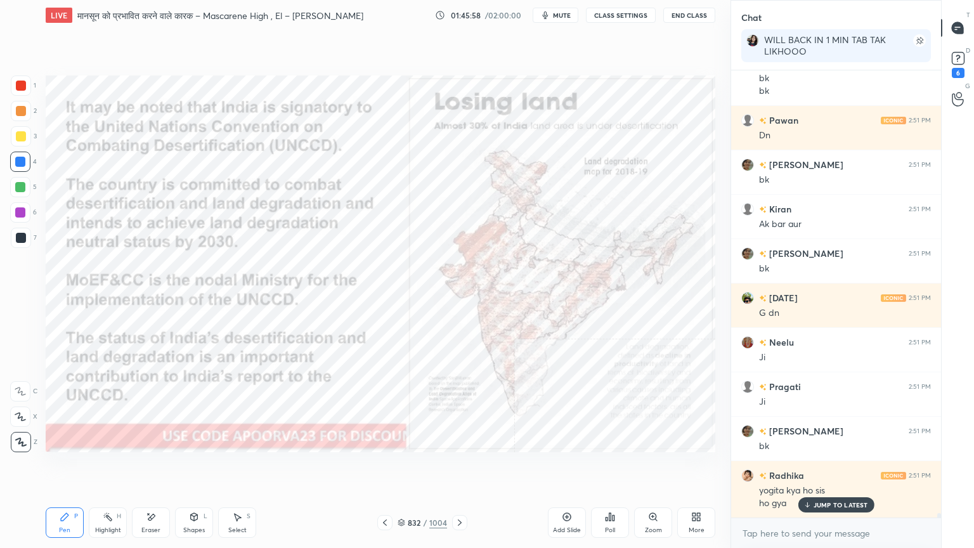
click at [150, 467] on div "Eraser" at bounding box center [151, 522] width 38 height 30
drag, startPoint x: 20, startPoint y: 433, endPoint x: 43, endPoint y: 434, distance: 23.5
click at [21, 434] on div "Erase all" at bounding box center [20, 442] width 20 height 20
click at [456, 467] on icon at bounding box center [460, 522] width 10 height 10
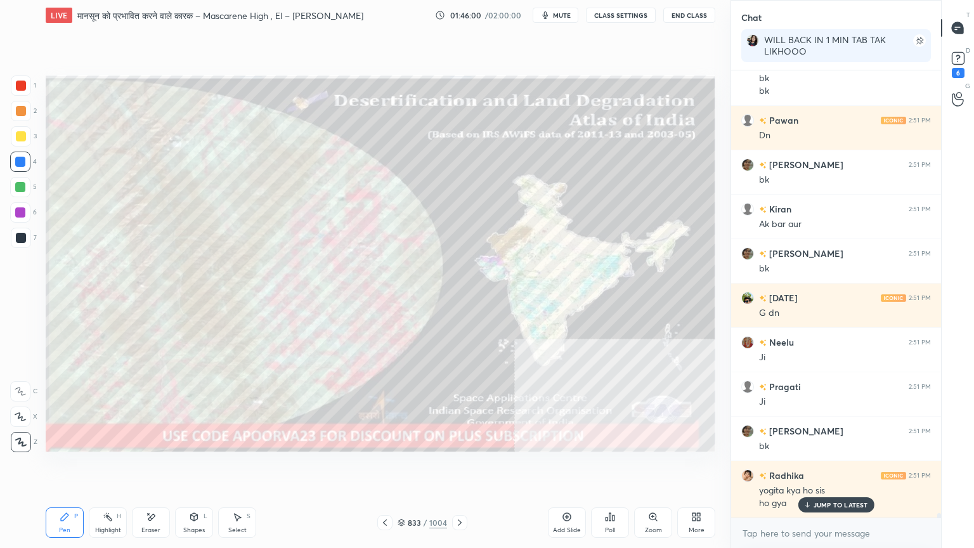
click at [458, 467] on icon at bounding box center [460, 522] width 10 height 10
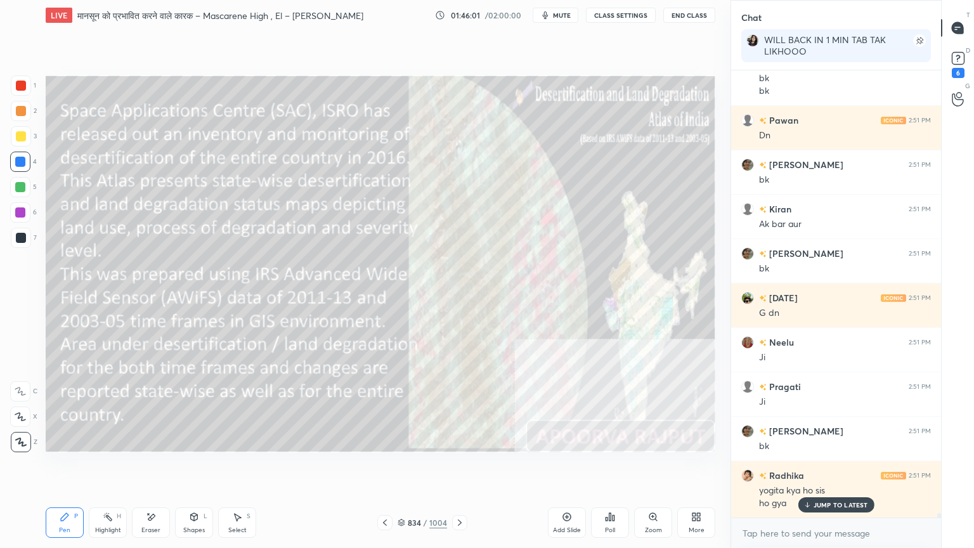
click at [457, 467] on icon at bounding box center [460, 522] width 10 height 10
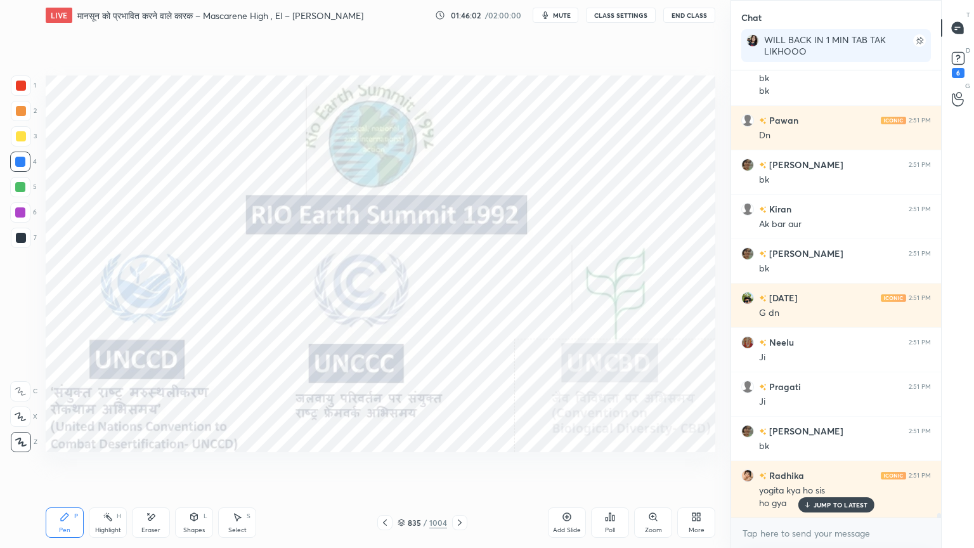
click at [385, 467] on icon at bounding box center [385, 522] width 10 height 10
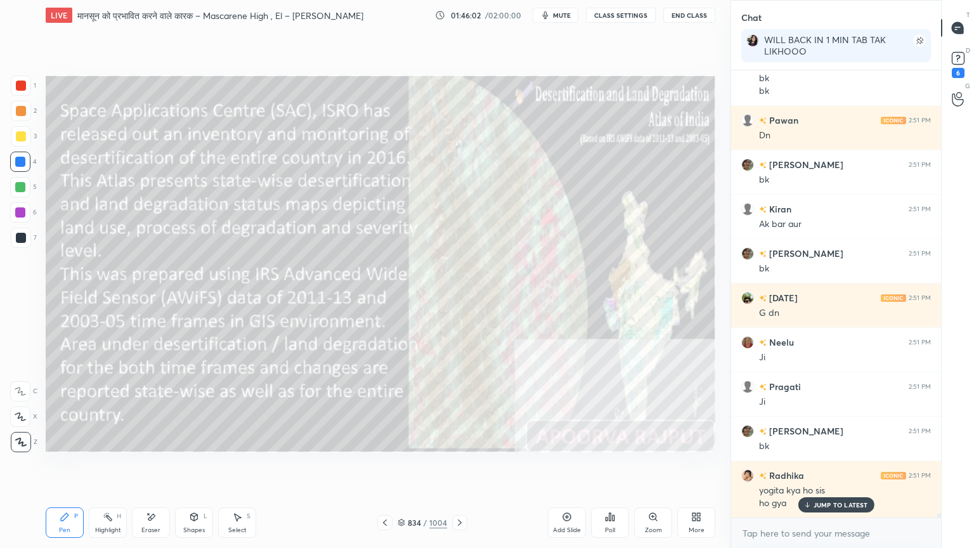
click at [385, 467] on icon at bounding box center [385, 522] width 4 height 6
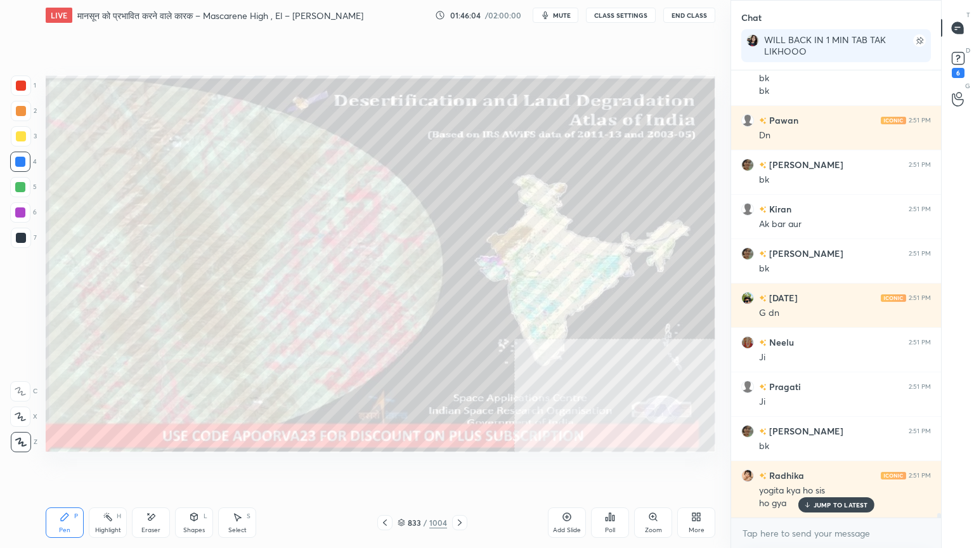
click at [460, 467] on icon at bounding box center [460, 522] width 10 height 10
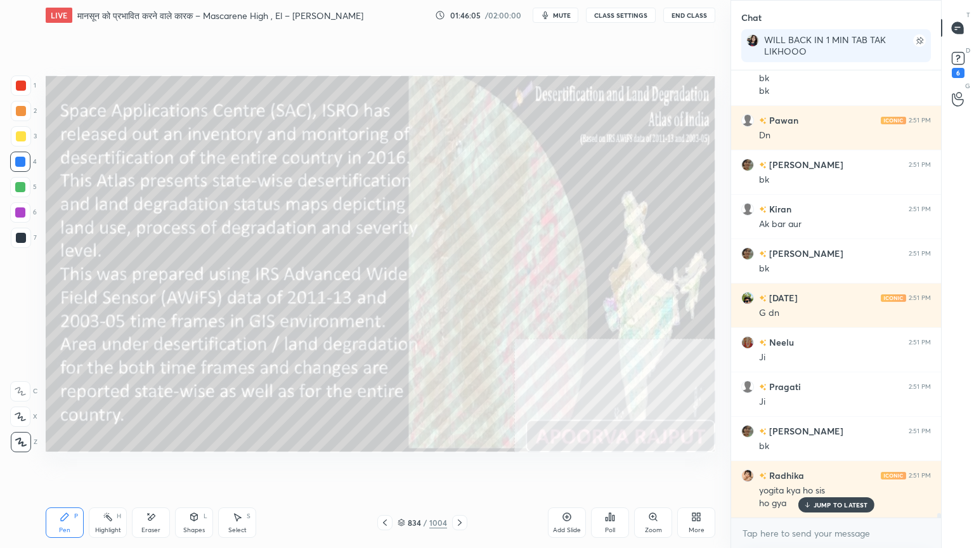
click at [458, 467] on icon at bounding box center [460, 522] width 4 height 6
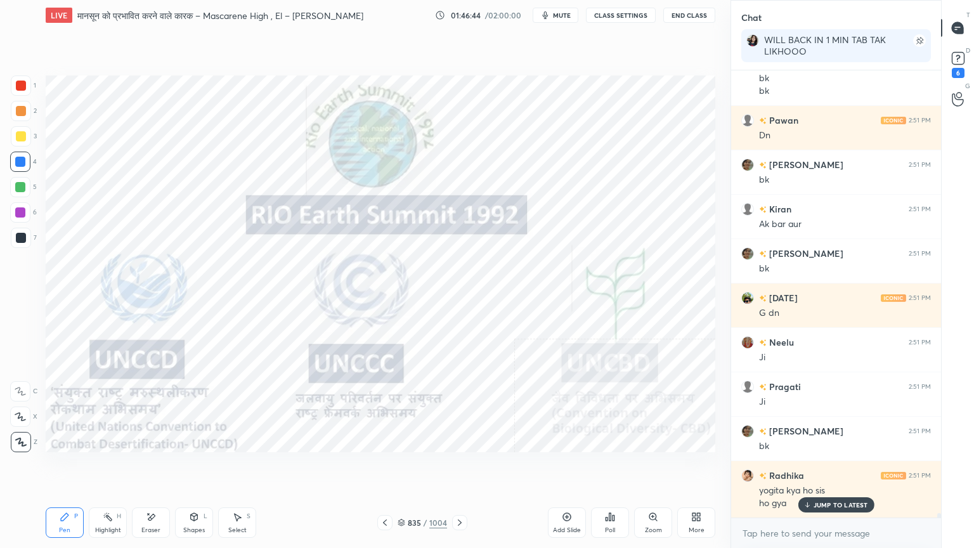
click at [157, 467] on div "Eraser" at bounding box center [151, 522] width 38 height 30
click at [19, 434] on div "Erase all" at bounding box center [20, 442] width 20 height 20
click at [15, 428] on div "1 2 3 4 5 6 7 C X Z E E Erase all H H" at bounding box center [20, 263] width 41 height 377
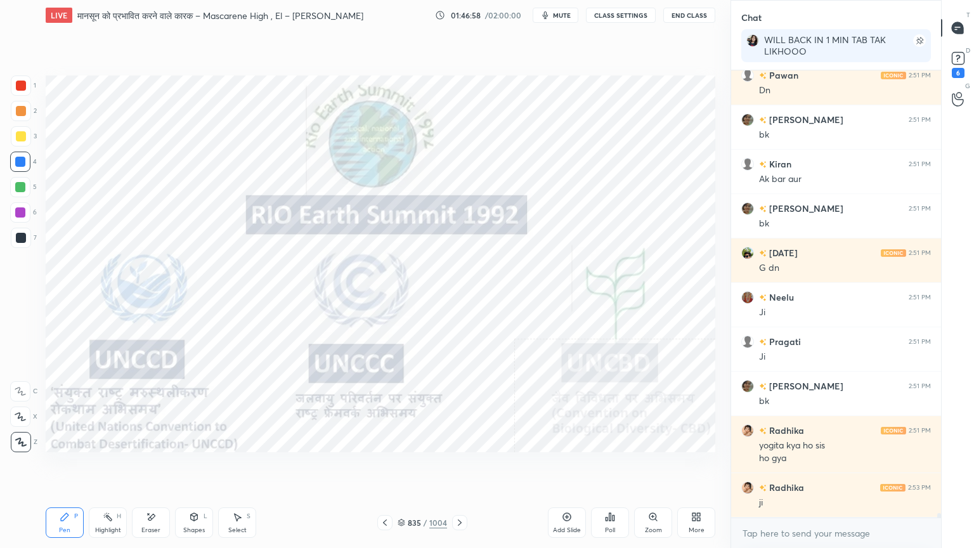
click at [148, 467] on div "Eraser" at bounding box center [151, 522] width 38 height 30
click at [20, 434] on div "Erase all" at bounding box center [20, 442] width 20 height 20
click at [22, 430] on div "1 2 3 4 5 6 7 C X Z E E Erase all H H" at bounding box center [20, 263] width 41 height 377
click at [139, 467] on div "Eraser" at bounding box center [151, 522] width 38 height 30
click at [18, 437] on span "Erase all" at bounding box center [20, 441] width 19 height 9
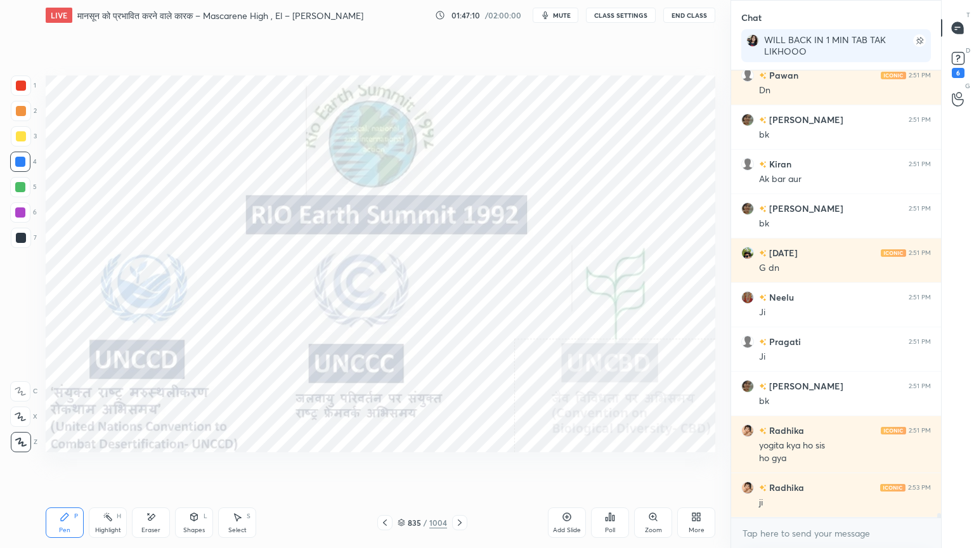
drag, startPoint x: 16, startPoint y: 433, endPoint x: 20, endPoint y: 423, distance: 10.2
click at [18, 431] on div "1 2 3 4 5 6 7 C X Z E E Erase all H H" at bounding box center [20, 263] width 41 height 377
drag, startPoint x: 63, startPoint y: 455, endPoint x: 124, endPoint y: 456, distance: 60.9
click at [124, 456] on div "Setting up your live class Poll for secs No correct answer Start poll" at bounding box center [381, 263] width 680 height 467
drag, startPoint x: 105, startPoint y: 452, endPoint x: 137, endPoint y: 452, distance: 32.3
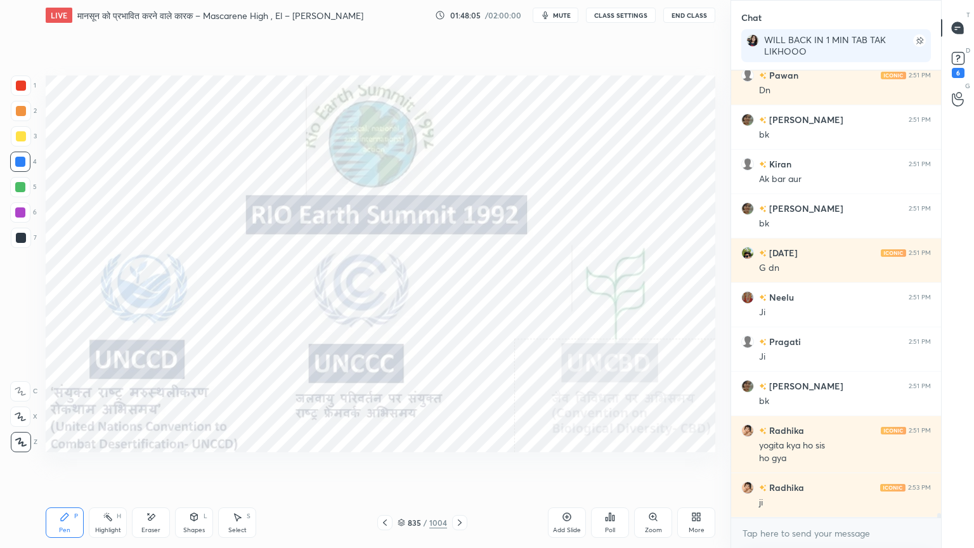
click at [137, 452] on div "Setting up your live class Poll for secs No correct answer Start poll" at bounding box center [381, 263] width 680 height 467
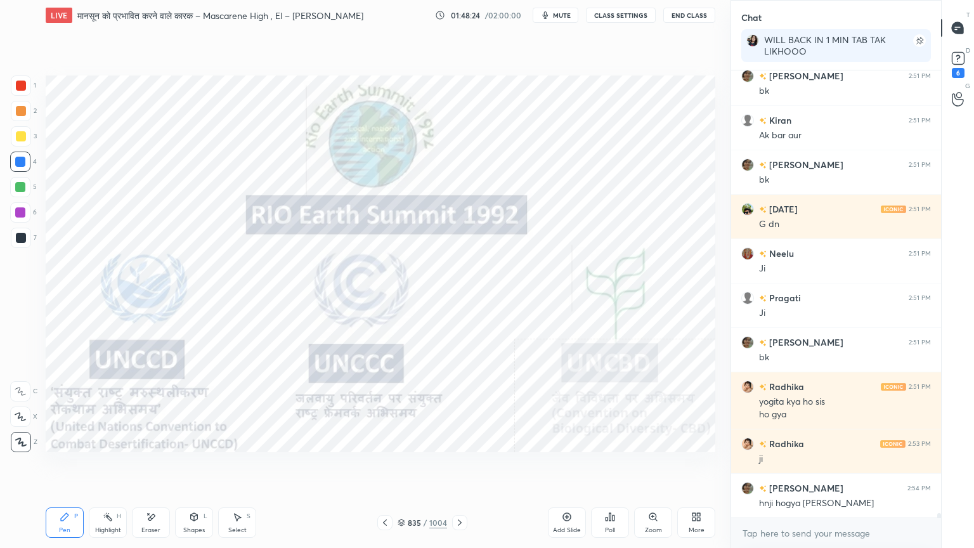
click at [411, 467] on div "835" at bounding box center [414, 523] width 13 height 8
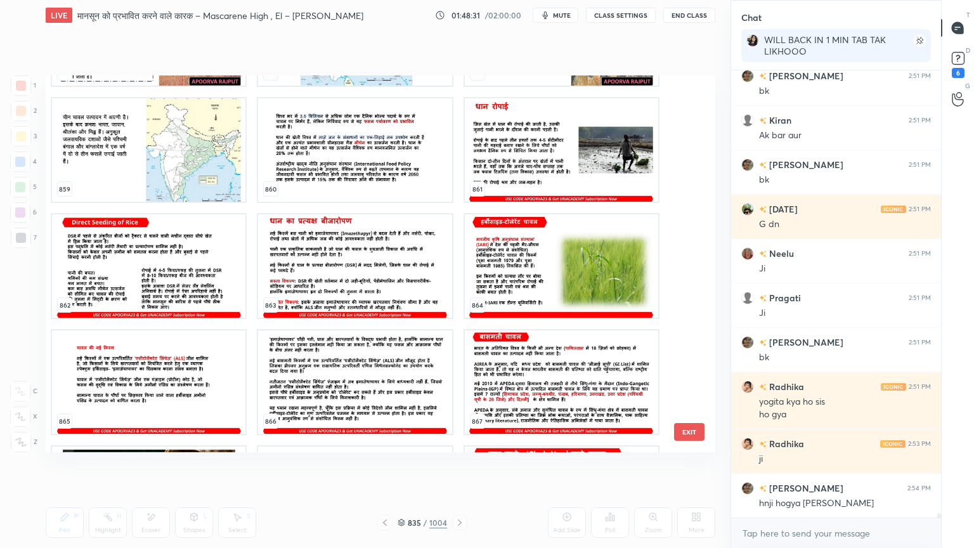
scroll to position [33229, 0]
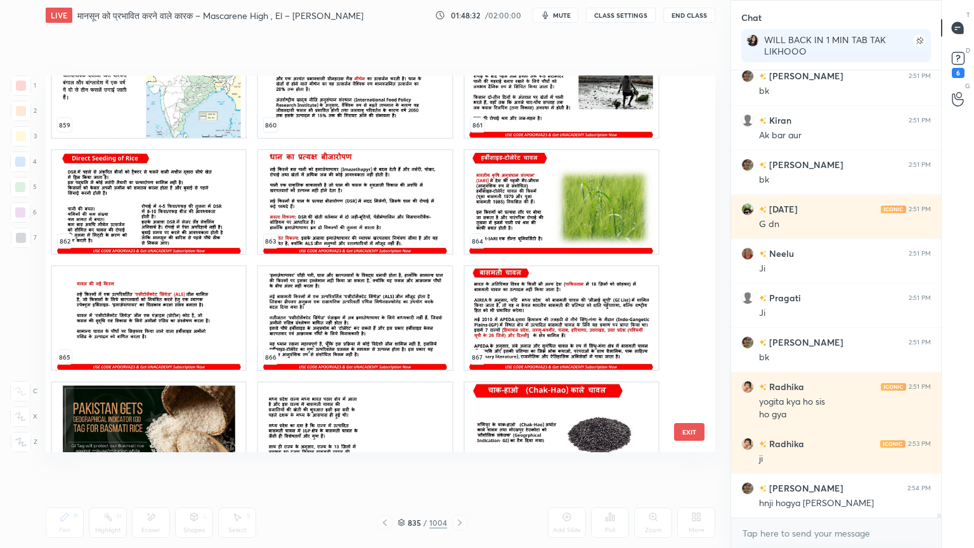
click at [694, 429] on button "EXIT" at bounding box center [689, 432] width 30 height 18
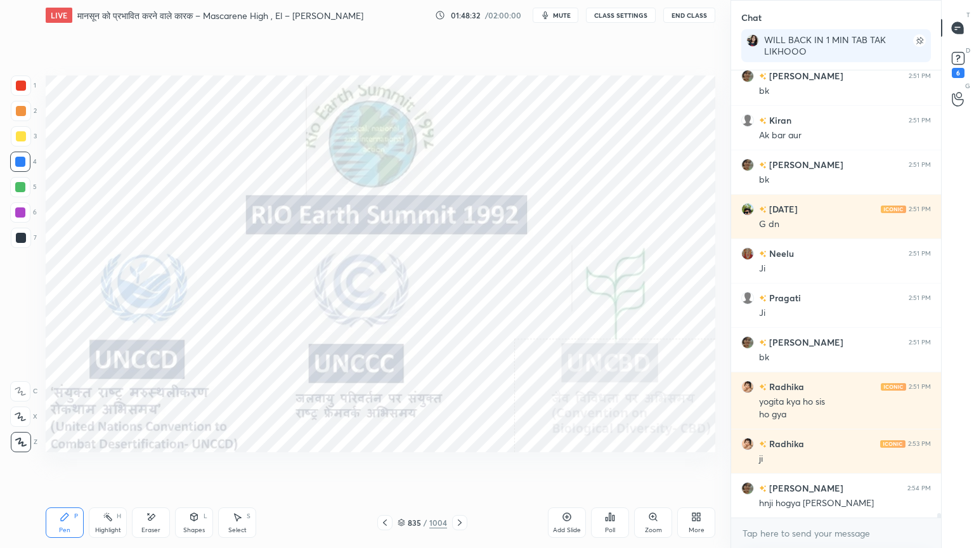
click at [152, 467] on div "Eraser" at bounding box center [151, 522] width 38 height 30
click at [22, 434] on div "Erase all" at bounding box center [20, 442] width 20 height 20
drag, startPoint x: 469, startPoint y: 491, endPoint x: 462, endPoint y: 495, distance: 7.9
click at [473, 467] on div "Setting up your live class Poll for secs No correct answer Start poll" at bounding box center [381, 263] width 680 height 467
click at [472, 467] on div "Setting up your live class Poll for secs No correct answer Start poll" at bounding box center [381, 263] width 680 height 467
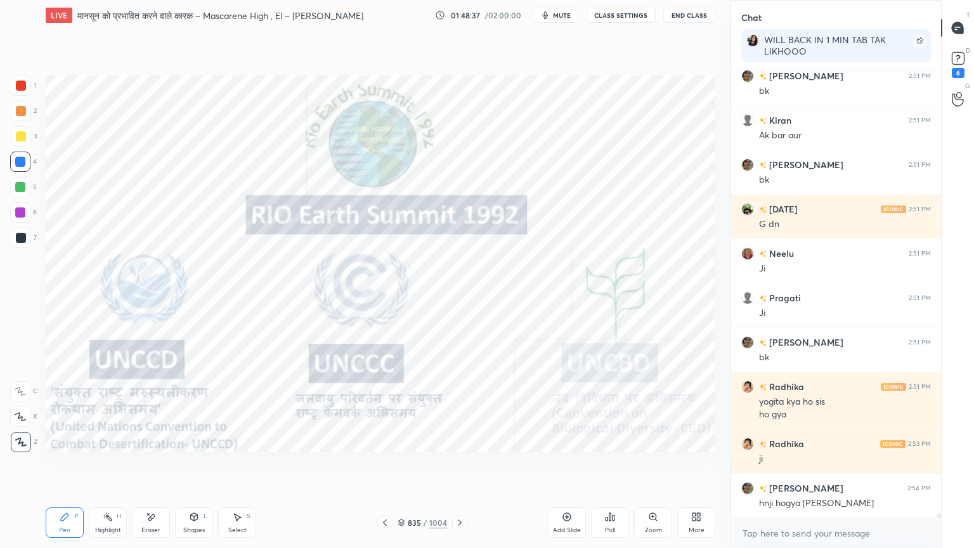
click at [471, 467] on div "Setting up your live class Poll for secs No correct answer Start poll" at bounding box center [381, 263] width 680 height 467
drag, startPoint x: 462, startPoint y: 498, endPoint x: 467, endPoint y: 508, distance: 11.7
click at [472, 467] on div "Pen P Highlight H Eraser Shapes L Select S 835 / 1004 Add Slide Poll Zoom More" at bounding box center [380, 522] width 669 height 51
drag, startPoint x: 469, startPoint y: 494, endPoint x: 489, endPoint y: 524, distance: 36.0
click at [491, 467] on div "LIVE मानसून को प्रभावित करने वाले कारक – Mascarene High , El – [PERSON_NAME] Ni…" at bounding box center [381, 274] width 680 height 548
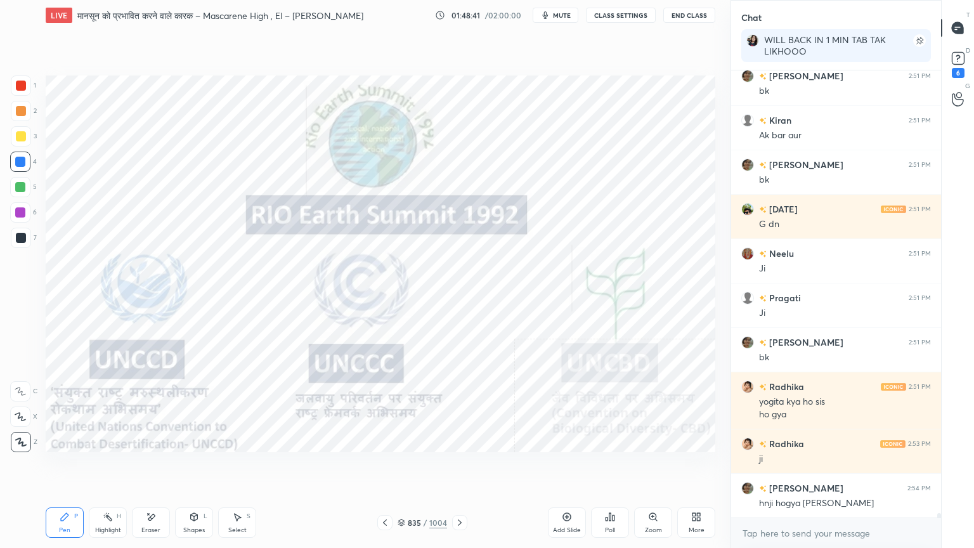
scroll to position [43346, 0]
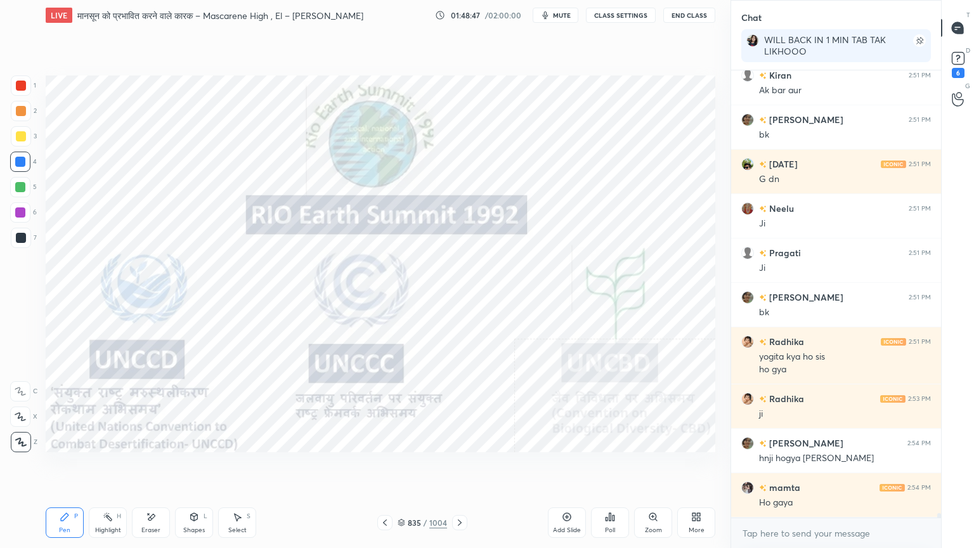
click at [179, 453] on div "Setting up your live class Poll for secs No correct answer Start poll" at bounding box center [381, 263] width 680 height 467
click at [142, 467] on div "Eraser" at bounding box center [151, 522] width 38 height 30
click at [12, 444] on span "Erase all" at bounding box center [20, 441] width 19 height 9
click at [15, 437] on div "1 2 3 4 5 6 7 C X Z E E Erase all H H" at bounding box center [20, 263] width 41 height 377
click at [16, 436] on div at bounding box center [21, 442] width 20 height 20
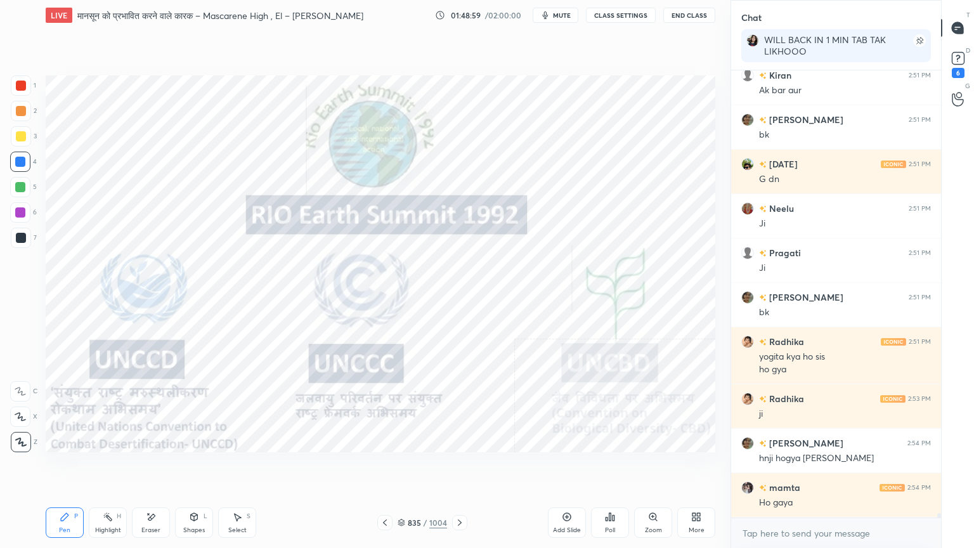
click at [132, 467] on div "Pen P Highlight H Eraser Shapes L Select S" at bounding box center [171, 522] width 251 height 30
click at [150, 467] on icon at bounding box center [151, 517] width 10 height 11
click at [25, 436] on div "Erase all" at bounding box center [20, 442] width 20 height 20
click at [462, 467] on icon at bounding box center [460, 522] width 10 height 10
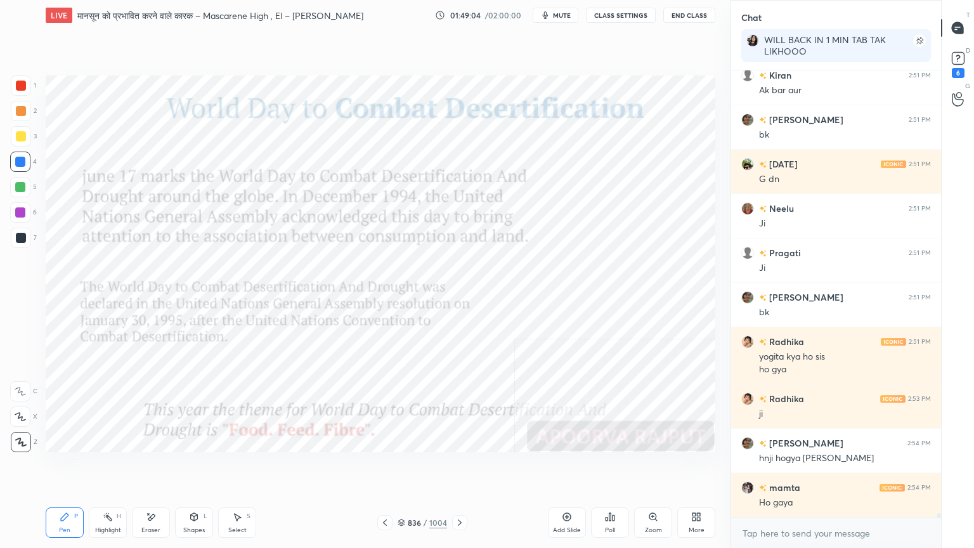
click at [456, 467] on icon at bounding box center [460, 522] width 10 height 10
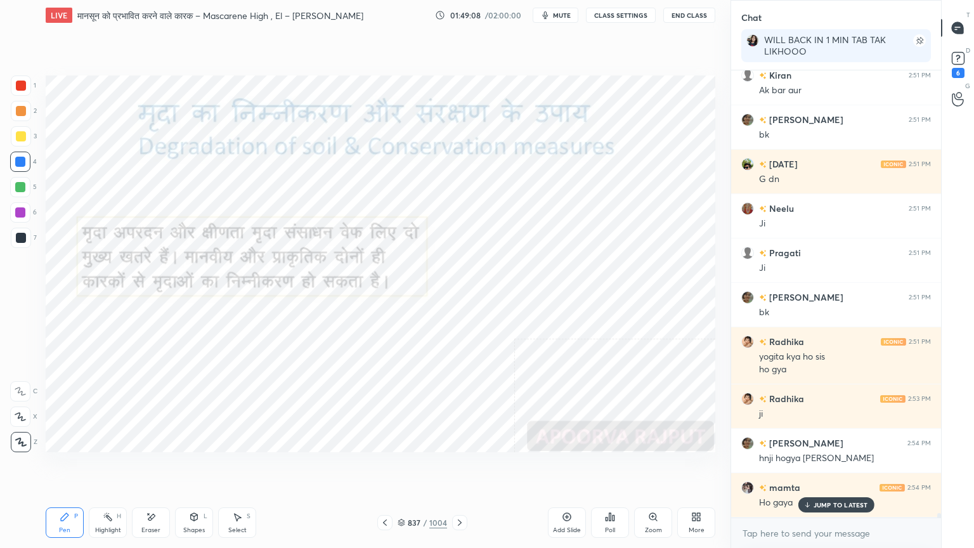
scroll to position [43389, 0]
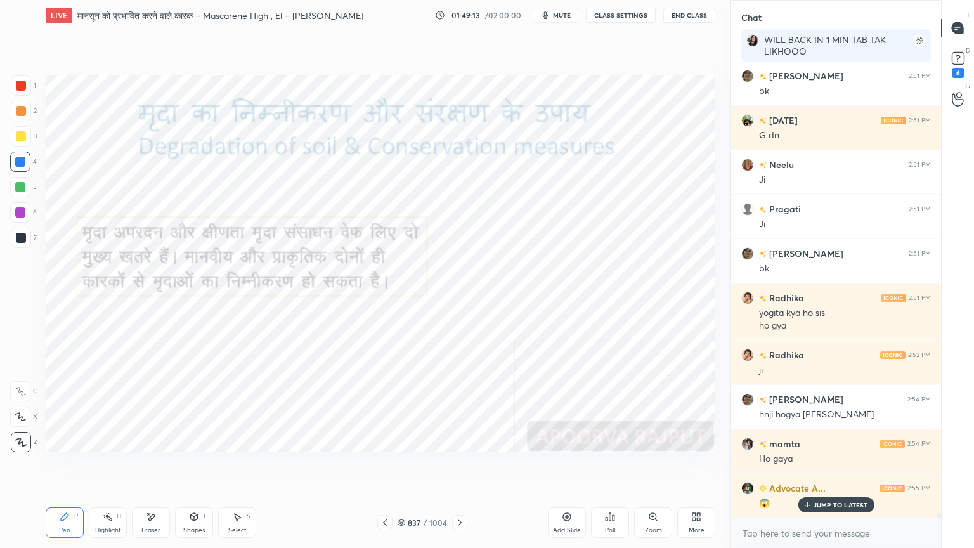
click at [462, 467] on icon at bounding box center [460, 522] width 10 height 10
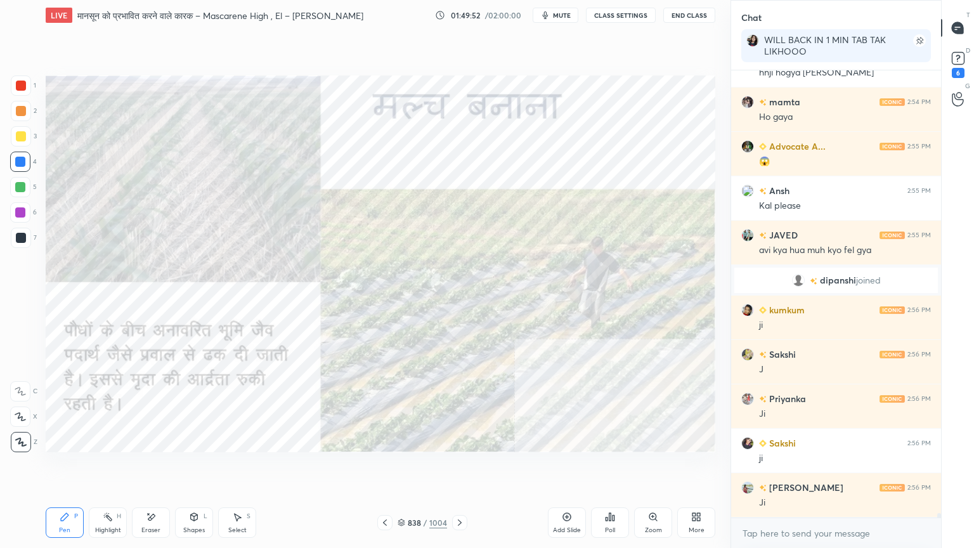
scroll to position [43775, 0]
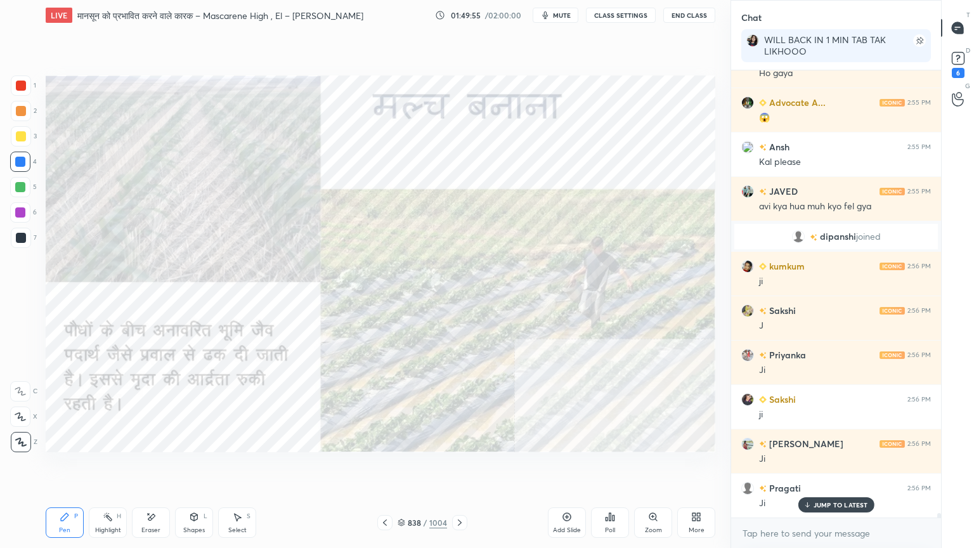
click at [846, 467] on p "JUMP TO LATEST" at bounding box center [840, 505] width 55 height 8
click at [844, 467] on textarea at bounding box center [836, 533] width 190 height 20
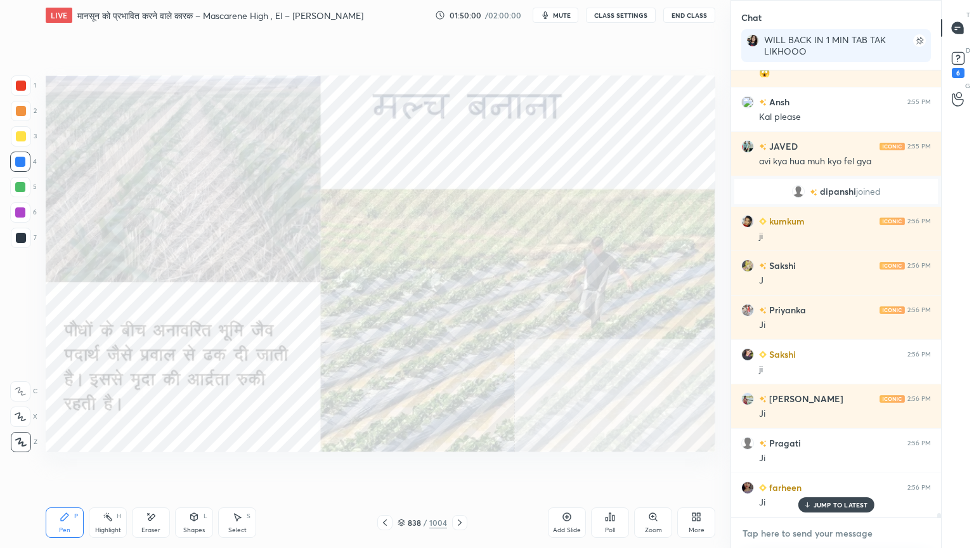
scroll to position [43864, 0]
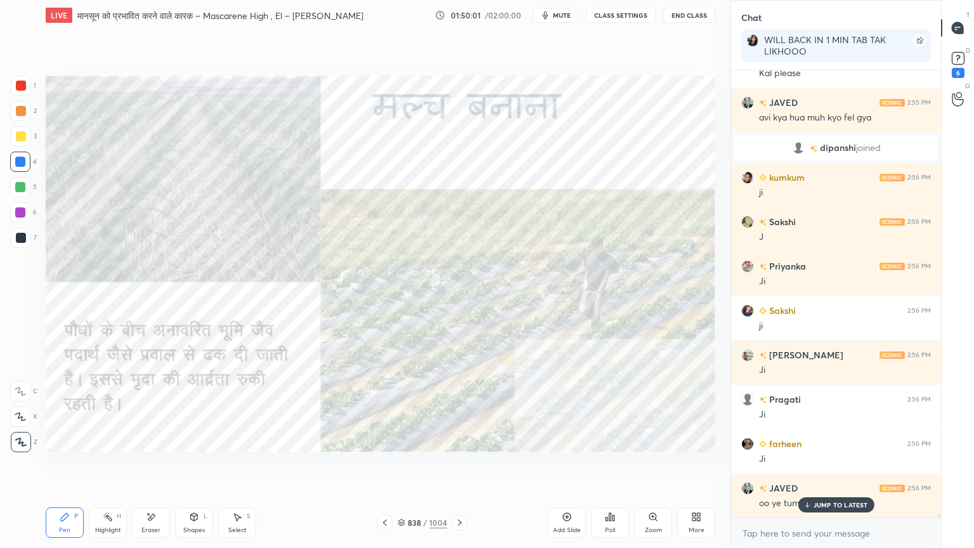
drag, startPoint x: 824, startPoint y: 500, endPoint x: 817, endPoint y: 503, distance: 8.2
click at [824, 467] on p "JUMP TO LATEST" at bounding box center [840, 505] width 55 height 8
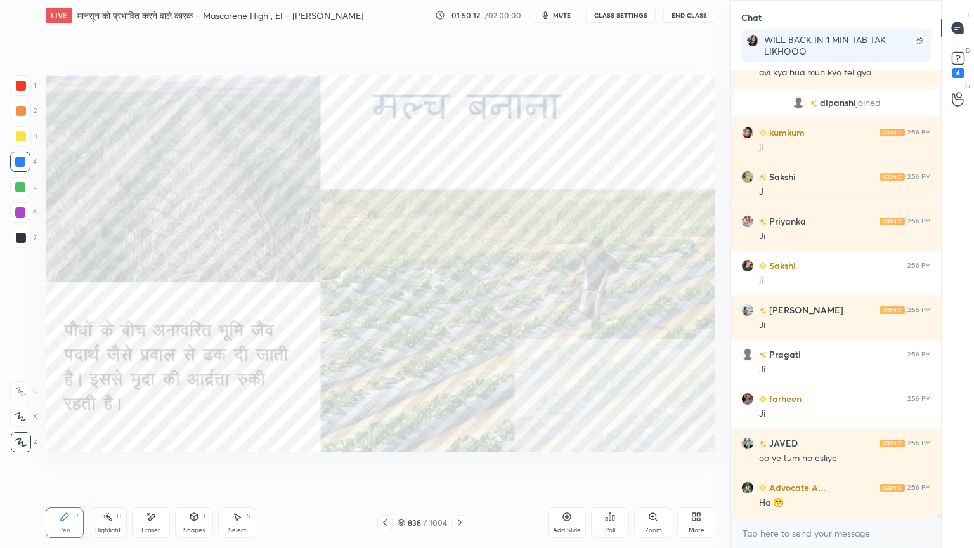
click at [150, 467] on div "Eraser" at bounding box center [151, 522] width 38 height 30
click at [26, 436] on div "Erase all" at bounding box center [20, 442] width 20 height 20
click at [29, 434] on div "1 2 3 4 5 6 7 C X Z E E Erase all H H" at bounding box center [20, 263] width 41 height 377
drag, startPoint x: 152, startPoint y: 522, endPoint x: 112, endPoint y: 493, distance: 49.8
click at [150, 467] on div "Eraser" at bounding box center [151, 522] width 38 height 30
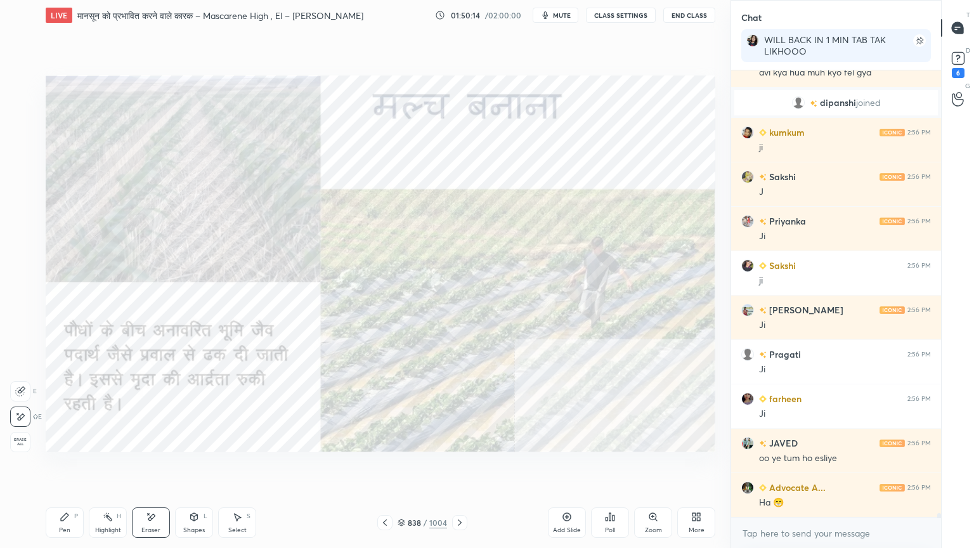
click at [15, 435] on div "Erase all" at bounding box center [20, 442] width 20 height 20
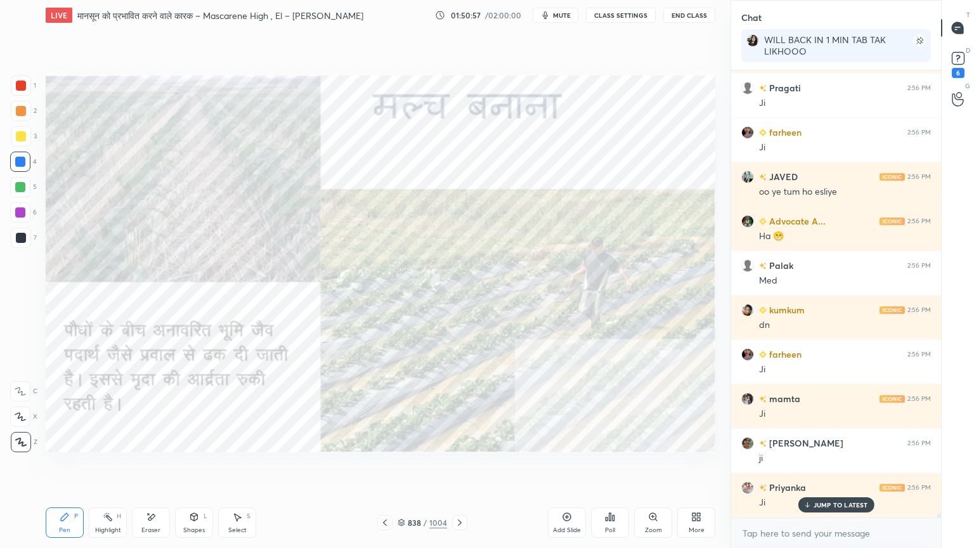
scroll to position [44219, 0]
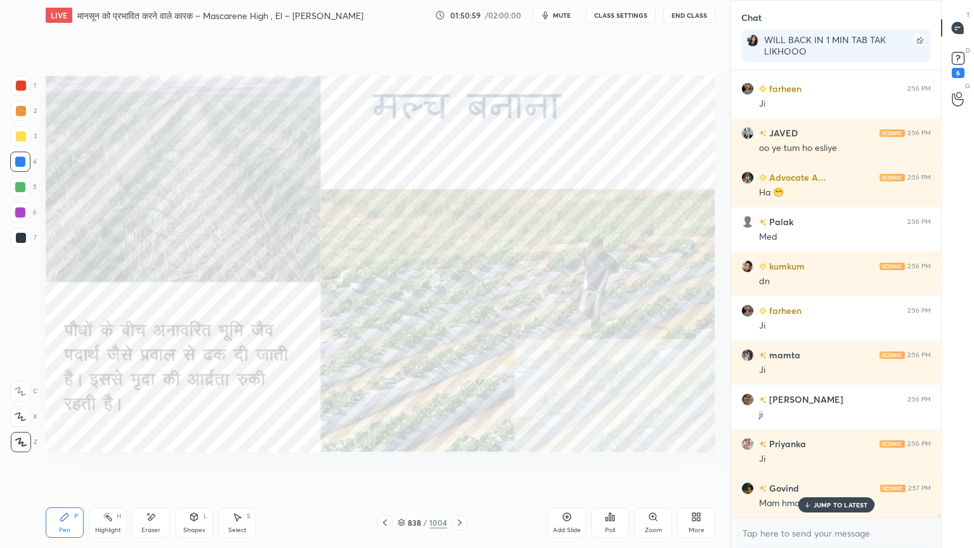
click at [829, 467] on p "JUMP TO LATEST" at bounding box center [840, 505] width 55 height 8
click at [152, 467] on div "Eraser" at bounding box center [151, 522] width 38 height 30
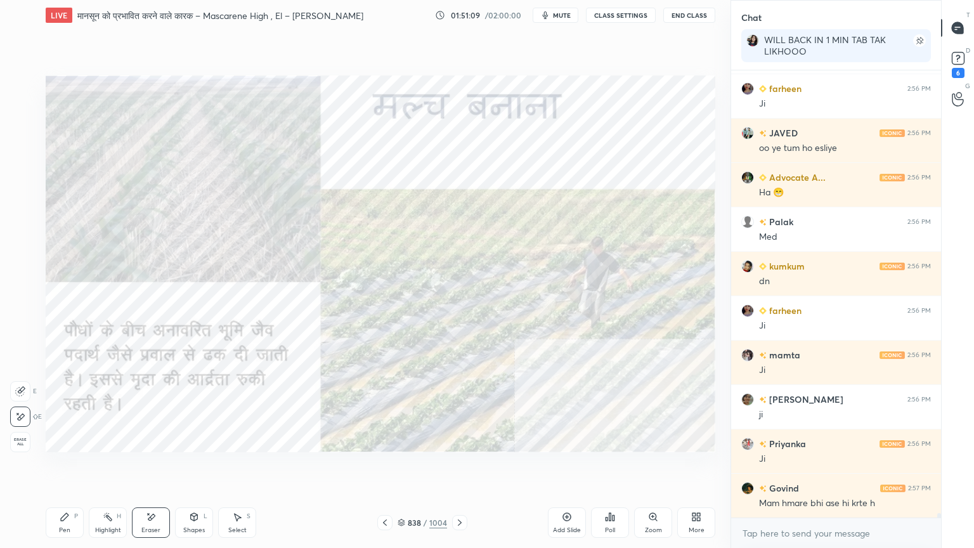
click at [20, 444] on div "Erase all" at bounding box center [20, 442] width 20 height 20
click at [19, 442] on div "1 2 3 4 5 6 7 C X Z E E Erase all H H" at bounding box center [20, 263] width 41 height 377
drag, startPoint x: 438, startPoint y: 499, endPoint x: 451, endPoint y: 508, distance: 16.0
click at [446, 467] on div "LIVE मानसून को प्रभावित करने वाले कारक – Mascarene High , El – [PERSON_NAME] Ni…" at bounding box center [381, 274] width 680 height 548
click at [458, 467] on icon at bounding box center [460, 522] width 10 height 10
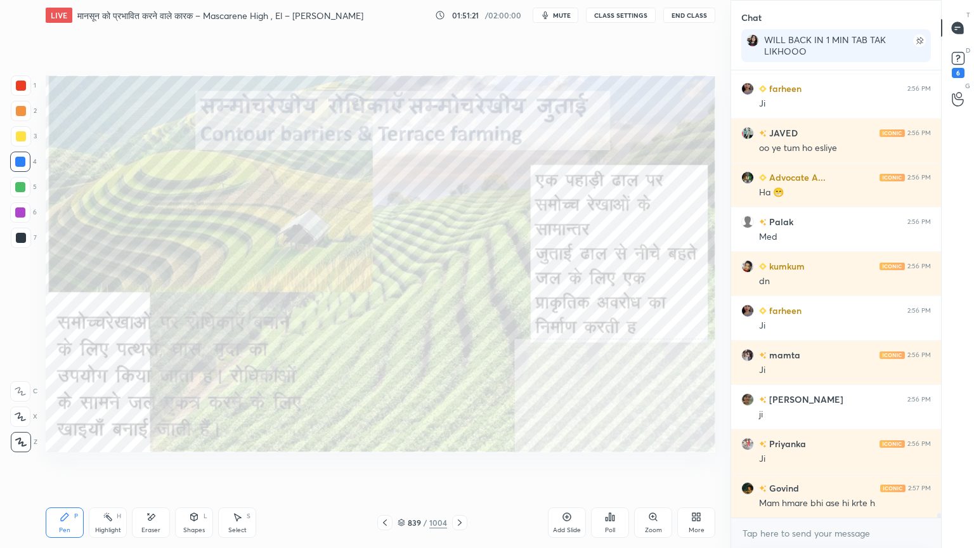
click at [400, 467] on icon at bounding box center [402, 523] width 8 height 8
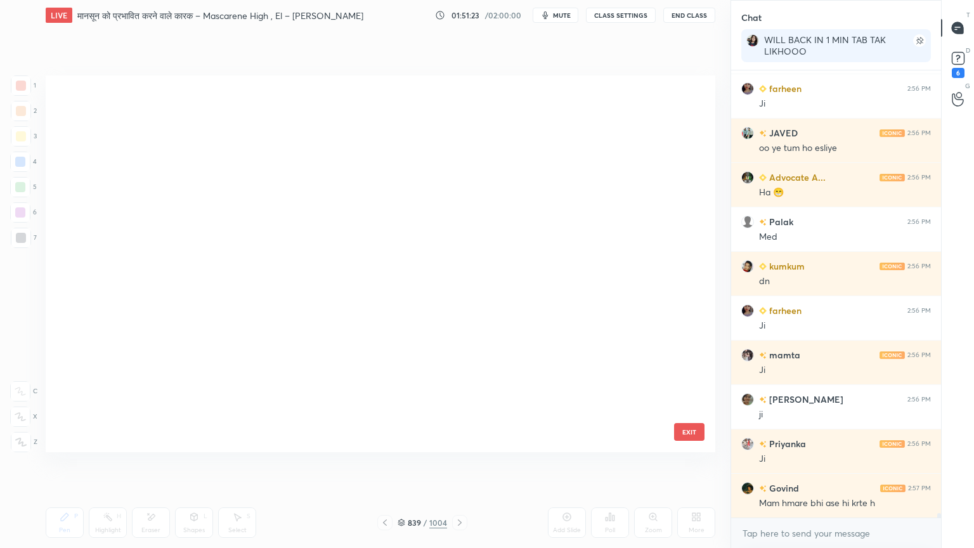
scroll to position [0, 0]
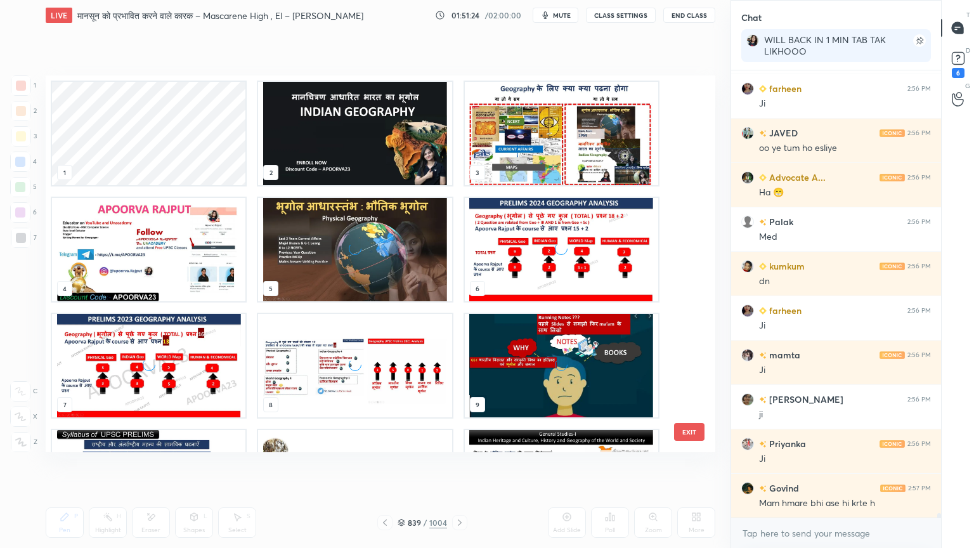
click at [349, 152] on img "grid" at bounding box center [354, 133] width 193 height 103
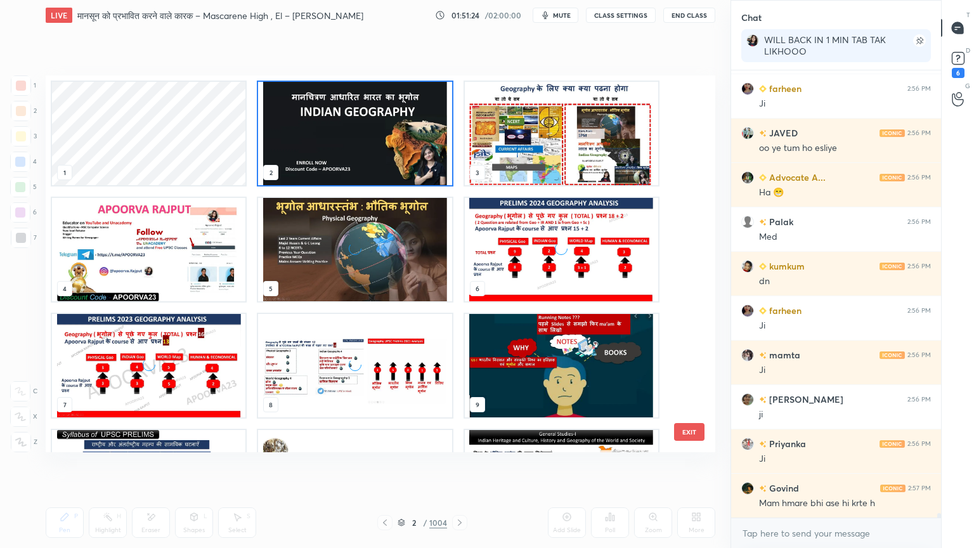
click at [350, 152] on img "grid" at bounding box center [354, 133] width 193 height 103
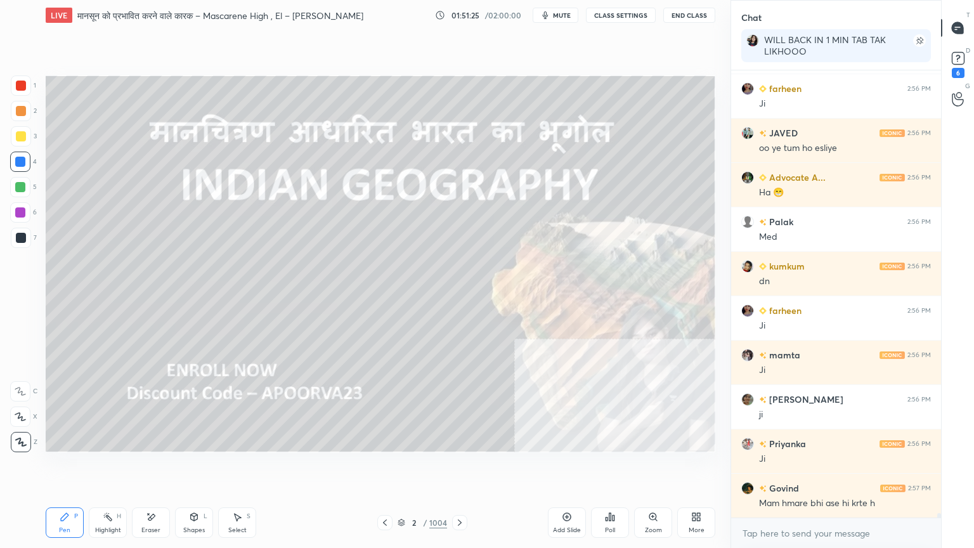
click at [348, 152] on img "grid" at bounding box center [354, 133] width 193 height 103
click at [345, 152] on img "grid" at bounding box center [354, 133] width 193 height 103
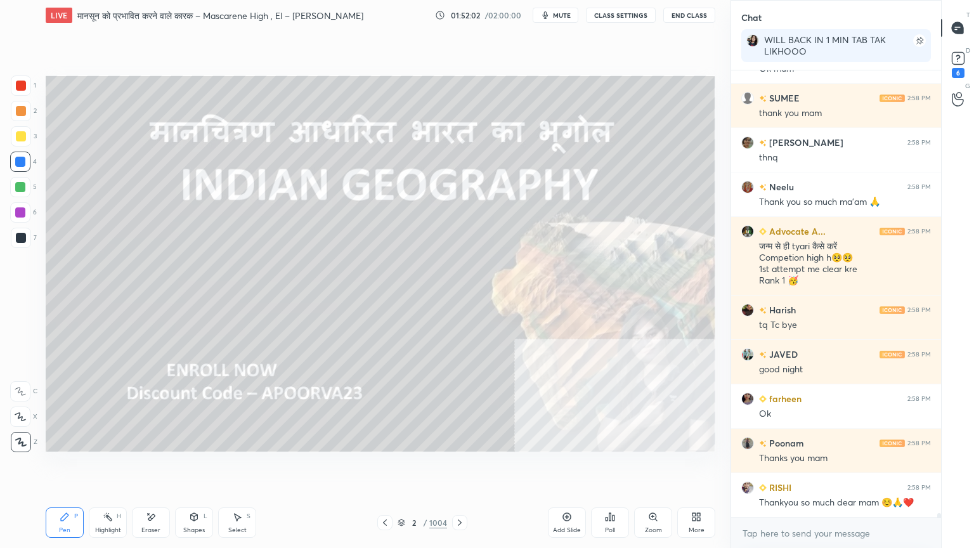
scroll to position [46074, 0]
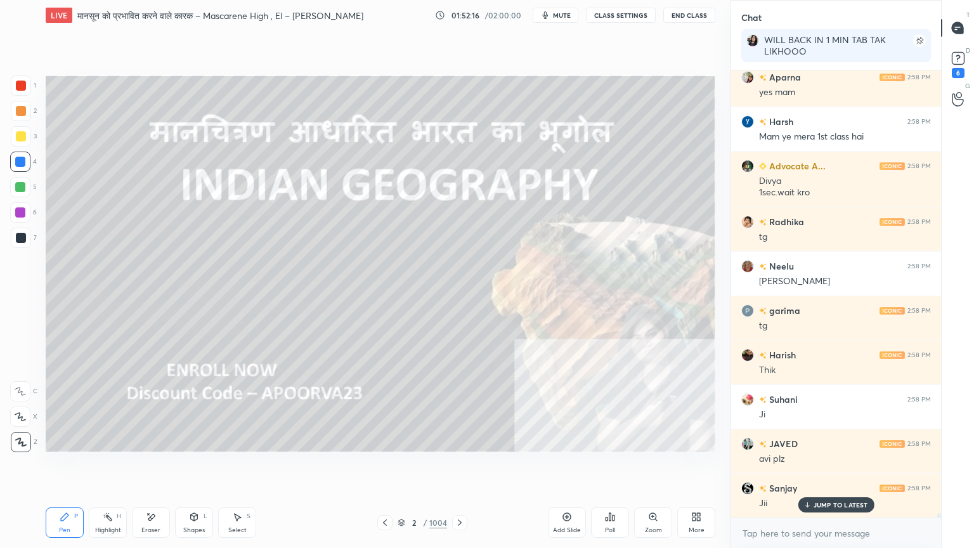
click at [924, 40] on rect at bounding box center [919, 40] width 13 height 13
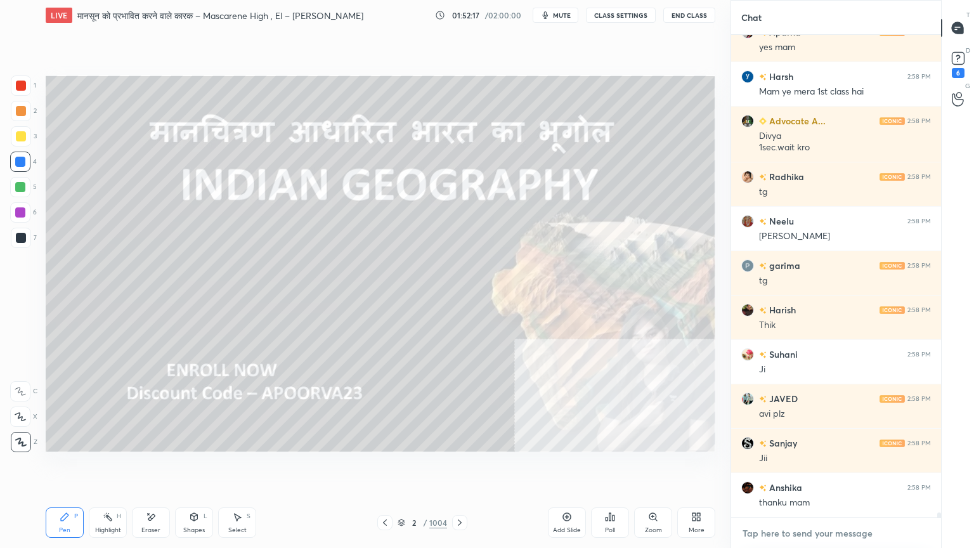
click at [814, 467] on textarea at bounding box center [836, 533] width 190 height 20
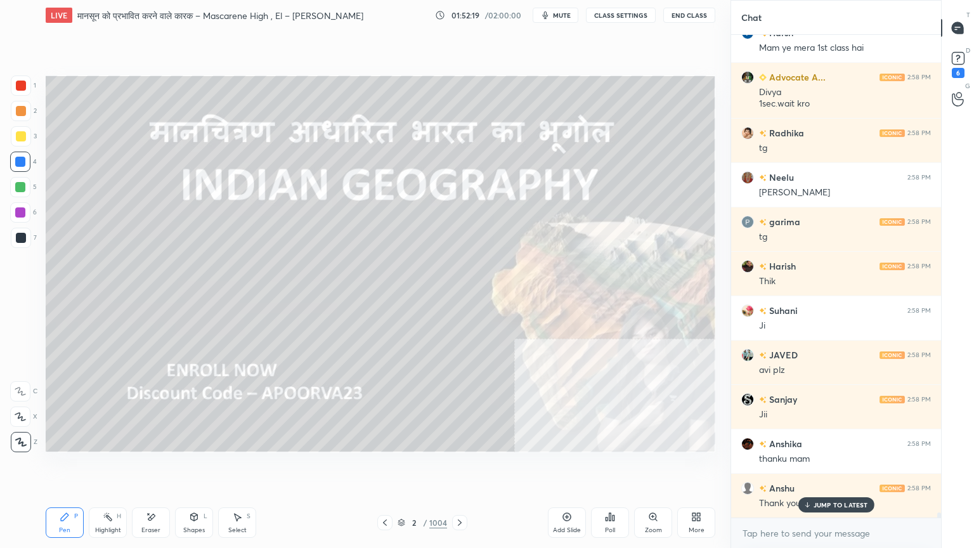
drag, startPoint x: 428, startPoint y: 493, endPoint x: 436, endPoint y: 487, distance: 9.9
click at [441, 467] on div "Setting up your live class Poll for secs No correct answer Start poll" at bounding box center [381, 263] width 680 height 467
click at [451, 467] on div "Setting up your live class Poll for secs No correct answer Start poll" at bounding box center [381, 263] width 680 height 467
drag, startPoint x: 824, startPoint y: 505, endPoint x: 820, endPoint y: 527, distance: 21.9
click at [822, 467] on p "JUMP TO LATEST" at bounding box center [840, 505] width 55 height 8
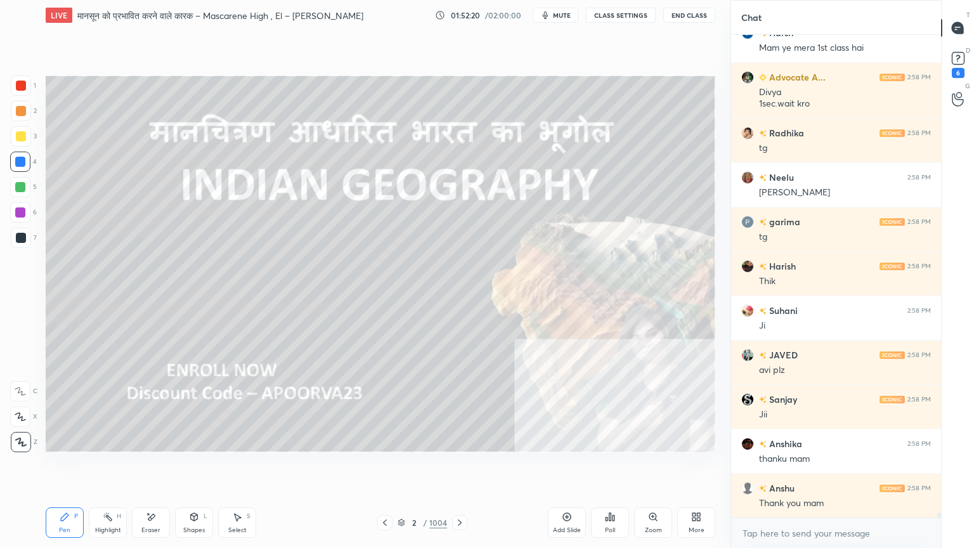
click at [824, 467] on div "x" at bounding box center [836, 533] width 210 height 30
click at [695, 467] on icon at bounding box center [696, 517] width 10 height 10
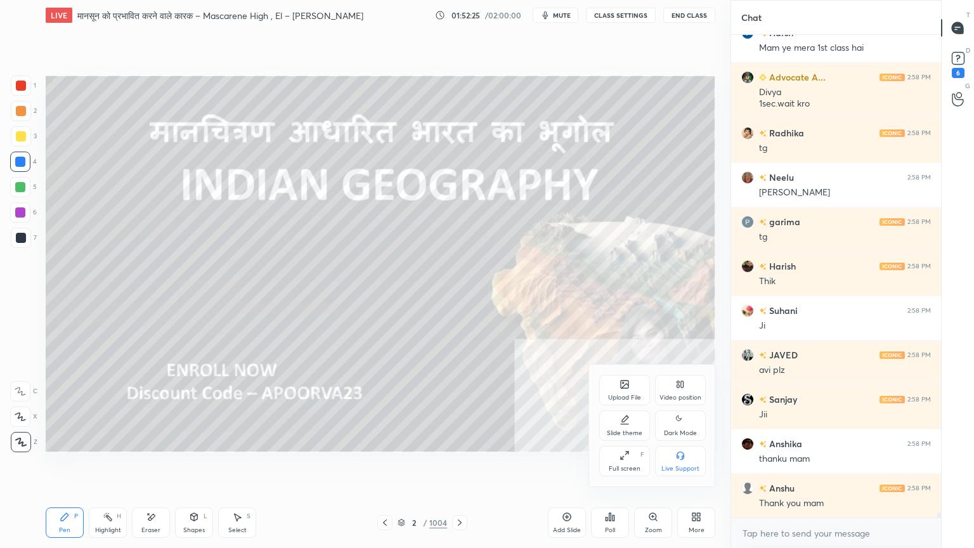
drag, startPoint x: 621, startPoint y: 465, endPoint x: 616, endPoint y: 406, distance: 58.5
click at [619, 462] on div "Full screen F" at bounding box center [624, 461] width 51 height 30
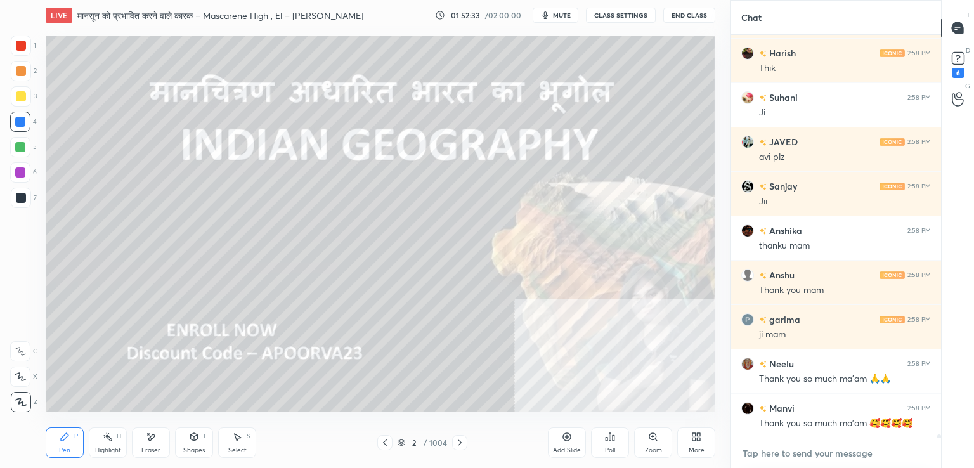
type textarea "x"
click at [792, 457] on textarea at bounding box center [836, 453] width 190 height 20
paste textarea "[URL][DOMAIN_NAME]"
type textarea "[URL][DOMAIN_NAME]"
type textarea "x"
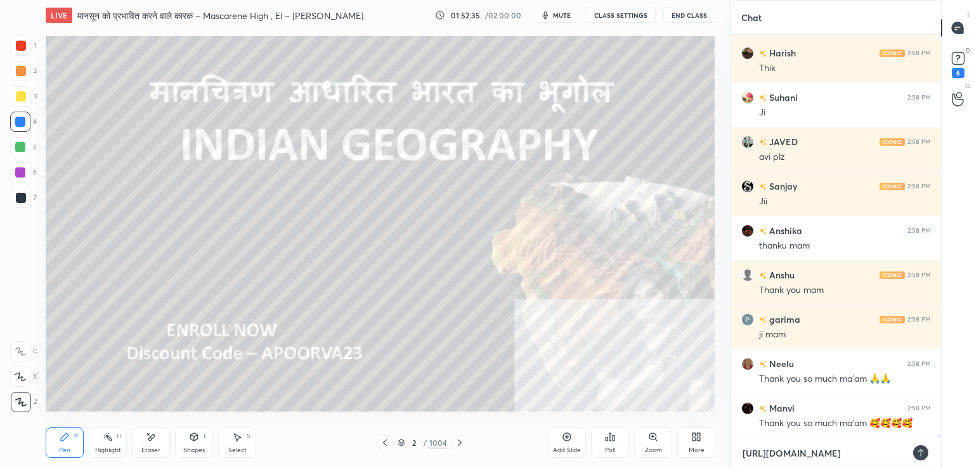
type textarea "[URL][DOMAIN_NAME]"
type textarea "x"
click at [923, 447] on div at bounding box center [920, 452] width 15 height 15
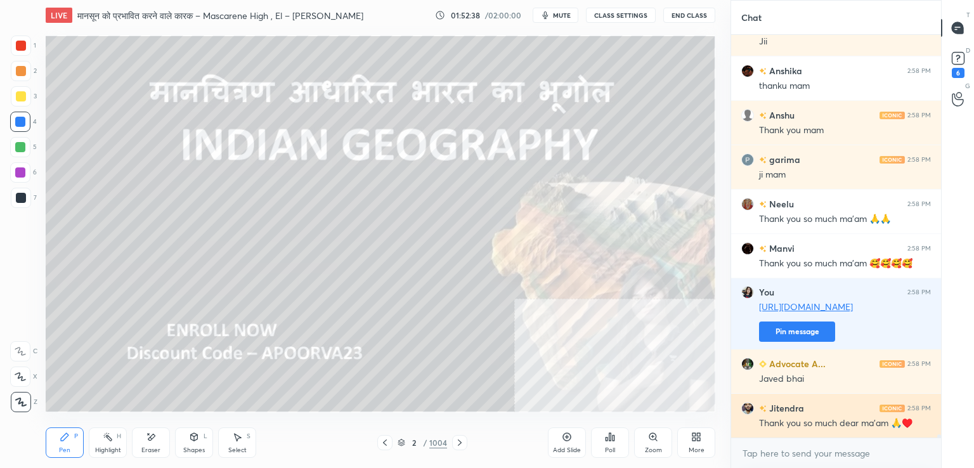
click at [802, 330] on button "Pin message" at bounding box center [797, 331] width 76 height 20
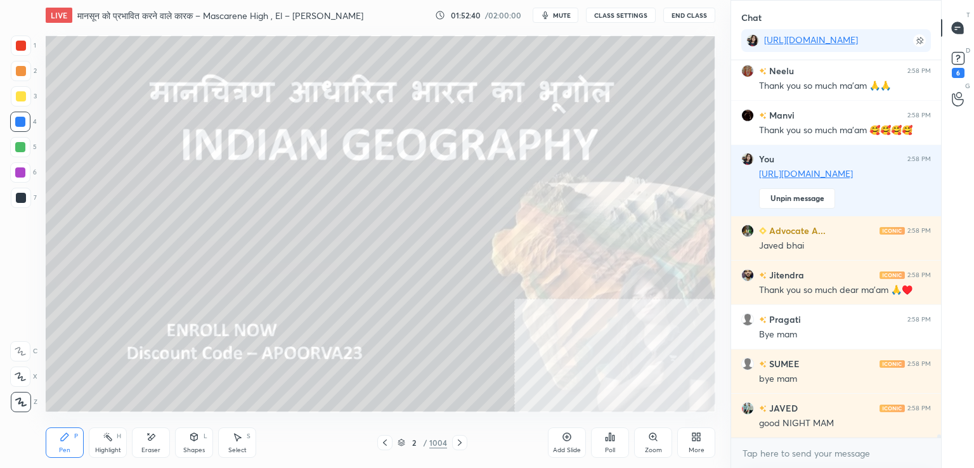
click at [692, 13] on button "End Class" at bounding box center [689, 15] width 52 height 15
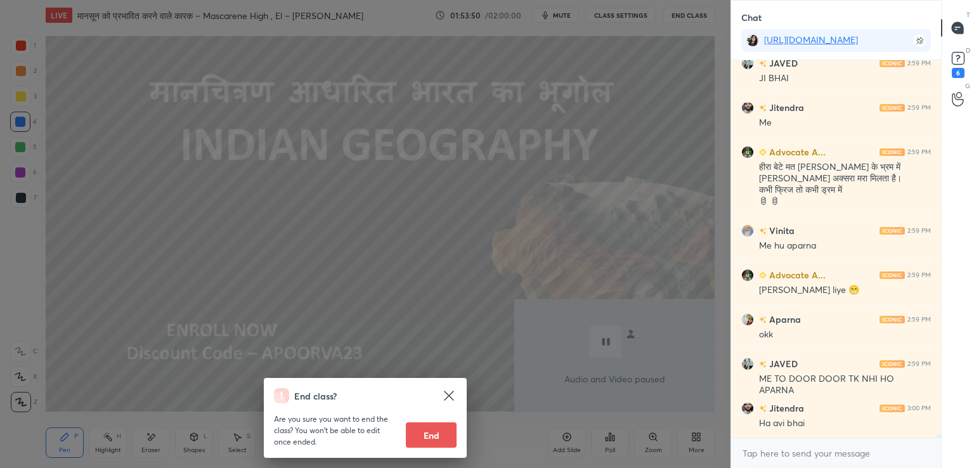
scroll to position [48270, 0]
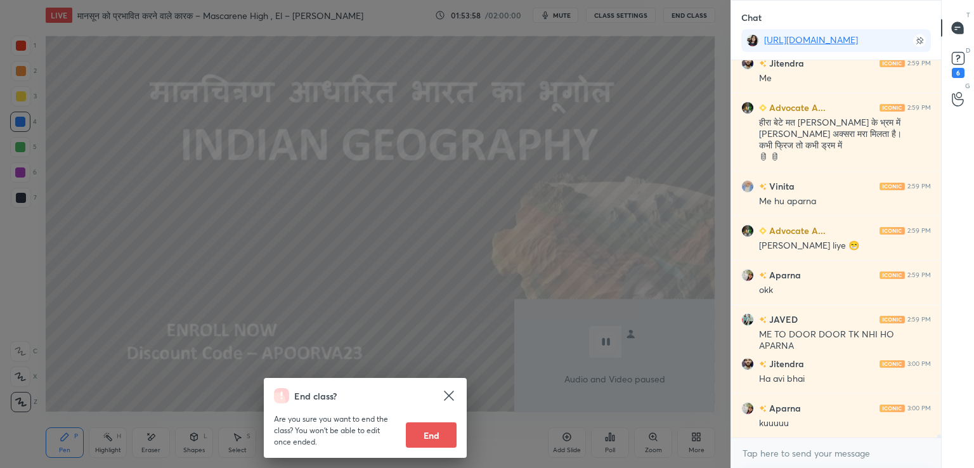
click at [434, 437] on button "End" at bounding box center [431, 434] width 51 height 25
type textarea "x"
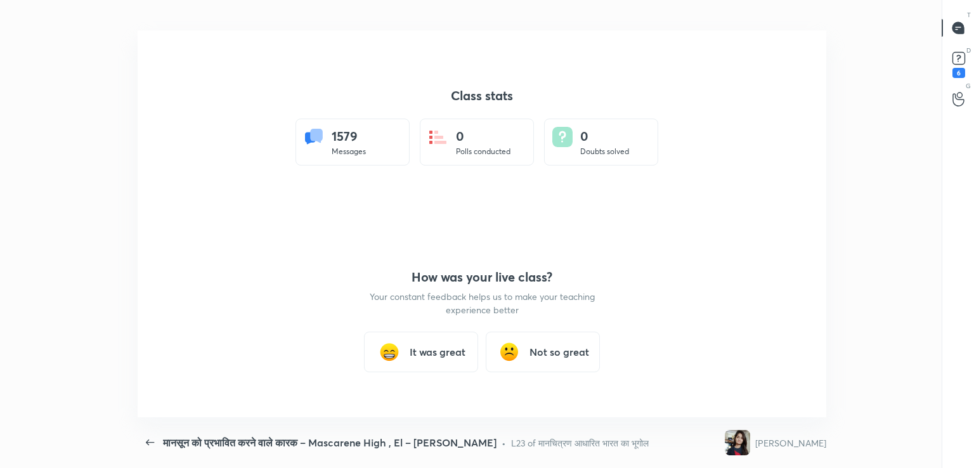
scroll to position [63010, 62584]
click at [436, 349] on h3 "It was great" at bounding box center [438, 351] width 56 height 15
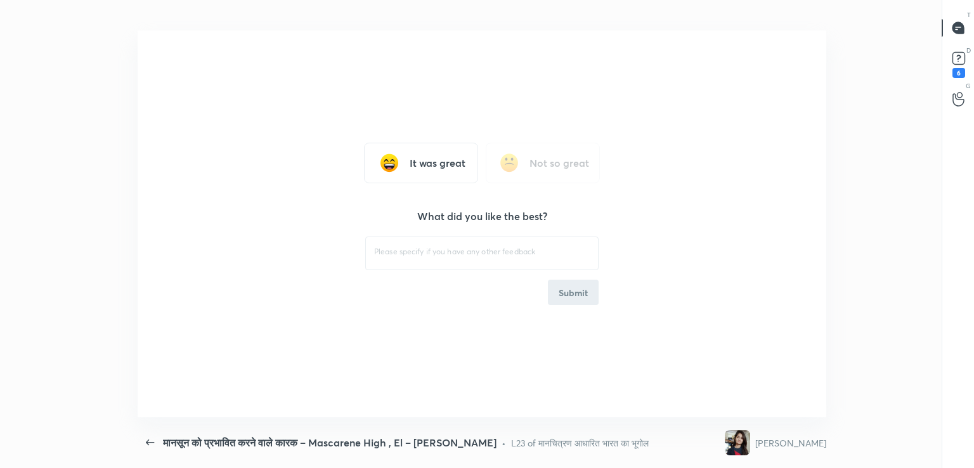
click at [469, 160] on div "It was great Not so great What did you like the best? ​ Submit" at bounding box center [482, 223] width 688 height 387
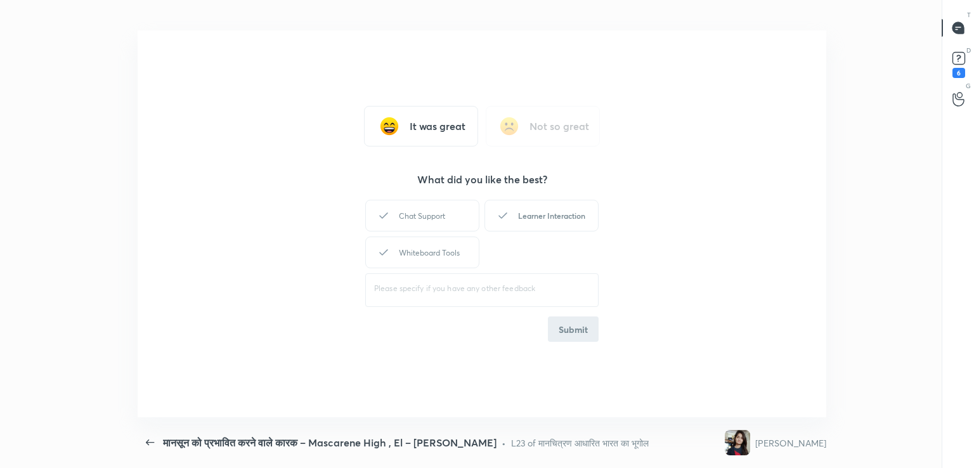
click at [575, 215] on div "Learner Interaction" at bounding box center [541, 216] width 114 height 32
click at [571, 328] on button "Submit" at bounding box center [573, 328] width 51 height 25
